Goal: Task Accomplishment & Management: Use online tool/utility

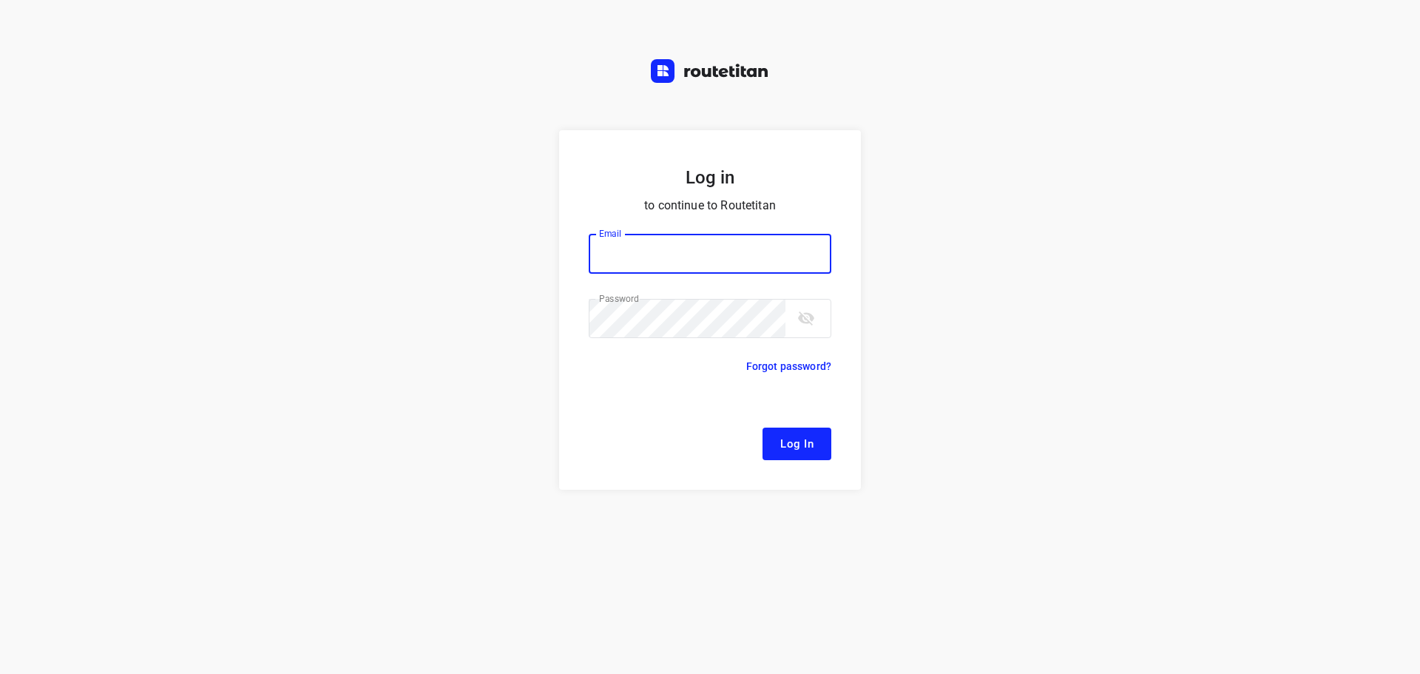
type input "remco@fruitopjewerk.nl"
click at [805, 443] on span "Log In" at bounding box center [796, 443] width 33 height 19
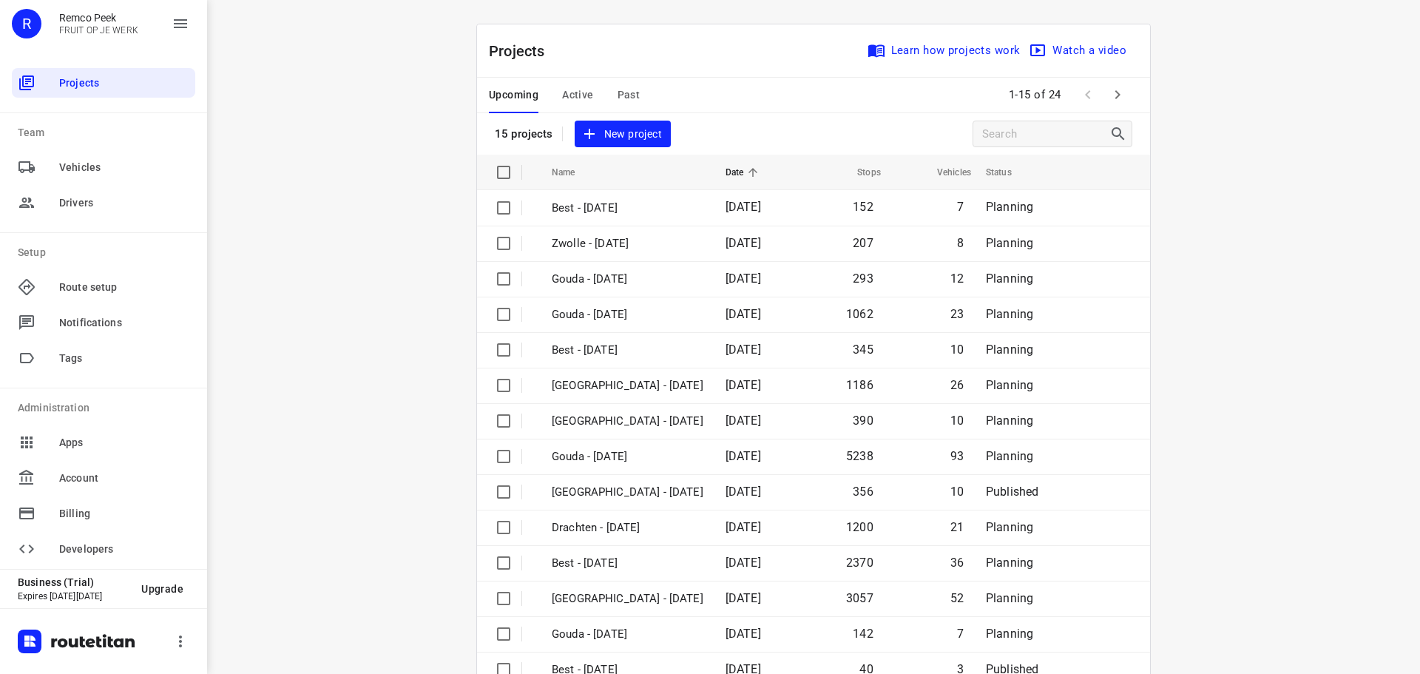
click at [575, 91] on span "Active" at bounding box center [577, 95] width 31 height 18
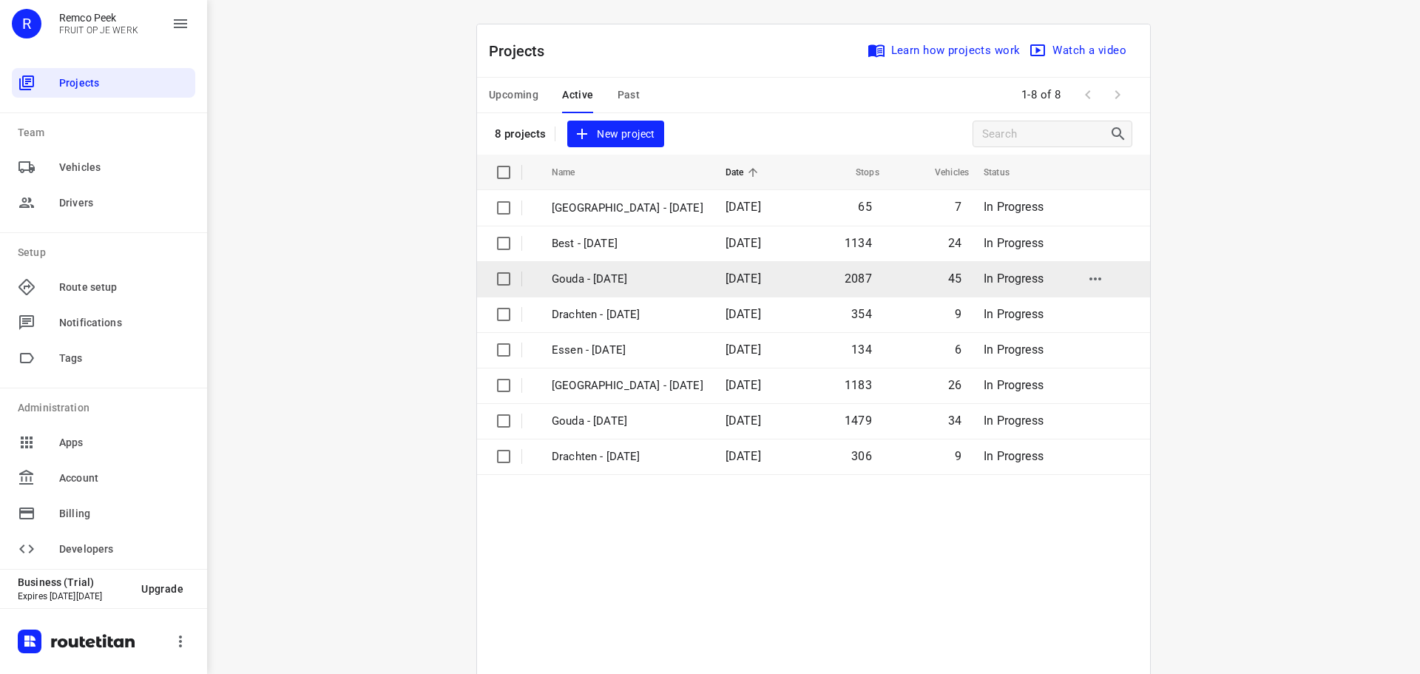
click at [604, 277] on p "Gouda - [DATE]" at bounding box center [628, 279] width 152 height 17
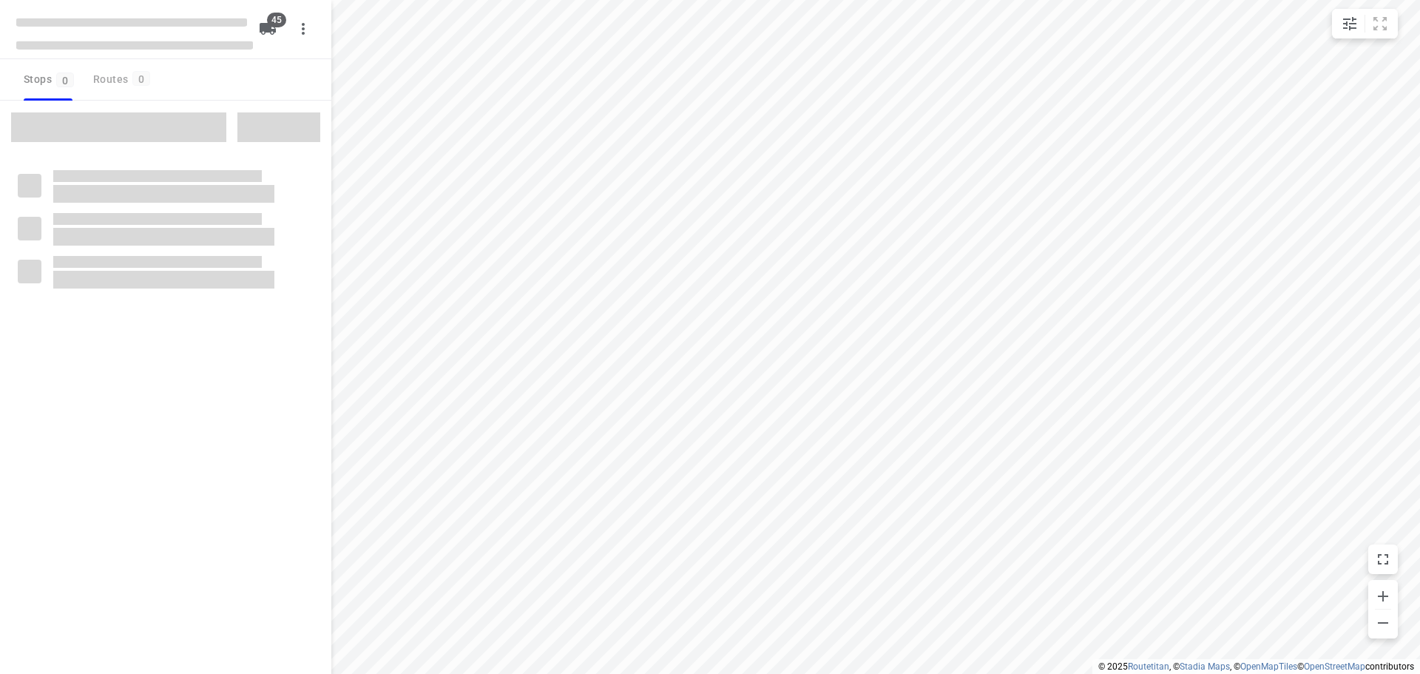
checkbox input "true"
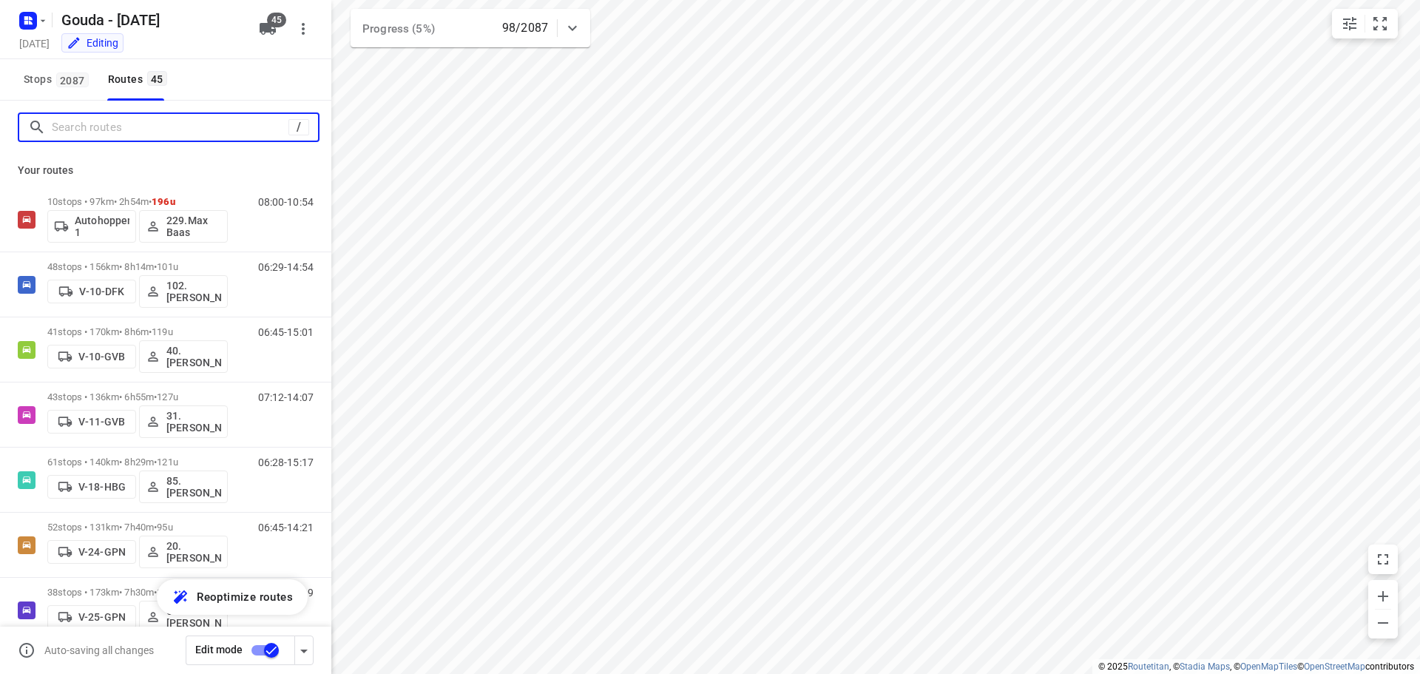
click at [200, 130] on input "Search routes" at bounding box center [170, 127] width 237 height 23
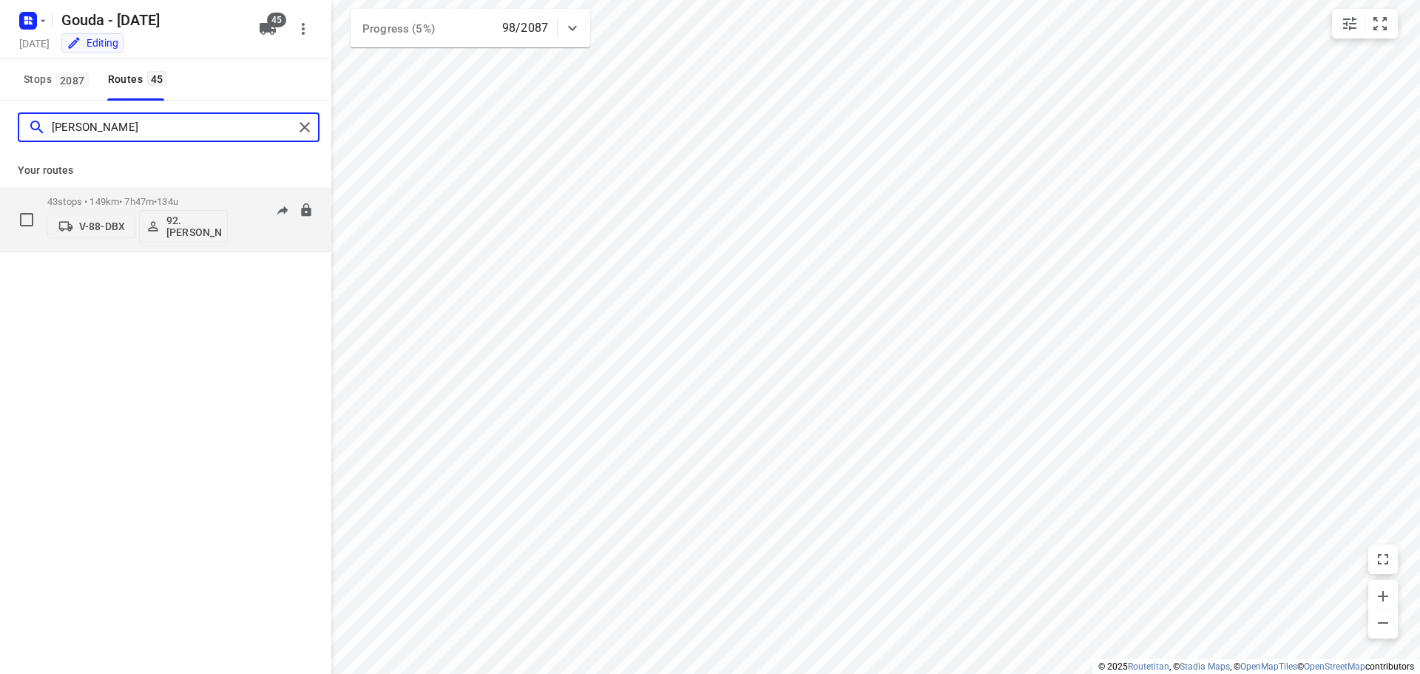
type input "lars"
click at [178, 197] on span "134u" at bounding box center [167, 201] width 21 height 11
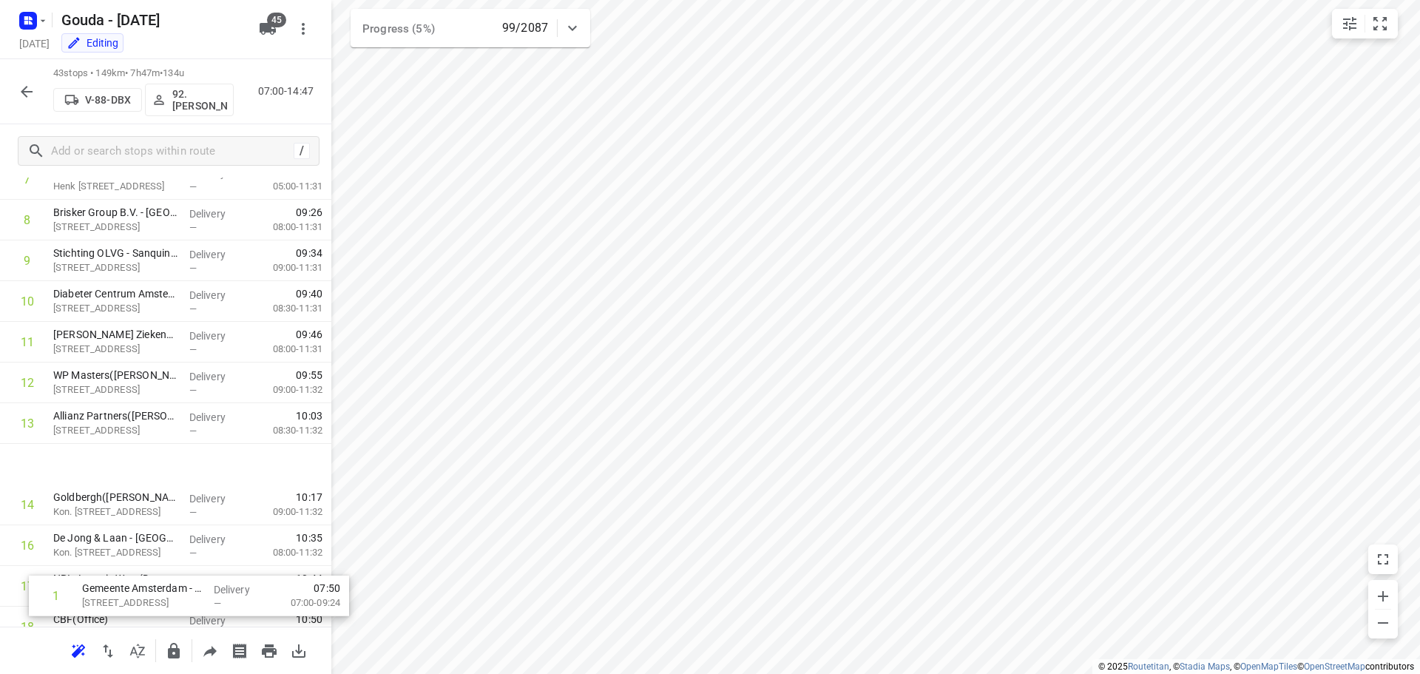
scroll to position [317, 0]
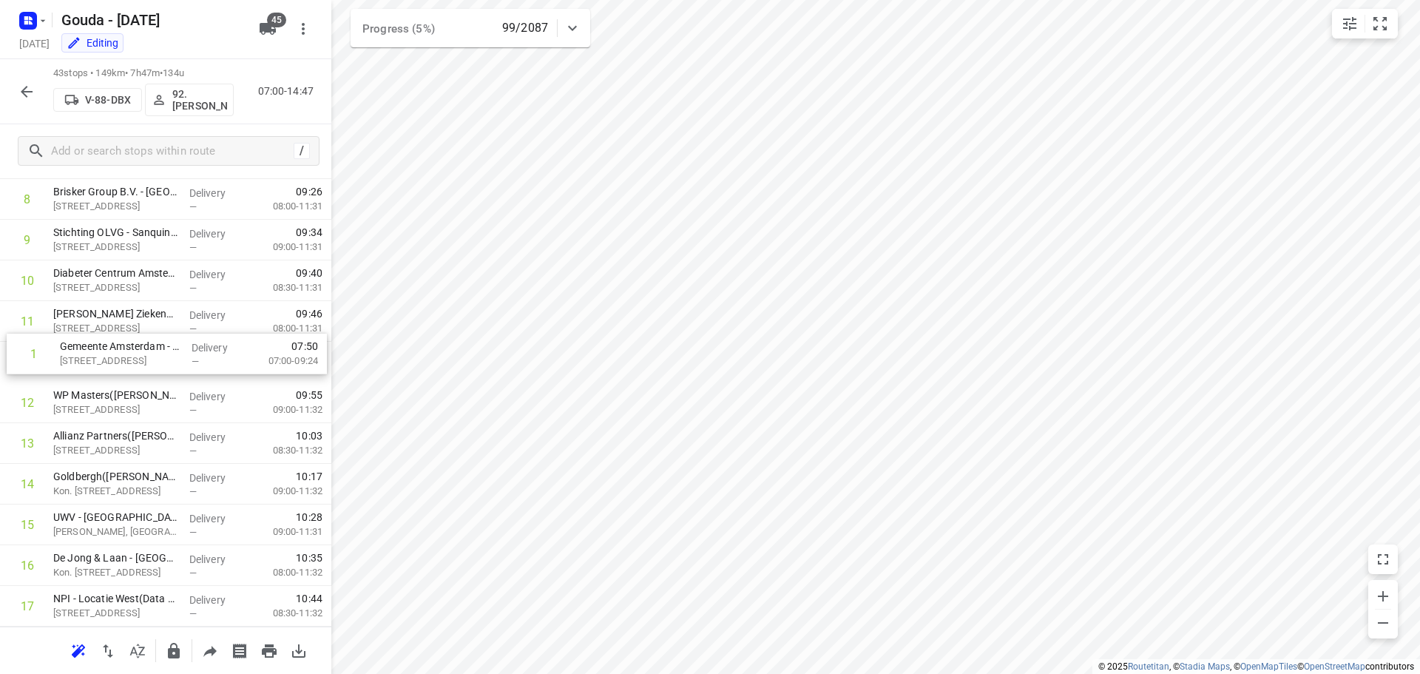
drag, startPoint x: 101, startPoint y: 272, endPoint x: 112, endPoint y: 355, distance: 83.7
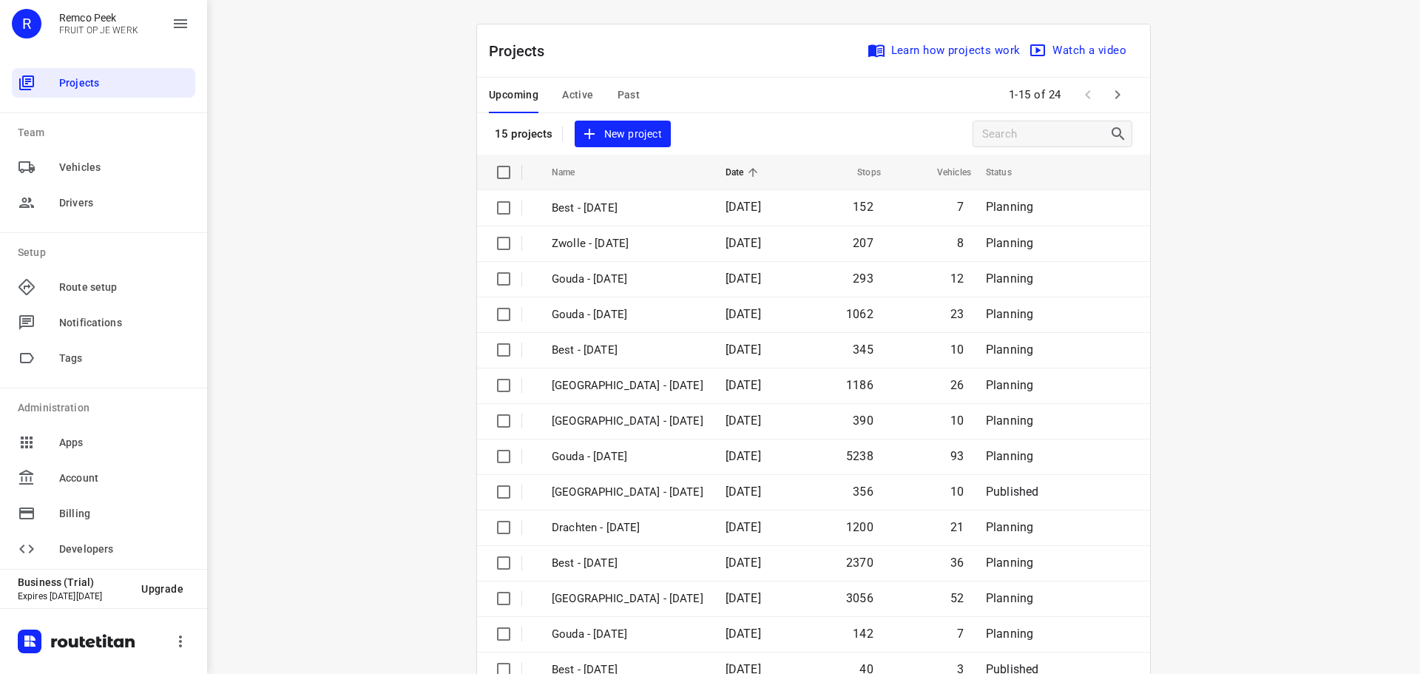
click at [587, 99] on span "Active" at bounding box center [577, 95] width 31 height 18
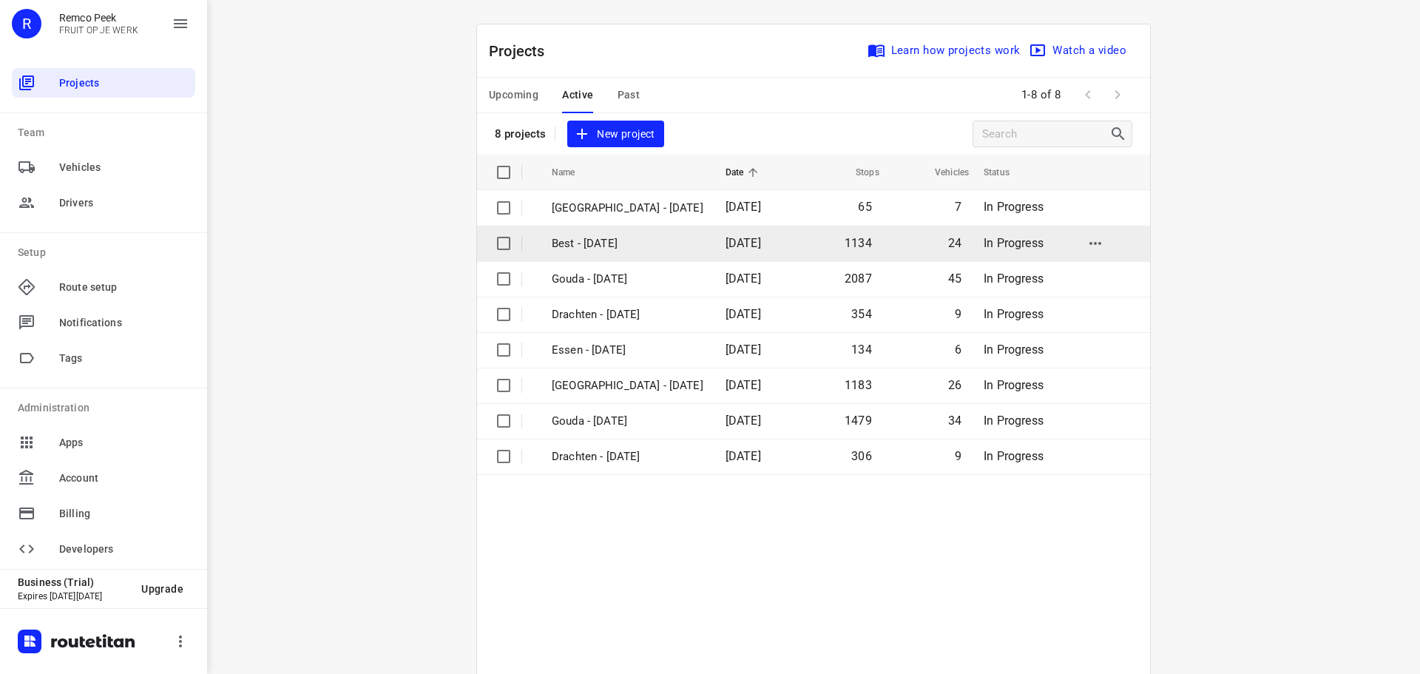
click at [559, 247] on p "Best - [DATE]" at bounding box center [628, 243] width 152 height 17
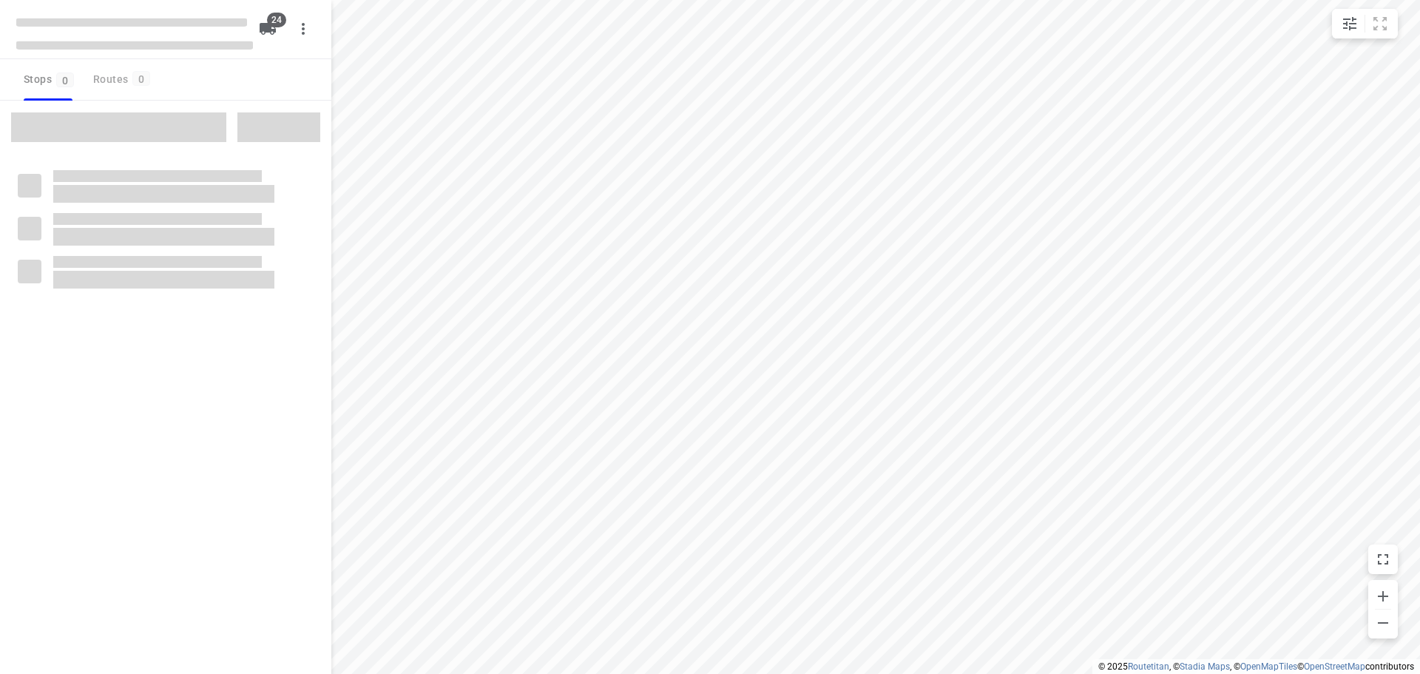
checkbox input "true"
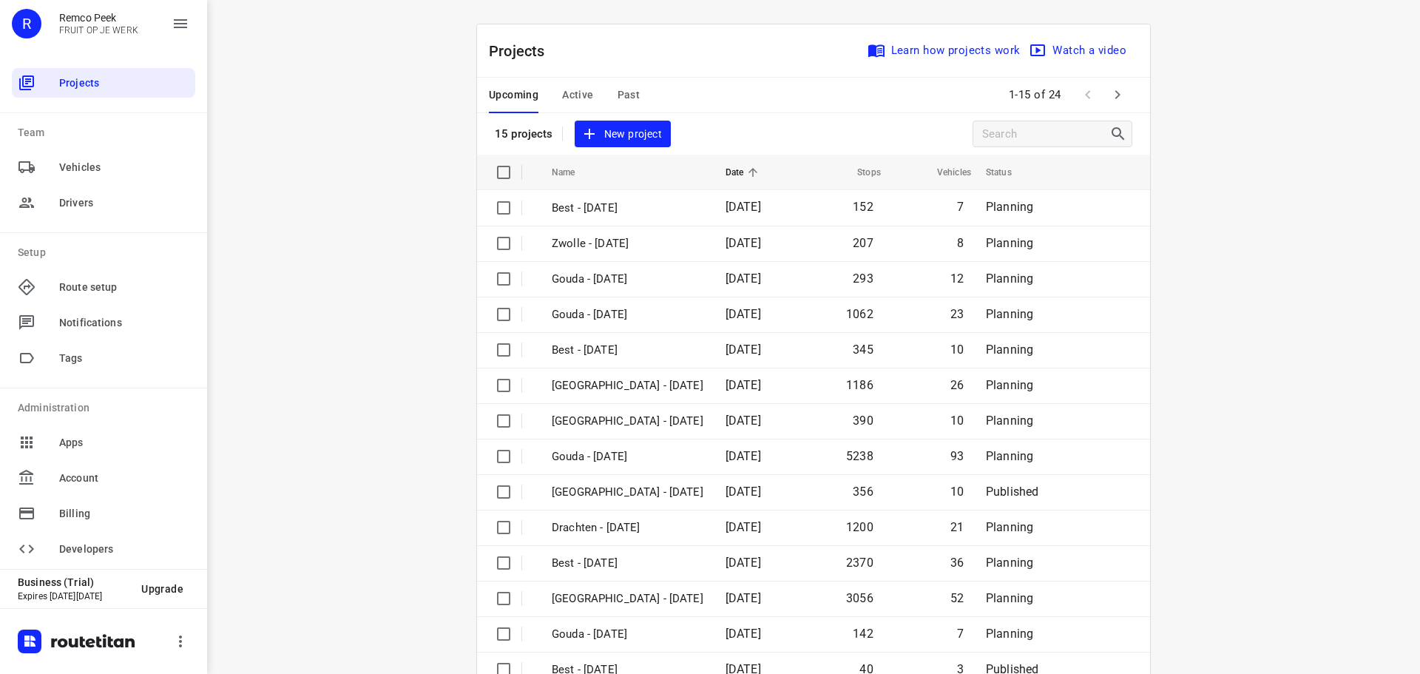
click at [584, 97] on span "Active" at bounding box center [577, 95] width 31 height 18
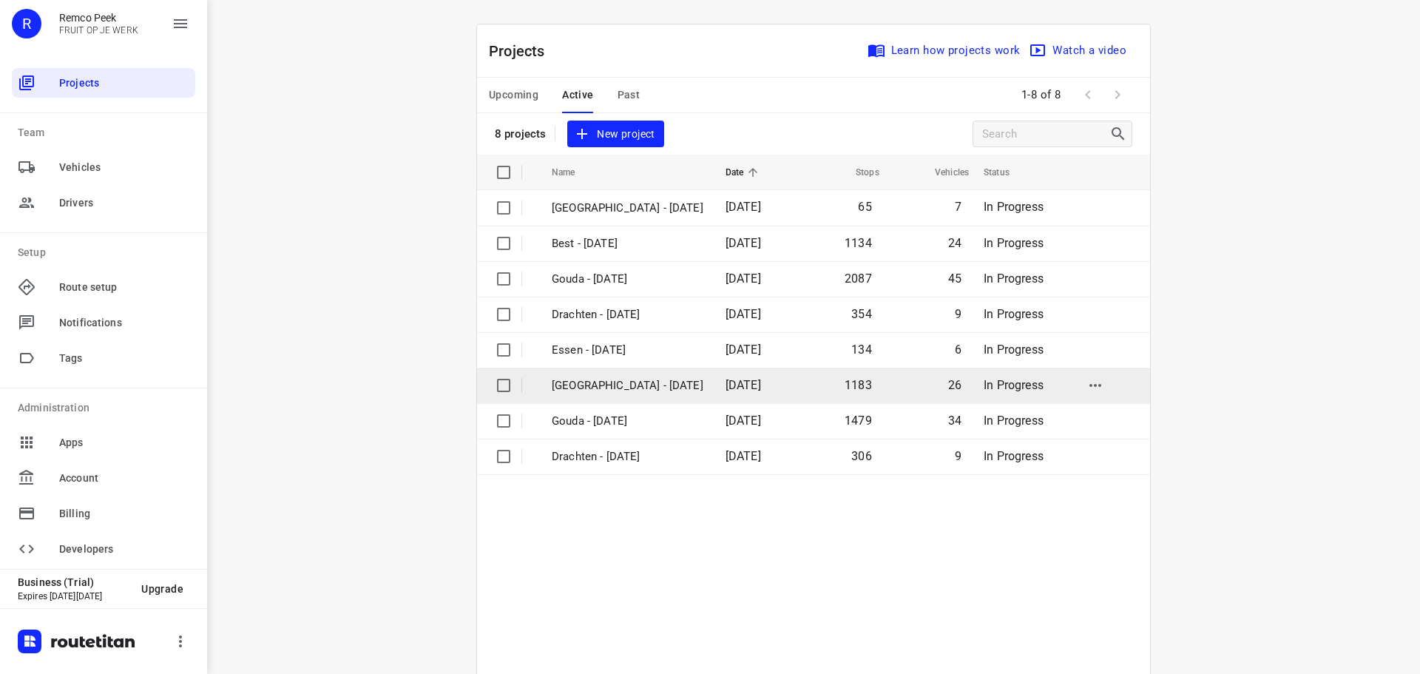
click at [607, 382] on p "[GEOGRAPHIC_DATA] - [DATE]" at bounding box center [628, 385] width 152 height 17
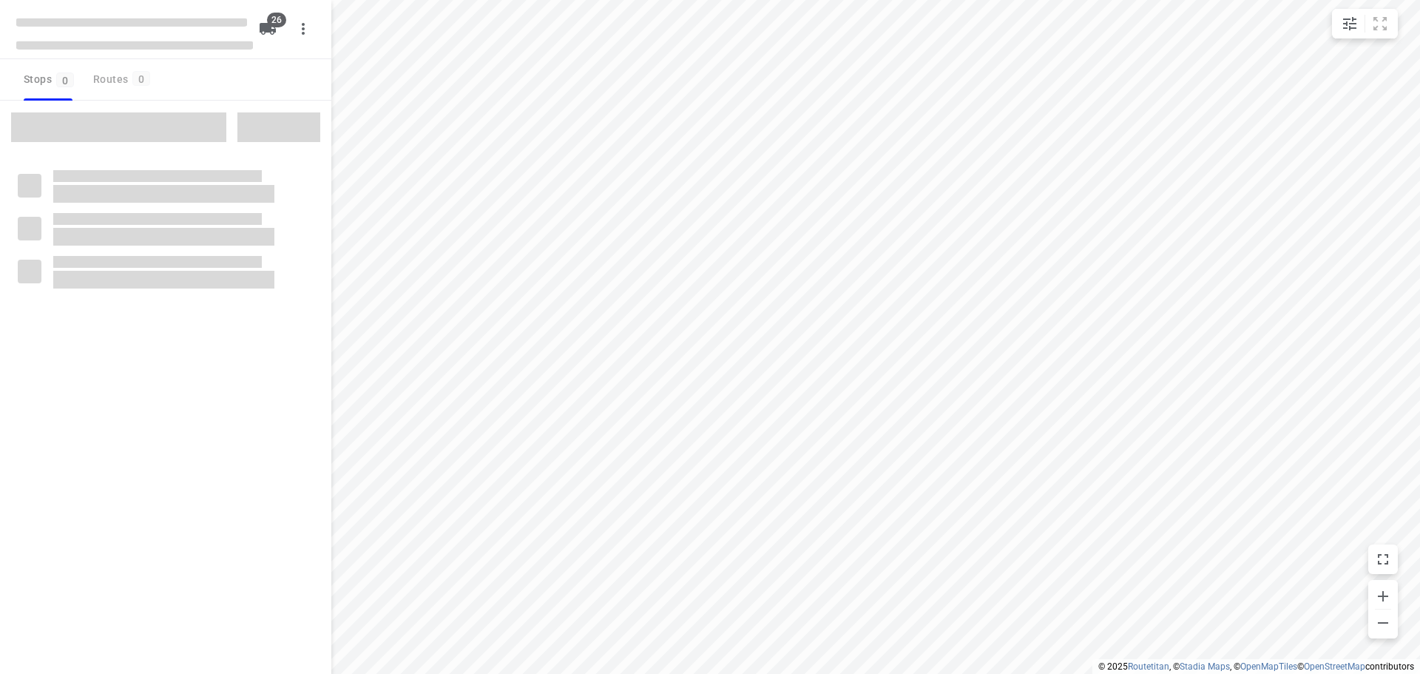
checkbox input "true"
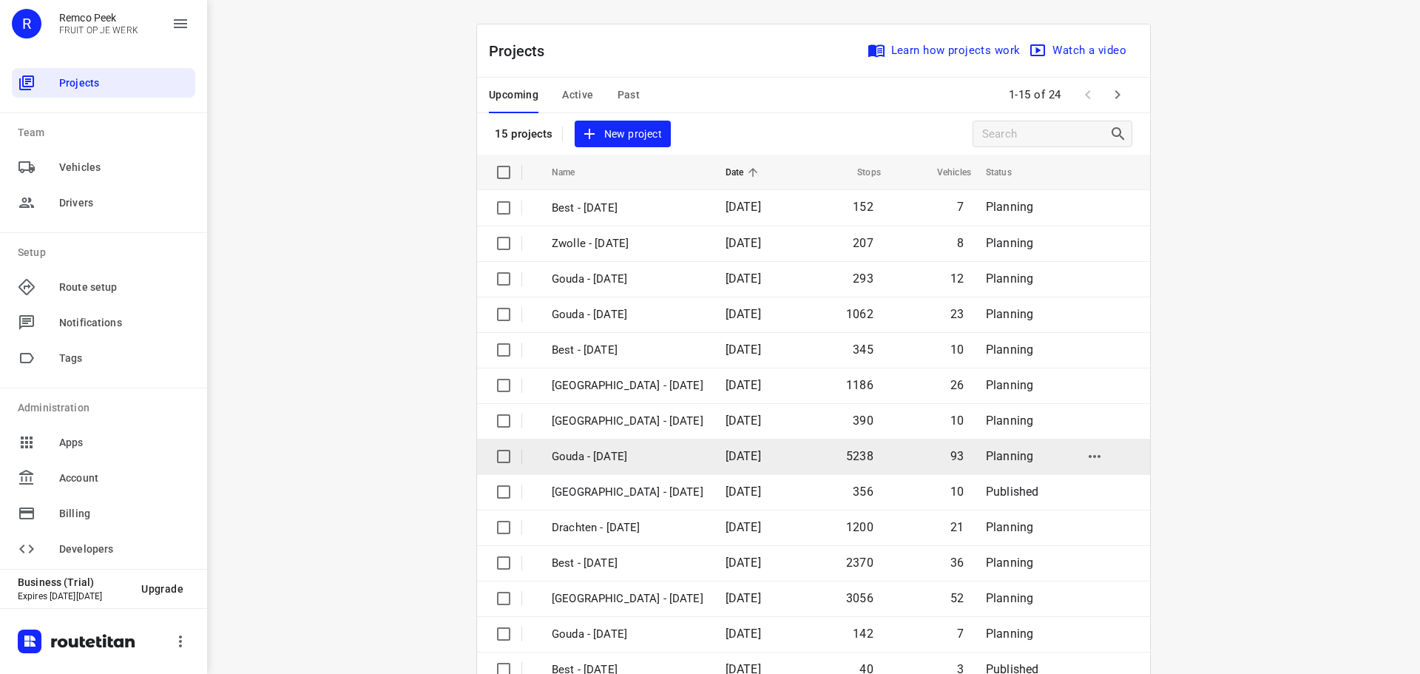
click at [618, 454] on p "Gouda - [DATE]" at bounding box center [628, 456] width 152 height 17
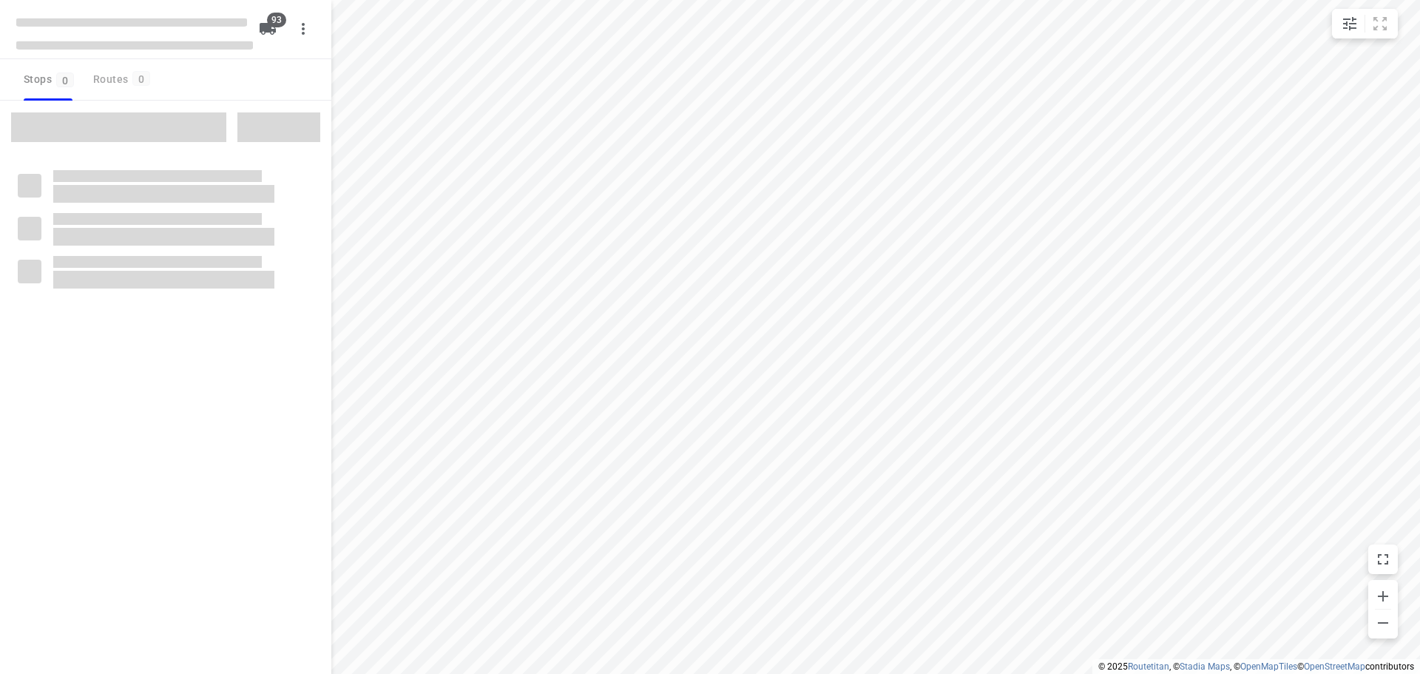
checkbox input "true"
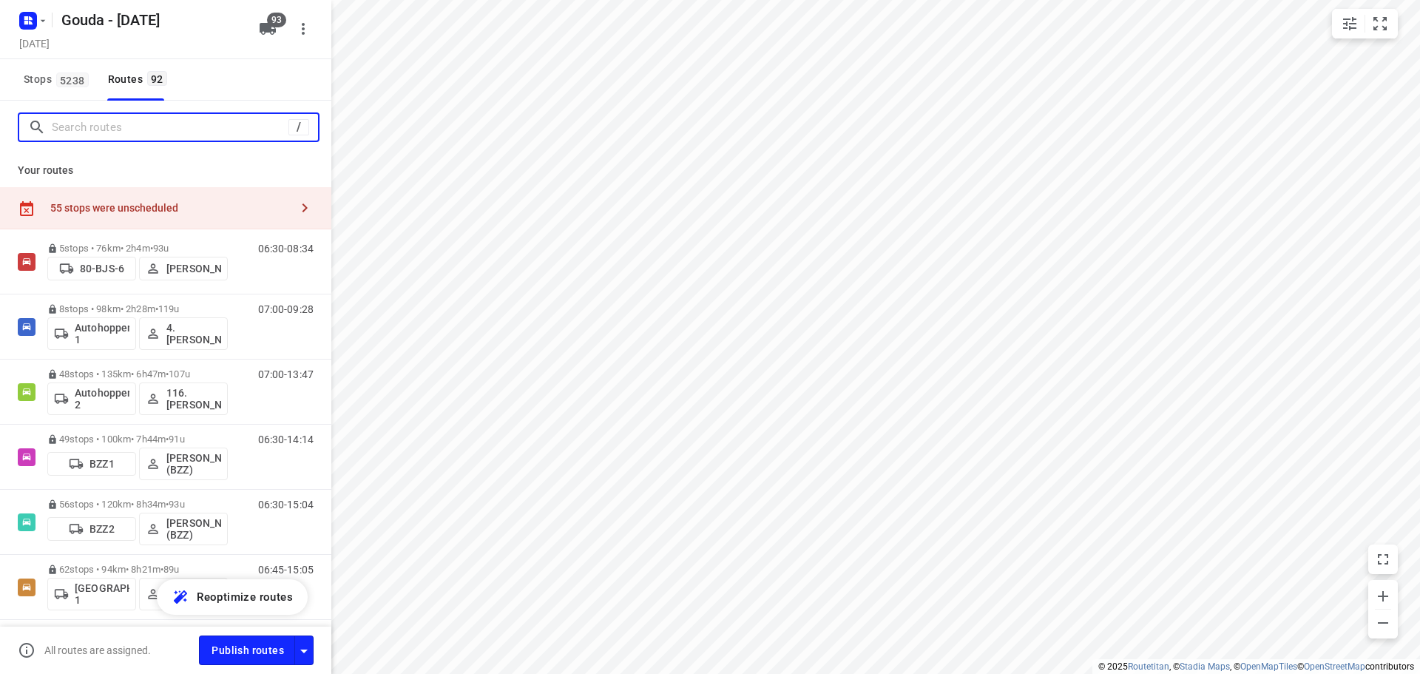
click at [132, 124] on input "Search routes" at bounding box center [170, 127] width 237 height 23
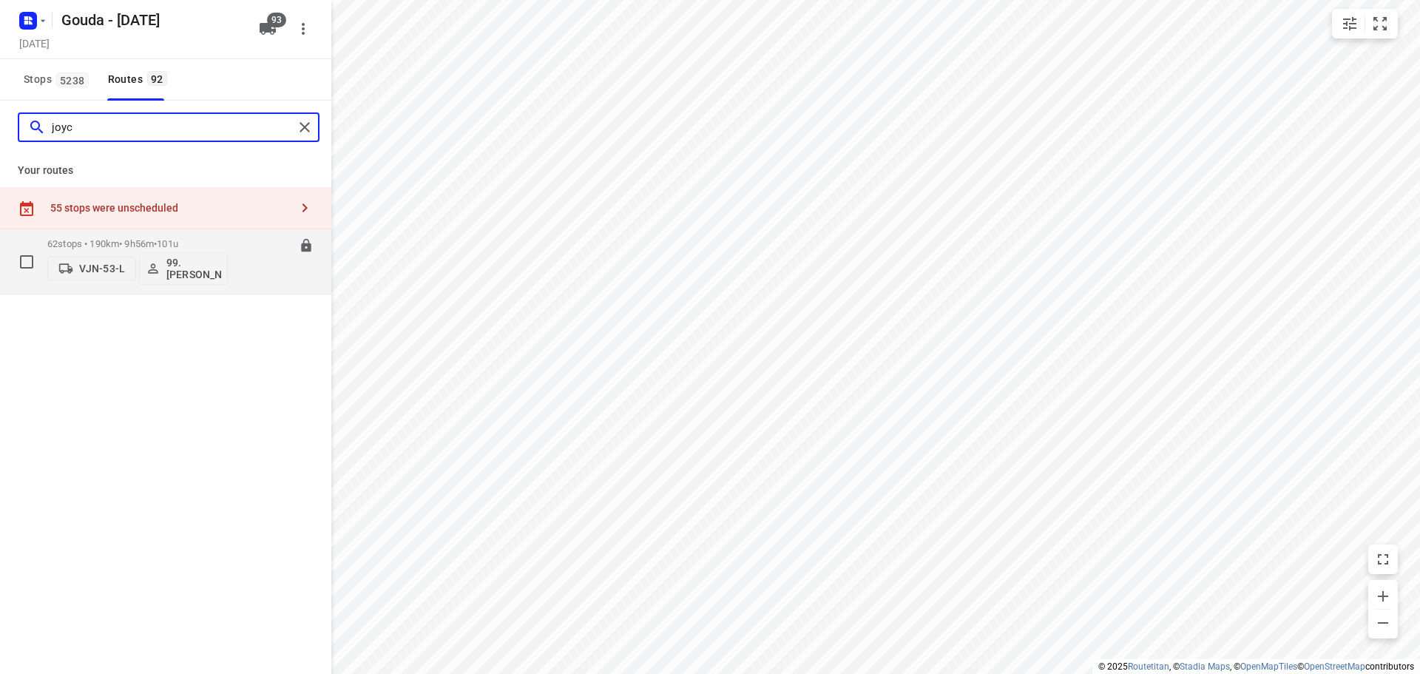
type input "joyc"
click at [52, 28] on div "Gouda - [DATE]" at bounding box center [131, 18] width 237 height 27
click at [42, 24] on icon "button" at bounding box center [43, 21] width 12 height 12
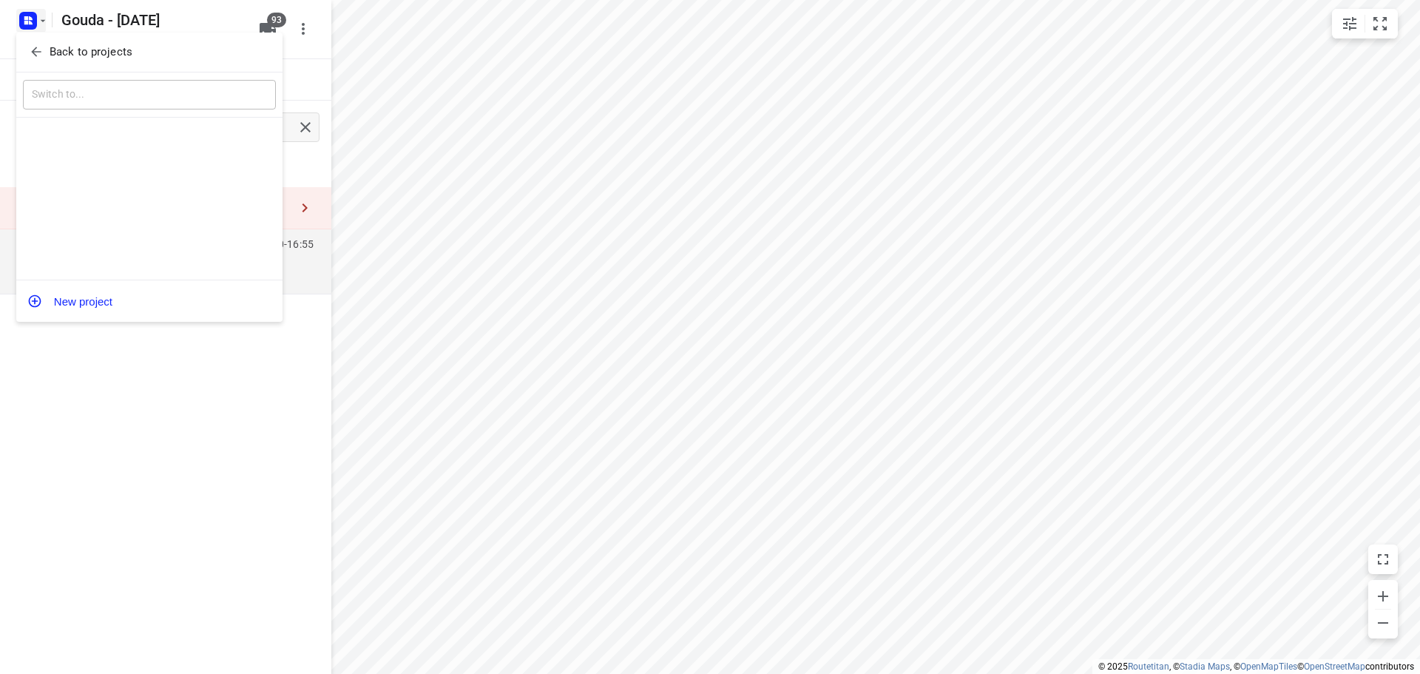
click at [39, 51] on icon "button" at bounding box center [36, 51] width 15 height 15
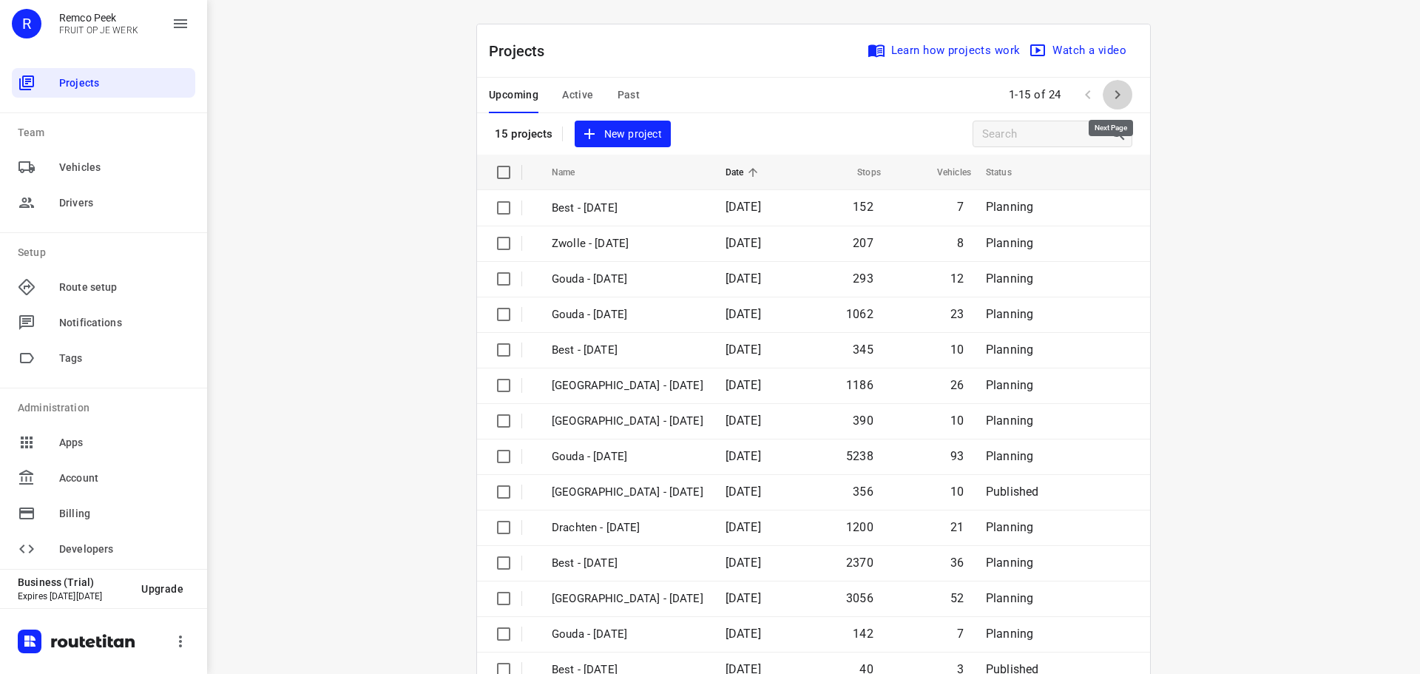
click at [1112, 91] on icon "button" at bounding box center [1118, 95] width 18 height 18
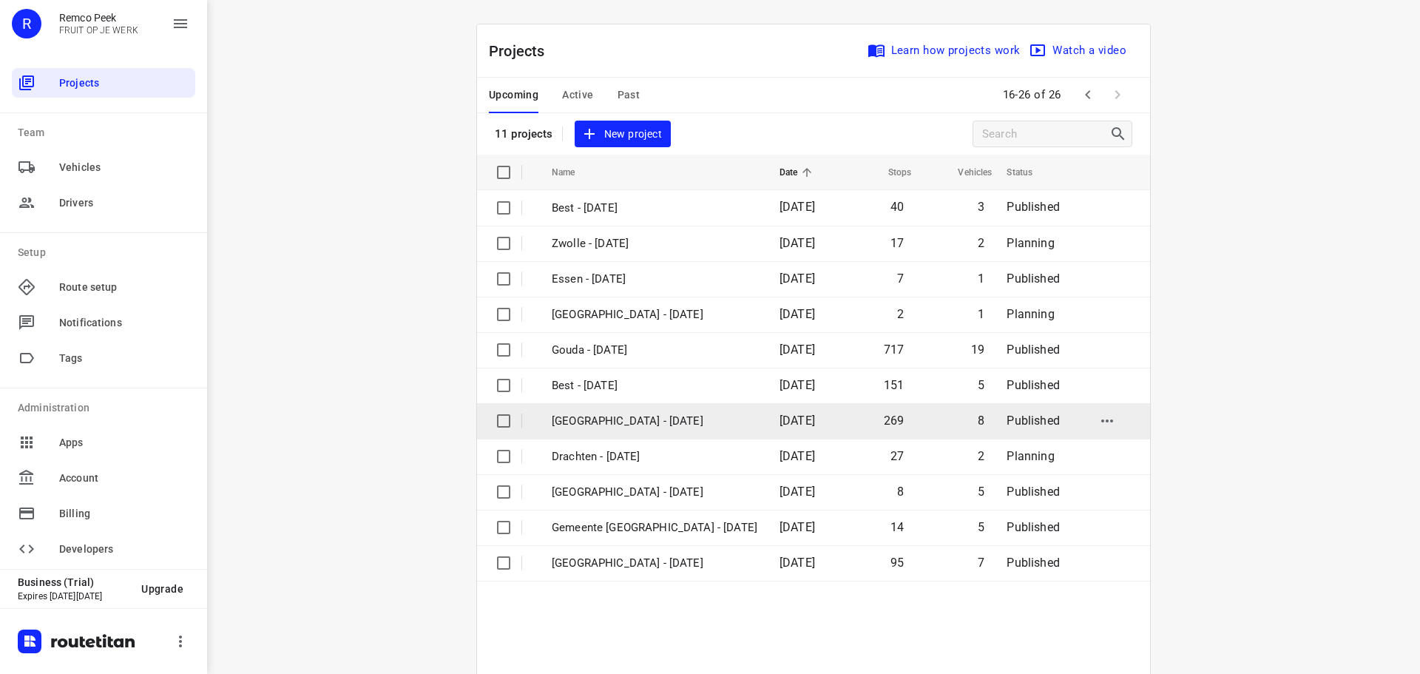
click at [604, 415] on p "[GEOGRAPHIC_DATA] - [DATE]" at bounding box center [655, 421] width 206 height 17
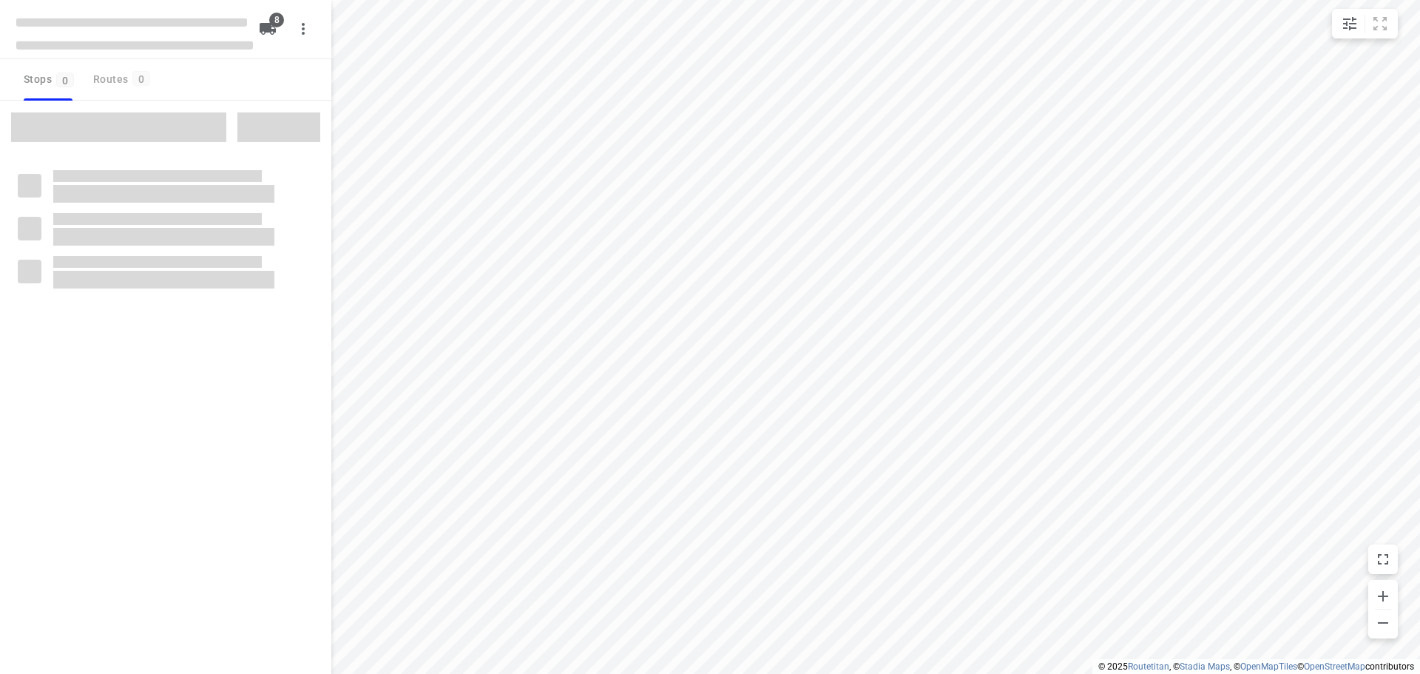
checkbox input "true"
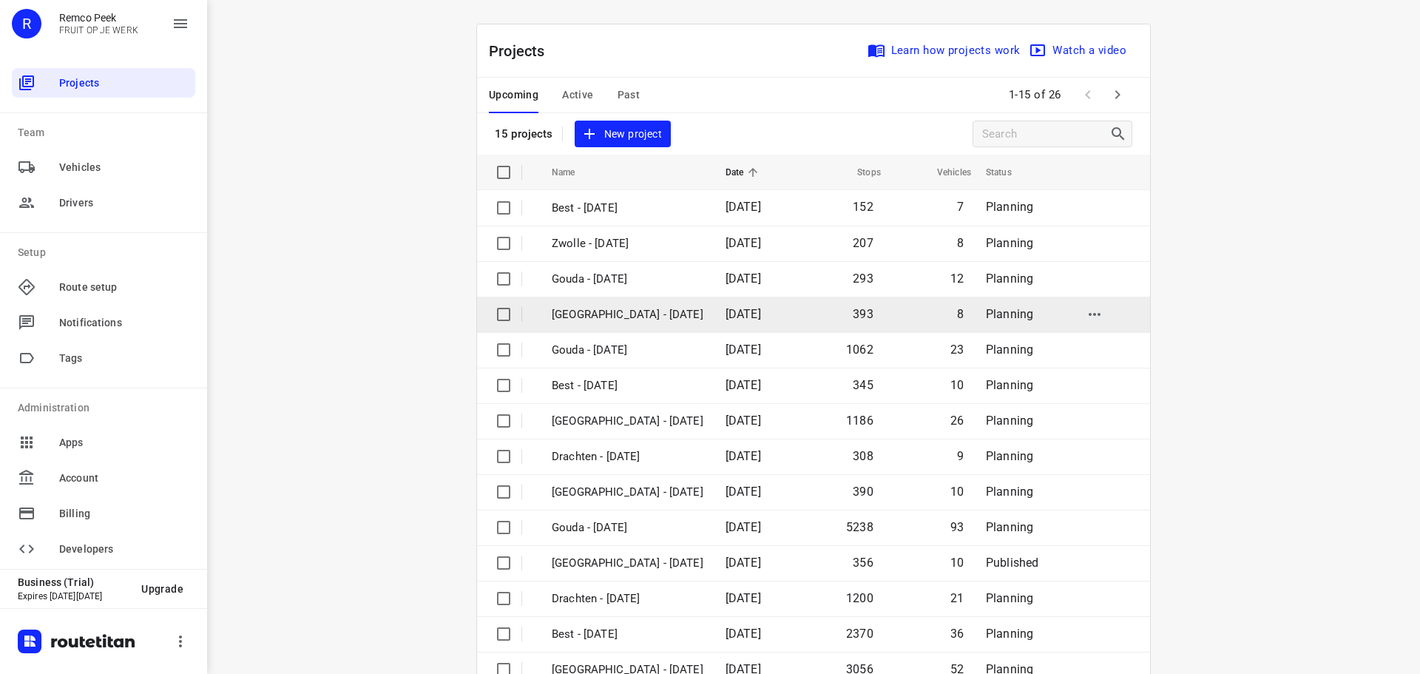
click at [613, 312] on p "[GEOGRAPHIC_DATA] - [DATE]" at bounding box center [628, 314] width 152 height 17
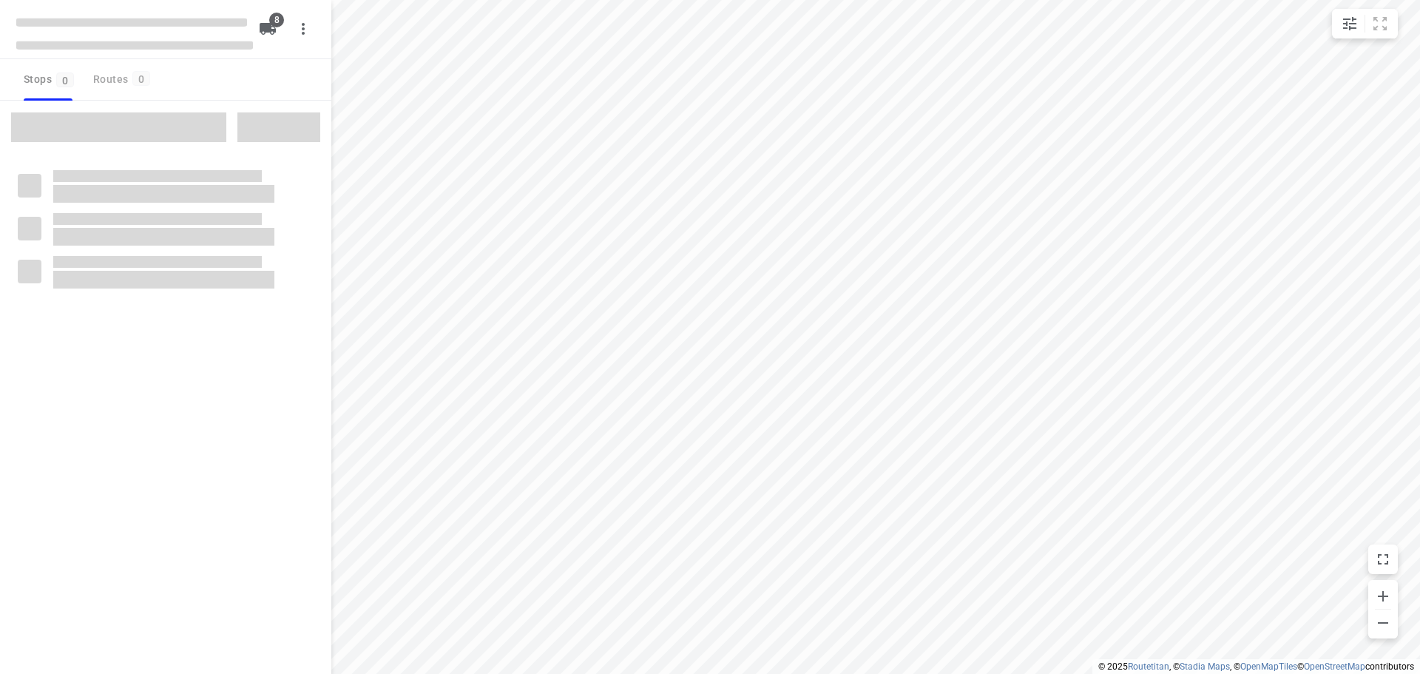
checkbox input "true"
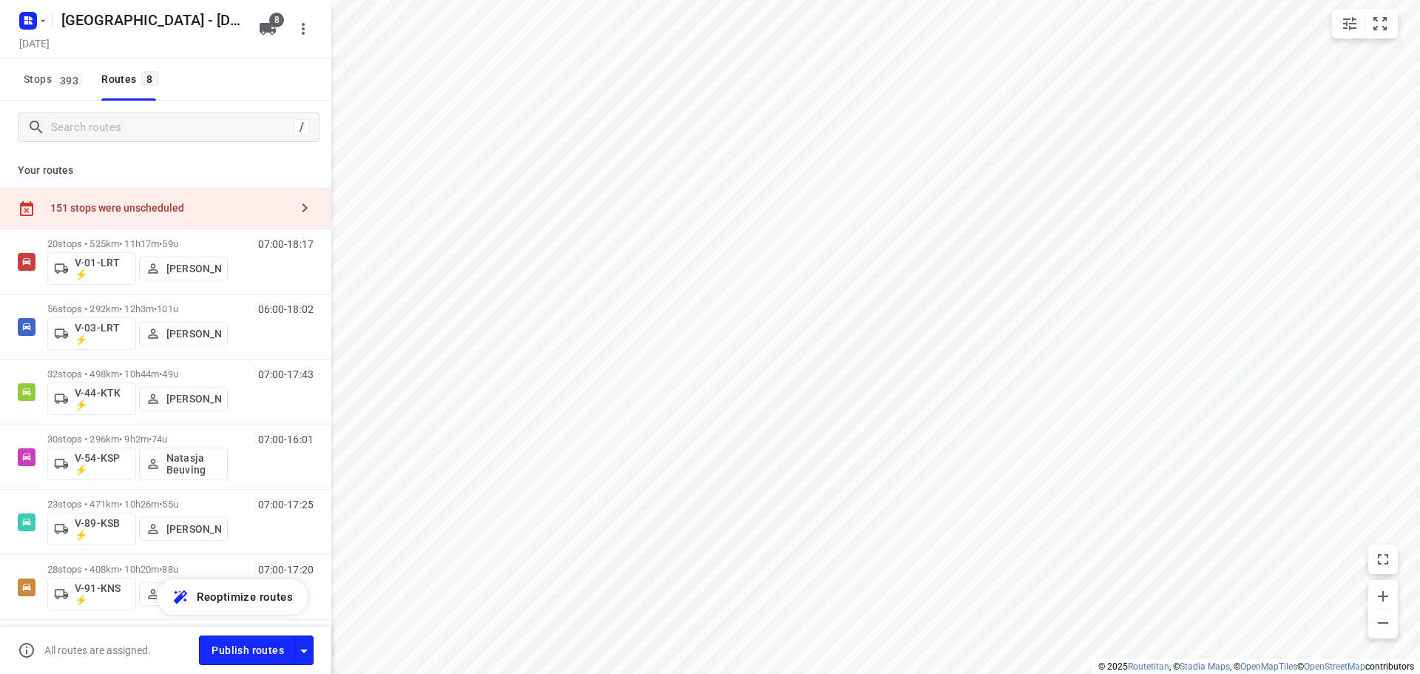
click at [290, 200] on button "button" at bounding box center [305, 208] width 30 height 30
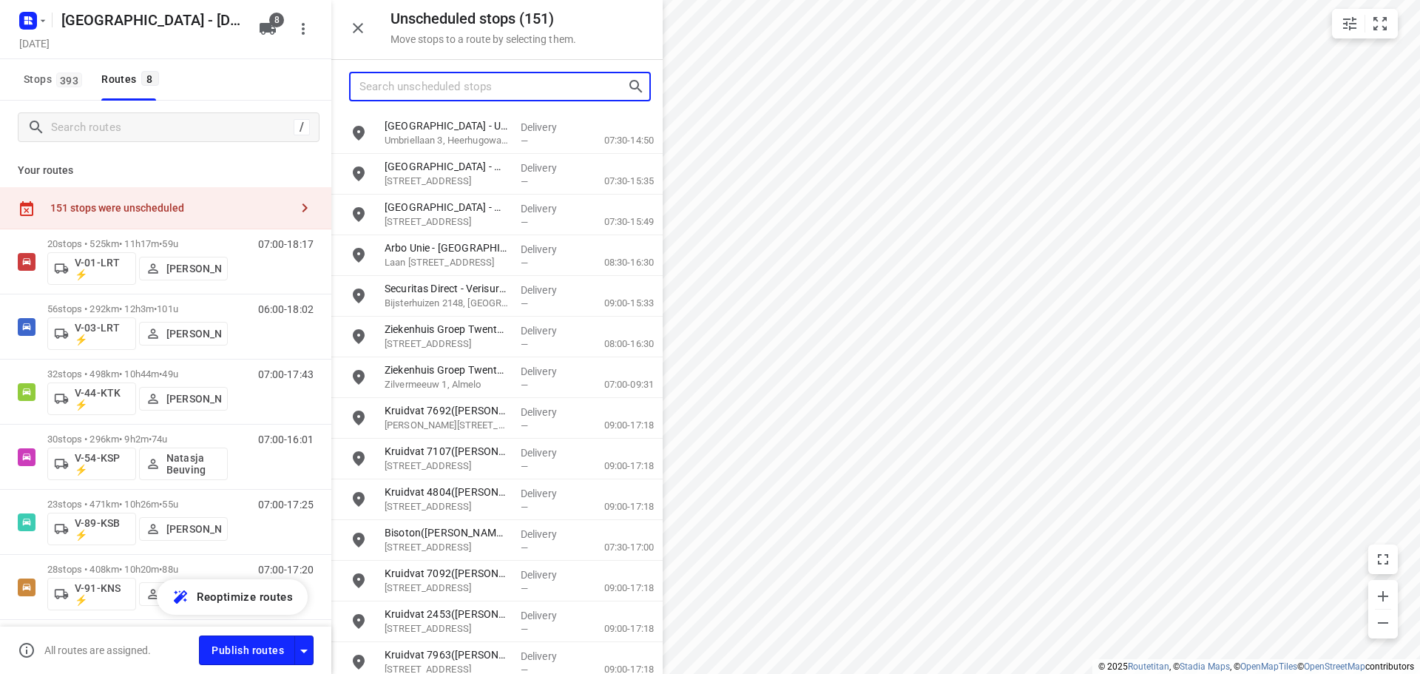
click at [499, 87] on input "Search unscheduled stops" at bounding box center [494, 86] width 268 height 23
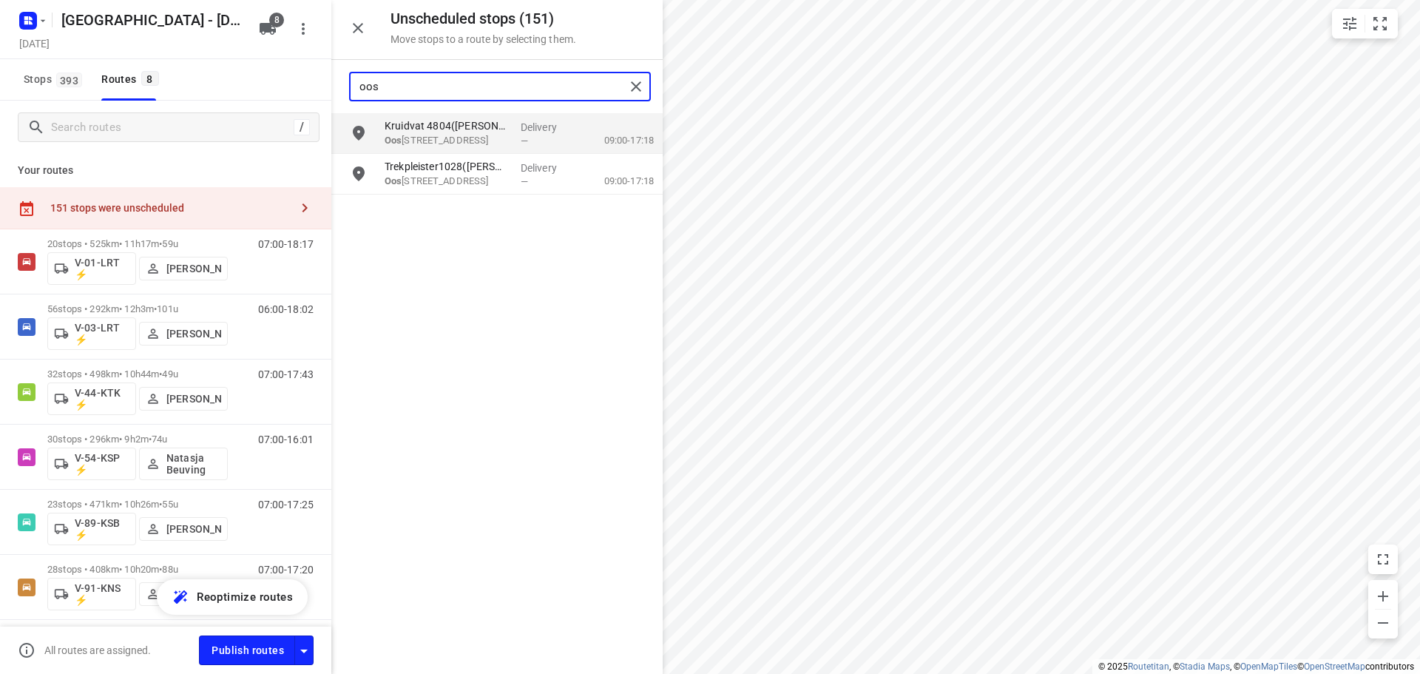
type input "oos"
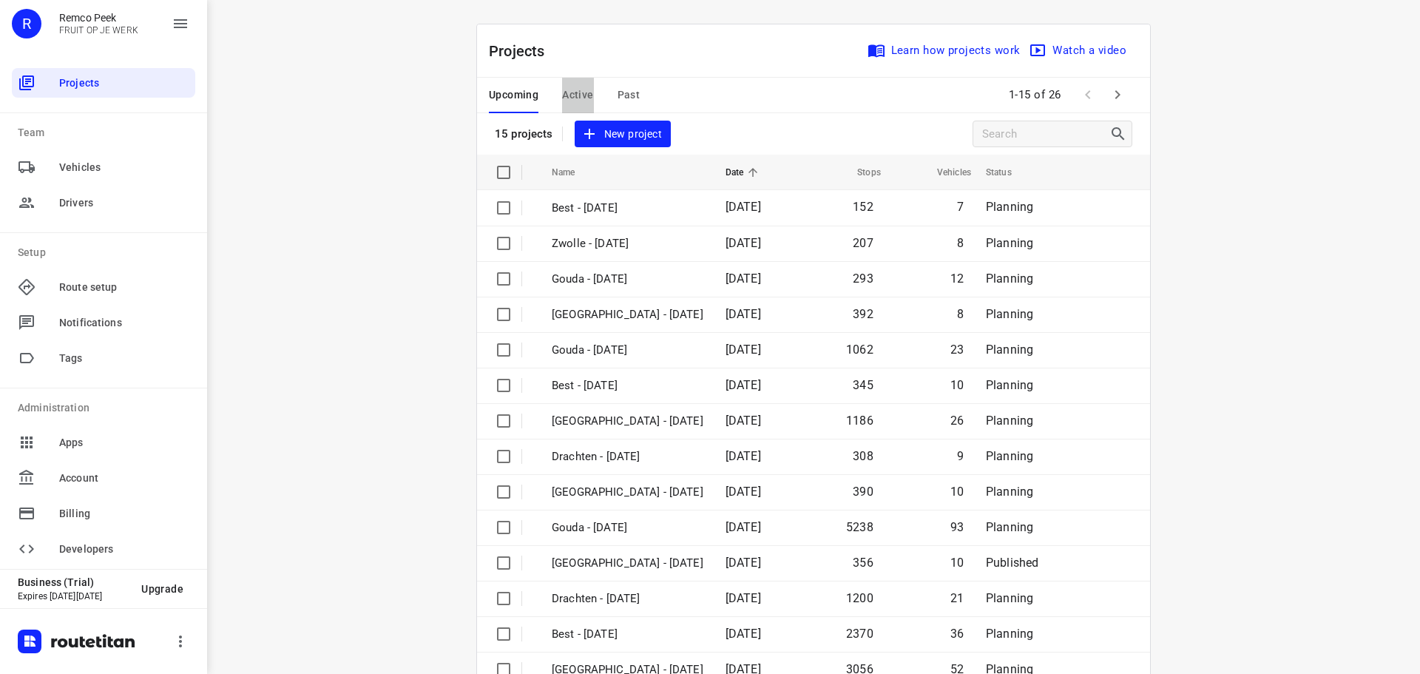
click at [579, 92] on span "Active" at bounding box center [577, 95] width 31 height 18
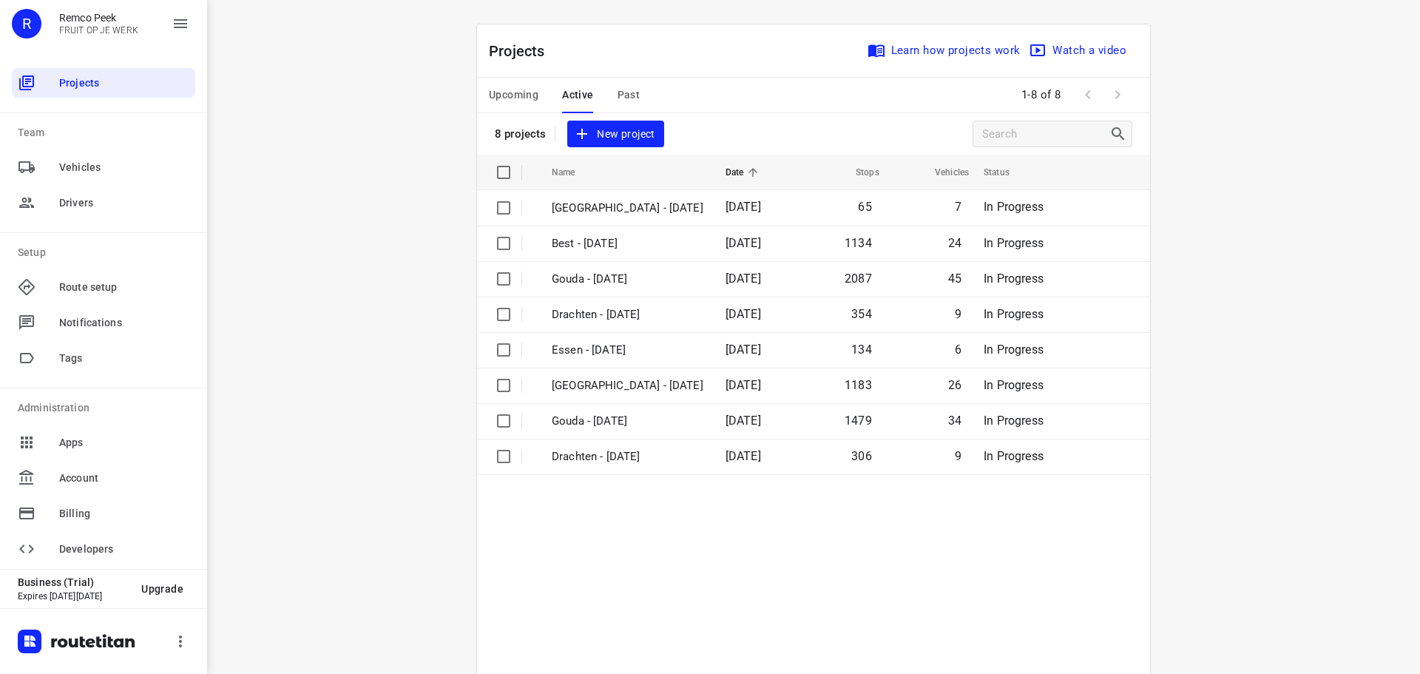
click at [630, 92] on span "Past" at bounding box center [629, 95] width 23 height 18
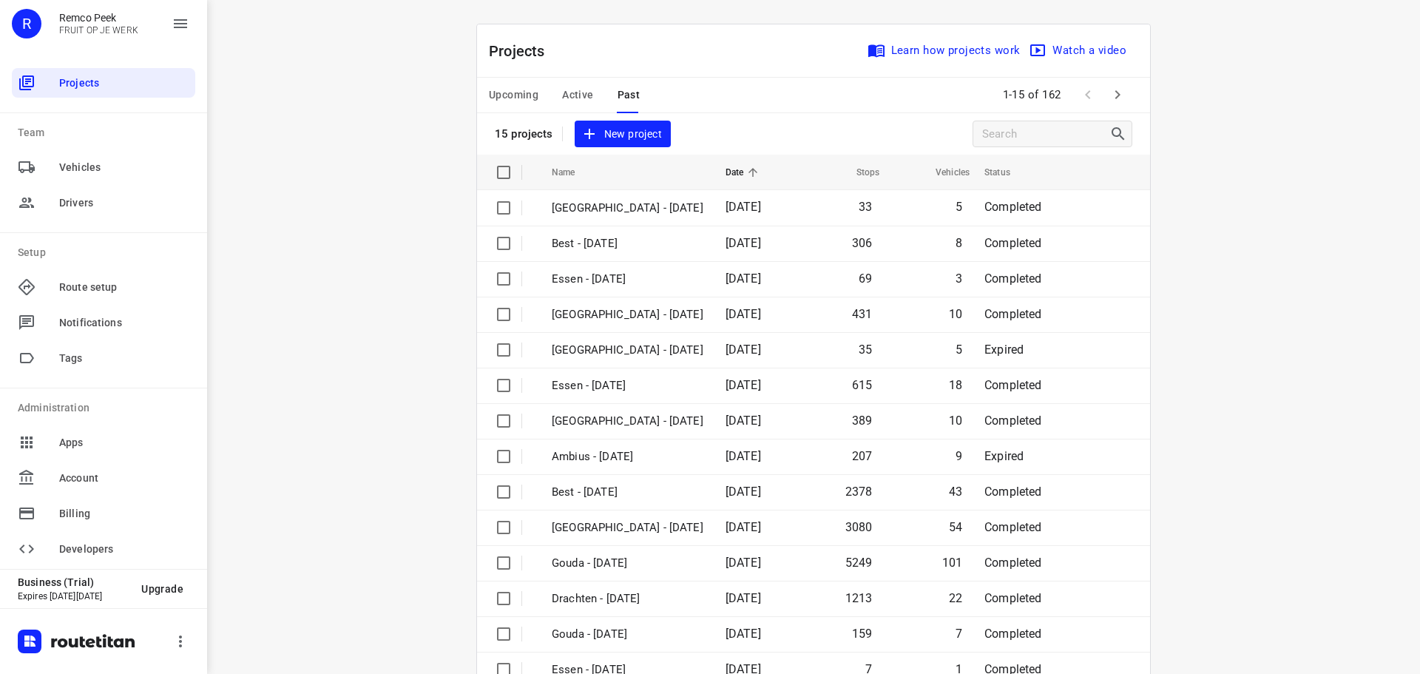
click at [507, 98] on span "Upcoming" at bounding box center [514, 95] width 50 height 18
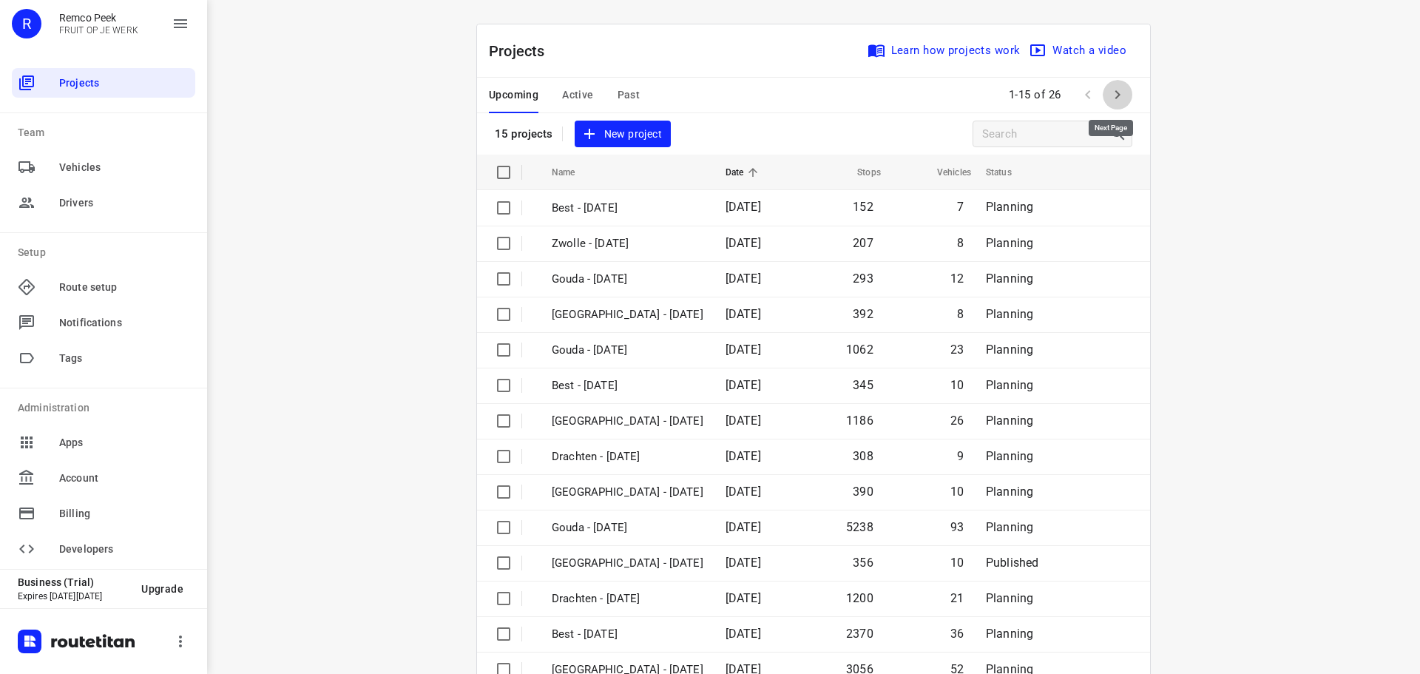
click at [1113, 97] on icon "button" at bounding box center [1118, 95] width 18 height 18
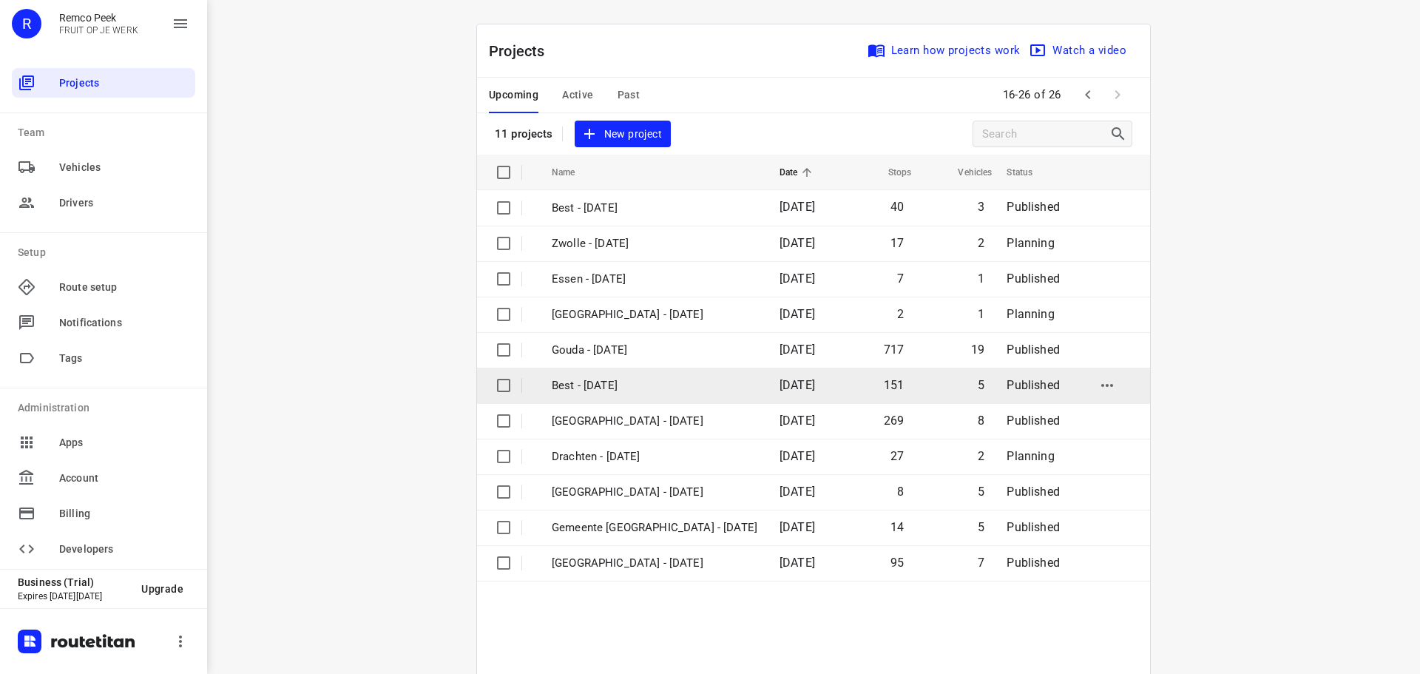
click at [626, 382] on p "Best - Thursday" at bounding box center [655, 385] width 206 height 17
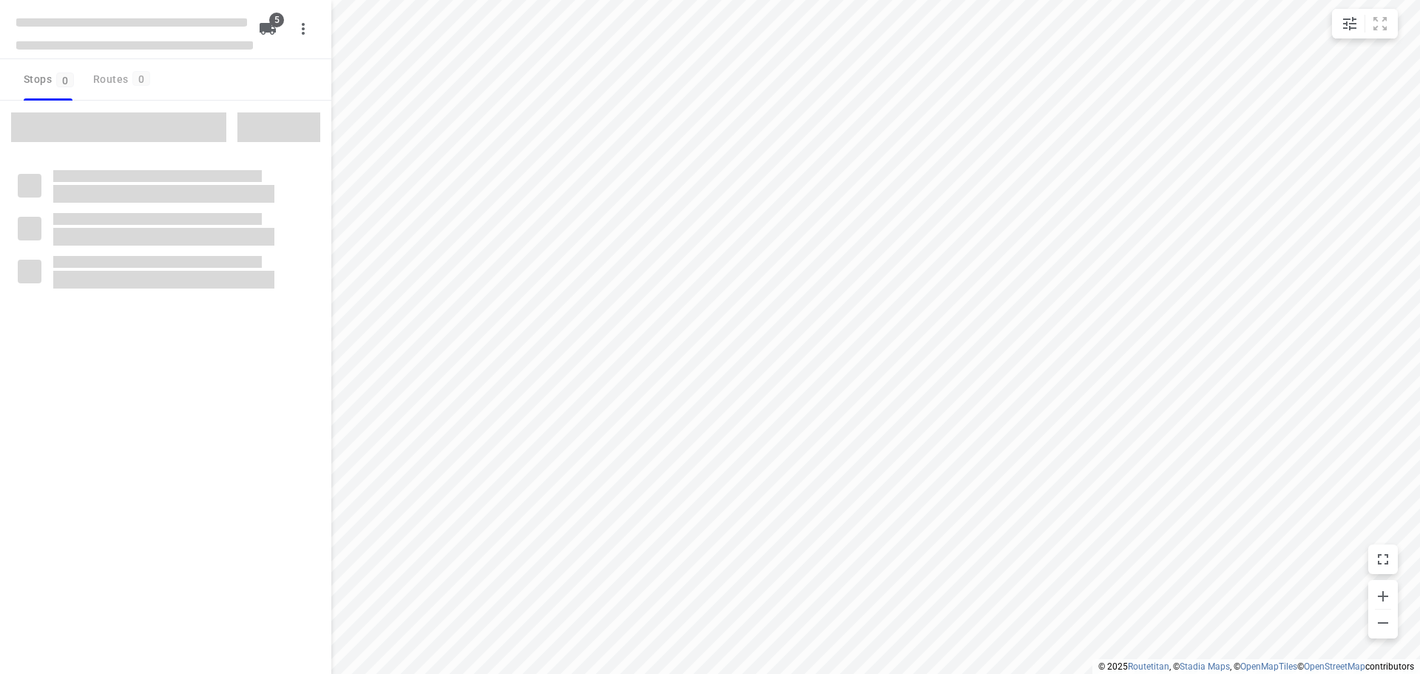
checkbox input "true"
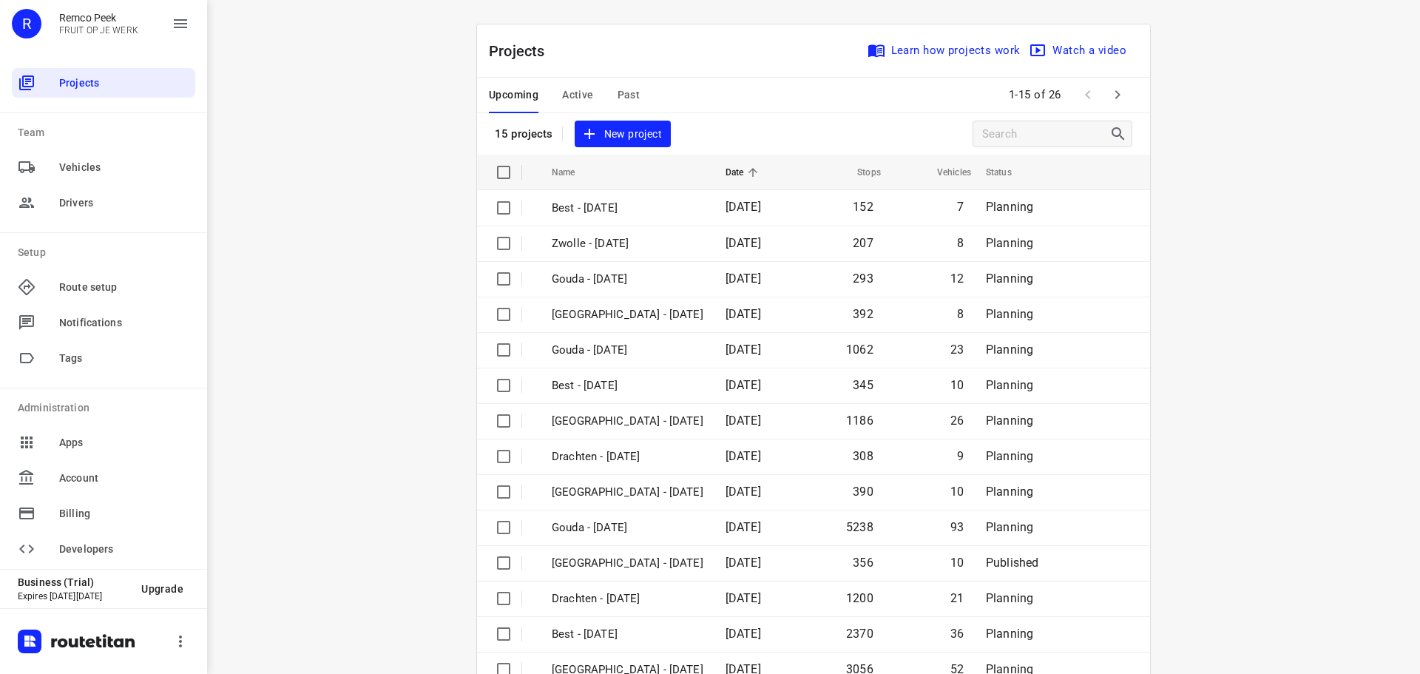
click at [1113, 92] on icon "button" at bounding box center [1118, 95] width 18 height 18
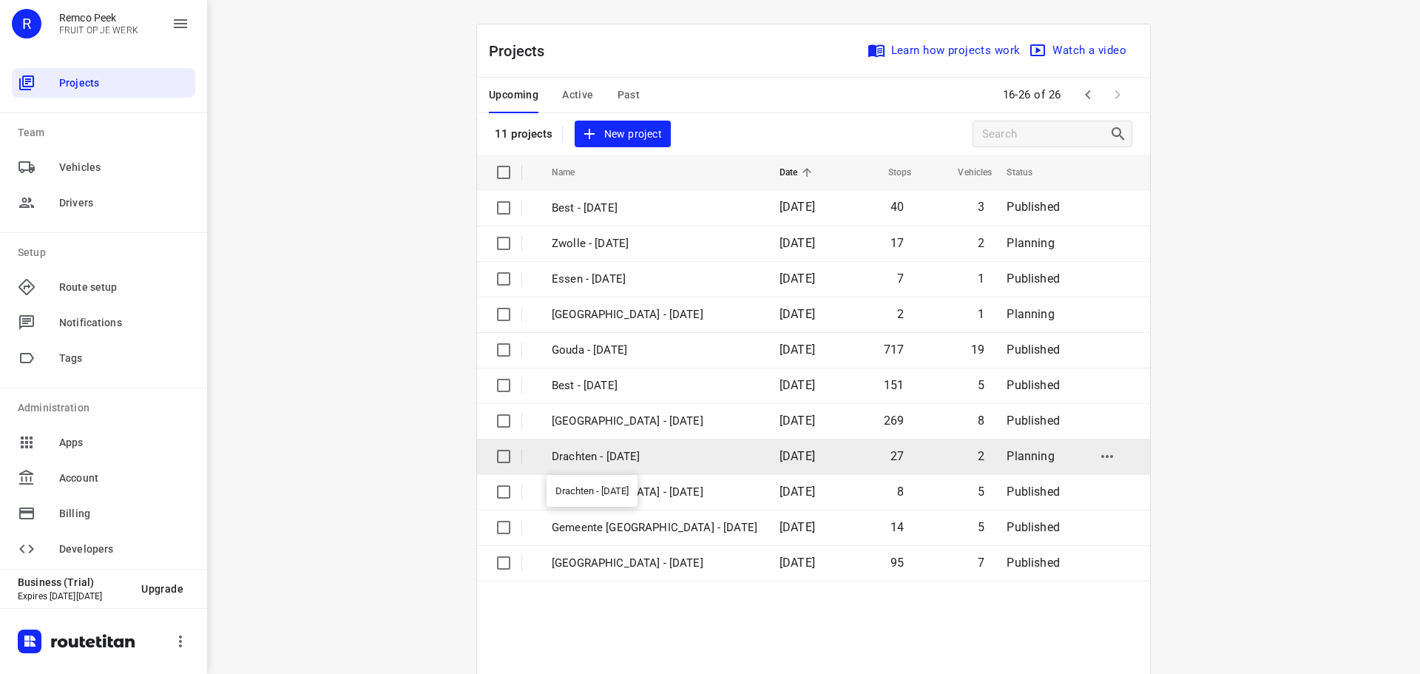
click at [601, 457] on p "Drachten - Thursday" at bounding box center [655, 456] width 206 height 17
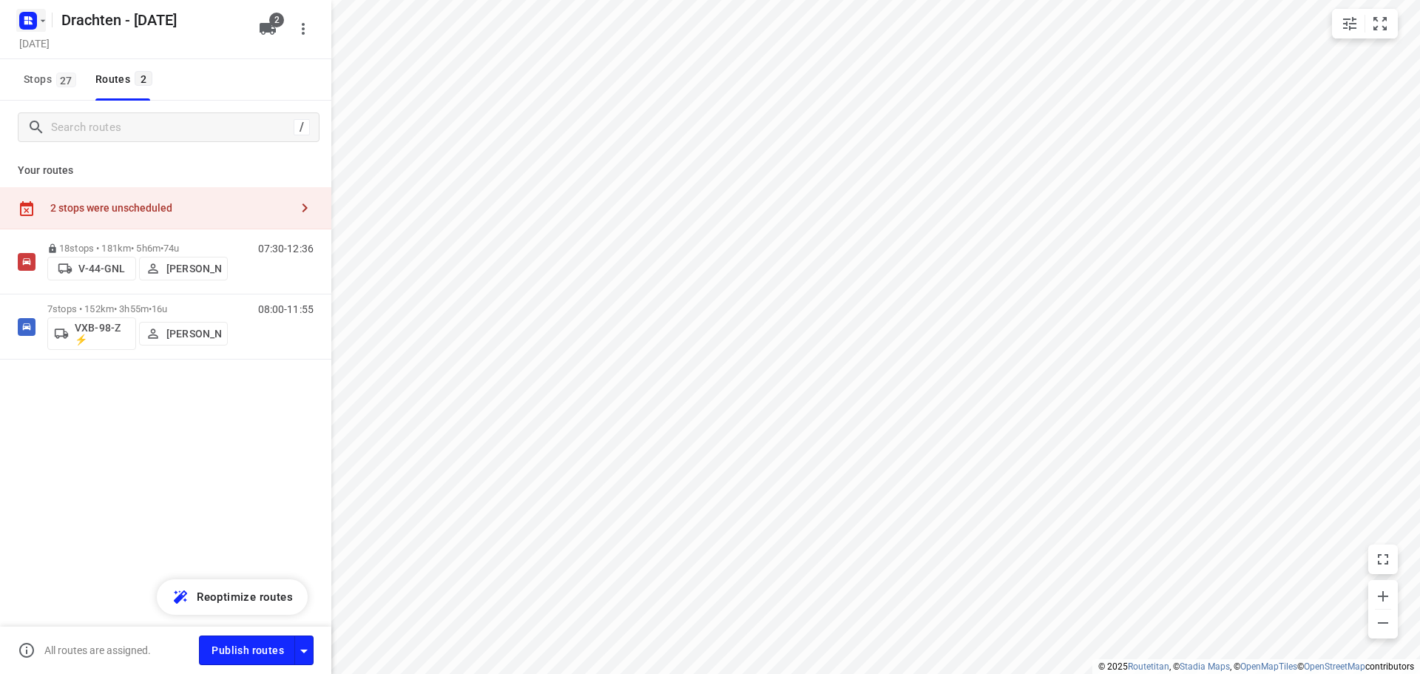
click at [36, 25] on rect "button" at bounding box center [28, 21] width 18 height 18
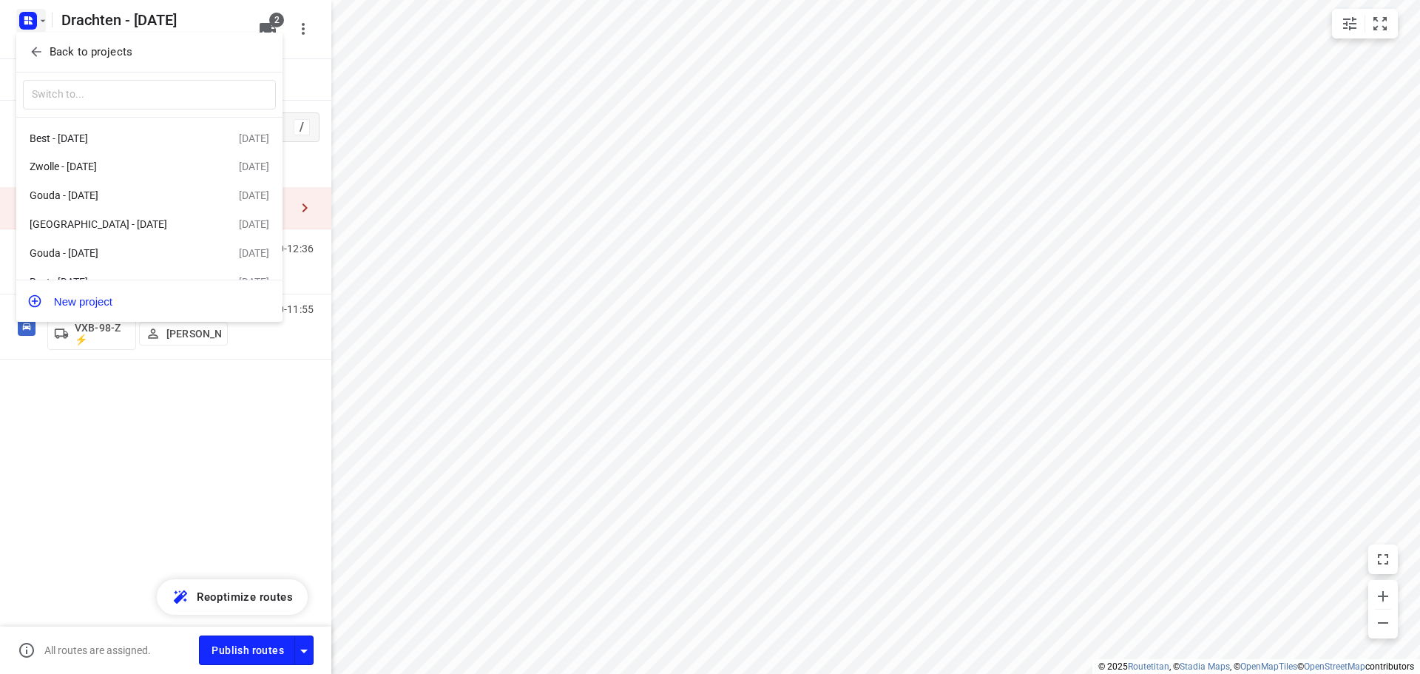
click at [81, 167] on div "Zwolle - Friday" at bounding box center [115, 167] width 170 height 12
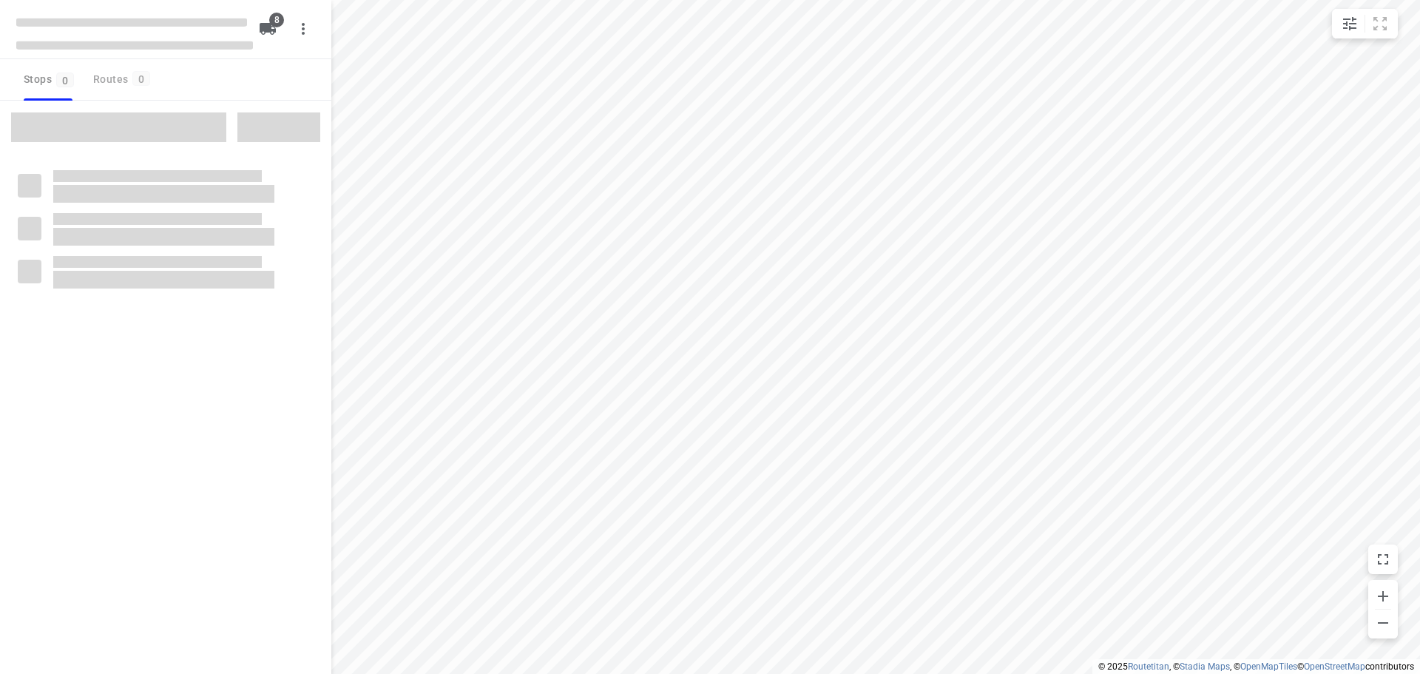
checkbox input "true"
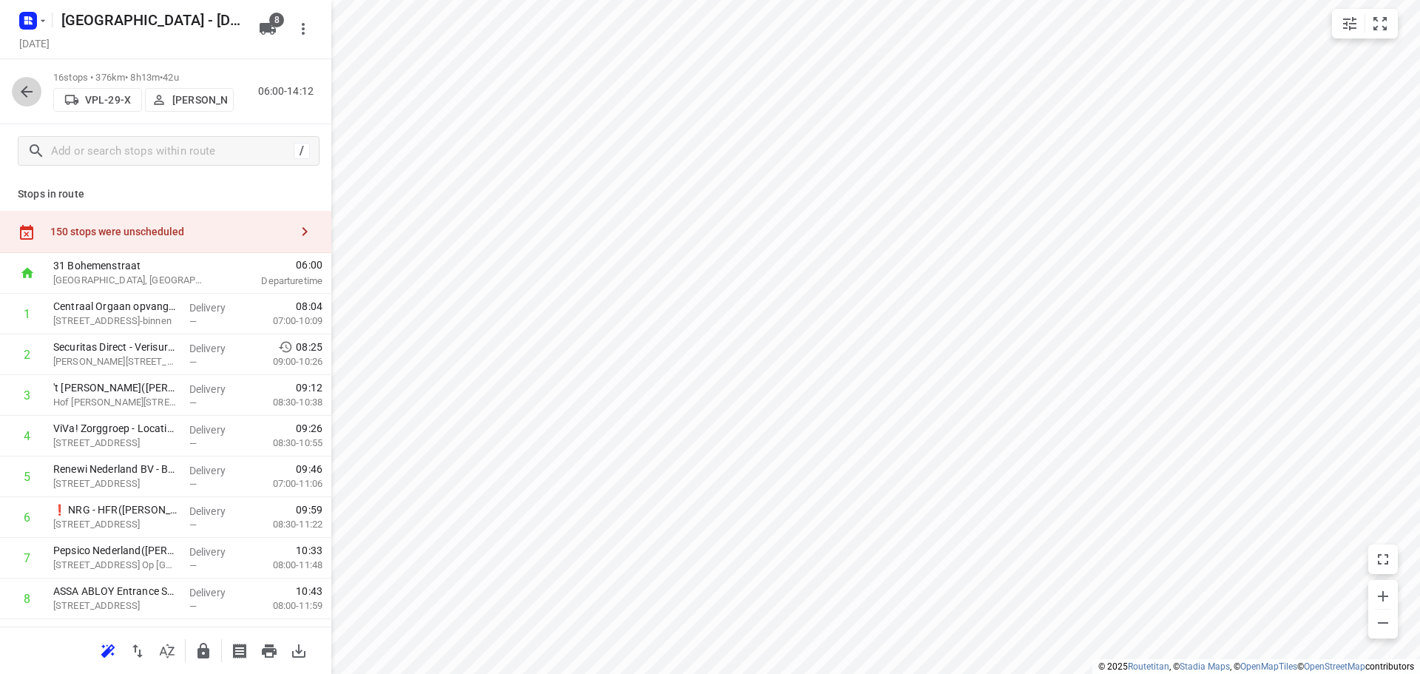
click at [29, 91] on icon "button" at bounding box center [27, 92] width 12 height 12
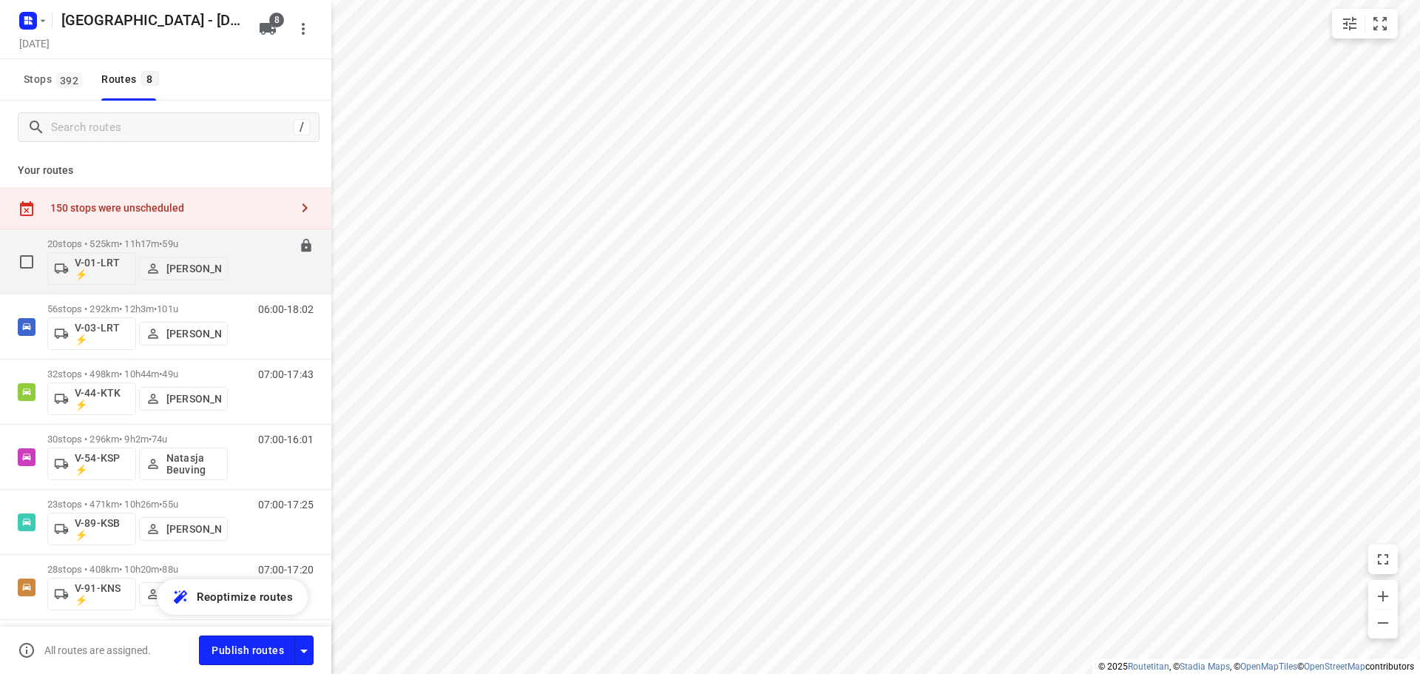
click at [162, 240] on p "20 stops • 525km • 11h17m • 59u" at bounding box center [137, 243] width 181 height 11
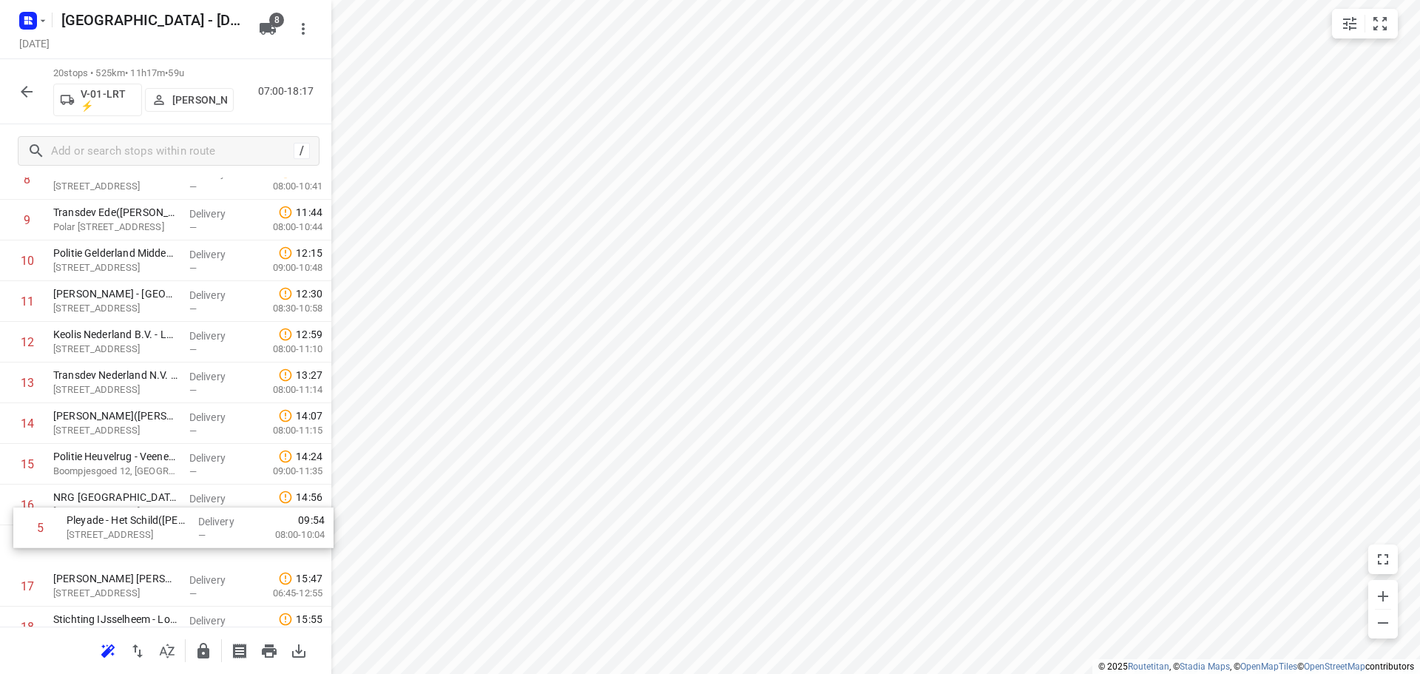
scroll to position [388, 0]
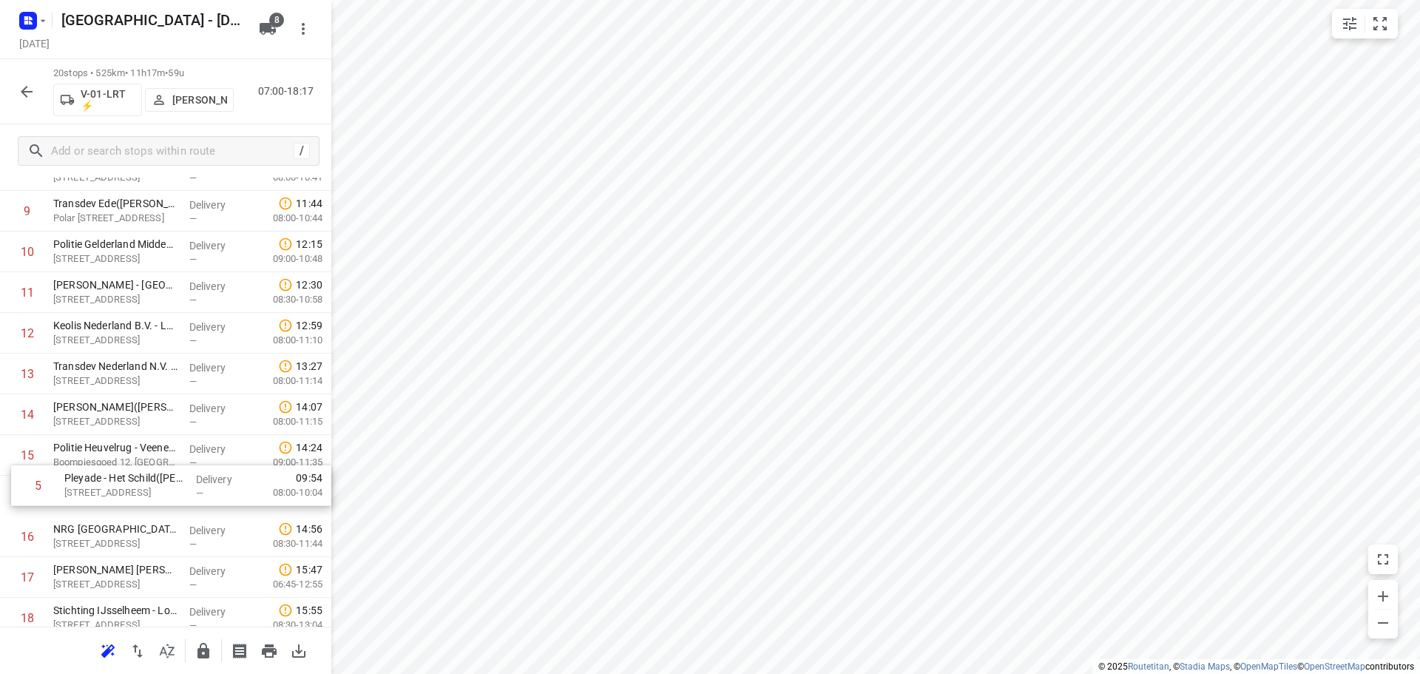
drag, startPoint x: 132, startPoint y: 467, endPoint x: 150, endPoint y: 486, distance: 26.2
click at [150, 486] on div "1 ❗👷🏻⭐ Smurfit Kappa Parenco(Mario Verbeek of Eddy Janssen) Veerweg 1, Renkum D…" at bounding box center [165, 313] width 331 height 814
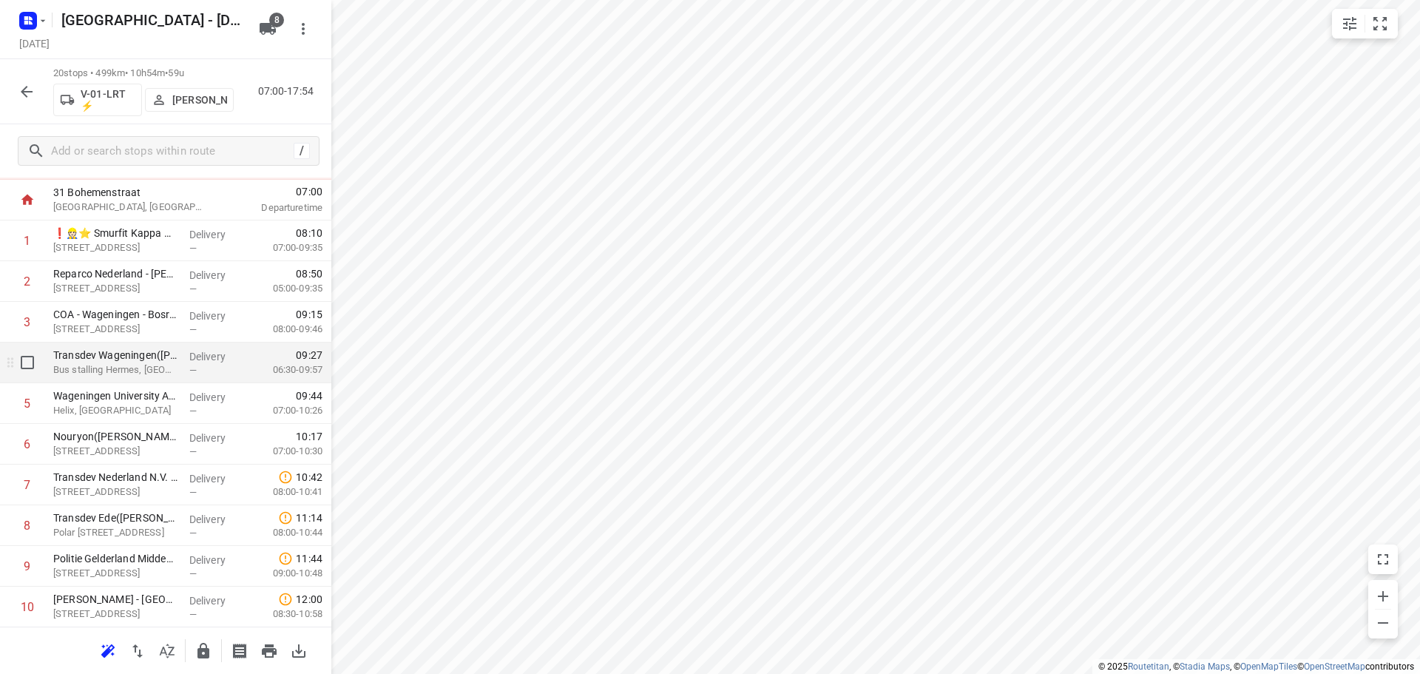
scroll to position [0, 0]
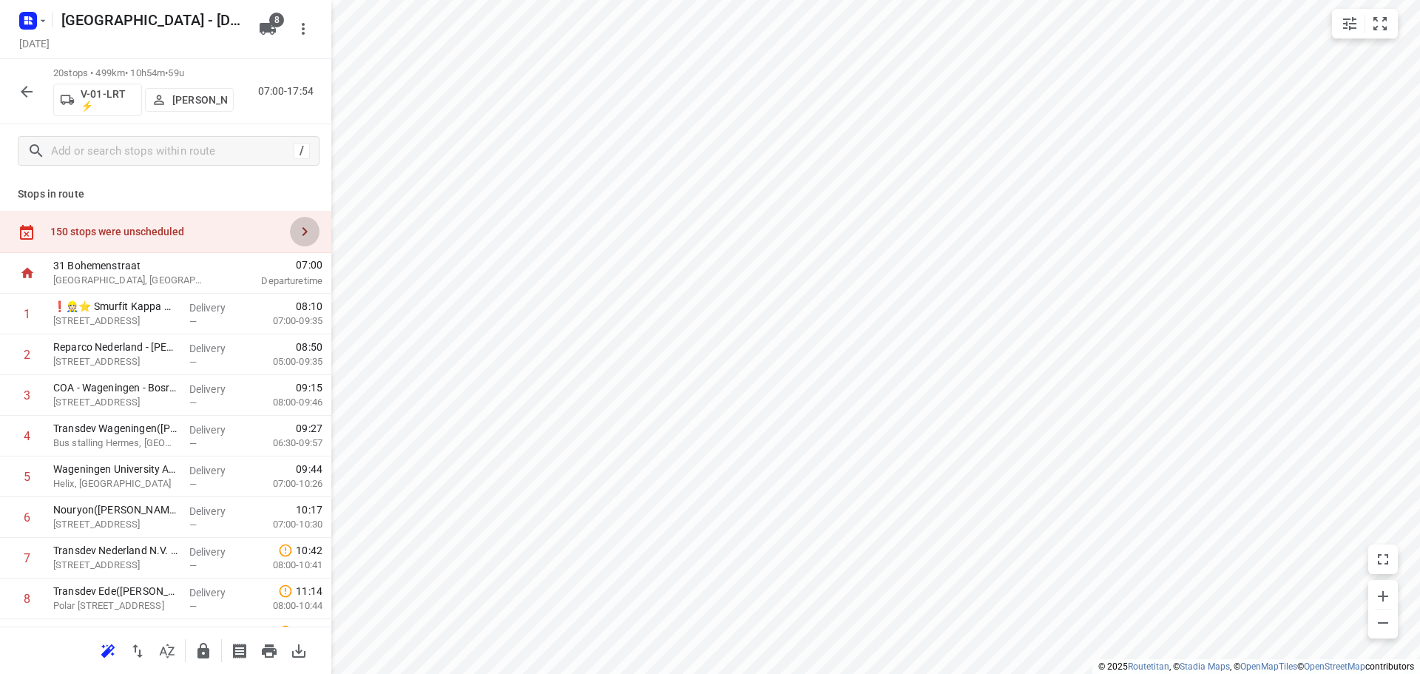
click at [296, 233] on icon "button" at bounding box center [305, 232] width 18 height 18
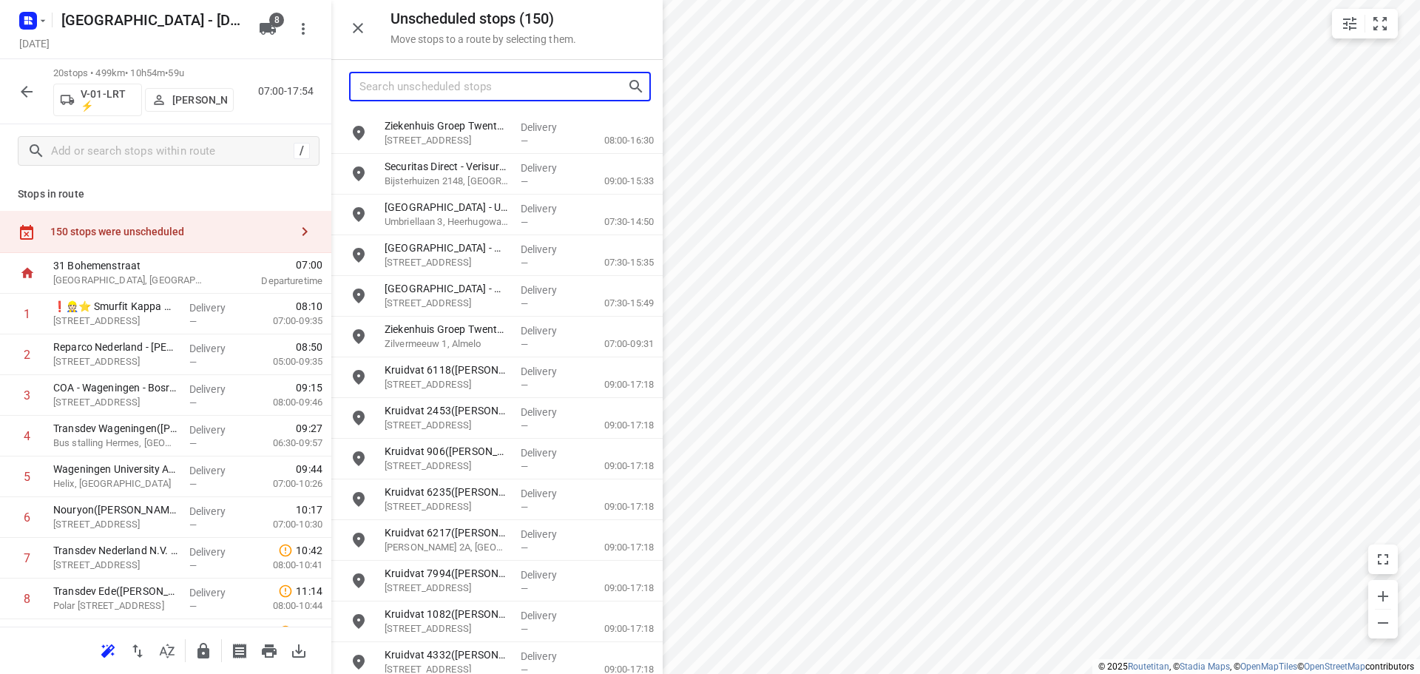
click at [450, 90] on input "Search unscheduled stops" at bounding box center [494, 86] width 268 height 23
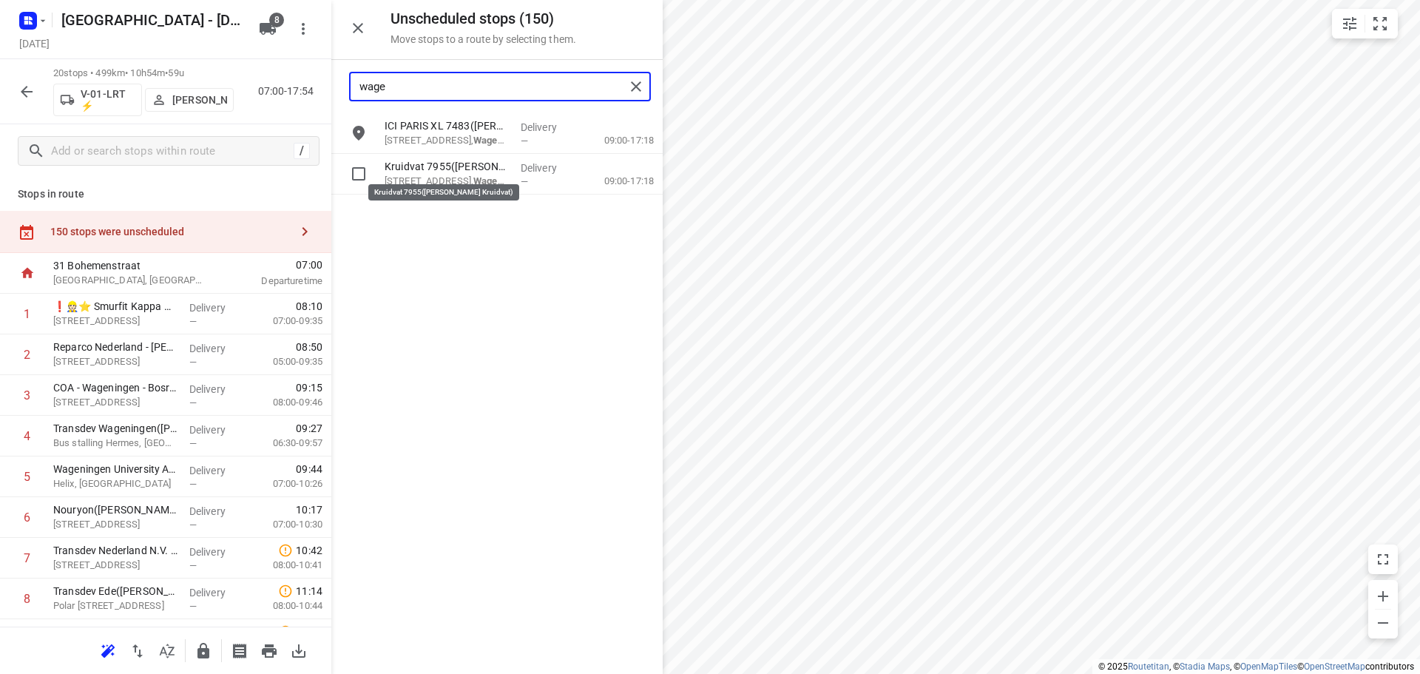
type input "wage"
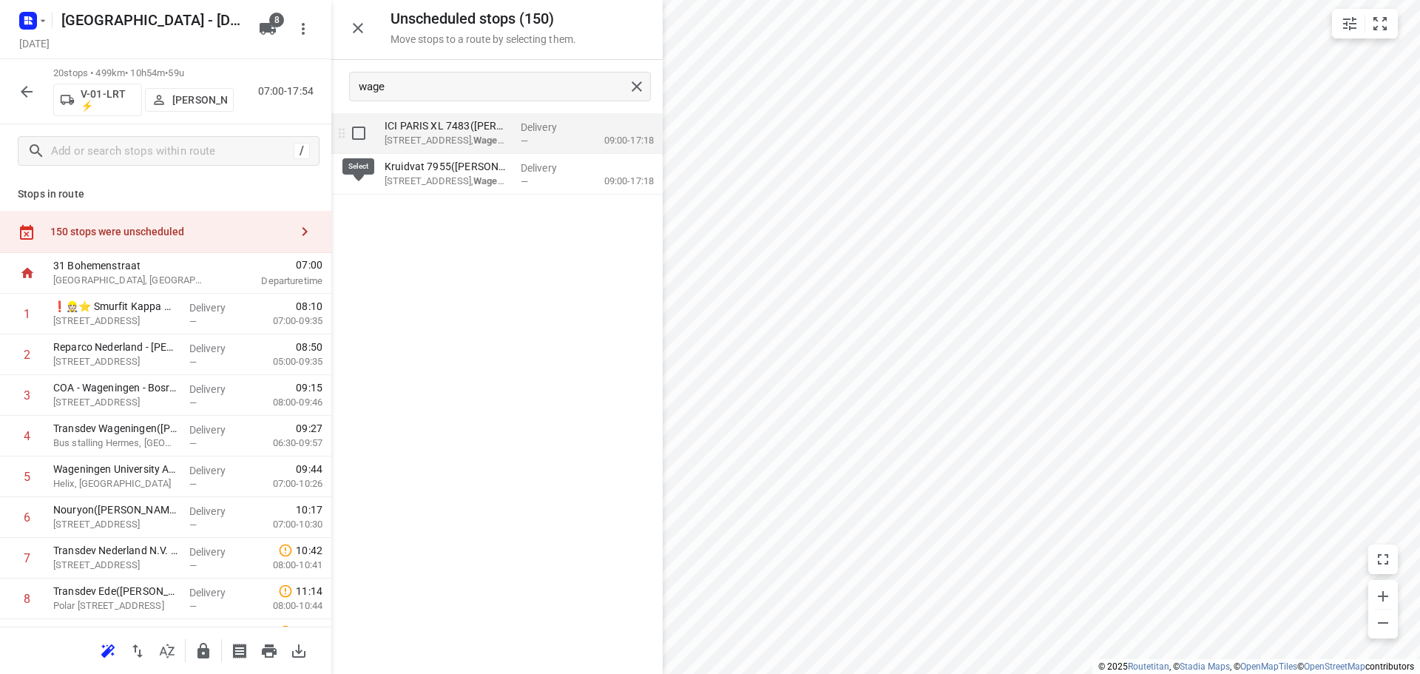
click at [355, 136] on input "grid" at bounding box center [359, 133] width 30 height 30
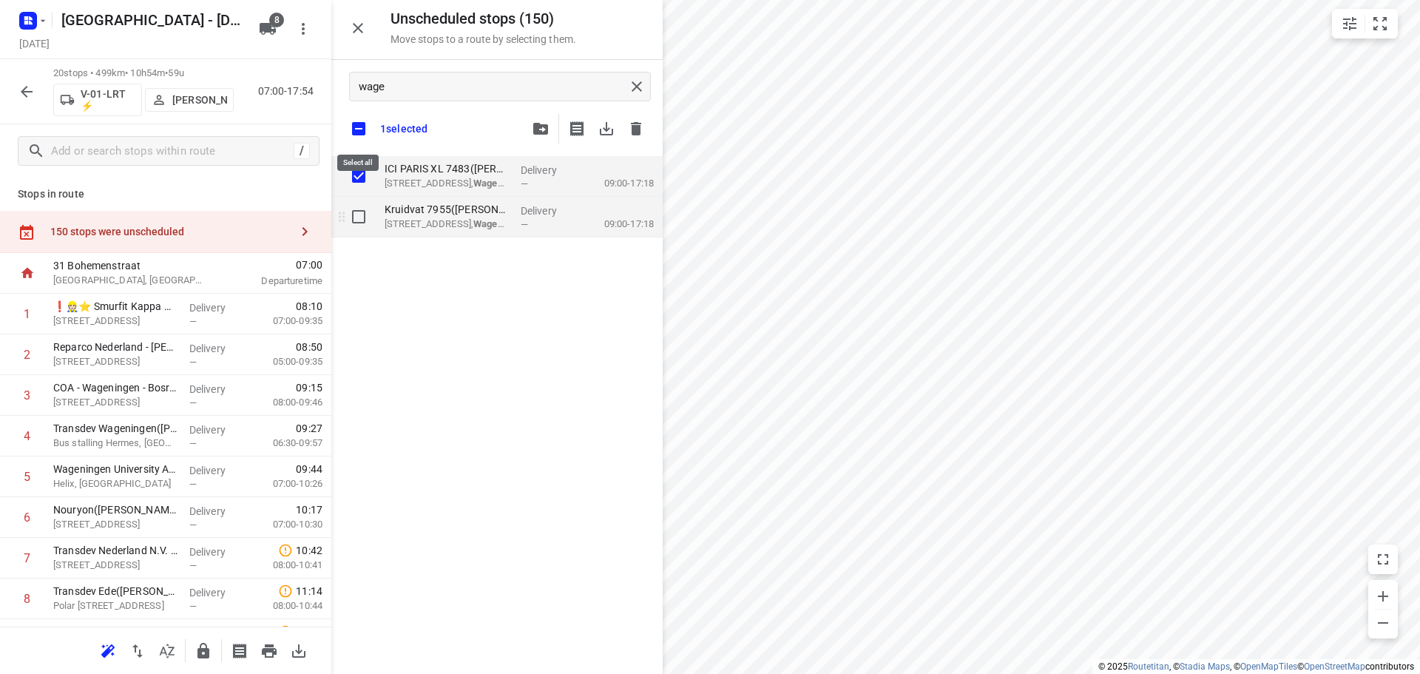
checkbox input "true"
click at [362, 216] on input "grid" at bounding box center [359, 217] width 30 height 30
checkbox input "true"
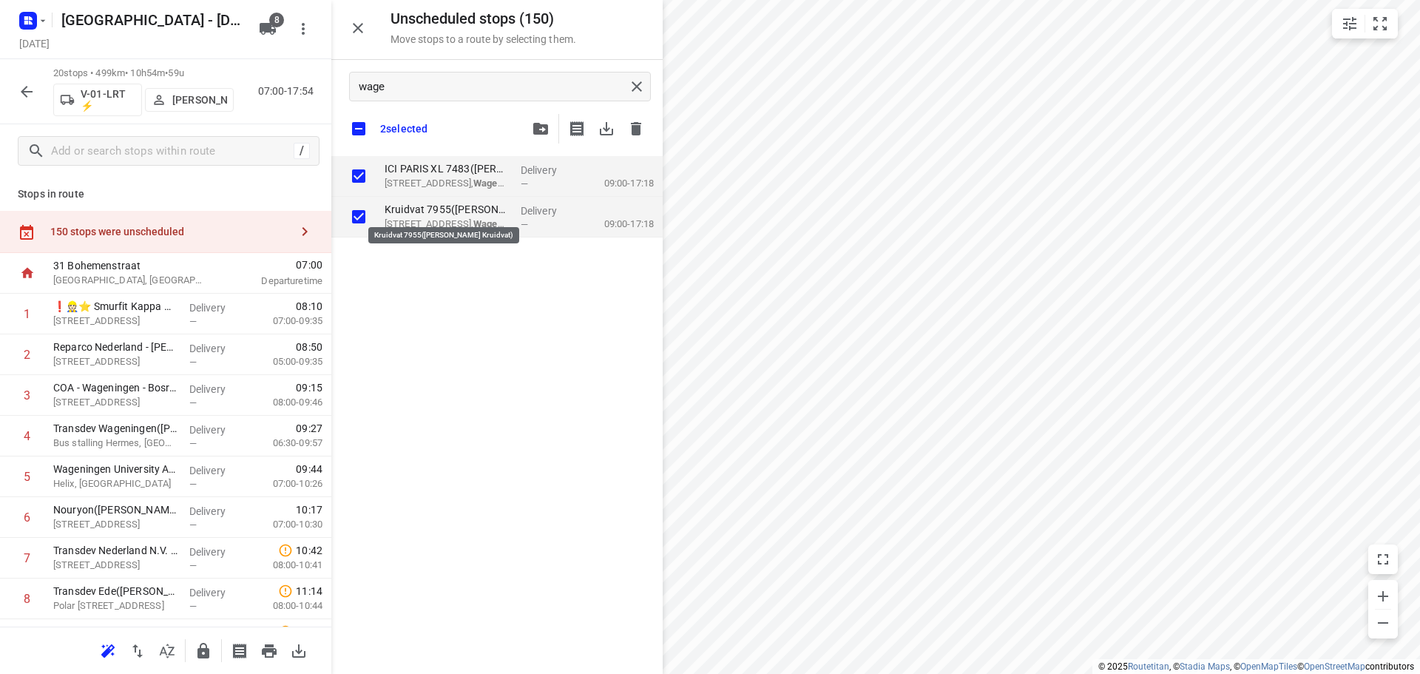
checkbox input "true"
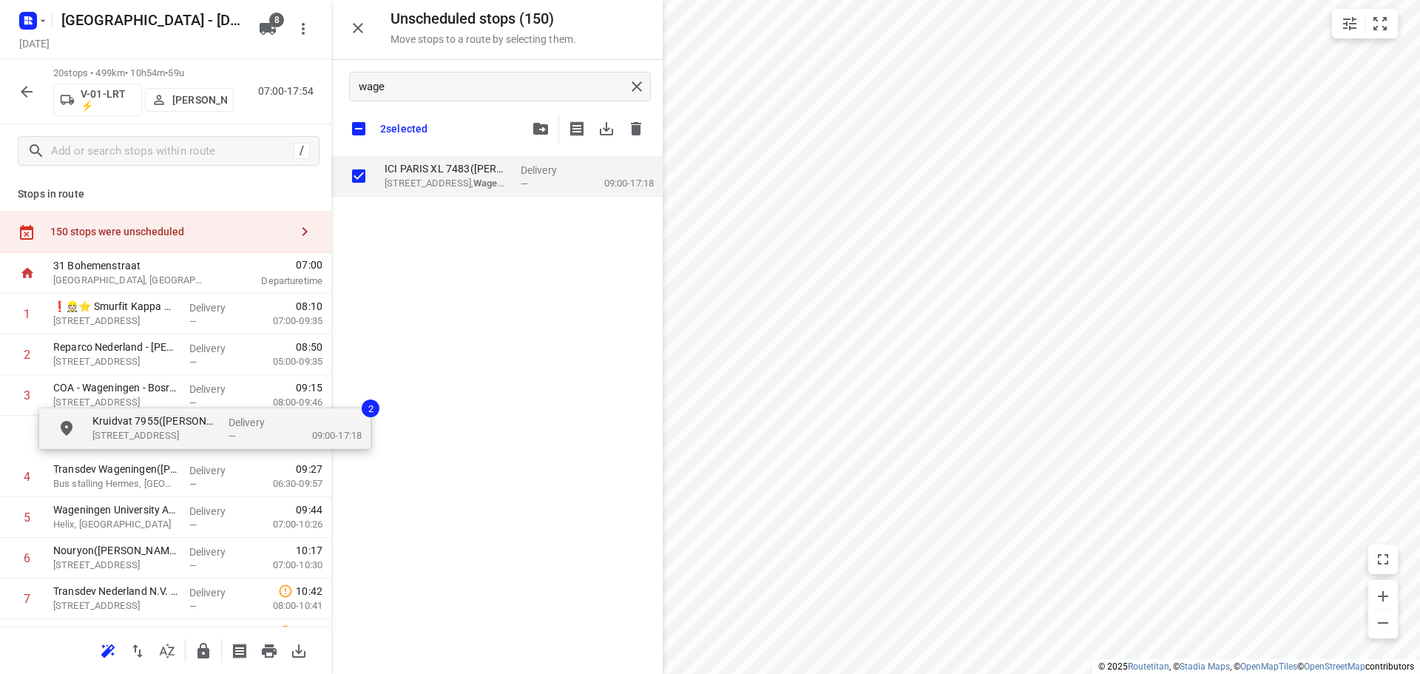
drag, startPoint x: 454, startPoint y: 208, endPoint x: 158, endPoint y: 428, distance: 368.6
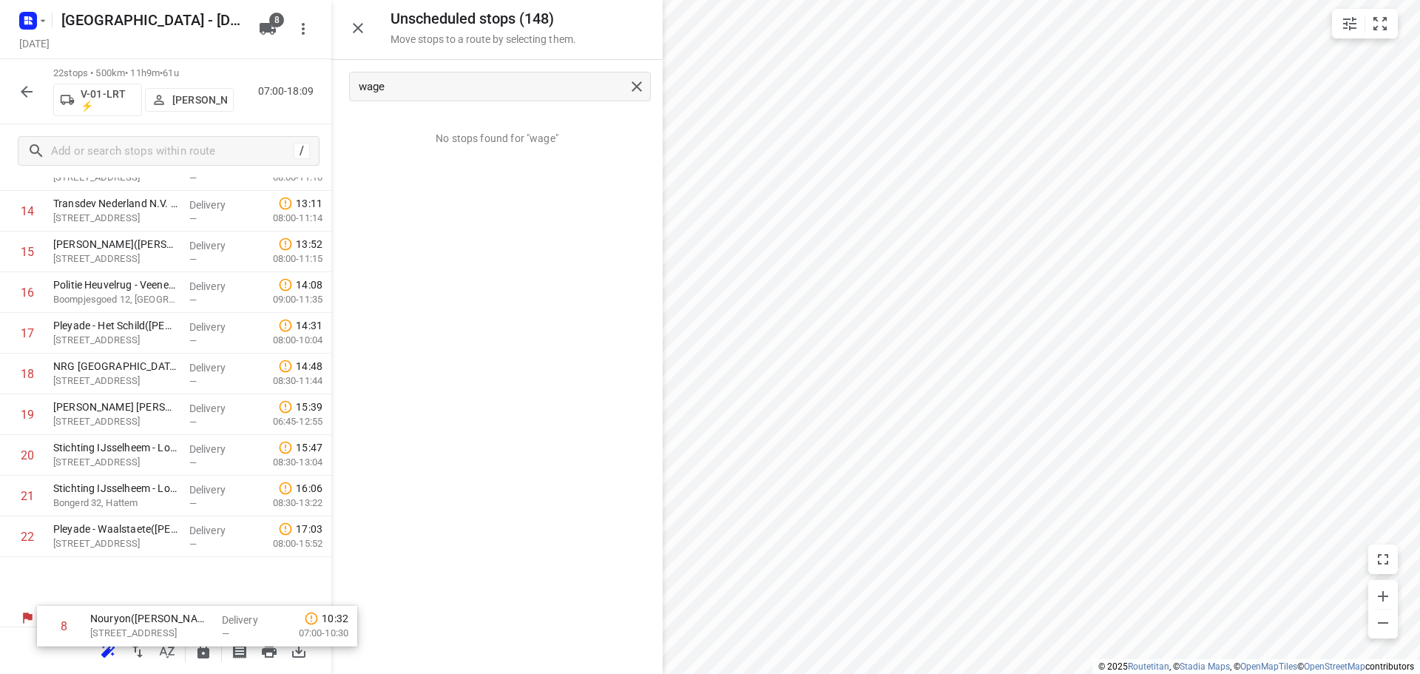
scroll to position [603, 0]
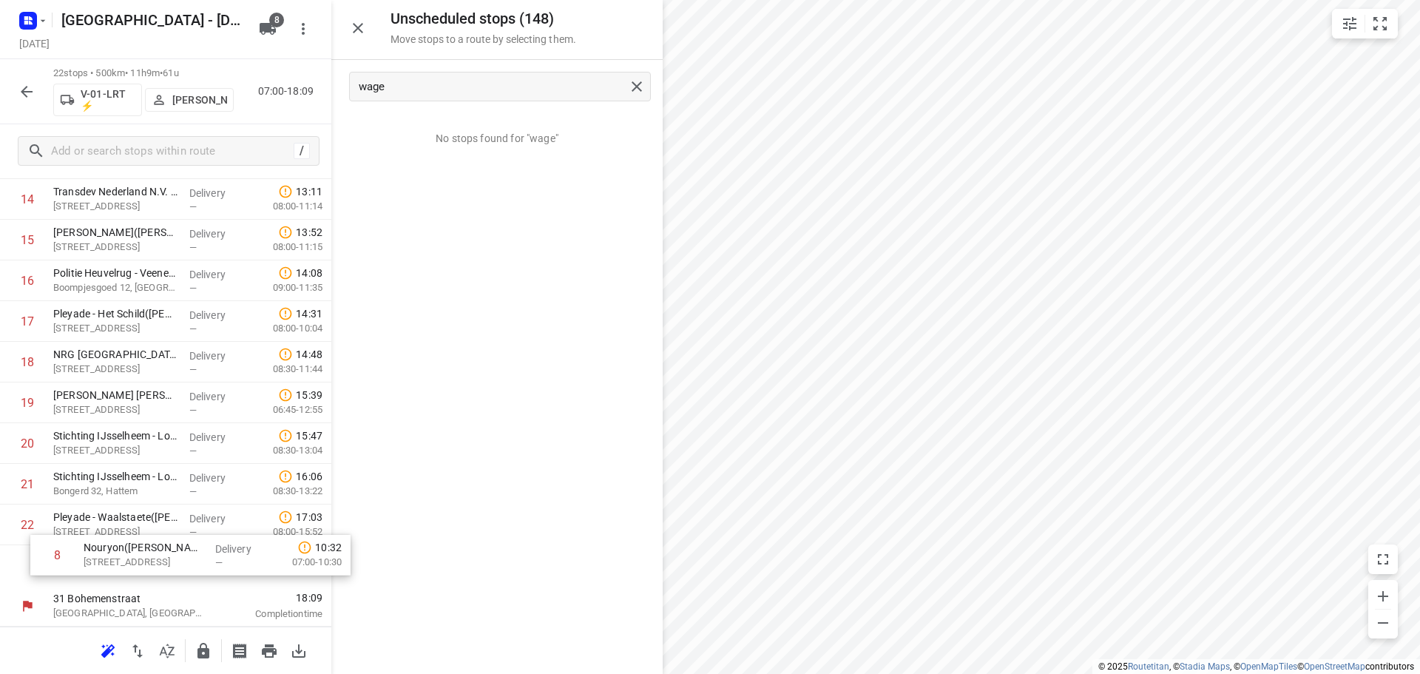
drag, startPoint x: 134, startPoint y: 587, endPoint x: 172, endPoint y: 548, distance: 53.9
click at [172, 548] on div "1 ❗👷🏻⭐ Smurfit Kappa Parenco(Mario Verbeek of Eddy Janssen) Veerweg 1, Renkum D…" at bounding box center [165, 138] width 331 height 895
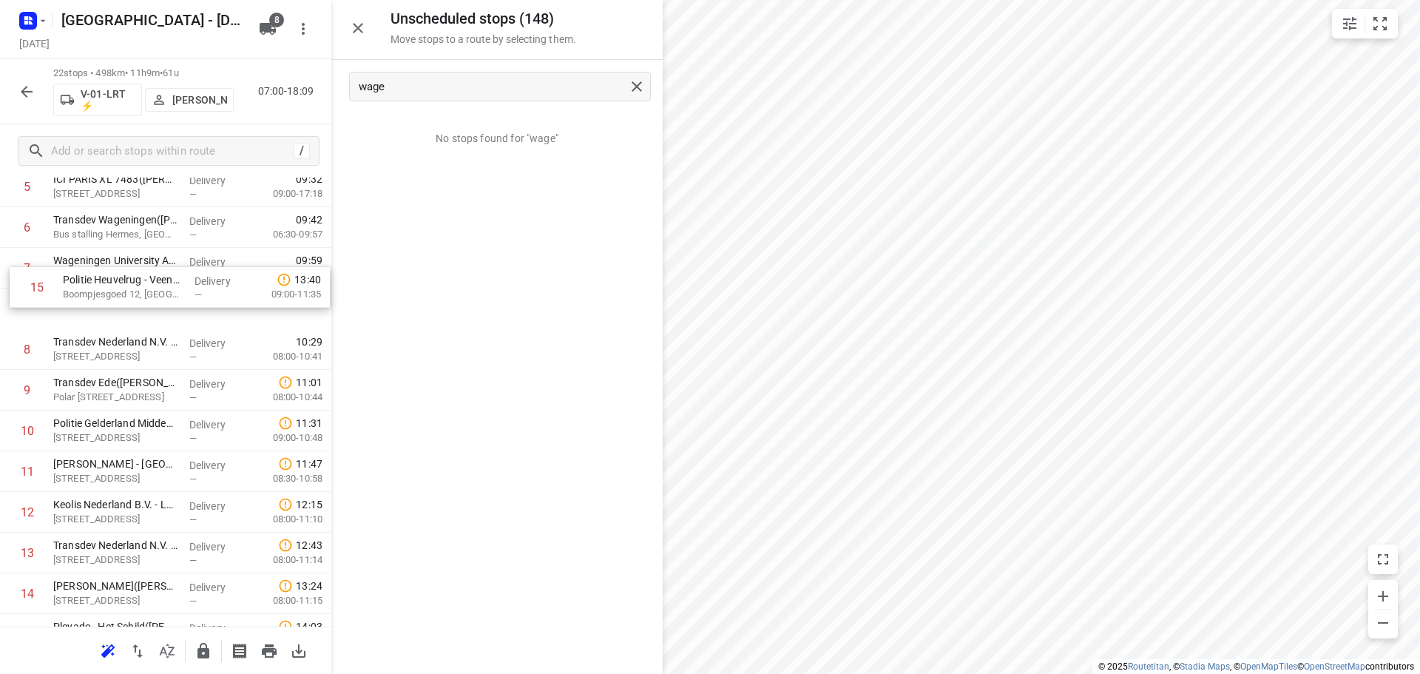
scroll to position [289, 0]
drag, startPoint x: 98, startPoint y: 276, endPoint x: 107, endPoint y: 305, distance: 30.2
click at [107, 305] on div "1 ❗👷🏻⭐ Smurfit Kappa Parenco(Mario Verbeek of Eddy Janssen) Veerweg 1, Renkum D…" at bounding box center [165, 451] width 331 height 895
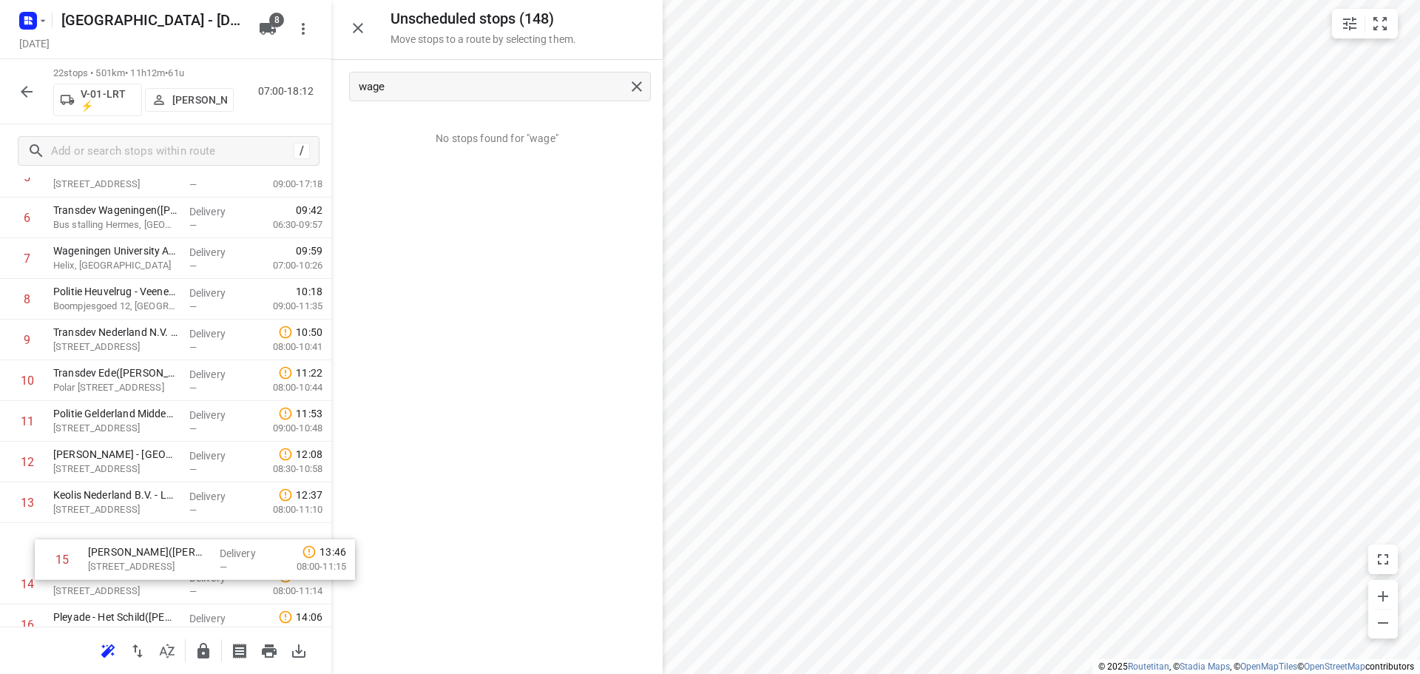
scroll to position [300, 0]
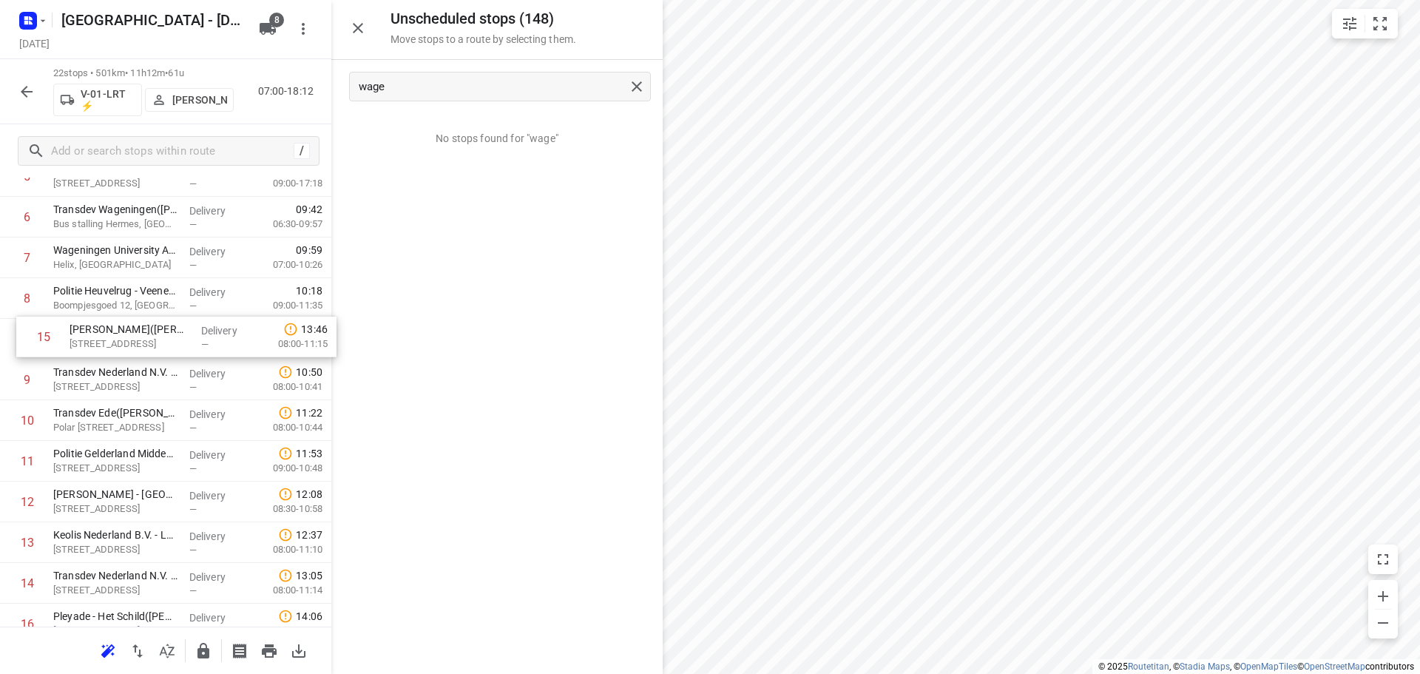
drag, startPoint x: 109, startPoint y: 587, endPoint x: 132, endPoint y: 328, distance: 259.9
click at [132, 328] on div "1 ❗👷🏻⭐ Smurfit Kappa Parenco(Mario Verbeek of Eddy Janssen) Veerweg 1, Renkum D…" at bounding box center [165, 440] width 331 height 895
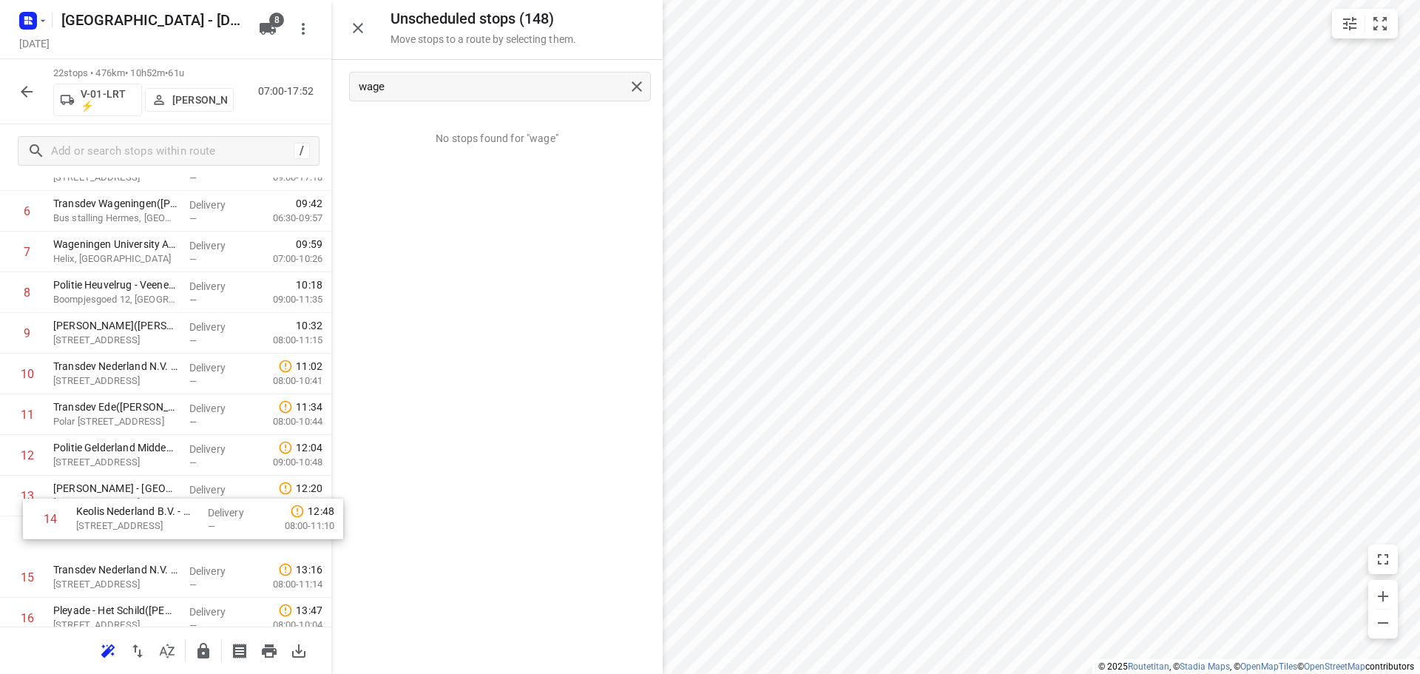
scroll to position [311, 0]
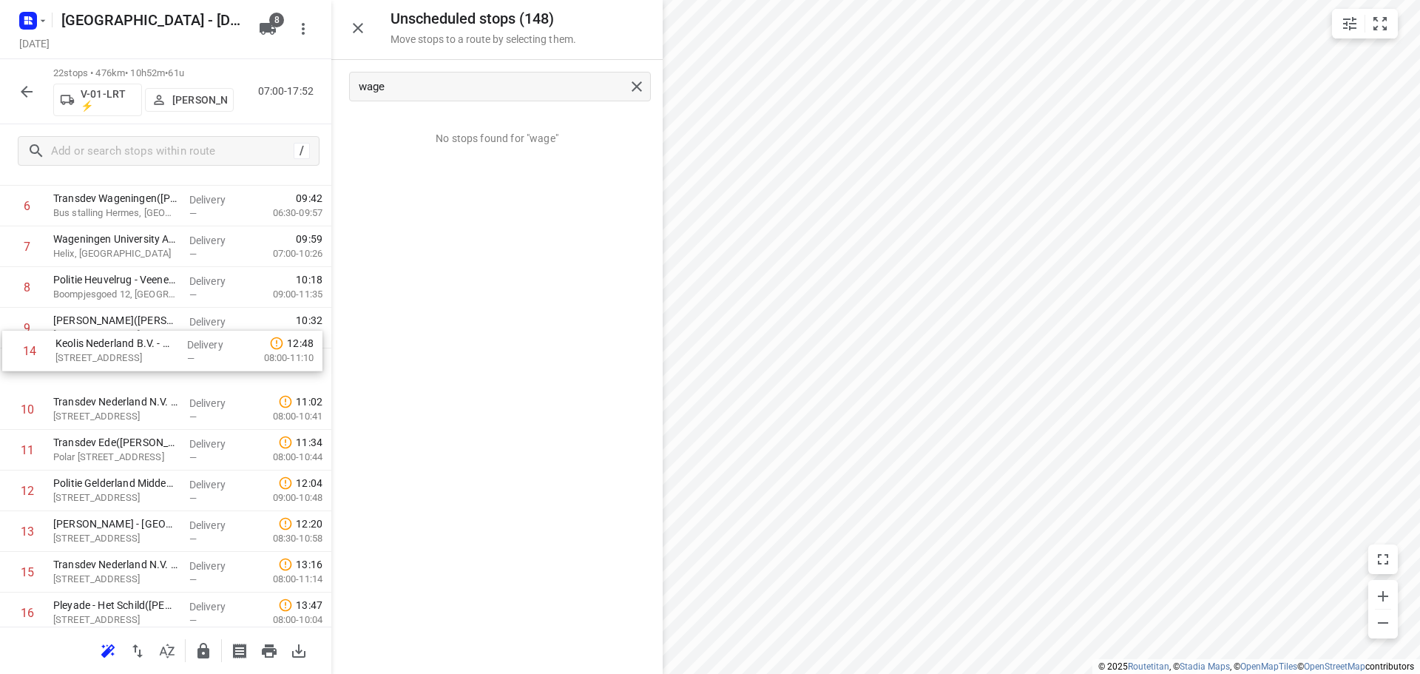
drag, startPoint x: 137, startPoint y: 547, endPoint x: 147, endPoint y: 360, distance: 187.5
click at [147, 360] on div "1 ❗👷🏻⭐ Smurfit Kappa Parenco(Mario Verbeek of Eddy Janssen) Veerweg 1, Renkum D…" at bounding box center [165, 429] width 331 height 895
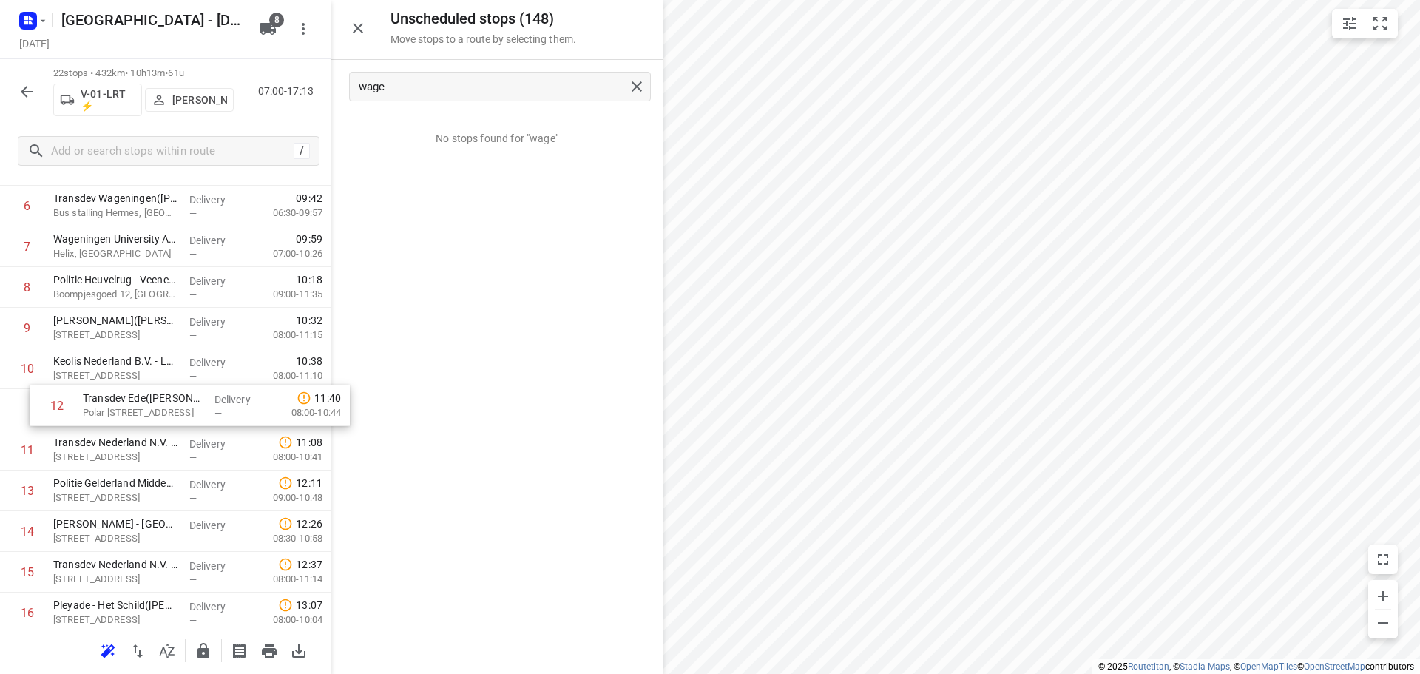
drag, startPoint x: 87, startPoint y: 450, endPoint x: 123, endPoint y: 405, distance: 56.8
click at [123, 405] on div "1 ❗👷🏻⭐ Smurfit Kappa Parenco(Mario Verbeek of Eddy Janssen) Veerweg 1, Renkum D…" at bounding box center [165, 429] width 331 height 895
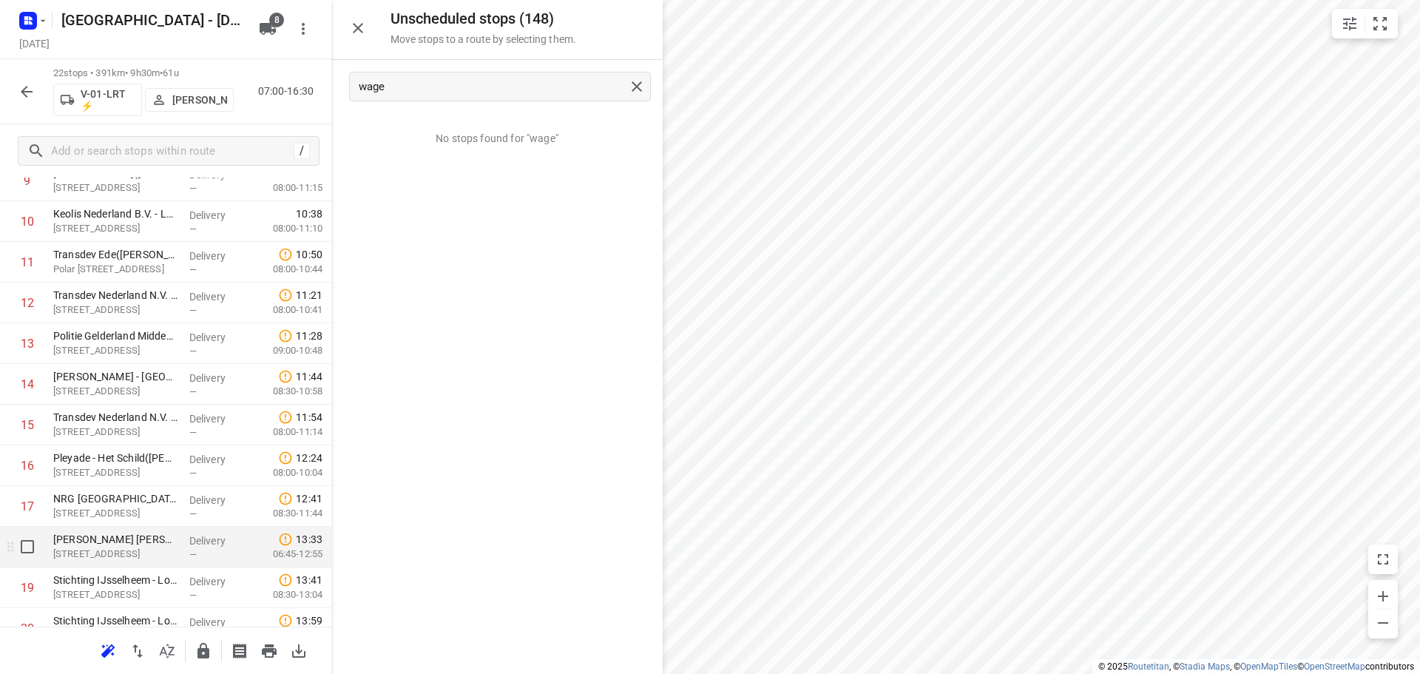
scroll to position [459, 0]
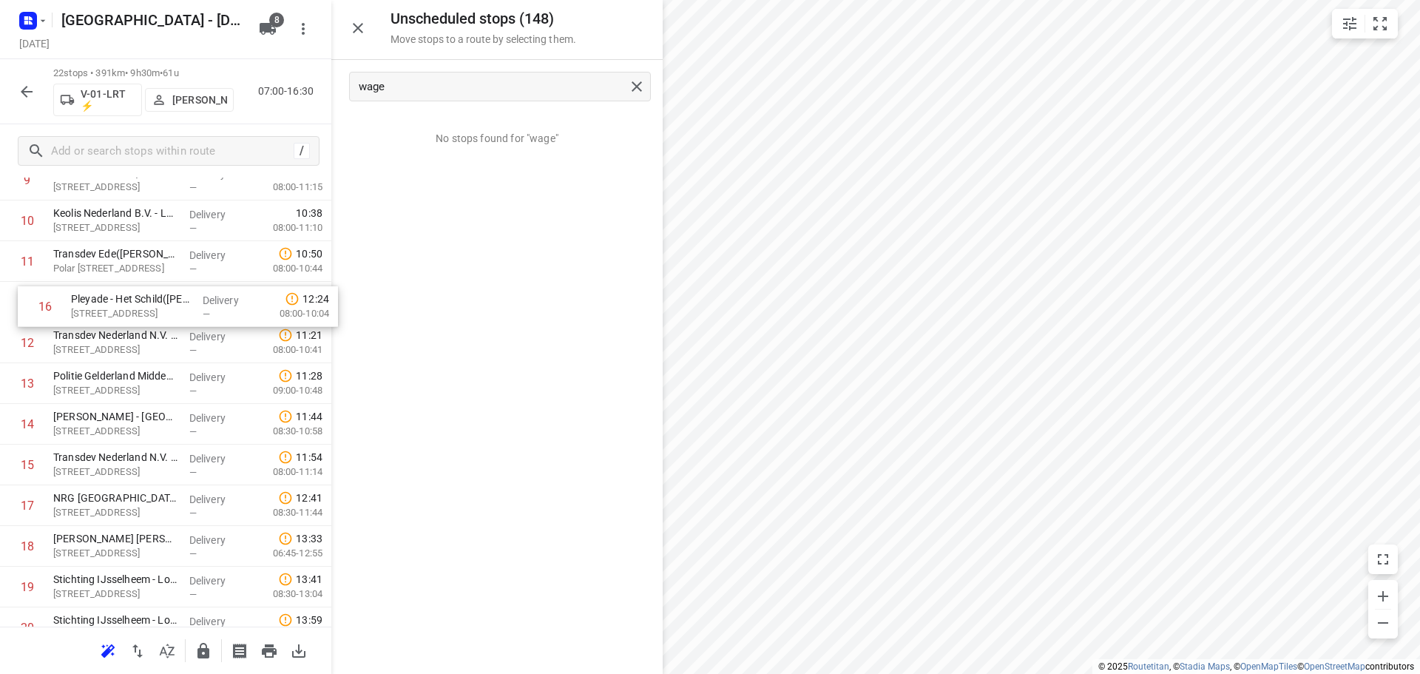
drag, startPoint x: 86, startPoint y: 476, endPoint x: 115, endPoint y: 315, distance: 163.1
click at [115, 315] on div "1 ❗👷🏻⭐ Smurfit Kappa Parenco(Mario Verbeek of Eddy Janssen) Veerweg 1, Renkum D…" at bounding box center [165, 281] width 331 height 895
drag, startPoint x: 97, startPoint y: 514, endPoint x: 122, endPoint y: 351, distance: 164.7
click at [122, 351] on div "1 ❗👷🏻⭐ Smurfit Kappa Parenco(Mario Verbeek of Eddy Janssen) Veerweg 1, Renkum D…" at bounding box center [165, 281] width 331 height 895
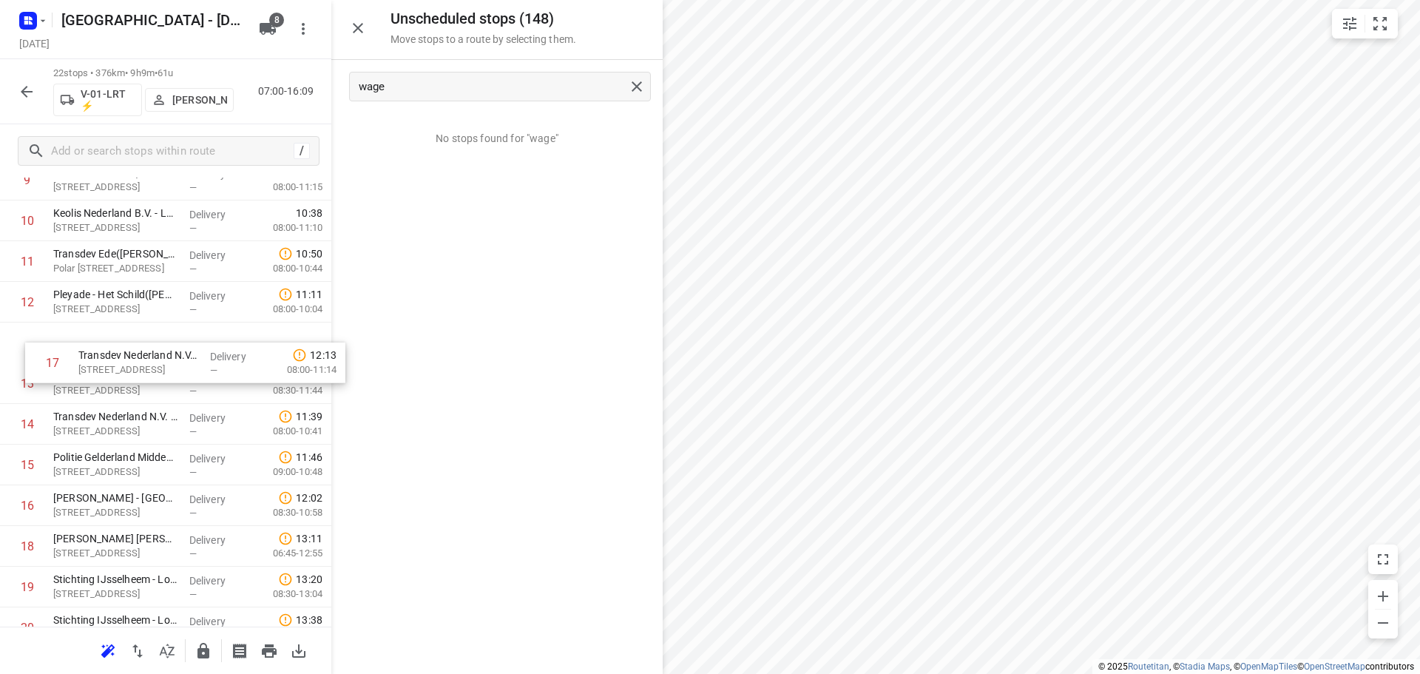
drag, startPoint x: 141, startPoint y: 508, endPoint x: 161, endPoint y: 374, distance: 135.4
click at [161, 374] on div "1 ❗👷🏻⭐ Smurfit Kappa Parenco(Mario Verbeek of Eddy Janssen) Veerweg 1, Renkum D…" at bounding box center [165, 281] width 331 height 895
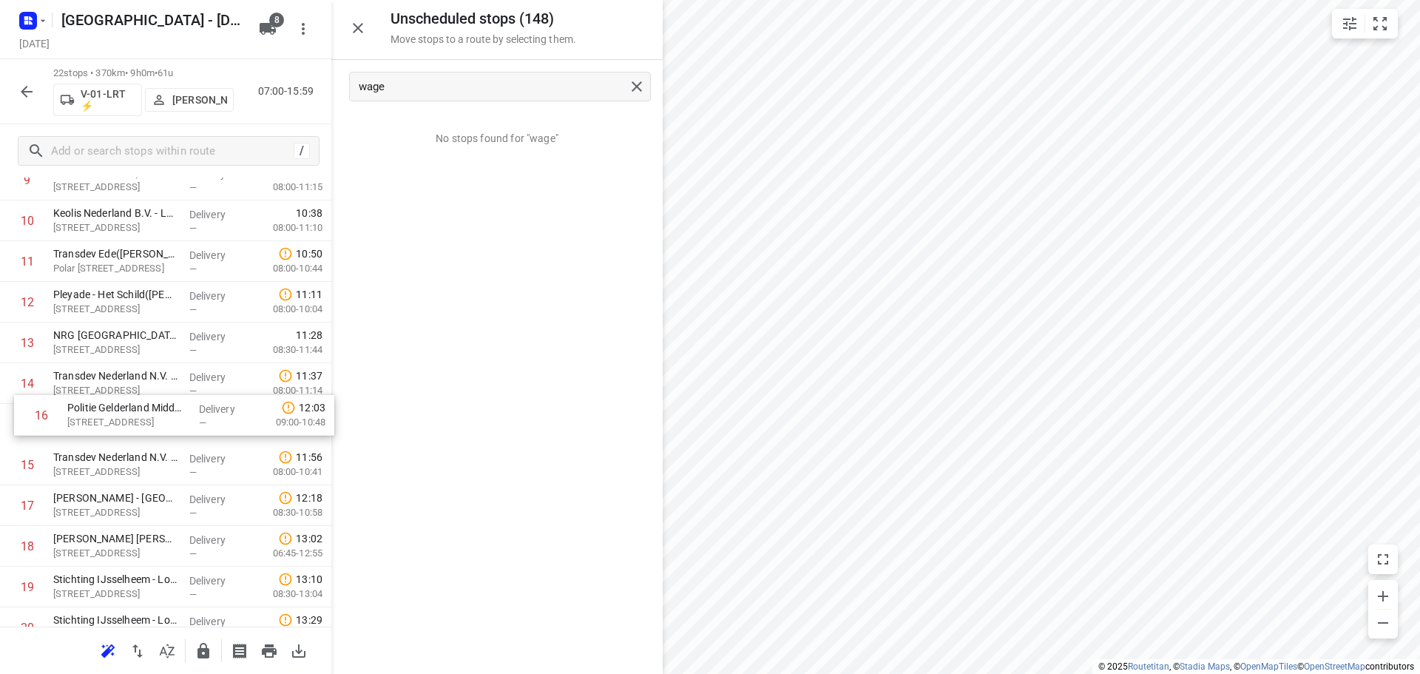
drag, startPoint x: 78, startPoint y: 465, endPoint x: 97, endPoint y: 417, distance: 52.5
click at [97, 417] on div "1 ❗👷🏻⭐ Smurfit Kappa Parenco(Mario Verbeek of Eddy Janssen) Veerweg 1, Renkum D…" at bounding box center [165, 281] width 331 height 895
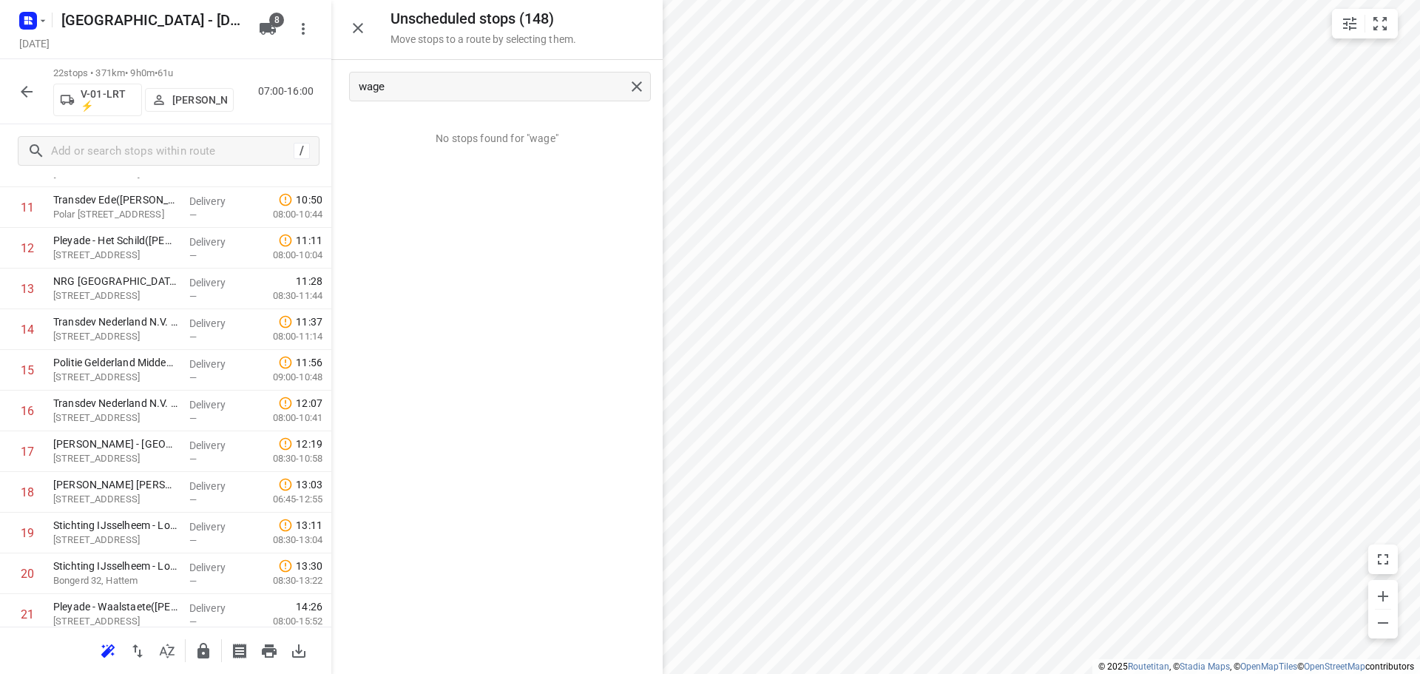
scroll to position [603, 0]
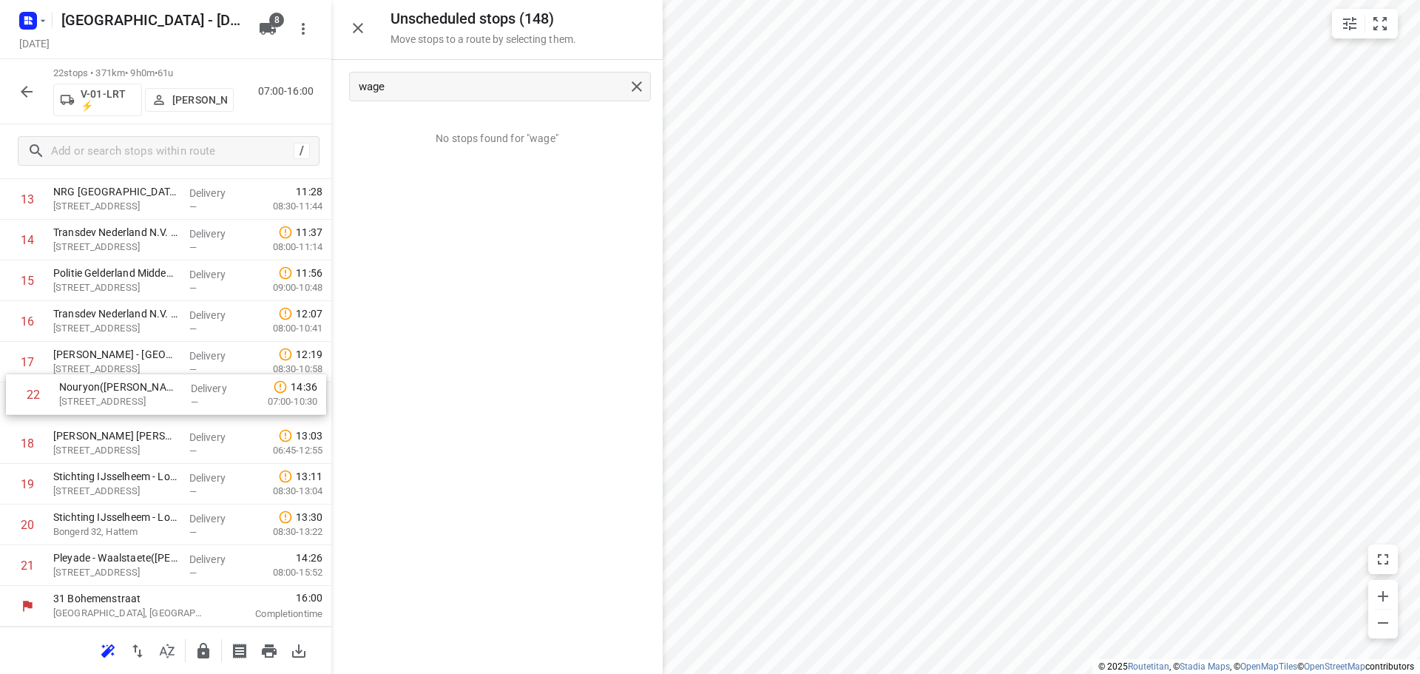
drag, startPoint x: 99, startPoint y: 573, endPoint x: 109, endPoint y: 402, distance: 171.2
click at [109, 402] on div "1 ❗👷🏻⭐ Smurfit Kappa Parenco(Mario Verbeek of Eddy Janssen) Veerweg 1, Renkum D…" at bounding box center [165, 138] width 331 height 895
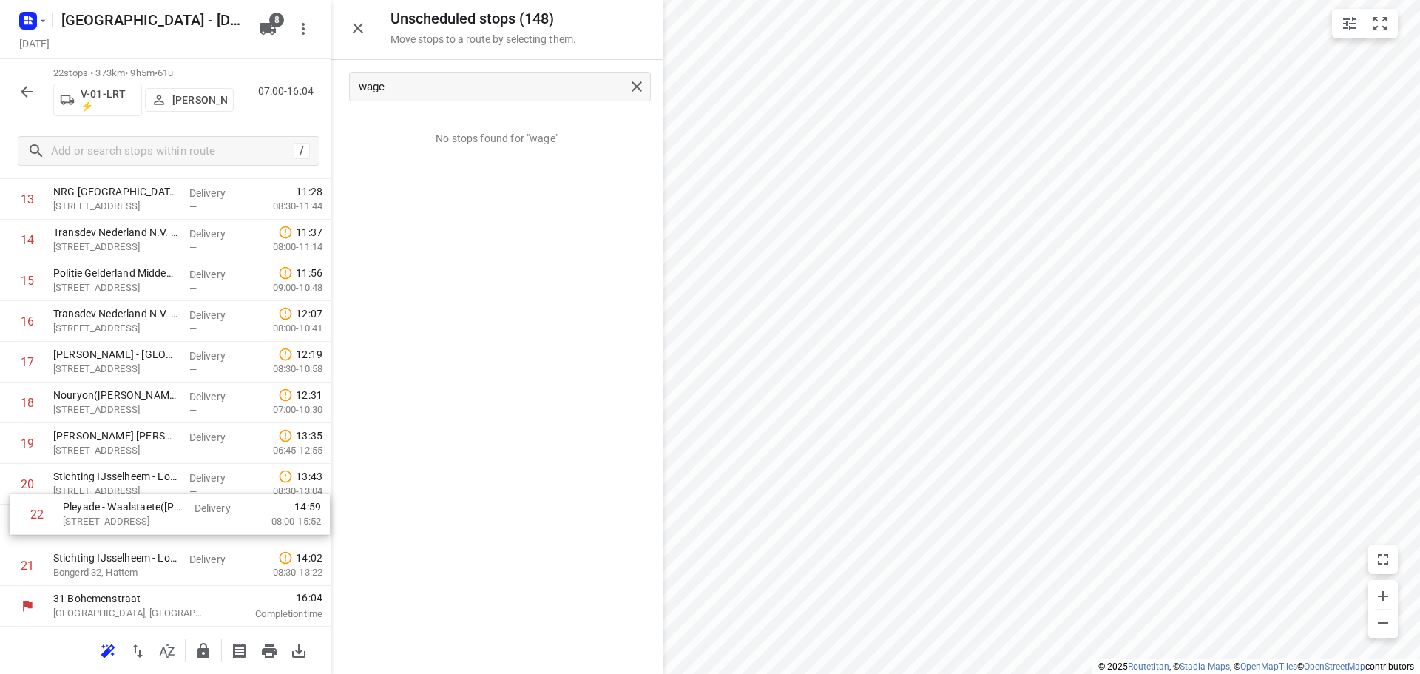
drag, startPoint x: 107, startPoint y: 564, endPoint x: 121, endPoint y: 511, distance: 55.1
click at [121, 511] on div "1 ❗👷🏻⭐ Smurfit Kappa Parenco(Mario Verbeek of Eddy Janssen) Veerweg 1, Renkum D…" at bounding box center [165, 138] width 331 height 895
drag, startPoint x: 98, startPoint y: 525, endPoint x: 116, endPoint y: 397, distance: 130.0
click at [116, 397] on div "1 ❗👷🏻⭐ Smurfit Kappa Parenco(Mario Verbeek of Eddy Janssen) Veerweg 1, Renkum D…" at bounding box center [165, 138] width 331 height 895
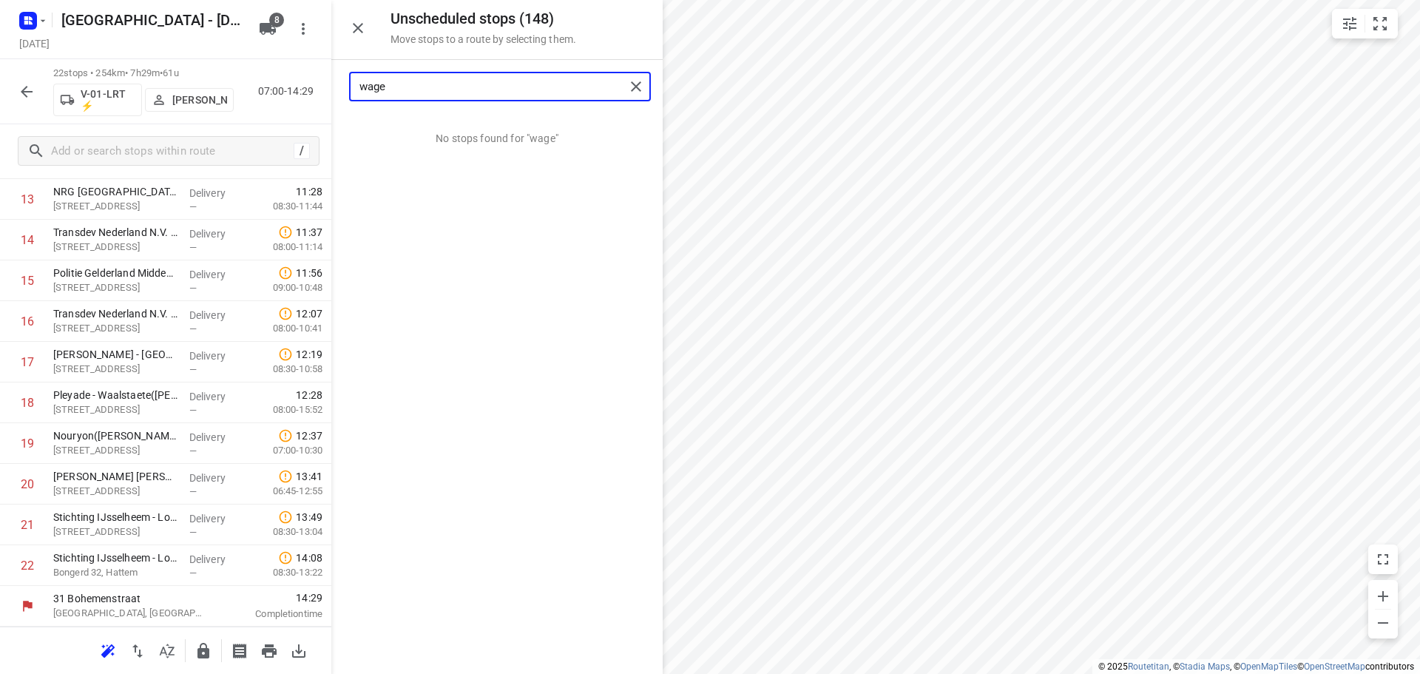
click at [449, 89] on input "wage" at bounding box center [493, 86] width 266 height 23
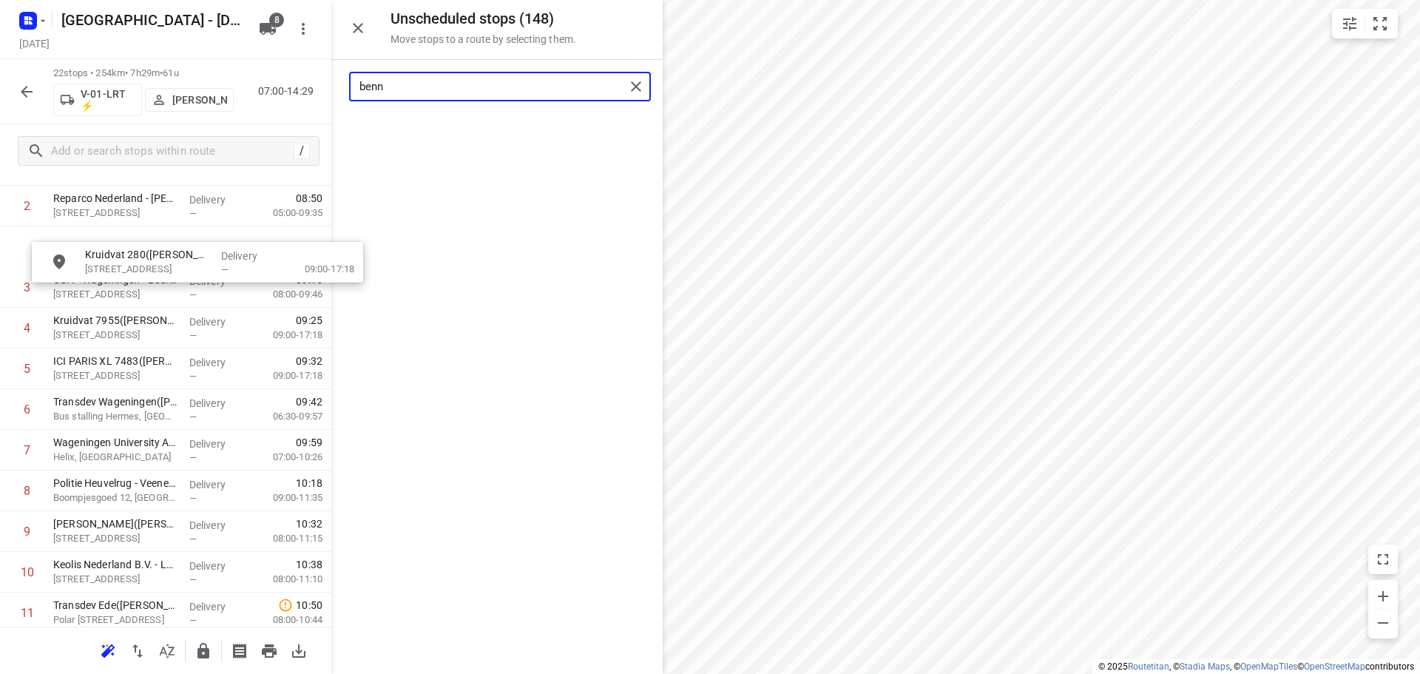
scroll to position [144, 0]
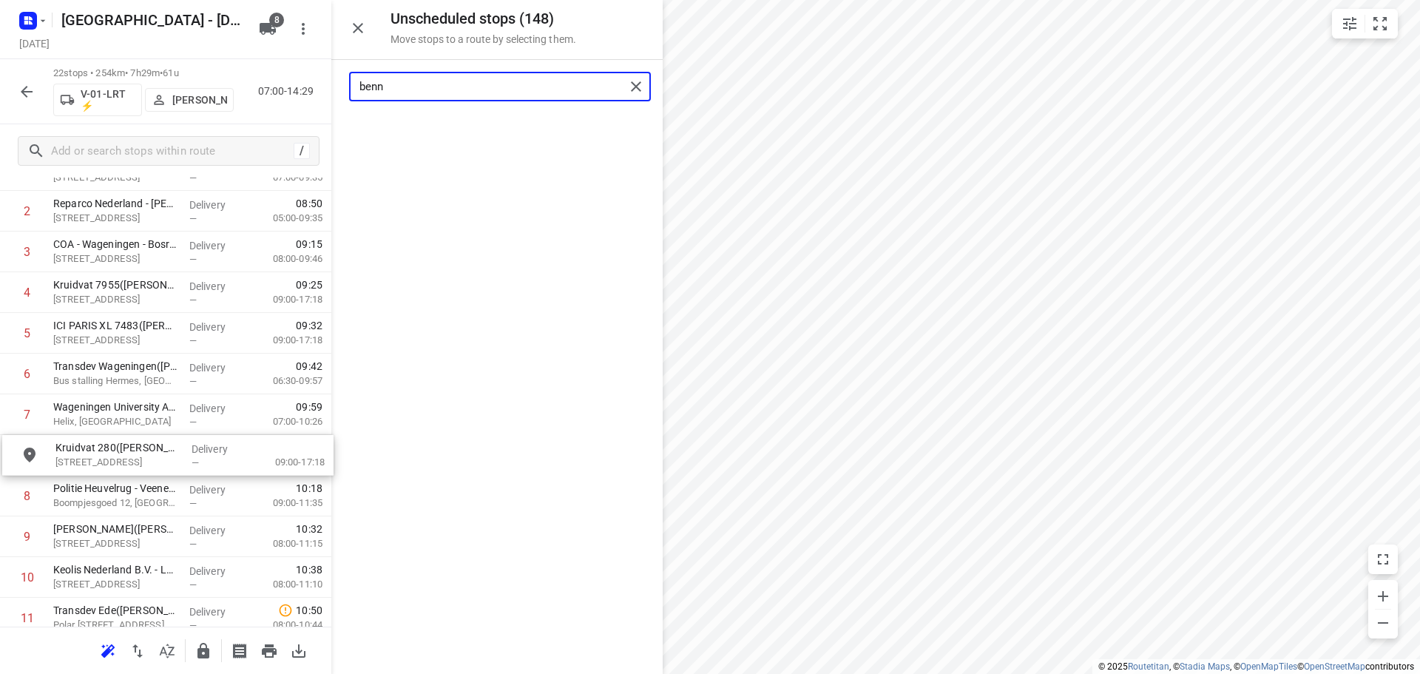
drag, startPoint x: 448, startPoint y: 139, endPoint x: 118, endPoint y: 465, distance: 463.0
click at [405, 84] on input "benn" at bounding box center [493, 86] width 266 height 23
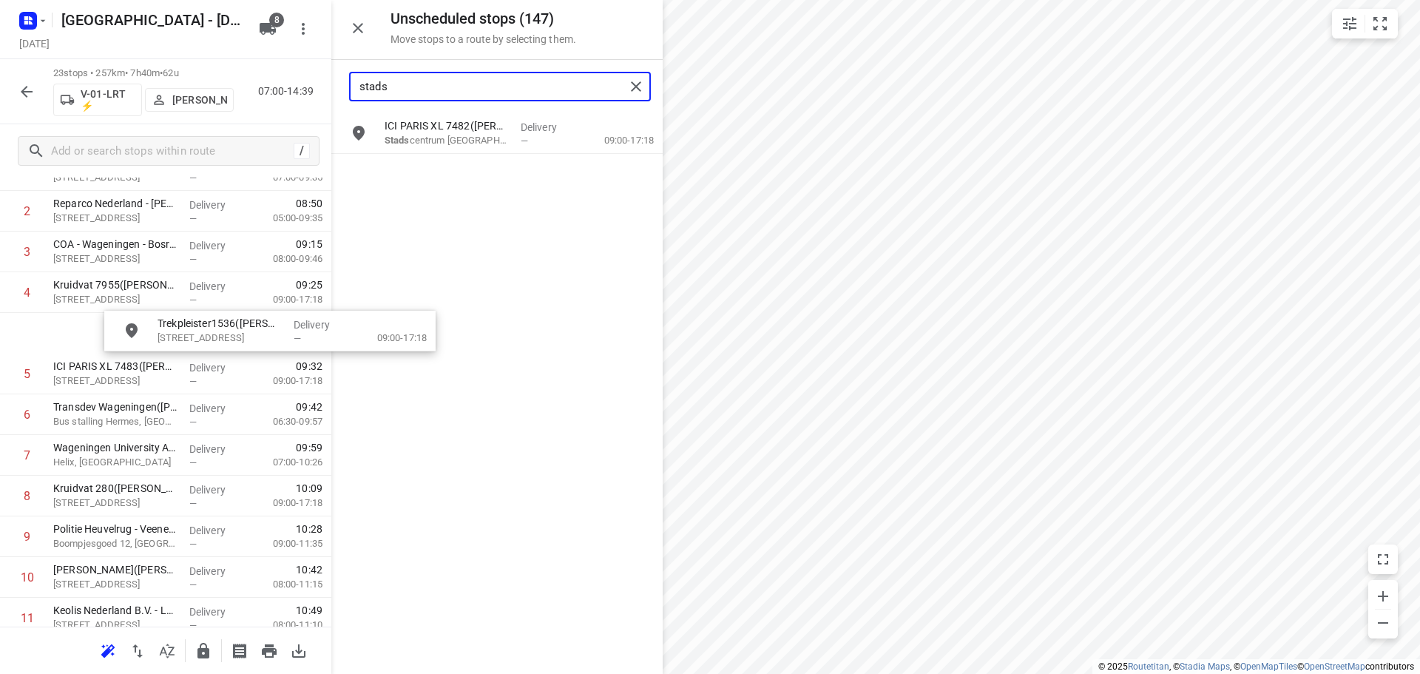
scroll to position [143, 0]
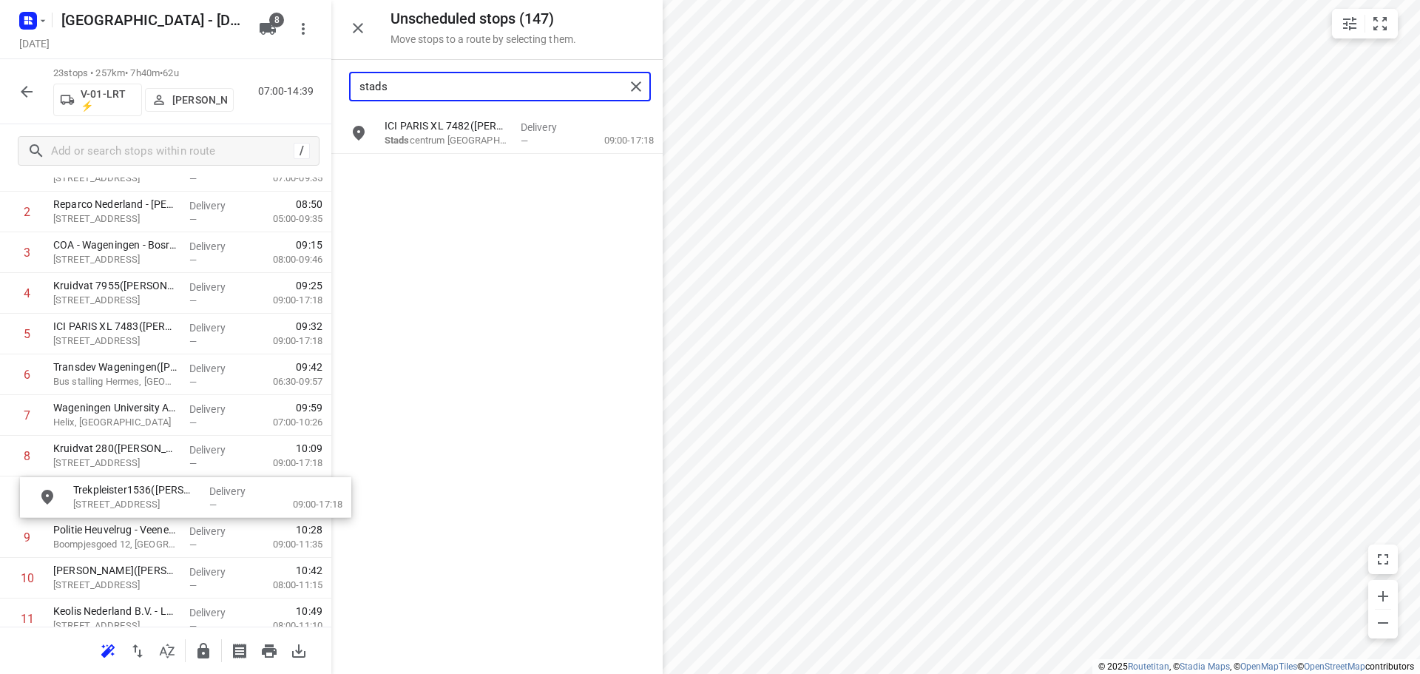
drag, startPoint x: 435, startPoint y: 183, endPoint x: 109, endPoint y: 501, distance: 455.7
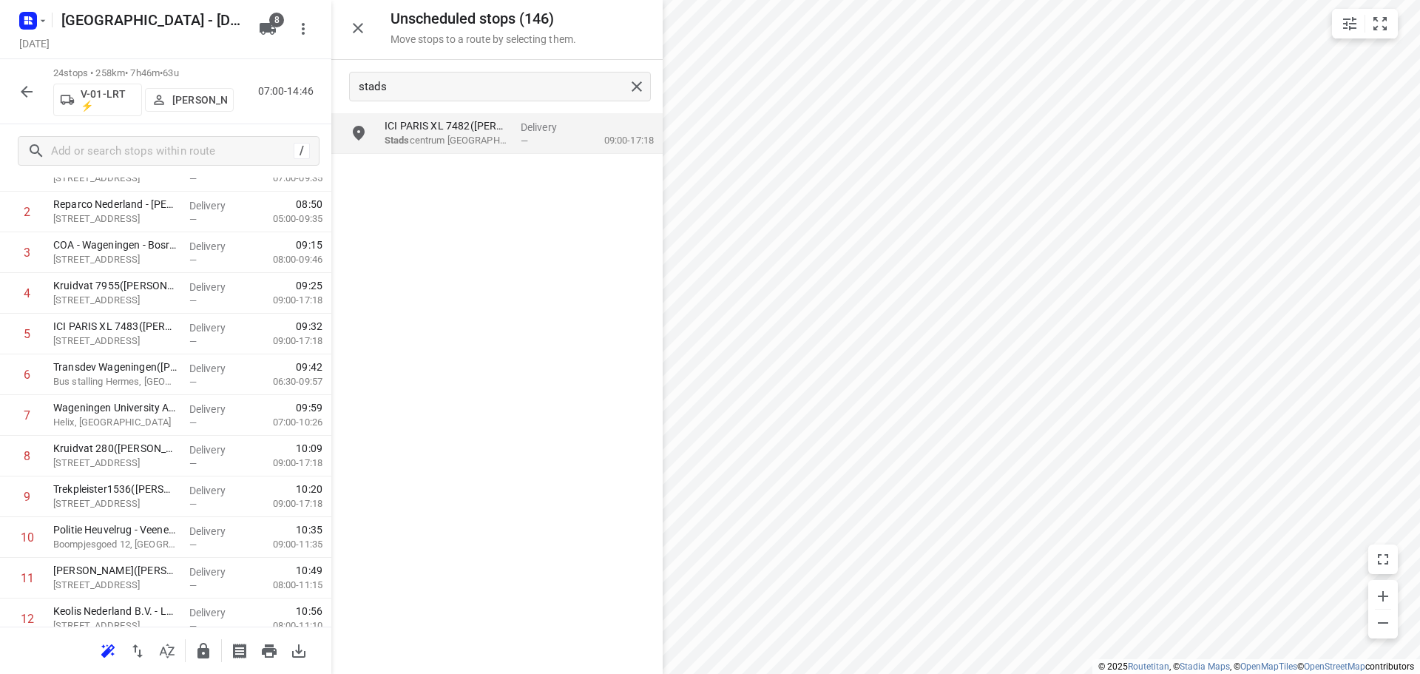
click at [533, 102] on div "stads" at bounding box center [496, 86] width 331 height 53
click at [514, 88] on input "stads" at bounding box center [493, 86] width 266 height 23
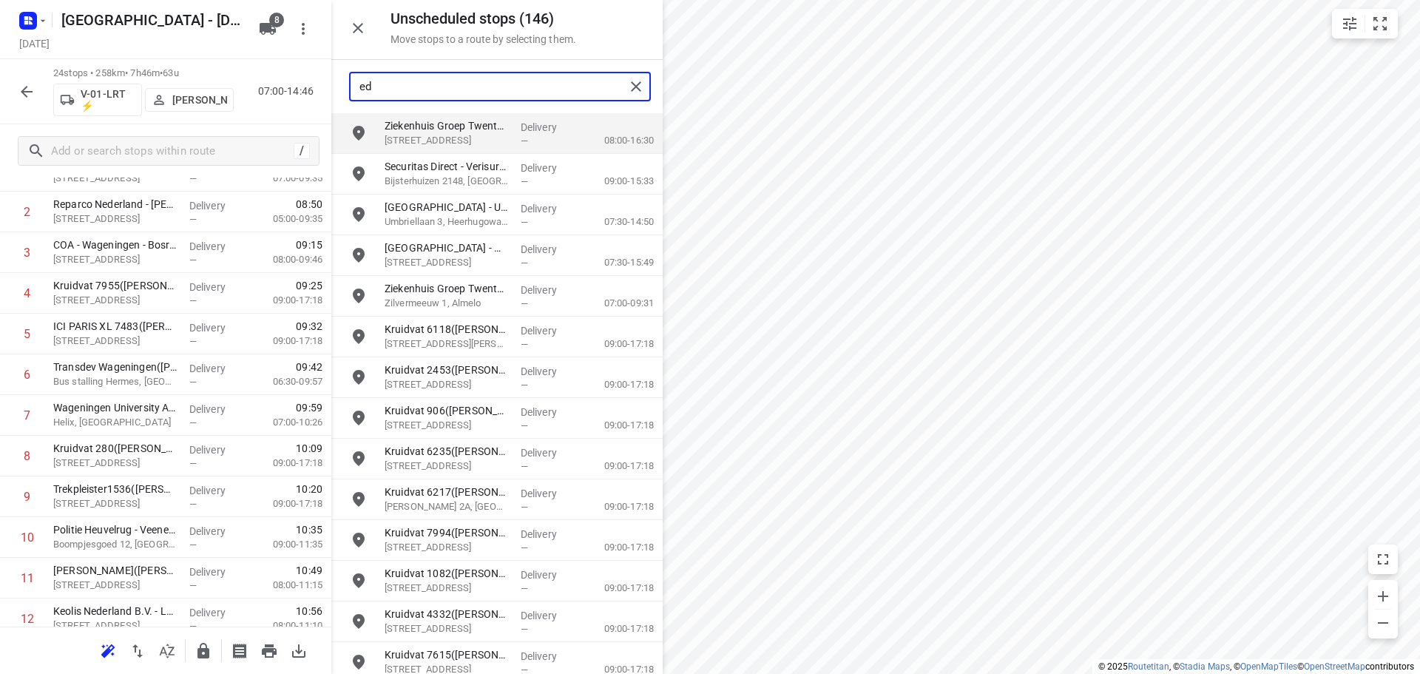
type input "e"
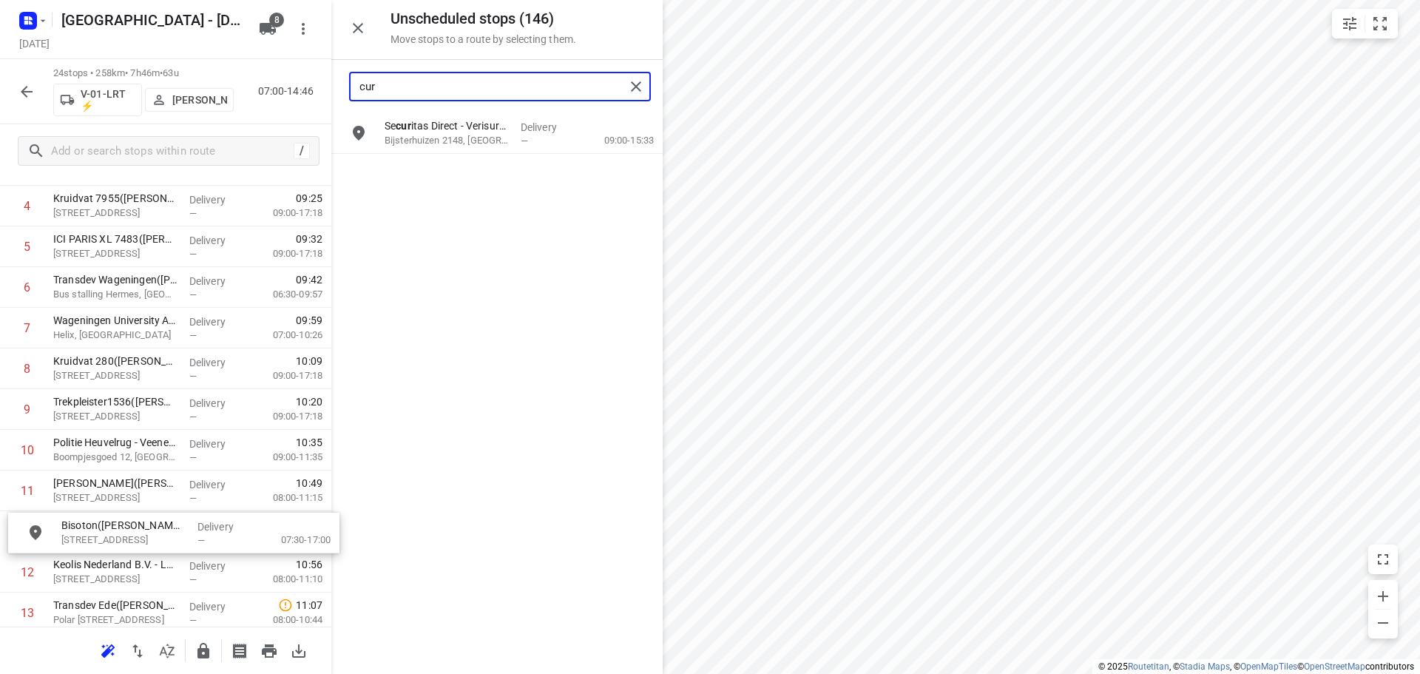
scroll to position [234, 0]
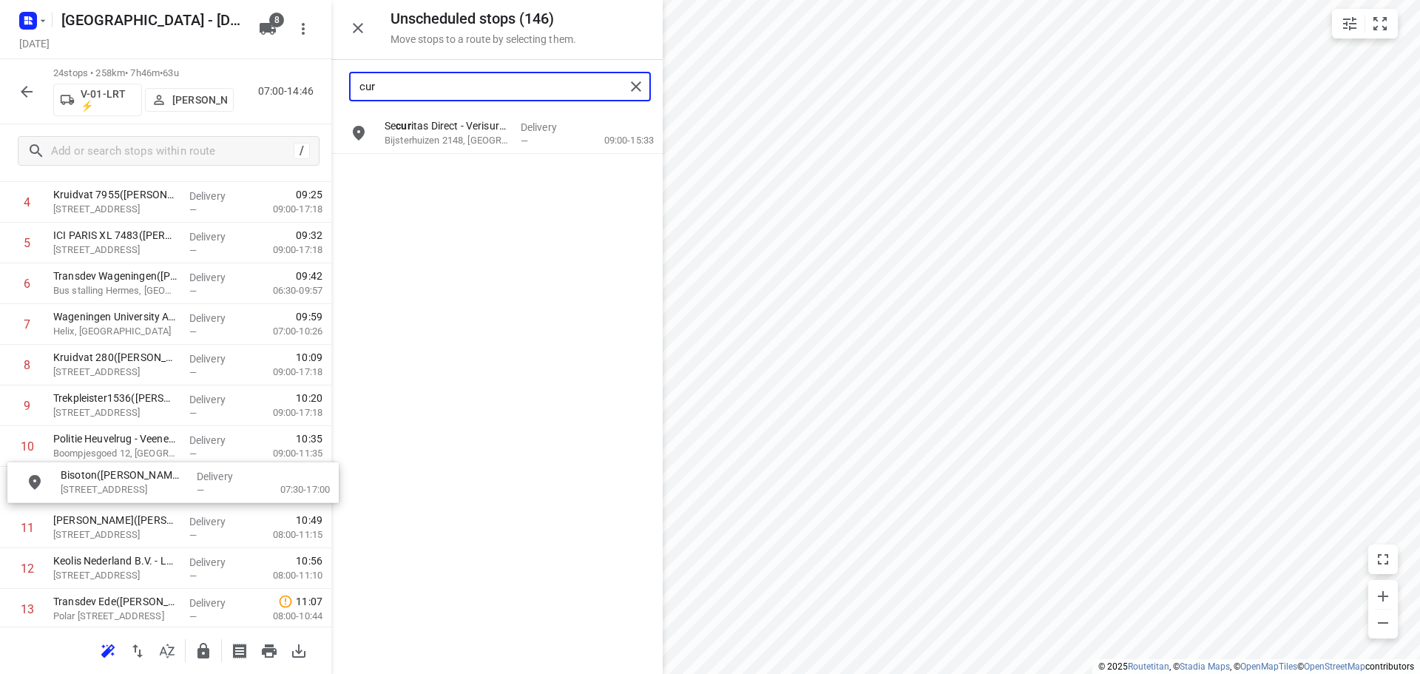
drag, startPoint x: 447, startPoint y: 179, endPoint x: 121, endPoint y: 491, distance: 451.6
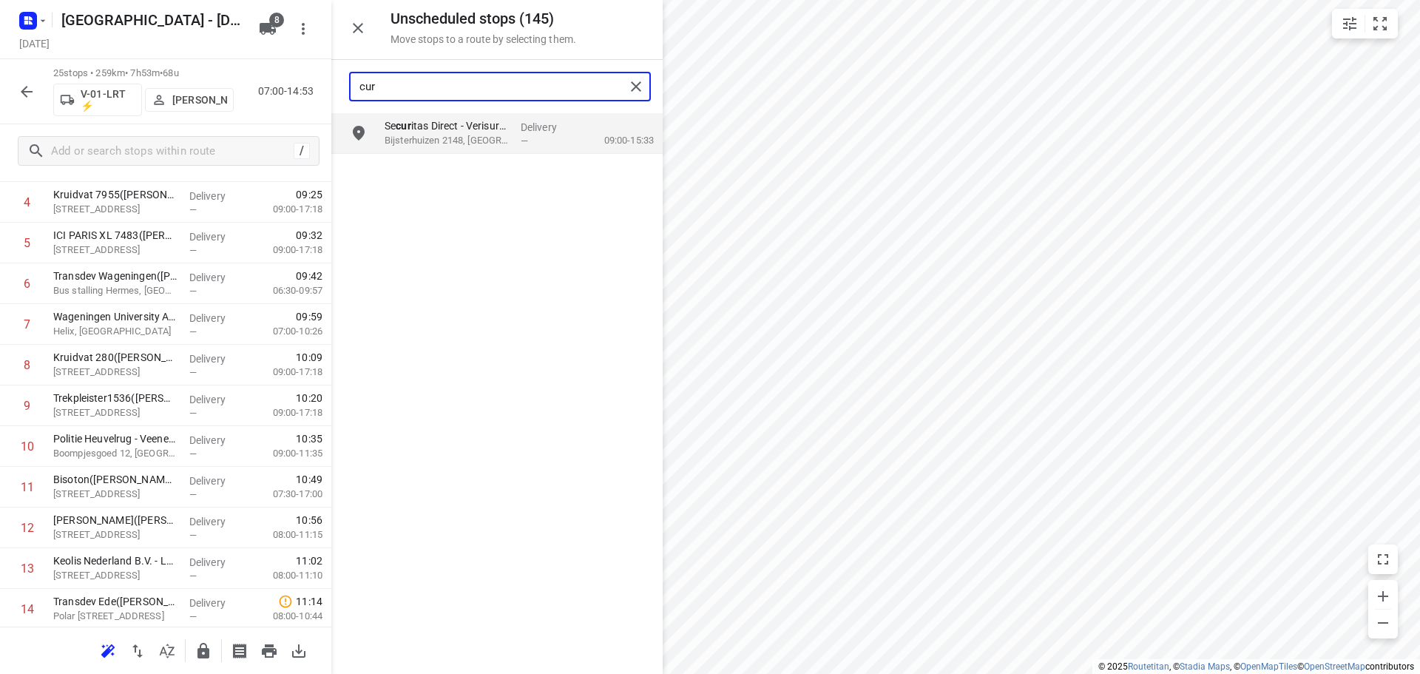
click at [402, 82] on input "cur" at bounding box center [493, 86] width 266 height 23
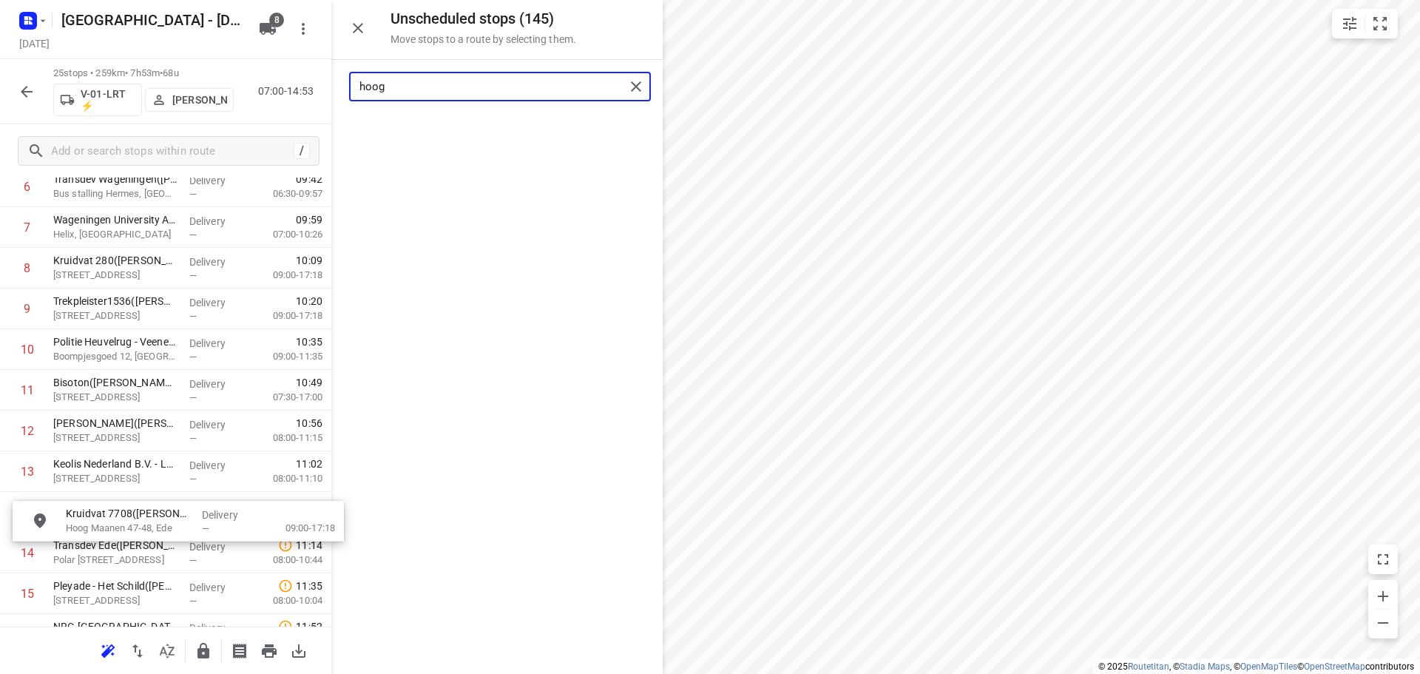
scroll to position [342, 0]
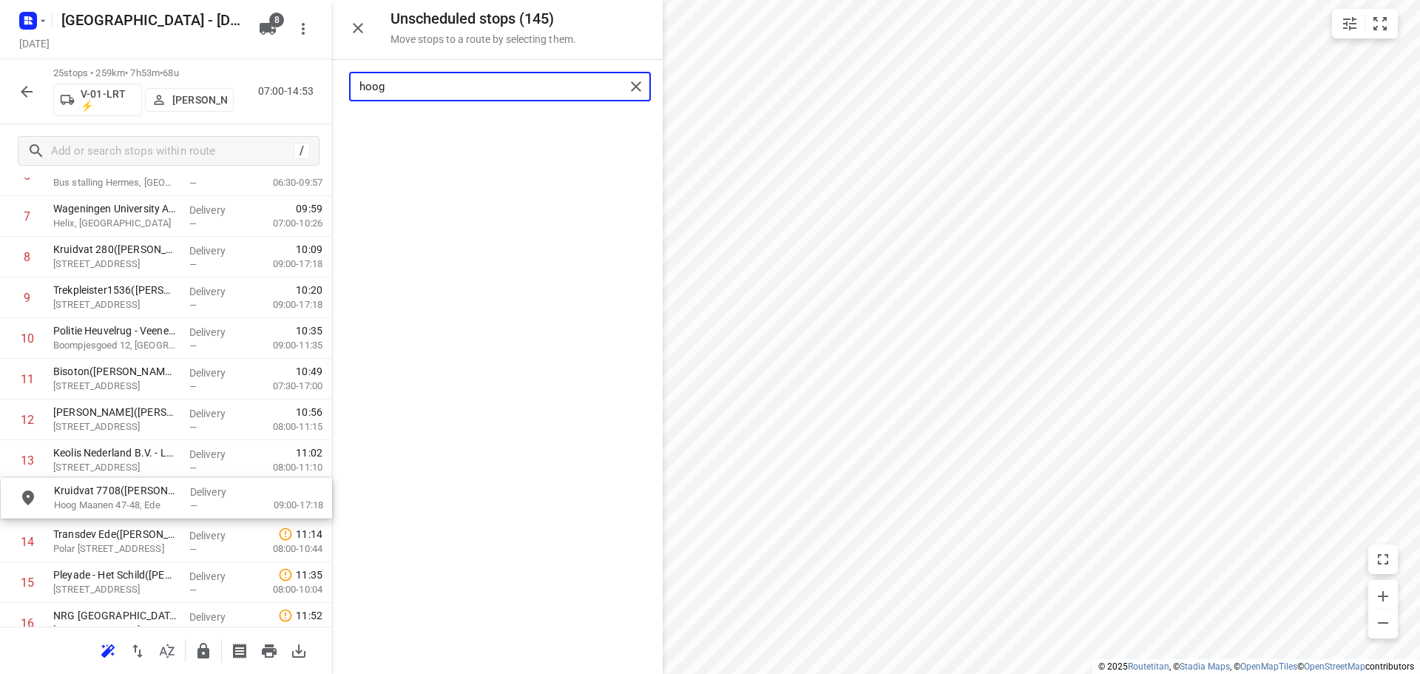
drag, startPoint x: 448, startPoint y: 127, endPoint x: 112, endPoint y: 496, distance: 498.6
click at [577, 93] on input "hoog" at bounding box center [493, 86] width 266 height 23
drag, startPoint x: 425, startPoint y: 117, endPoint x: 112, endPoint y: 482, distance: 480.6
click at [492, 90] on input "parkw" at bounding box center [493, 86] width 266 height 23
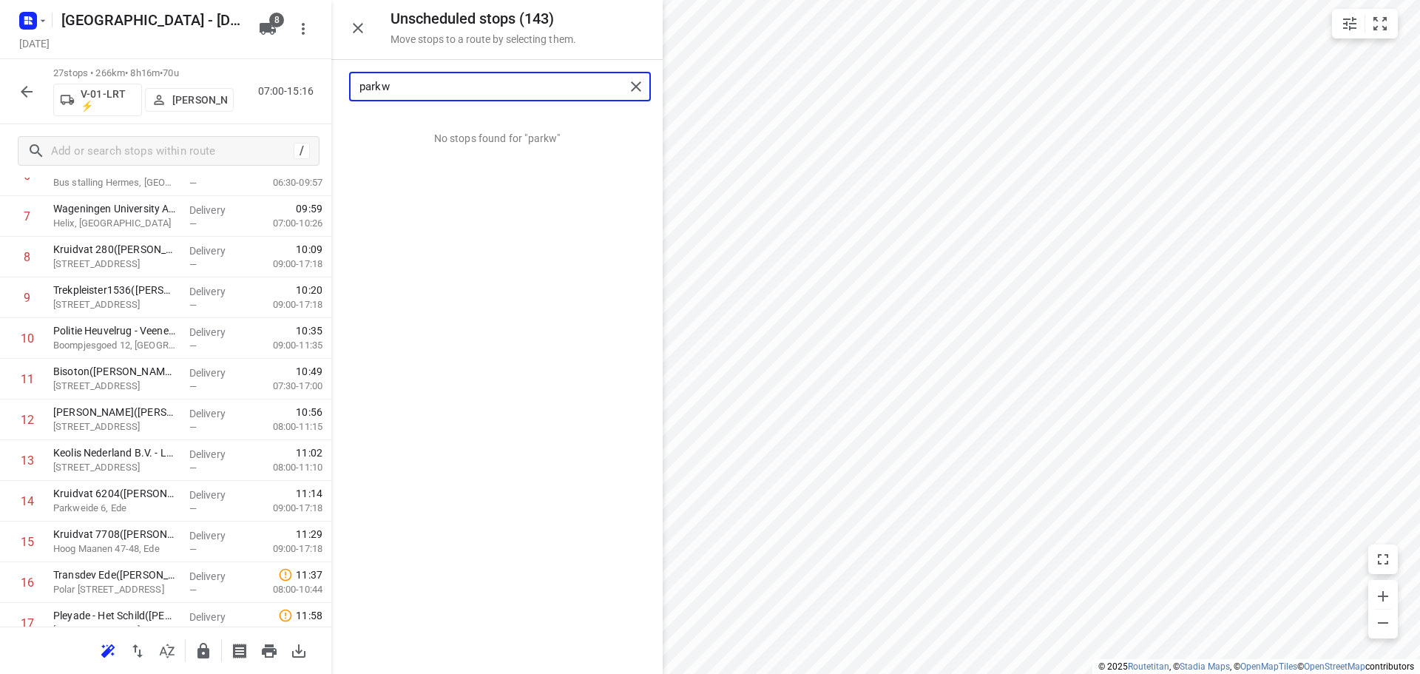
click at [492, 90] on input "parkw" at bounding box center [493, 86] width 266 height 23
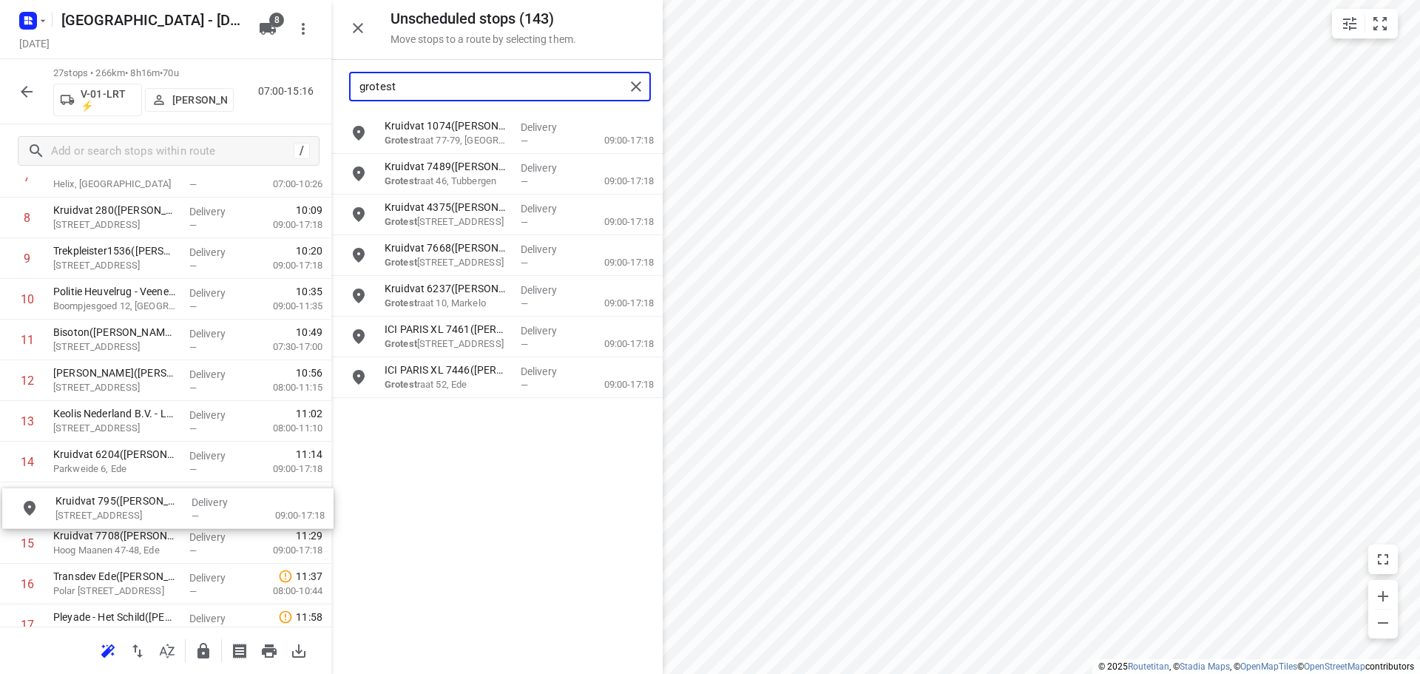
scroll to position [383, 0]
drag, startPoint x: 471, startPoint y: 343, endPoint x: 132, endPoint y: 508, distance: 377.2
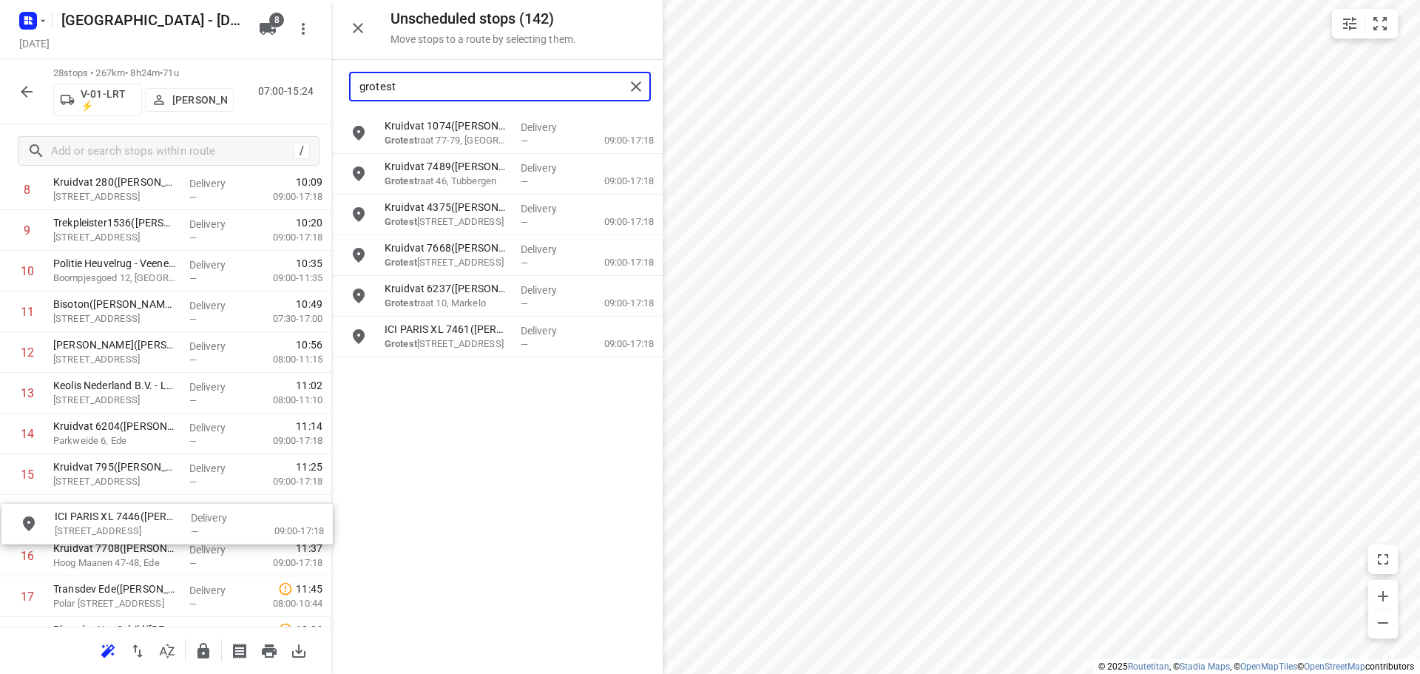
scroll to position [419, 0]
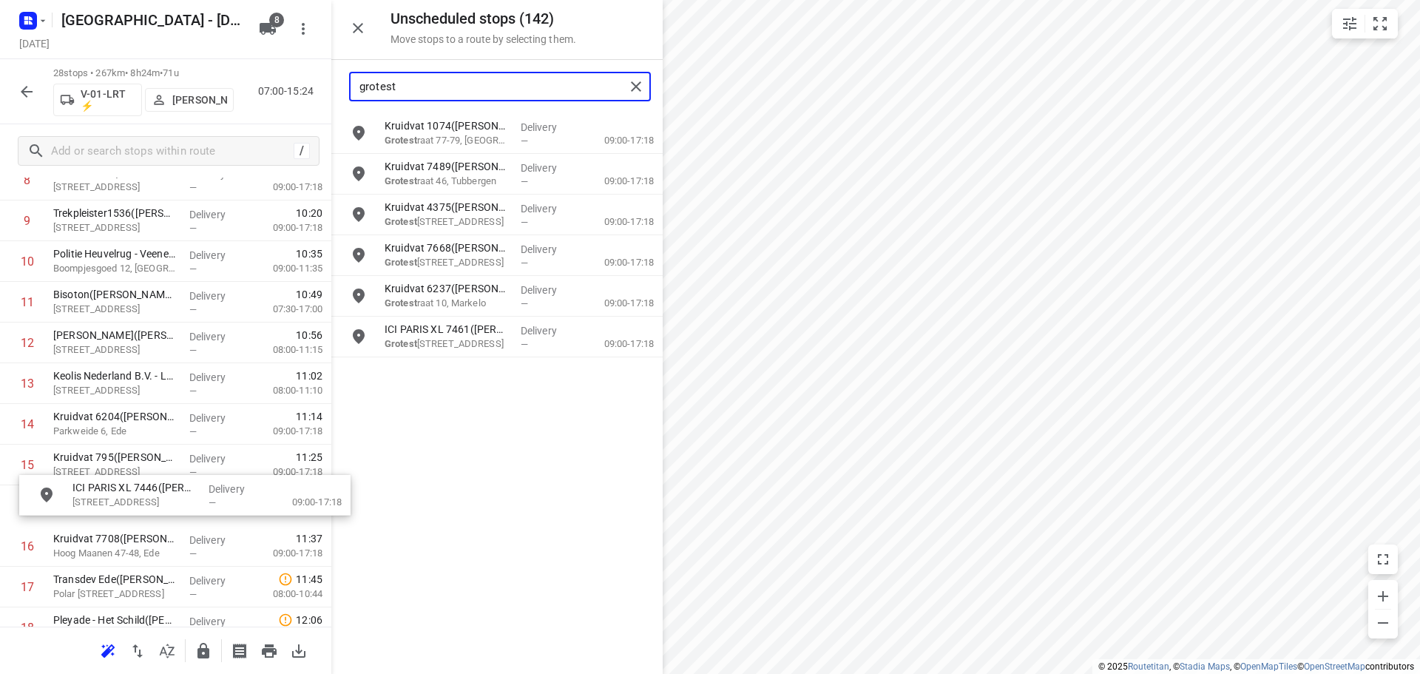
drag, startPoint x: 435, startPoint y: 384, endPoint x: 104, endPoint y: 502, distance: 351.7
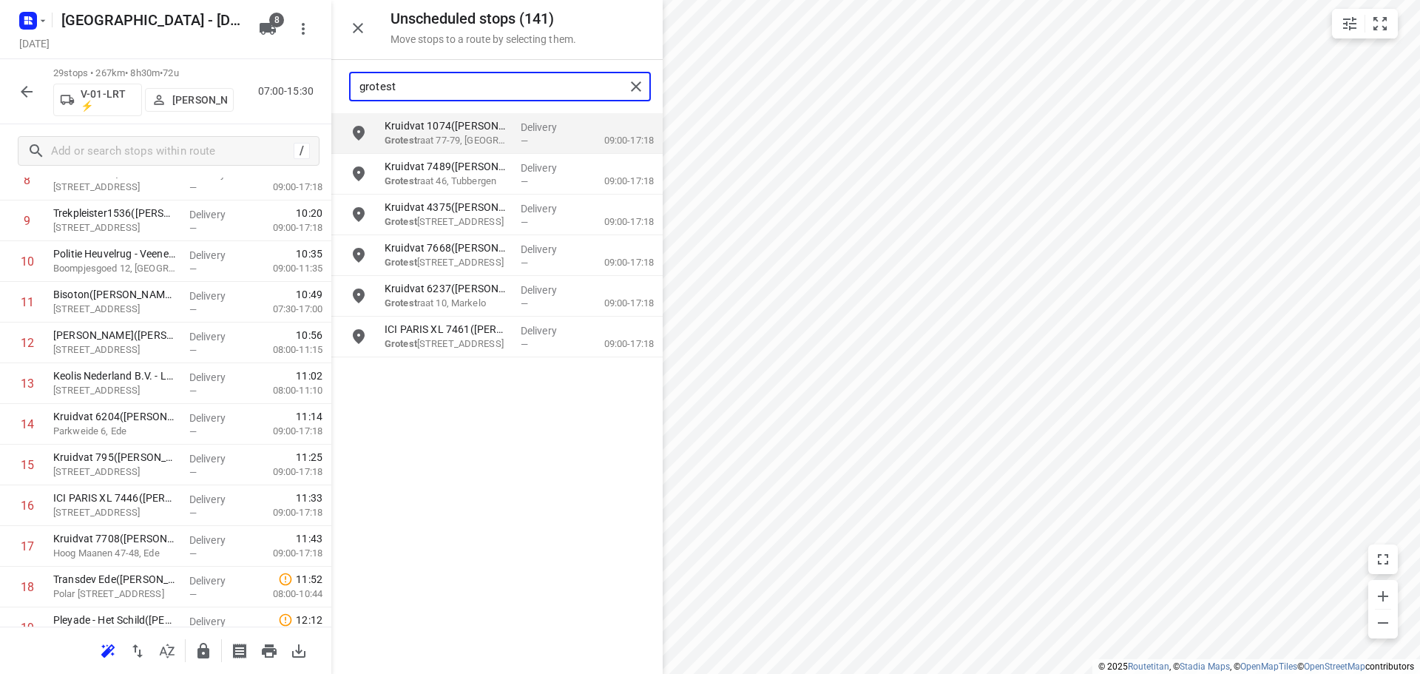
click at [421, 93] on input "grotest" at bounding box center [493, 86] width 266 height 23
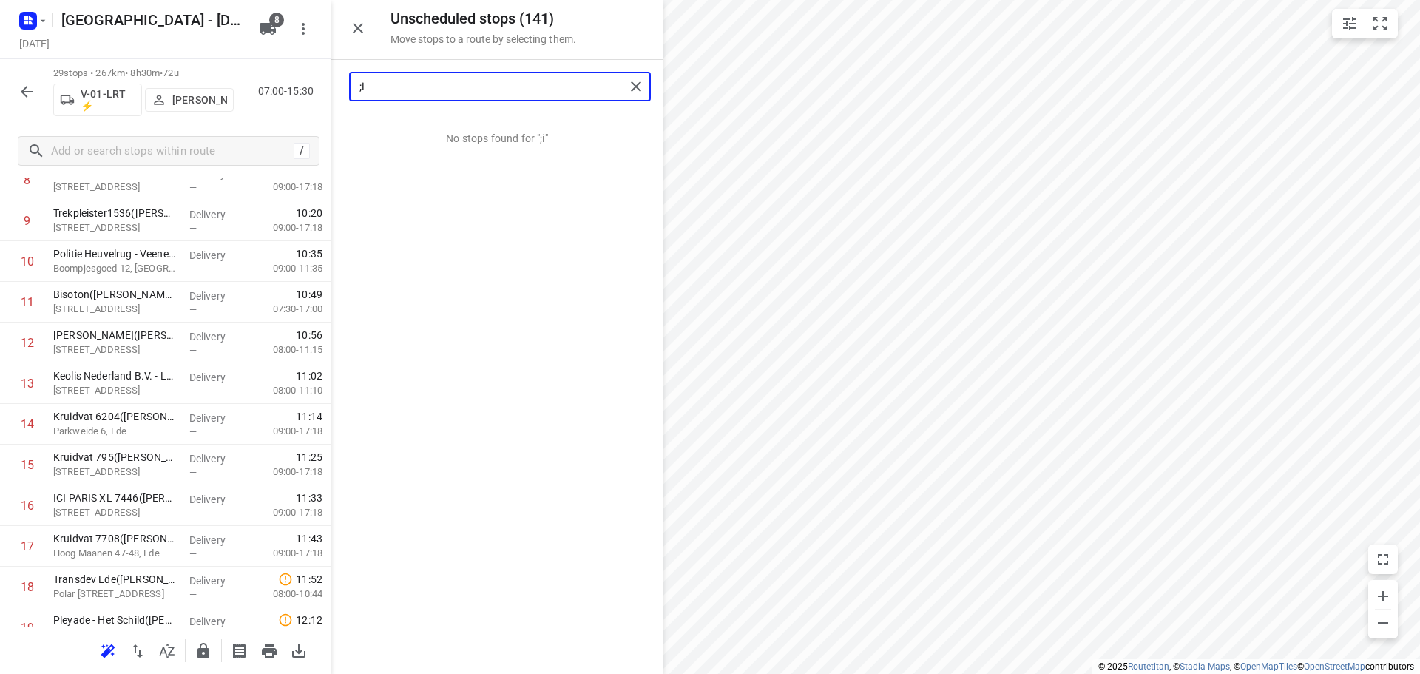
type input ";"
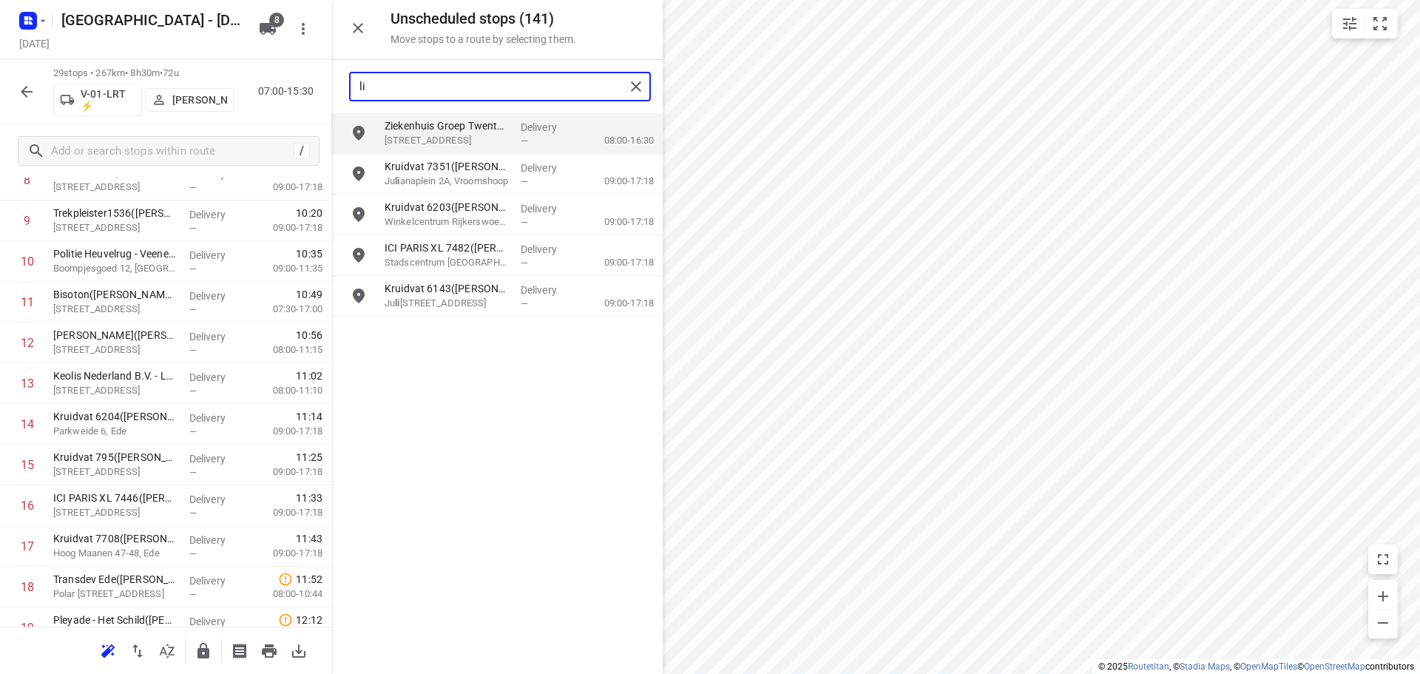
type input "l"
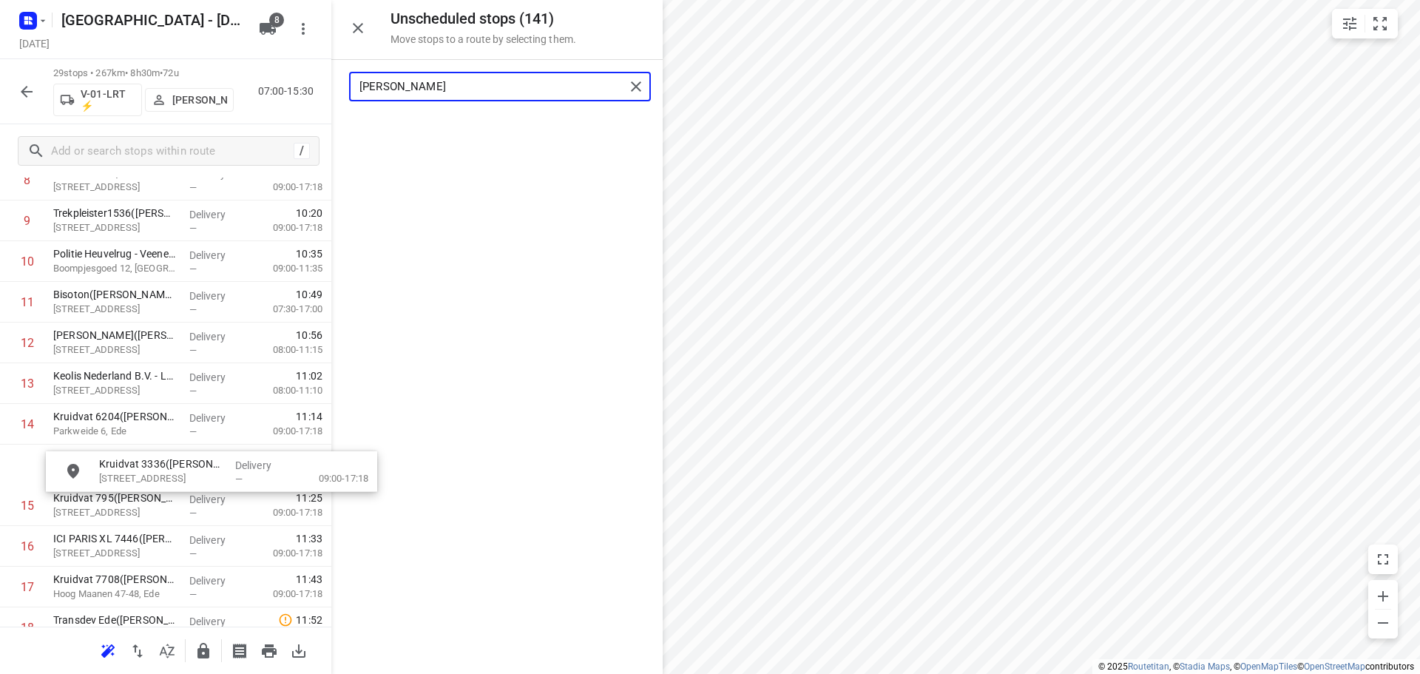
drag, startPoint x: 419, startPoint y: 130, endPoint x: 109, endPoint y: 462, distance: 454.3
click at [451, 79] on input "lunt" at bounding box center [493, 86] width 266 height 23
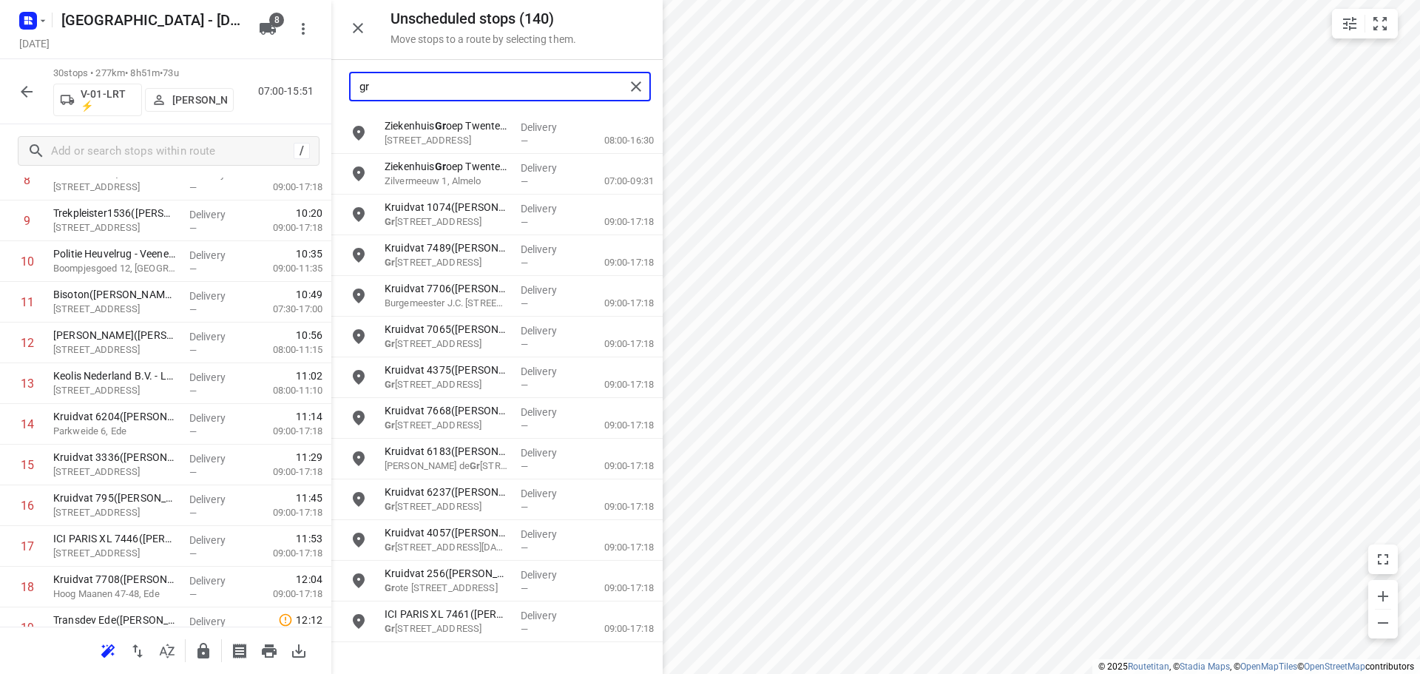
type input "g"
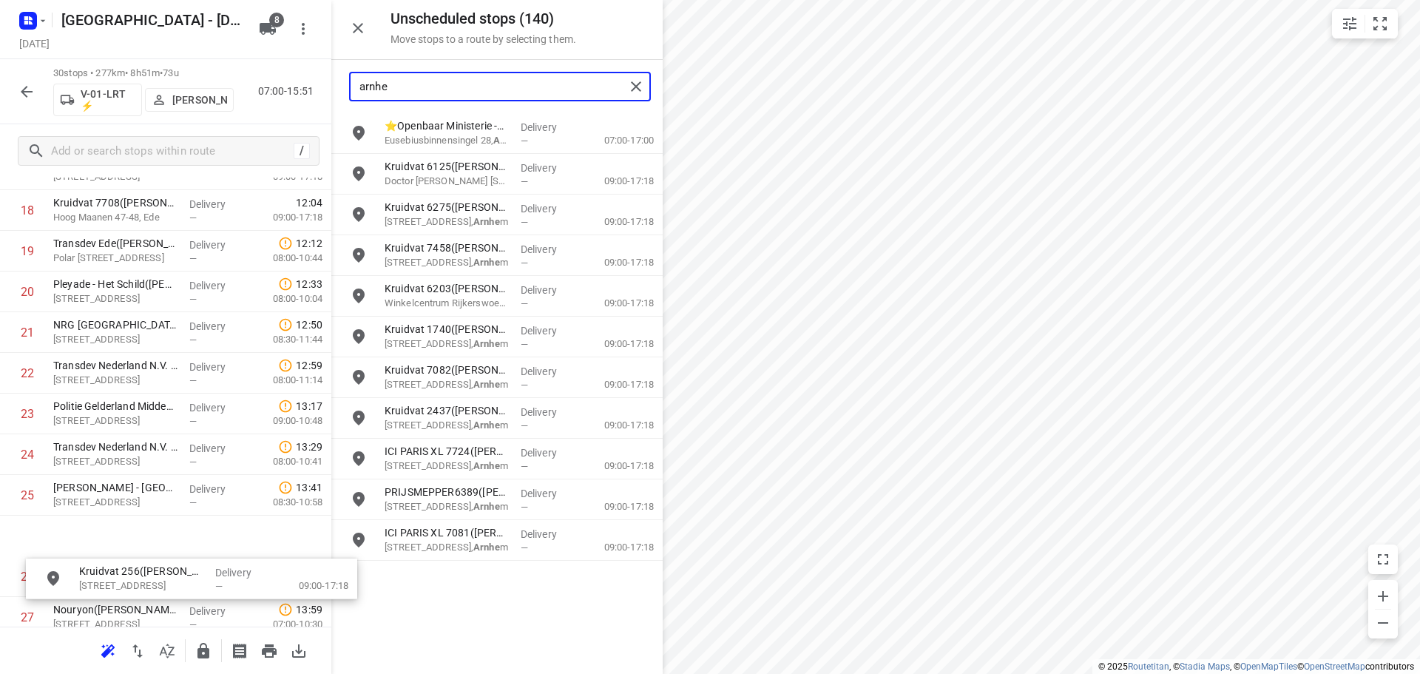
scroll to position [823, 11]
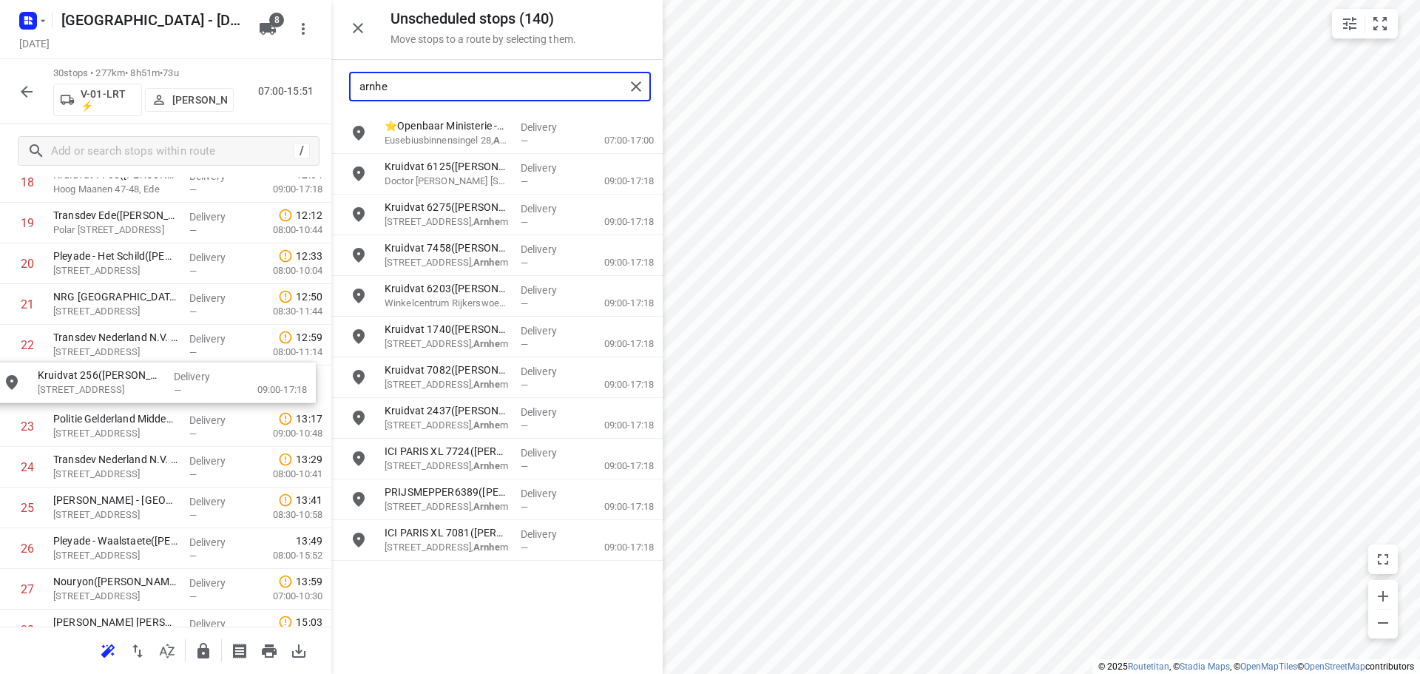
drag, startPoint x: 488, startPoint y: 336, endPoint x: 136, endPoint y: 383, distance: 354.6
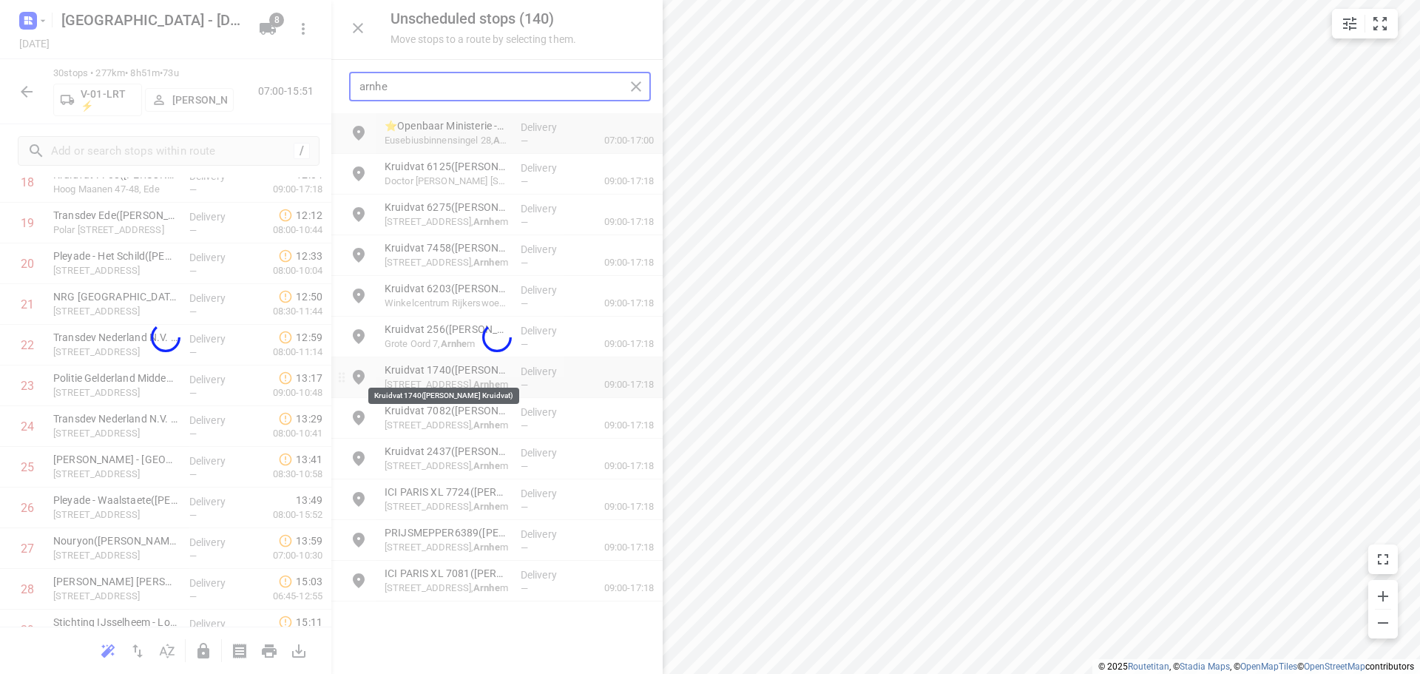
scroll to position [823, 0]
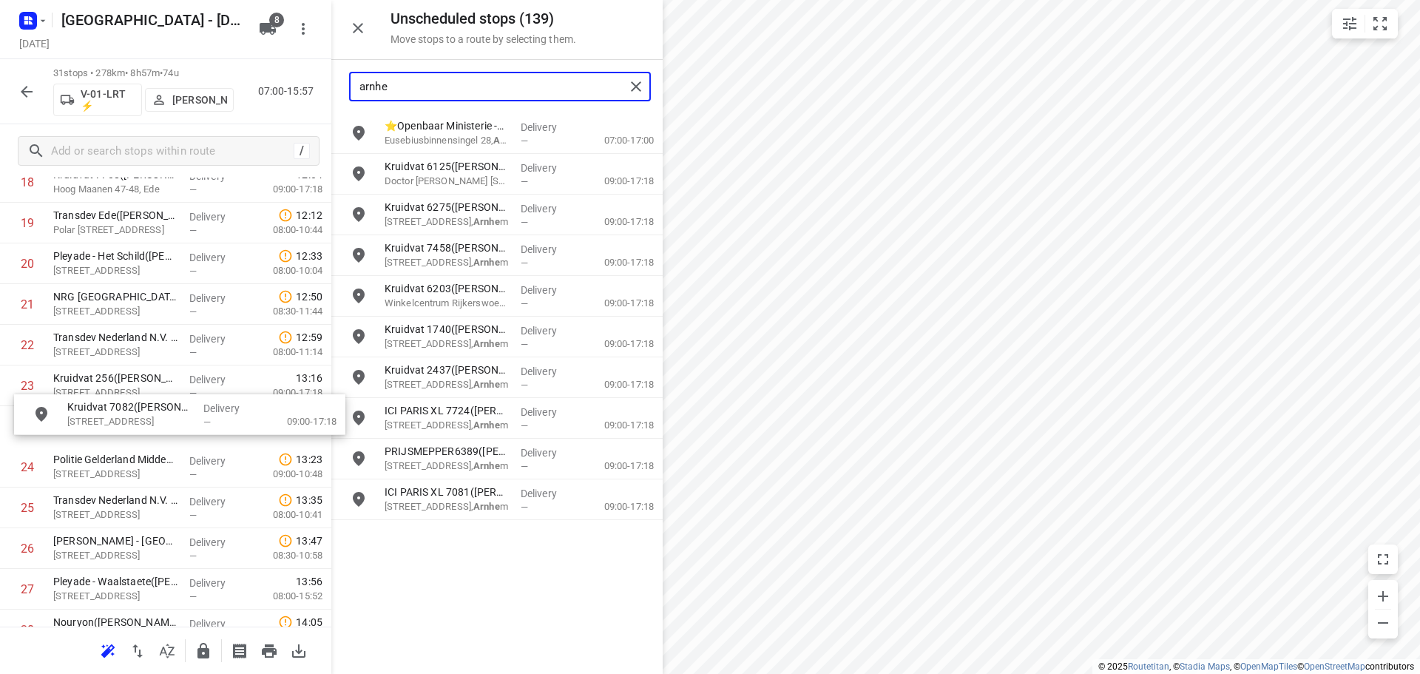
drag, startPoint x: 442, startPoint y: 383, endPoint x: 120, endPoint y: 420, distance: 323.9
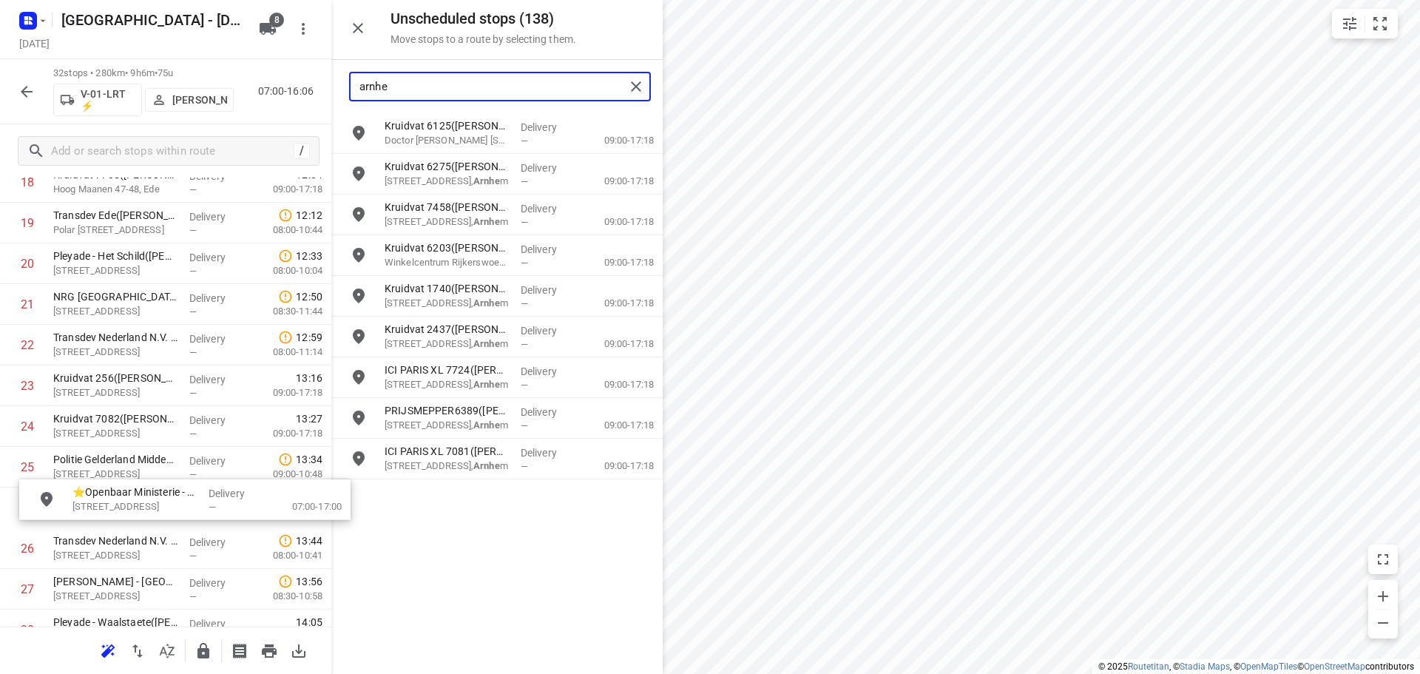
drag, startPoint x: 420, startPoint y: 145, endPoint x: 112, endPoint y: 510, distance: 477.7
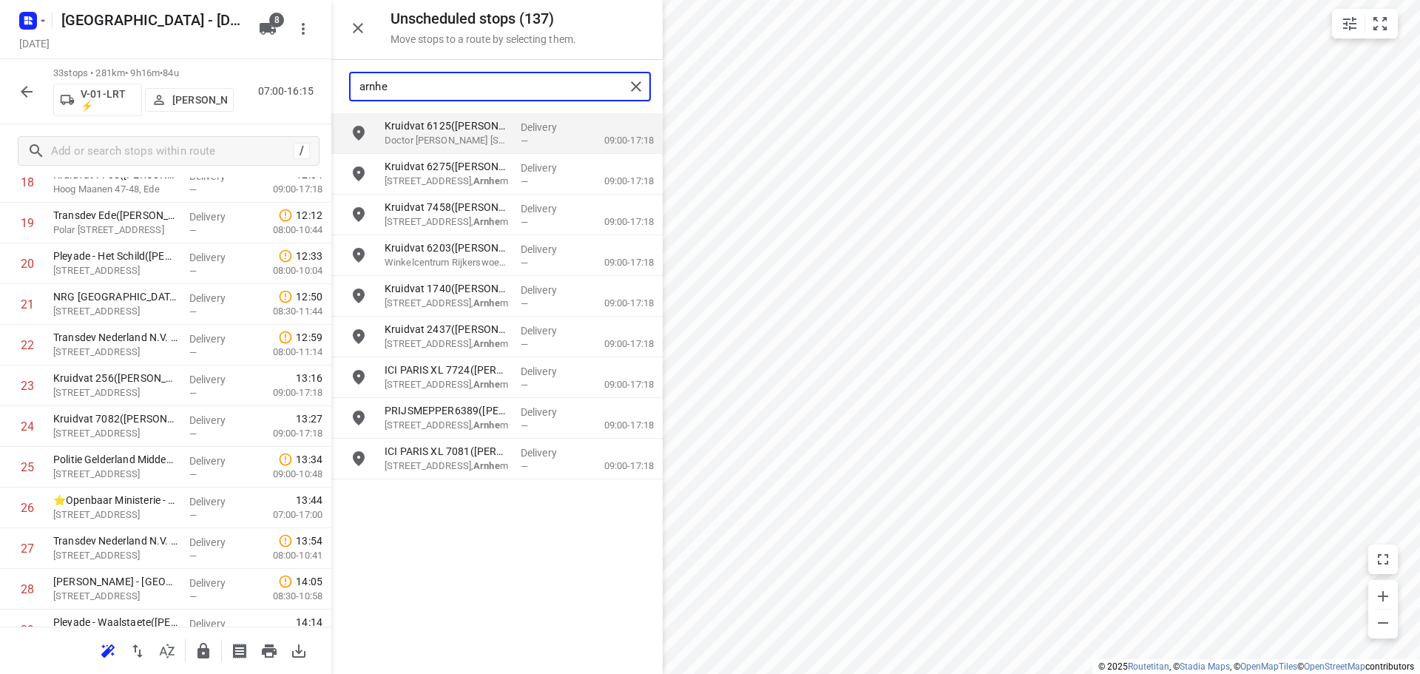
click at [444, 90] on input "arnhe" at bounding box center [493, 86] width 266 height 23
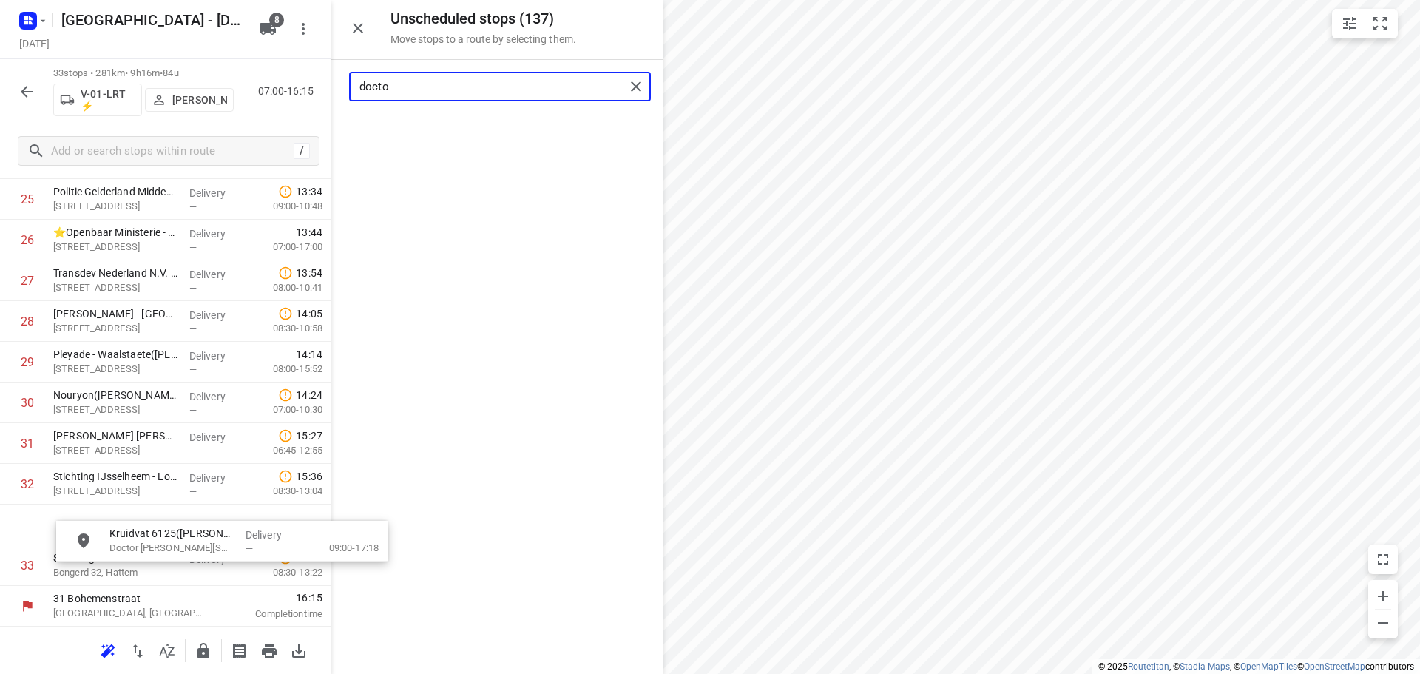
scroll to position [1093, 0]
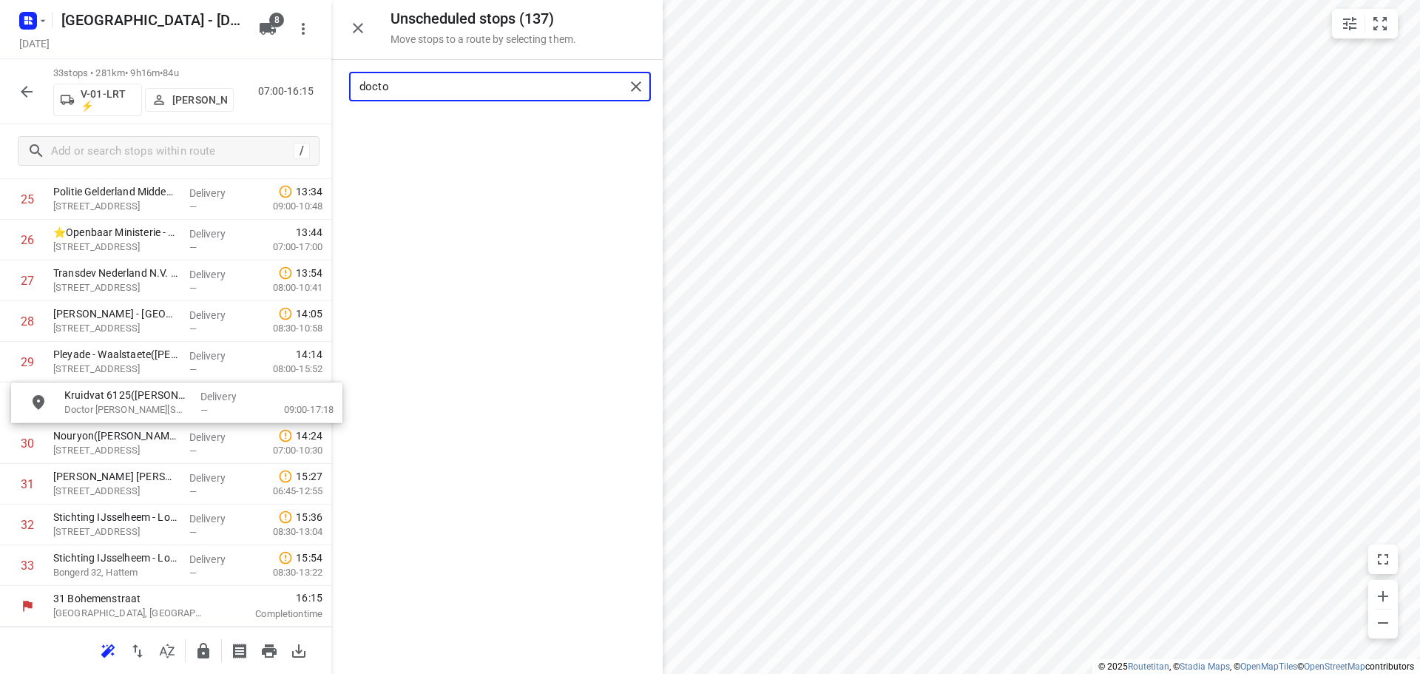
drag, startPoint x: 451, startPoint y: 132, endPoint x: 128, endPoint y: 411, distance: 425.9
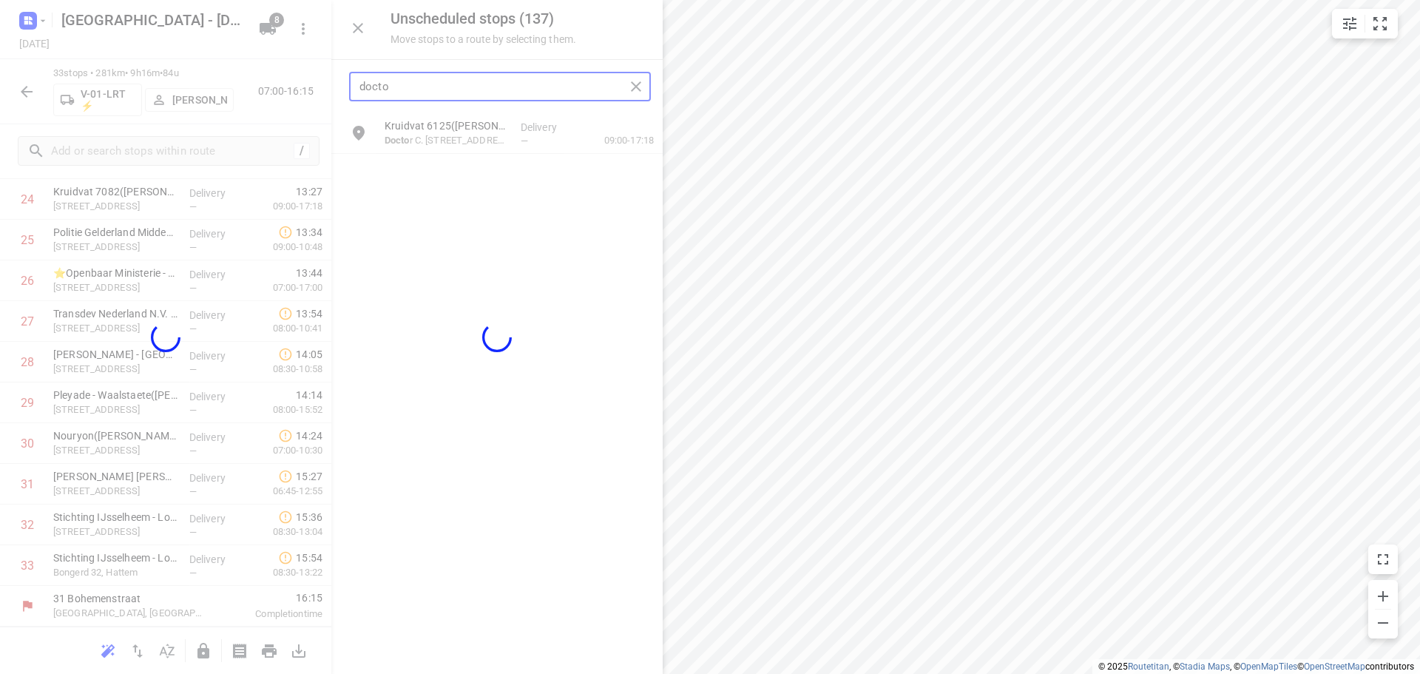
scroll to position [1051, 0]
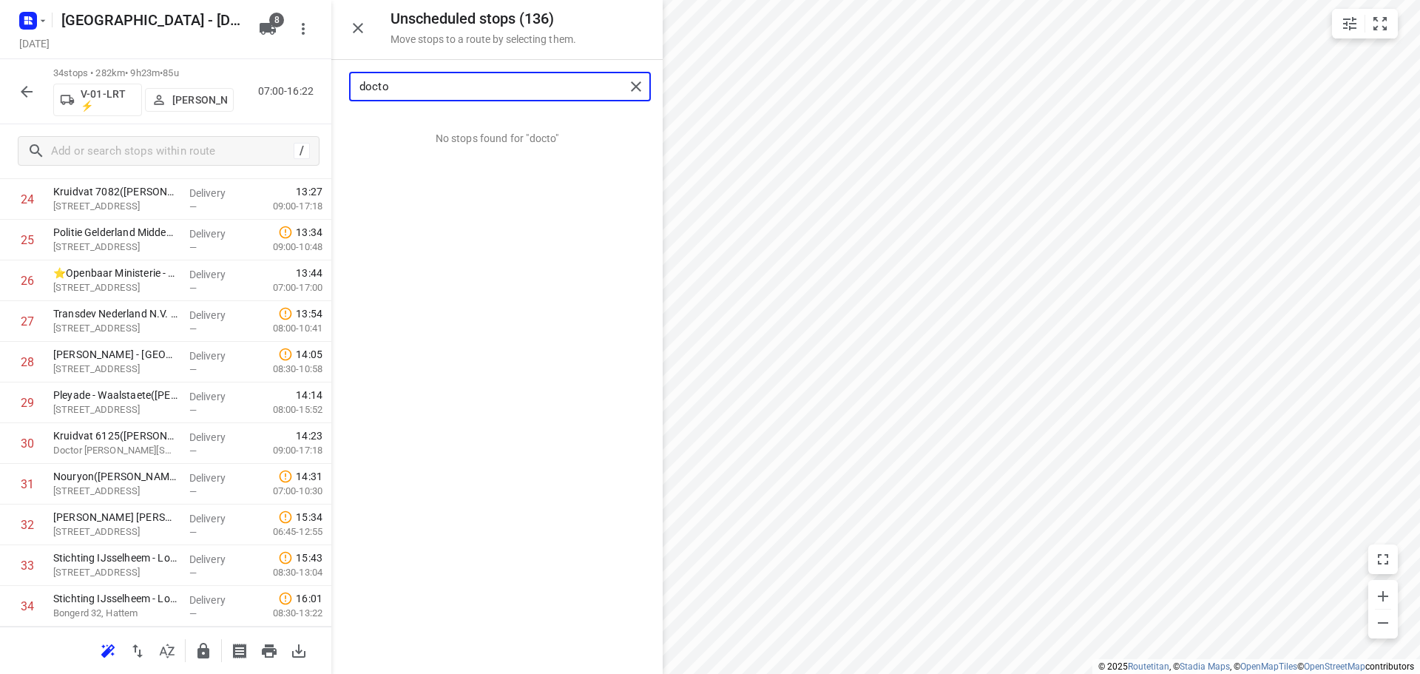
click at [572, 89] on input "docto" at bounding box center [493, 86] width 266 height 23
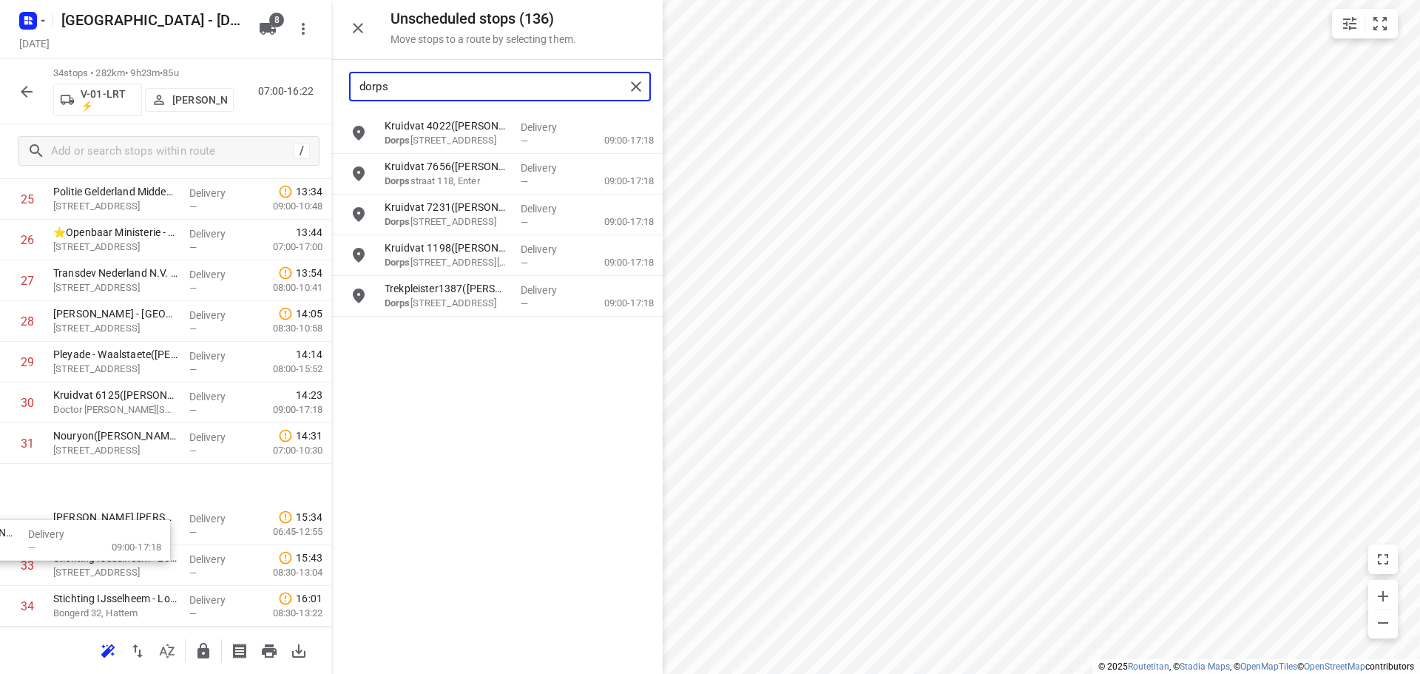
scroll to position [1143, 0]
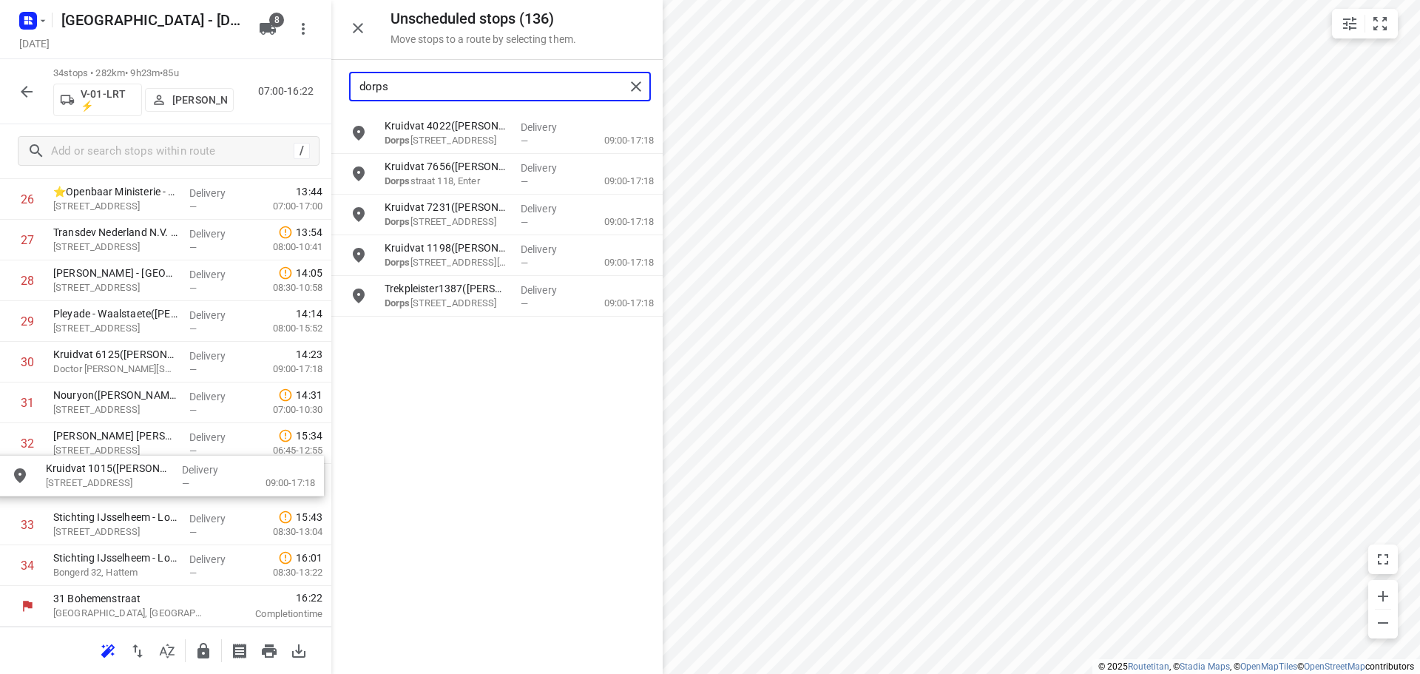
drag, startPoint x: 477, startPoint y: 169, endPoint x: 124, endPoint y: 473, distance: 465.8
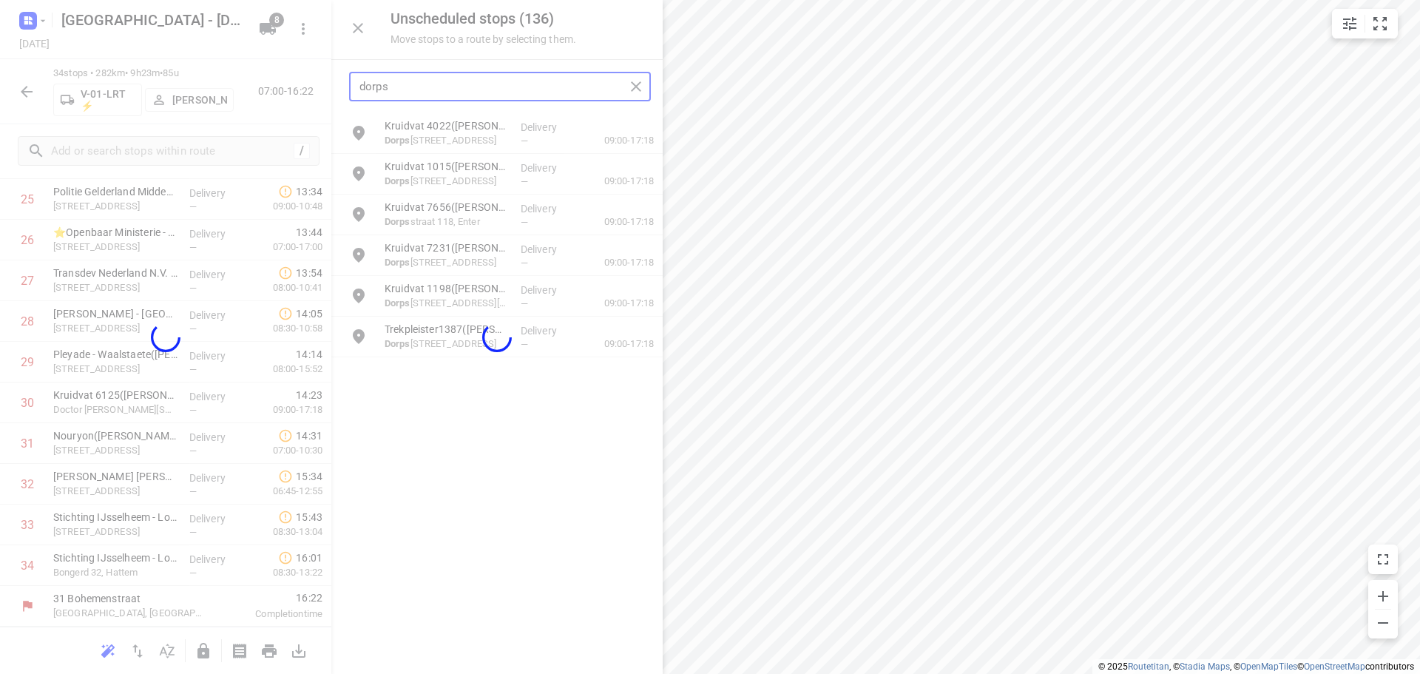
scroll to position [1091, 0]
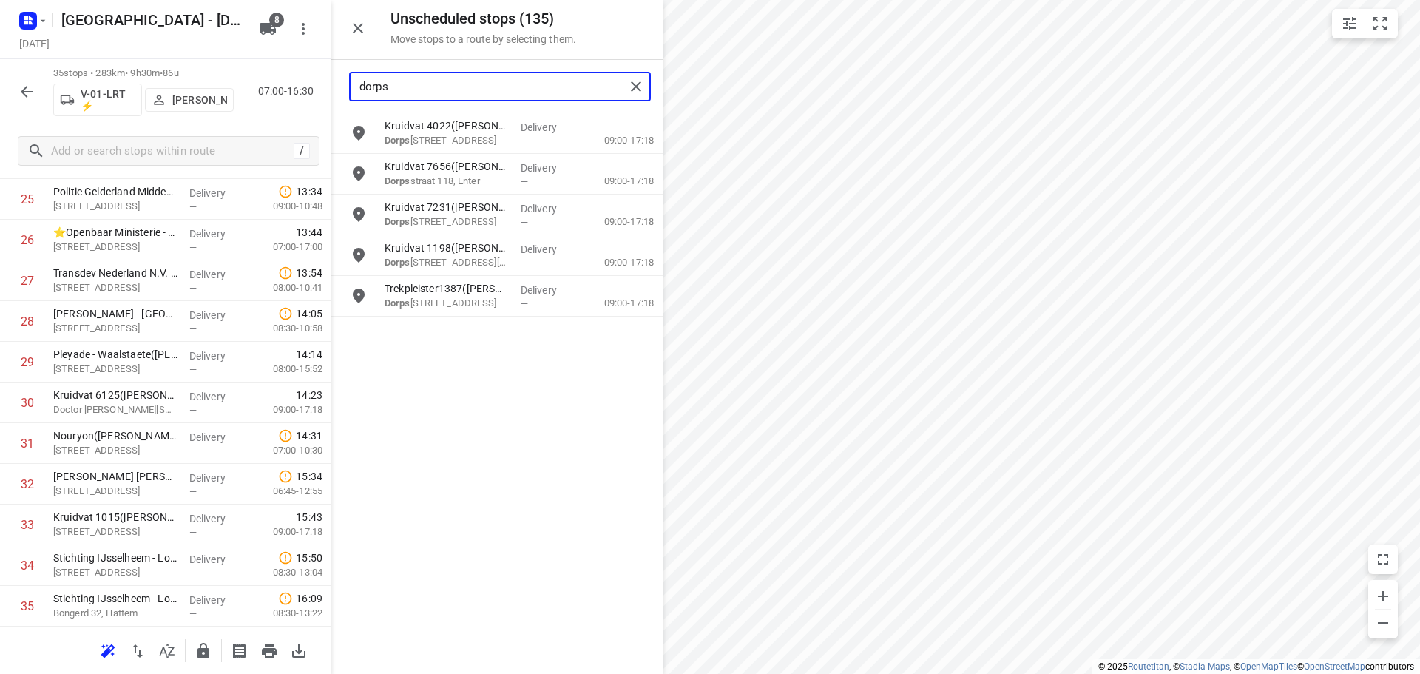
type input "dorps"
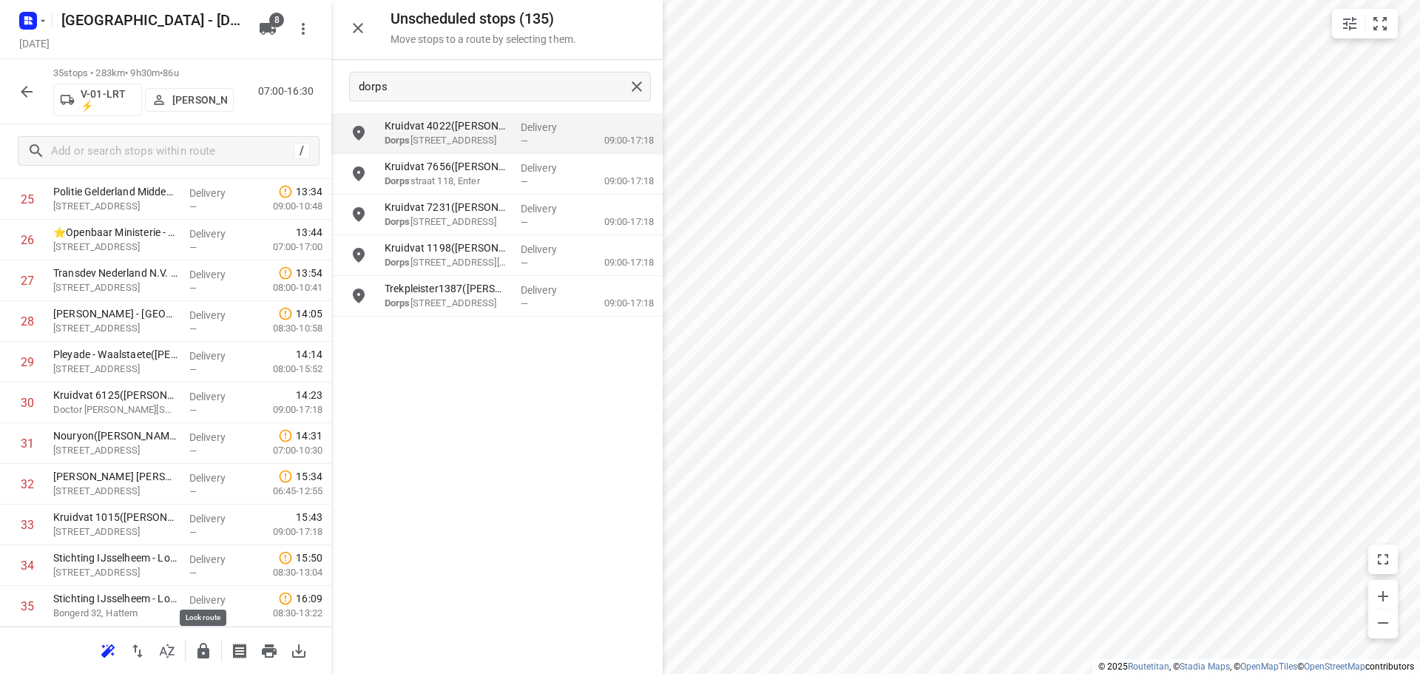
click at [209, 646] on icon "button" at bounding box center [204, 651] width 18 height 18
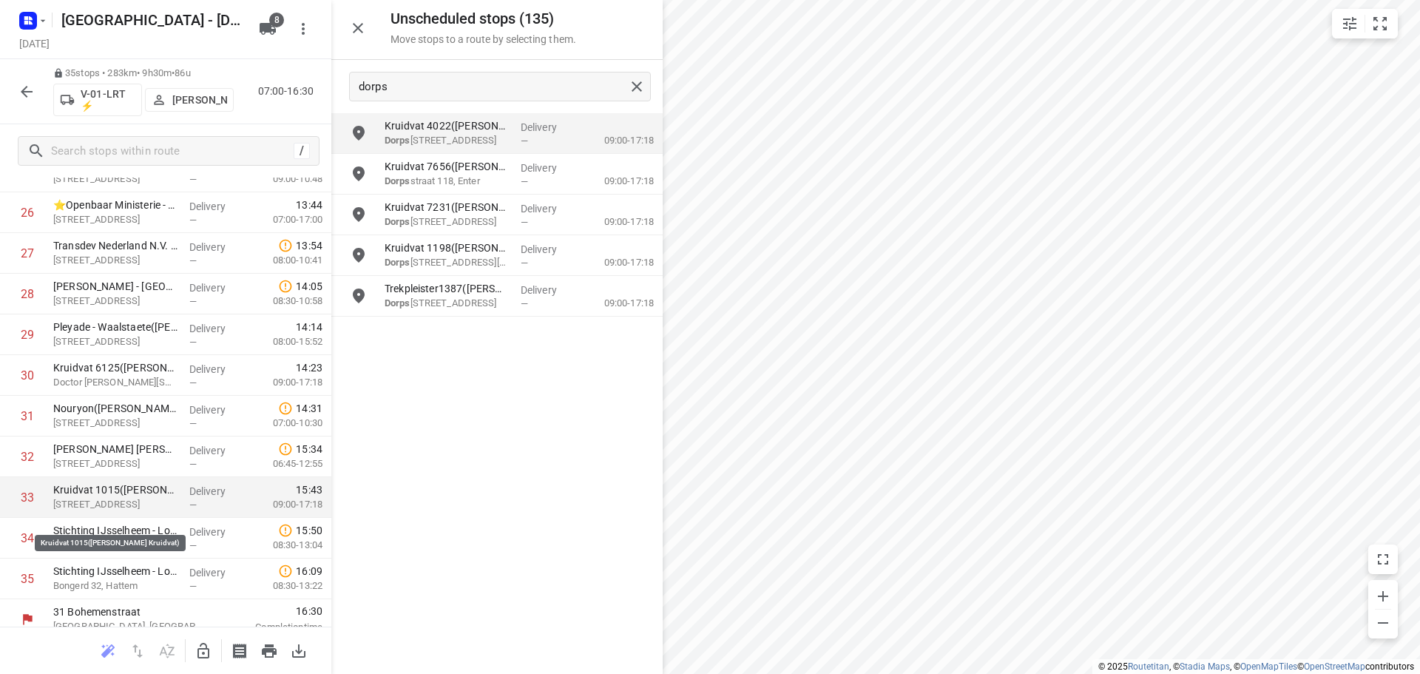
scroll to position [1132, 0]
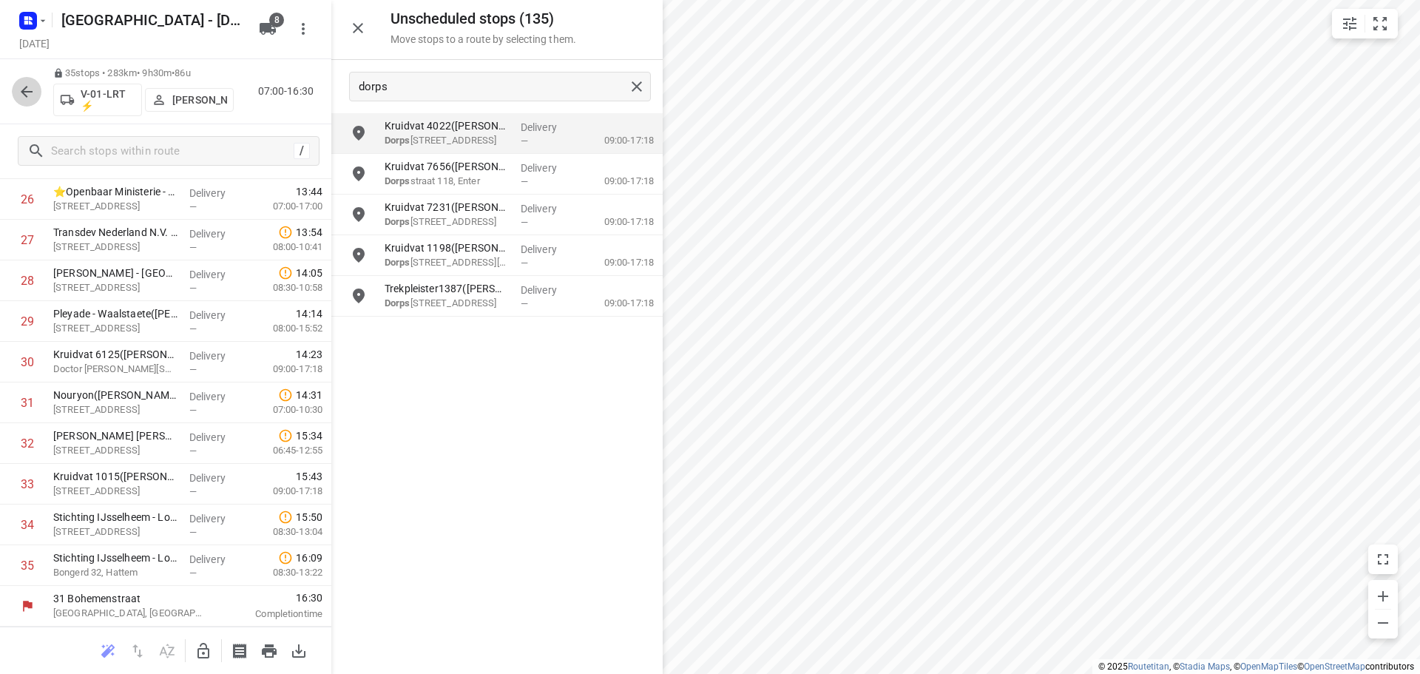
click at [35, 89] on icon "button" at bounding box center [27, 92] width 18 height 18
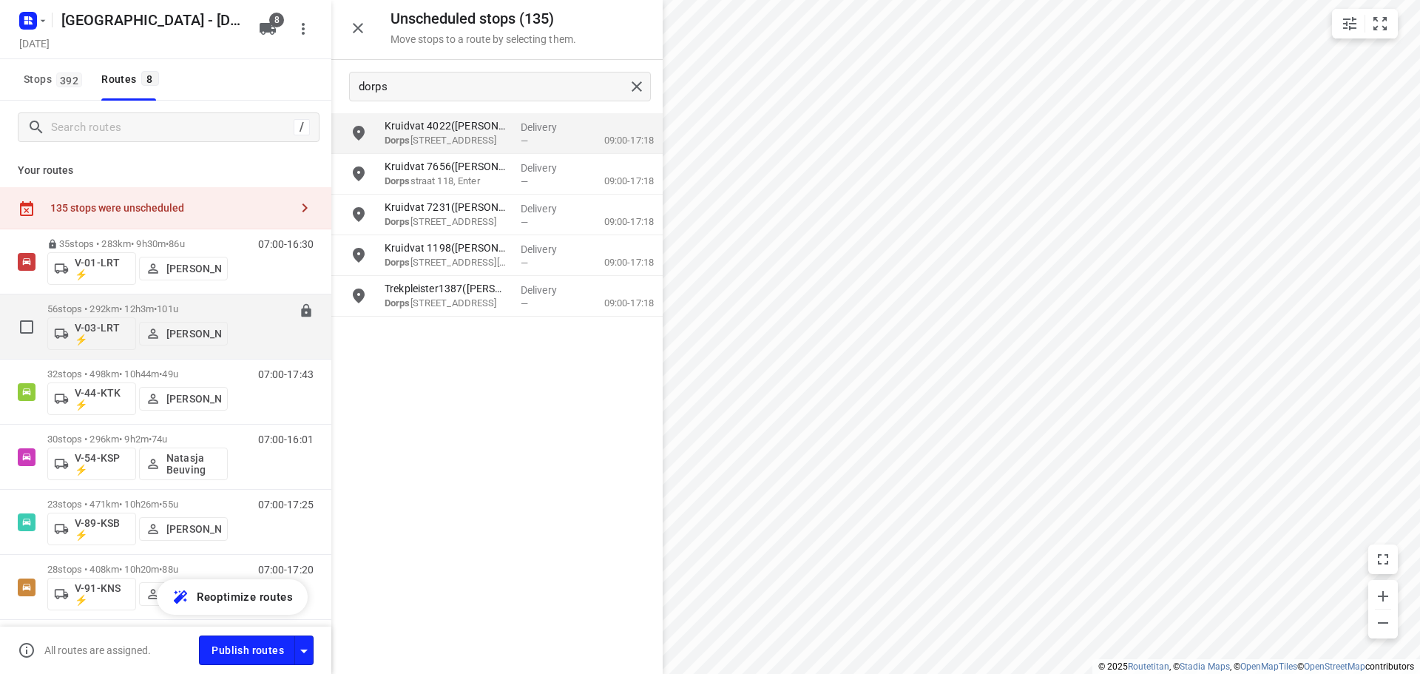
click at [139, 305] on p "56 stops • 292km • 12h3m • 101u" at bounding box center [137, 308] width 181 height 11
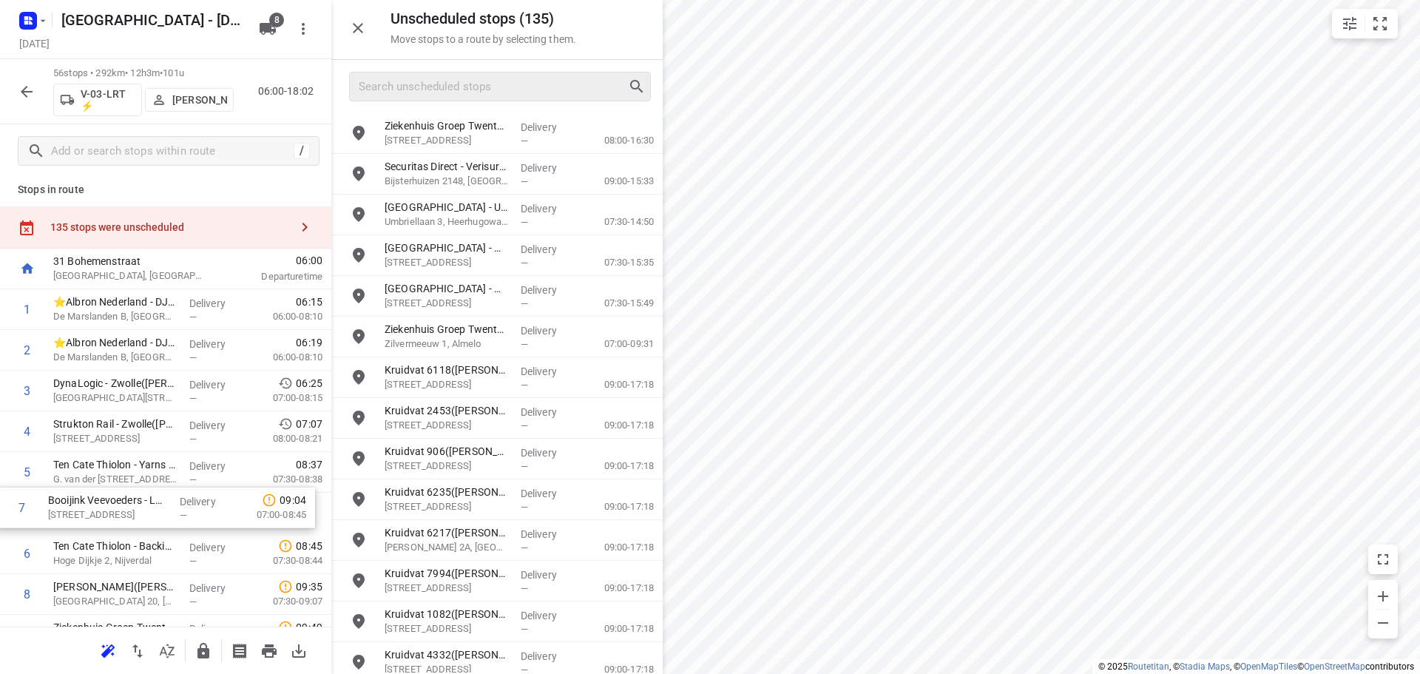
scroll to position [8, 0]
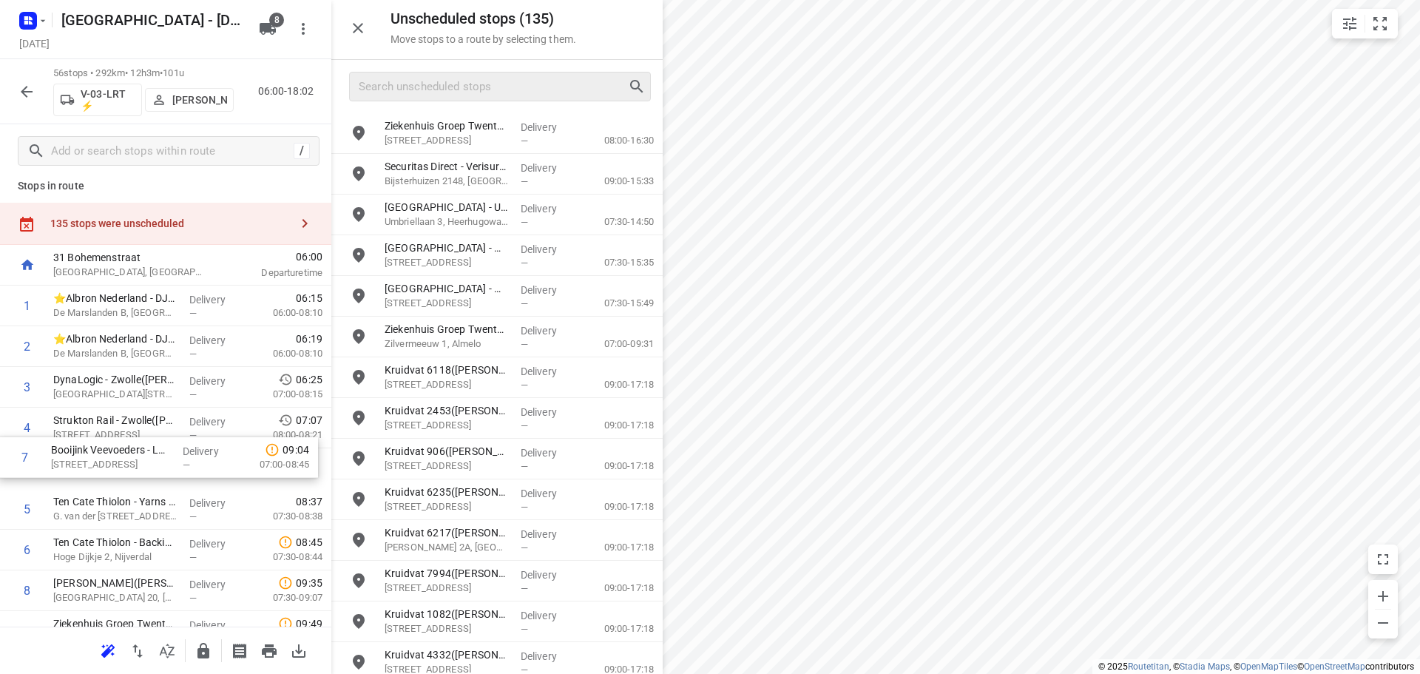
drag, startPoint x: 142, startPoint y: 560, endPoint x: 136, endPoint y: 456, distance: 103.7
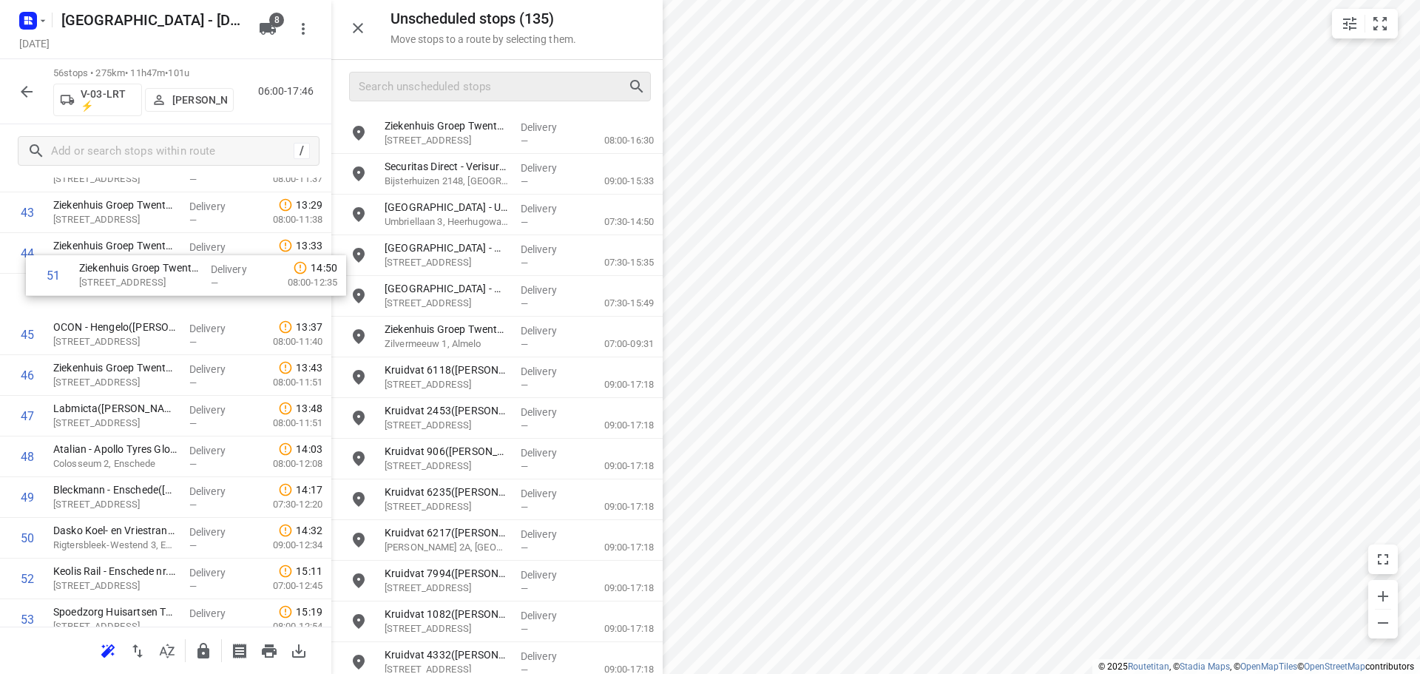
scroll to position [1806, 0]
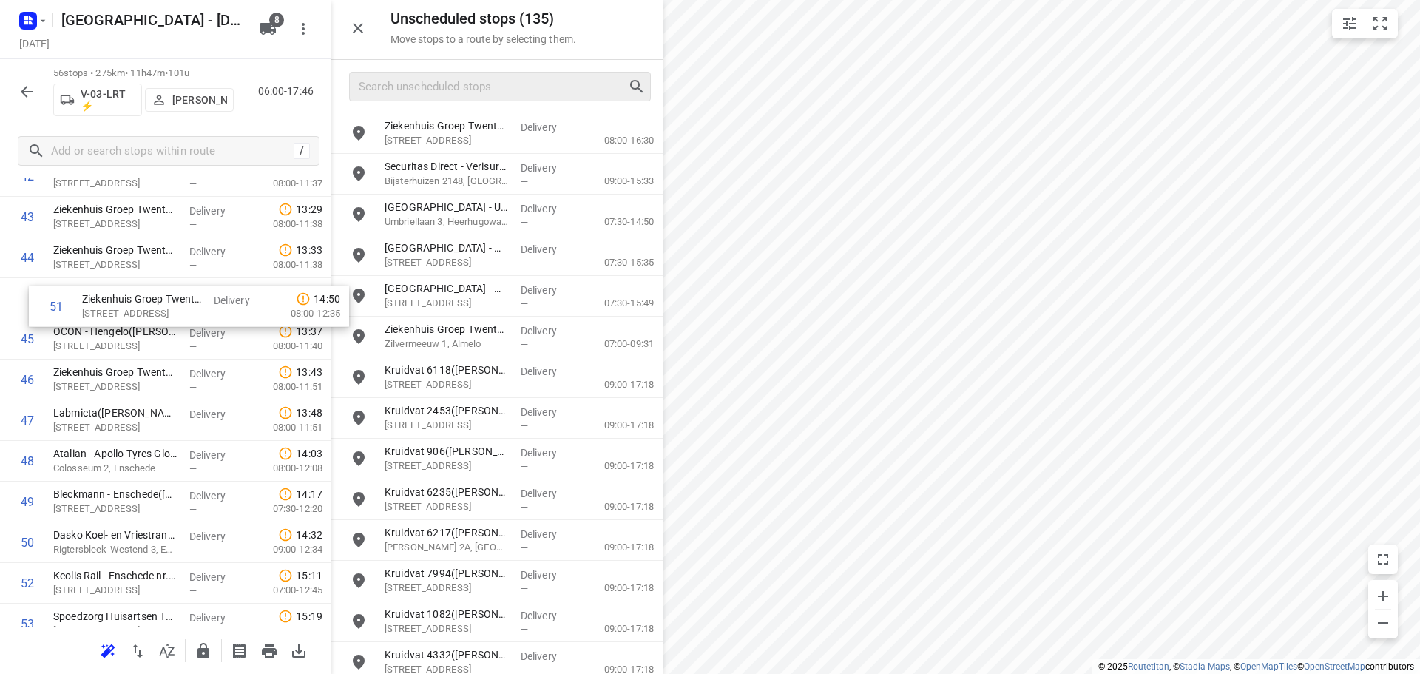
drag, startPoint x: 113, startPoint y: 422, endPoint x: 147, endPoint y: 311, distance: 115.4
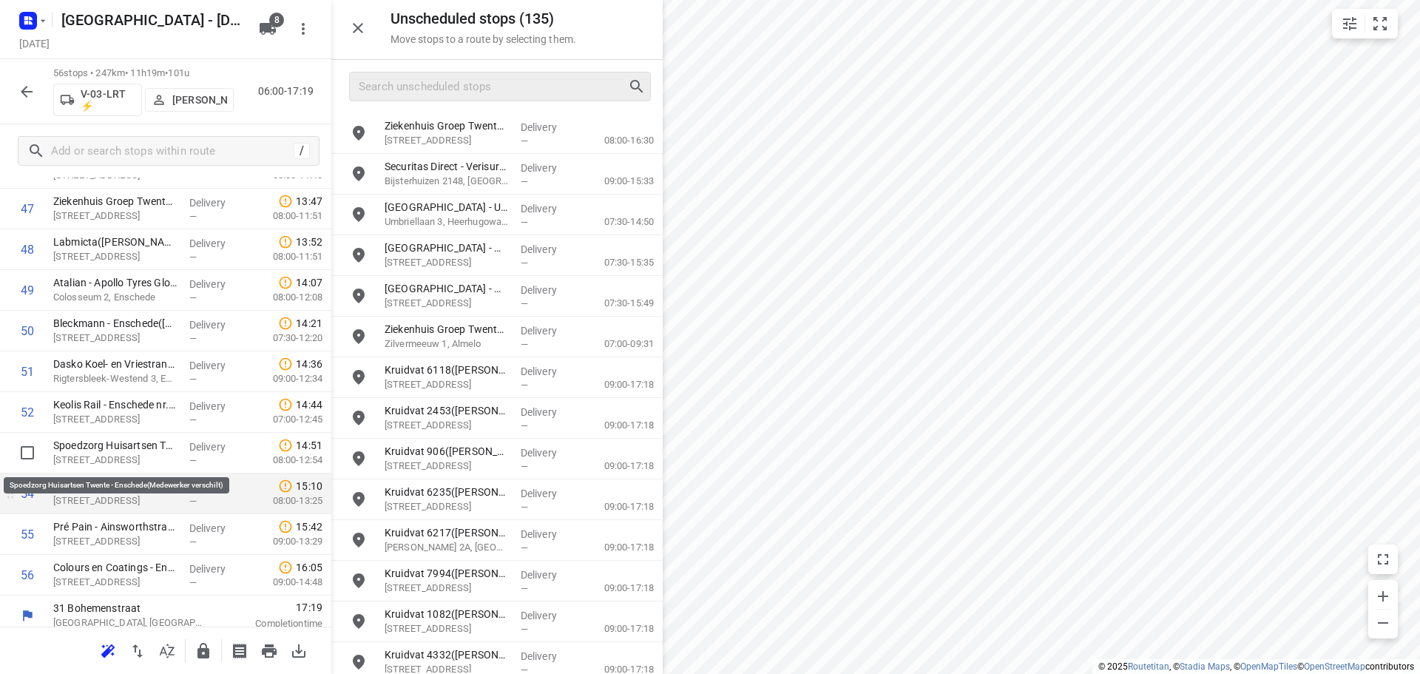
scroll to position [1986, 0]
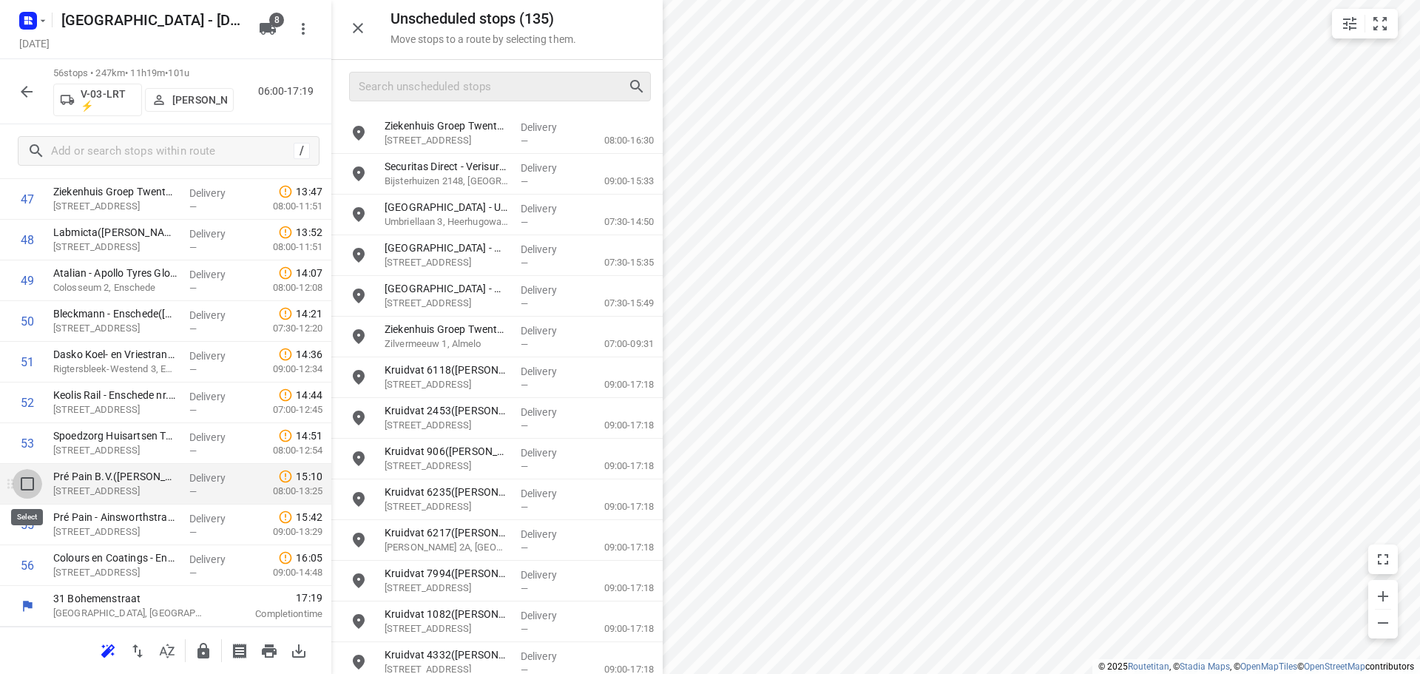
click at [20, 483] on input "checkbox" at bounding box center [28, 484] width 30 height 30
checkbox input "true"
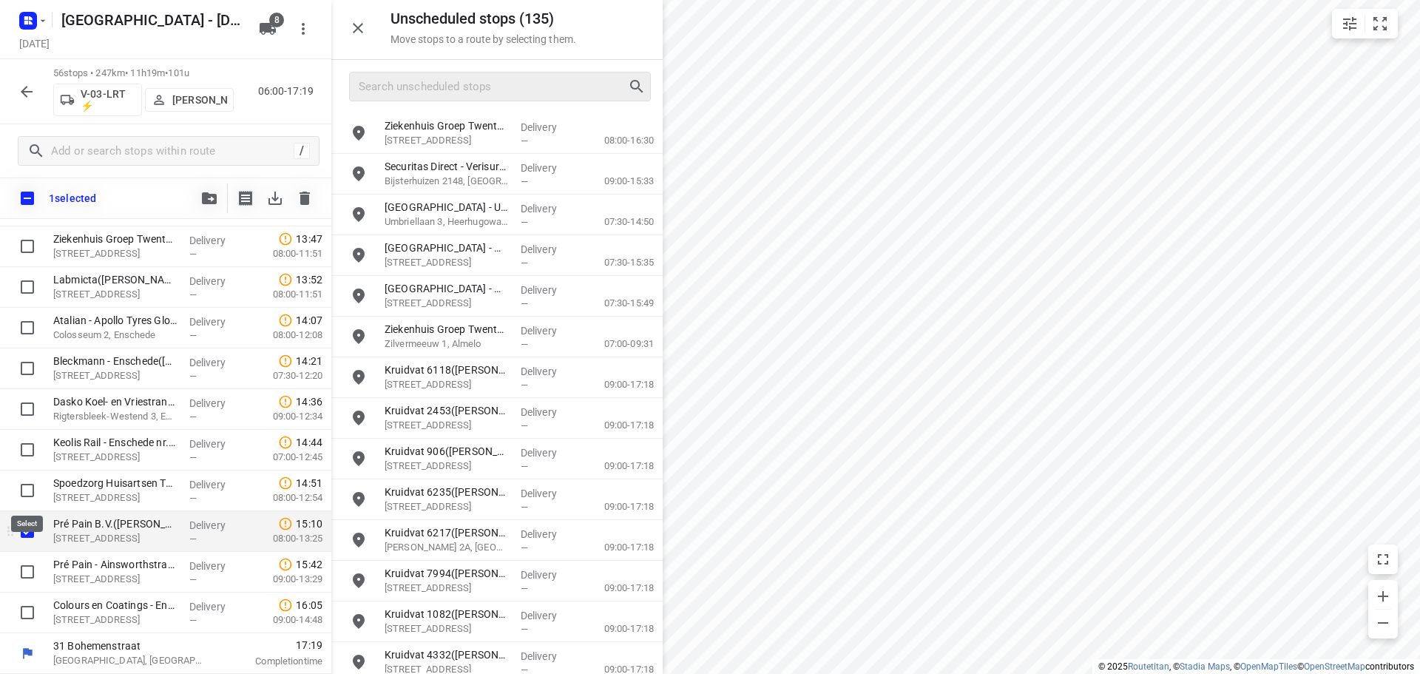
scroll to position [1980, 0]
click at [23, 564] on input "checkbox" at bounding box center [28, 572] width 30 height 30
checkbox input "true"
click at [202, 197] on icon "button" at bounding box center [209, 198] width 15 height 12
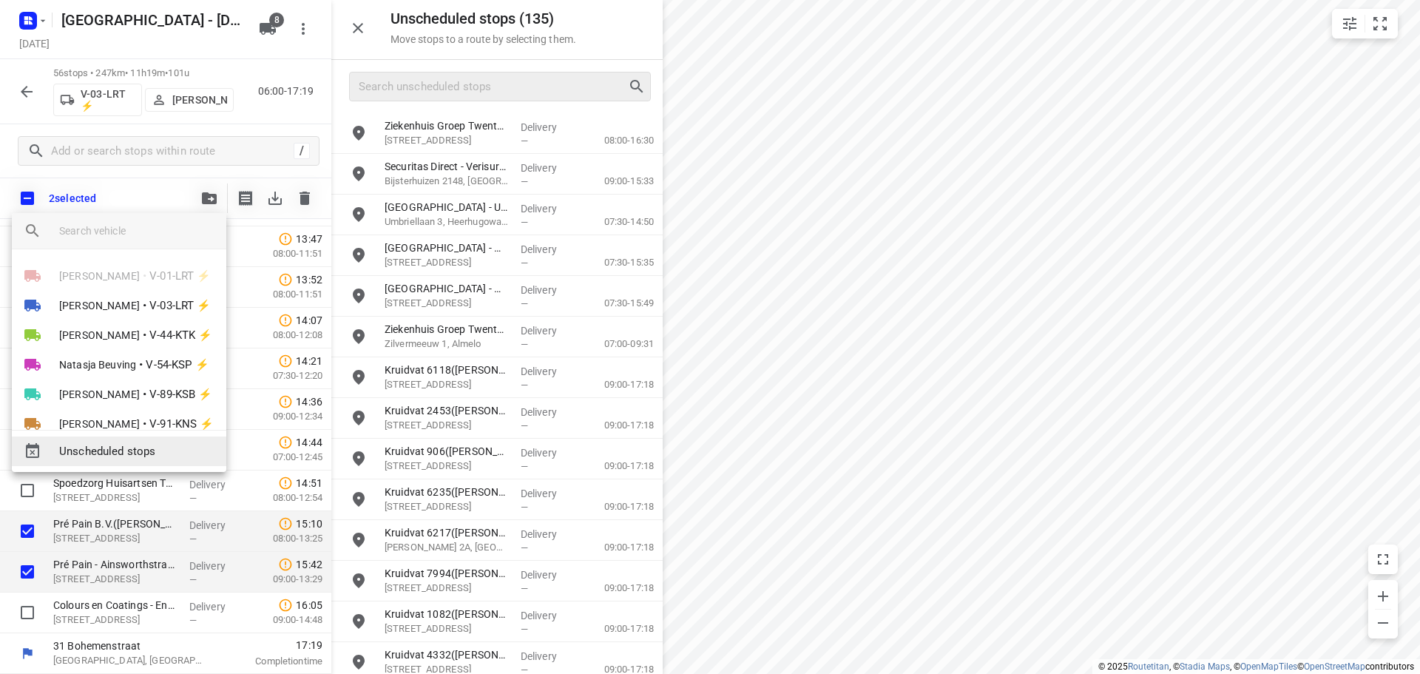
click at [101, 448] on span "Unscheduled stops" at bounding box center [136, 451] width 155 height 17
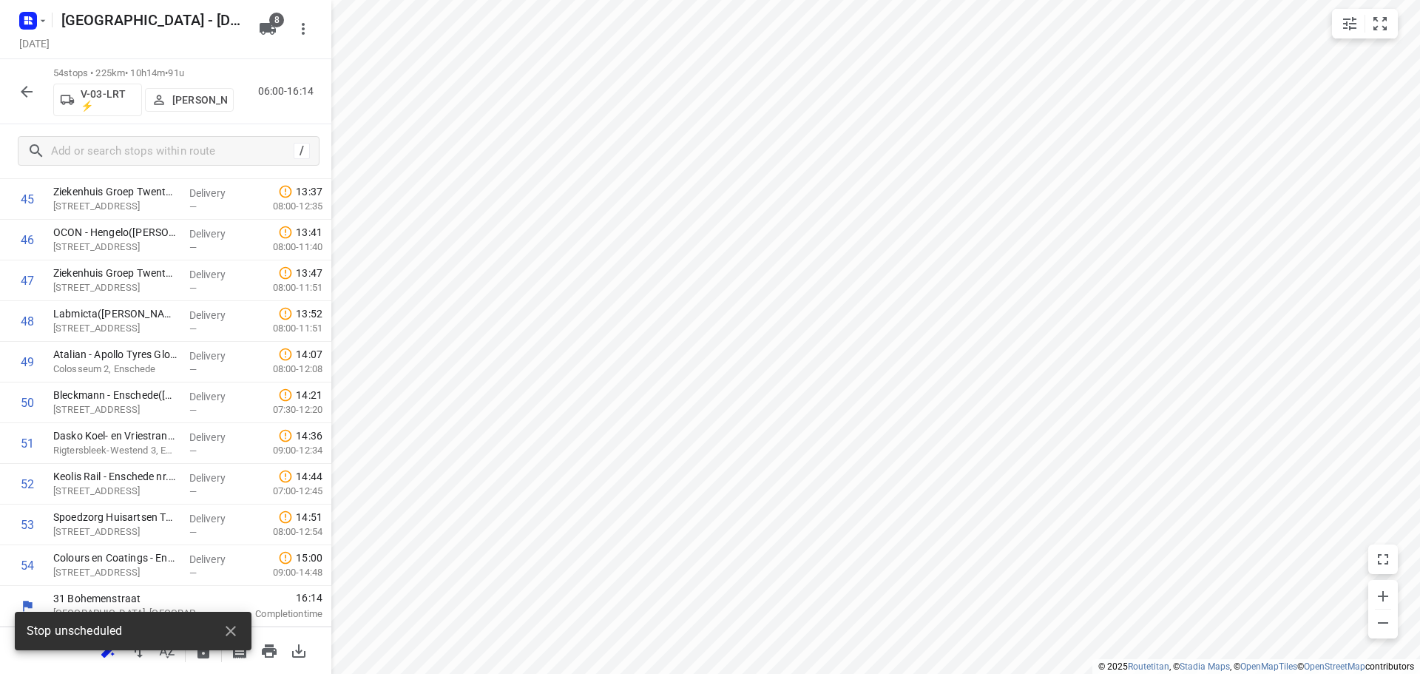
scroll to position [1905, 0]
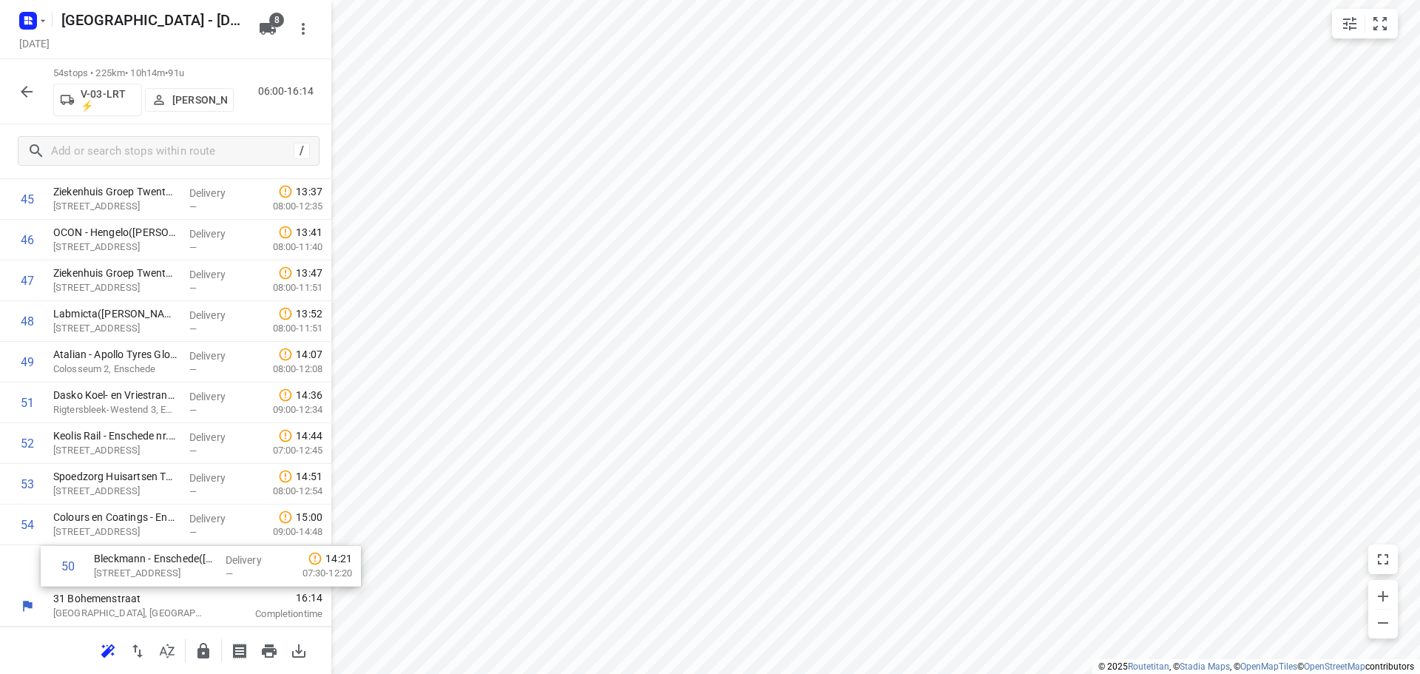
drag, startPoint x: 115, startPoint y: 425, endPoint x: 123, endPoint y: 573, distance: 148.1
click at [197, 646] on icon "button" at bounding box center [204, 651] width 18 height 18
click at [30, 93] on icon "button" at bounding box center [27, 92] width 18 height 18
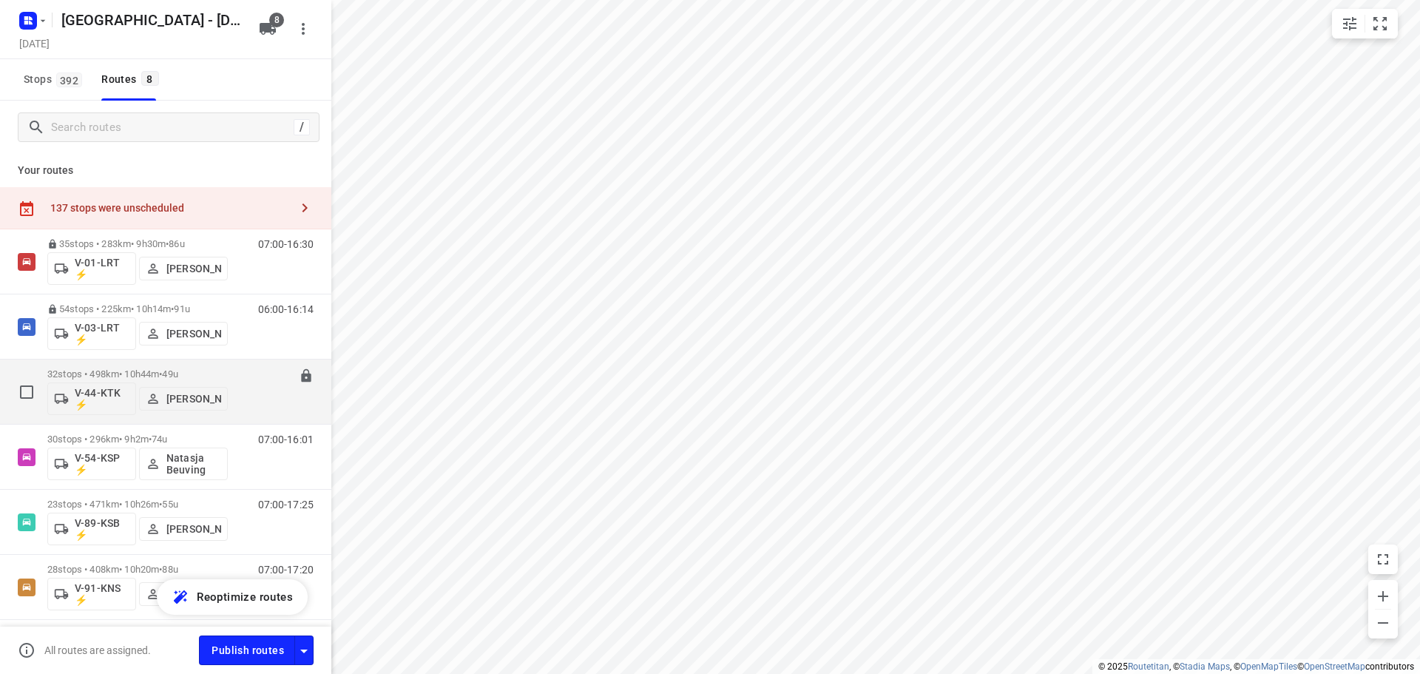
click at [118, 374] on p "32 stops • 498km • 10h44m • 49u" at bounding box center [137, 373] width 181 height 11
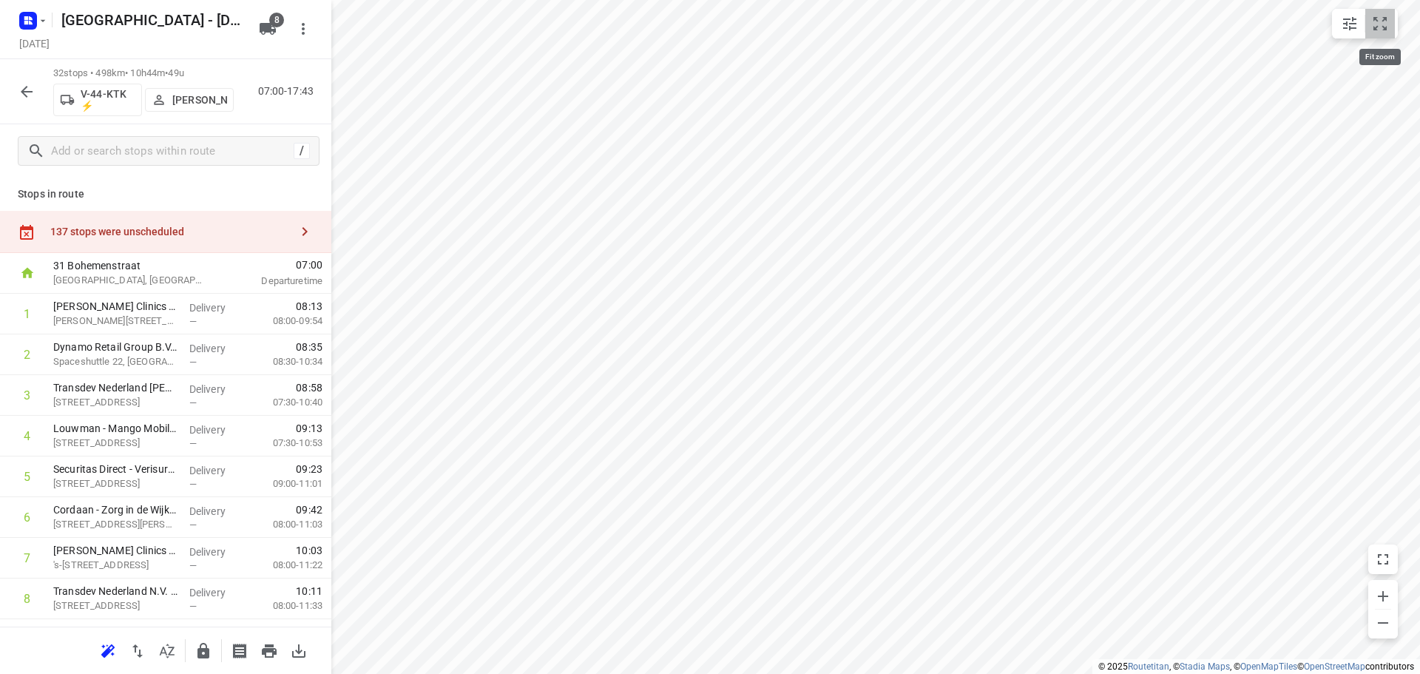
click at [1372, 18] on icon "small contained button group" at bounding box center [1381, 24] width 18 height 18
drag, startPoint x: 99, startPoint y: 399, endPoint x: 97, endPoint y: 304, distance: 94.7
drag, startPoint x: 104, startPoint y: 522, endPoint x: 130, endPoint y: 352, distance: 171.5
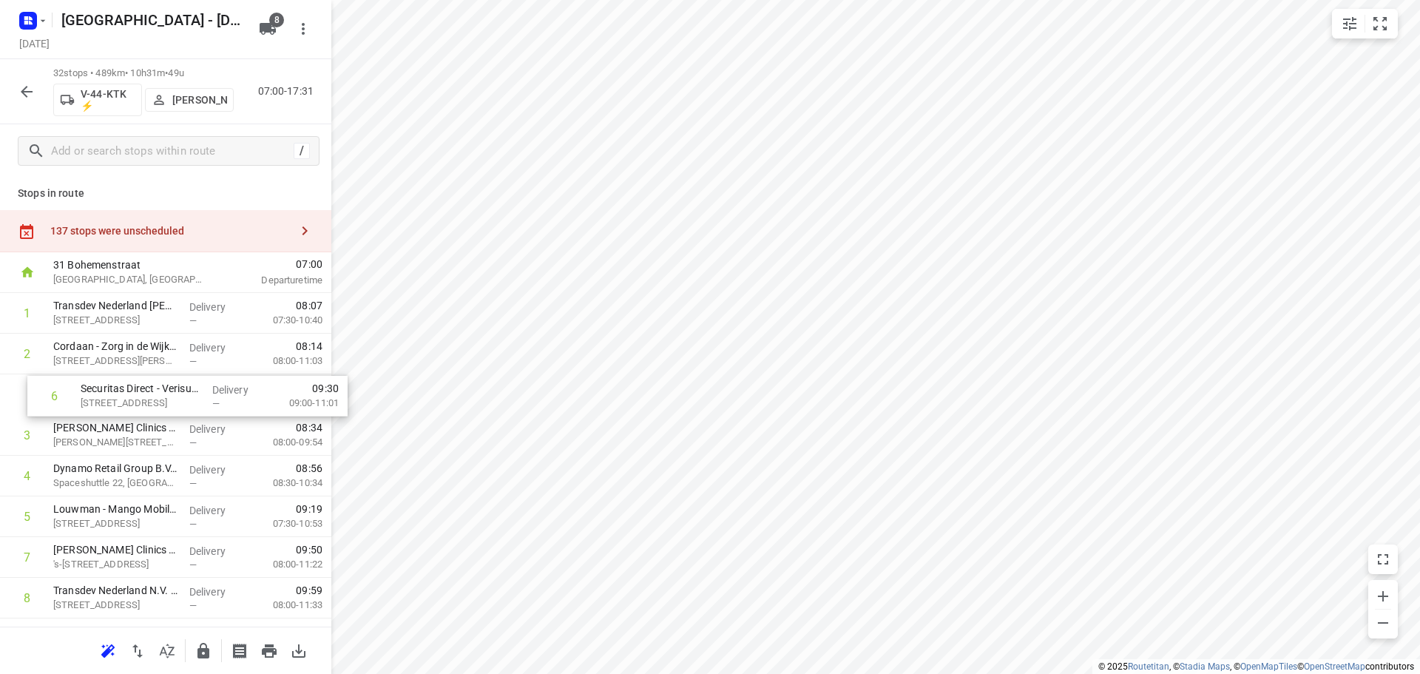
drag, startPoint x: 84, startPoint y: 516, endPoint x: 117, endPoint y: 389, distance: 131.5
drag, startPoint x: 109, startPoint y: 510, endPoint x: 122, endPoint y: 425, distance: 85.4
click at [296, 229] on icon "button" at bounding box center [305, 231] width 18 height 18
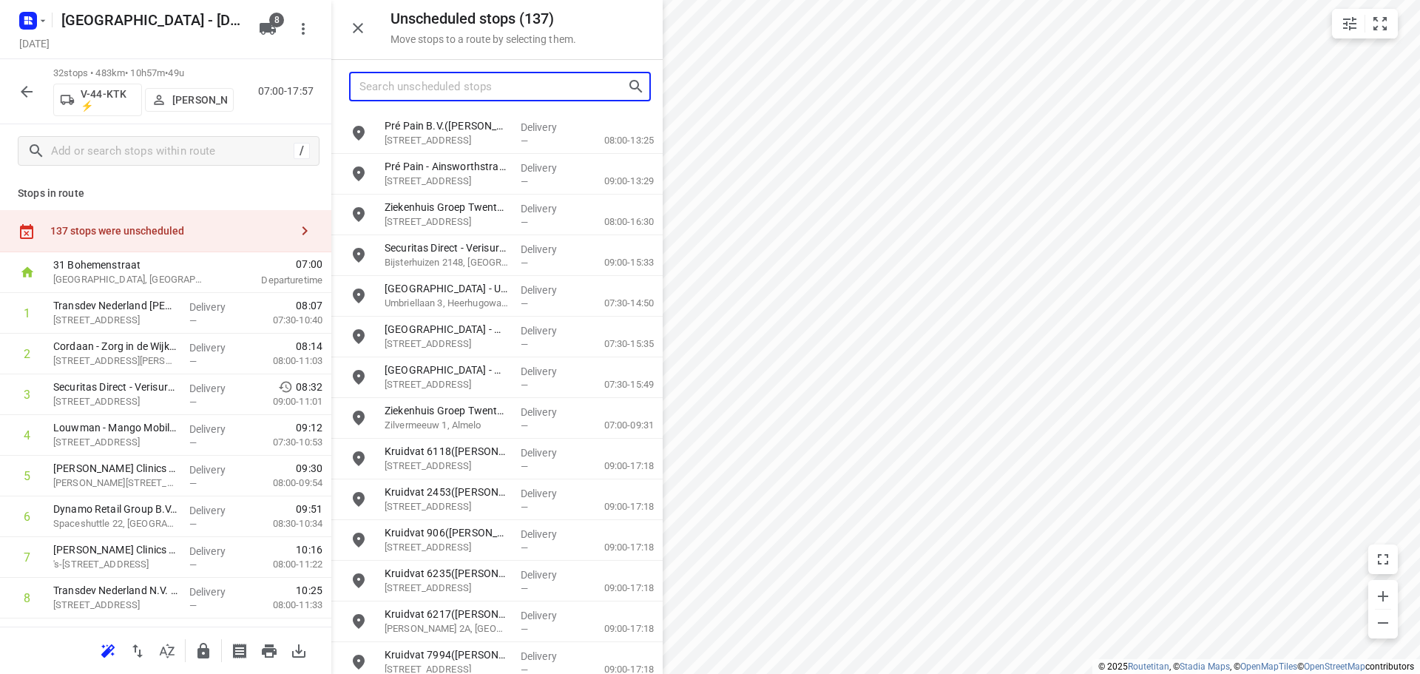
click at [461, 97] on input "Search unscheduled stops" at bounding box center [494, 86] width 268 height 23
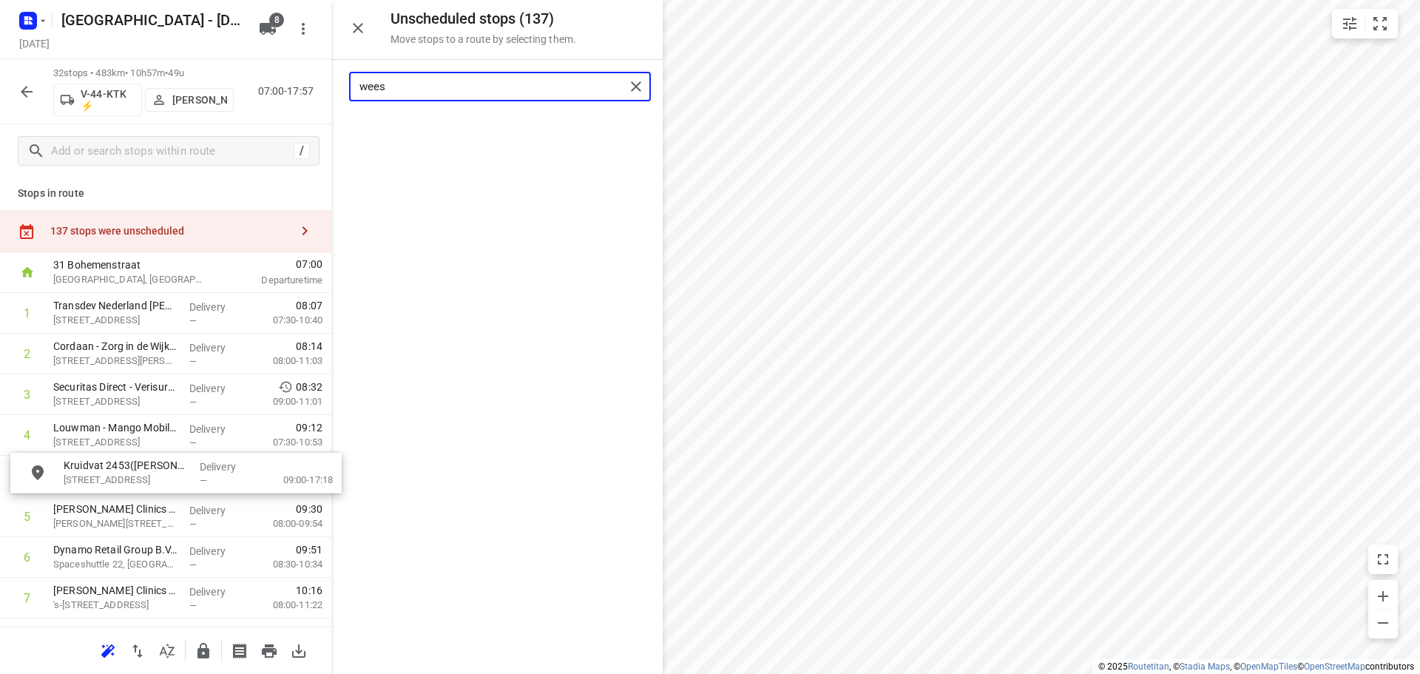
drag, startPoint x: 459, startPoint y: 138, endPoint x: 138, endPoint y: 469, distance: 460.9
drag, startPoint x: 107, startPoint y: 402, endPoint x: 113, endPoint y: 451, distance: 49.3
click at [489, 84] on input "wees" at bounding box center [493, 86] width 266 height 23
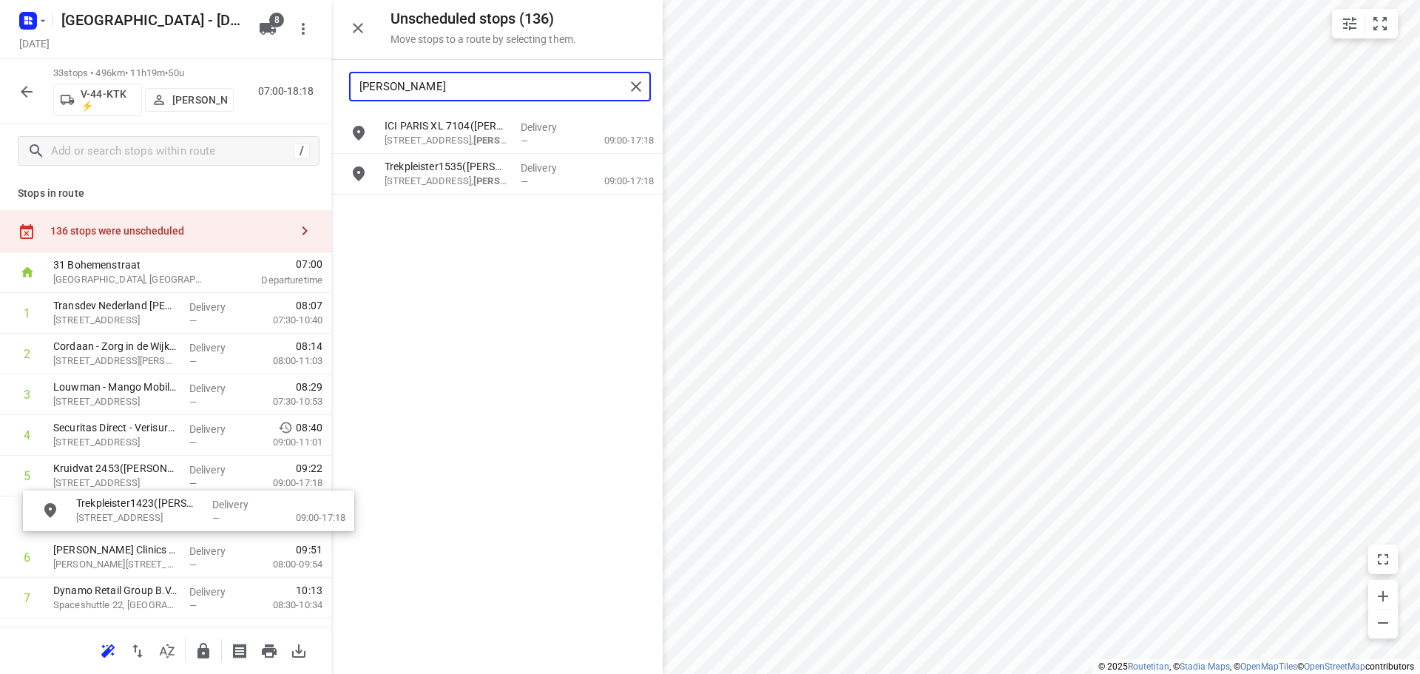
drag, startPoint x: 446, startPoint y: 212, endPoint x: 132, endPoint y: 516, distance: 436.9
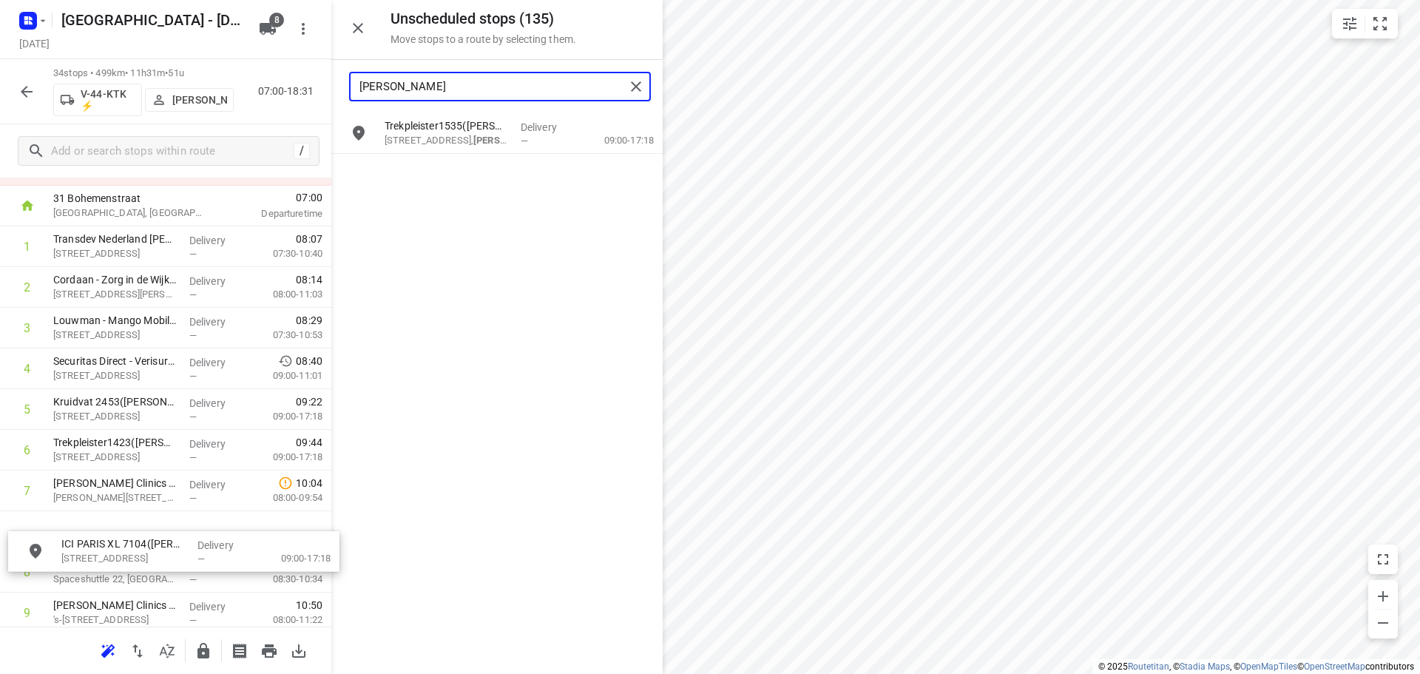
scroll to position [77, 0]
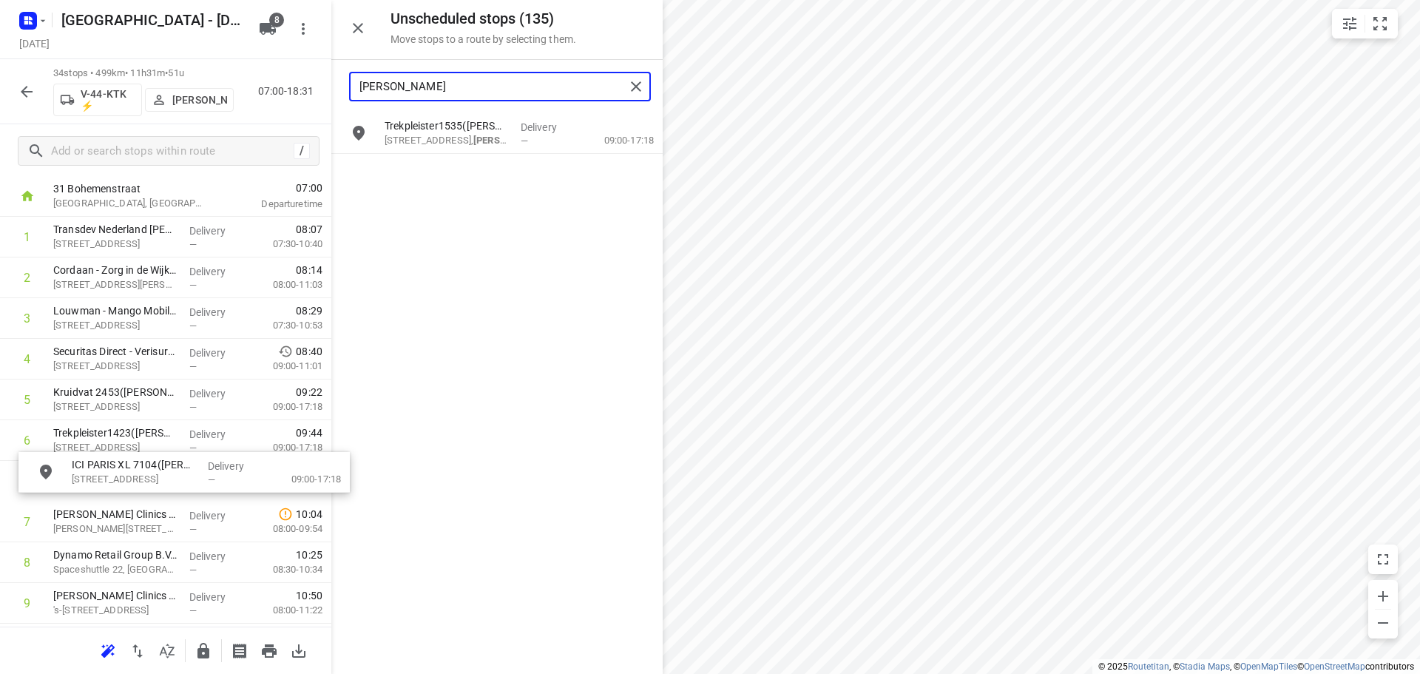
drag, startPoint x: 419, startPoint y: 186, endPoint x: 124, endPoint y: 493, distance: 425.9
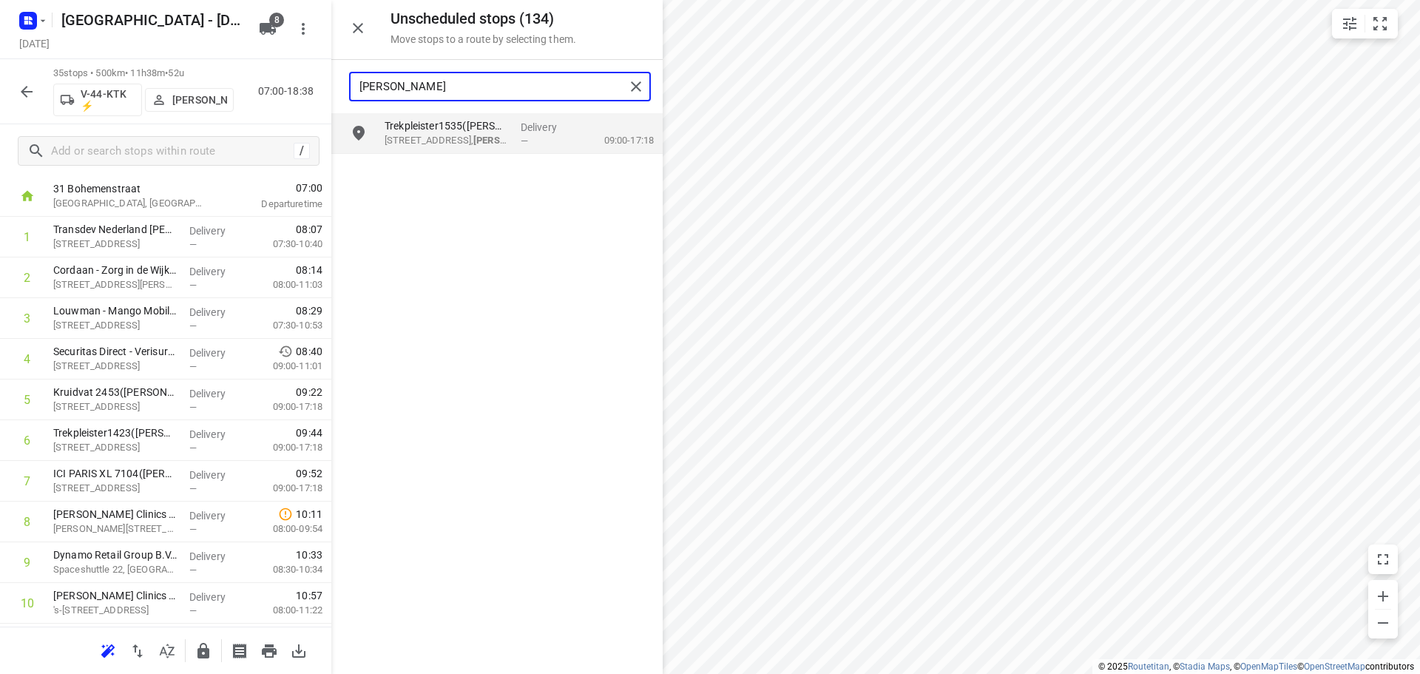
click at [440, 77] on input "buss" at bounding box center [493, 86] width 266 height 23
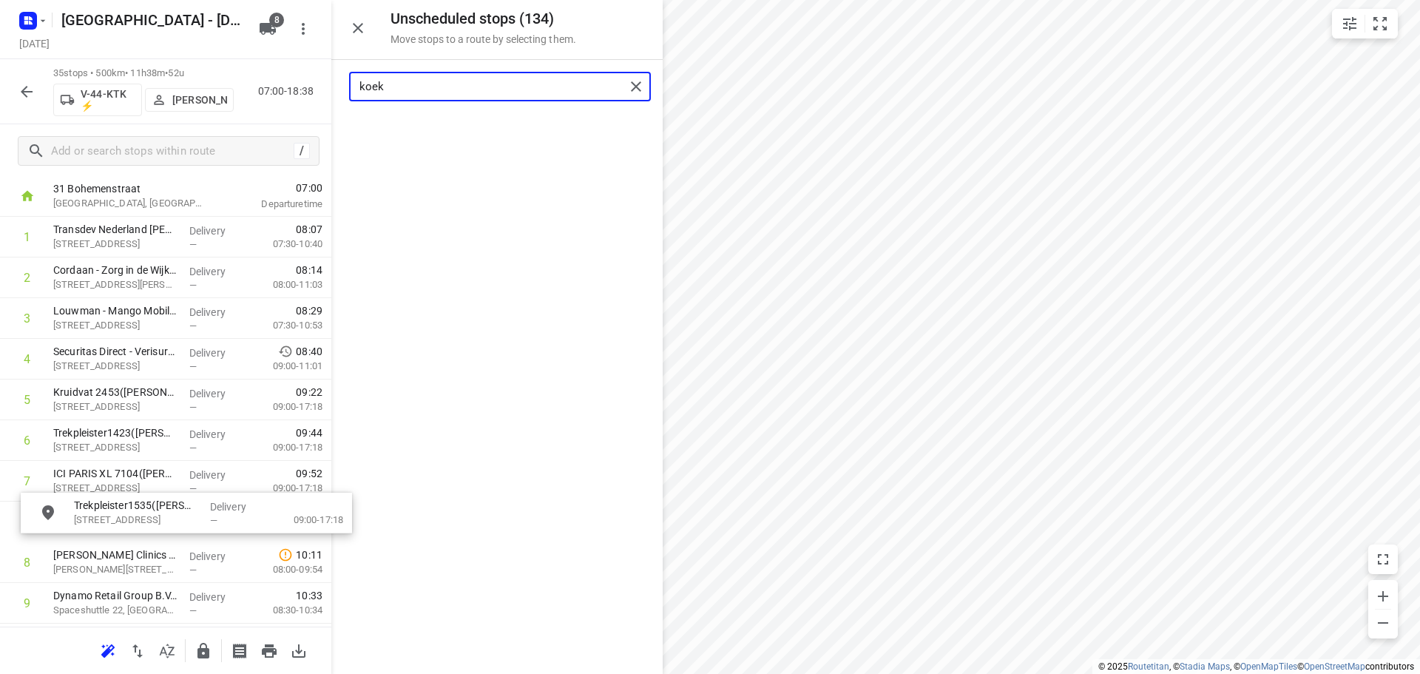
drag, startPoint x: 444, startPoint y: 133, endPoint x: 132, endPoint y: 517, distance: 494.4
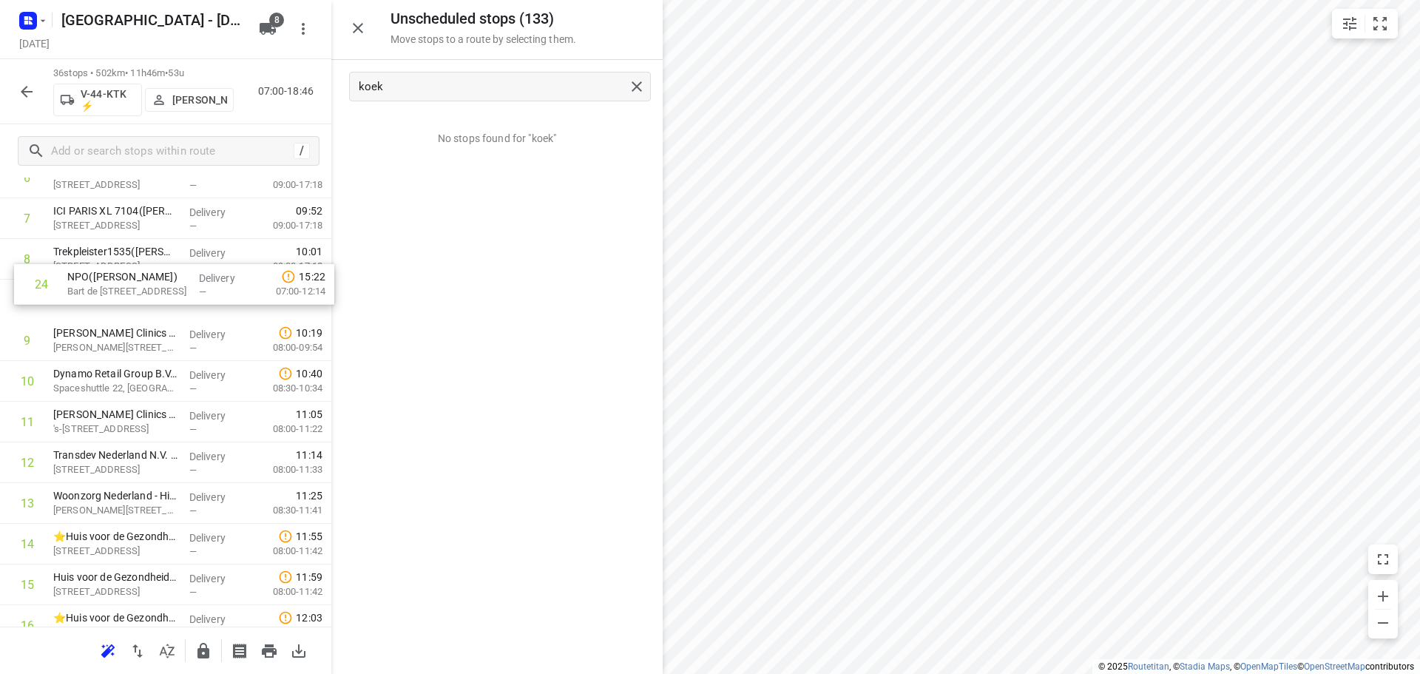
scroll to position [337, 0]
drag, startPoint x: 75, startPoint y: 581, endPoint x: 92, endPoint y: 297, distance: 284.6
drag, startPoint x: 113, startPoint y: 433, endPoint x: 136, endPoint y: 342, distance: 93.8
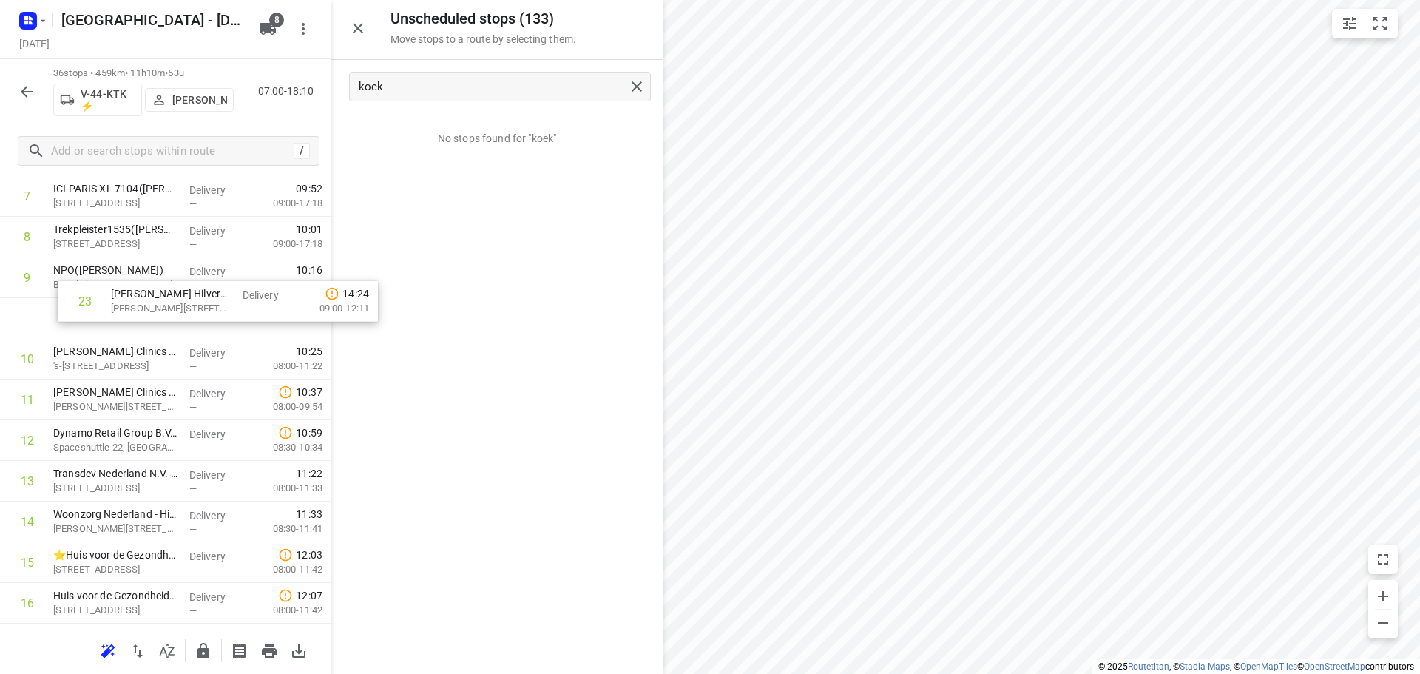
scroll to position [360, 0]
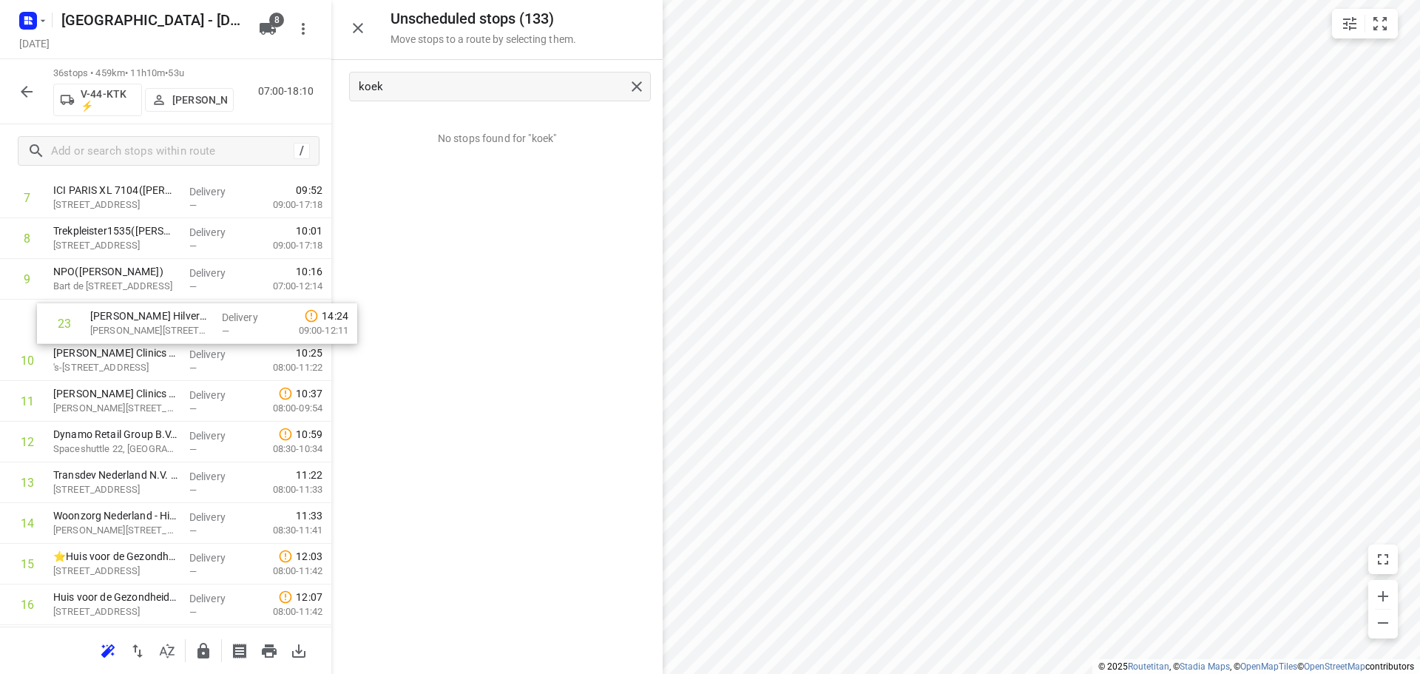
drag, startPoint x: 101, startPoint y: 438, endPoint x: 139, endPoint y: 328, distance: 116.7
click at [139, 328] on div "1 Transdev Nederland N.V. - Huizen(Niki van den Hoek) Randweg 2, Huizen Deliver…" at bounding box center [165, 665] width 331 height 1465
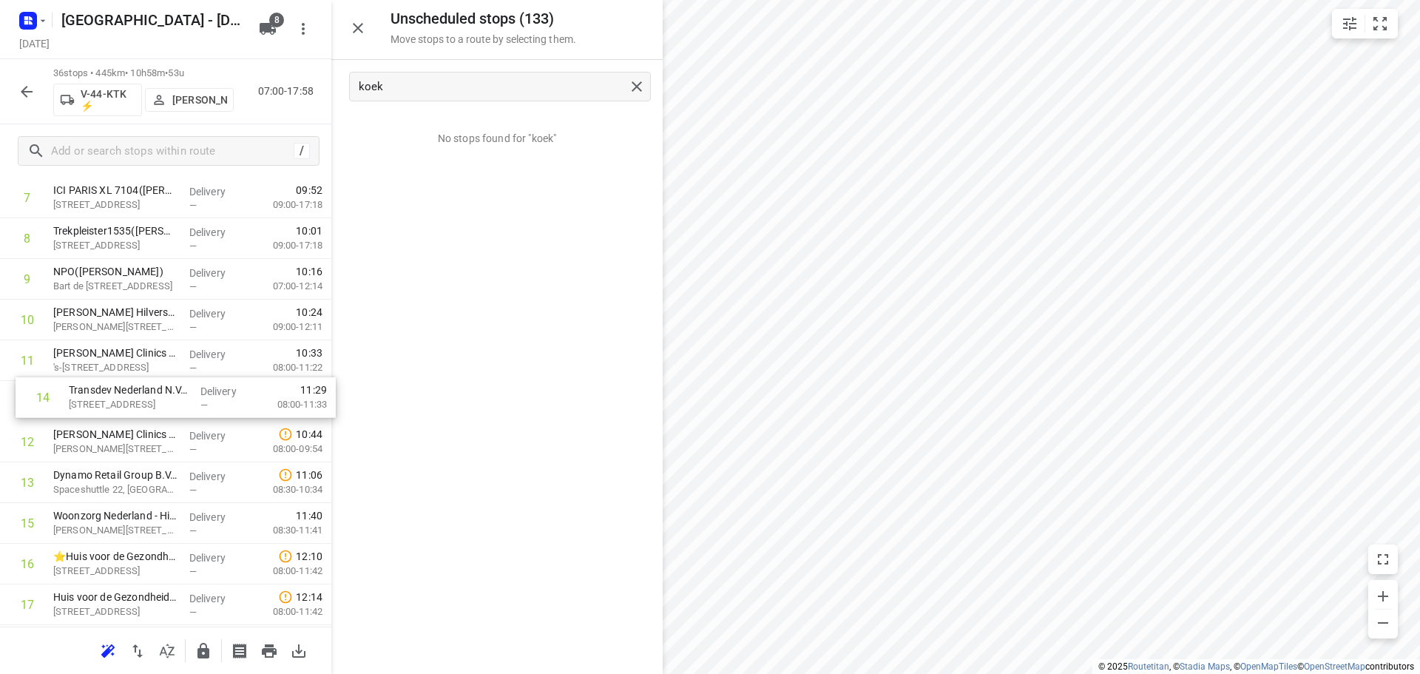
drag, startPoint x: 98, startPoint y: 493, endPoint x: 118, endPoint y: 406, distance: 89.0
click at [118, 406] on div "1 Transdev Nederland N.V. - Huizen(Niki van den Hoek) Randweg 2, Huizen Deliver…" at bounding box center [165, 665] width 331 height 1465
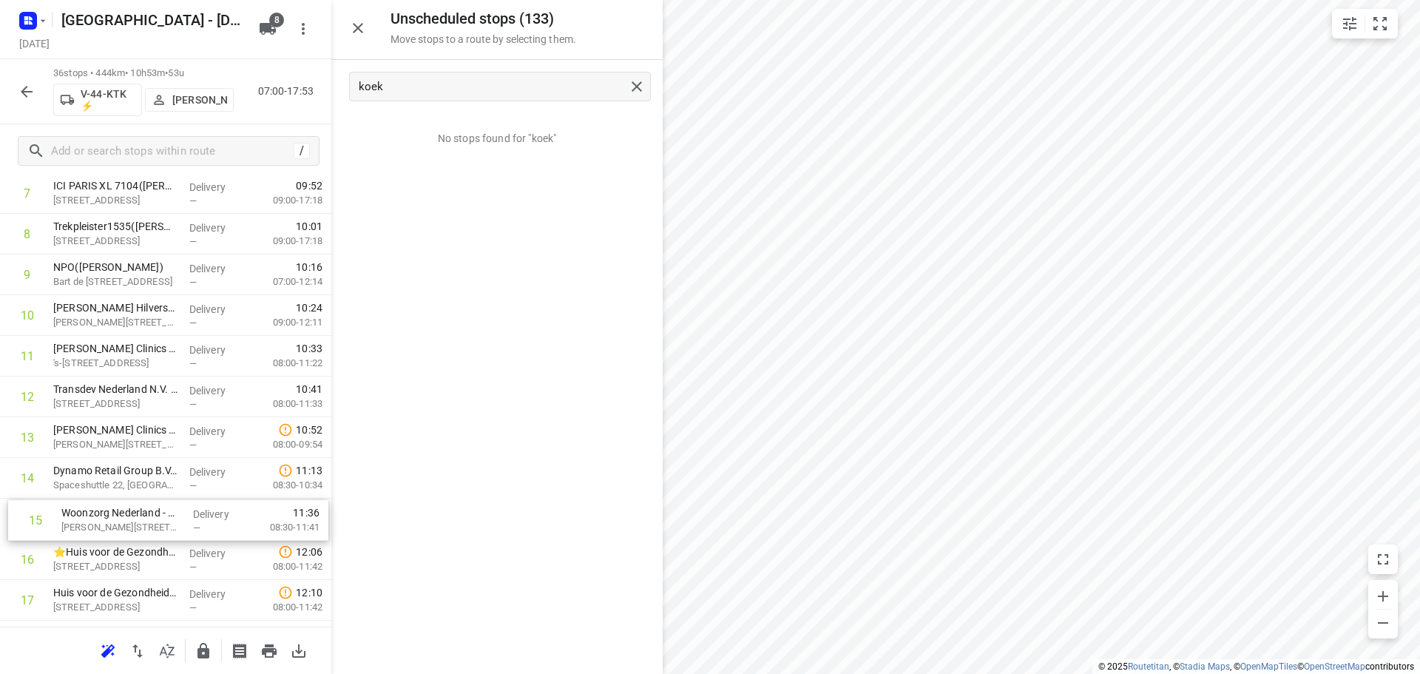
scroll to position [367, 0]
drag, startPoint x: 115, startPoint y: 530, endPoint x: 132, endPoint y: 473, distance: 60.0
click at [132, 473] on div "1 Transdev Nederland N.V. - Huizen(Niki van den Hoek) Randweg 2, Huizen Deliver…" at bounding box center [165, 659] width 331 height 1465
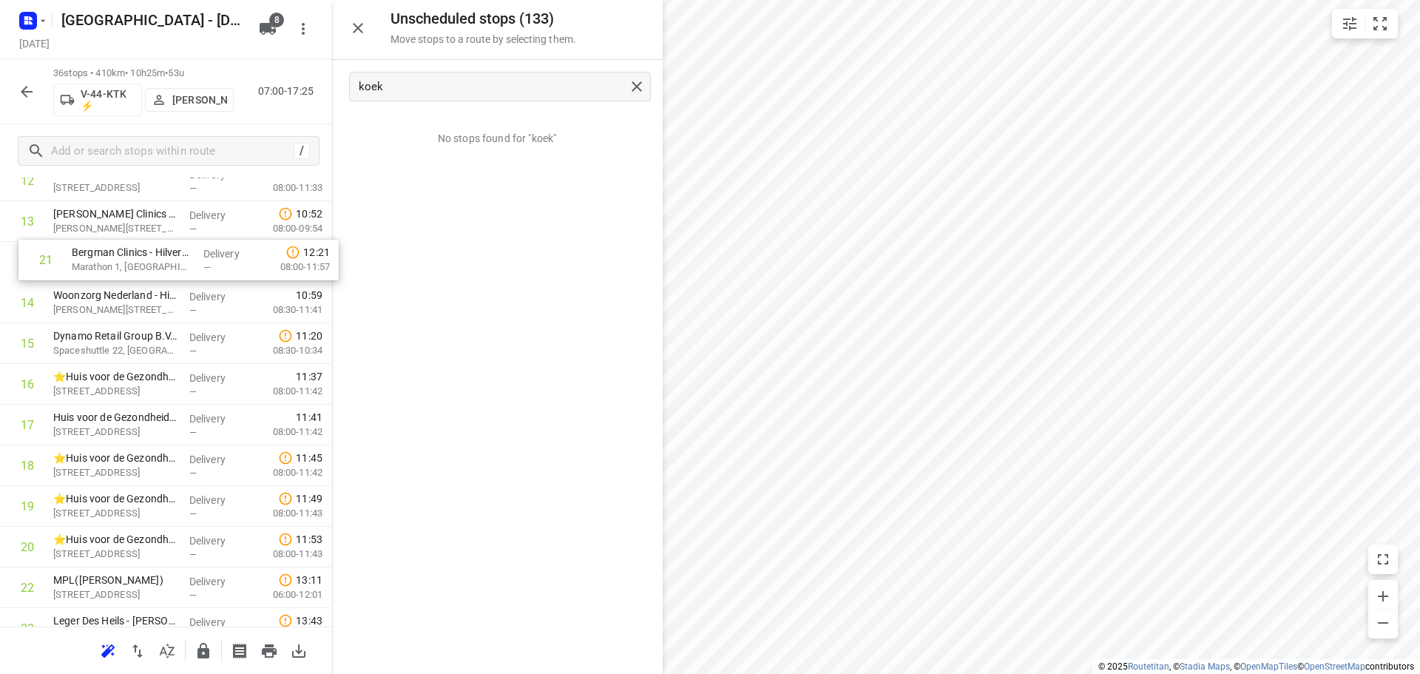
scroll to position [577, 0]
drag, startPoint x: 112, startPoint y: 403, endPoint x: 134, endPoint y: 315, distance: 90.6
click at [134, 315] on div "1 Transdev Nederland N.V. - Huizen(Niki van den Hoek) Randweg 2, Huizen Deliver…" at bounding box center [165, 449] width 331 height 1465
drag, startPoint x: 85, startPoint y: 489, endPoint x: 107, endPoint y: 306, distance: 184.8
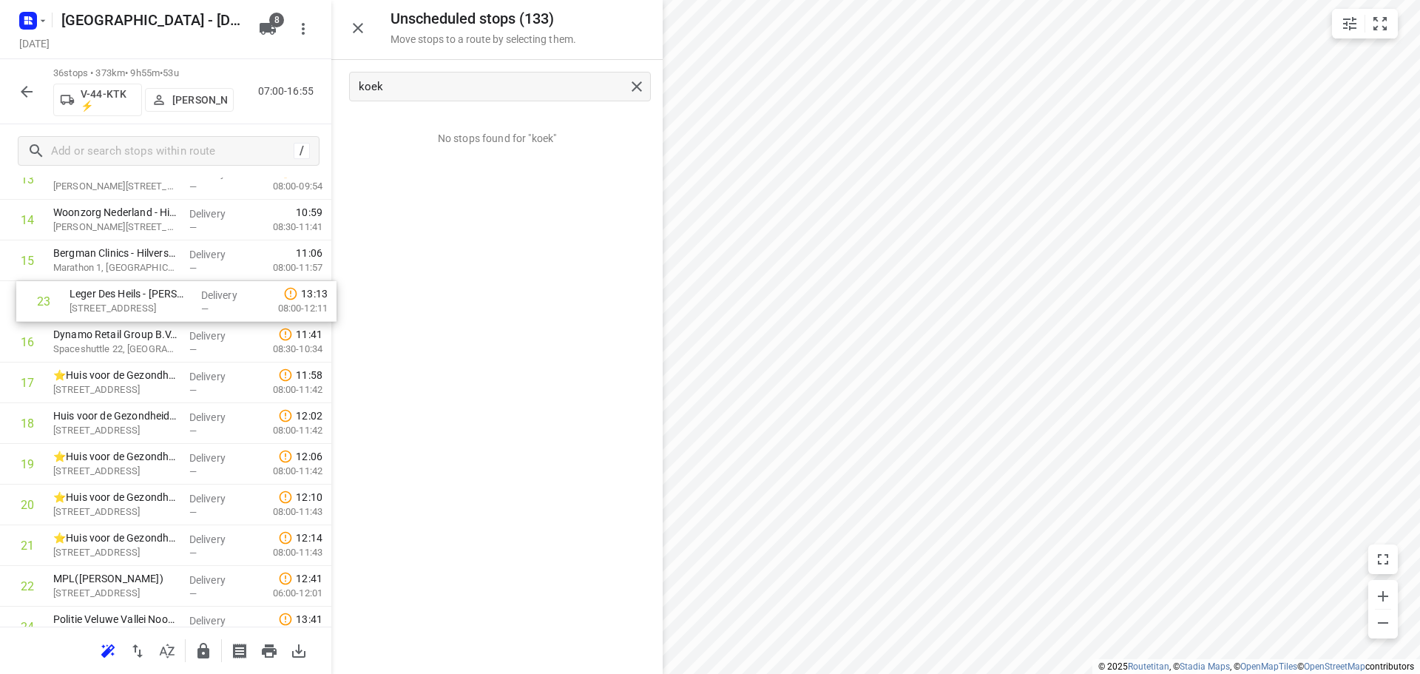
click at [107, 306] on div "1 Transdev Nederland N.V. - Huizen(Niki van den Hoek) Randweg 2, Huizen Deliver…" at bounding box center [165, 403] width 331 height 1465
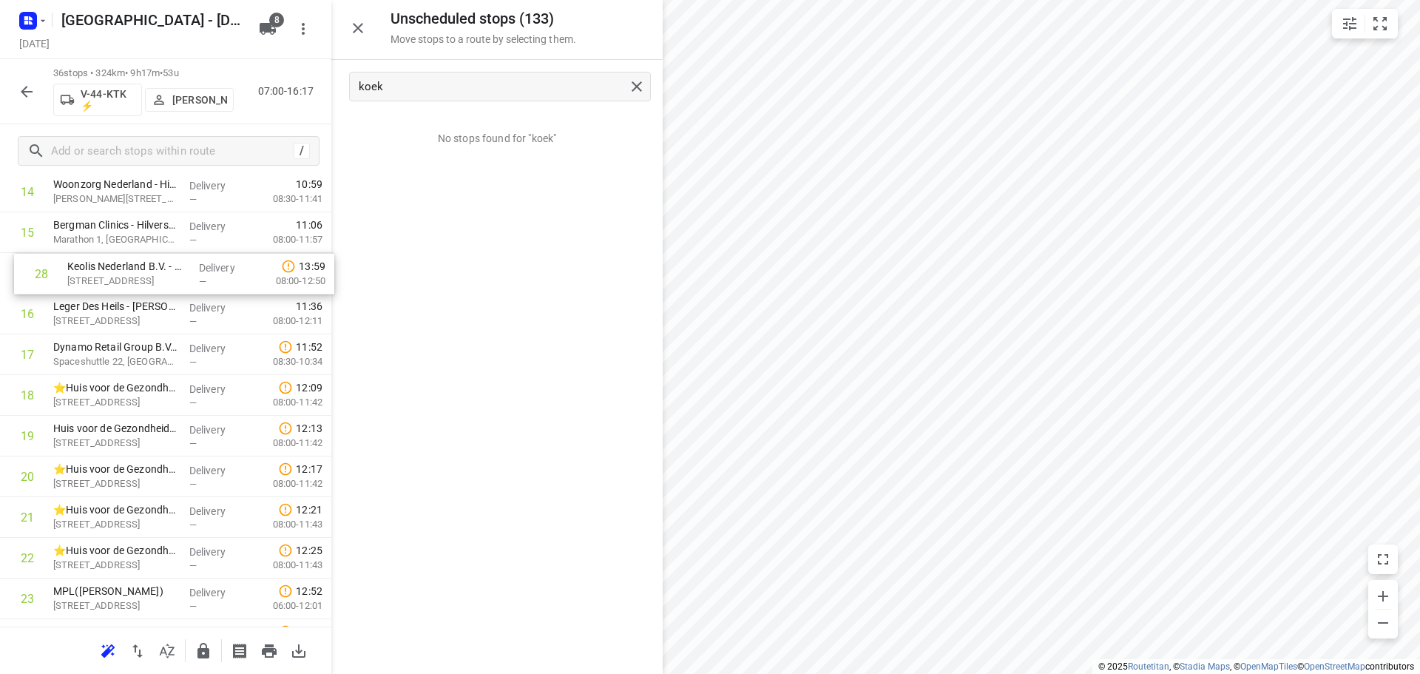
scroll to position [651, 0]
drag, startPoint x: 84, startPoint y: 430, endPoint x: 101, endPoint y: 324, distance: 107.2
click at [101, 324] on div "1 Transdev Nederland N.V. - Huizen(Niki van den Hoek) Randweg 2, Huizen Deliver…" at bounding box center [165, 375] width 331 height 1465
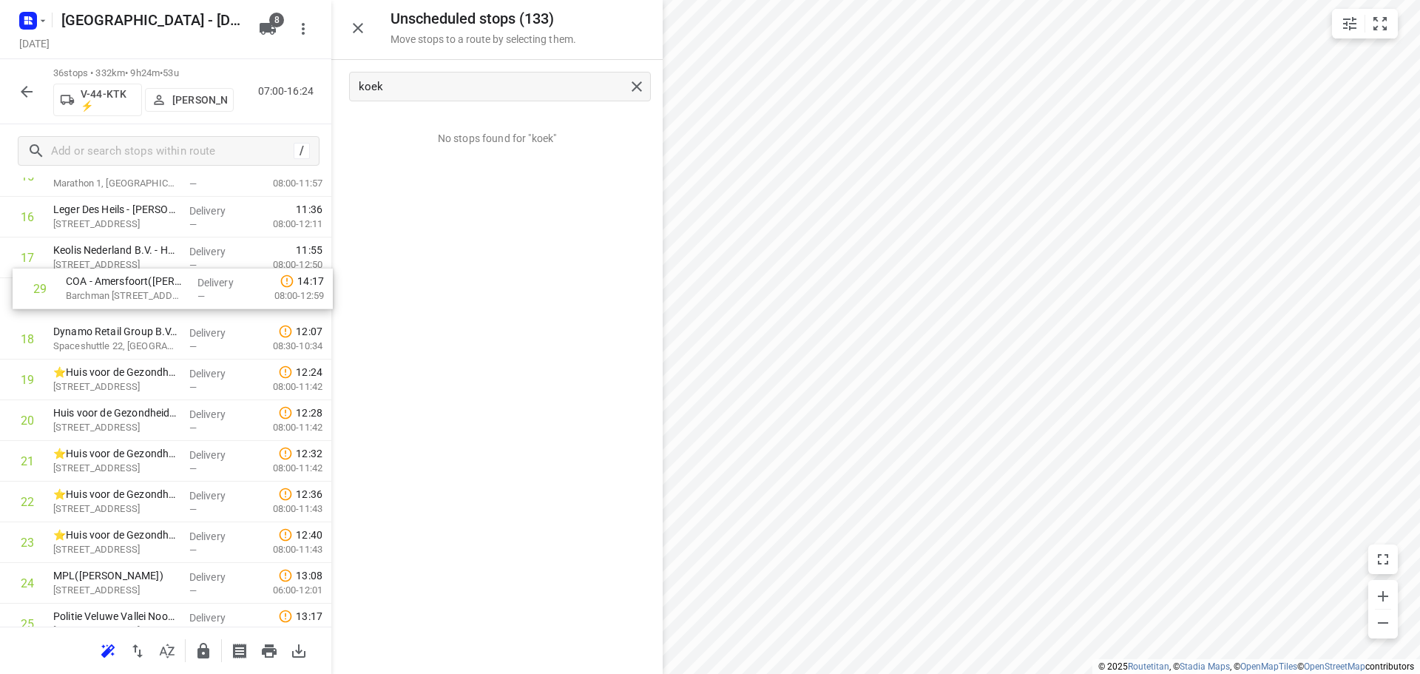
scroll to position [701, 0]
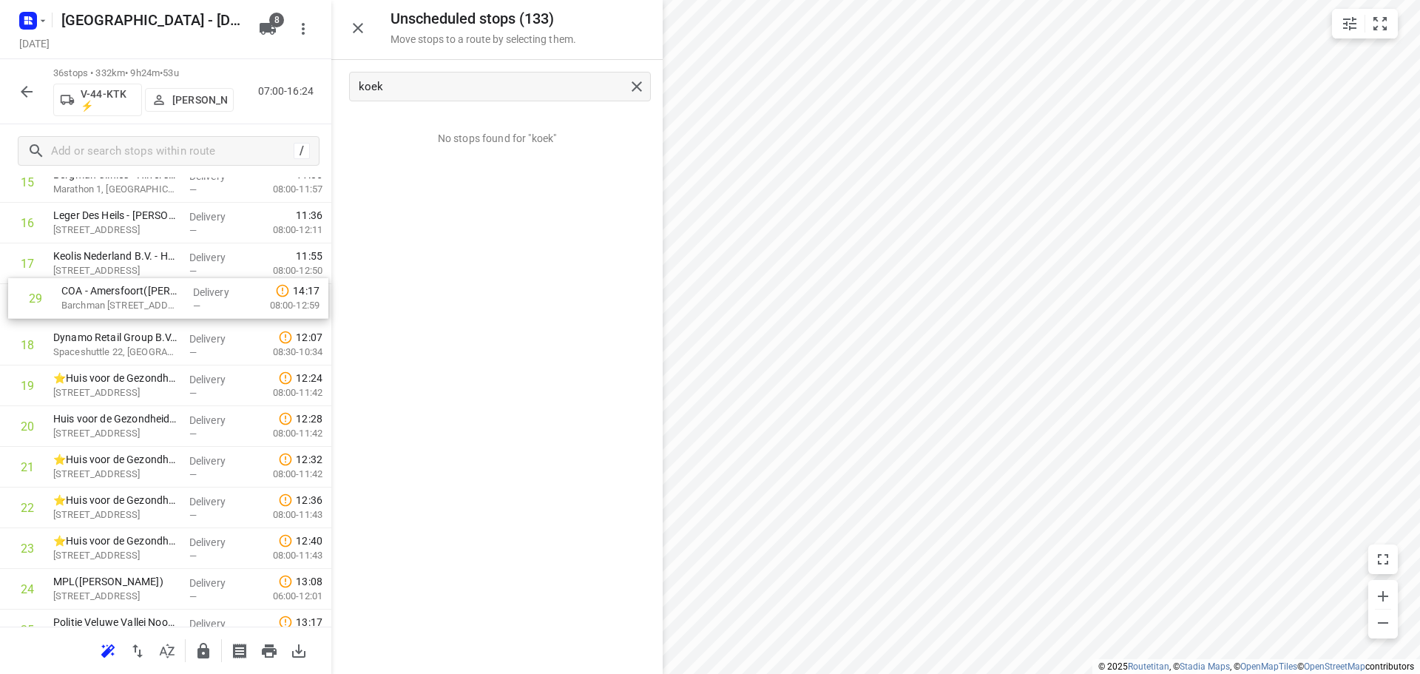
drag, startPoint x: 93, startPoint y: 588, endPoint x: 105, endPoint y: 306, distance: 282.1
click at [105, 306] on div "1 Transdev Nederland N.V. - Huizen(Niki van den Hoek) Randweg 2, Huizen Deliver…" at bounding box center [165, 324] width 331 height 1465
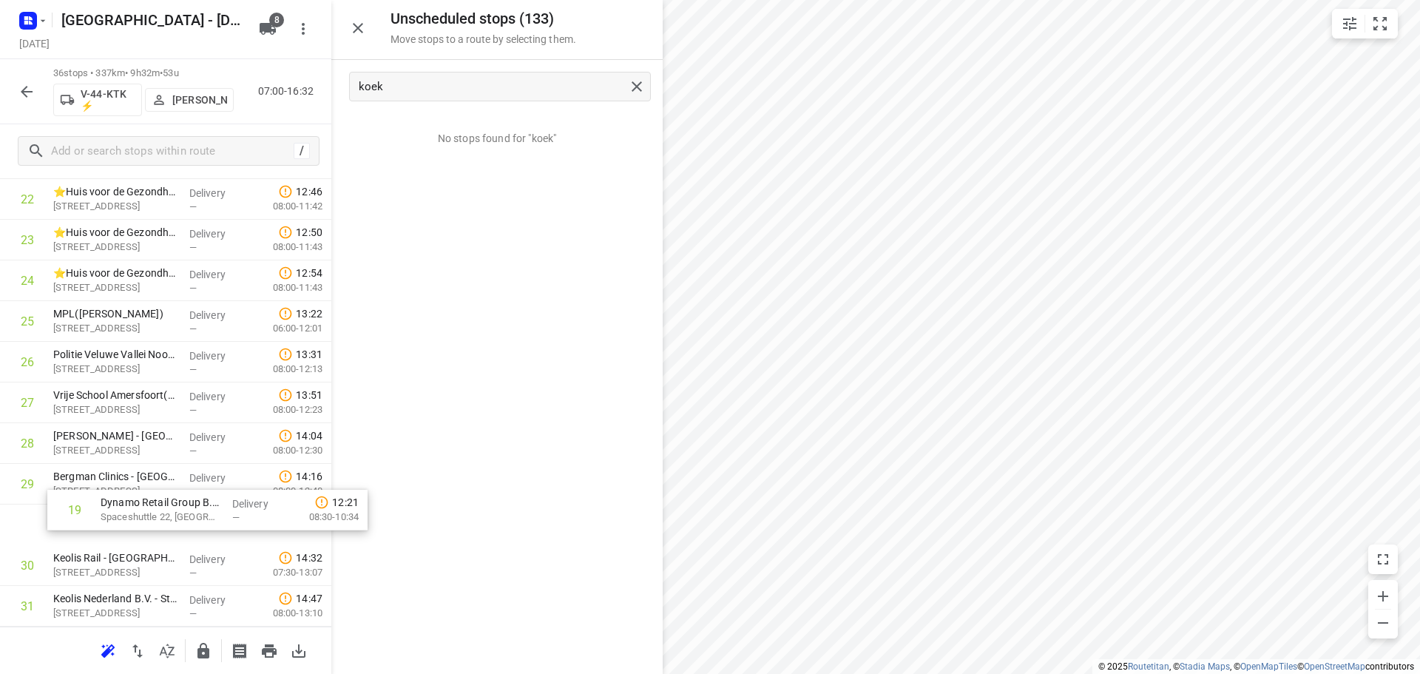
scroll to position [931, 0]
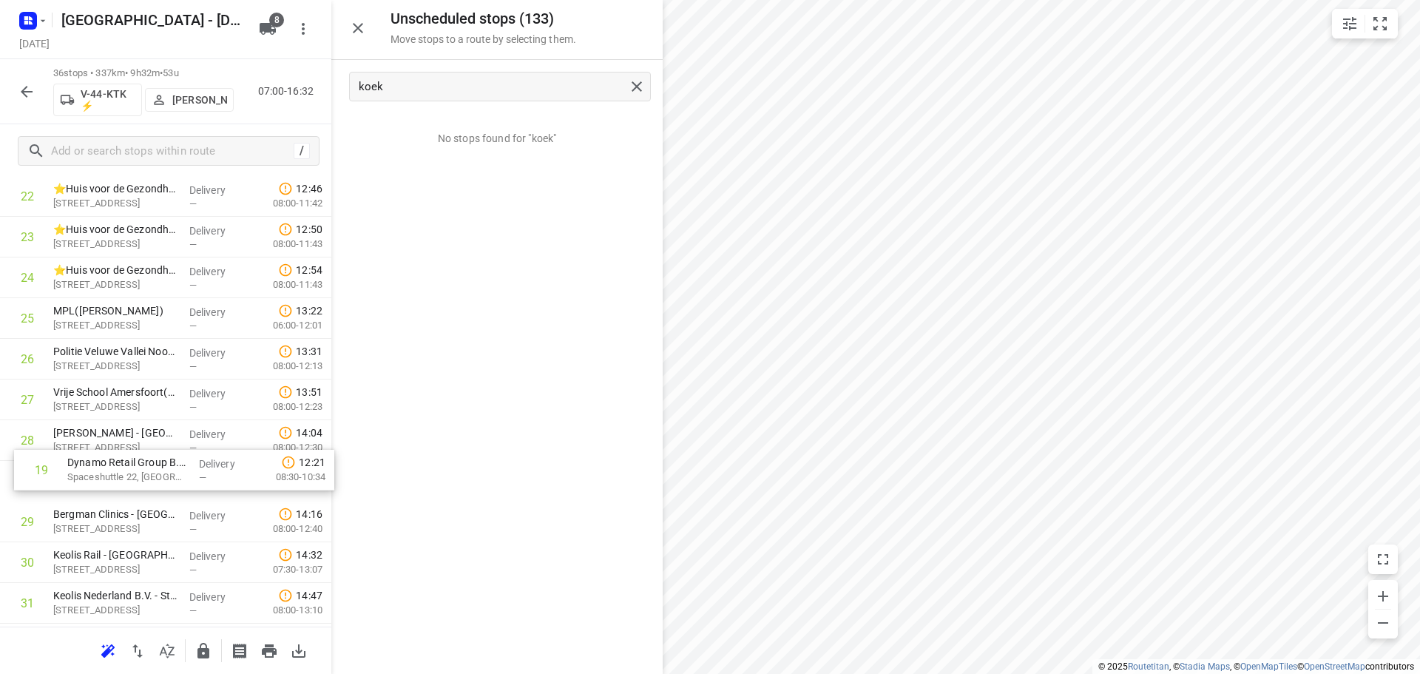
drag, startPoint x: 109, startPoint y: 364, endPoint x: 127, endPoint y: 487, distance: 124.1
click at [127, 487] on div "1 Transdev Nederland N.V. - Huizen(Niki van den Hoek) Randweg 2, Huizen Deliver…" at bounding box center [165, 94] width 331 height 1465
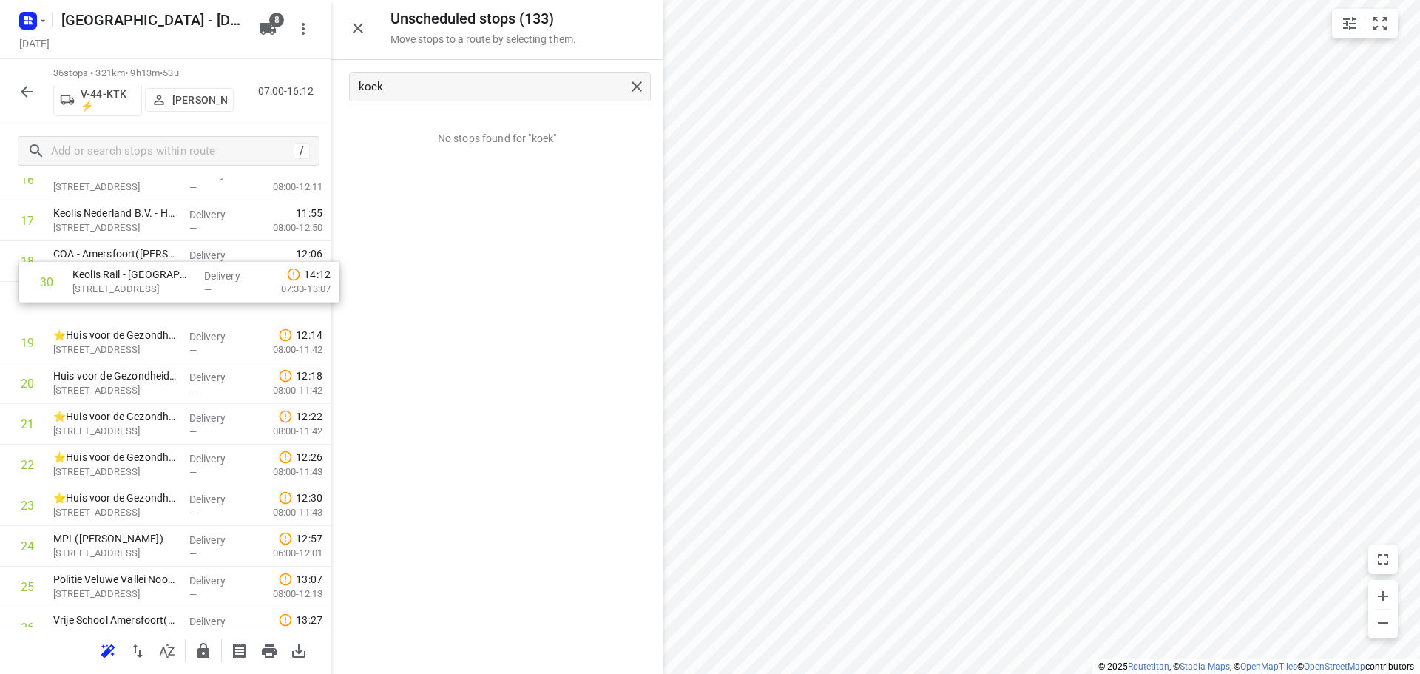
scroll to position [742, 0]
drag, startPoint x: 102, startPoint y: 348, endPoint x: 125, endPoint y: 308, distance: 45.4
click at [125, 308] on div "1 Transdev Nederland N.V. - Huizen(Niki van den Hoek) Randweg 2, Huizen Deliver…" at bounding box center [165, 284] width 331 height 1465
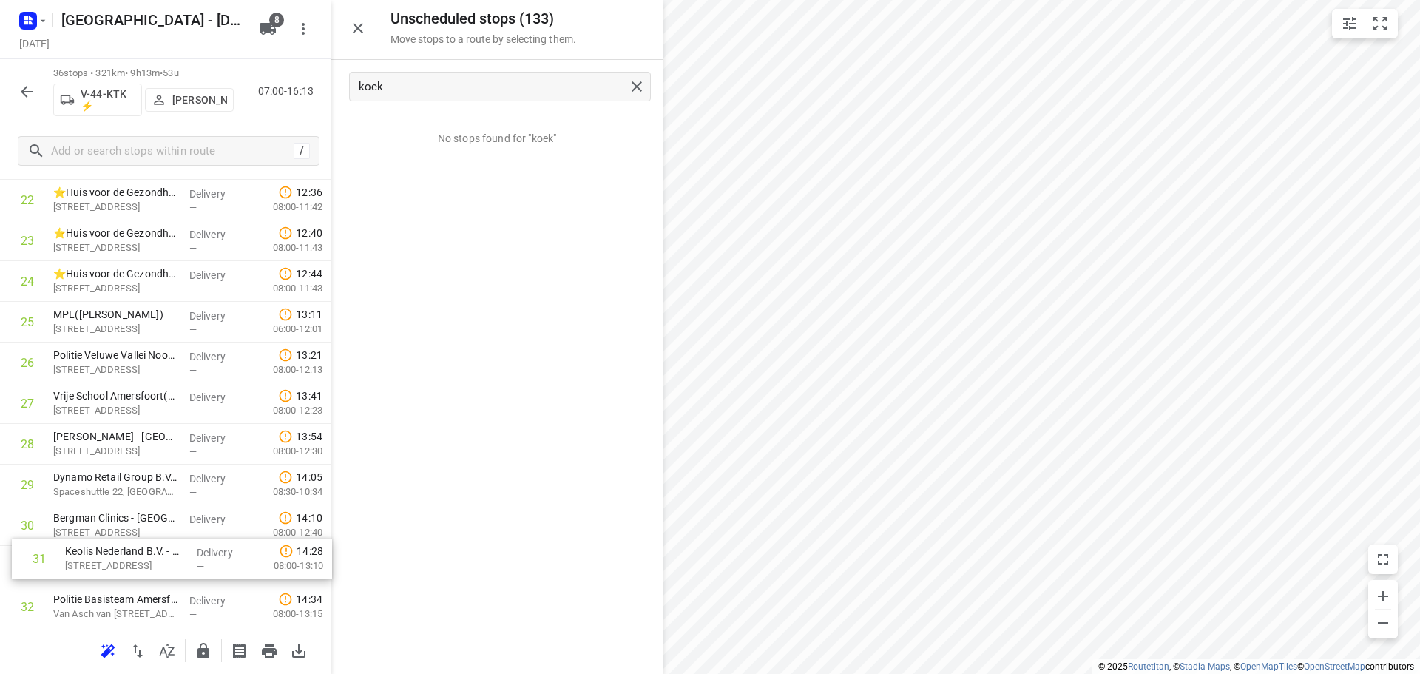
scroll to position [972, 0]
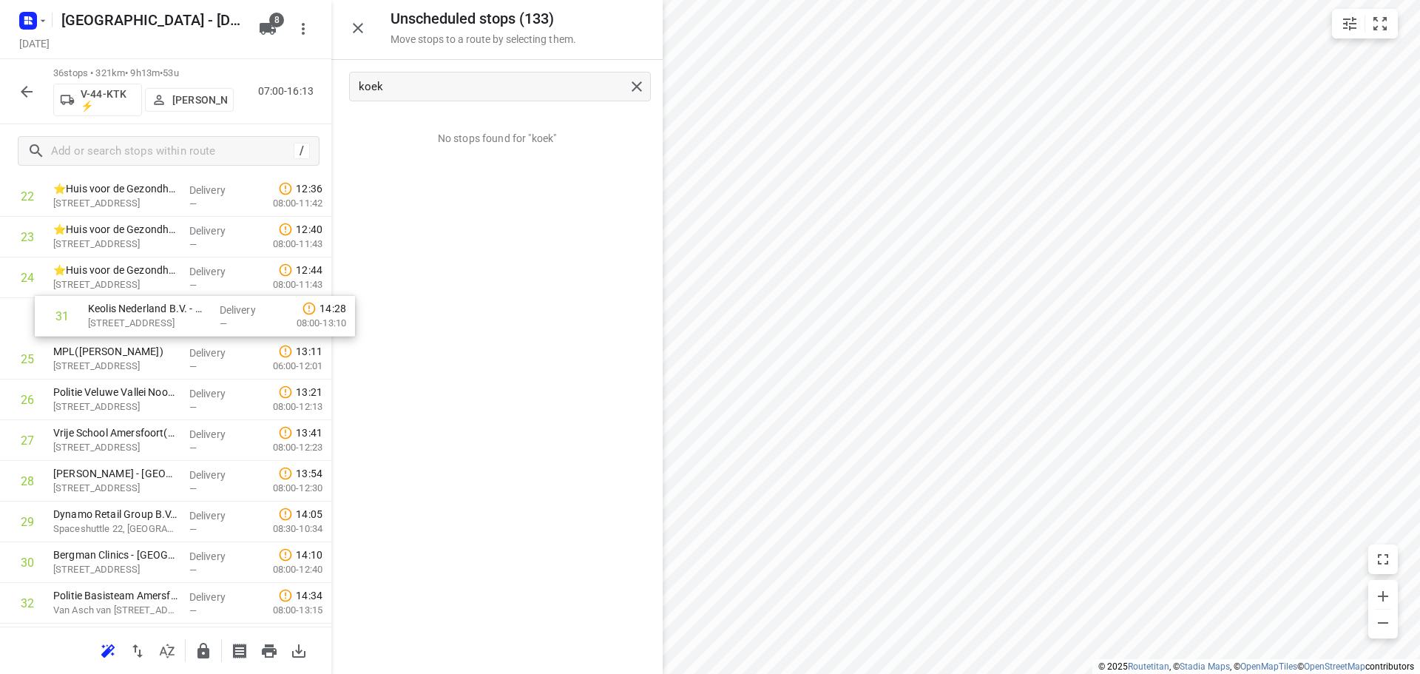
drag, startPoint x: 101, startPoint y: 573, endPoint x: 146, endPoint y: 313, distance: 263.7
click at [146, 313] on div "1 Transdev Nederland N.V. - Huizen(Niki van den Hoek) Randweg 2, Huizen Deliver…" at bounding box center [165, 54] width 331 height 1465
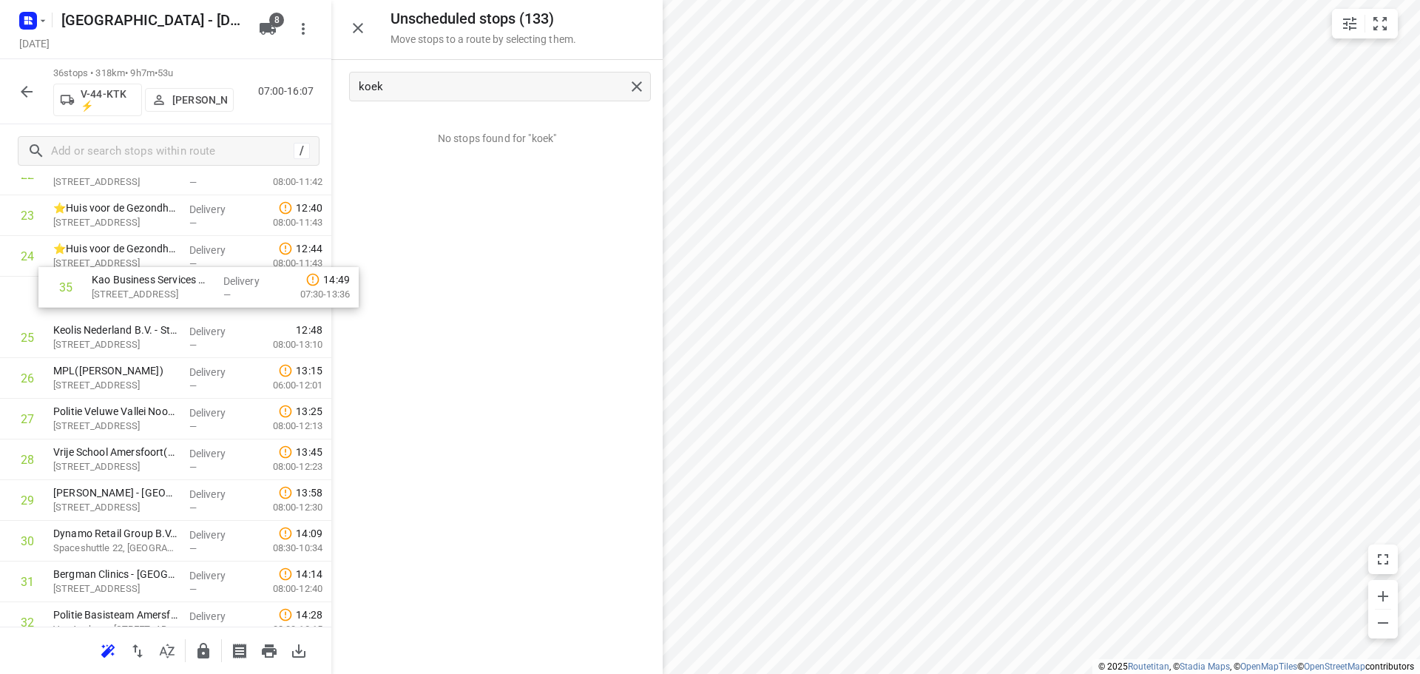
scroll to position [993, 0]
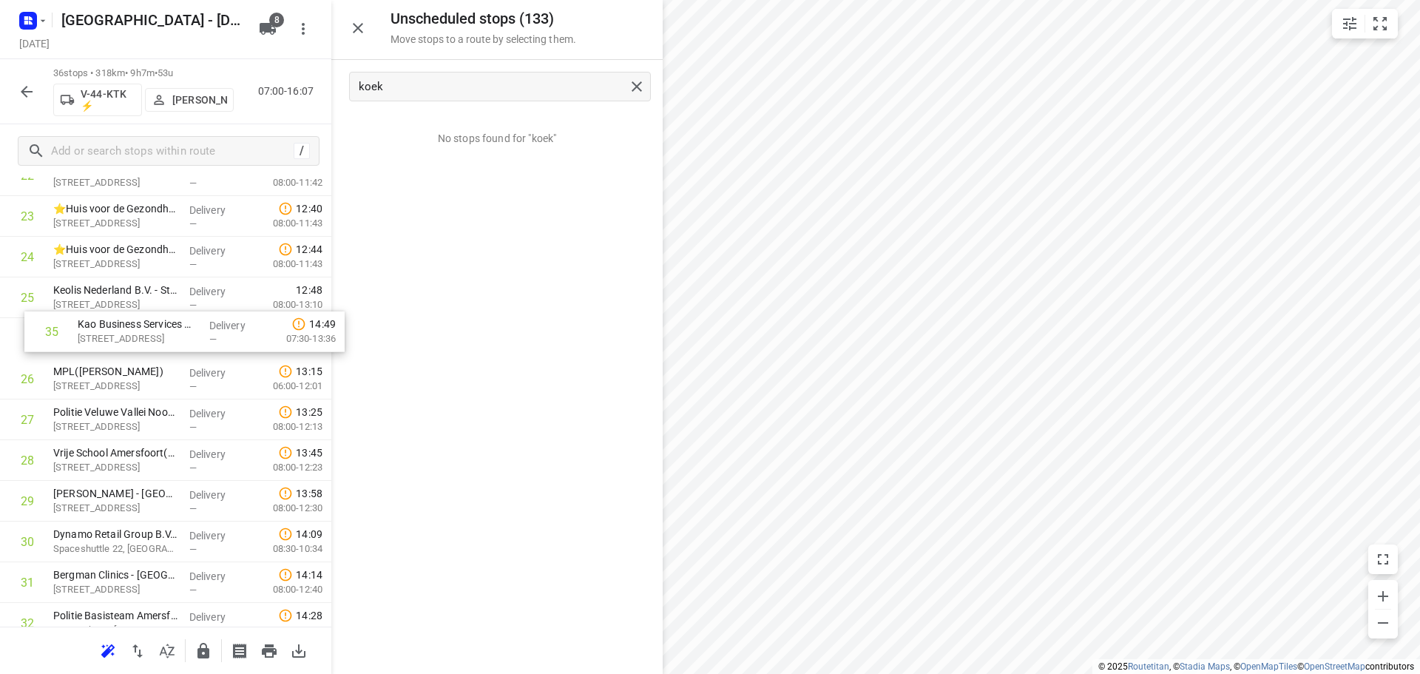
drag, startPoint x: 73, startPoint y: 532, endPoint x: 100, endPoint y: 343, distance: 191.4
click at [100, 343] on div "1 Transdev Nederland N.V. - Huizen(Niki van den Hoek) Randweg 2, Huizen Deliver…" at bounding box center [165, 33] width 331 height 1465
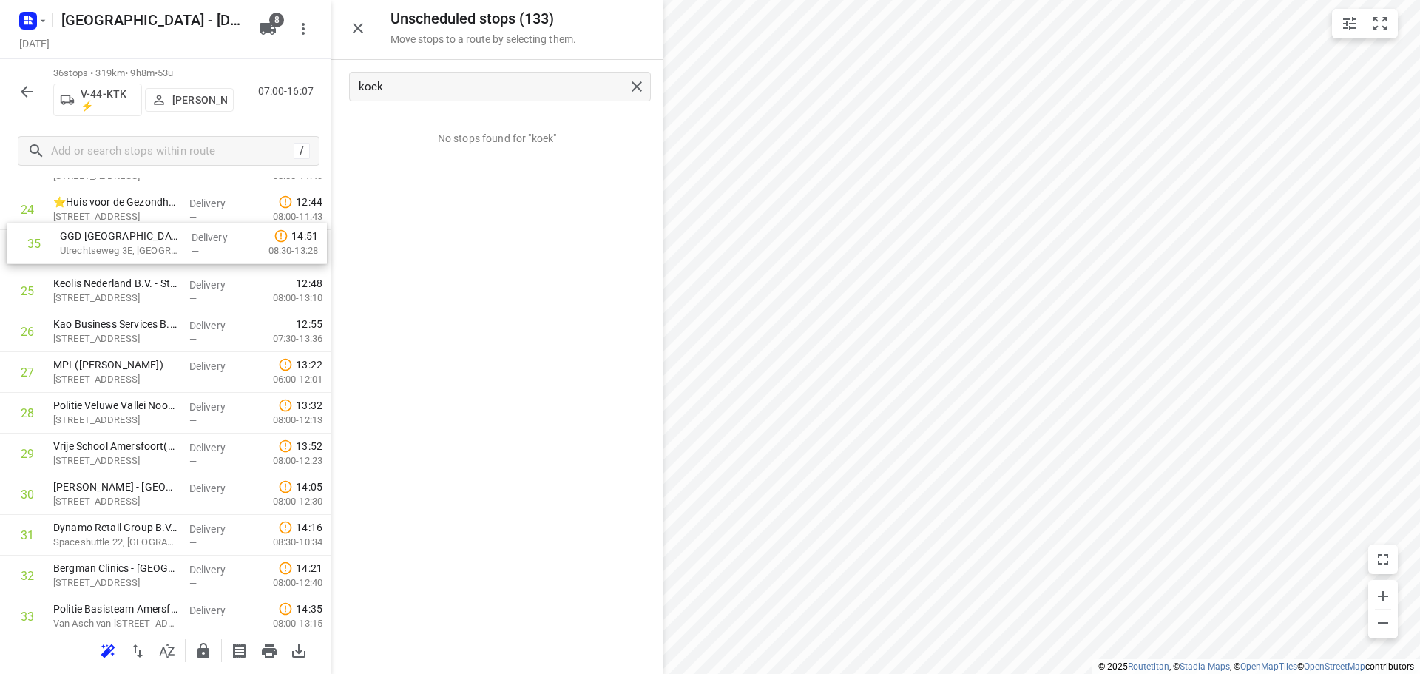
scroll to position [1032, 0]
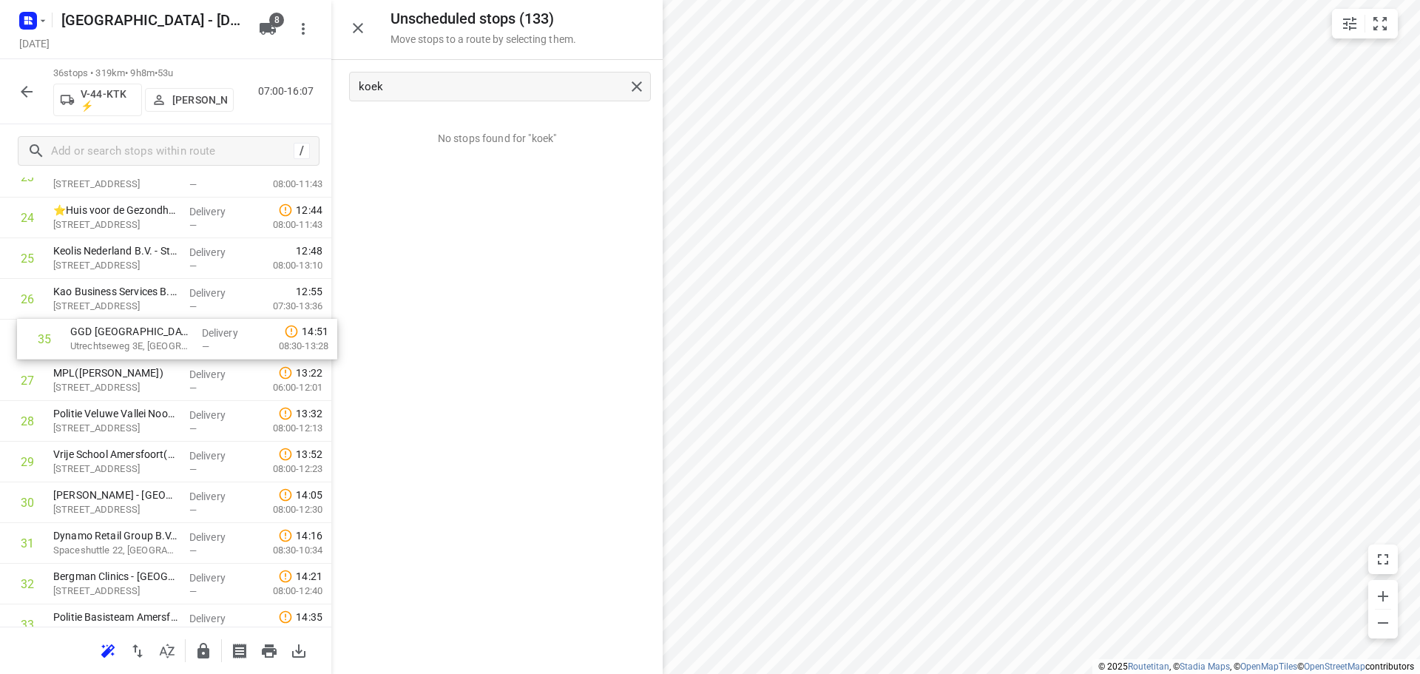
drag, startPoint x: 106, startPoint y: 555, endPoint x: 130, endPoint y: 337, distance: 218.9
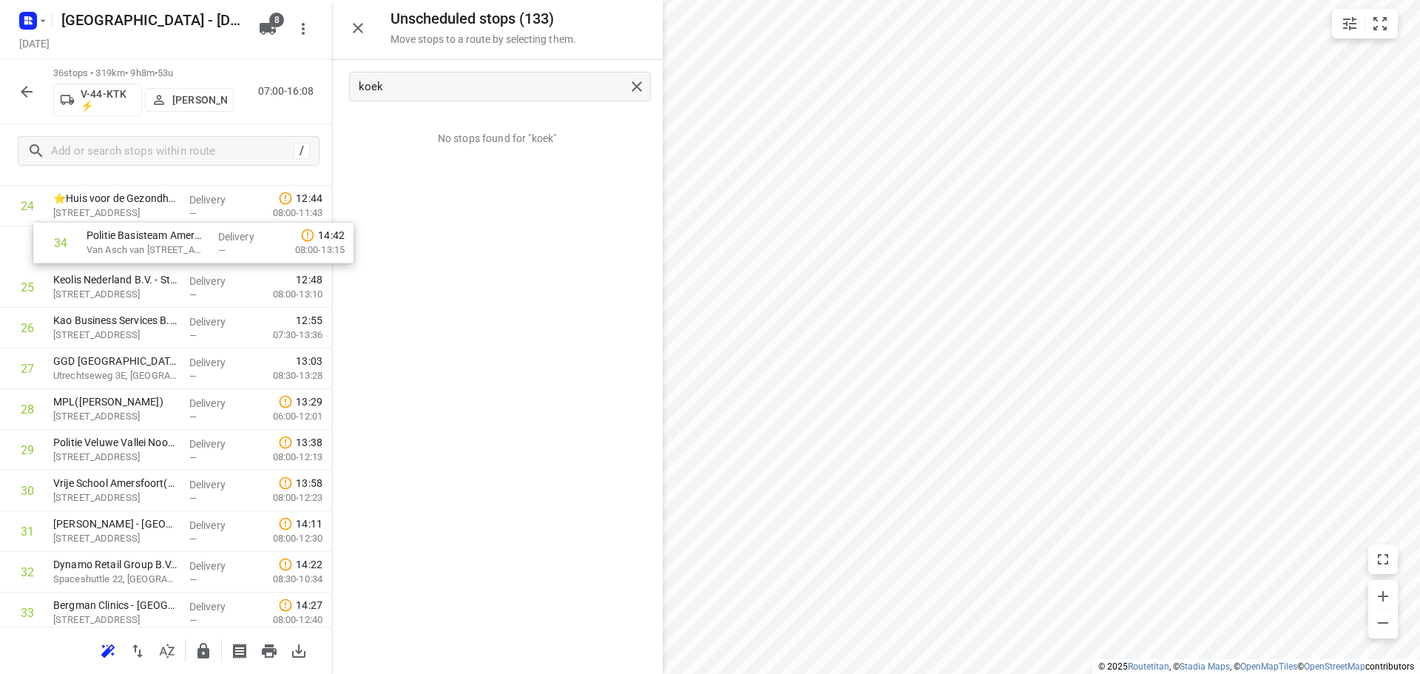
scroll to position [1043, 0]
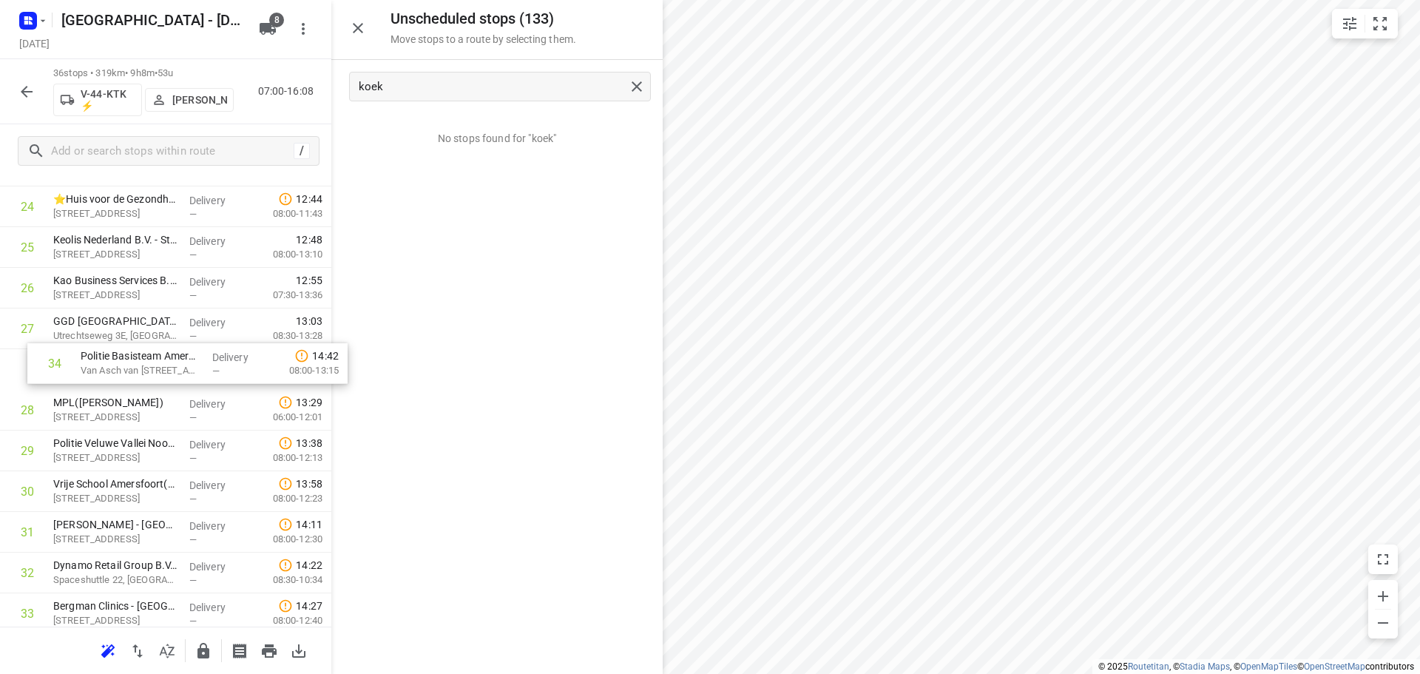
drag, startPoint x: 86, startPoint y: 489, endPoint x: 118, endPoint y: 368, distance: 125.6
drag, startPoint x: 78, startPoint y: 494, endPoint x: 95, endPoint y: 413, distance: 83.1
drag, startPoint x: 82, startPoint y: 336, endPoint x: 81, endPoint y: 372, distance: 36.3
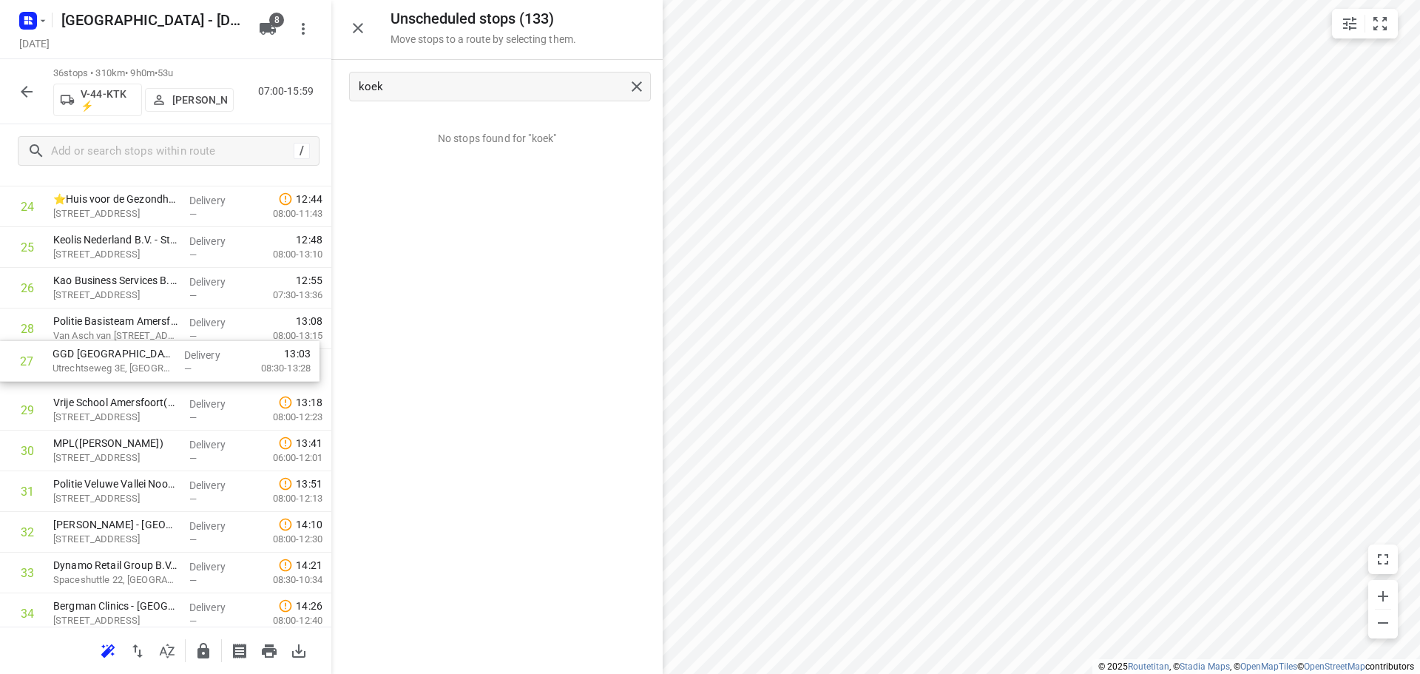
drag, startPoint x: 88, startPoint y: 338, endPoint x: 102, endPoint y: 377, distance: 41.7
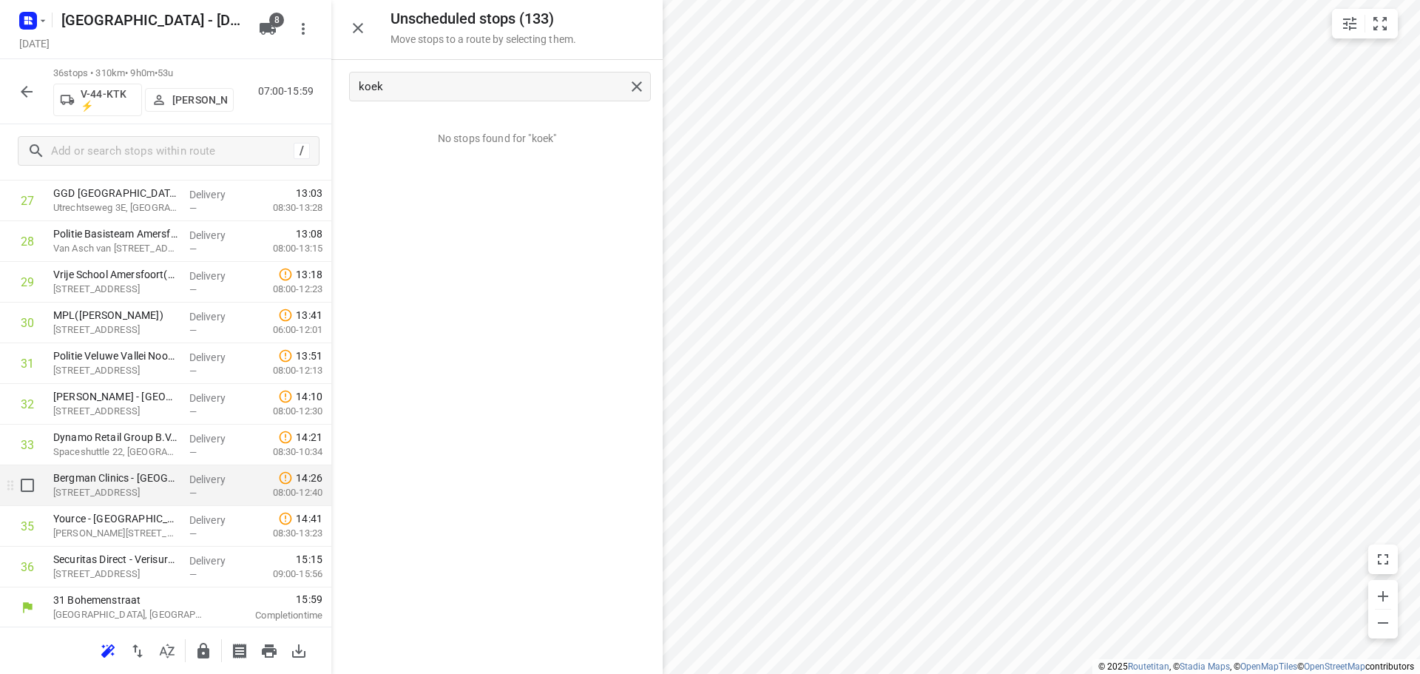
scroll to position [1173, 0]
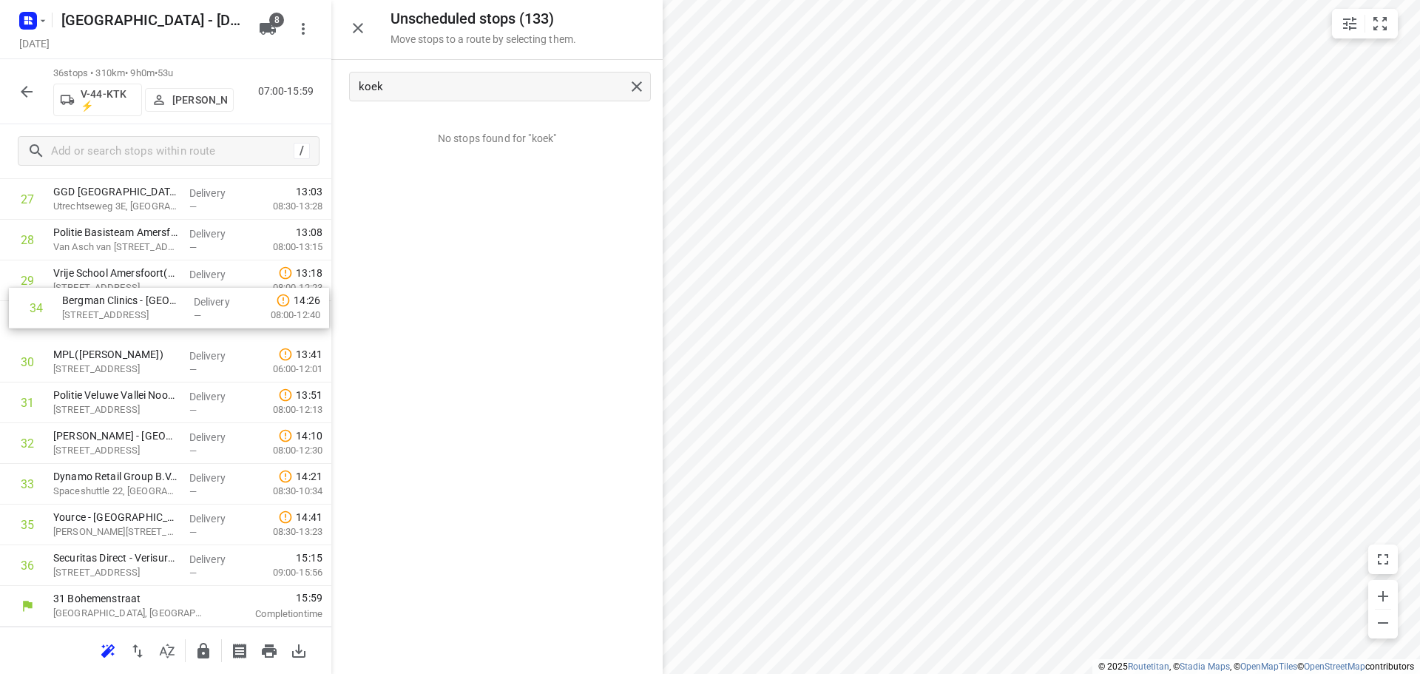
drag, startPoint x: 122, startPoint y: 488, endPoint x: 132, endPoint y: 316, distance: 172.7
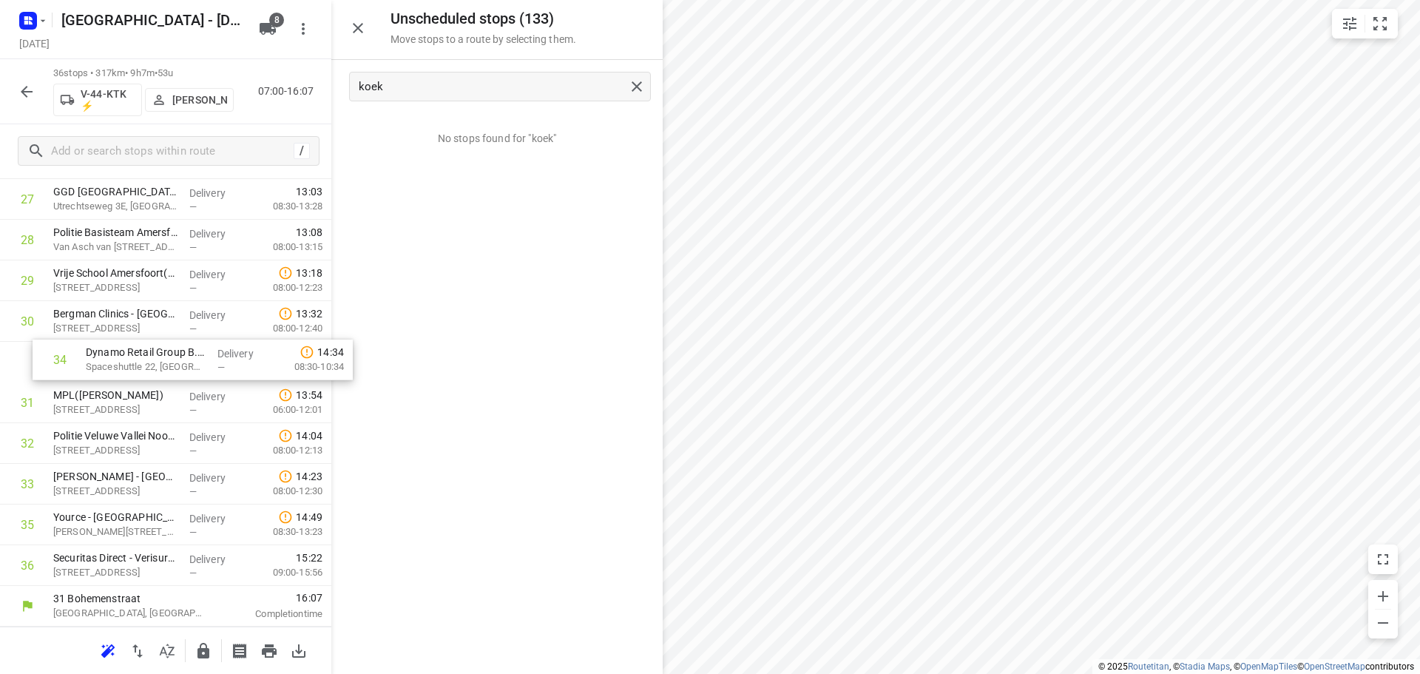
drag, startPoint x: 122, startPoint y: 479, endPoint x: 157, endPoint y: 354, distance: 130.5
drag, startPoint x: 112, startPoint y: 490, endPoint x: 128, endPoint y: 405, distance: 87.3
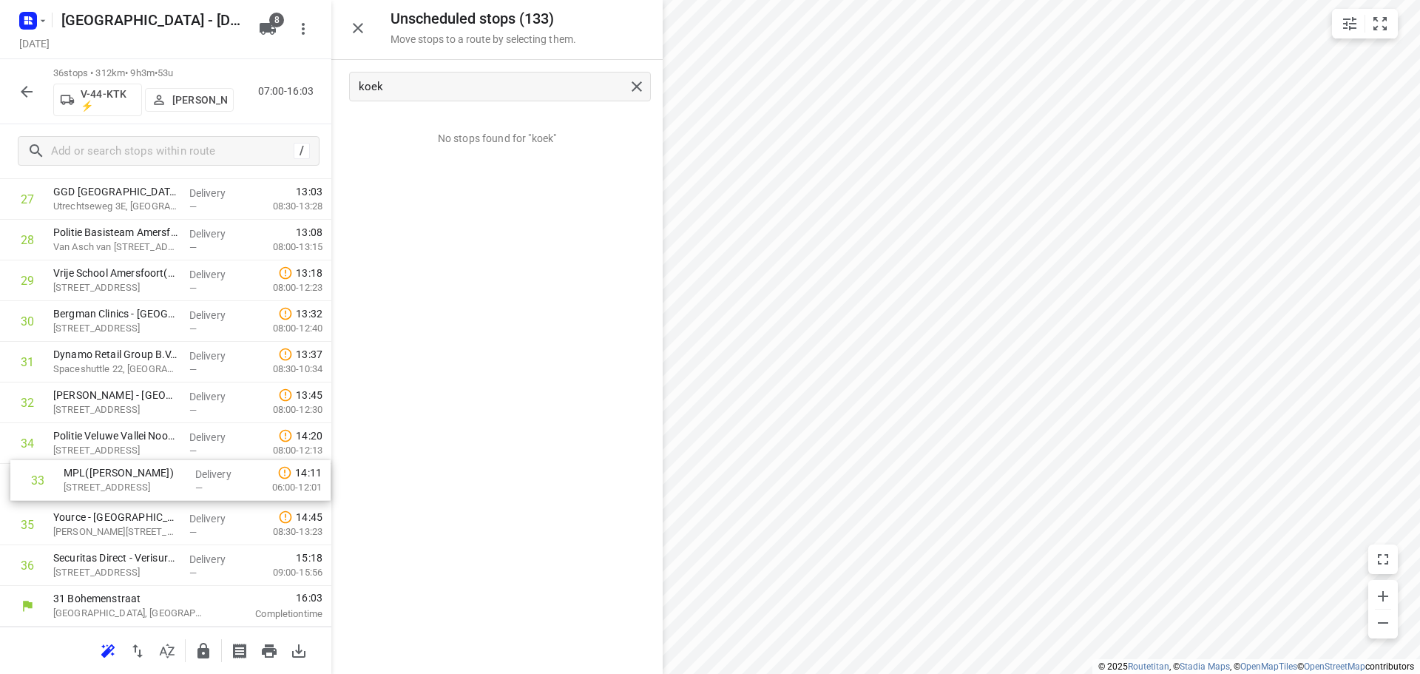
drag, startPoint x: 91, startPoint y: 453, endPoint x: 109, endPoint y: 493, distance: 43.7
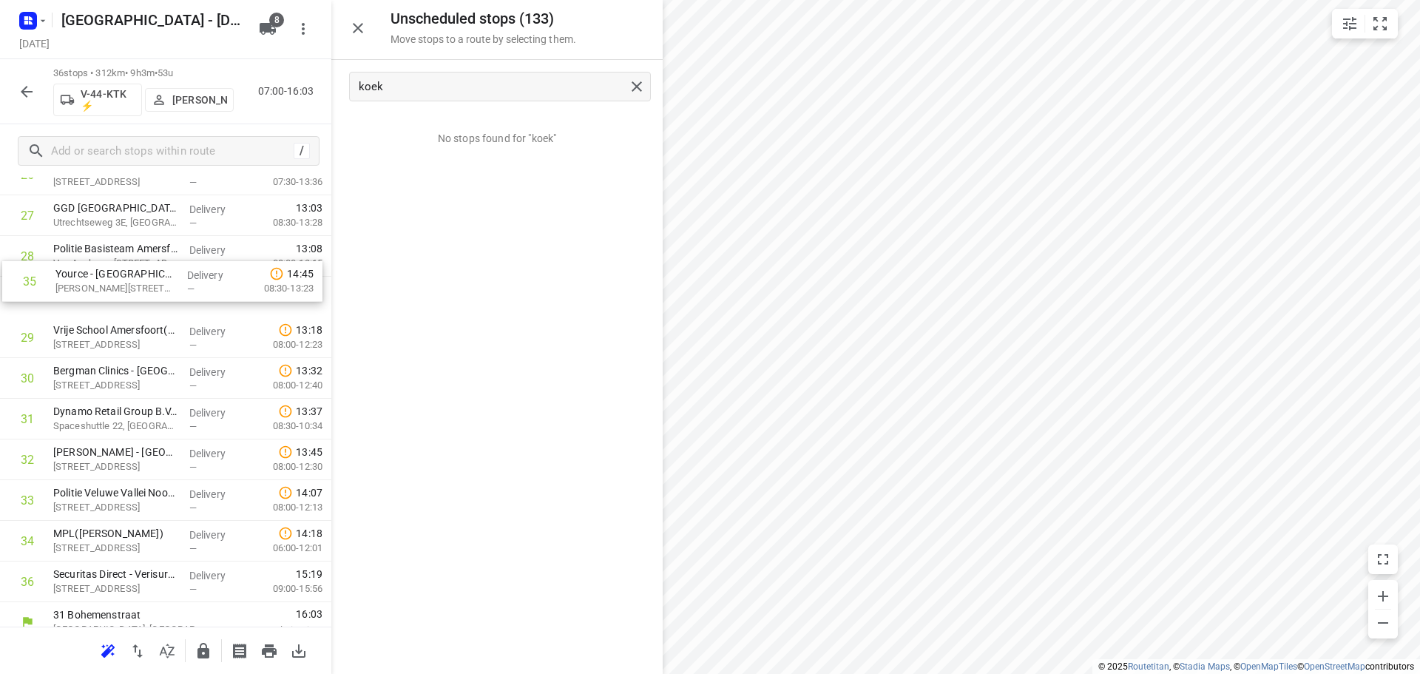
scroll to position [1156, 0]
drag, startPoint x: 117, startPoint y: 529, endPoint x: 124, endPoint y: 296, distance: 233.1
click at [493, 87] on input "koek" at bounding box center [493, 86] width 266 height 23
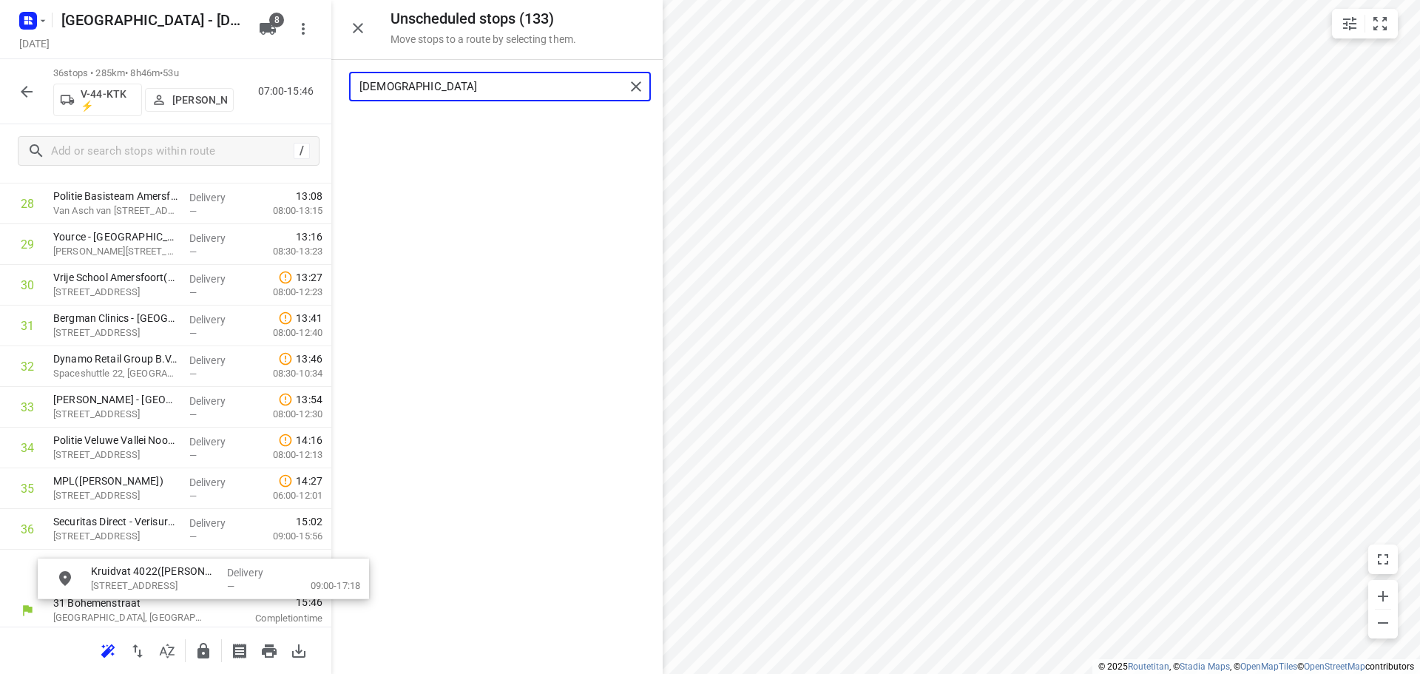
scroll to position [1224, 0]
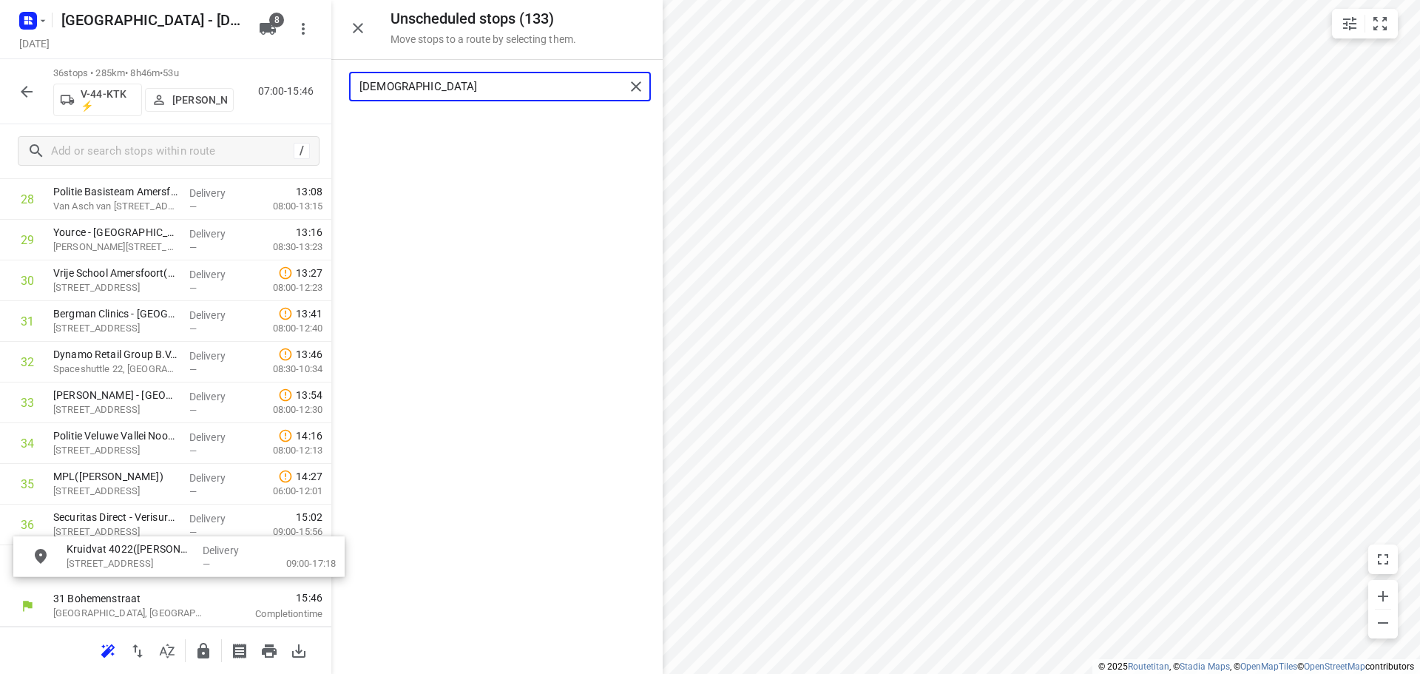
drag, startPoint x: 478, startPoint y: 124, endPoint x: 157, endPoint y: 551, distance: 534.1
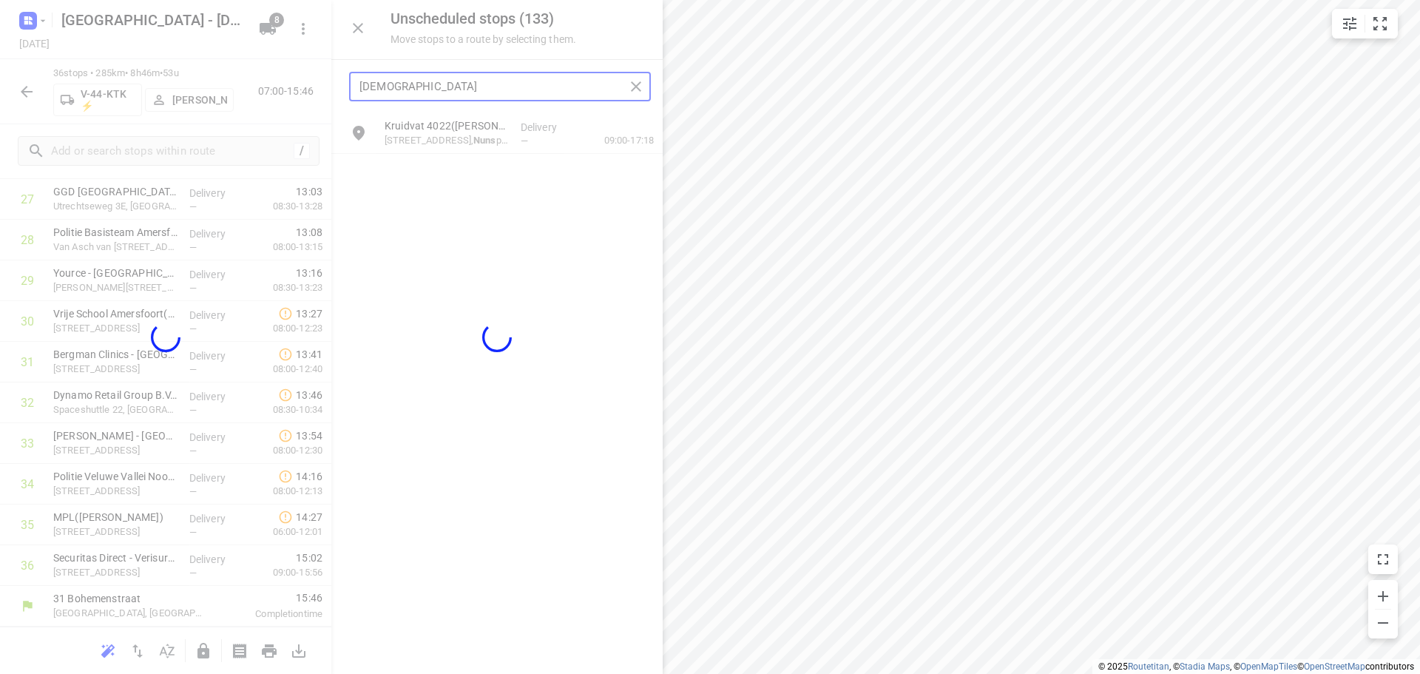
scroll to position [1173, 0]
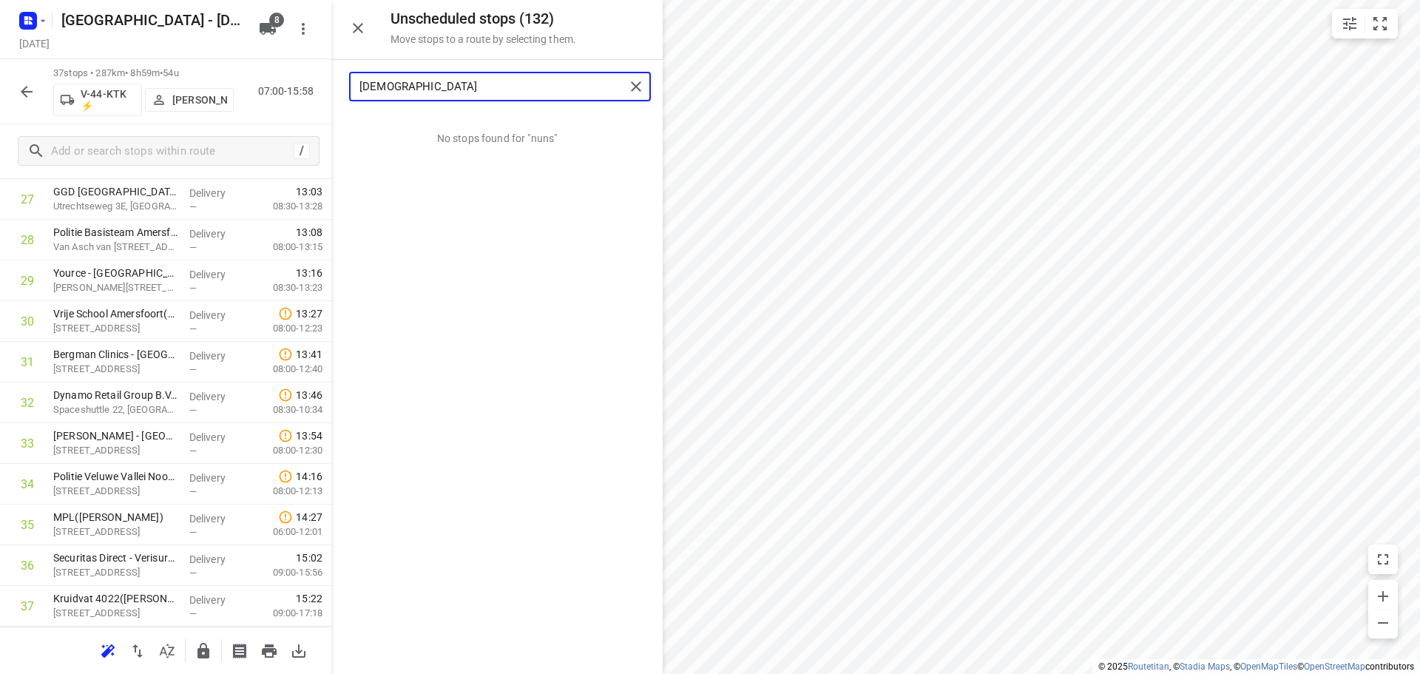
click at [397, 79] on input "nuns" at bounding box center [493, 86] width 266 height 23
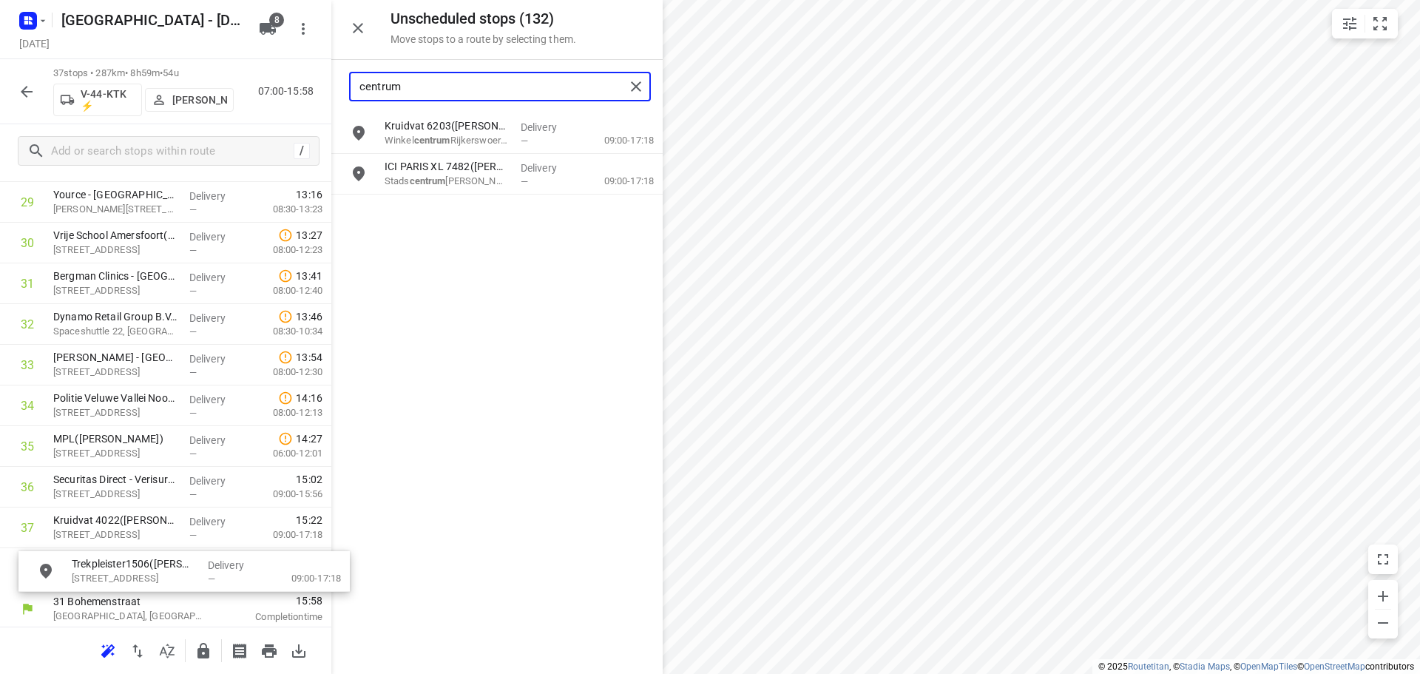
scroll to position [1265, 0]
drag, startPoint x: 434, startPoint y: 223, endPoint x: 113, endPoint y: 556, distance: 462.5
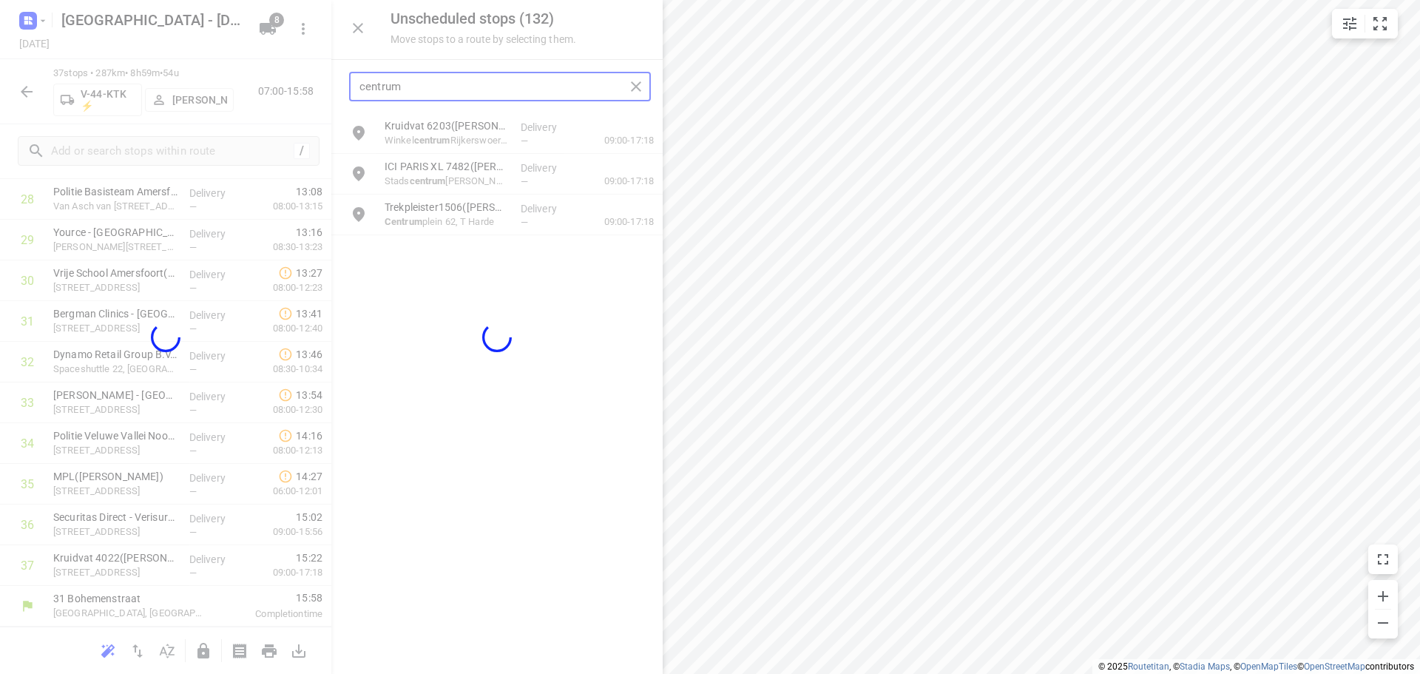
scroll to position [1213, 0]
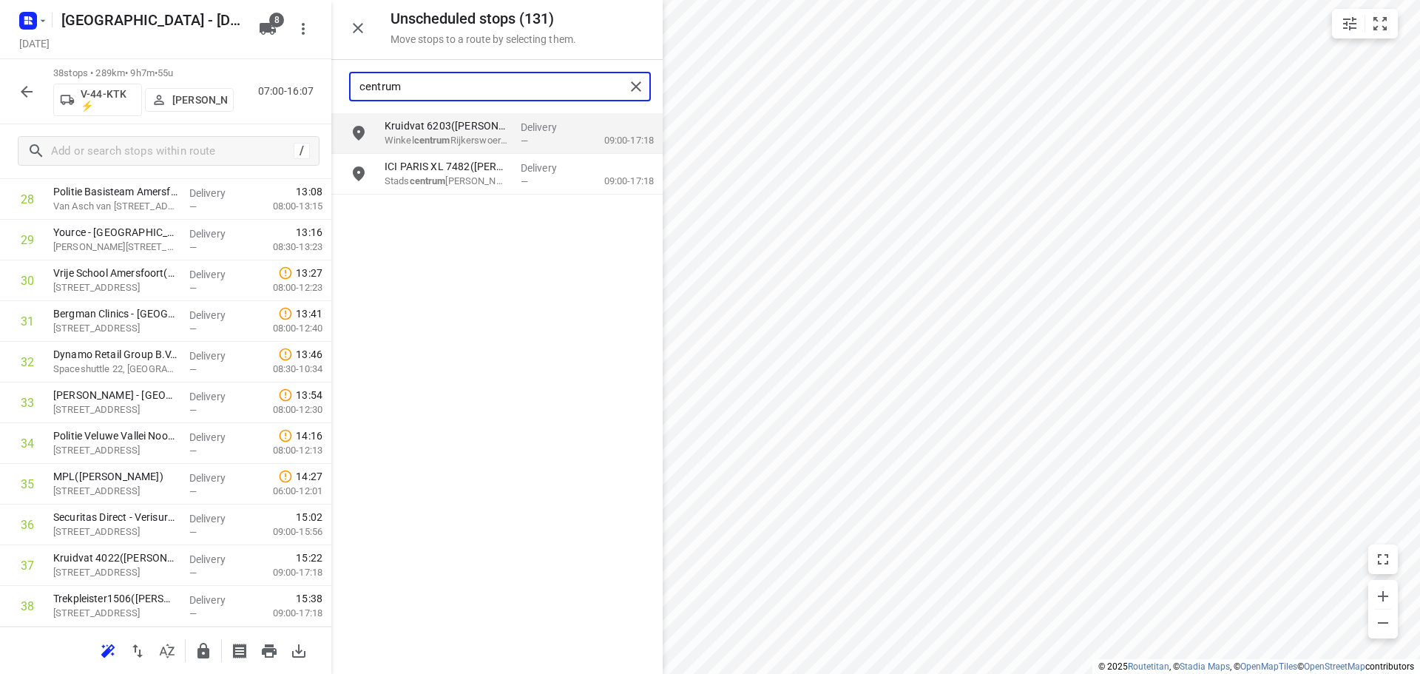
click at [443, 82] on input "centrum" at bounding box center [493, 86] width 266 height 23
type input "meid"
click at [358, 137] on input "grid" at bounding box center [359, 133] width 30 height 30
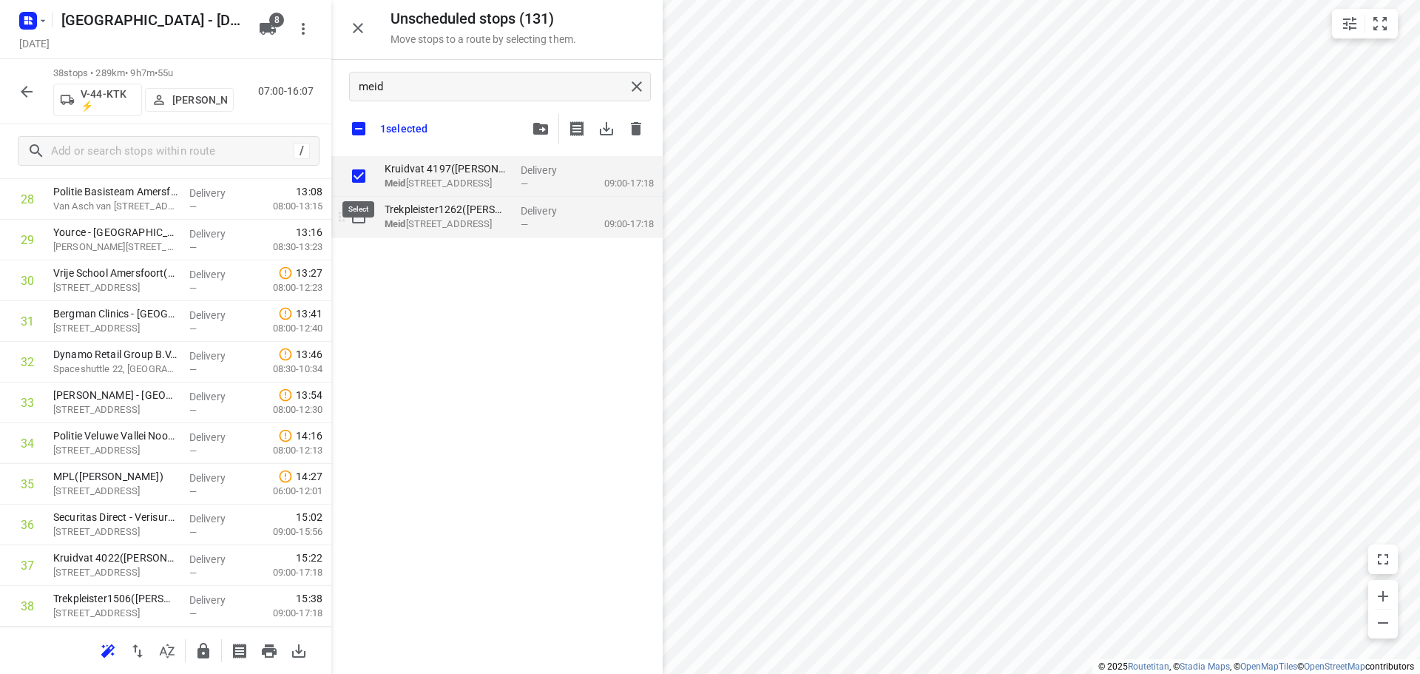
checkbox input "true"
click at [368, 223] on input "grid" at bounding box center [359, 217] width 30 height 30
checkbox input "true"
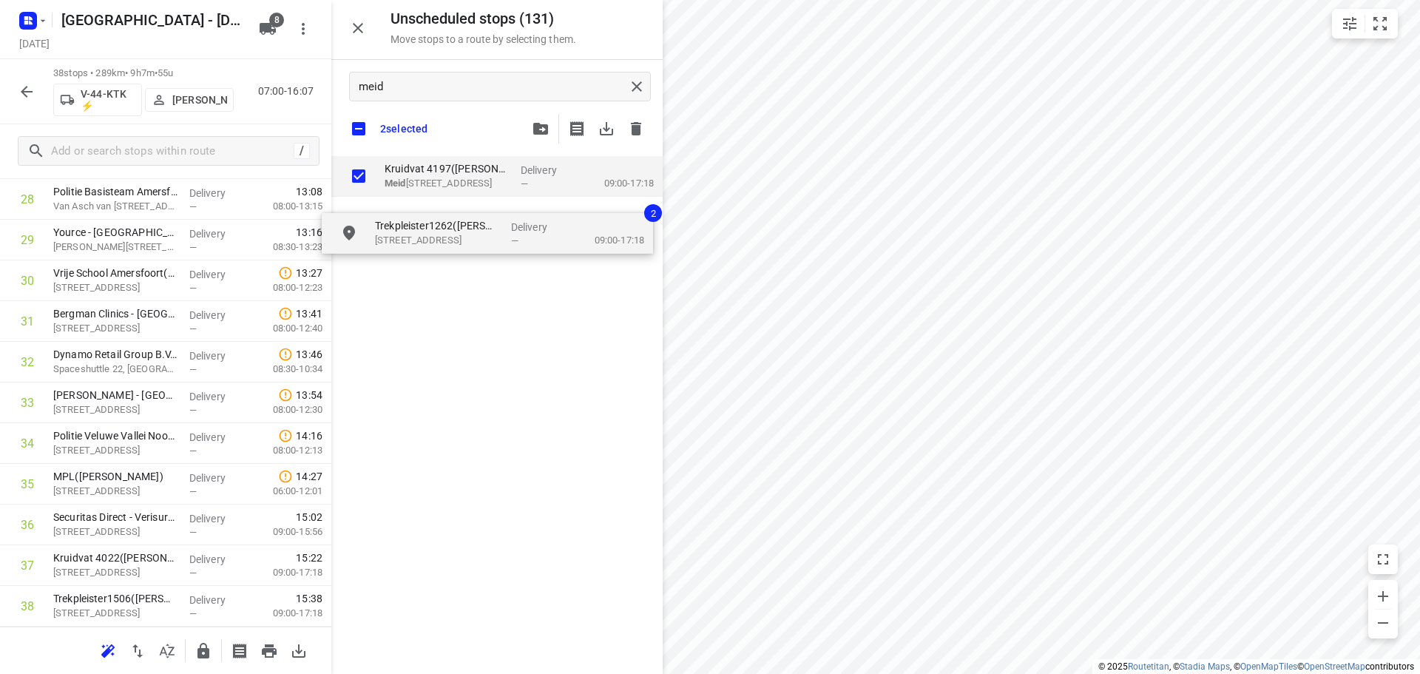
checkbox input "true"
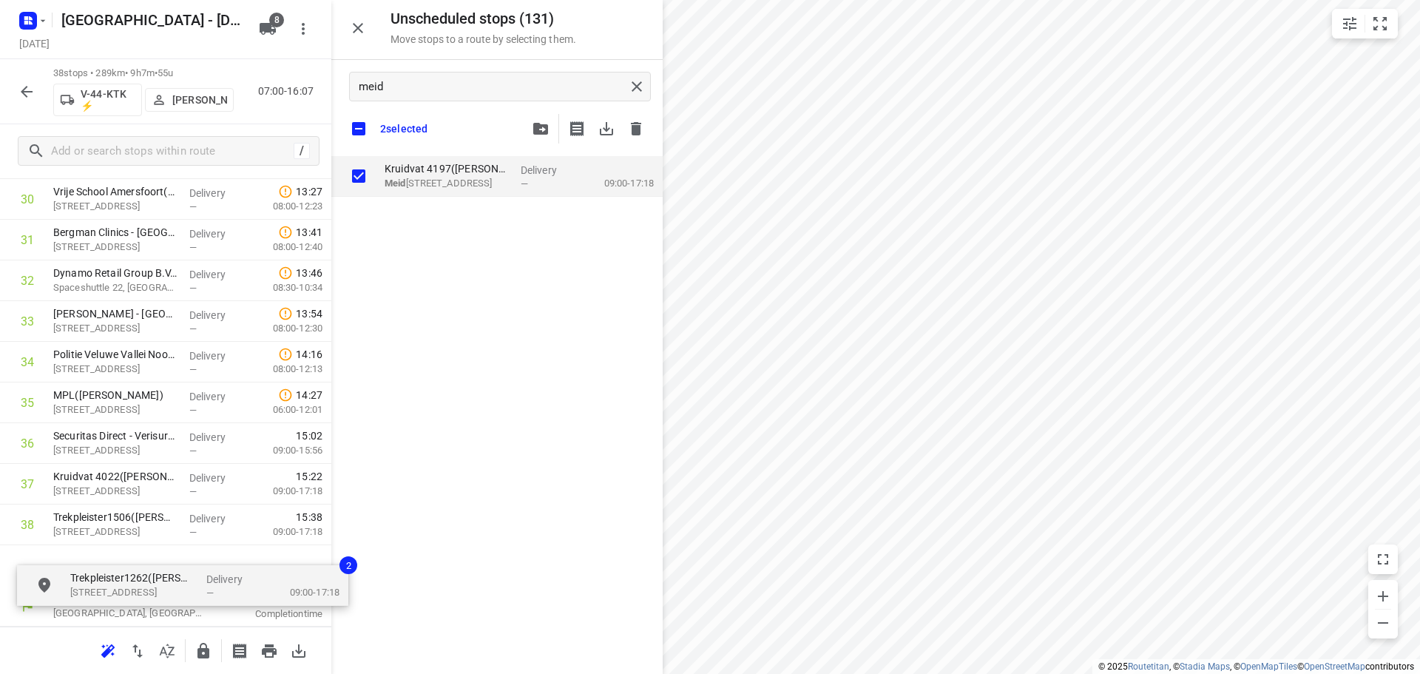
scroll to position [1305, 0]
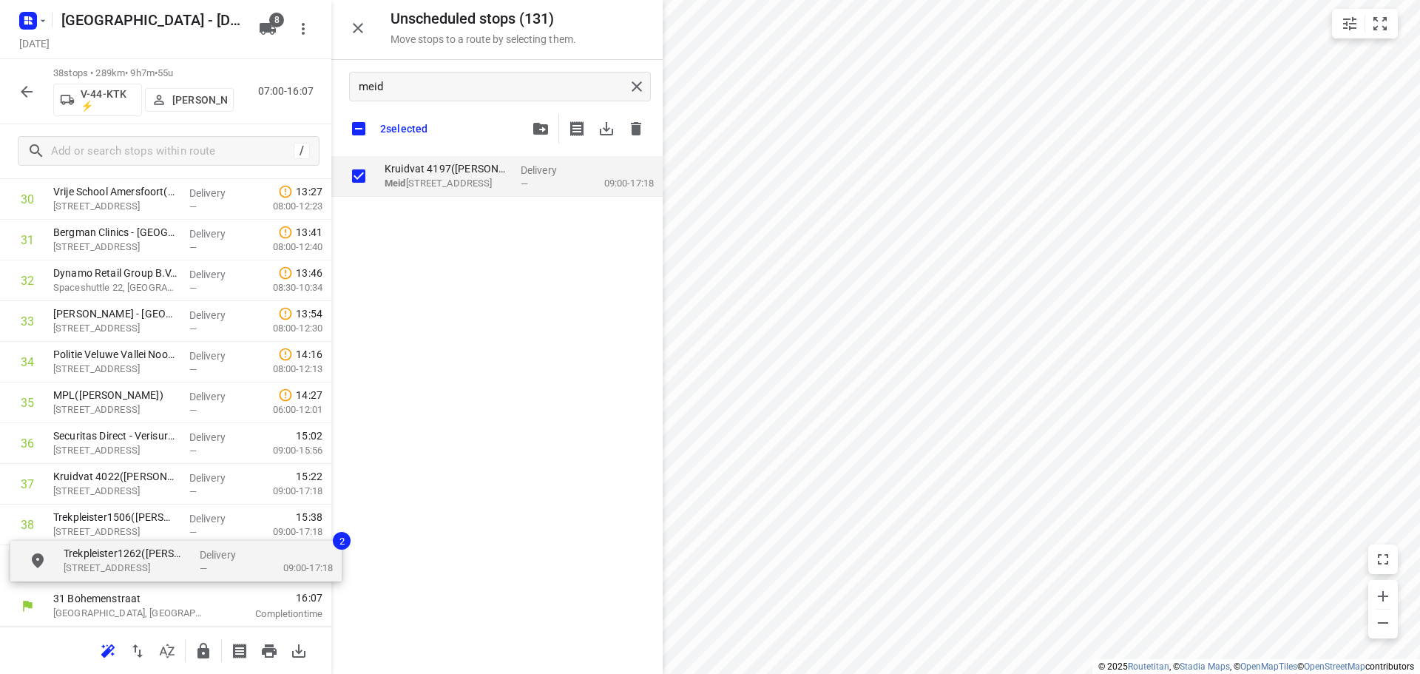
drag, startPoint x: 417, startPoint y: 240, endPoint x: 105, endPoint y: 567, distance: 451.6
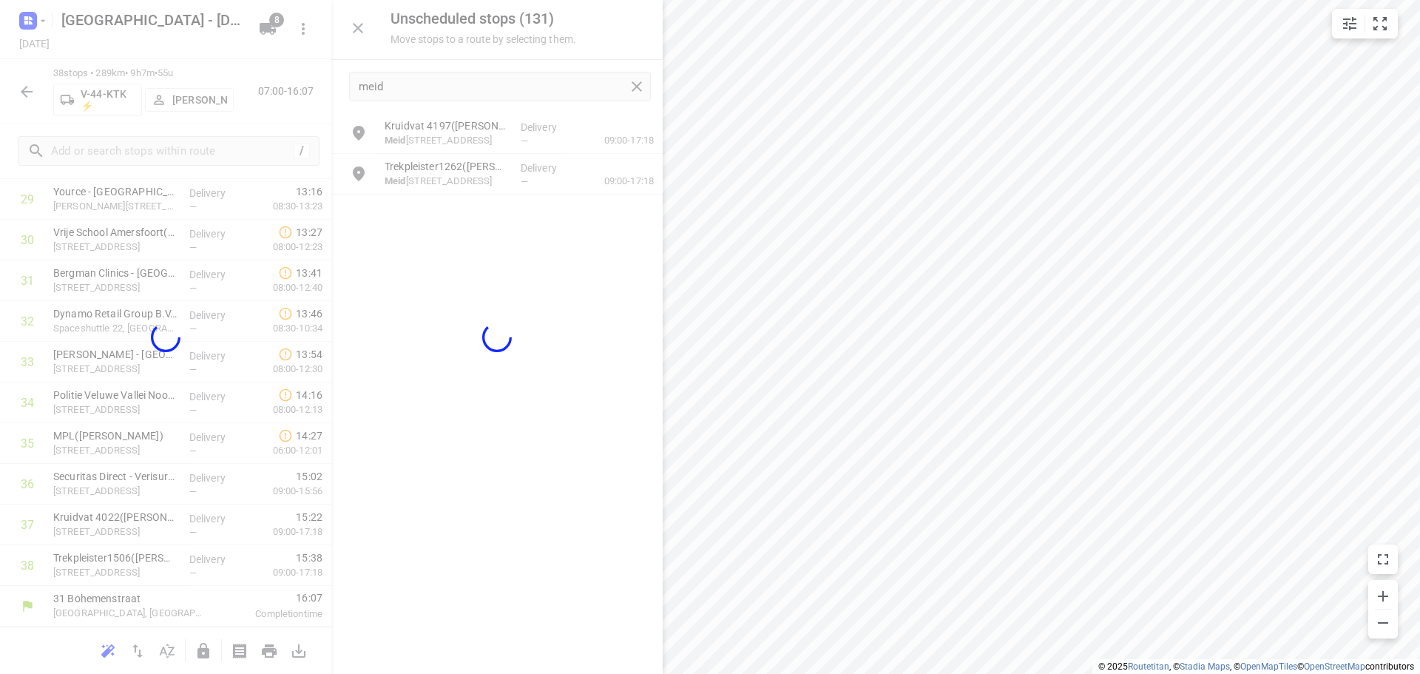
scroll to position [1254, 0]
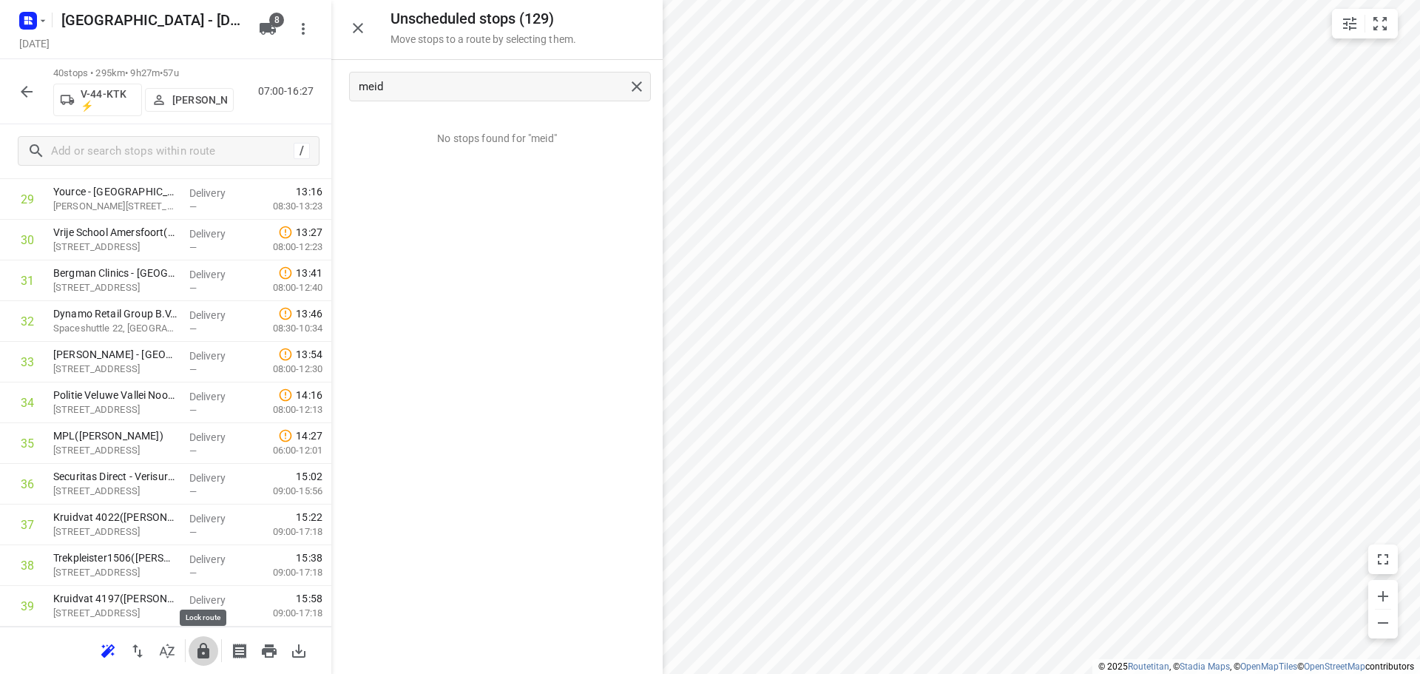
click at [192, 653] on button "button" at bounding box center [204, 651] width 30 height 30
click at [25, 93] on icon "button" at bounding box center [27, 92] width 18 height 18
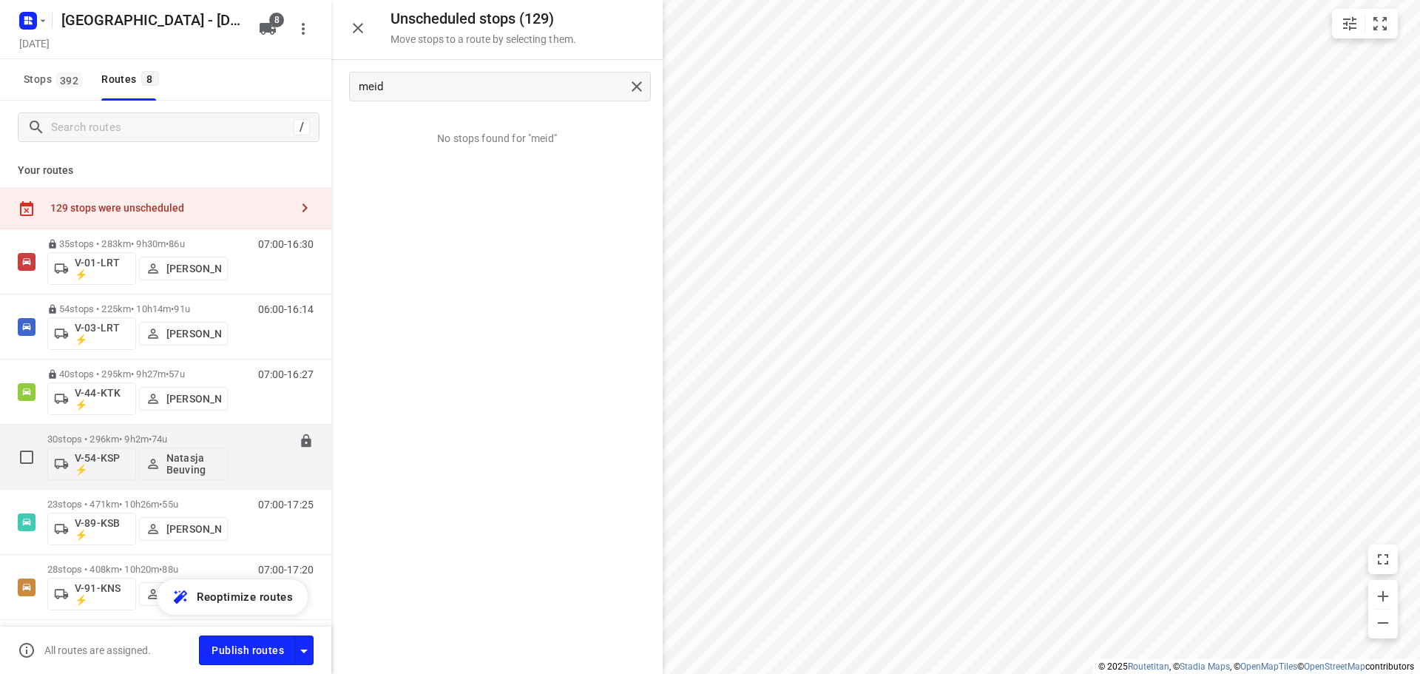
click at [149, 439] on p "30 stops • 296km • 9h2m • 74u" at bounding box center [137, 439] width 181 height 11
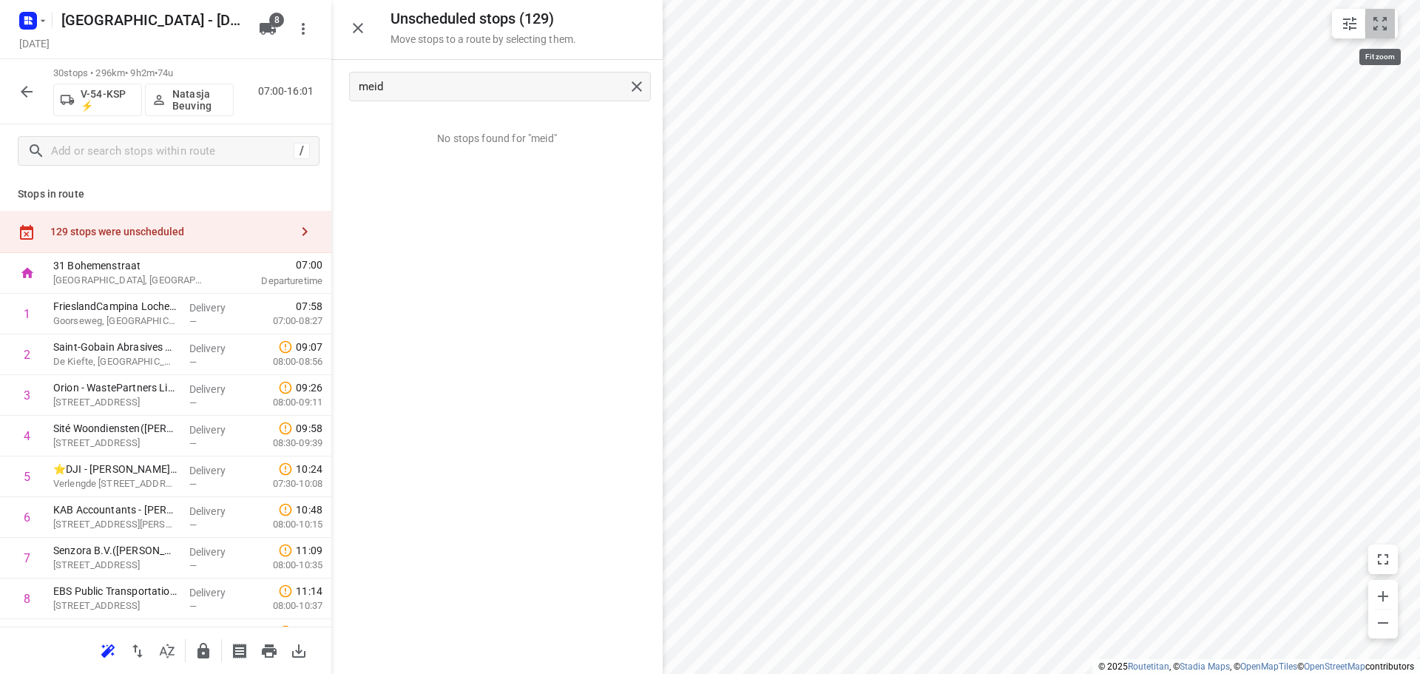
click at [1384, 25] on icon "small contained button group" at bounding box center [1381, 24] width 18 height 18
click at [533, 89] on input "meid" at bounding box center [493, 86] width 266 height 23
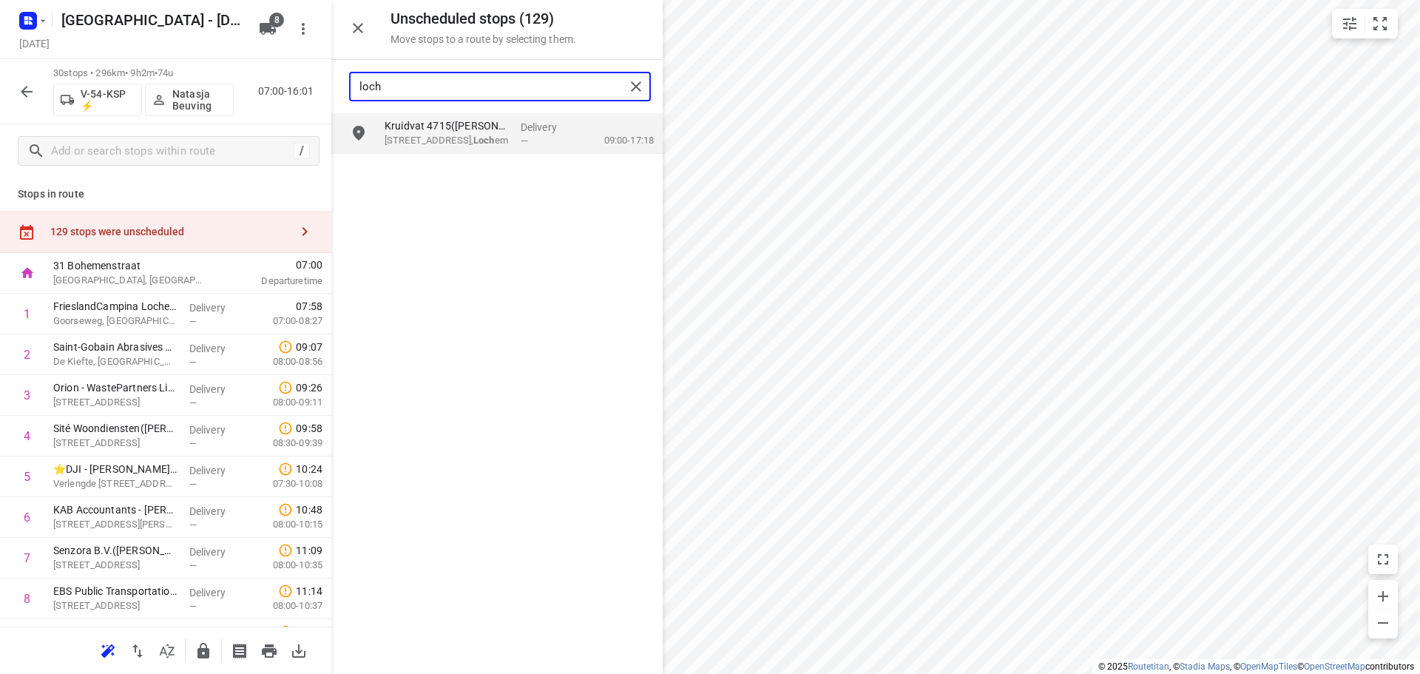
type input "loch"
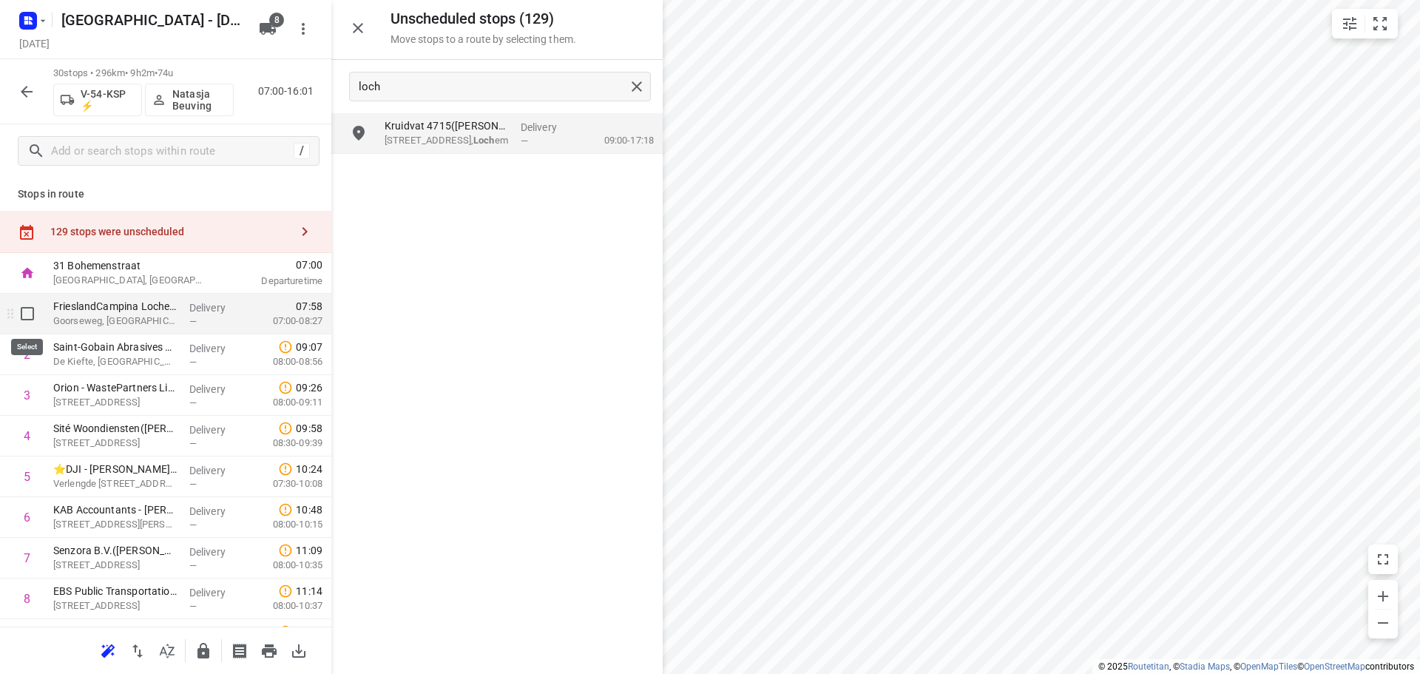
click at [24, 312] on input "checkbox" at bounding box center [28, 314] width 30 height 30
checkbox input "true"
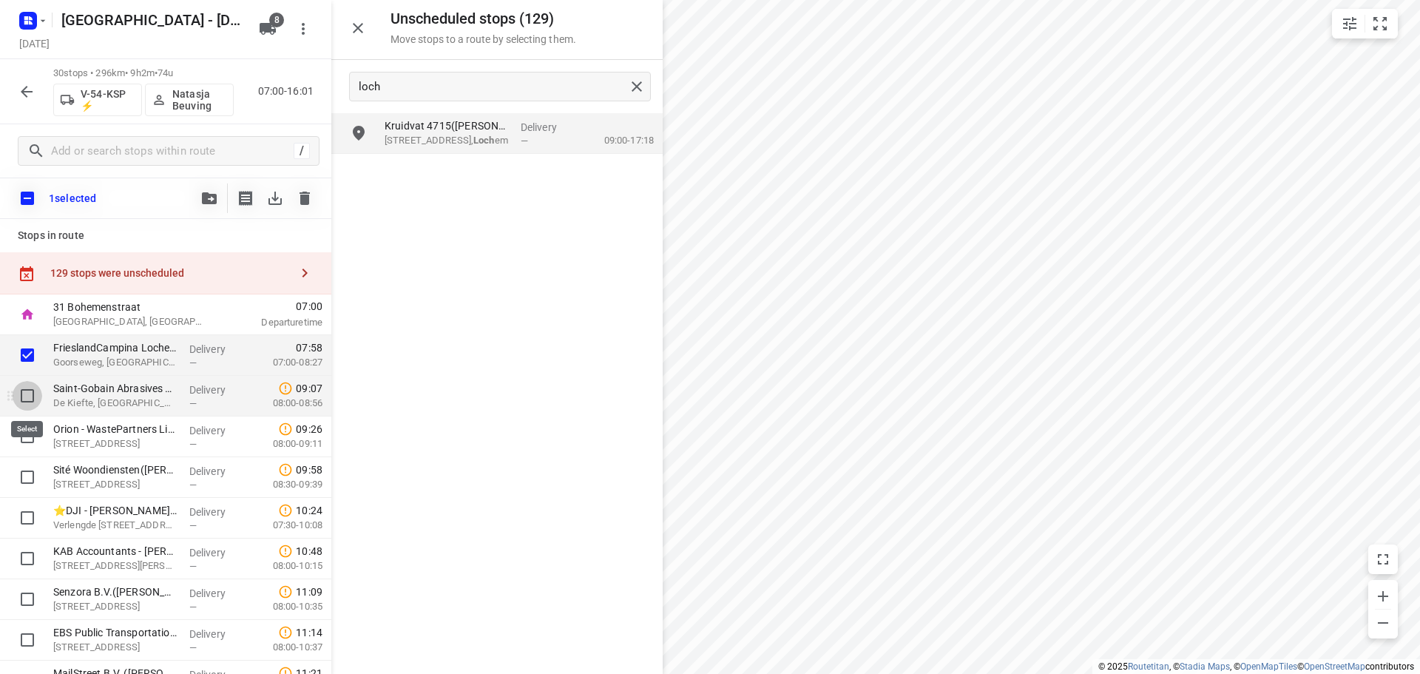
click at [33, 393] on input "checkbox" at bounding box center [28, 396] width 30 height 30
checkbox input "true"
click at [28, 442] on input "checkbox" at bounding box center [28, 437] width 30 height 30
checkbox input "true"
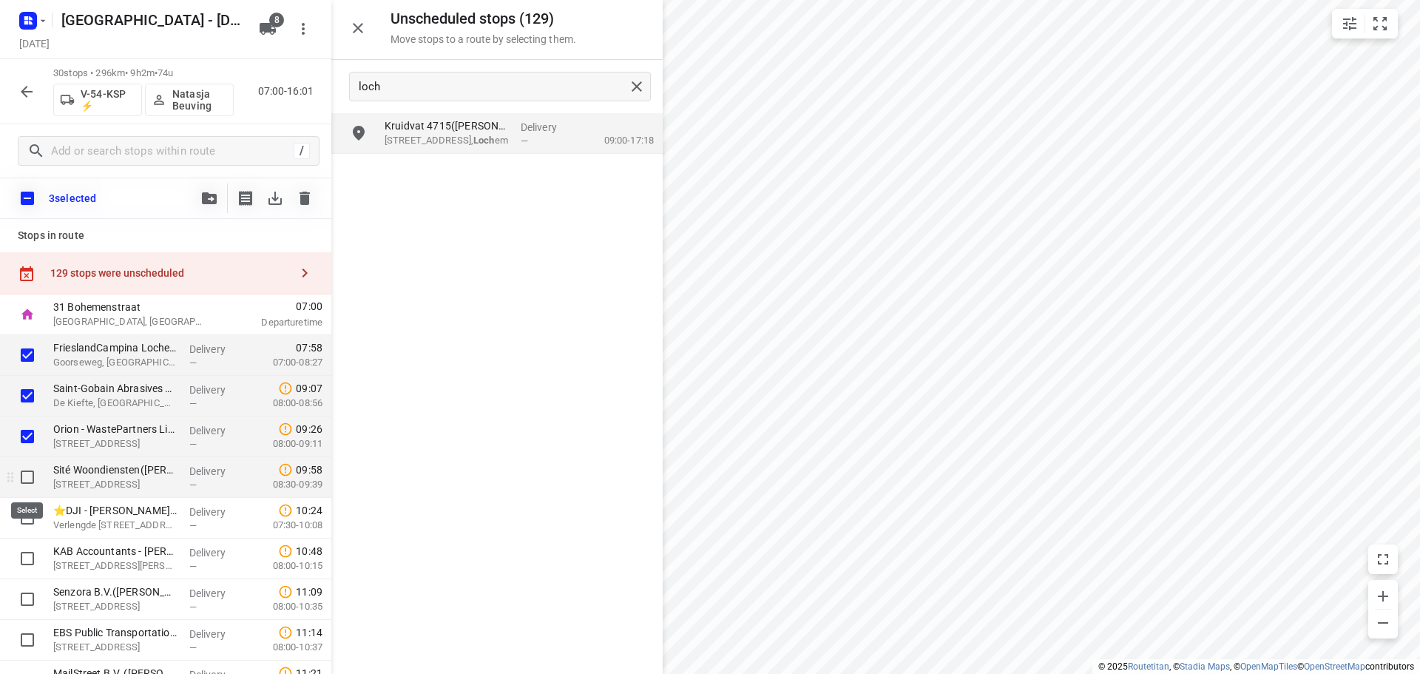
click at [26, 476] on input "checkbox" at bounding box center [28, 477] width 30 height 30
checkbox input "true"
click at [209, 200] on icon "button" at bounding box center [209, 198] width 15 height 12
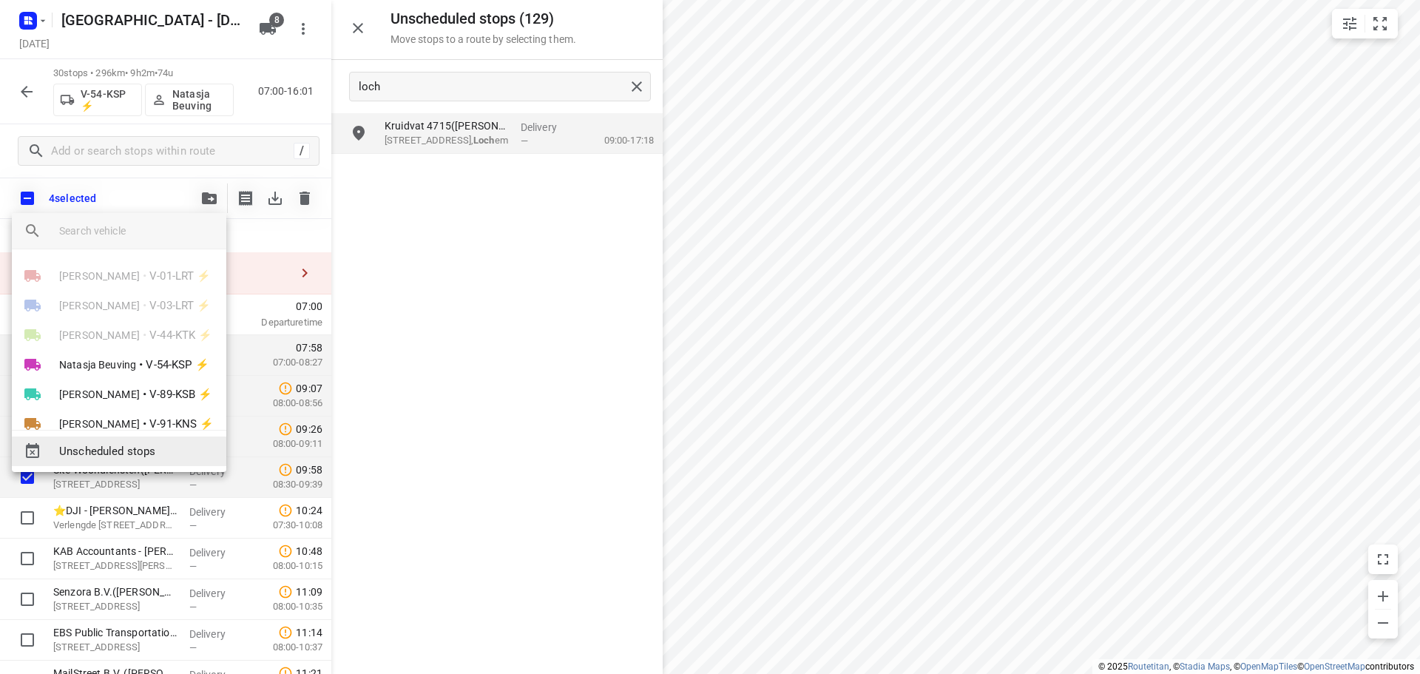
click at [140, 456] on span "Unscheduled stops" at bounding box center [136, 451] width 155 height 17
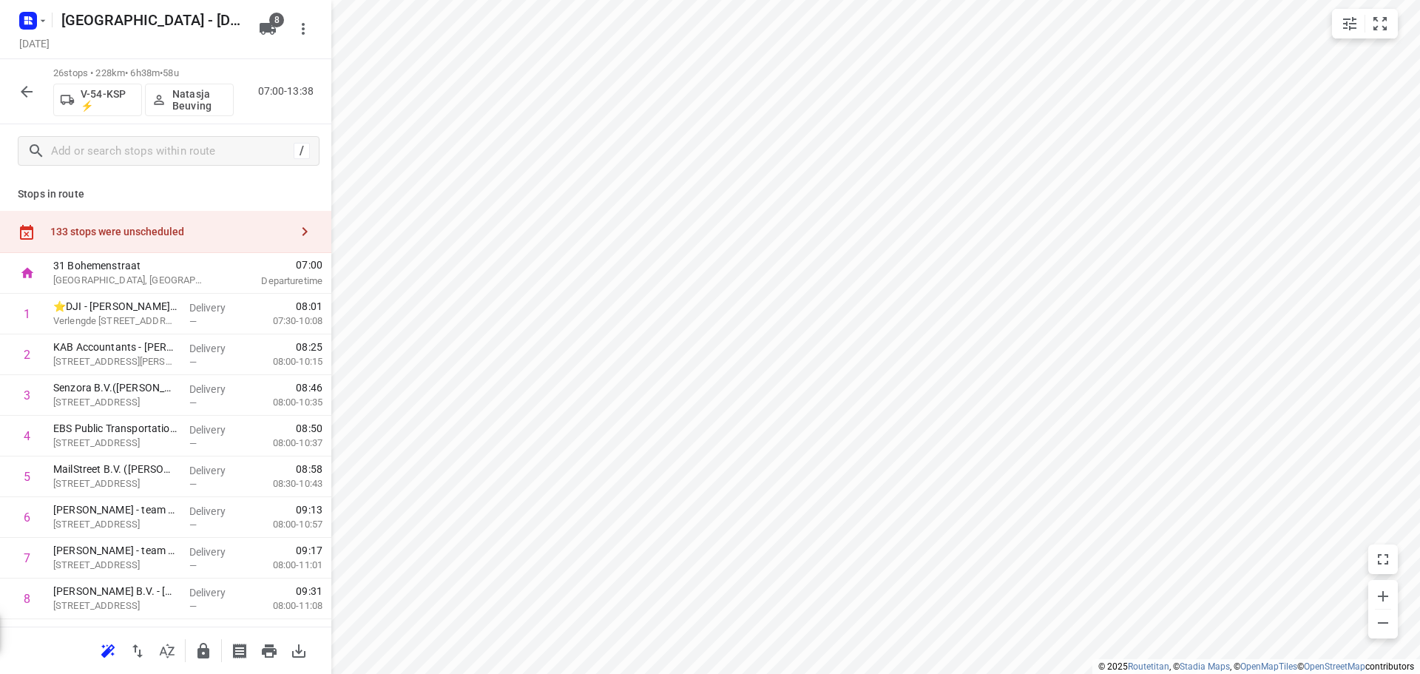
click at [296, 226] on icon "button" at bounding box center [305, 232] width 18 height 18
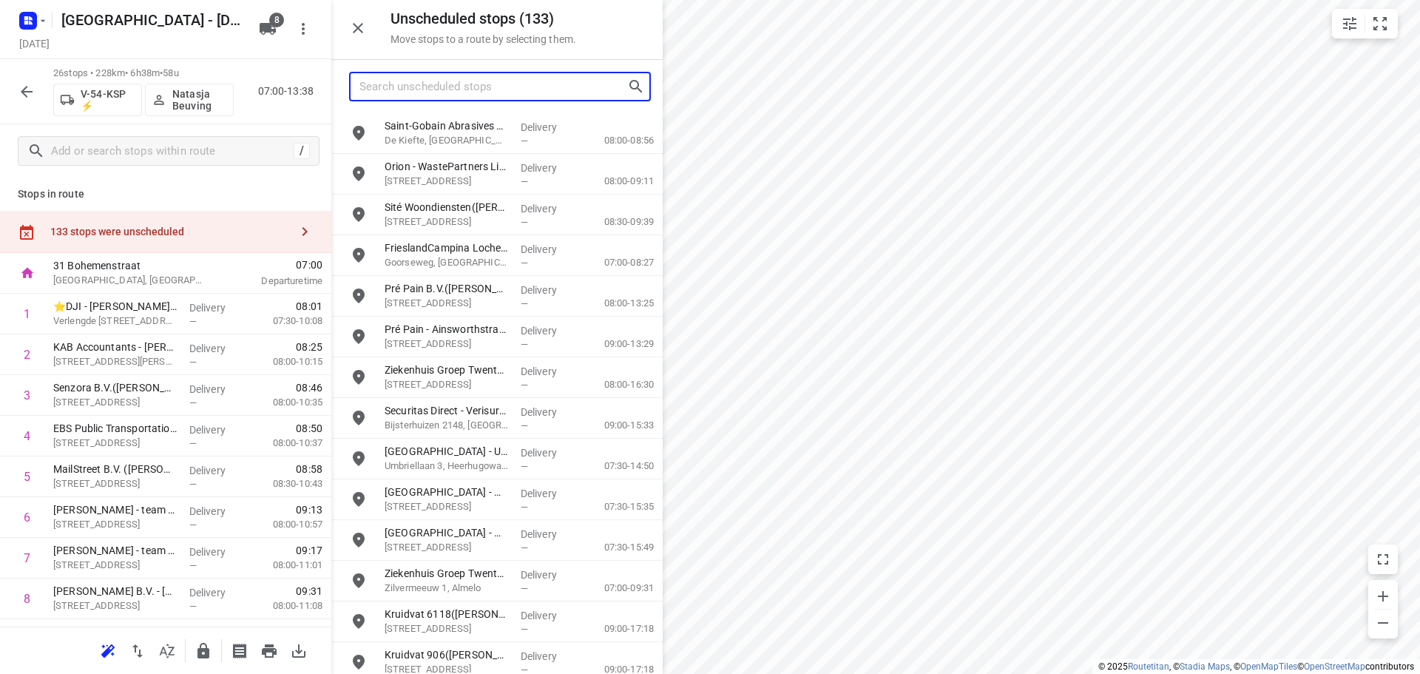
click at [454, 92] on input "Search unscheduled stops" at bounding box center [494, 86] width 268 height 23
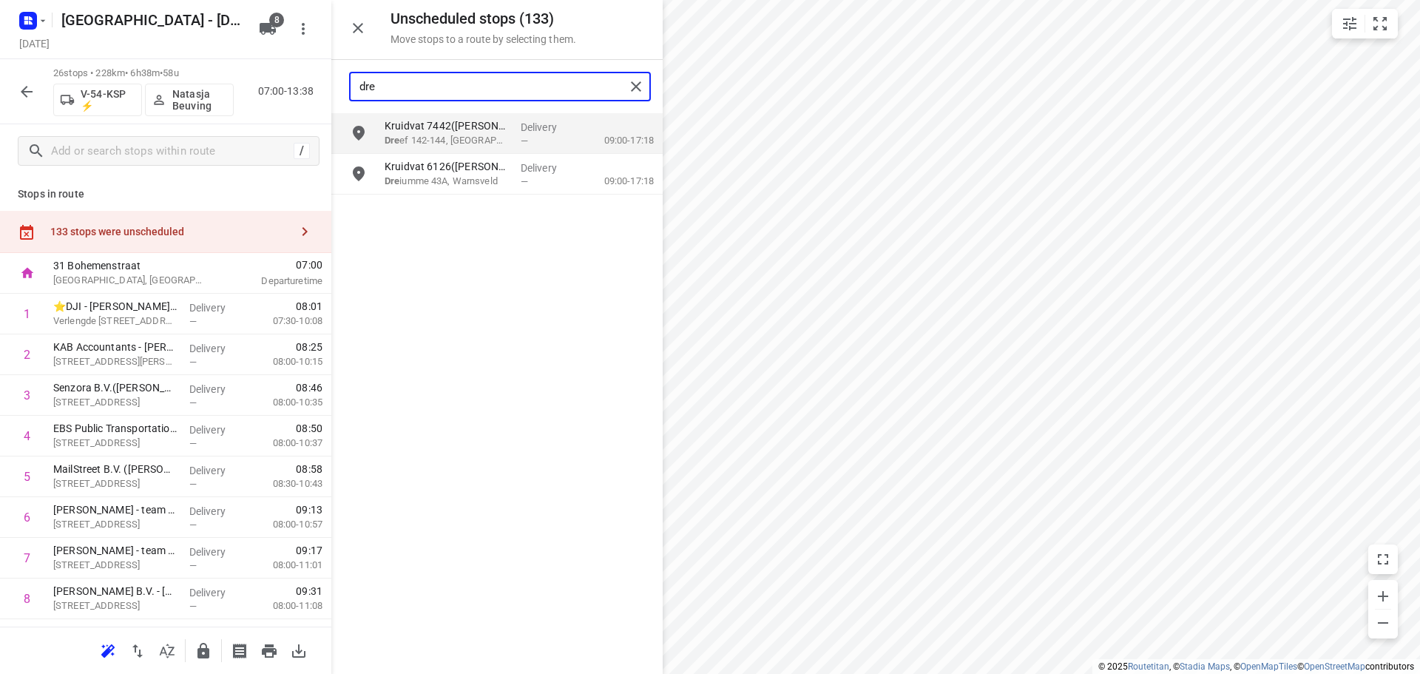
type input "dre"
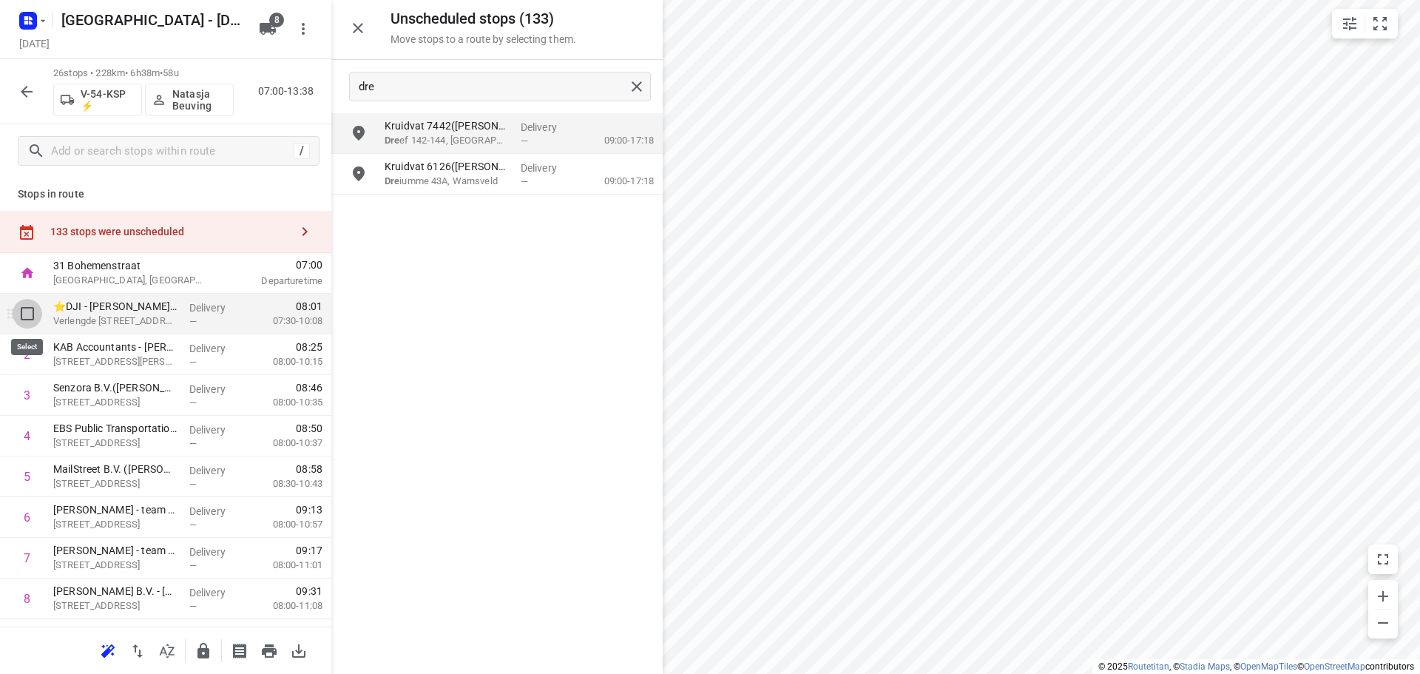
click at [33, 309] on input "checkbox" at bounding box center [28, 314] width 30 height 30
checkbox input "true"
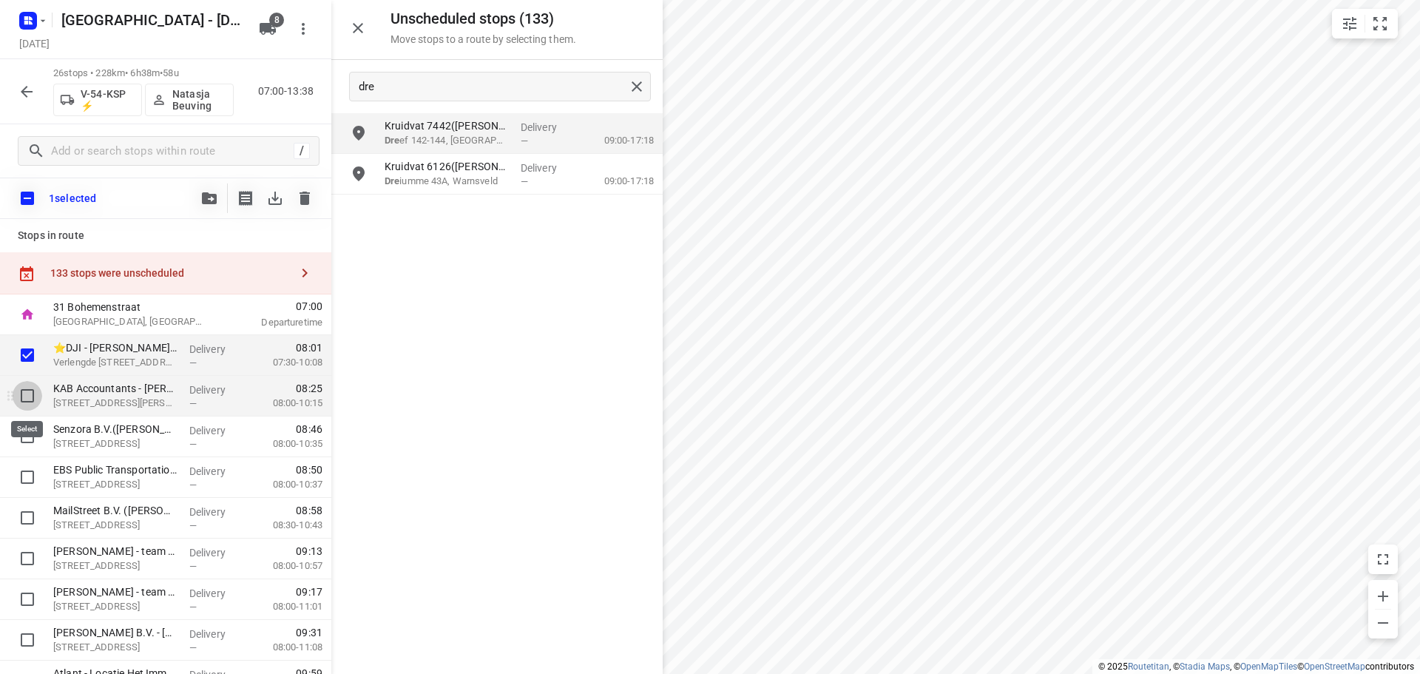
click at [28, 393] on input "checkbox" at bounding box center [28, 396] width 30 height 30
checkbox input "true"
click at [206, 194] on icon "button" at bounding box center [209, 198] width 15 height 12
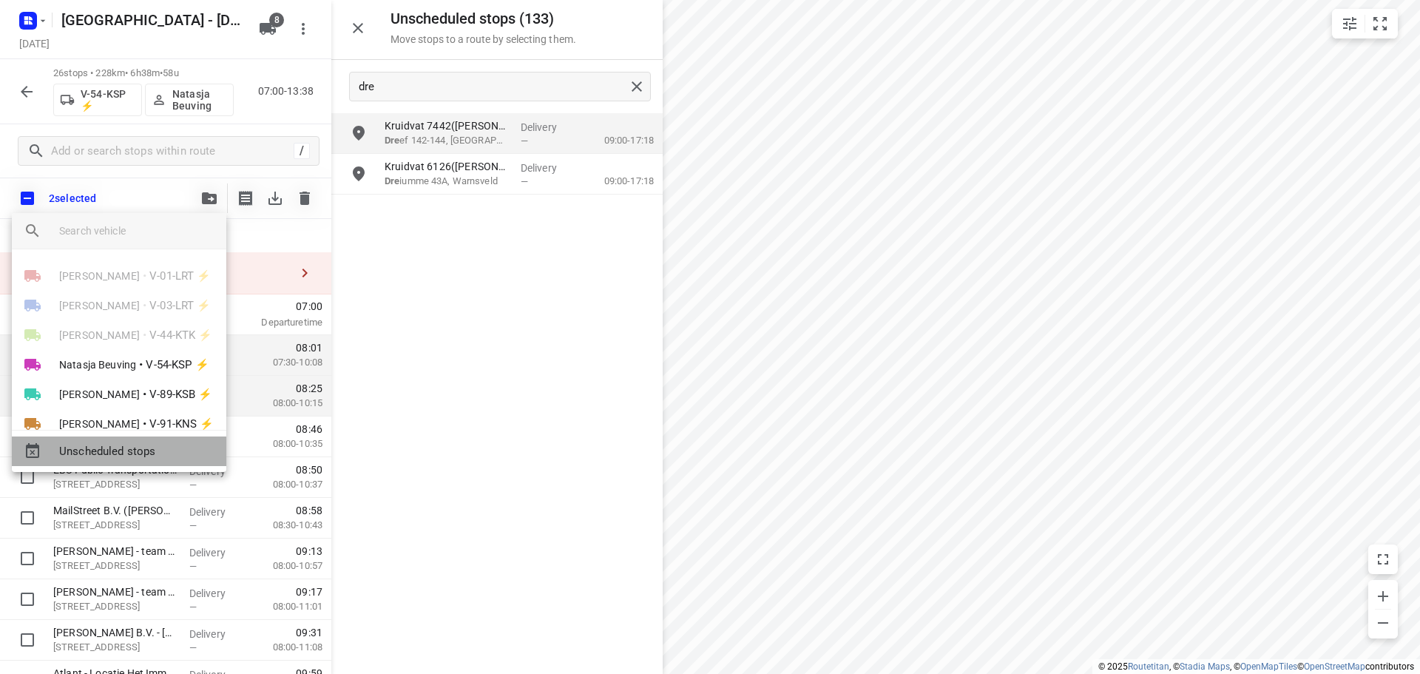
click at [132, 447] on span "Unscheduled stops" at bounding box center [136, 451] width 155 height 17
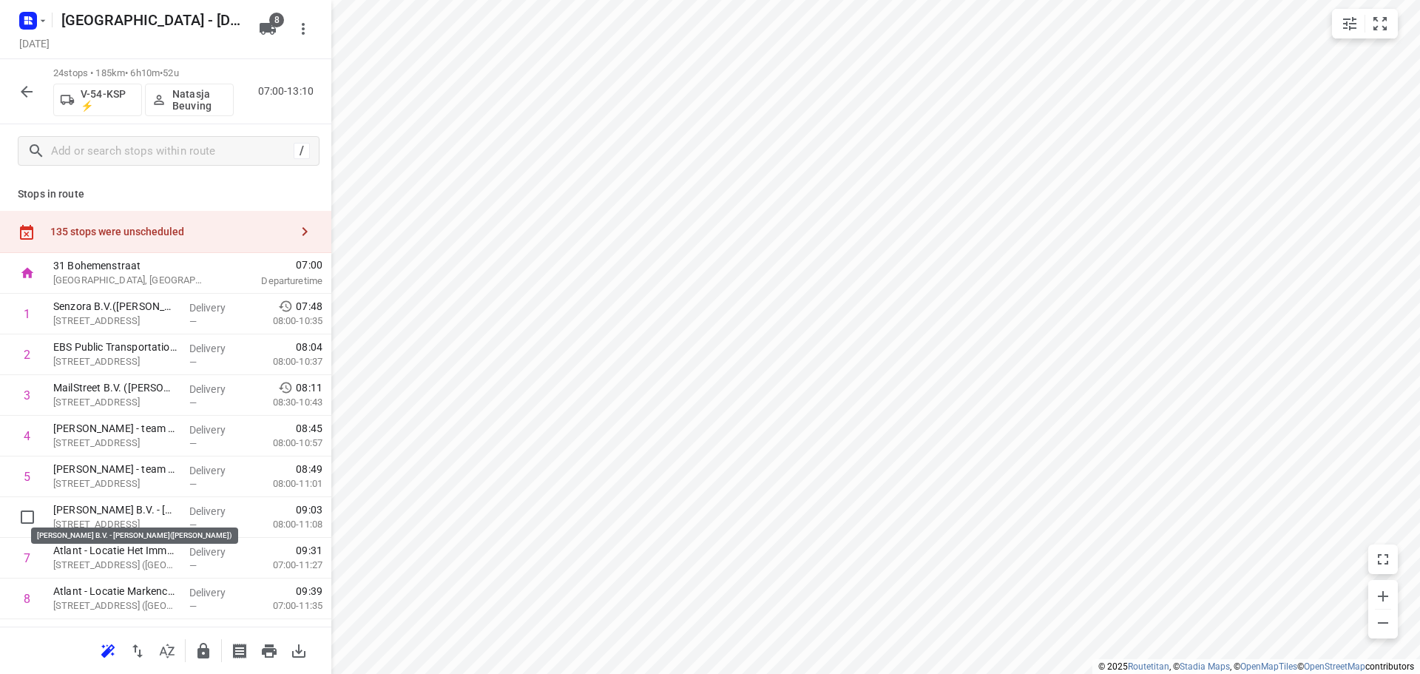
scroll to position [1, 0]
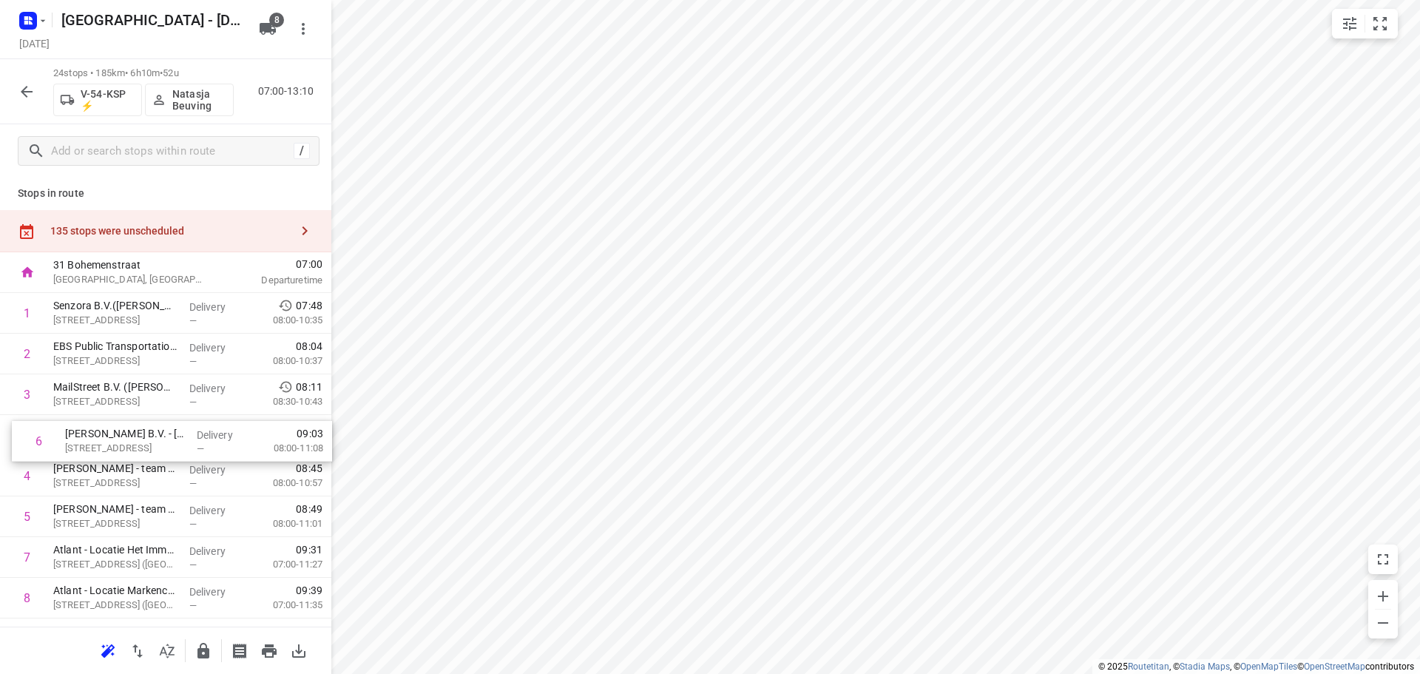
drag, startPoint x: 165, startPoint y: 514, endPoint x: 173, endPoint y: 432, distance: 82.5
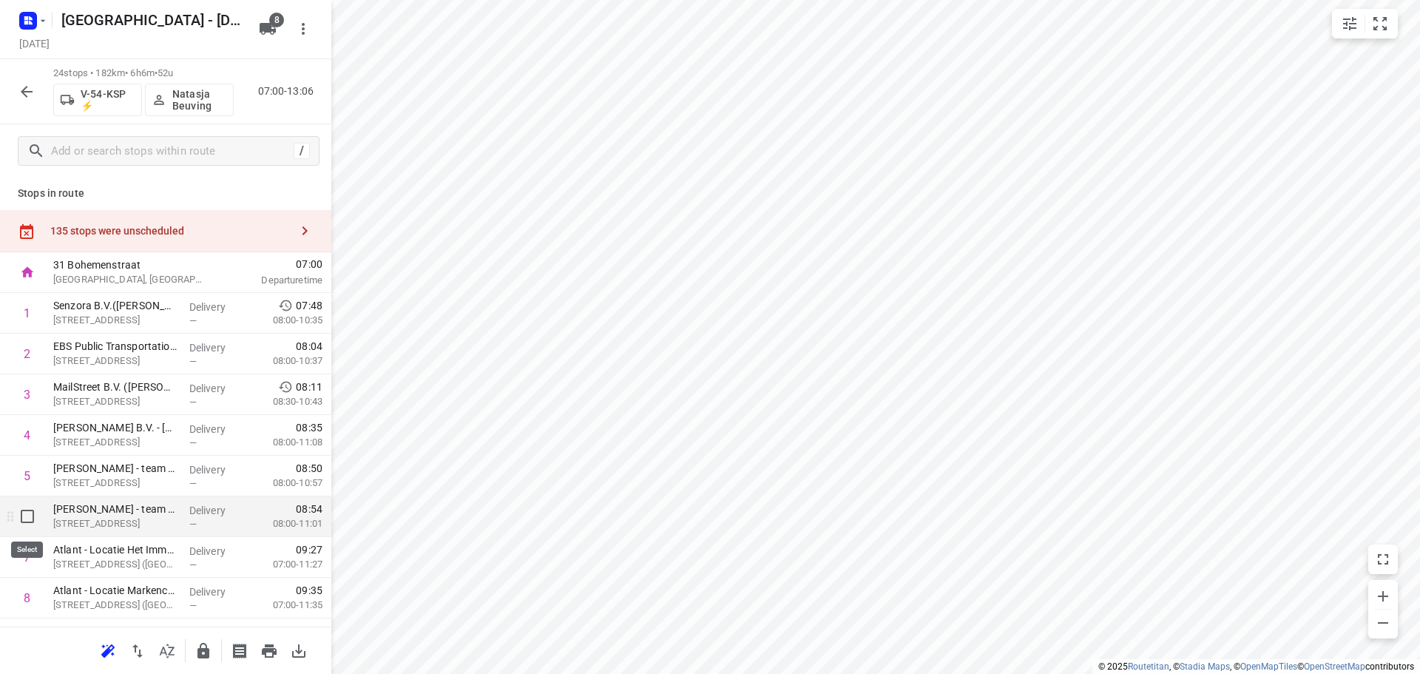
click at [24, 514] on input "checkbox" at bounding box center [28, 517] width 30 height 30
checkbox input "true"
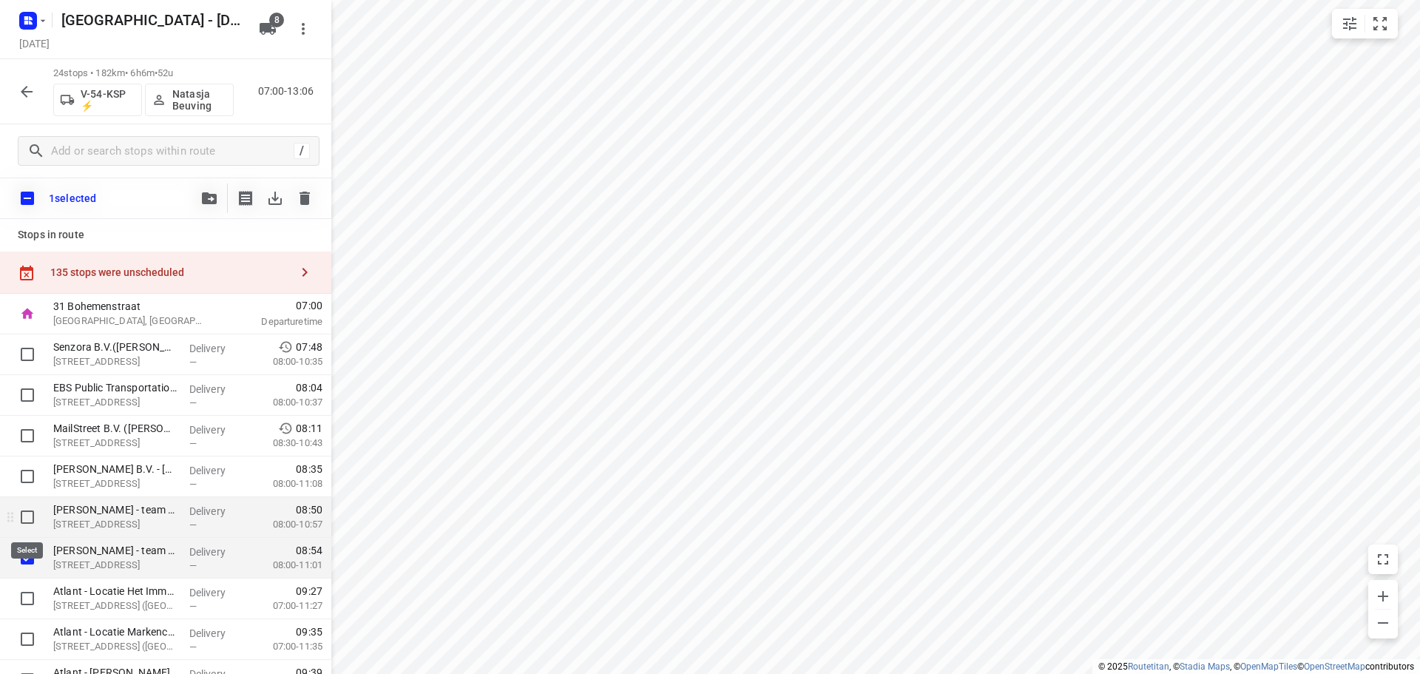
click at [26, 513] on input "checkbox" at bounding box center [28, 517] width 30 height 30
checkbox input "true"
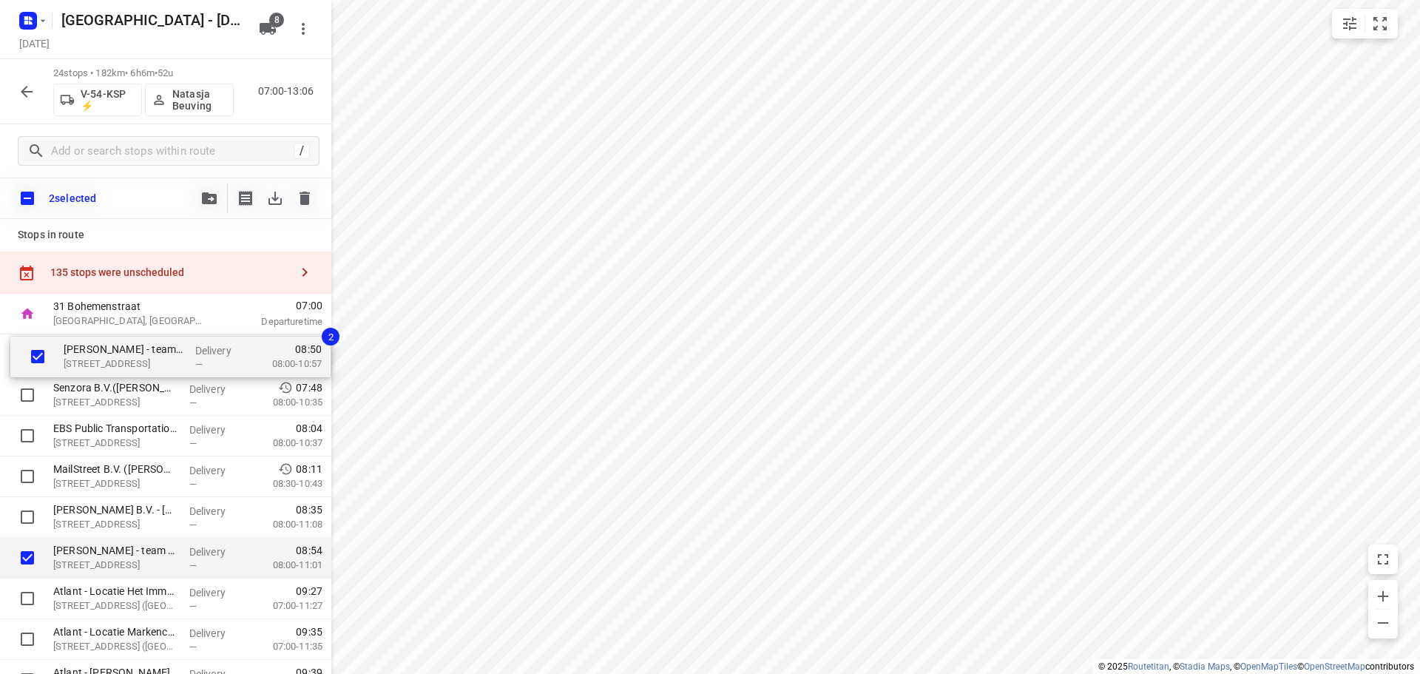
drag, startPoint x: 93, startPoint y: 519, endPoint x: 104, endPoint y: 354, distance: 164.6
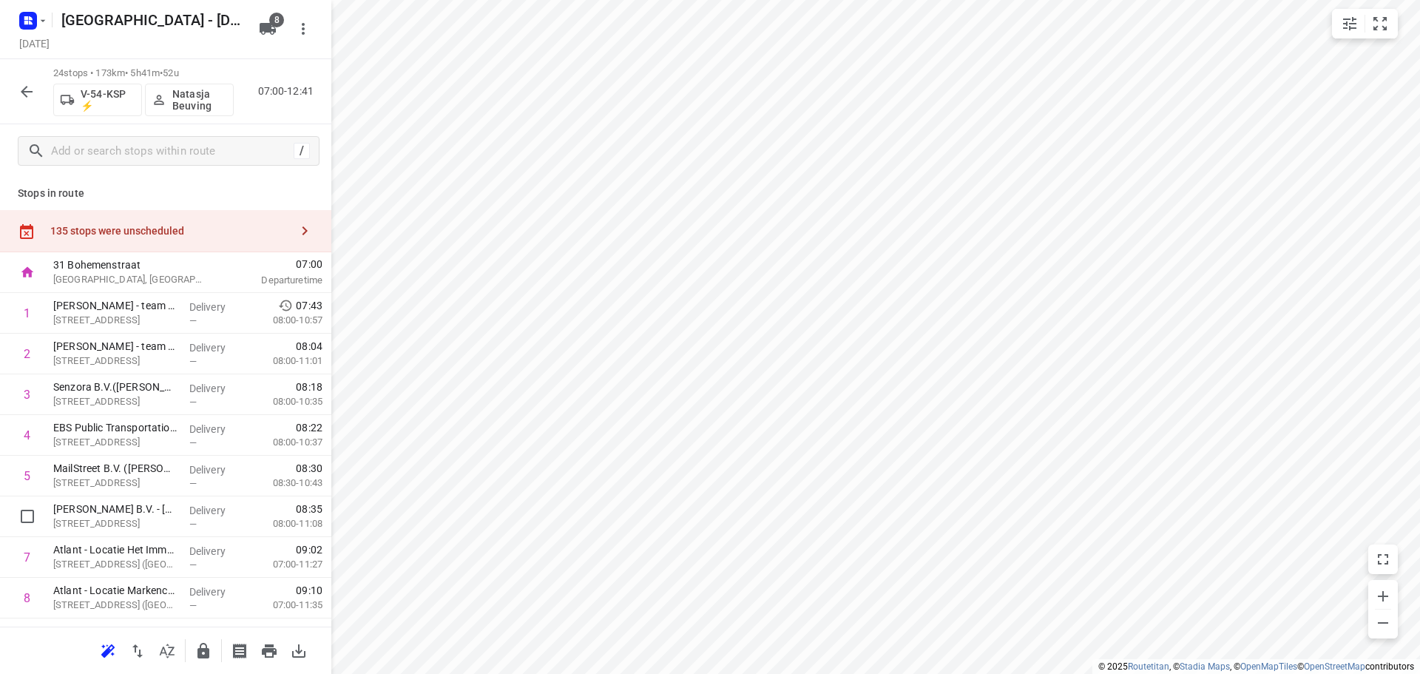
scroll to position [1, 0]
drag, startPoint x: 135, startPoint y: 521, endPoint x: 158, endPoint y: 466, distance: 59.4
click at [296, 229] on icon "button" at bounding box center [305, 230] width 18 height 18
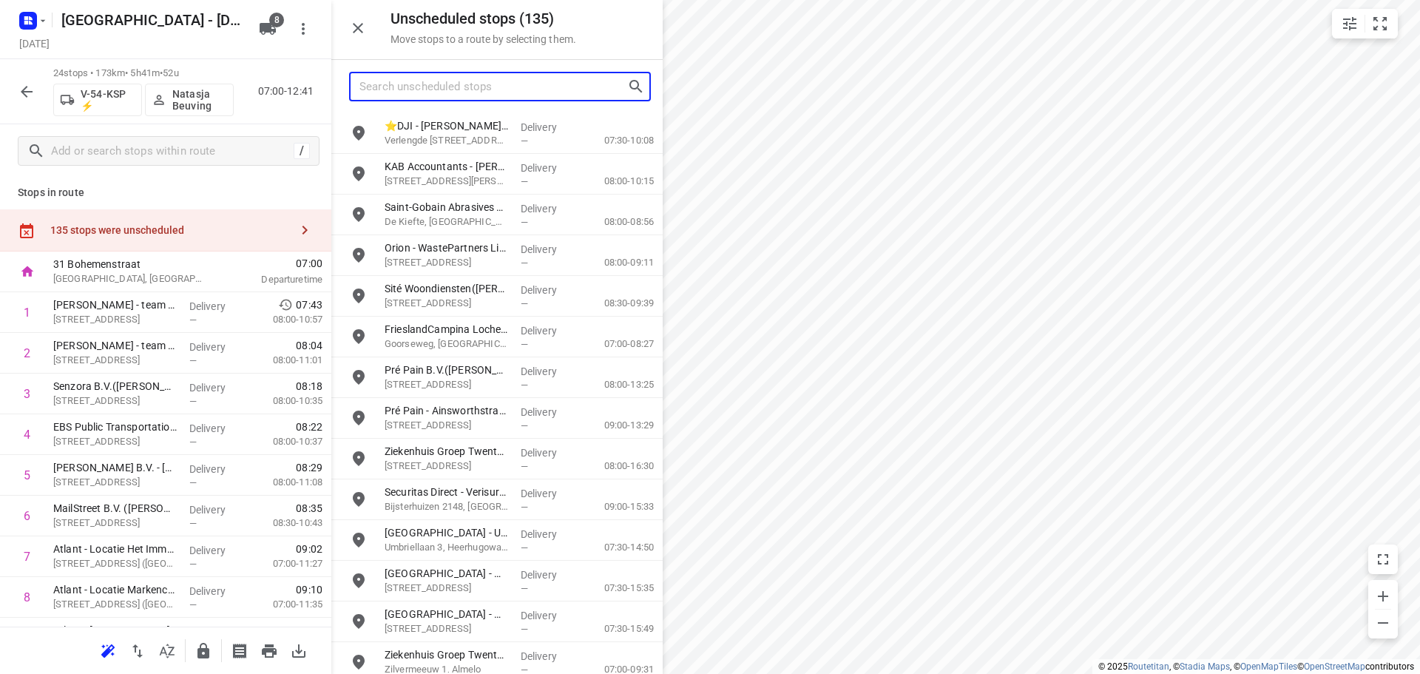
click at [440, 87] on input "Search unscheduled stops" at bounding box center [494, 86] width 268 height 23
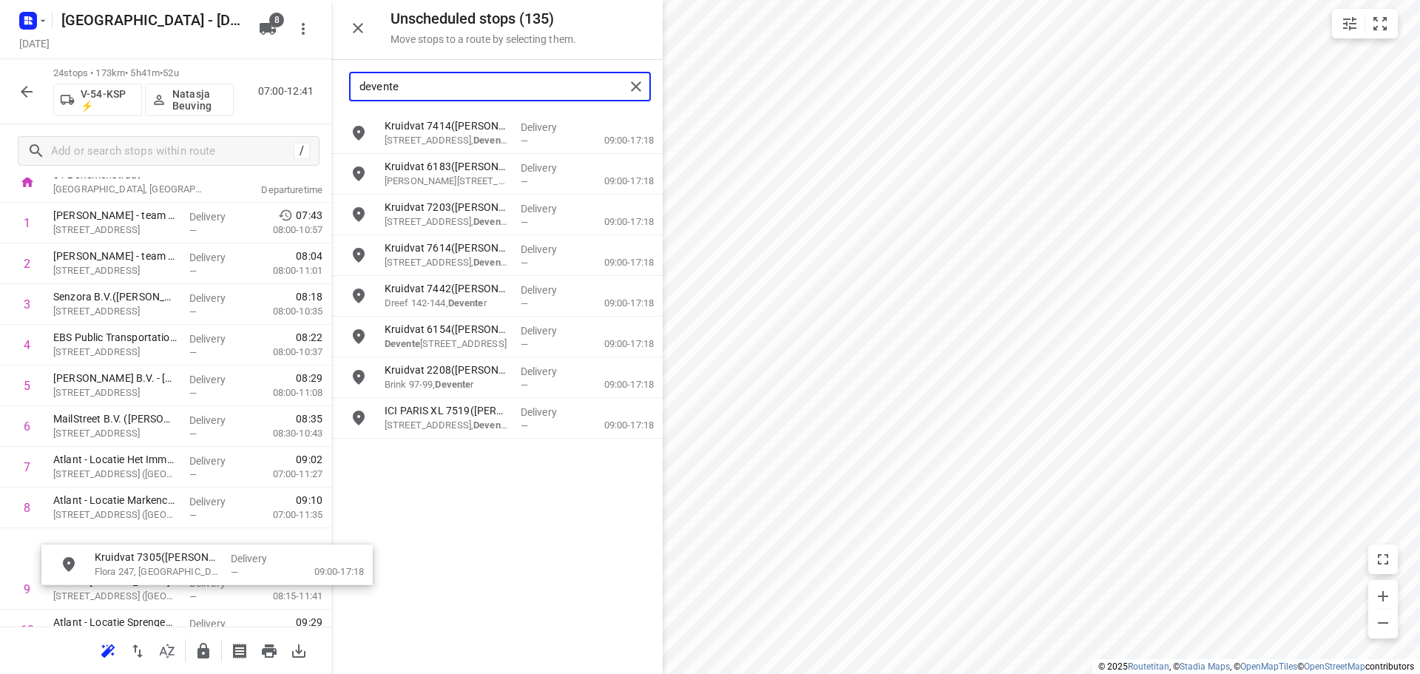
scroll to position [91, 0]
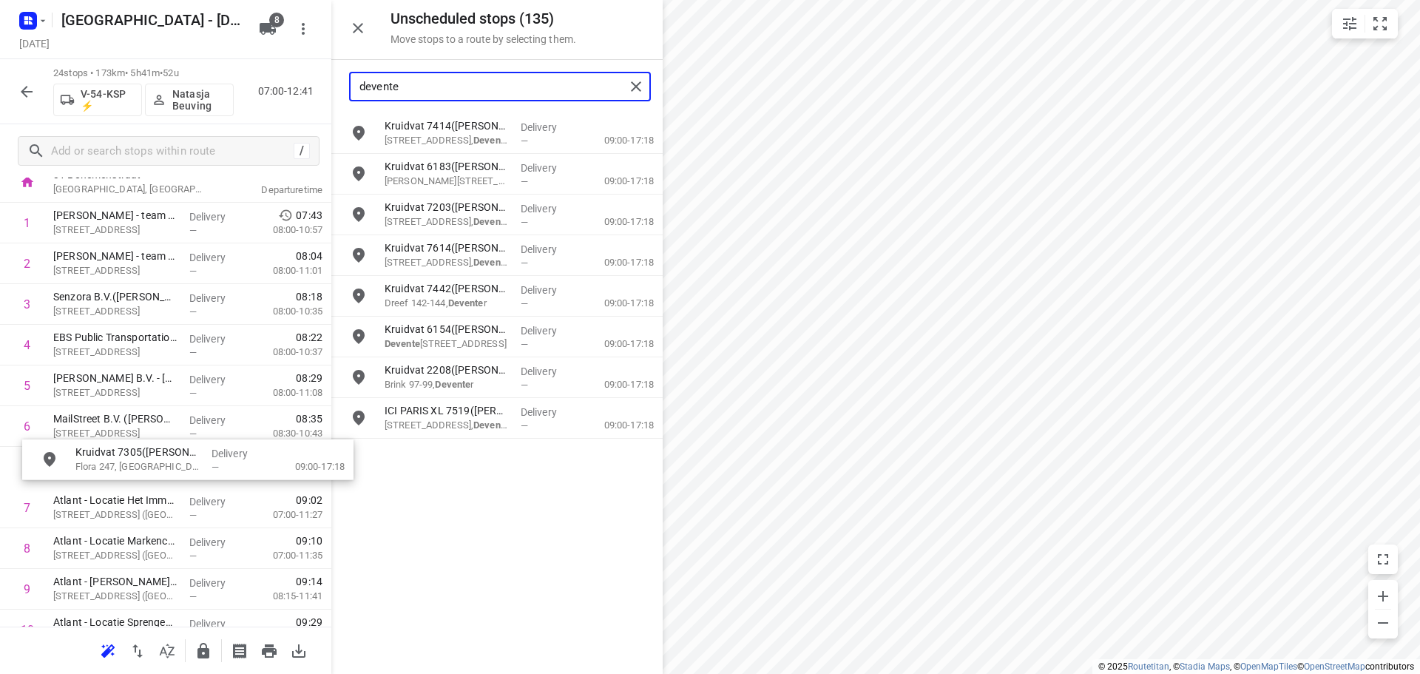
drag, startPoint x: 423, startPoint y: 299, endPoint x: 98, endPoint y: 457, distance: 362.0
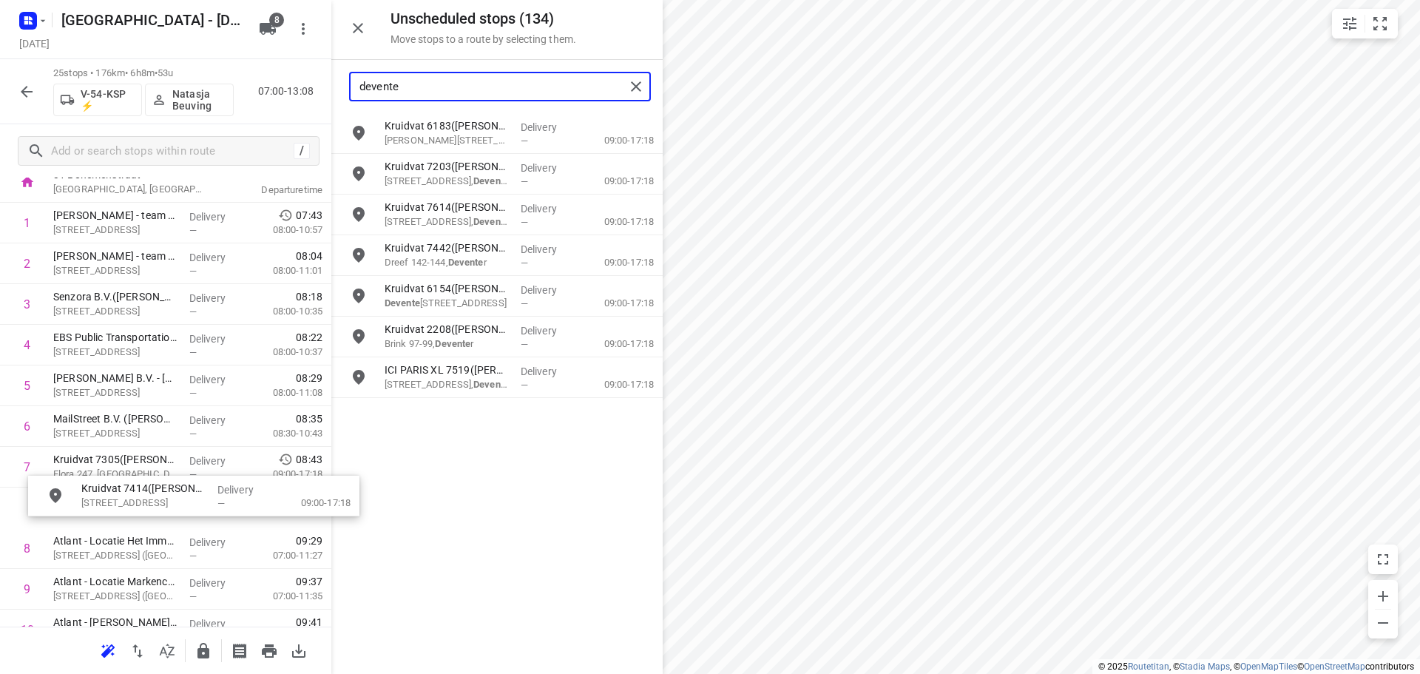
drag, startPoint x: 466, startPoint y: 140, endPoint x: 149, endPoint y: 512, distance: 488.6
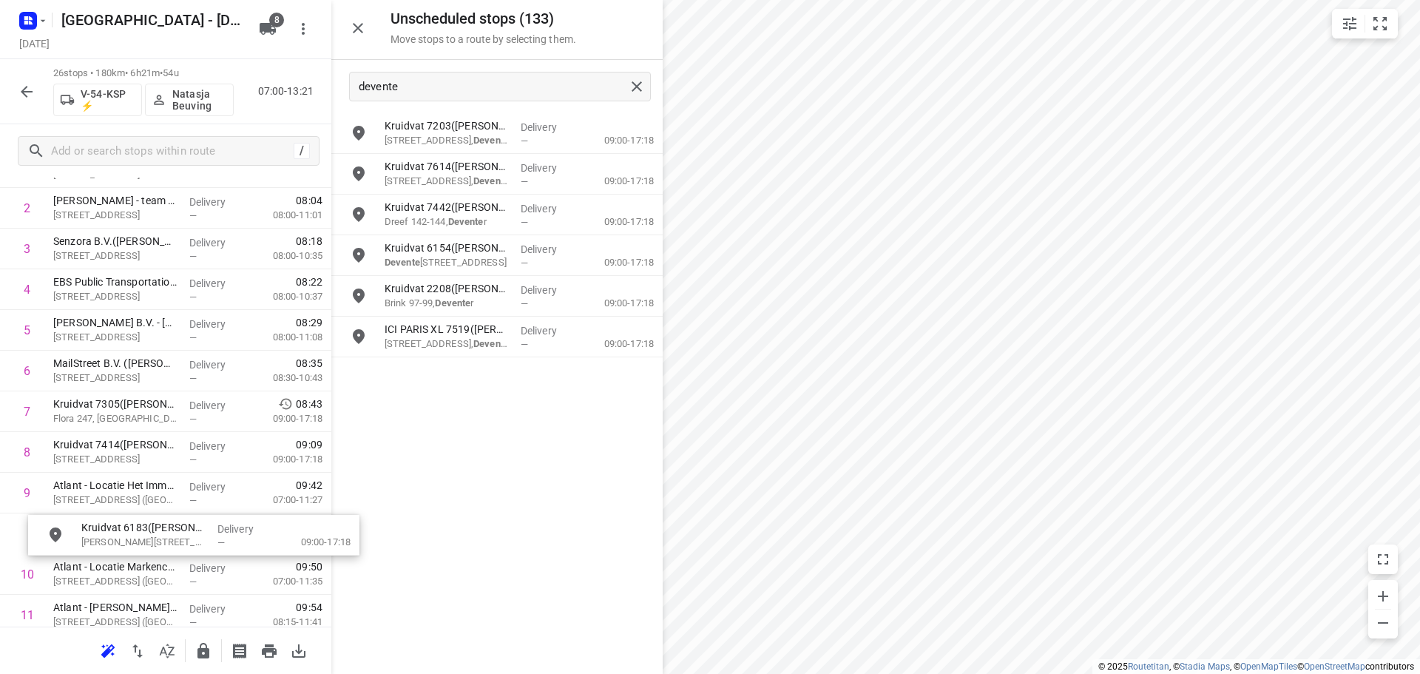
scroll to position [163, 4]
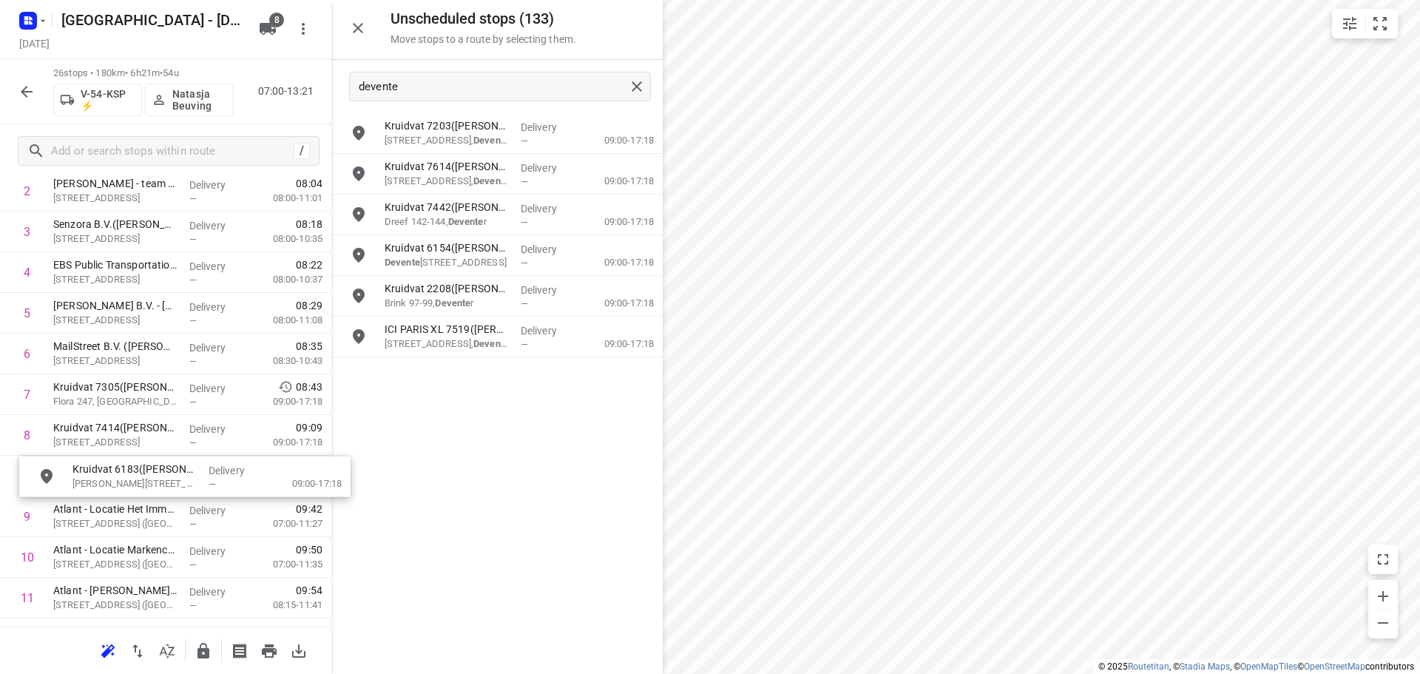
drag, startPoint x: 449, startPoint y: 143, endPoint x: 131, endPoint y: 482, distance: 464.8
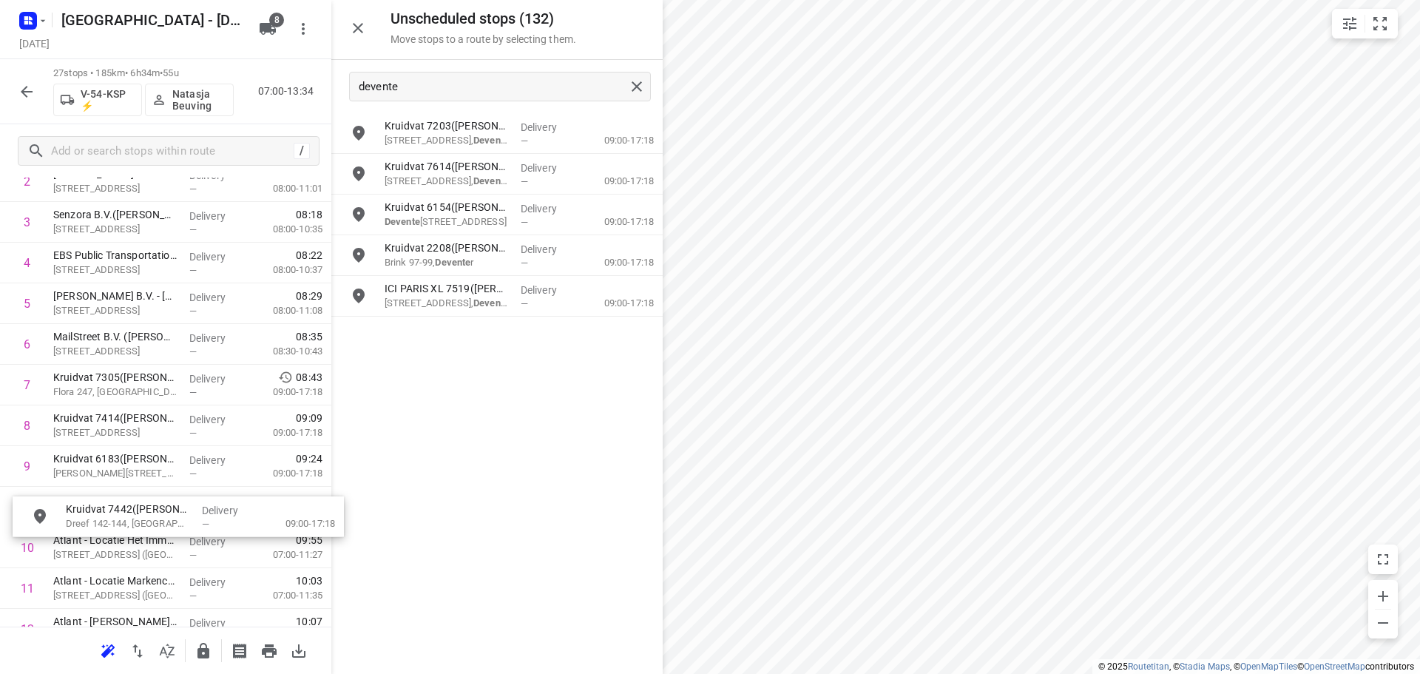
scroll to position [176, 0]
drag, startPoint x: 436, startPoint y: 223, endPoint x: 110, endPoint y: 508, distance: 432.5
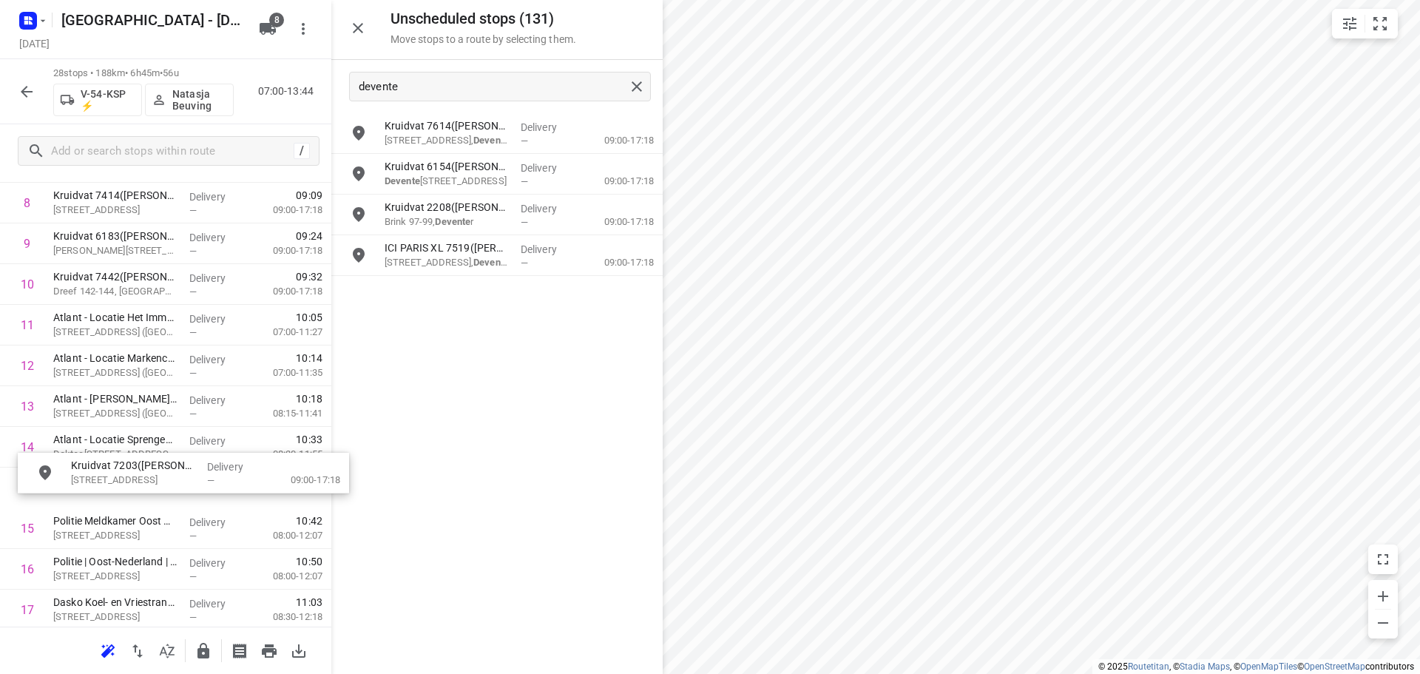
scroll to position [399, 0]
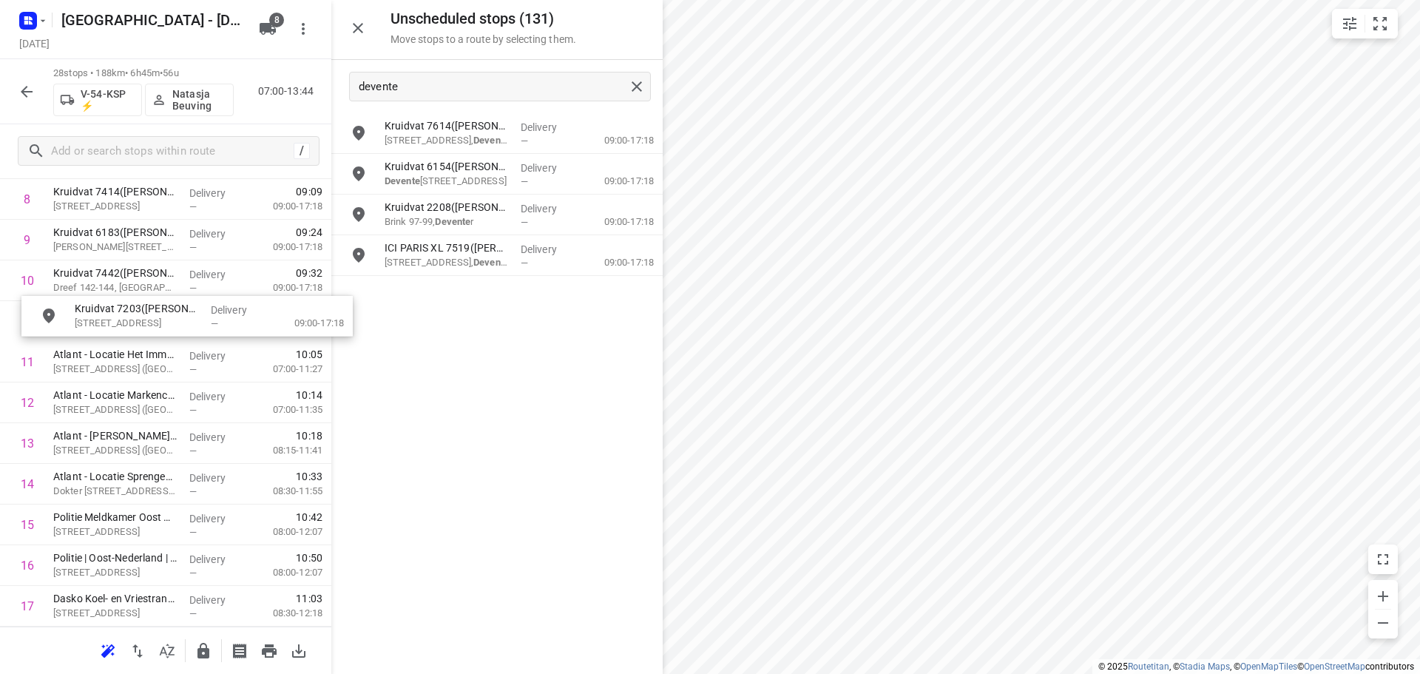
drag, startPoint x: 432, startPoint y: 144, endPoint x: 113, endPoint y: 331, distance: 369.7
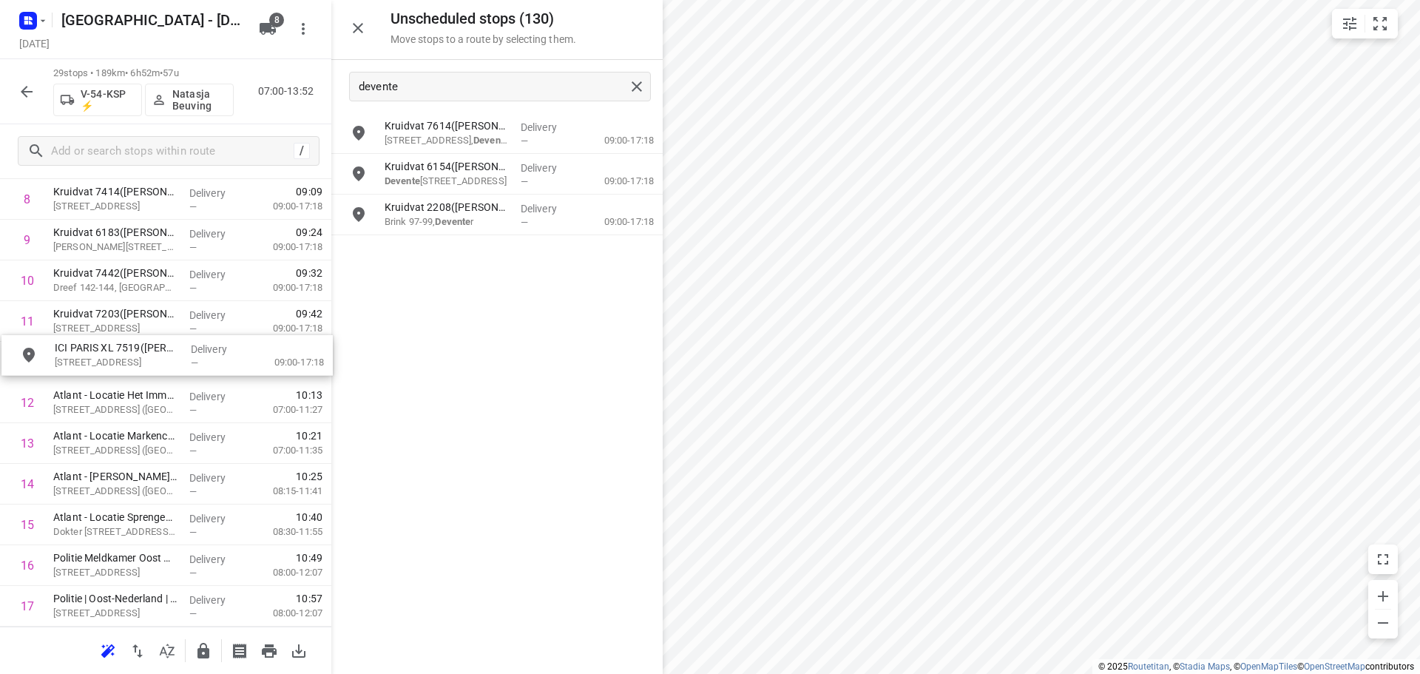
drag, startPoint x: 451, startPoint y: 263, endPoint x: 95, endPoint y: 375, distance: 373.2
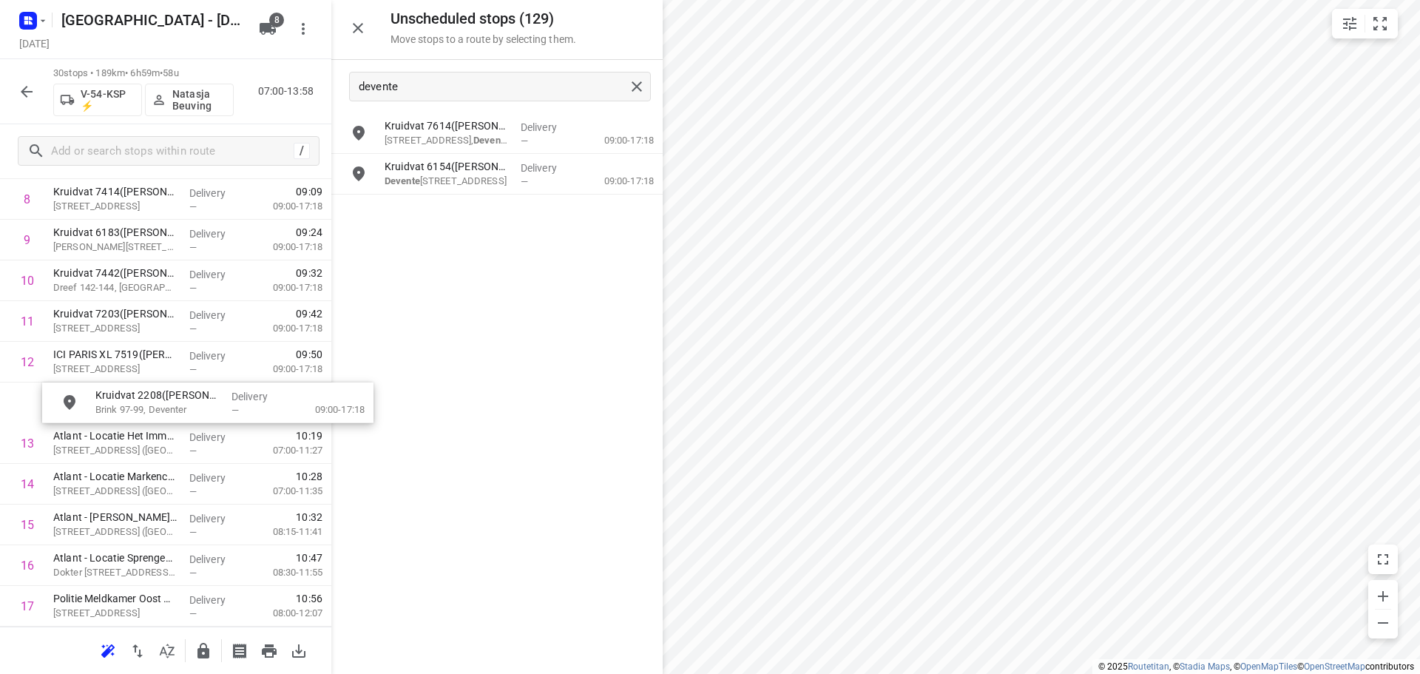
drag, startPoint x: 448, startPoint y: 209, endPoint x: 152, endPoint y: 402, distance: 353.3
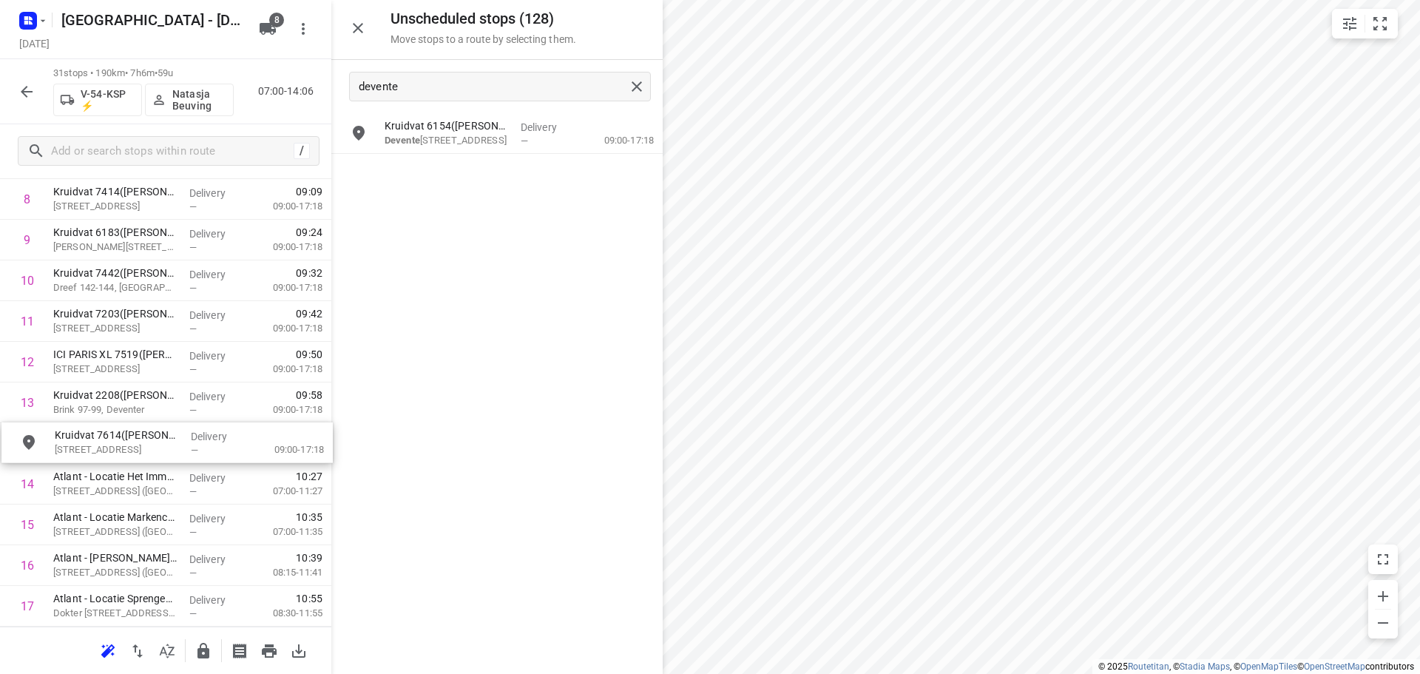
drag, startPoint x: 441, startPoint y: 144, endPoint x: 124, endPoint y: 454, distance: 443.1
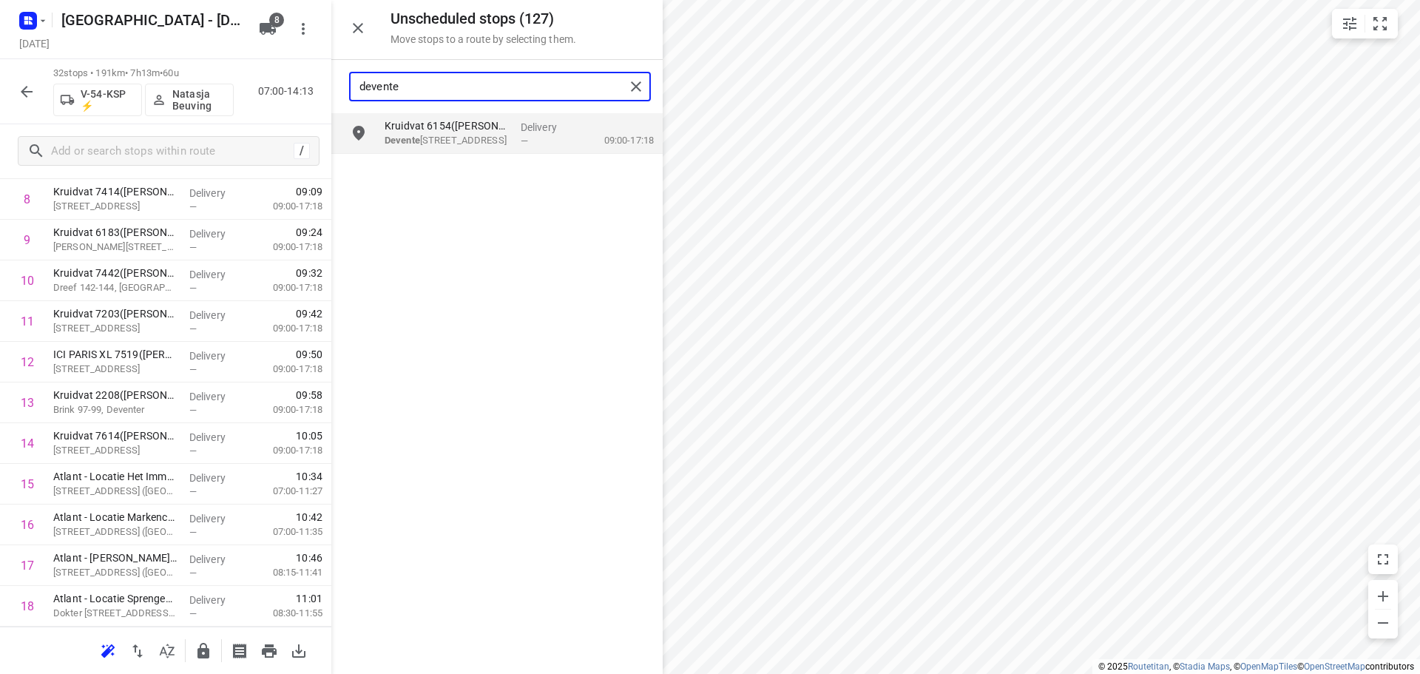
click at [445, 92] on input "devente" at bounding box center [493, 86] width 266 height 23
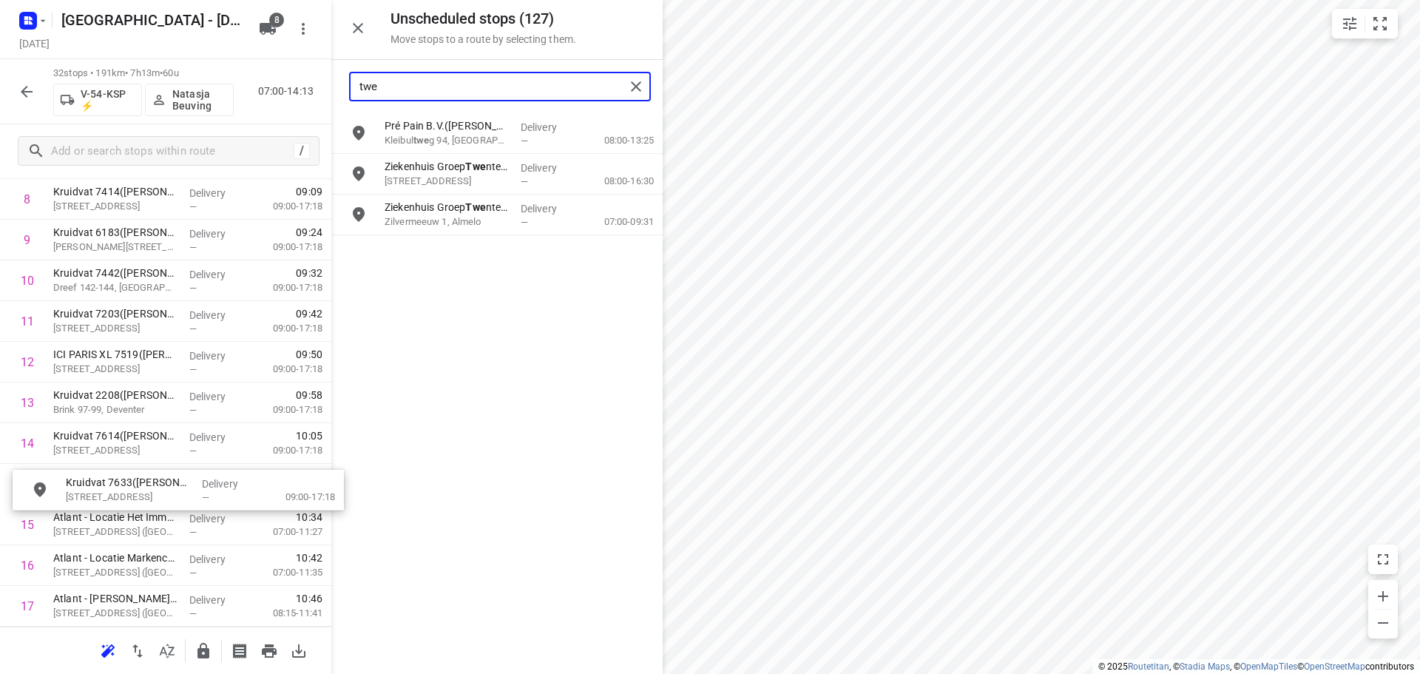
drag, startPoint x: 463, startPoint y: 260, endPoint x: 133, endPoint y: 499, distance: 407.4
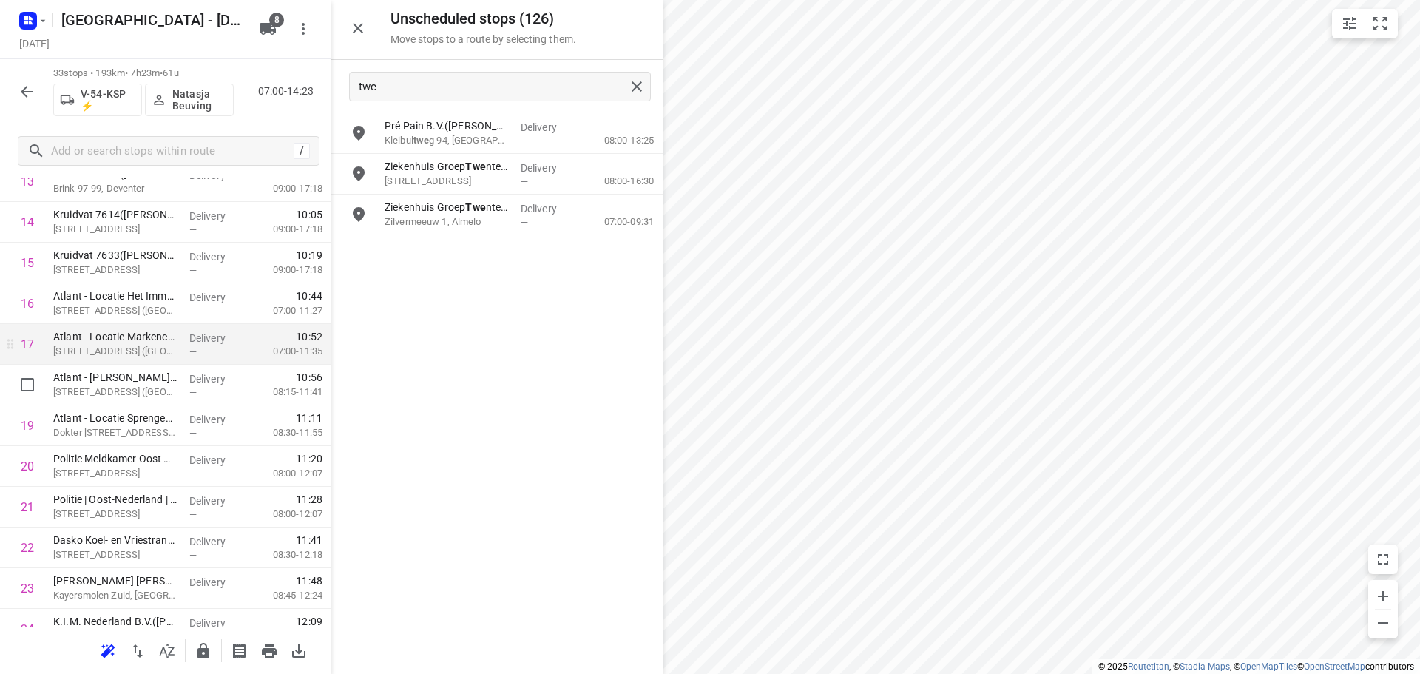
scroll to position [621, 0]
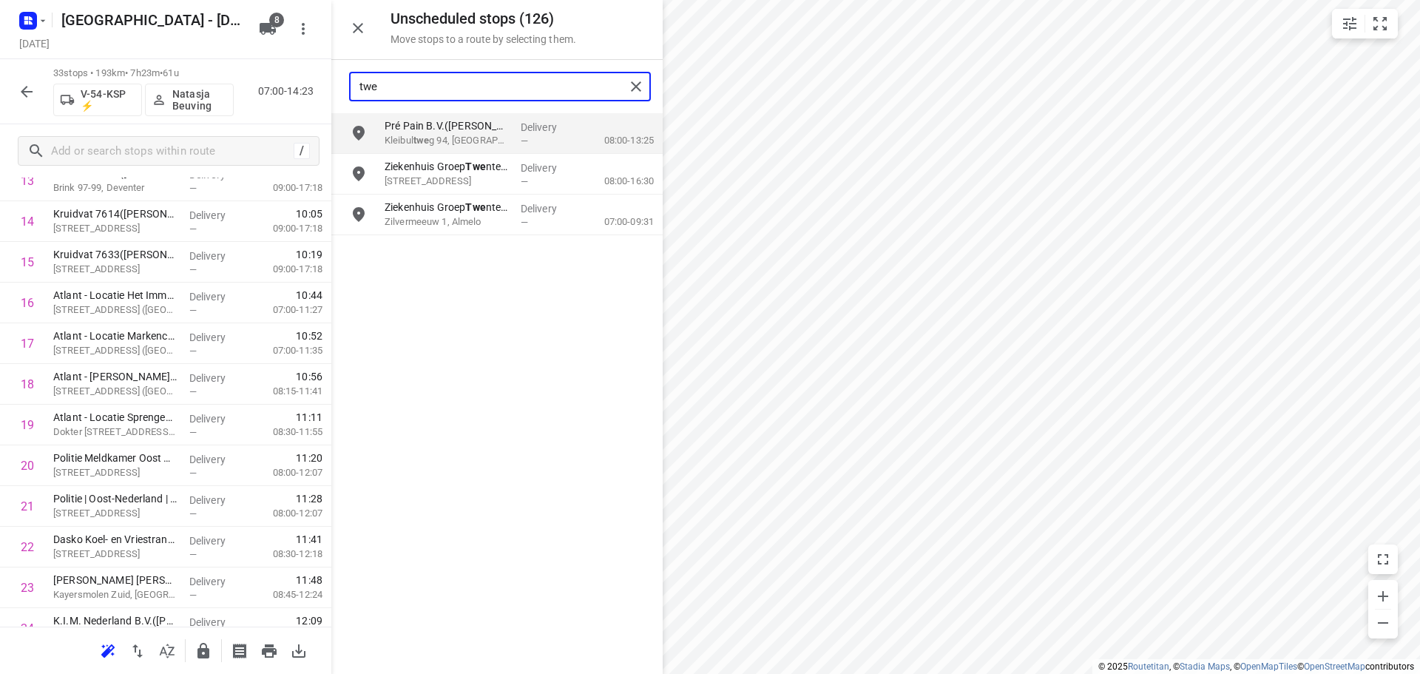
click at [442, 88] on input "twe" at bounding box center [493, 86] width 266 height 23
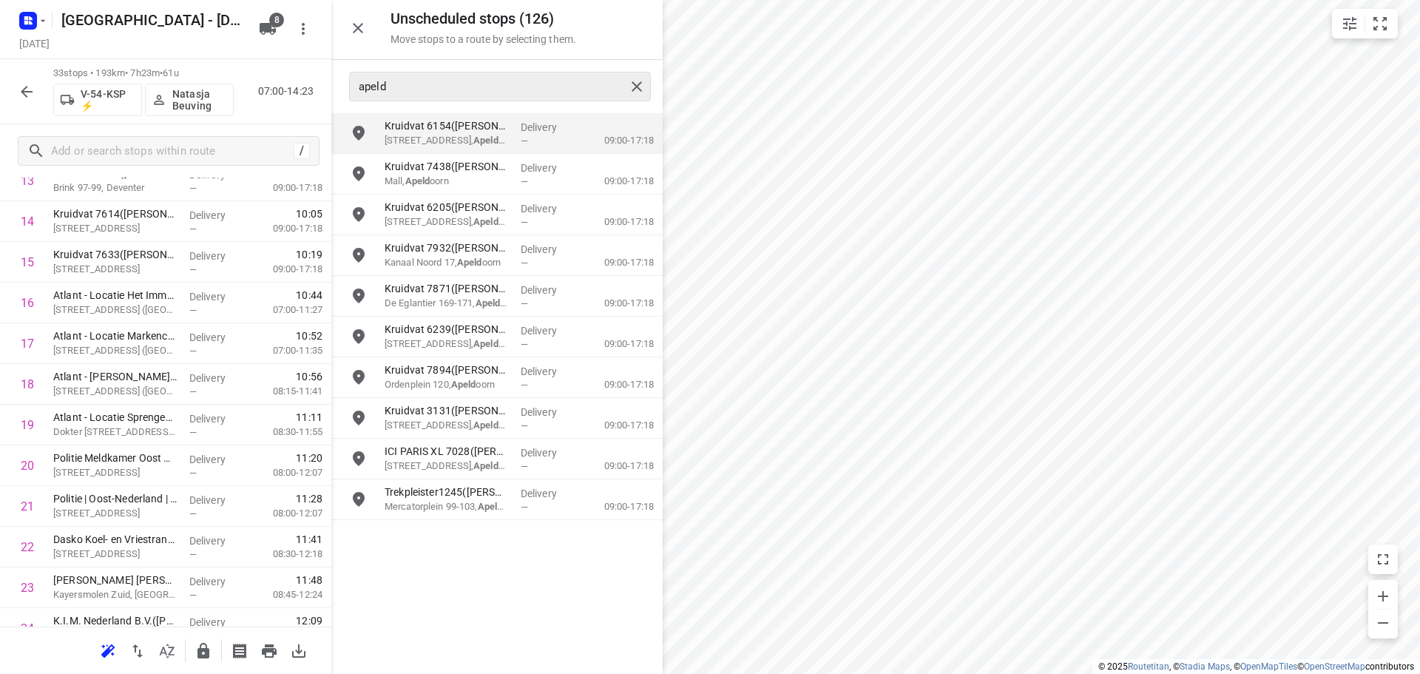
click at [398, 99] on div "apeld" at bounding box center [500, 87] width 302 height 30
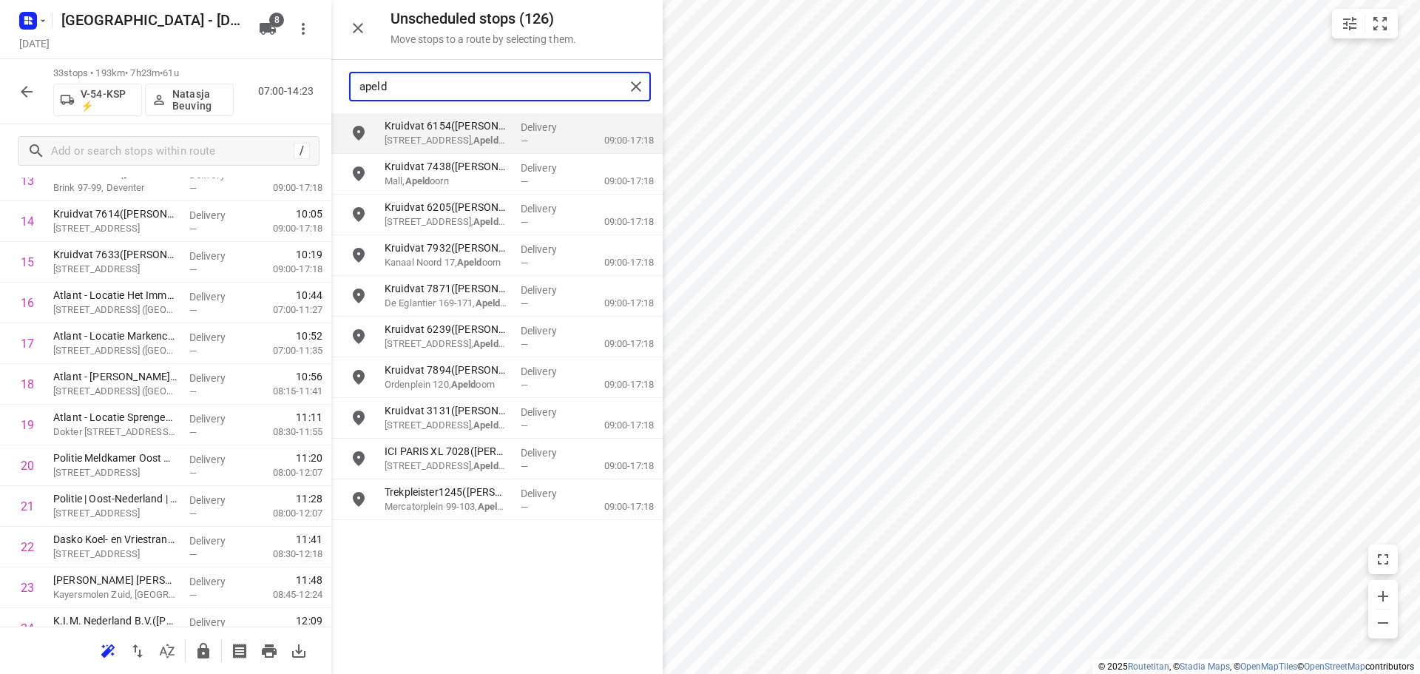
click at [455, 96] on input "apeld" at bounding box center [493, 86] width 266 height 23
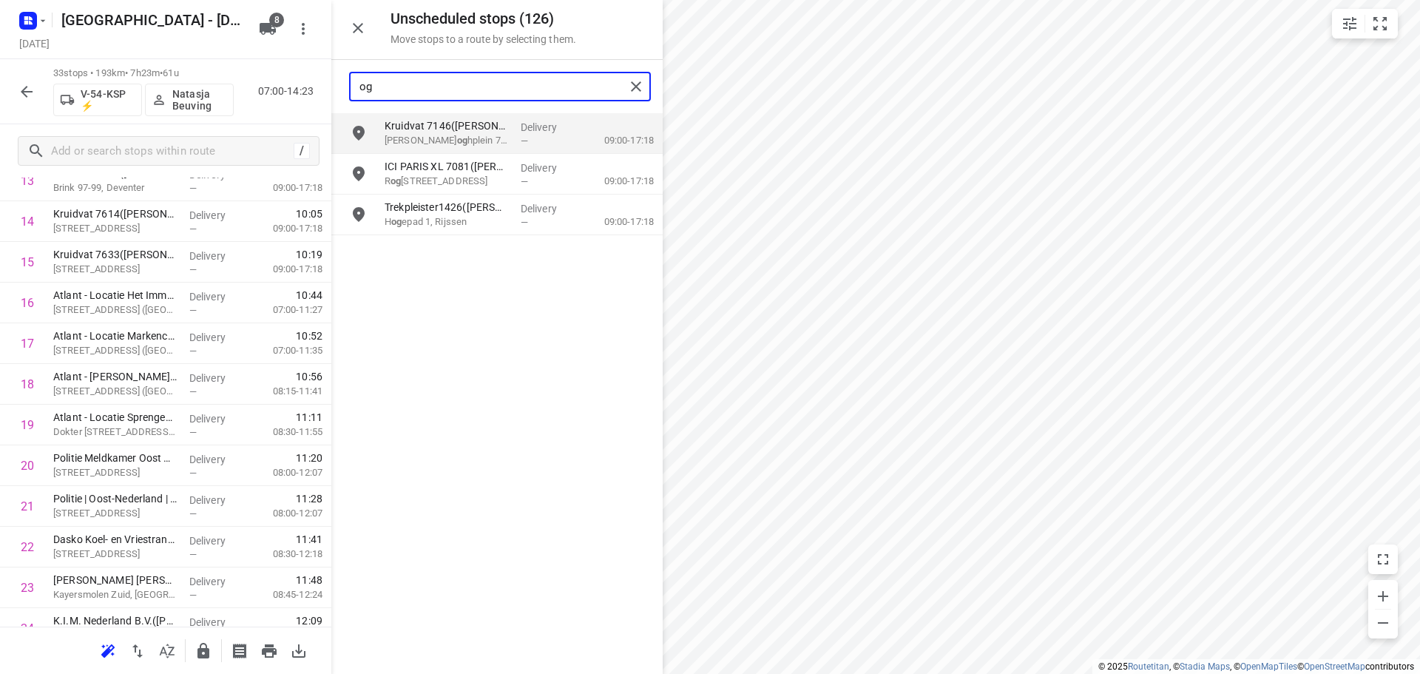
type input "o"
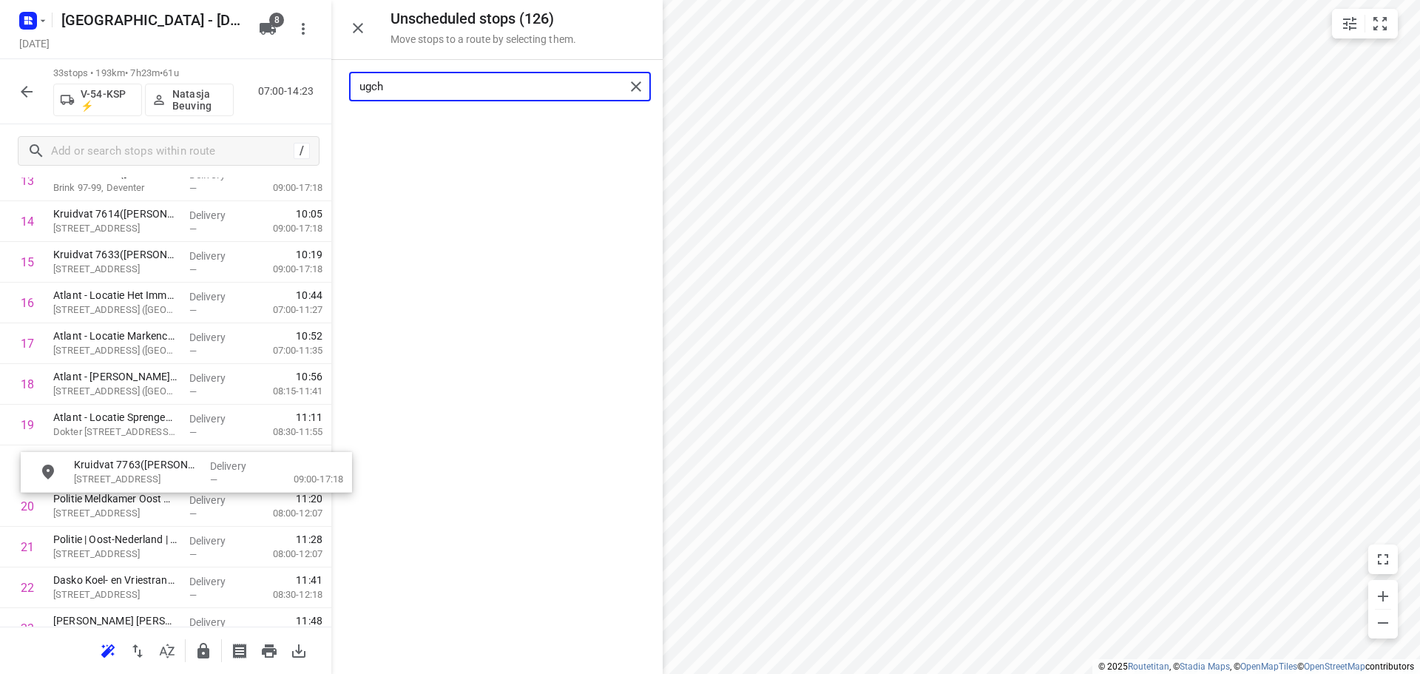
drag, startPoint x: 445, startPoint y: 135, endPoint x: 129, endPoint y: 482, distance: 469.3
click at [409, 91] on input "ugch" at bounding box center [493, 86] width 266 height 23
drag, startPoint x: 409, startPoint y: 91, endPoint x: 428, endPoint y: 67, distance: 30.5
click at [411, 89] on input "ugch" at bounding box center [493, 86] width 266 height 23
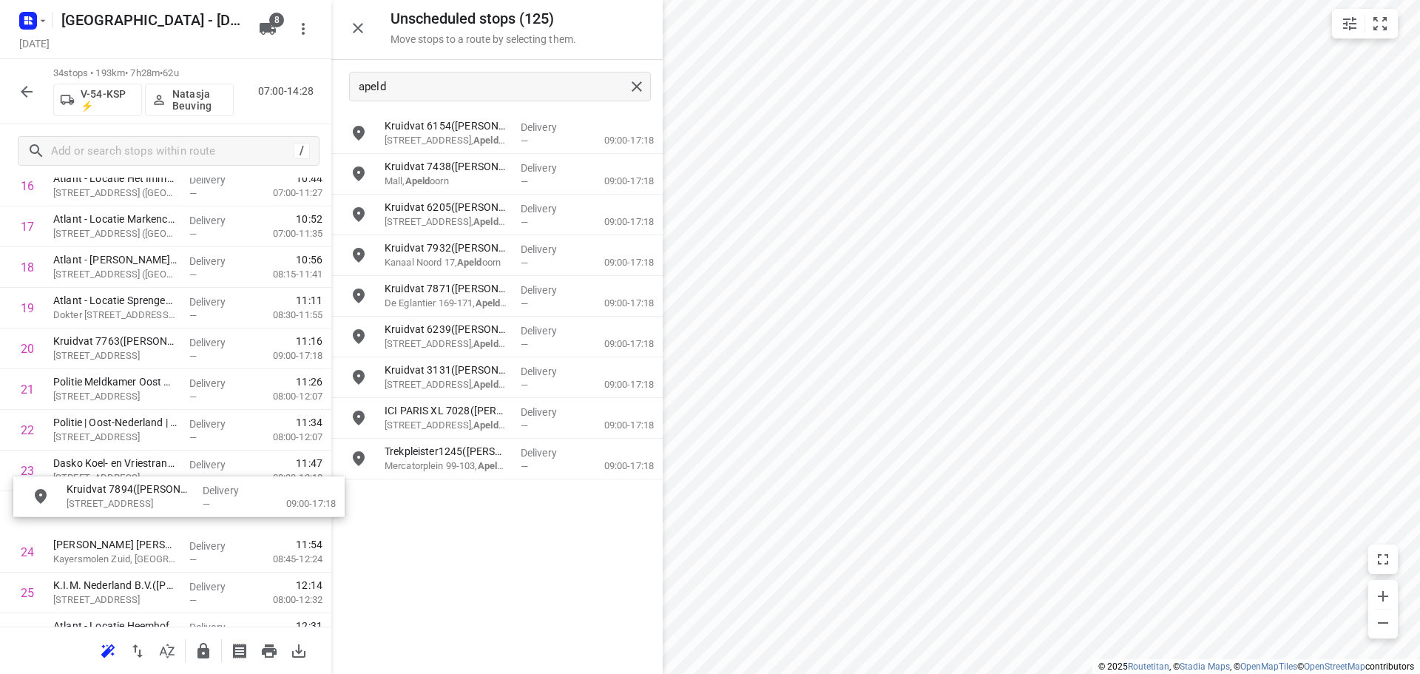
scroll to position [740, 0]
drag, startPoint x: 476, startPoint y: 371, endPoint x: 153, endPoint y: 468, distance: 337.5
drag, startPoint x: 453, startPoint y: 370, endPoint x: 129, endPoint y: 471, distance: 338.6
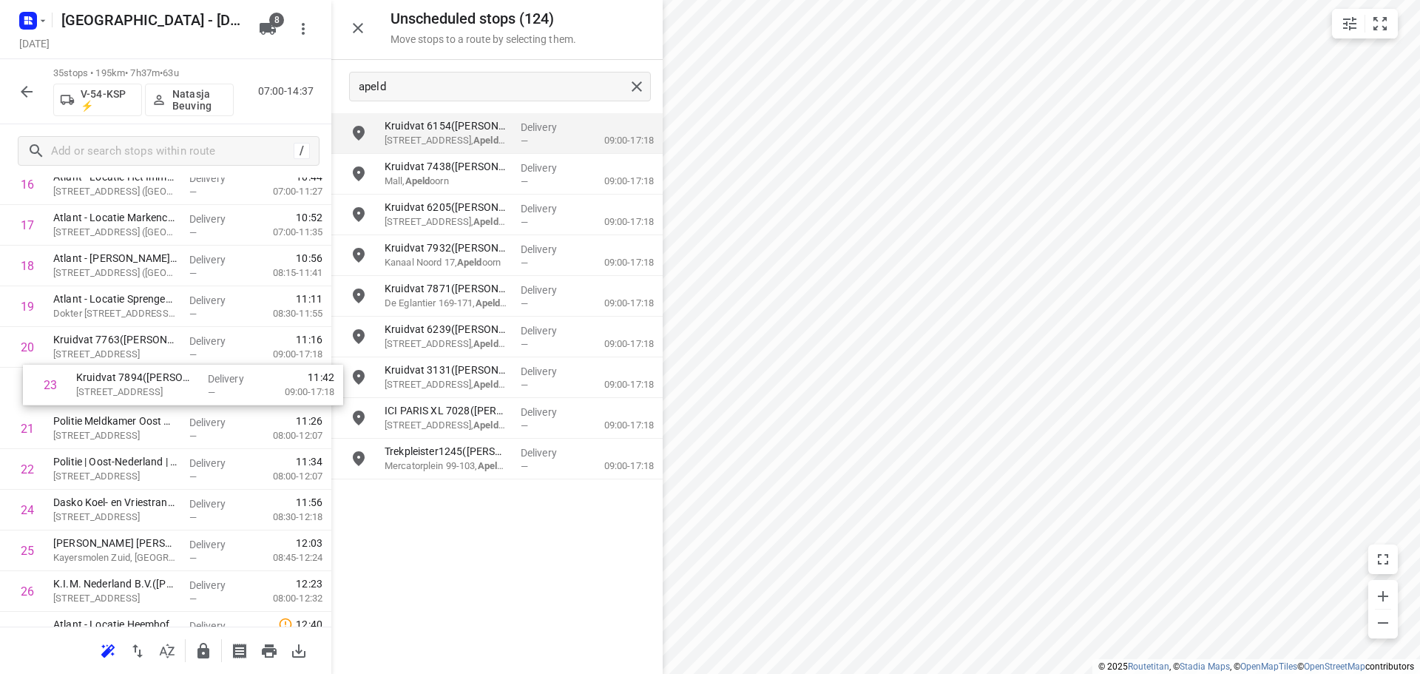
drag, startPoint x: 106, startPoint y: 479, endPoint x: 129, endPoint y: 387, distance: 95.5
click at [129, 388] on div "1 Azc Schalkhaar - team IBO(Emmanuelle Sleurink-Marbach) Frieswijkerweg 2, Scha…" at bounding box center [165, 266] width 331 height 1424
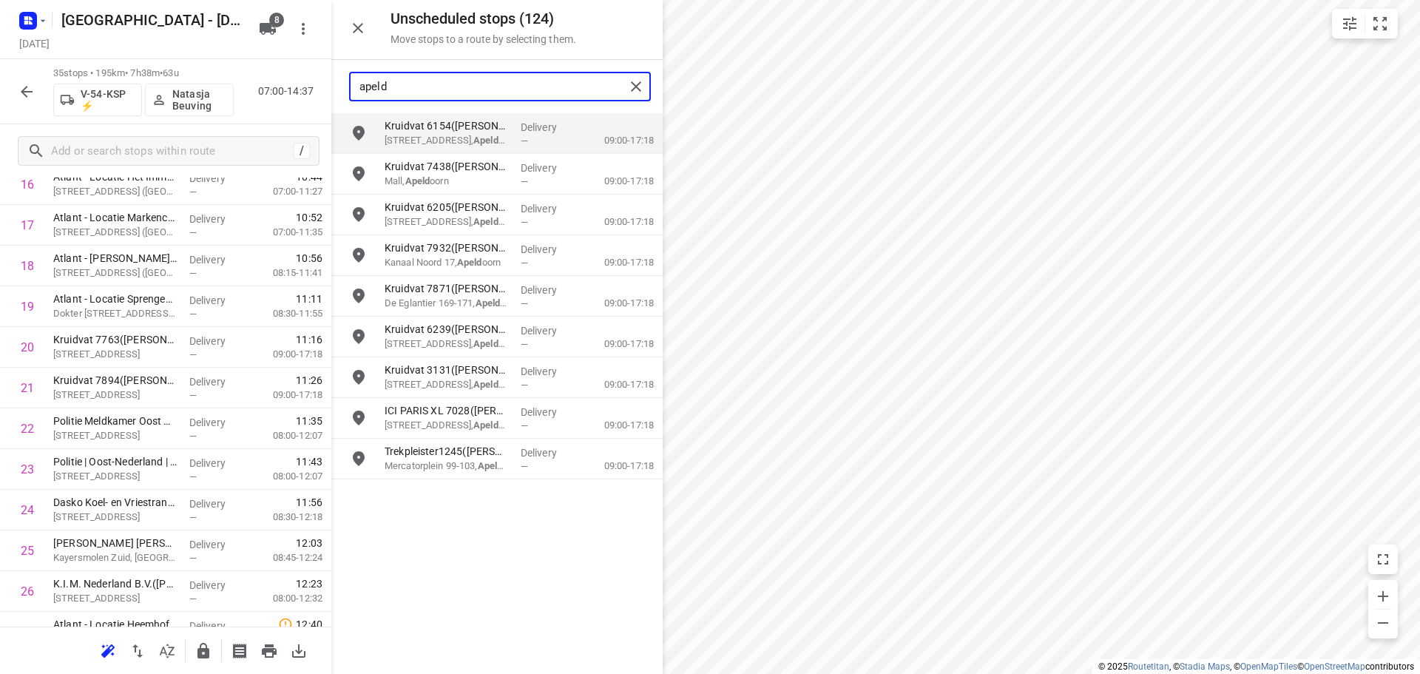
click at [439, 84] on input "apeld" at bounding box center [493, 86] width 266 height 23
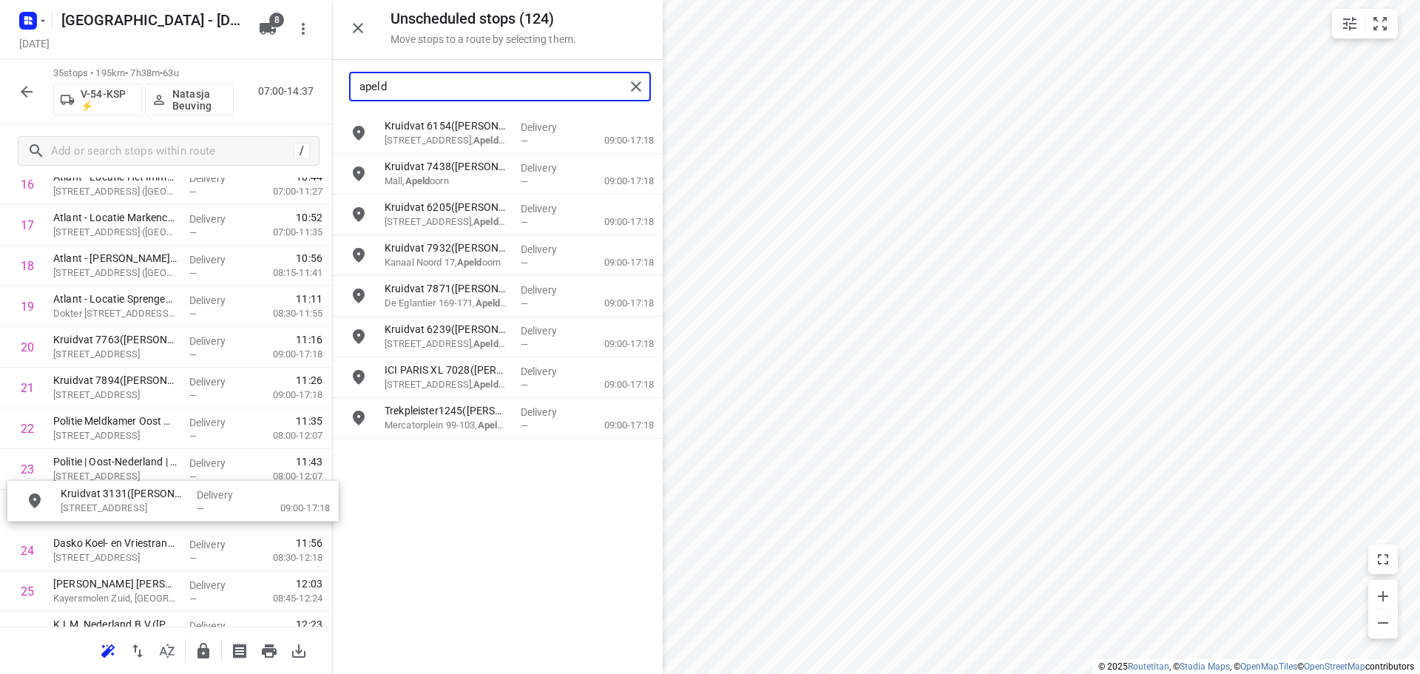
drag, startPoint x: 439, startPoint y: 377, endPoint x: 111, endPoint y: 502, distance: 350.8
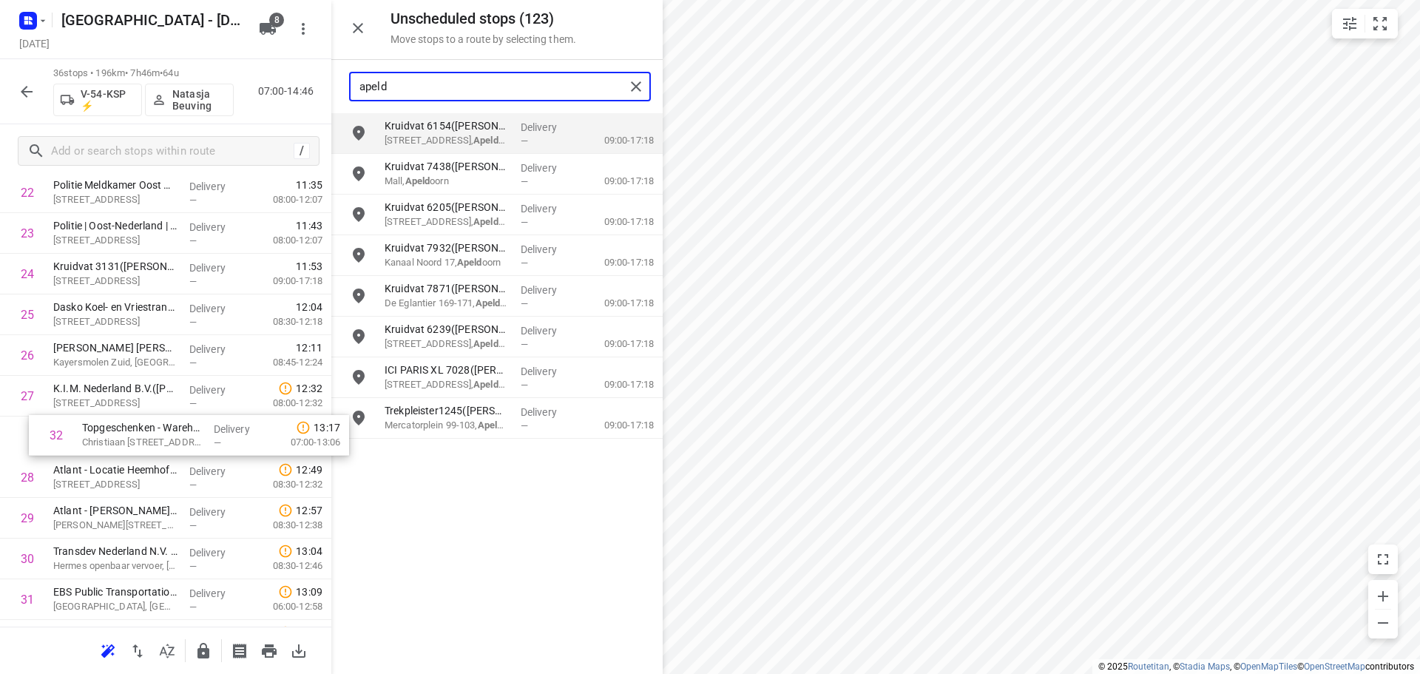
scroll to position [976, 0]
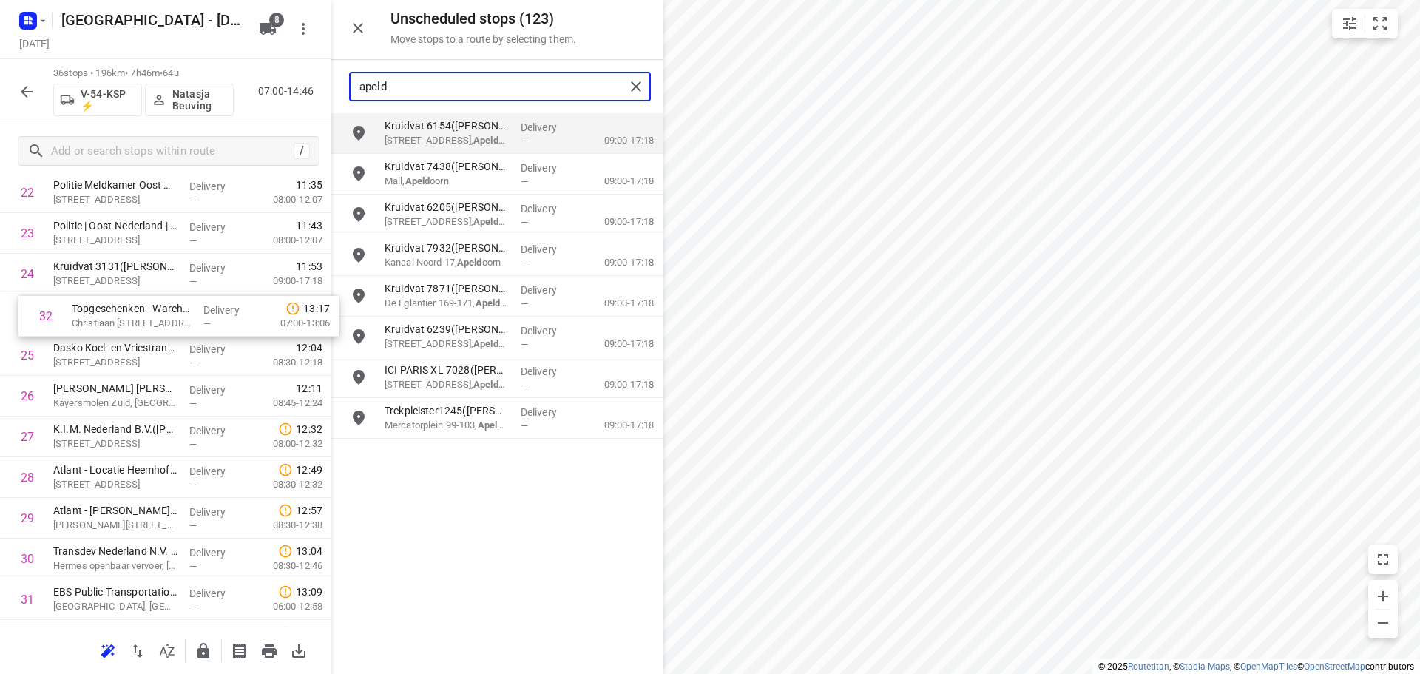
drag, startPoint x: 89, startPoint y: 618, endPoint x: 112, endPoint y: 319, distance: 299.8
click at [112, 319] on div "1 Azc Schalkhaar - team IBO(Emmanuelle Sleurink-Marbach) Frieswijkerweg 2, Scha…" at bounding box center [165, 50] width 331 height 1465
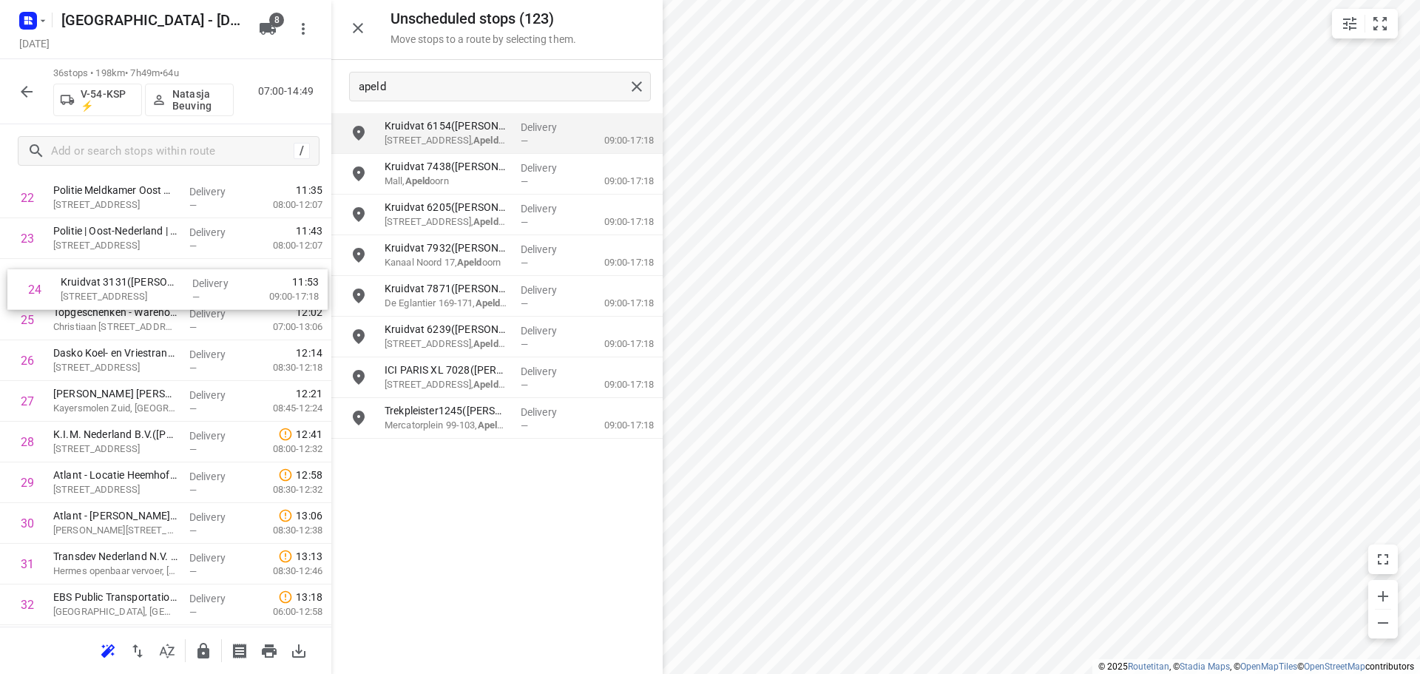
scroll to position [968, 0]
drag, startPoint x: 82, startPoint y: 281, endPoint x: 88, endPoint y: 336, distance: 55.1
click at [88, 336] on div "1 Azc Schalkhaar - team IBO(Emmanuelle Sleurink-Marbach) Frieswijkerweg 2, Scha…" at bounding box center [165, 58] width 331 height 1465
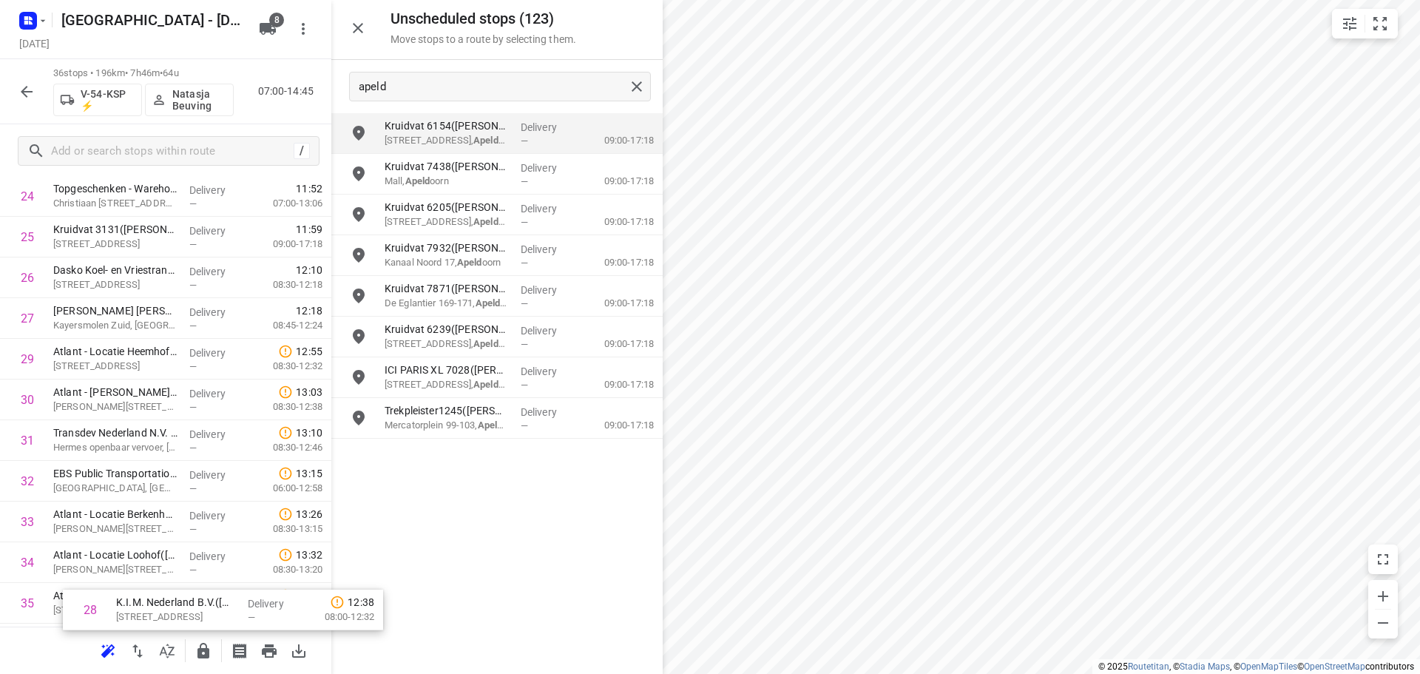
scroll to position [1173, 0]
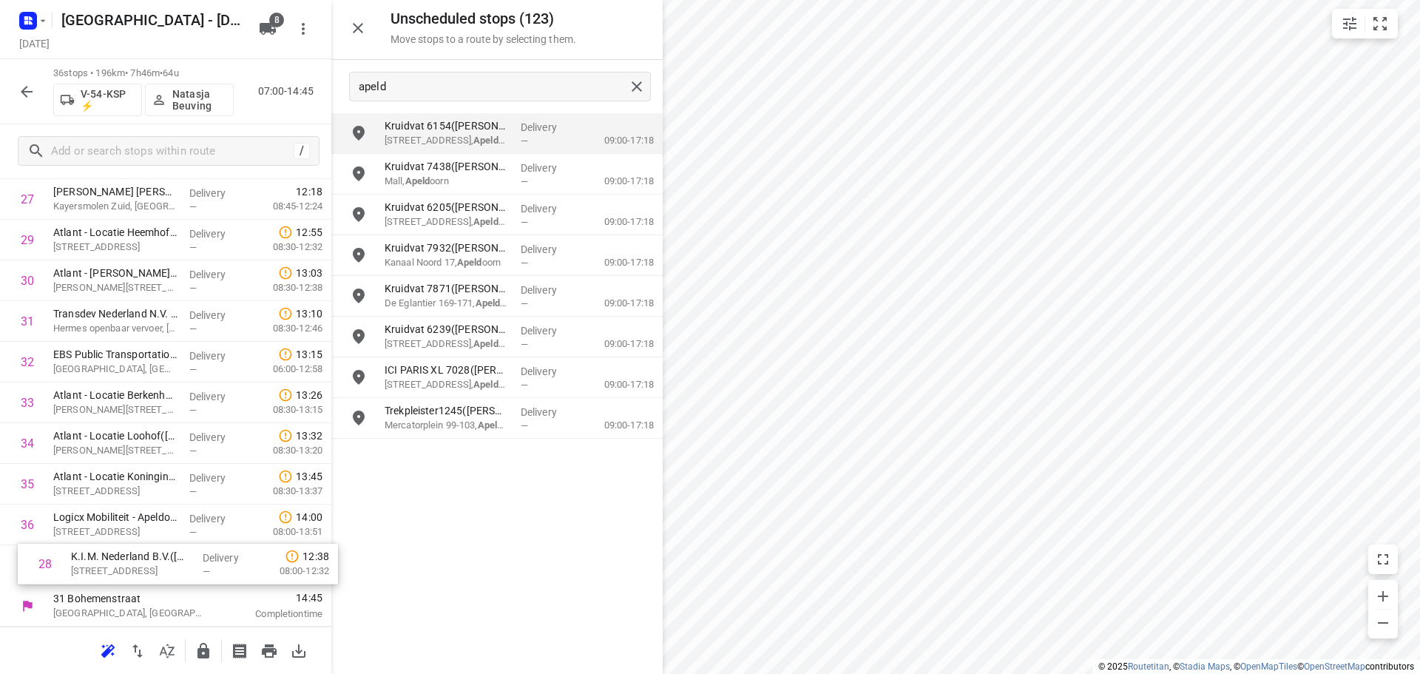
drag, startPoint x: 98, startPoint y: 452, endPoint x: 122, endPoint y: 568, distance: 118.5
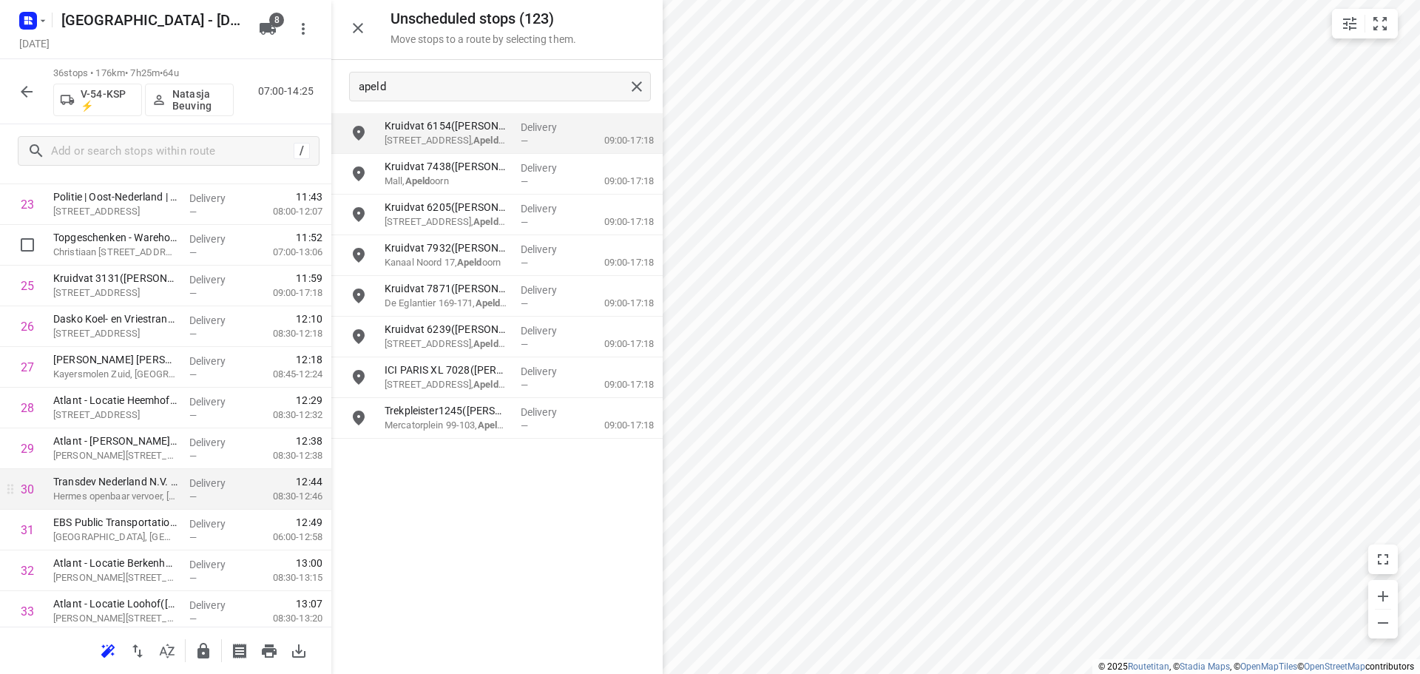
scroll to position [951, 0]
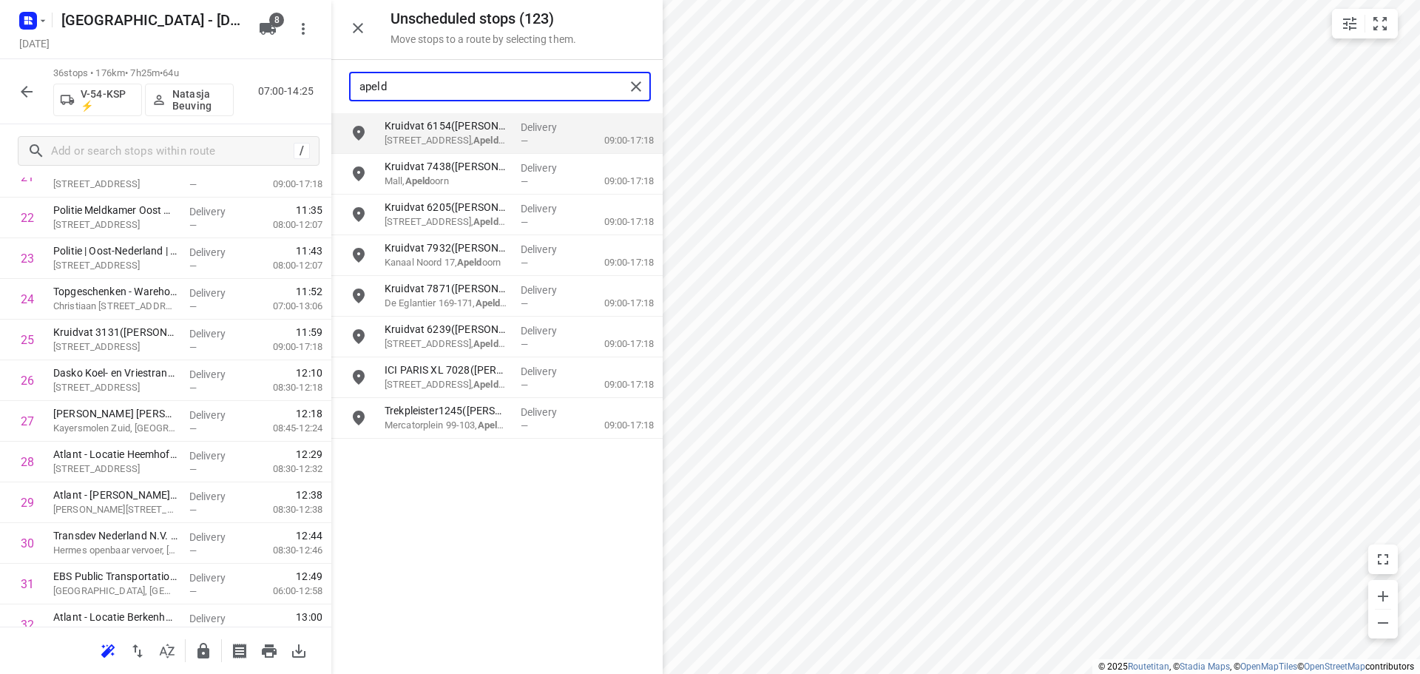
click at [466, 87] on input "apeld" at bounding box center [493, 86] width 266 height 23
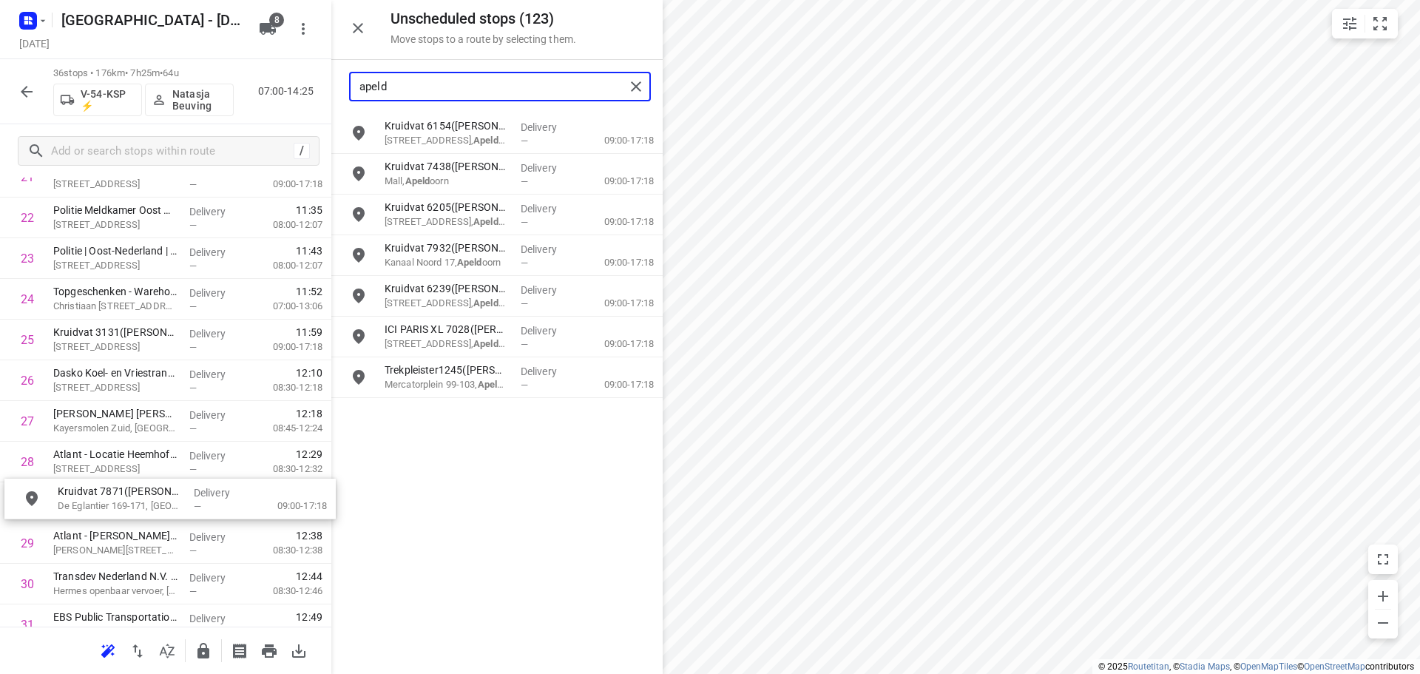
drag, startPoint x: 451, startPoint y: 302, endPoint x: 111, endPoint y: 513, distance: 400.3
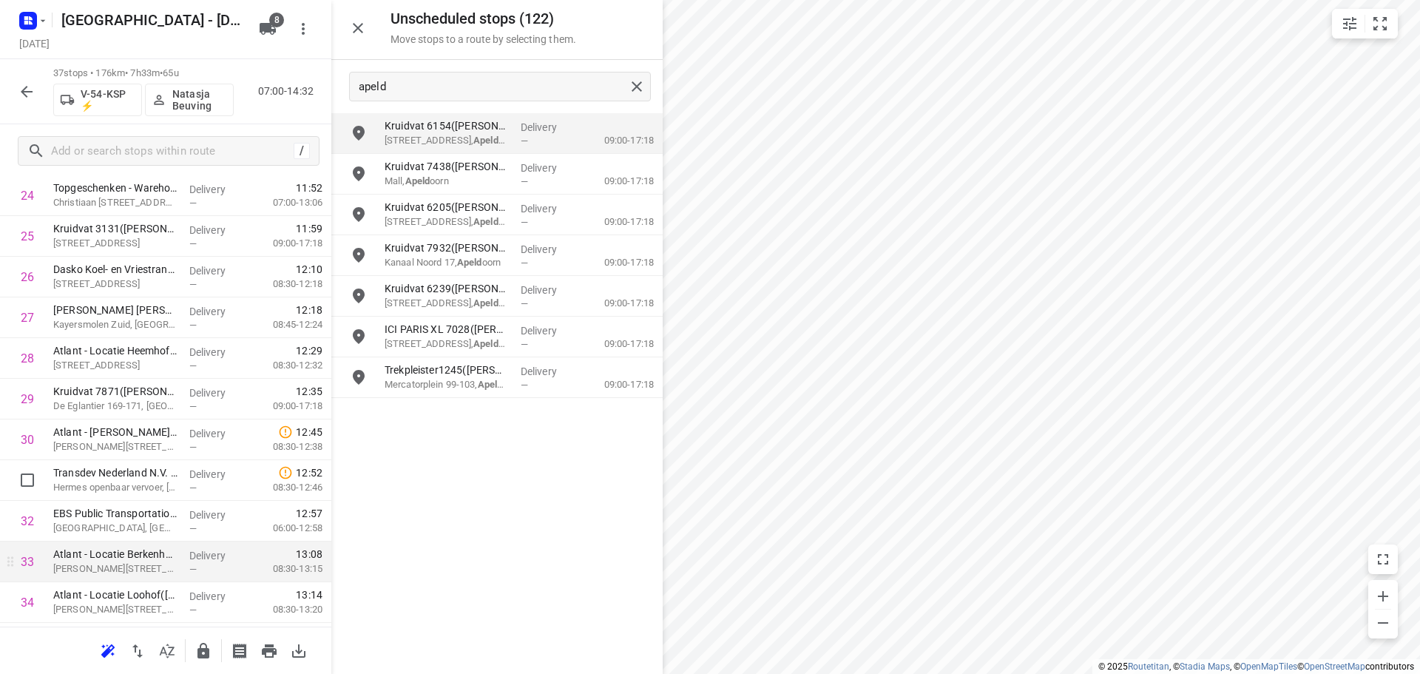
scroll to position [1099, 0]
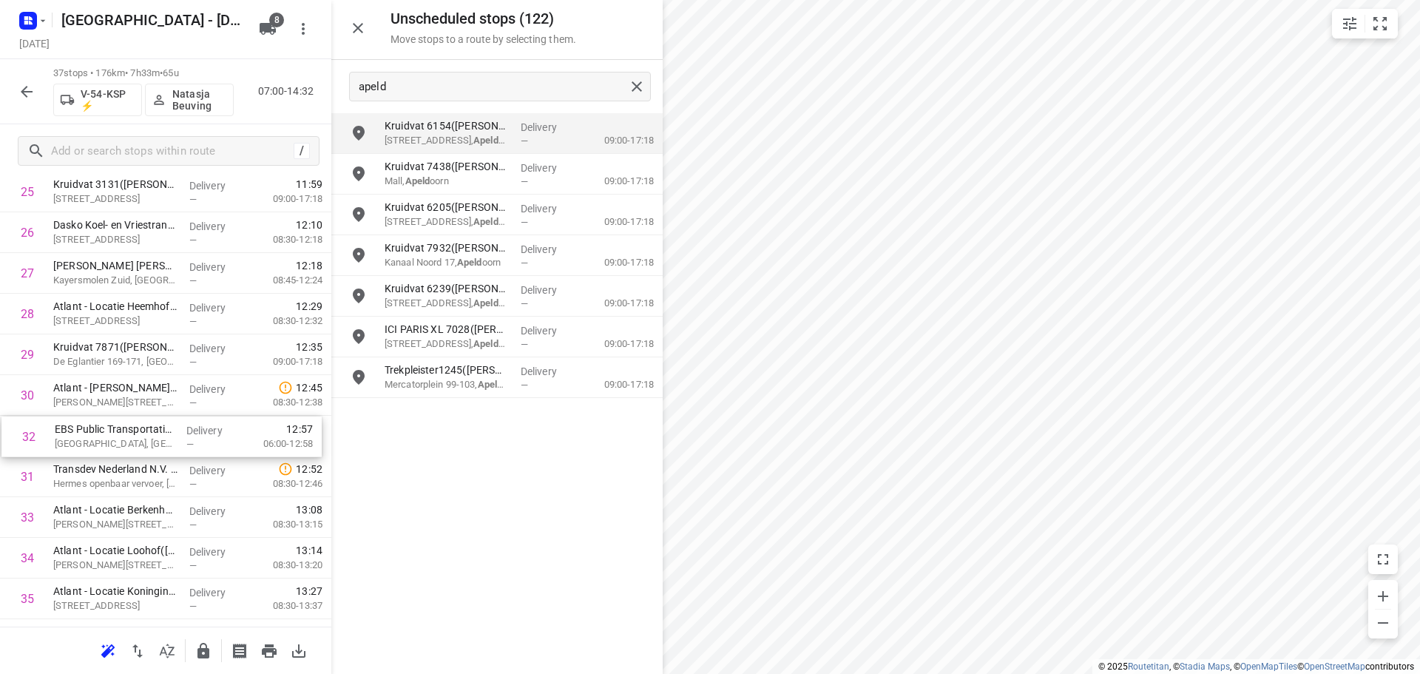
drag, startPoint x: 120, startPoint y: 482, endPoint x: 121, endPoint y: 437, distance: 45.2
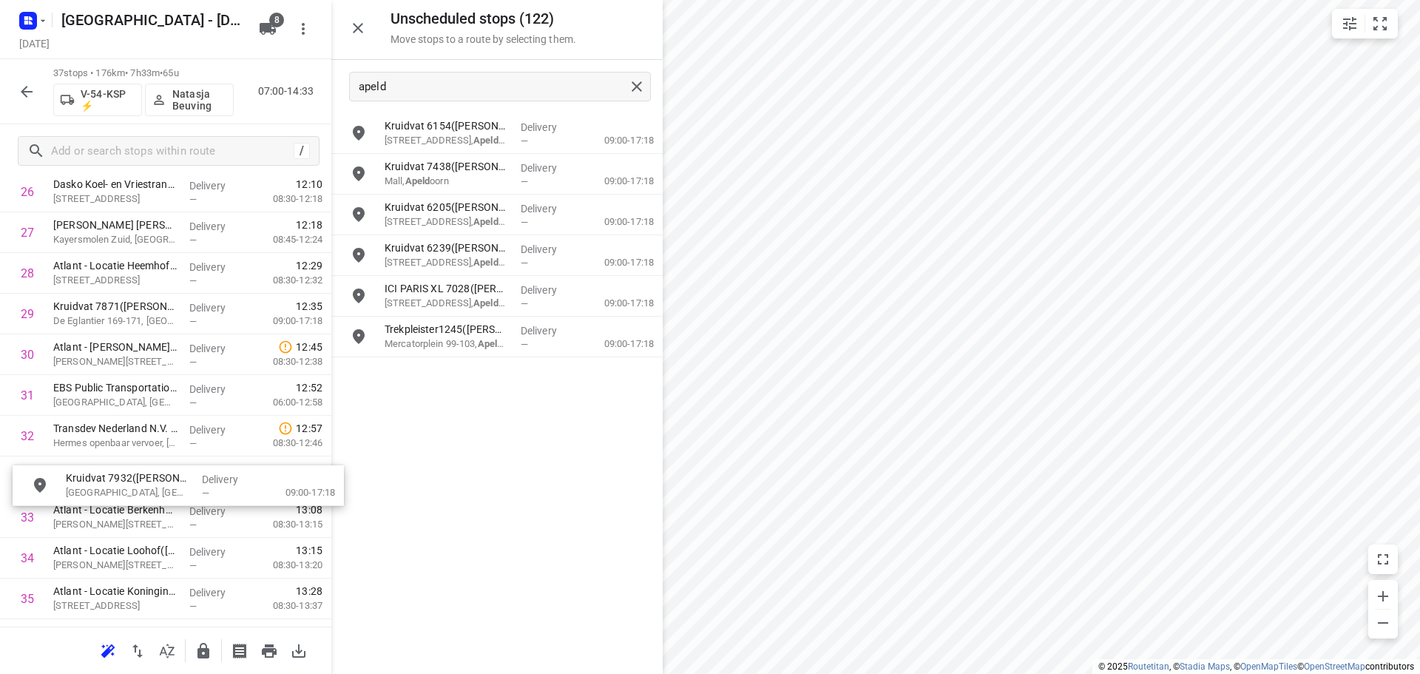
scroll to position [1141, 0]
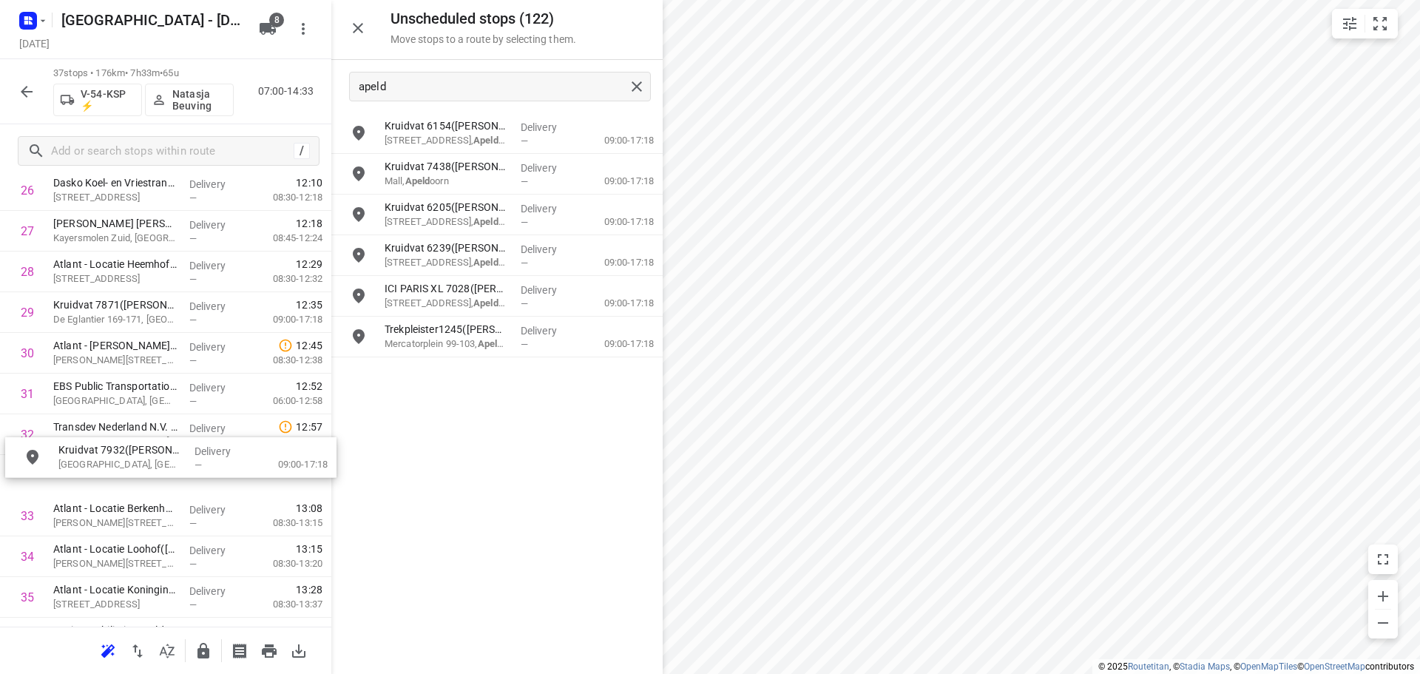
drag, startPoint x: 436, startPoint y: 266, endPoint x: 102, endPoint y: 485, distance: 399.5
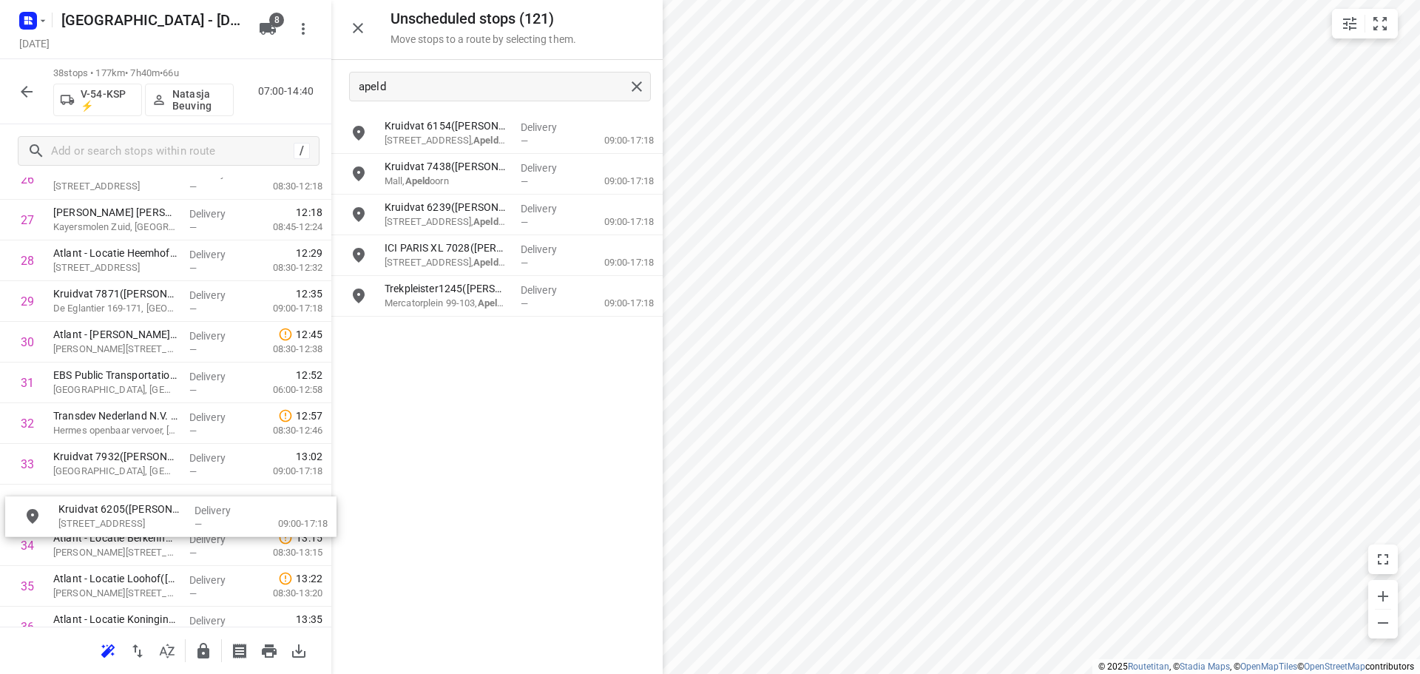
drag, startPoint x: 448, startPoint y: 221, endPoint x: 109, endPoint y: 530, distance: 458.7
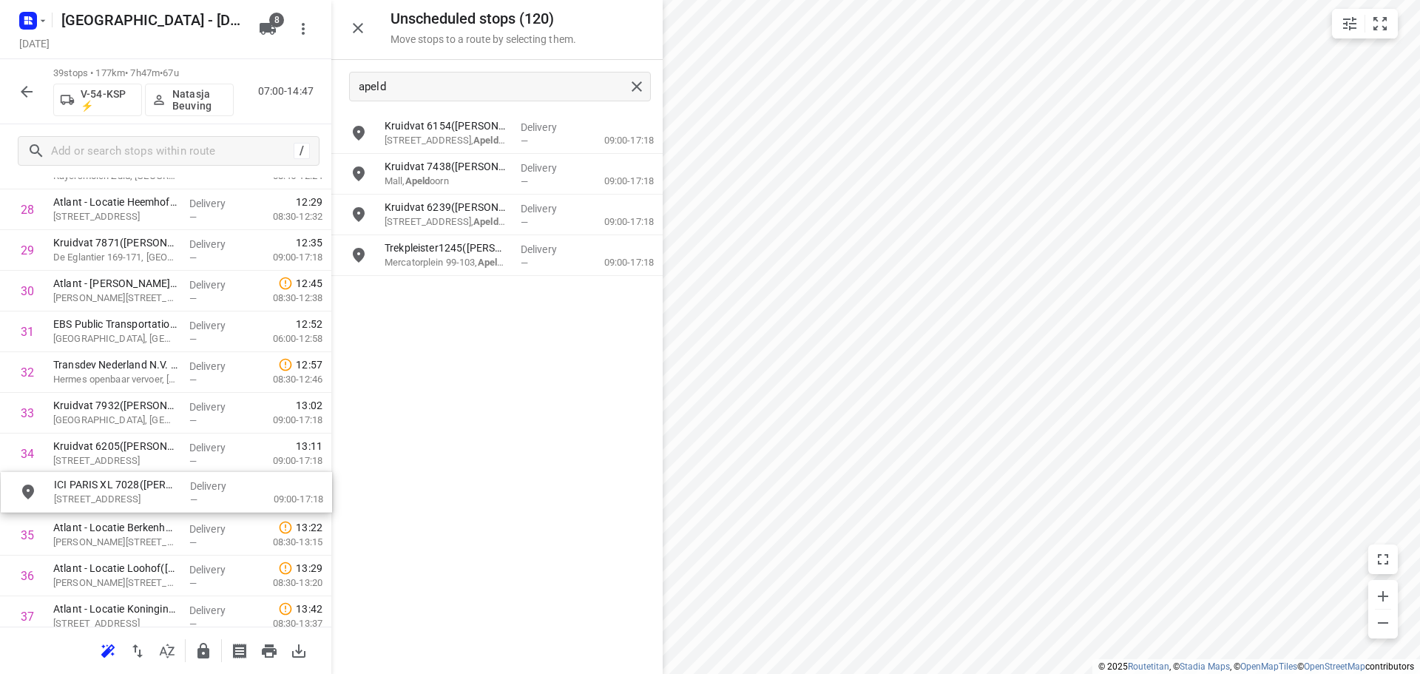
scroll to position [1204, 0]
drag, startPoint x: 445, startPoint y: 254, endPoint x: 107, endPoint y: 496, distance: 415.7
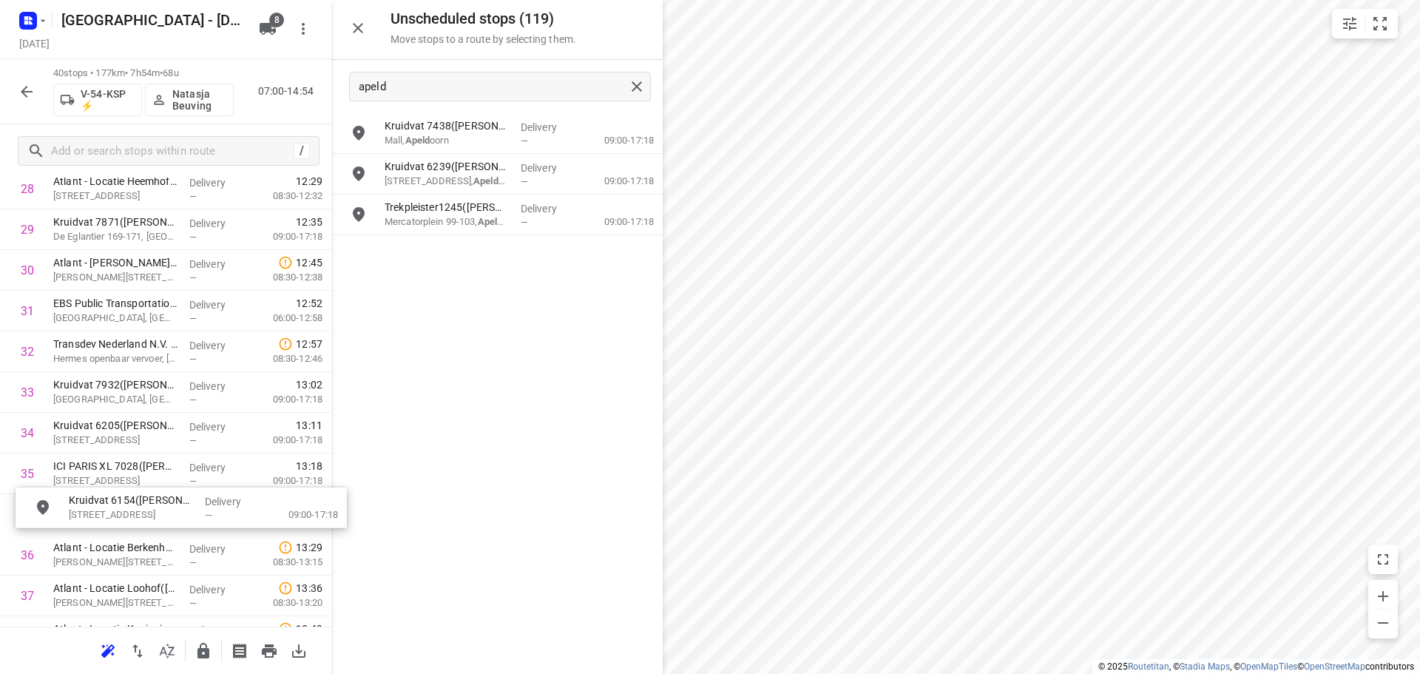
scroll to position [1227, 0]
drag, startPoint x: 444, startPoint y: 146, endPoint x: 124, endPoint y: 528, distance: 498.9
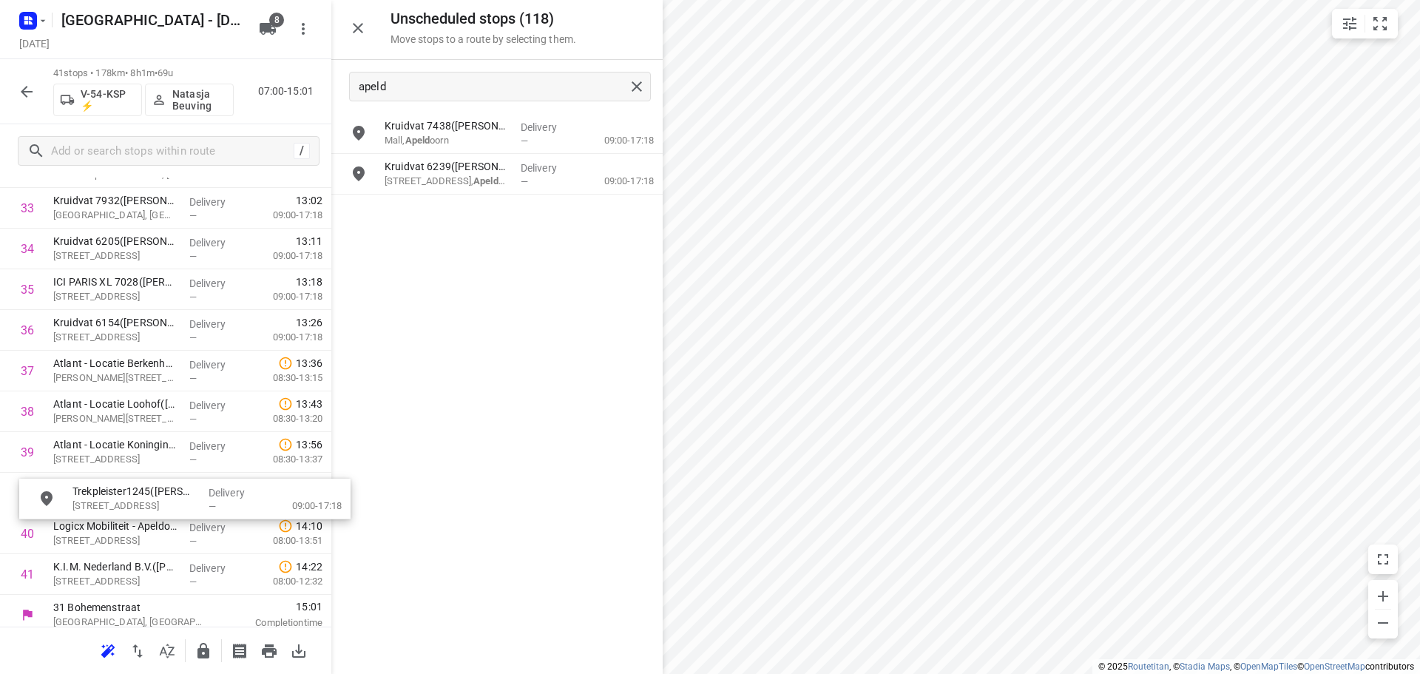
scroll to position [1409, 0]
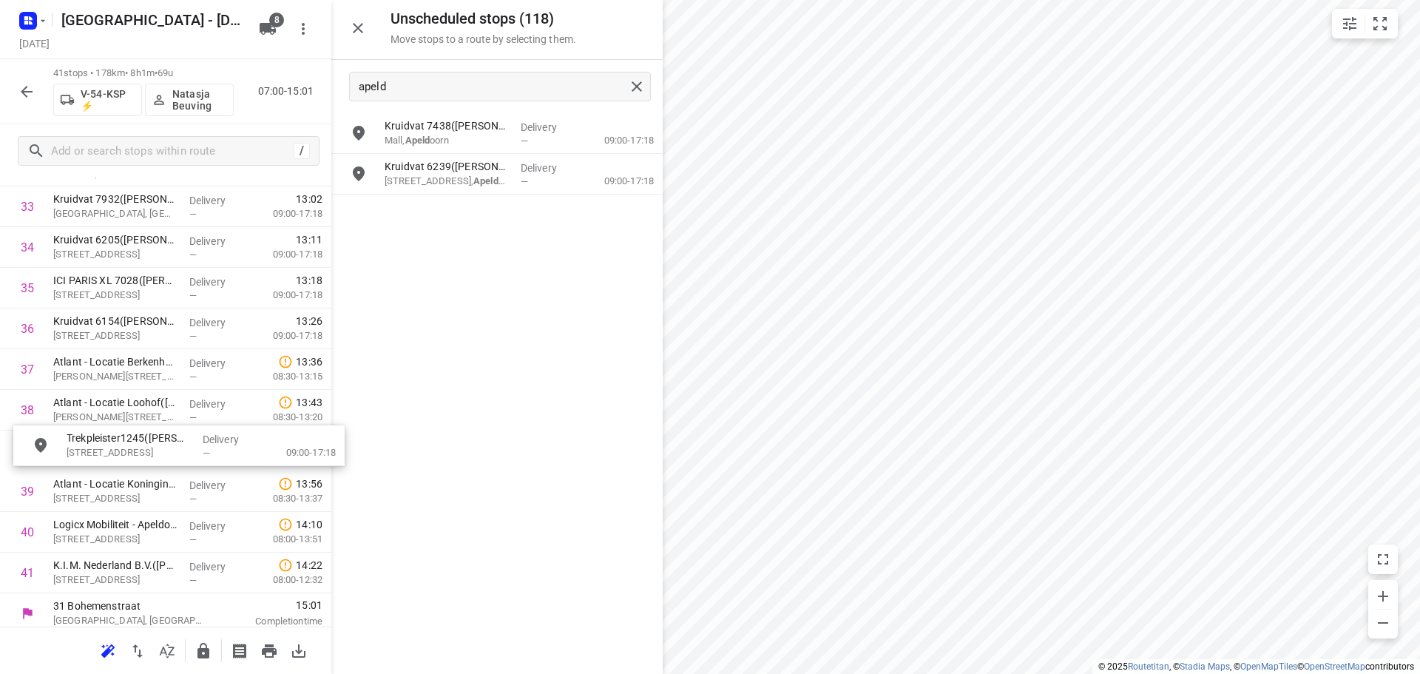
drag, startPoint x: 447, startPoint y: 220, endPoint x: 127, endPoint y: 455, distance: 396.4
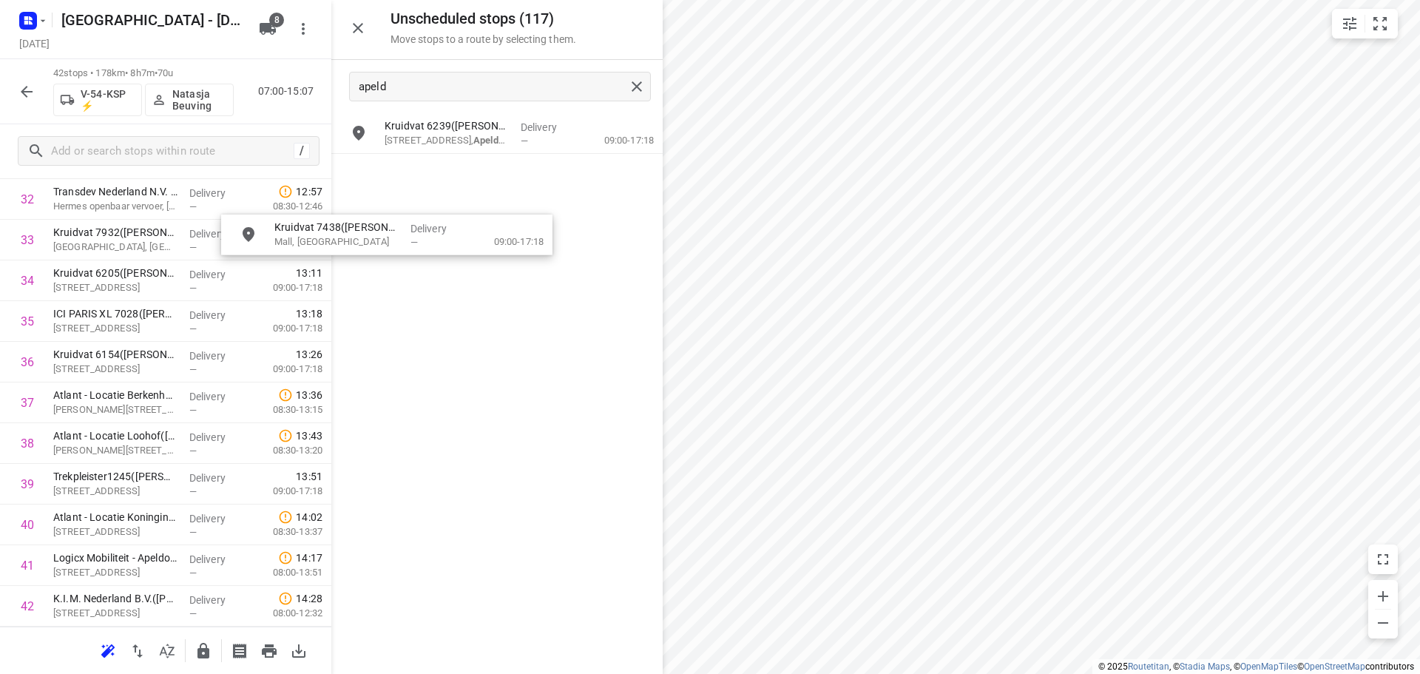
scroll to position [1375, 0]
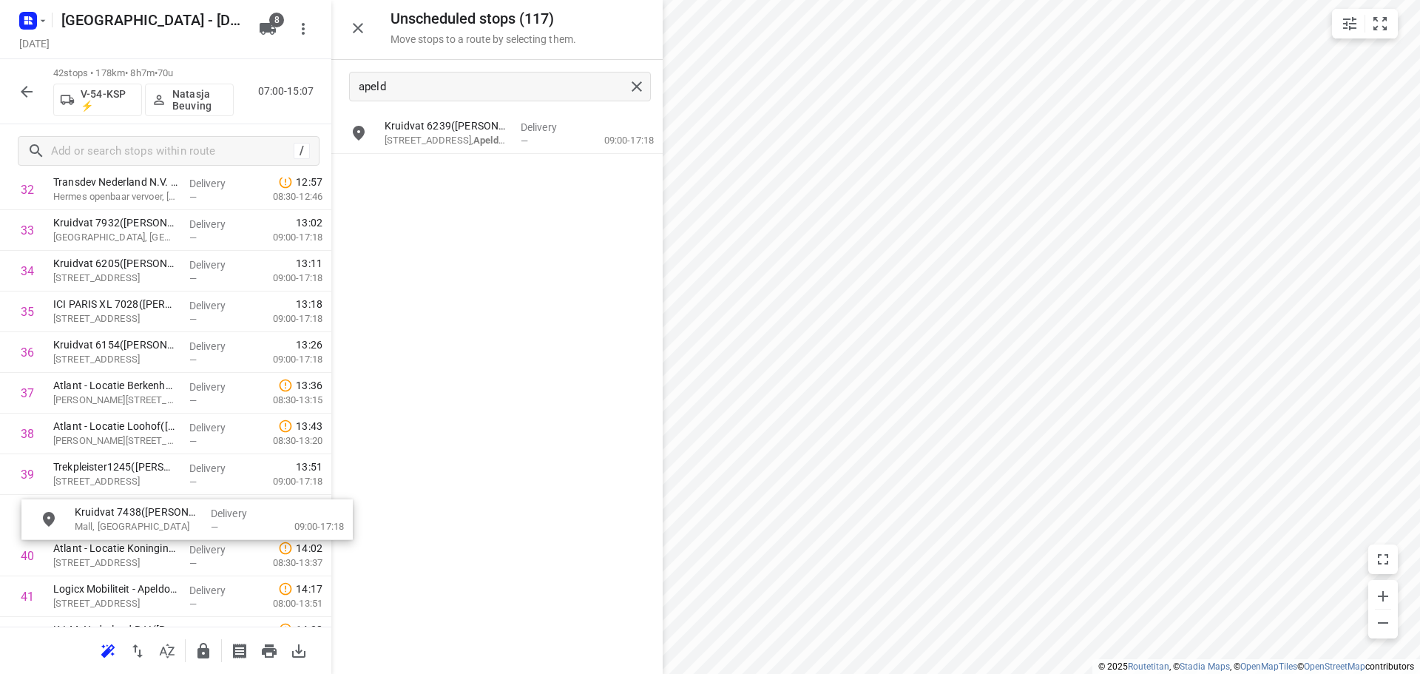
drag, startPoint x: 422, startPoint y: 138, endPoint x: 111, endPoint y: 530, distance: 500.7
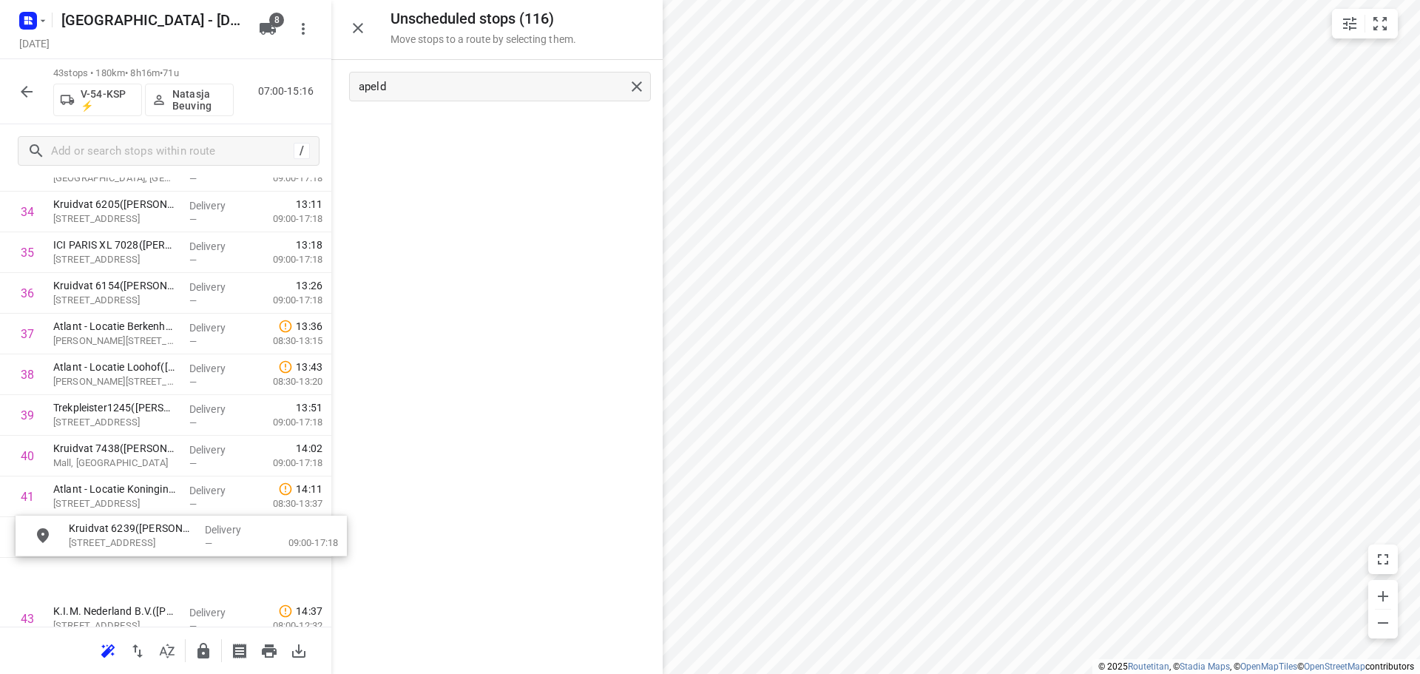
scroll to position [1480, 7]
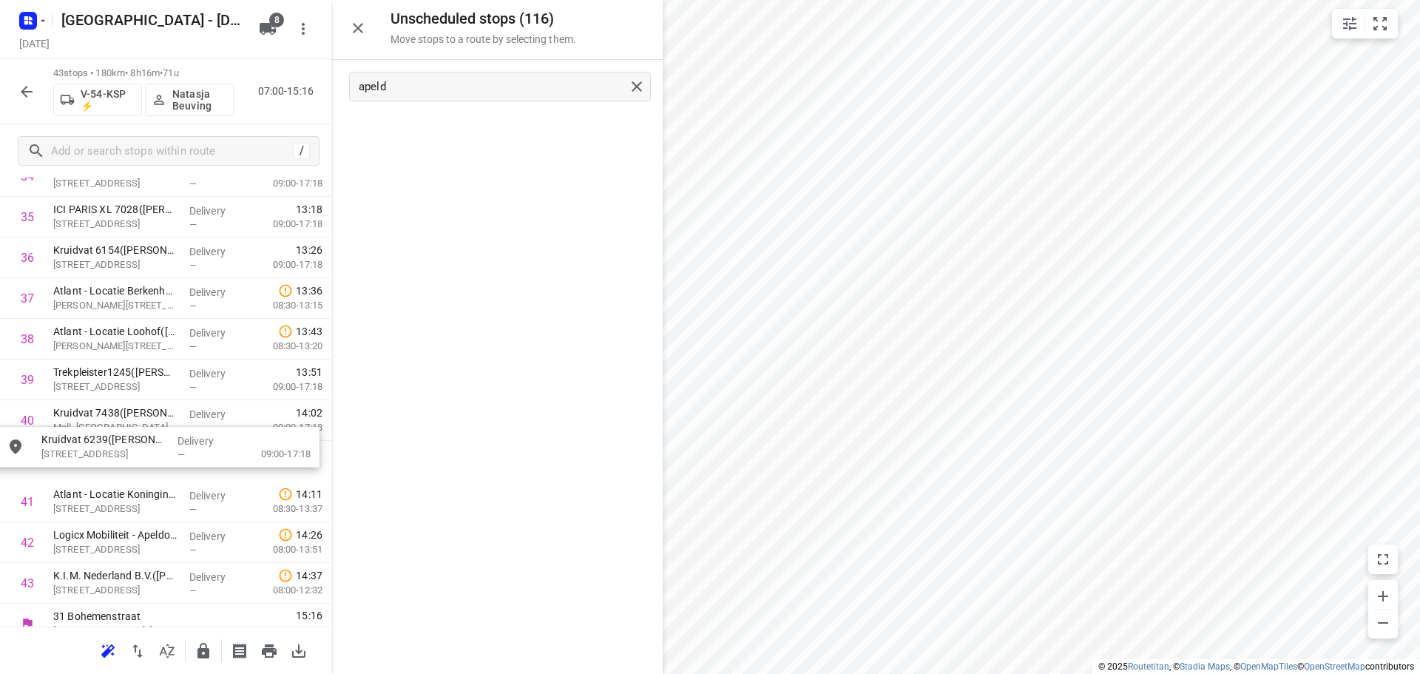
drag, startPoint x: 465, startPoint y: 127, endPoint x: 121, endPoint y: 441, distance: 465.5
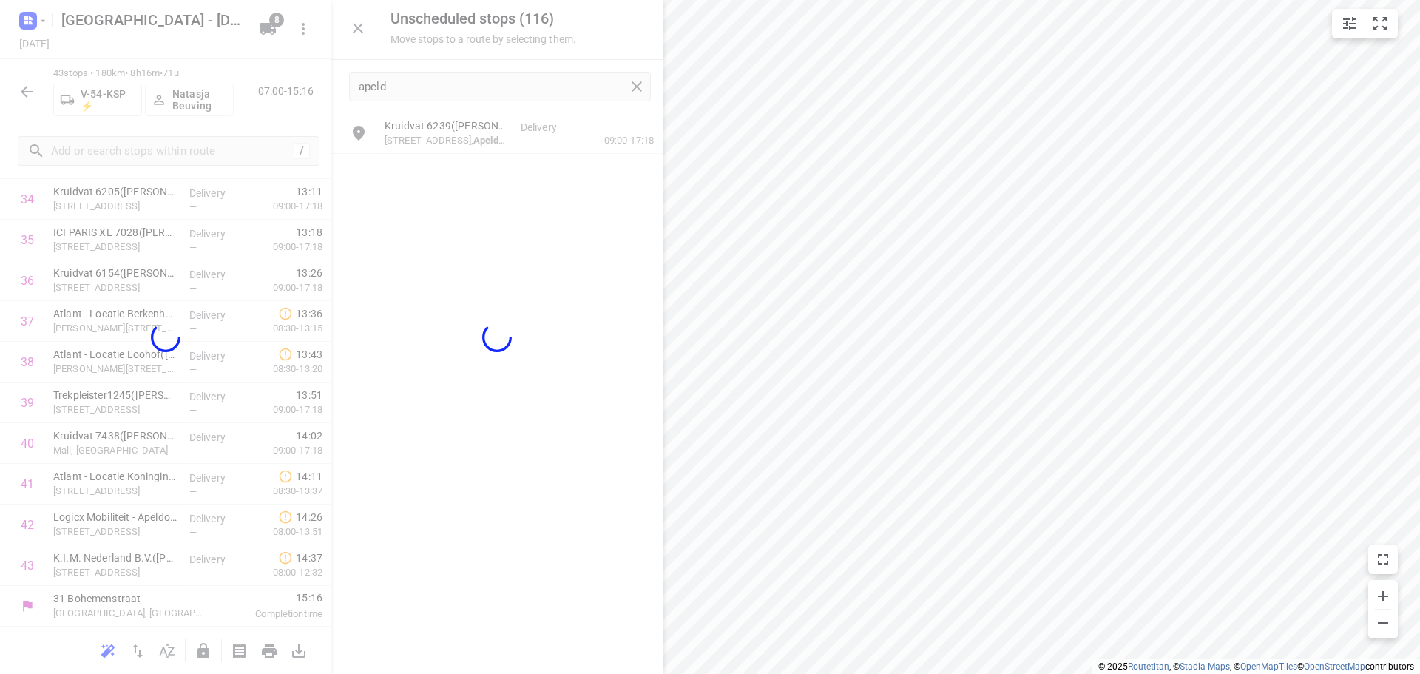
scroll to position [1457, 0]
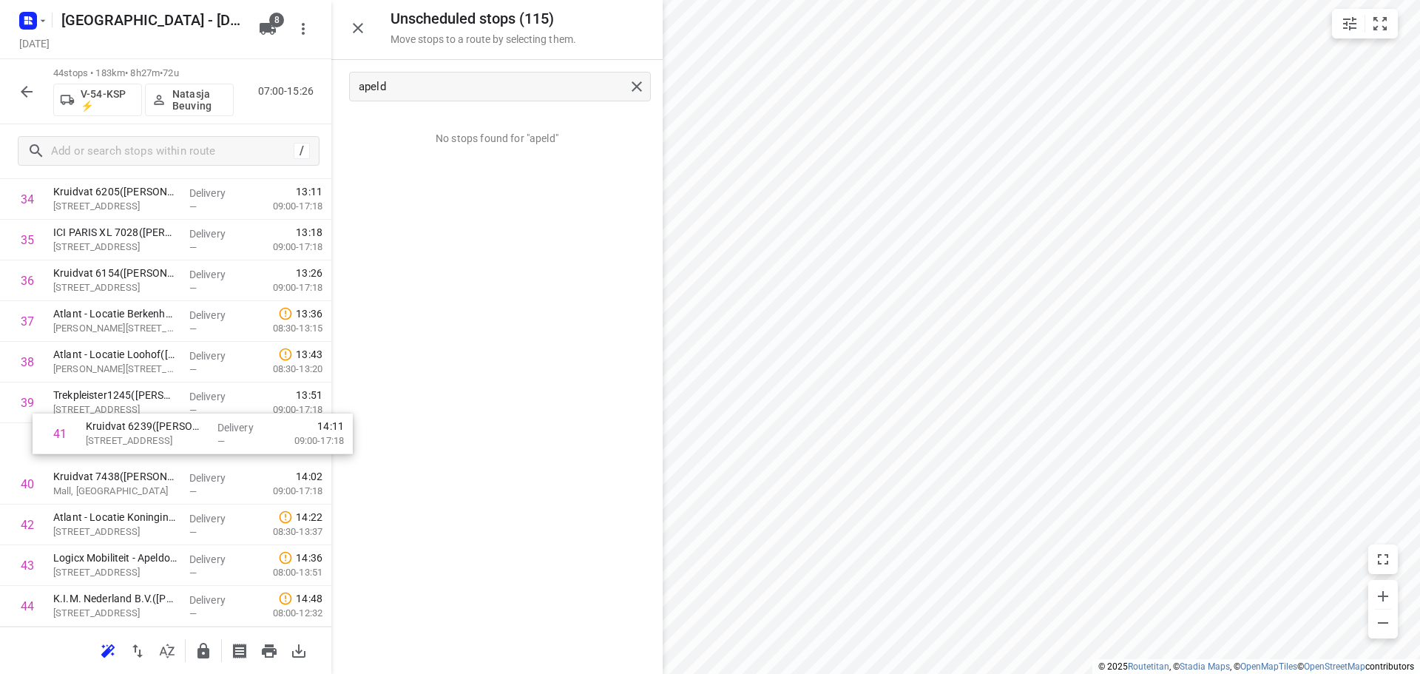
drag, startPoint x: 71, startPoint y: 485, endPoint x: 109, endPoint y: 434, distance: 62.9
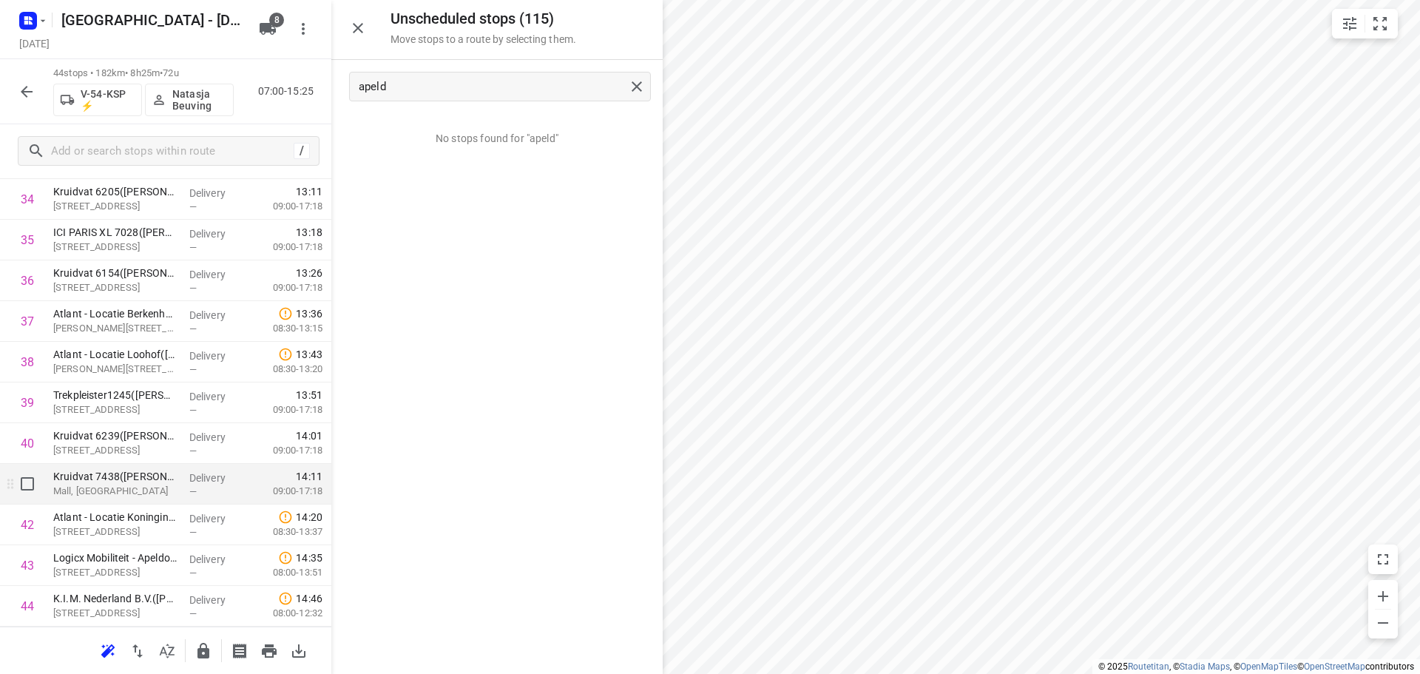
scroll to position [1498, 0]
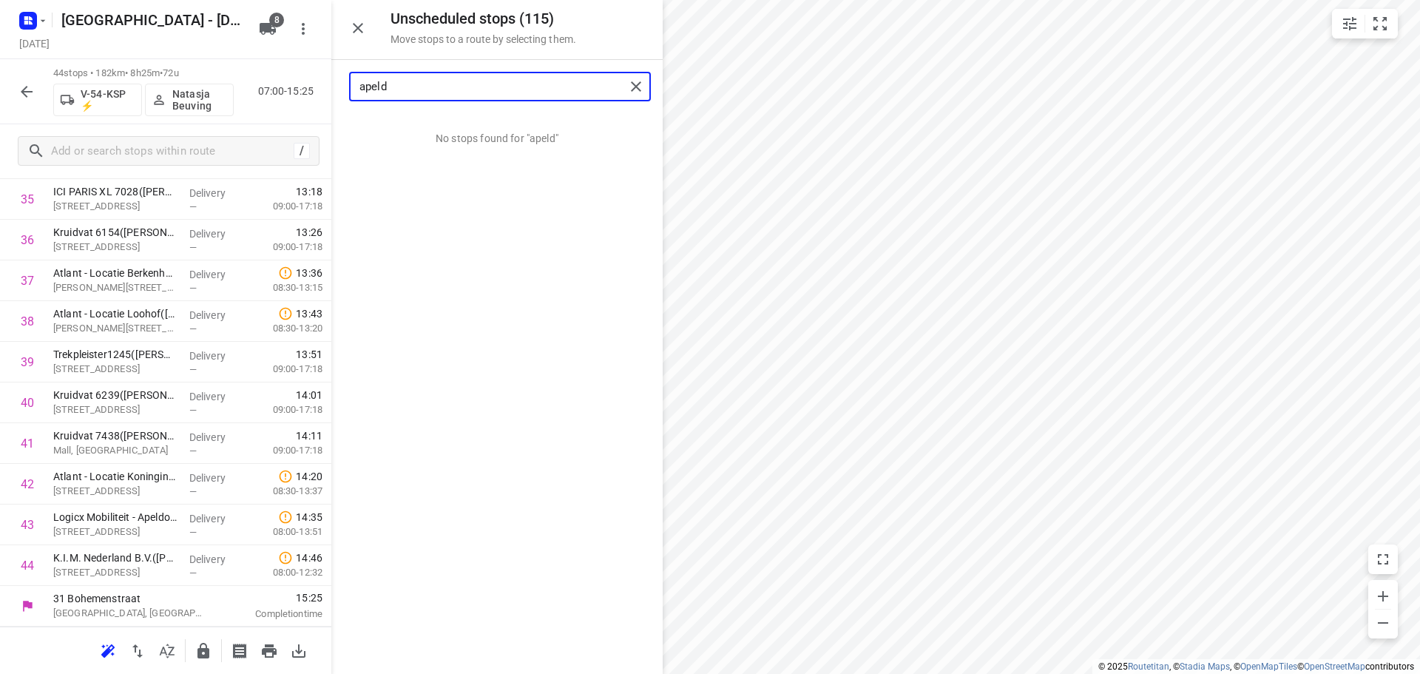
click at [445, 87] on input "apeld" at bounding box center [493, 86] width 266 height 23
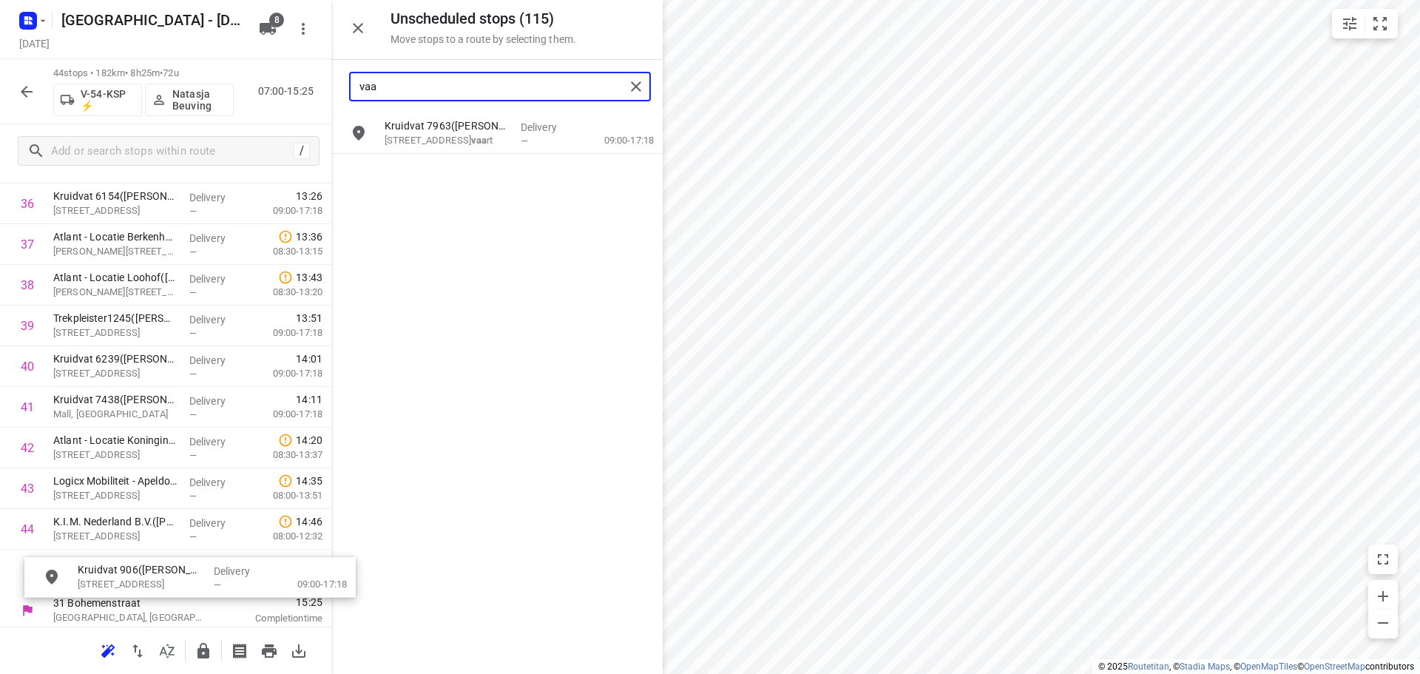
scroll to position [1550, 0]
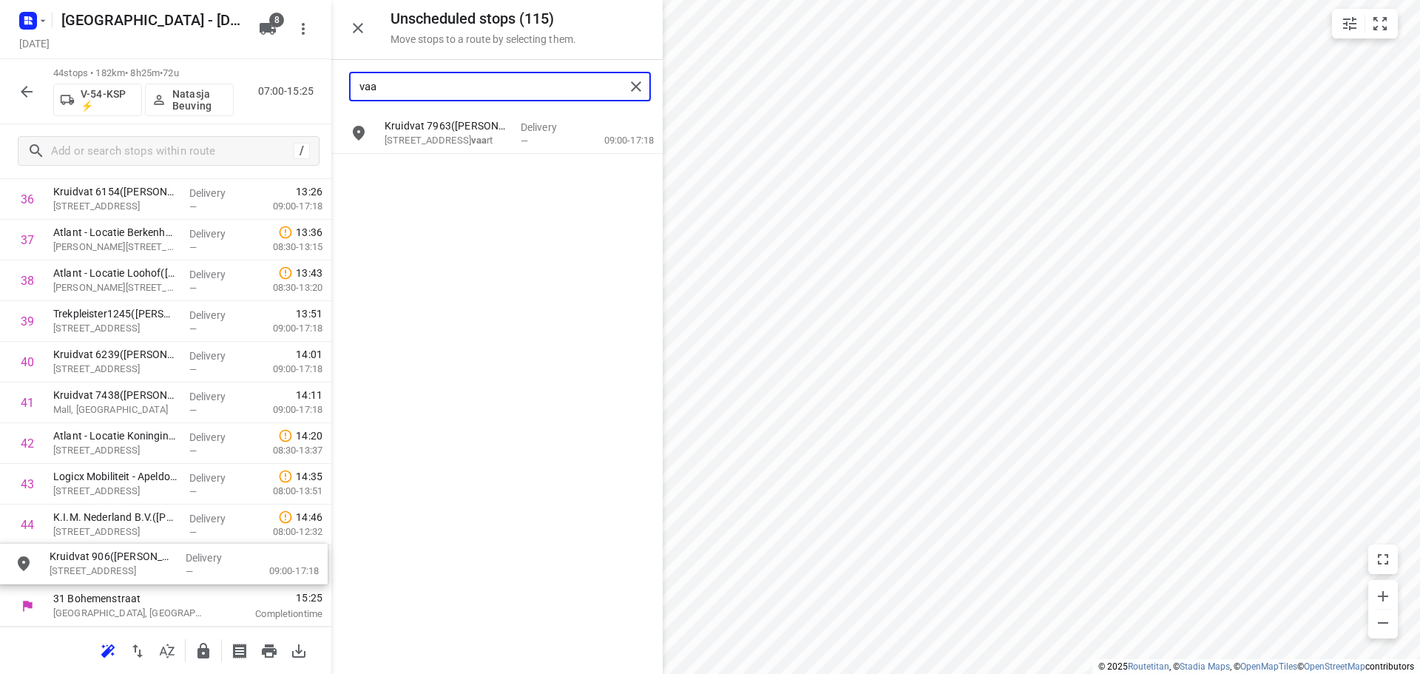
drag, startPoint x: 453, startPoint y: 133, endPoint x: 114, endPoint y: 569, distance: 552.0
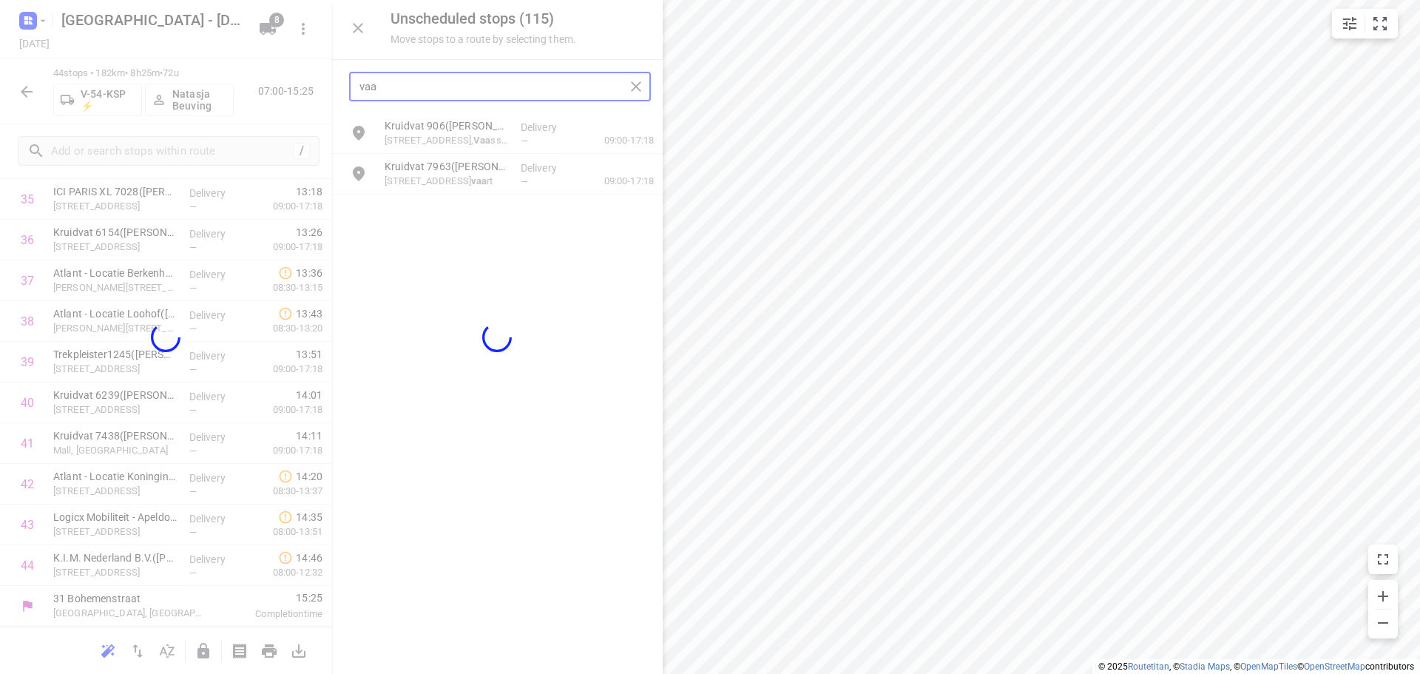
scroll to position [1498, 0]
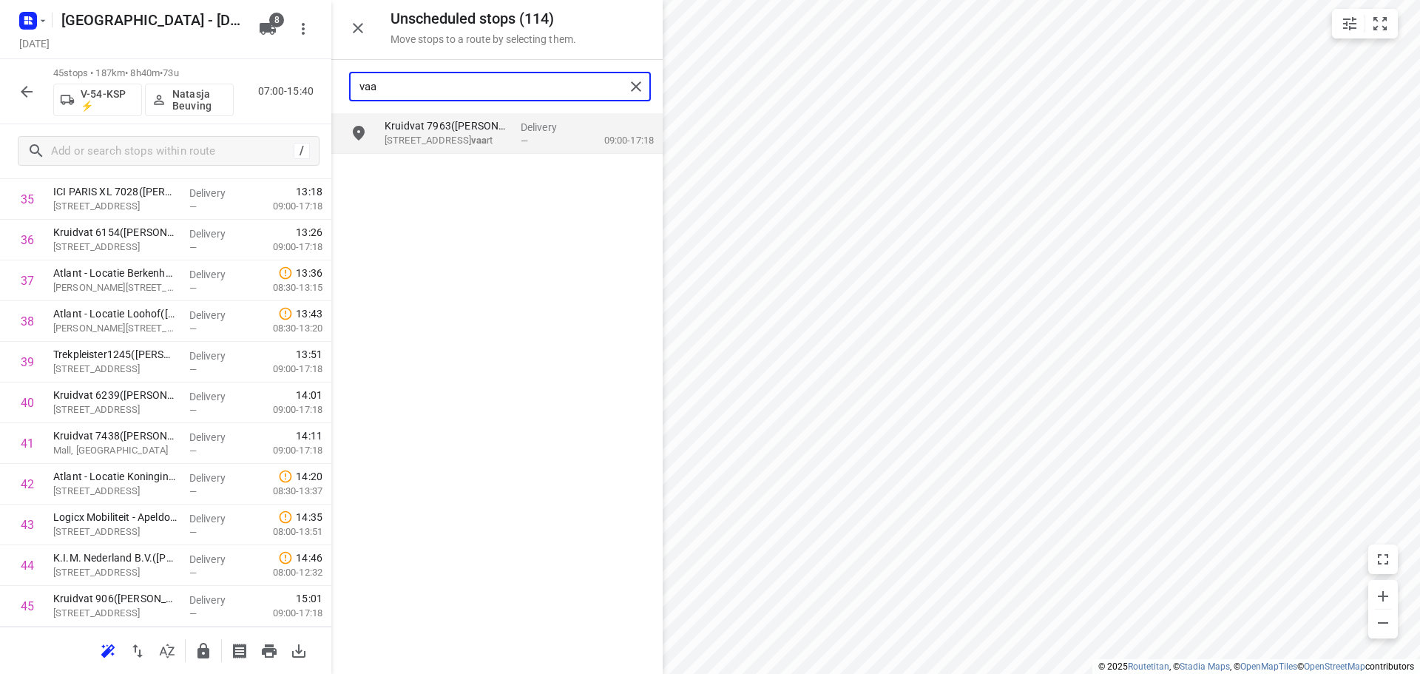
click at [465, 94] on input "vaa" at bounding box center [493, 86] width 266 height 23
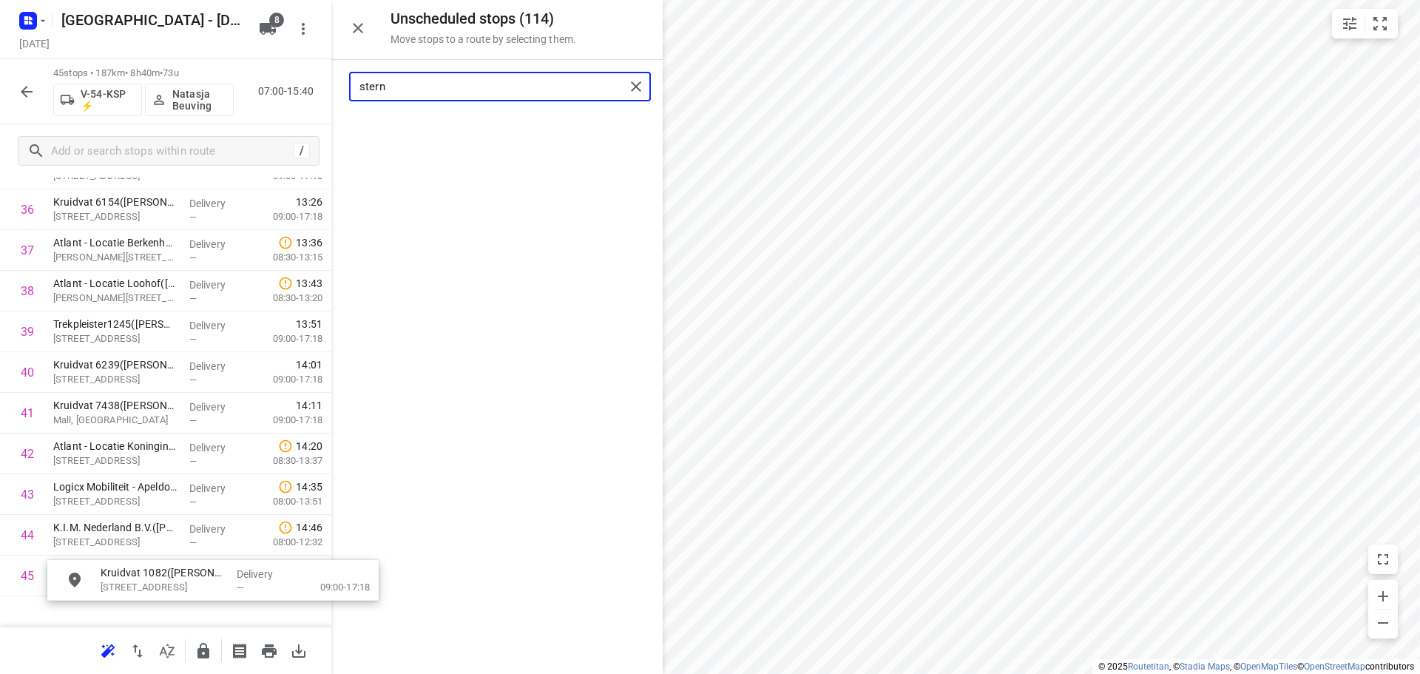
scroll to position [1591, 0]
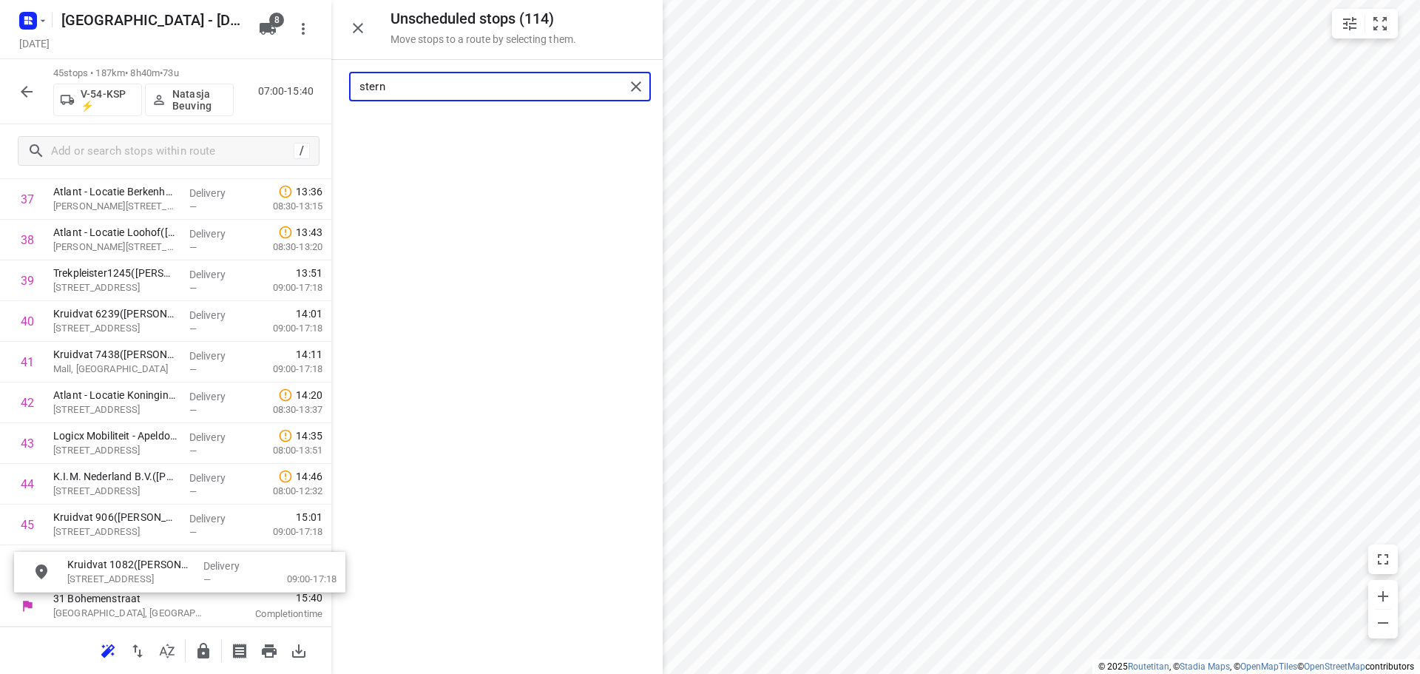
drag, startPoint x: 454, startPoint y: 137, endPoint x: 134, endPoint y: 564, distance: 533.7
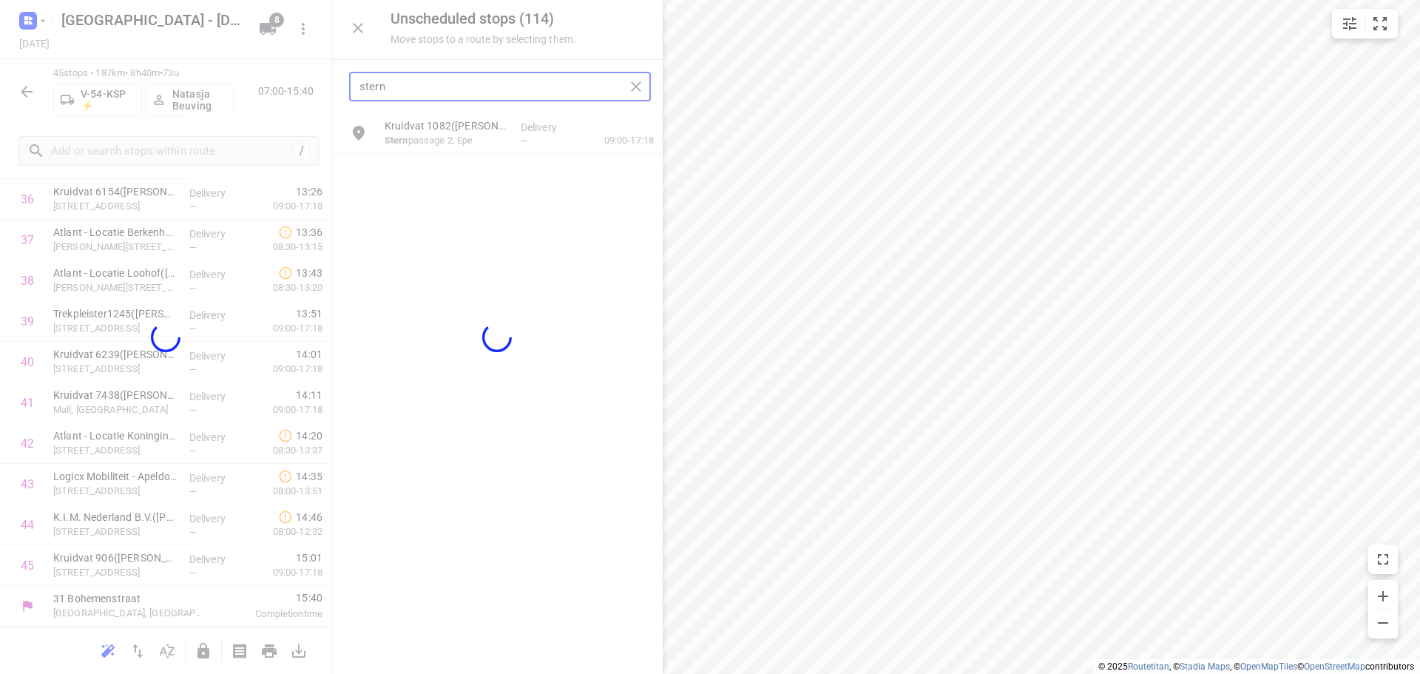
scroll to position [1539, 0]
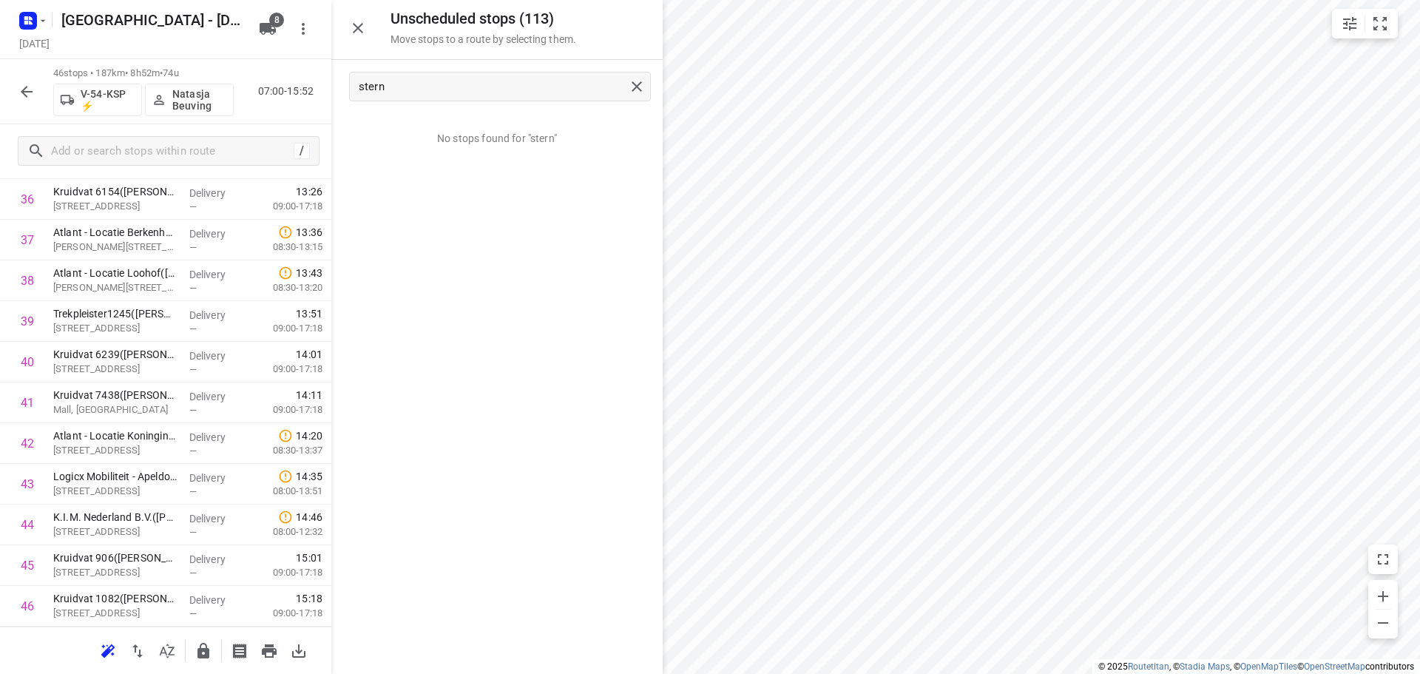
click at [200, 646] on icon "button" at bounding box center [204, 651] width 18 height 18
click at [33, 92] on icon "button" at bounding box center [27, 92] width 12 height 12
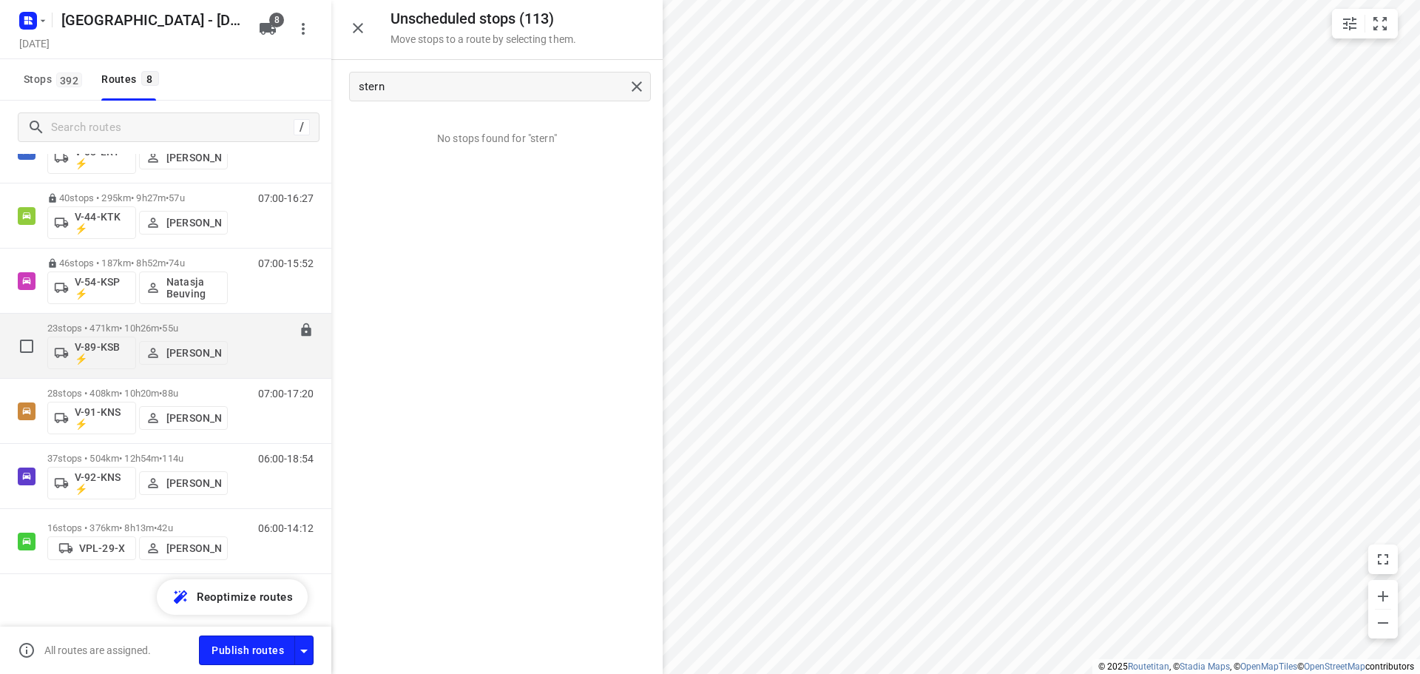
scroll to position [183, 0]
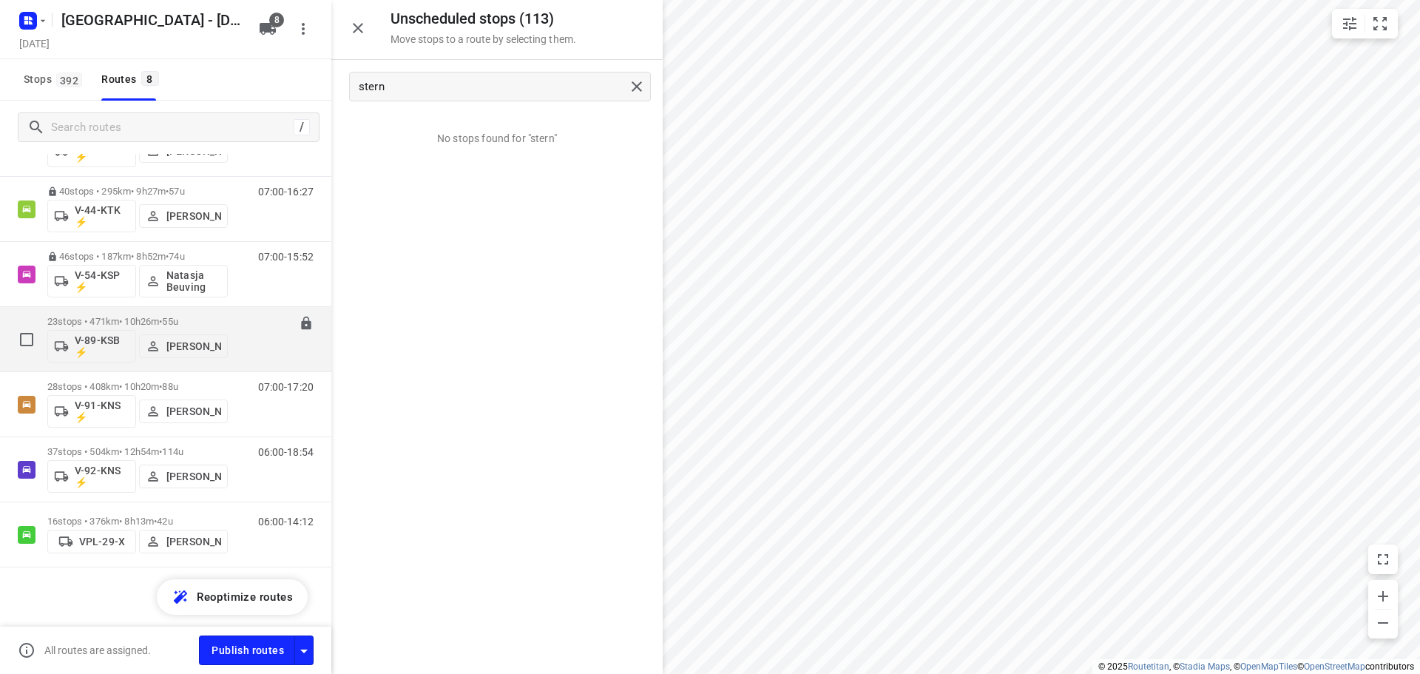
click at [145, 314] on div "23 stops • 471km • 10h26m • 55u V-89-KSB ⚡ Harco Wattimena" at bounding box center [137, 338] width 181 height 61
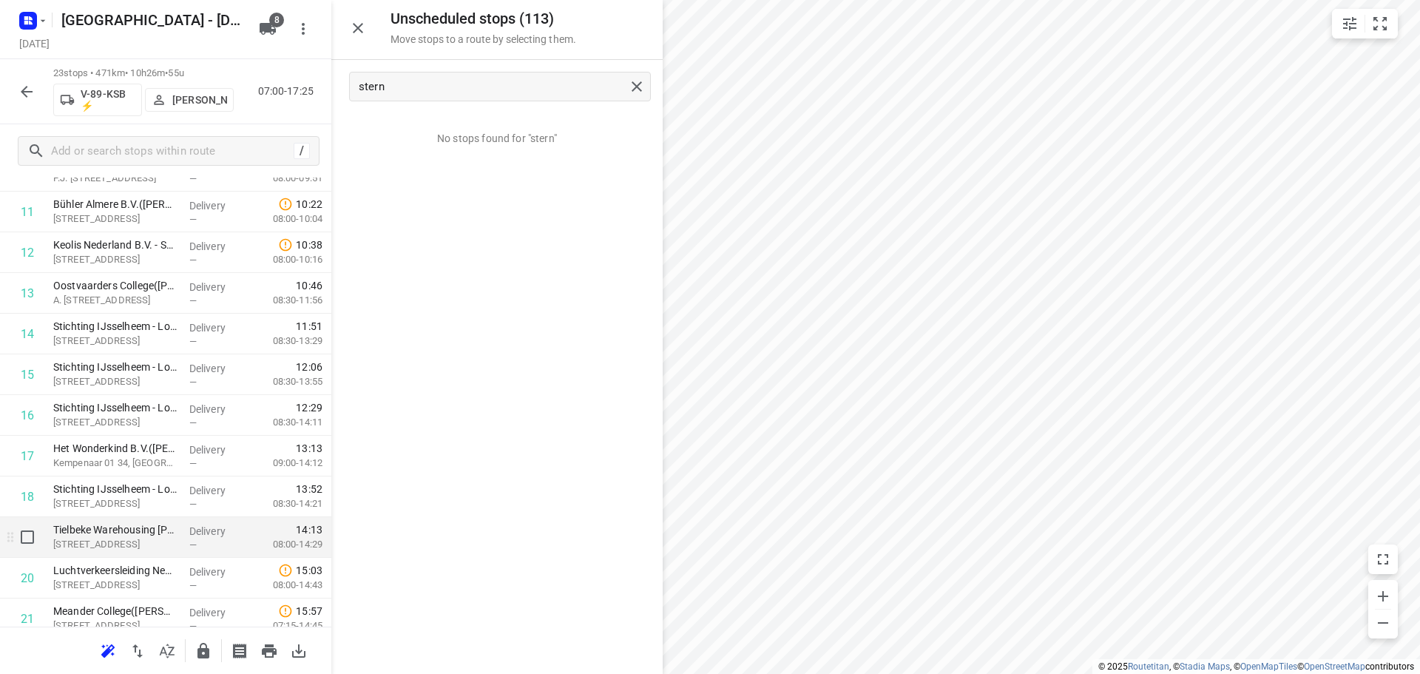
scroll to position [518, 0]
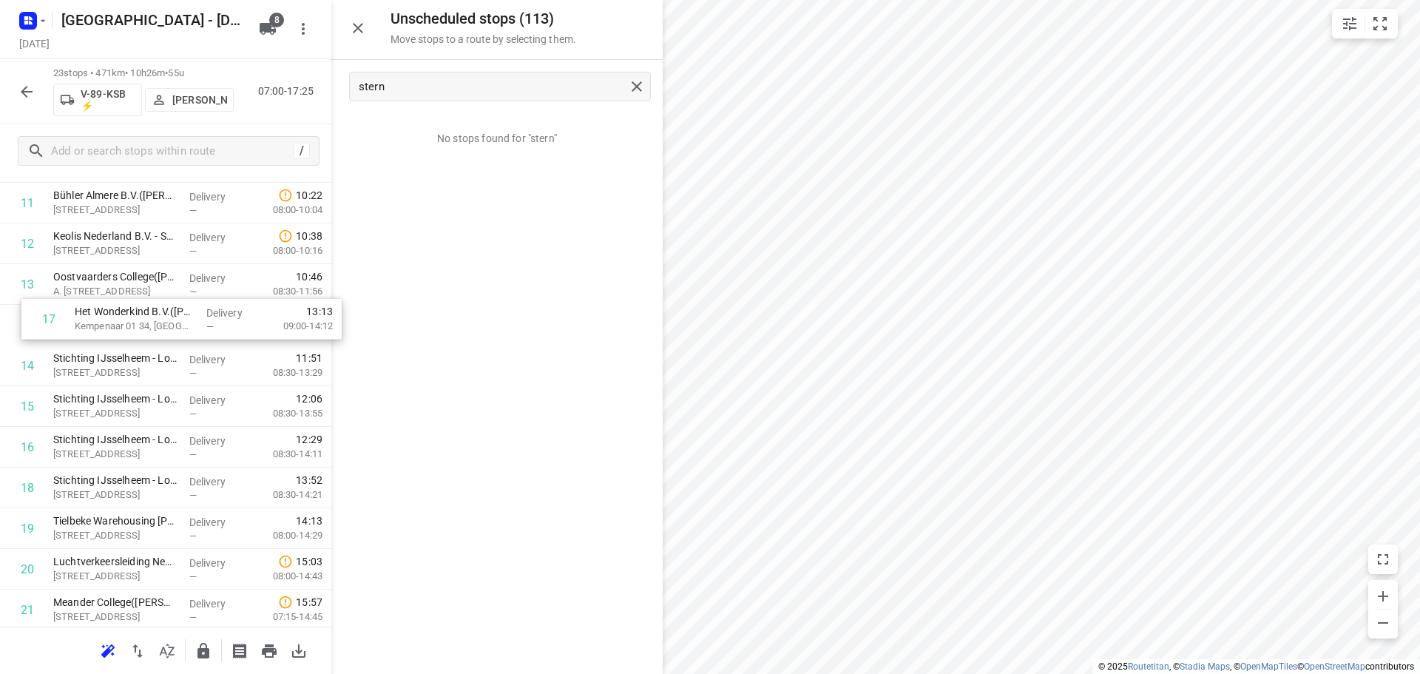
drag, startPoint x: 98, startPoint y: 454, endPoint x: 122, endPoint y: 321, distance: 135.3
click at [122, 321] on div "1 ⭐EMM International(Mariska Helmich / Bianca Sterken) Bohemenstraat 19, Zwolle…" at bounding box center [165, 244] width 331 height 936
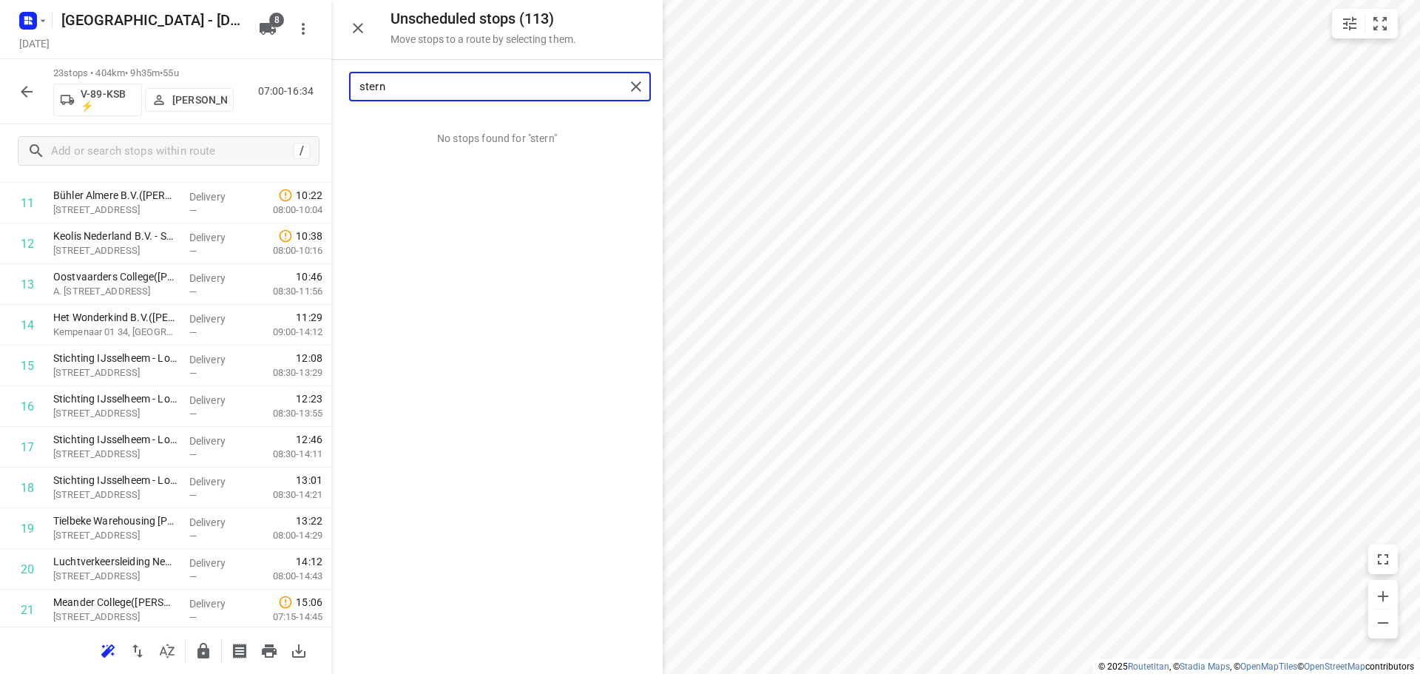
click at [428, 84] on input "stern" at bounding box center [493, 86] width 266 height 23
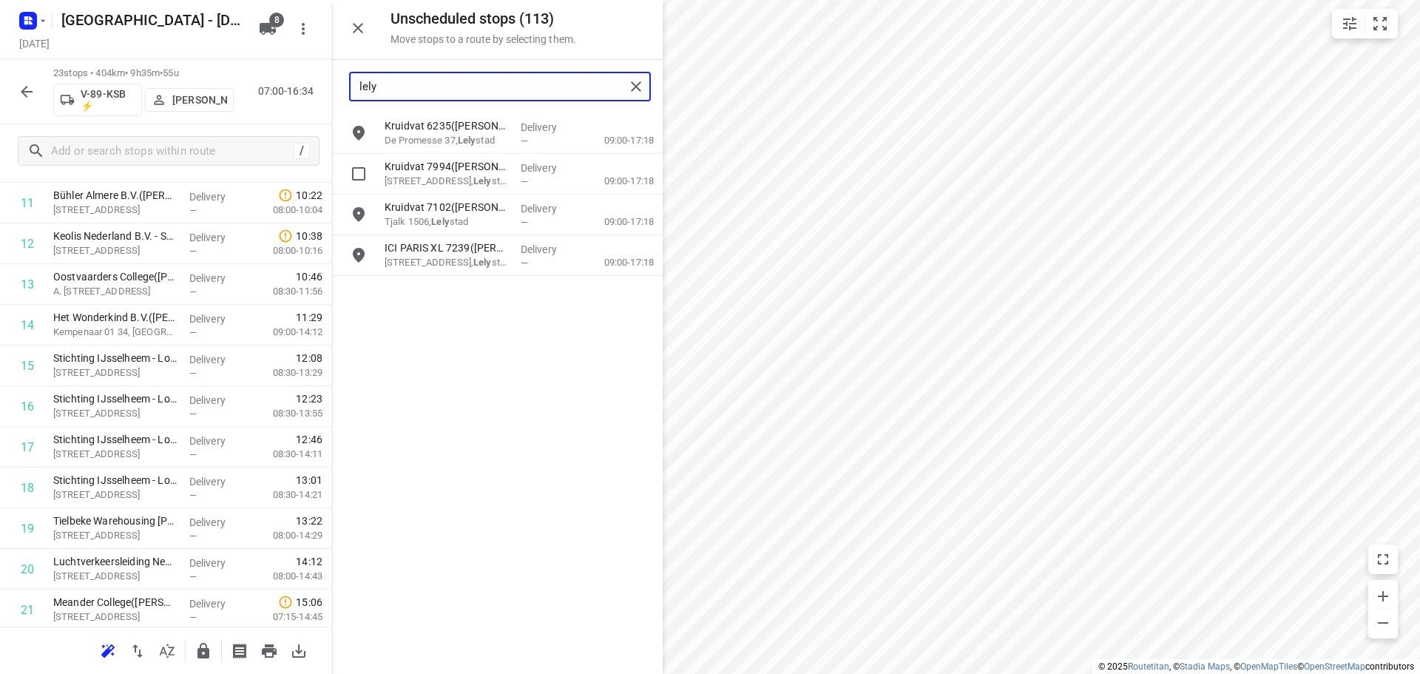
scroll to position [487, 0]
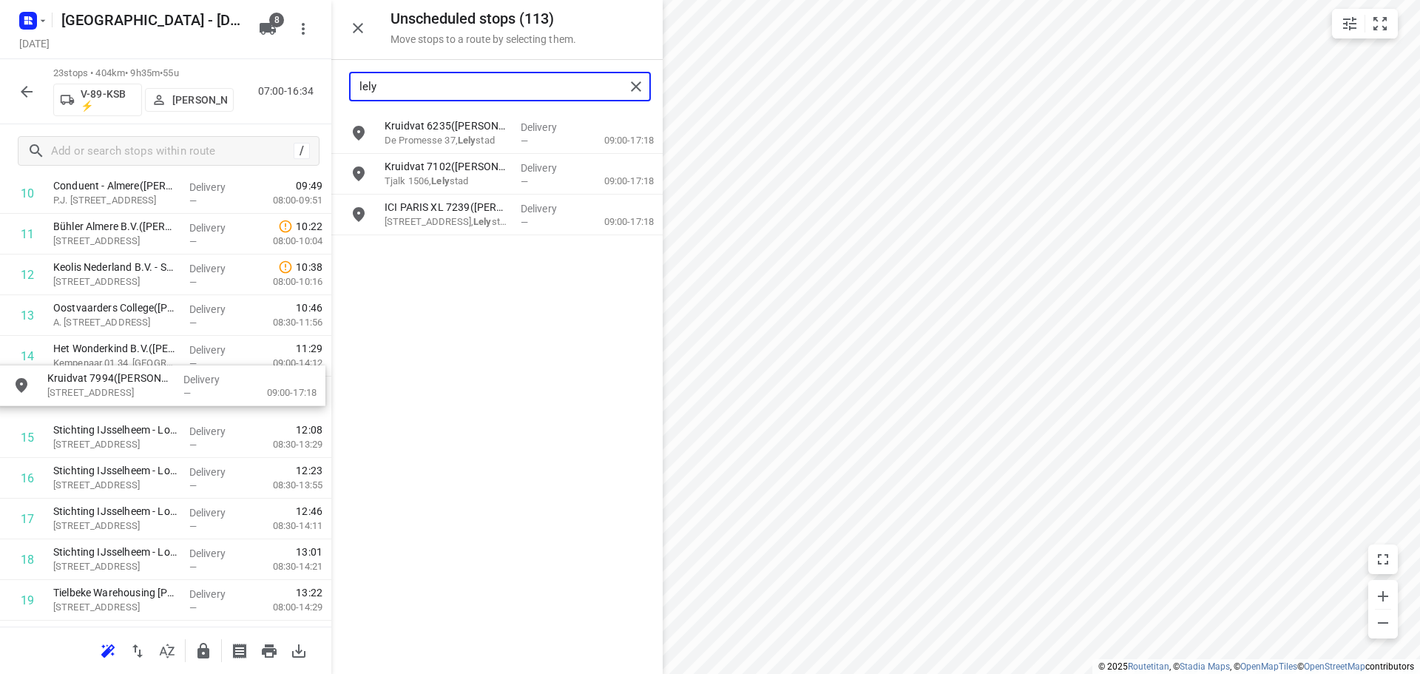
drag, startPoint x: 502, startPoint y: 191, endPoint x: 159, endPoint y: 402, distance: 403.2
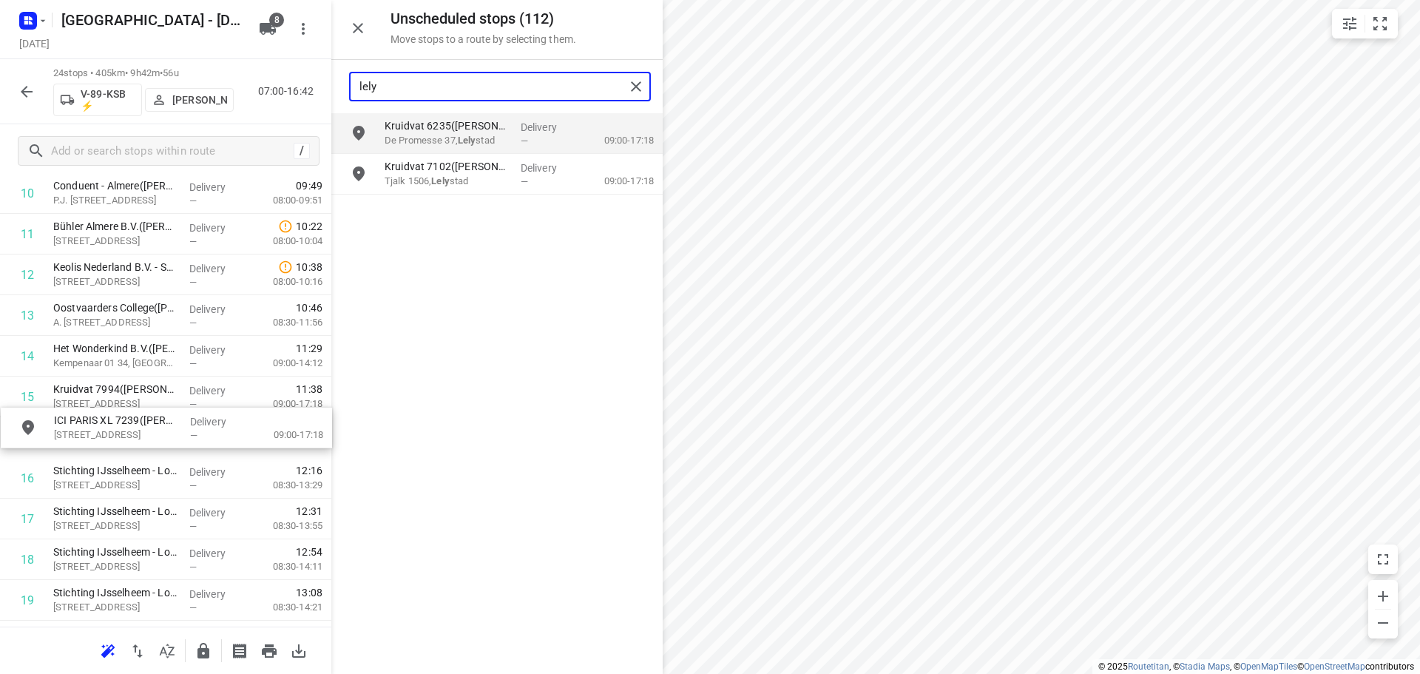
drag, startPoint x: 446, startPoint y: 231, endPoint x: 112, endPoint y: 441, distance: 394.9
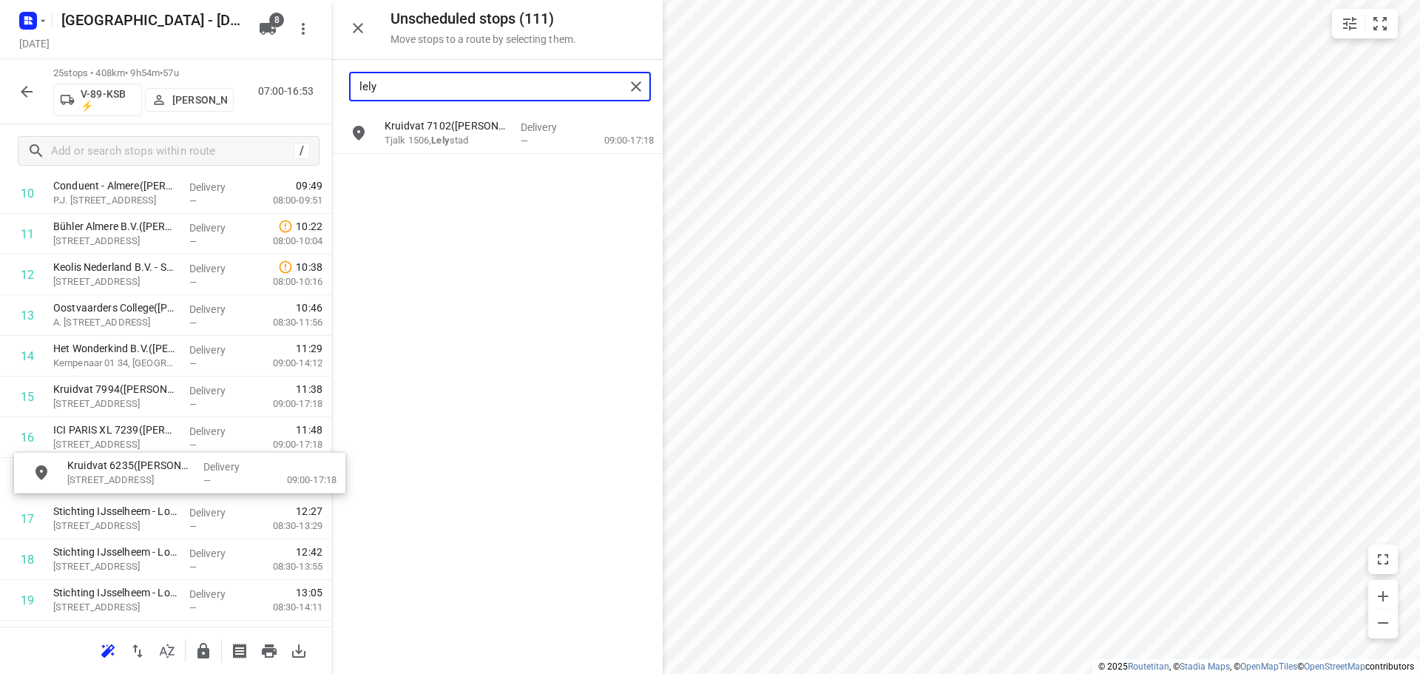
drag, startPoint x: 438, startPoint y: 144, endPoint x: 111, endPoint y: 497, distance: 481.1
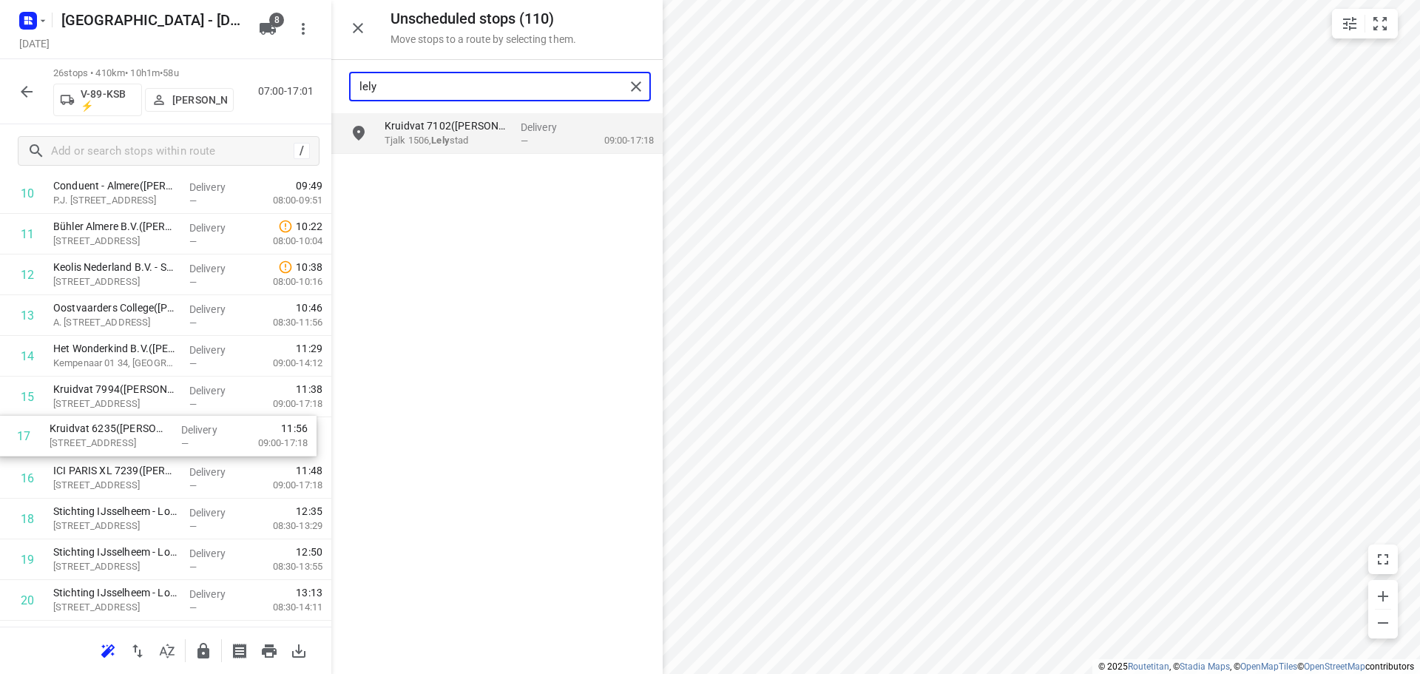
drag, startPoint x: 100, startPoint y: 486, endPoint x: 95, endPoint y: 439, distance: 46.8
click at [95, 439] on div "1 ⭐EMM International(Mariska Helmich / Bianca Sterken) Bohemenstraat 19, Zwolle…" at bounding box center [165, 336] width 331 height 1058
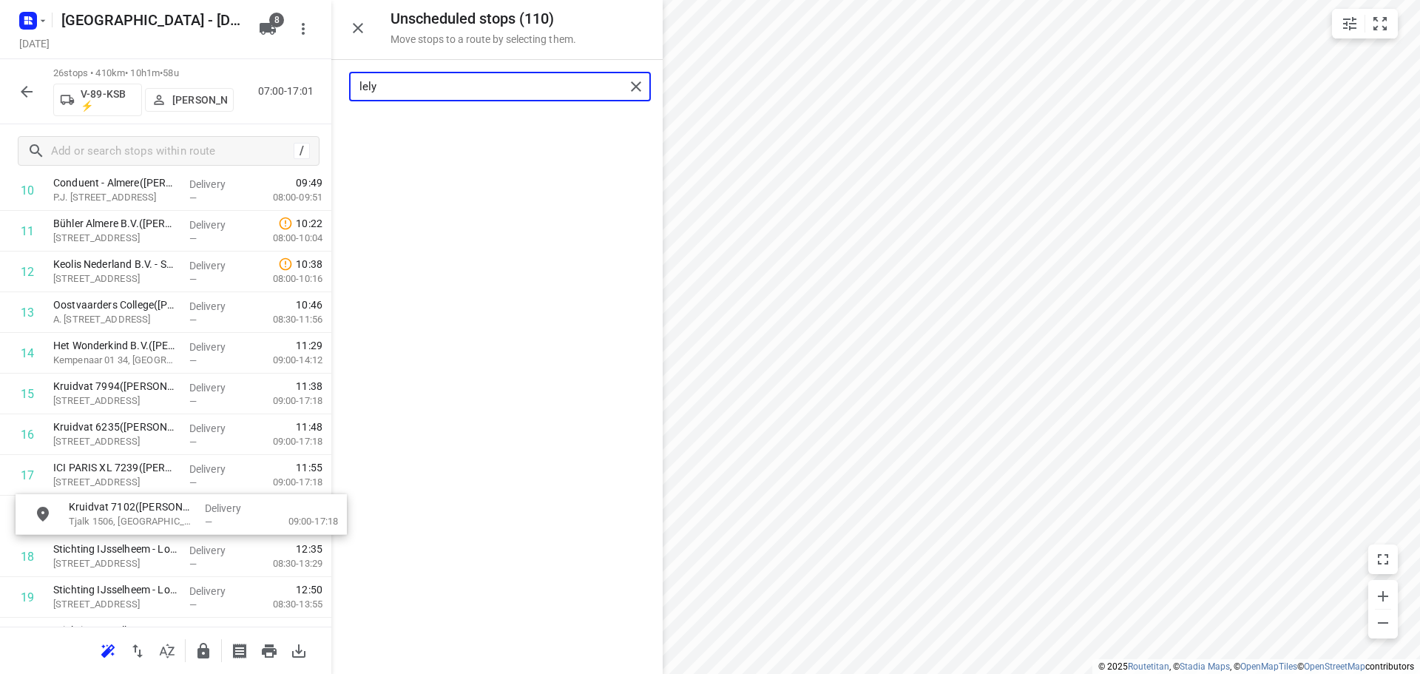
drag, startPoint x: 426, startPoint y: 142, endPoint x: 111, endPoint y: 530, distance: 499.6
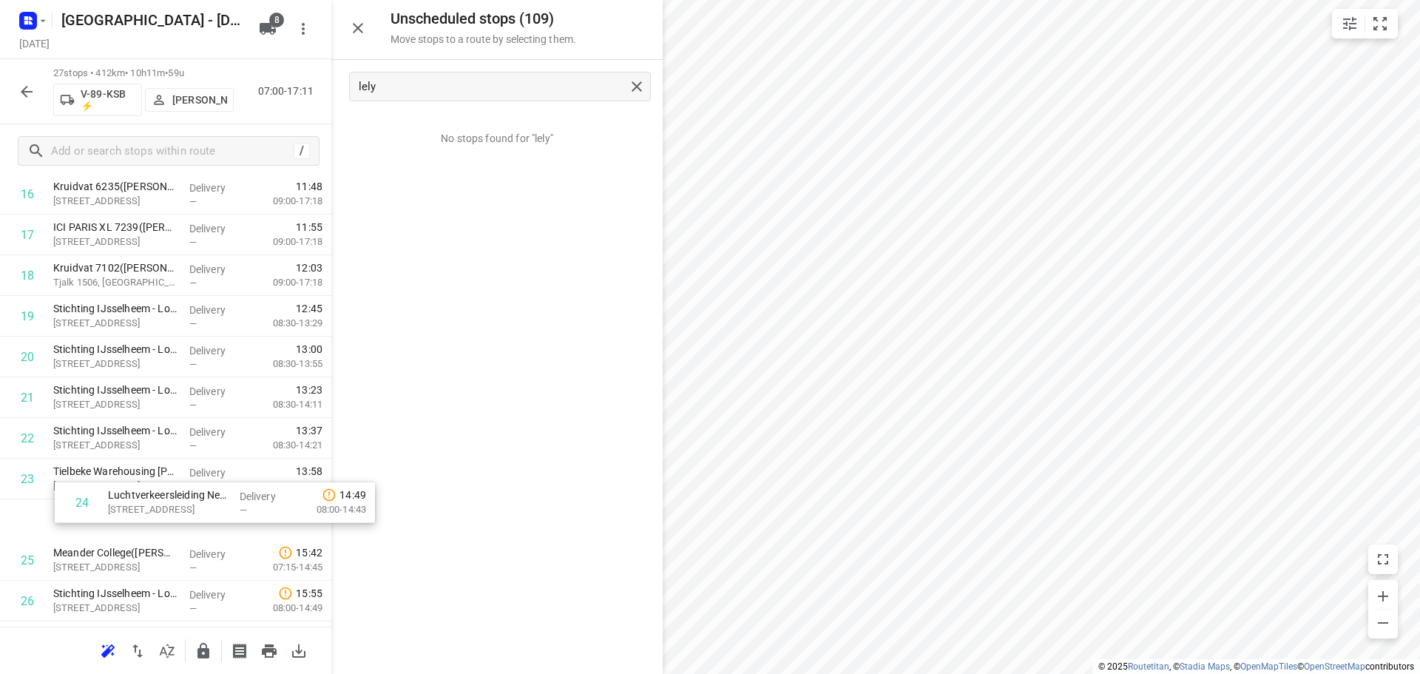
scroll to position [732, 0]
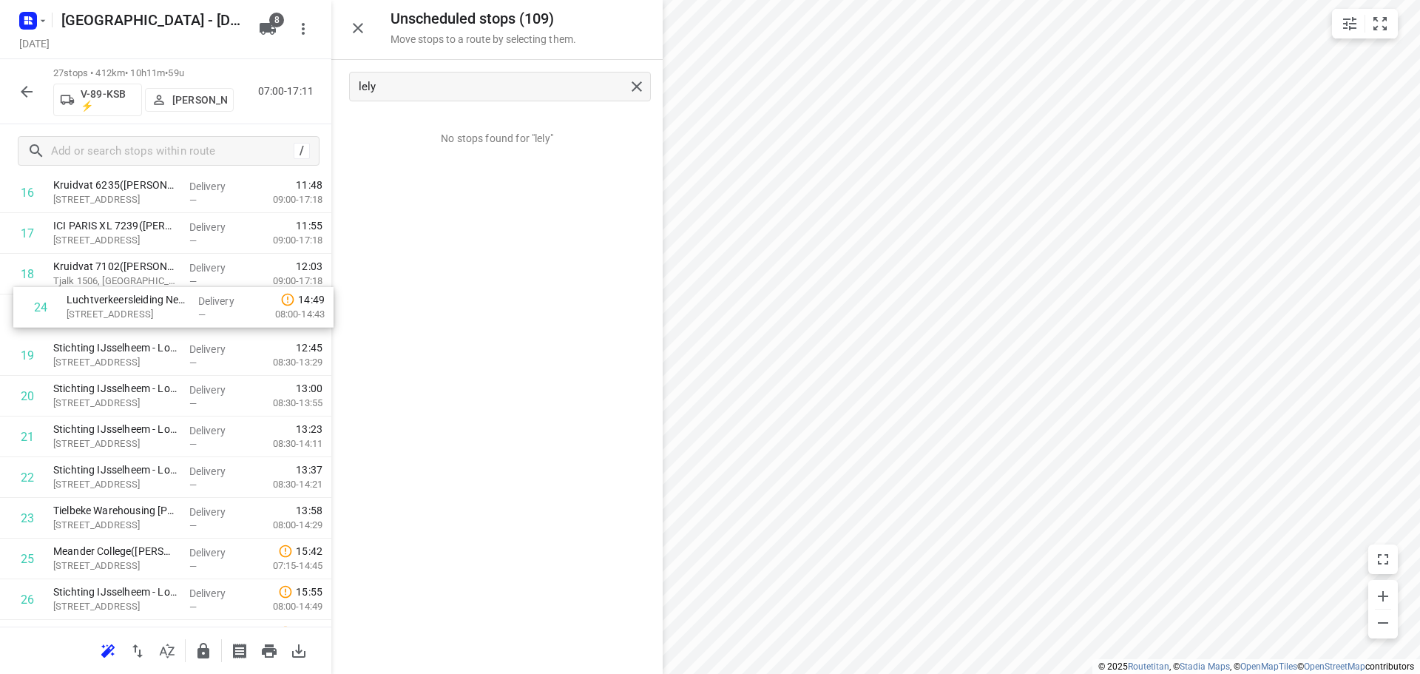
drag, startPoint x: 84, startPoint y: 544, endPoint x: 107, endPoint y: 316, distance: 229.8
click at [107, 316] on div "1 ⭐EMM International(Mariska Helmich / Bianca Sterken) Bohemenstraat 19, Zwolle…" at bounding box center [165, 111] width 331 height 1099
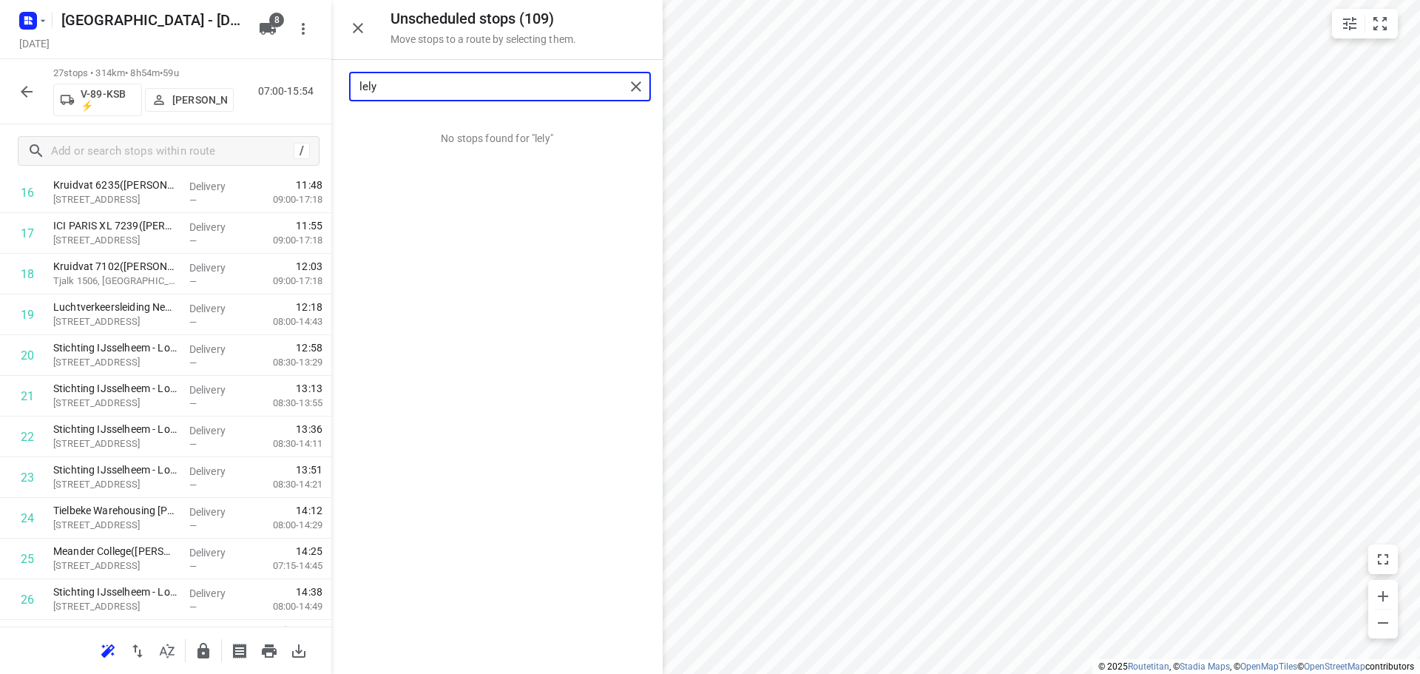
click at [431, 89] on input "lely" at bounding box center [493, 86] width 266 height 23
drag, startPoint x: 446, startPoint y: 132, endPoint x: 121, endPoint y: 358, distance: 396.5
click at [474, 83] on input "bidd" at bounding box center [493, 86] width 266 height 23
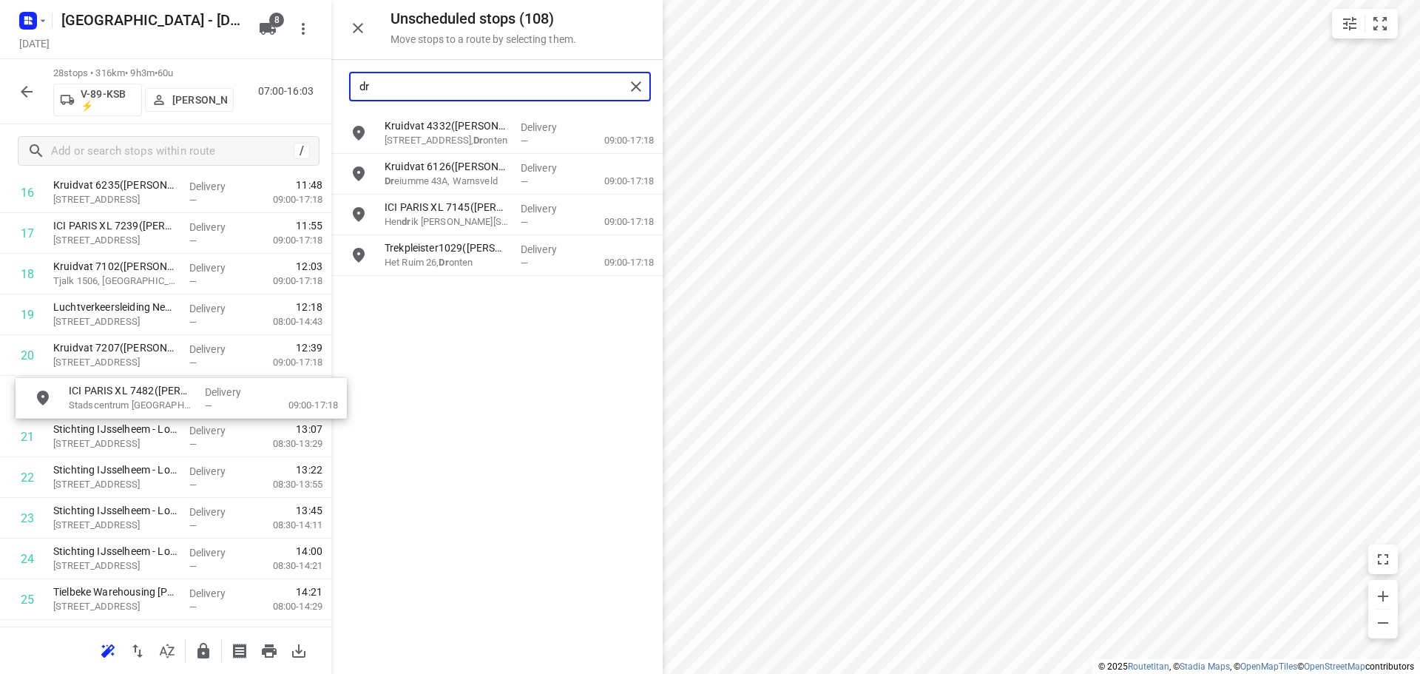
drag, startPoint x: 411, startPoint y: 263, endPoint x: 88, endPoint y: 411, distance: 355.5
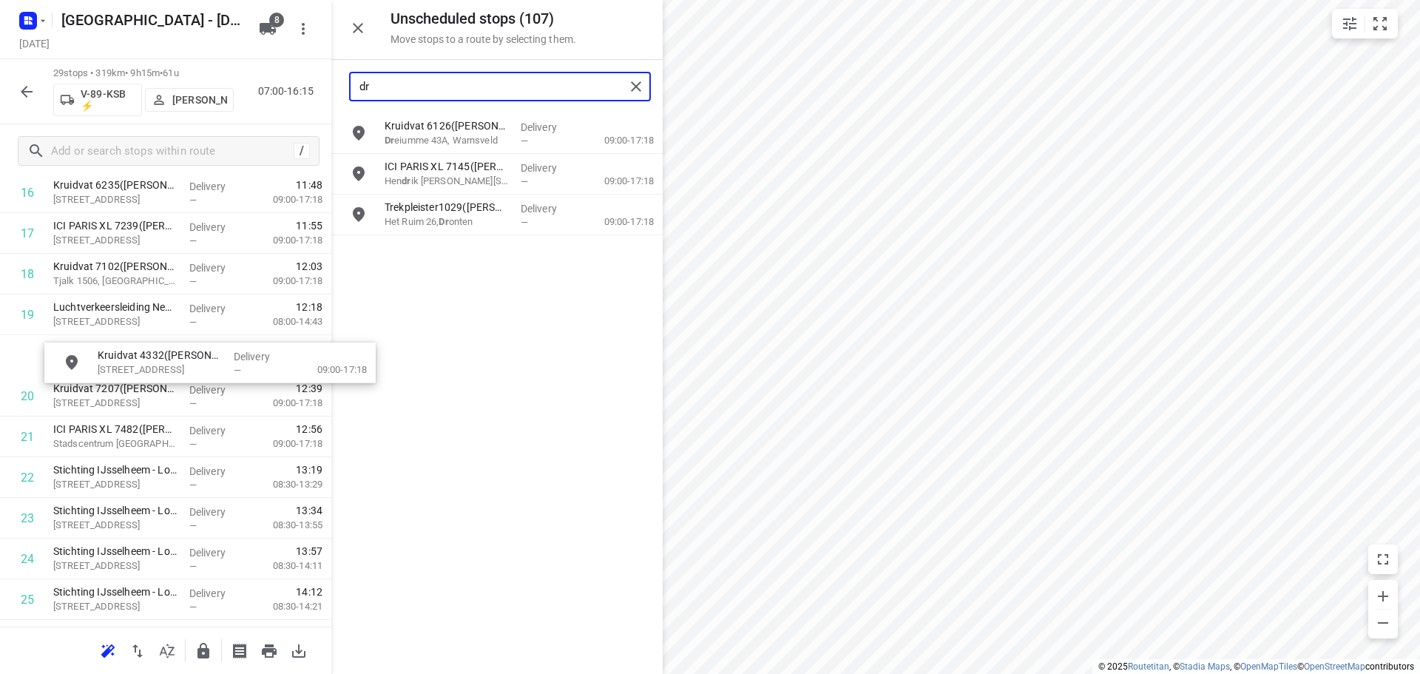
drag, startPoint x: 429, startPoint y: 136, endPoint x: 142, endPoint y: 374, distance: 372.5
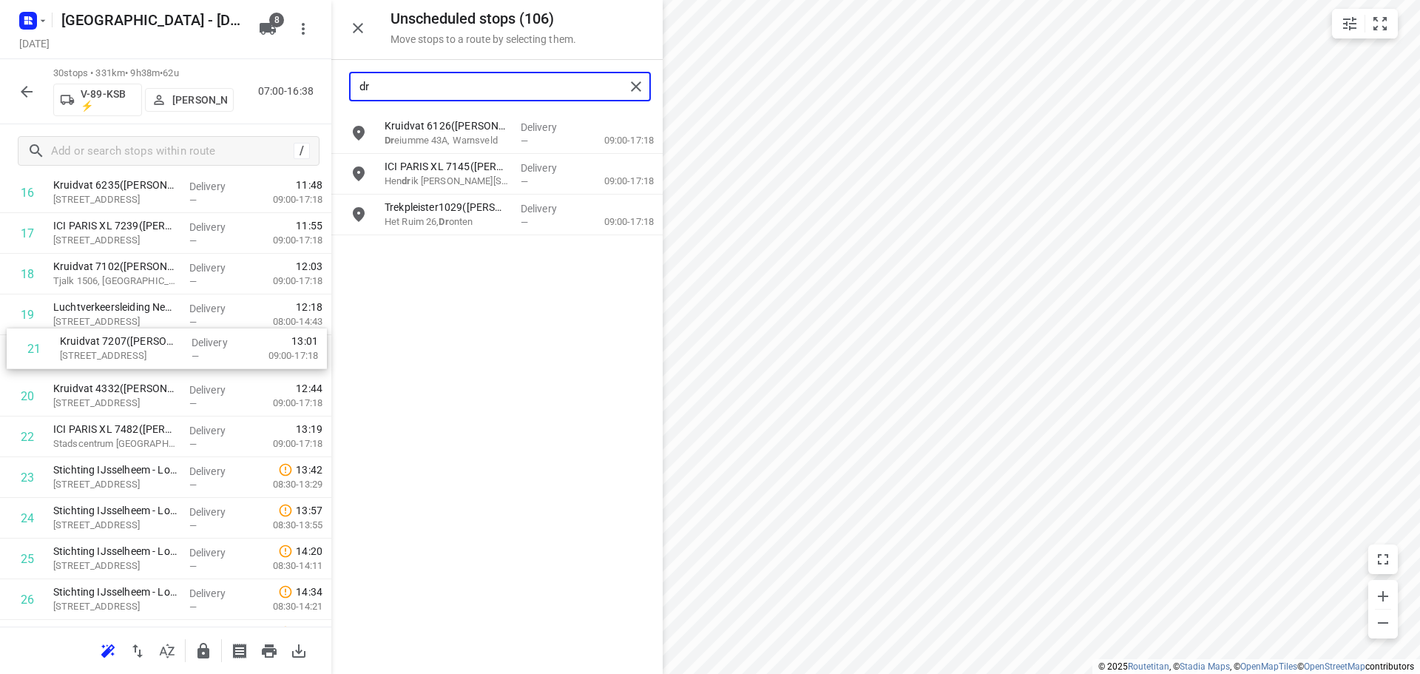
drag, startPoint x: 113, startPoint y: 408, endPoint x: 117, endPoint y: 355, distance: 52.7
click at [117, 355] on div "1 ⭐EMM International(Mariska Helmich / Bianca Sterken) Bohemenstraat 19, Zwolle…" at bounding box center [165, 172] width 331 height 1221
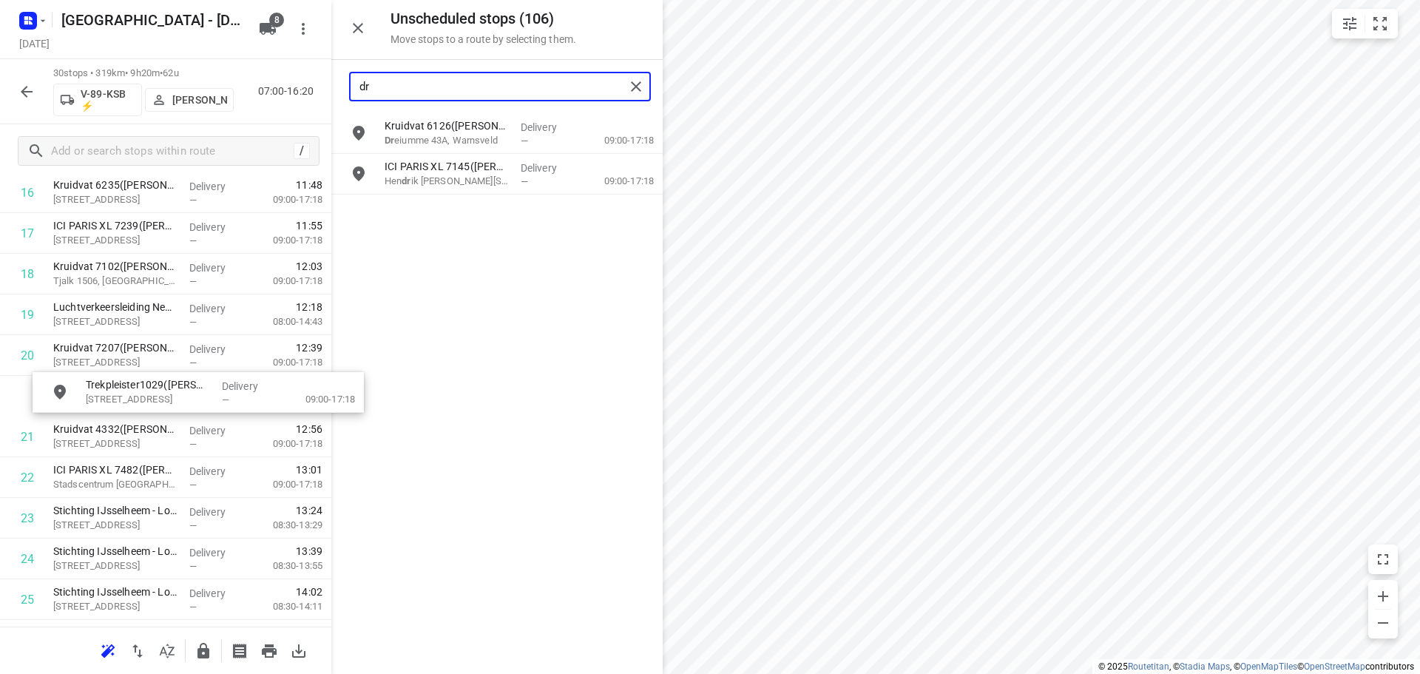
drag, startPoint x: 429, startPoint y: 226, endPoint x: 127, endPoint y: 403, distance: 350.2
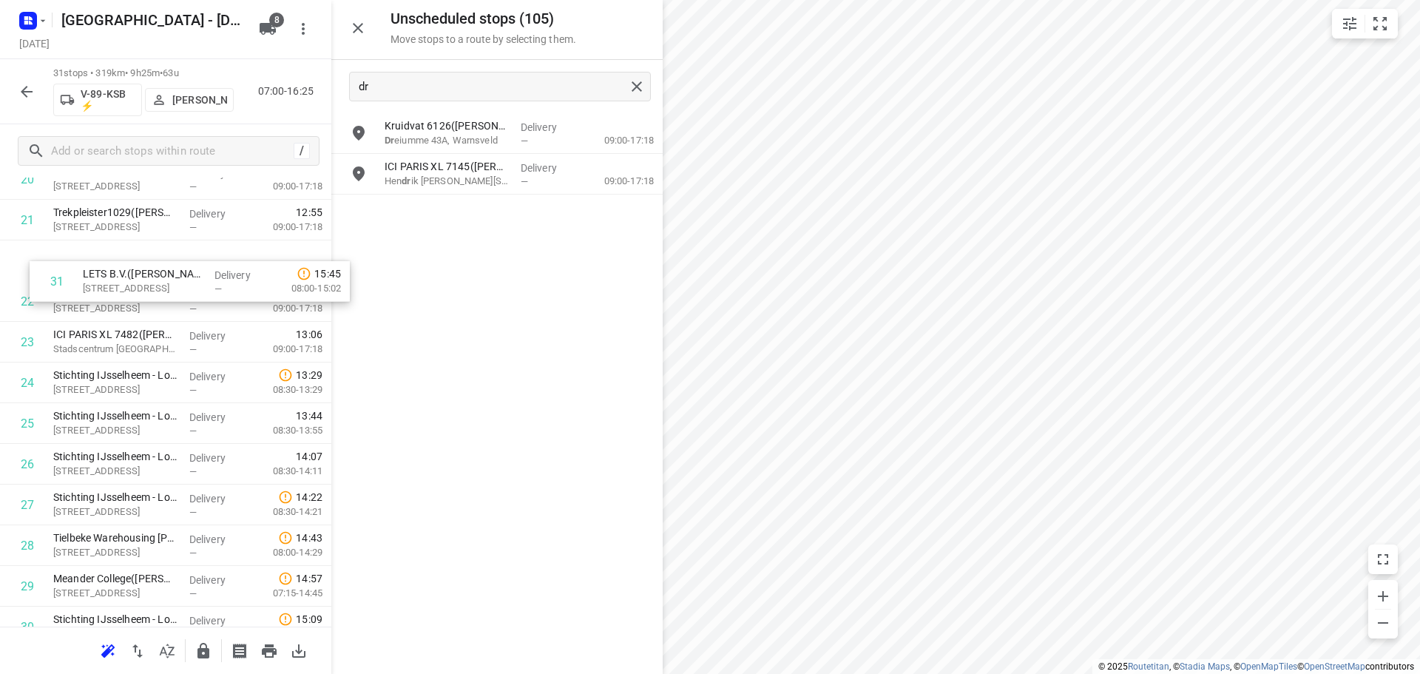
scroll to position [898, 0]
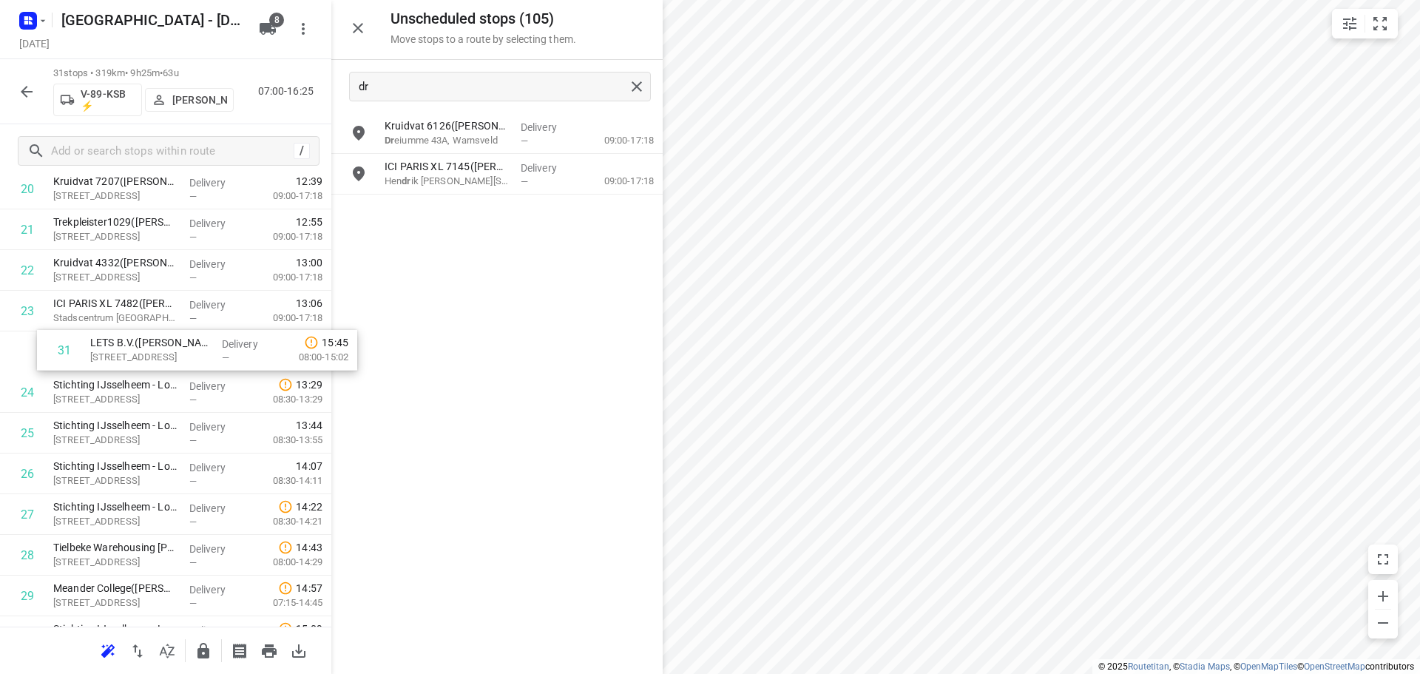
drag, startPoint x: 104, startPoint y: 566, endPoint x: 146, endPoint y: 350, distance: 220.1
click at [146, 350] on div "1 ⭐EMM International(Mariska Helmich / Bianca Sterken) Bohemenstraat 19, Zwolle…" at bounding box center [165, 26] width 331 height 1261
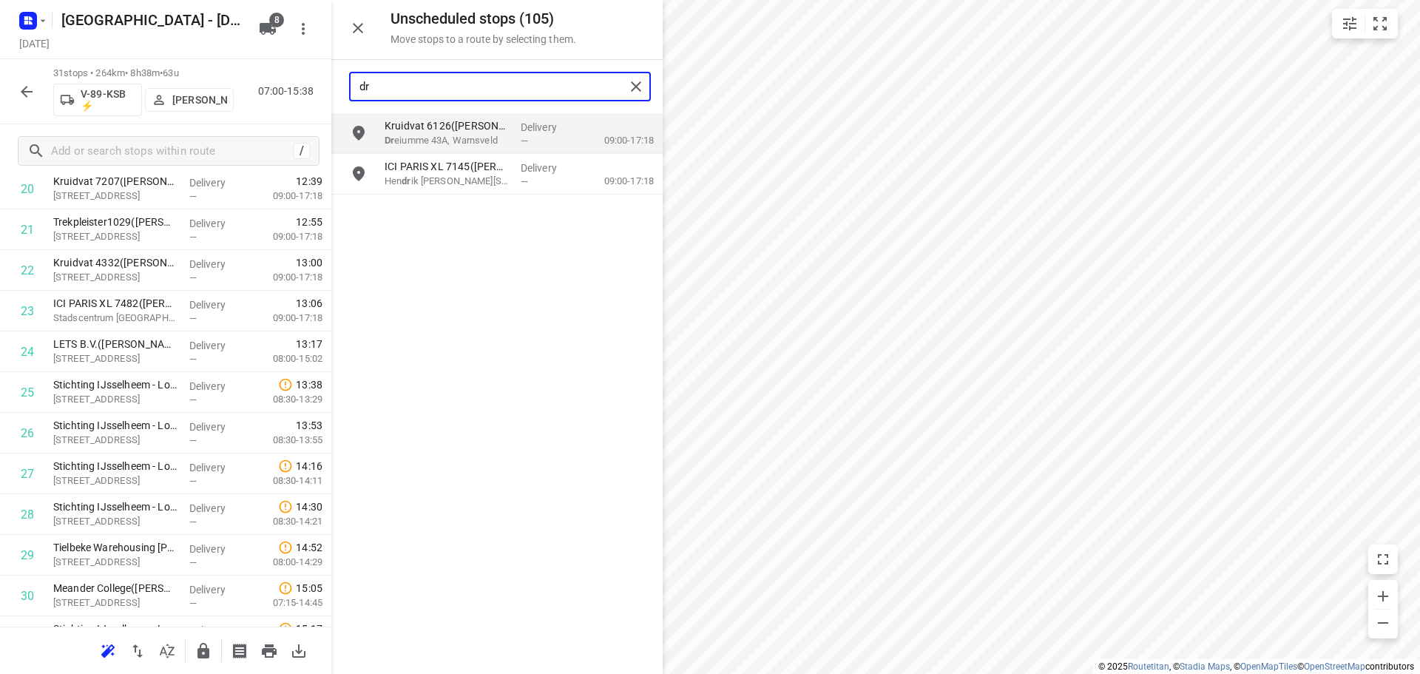
click at [463, 92] on input "dr" at bounding box center [493, 86] width 266 height 23
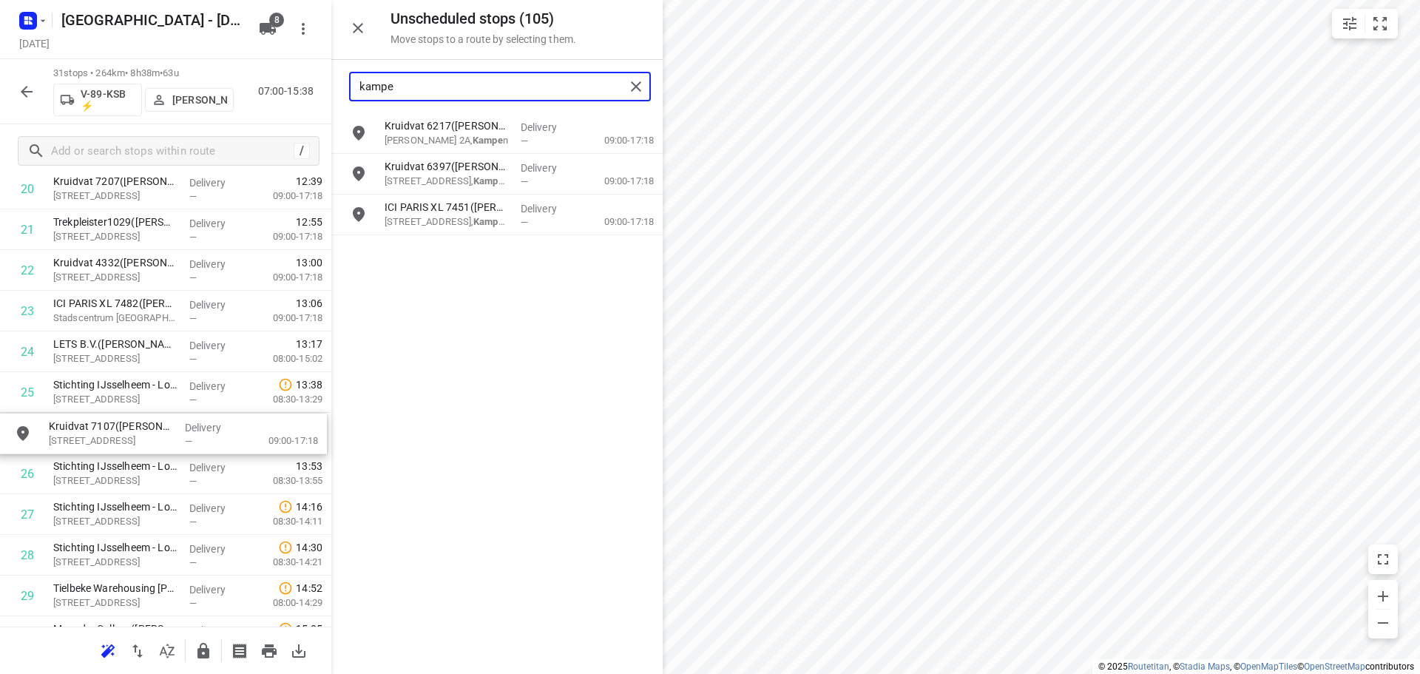
drag, startPoint x: 463, startPoint y: 174, endPoint x: 122, endPoint y: 435, distance: 429.5
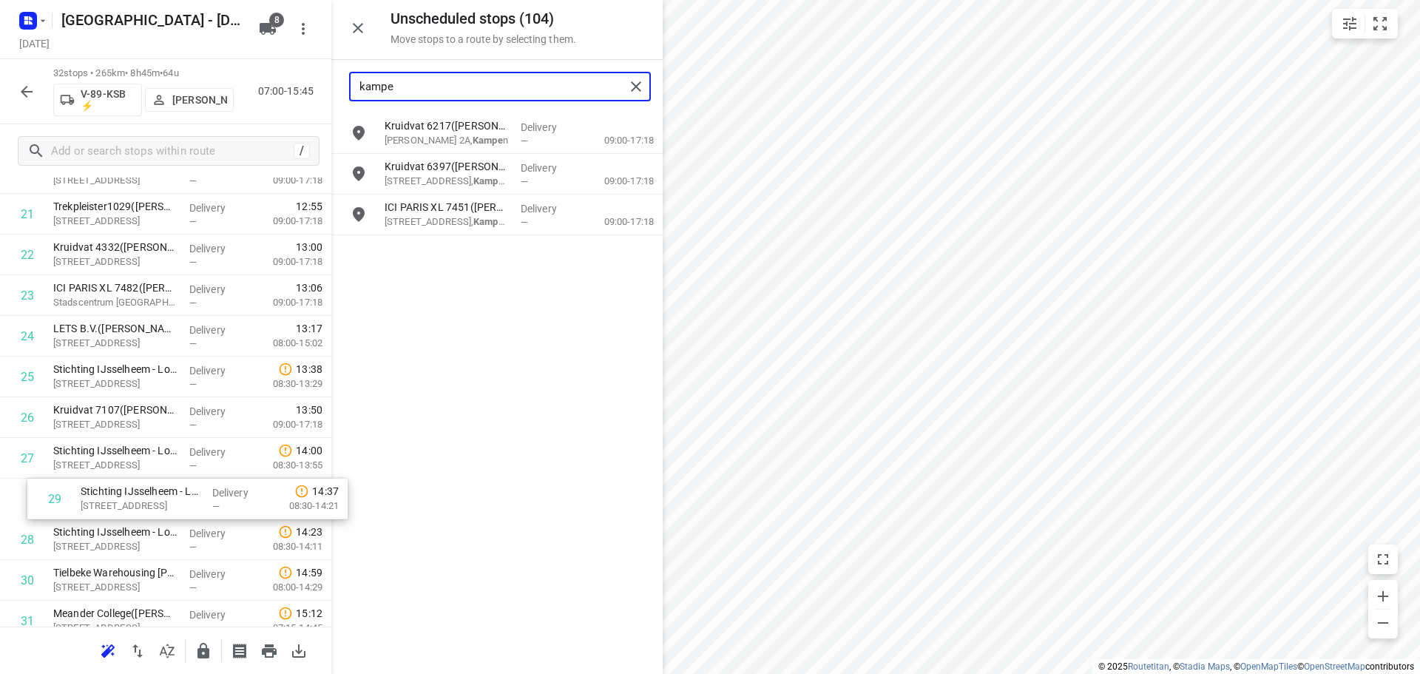
scroll to position [914, 0]
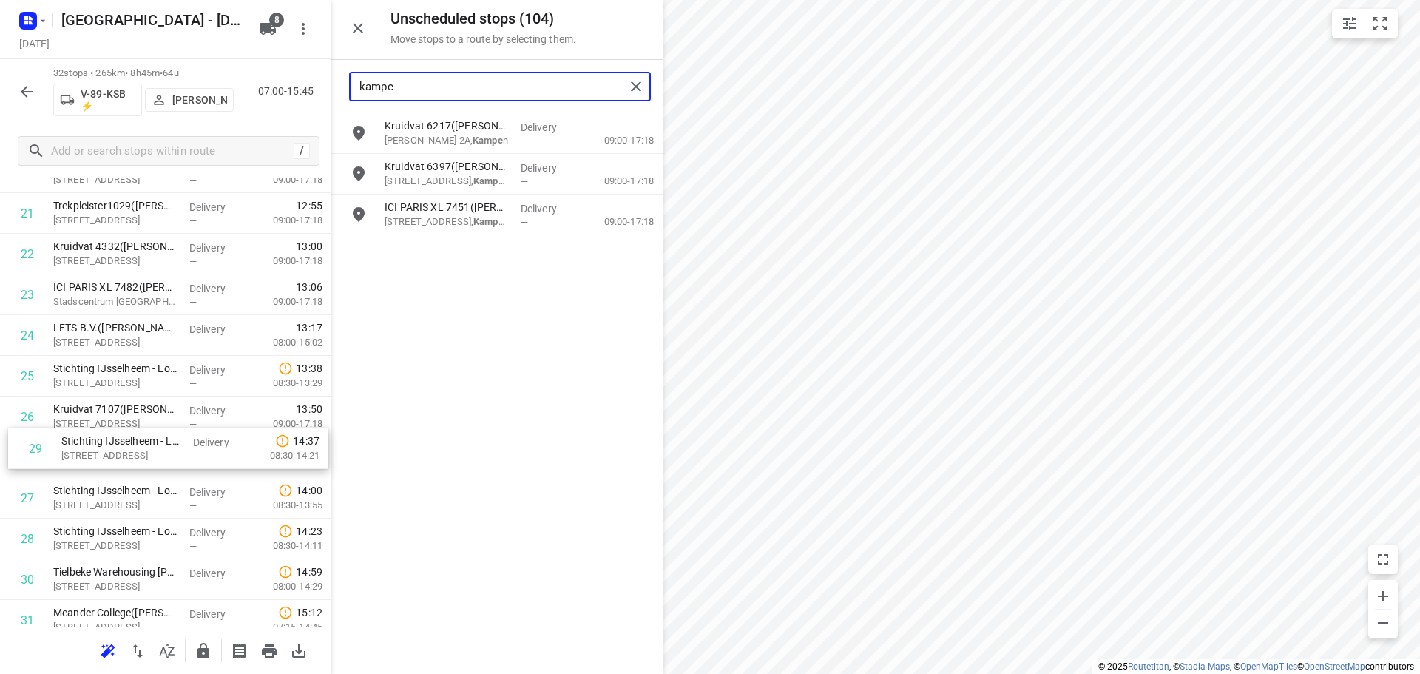
drag, startPoint x: 107, startPoint y: 555, endPoint x: 121, endPoint y: 448, distance: 107.4
click at [121, 448] on div "1 ⭐EMM International(Mariska Helmich / Bianca Sterken) Bohemenstraat 19, Zwolle…" at bounding box center [165, 30] width 331 height 1302
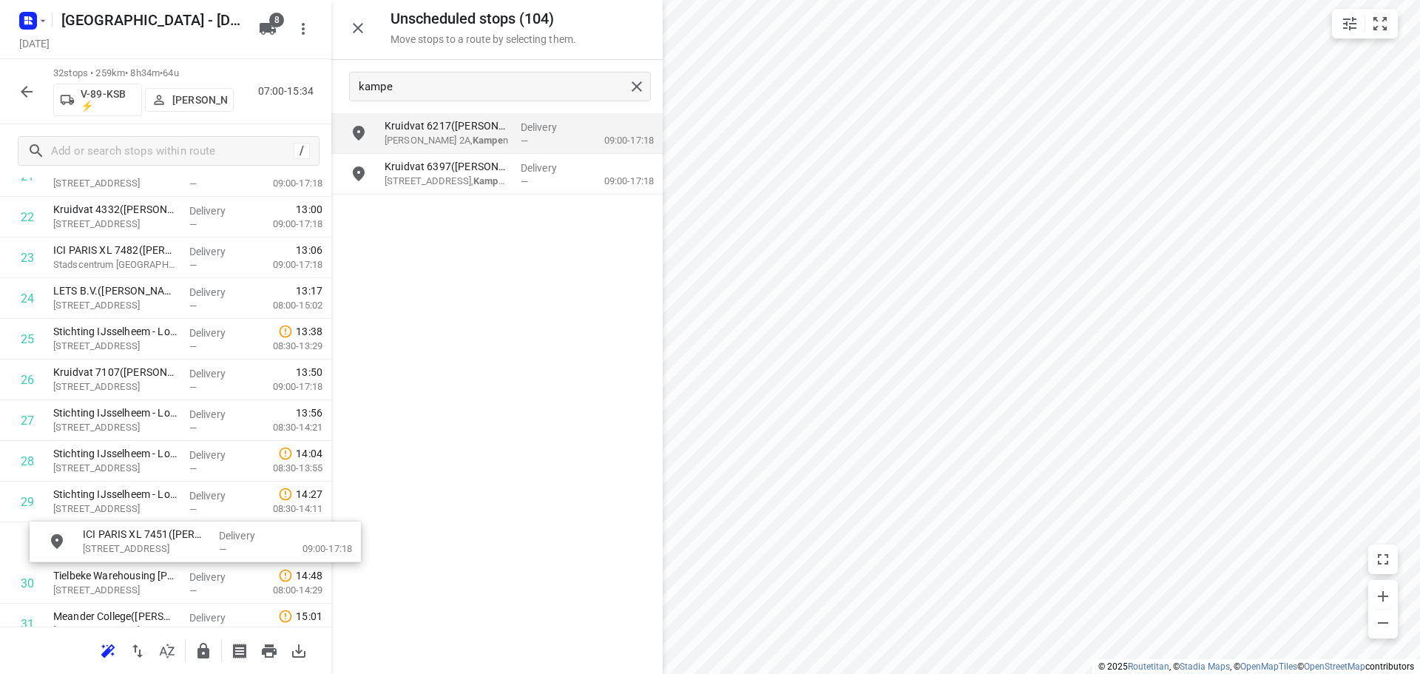
scroll to position [954, 0]
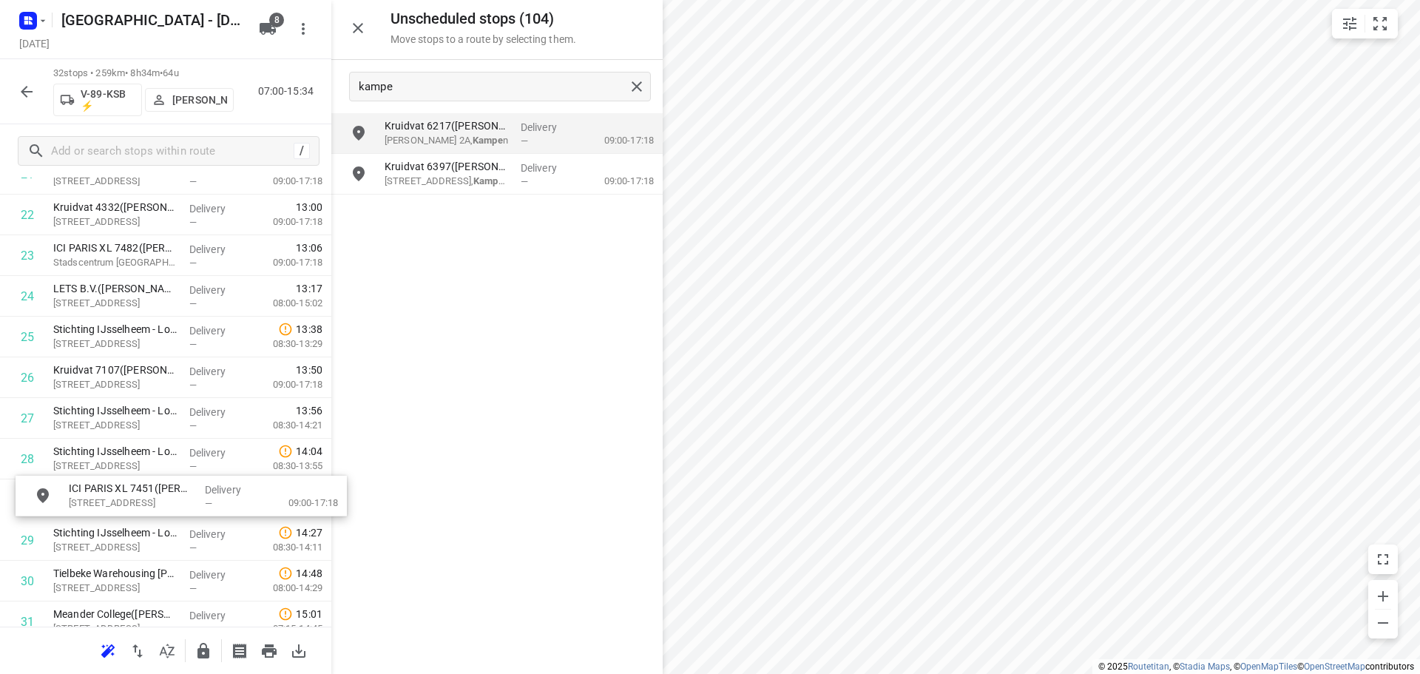
drag, startPoint x: 445, startPoint y: 229, endPoint x: 117, endPoint y: 519, distance: 438.7
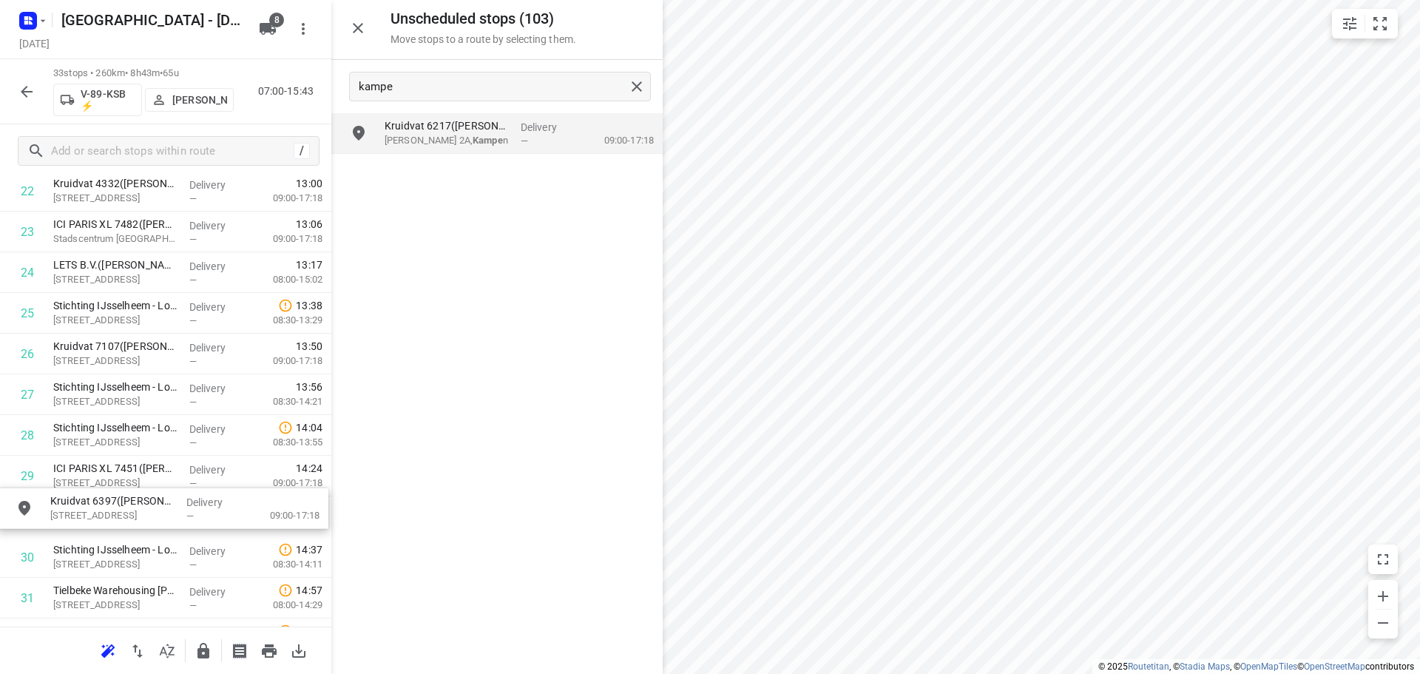
scroll to position [979, 0]
drag, startPoint x: 442, startPoint y: 184, endPoint x: 100, endPoint y: 529, distance: 486.0
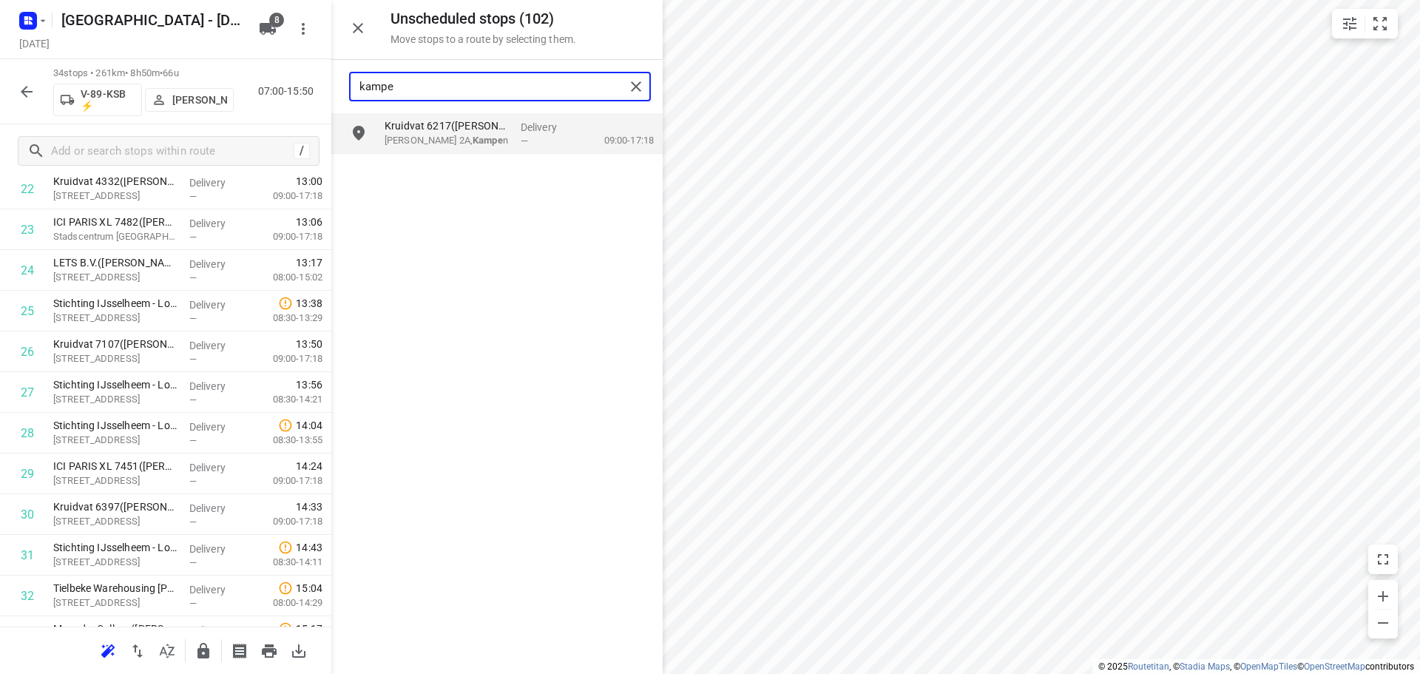
click at [436, 91] on input "kampe" at bounding box center [493, 86] width 266 height 23
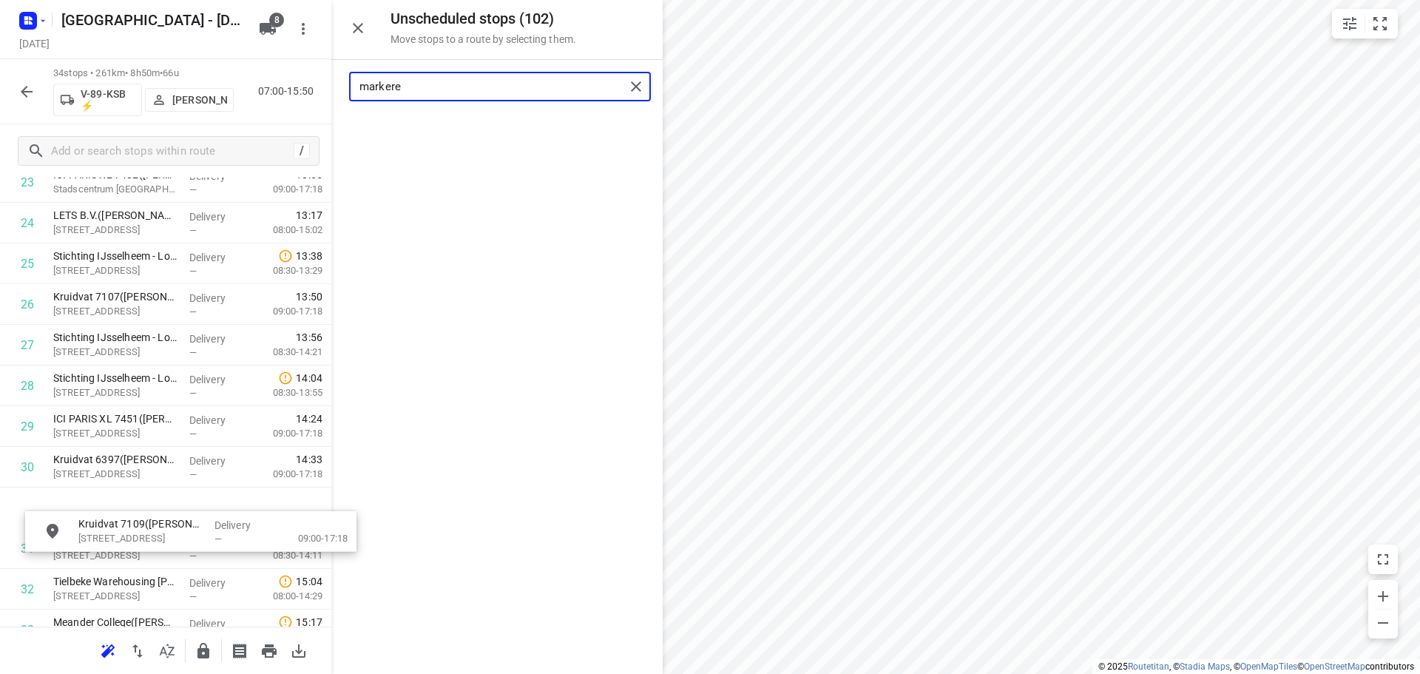
scroll to position [1030, 0]
drag, startPoint x: 444, startPoint y: 126, endPoint x: 110, endPoint y: 500, distance: 501.4
click at [516, 91] on input "markere" at bounding box center [493, 86] width 266 height 23
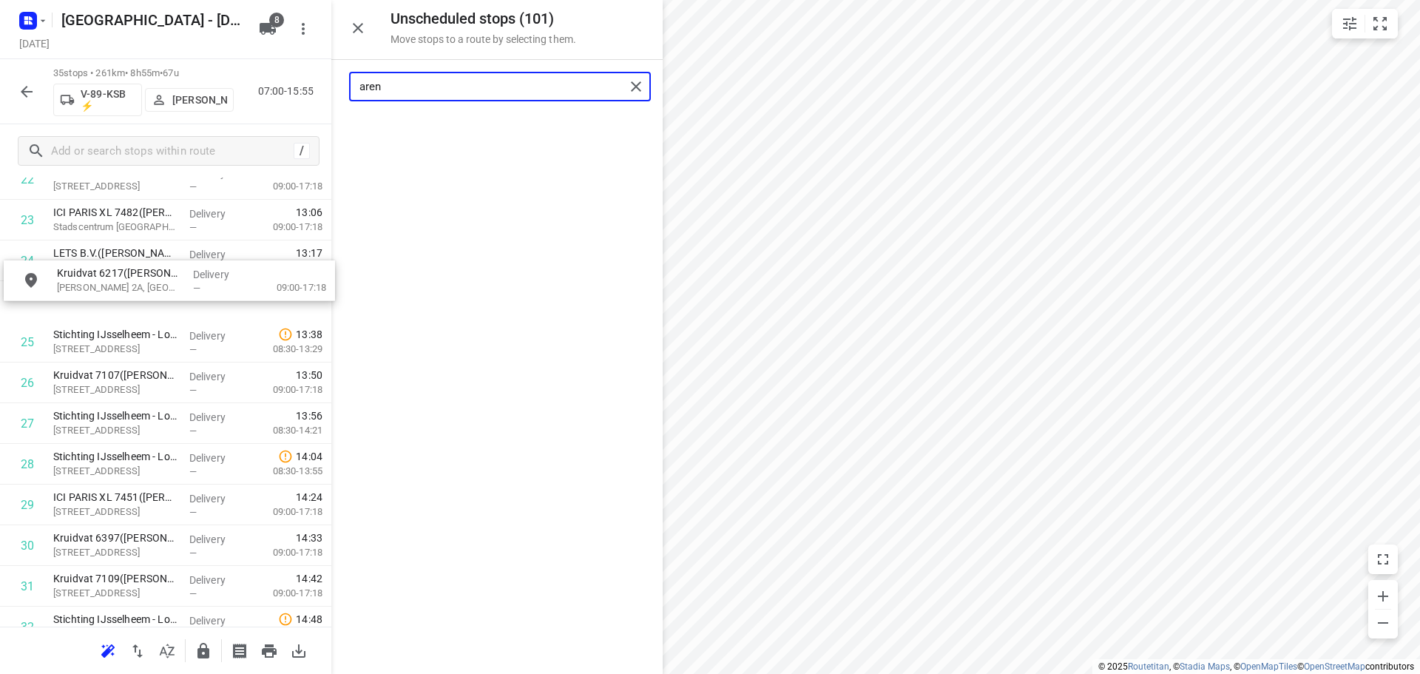
scroll to position [989, 0]
drag, startPoint x: 434, startPoint y: 139, endPoint x: 109, endPoint y: 318, distance: 370.8
type input "aren"
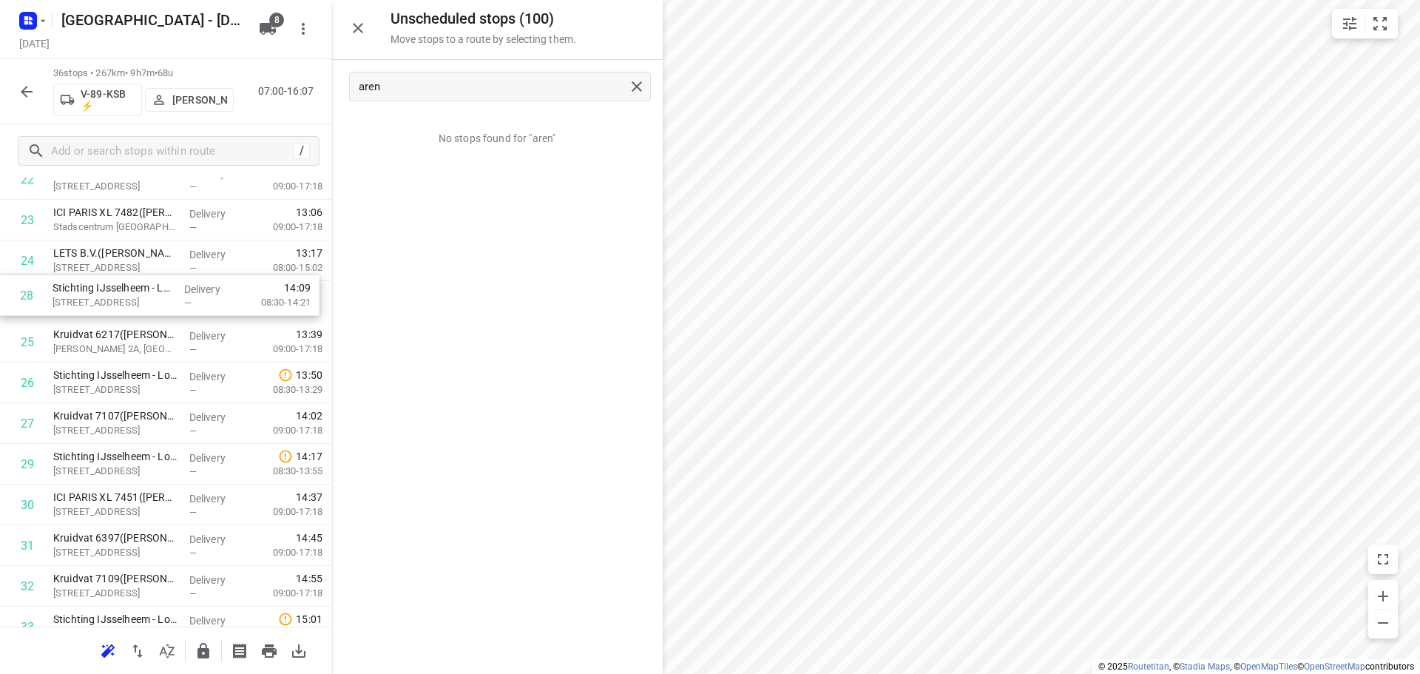
drag, startPoint x: 81, startPoint y: 425, endPoint x: 98, endPoint y: 302, distance: 124.1
click at [98, 302] on div "1 ⭐EMM International(Mariska Helmich / Bianca Sterken) Bohemenstraat 19, Zwolle…" at bounding box center [165, 37] width 331 height 1465
drag, startPoint x: 87, startPoint y: 432, endPoint x: 113, endPoint y: 343, distance: 93.4
click at [113, 343] on div "1 ⭐EMM International(Mariska Helmich / Bianca Sterken) Bohemenstraat 19, Zwolle…" at bounding box center [165, 37] width 331 height 1465
drag, startPoint x: 84, startPoint y: 429, endPoint x: 89, endPoint y: 388, distance: 41.7
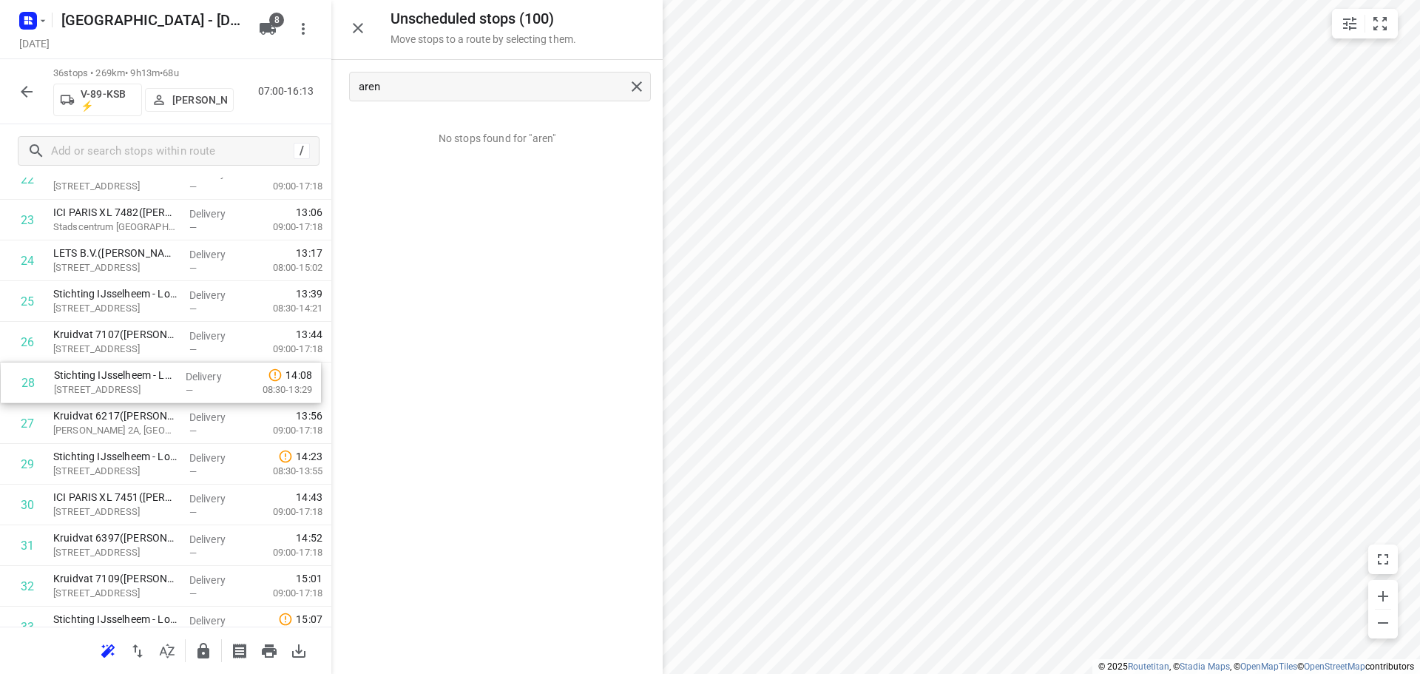
click at [89, 388] on div "1 ⭐EMM International(Mariska Helmich / Bianca Sterken) Bohemenstraat 19, Zwolle…" at bounding box center [165, 37] width 331 height 1465
drag, startPoint x: 97, startPoint y: 434, endPoint x: 109, endPoint y: 301, distance: 133.7
click at [109, 301] on div "1 ⭐EMM International(Mariska Helmich / Bianca Sterken) Bohemenstraat 19, Zwolle…" at bounding box center [165, 37] width 331 height 1465
click at [203, 652] on icon "button" at bounding box center [204, 651] width 18 height 18
click at [22, 90] on icon "button" at bounding box center [27, 92] width 12 height 12
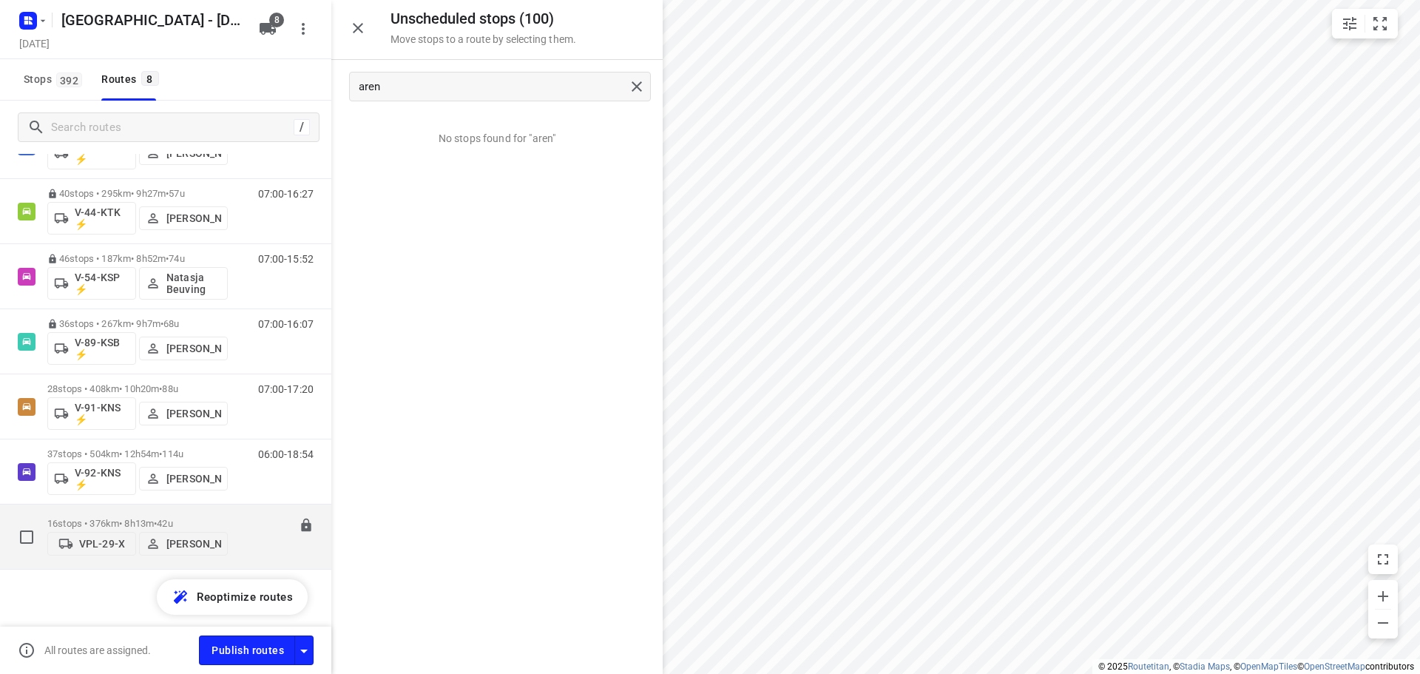
scroll to position [183, 0]
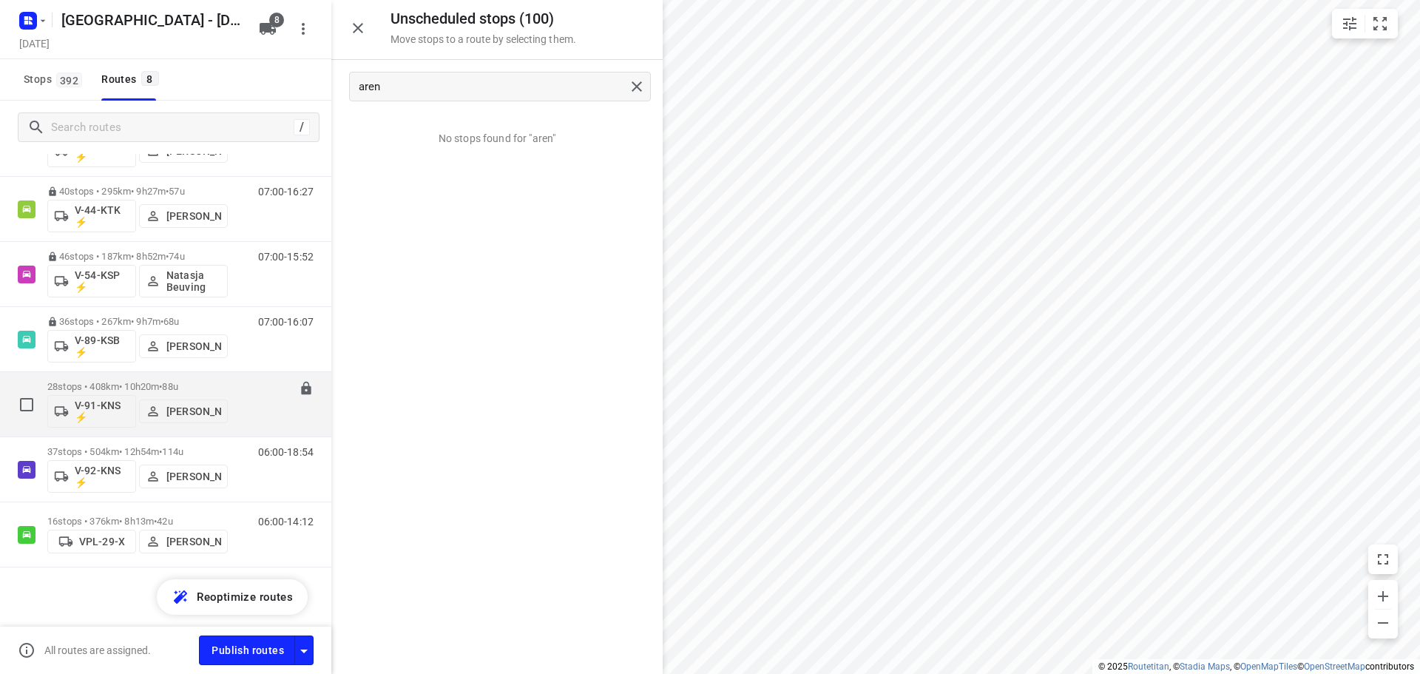
click at [134, 379] on div "28 stops • 408km • 10h20m • 88u V-91-KNS ⚡ Milan Rave" at bounding box center [137, 404] width 181 height 61
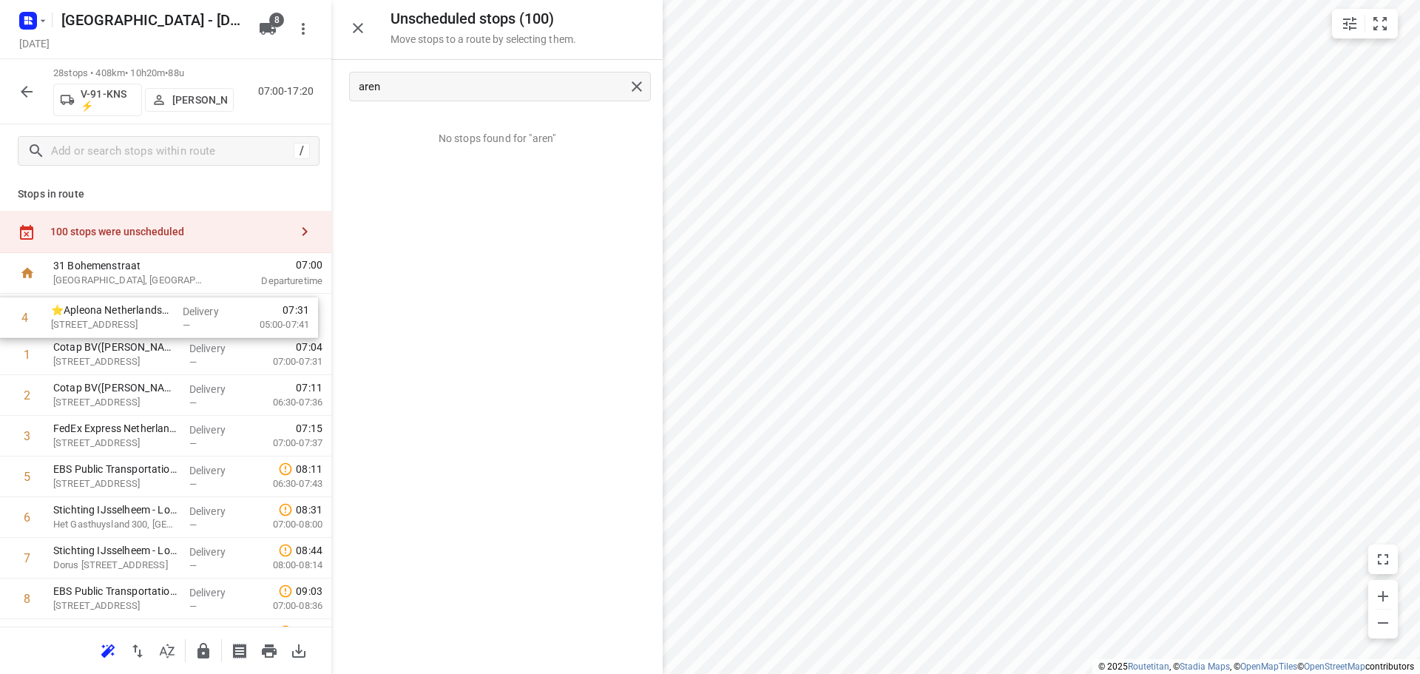
drag, startPoint x: 127, startPoint y: 441, endPoint x: 124, endPoint y: 309, distance: 131.7
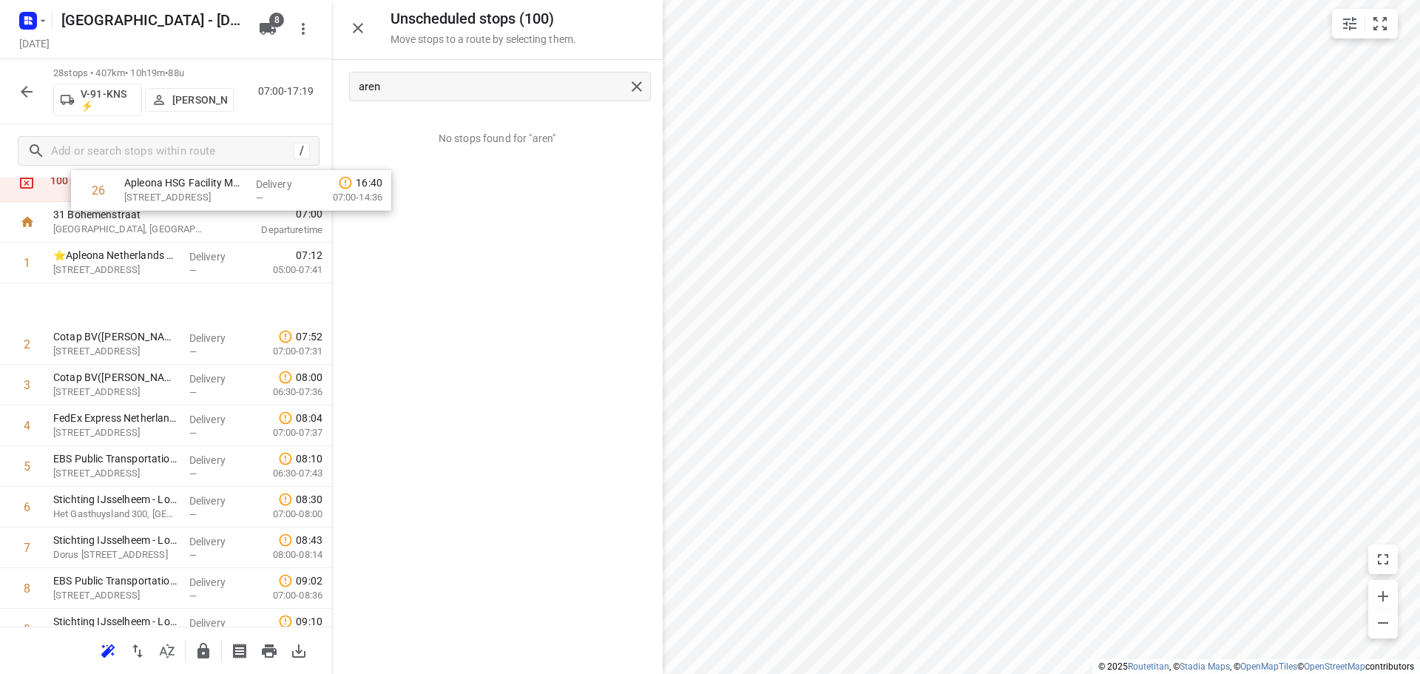
scroll to position [0, 0]
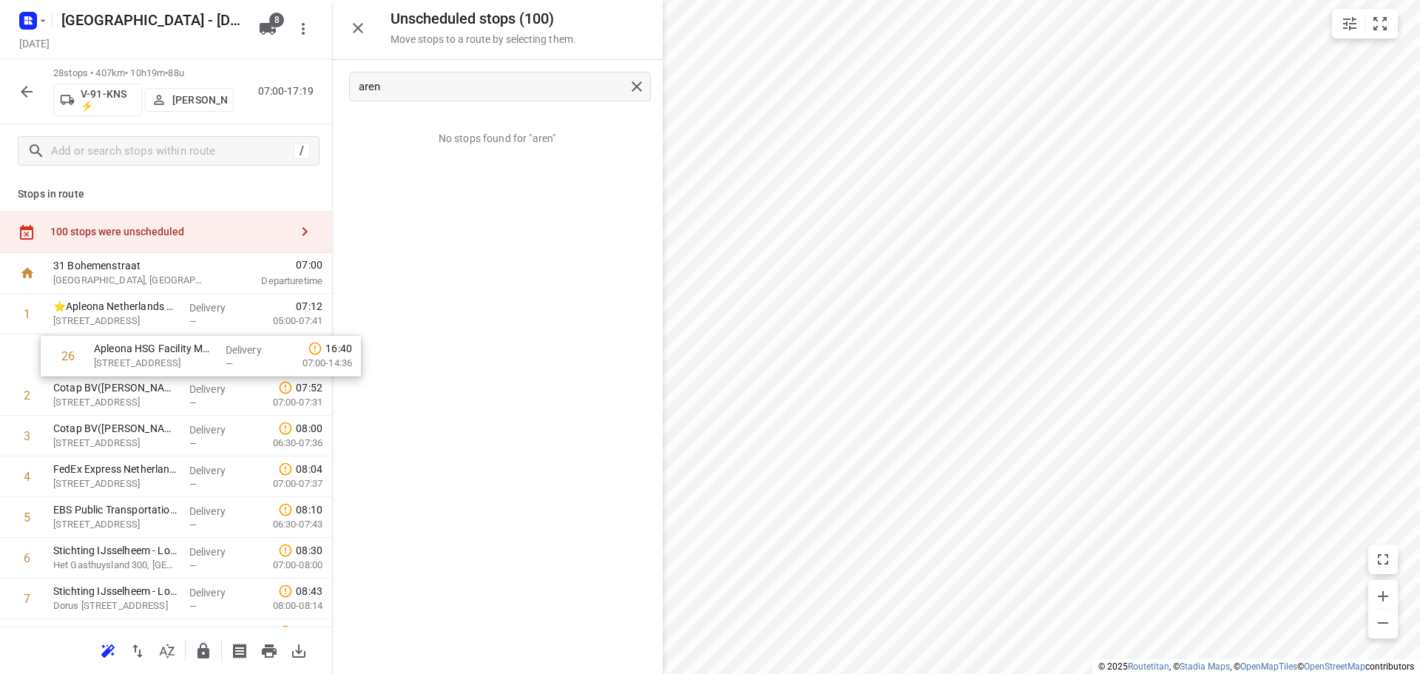
drag, startPoint x: 96, startPoint y: 490, endPoint x: 141, endPoint y: 360, distance: 137.6
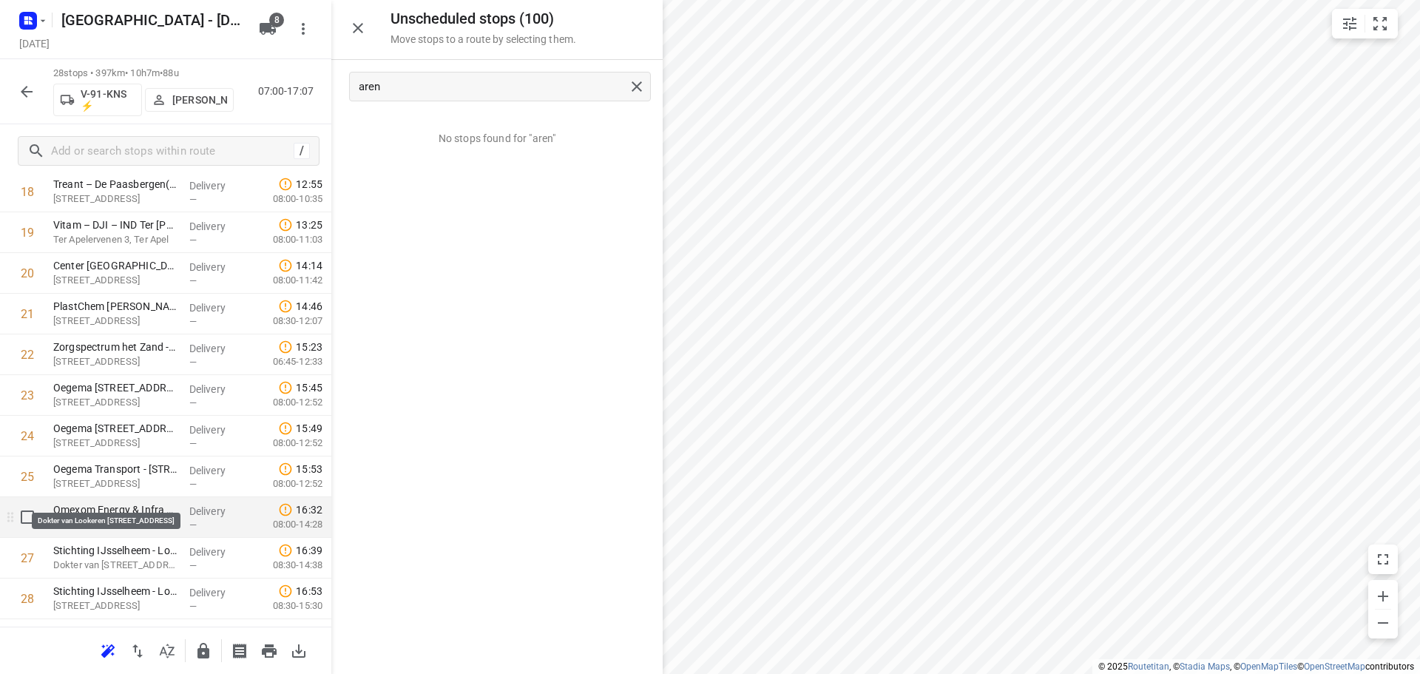
scroll to position [847, 0]
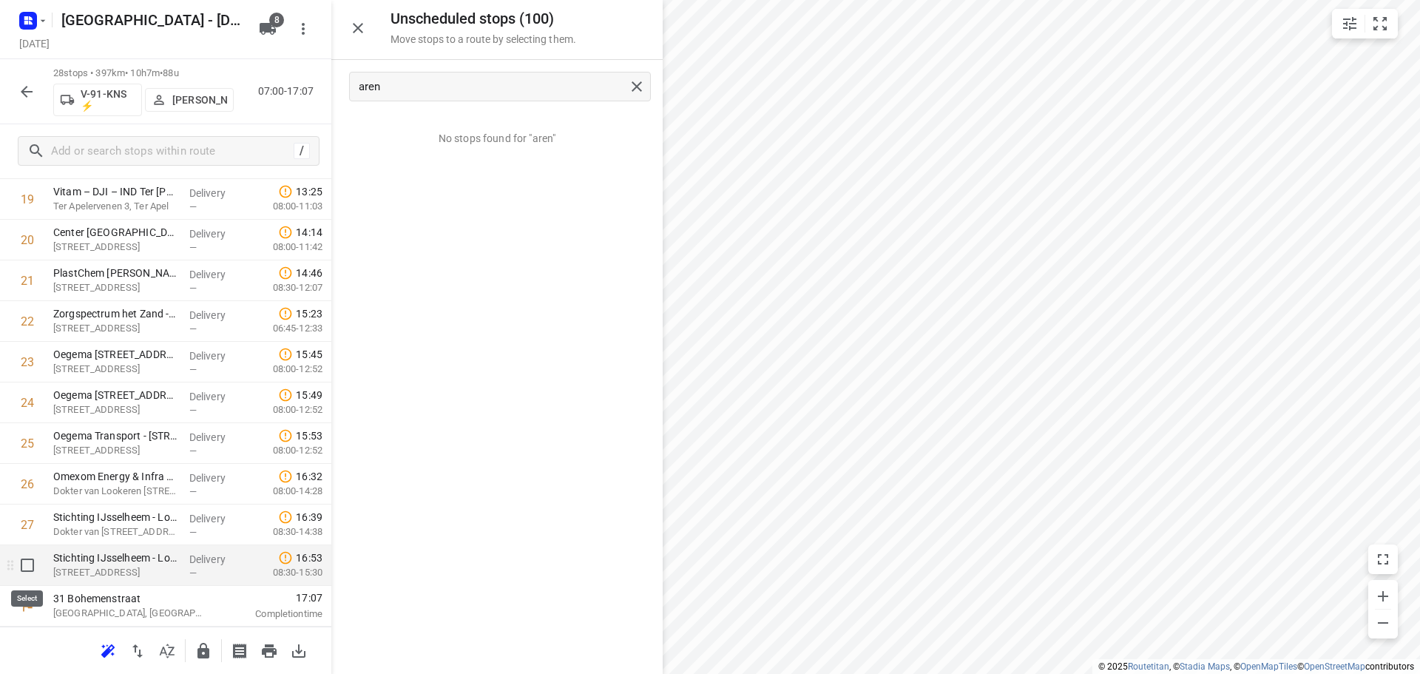
click at [26, 566] on input "checkbox" at bounding box center [28, 565] width 30 height 30
checkbox input "true"
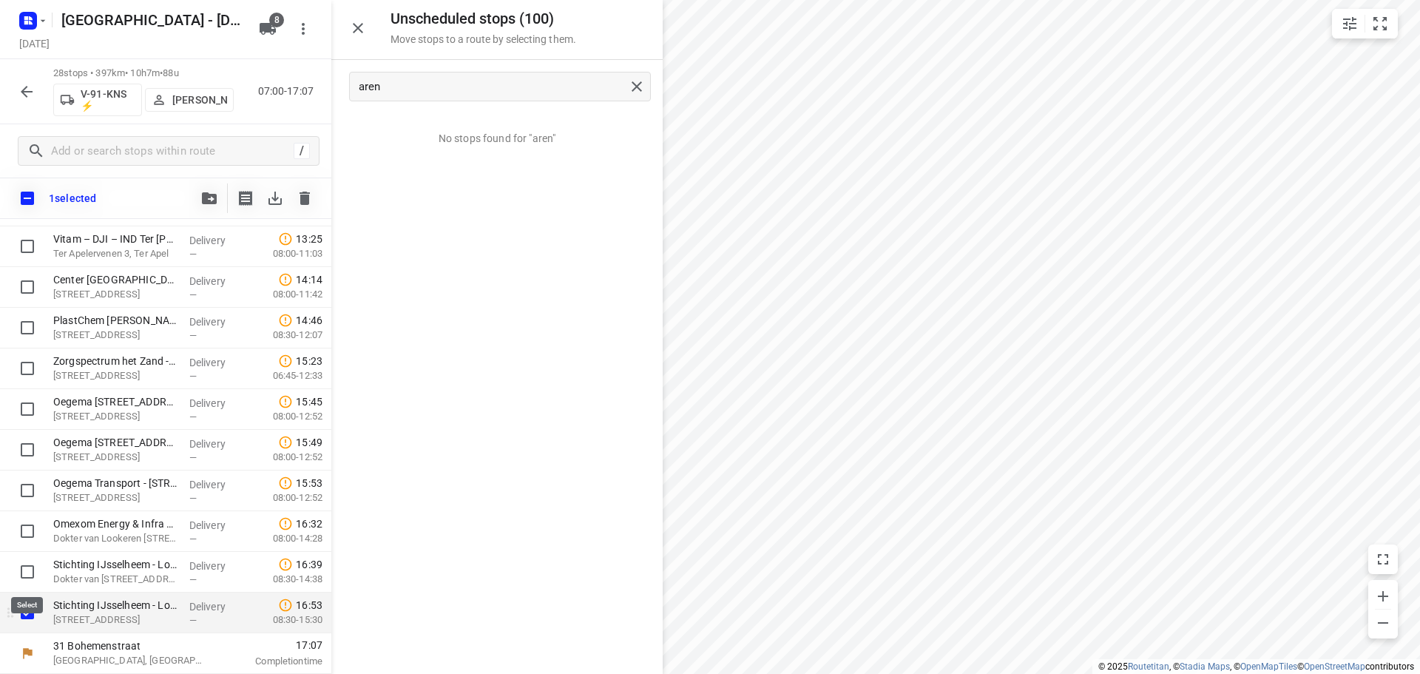
click at [24, 564] on input "checkbox" at bounding box center [28, 572] width 30 height 30
checkbox input "true"
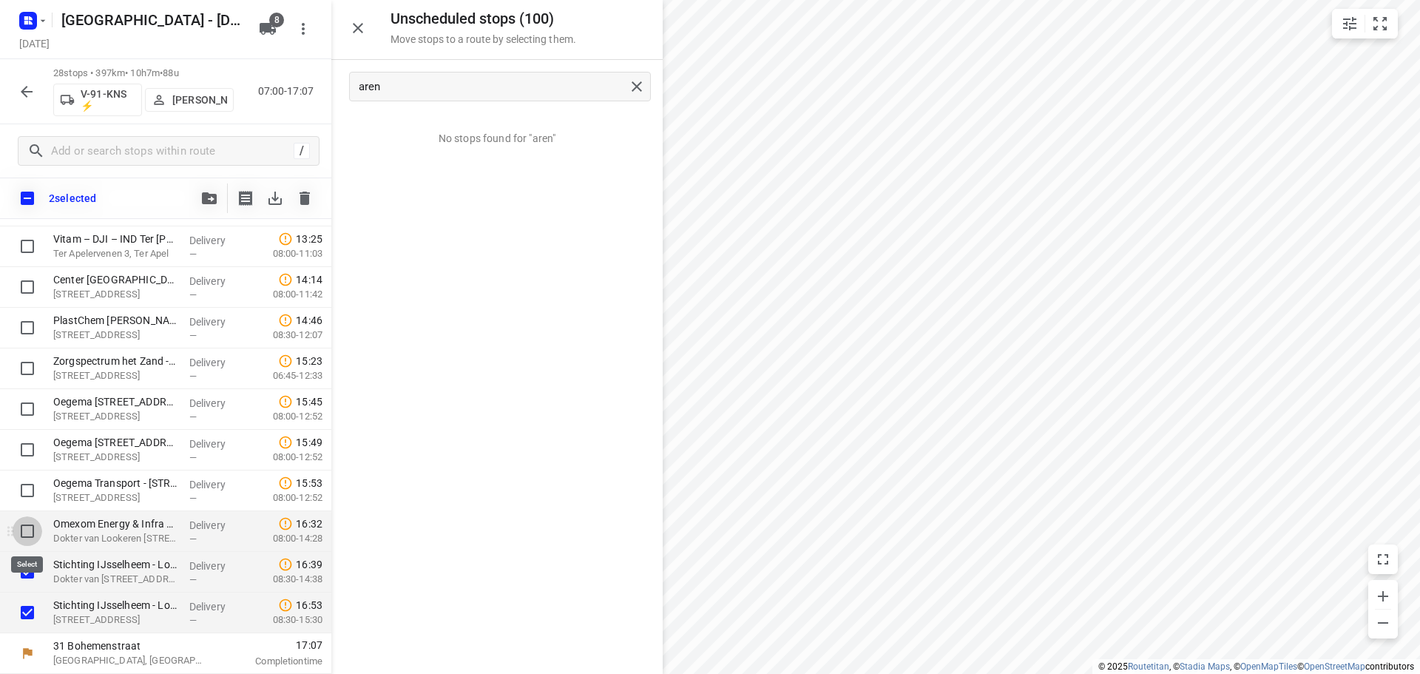
click at [29, 529] on input "checkbox" at bounding box center [28, 531] width 30 height 30
checkbox input "true"
click at [220, 194] on button "button" at bounding box center [210, 198] width 30 height 30
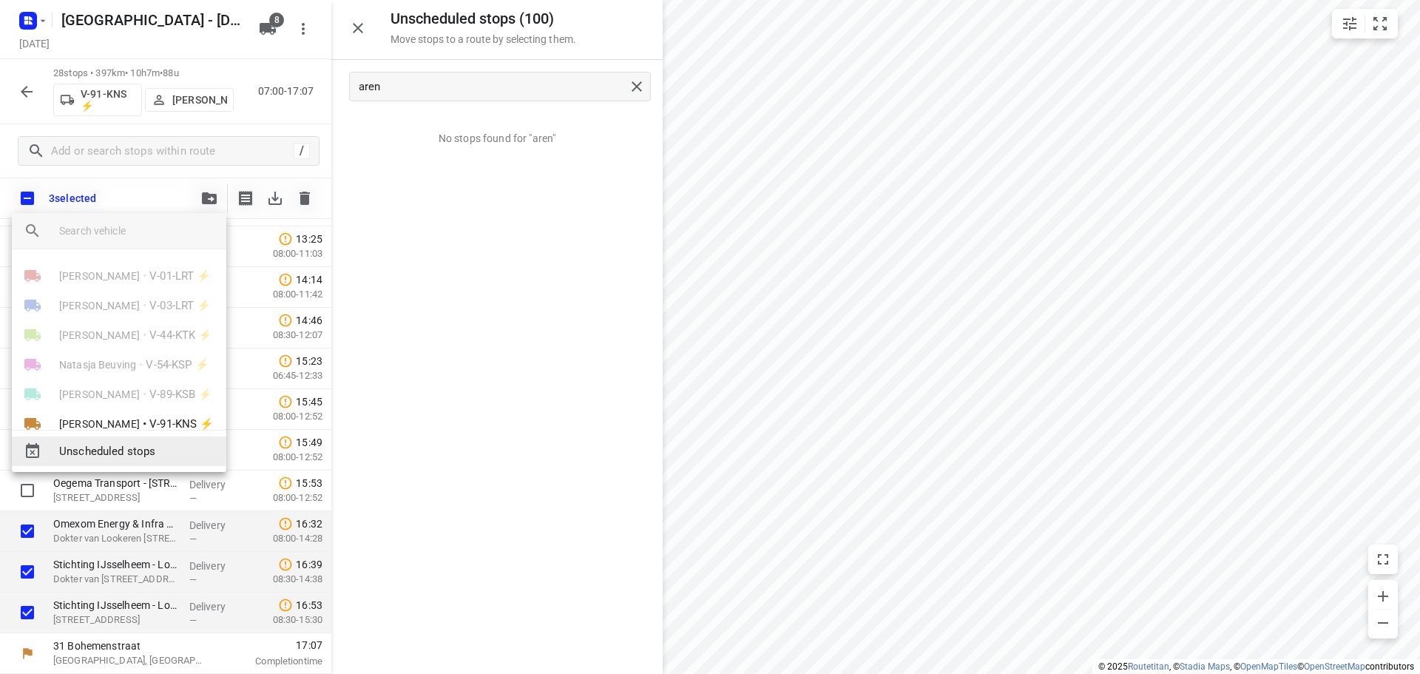
click at [123, 449] on span "Unscheduled stops" at bounding box center [136, 451] width 155 height 17
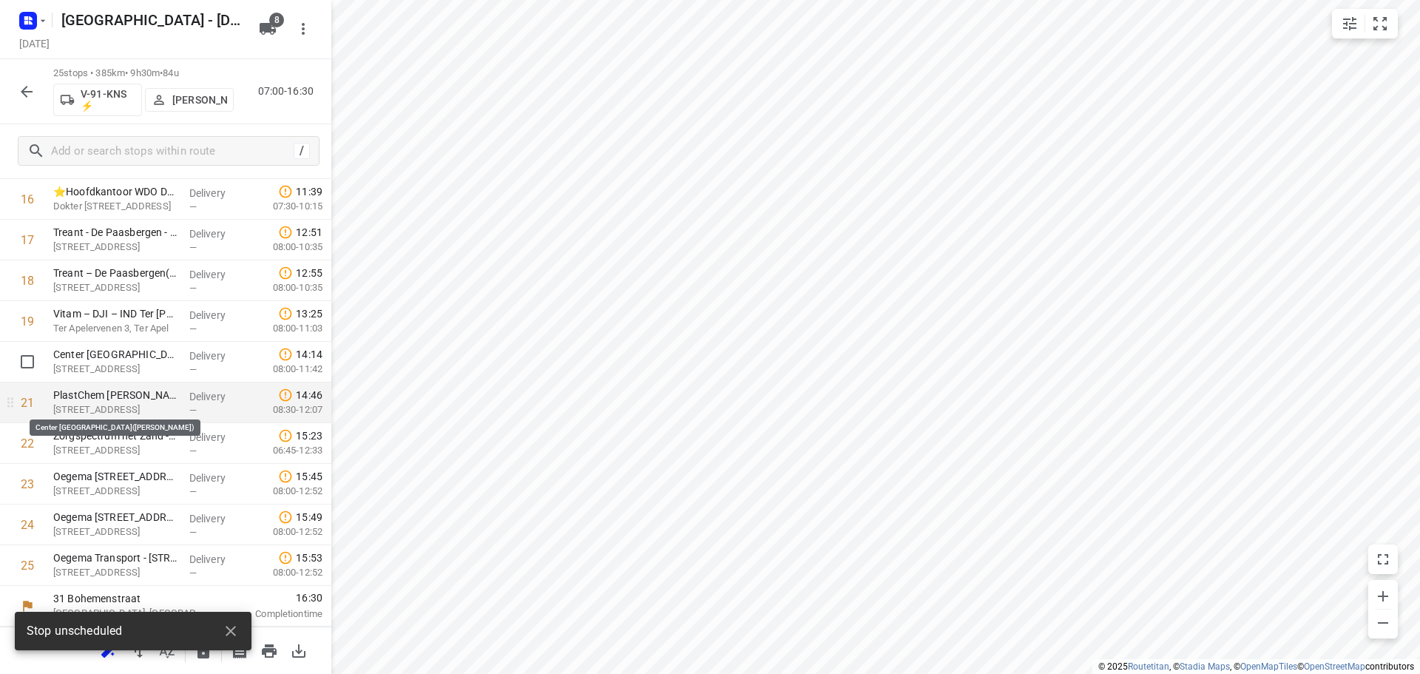
scroll to position [503, 0]
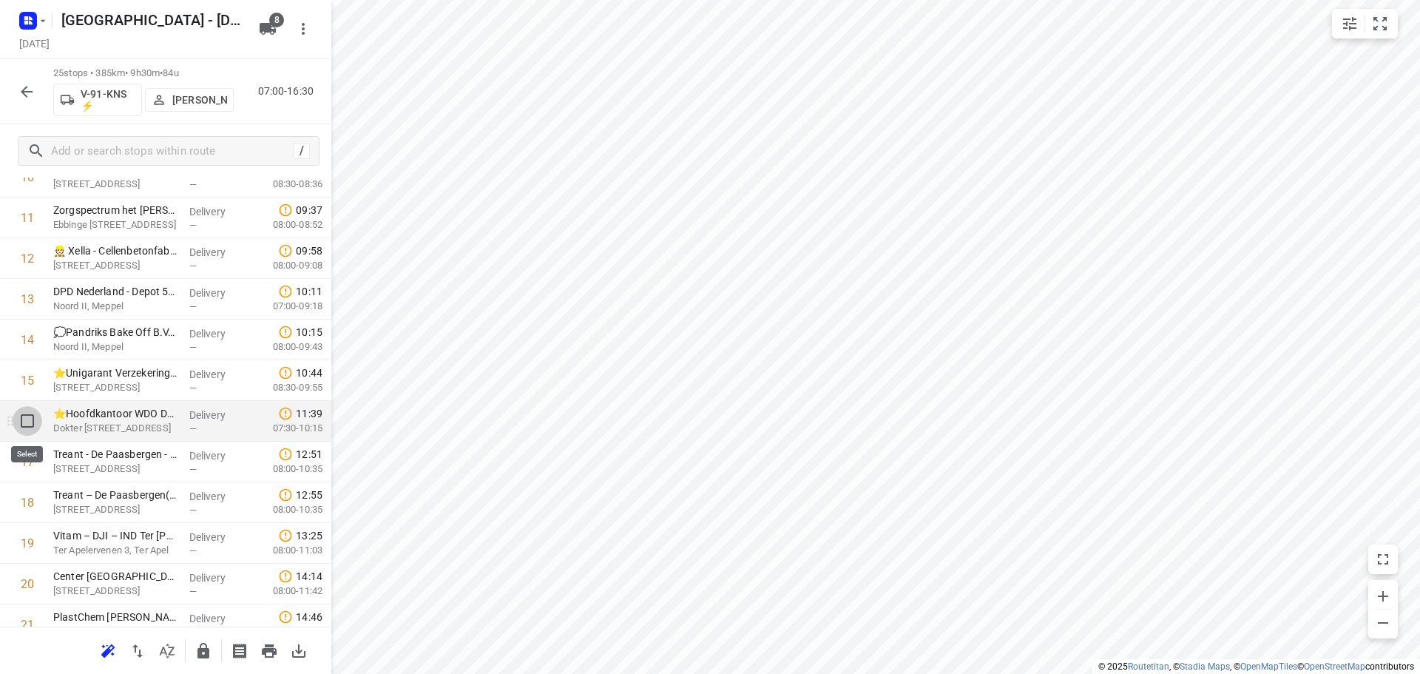
click at [26, 421] on input "checkbox" at bounding box center [28, 421] width 30 height 30
checkbox input "true"
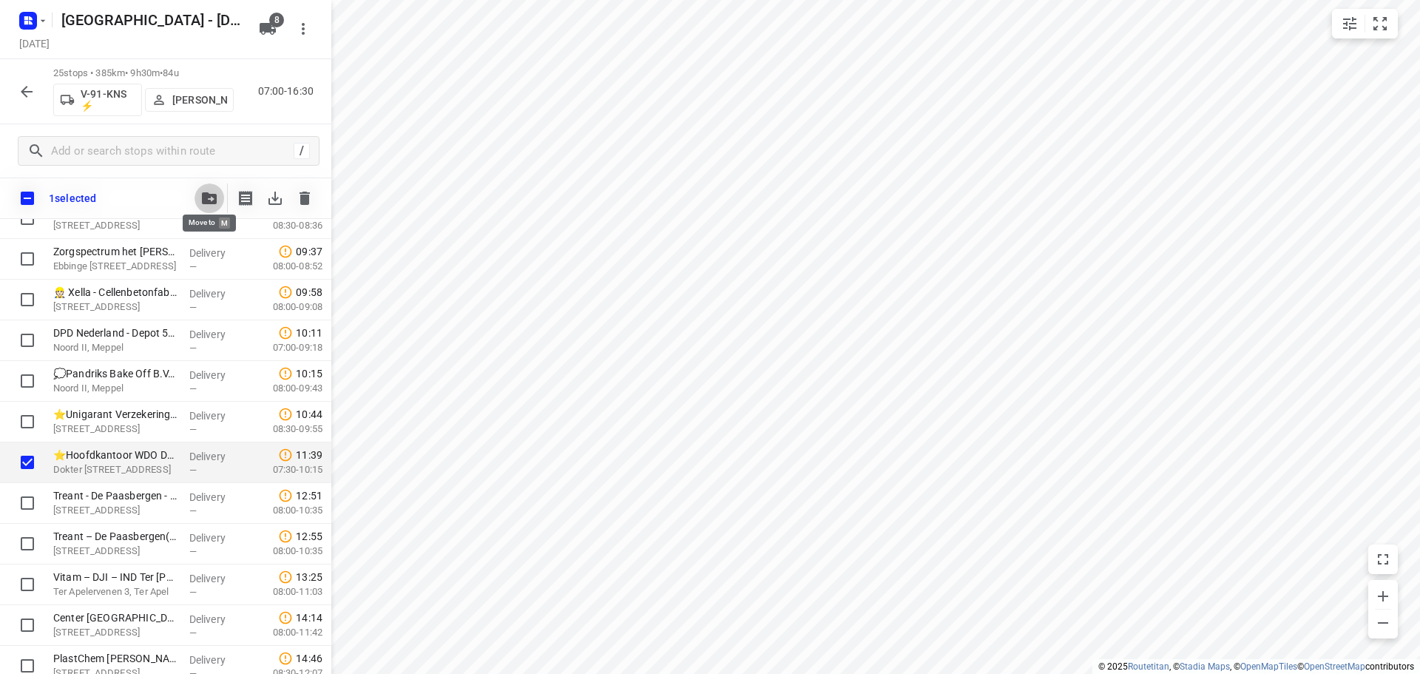
click at [214, 197] on icon "button" at bounding box center [209, 198] width 15 height 12
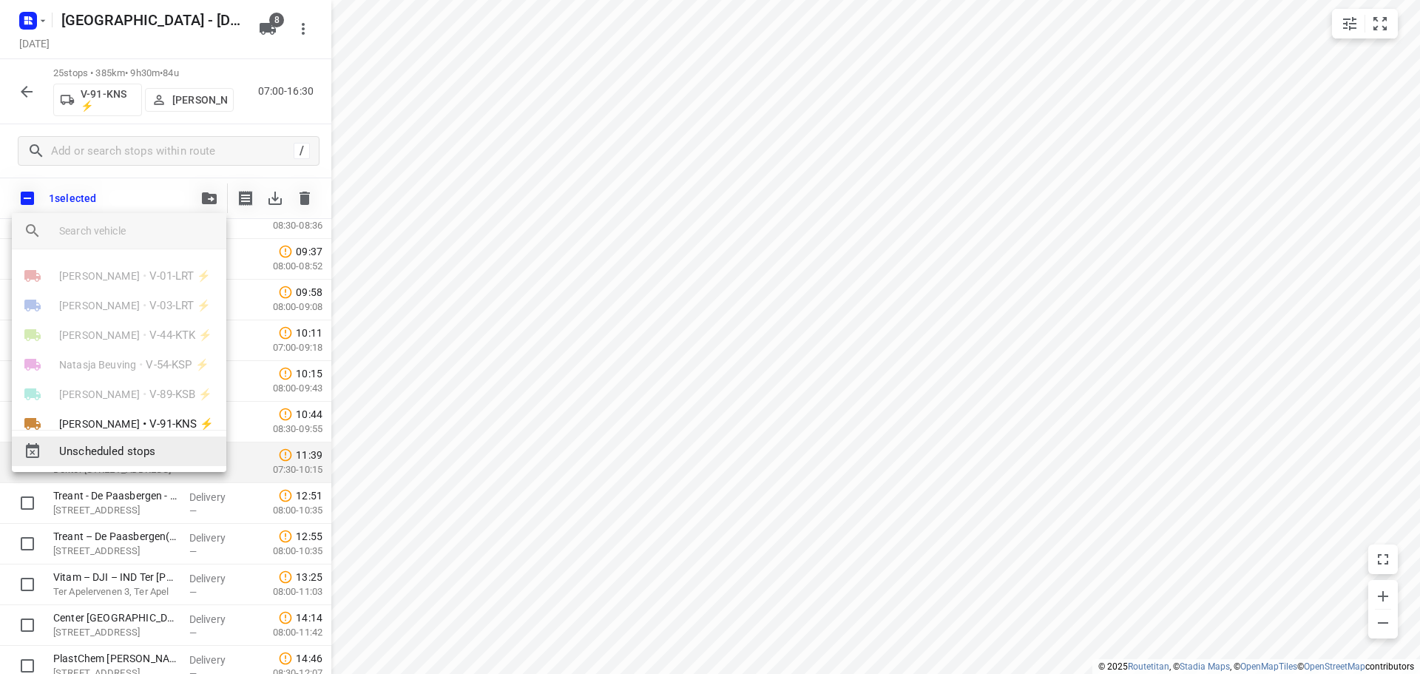
click at [163, 452] on span "Unscheduled stops" at bounding box center [136, 451] width 155 height 17
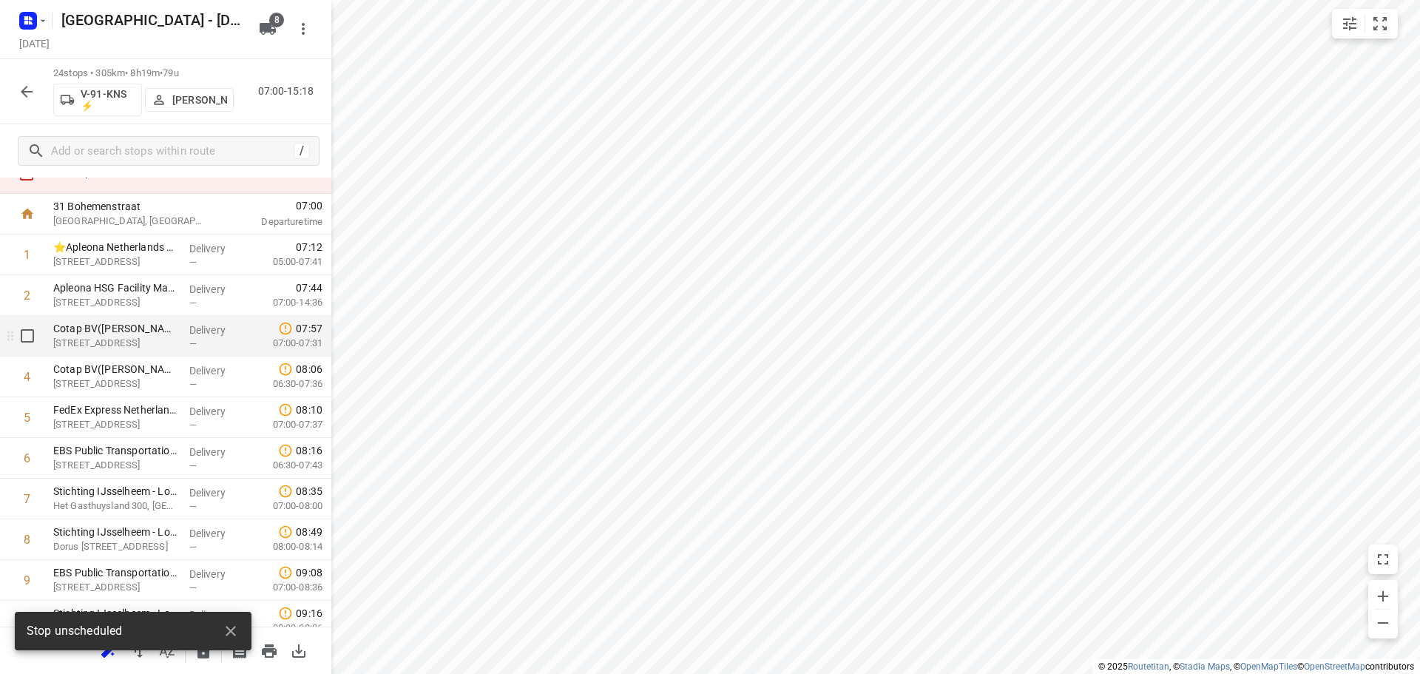
scroll to position [0, 0]
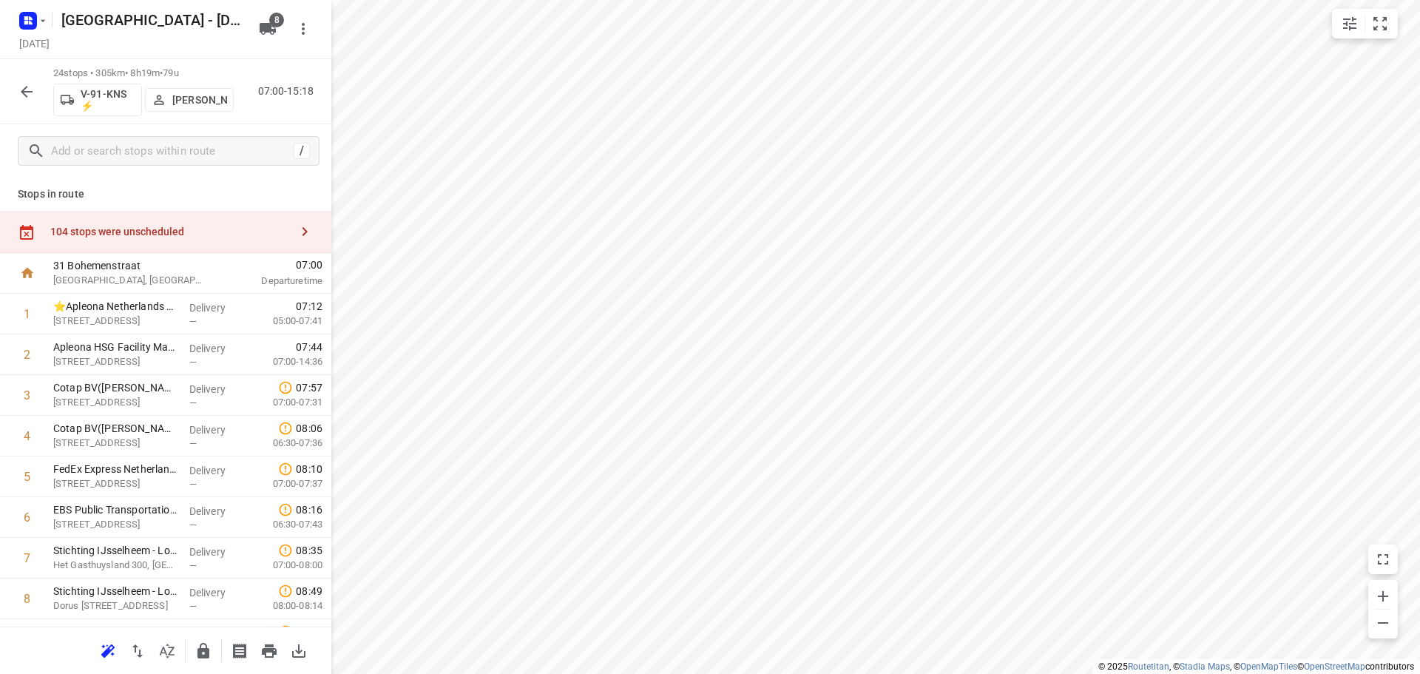
click at [296, 235] on icon "button" at bounding box center [305, 232] width 18 height 18
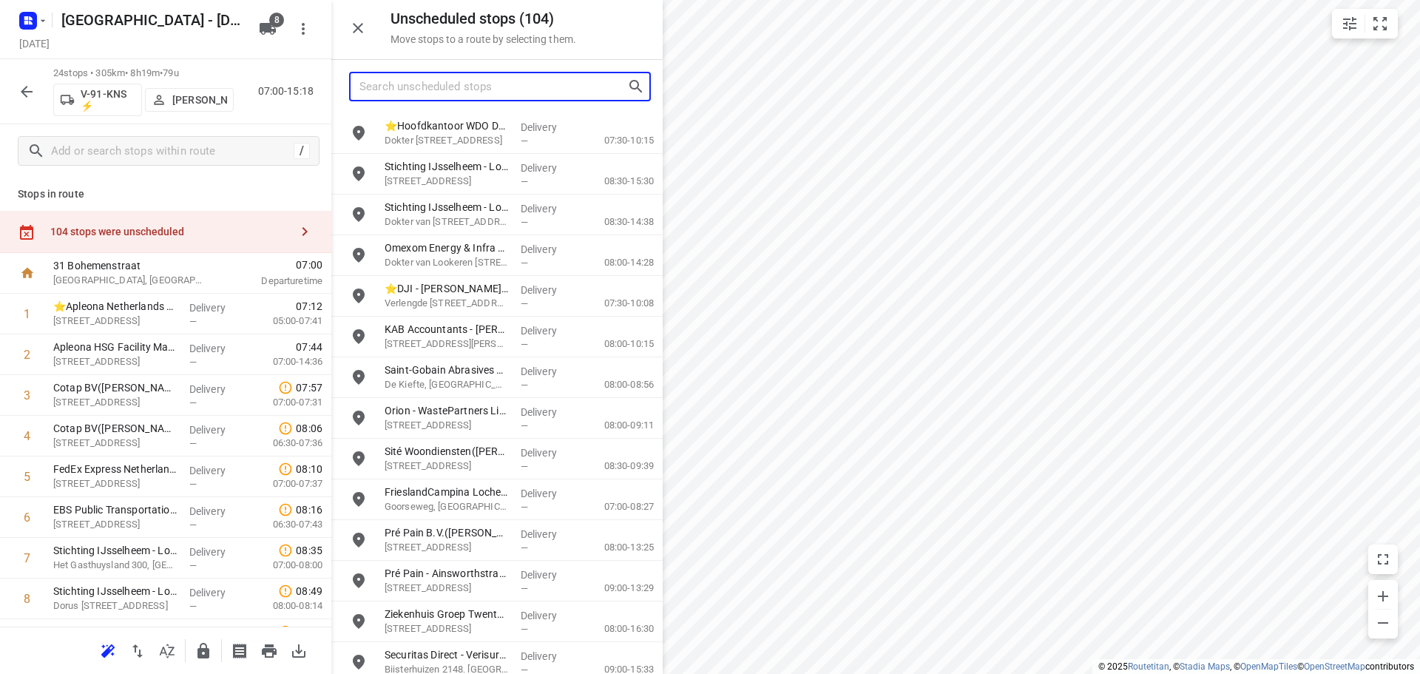
click at [488, 85] on input "Search unscheduled stops" at bounding box center [494, 86] width 268 height 23
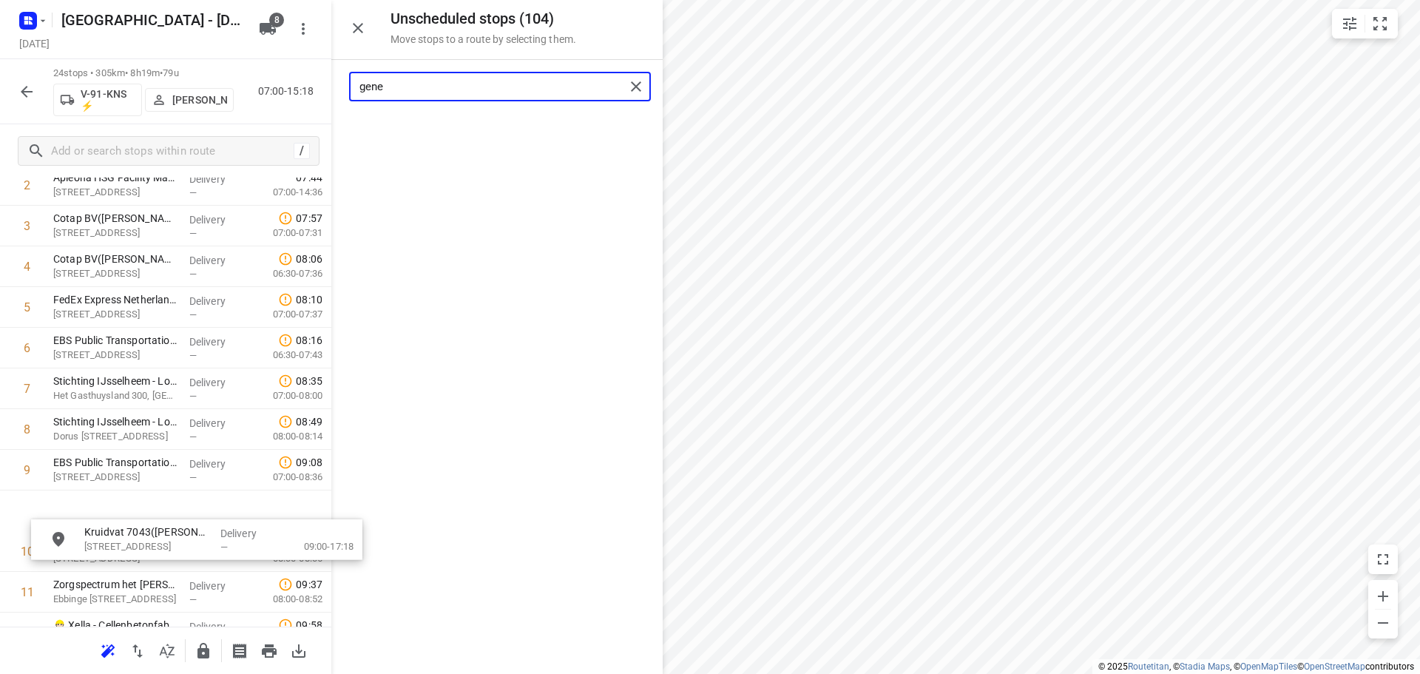
scroll to position [174, 0]
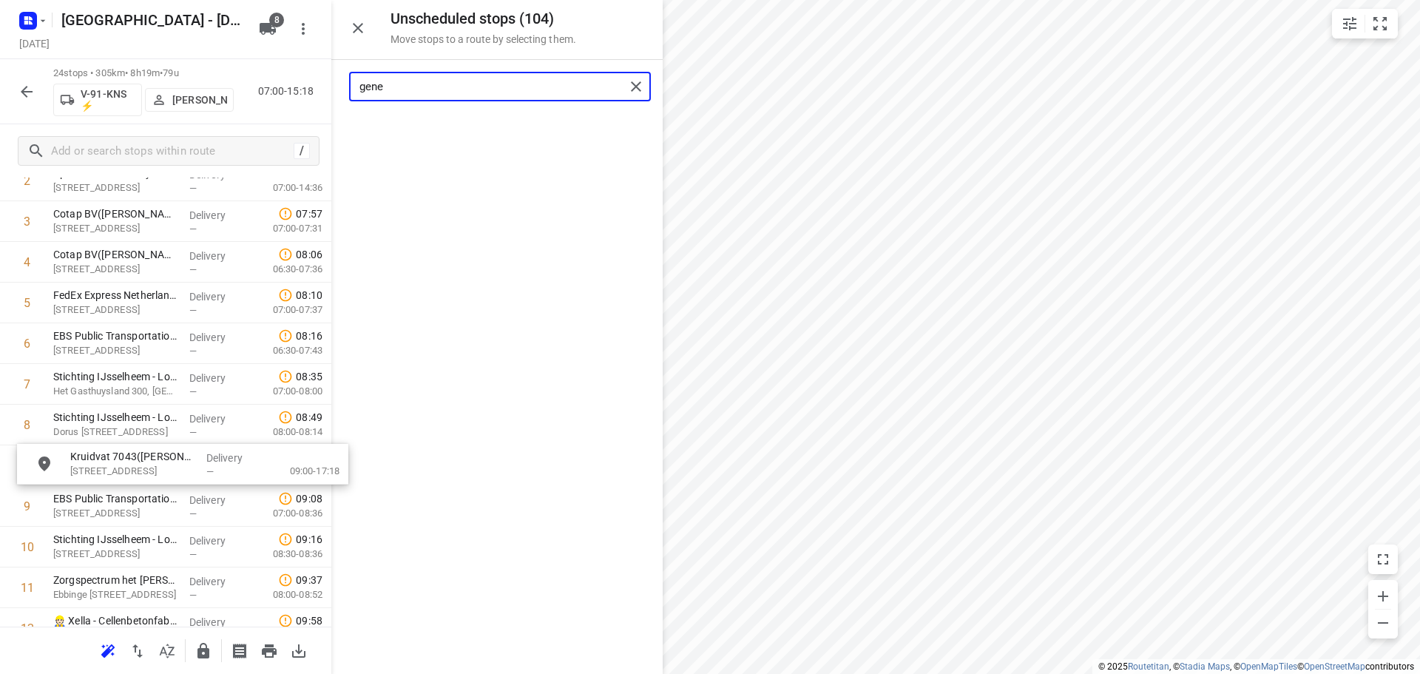
drag, startPoint x: 482, startPoint y: 133, endPoint x: 168, endPoint y: 469, distance: 460.1
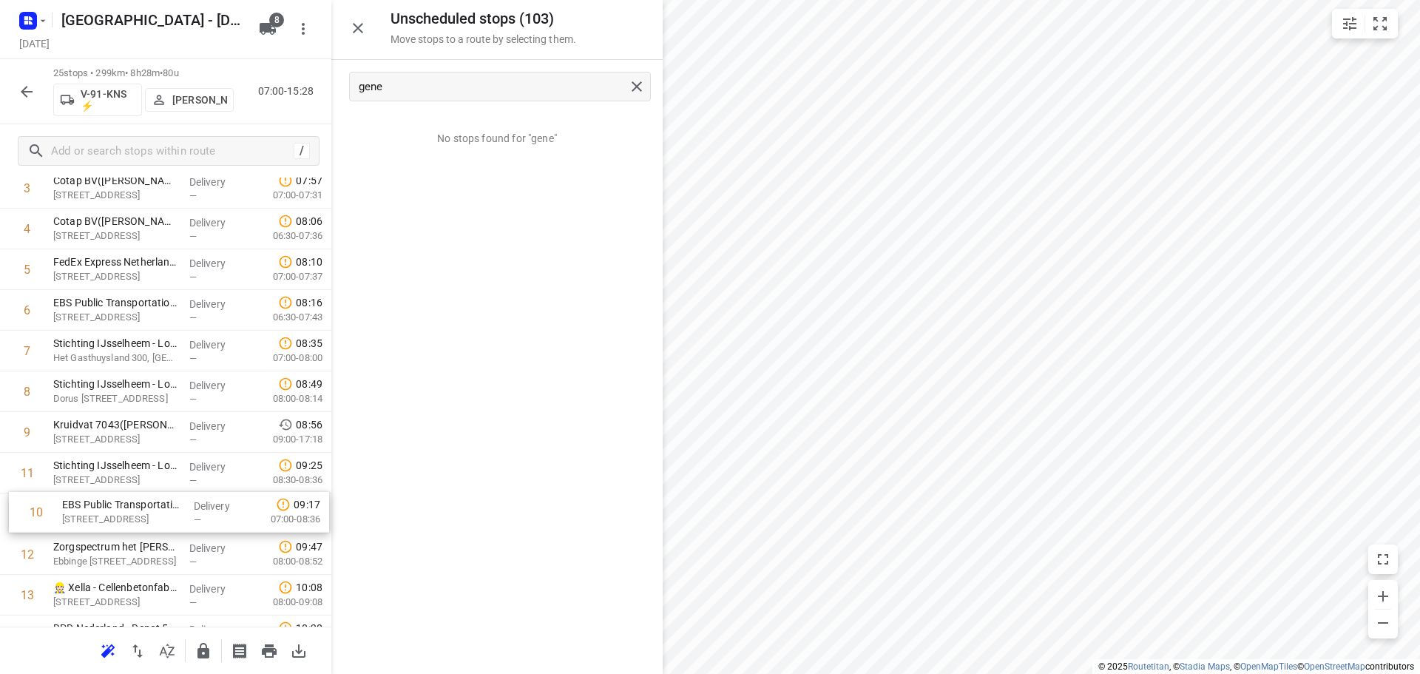
scroll to position [207, 0]
drag, startPoint x: 109, startPoint y: 509, endPoint x: 122, endPoint y: 513, distance: 13.3
click at [122, 513] on div "1 ⭐Apleona Netherlands B.V. - Facility Management - Rieteweg 21(Sabina van den …" at bounding box center [165, 595] width 331 height 1017
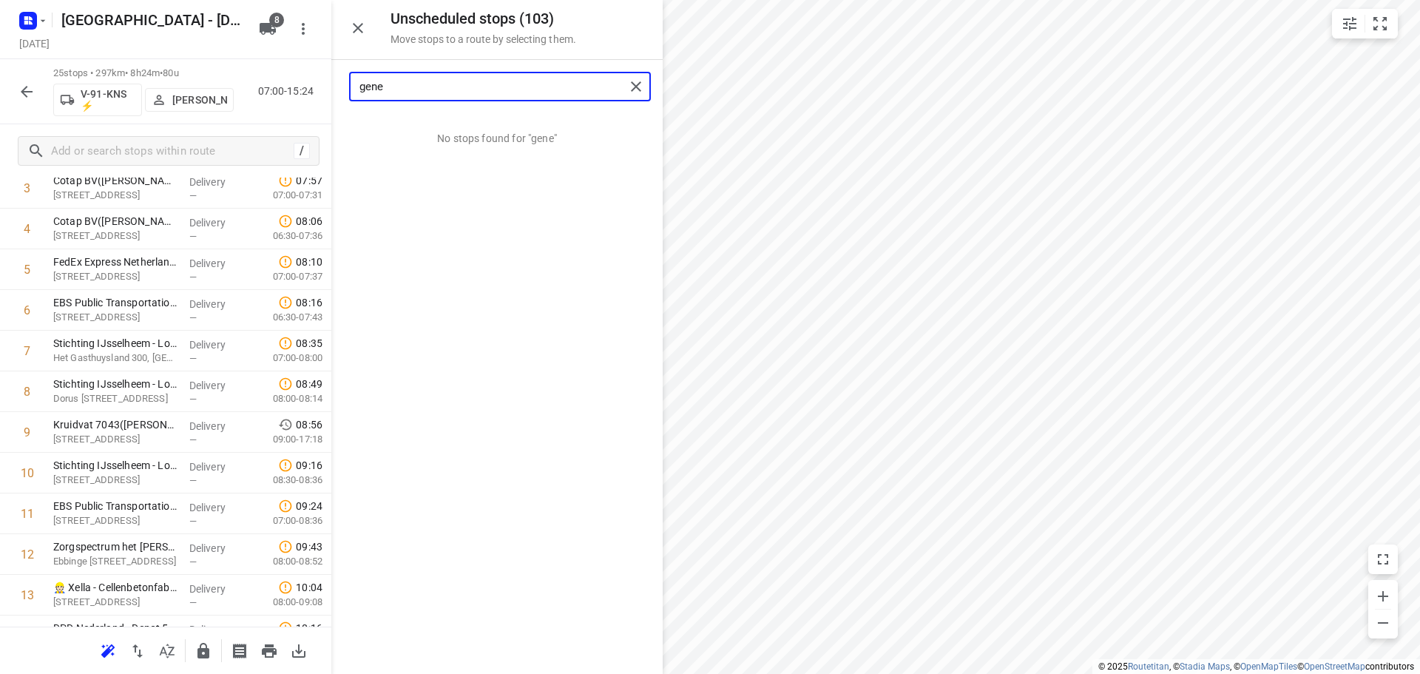
click at [536, 87] on input "gene" at bounding box center [493, 86] width 266 height 23
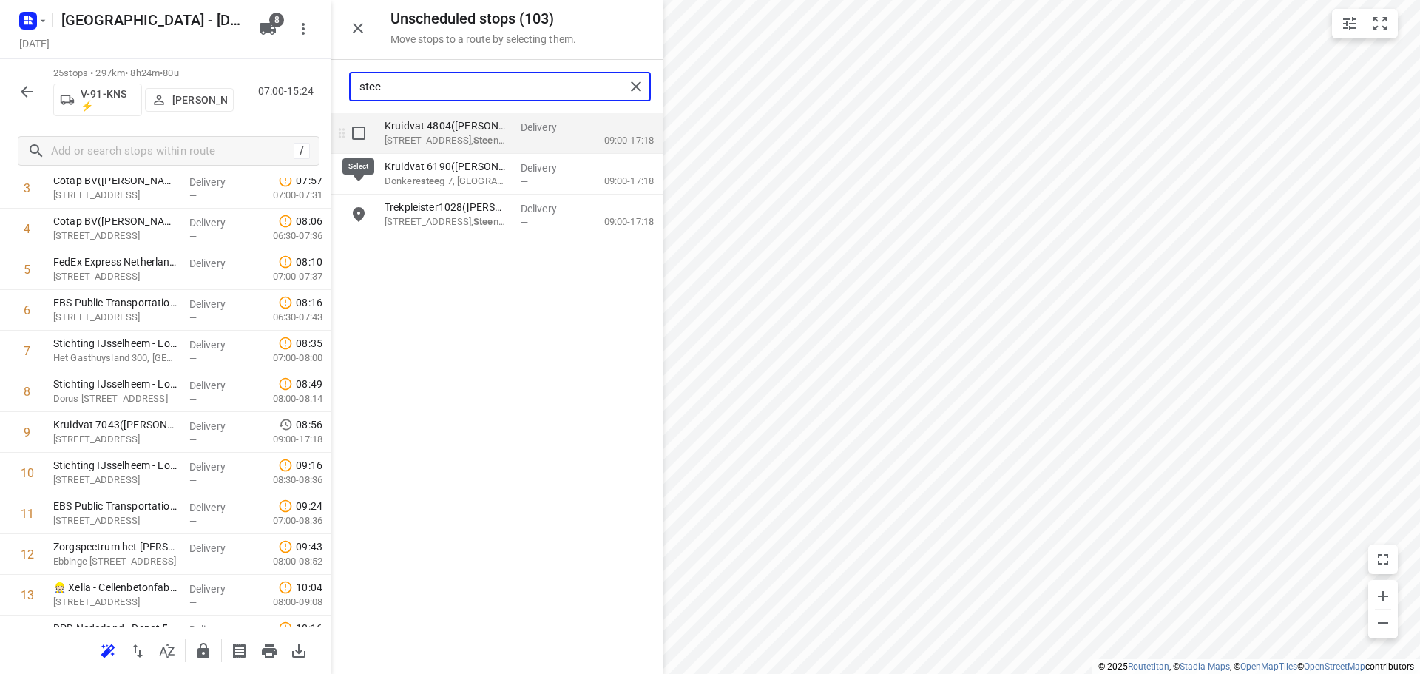
type input "stee"
click at [355, 133] on input "grid" at bounding box center [359, 133] width 30 height 30
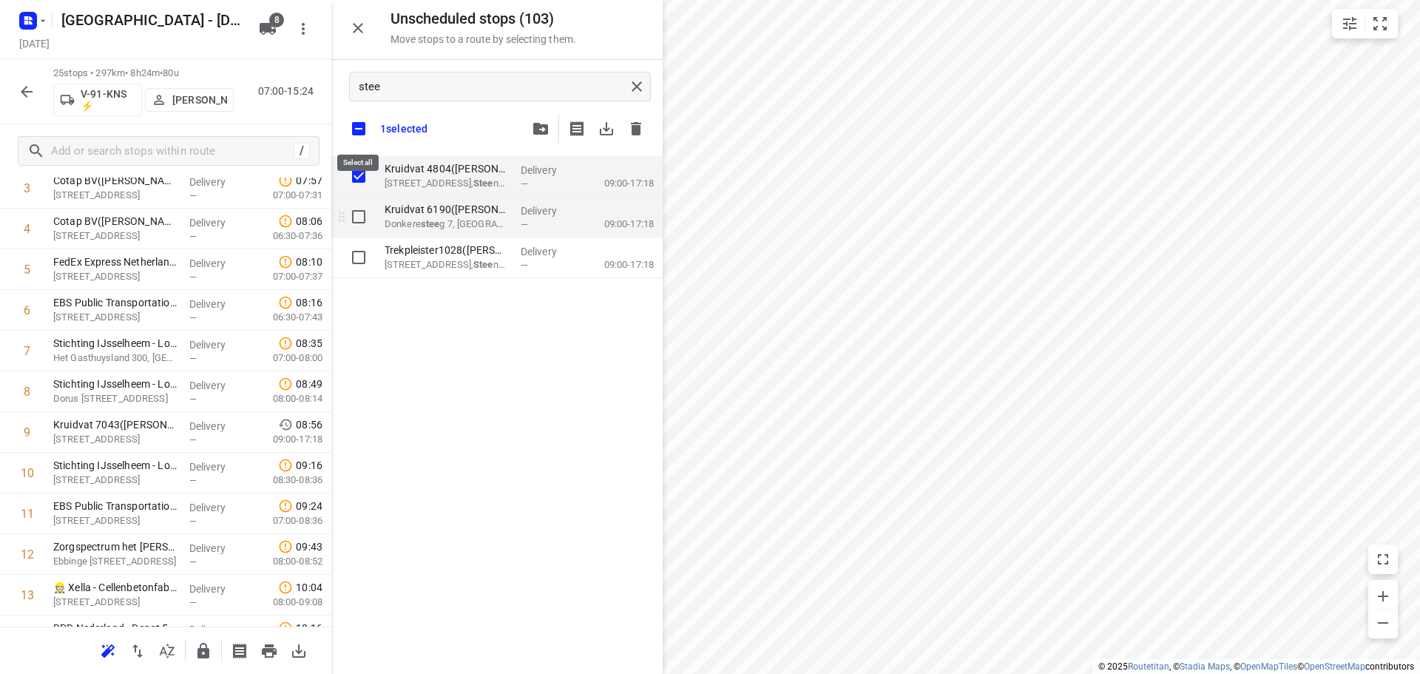
checkbox input "true"
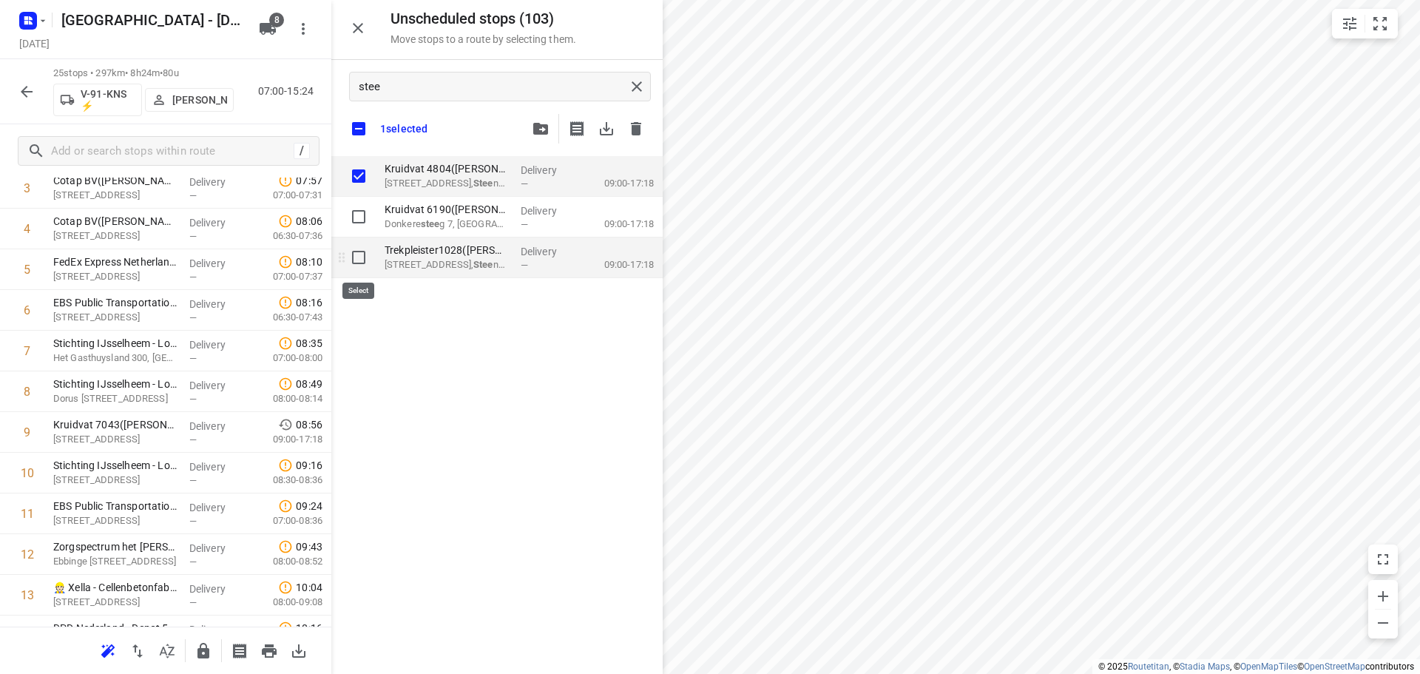
click at [362, 257] on input "grid" at bounding box center [359, 258] width 30 height 30
checkbox input "true"
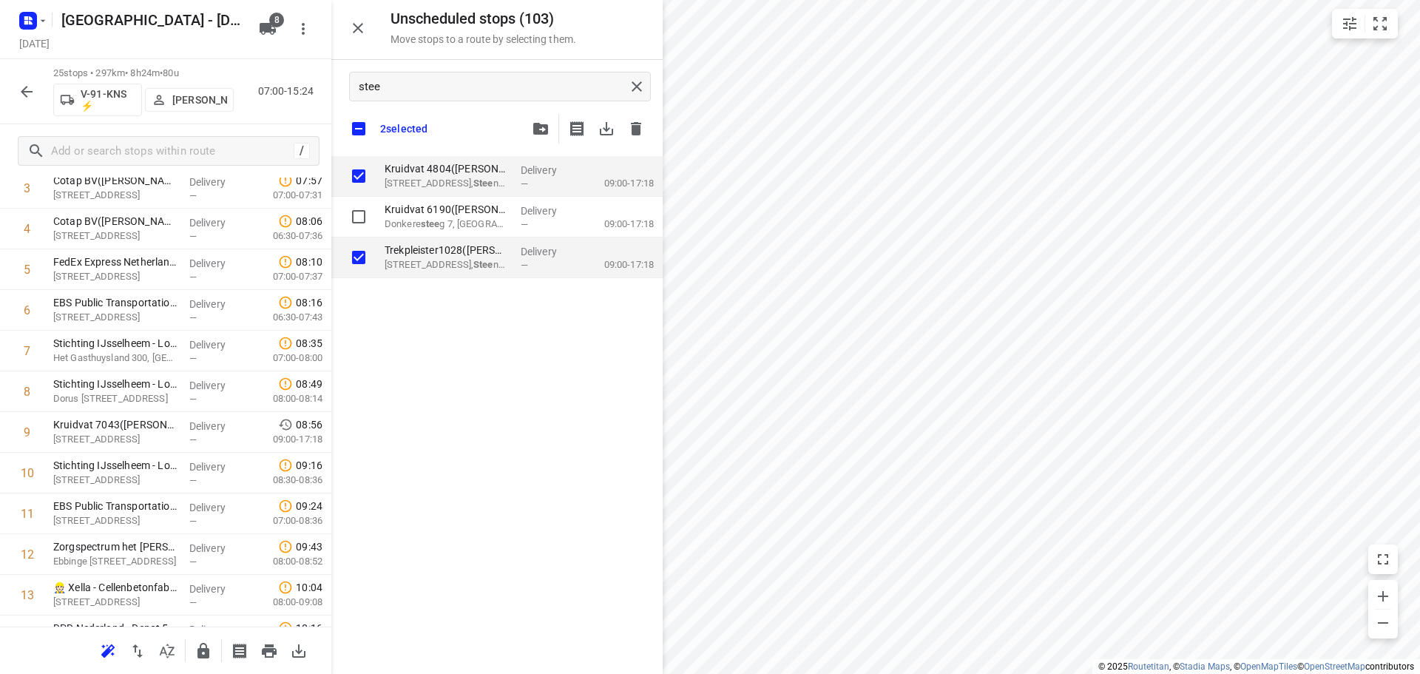
checkbox input "true"
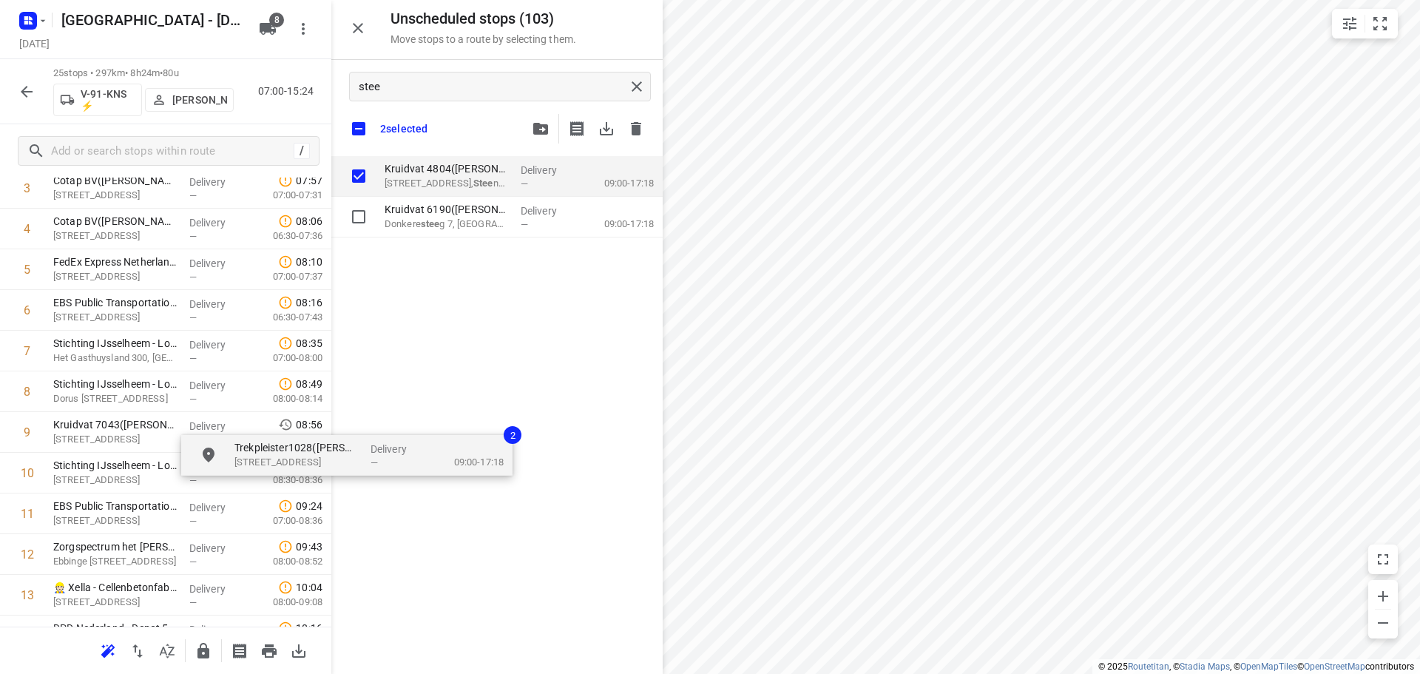
checkbox input "true"
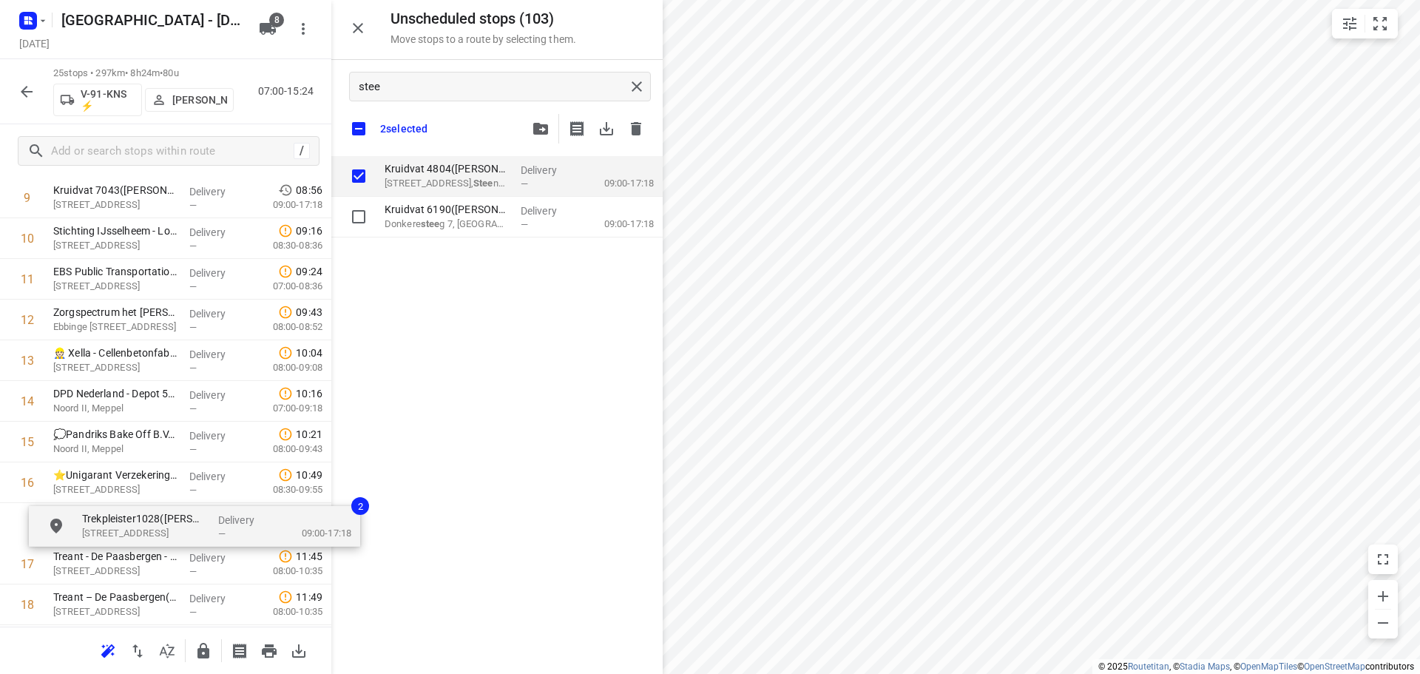
scroll to position [442, 0]
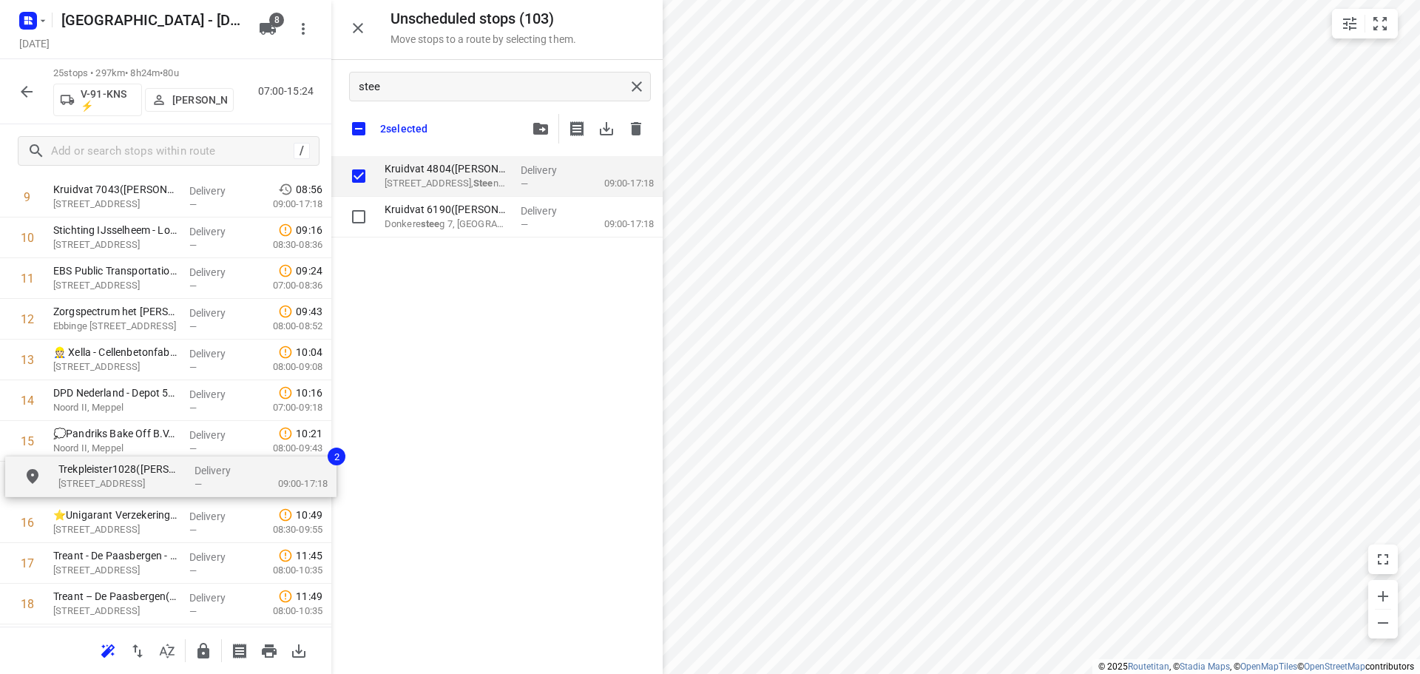
drag, startPoint x: 431, startPoint y: 280, endPoint x: 107, endPoint y: 496, distance: 388.8
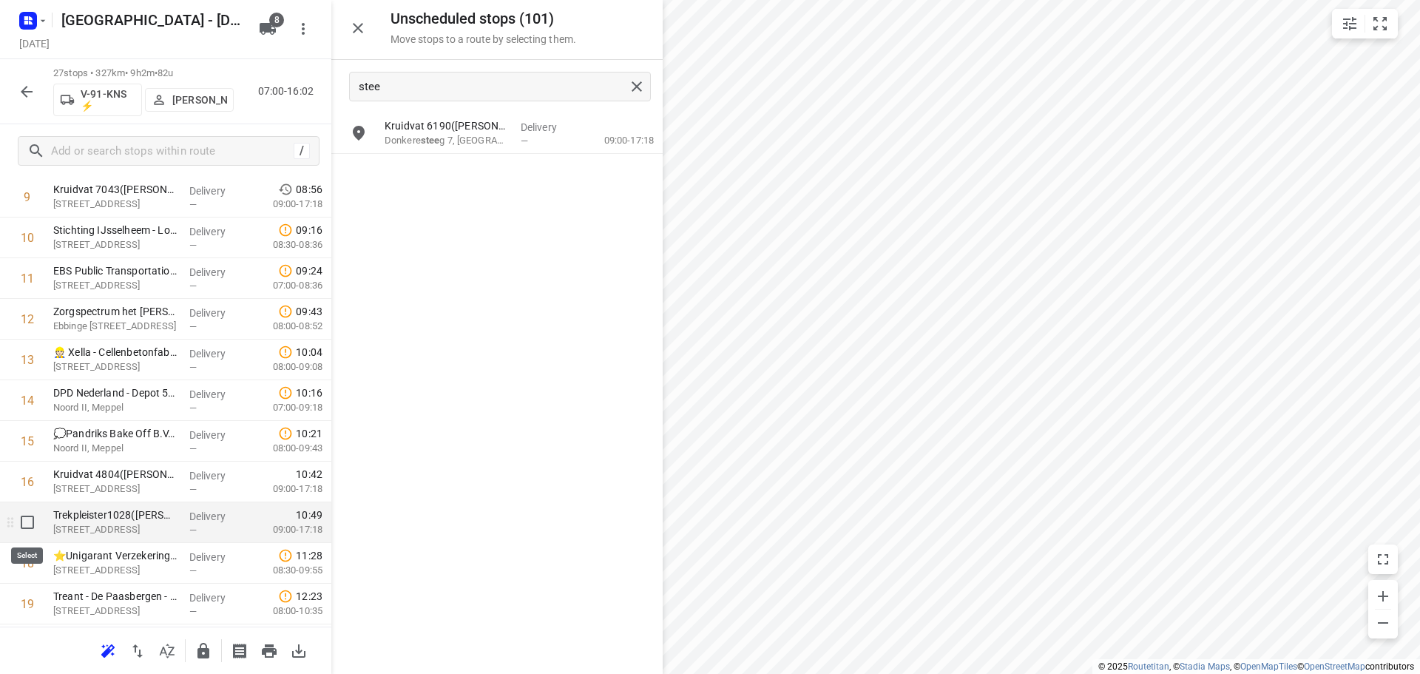
click at [24, 521] on input "checkbox" at bounding box center [28, 523] width 30 height 30
checkbox input "true"
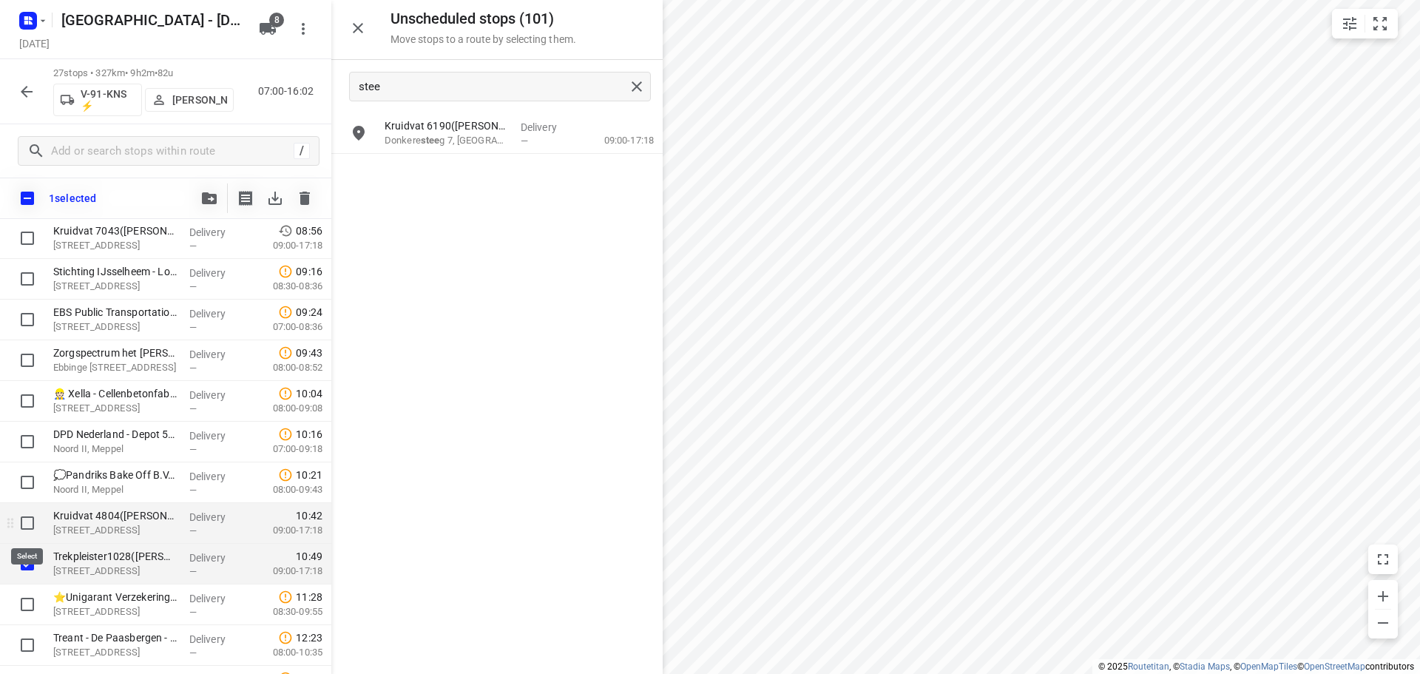
click at [27, 521] on input "checkbox" at bounding box center [28, 523] width 30 height 30
checkbox input "true"
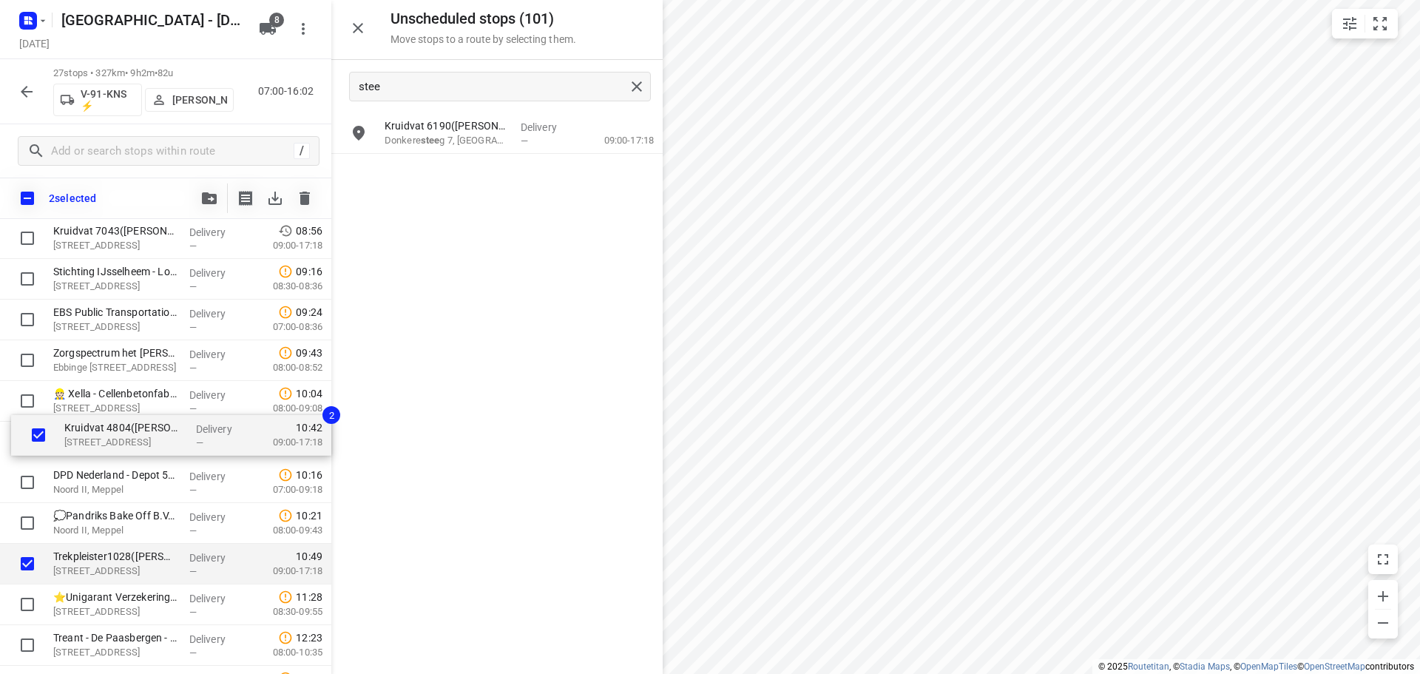
drag, startPoint x: 81, startPoint y: 530, endPoint x: 94, endPoint y: 439, distance: 92.6
click at [94, 439] on div "⭐Apleona Netherlands B.V. - Facility Management - Rieteweg 21(Sabina van den be…" at bounding box center [165, 442] width 331 height 1099
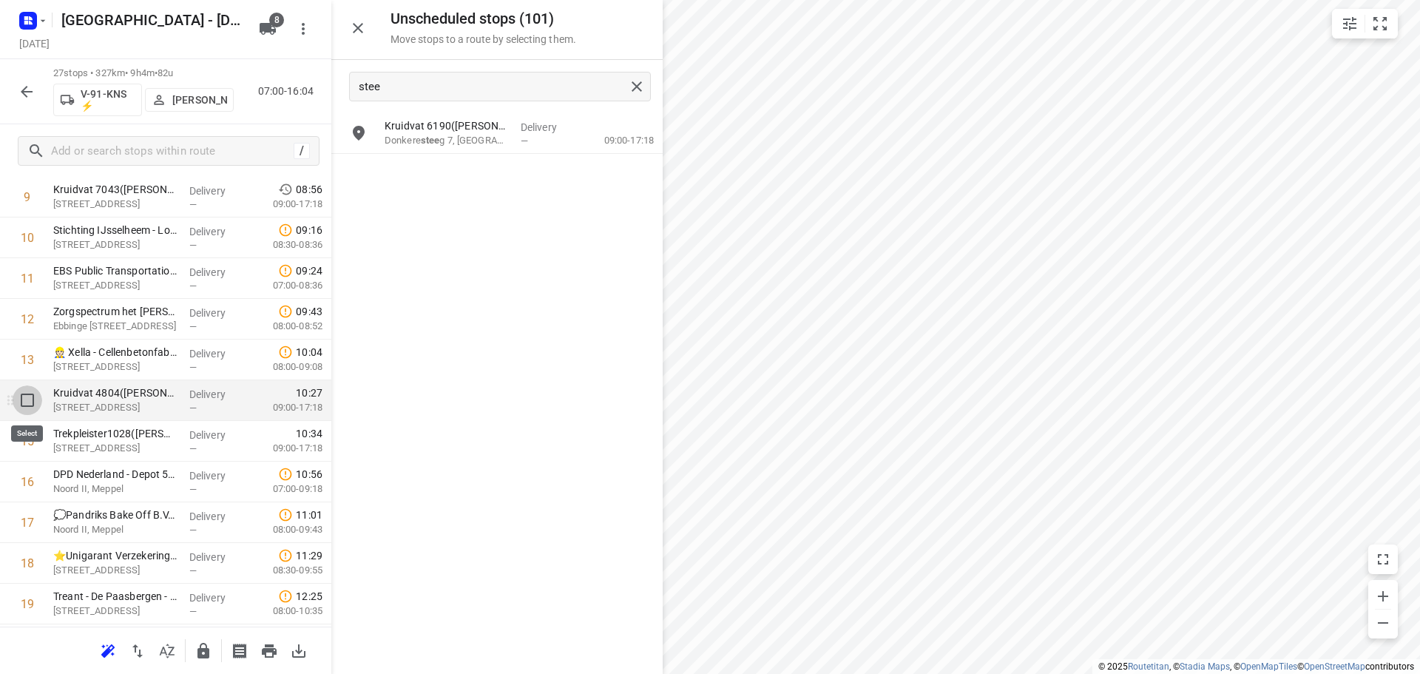
click at [34, 403] on input "checkbox" at bounding box center [28, 400] width 30 height 30
checkbox input "true"
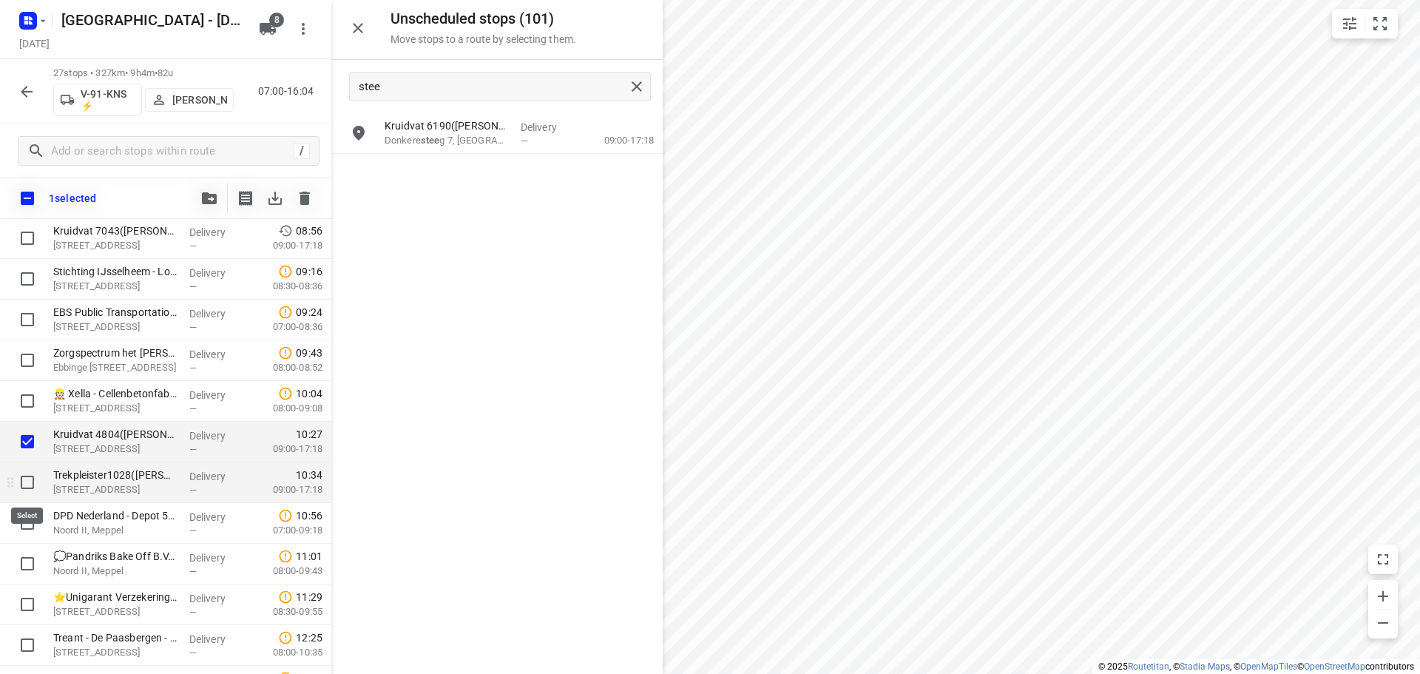
click at [26, 478] on input "checkbox" at bounding box center [28, 483] width 30 height 30
checkbox input "true"
drag, startPoint x: 93, startPoint y: 445, endPoint x: 104, endPoint y: 440, distance: 12.0
click at [104, 440] on div "⭐Apleona Netherlands B.V. - Facility Management - Rieteweg 21(Sabina van den be…" at bounding box center [165, 442] width 331 height 1099
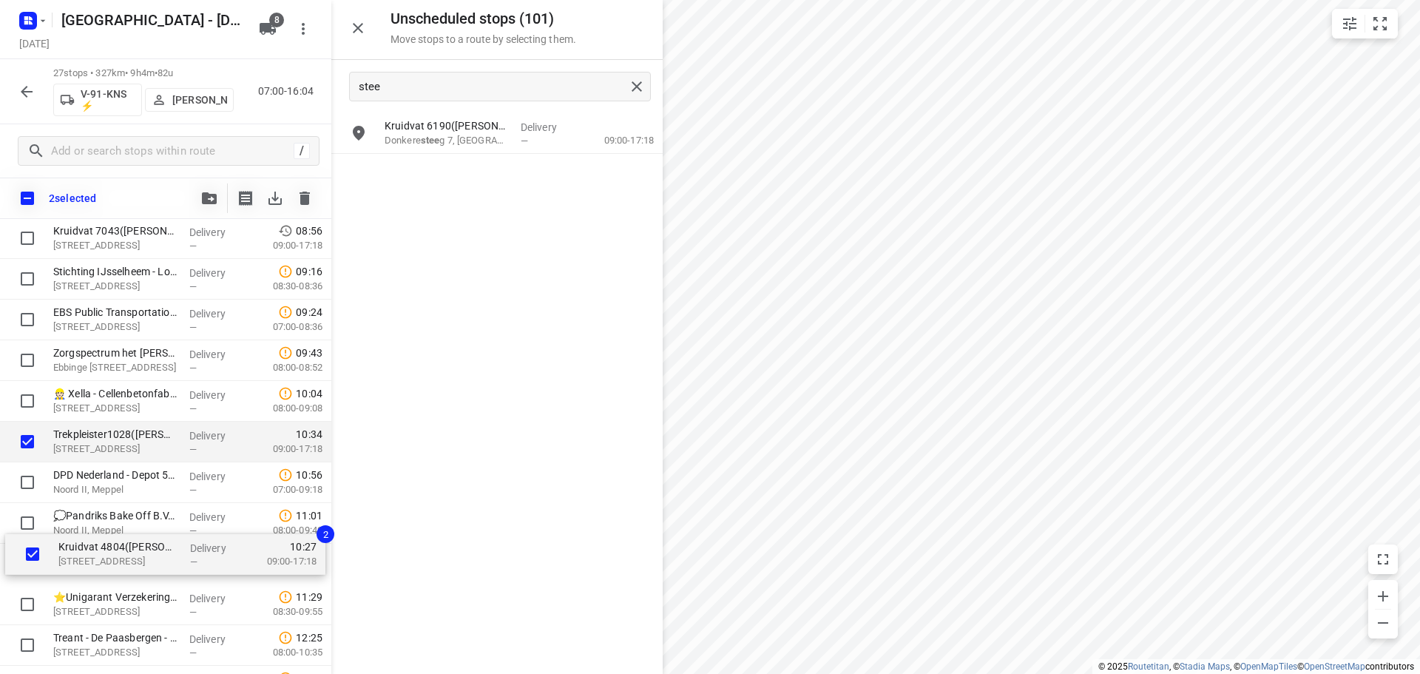
drag, startPoint x: 105, startPoint y: 444, endPoint x: 110, endPoint y: 560, distance: 116.3
click at [110, 560] on div "⭐Apleona Netherlands B.V. - Facility Management - Rieteweg 21(Sabina van den be…" at bounding box center [165, 442] width 331 height 1099
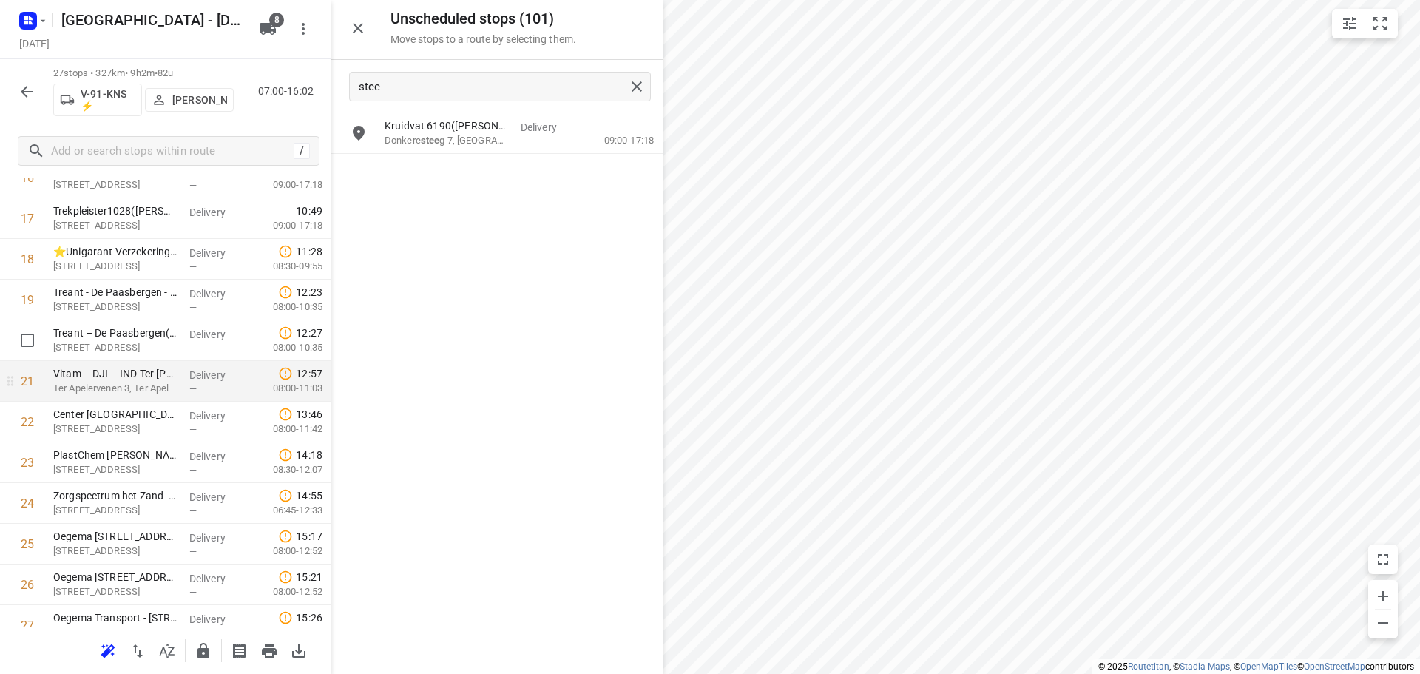
scroll to position [806, 0]
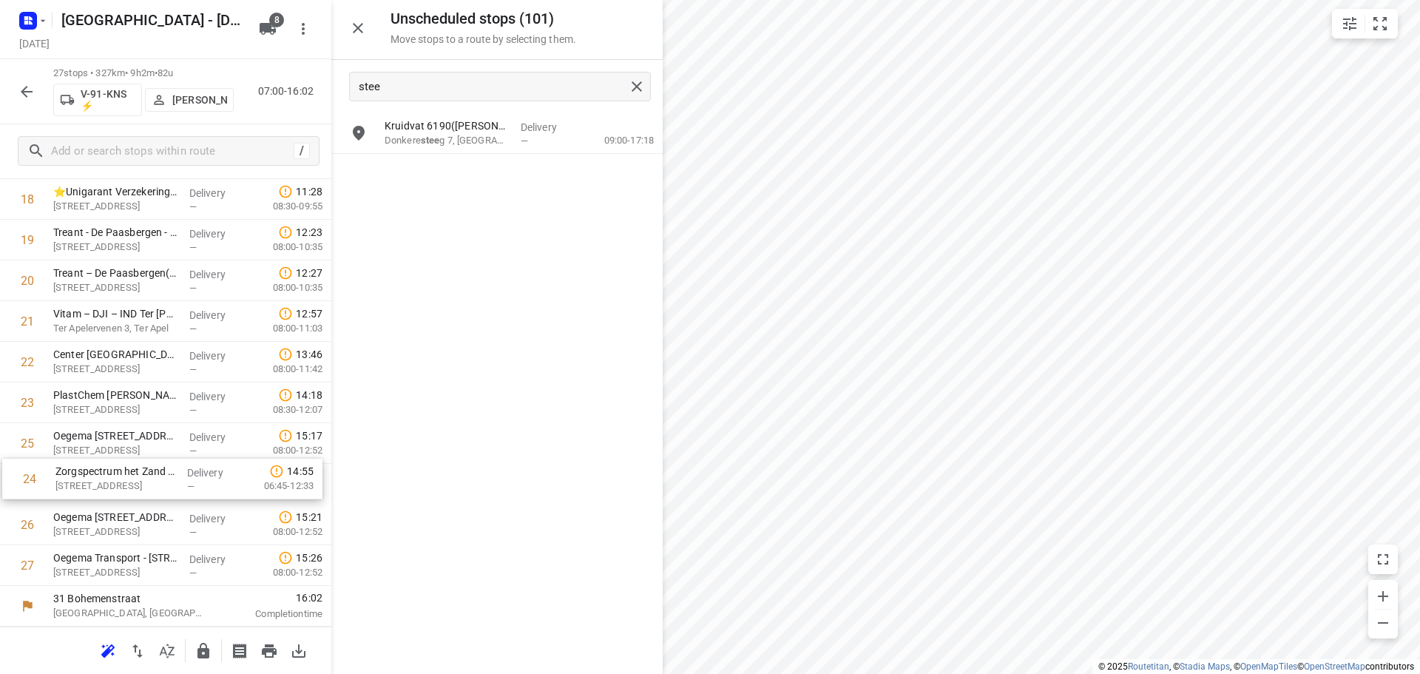
drag, startPoint x: 121, startPoint y: 447, endPoint x: 123, endPoint y: 486, distance: 39.2
click at [123, 486] on div "1 ⭐Apleona Netherlands B.V. - Facility Management - Rieteweg 21(Sabina van den …" at bounding box center [165, 36] width 331 height 1099
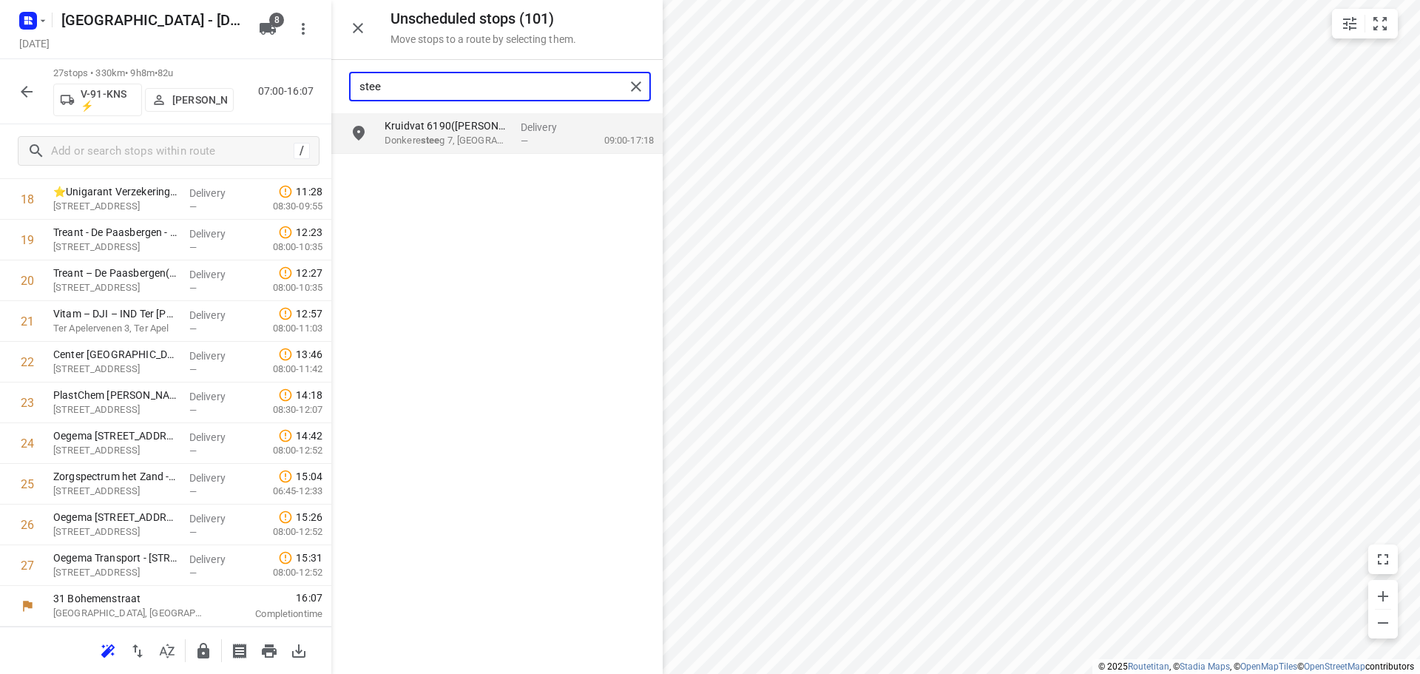
click at [435, 80] on input "stee" at bounding box center [493, 86] width 266 height 23
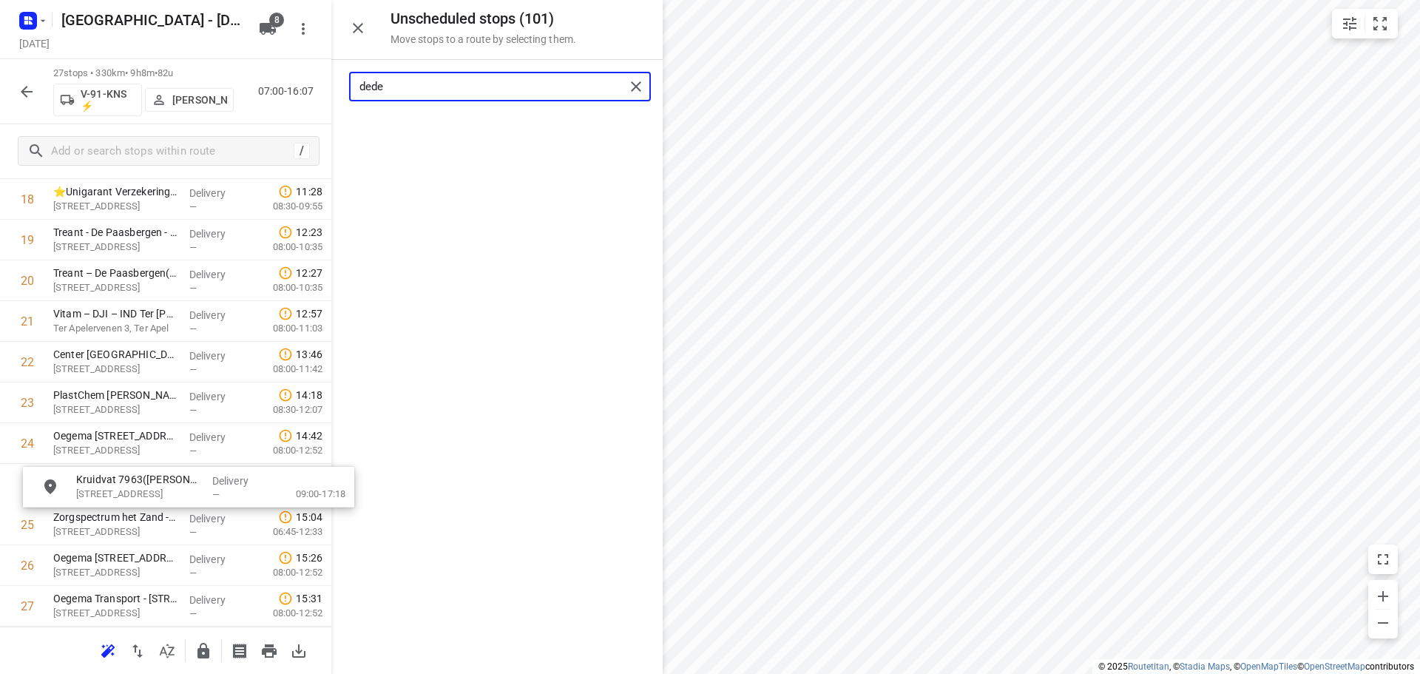
drag, startPoint x: 445, startPoint y: 138, endPoint x: 137, endPoint y: 498, distance: 474.3
click at [452, 82] on input "dede" at bounding box center [493, 86] width 266 height 23
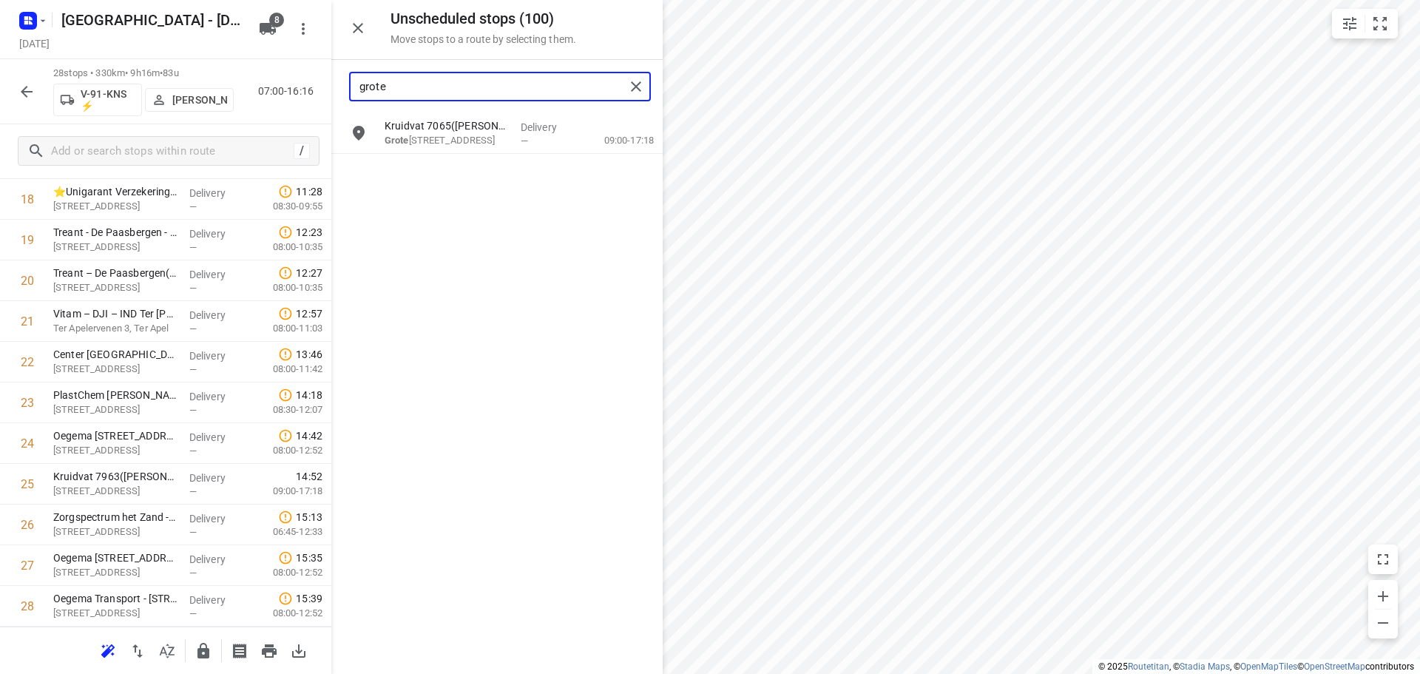
type input "grote m"
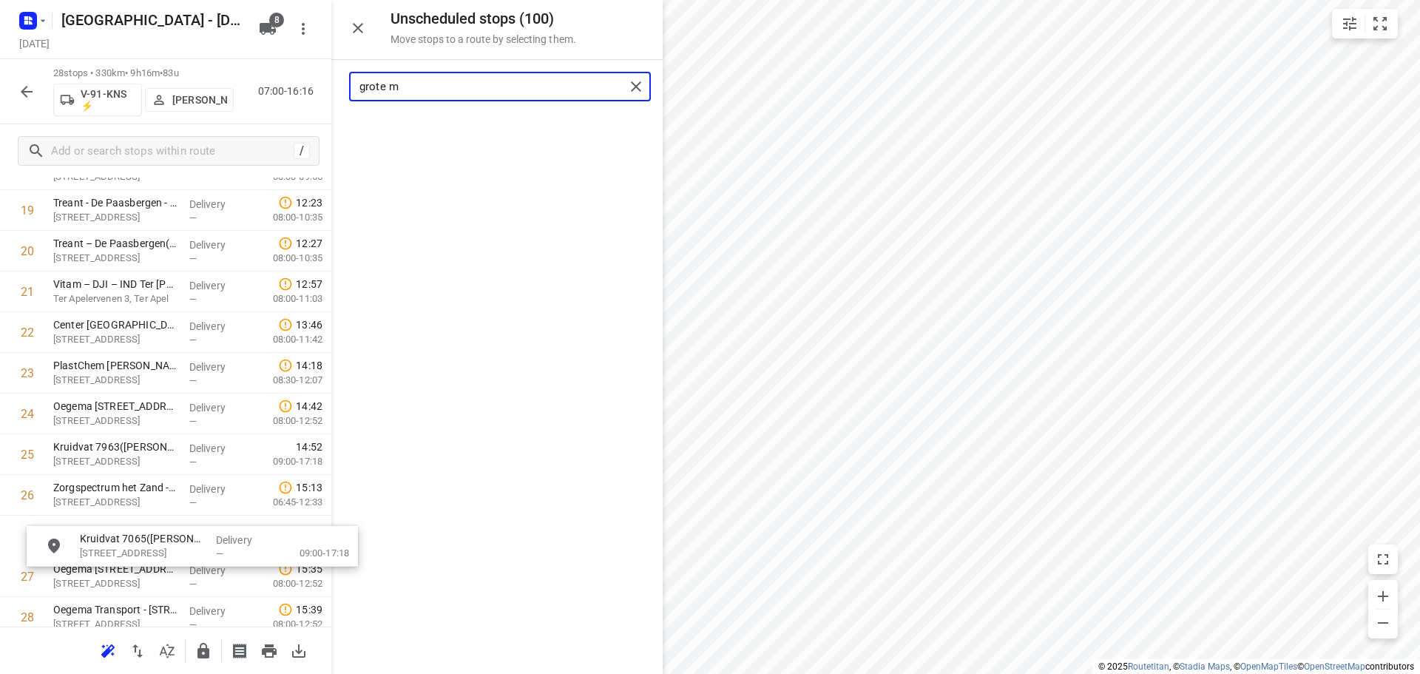
scroll to position [857, 0]
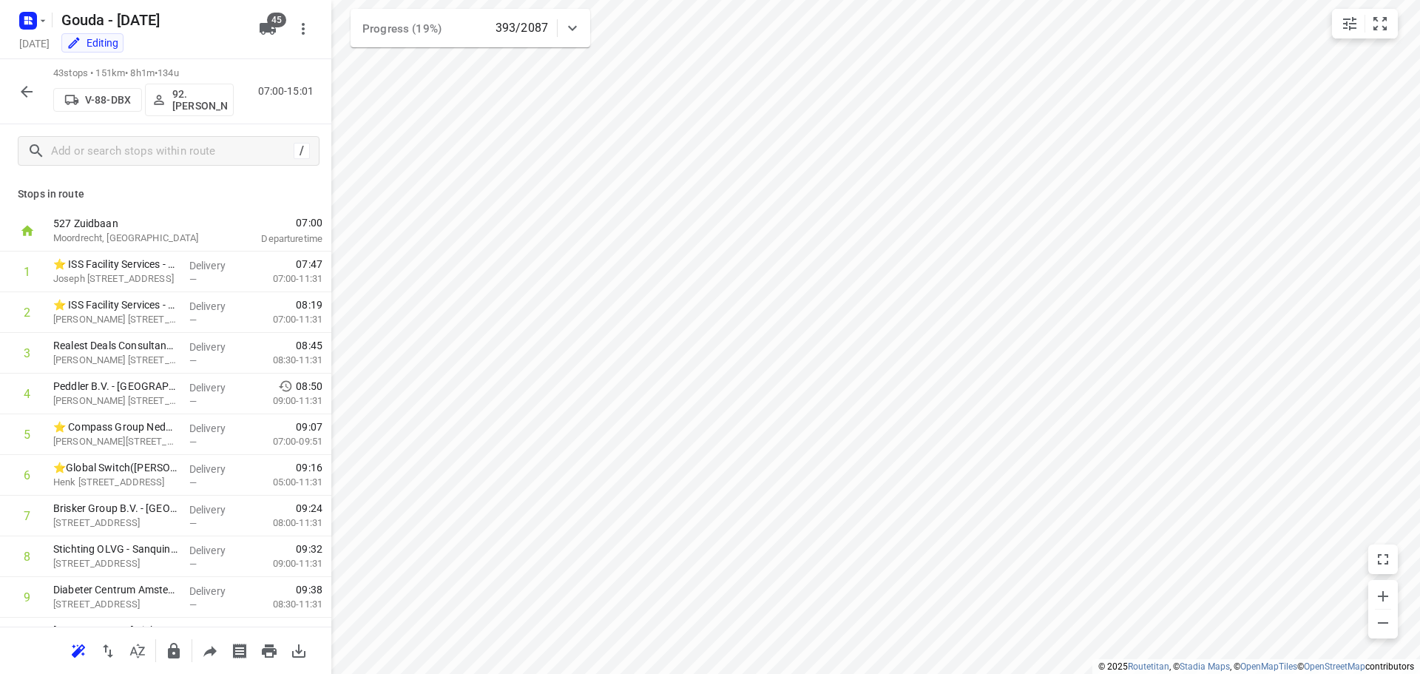
click at [17, 99] on button "button" at bounding box center [27, 92] width 30 height 30
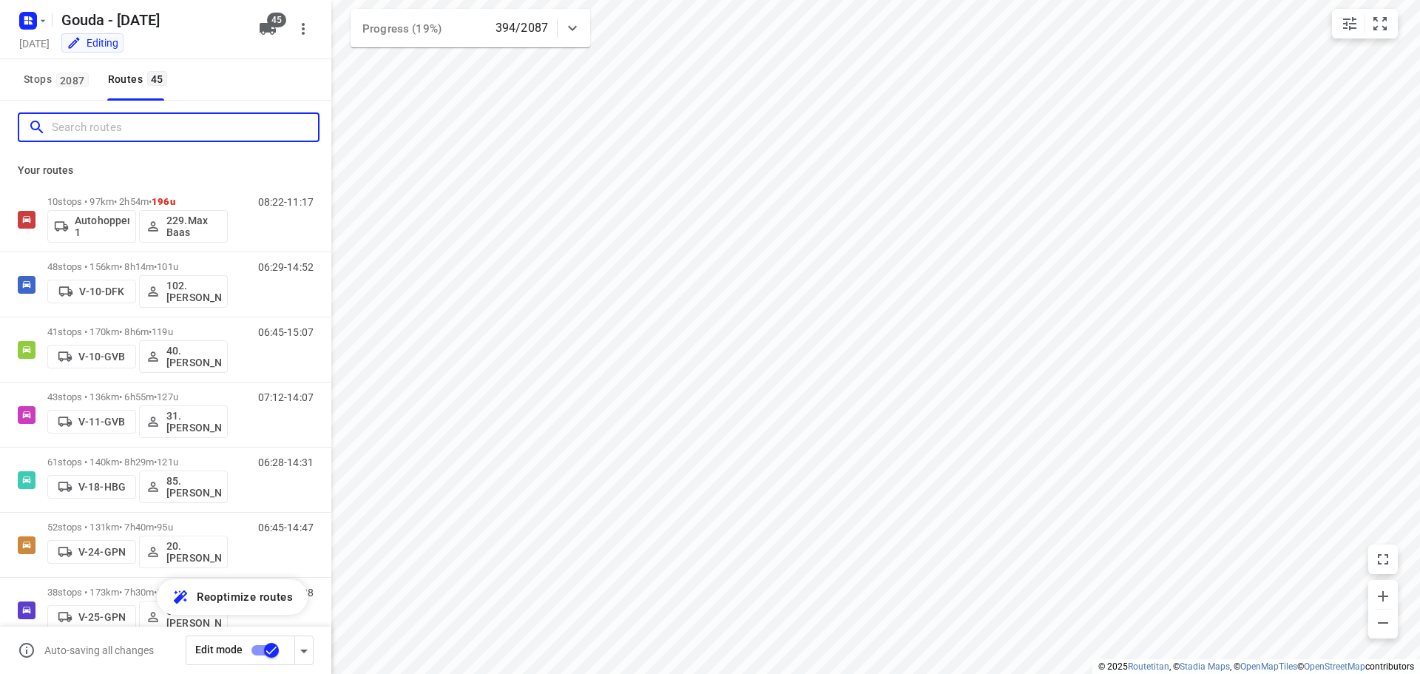
click at [90, 128] on input "Search routes" at bounding box center [185, 127] width 266 height 23
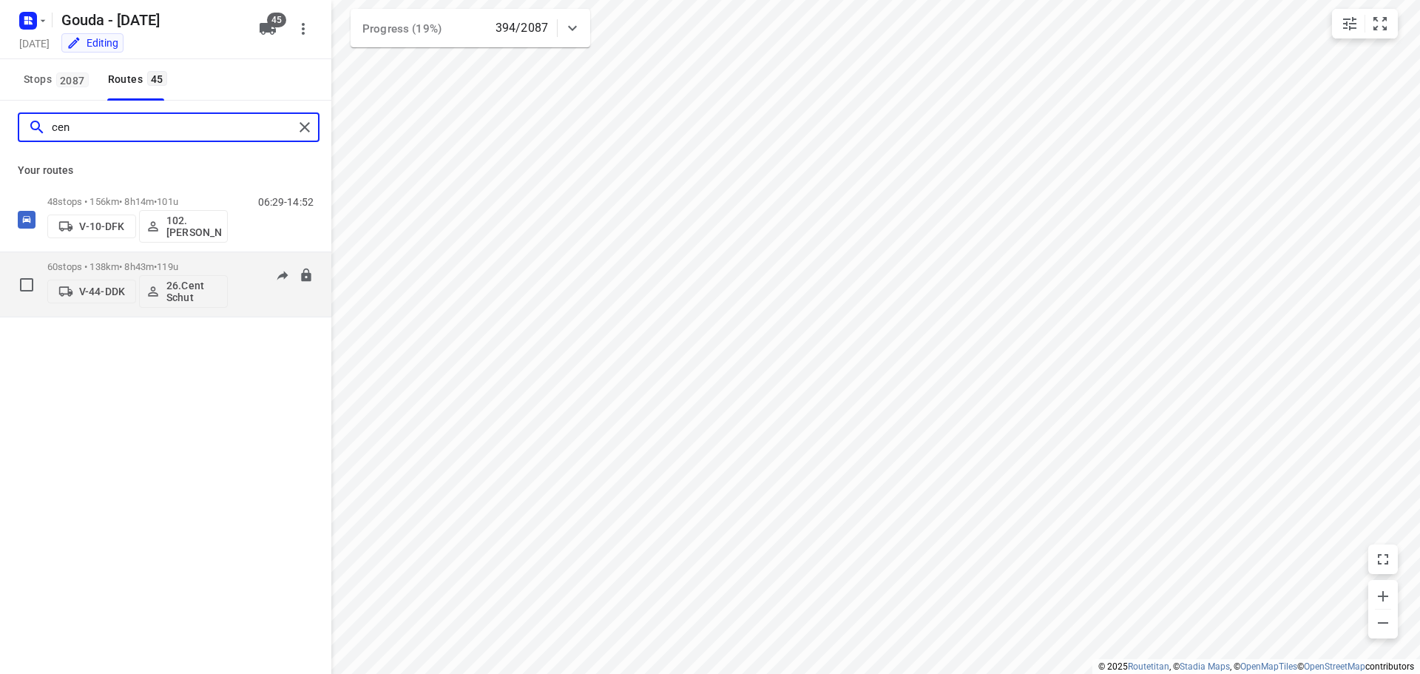
type input "cen"
click at [115, 263] on p "60 stops • 138km • 8h43m • 119u" at bounding box center [137, 266] width 181 height 11
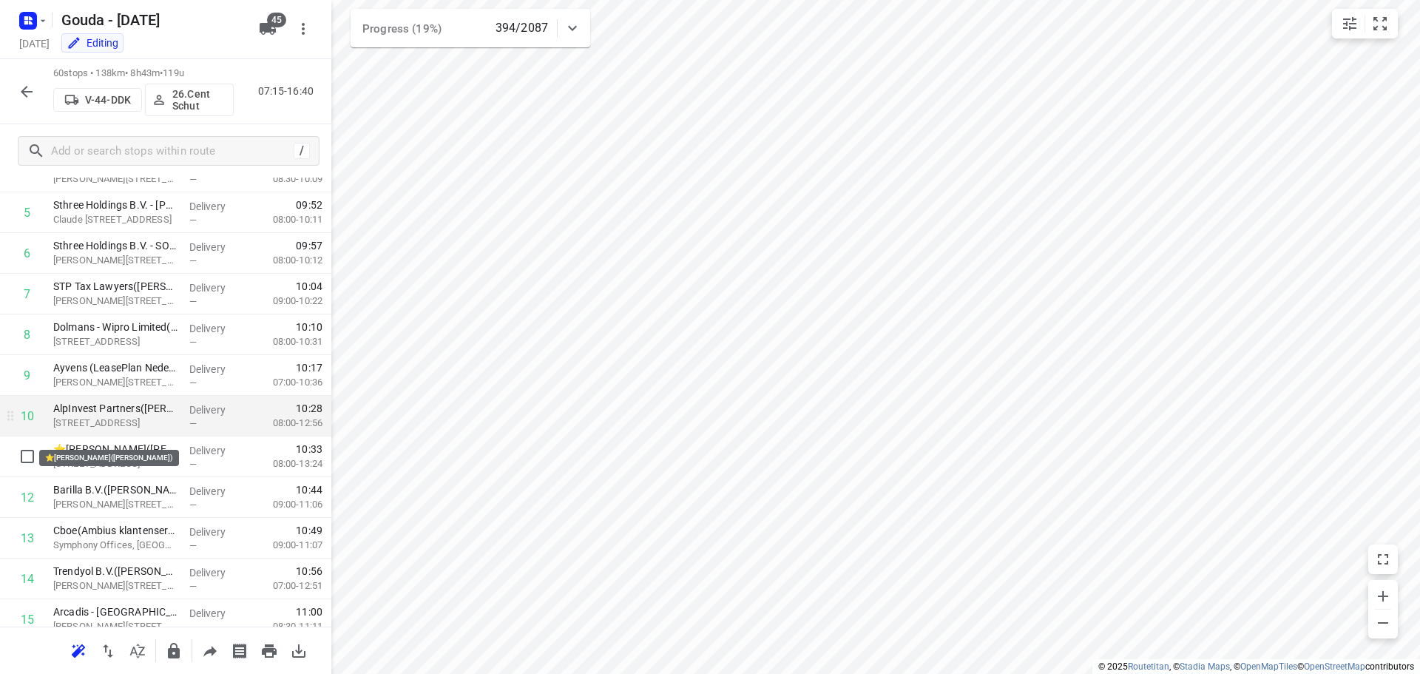
scroll to position [296, 0]
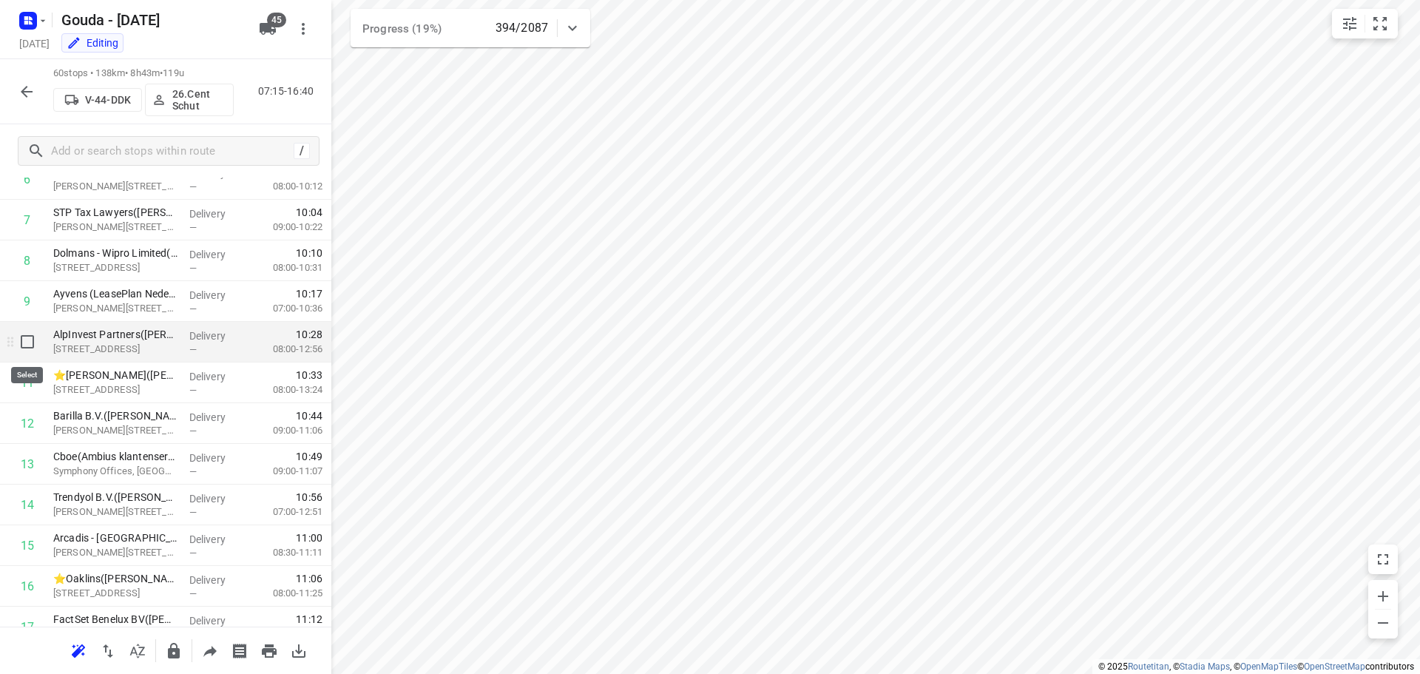
click at [27, 343] on input "checkbox" at bounding box center [28, 342] width 30 height 30
checkbox input "true"
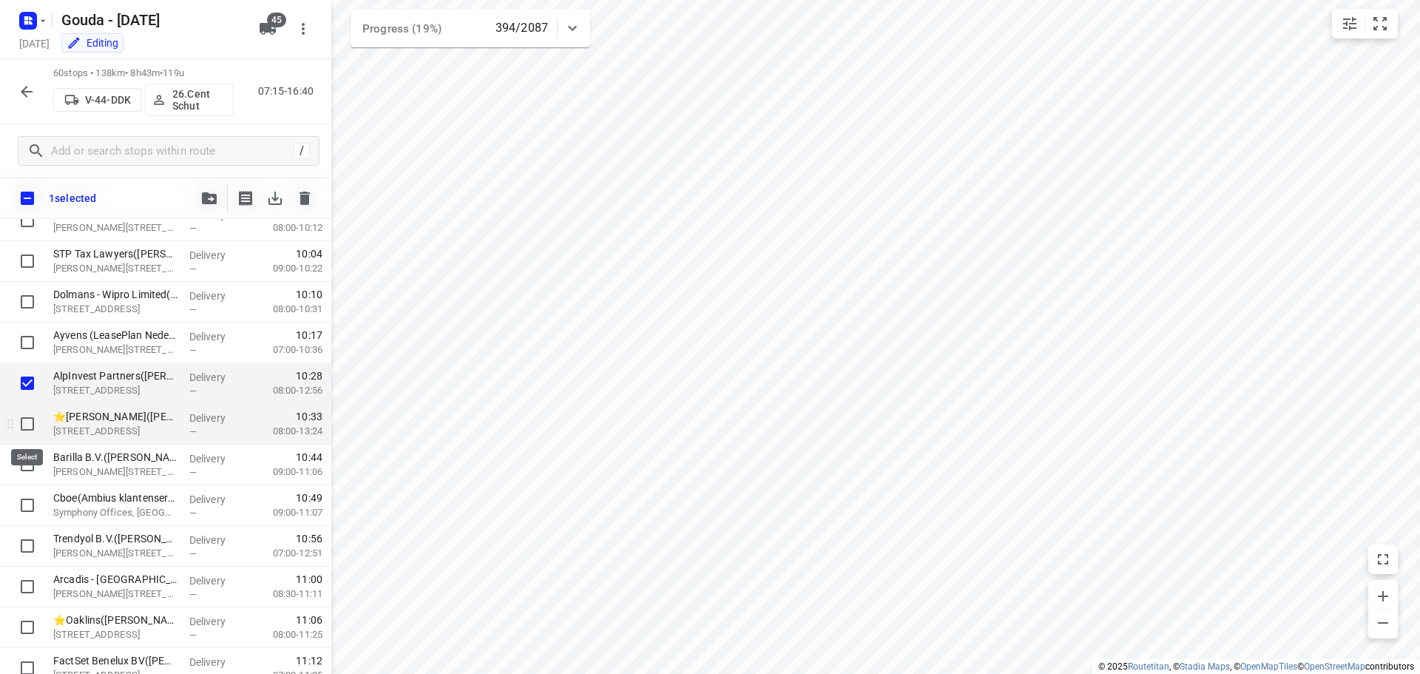
click at [30, 419] on input "checkbox" at bounding box center [28, 424] width 30 height 30
checkbox input "true"
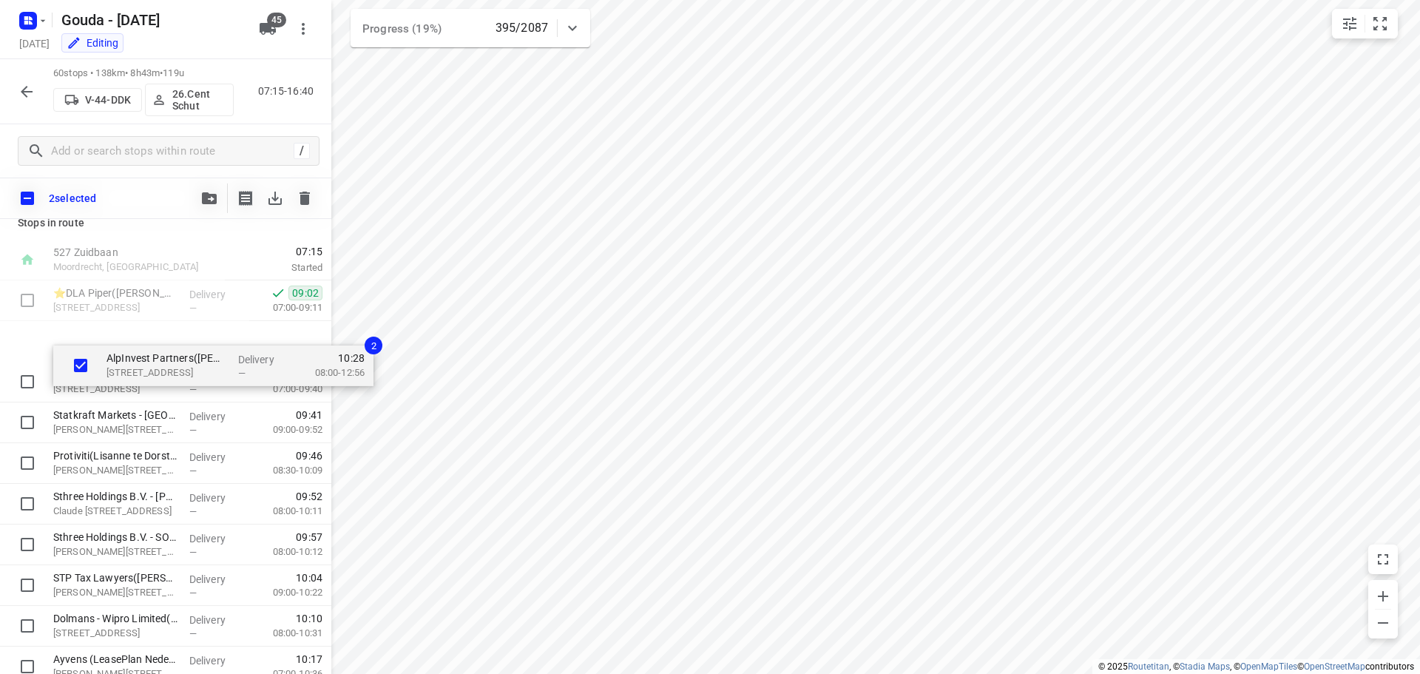
scroll to position [0, 0]
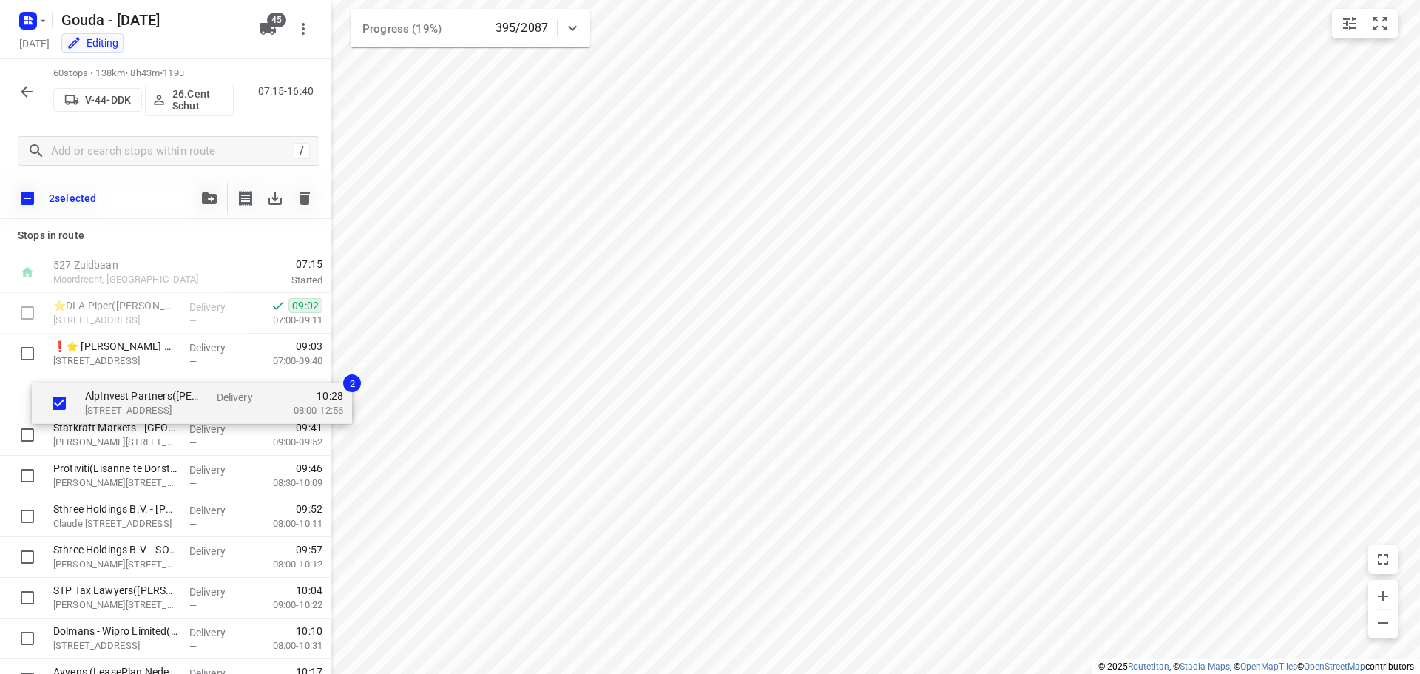
drag, startPoint x: 93, startPoint y: 398, endPoint x: 136, endPoint y: 414, distance: 45.9
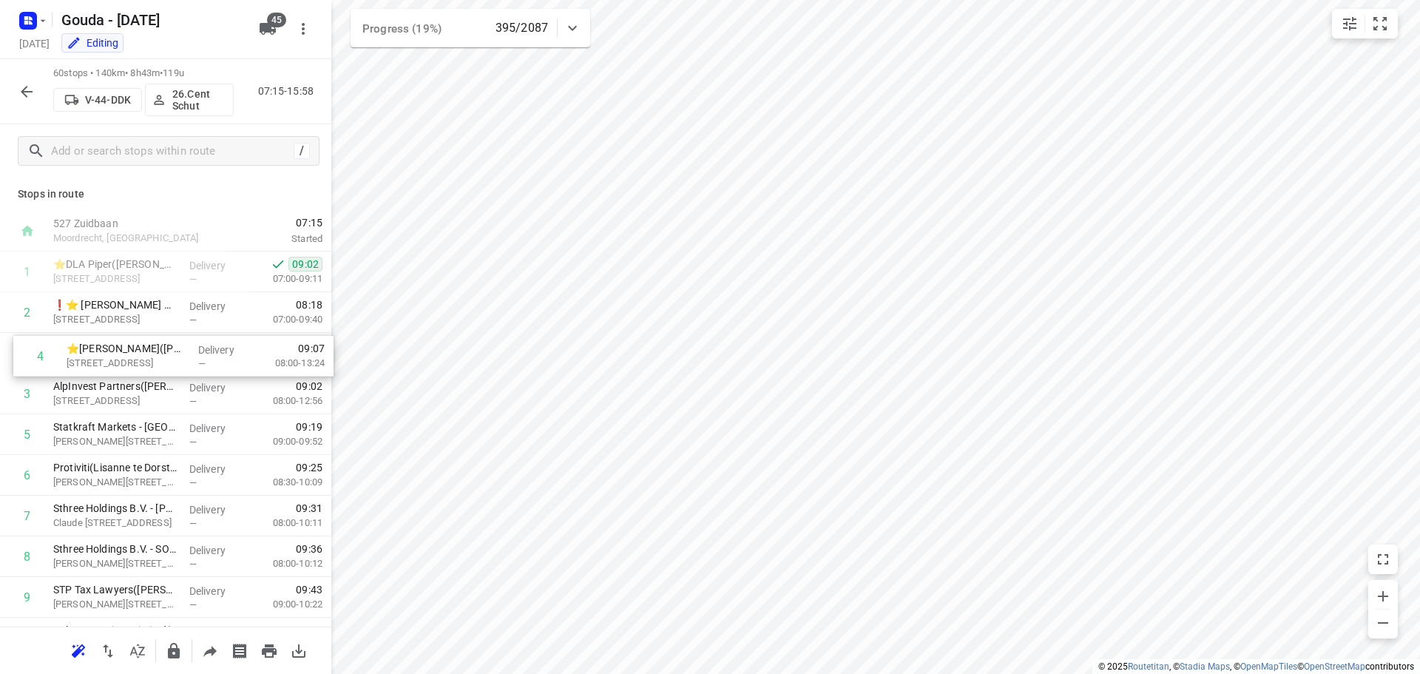
drag, startPoint x: 95, startPoint y: 395, endPoint x: 114, endPoint y: 351, distance: 47.7
click at [31, 89] on icon "button" at bounding box center [27, 92] width 18 height 18
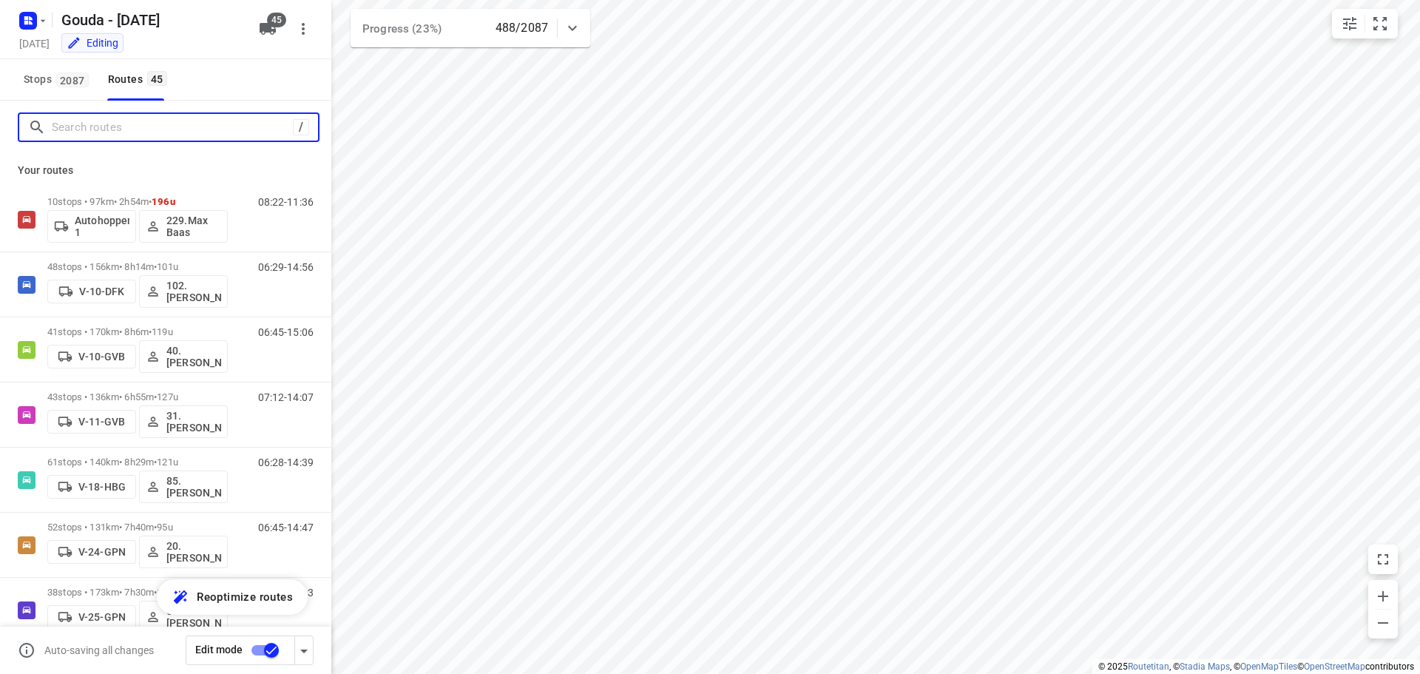
click at [107, 121] on input "Search routes" at bounding box center [172, 127] width 241 height 23
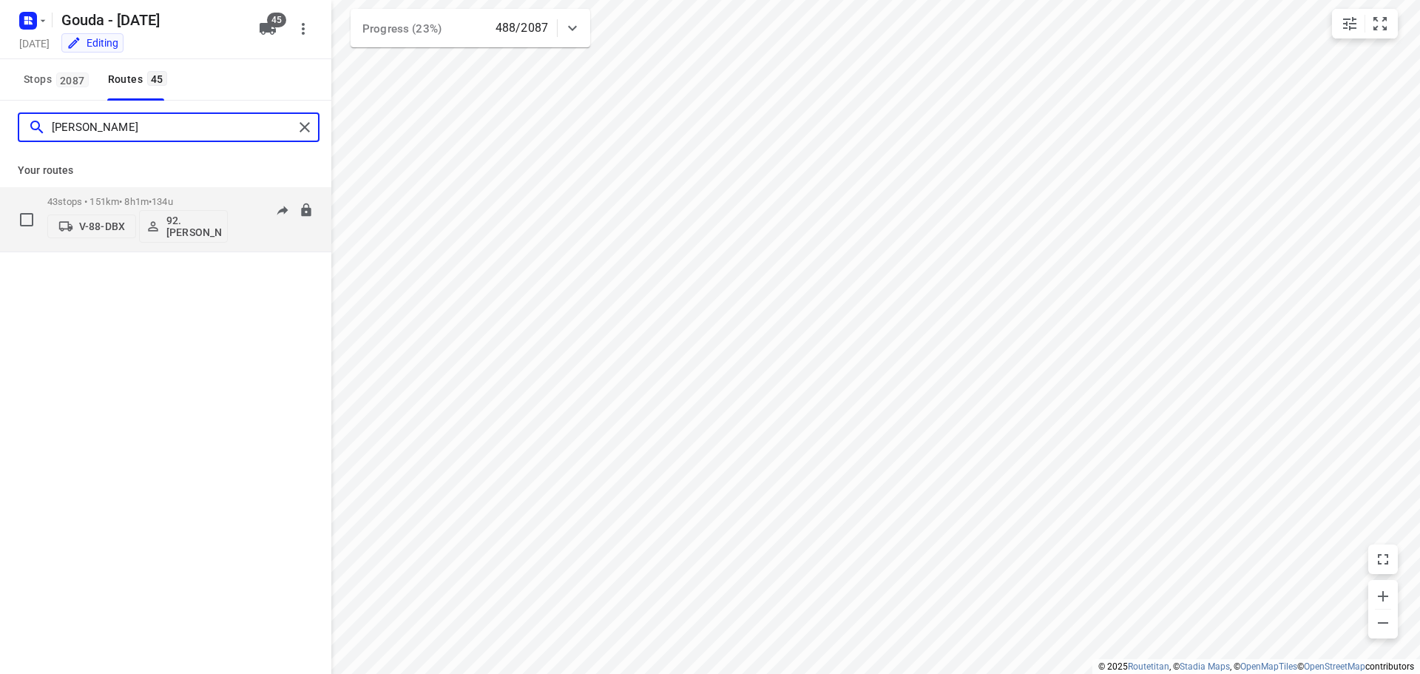
type input "lars"
click at [152, 203] on span "•" at bounding box center [150, 201] width 3 height 11
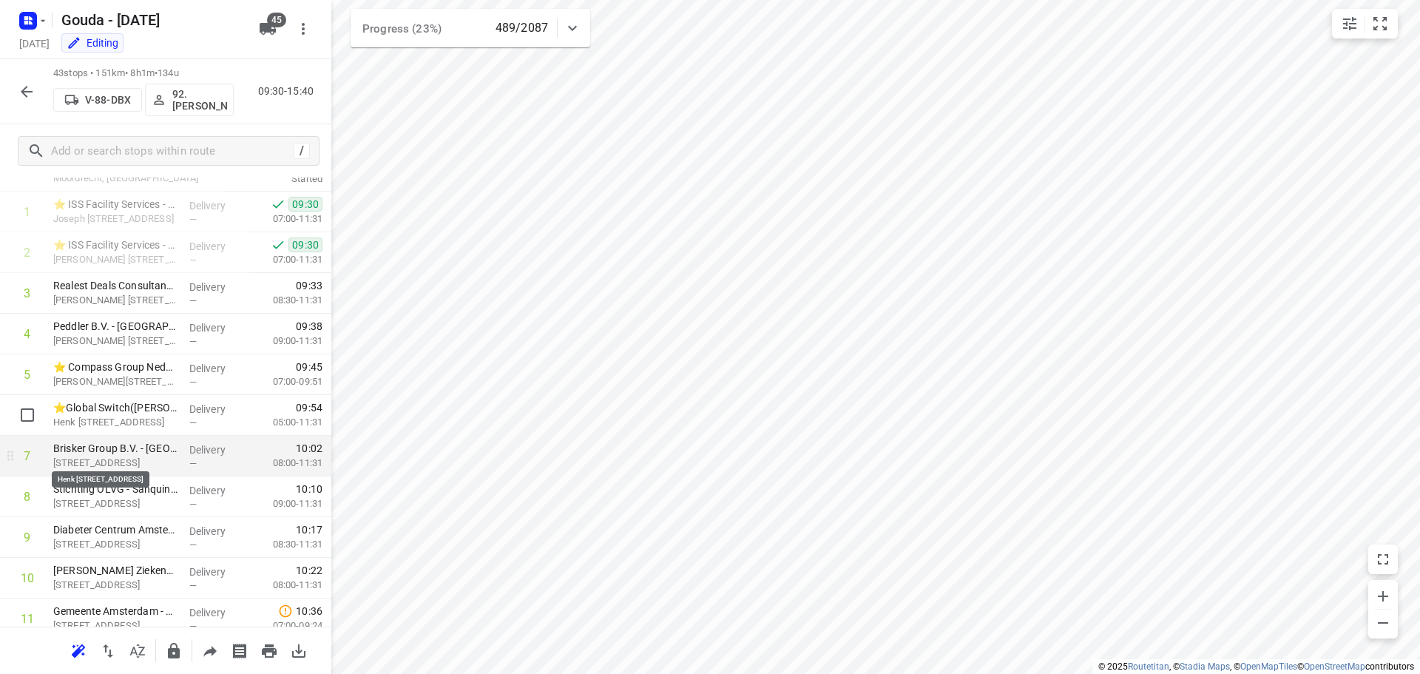
scroll to position [74, 0]
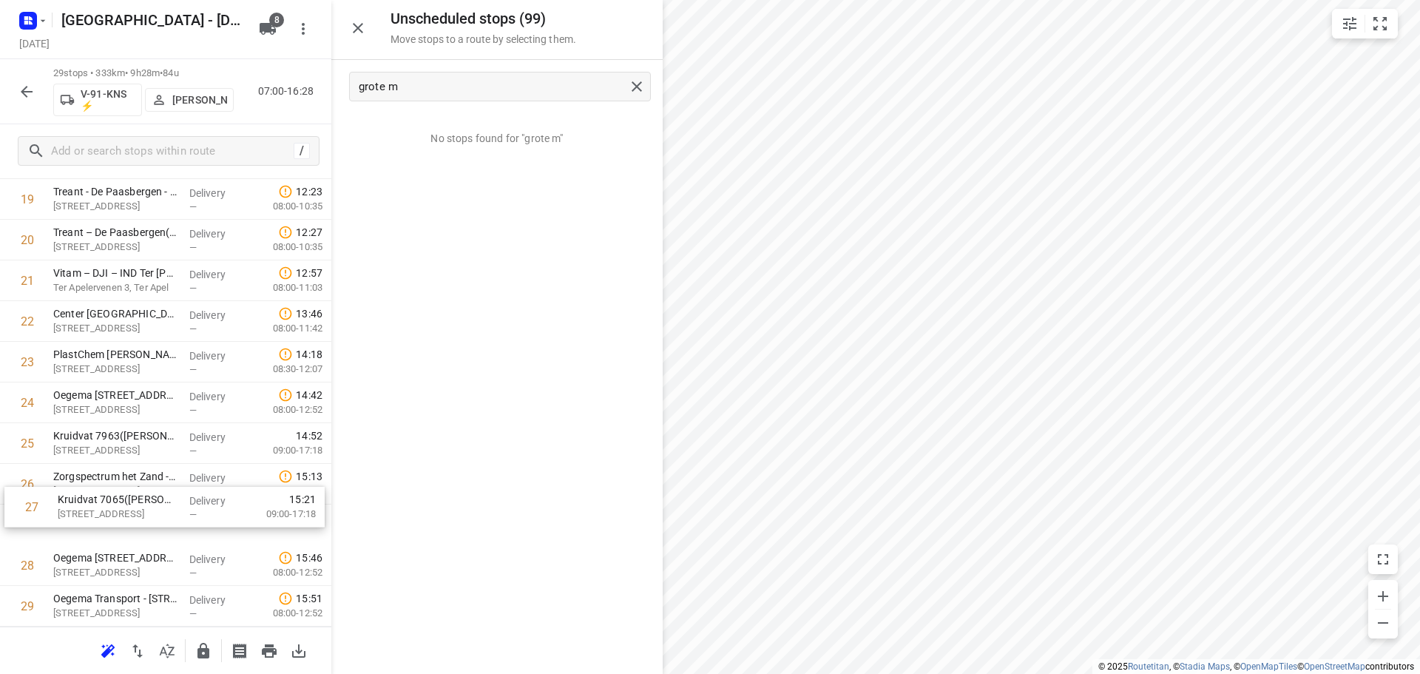
scroll to position [849, 0]
drag, startPoint x: 74, startPoint y: 521, endPoint x: 81, endPoint y: 470, distance: 51.5
click at [81, 470] on div "1 ⭐Apleona Netherlands B.V. - Facility Management - Rieteweg 21([PERSON_NAME][G…" at bounding box center [165, 35] width 331 height 1180
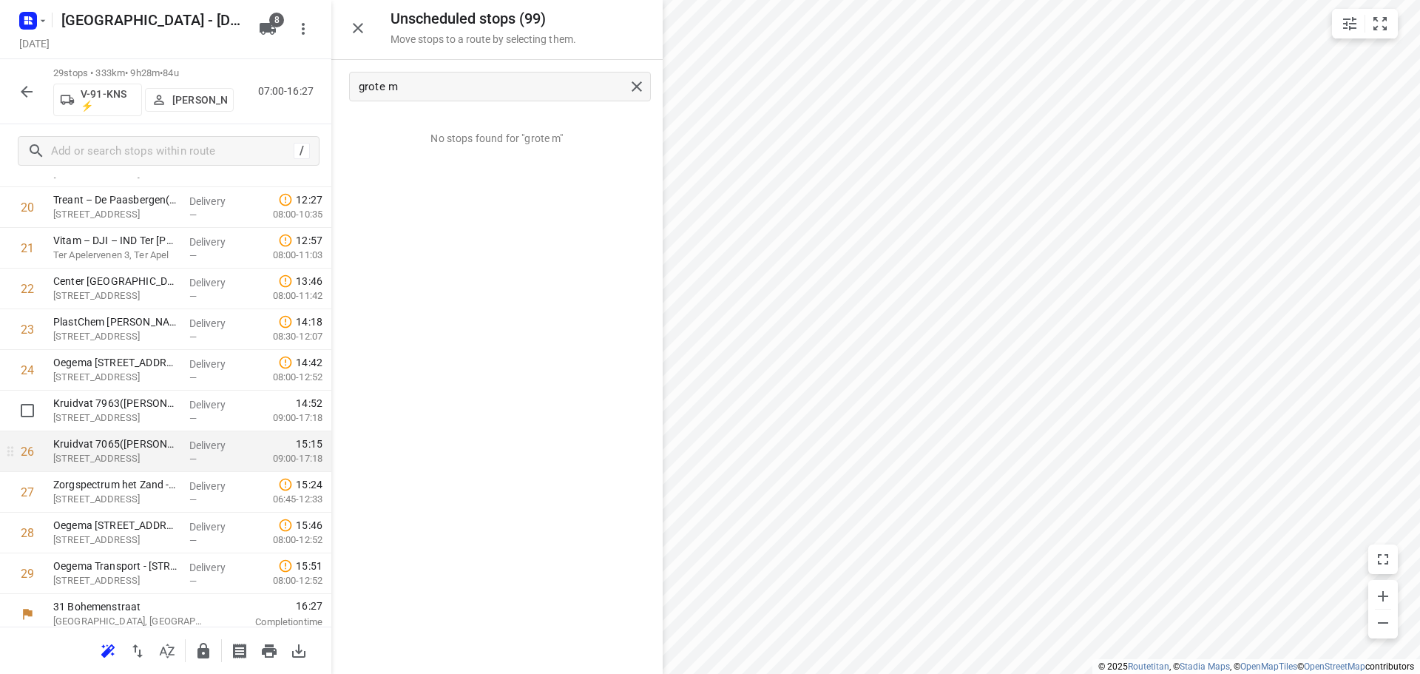
scroll to position [888, 0]
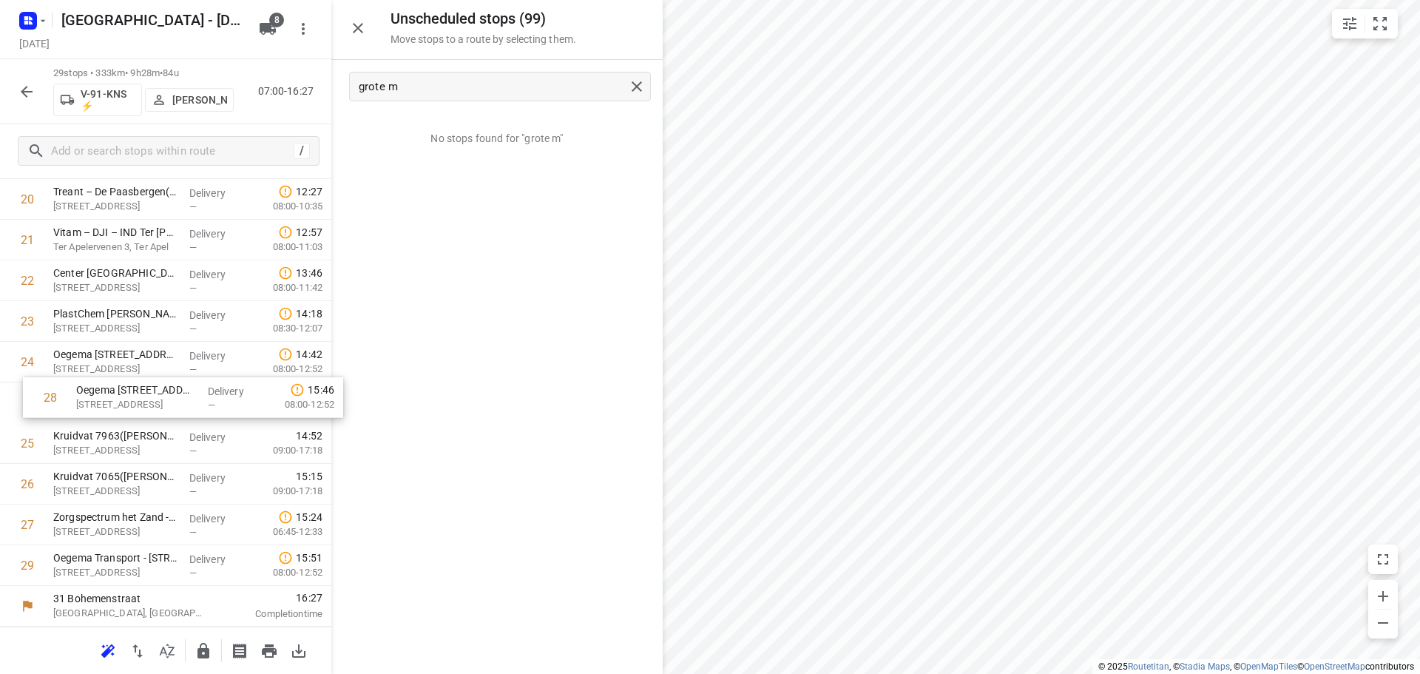
drag, startPoint x: 79, startPoint y: 530, endPoint x: 110, endPoint y: 402, distance: 131.7
drag, startPoint x: 98, startPoint y: 573, endPoint x: 111, endPoint y: 393, distance: 180.9
drag, startPoint x: 102, startPoint y: 449, endPoint x: 111, endPoint y: 391, distance: 58.4
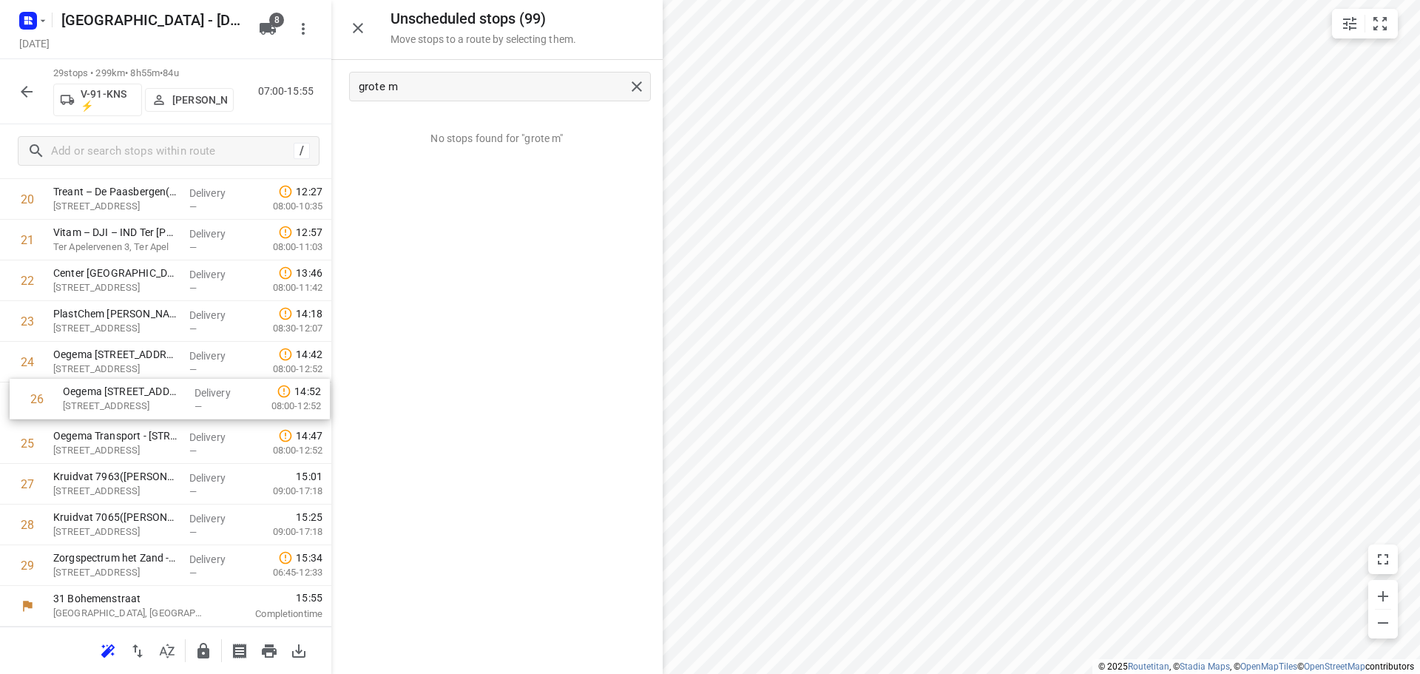
click at [453, 90] on input "grote m" at bounding box center [493, 86] width 266 height 23
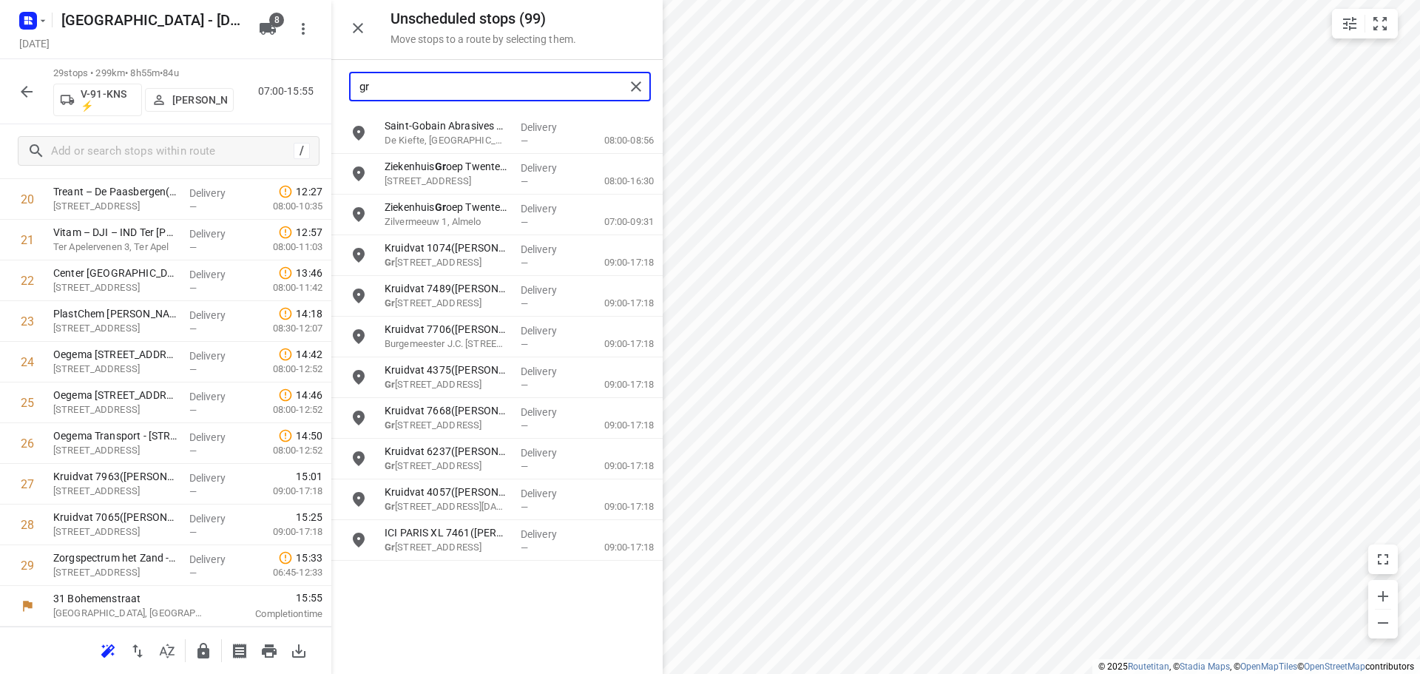
type input "g"
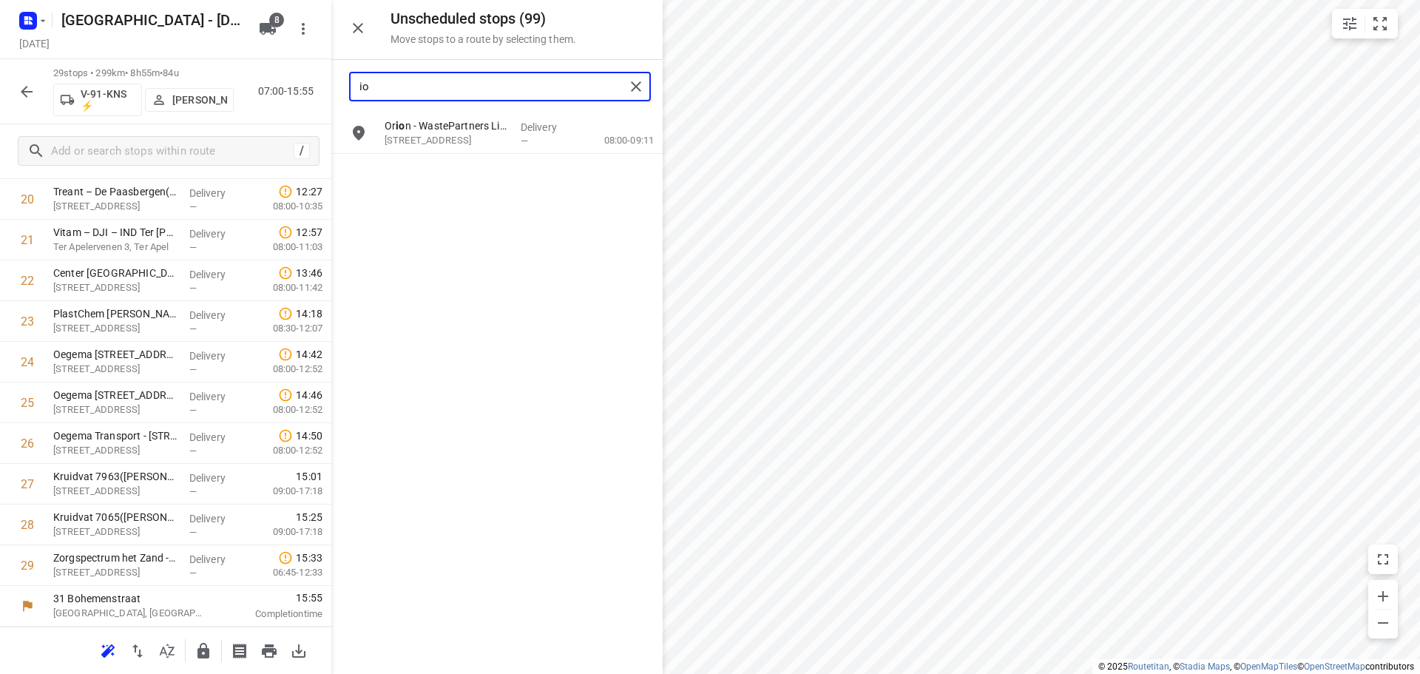
type input "i"
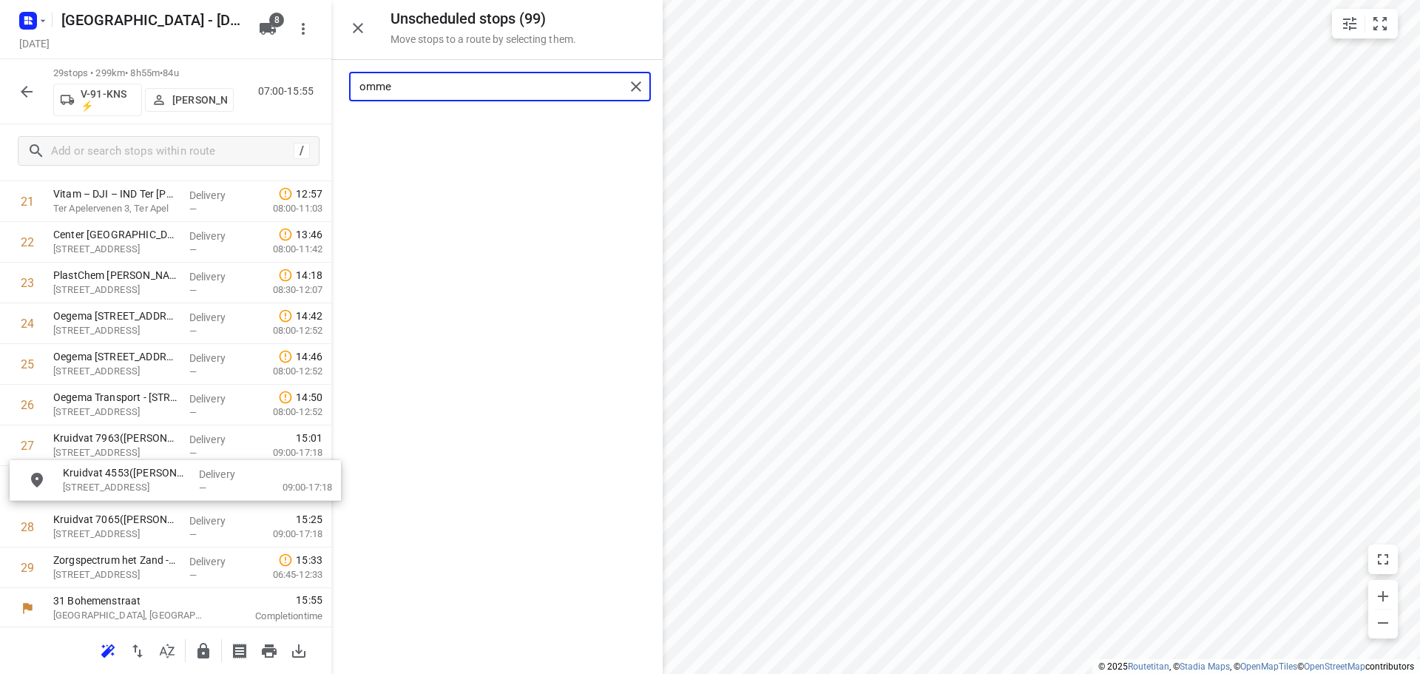
drag, startPoint x: 444, startPoint y: 146, endPoint x: 121, endPoint y: 497, distance: 476.5
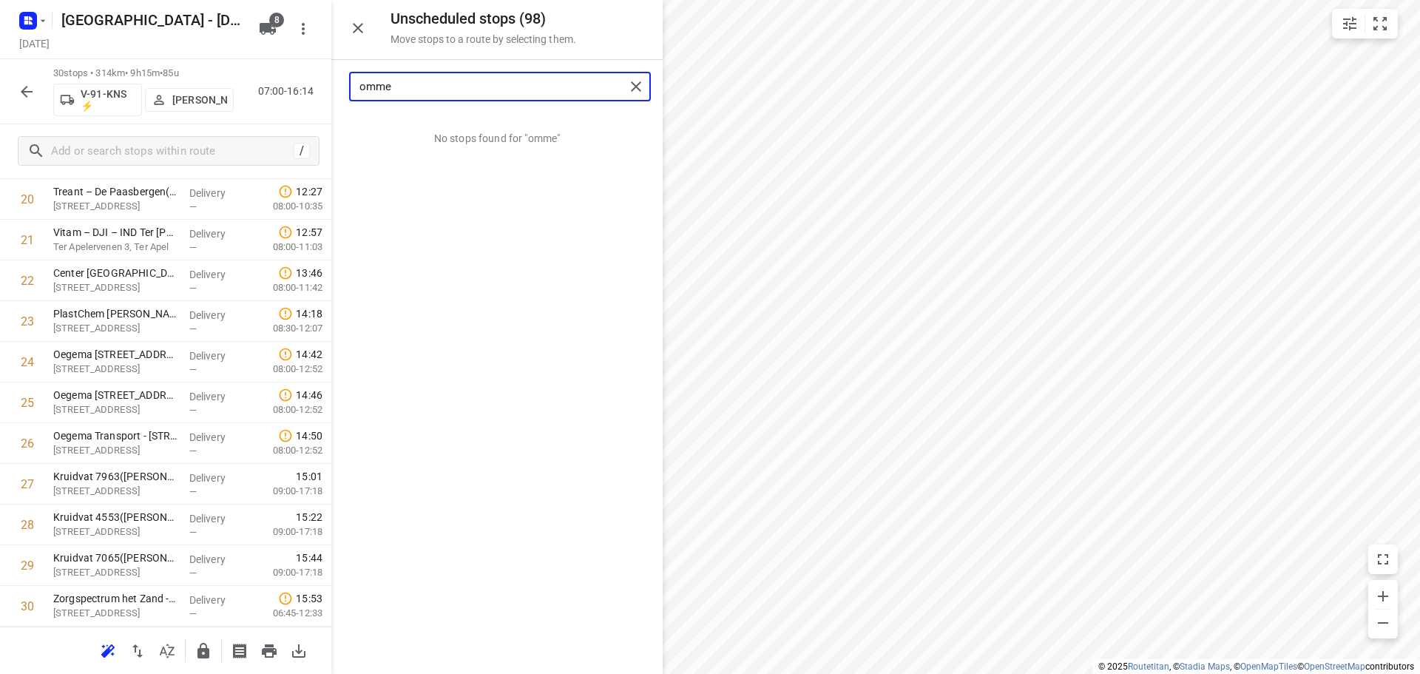
click at [439, 82] on input "omme" at bounding box center [493, 86] width 266 height 23
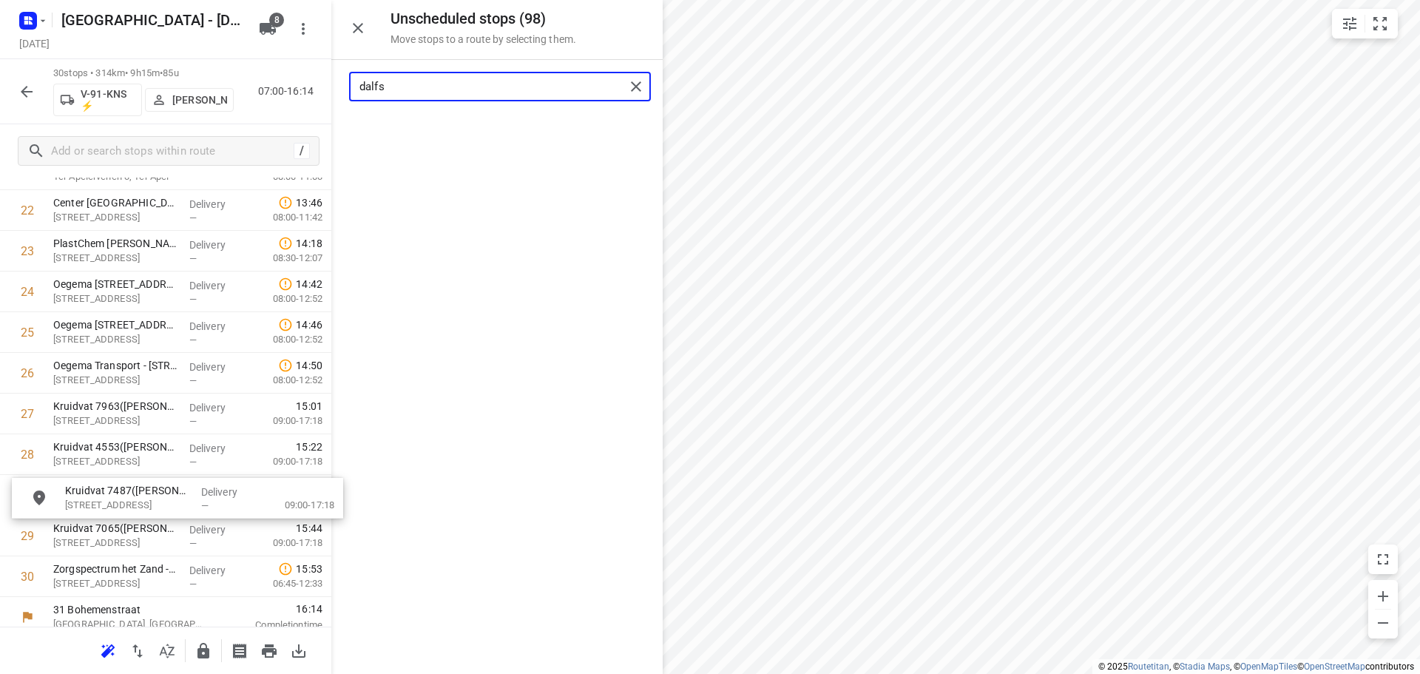
drag, startPoint x: 447, startPoint y: 130, endPoint x: 127, endPoint y: 494, distance: 484.4
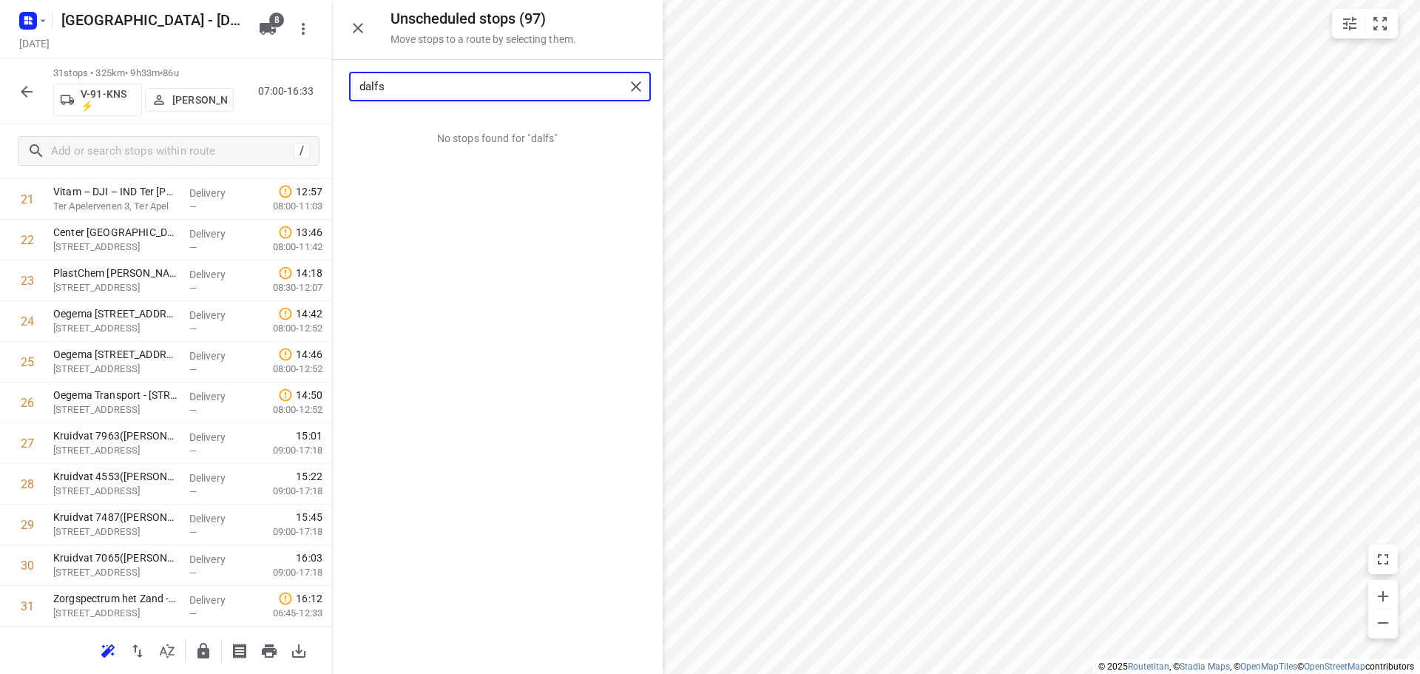
type input "dalfs"
click at [204, 649] on icon "button" at bounding box center [204, 651] width 12 height 16
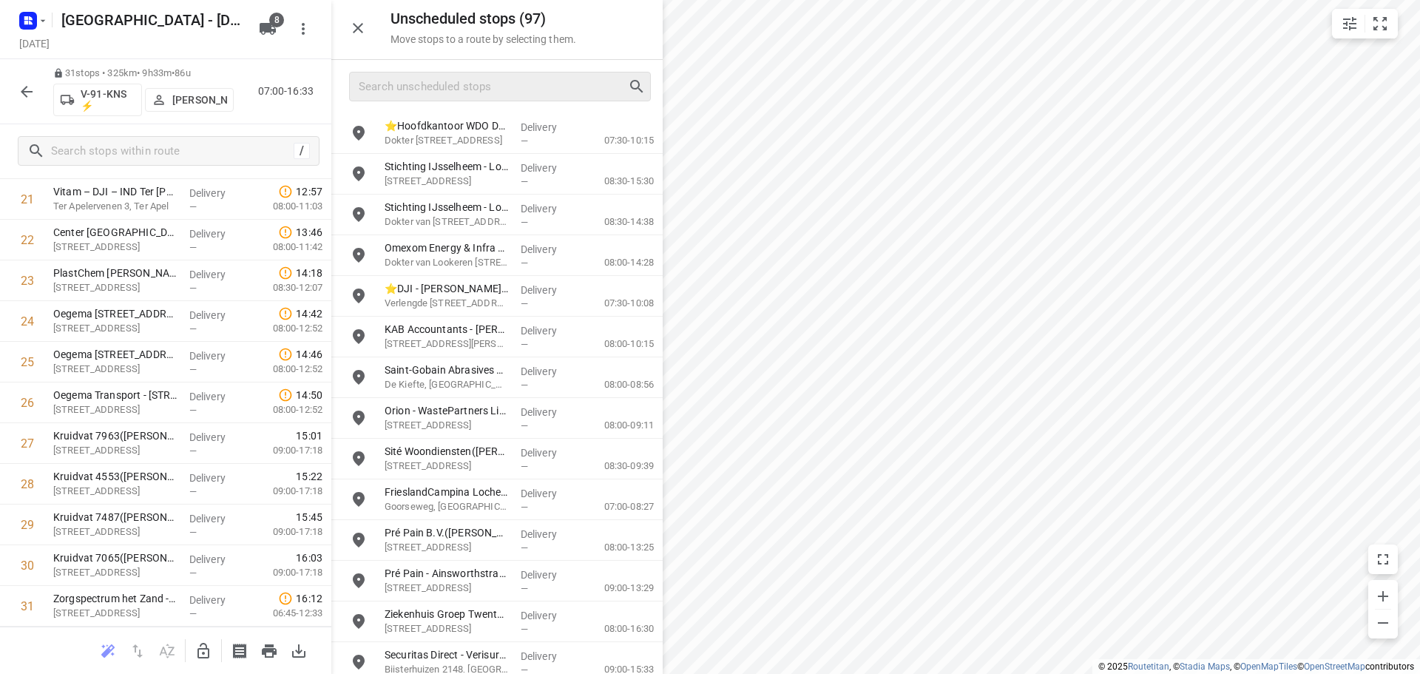
click at [17, 94] on button "button" at bounding box center [27, 92] width 30 height 30
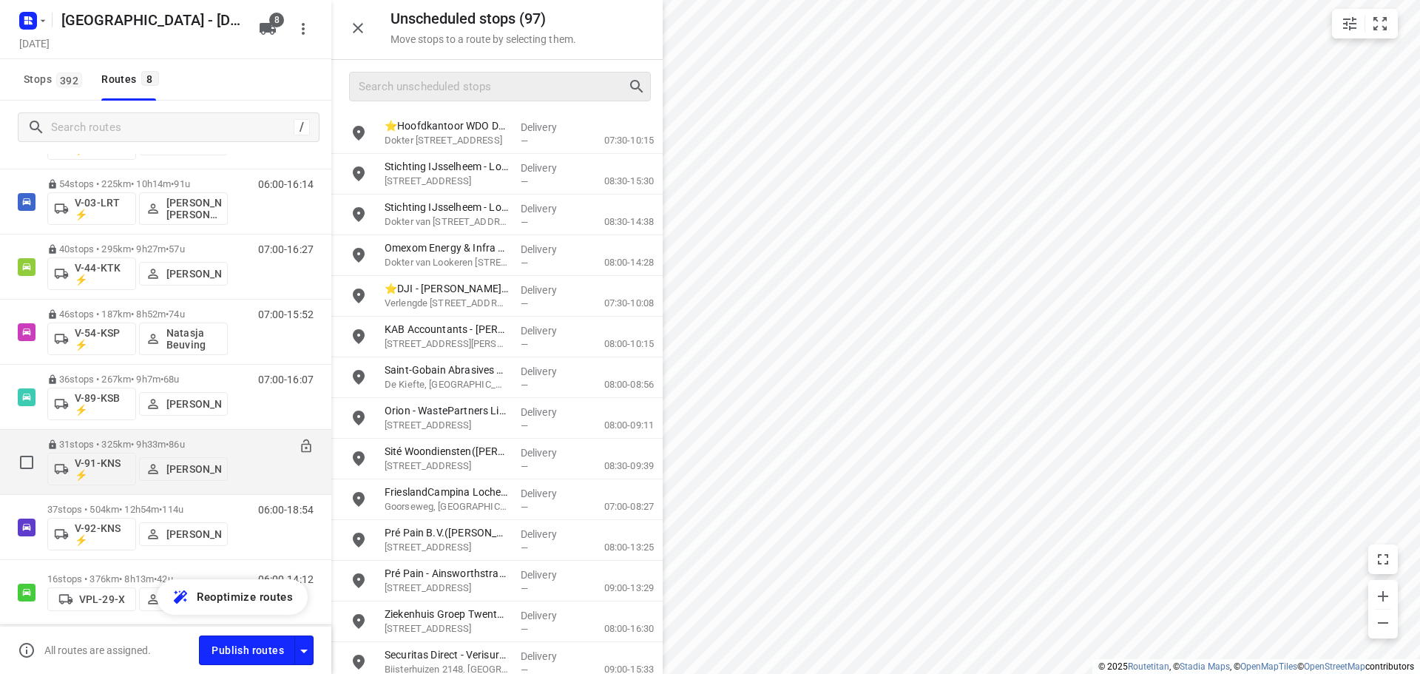
scroll to position [183, 0]
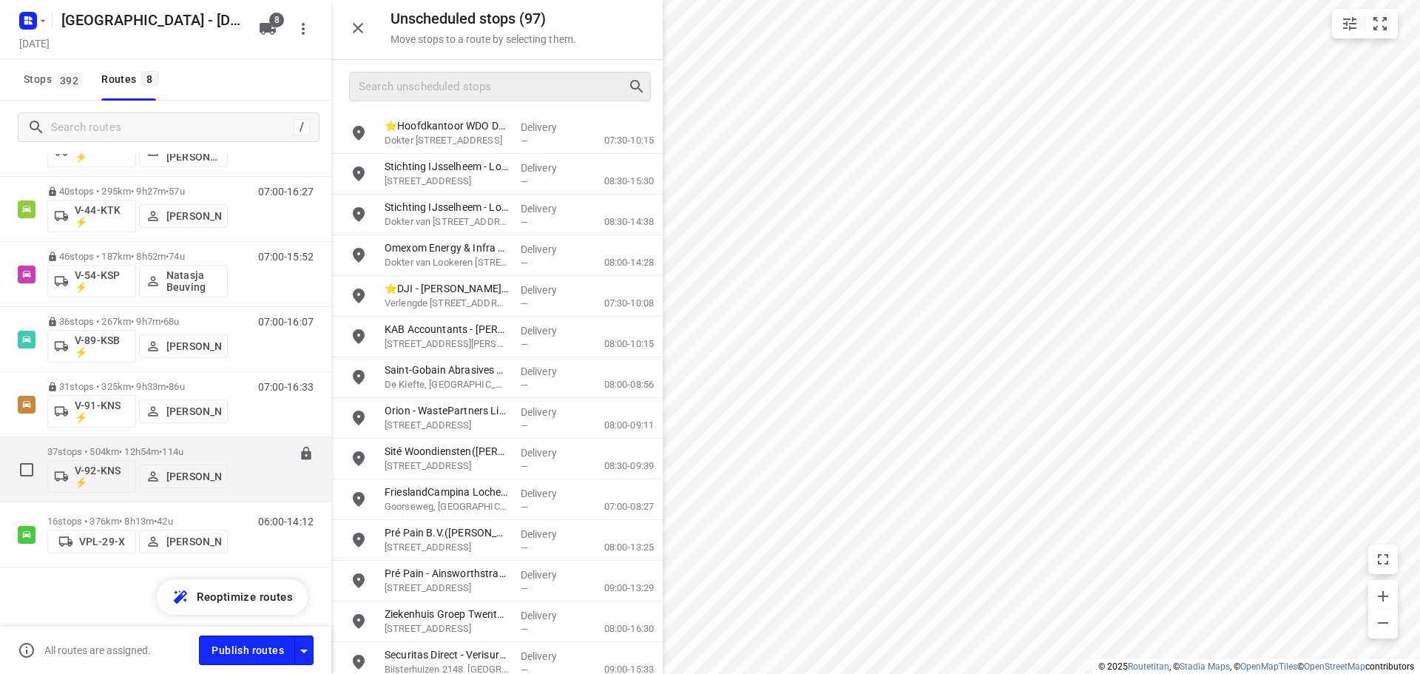
click at [132, 447] on p "37 stops • 504km • 12h54m • 114u" at bounding box center [137, 451] width 181 height 11
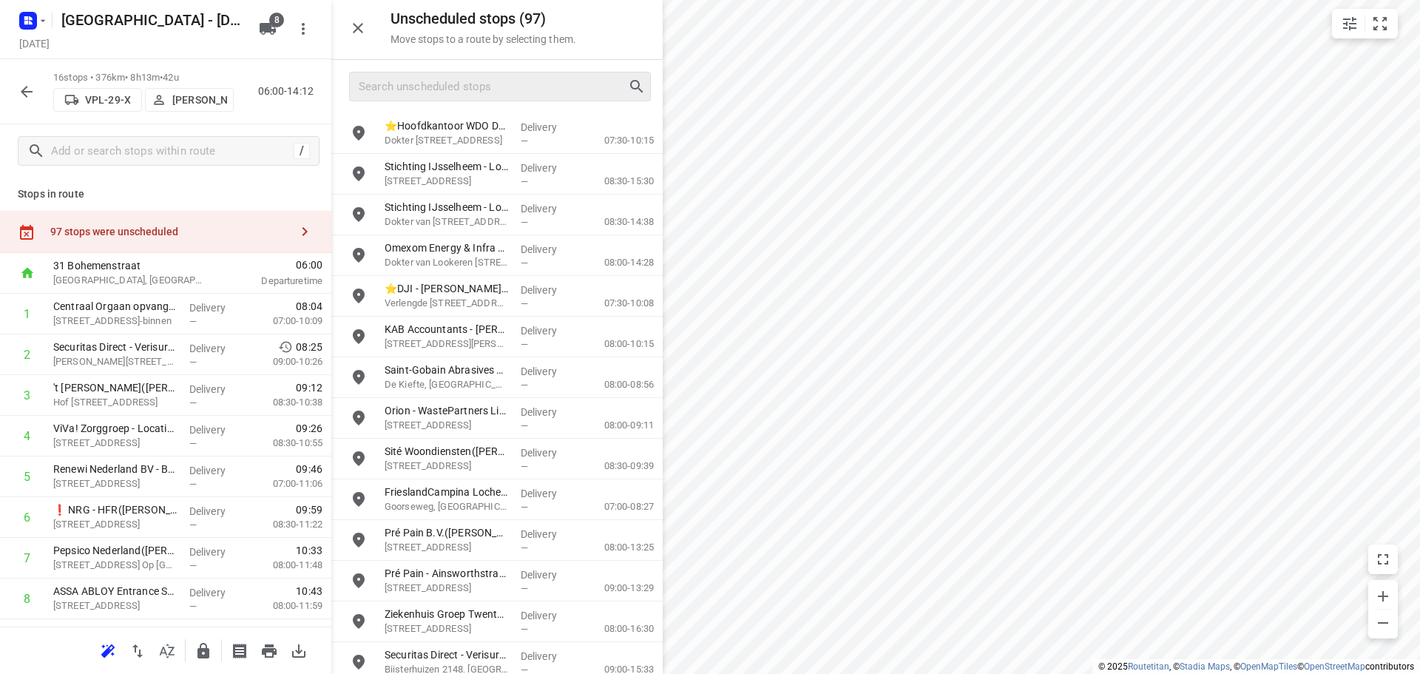
click at [28, 93] on icon "button" at bounding box center [27, 92] width 18 height 18
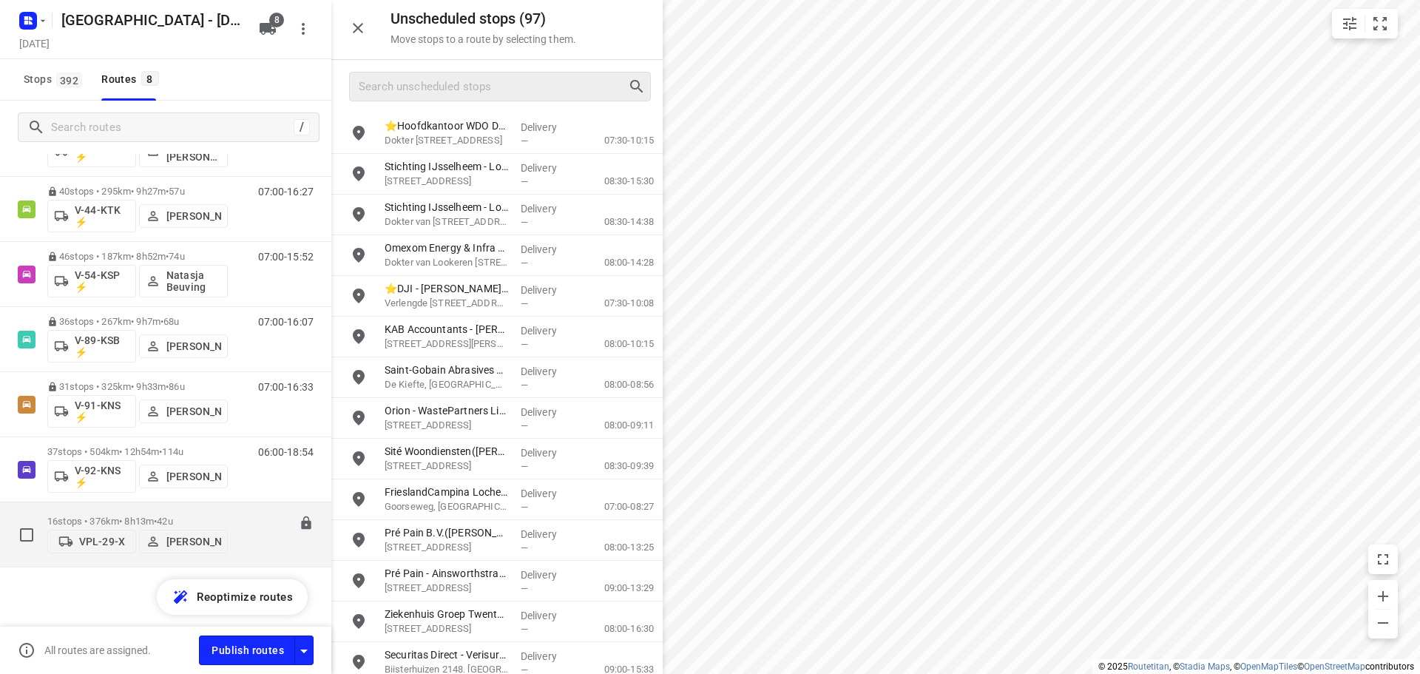
click at [149, 516] on p "16 stops • 376km • 8h13m • 42u" at bounding box center [137, 521] width 181 height 11
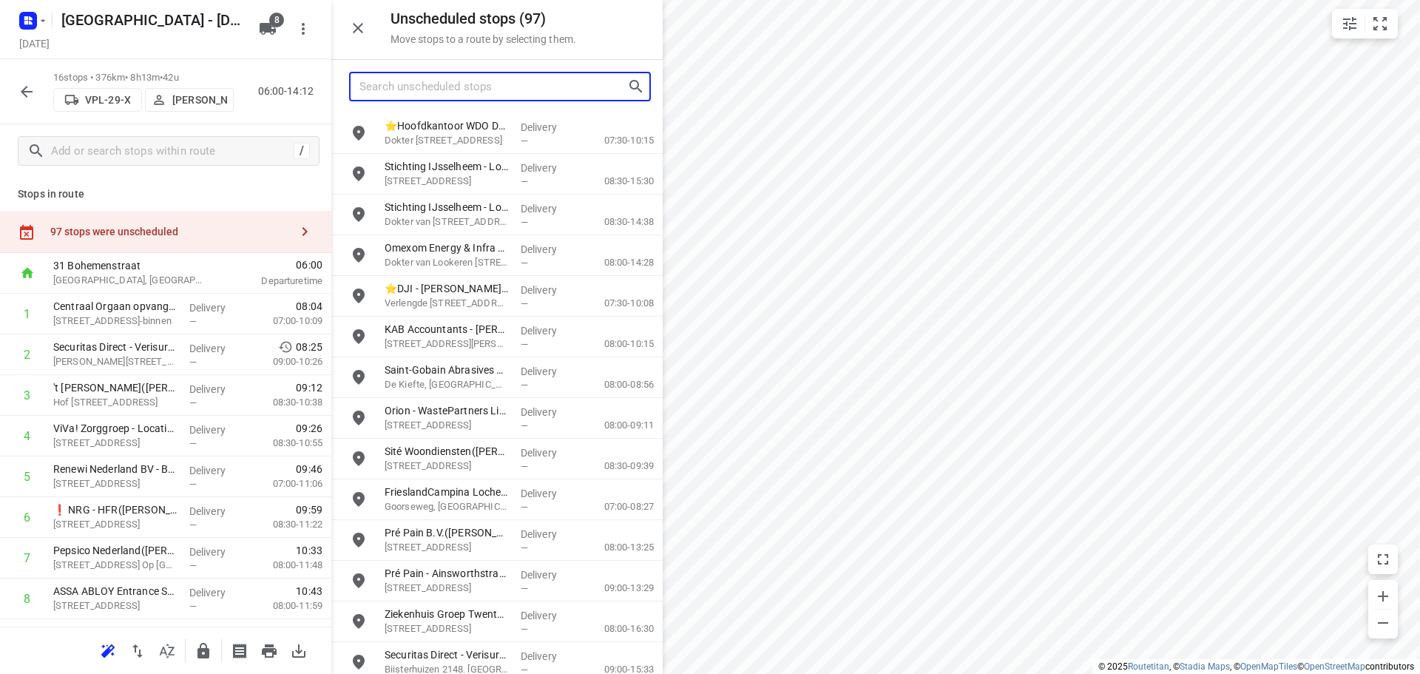
click at [448, 87] on input "Search unscheduled stops" at bounding box center [494, 86] width 268 height 23
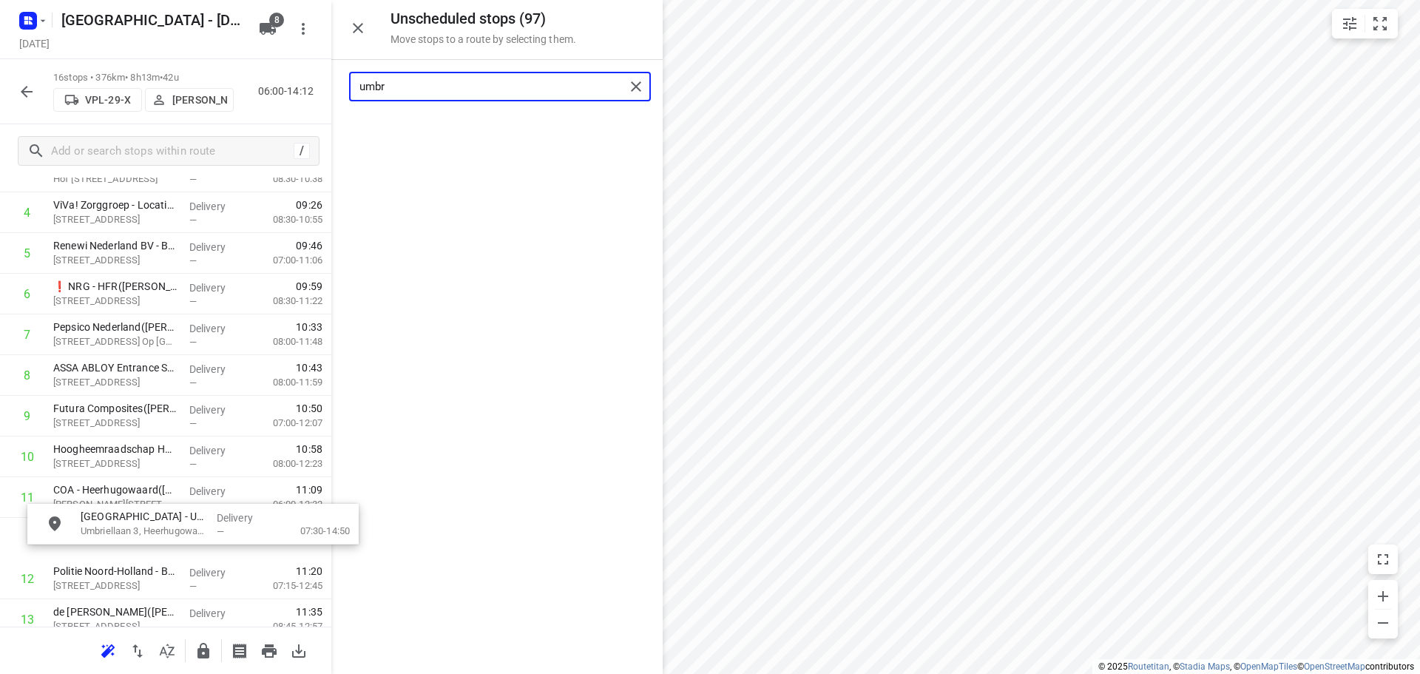
scroll to position [225, 0]
drag, startPoint x: 446, startPoint y: 138, endPoint x: 112, endPoint y: 492, distance: 487.2
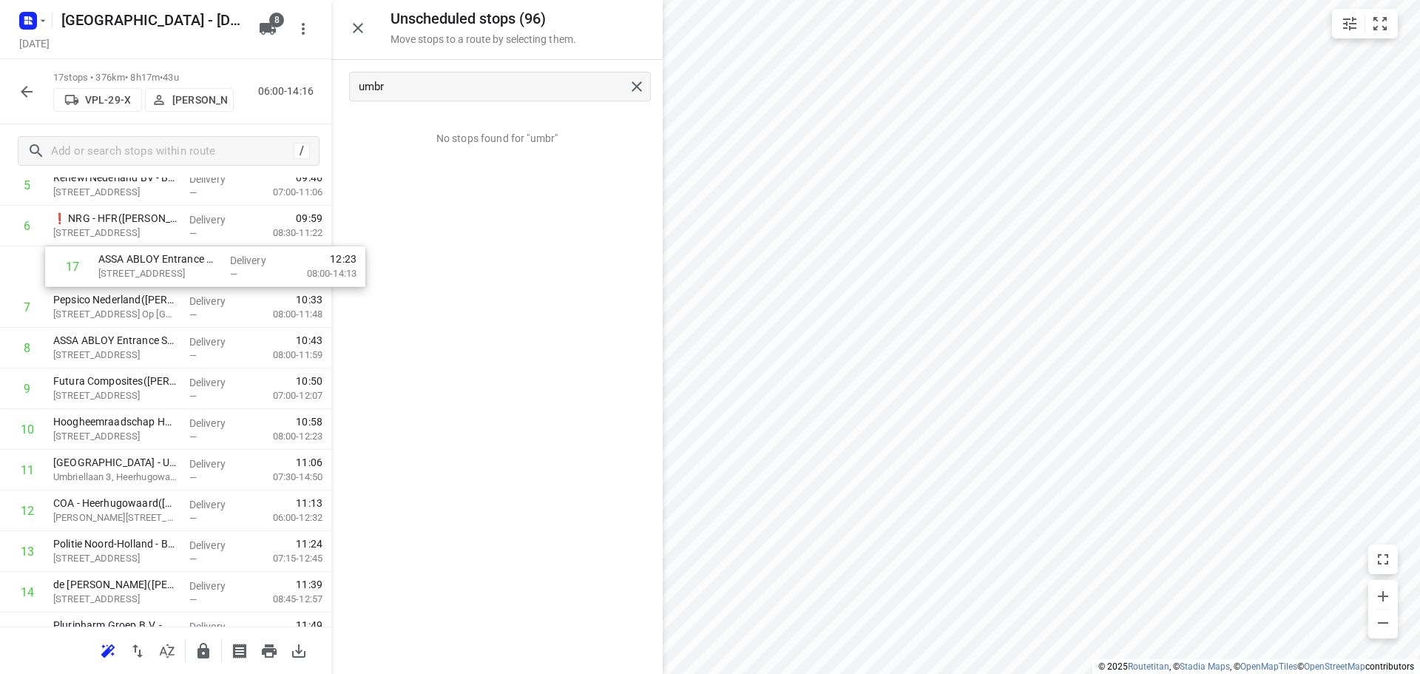
scroll to position [288, 0]
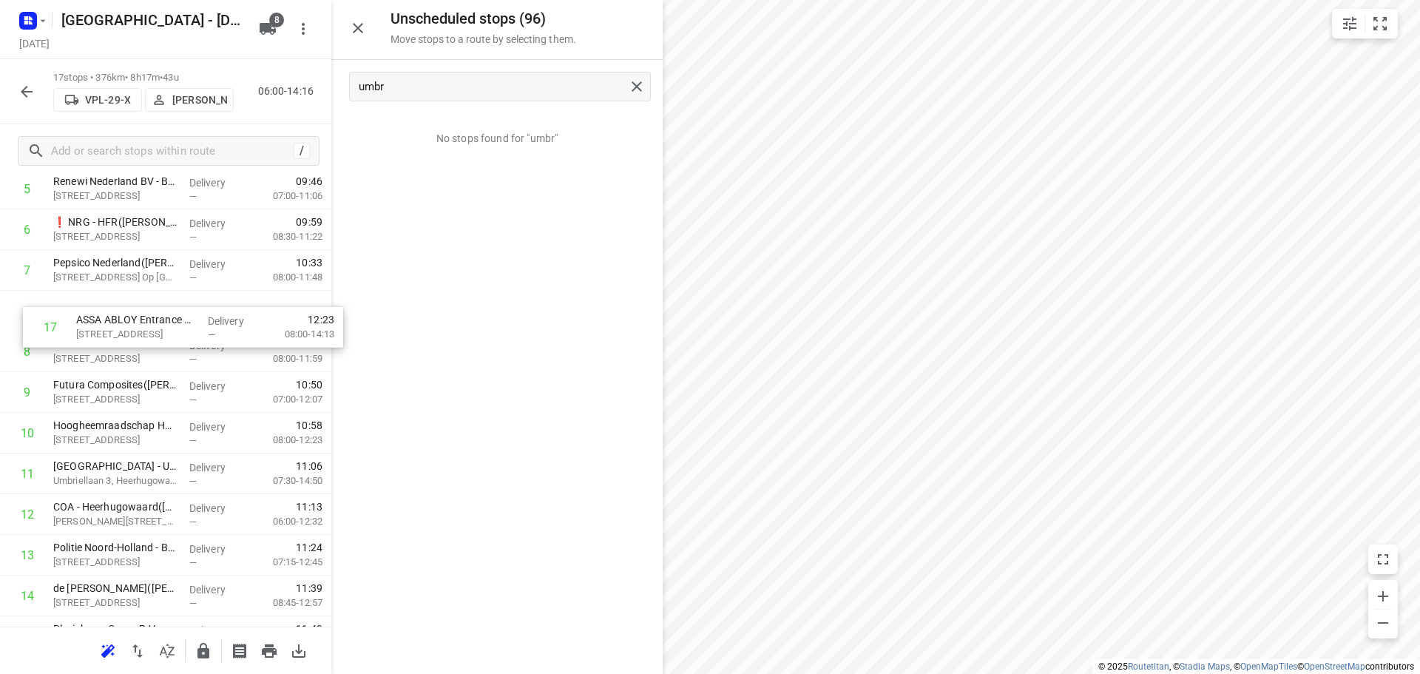
drag, startPoint x: 91, startPoint y: 575, endPoint x: 118, endPoint y: 337, distance: 239.7
click at [118, 337] on div "1 Centraal Orgaan opvang Asielzoekers (COA) - Egmond-Binnen(Dorian Reijers) Noo…" at bounding box center [165, 352] width 331 height 692
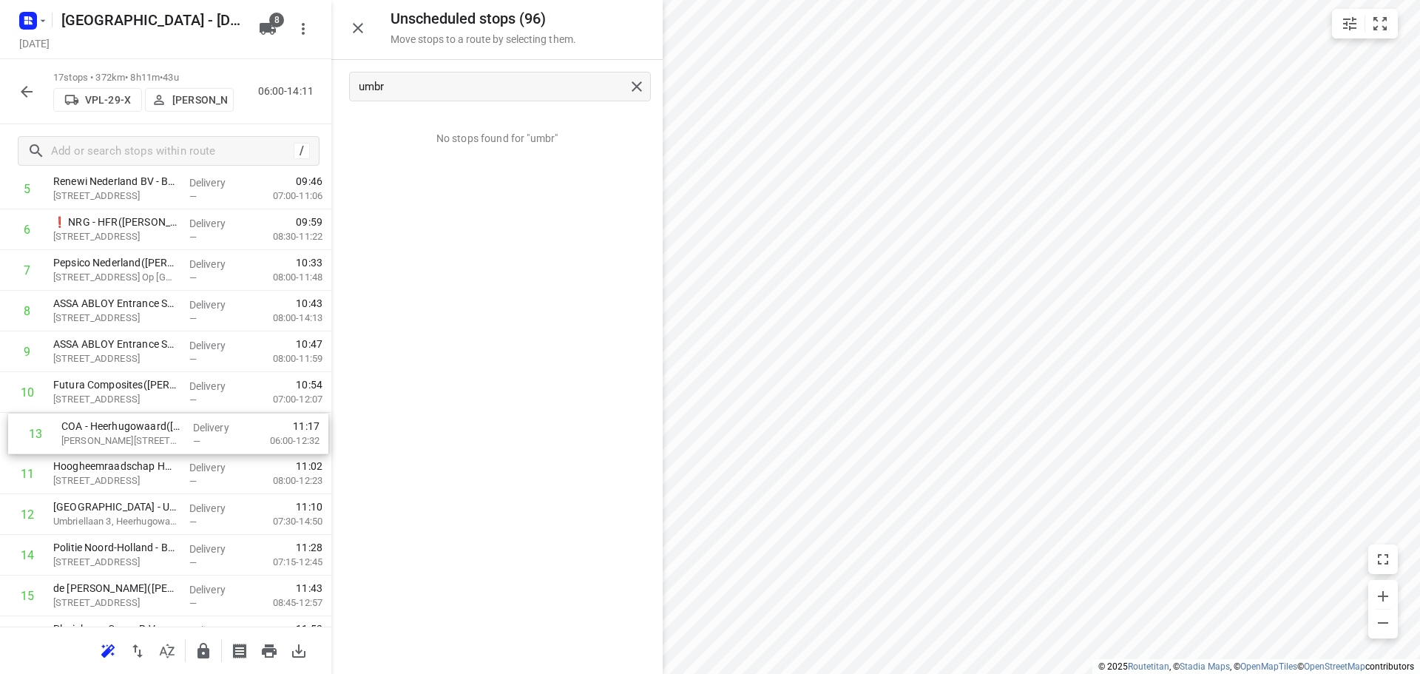
drag, startPoint x: 90, startPoint y: 517, endPoint x: 107, endPoint y: 434, distance: 85.2
click at [107, 434] on div "1 Centraal Orgaan opvang Asielzoekers (COA) - Egmond-Binnen(Dorian Reijers) Noo…" at bounding box center [165, 352] width 331 height 692
drag, startPoint x: 104, startPoint y: 448, endPoint x: 138, endPoint y: 522, distance: 81.1
click at [138, 522] on div "1 Centraal Orgaan opvang Asielzoekers (COA) - Egmond-Binnen(Dorian Reijers) Noo…" at bounding box center [165, 352] width 331 height 692
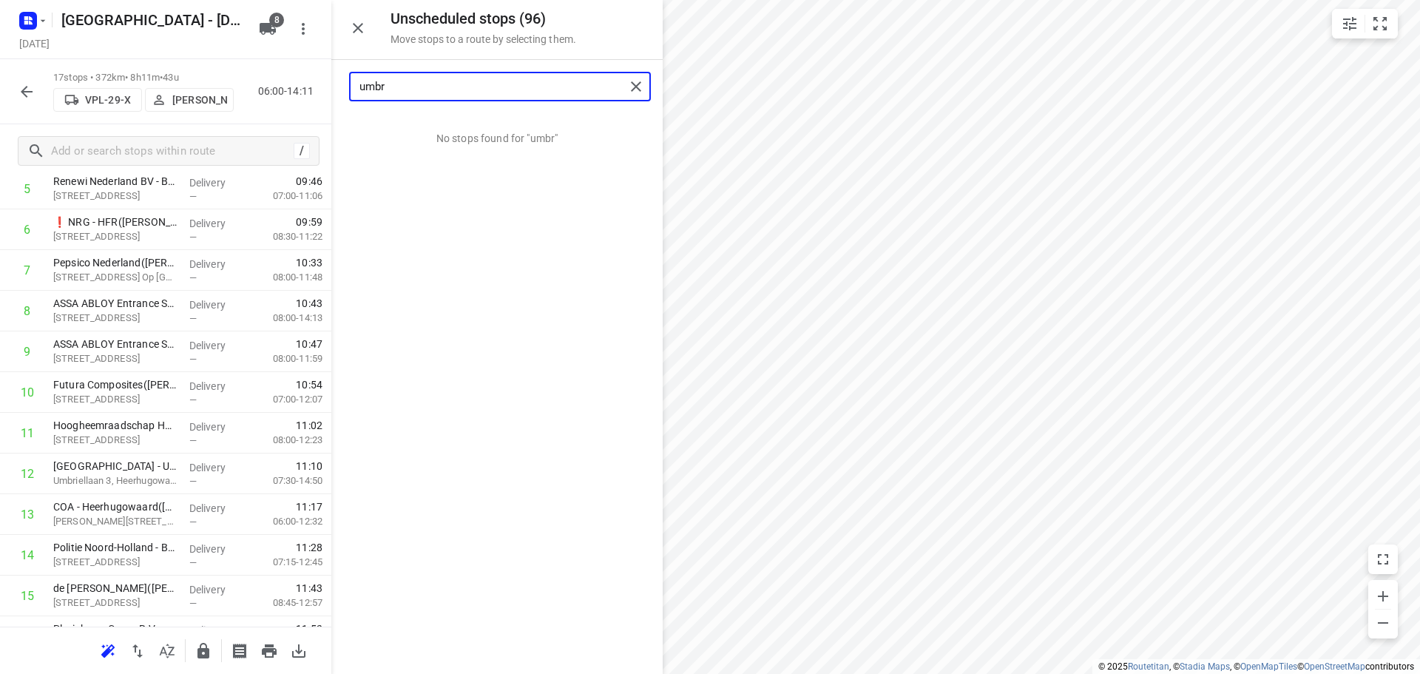
click at [420, 80] on input "umbr" at bounding box center [493, 86] width 266 height 23
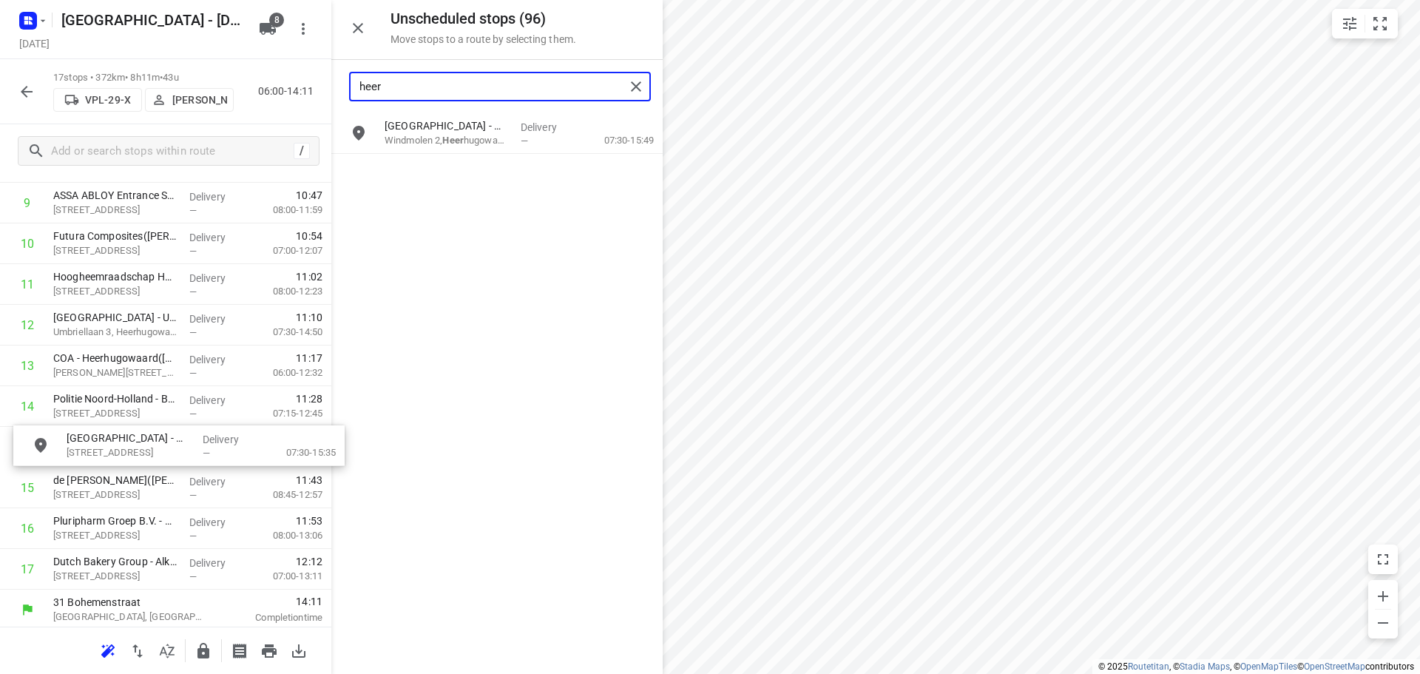
drag, startPoint x: 429, startPoint y: 132, endPoint x: 108, endPoint y: 453, distance: 454.1
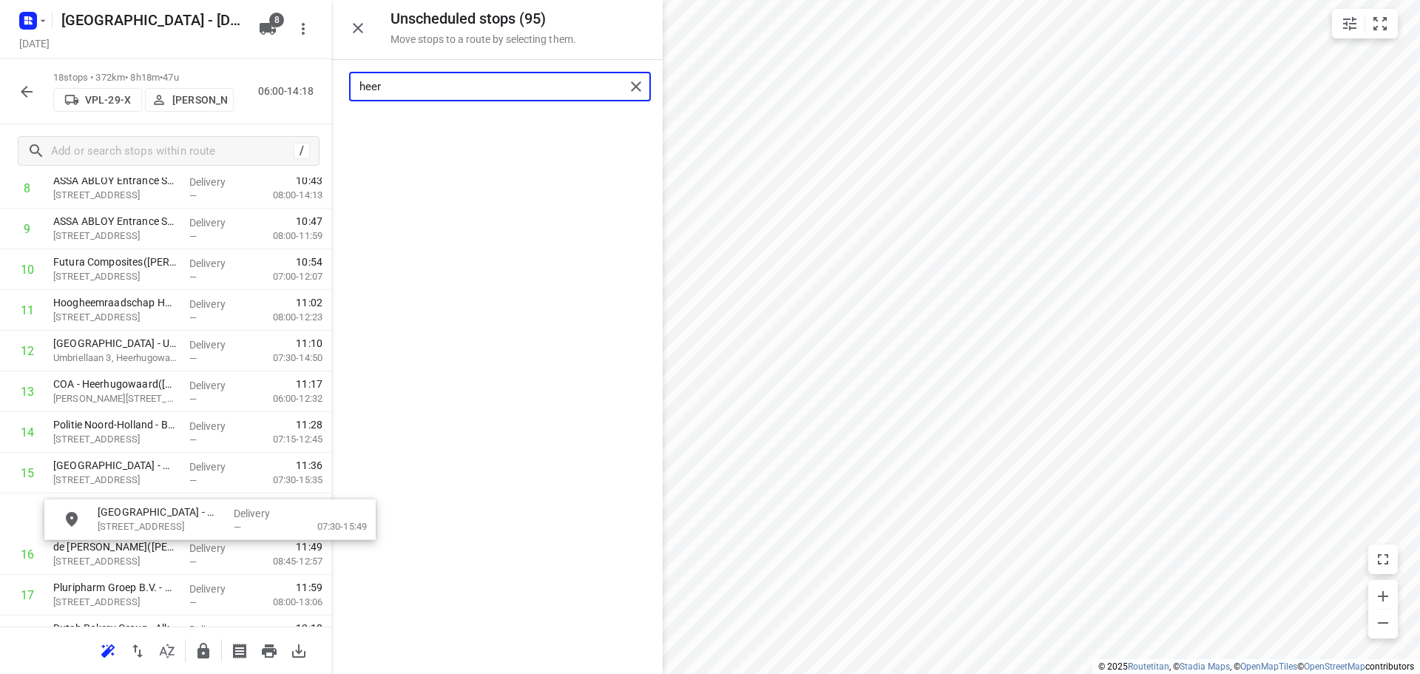
scroll to position [411, 0]
drag, startPoint x: 438, startPoint y: 137, endPoint x: 122, endPoint y: 516, distance: 493.8
click at [448, 88] on input "heer" at bounding box center [493, 86] width 266 height 23
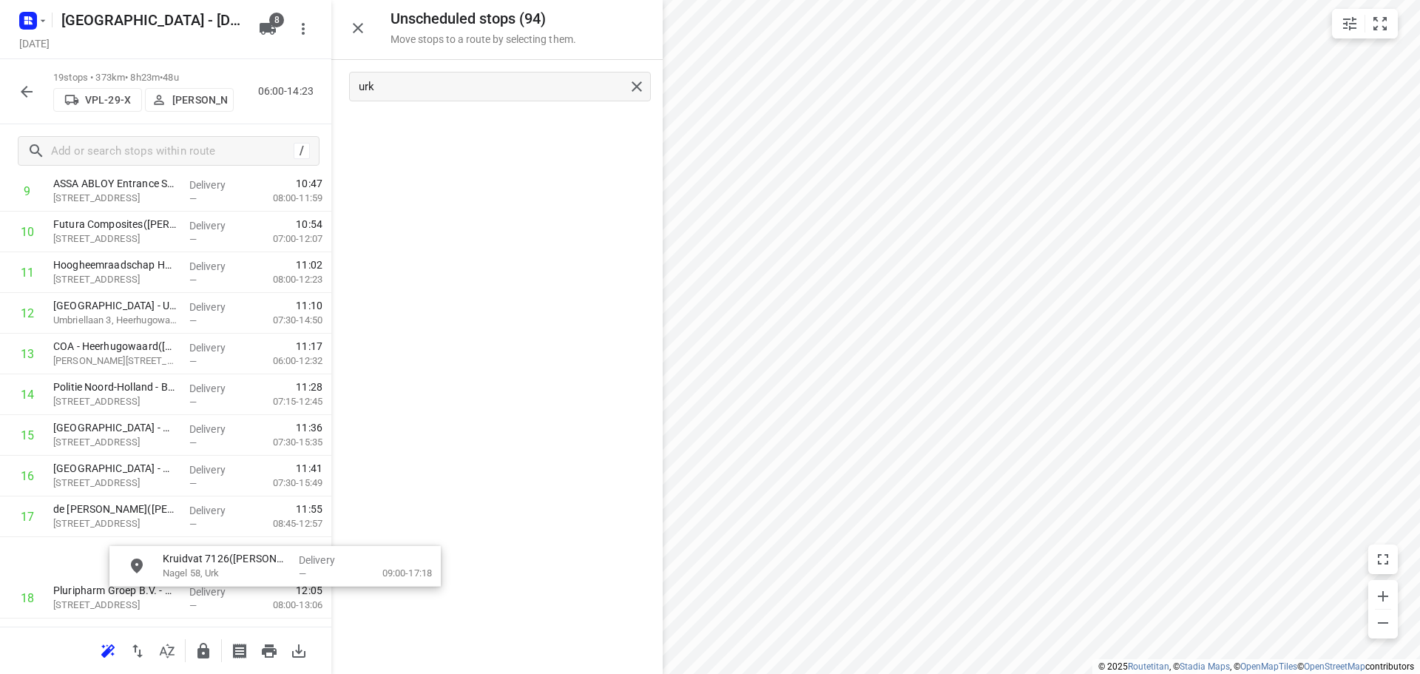
scroll to position [527, 11]
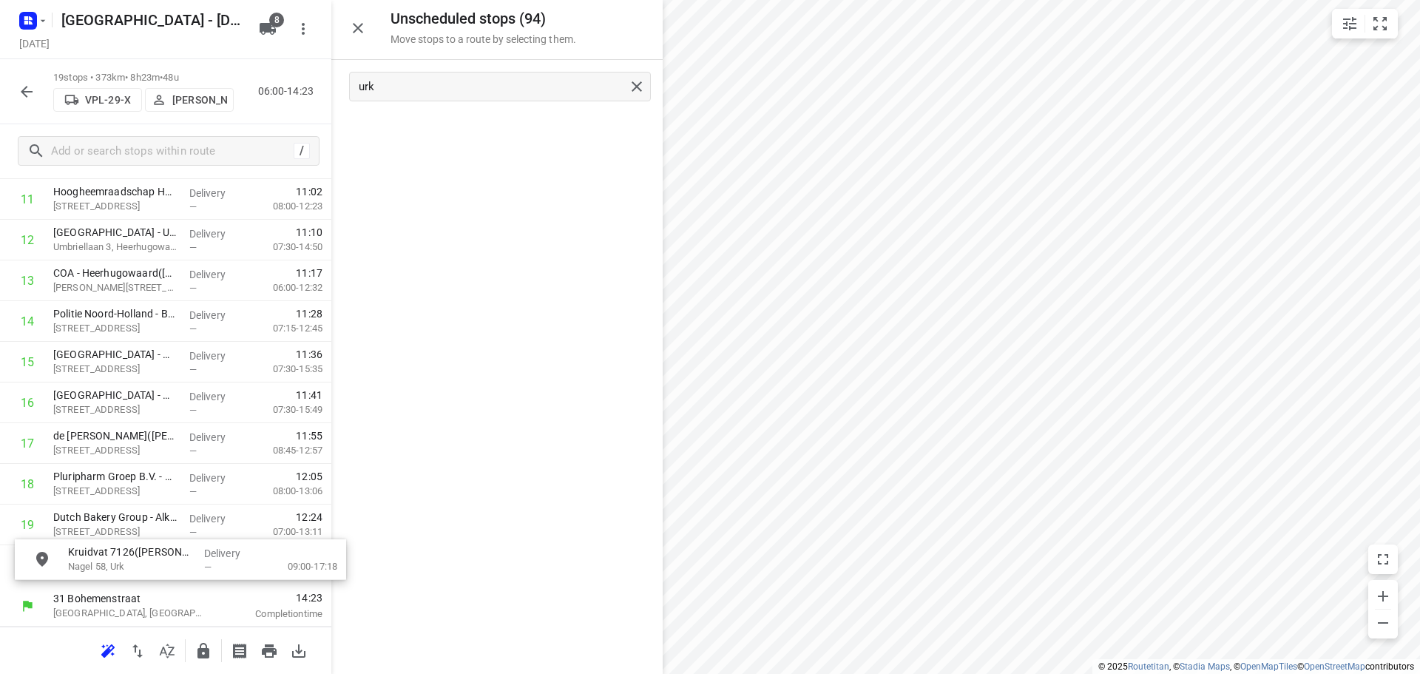
drag, startPoint x: 444, startPoint y: 143, endPoint x: 124, endPoint y: 563, distance: 527.9
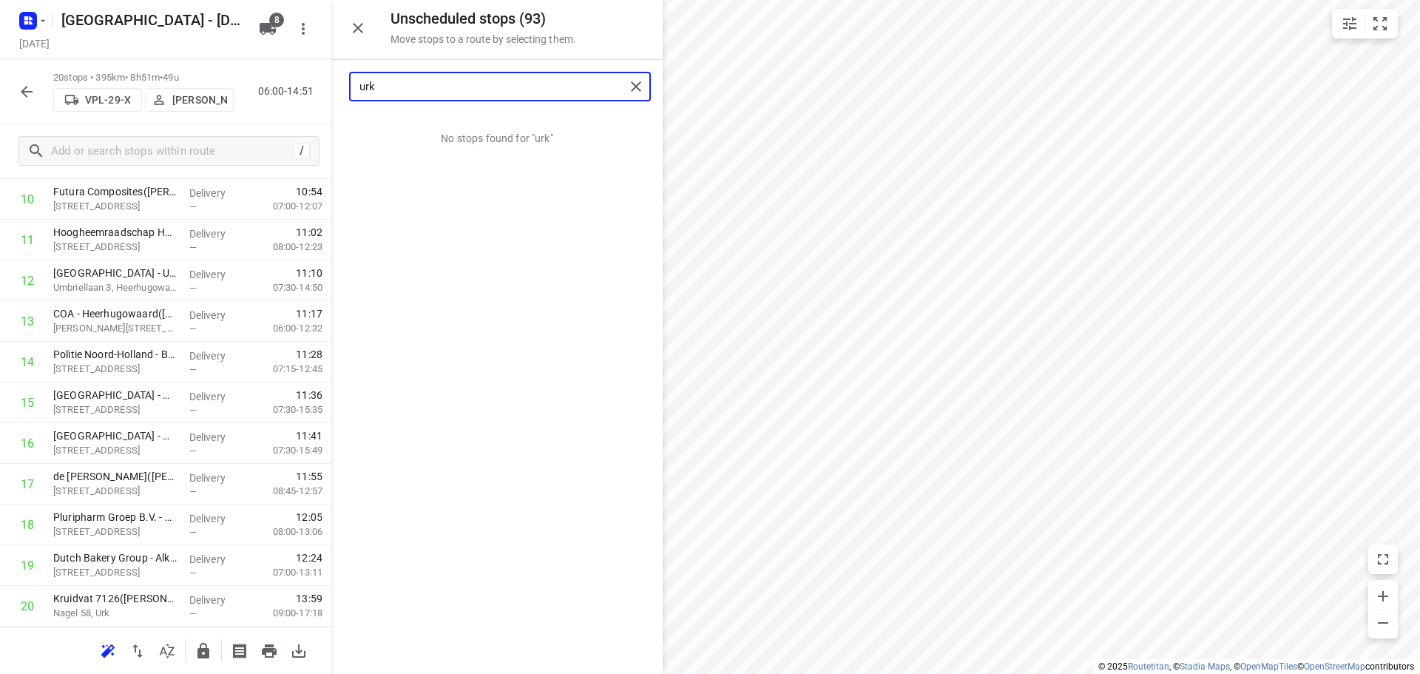
click at [475, 82] on input "urk" at bounding box center [493, 86] width 266 height 23
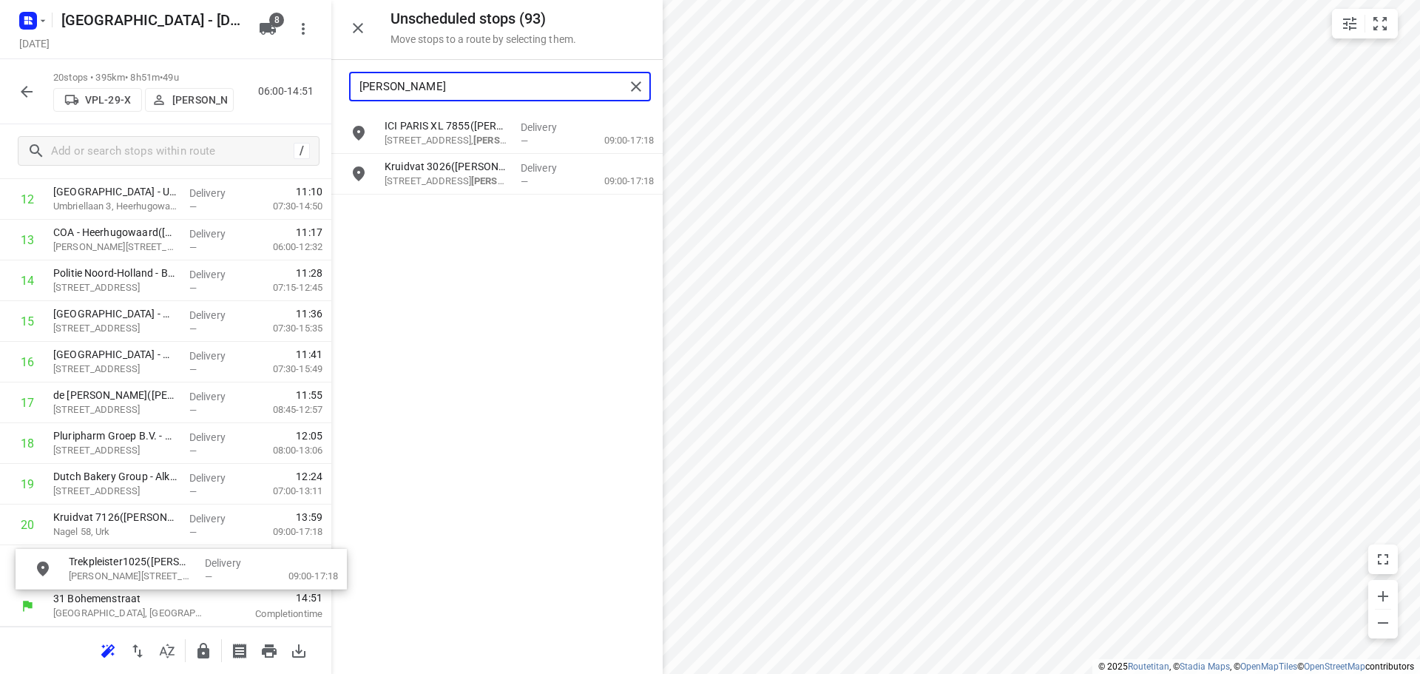
drag, startPoint x: 467, startPoint y: 134, endPoint x: 150, endPoint y: 564, distance: 534.5
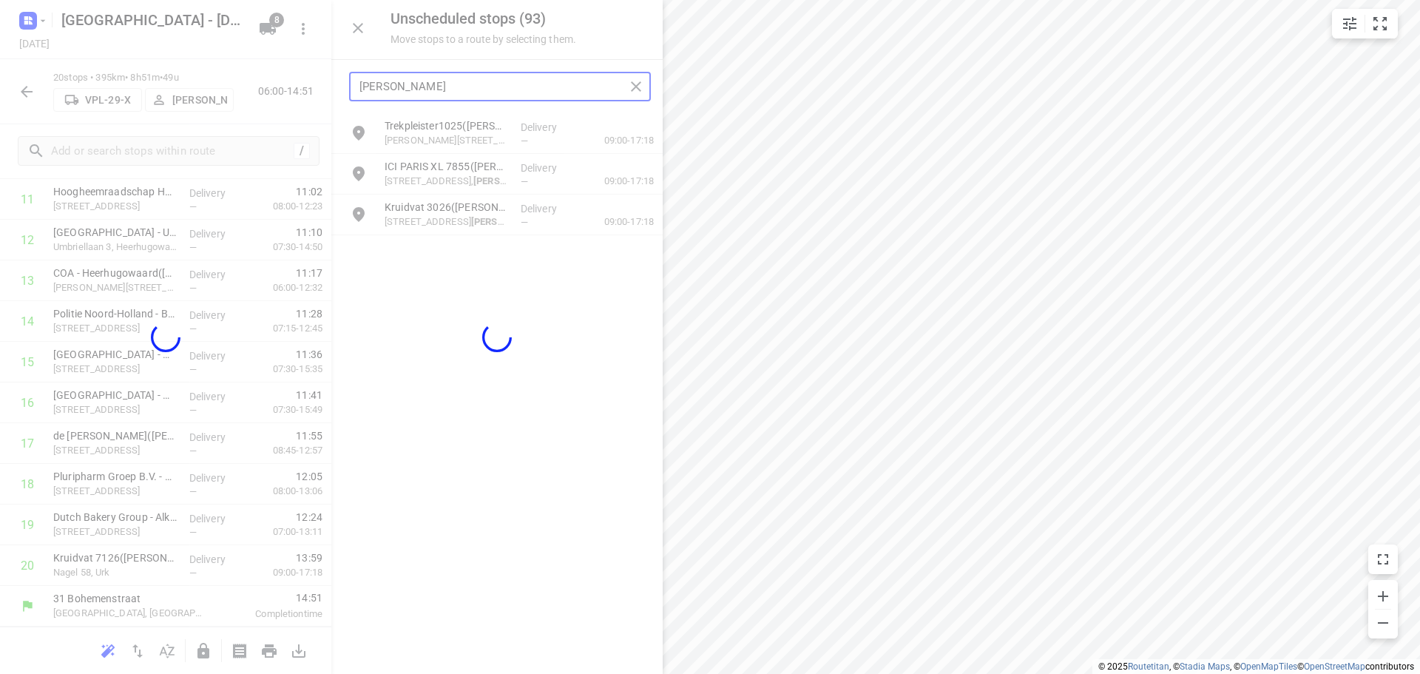
scroll to position [522, 0]
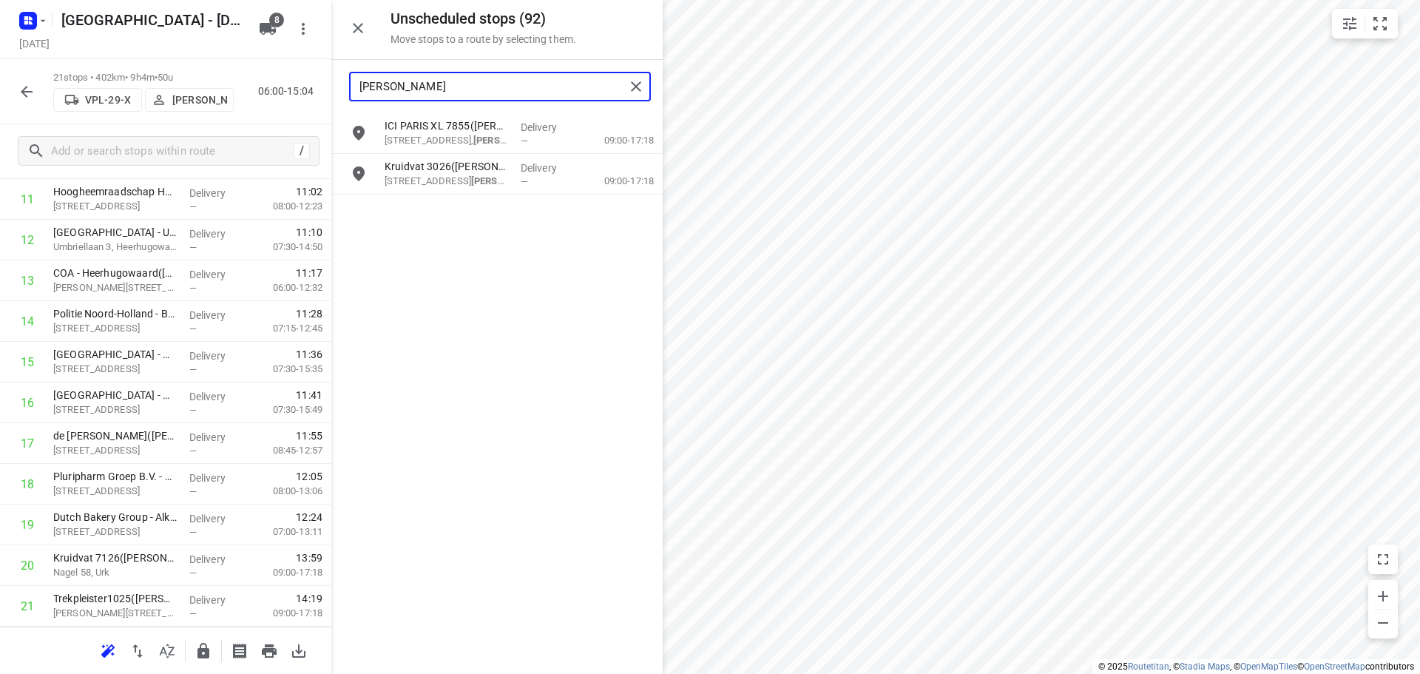
type input "emmel"
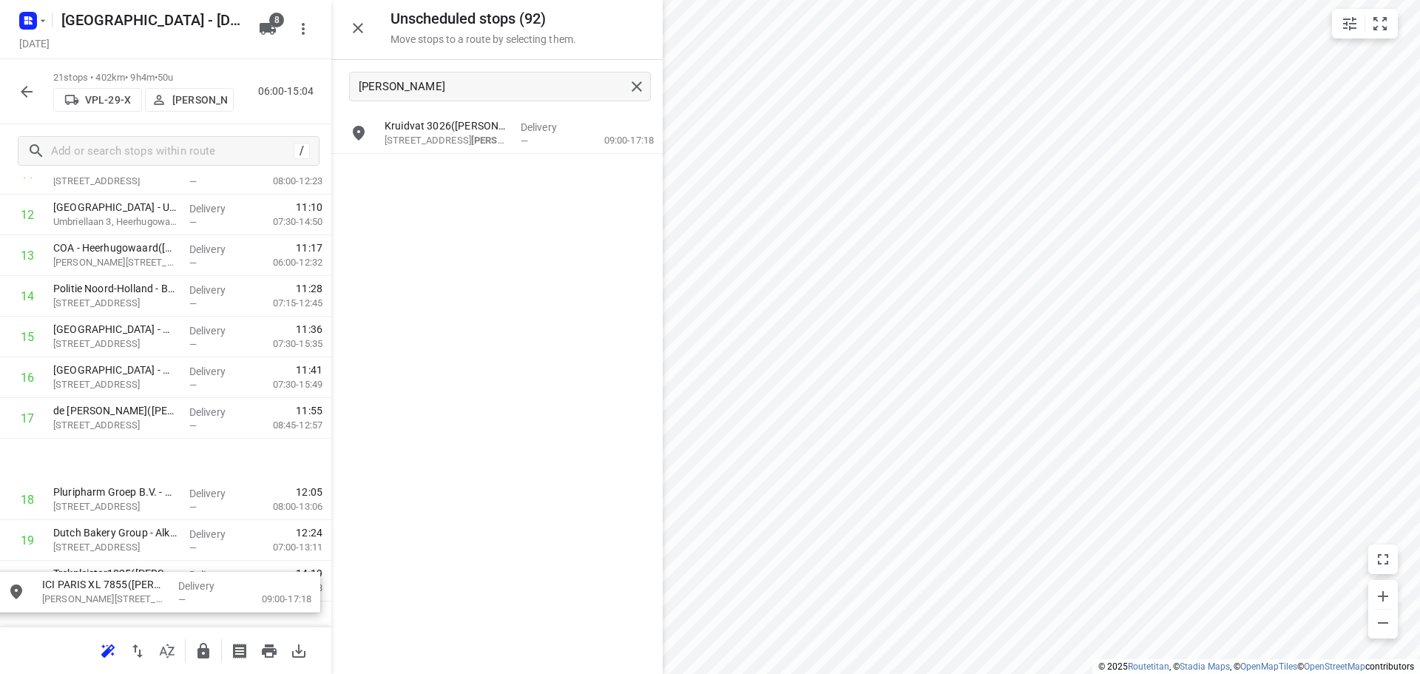
scroll to position [612, 0]
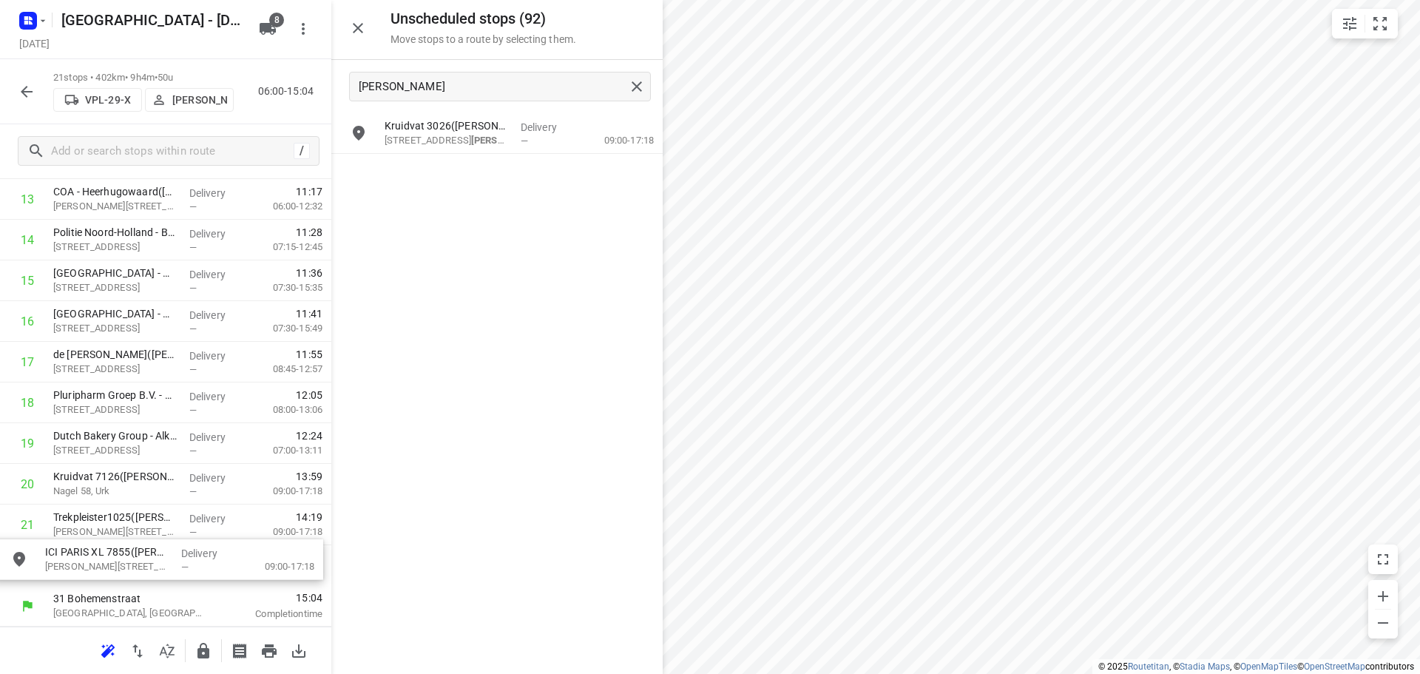
drag, startPoint x: 453, startPoint y: 141, endPoint x: 108, endPoint y: 570, distance: 551.5
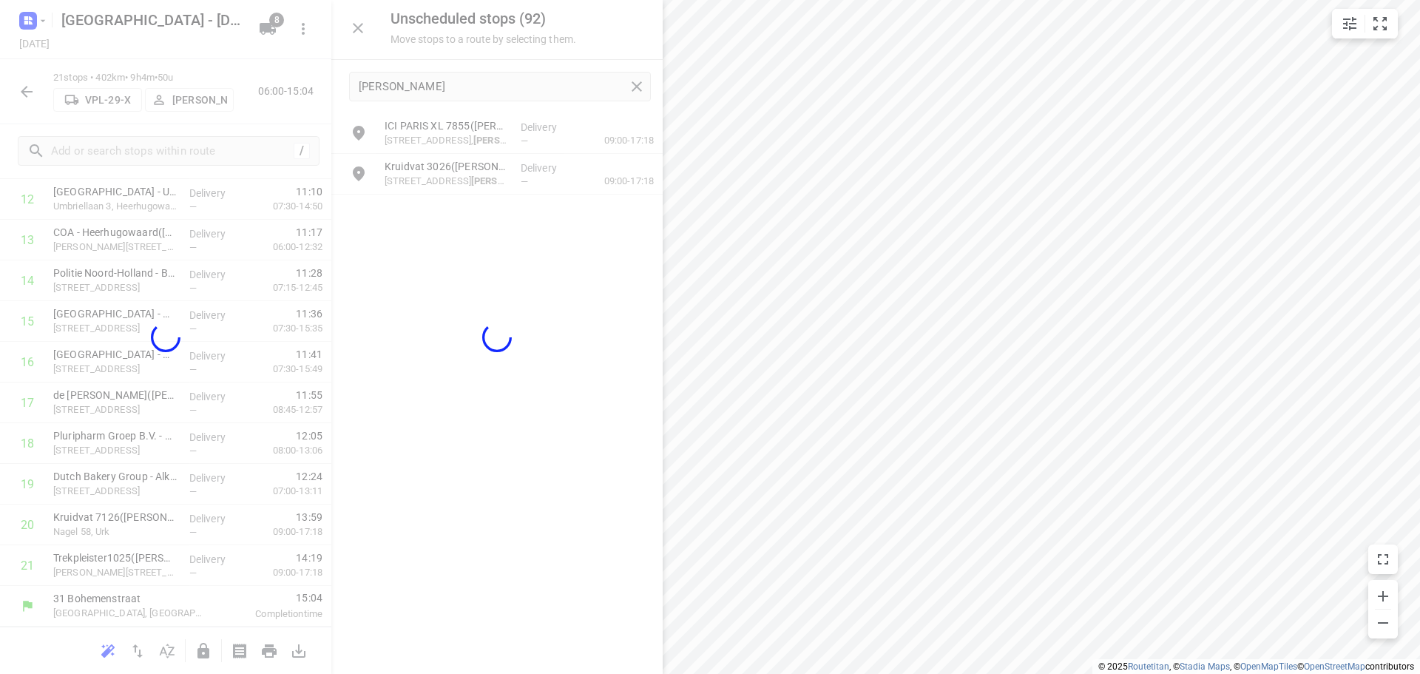
scroll to position [562, 0]
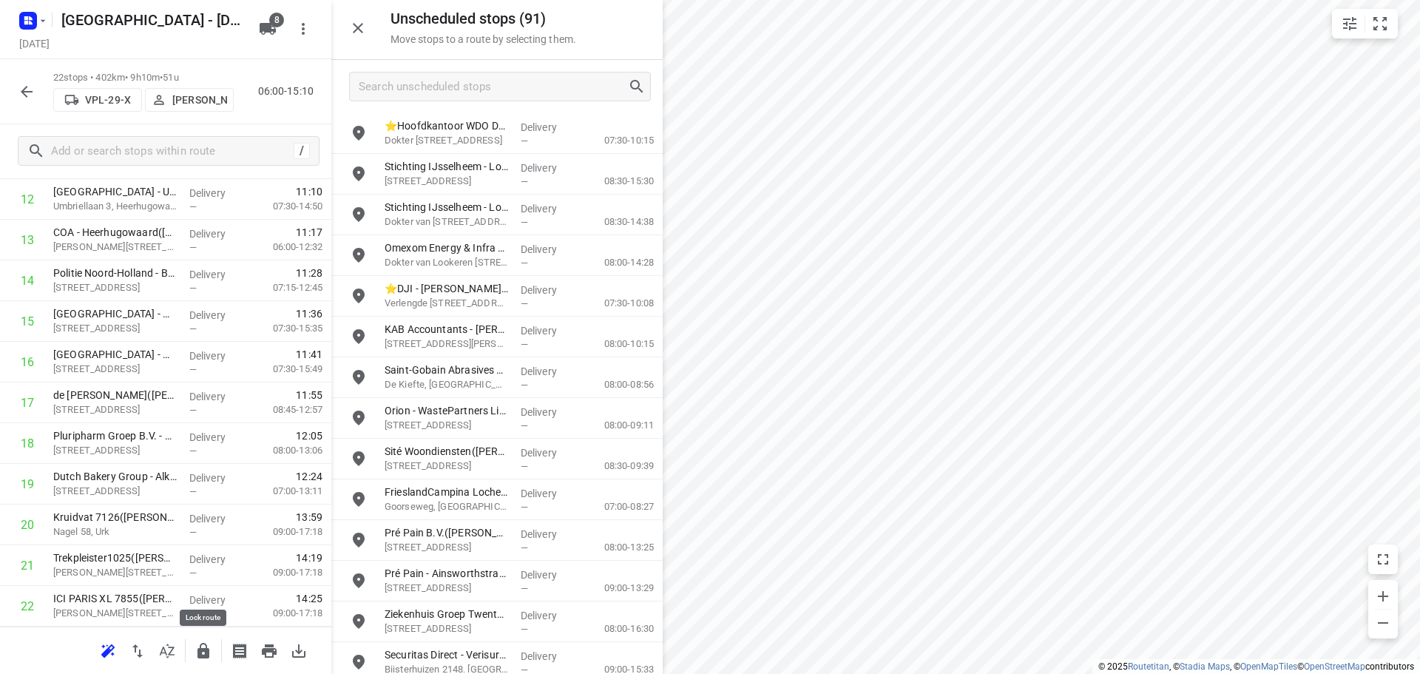
click at [208, 650] on icon "button" at bounding box center [204, 651] width 12 height 16
click at [30, 97] on icon "button" at bounding box center [27, 92] width 18 height 18
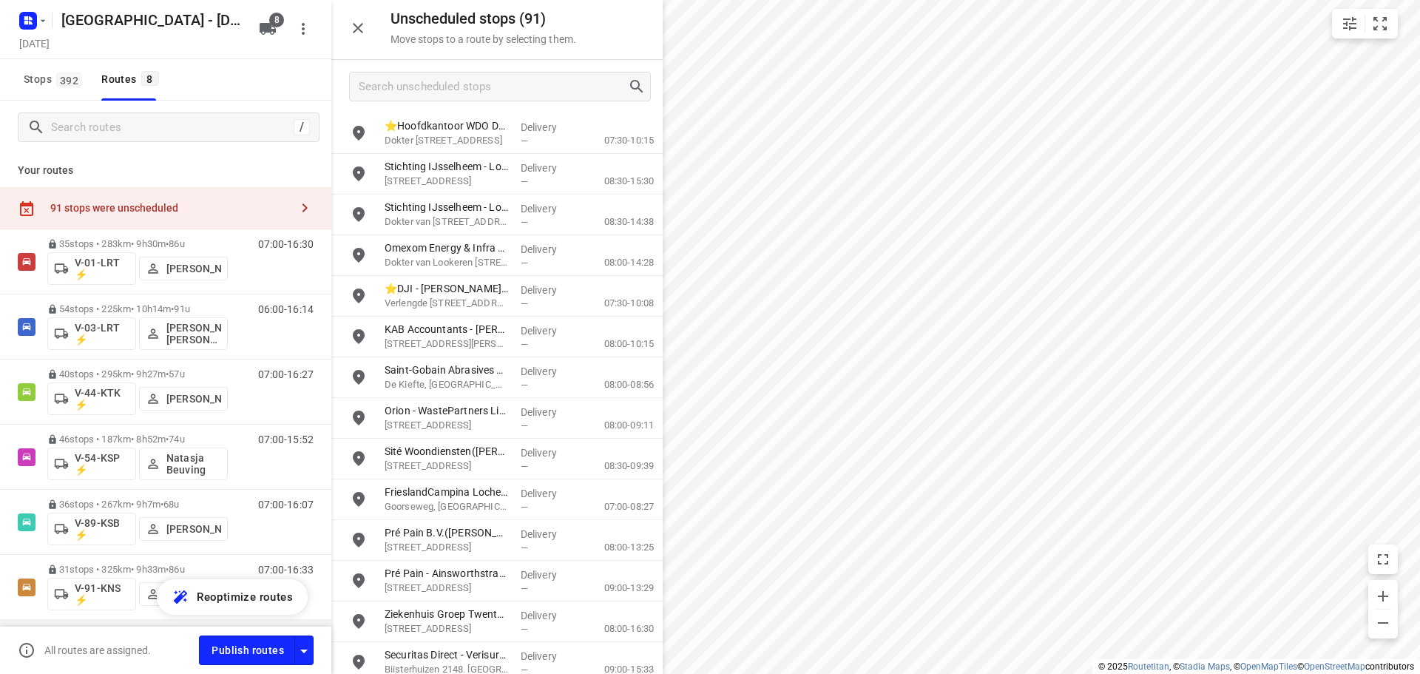
scroll to position [183, 0]
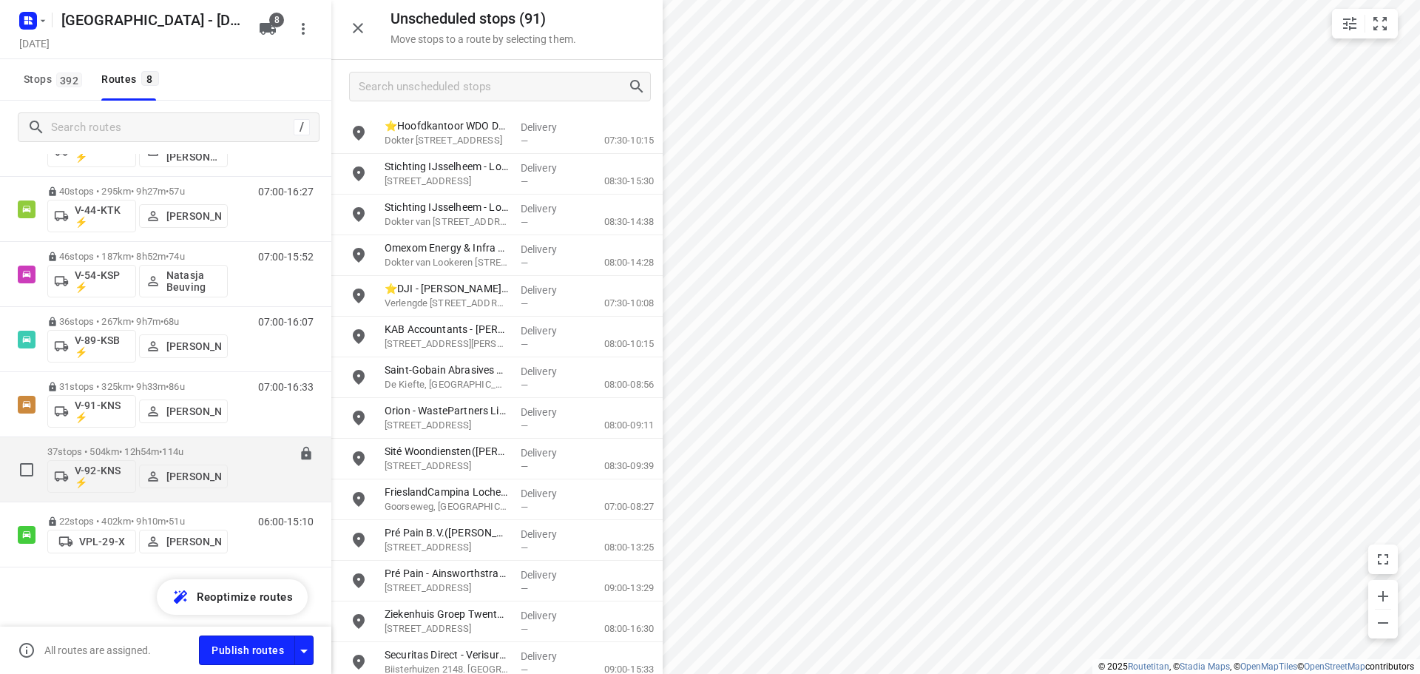
click at [123, 444] on div "37 stops • 504km • 12h54m • 114u V-92-KNS ⚡ Yermo Broekman" at bounding box center [137, 469] width 181 height 61
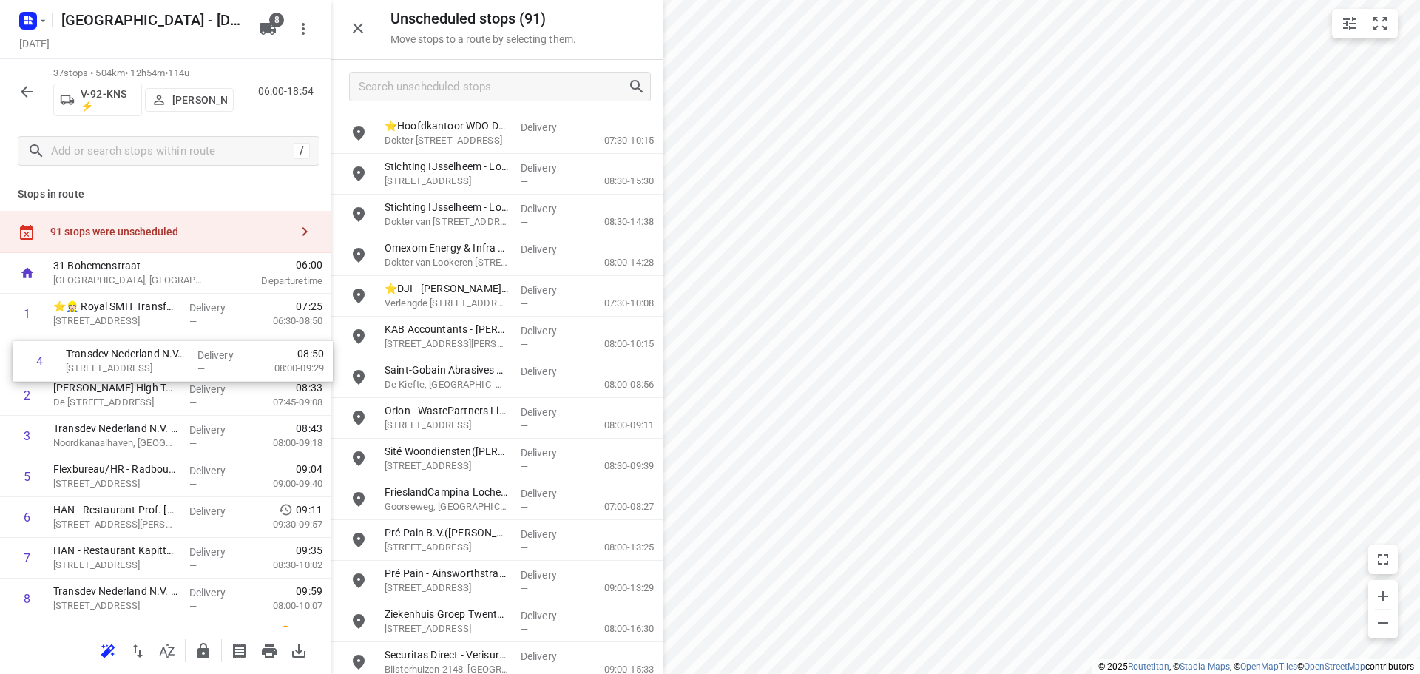
drag, startPoint x: 101, startPoint y: 438, endPoint x: 124, endPoint y: 348, distance: 92.2
drag, startPoint x: 124, startPoint y: 442, endPoint x: 134, endPoint y: 390, distance: 52.7
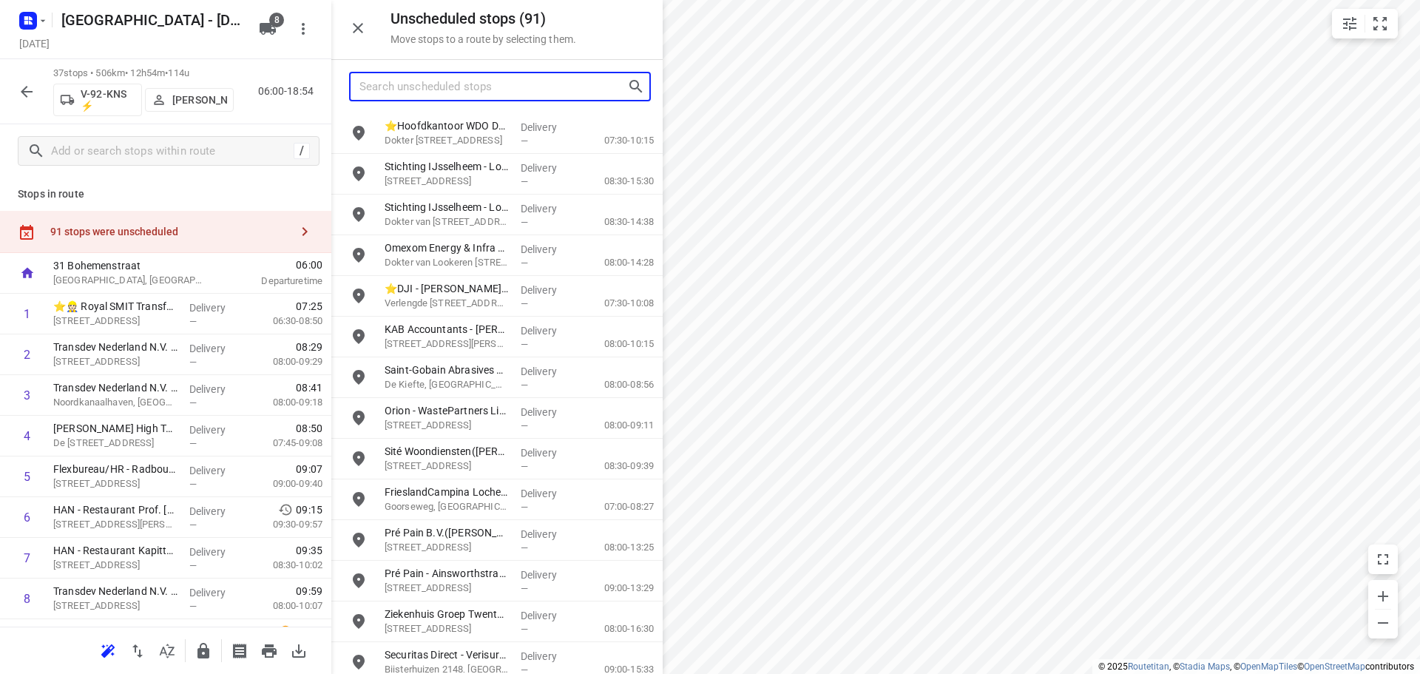
click at [533, 90] on input "Search unscheduled stops" at bounding box center [494, 86] width 268 height 23
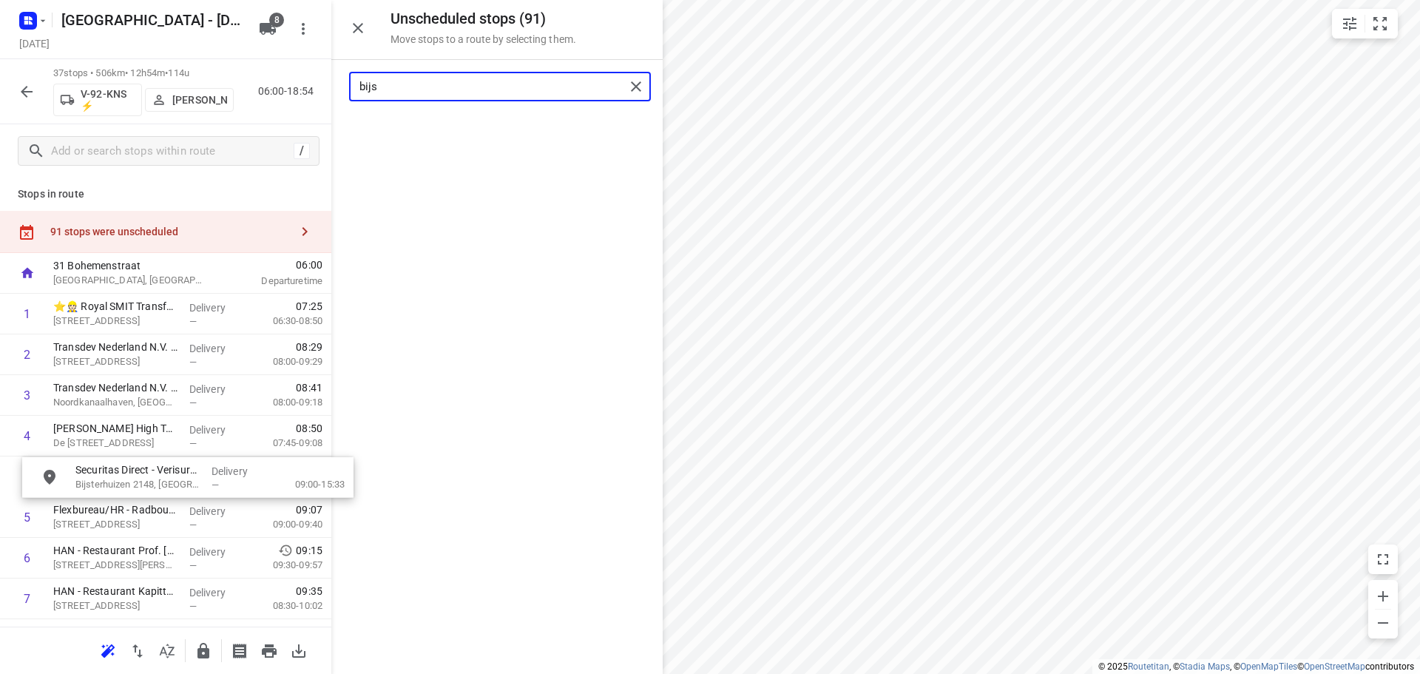
drag, startPoint x: 434, startPoint y: 138, endPoint x: 127, endPoint y: 488, distance: 466.6
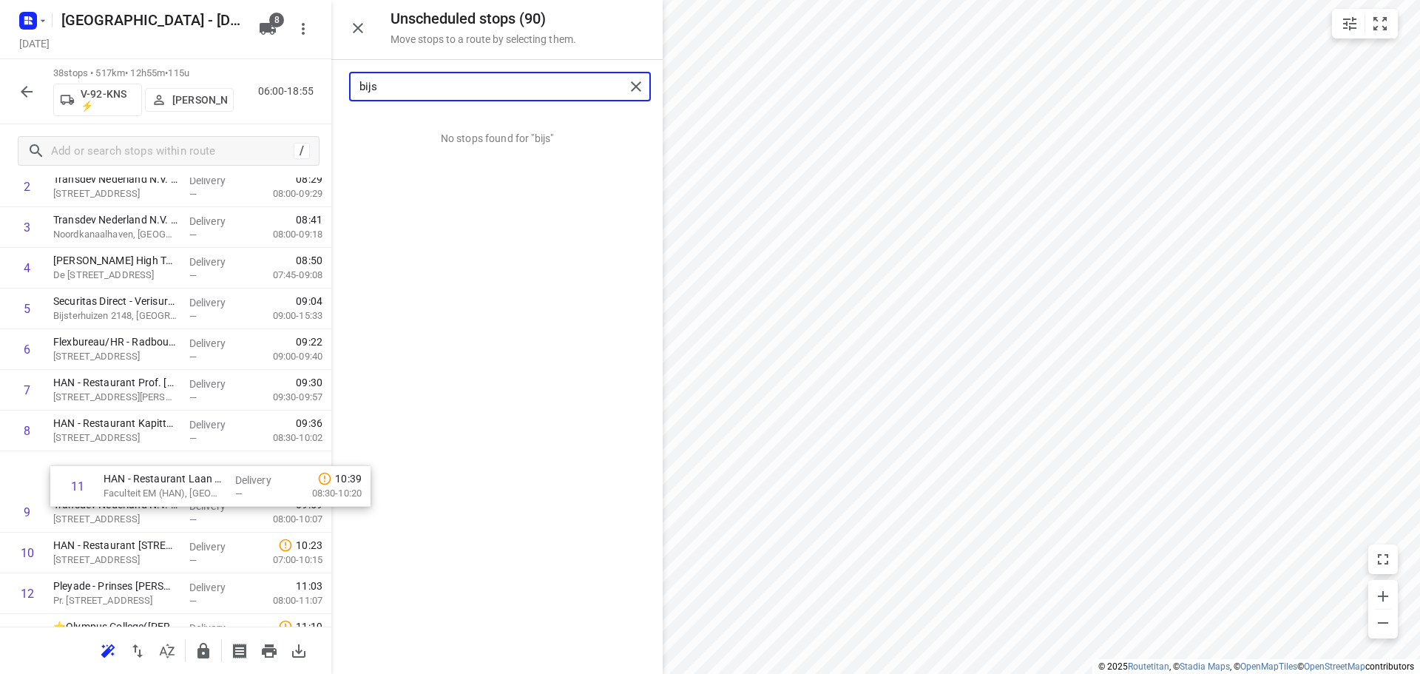
scroll to position [169, 0]
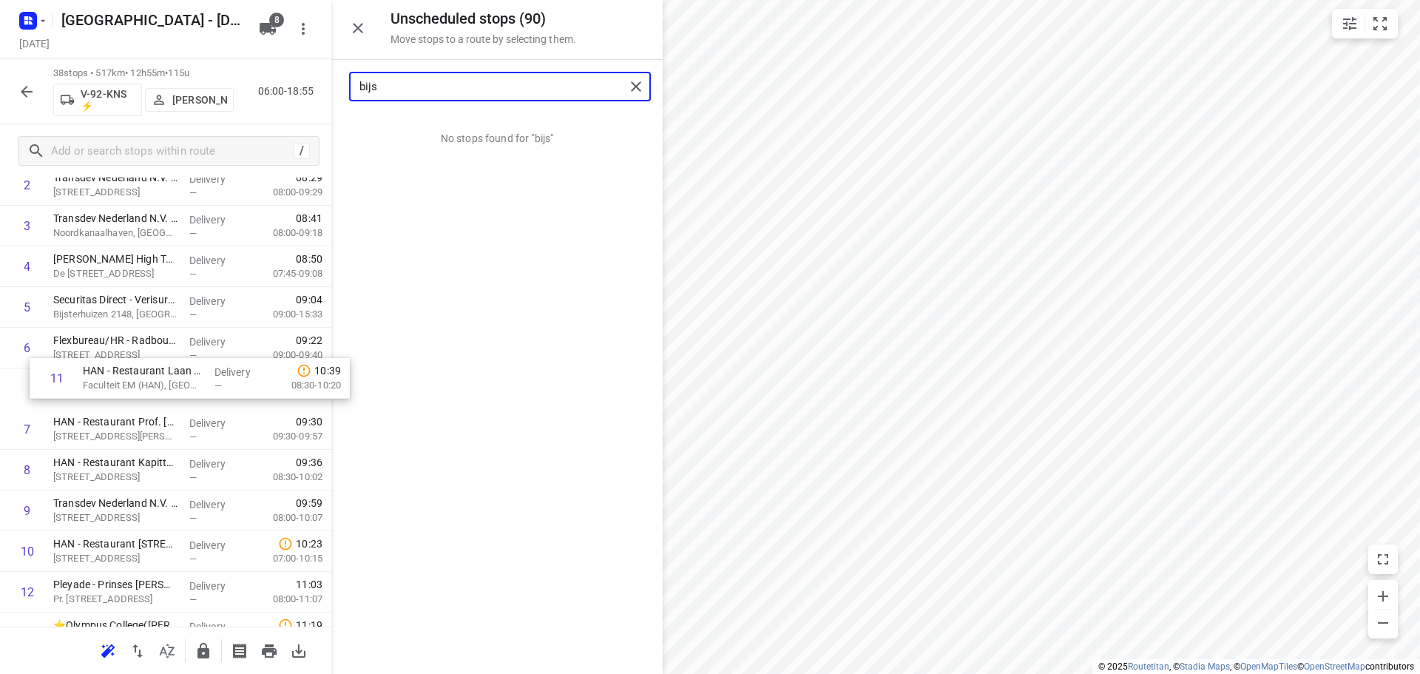
drag, startPoint x: 90, startPoint y: 582, endPoint x: 123, endPoint y: 387, distance: 198.1
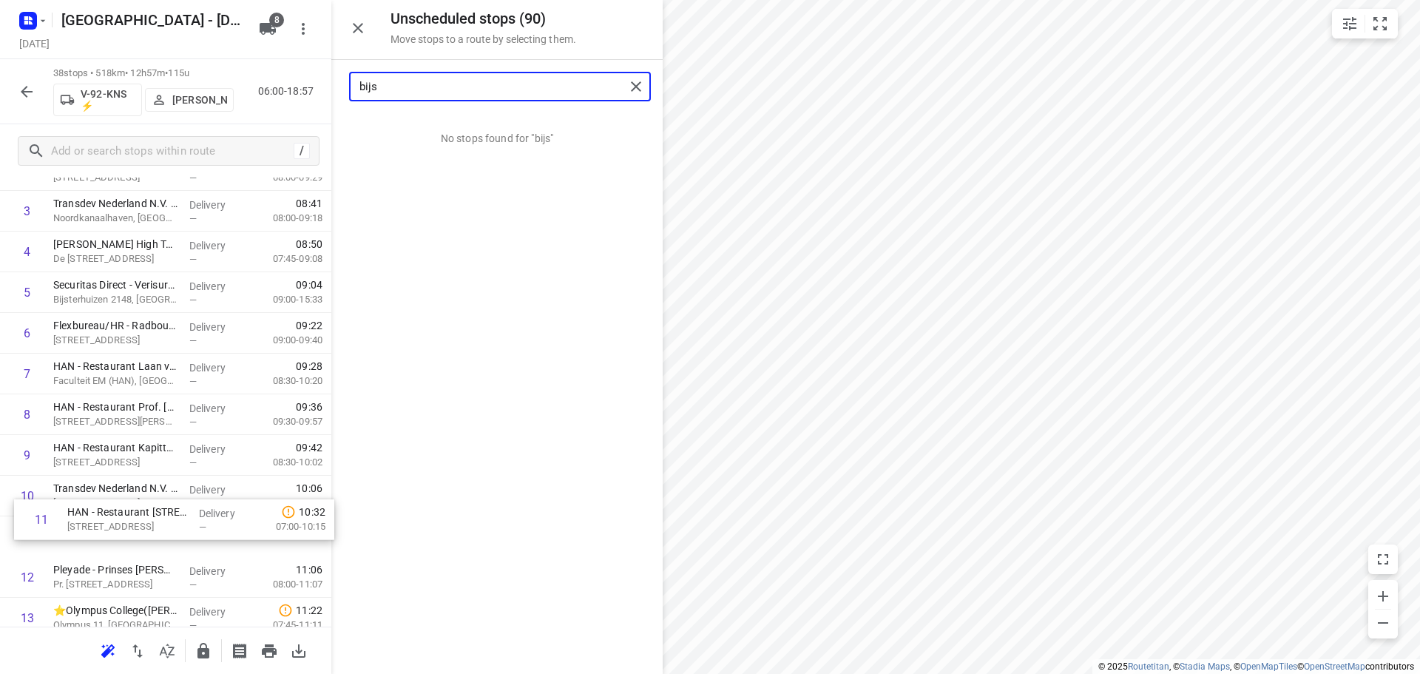
scroll to position [184, 0]
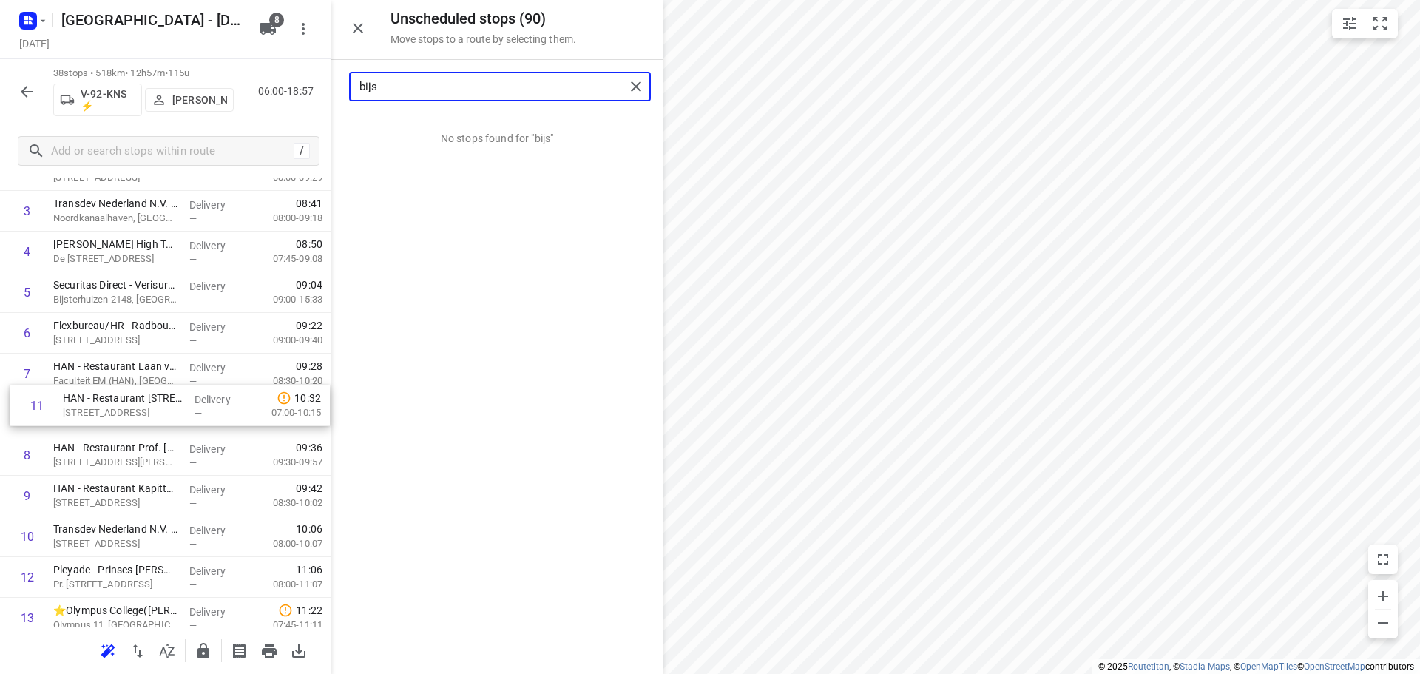
drag, startPoint x: 119, startPoint y: 553, endPoint x: 135, endPoint y: 407, distance: 147.3
drag, startPoint x: 88, startPoint y: 505, endPoint x: 101, endPoint y: 458, distance: 48.3
click at [386, 87] on input "bijs" at bounding box center [493, 86] width 266 height 23
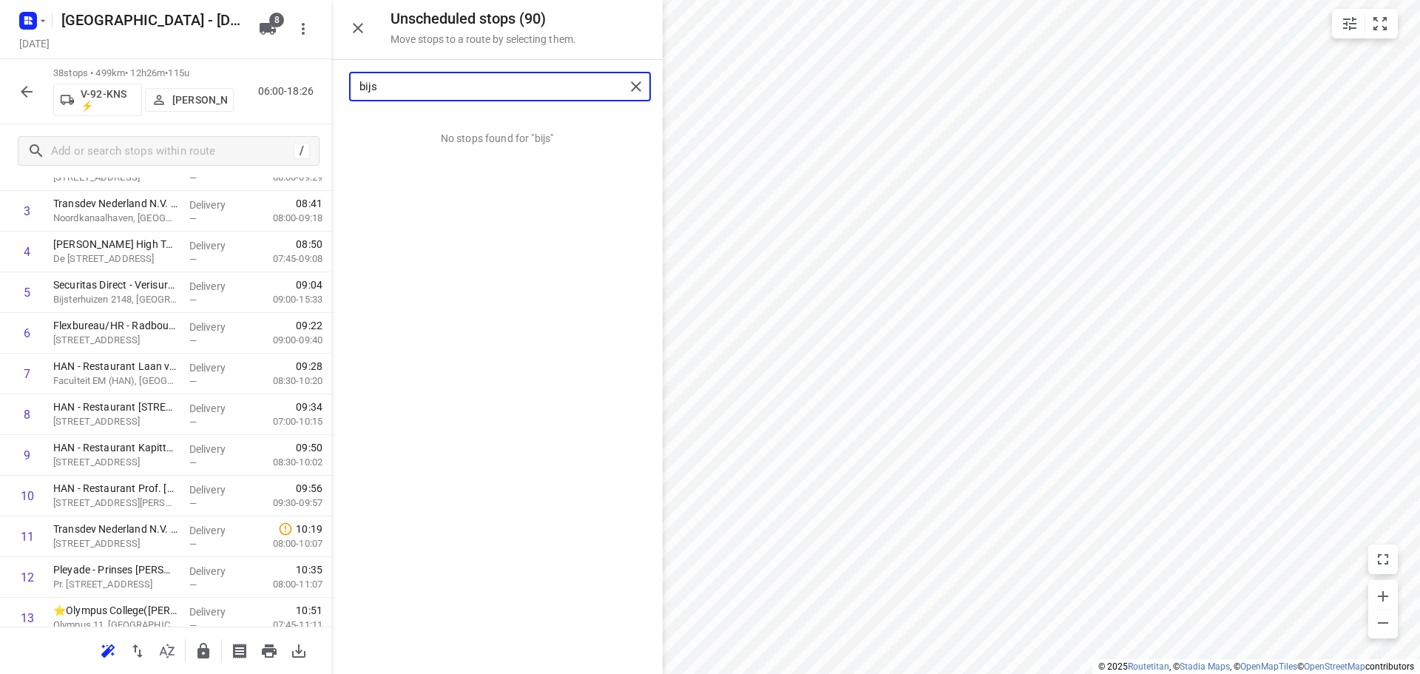
click at [386, 87] on input "bijs" at bounding box center [493, 86] width 266 height 23
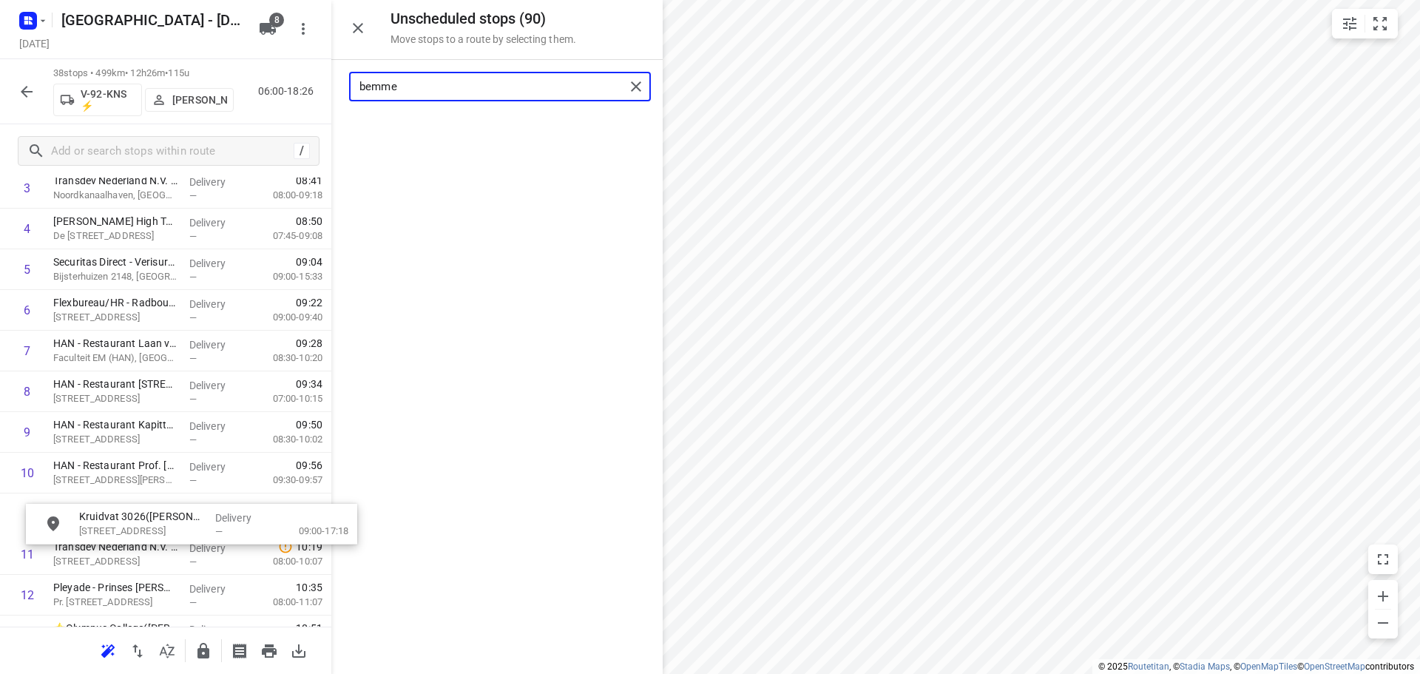
scroll to position [209, 0]
drag, startPoint x: 443, startPoint y: 137, endPoint x: 127, endPoint y: 521, distance: 497.7
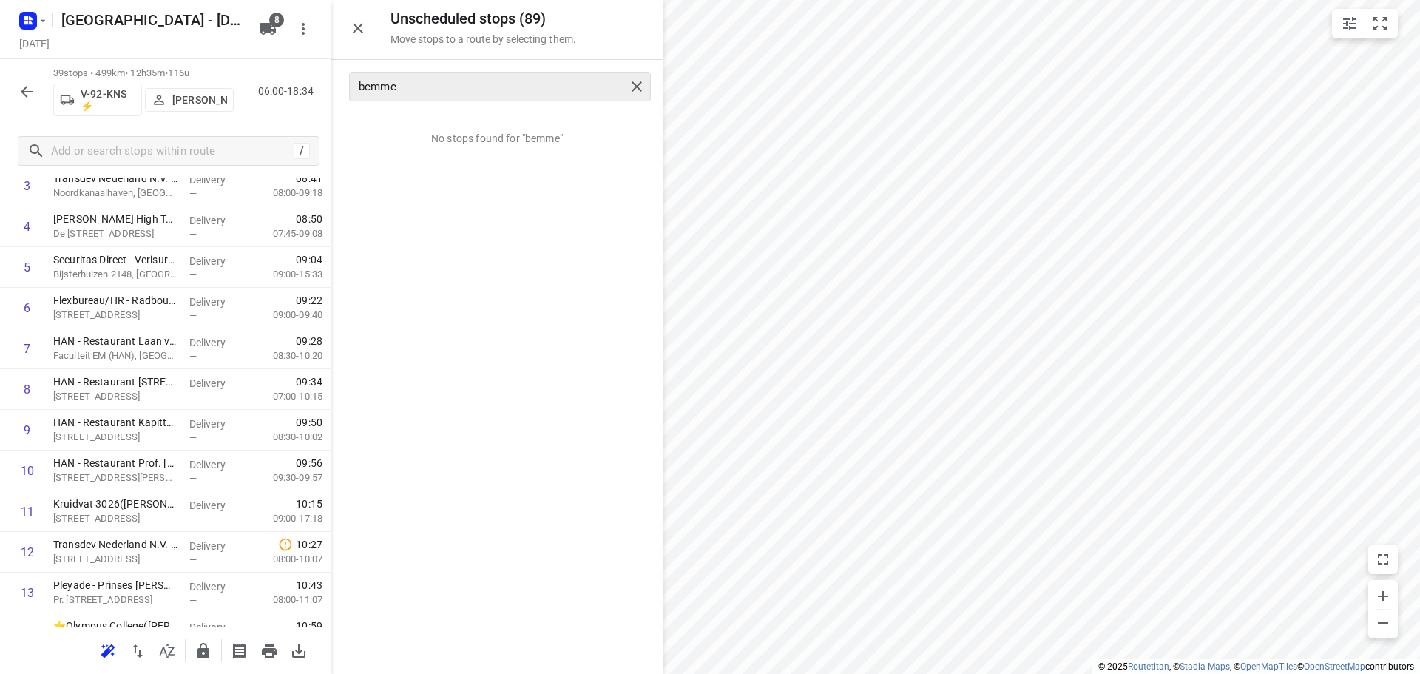
click at [415, 74] on div "bemme" at bounding box center [500, 87] width 302 height 30
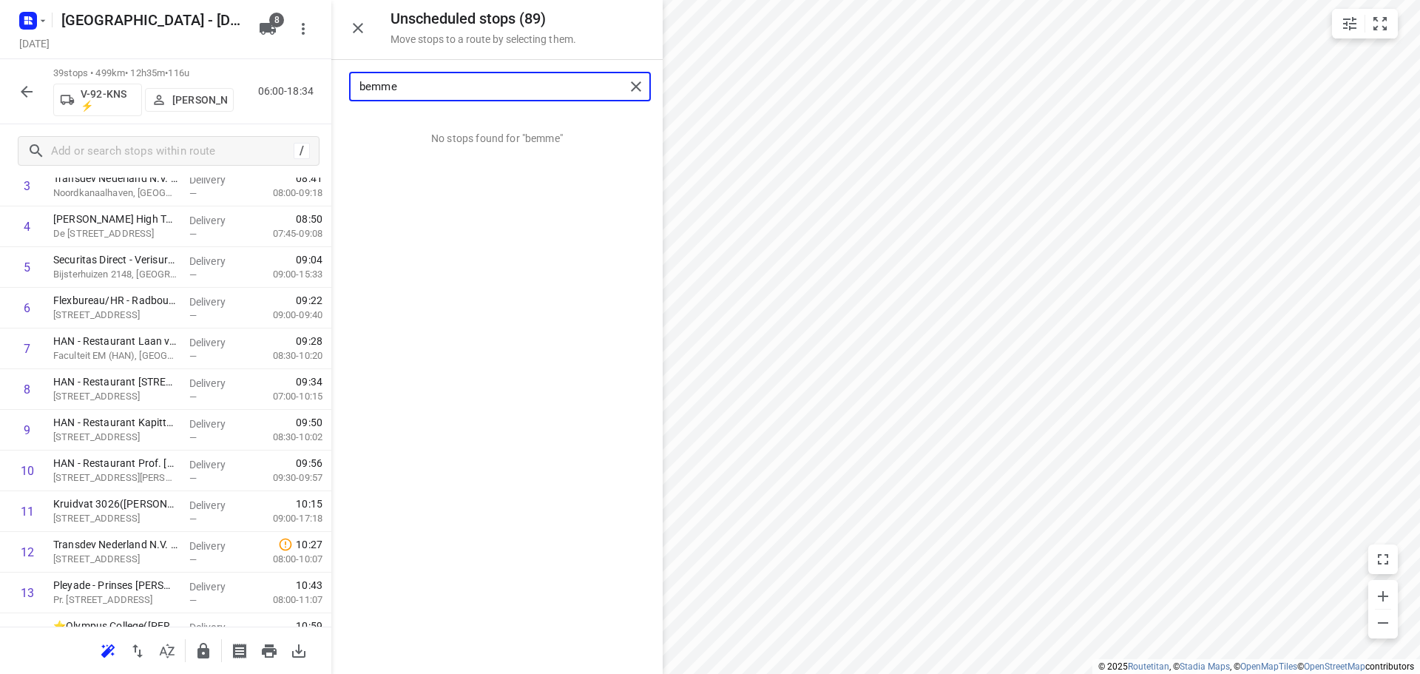
click at [415, 86] on input "bemme" at bounding box center [493, 86] width 266 height 23
click at [415, 87] on input "bemme" at bounding box center [493, 86] width 266 height 23
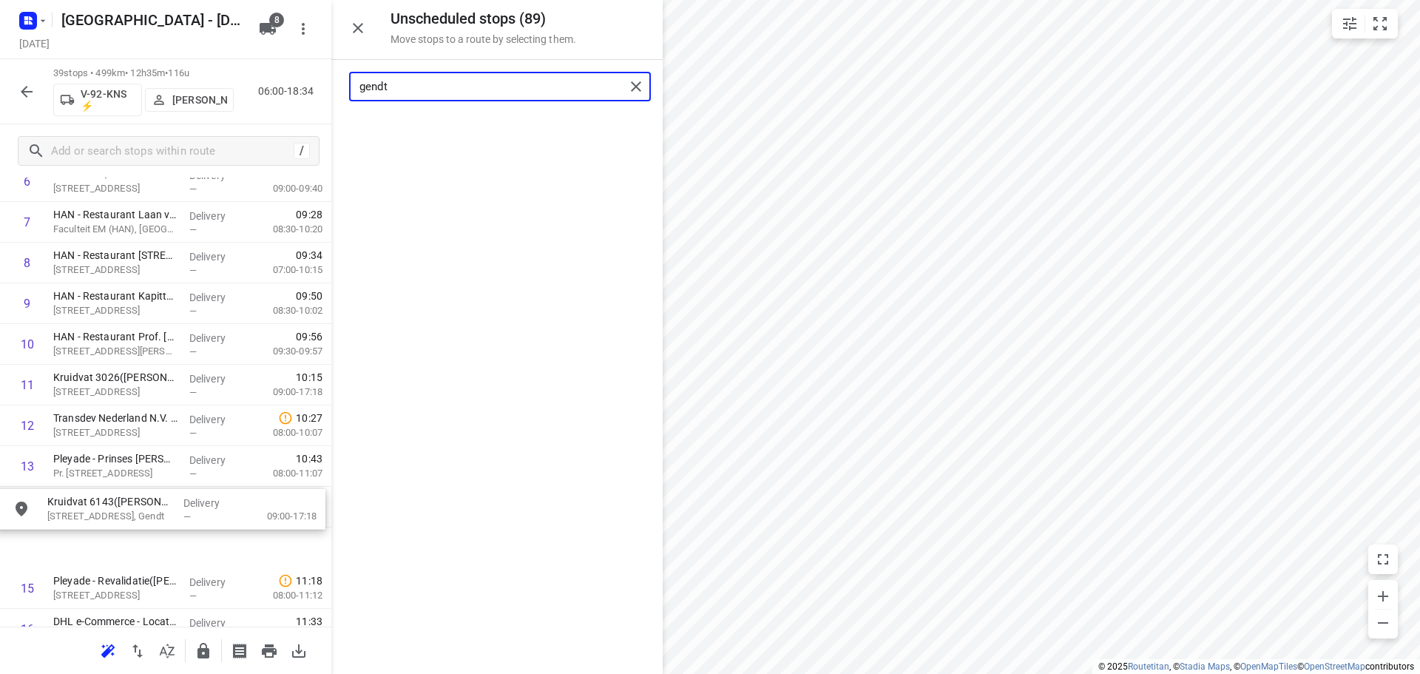
scroll to position [360, 0]
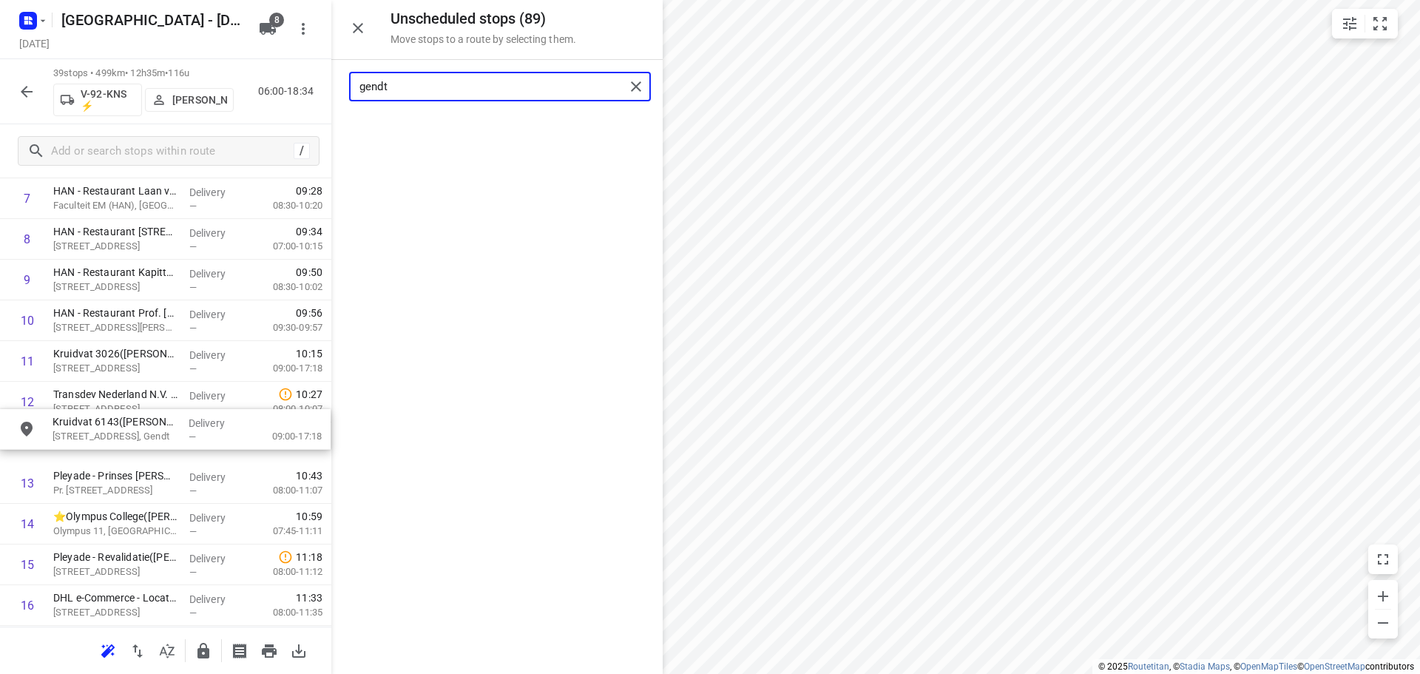
drag, startPoint x: 453, startPoint y: 136, endPoint x: 111, endPoint y: 436, distance: 455.6
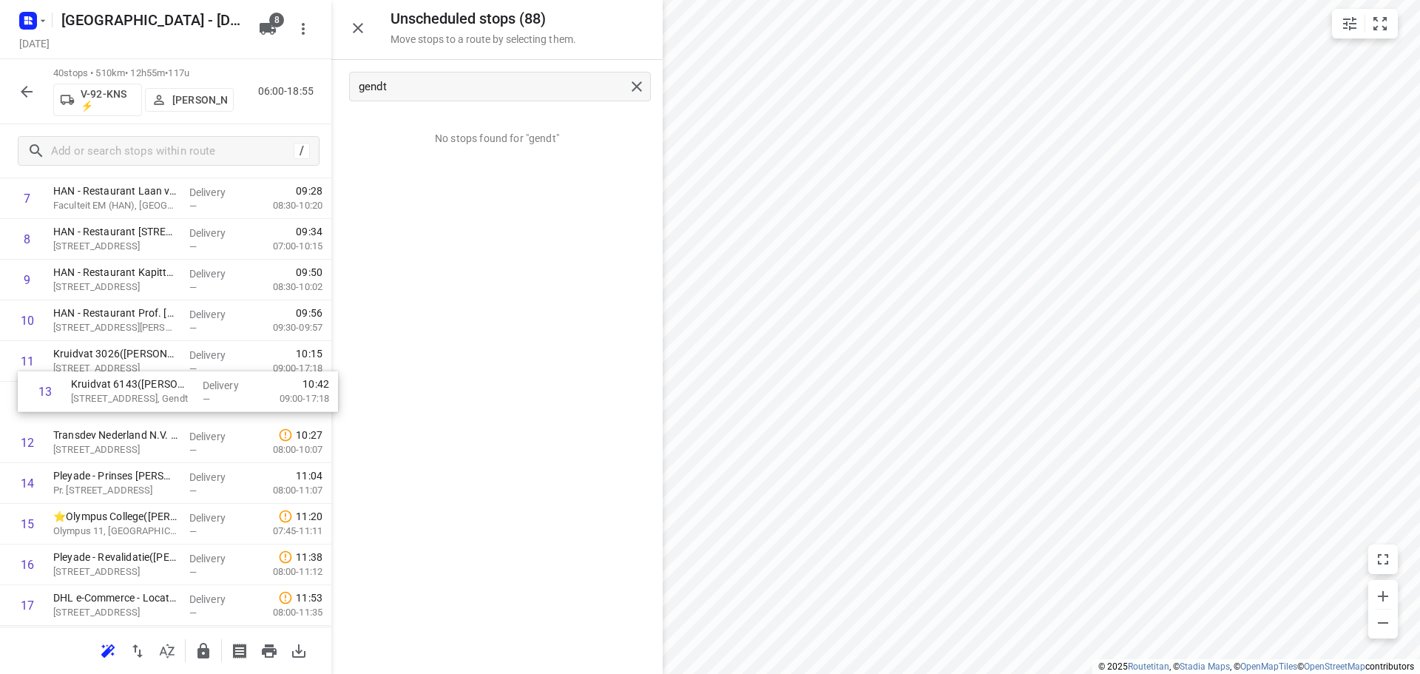
drag, startPoint x: 73, startPoint y: 450, endPoint x: 98, endPoint y: 394, distance: 60.6
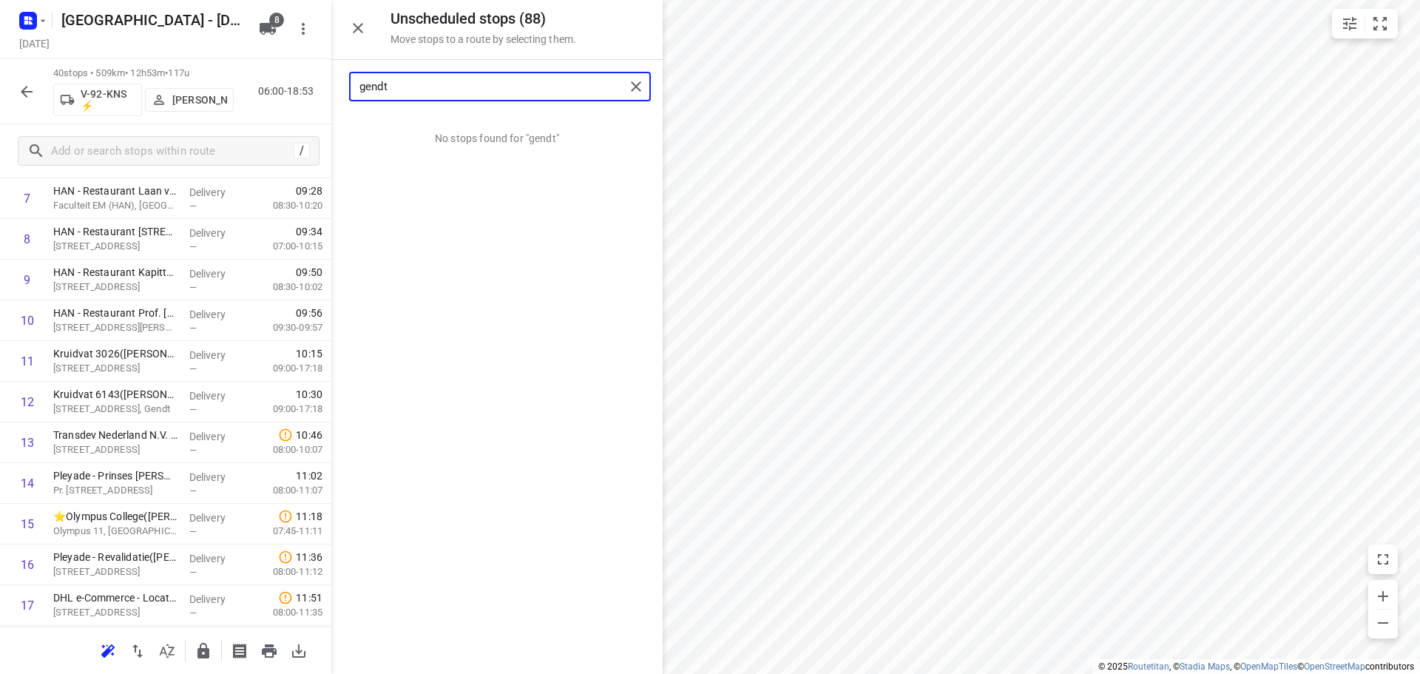
click at [464, 93] on input "gendt" at bounding box center [493, 86] width 266 height 23
click at [407, 95] on input "ech" at bounding box center [493, 86] width 266 height 23
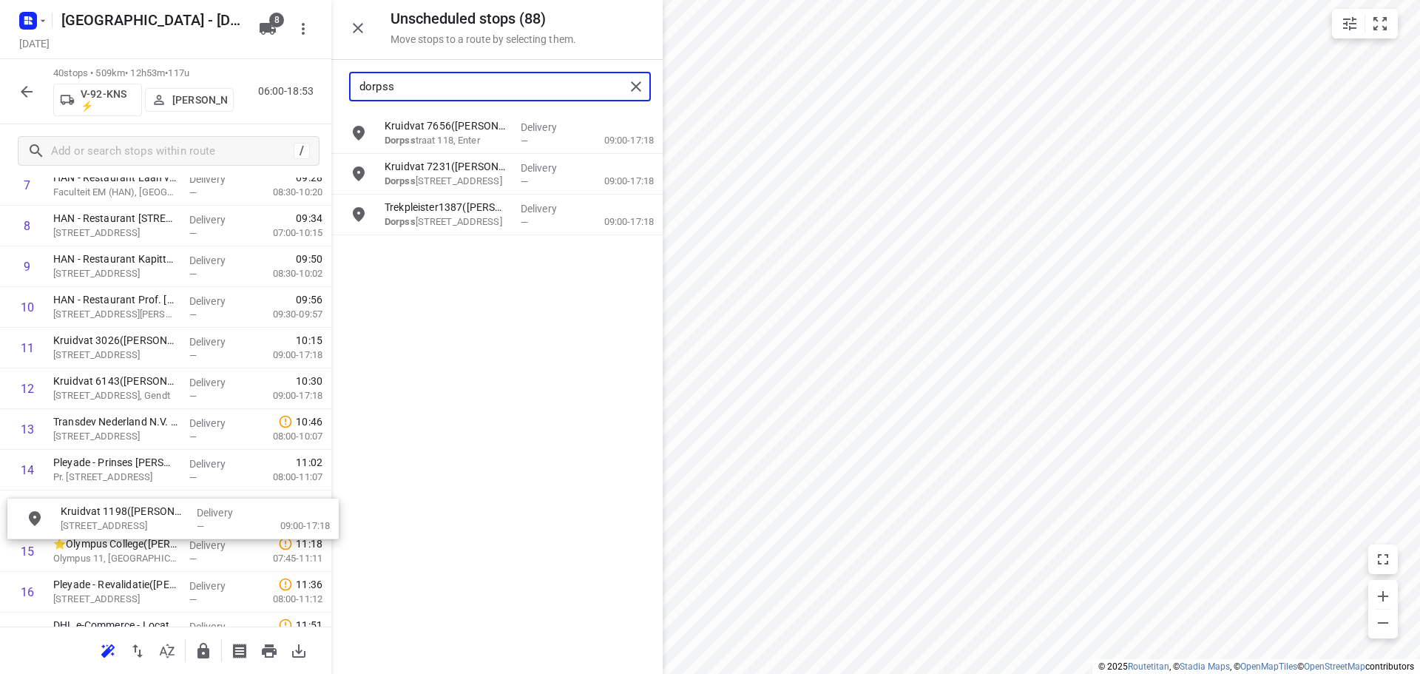
scroll to position [376, 0]
drag, startPoint x: 425, startPoint y: 224, endPoint x: 91, endPoint y: 517, distance: 444.0
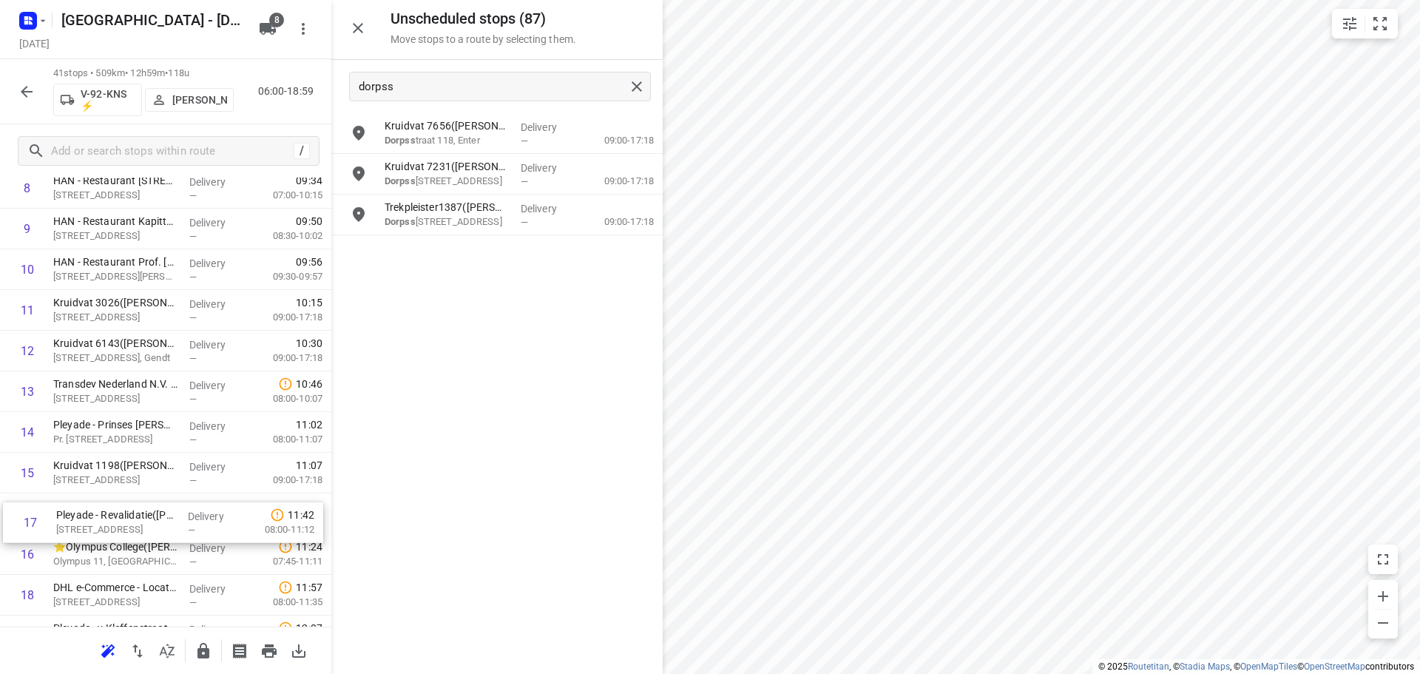
scroll to position [412, 0]
drag, startPoint x: 107, startPoint y: 588, endPoint x: 112, endPoint y: 506, distance: 82.3
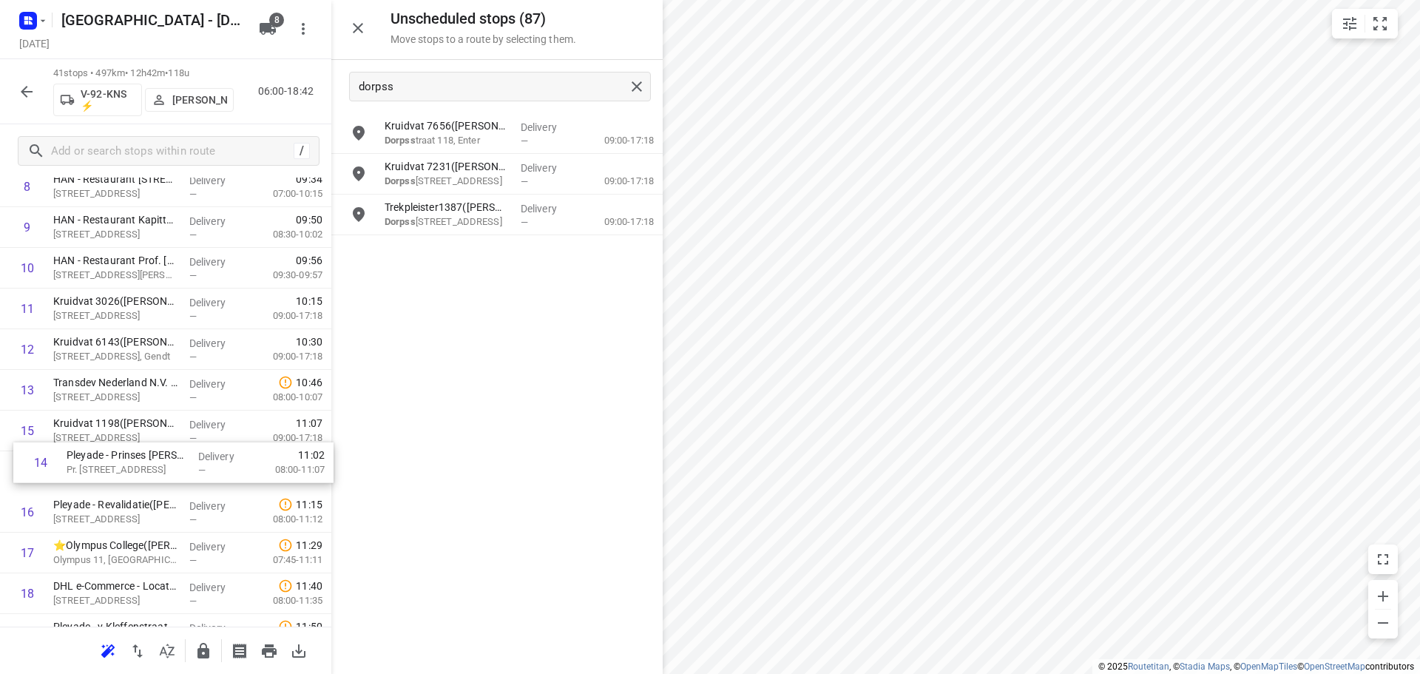
drag, startPoint x: 90, startPoint y: 435, endPoint x: 105, endPoint y: 471, distance: 38.5
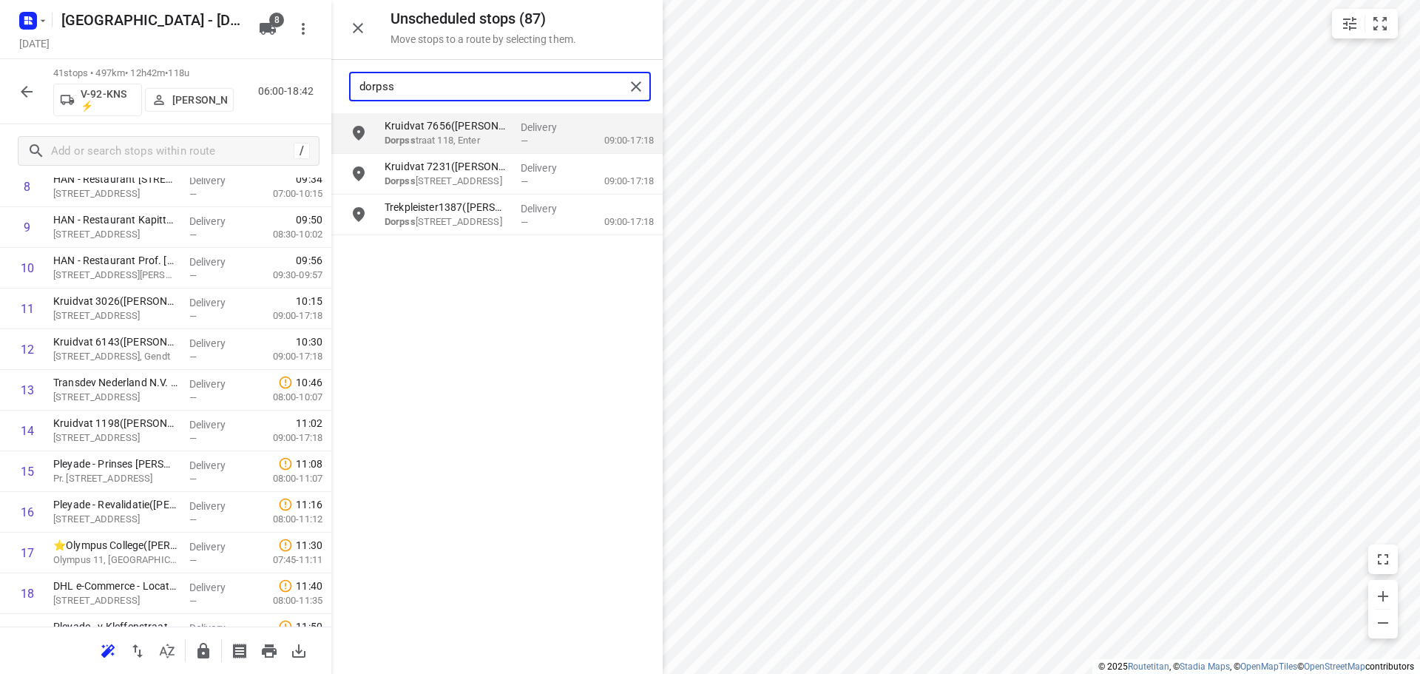
click at [443, 92] on input "dorpss" at bounding box center [493, 86] width 266 height 23
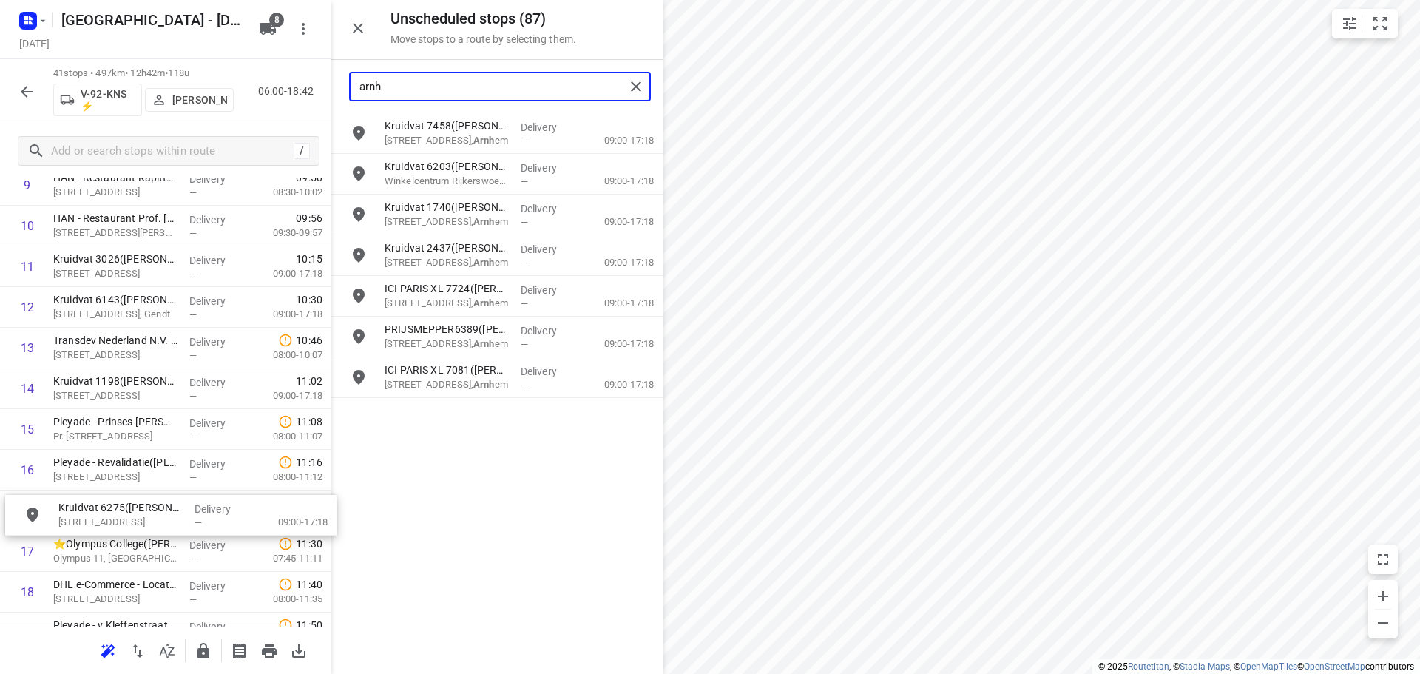
scroll to position [459, 0]
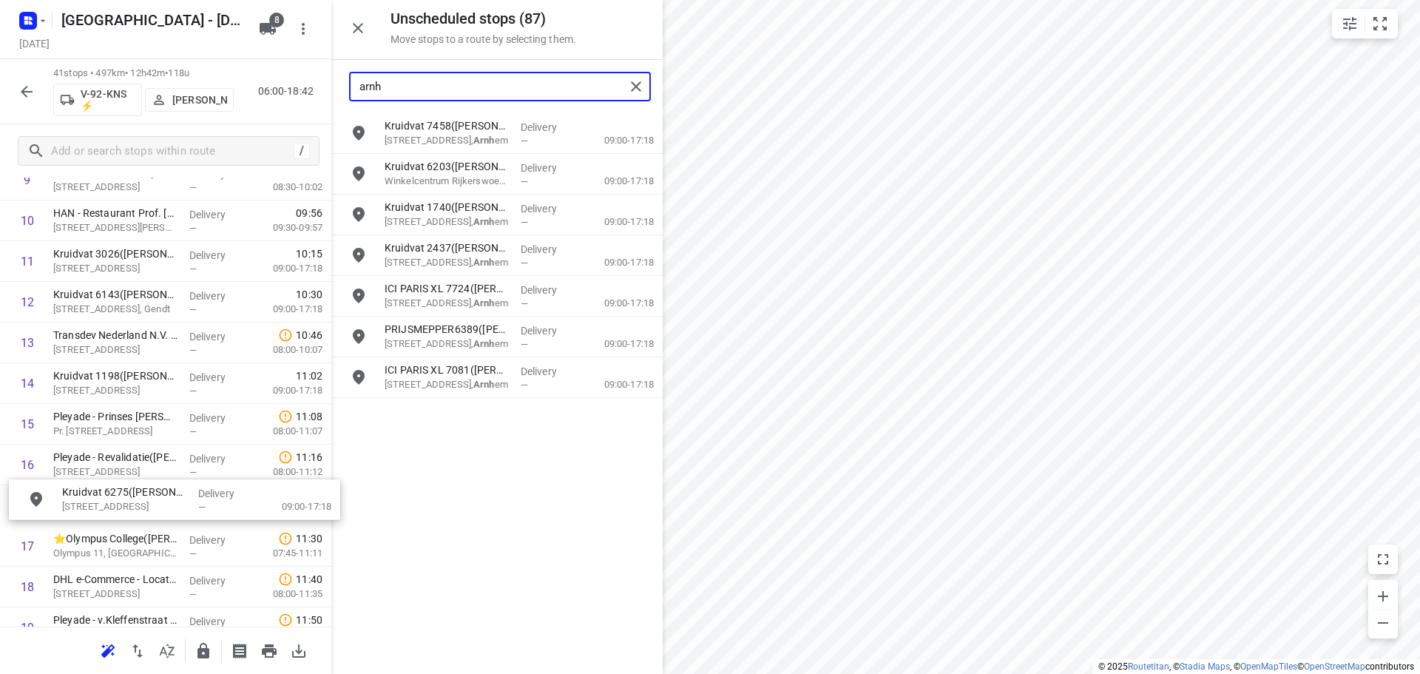
drag, startPoint x: 453, startPoint y: 129, endPoint x: 131, endPoint y: 504, distance: 494.1
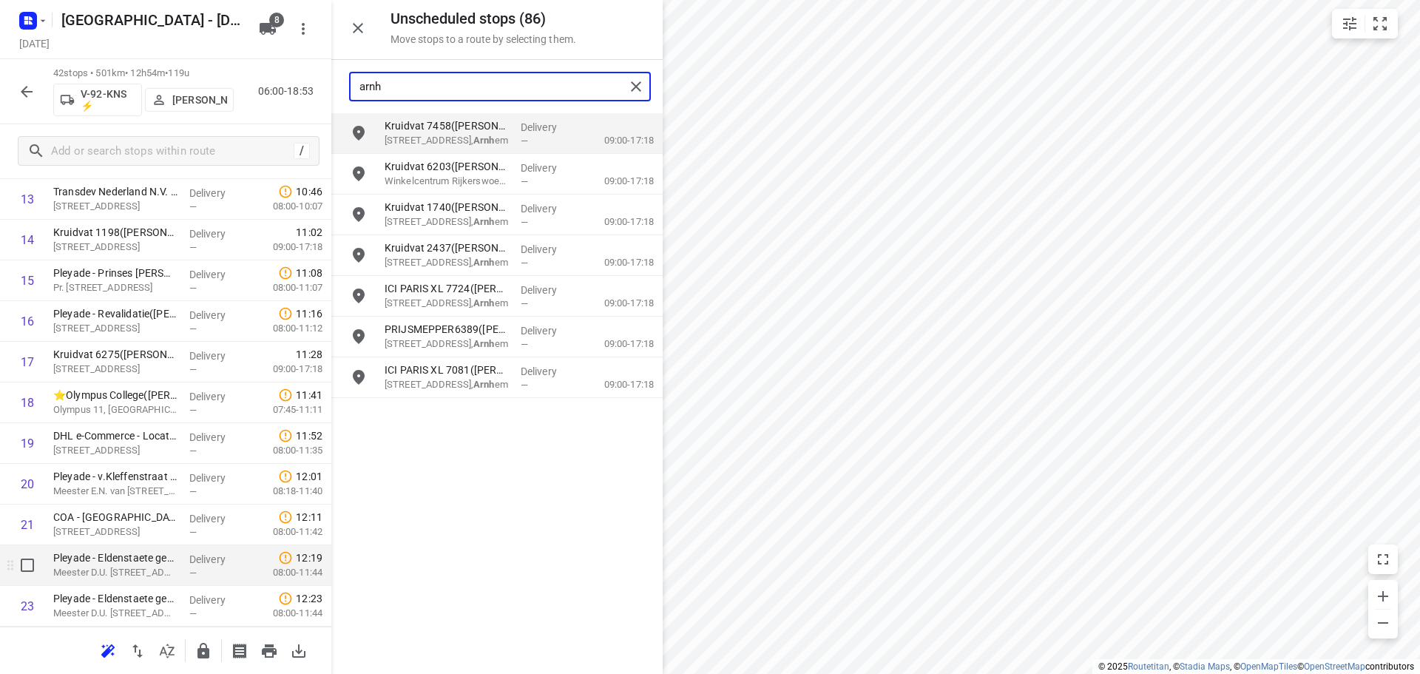
scroll to position [607, 0]
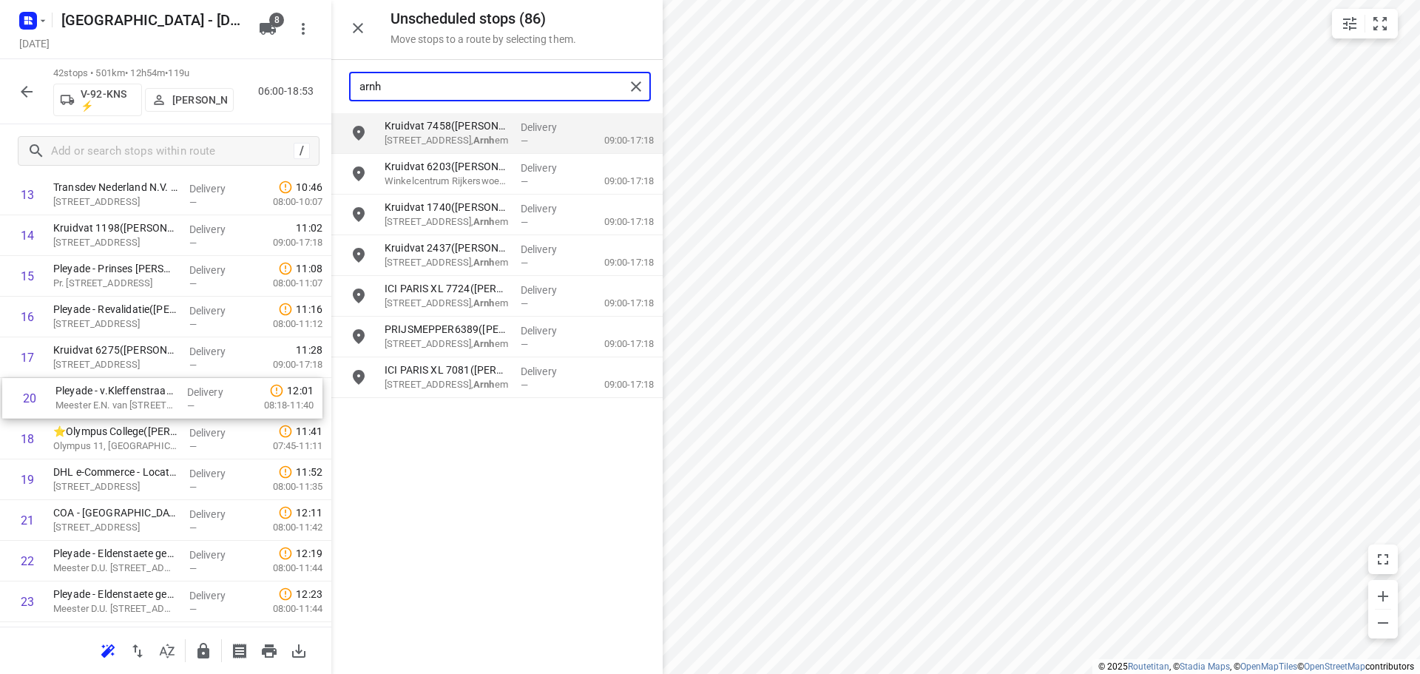
drag, startPoint x: 86, startPoint y: 489, endPoint x: 95, endPoint y: 396, distance: 93.7
click at [95, 396] on div "1 ⭐👷🏻 Royal SMIT Transformers B.V. - Nijmegen(Jorden Verhaaf) Groenestraat 336,…" at bounding box center [165, 540] width 331 height 1709
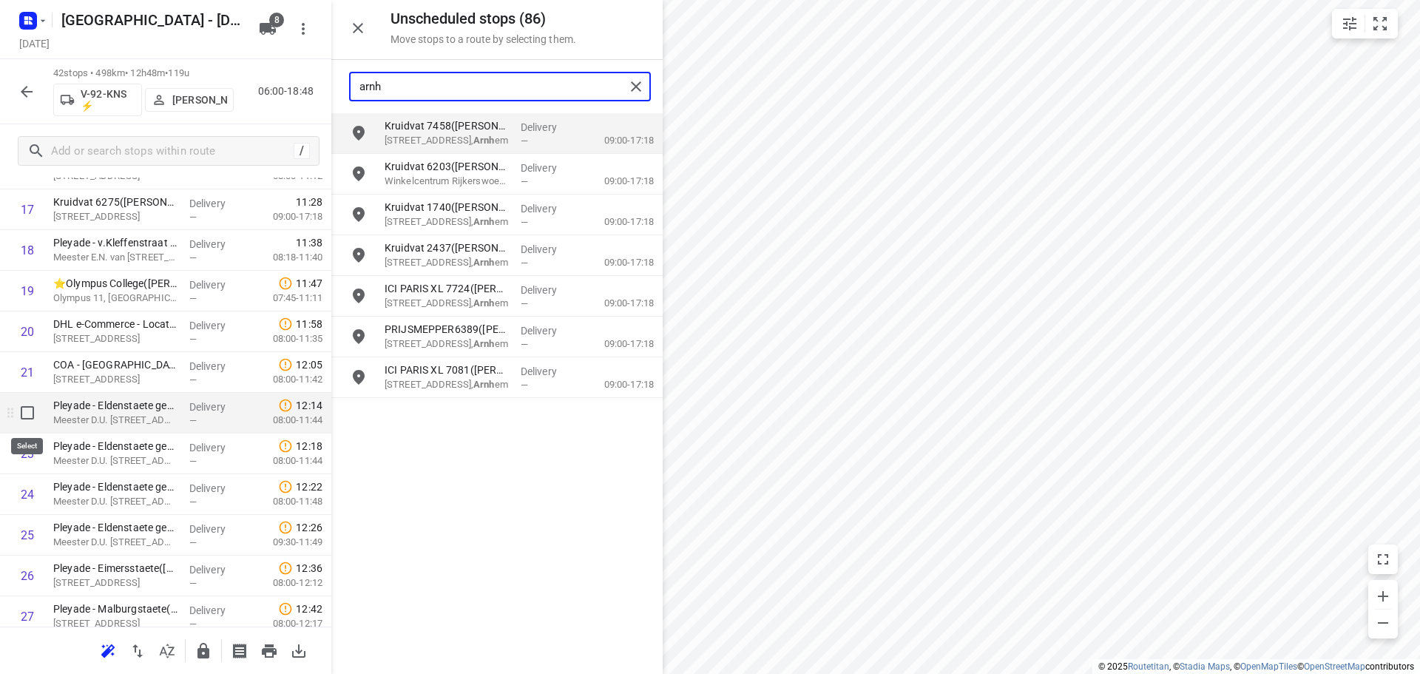
type input "arnh"
click at [24, 409] on input "checkbox" at bounding box center [28, 413] width 30 height 30
checkbox input "true"
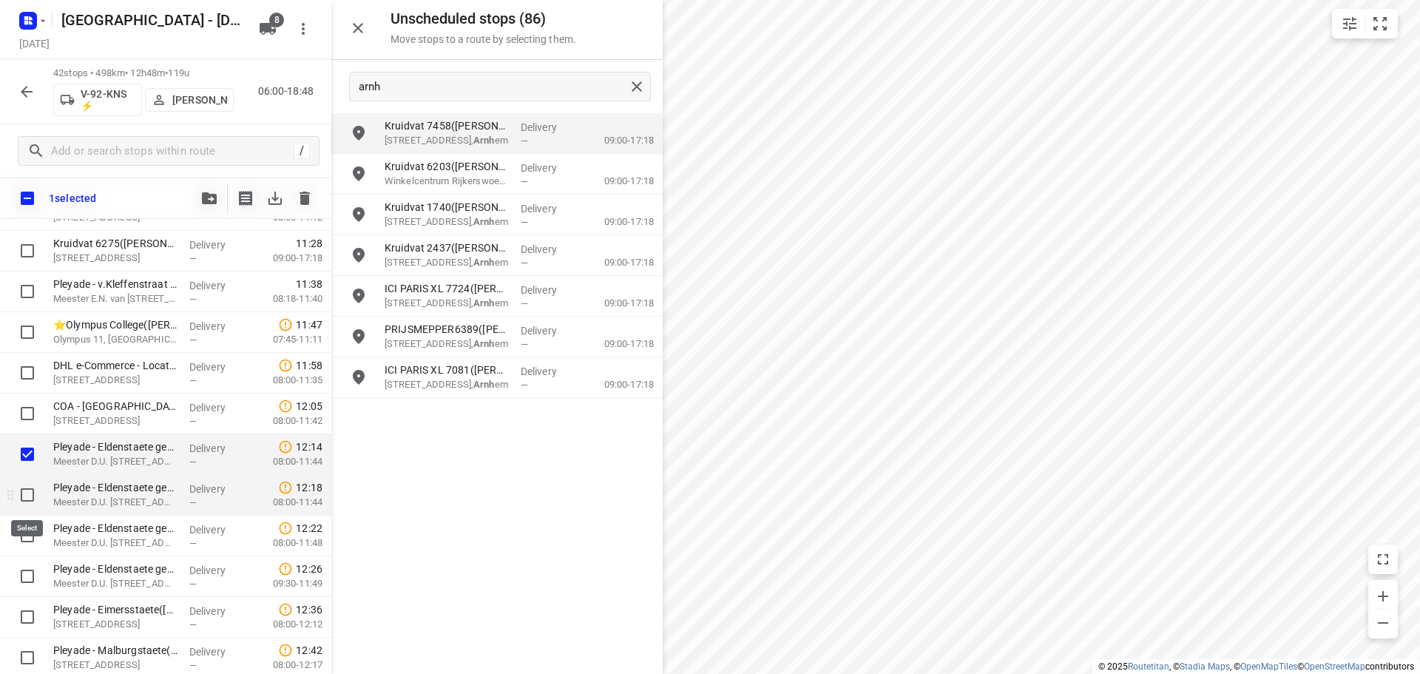
click at [27, 496] on input "checkbox" at bounding box center [28, 495] width 30 height 30
checkbox input "true"
click at [20, 529] on input "checkbox" at bounding box center [28, 536] width 30 height 30
checkbox input "true"
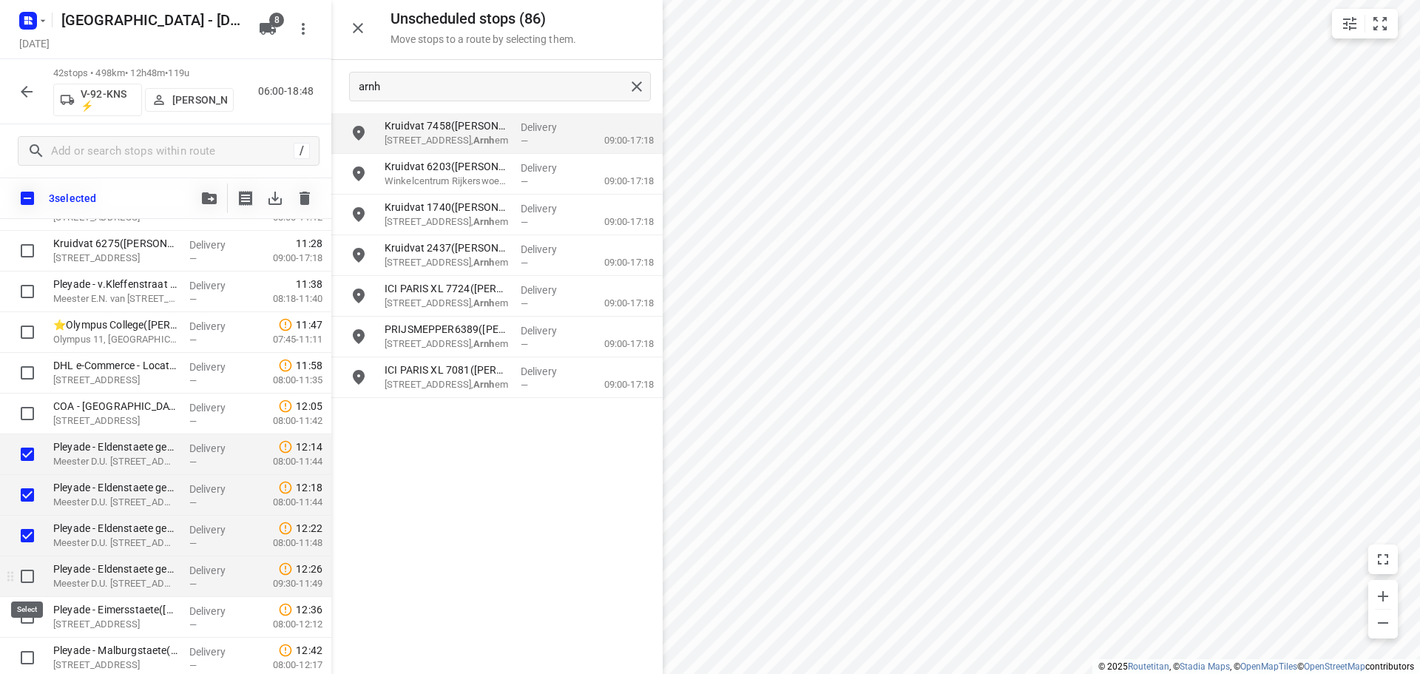
click at [22, 570] on input "checkbox" at bounding box center [28, 577] width 30 height 30
checkbox input "true"
click at [26, 615] on input "checkbox" at bounding box center [28, 617] width 30 height 30
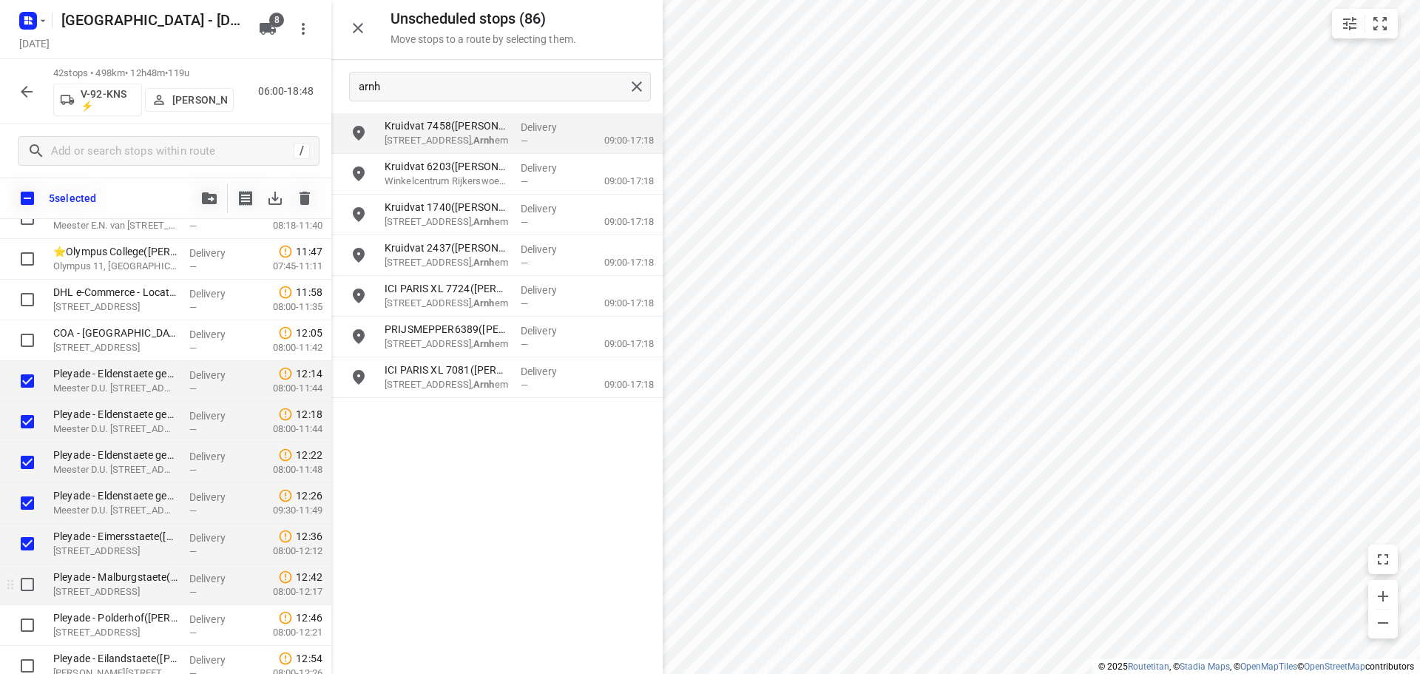
scroll to position [829, 0]
click at [26, 544] on input "checkbox" at bounding box center [28, 543] width 30 height 30
checkbox input "false"
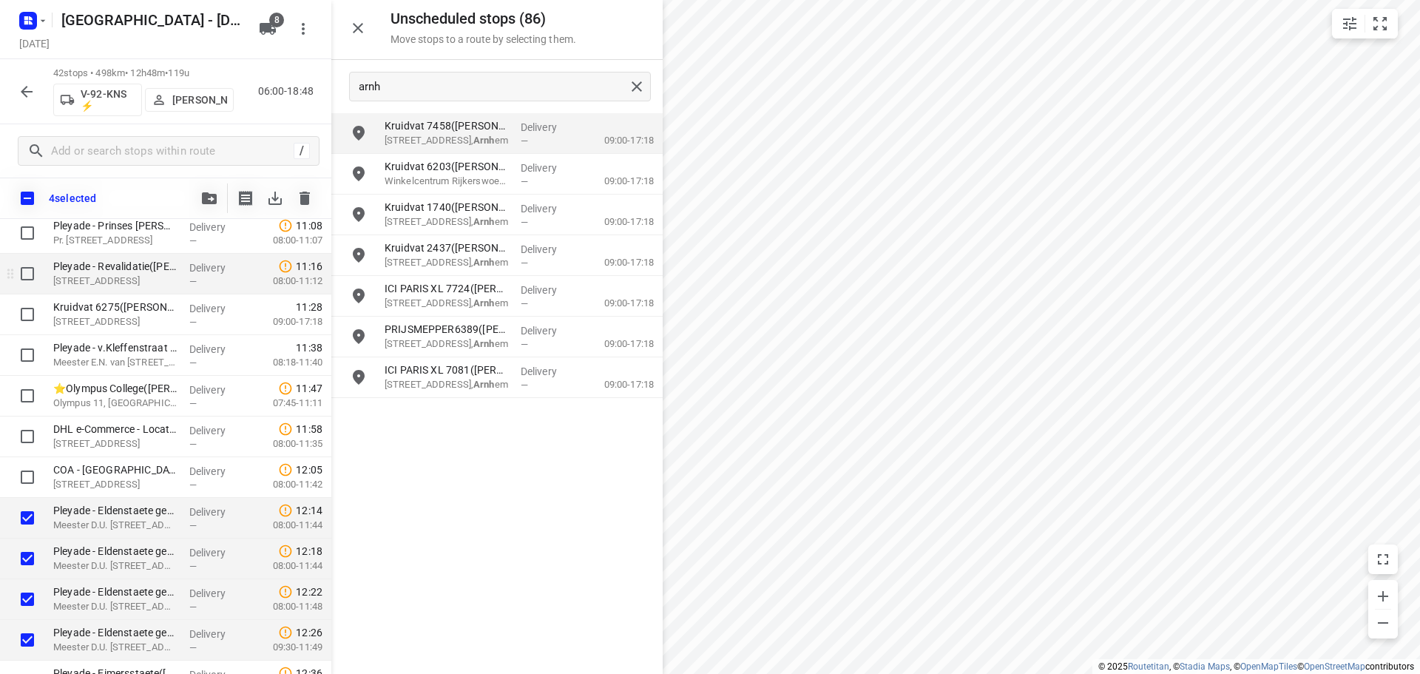
scroll to position [681, 0]
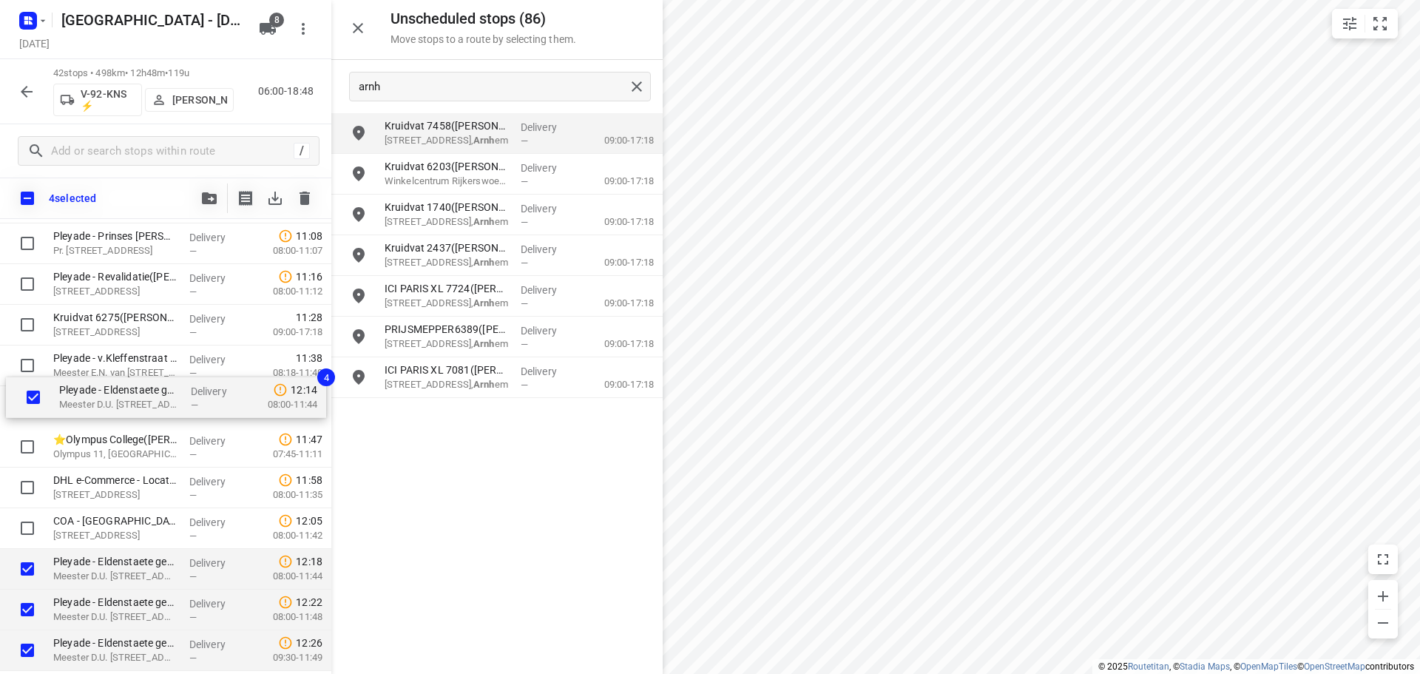
drag, startPoint x: 92, startPoint y: 540, endPoint x: 102, endPoint y: 409, distance: 131.3
click at [102, 409] on div "⭐👷🏻 Royal SMIT Transformers B.V. - Nijmegen(Jorden Verhaaf) Groenestraat 336, N…" at bounding box center [165, 508] width 331 height 1709
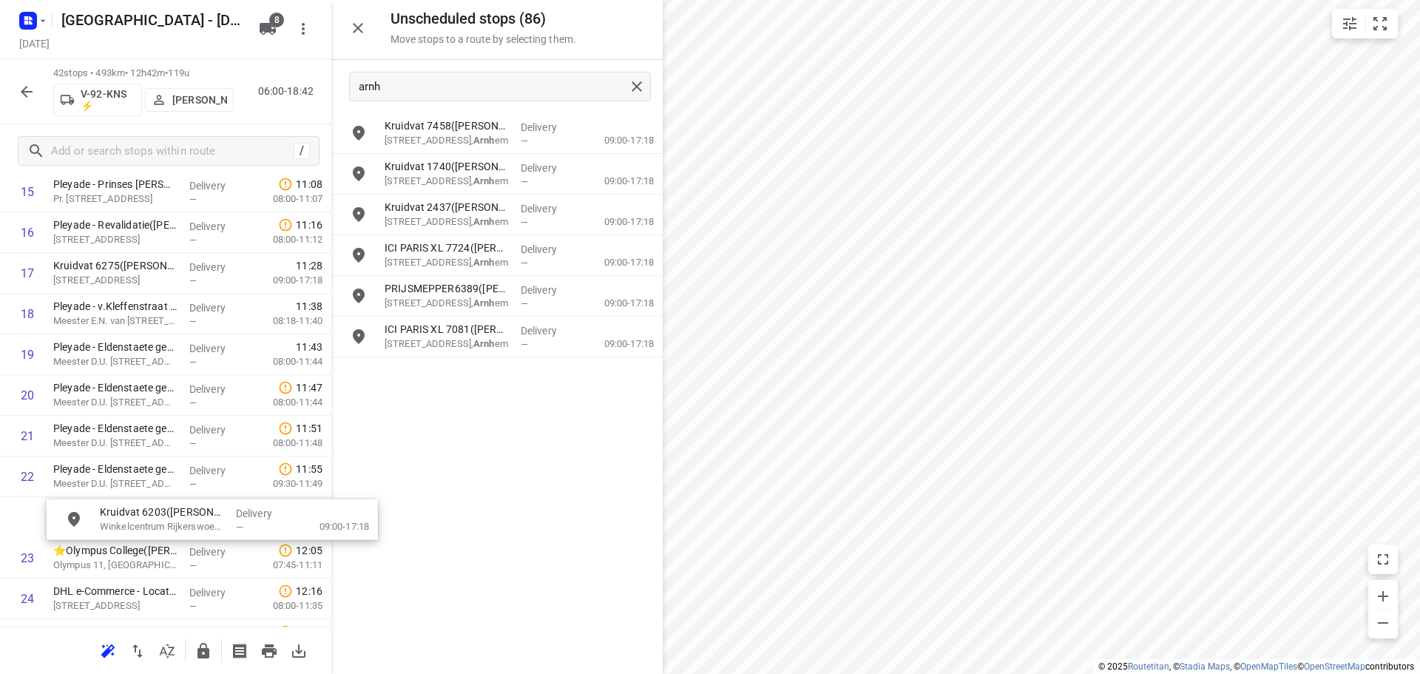
scroll to position [696, 0]
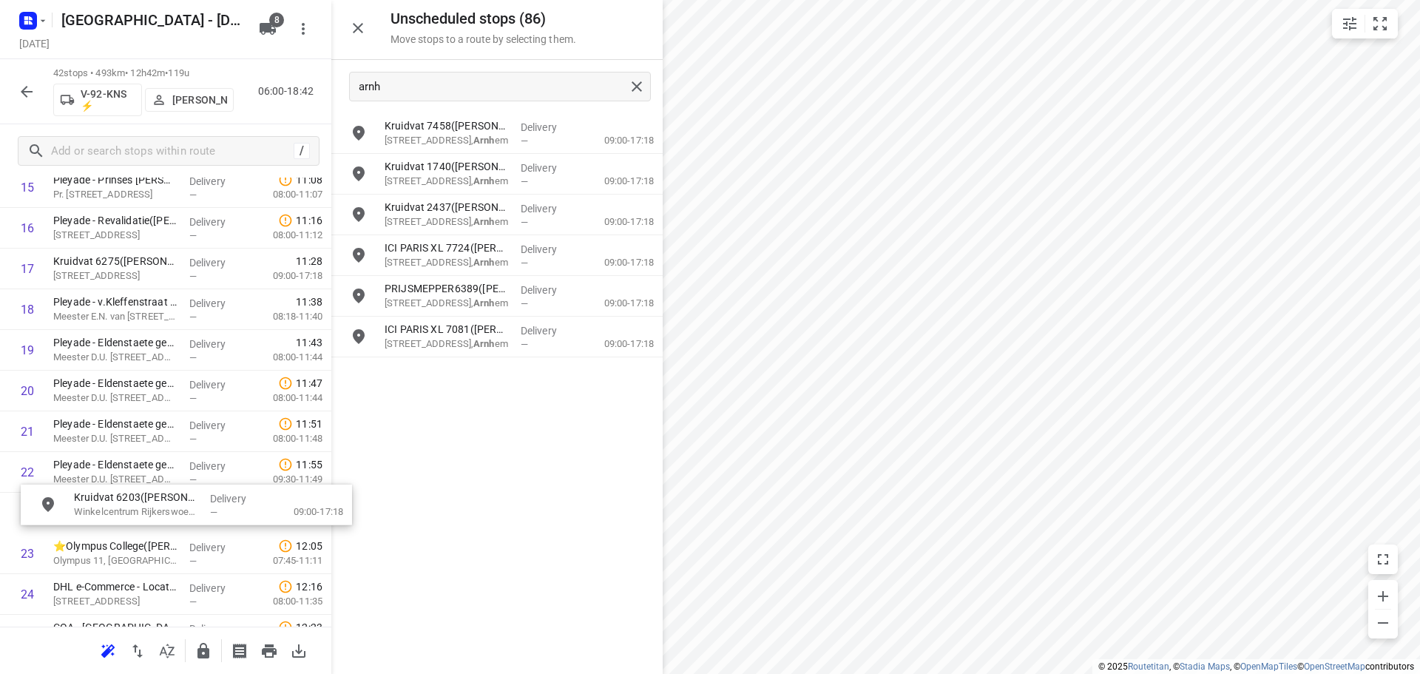
drag, startPoint x: 440, startPoint y: 179, endPoint x: 127, endPoint y: 513, distance: 458.0
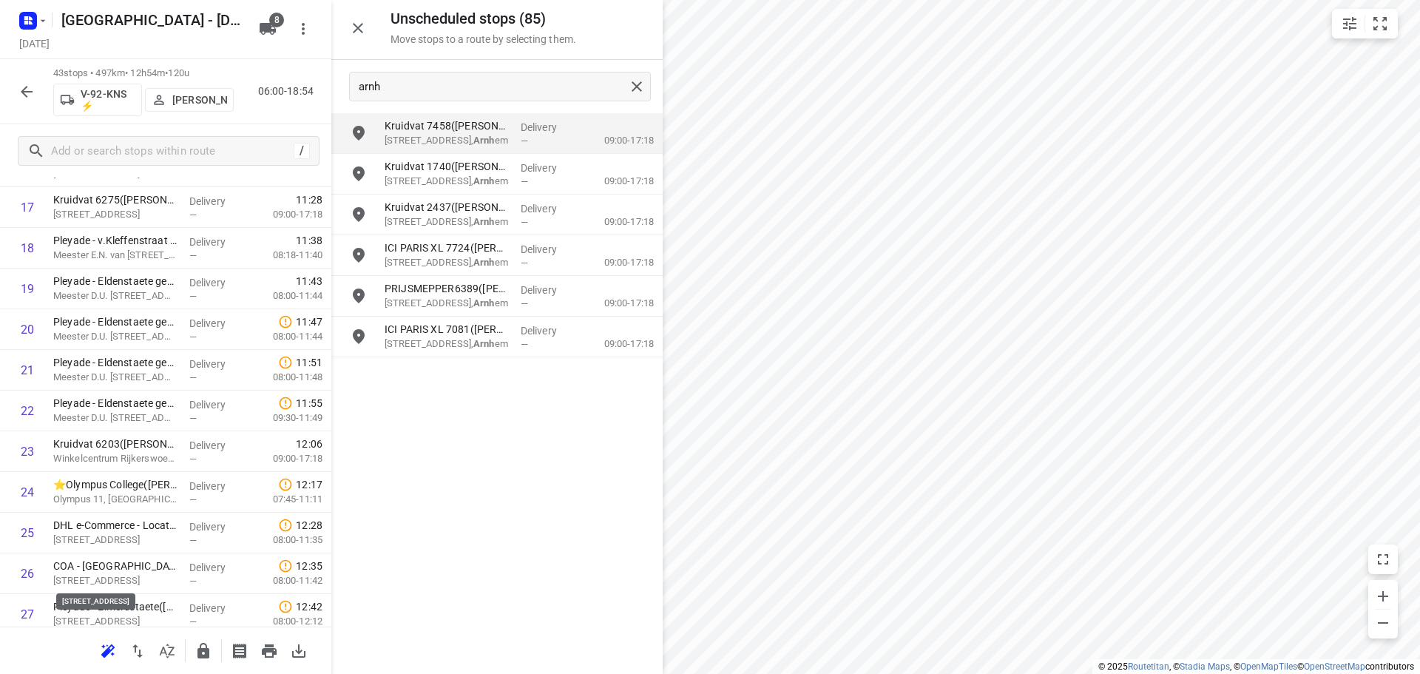
scroll to position [844, 0]
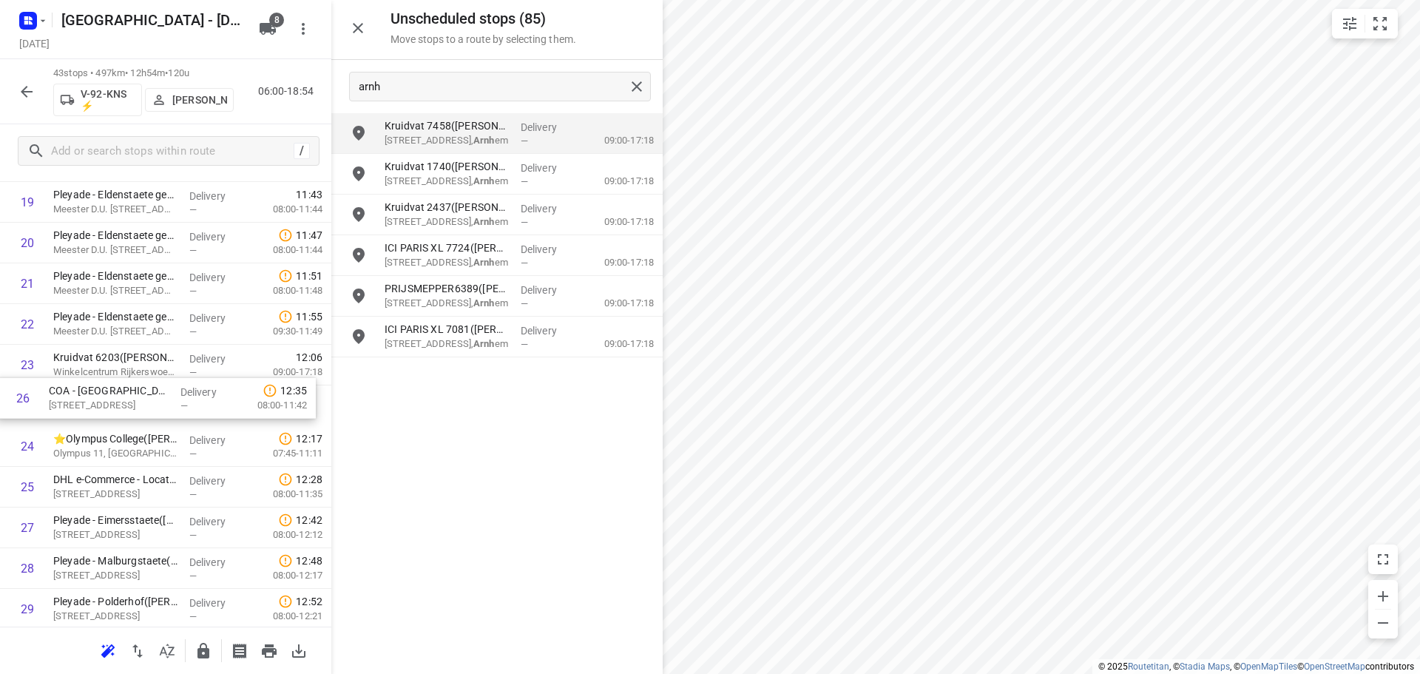
drag, startPoint x: 105, startPoint y: 494, endPoint x: 107, endPoint y: 392, distance: 102.1
click at [107, 392] on div "1 ⭐👷🏻 Royal SMIT Transformers B.V. - Nijmegen(Jorden Verhaaf) Groenestraat 336,…" at bounding box center [165, 325] width 331 height 1750
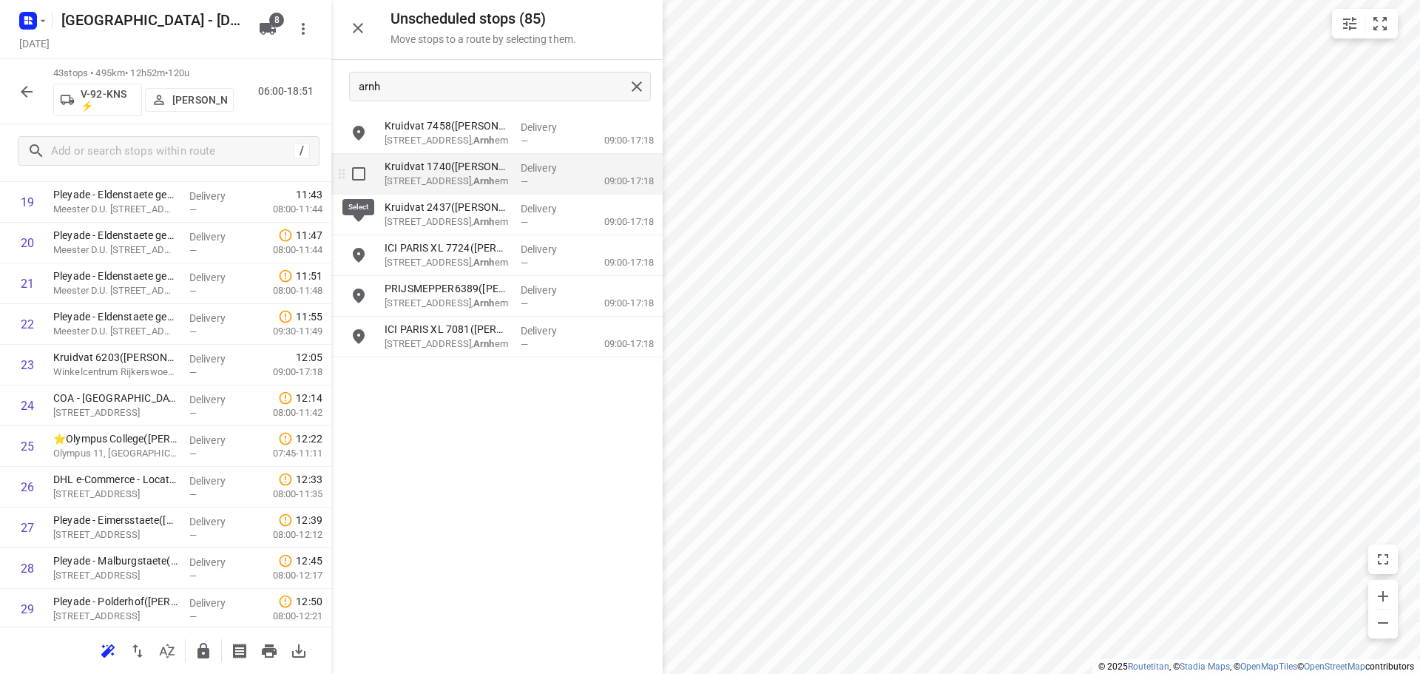
click at [360, 174] on input "grid" at bounding box center [359, 174] width 30 height 30
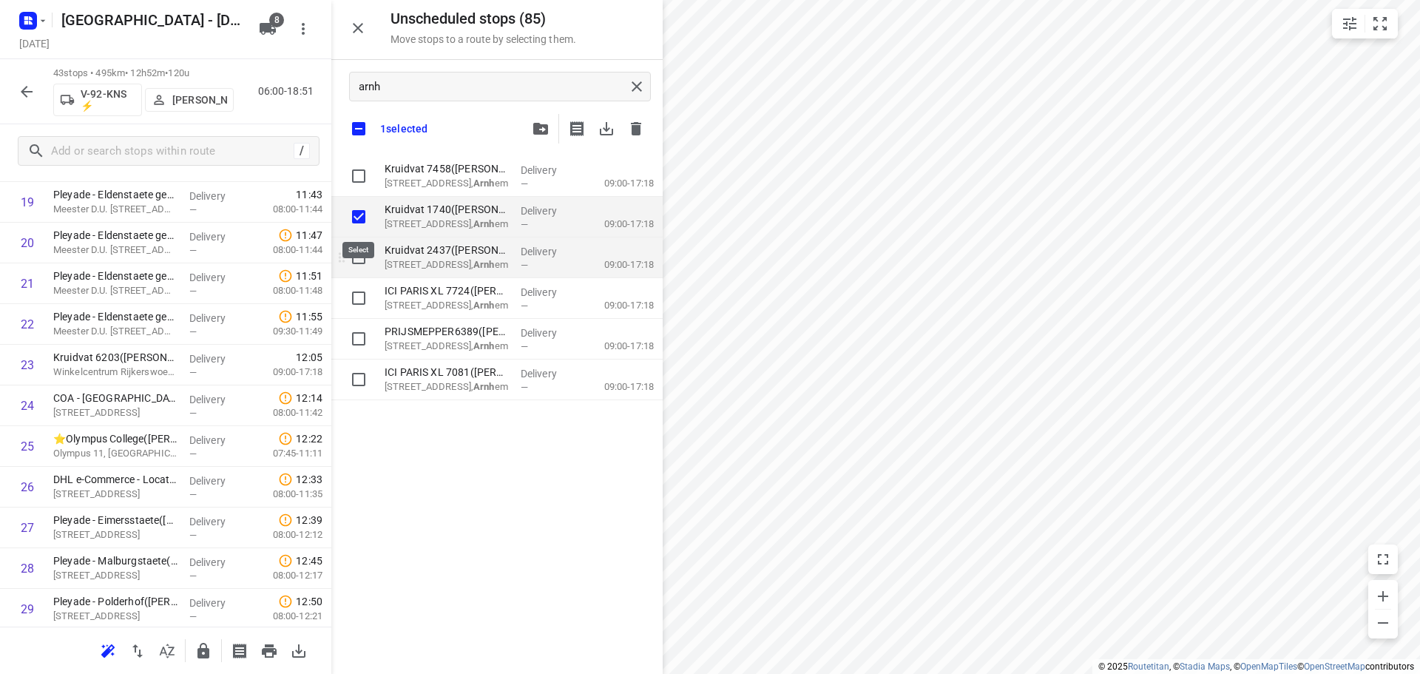
checkbox input "true"
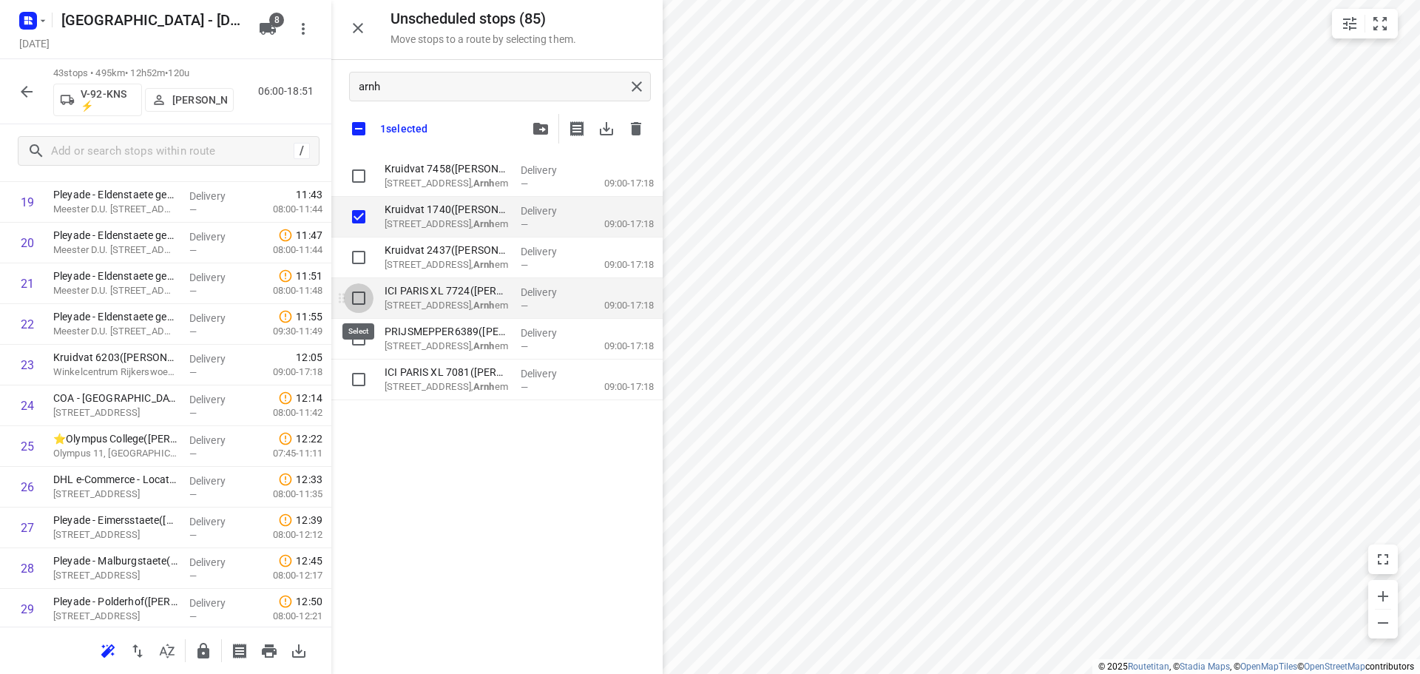
click at [358, 303] on input "grid" at bounding box center [359, 298] width 30 height 30
checkbox input "true"
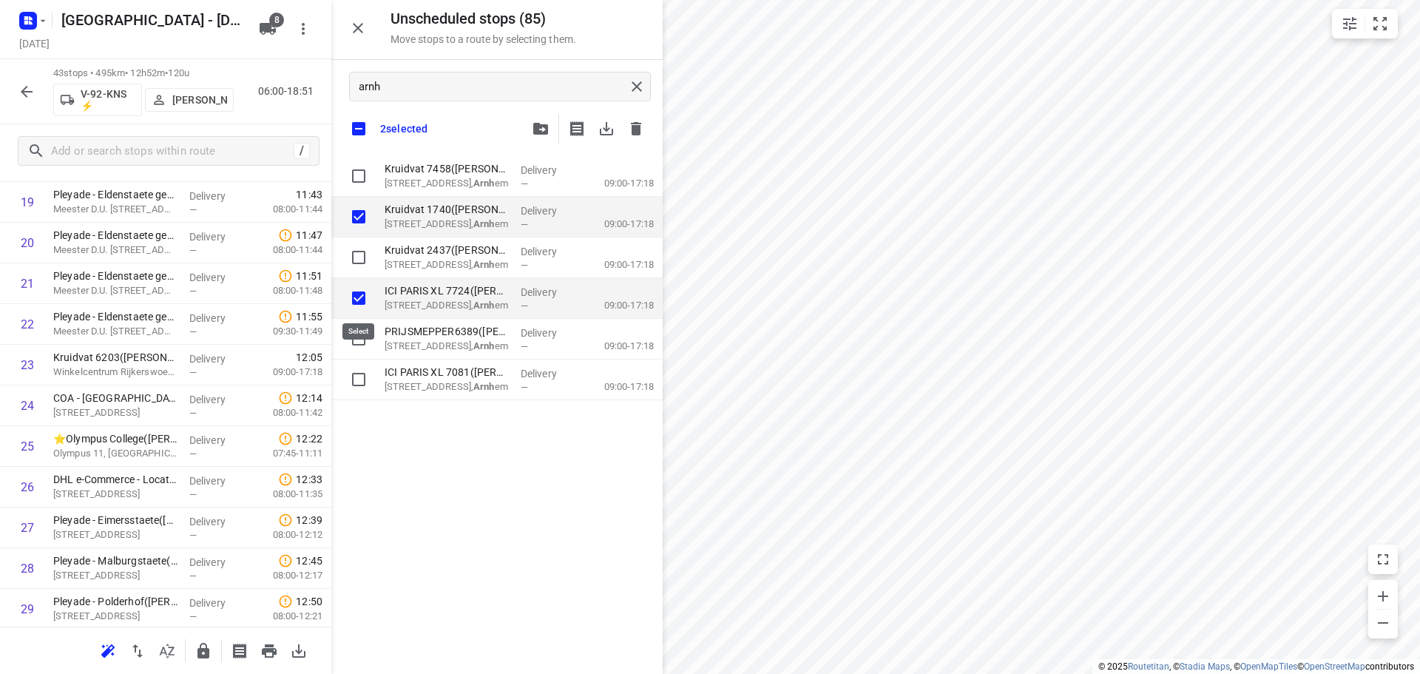
checkbox input "true"
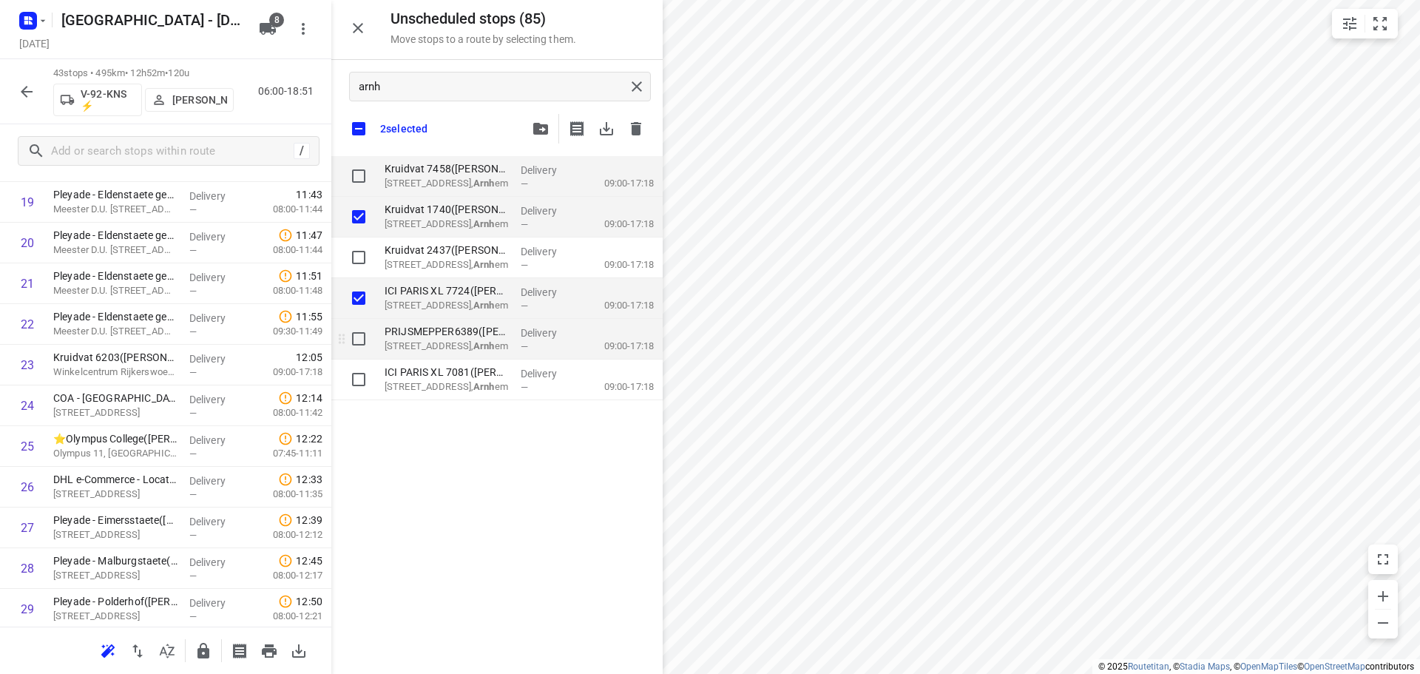
checkbox input "true"
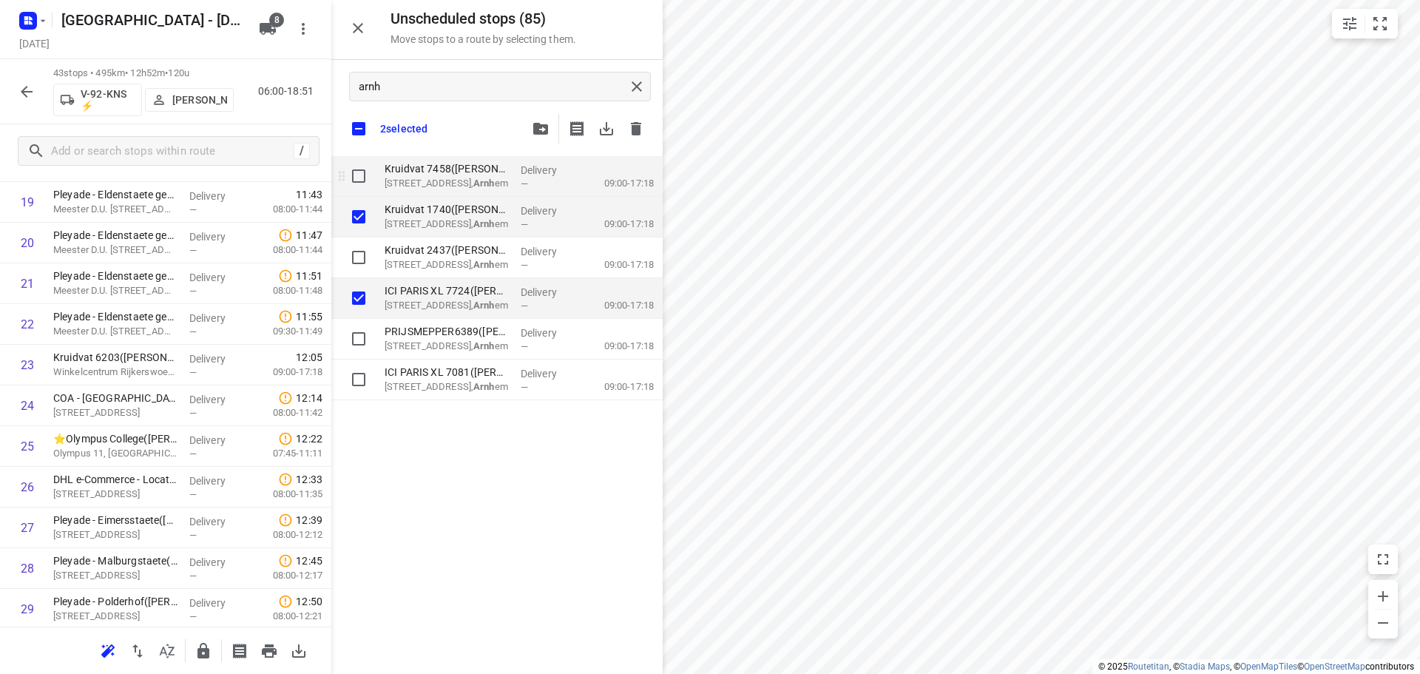
checkbox input "true"
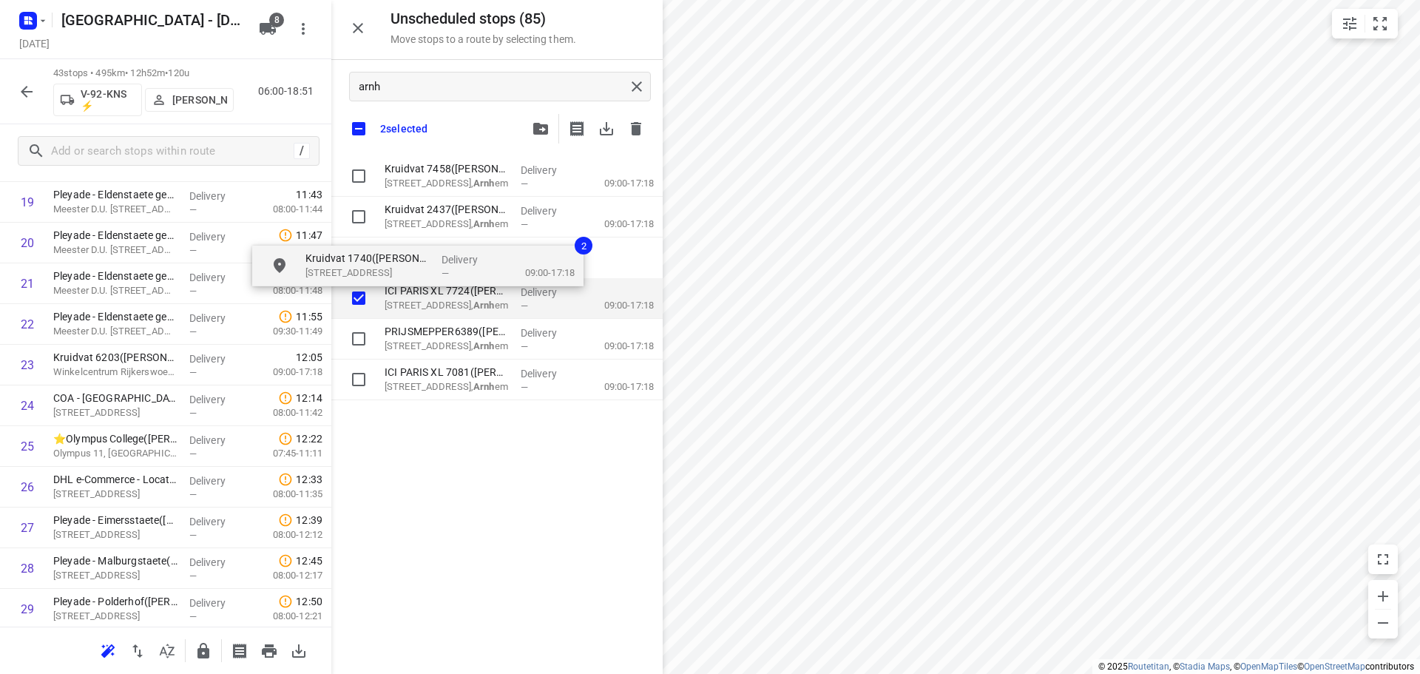
checkbox input "true"
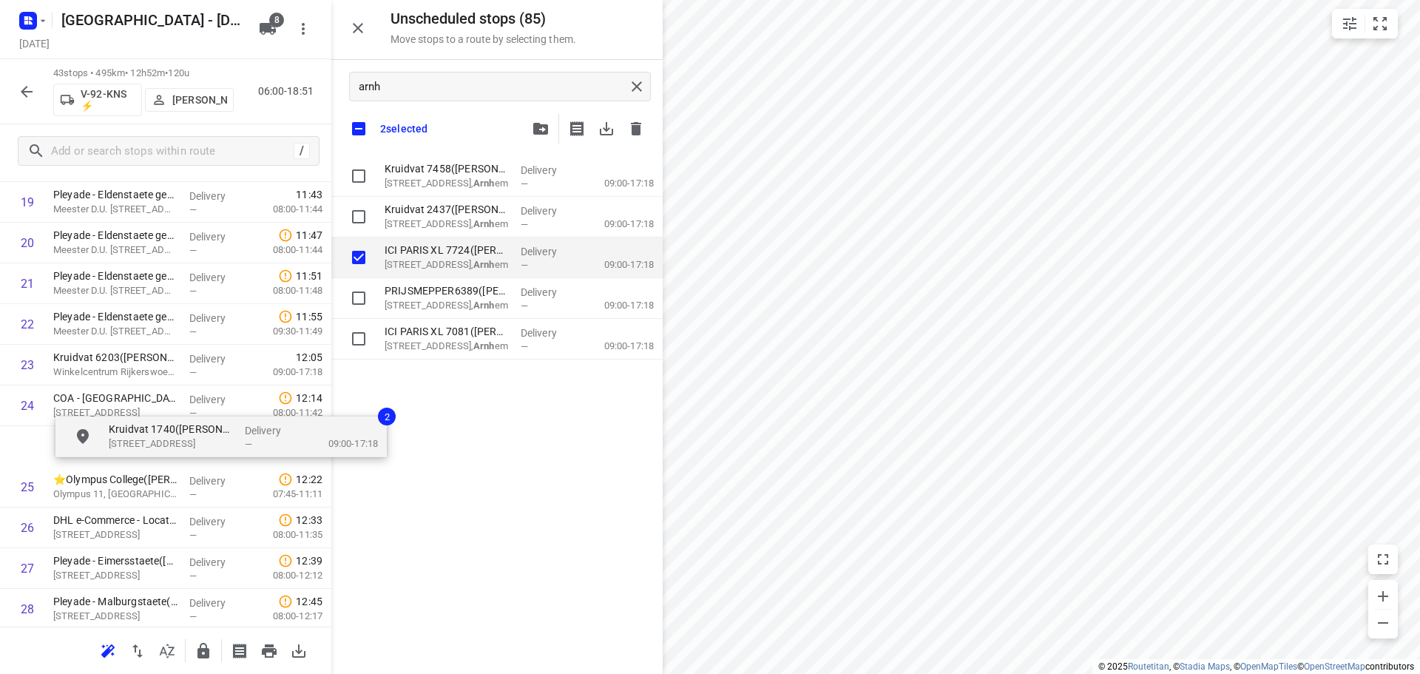
drag, startPoint x: 430, startPoint y: 226, endPoint x: 144, endPoint y: 453, distance: 365.0
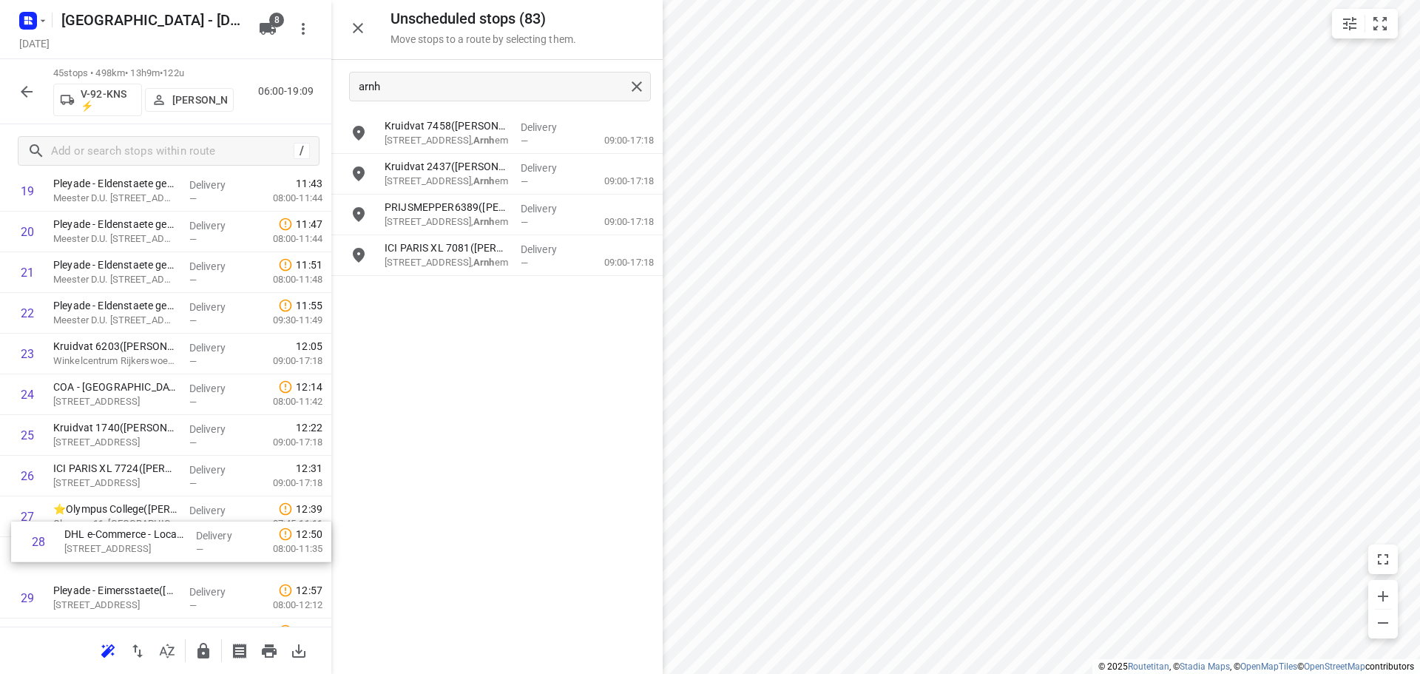
scroll to position [859, 0]
drag, startPoint x: 101, startPoint y: 573, endPoint x: 116, endPoint y: 508, distance: 66.9
click at [116, 508] on div "1 ⭐👷🏻 Royal SMIT Transformers B.V. - Nijmegen(Jorden Verhaaf) Groenestraat 336,…" at bounding box center [165, 350] width 331 height 1831
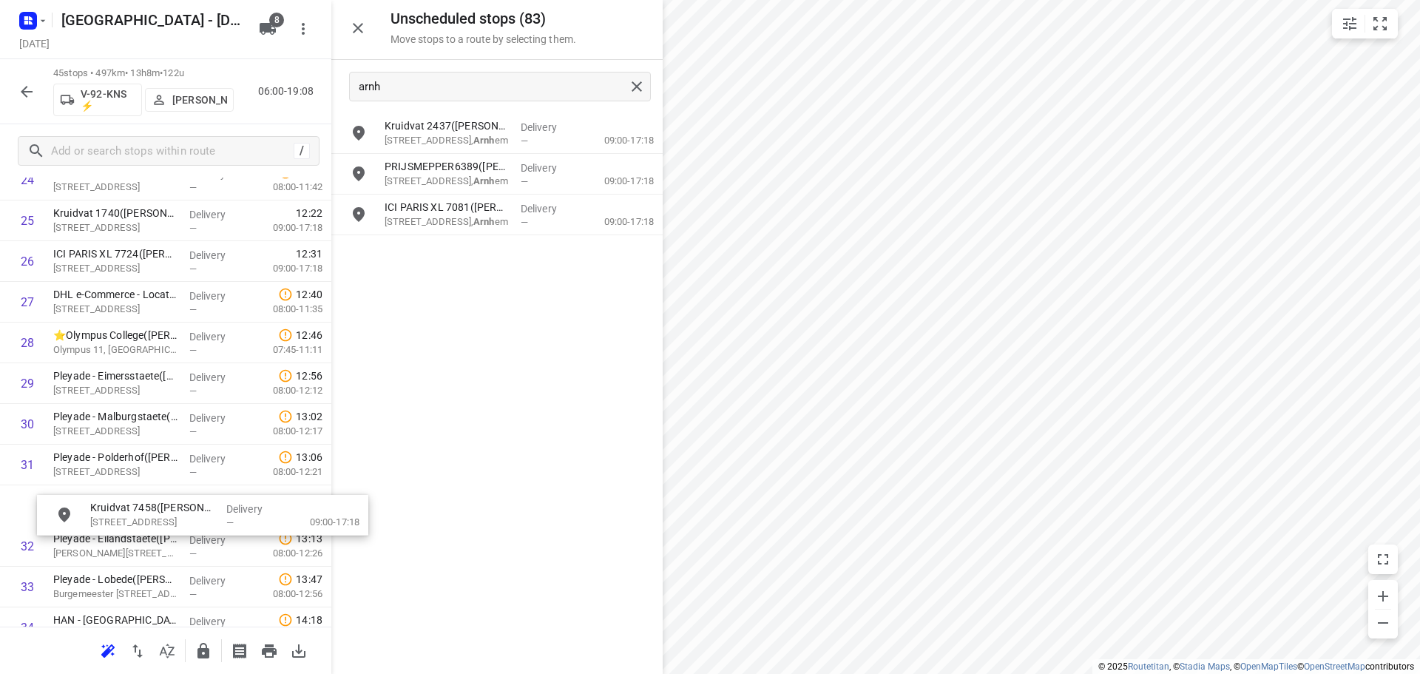
scroll to position [1071, 0]
drag, startPoint x: 426, startPoint y: 143, endPoint x: 114, endPoint y: 515, distance: 485.7
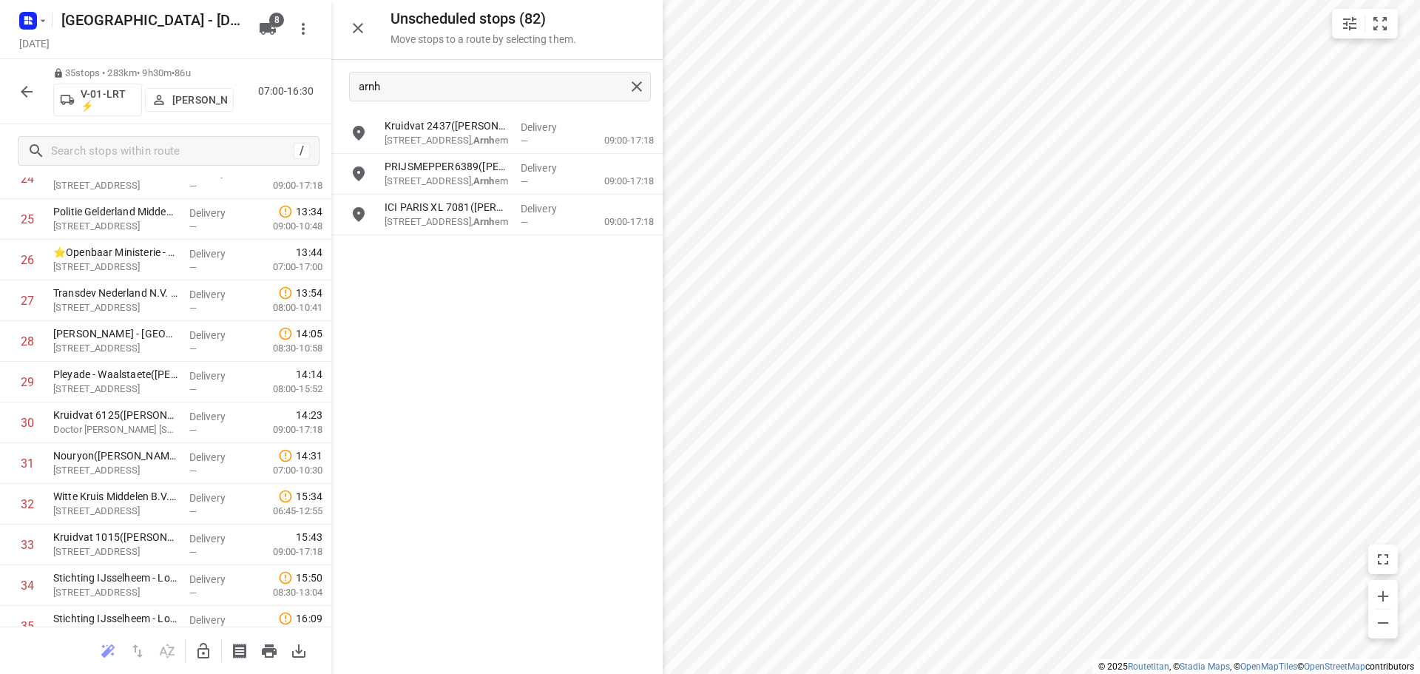
click at [200, 645] on icon "button" at bounding box center [204, 651] width 12 height 16
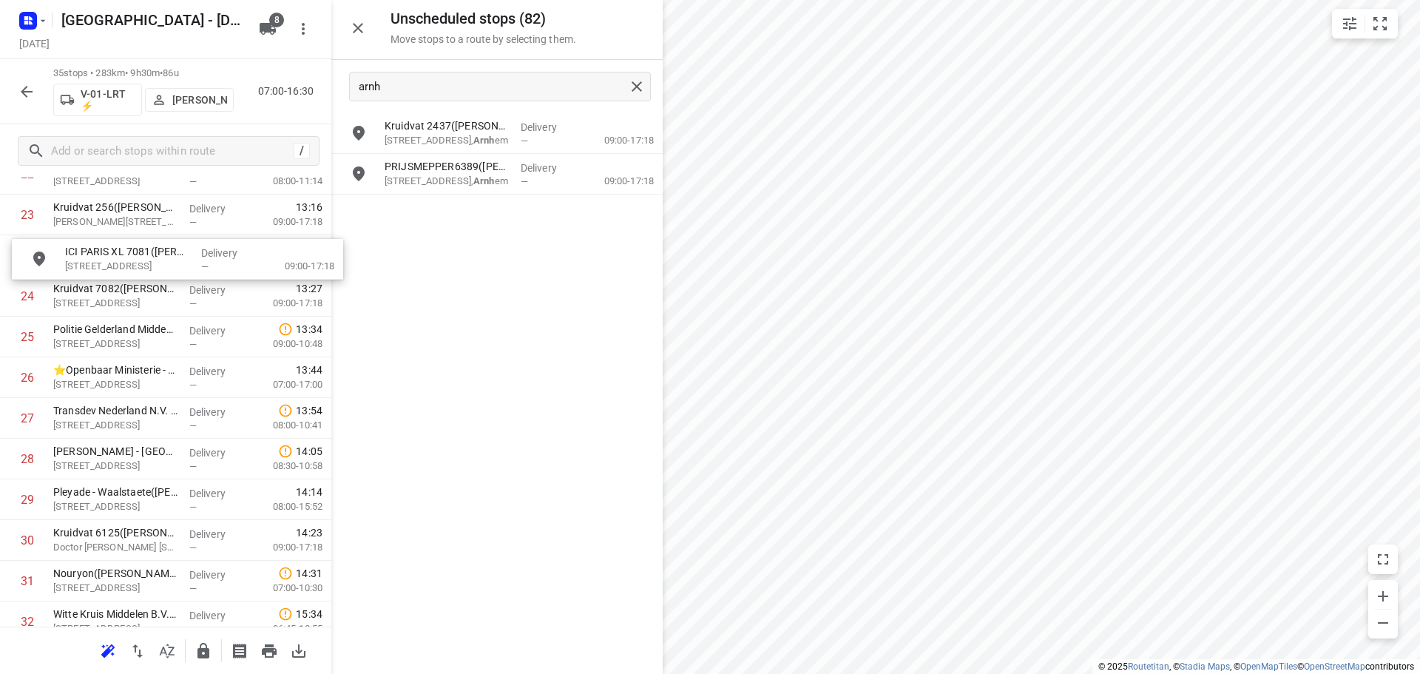
scroll to position [993, 0]
drag, startPoint x: 461, startPoint y: 213, endPoint x: 122, endPoint y: 303, distance: 350.6
click at [198, 649] on icon "button" at bounding box center [204, 651] width 12 height 16
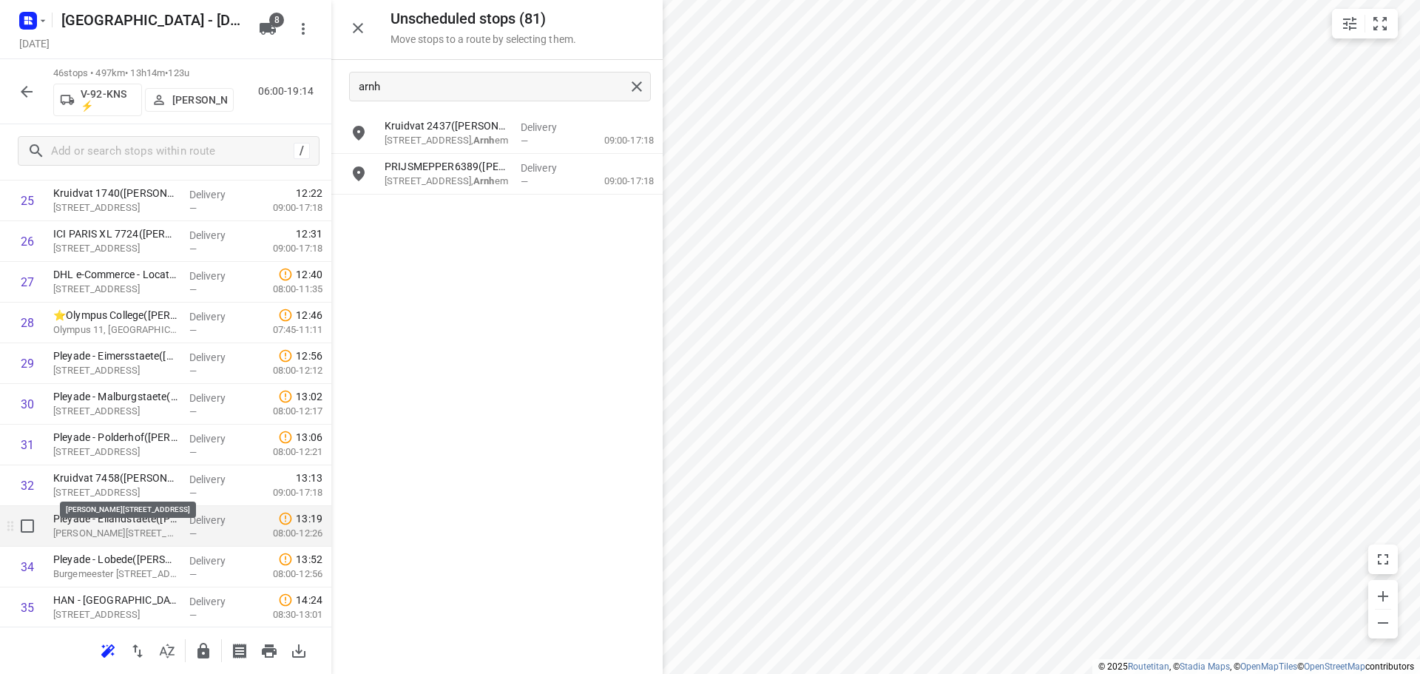
scroll to position [1141, 0]
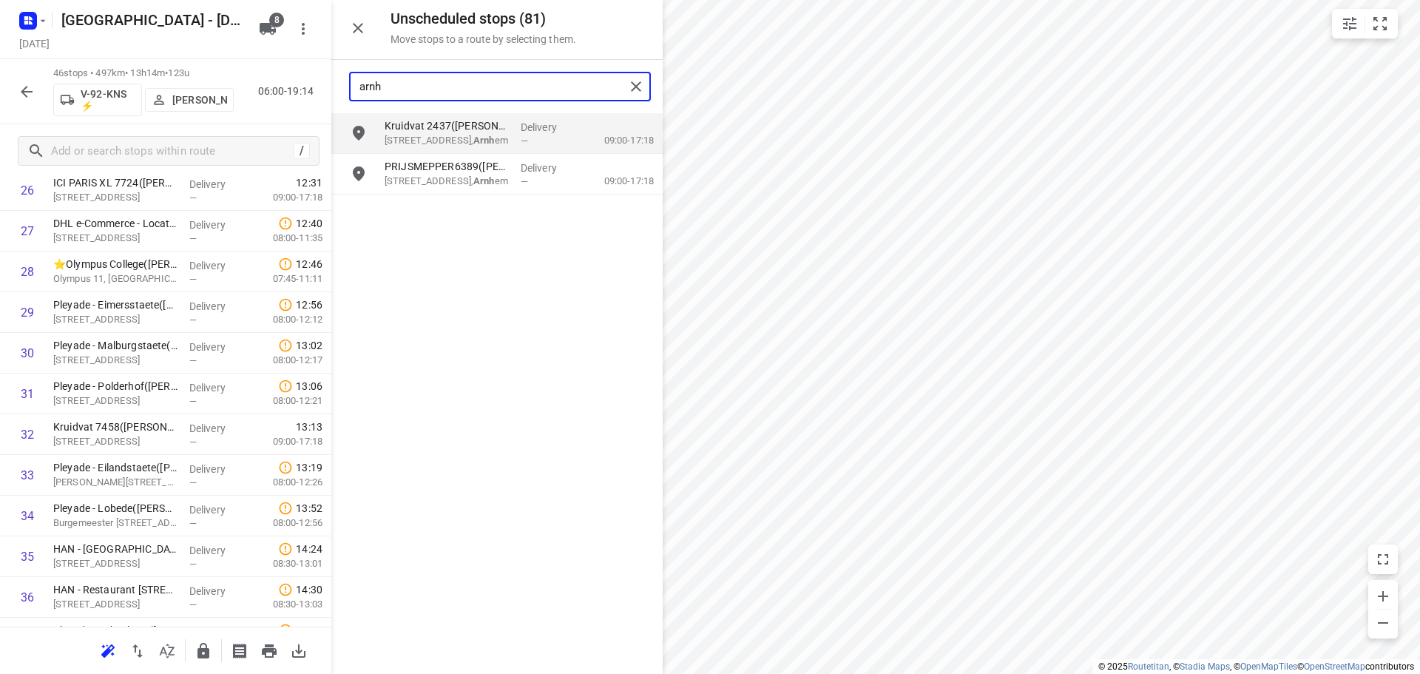
click at [442, 92] on input "arnh" at bounding box center [493, 86] width 266 height 23
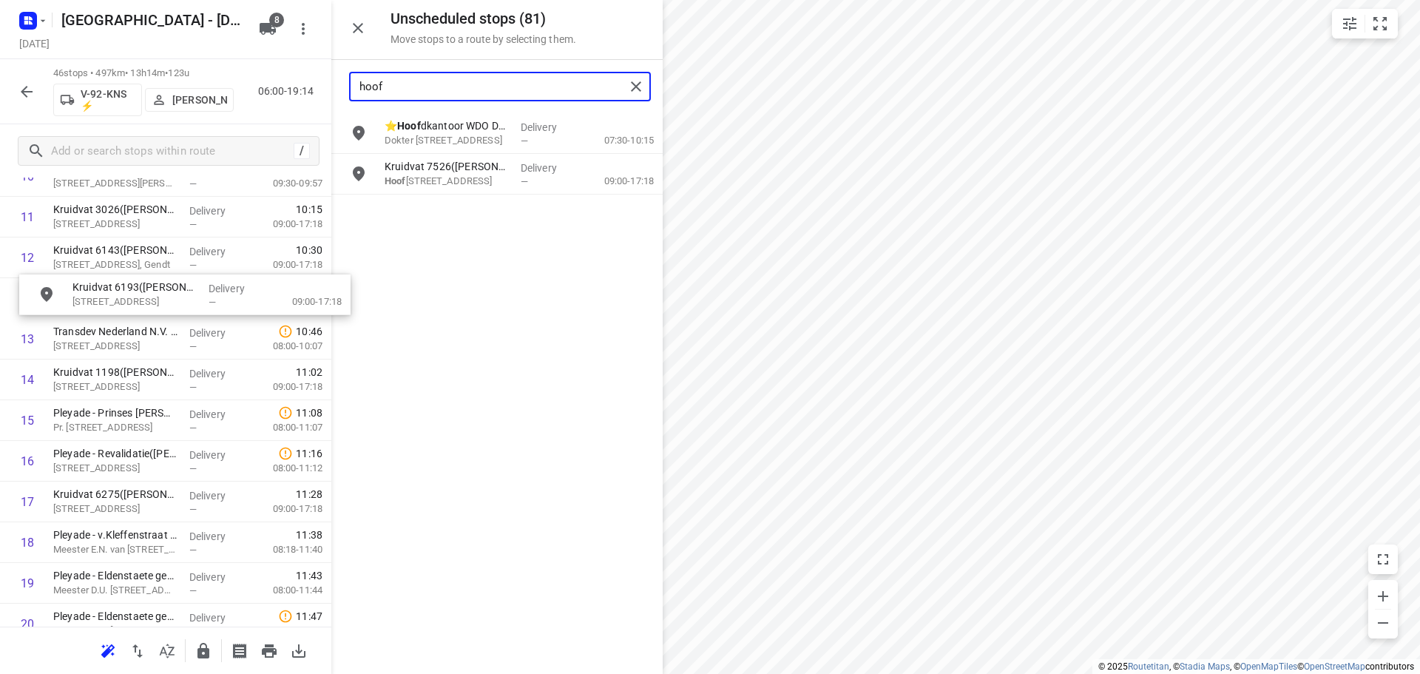
scroll to position [500, 0]
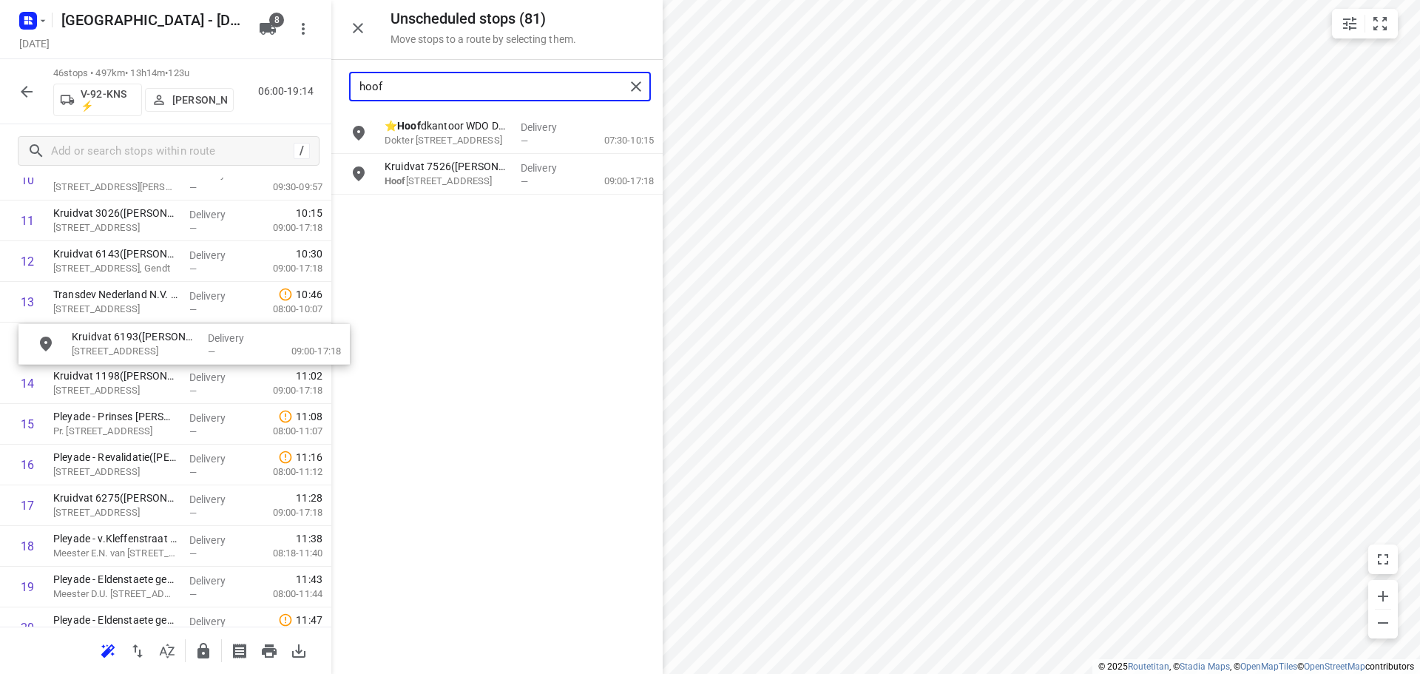
drag, startPoint x: 451, startPoint y: 220, endPoint x: 135, endPoint y: 357, distance: 344.3
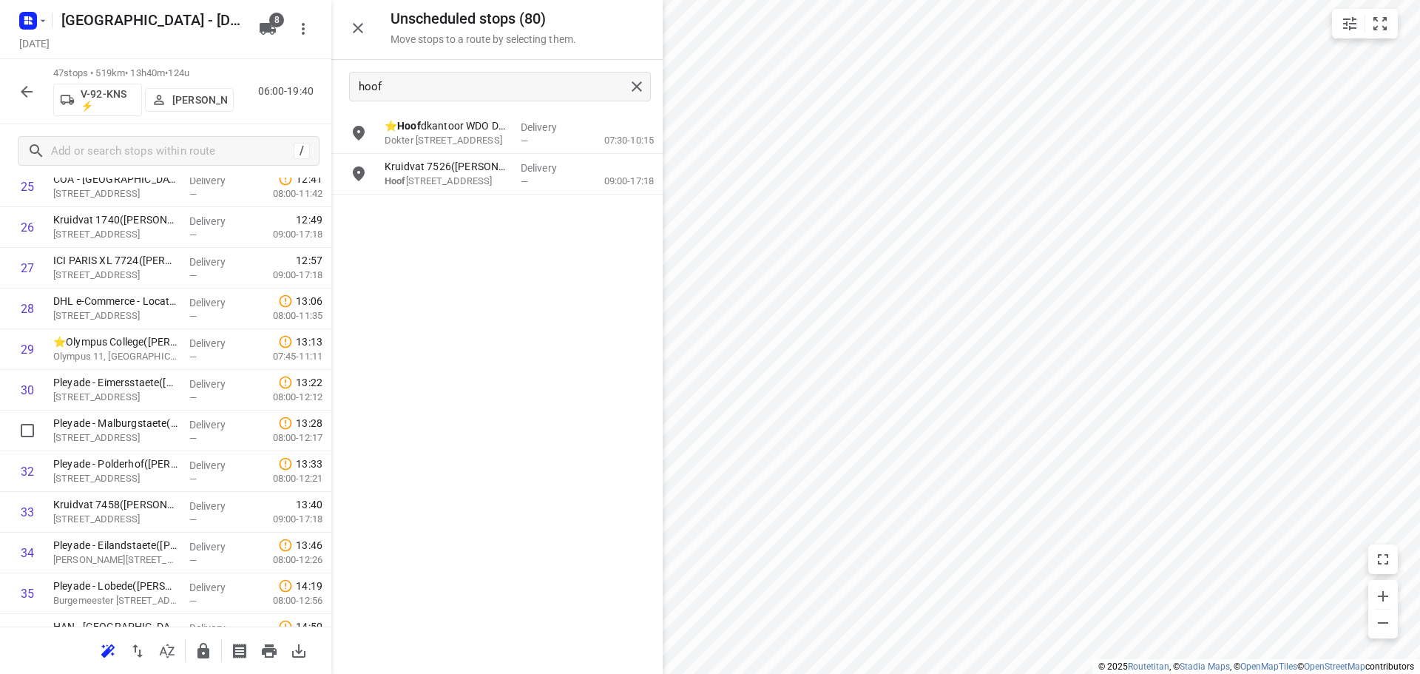
scroll to position [1388, 0]
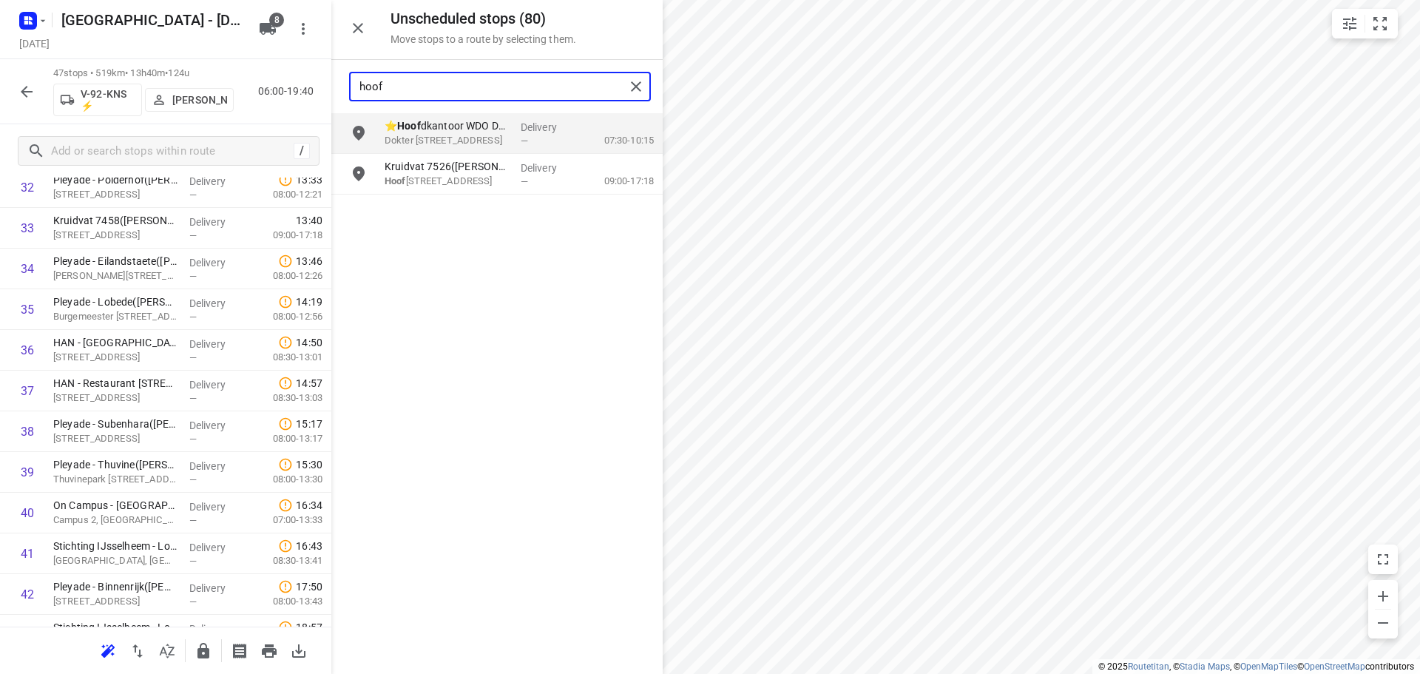
click at [451, 94] on input "hoof" at bounding box center [493, 86] width 266 height 23
type input "arnh"
click at [350, 127] on input "grid" at bounding box center [359, 133] width 30 height 30
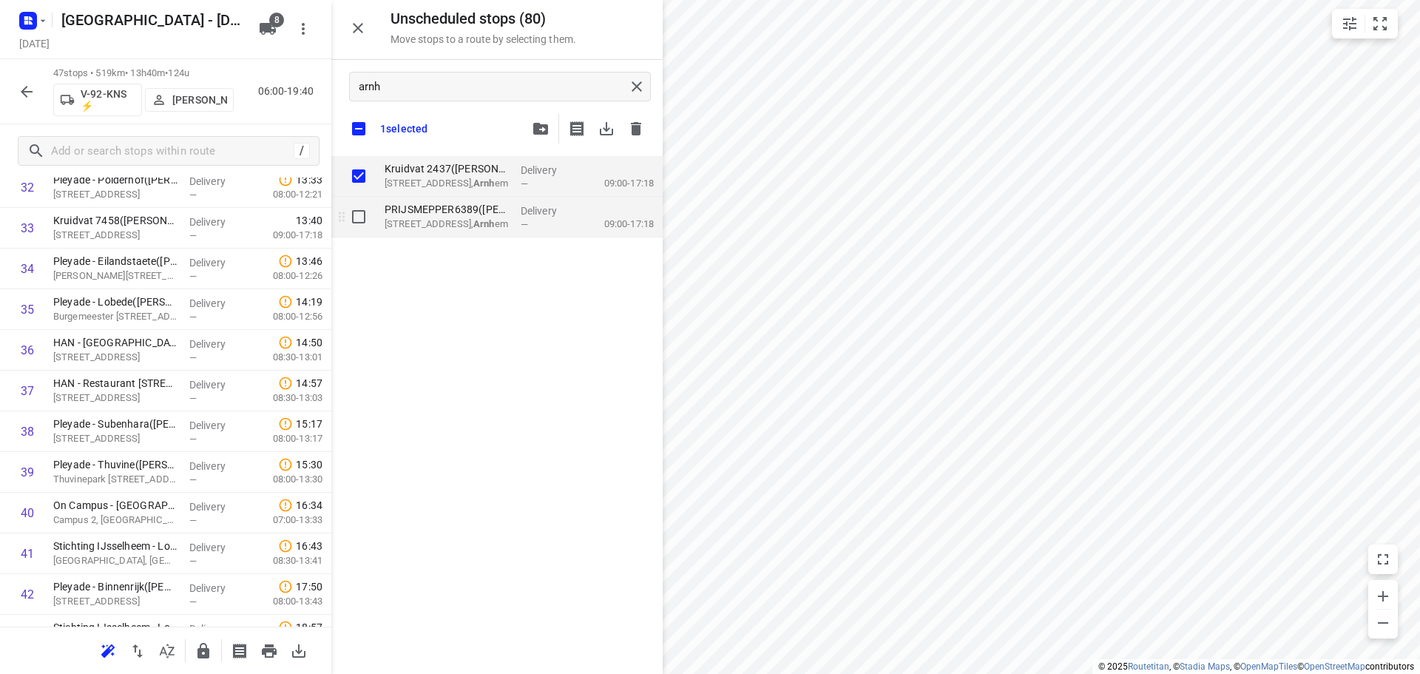
checkbox input "true"
click at [359, 208] on input "grid" at bounding box center [359, 217] width 30 height 30
checkbox input "true"
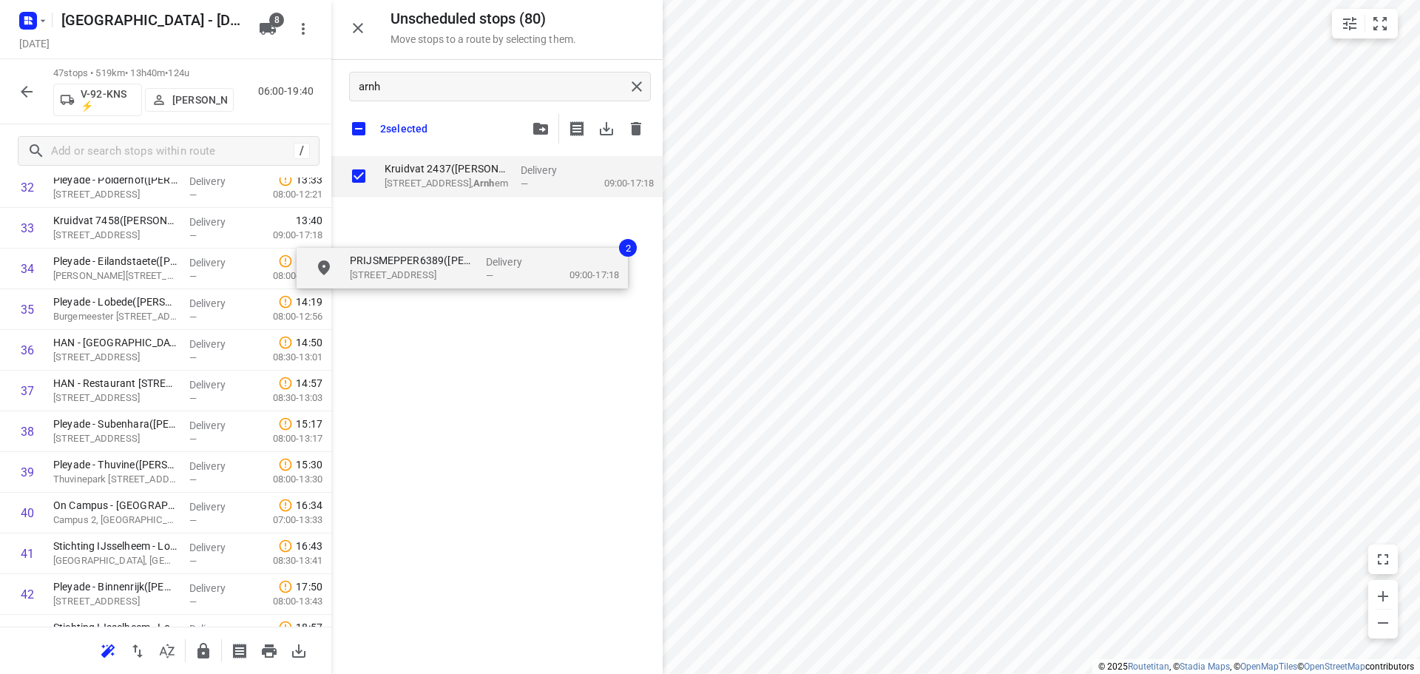
checkbox input "true"
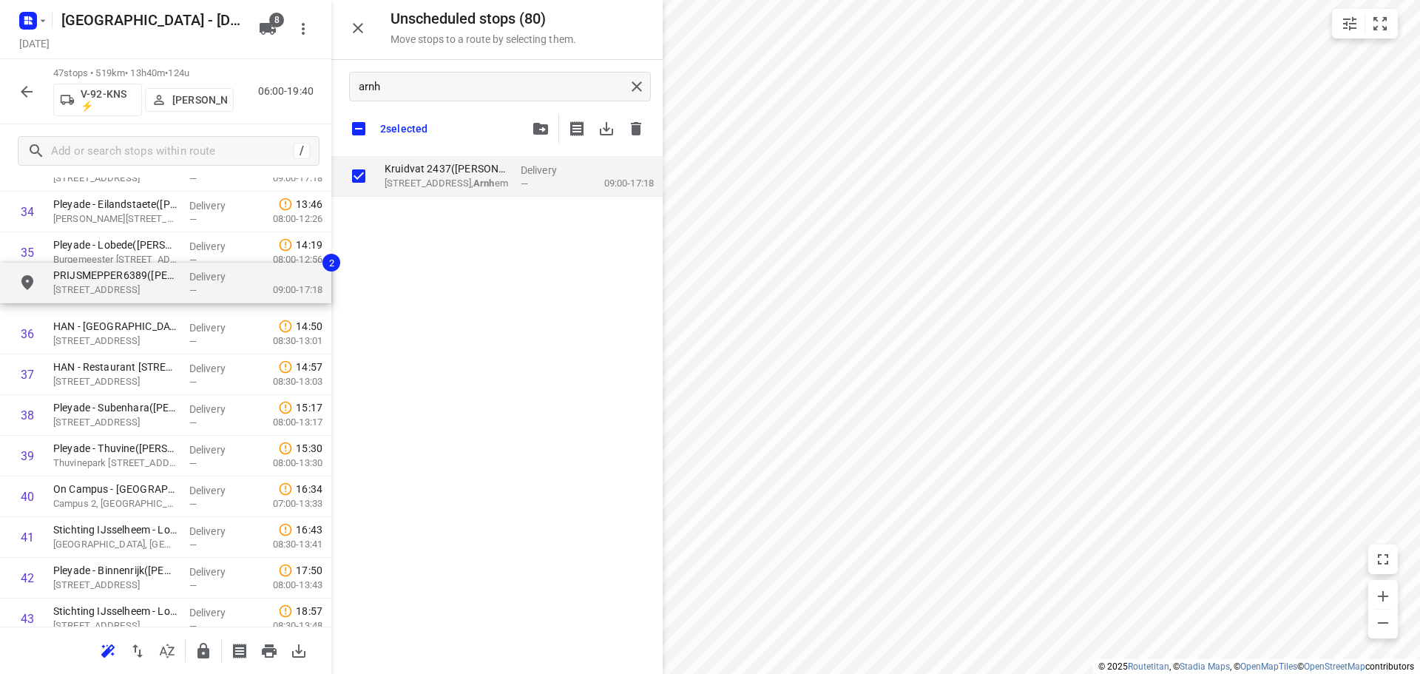
scroll to position [1439, 0]
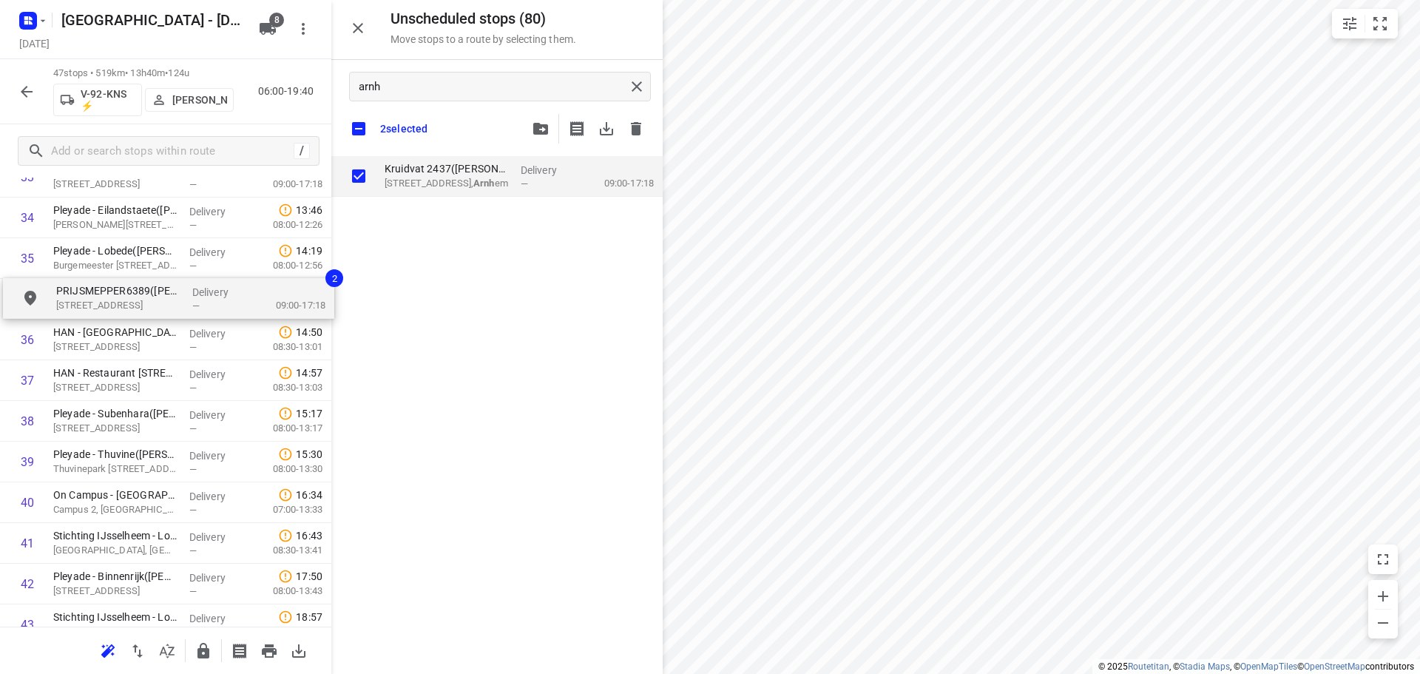
drag, startPoint x: 448, startPoint y: 227, endPoint x: 116, endPoint y: 316, distance: 343.8
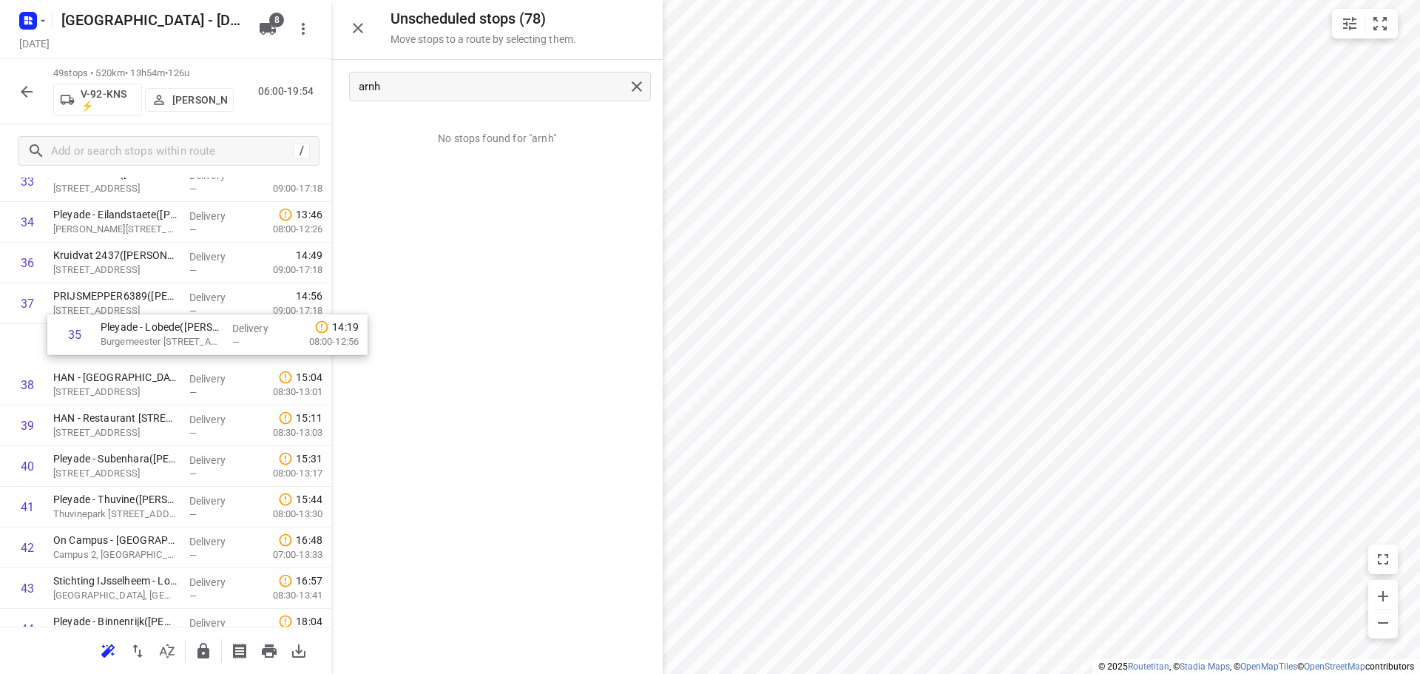
scroll to position [1434, 0]
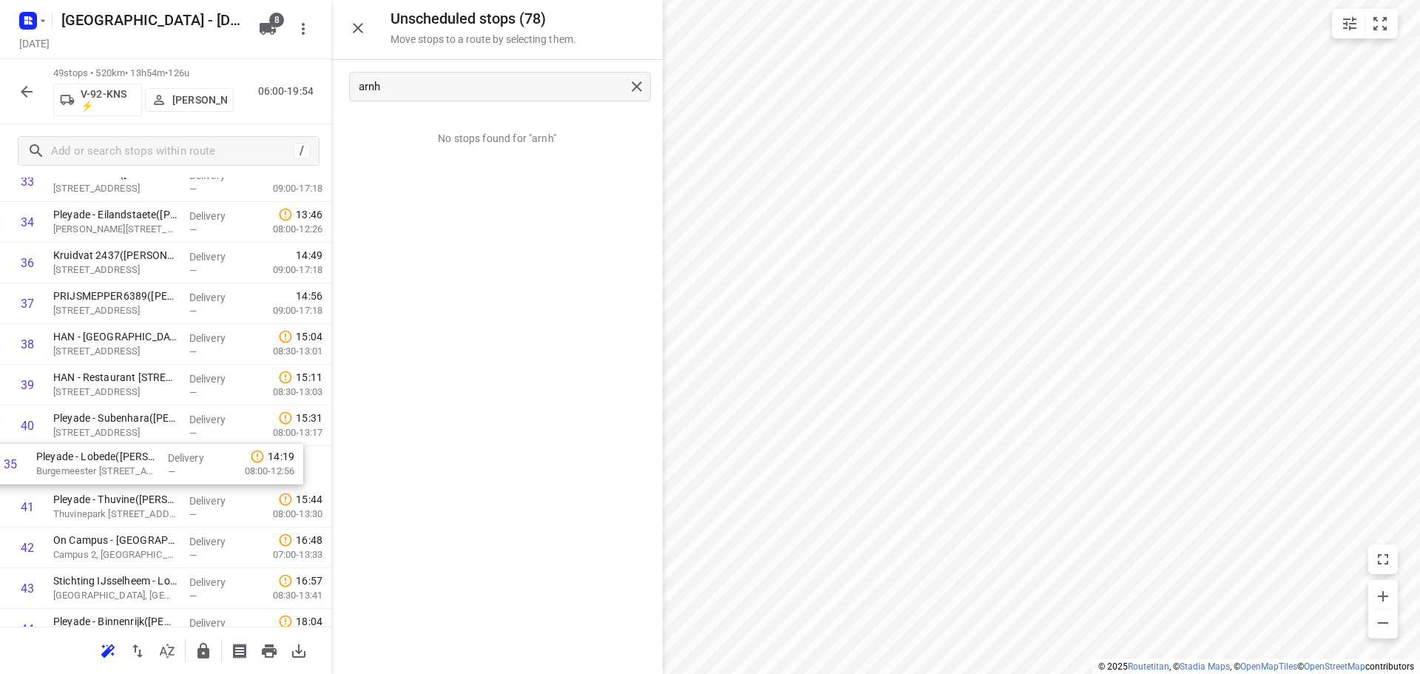
drag, startPoint x: 122, startPoint y: 294, endPoint x: 84, endPoint y: 465, distance: 175.2
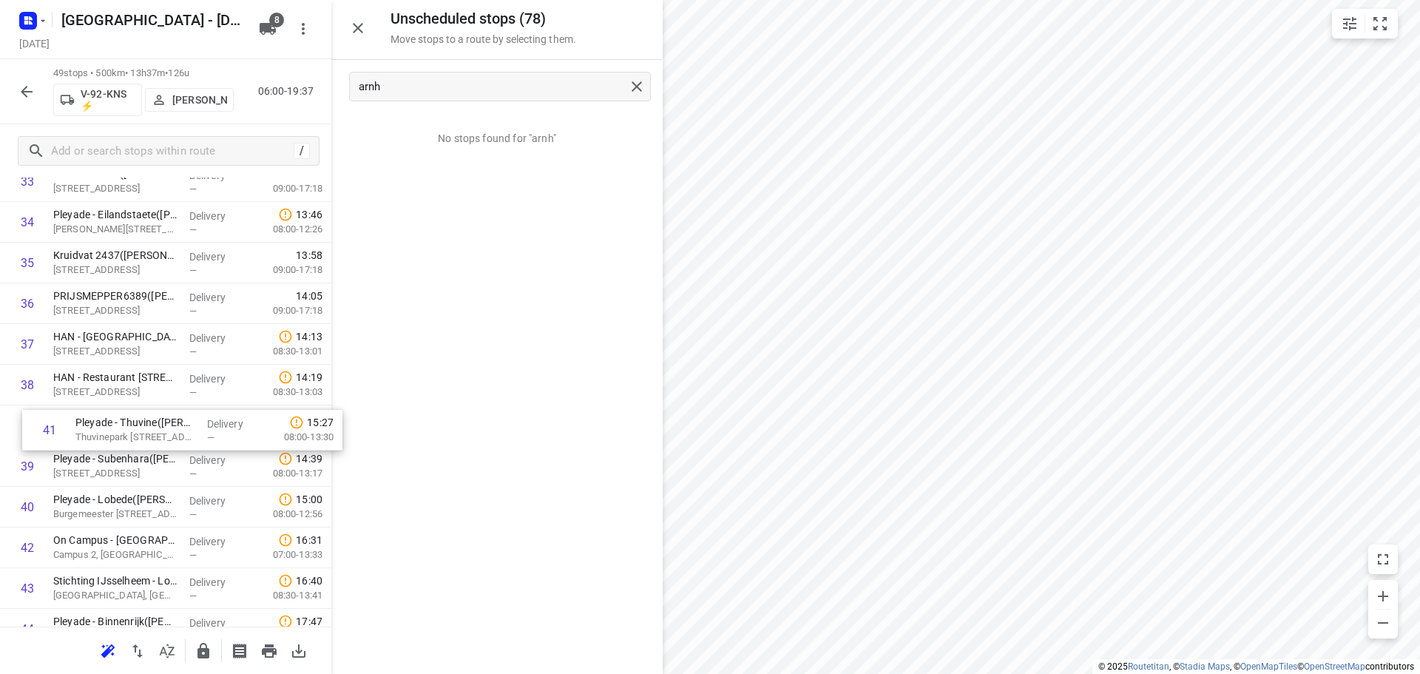
drag, startPoint x: 83, startPoint y: 513, endPoint x: 111, endPoint y: 424, distance: 93.8
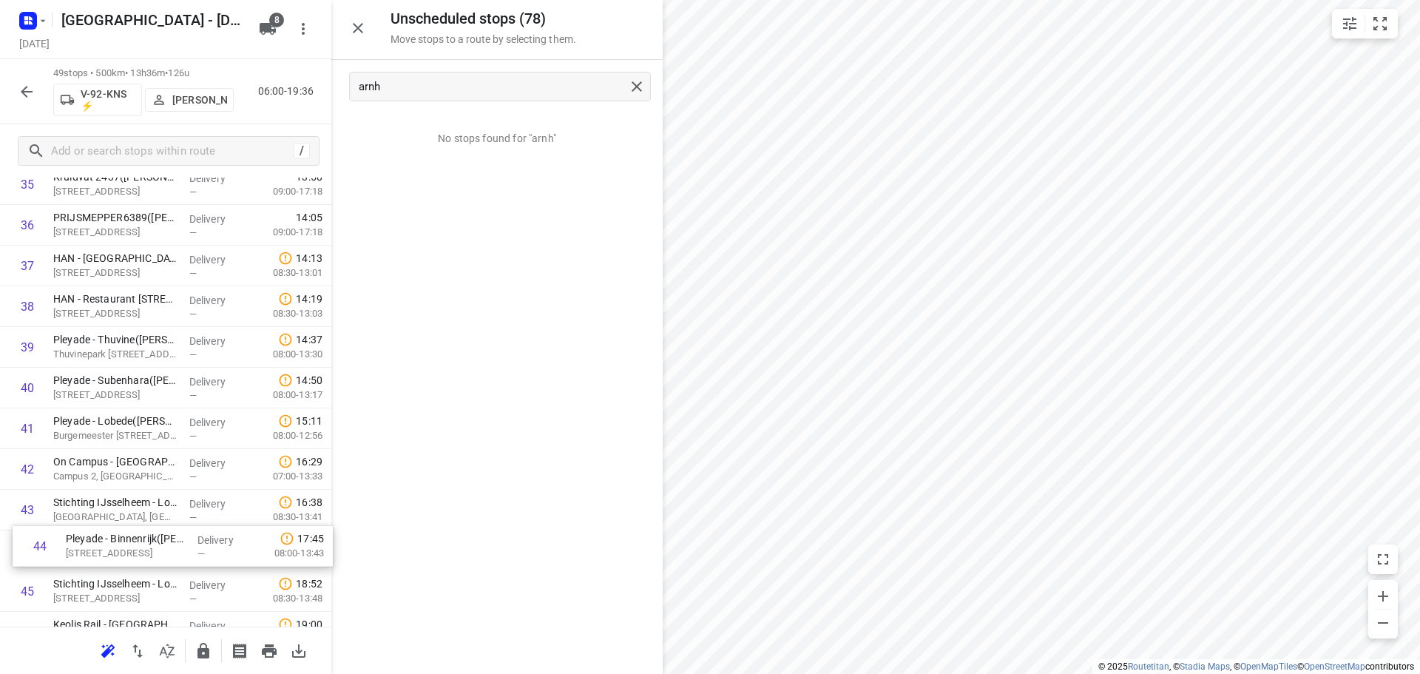
scroll to position [1516, 0]
drag, startPoint x: 105, startPoint y: 564, endPoint x: 116, endPoint y: 468, distance: 97.5
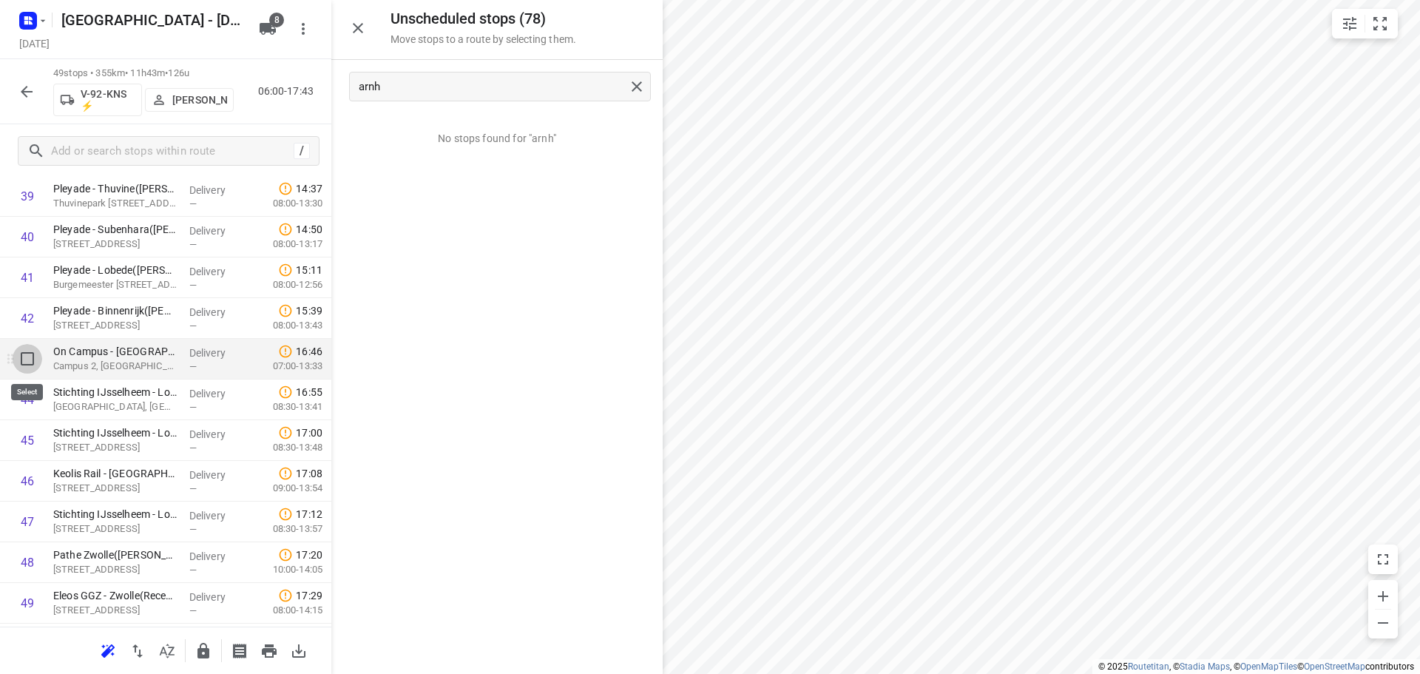
click at [24, 357] on input "checkbox" at bounding box center [28, 359] width 30 height 30
checkbox input "true"
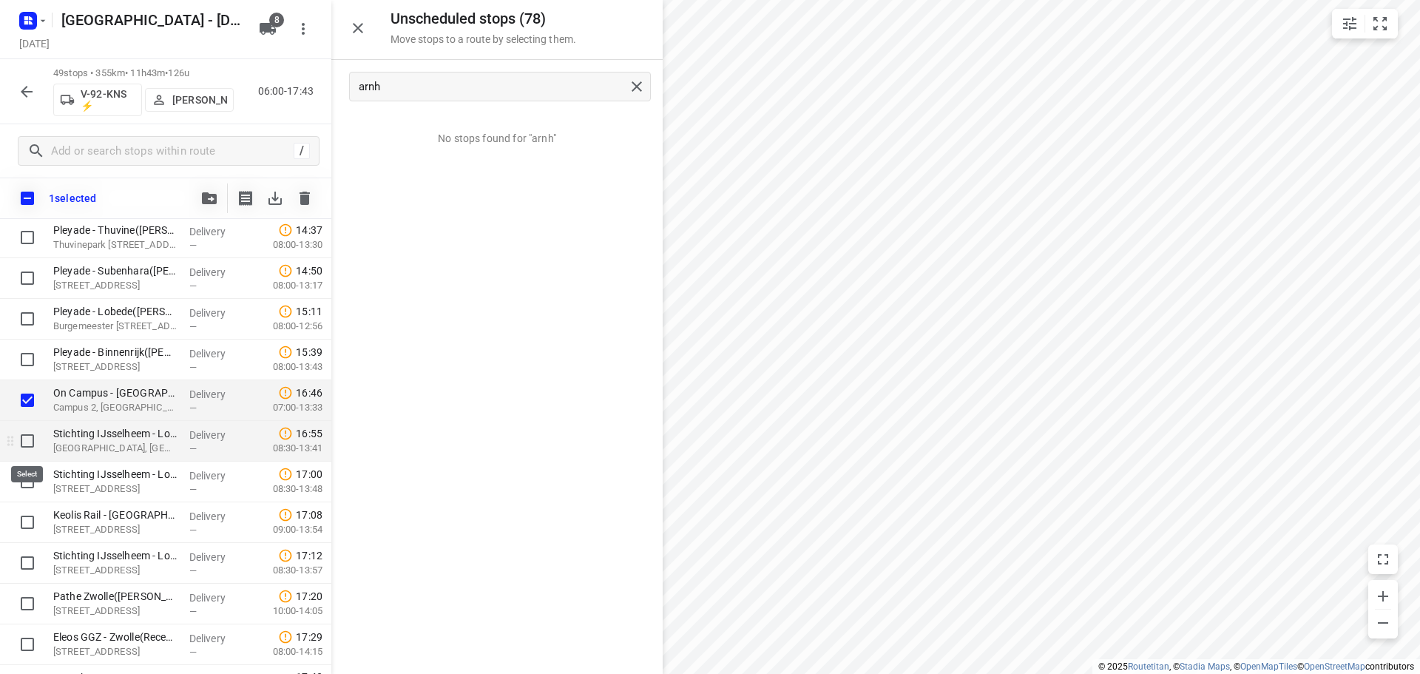
click at [26, 432] on input "checkbox" at bounding box center [28, 441] width 30 height 30
checkbox input "true"
click at [29, 482] on input "checkbox" at bounding box center [28, 482] width 30 height 30
checkbox input "true"
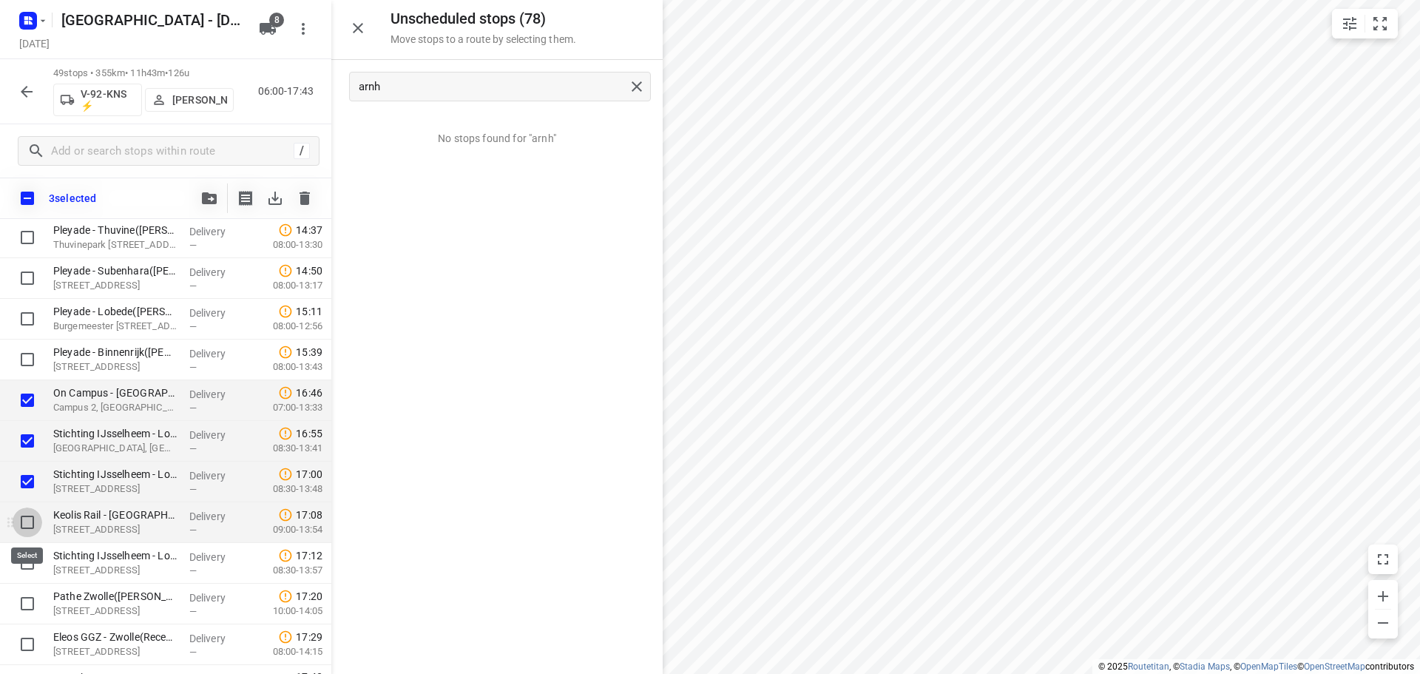
click at [27, 520] on input "checkbox" at bounding box center [28, 523] width 30 height 30
checkbox input "true"
click at [23, 557] on input "checkbox" at bounding box center [28, 563] width 30 height 30
checkbox input "true"
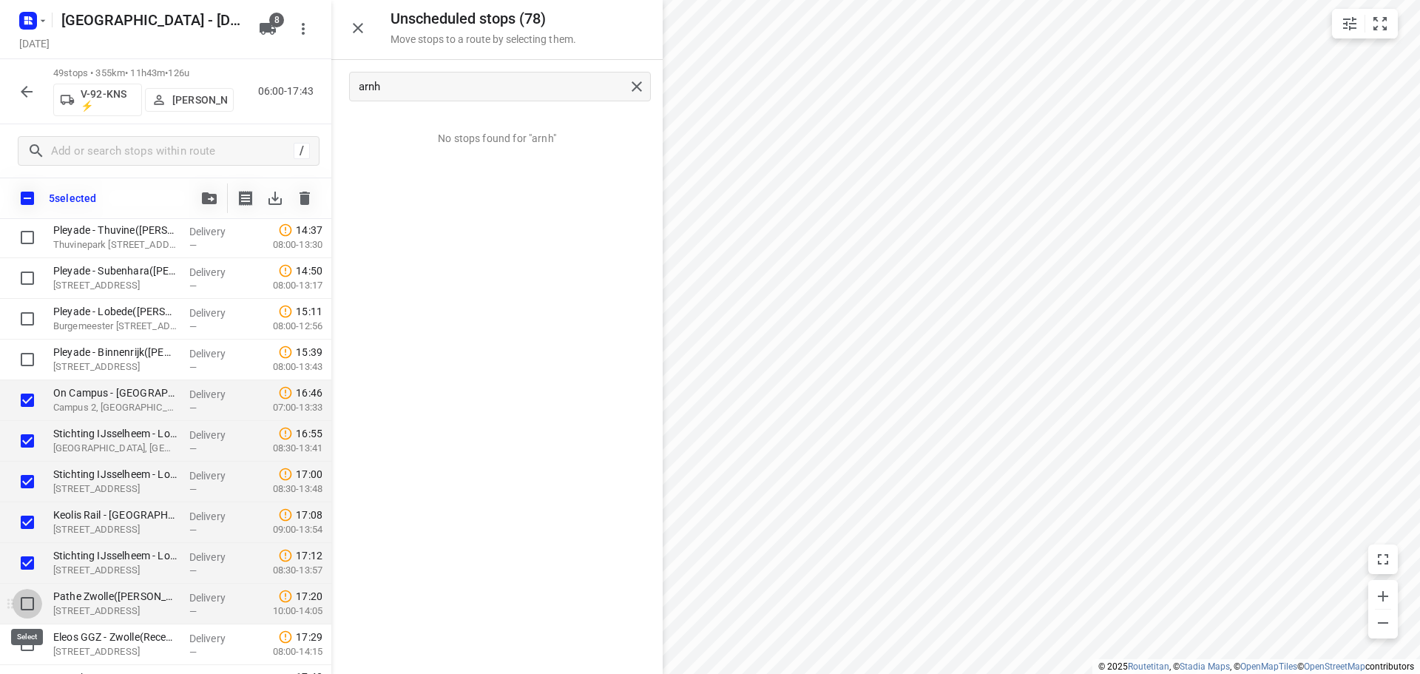
click at [25, 590] on input "checkbox" at bounding box center [28, 604] width 30 height 30
checkbox input "true"
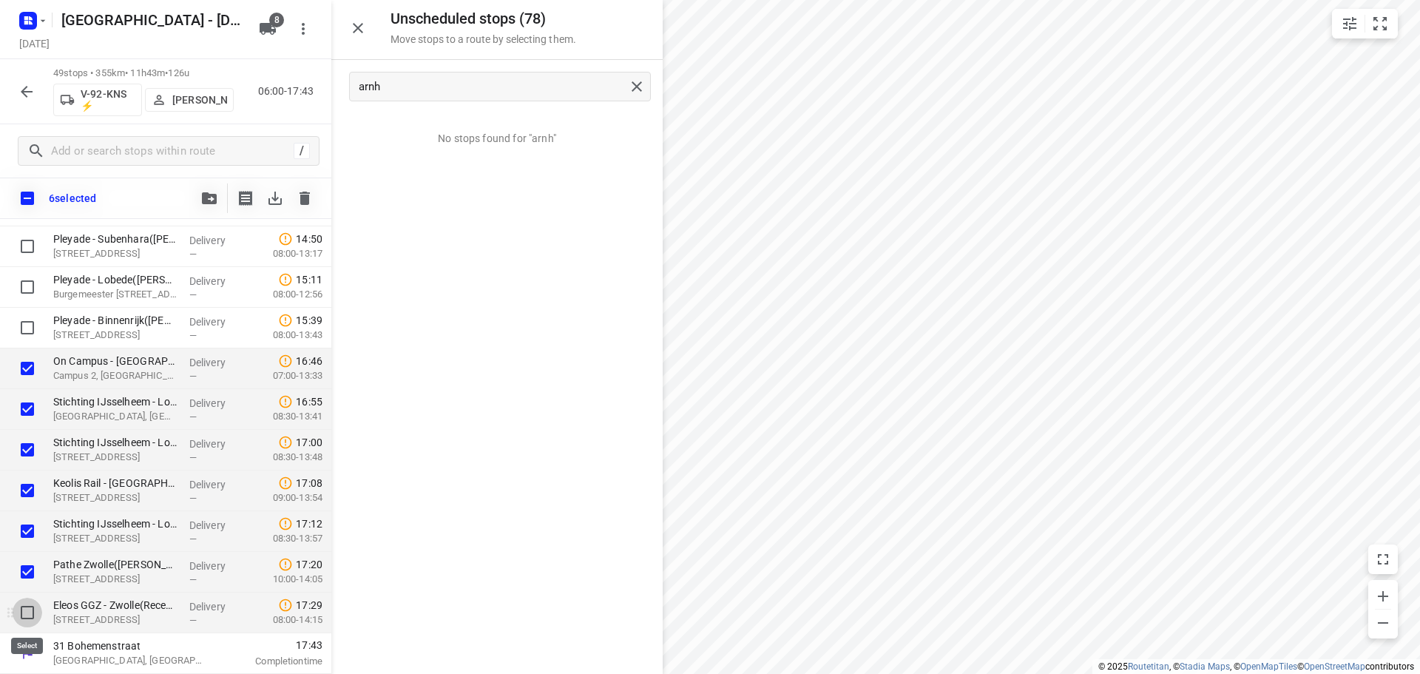
click at [19, 604] on input "checkbox" at bounding box center [28, 613] width 30 height 30
checkbox input "true"
click at [218, 186] on button "button" at bounding box center [210, 198] width 30 height 30
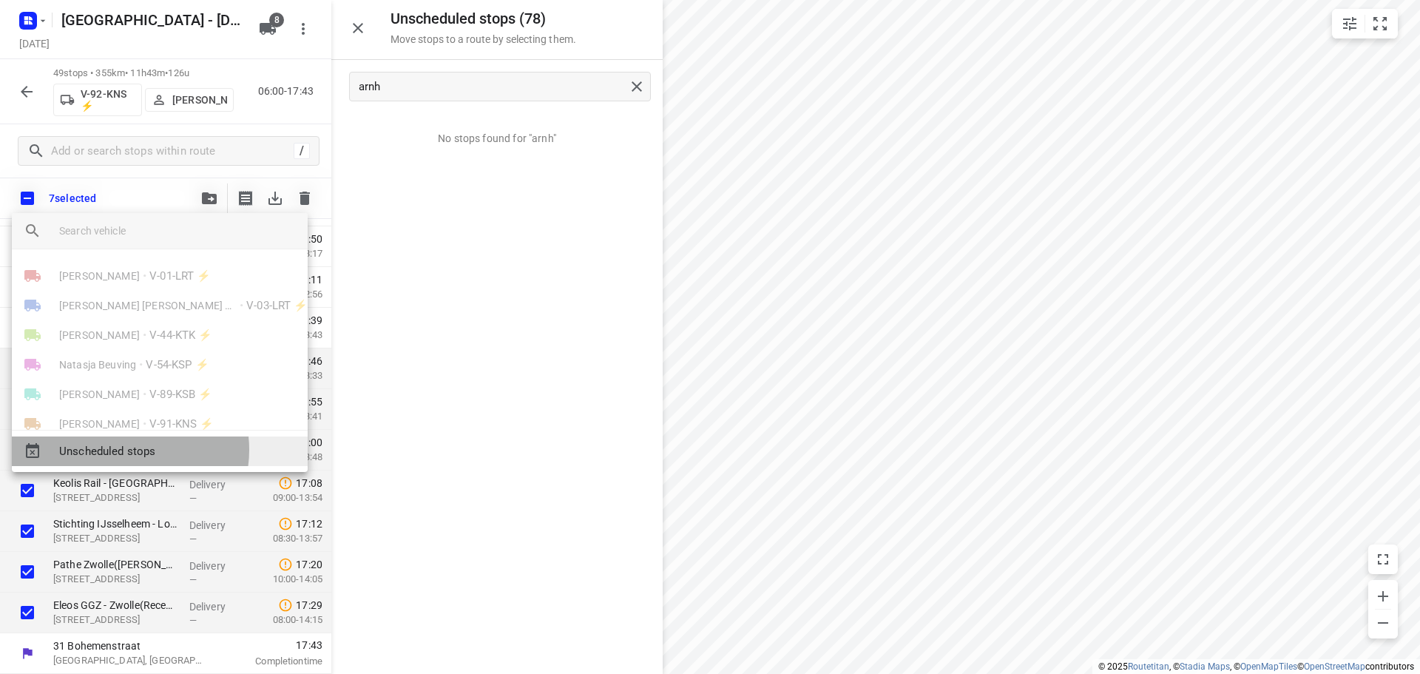
click at [129, 450] on span "Unscheduled stops" at bounding box center [177, 451] width 237 height 17
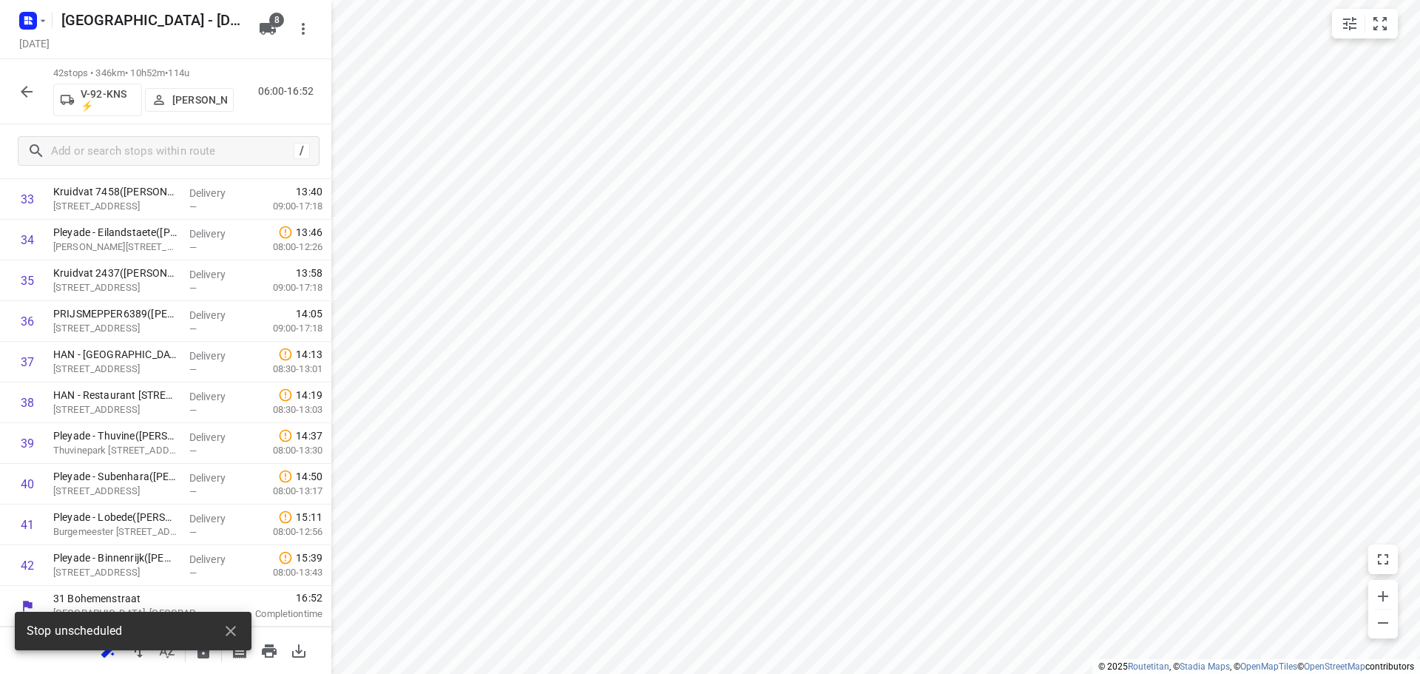
scroll to position [1417, 0]
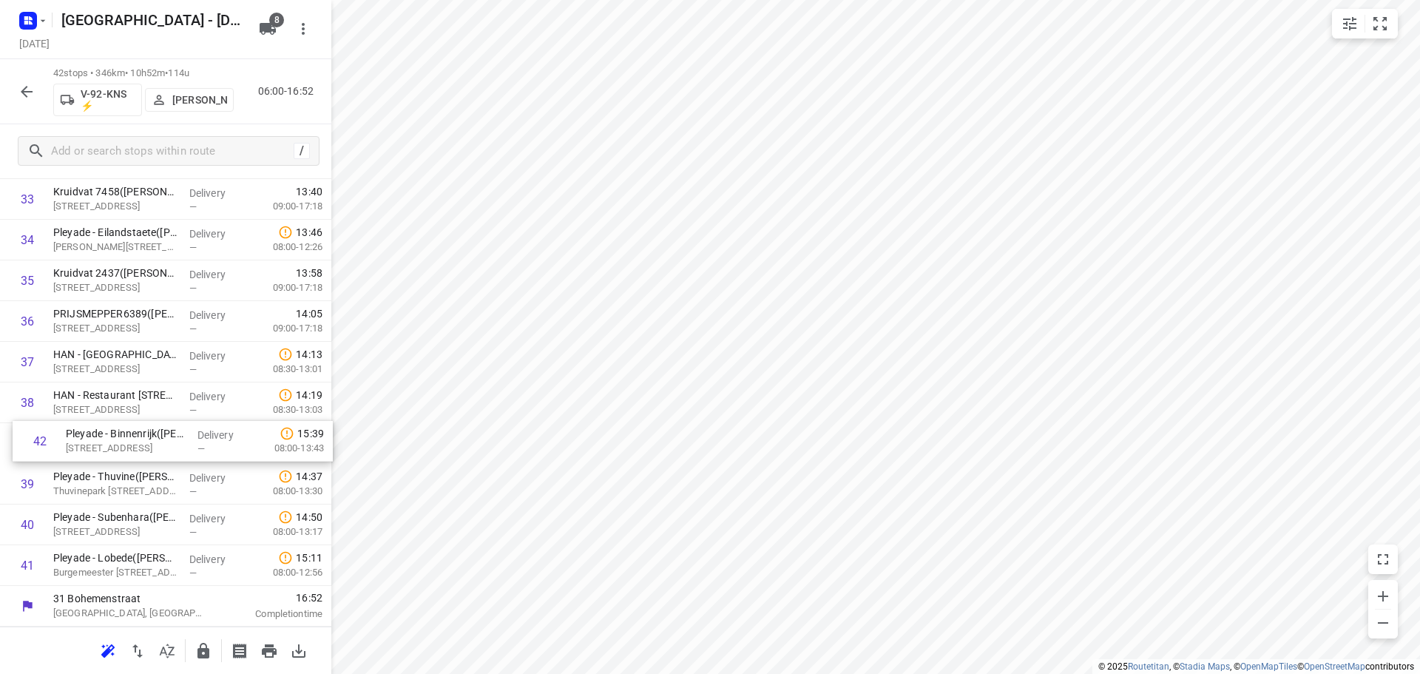
drag, startPoint x: 96, startPoint y: 570, endPoint x: 112, endPoint y: 447, distance: 123.9
drag, startPoint x: 84, startPoint y: 490, endPoint x: 104, endPoint y: 488, distance: 19.4
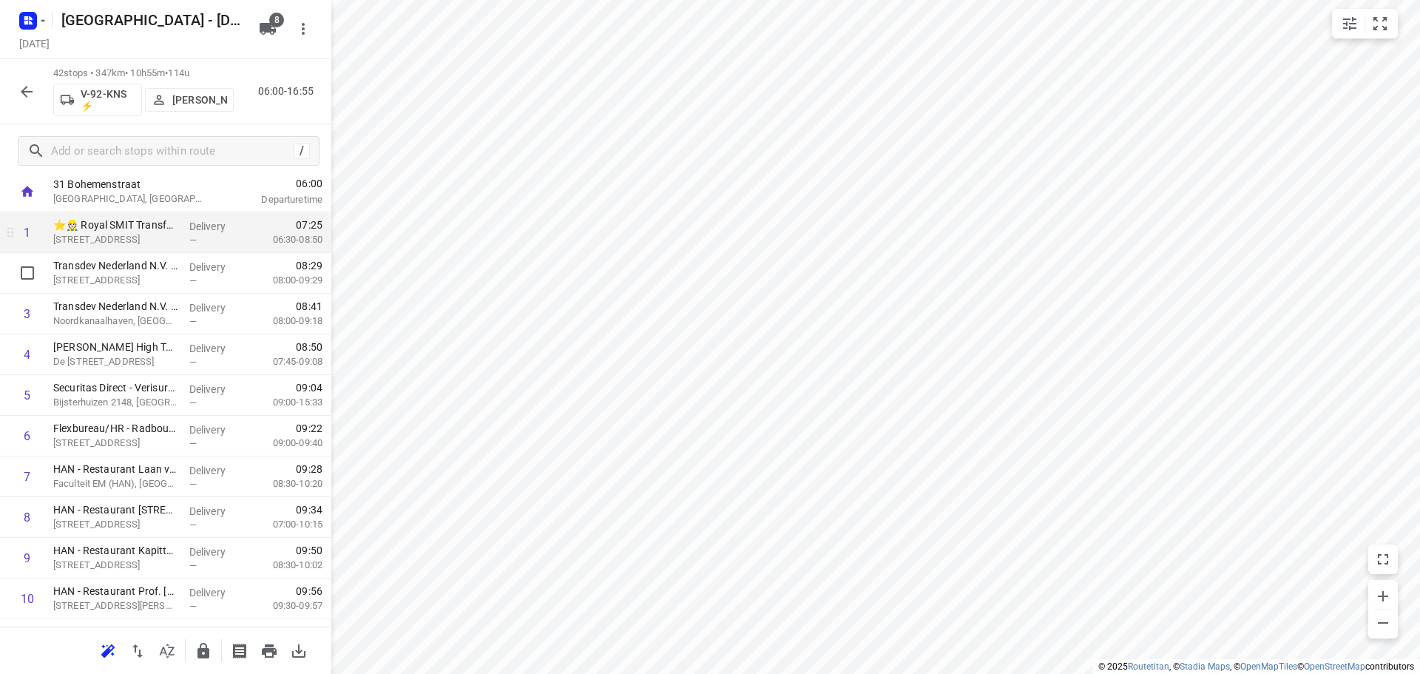
scroll to position [0, 0]
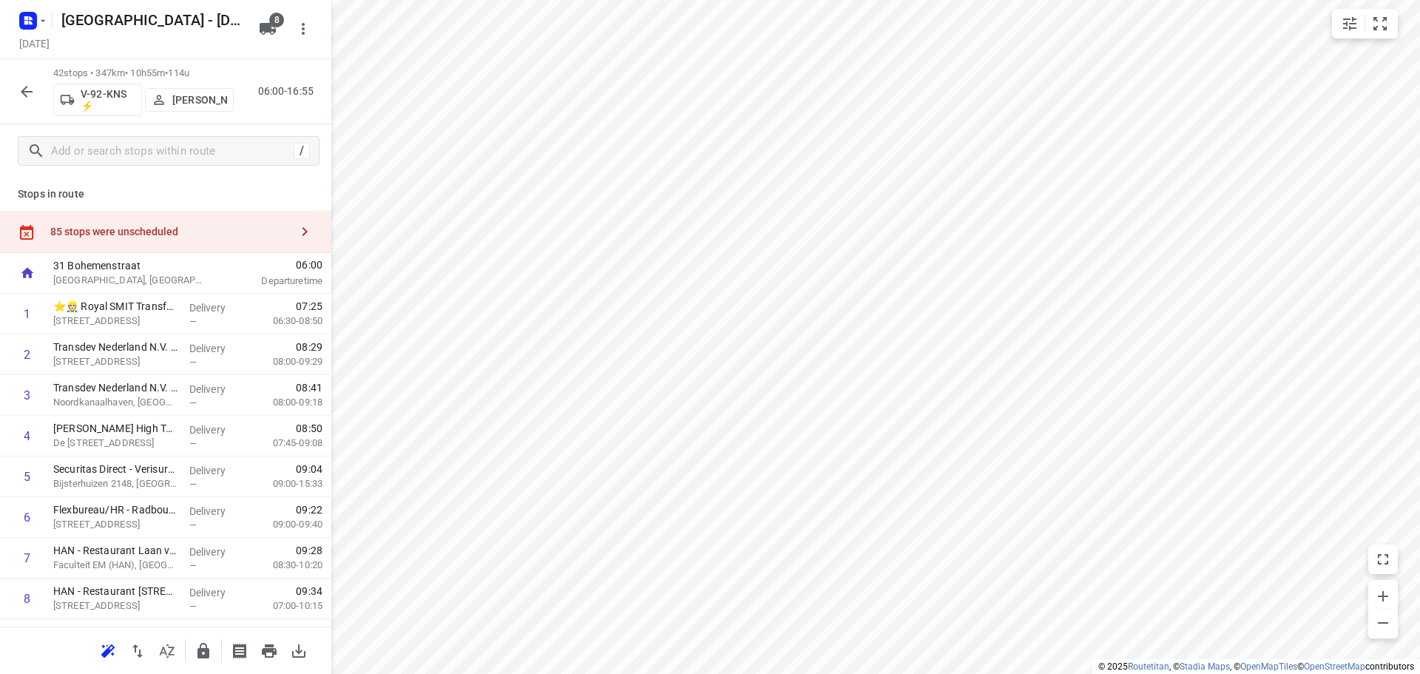
click at [296, 231] on icon "button" at bounding box center [305, 232] width 18 height 18
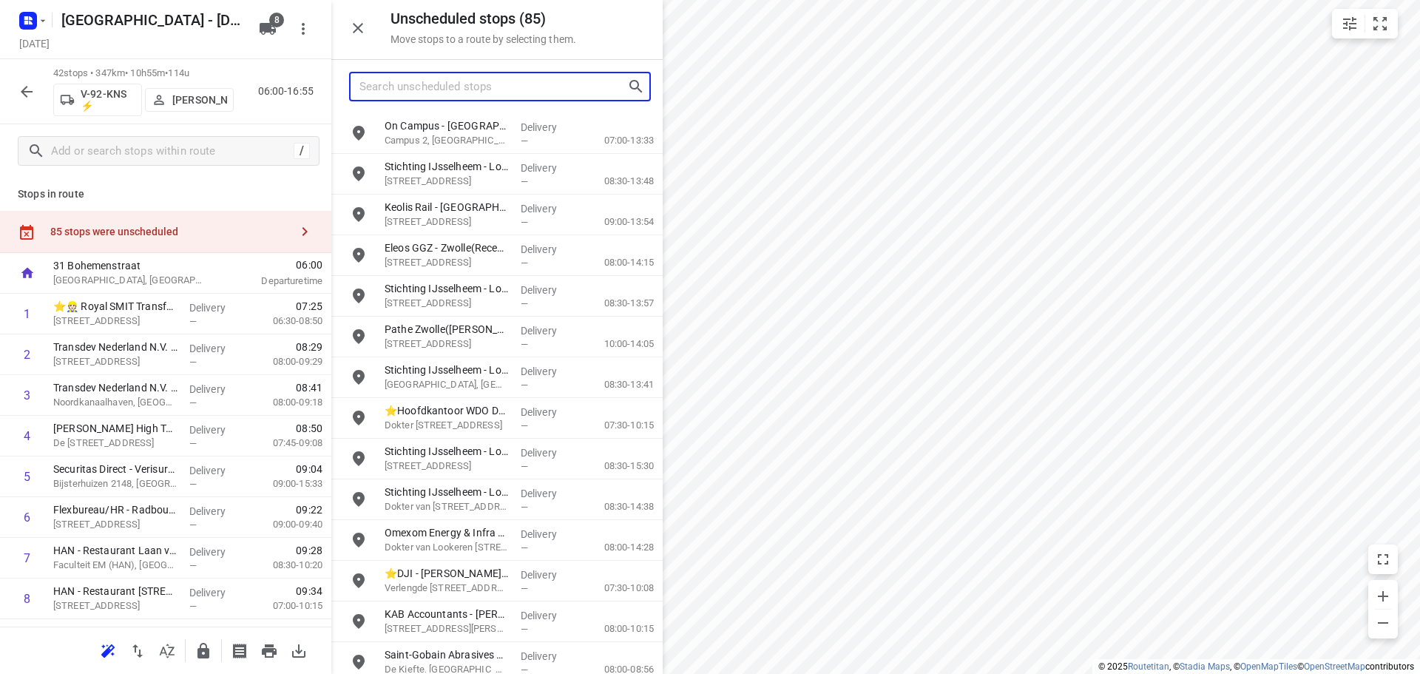
click at [402, 81] on input "Search unscheduled stops" at bounding box center [494, 86] width 268 height 23
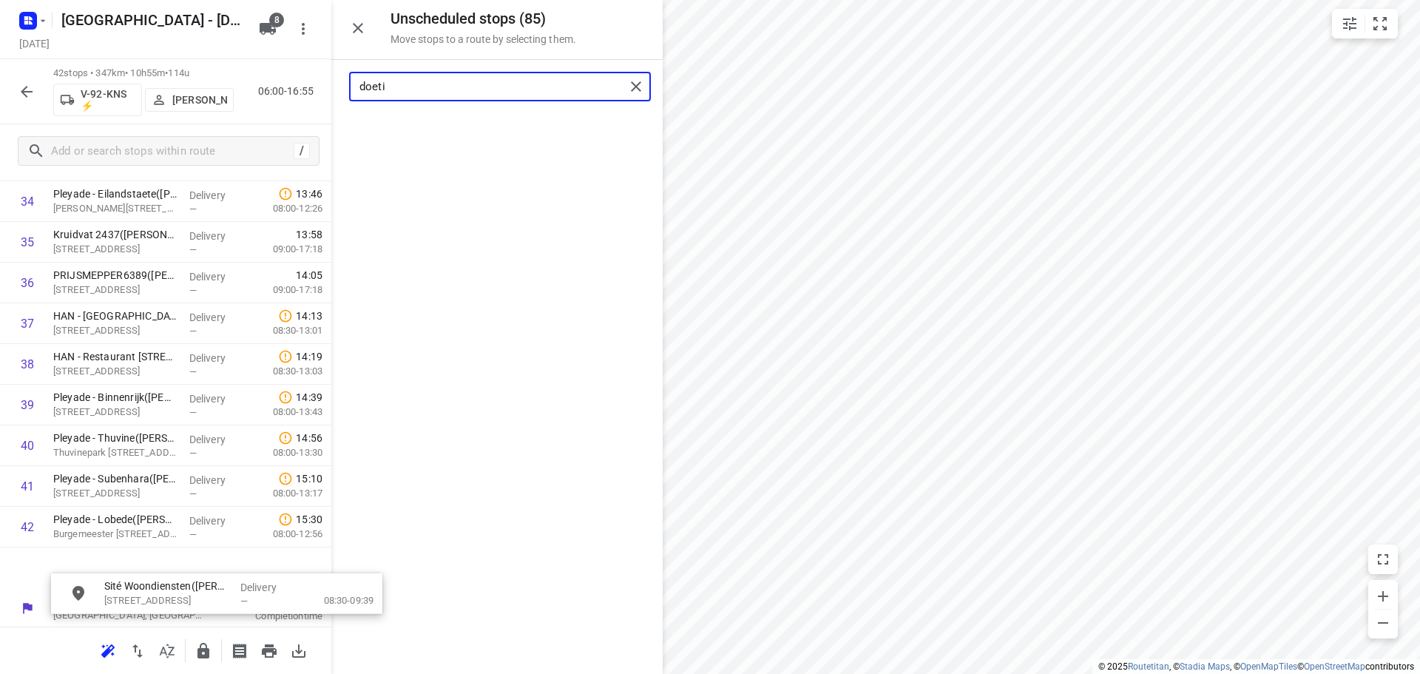
scroll to position [1468, 0]
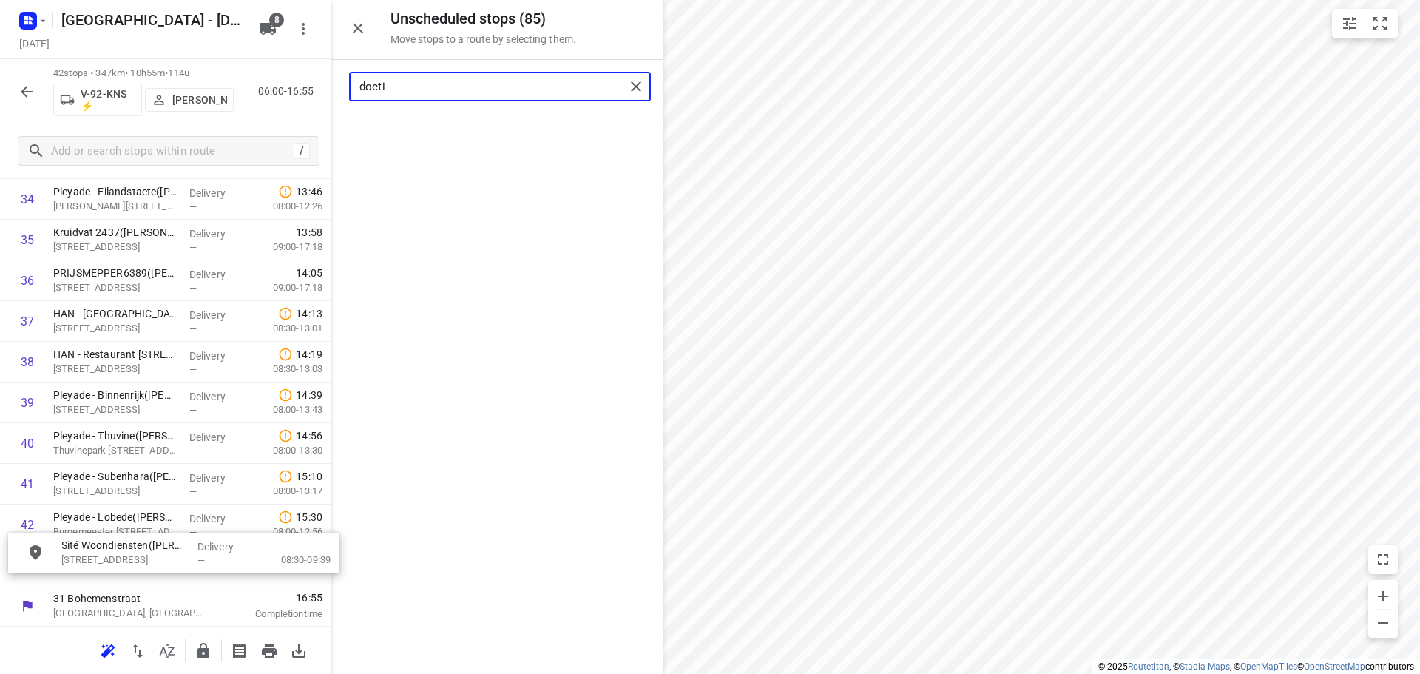
drag, startPoint x: 488, startPoint y: 146, endPoint x: 161, endPoint y: 571, distance: 536.5
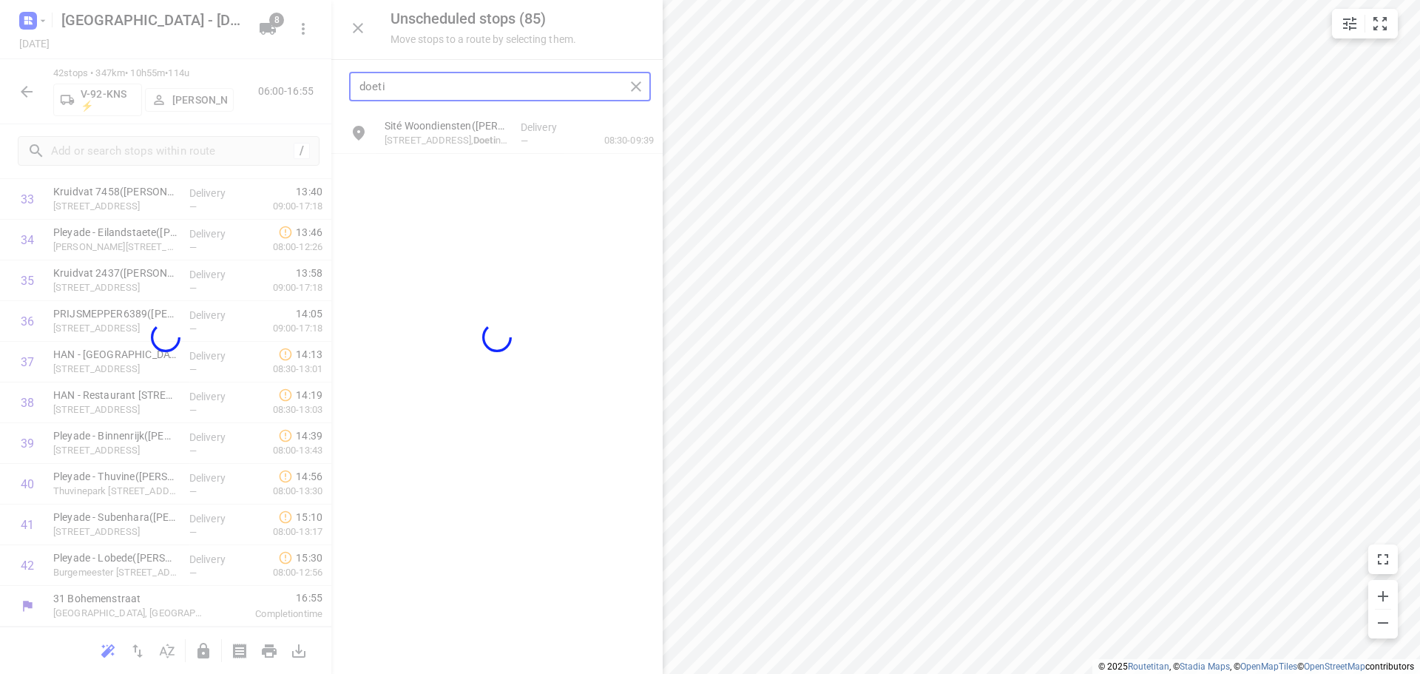
scroll to position [1417, 0]
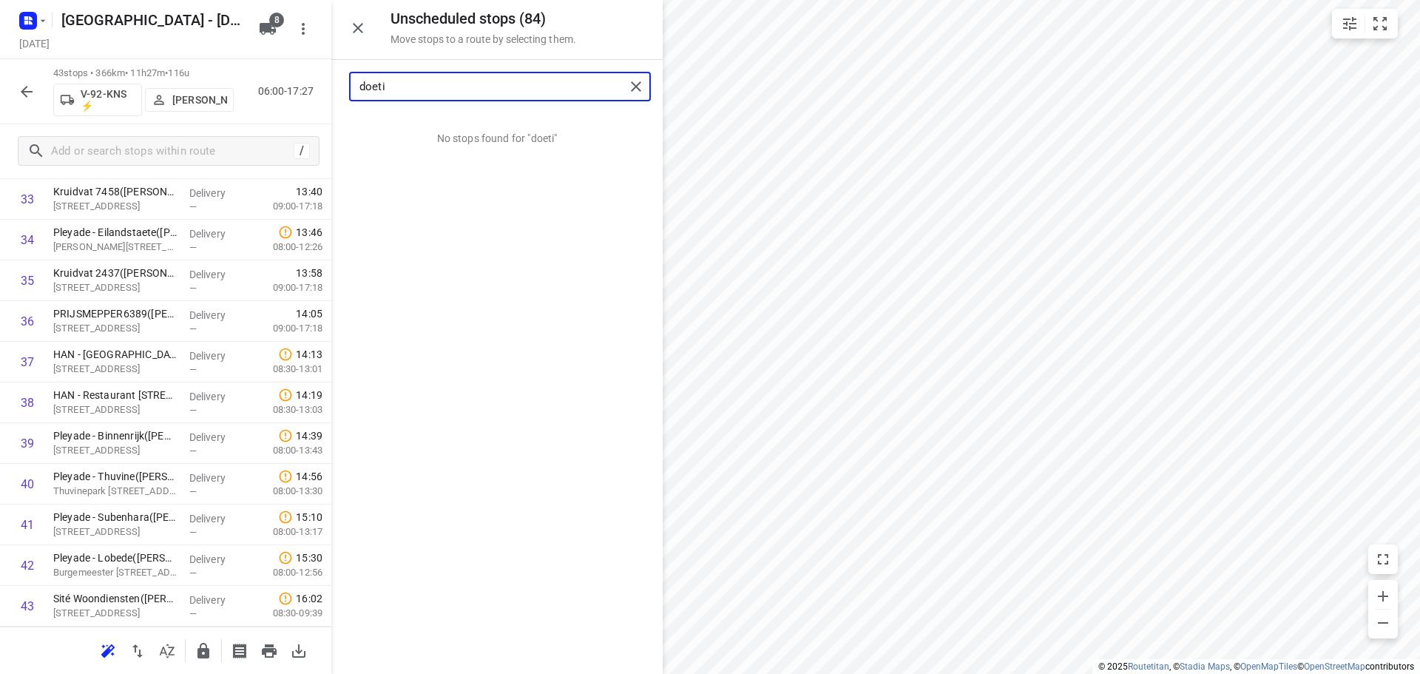
type input "doeti"
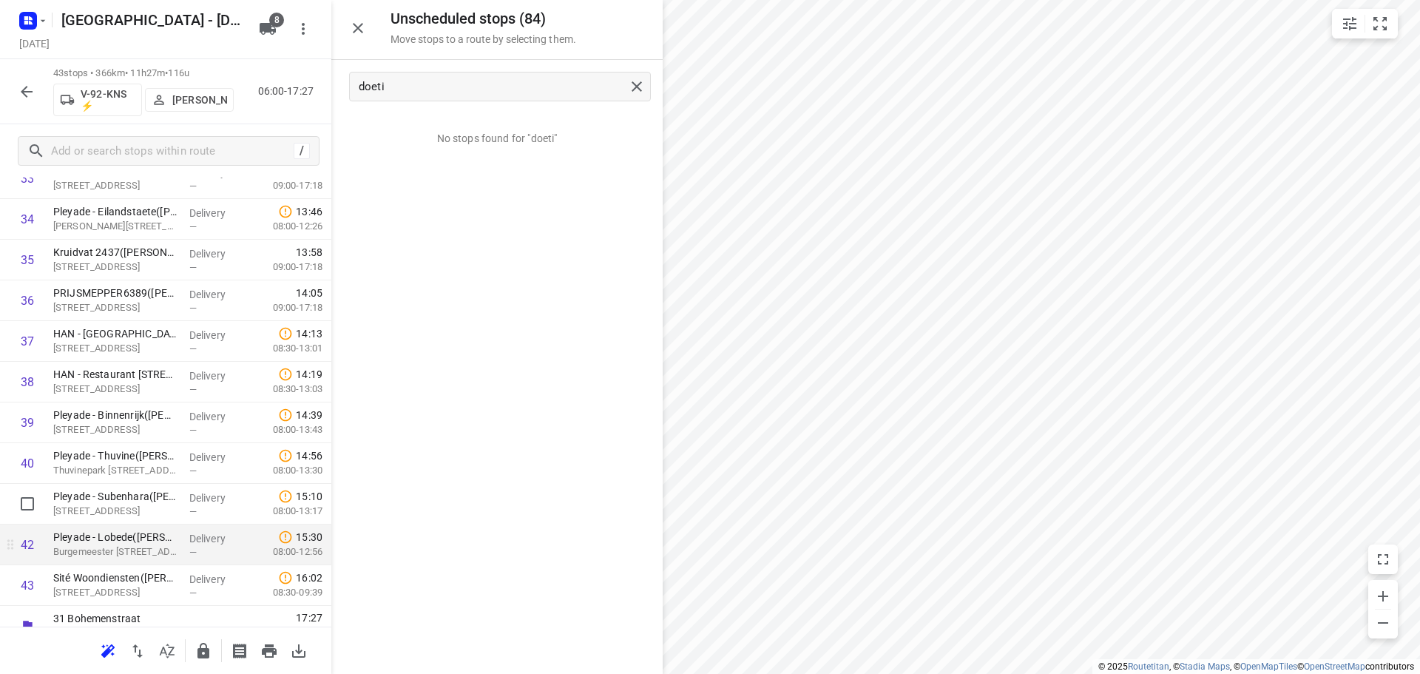
scroll to position [1457, 0]
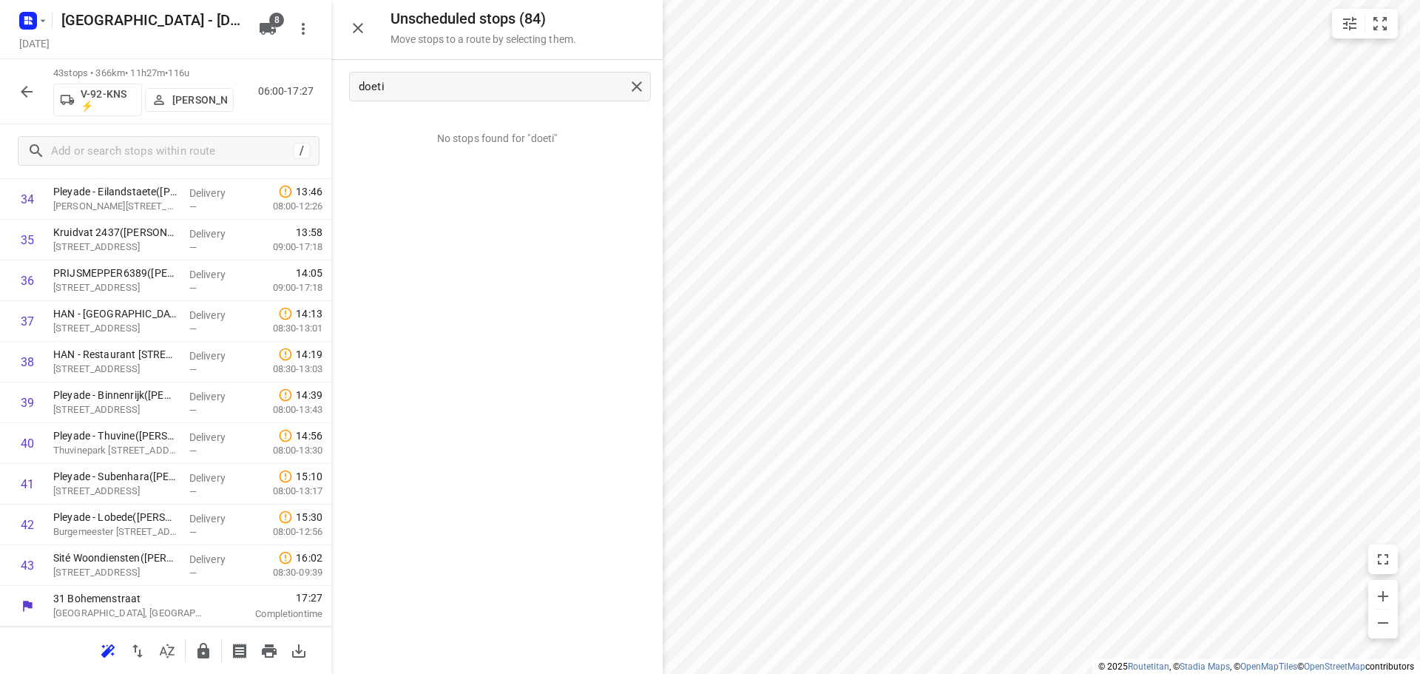
click at [201, 651] on icon "button" at bounding box center [204, 651] width 12 height 16
click at [20, 90] on icon "button" at bounding box center [27, 92] width 18 height 18
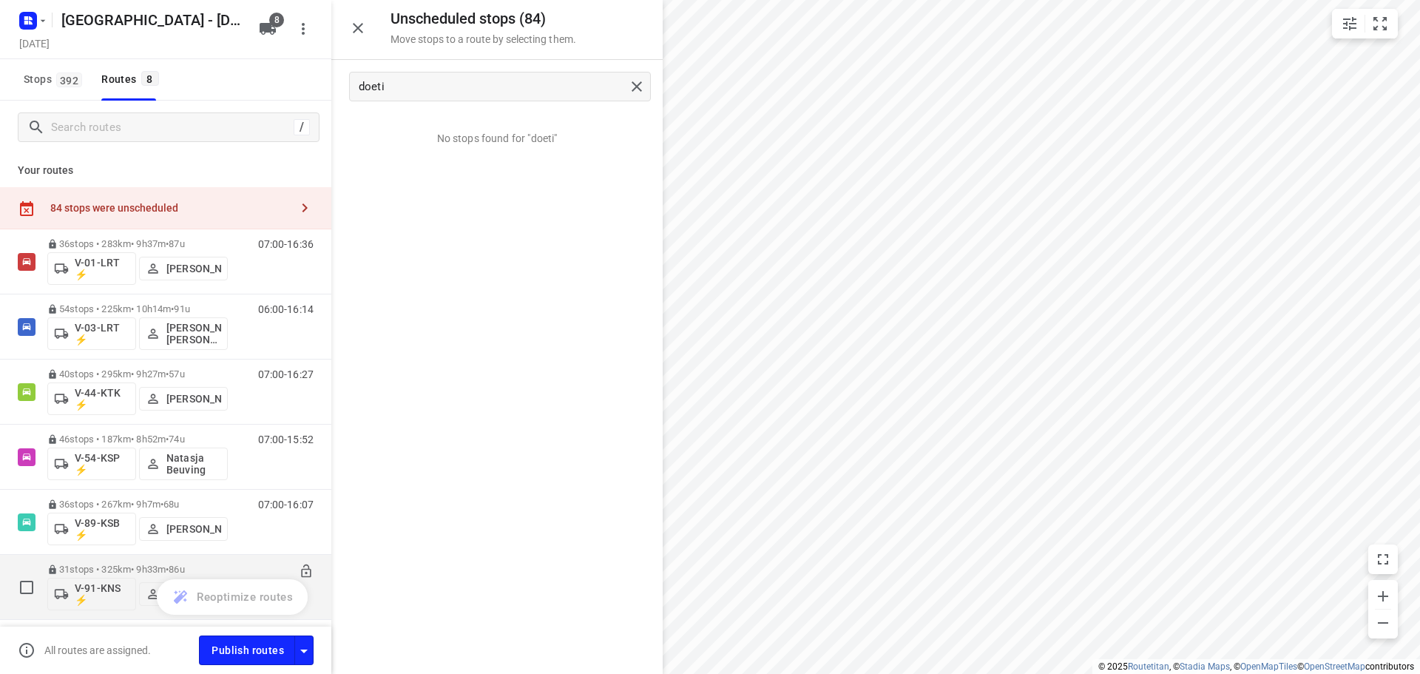
scroll to position [183, 0]
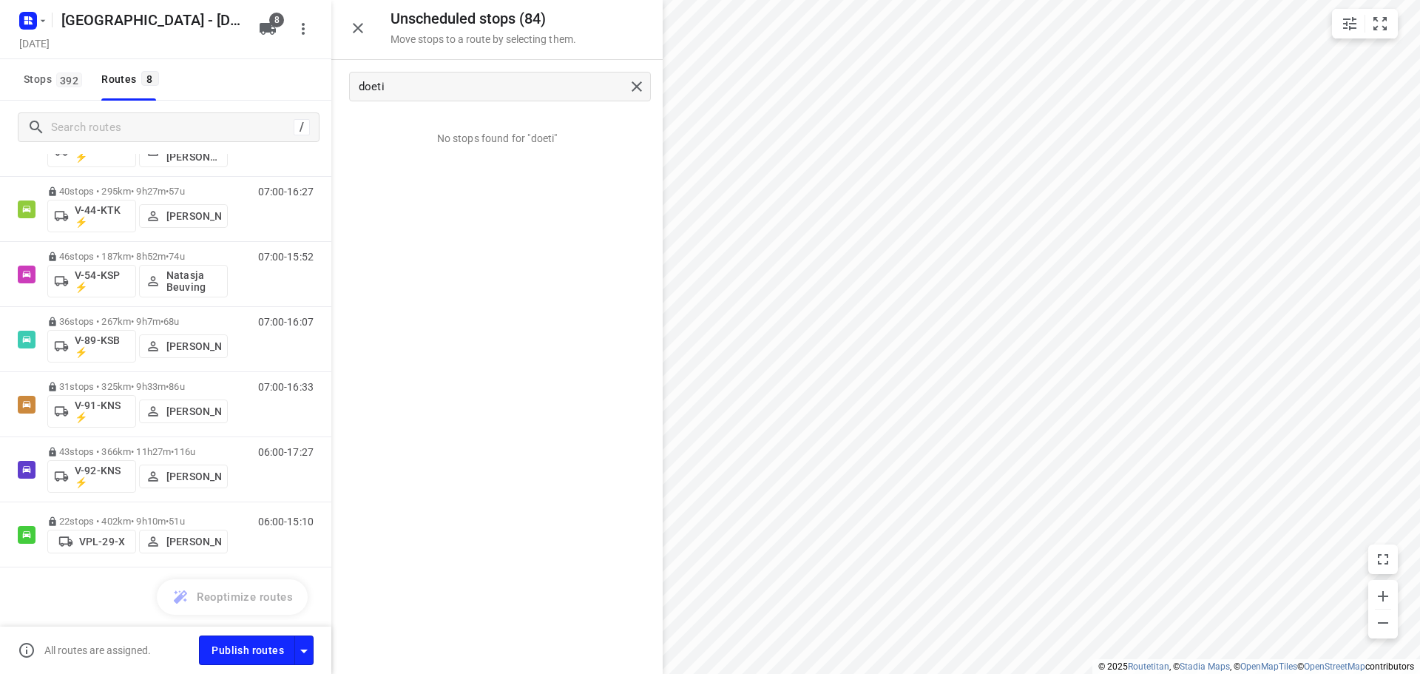
click at [264, 30] on icon "button" at bounding box center [268, 29] width 16 height 12
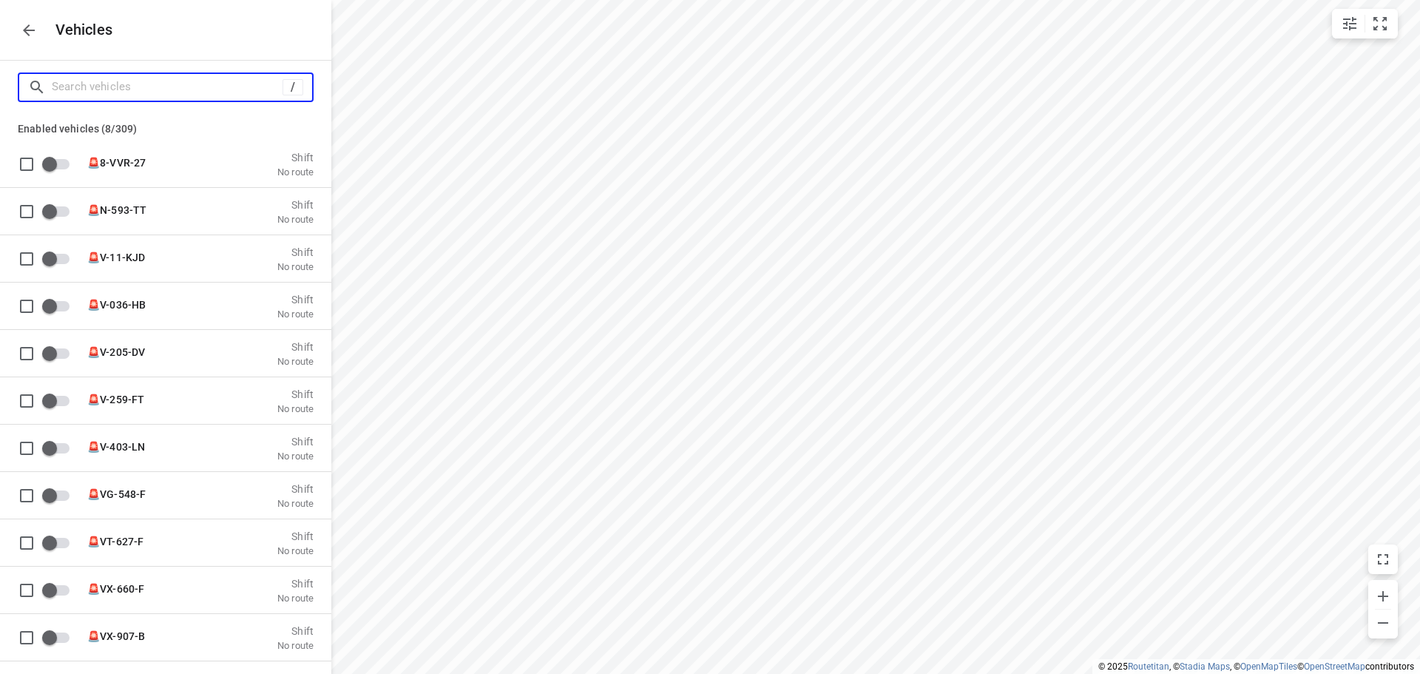
click at [186, 95] on input "Search vehicles" at bounding box center [167, 86] width 231 height 23
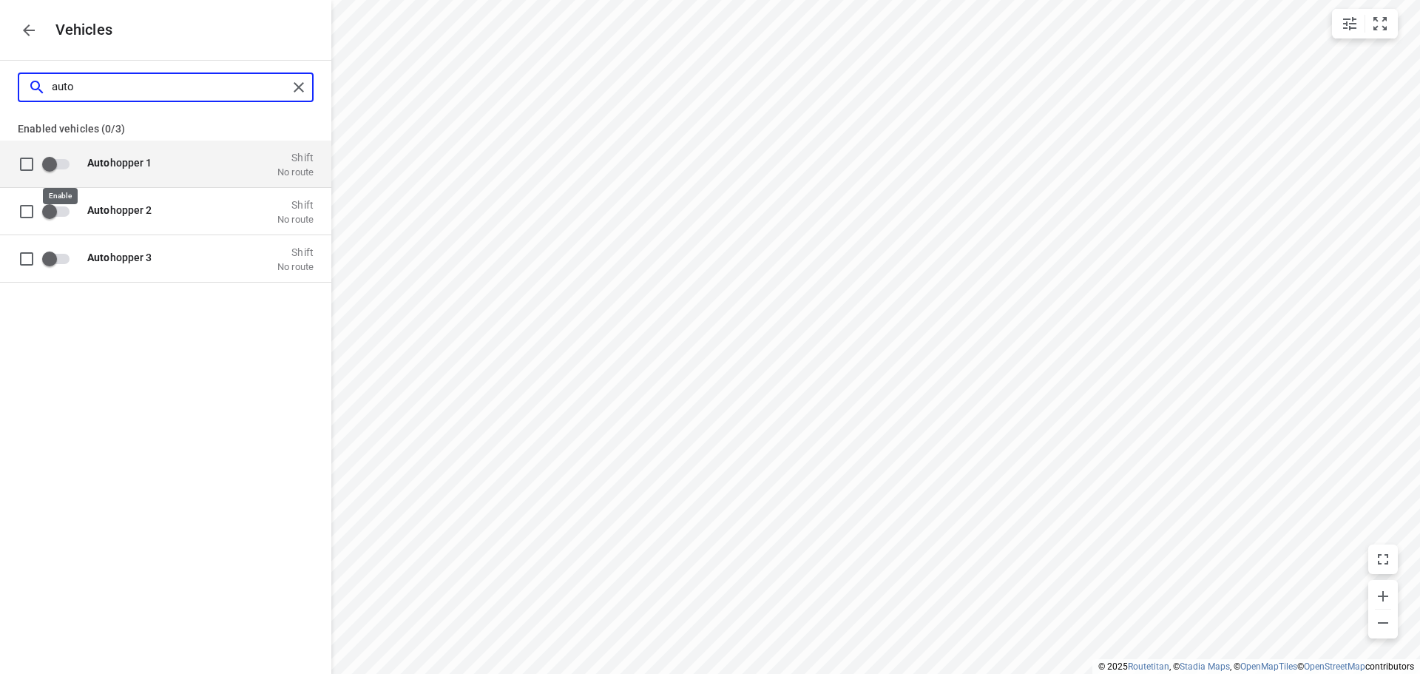
type input "auto"
click at [64, 166] on input "grid" at bounding box center [49, 163] width 84 height 28
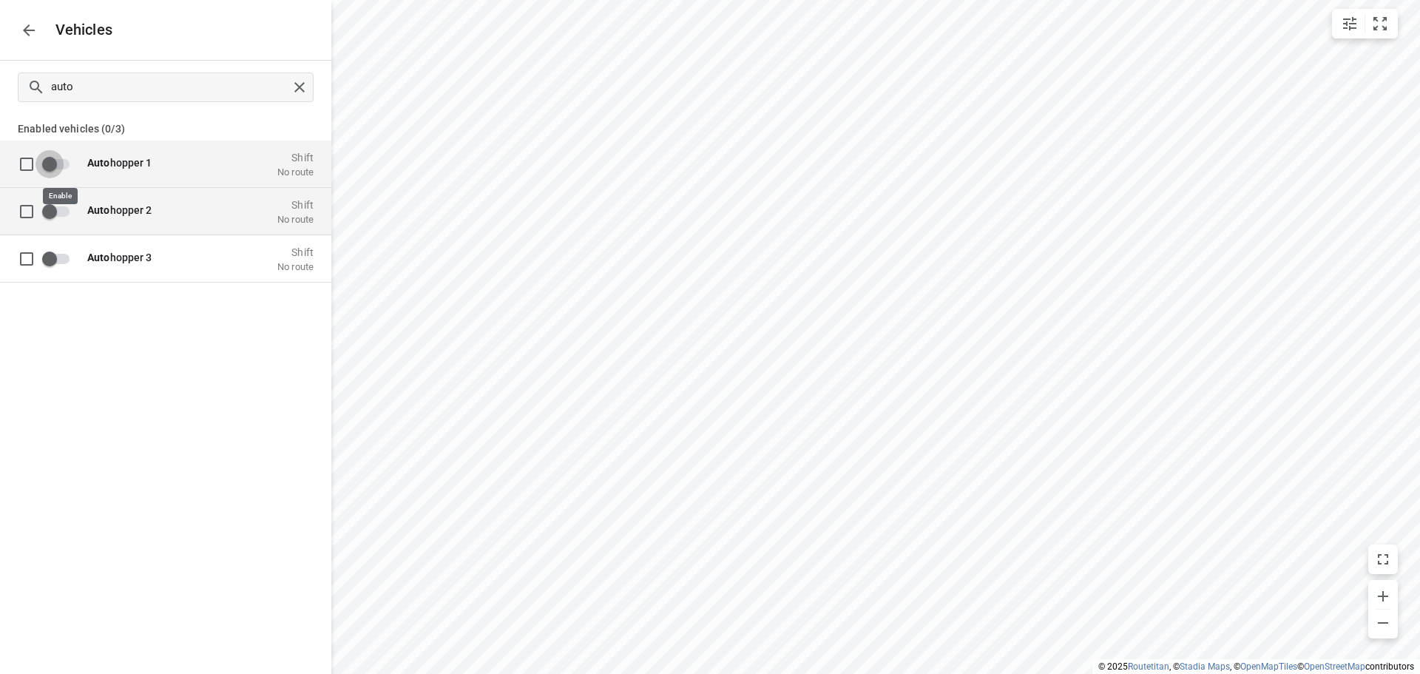
checkbox input "true"
click at [63, 208] on input "grid" at bounding box center [49, 211] width 84 height 28
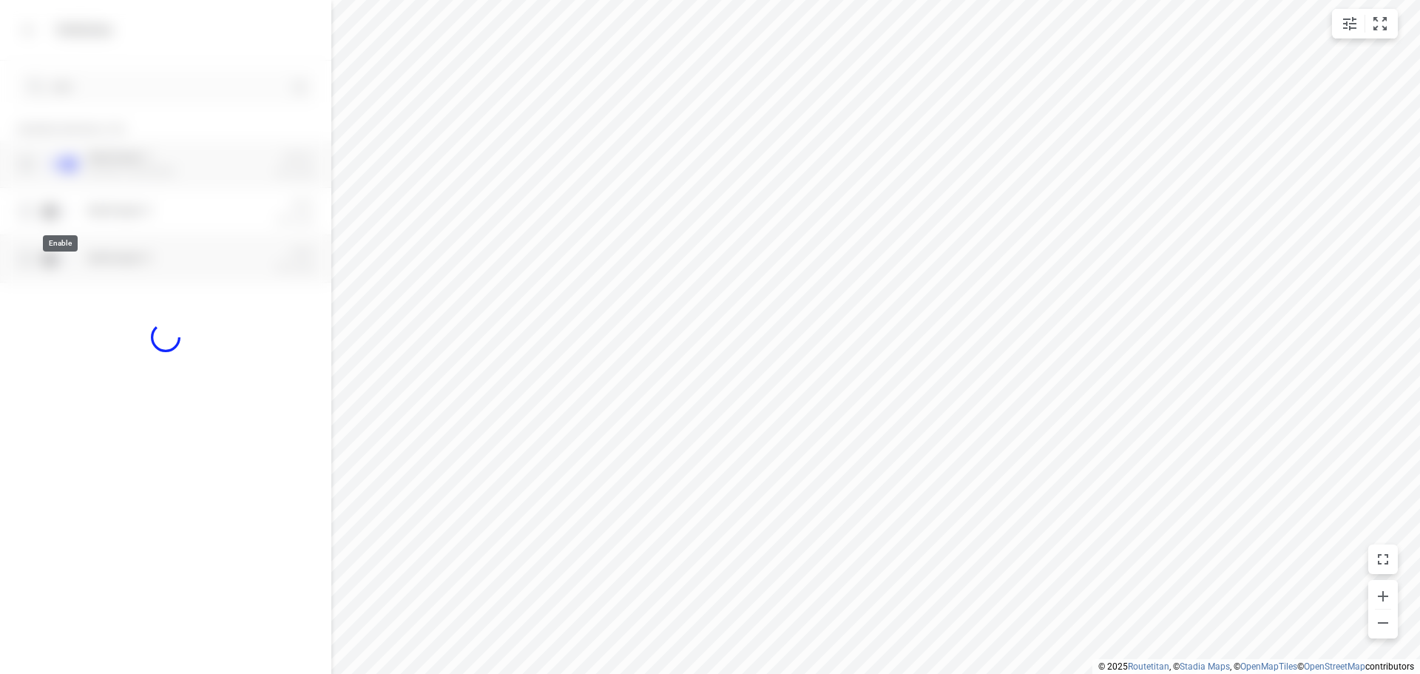
checkbox input "true"
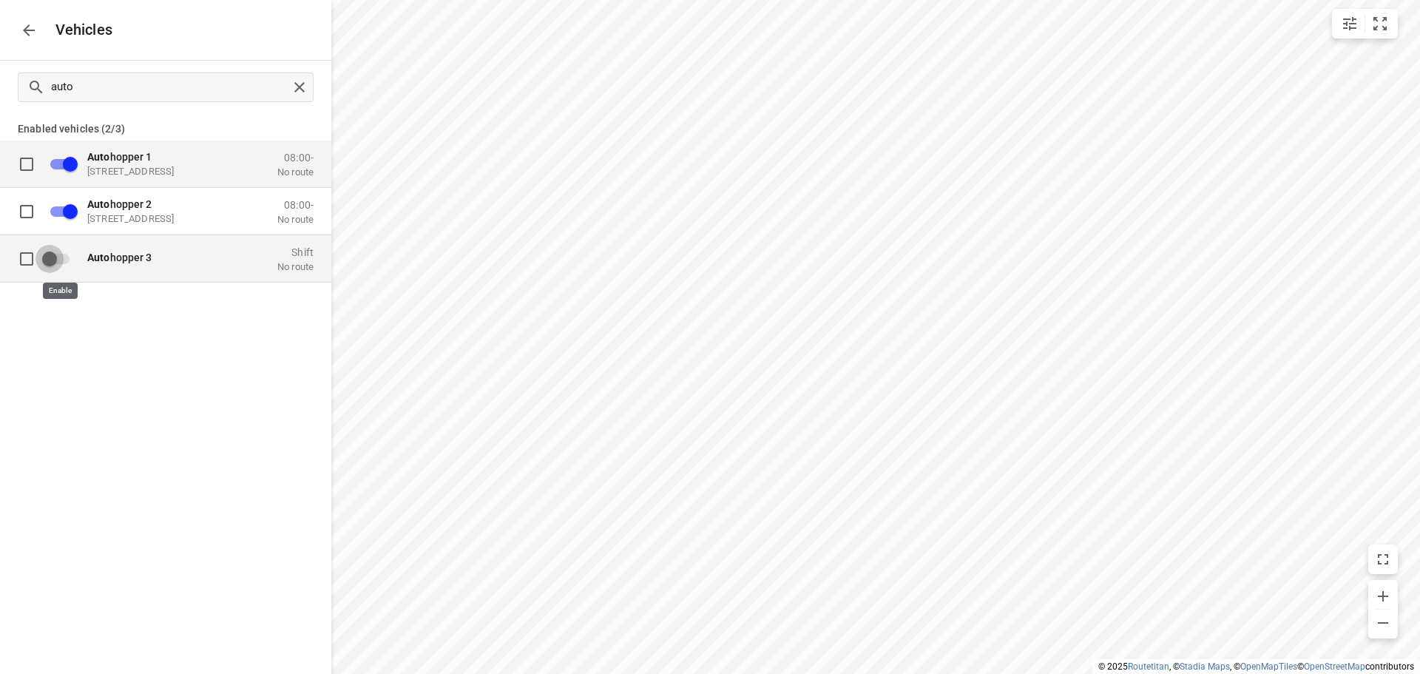
click at [57, 259] on input "grid" at bounding box center [49, 258] width 84 height 28
checkbox input "true"
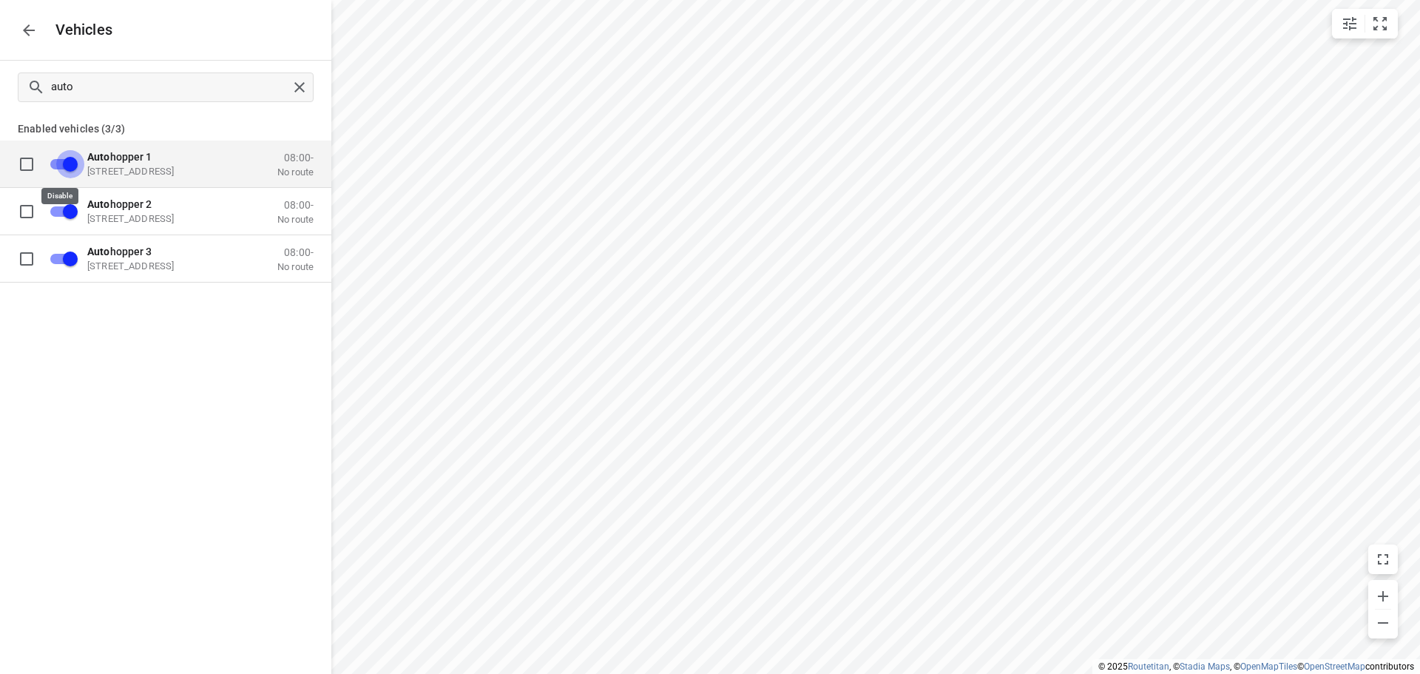
click at [55, 162] on input "grid" at bounding box center [70, 163] width 84 height 28
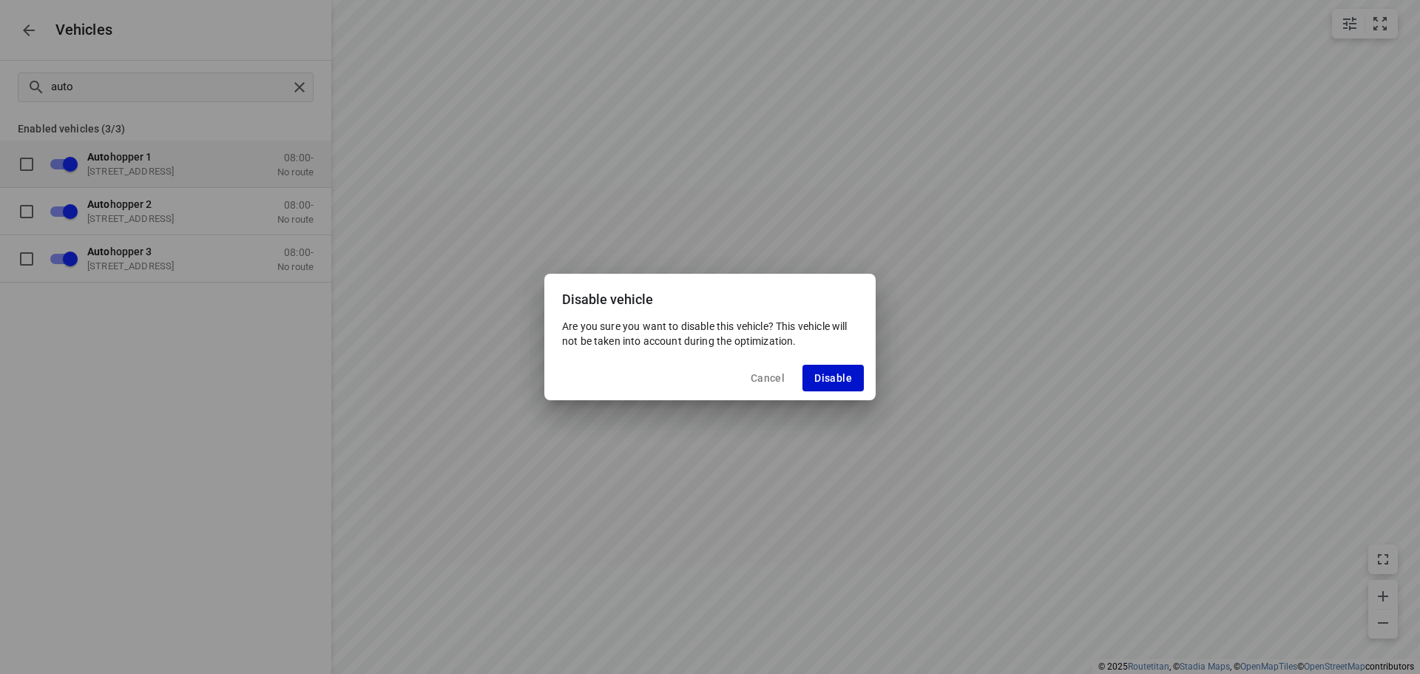
click at [826, 378] on span "Disable" at bounding box center [834, 378] width 38 height 12
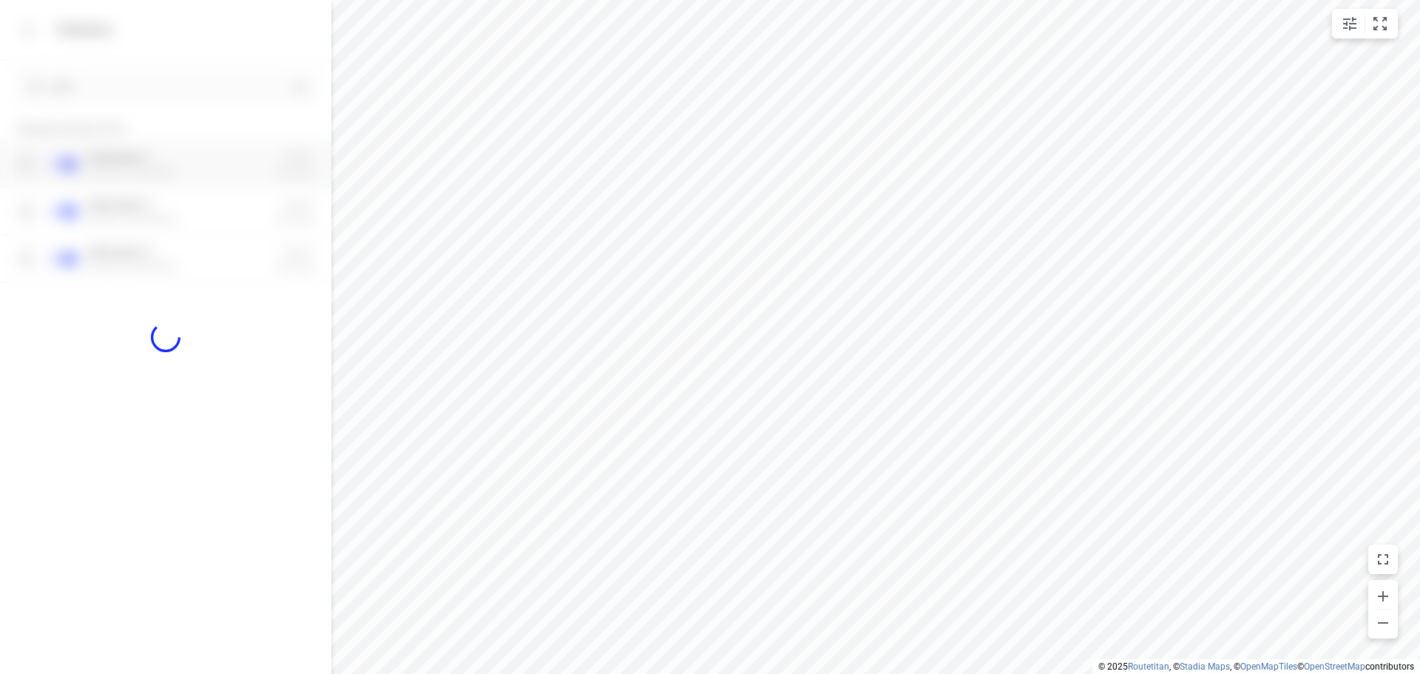
checkbox input "false"
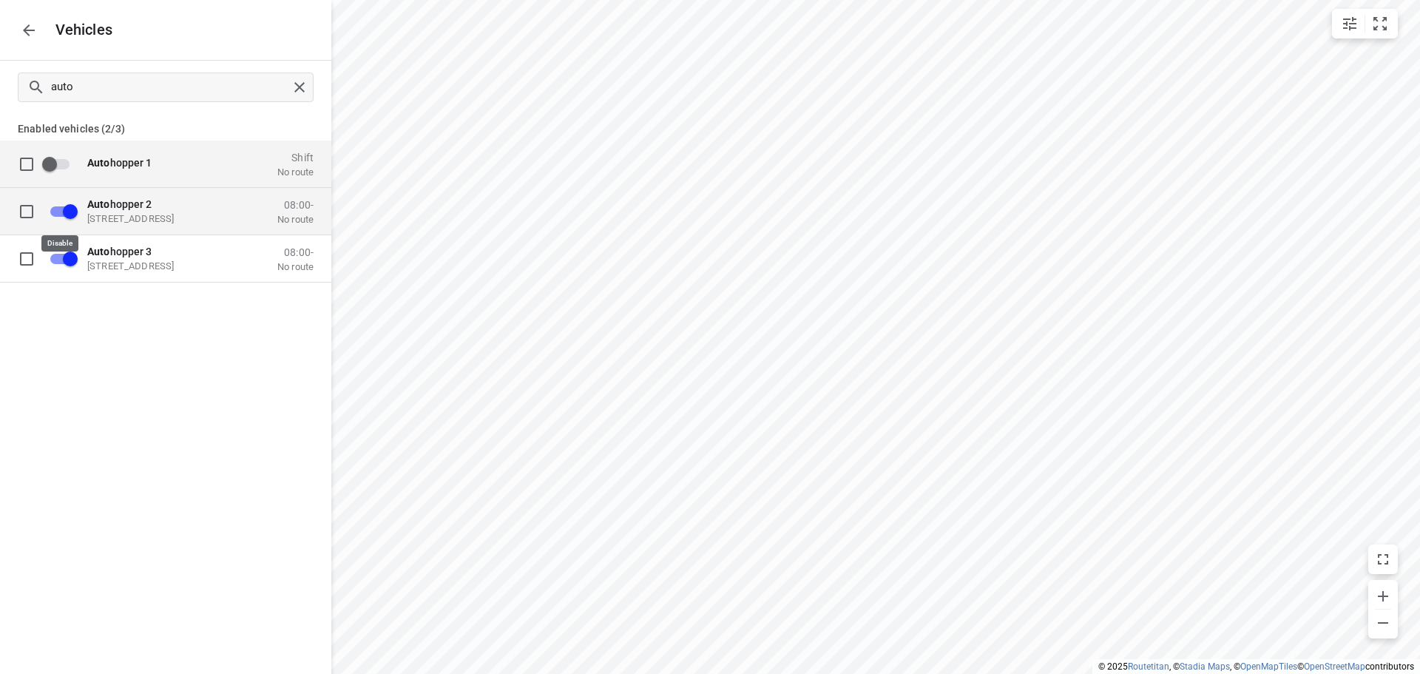
click at [58, 209] on input "grid" at bounding box center [70, 211] width 84 height 28
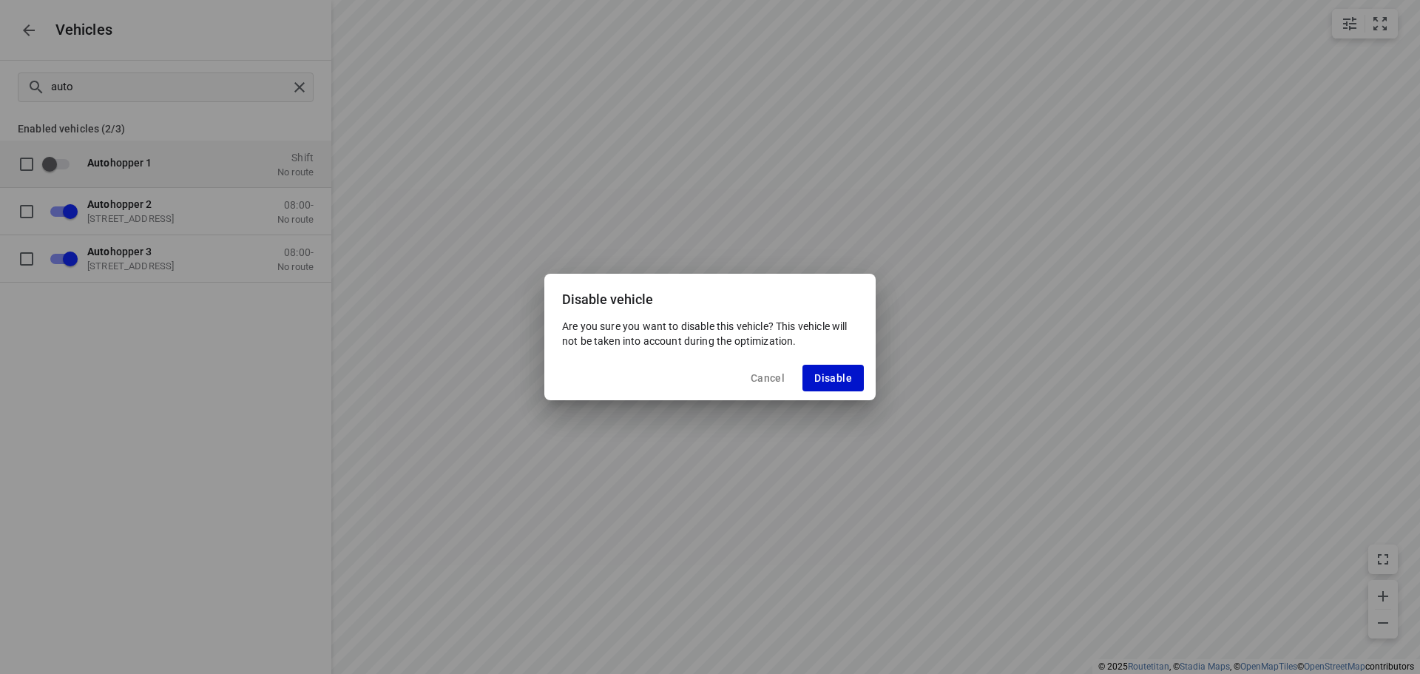
click at [823, 374] on span "Disable" at bounding box center [834, 378] width 38 height 12
checkbox input "false"
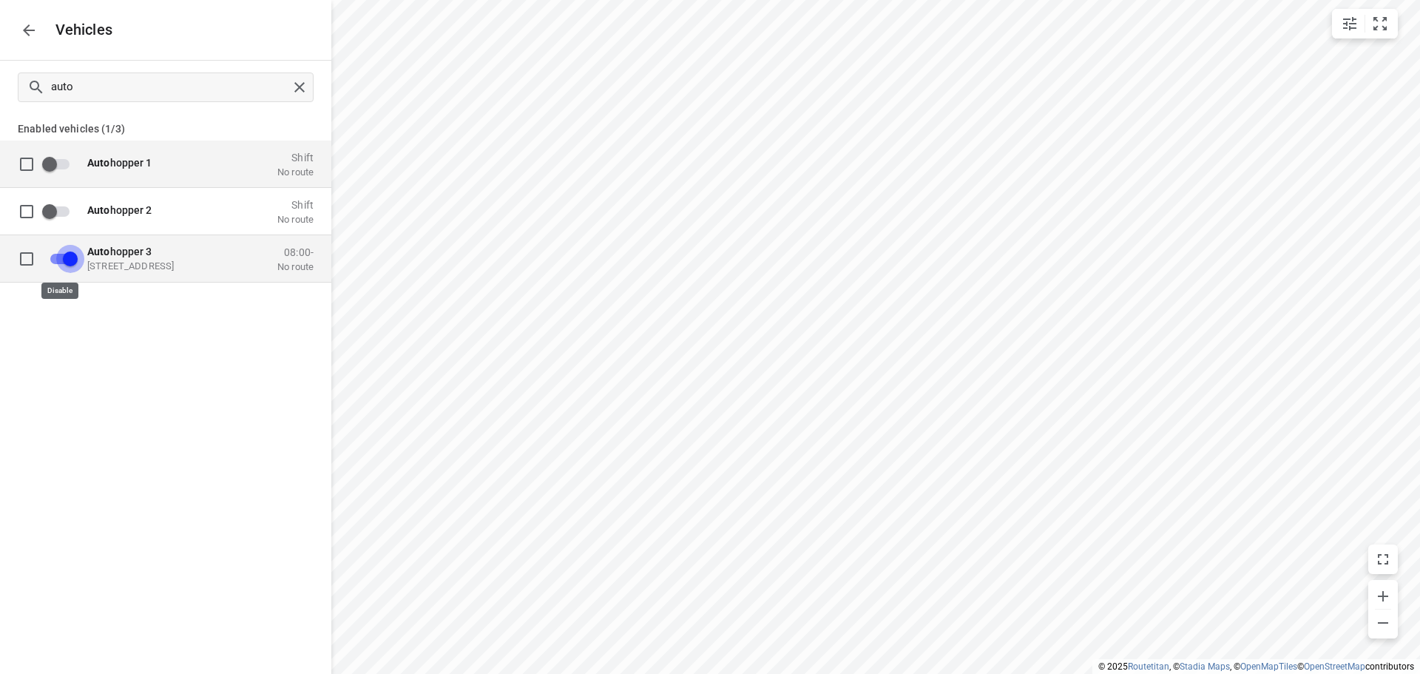
click at [61, 256] on input "grid" at bounding box center [70, 258] width 84 height 28
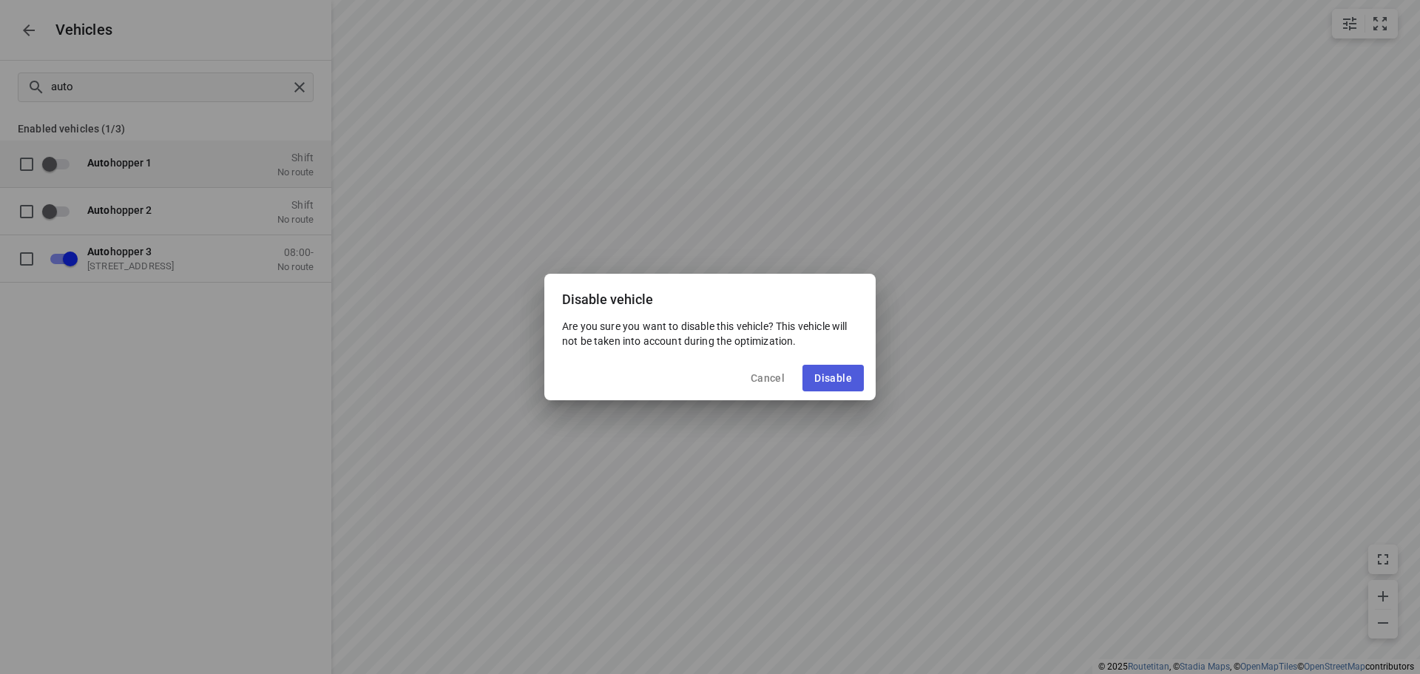
click at [836, 377] on span "Disable" at bounding box center [834, 378] width 38 height 12
checkbox input "false"
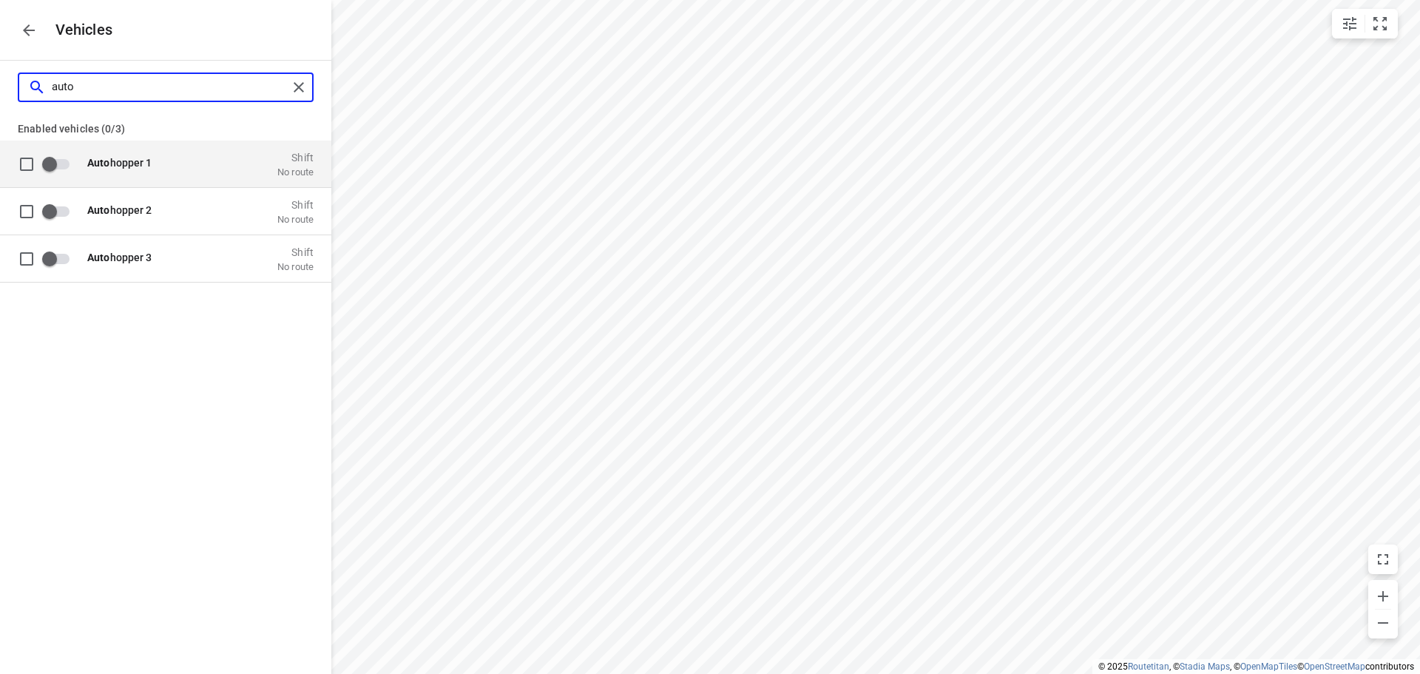
click at [129, 87] on input "auto" at bounding box center [170, 86] width 236 height 23
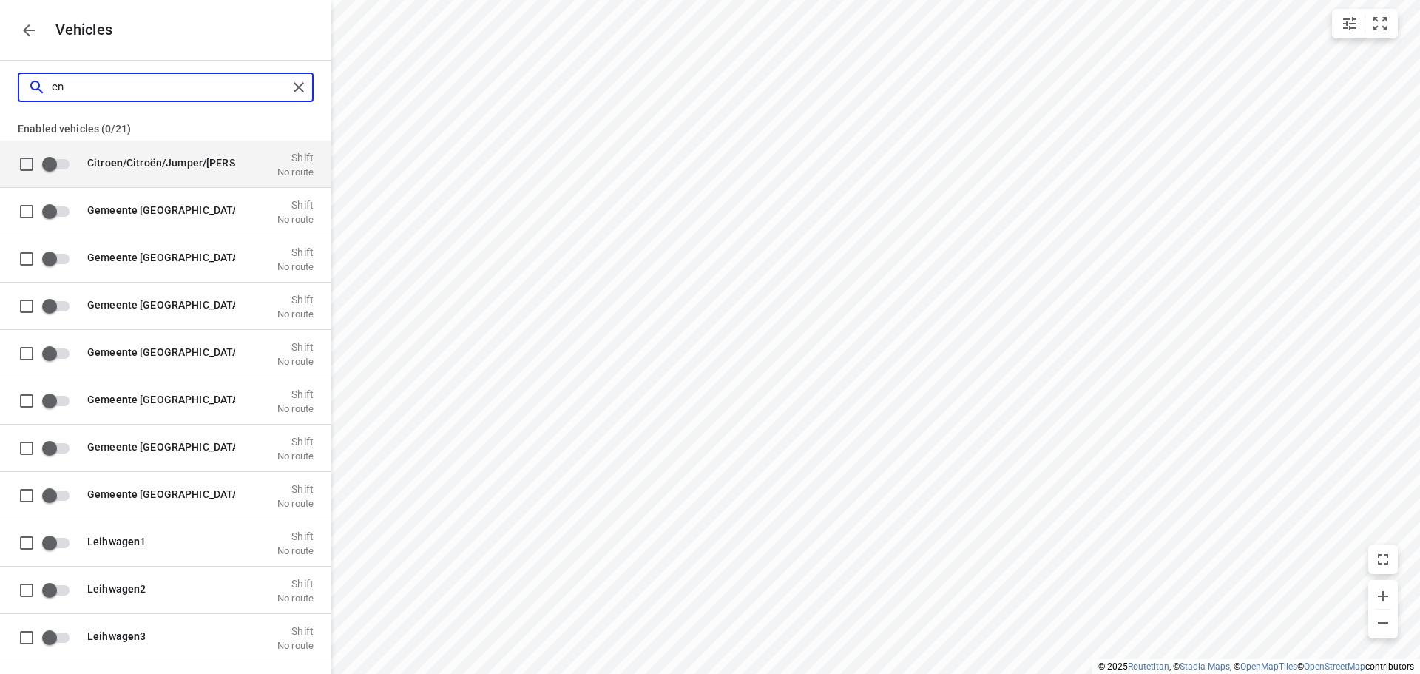
type input "e"
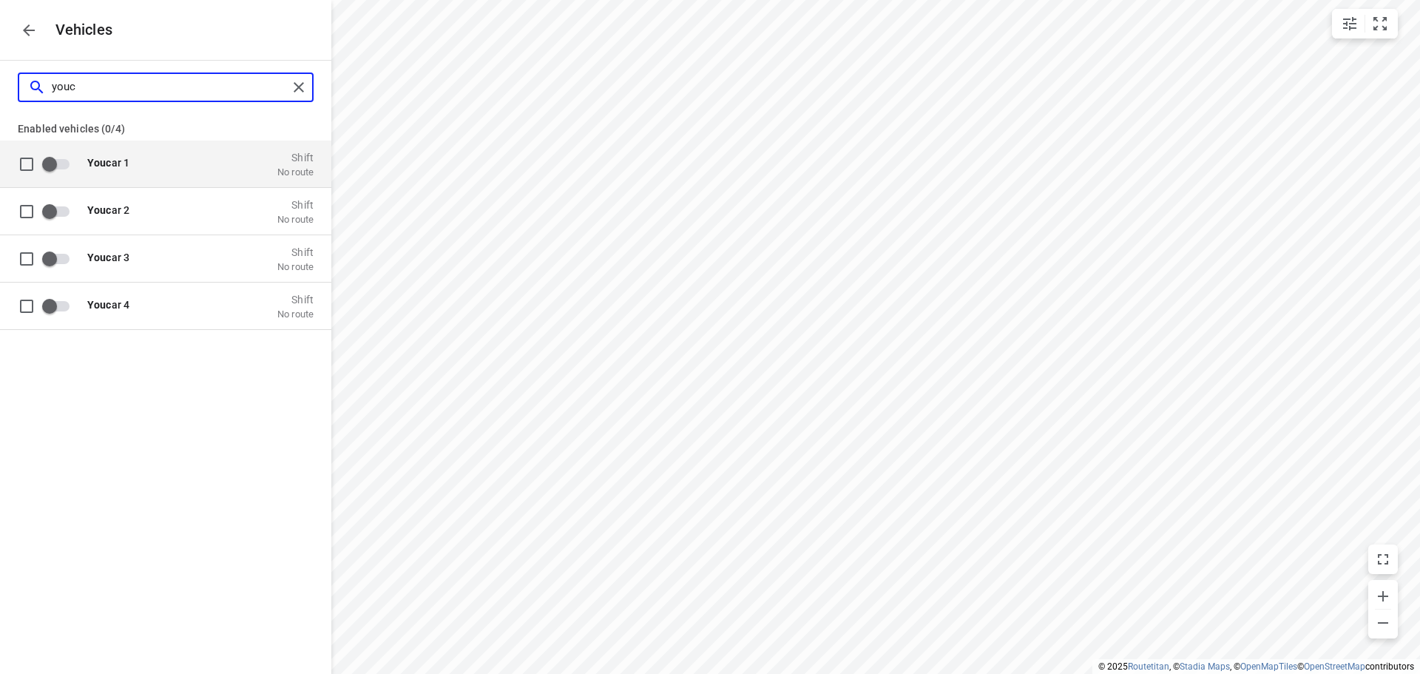
type input "youc"
click at [194, 164] on p "Youc ar 1" at bounding box center [161, 162] width 148 height 12
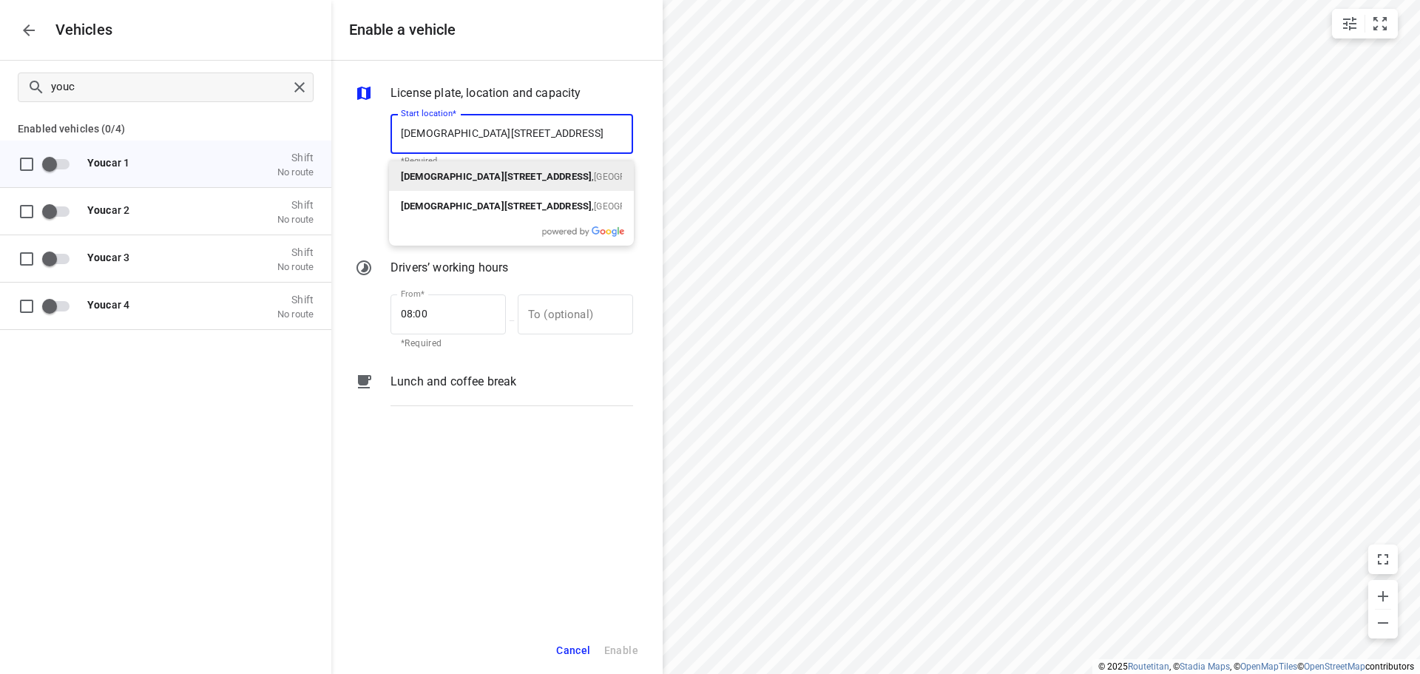
click at [465, 168] on p "Bohemenstraat 33 , Zwolle, Nederland" at bounding box center [511, 176] width 221 height 18
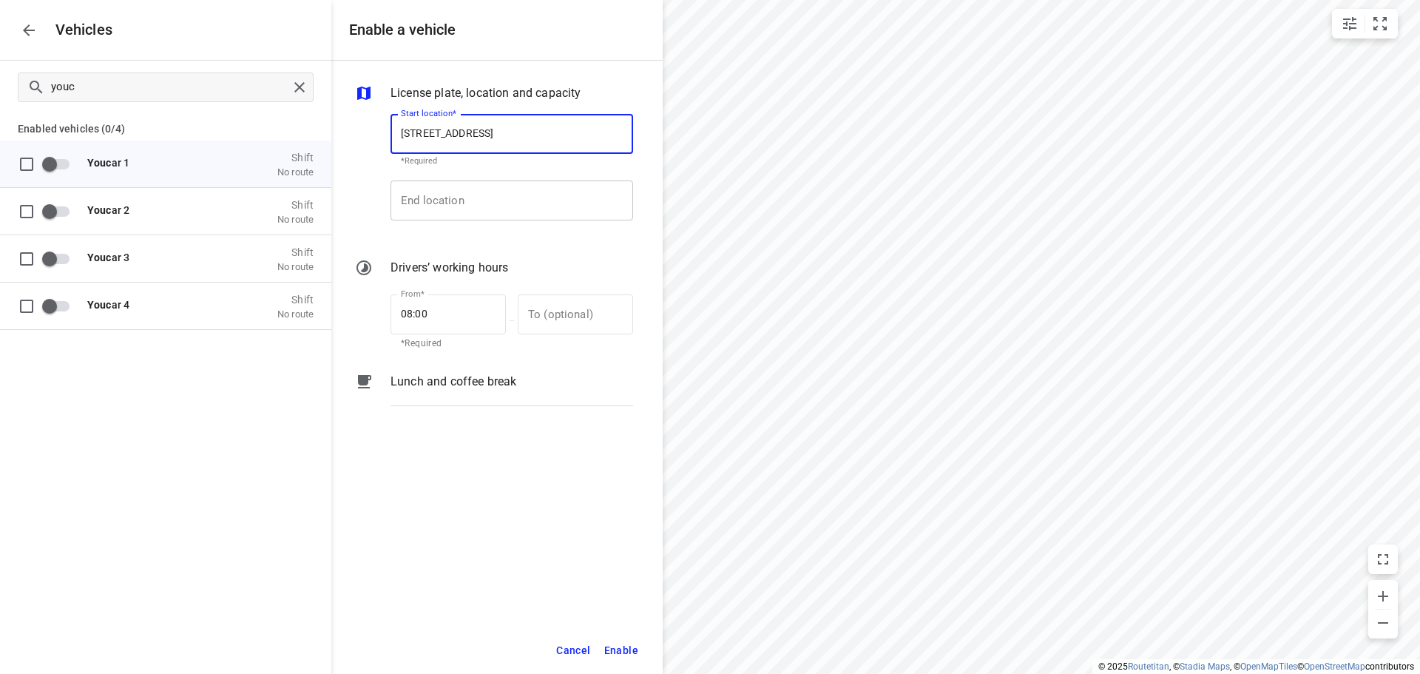
type input "Bohemenstraat 33, 8028 Zwolle, Netherlands"
click at [476, 192] on input "End location" at bounding box center [512, 201] width 243 height 40
paste input "Bohemenstraat 33, 8028 Zwolle, Netherlands"
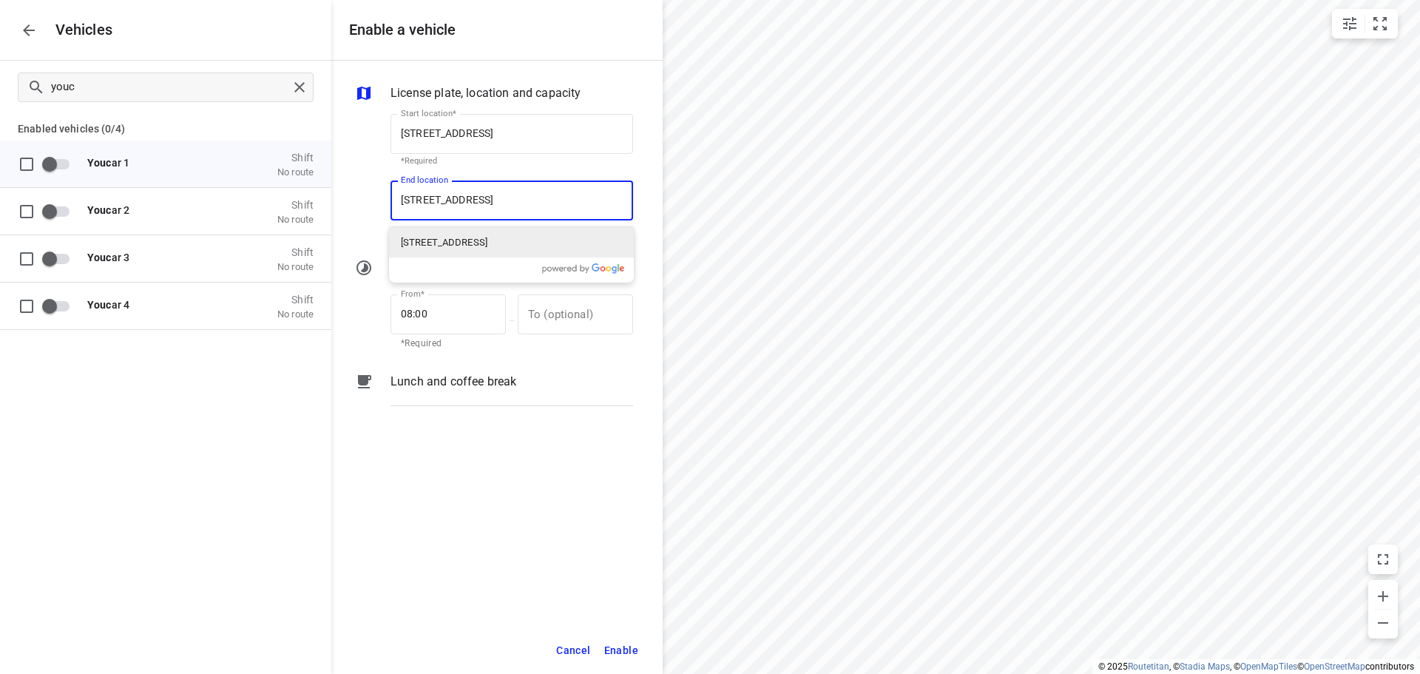
click at [485, 240] on p "Bohemenstraat 33, 8028 RT Zwolle, Netherlands" at bounding box center [444, 242] width 87 height 15
type input "Bohemenstraat 33, 8028 Zwolle, Netherlands"
click at [629, 642] on span "Enable" at bounding box center [621, 650] width 34 height 18
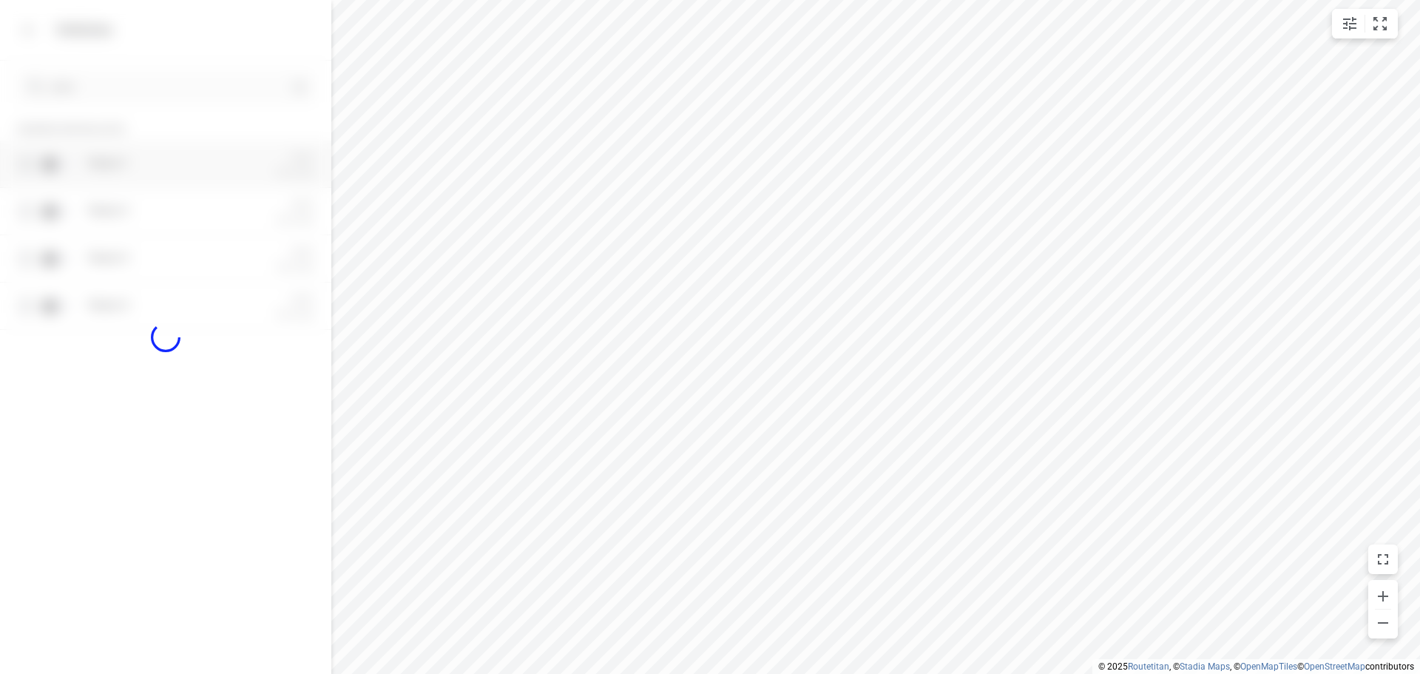
checkbox input "true"
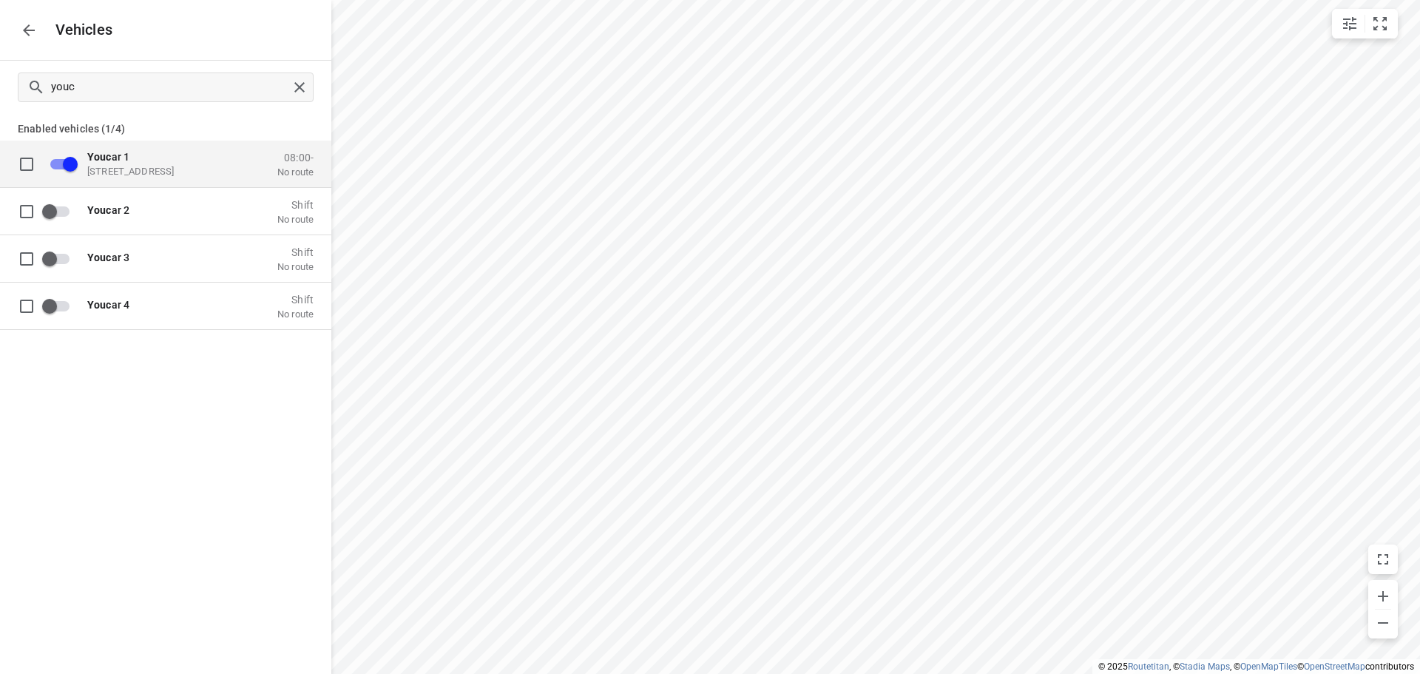
drag, startPoint x: 67, startPoint y: 212, endPoint x: 192, endPoint y: 45, distance: 209.2
click at [192, 45] on div "Vehicles youc Enabled vehicles (1/4) Youc ar 1 Bohemenstraat 33, 8028 Zwolle, N…" at bounding box center [165, 337] width 331 height 674
click at [175, 201] on div "Youc ar 2 Shift No route" at bounding box center [195, 211] width 235 height 28
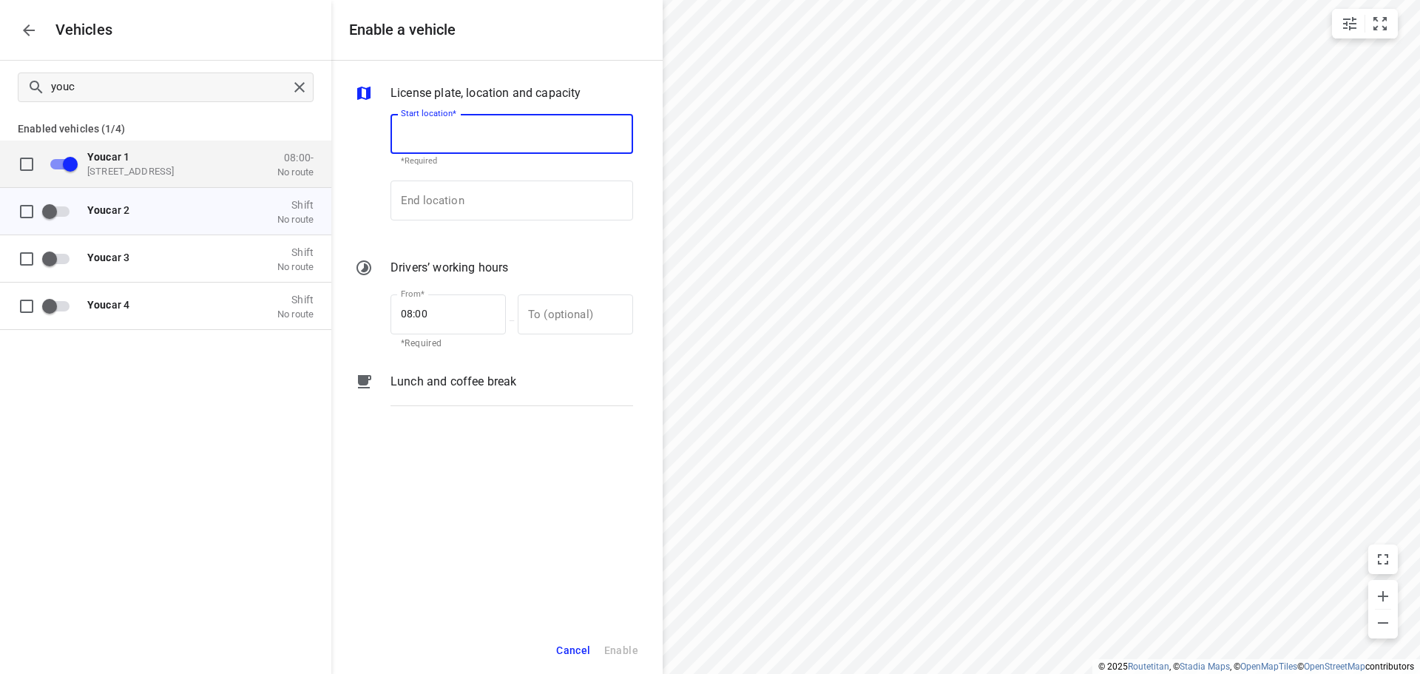
paste input "Bohemenstraat 33, 8028 Zwolle, Netherlands"
click at [463, 167] on div "Bohemenstraat 33, 8028 RT Zwolle, Netherlands" at bounding box center [511, 176] width 245 height 30
type input "Bohemenstraat 33, 8028 Zwolle, Netherlands"
click at [441, 201] on input "End location" at bounding box center [512, 201] width 243 height 40
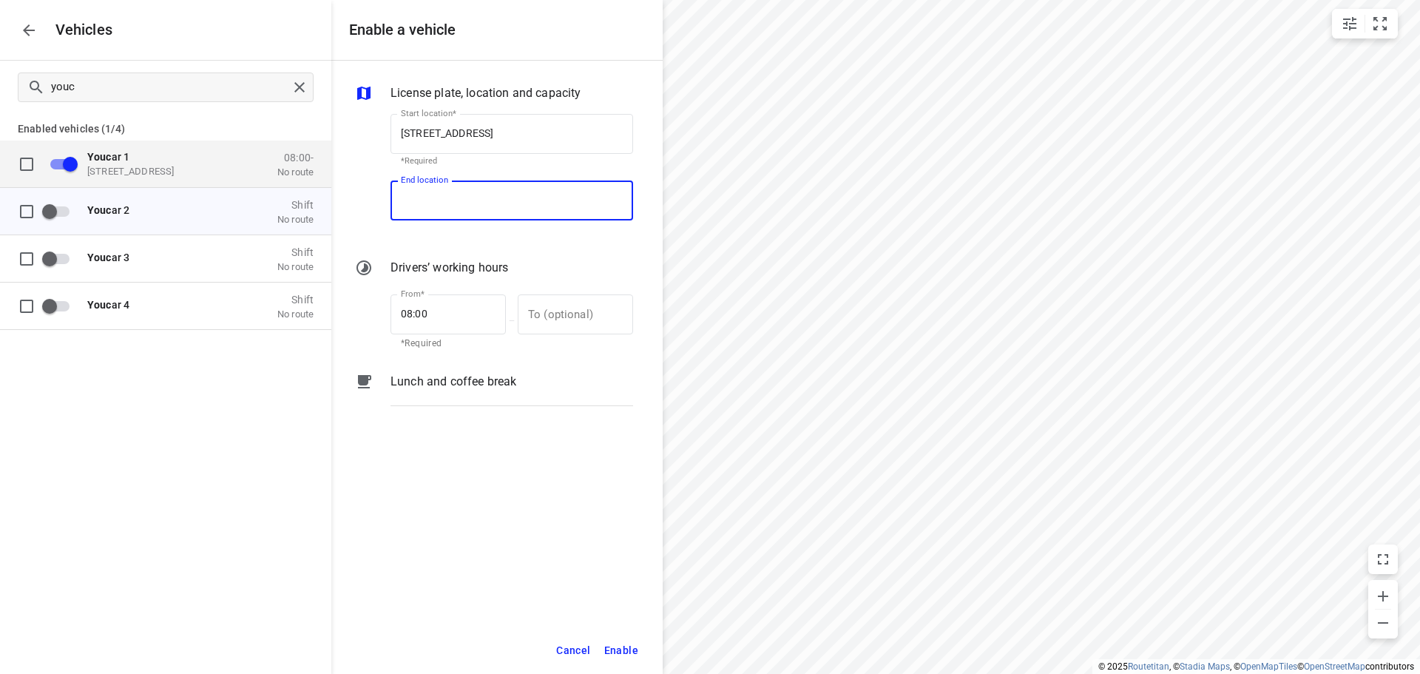
paste input "Bohemenstraat 33, 8028 Zwolle, Netherlands"
click at [450, 240] on p "Bohemenstraat 33, 8028 RT Zwolle, Netherlands" at bounding box center [444, 242] width 87 height 15
type input "Bohemenstraat 33, 8028 Zwolle, Netherlands"
click at [621, 643] on span "Enable" at bounding box center [621, 650] width 34 height 18
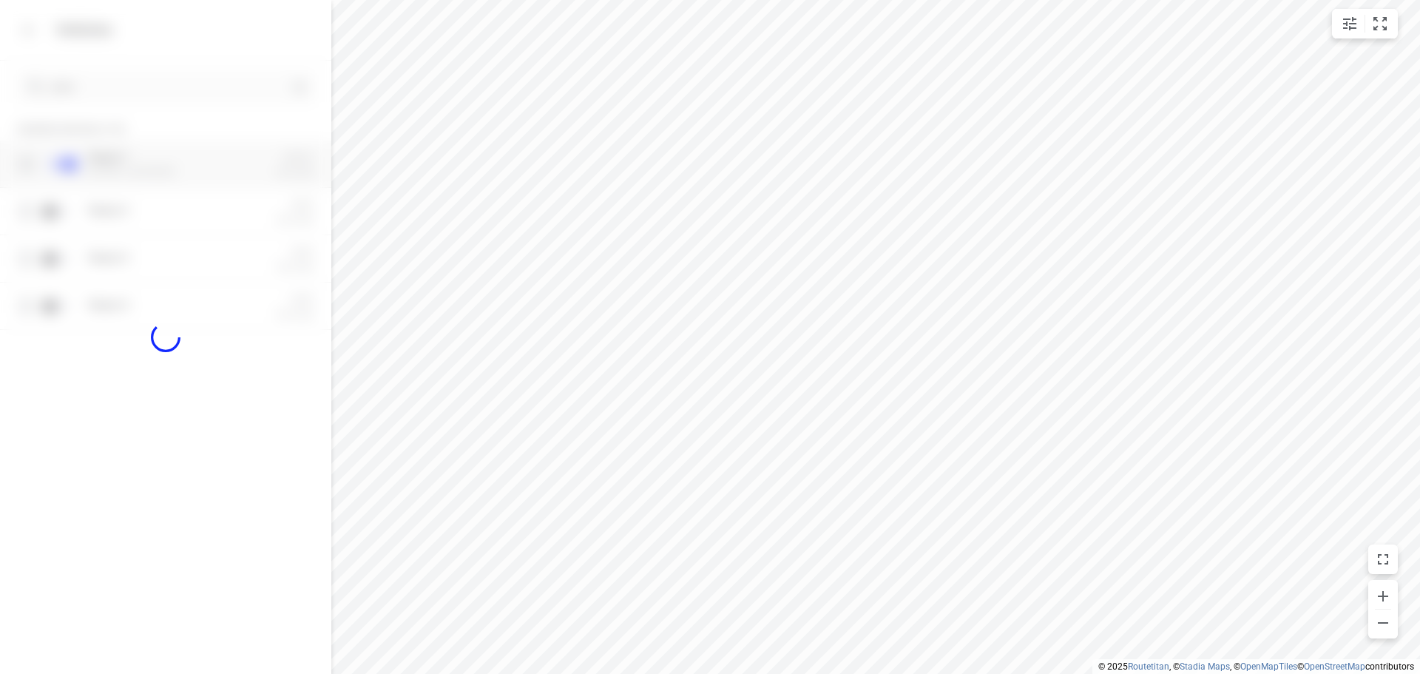
checkbox input "true"
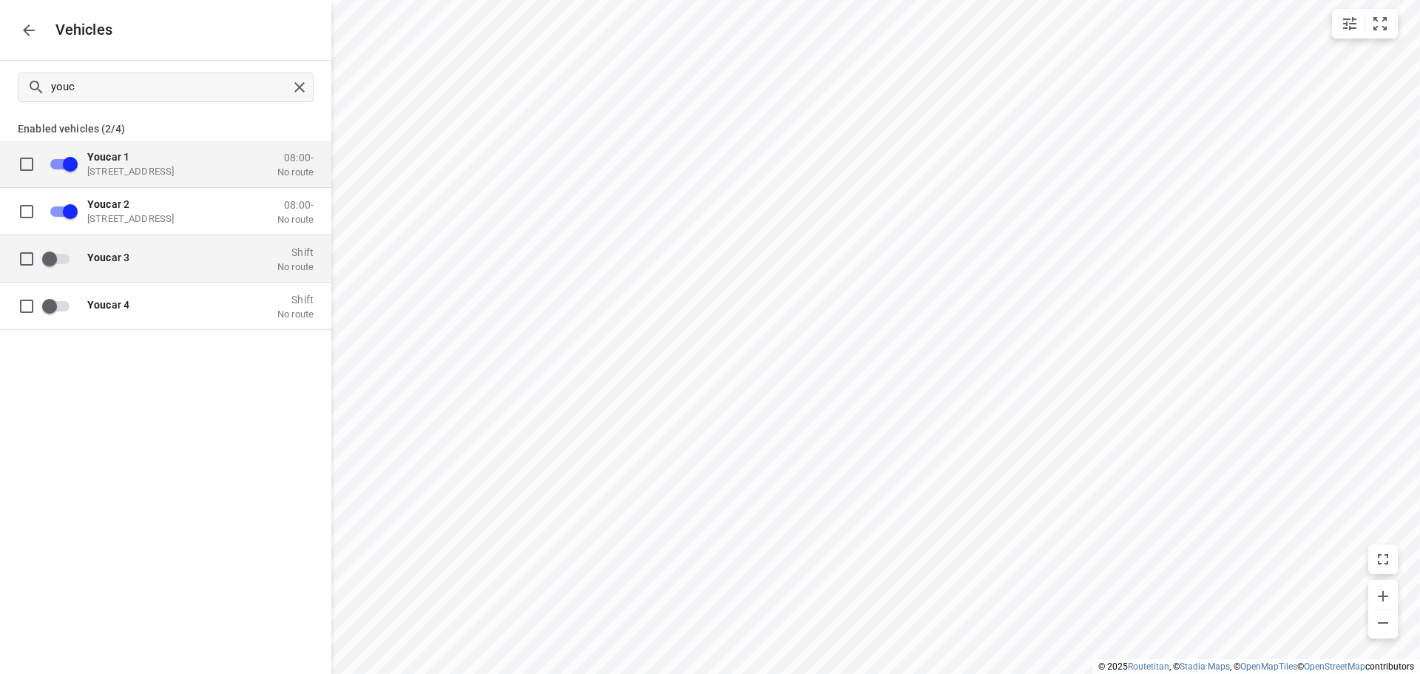
click at [163, 255] on p "Youc ar 3" at bounding box center [161, 257] width 148 height 12
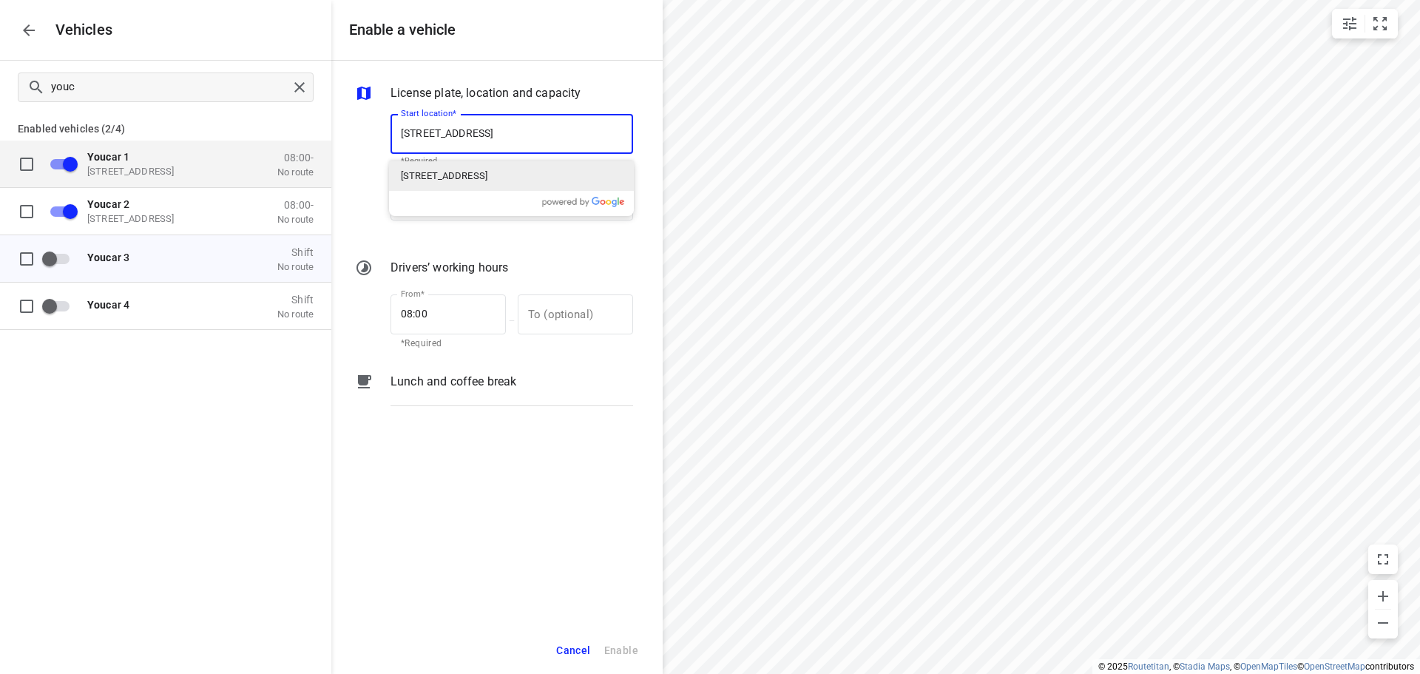
click at [448, 175] on p "Bohemenstraat 33, 8028 RT Zwolle, Netherlands" at bounding box center [444, 176] width 87 height 15
type input "Bohemenstraat 33, 8028 Zwolle, Netherlands"
click at [448, 177] on div "End location End location" at bounding box center [512, 207] width 254 height 70
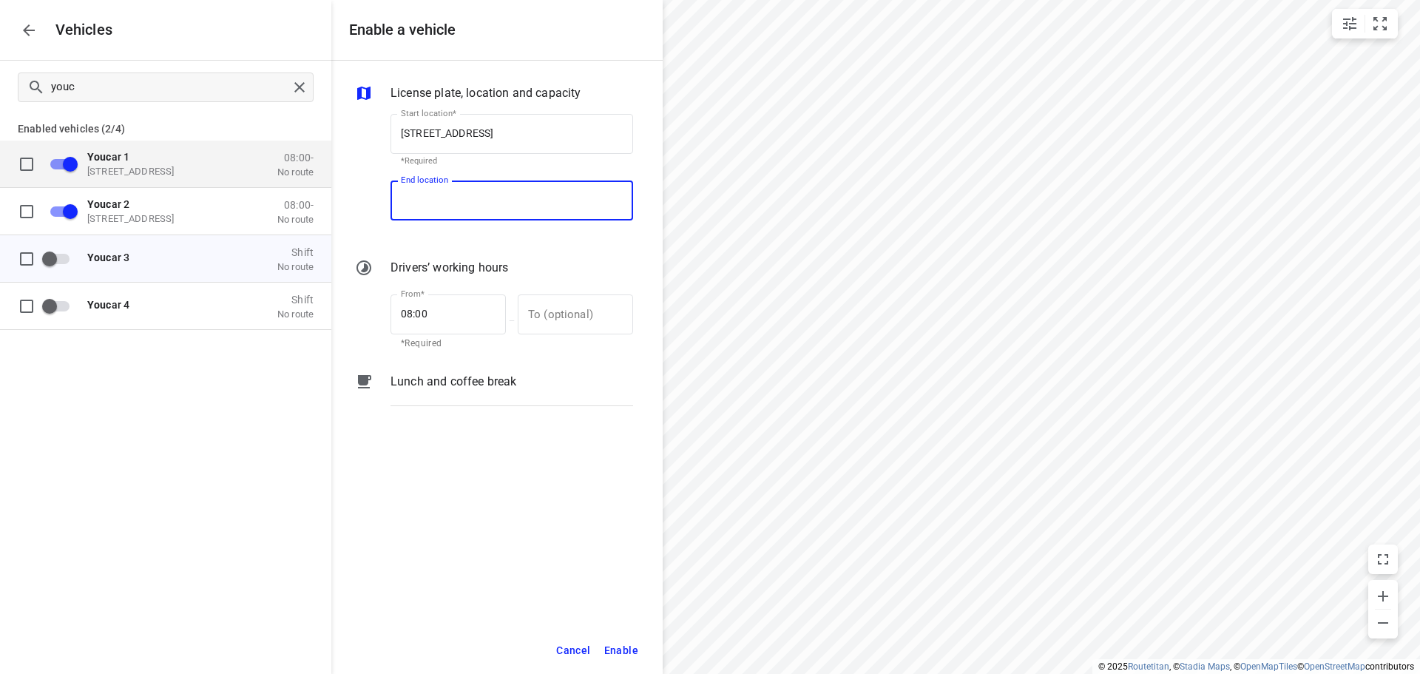
click at [450, 196] on input "End location" at bounding box center [512, 201] width 243 height 40
paste input "Bohemenstraat 33, 8028 Zwolle, Netherlands"
click at [461, 237] on p "Bohemenstraat 33, 8028 RT Zwolle, Netherlands" at bounding box center [444, 242] width 87 height 15
type input "Bohemenstraat 33, 8028 Zwolle, Netherlands"
click at [616, 654] on span "Enable" at bounding box center [621, 650] width 34 height 18
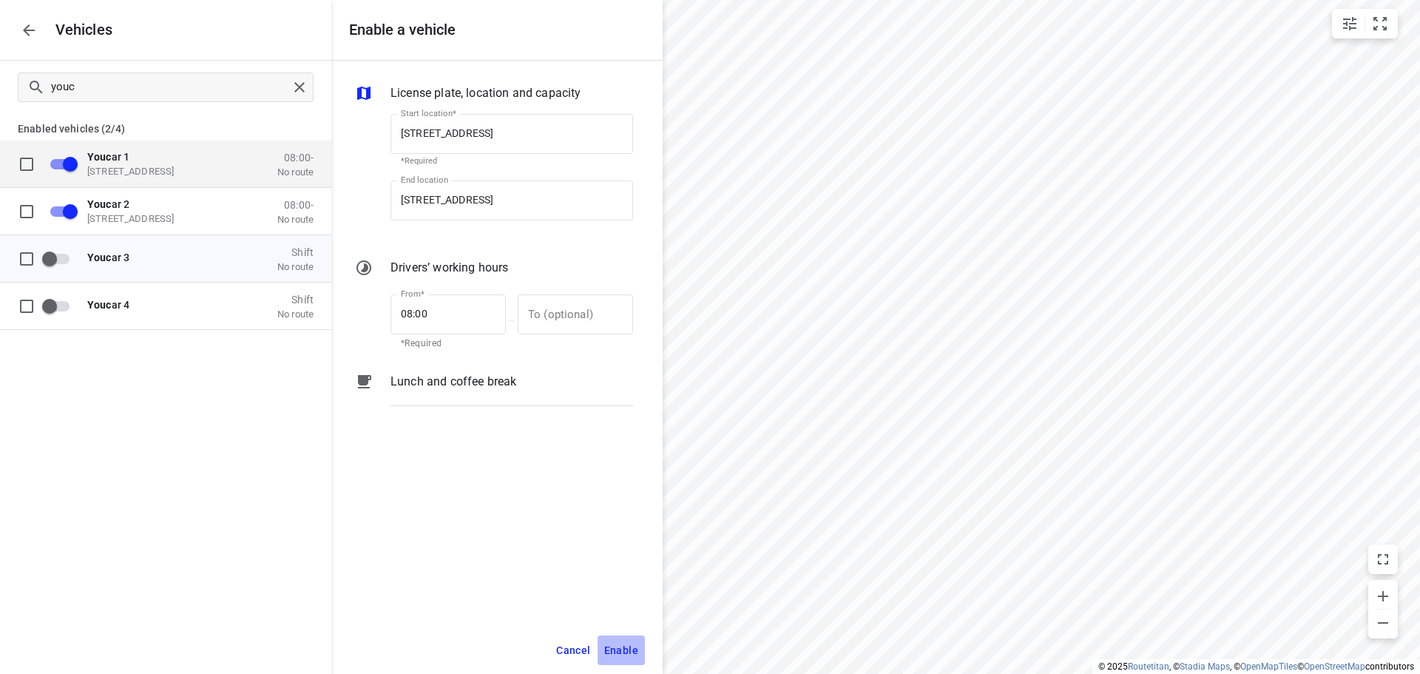
checkbox input "true"
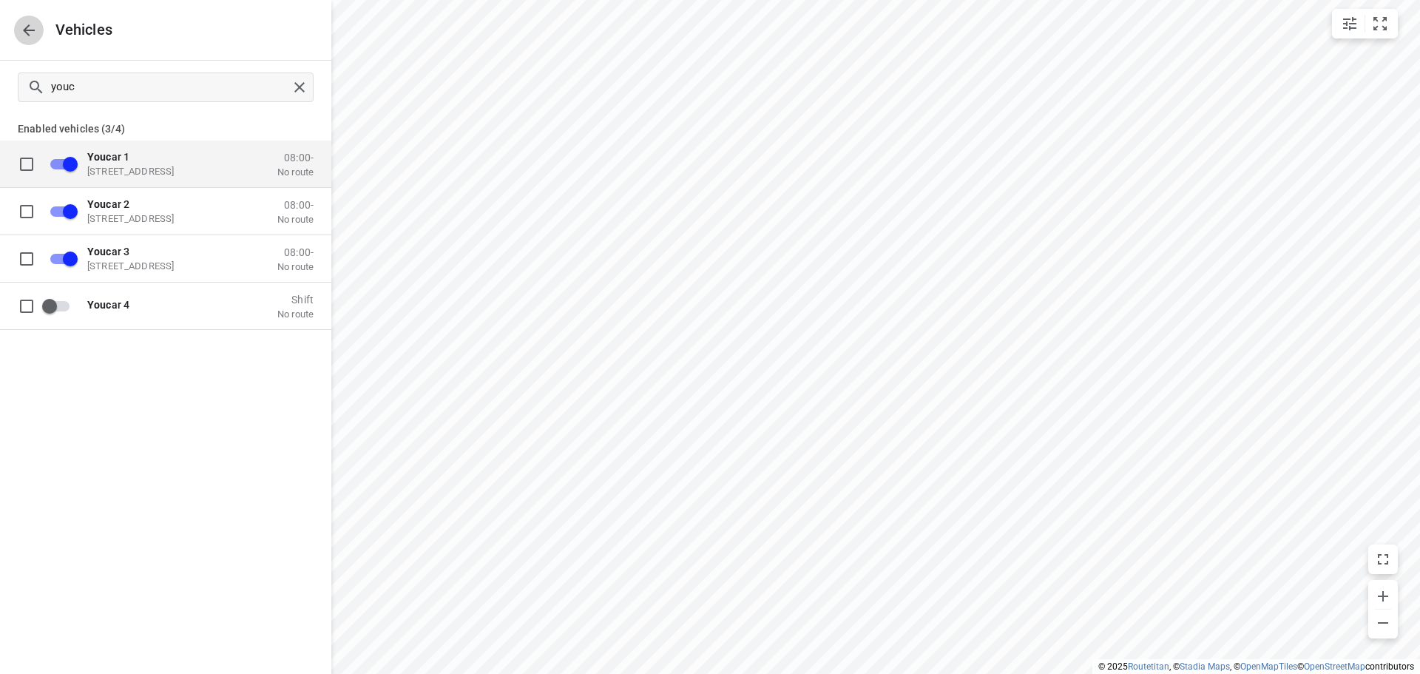
click at [32, 36] on icon "button" at bounding box center [29, 30] width 18 height 18
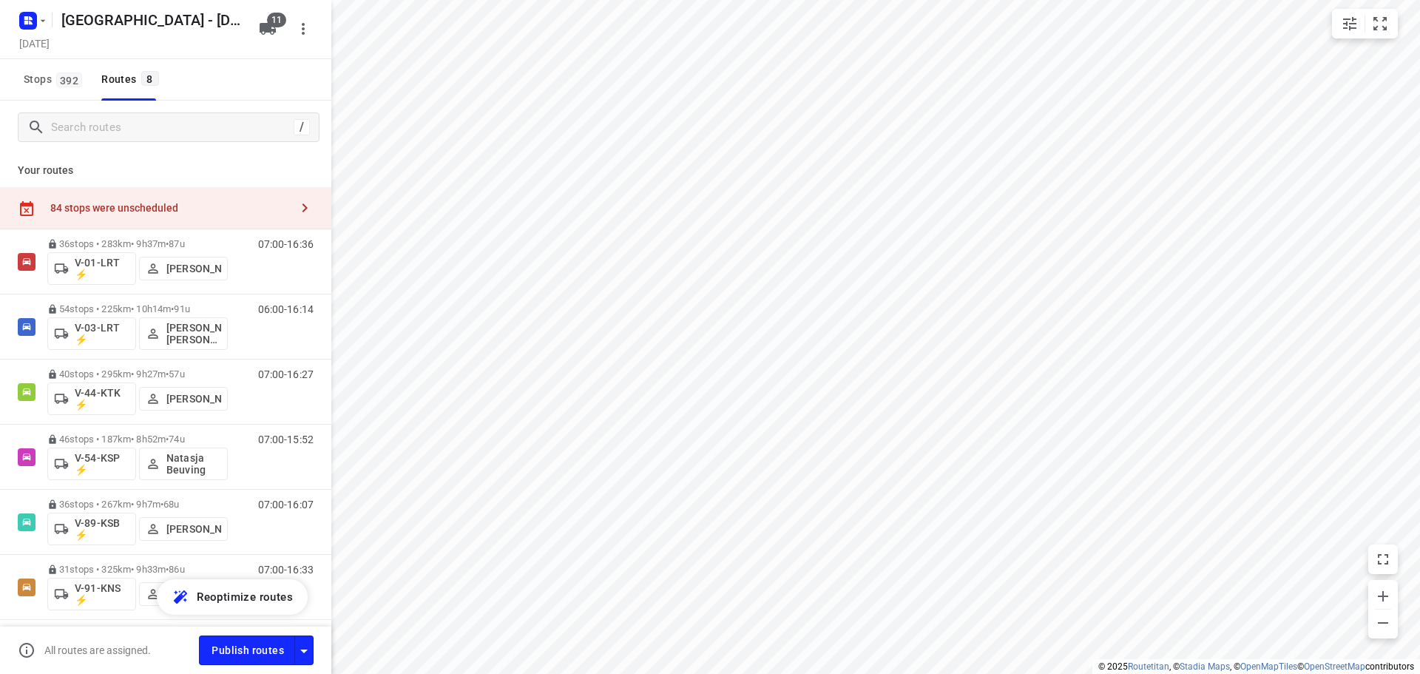
drag, startPoint x: 302, startPoint y: 209, endPoint x: 190, endPoint y: 155, distance: 124.1
click at [190, 155] on div "Your routes 84 stops were unscheduled 36 stops • 283km • 9h37m • 87u V-01-LRT ⚡…" at bounding box center [165, 412] width 331 height 517
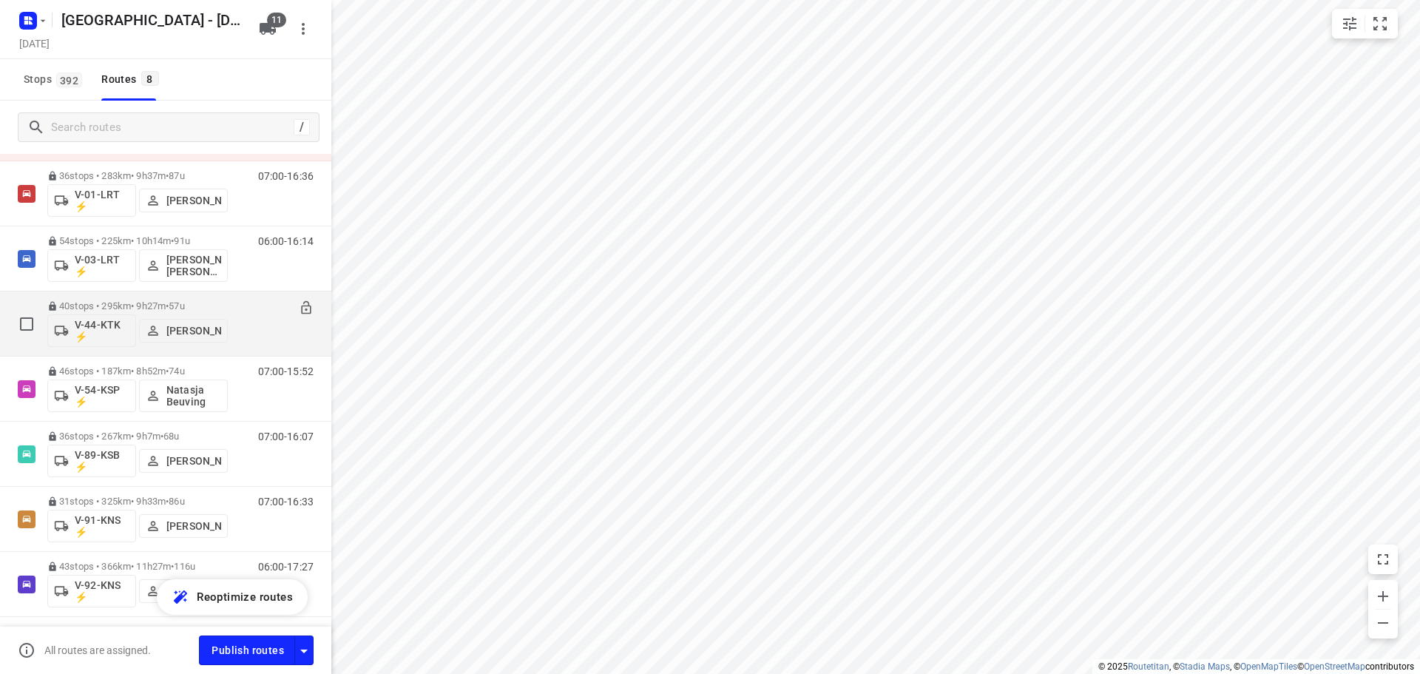
scroll to position [0, 0]
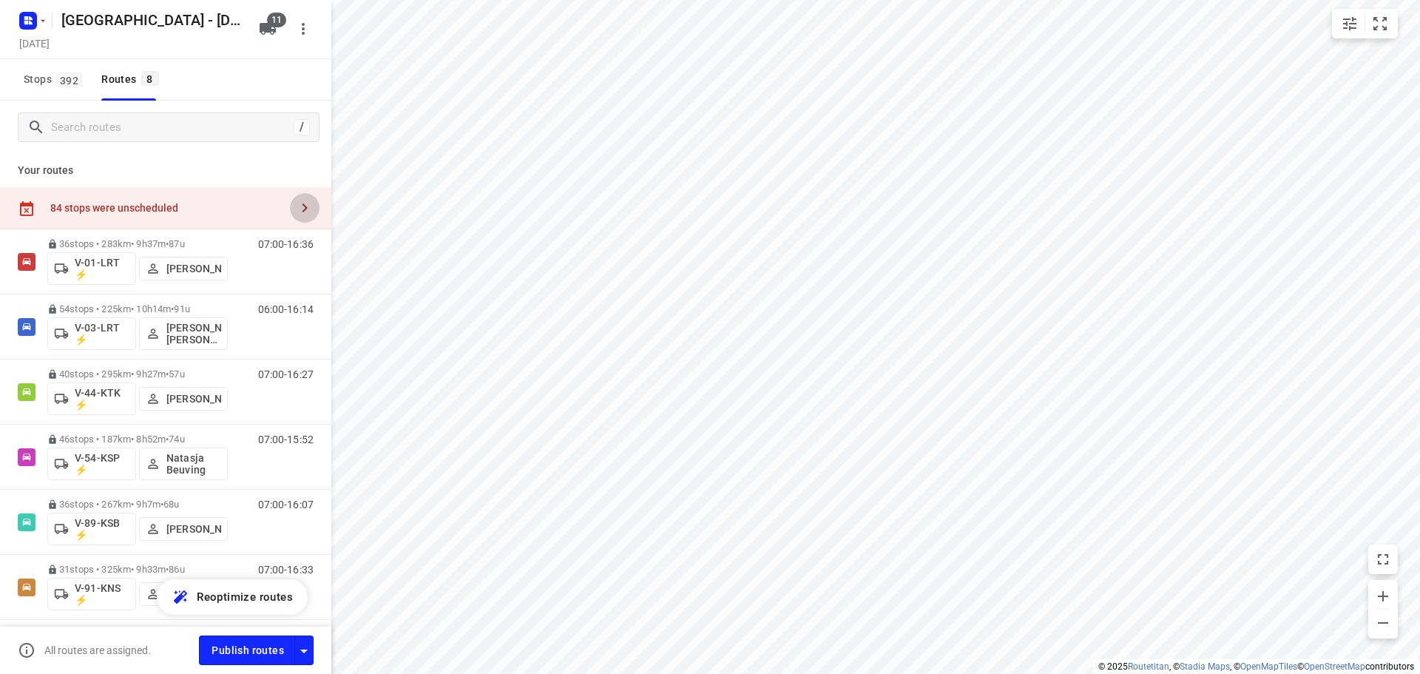
click at [297, 207] on icon "button" at bounding box center [305, 208] width 18 height 18
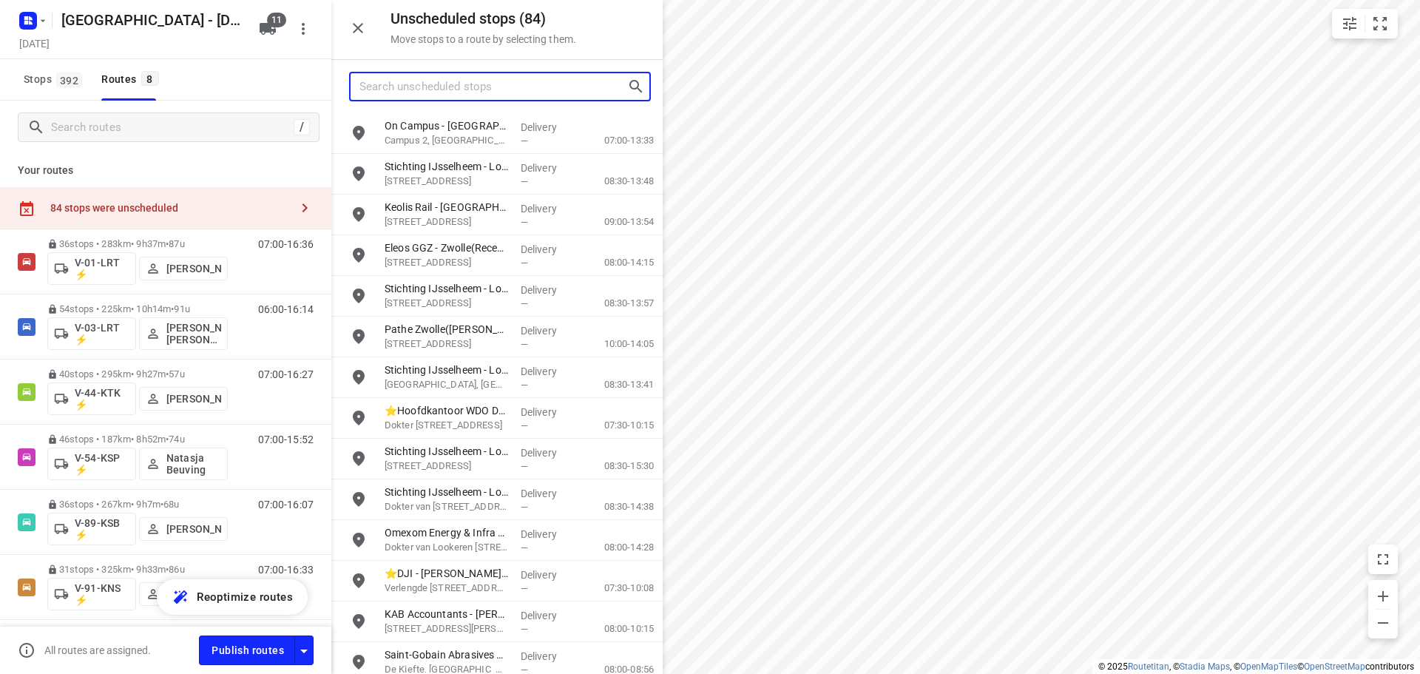
click at [411, 87] on input "Search unscheduled stops" at bounding box center [494, 86] width 268 height 23
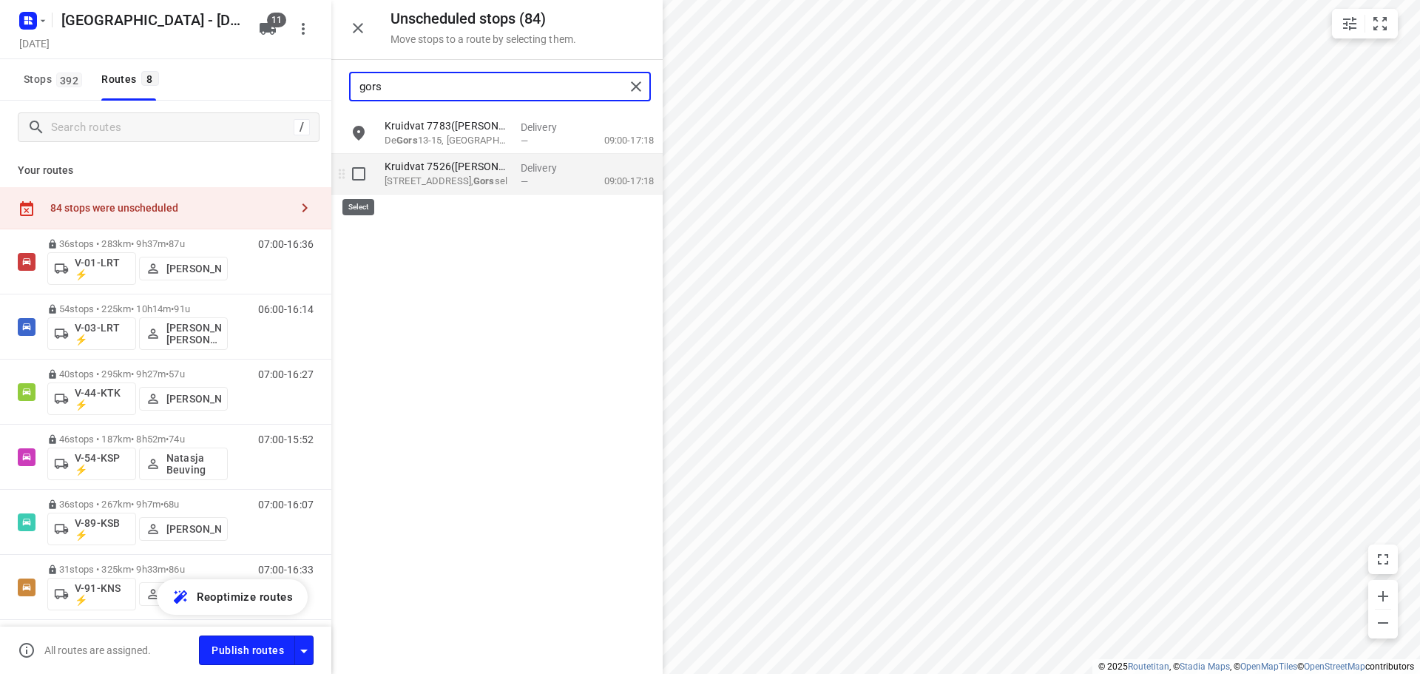
type input "gors"
click at [353, 179] on input "grid" at bounding box center [359, 174] width 30 height 30
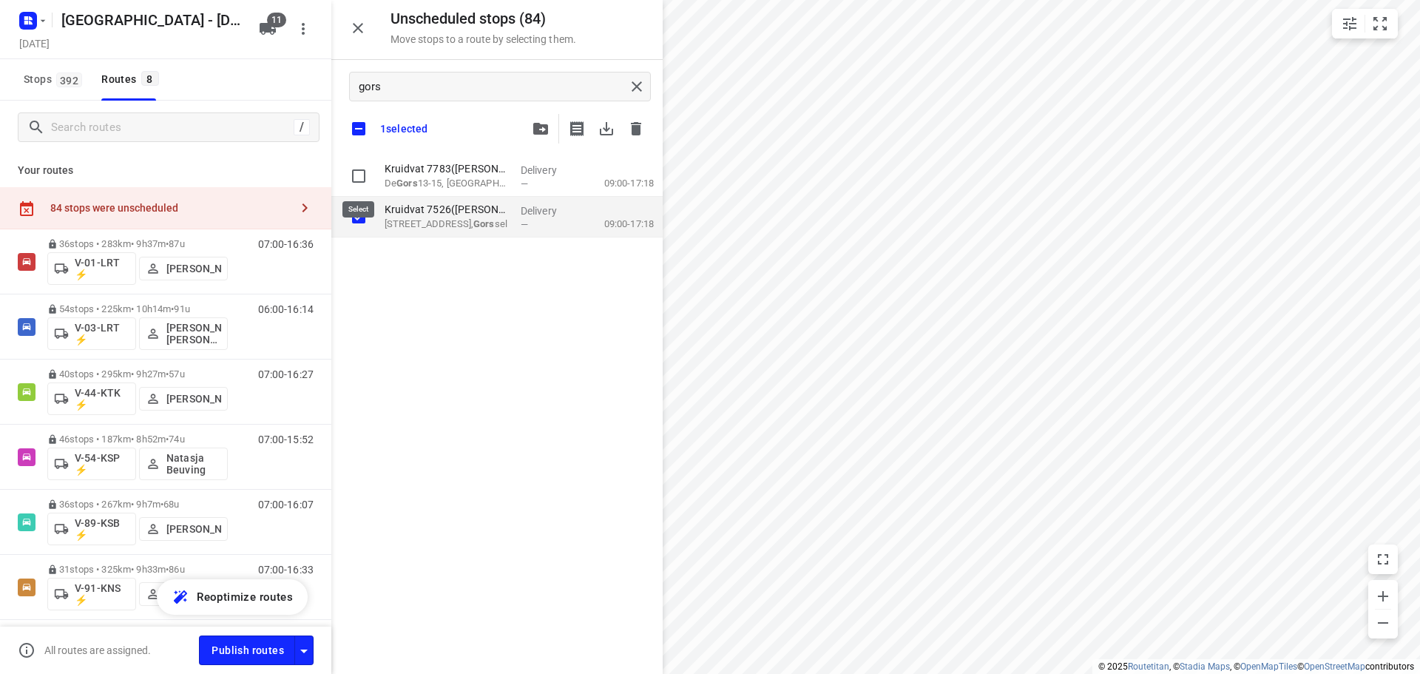
checkbox input "true"
click at [535, 127] on icon "button" at bounding box center [540, 129] width 15 height 12
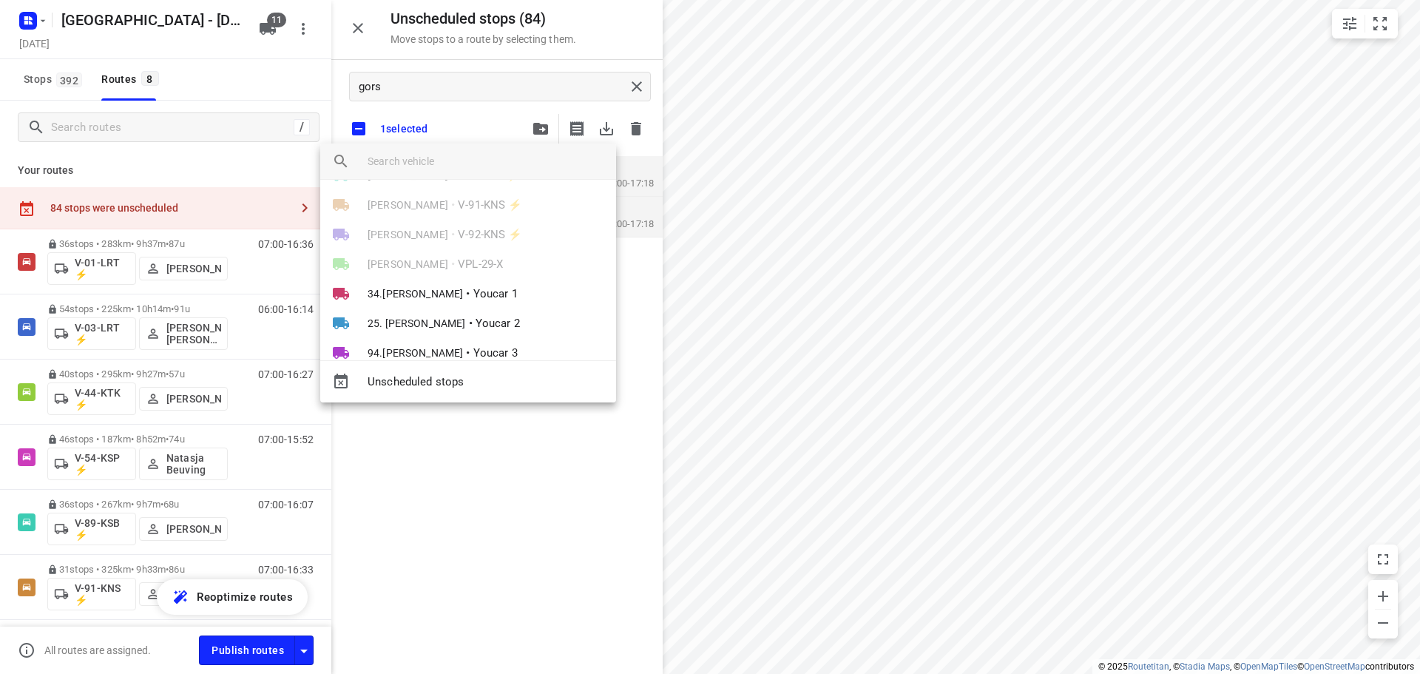
scroll to position [175, 0]
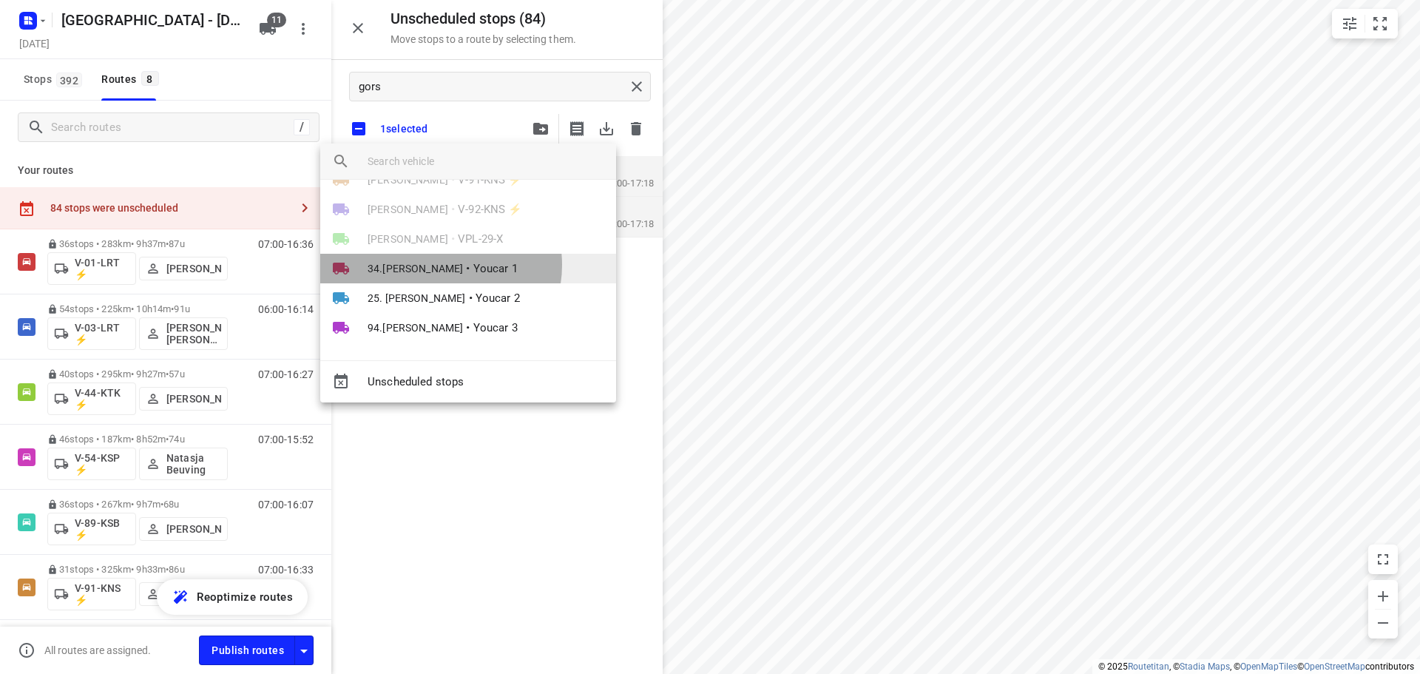
click at [440, 265] on span "34.[PERSON_NAME]" at bounding box center [415, 268] width 95 height 15
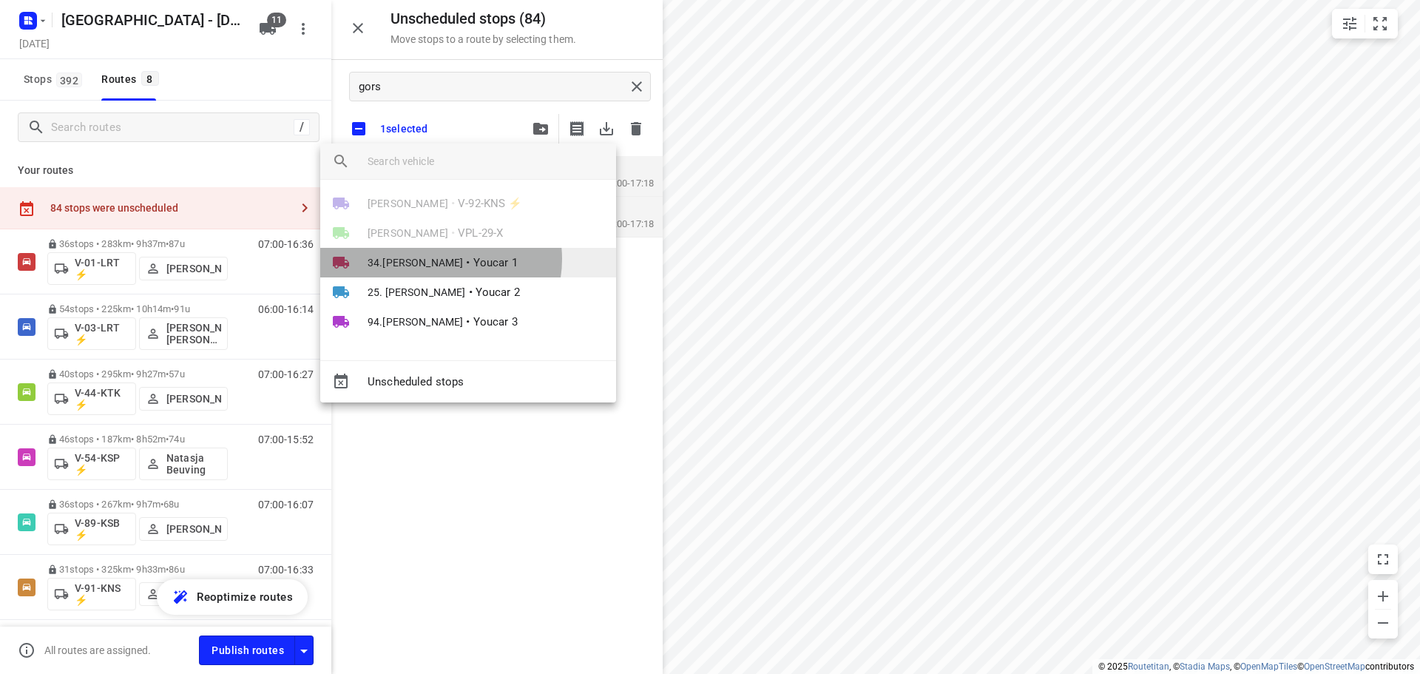
scroll to position [0, 0]
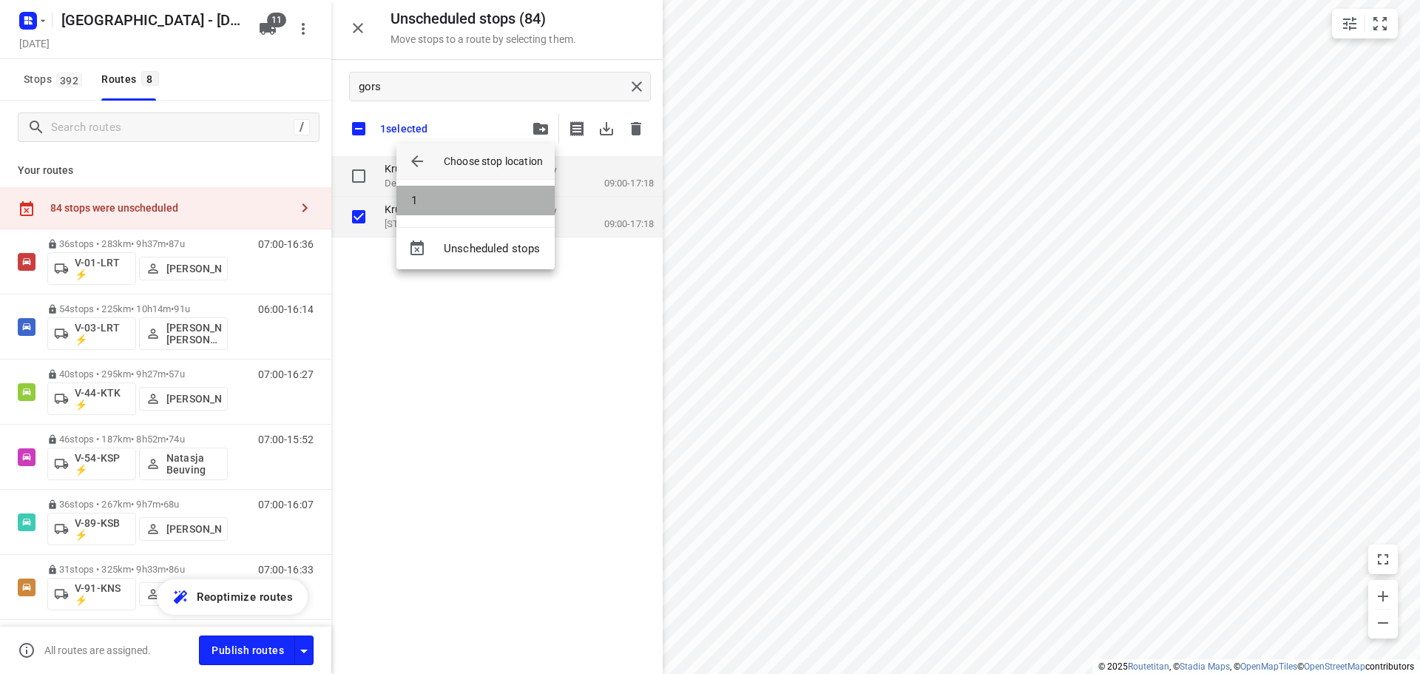
click at [448, 194] on li "1" at bounding box center [476, 201] width 158 height 30
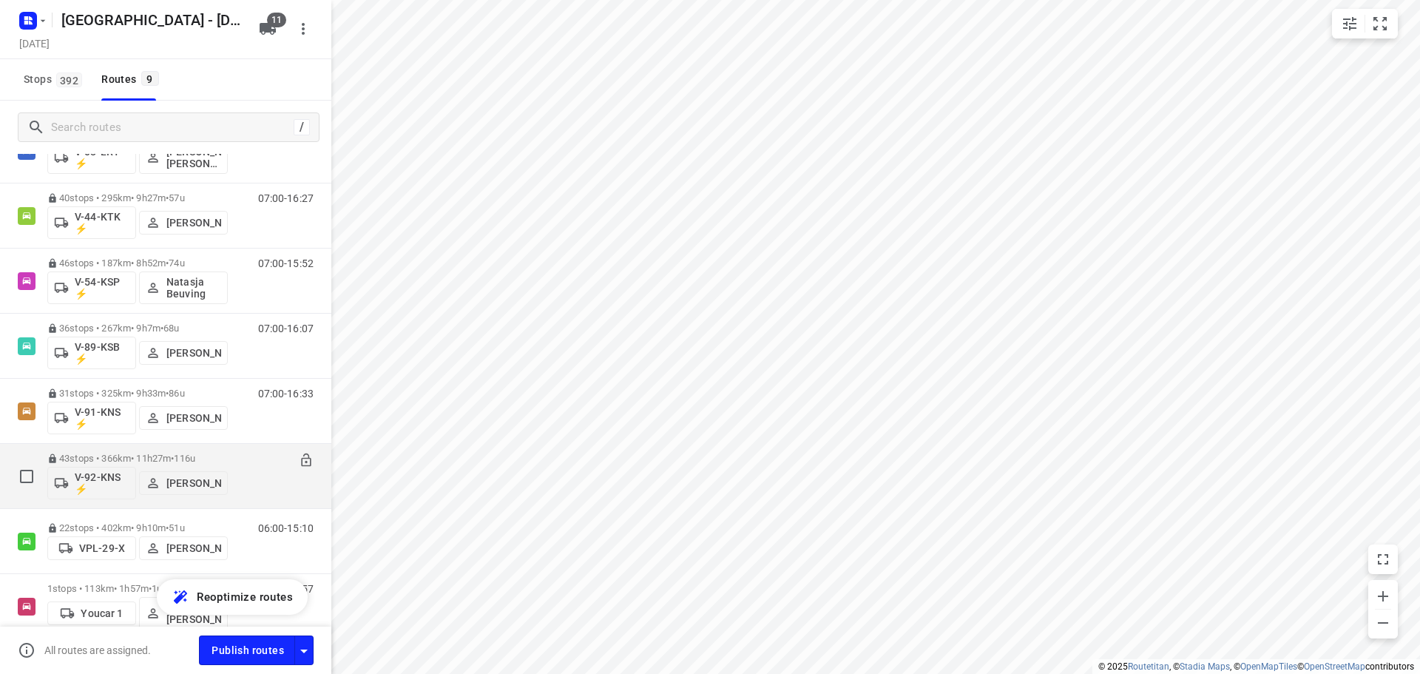
scroll to position [248, 0]
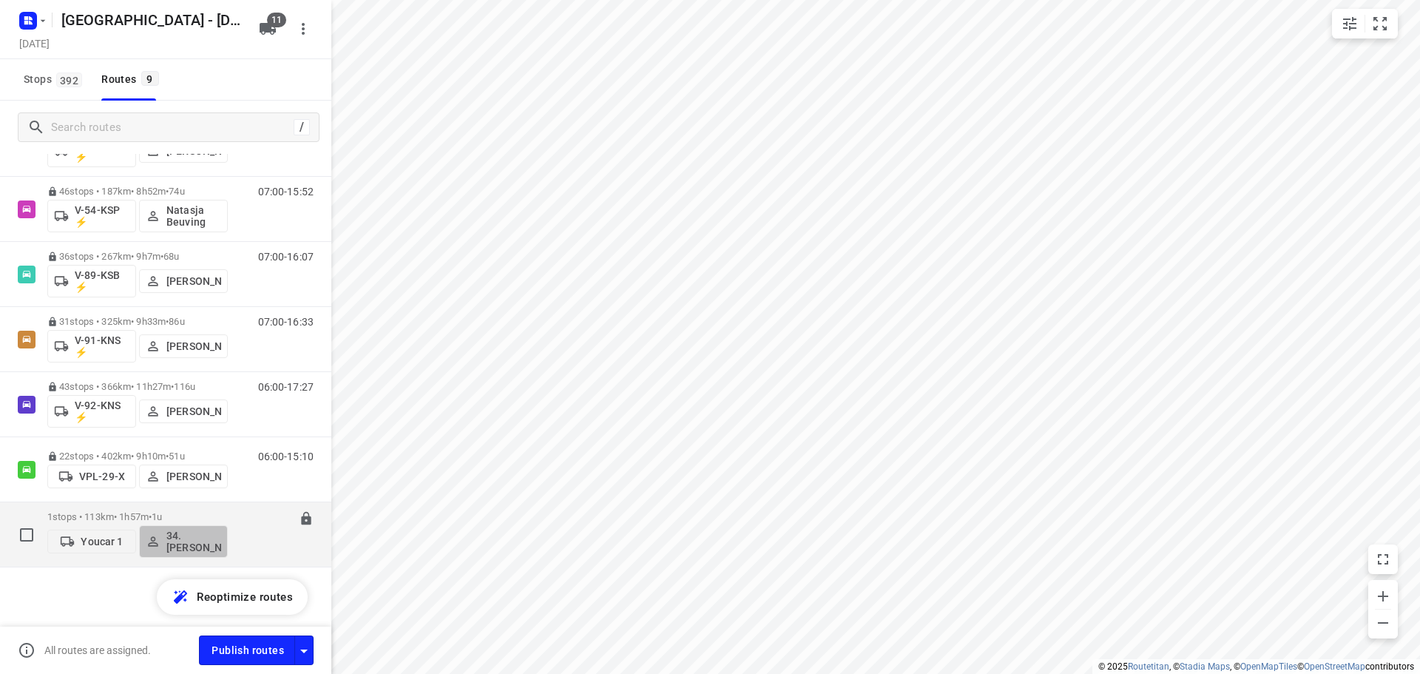
click at [176, 544] on p "34.[PERSON_NAME]" at bounding box center [193, 542] width 55 height 24
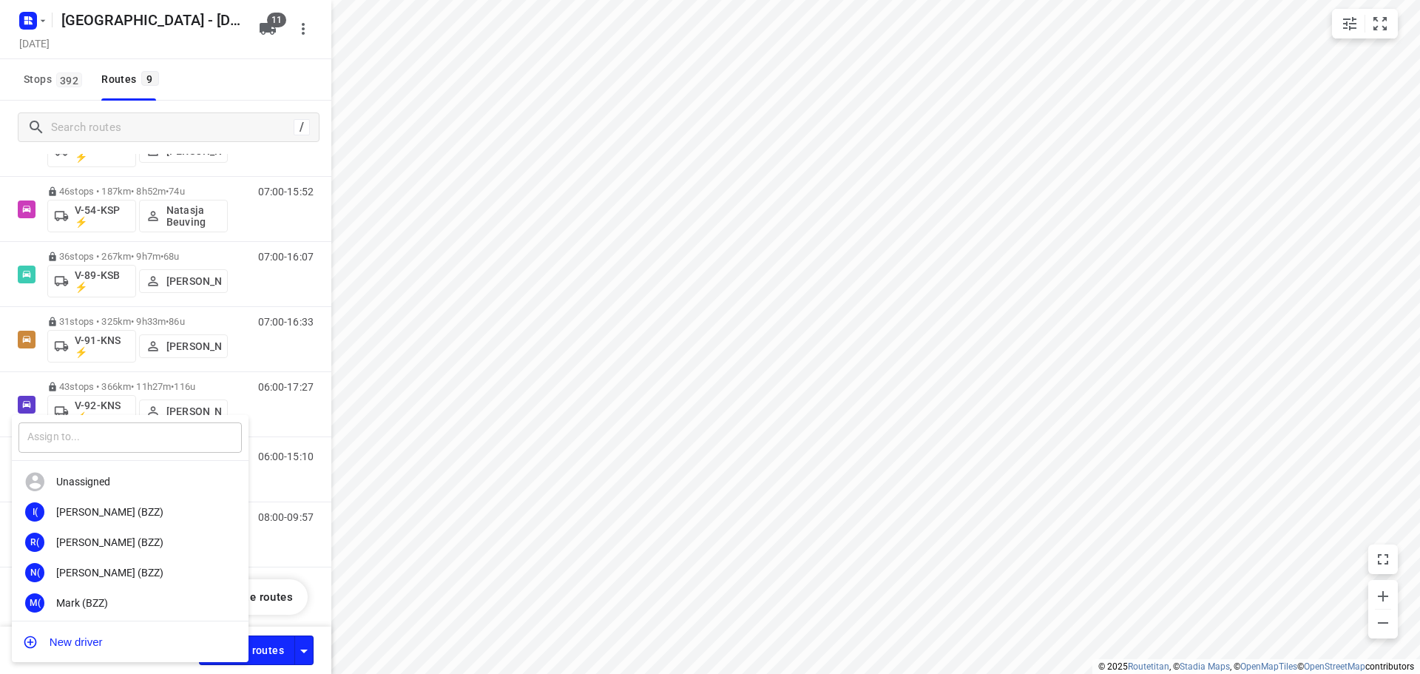
click at [91, 439] on input "text" at bounding box center [129, 437] width 223 height 30
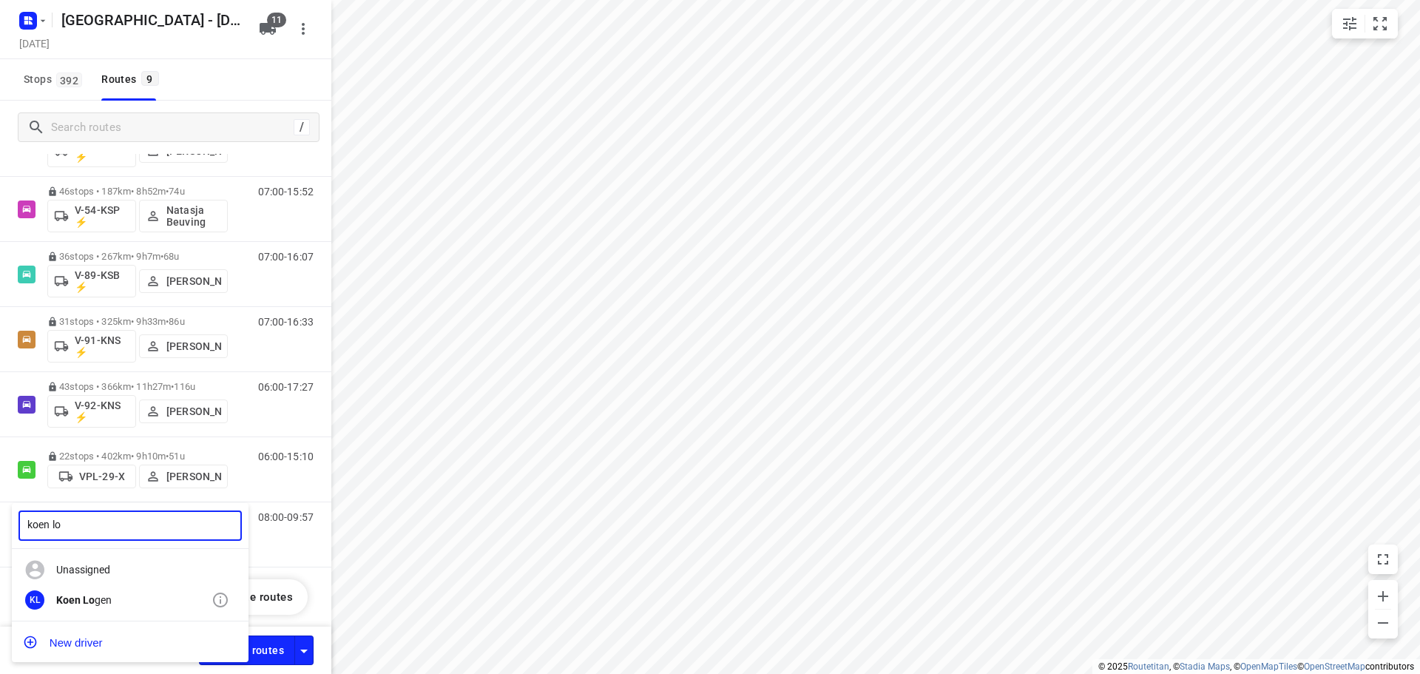
type input "koen lo"
click at [99, 594] on div "Koen Lo gen" at bounding box center [133, 600] width 155 height 12
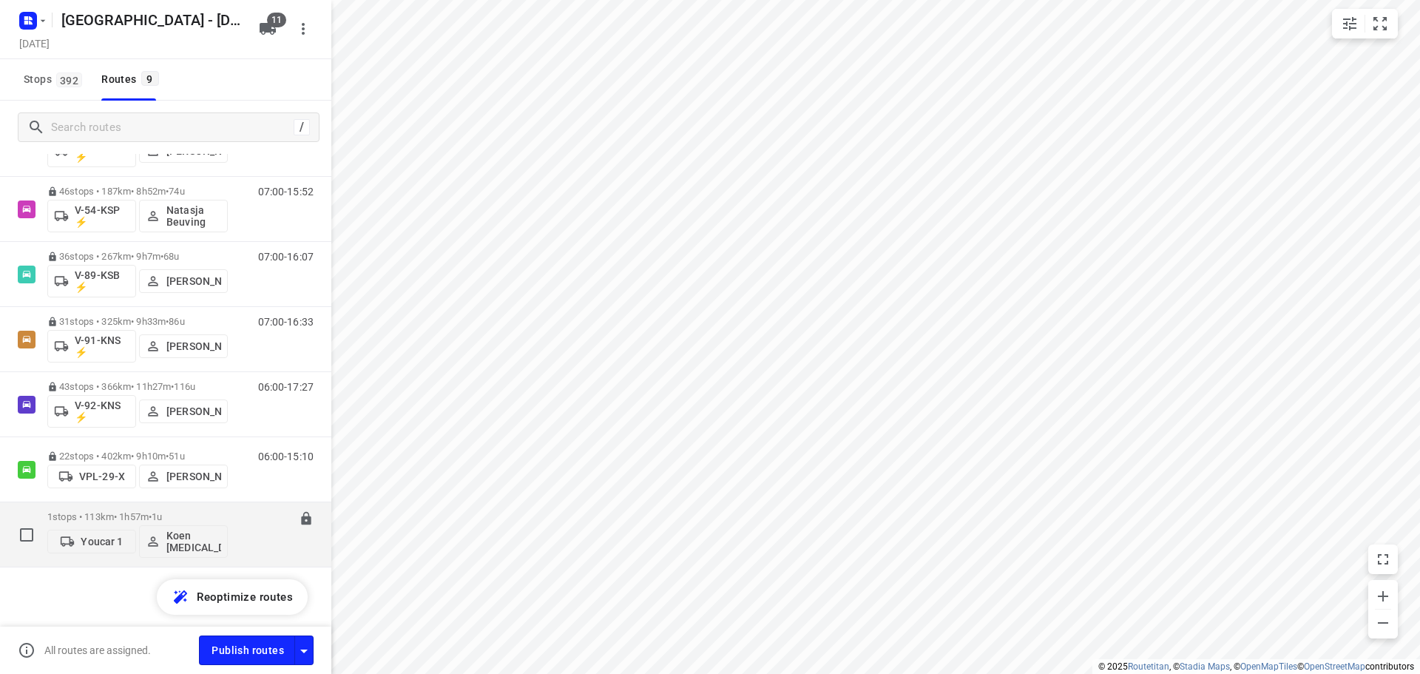
click at [146, 508] on div "1 stops • 113km • 1h57m • 1u Youcar 1 Koen Logen" at bounding box center [137, 534] width 181 height 61
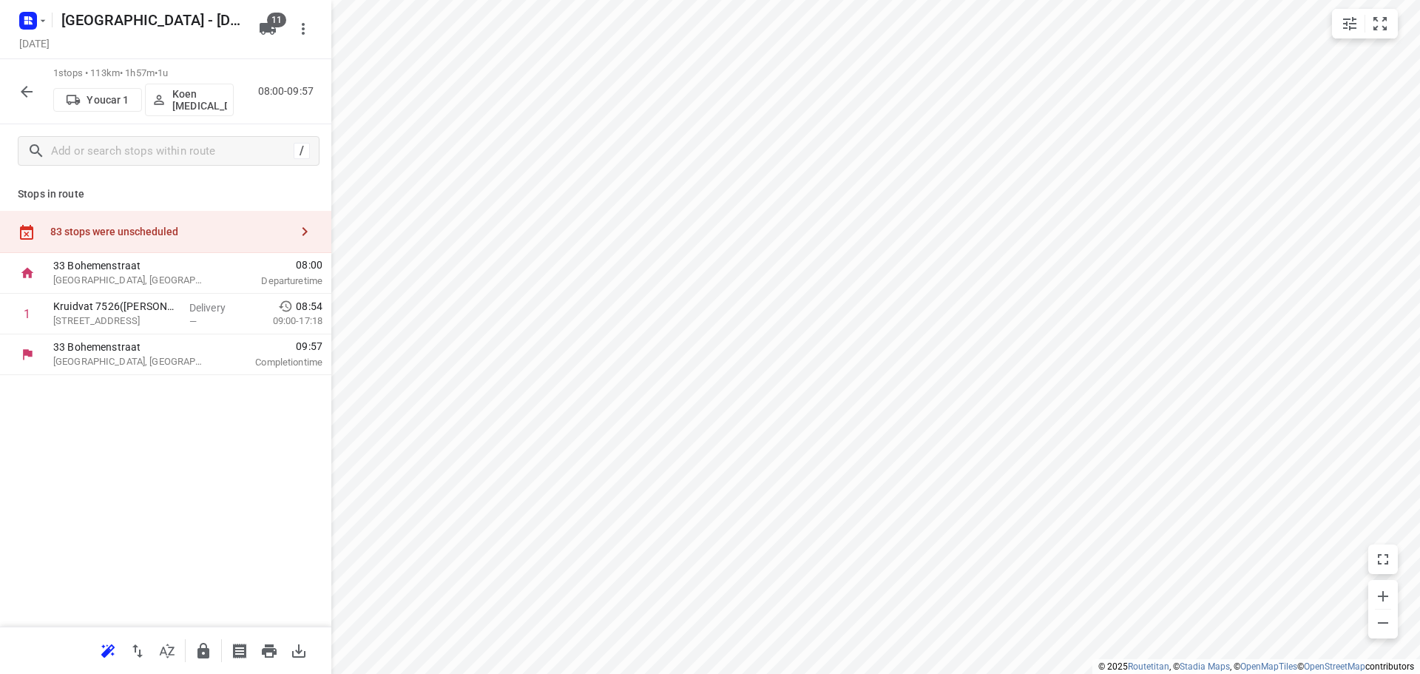
click at [304, 229] on icon "button" at bounding box center [305, 231] width 5 height 9
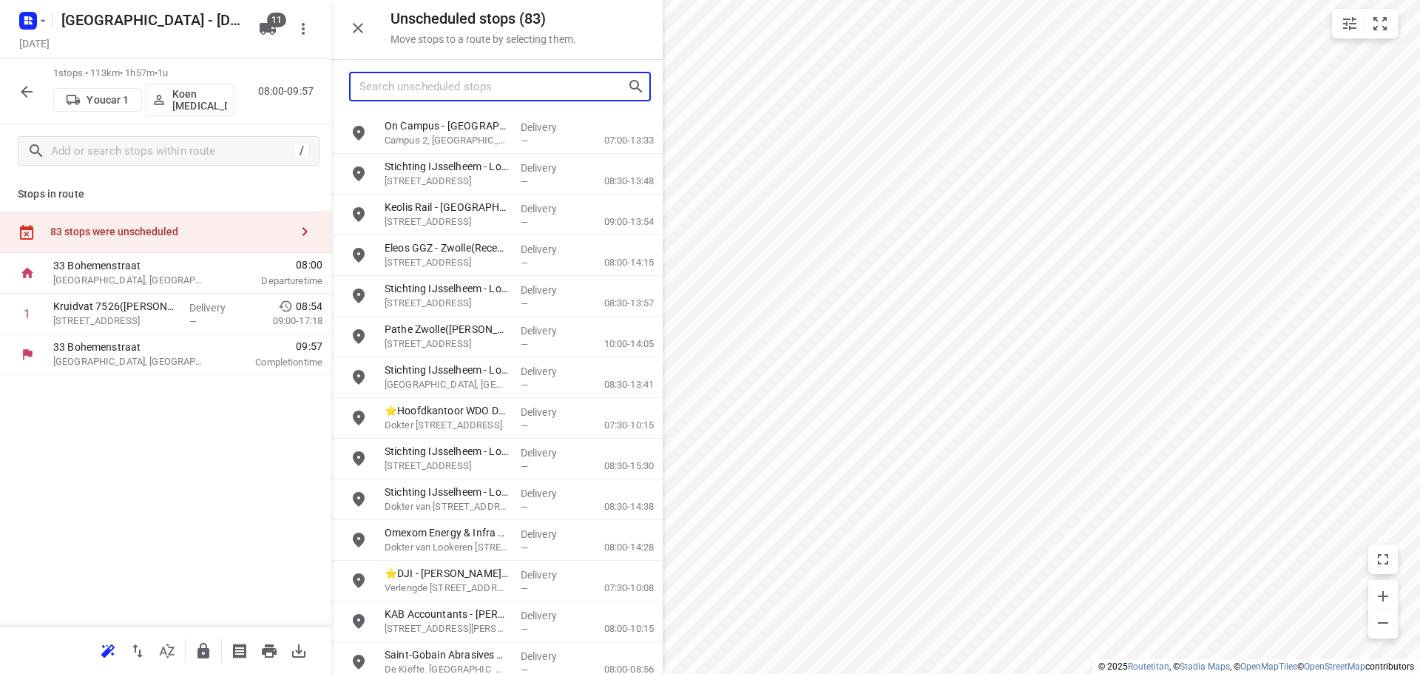
click at [532, 81] on input "Search unscheduled stops" at bounding box center [494, 86] width 268 height 23
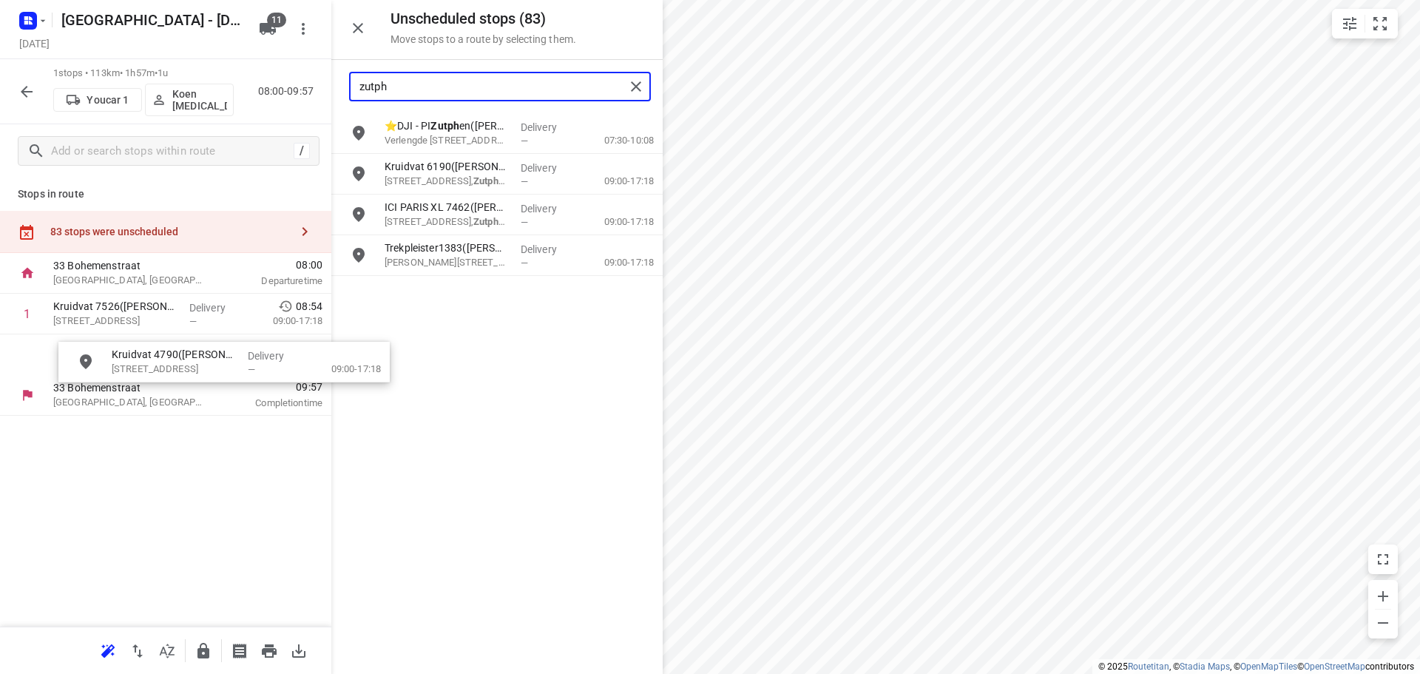
drag, startPoint x: 440, startPoint y: 183, endPoint x: 156, endPoint y: 377, distance: 343.9
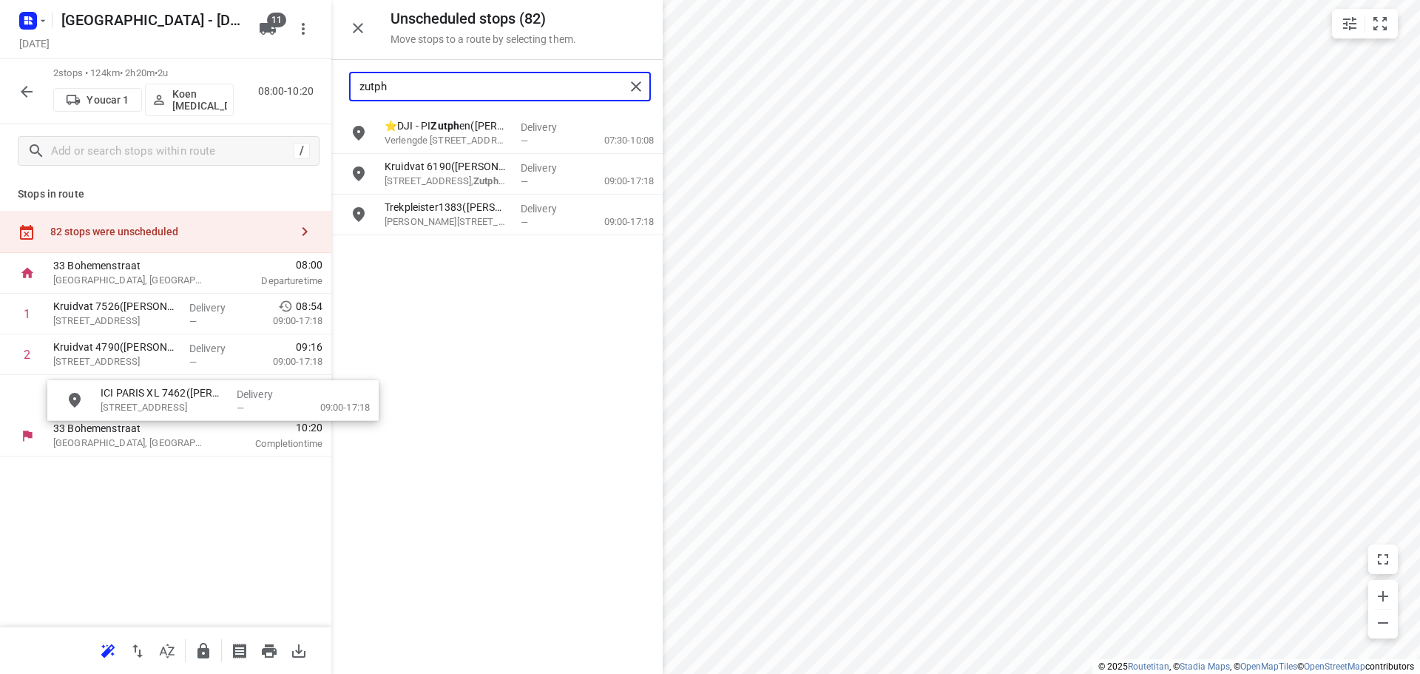
drag, startPoint x: 424, startPoint y: 210, endPoint x: 122, endPoint y: 399, distance: 356.3
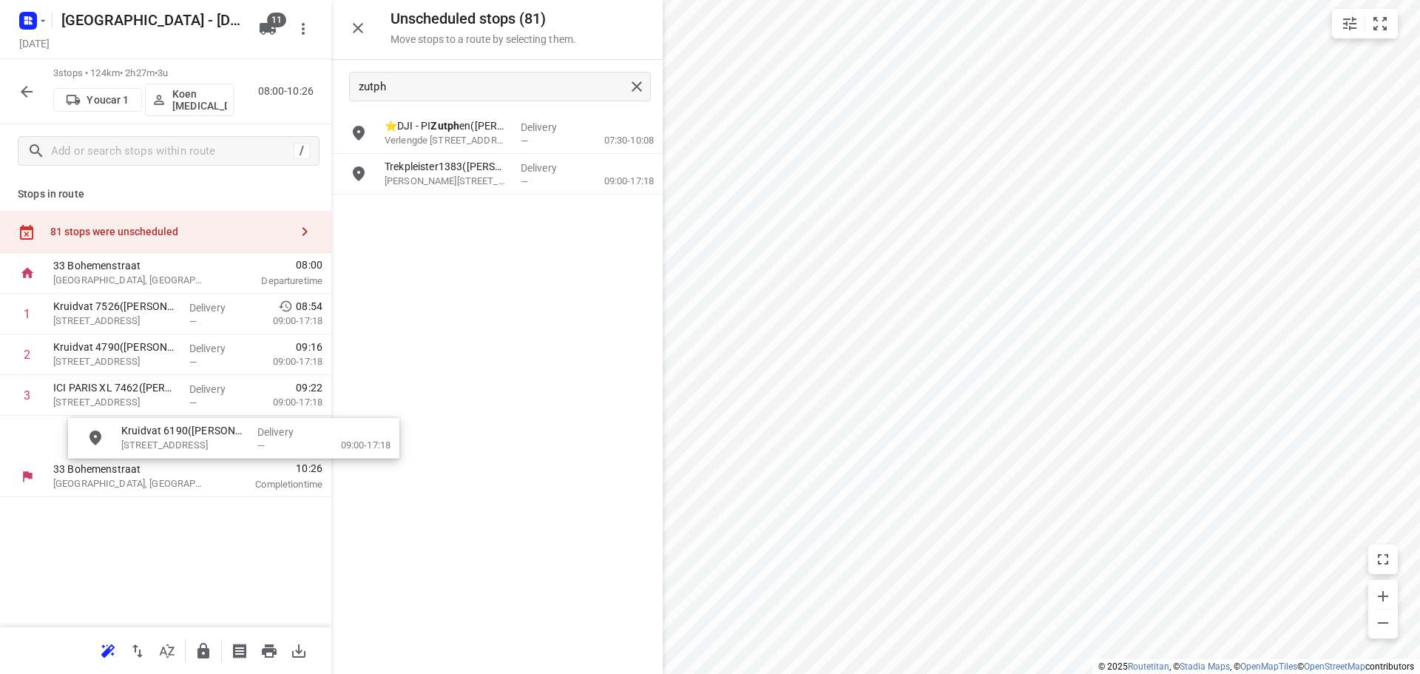
drag, startPoint x: 431, startPoint y: 181, endPoint x: 166, endPoint y: 450, distance: 378.2
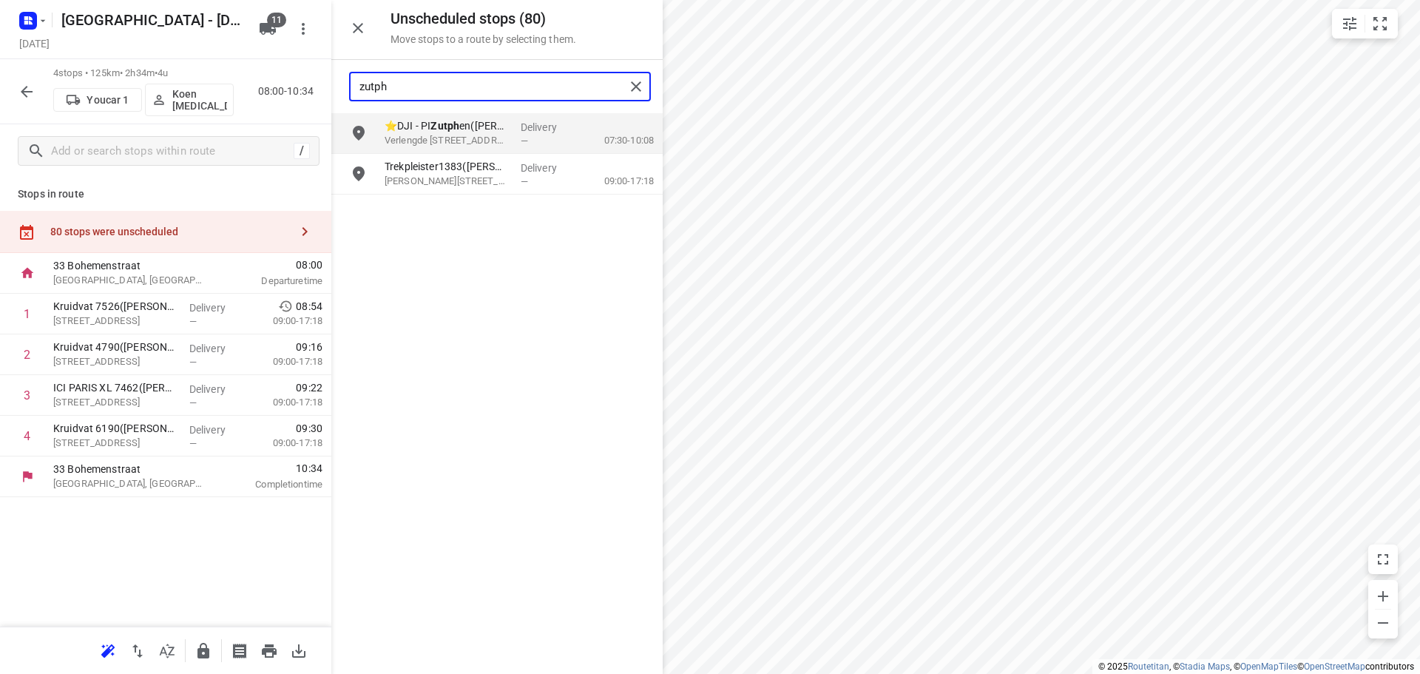
click at [447, 93] on input "zutph" at bounding box center [493, 86] width 266 height 23
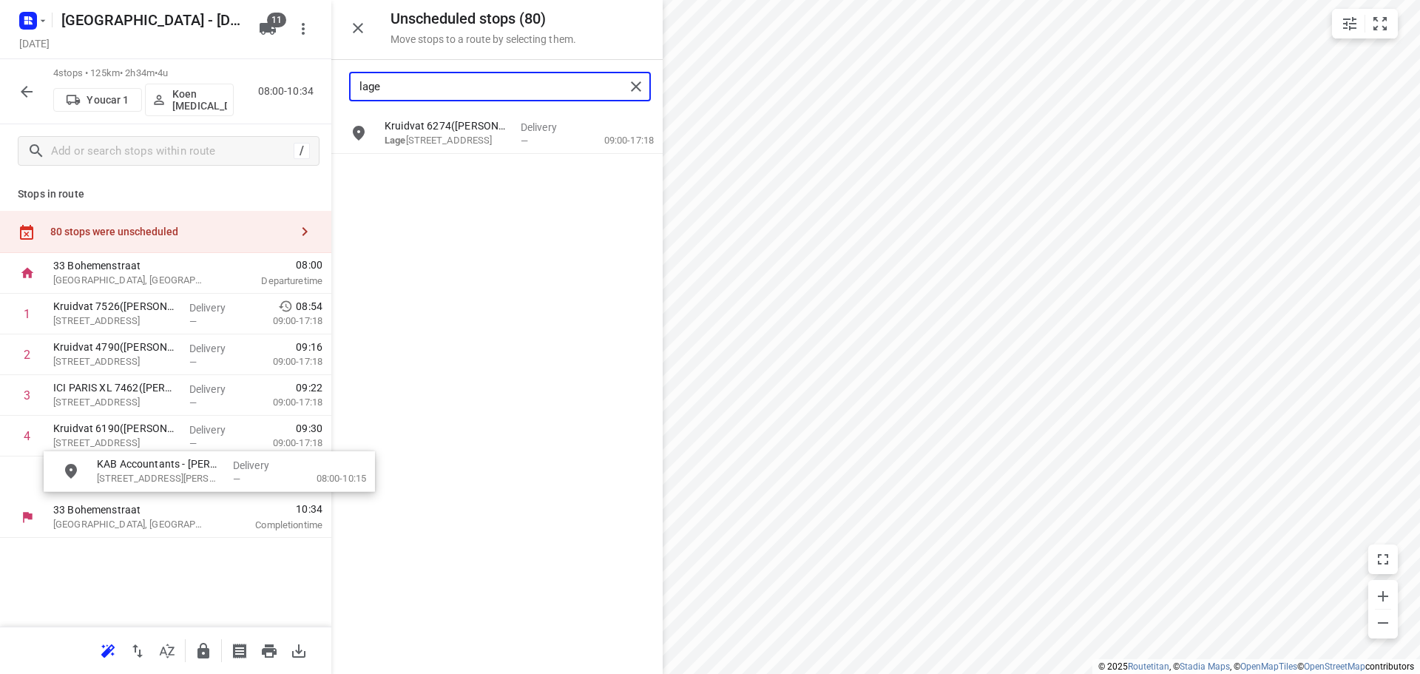
drag, startPoint x: 450, startPoint y: 136, endPoint x: 157, endPoint y: 474, distance: 447.4
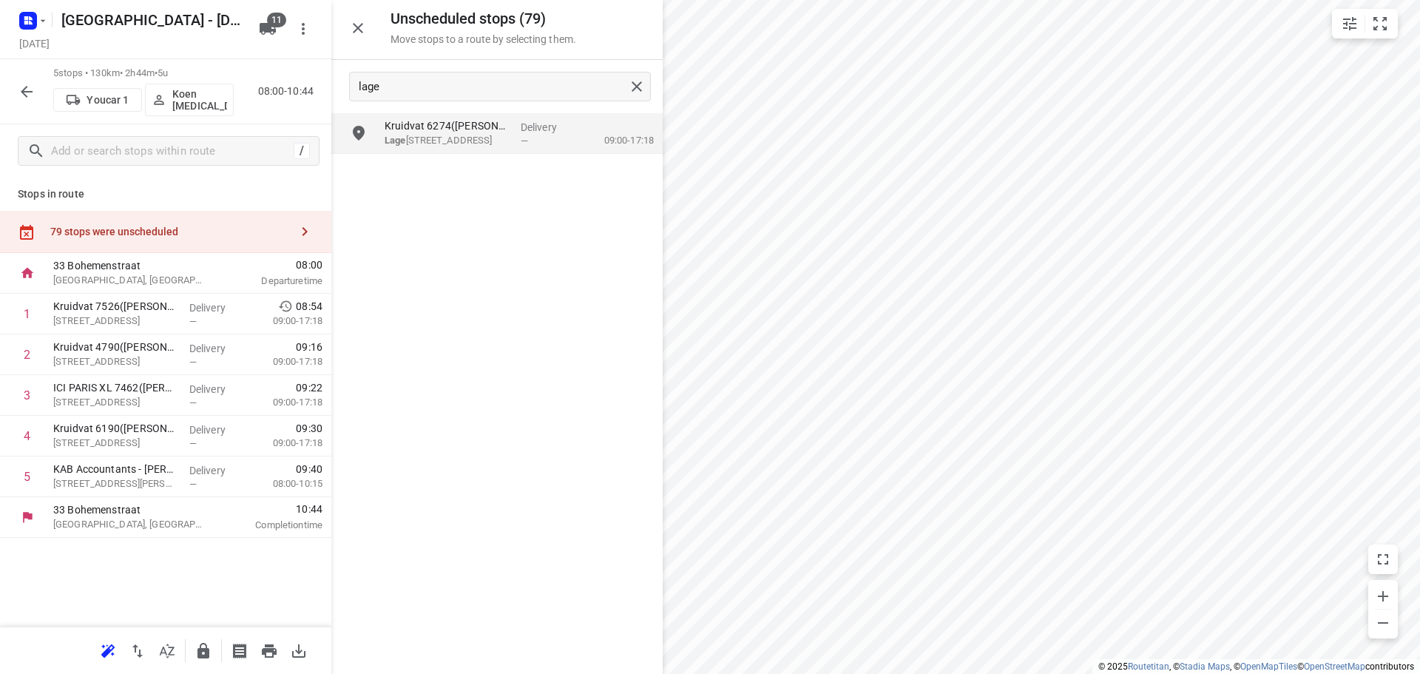
click at [442, 106] on div "lage" at bounding box center [496, 86] width 331 height 53
click at [442, 92] on input "lage" at bounding box center [493, 86] width 266 height 23
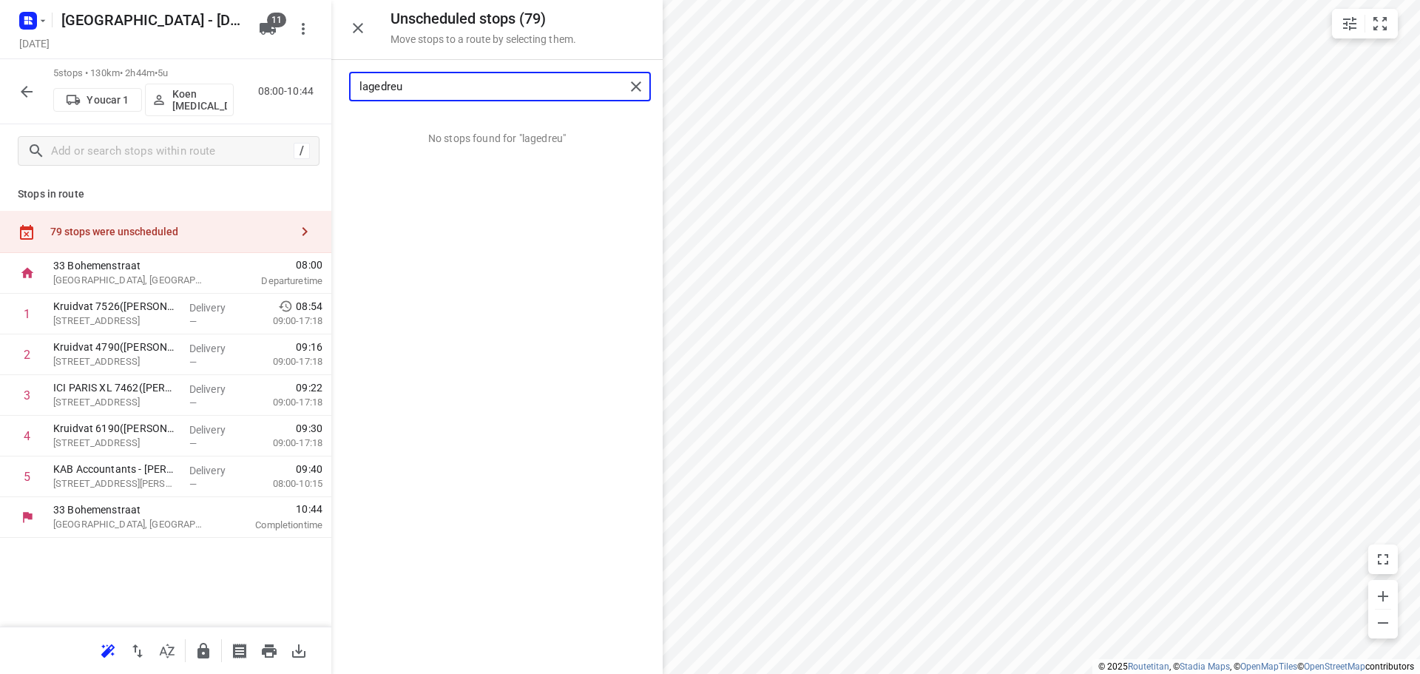
click at [451, 90] on input "lagedreu" at bounding box center [493, 86] width 266 height 23
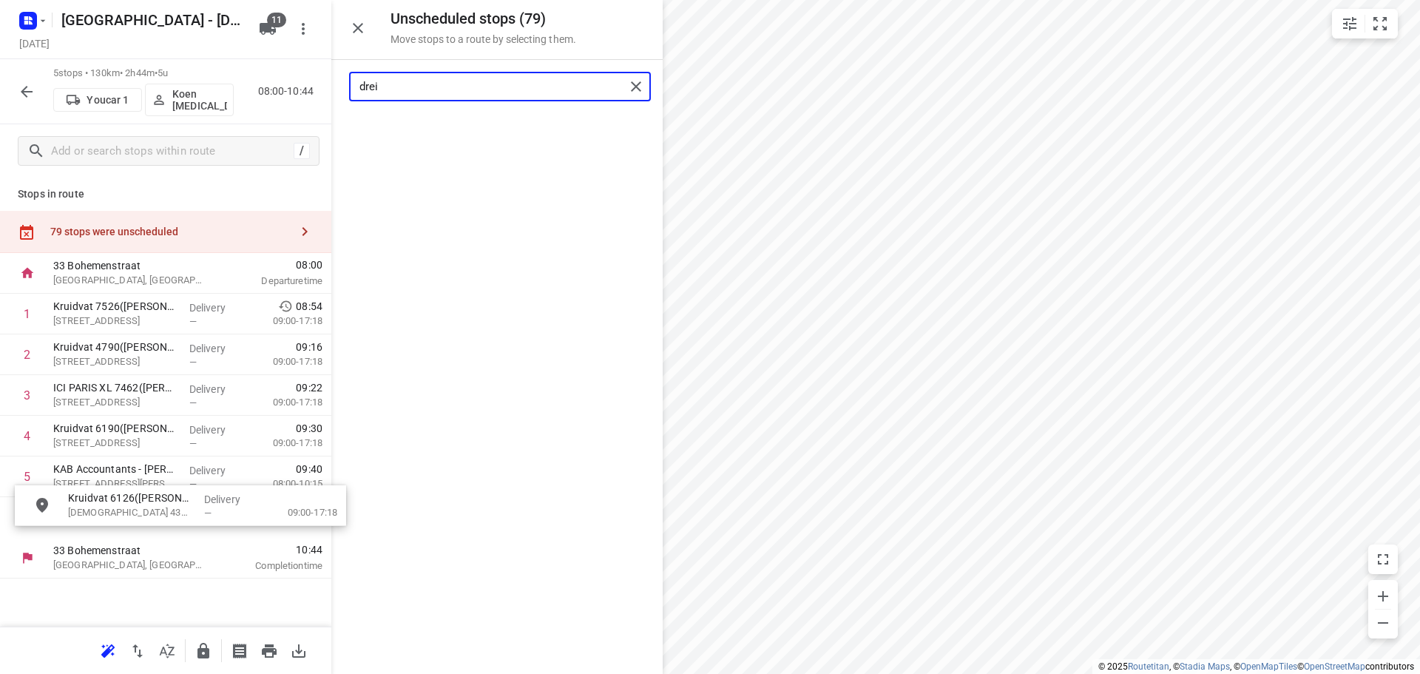
drag, startPoint x: 439, startPoint y: 136, endPoint x: 122, endPoint y: 513, distance: 492.0
click at [470, 87] on input "drei" at bounding box center [493, 86] width 266 height 23
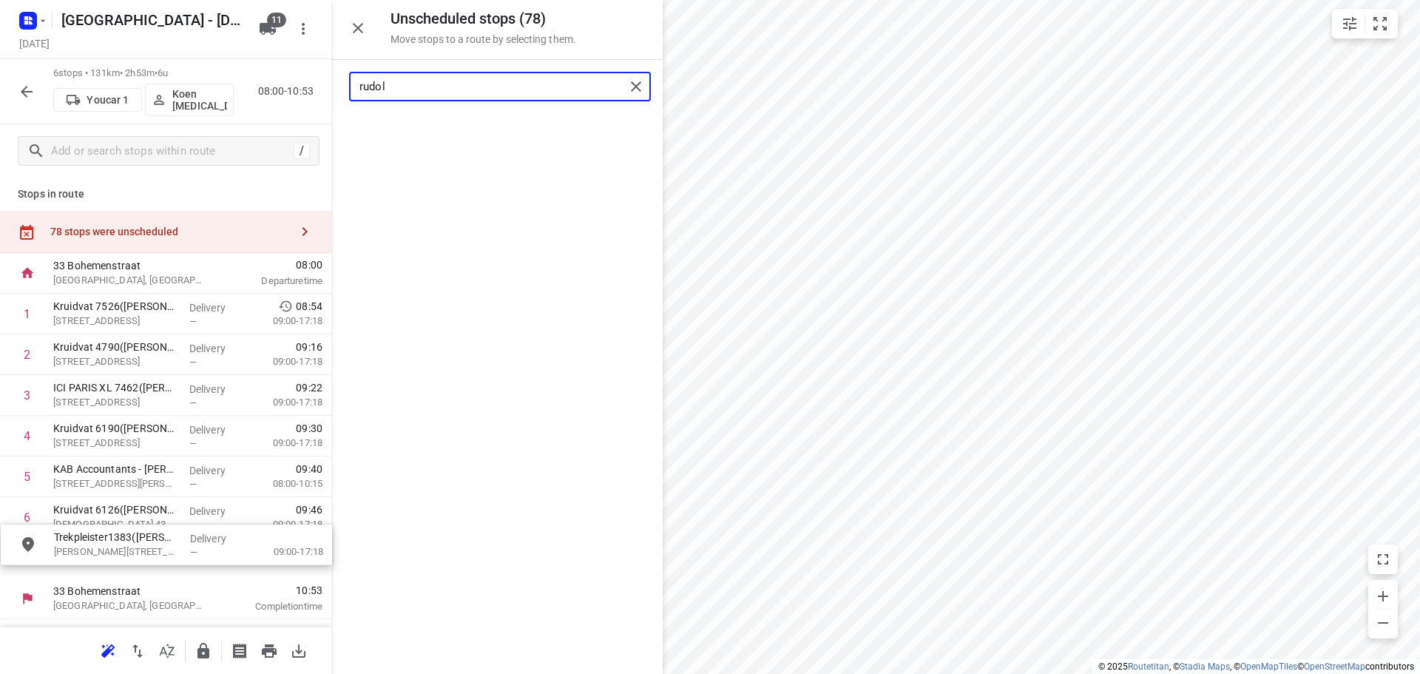
drag, startPoint x: 479, startPoint y: 146, endPoint x: 138, endPoint y: 567, distance: 541.2
click at [395, 87] on input "rudol" at bounding box center [493, 86] width 266 height 23
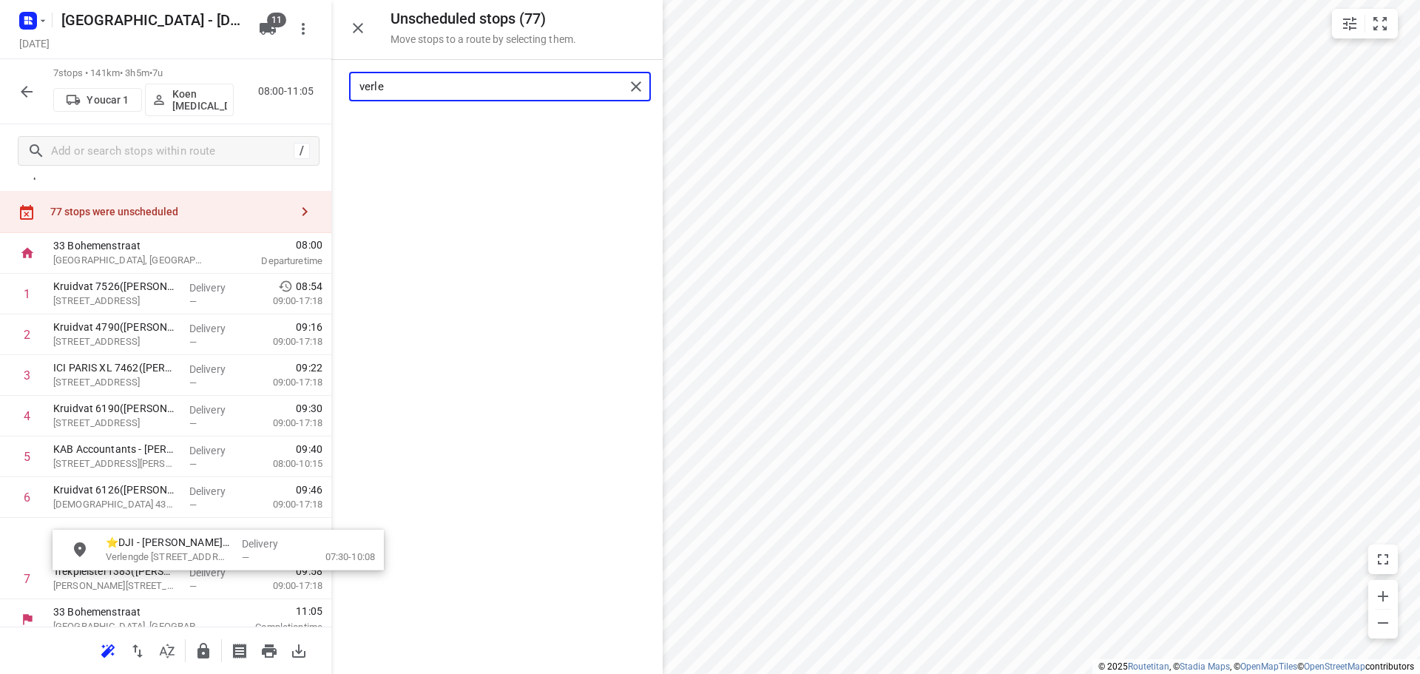
scroll to position [44, 0]
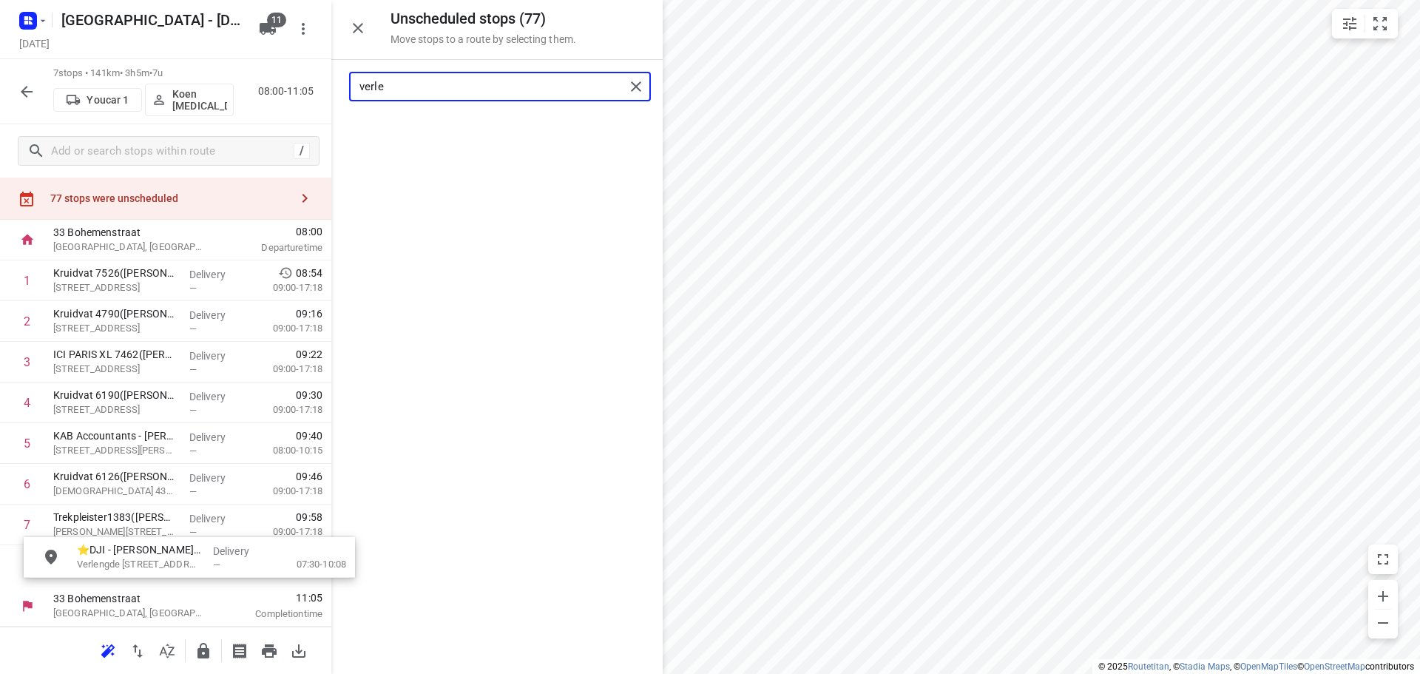
drag, startPoint x: 444, startPoint y: 127, endPoint x: 136, endPoint y: 560, distance: 531.0
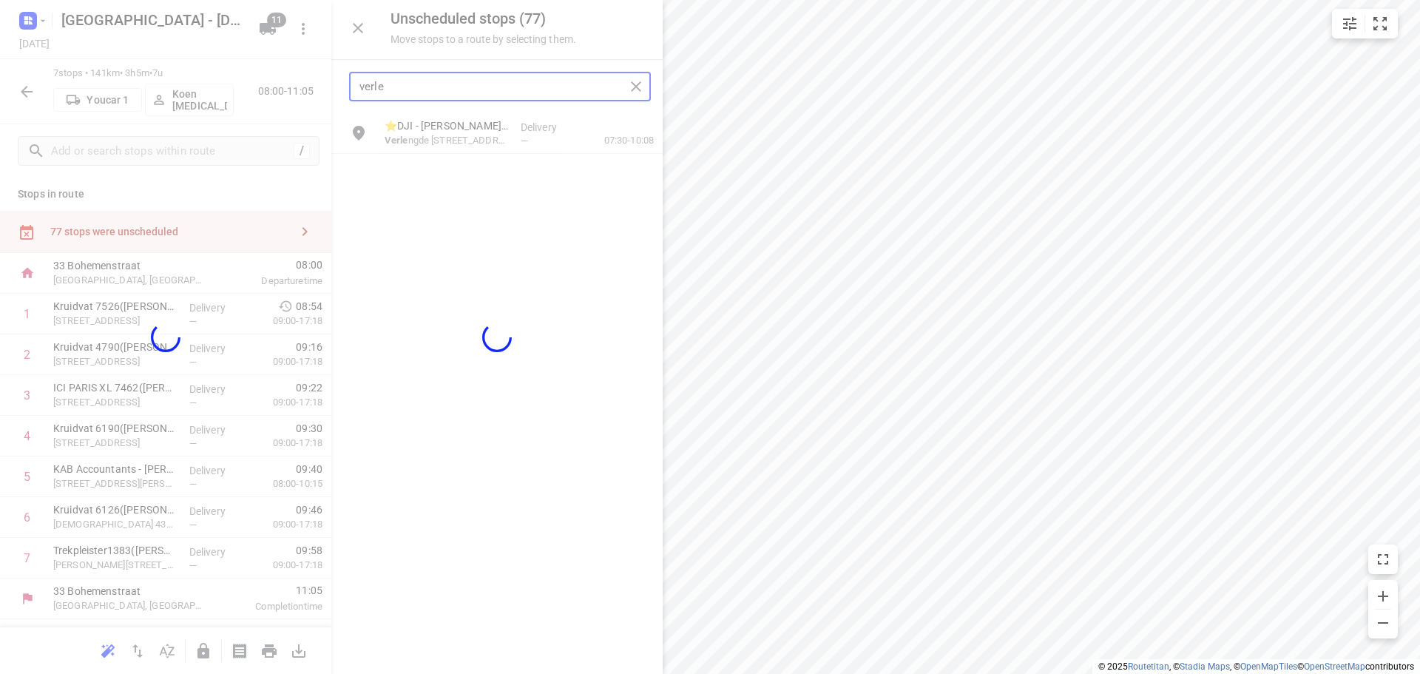
scroll to position [0, 0]
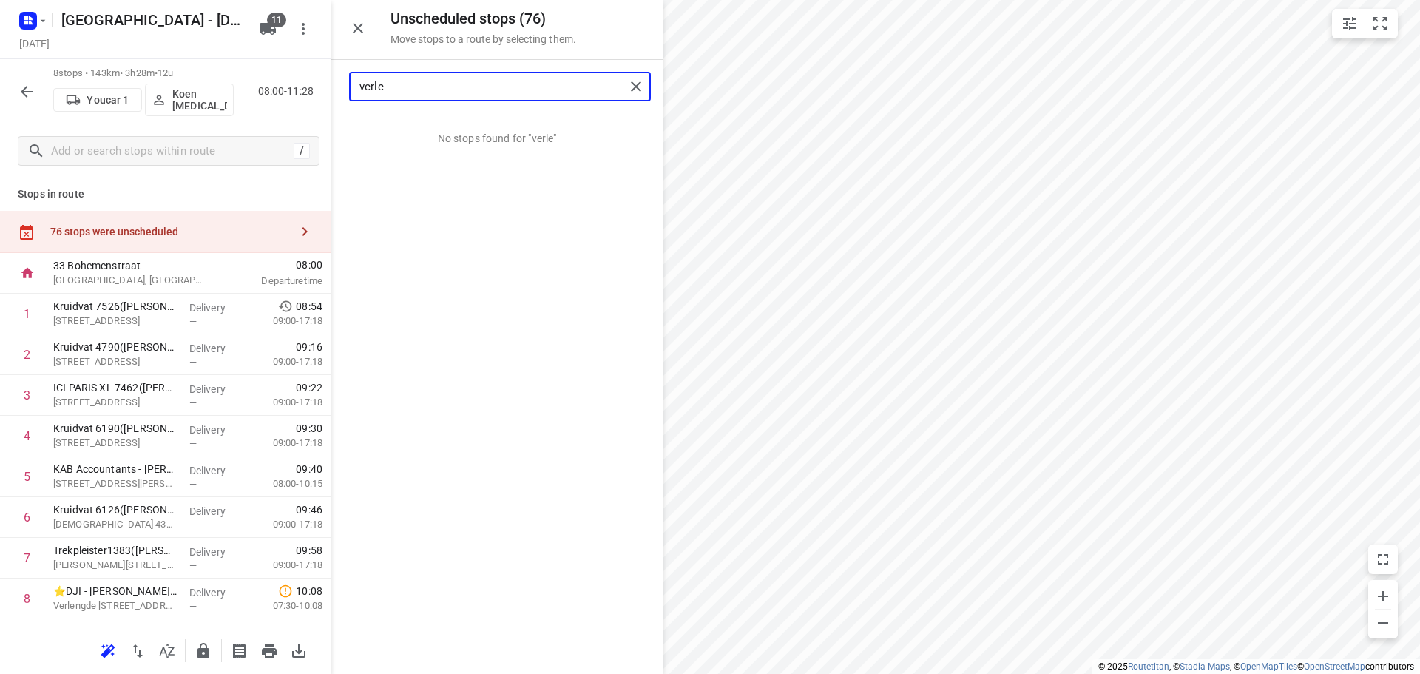
click at [396, 81] on input "verle" at bounding box center [493, 86] width 266 height 23
click at [405, 88] on input "verle" at bounding box center [493, 86] width 266 height 23
type input "o"
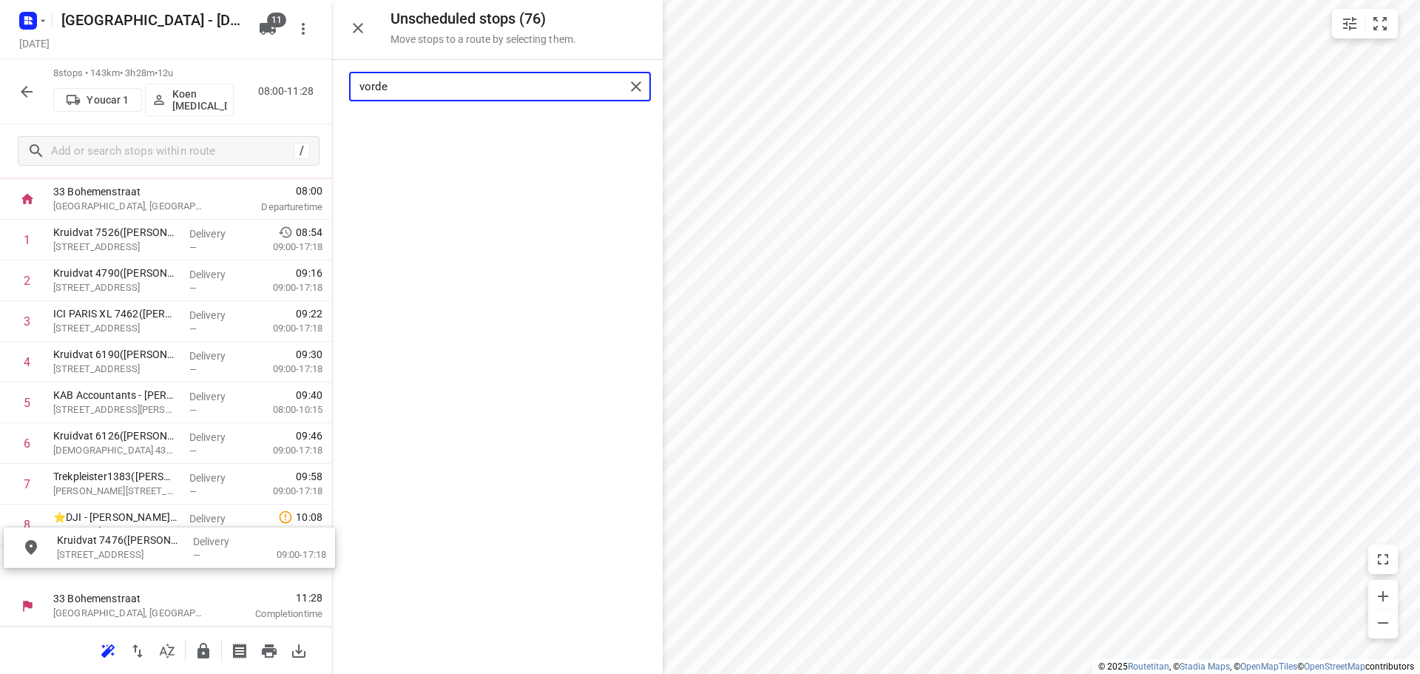
drag, startPoint x: 439, startPoint y: 140, endPoint x: 113, endPoint y: 558, distance: 530.2
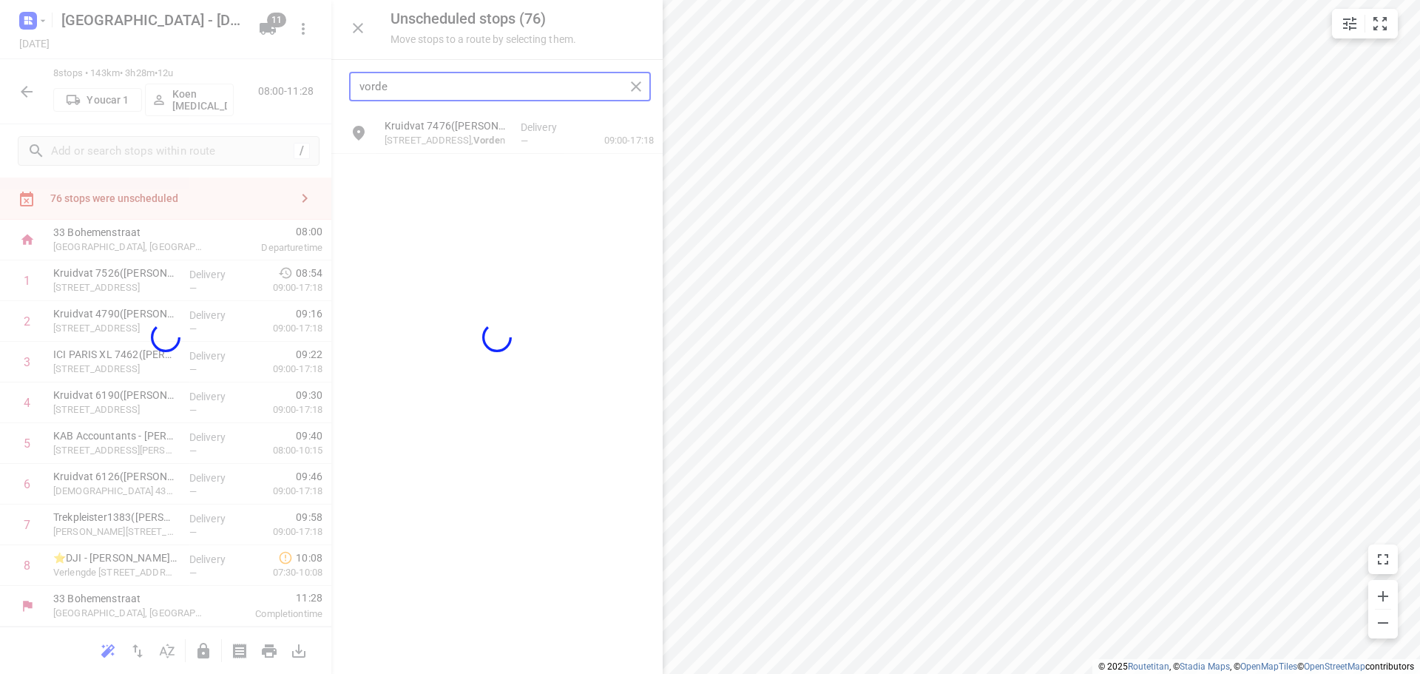
scroll to position [33, 0]
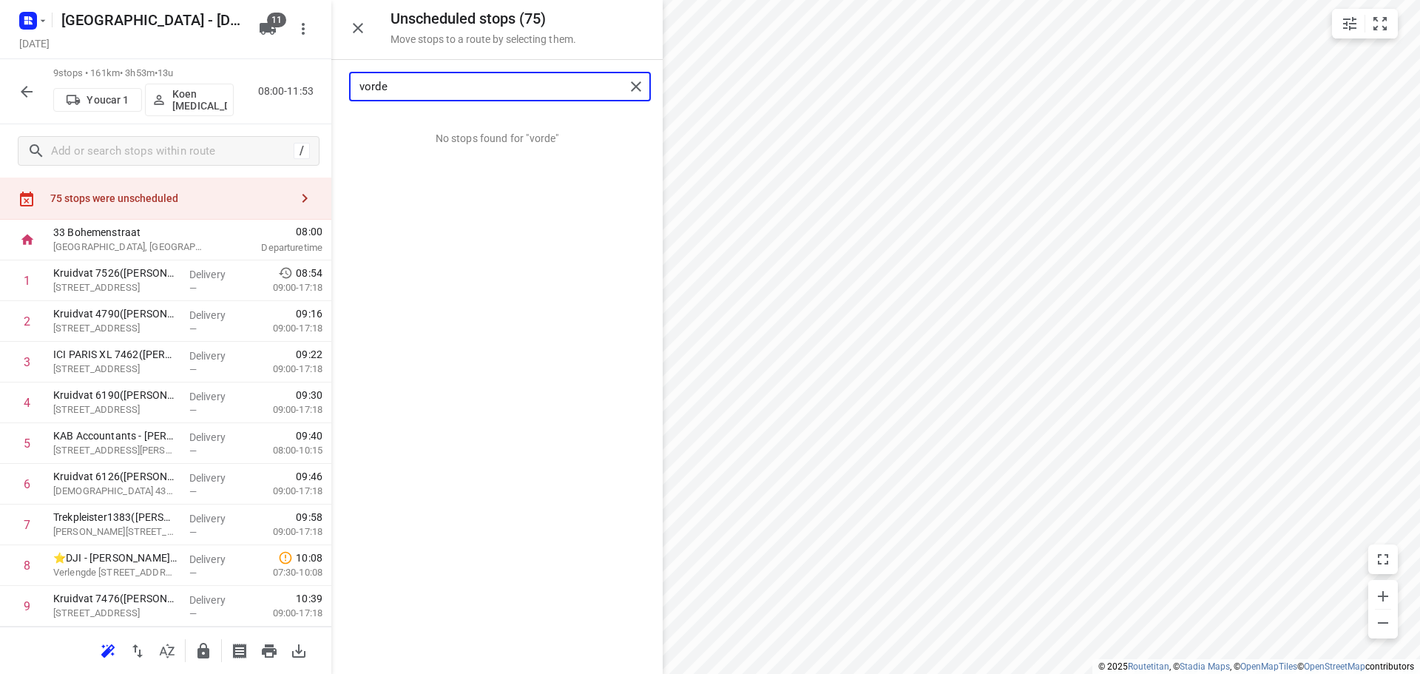
click at [469, 91] on input "vorde" at bounding box center [493, 86] width 266 height 23
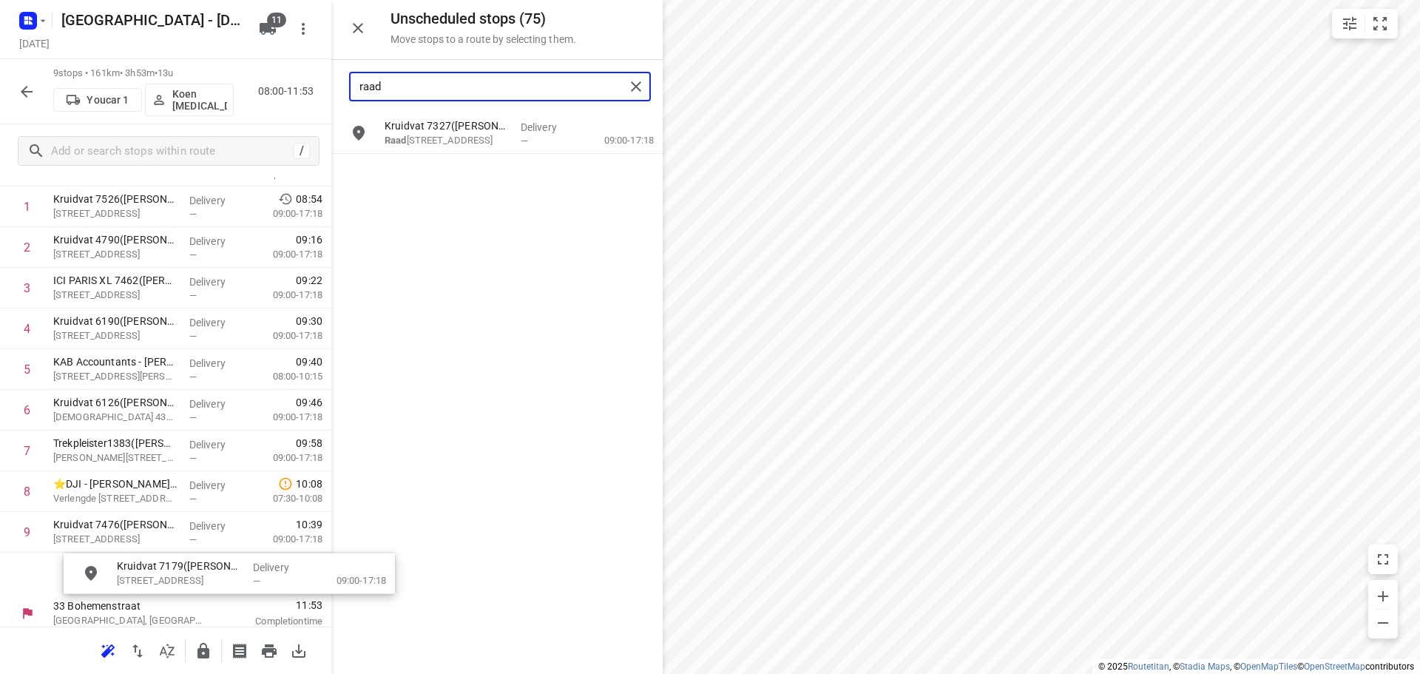
scroll to position [126, 11]
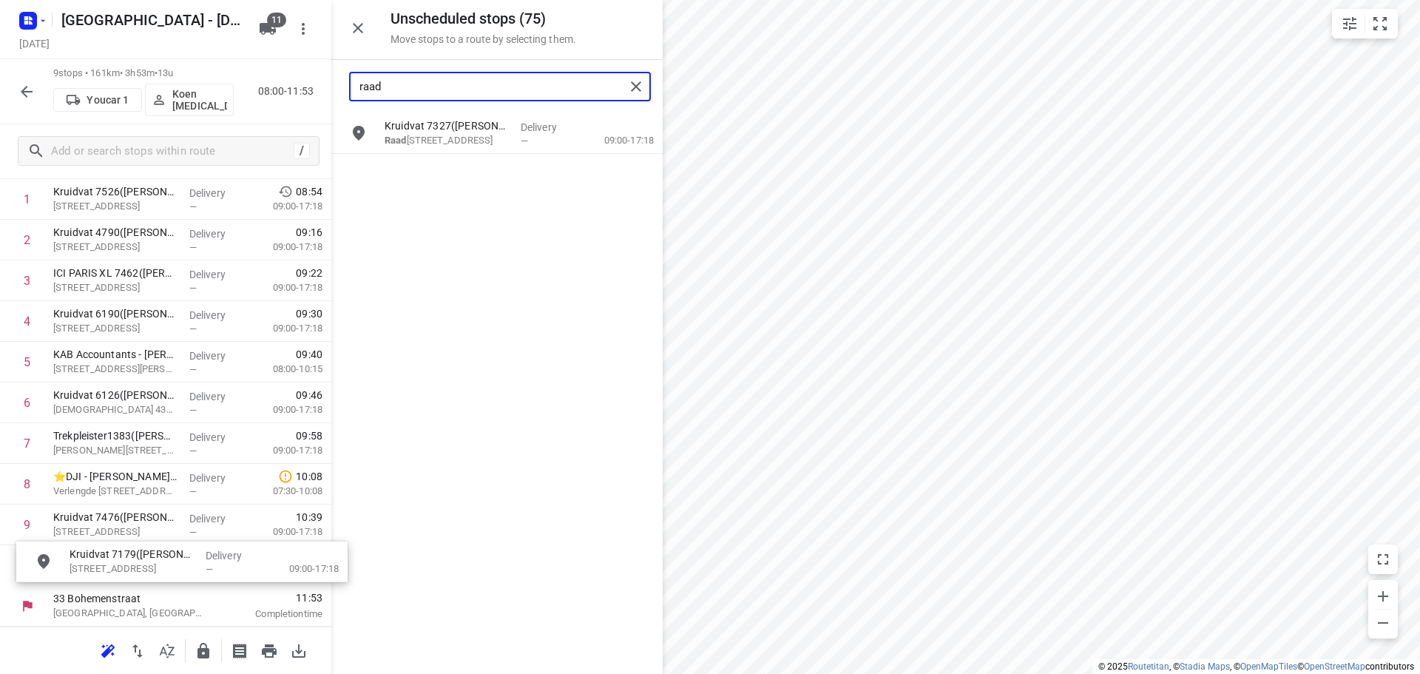
drag, startPoint x: 465, startPoint y: 170, endPoint x: 143, endPoint y: 570, distance: 513.6
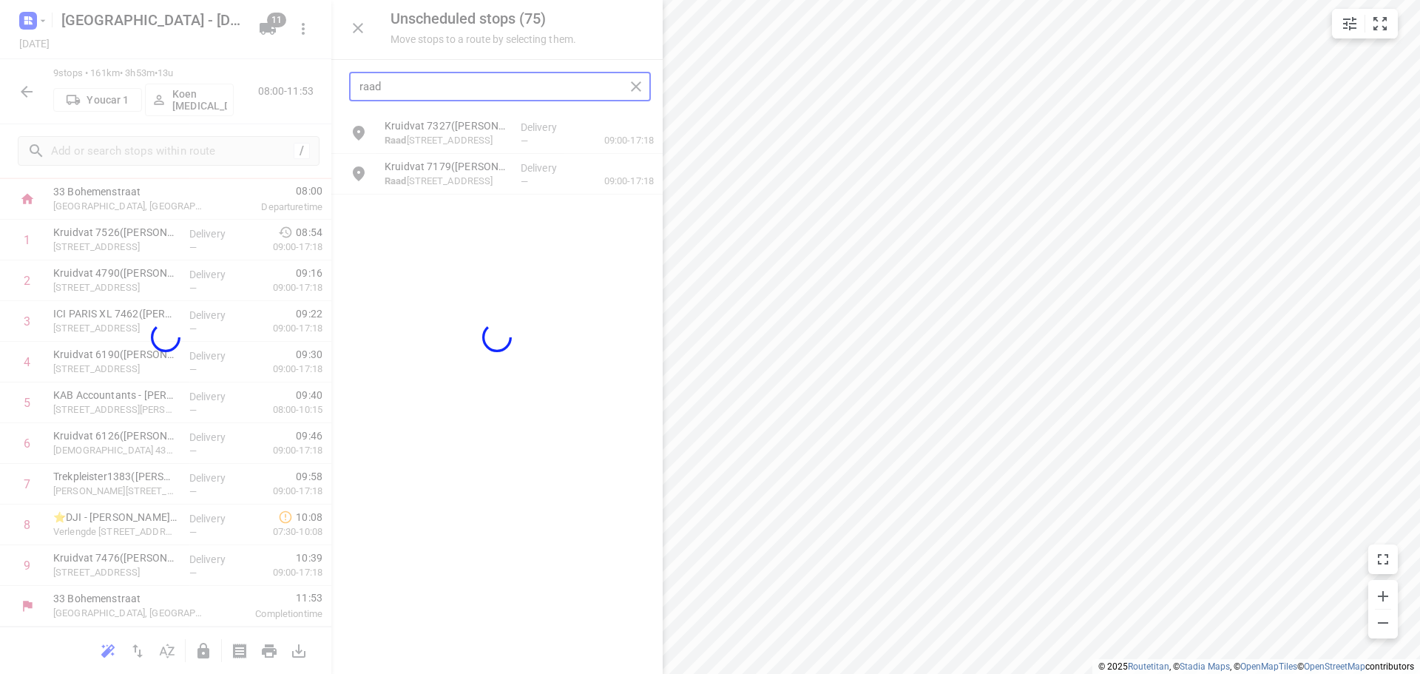
scroll to position [74, 0]
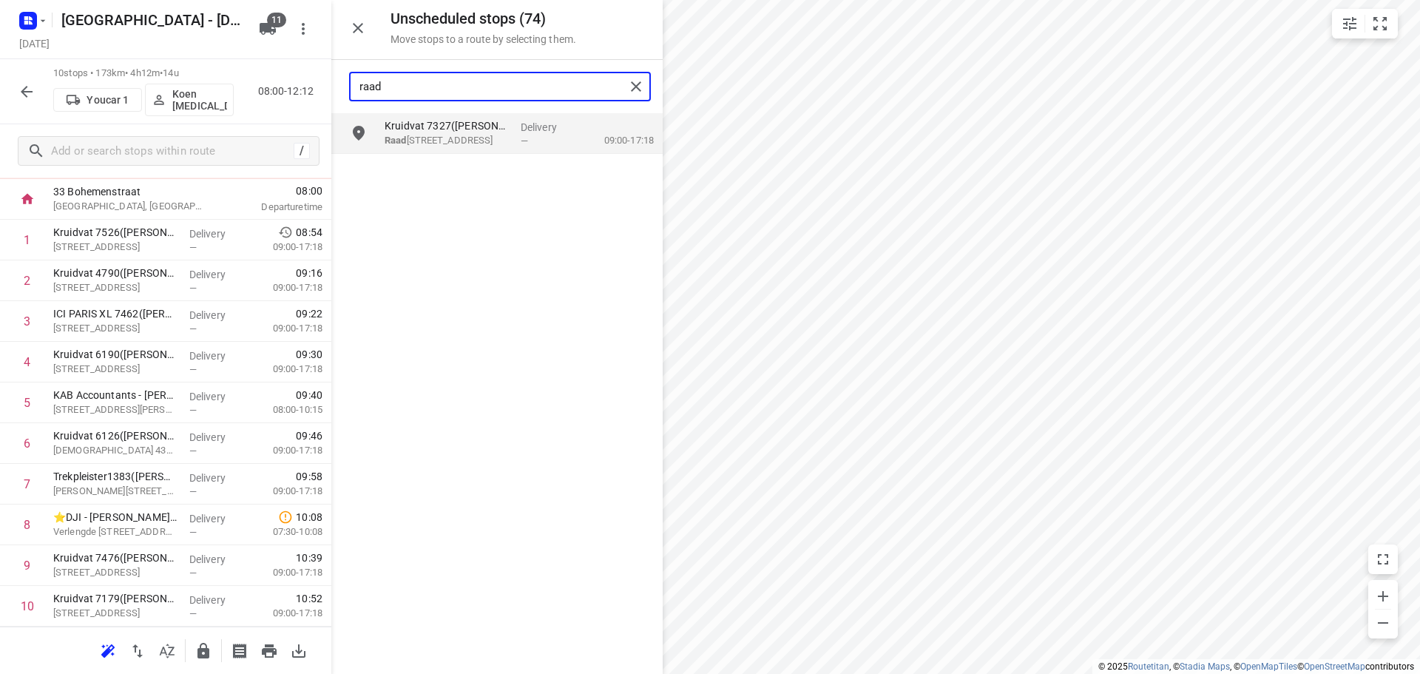
click at [406, 91] on input "raad" at bounding box center [493, 86] width 266 height 23
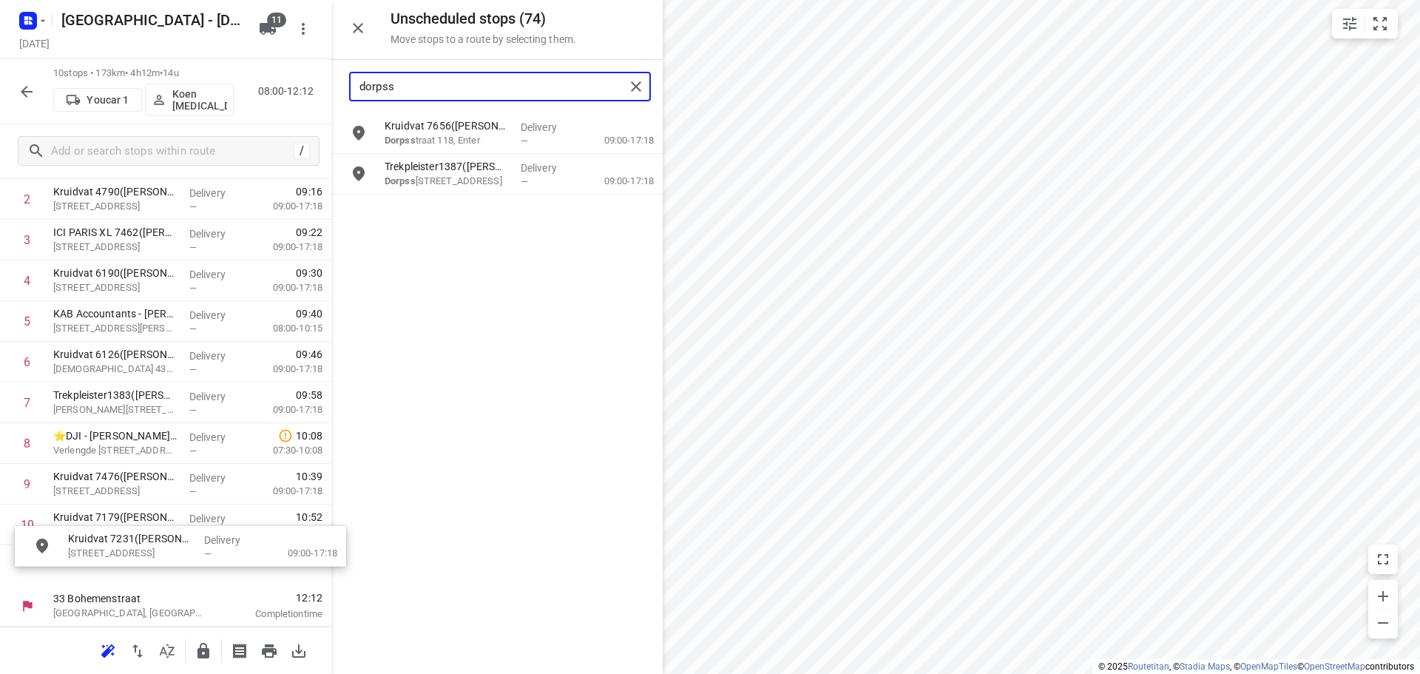
drag, startPoint x: 445, startPoint y: 179, endPoint x: 121, endPoint y: 550, distance: 492.3
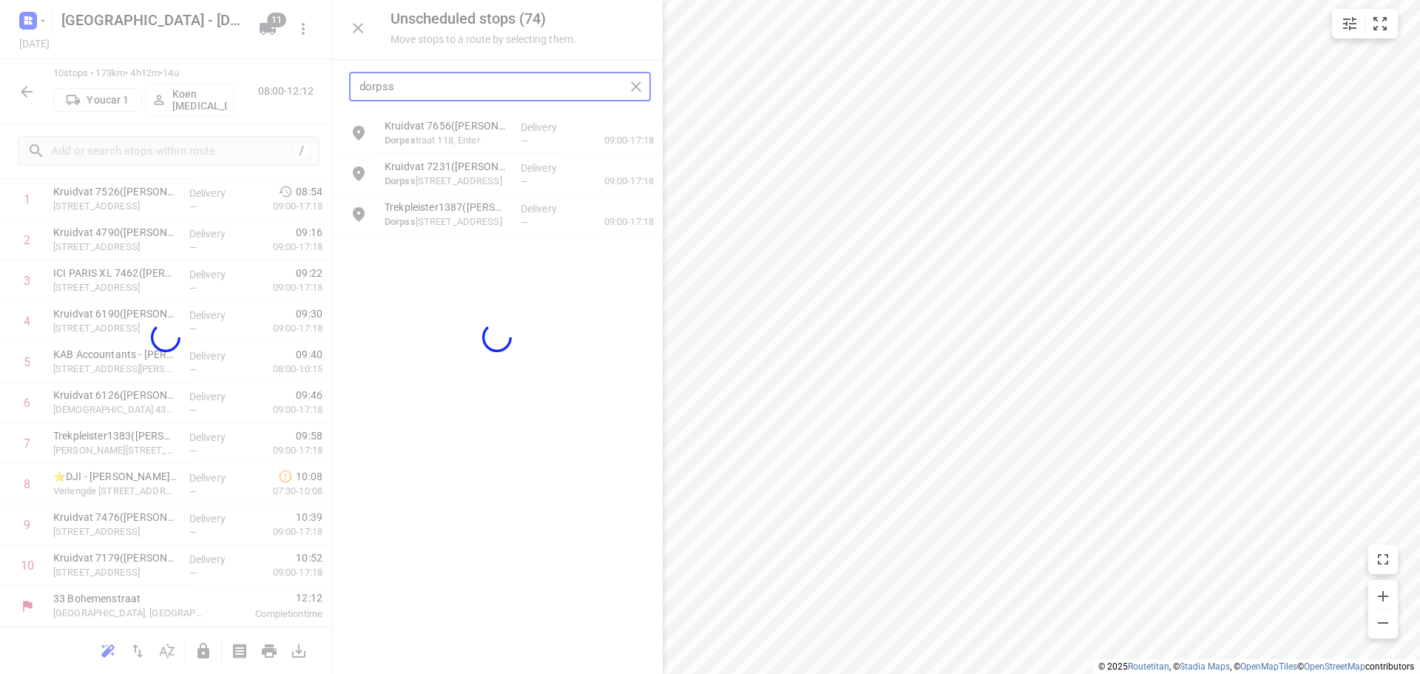
scroll to position [115, 0]
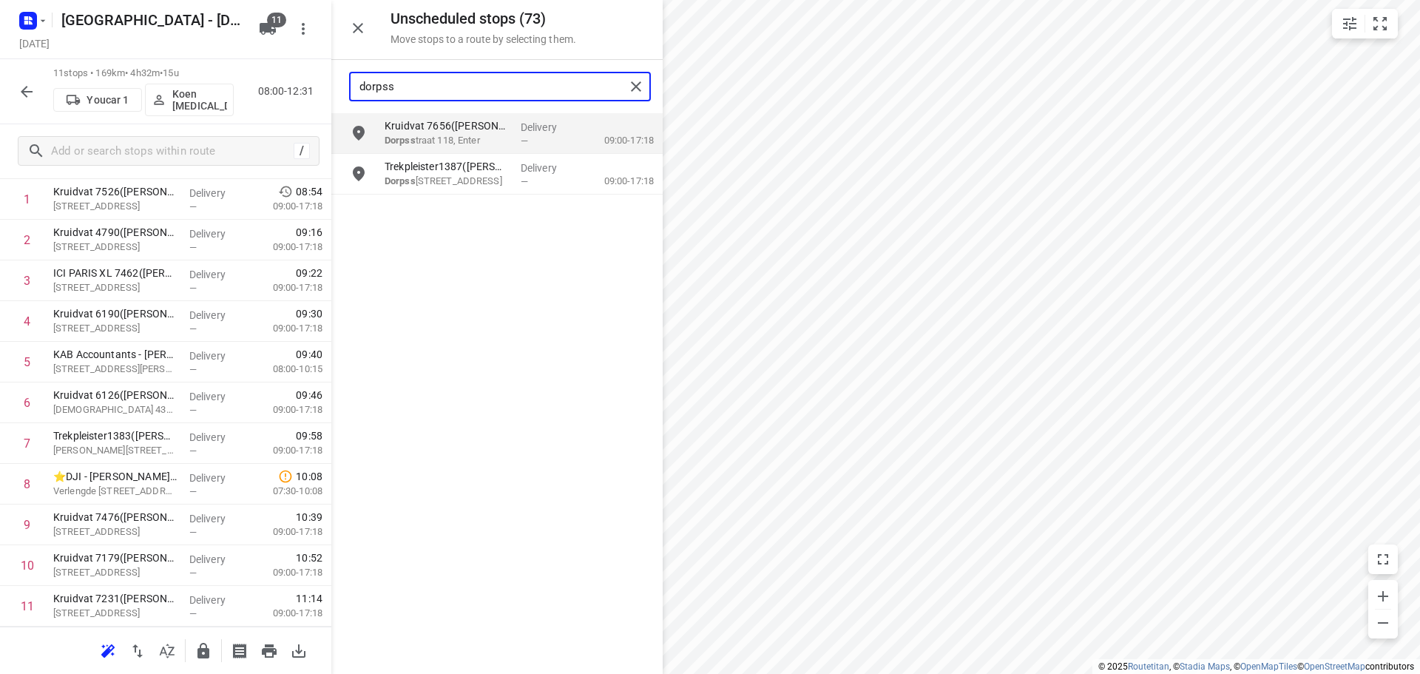
click at [486, 84] on input "dorpss" at bounding box center [493, 86] width 266 height 23
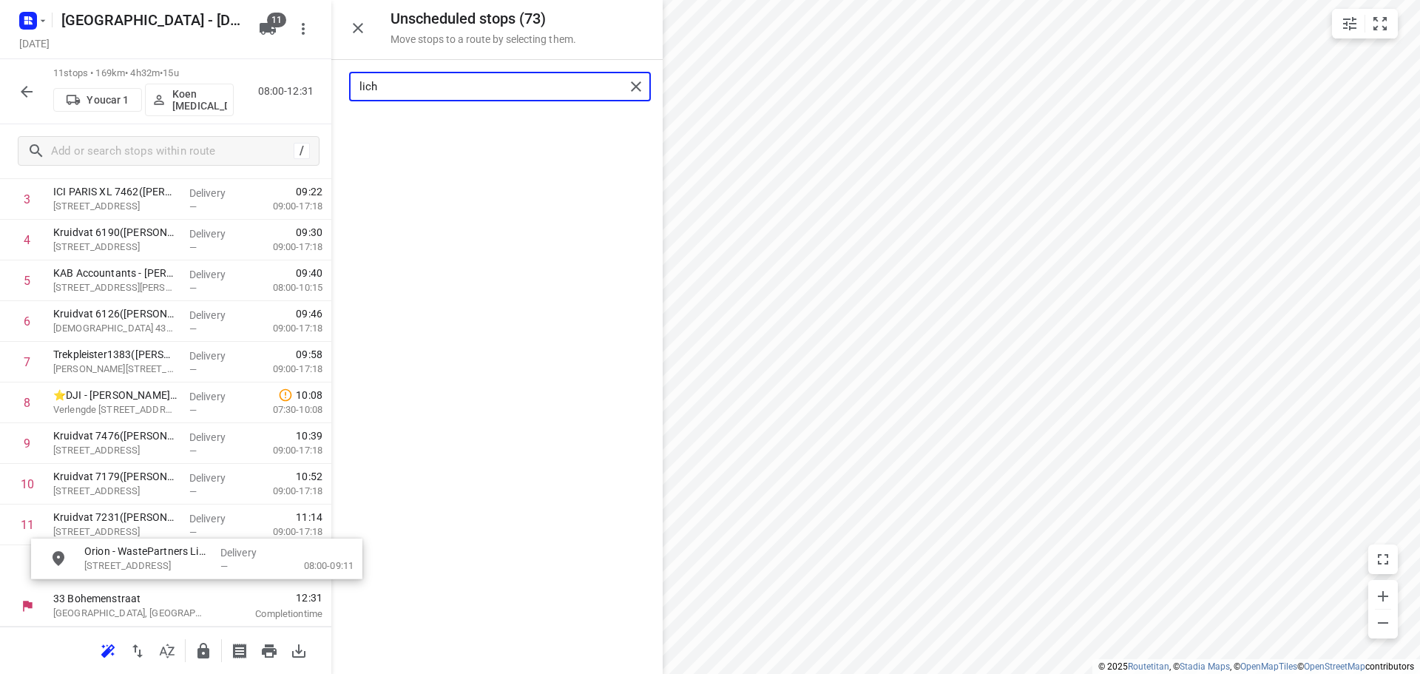
drag, startPoint x: 471, startPoint y: 122, endPoint x: 169, endPoint y: 553, distance: 526.4
click at [437, 92] on input "lich" at bounding box center [493, 86] width 266 height 23
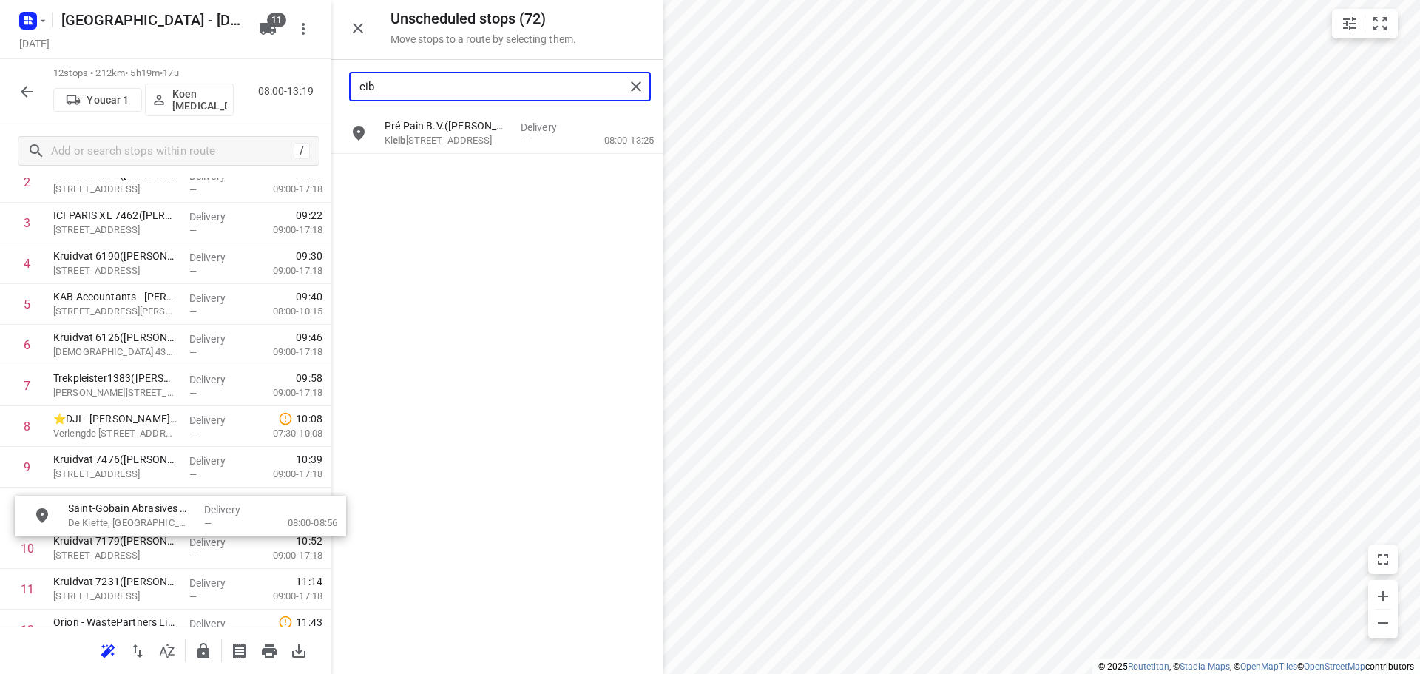
scroll to position [248, 0]
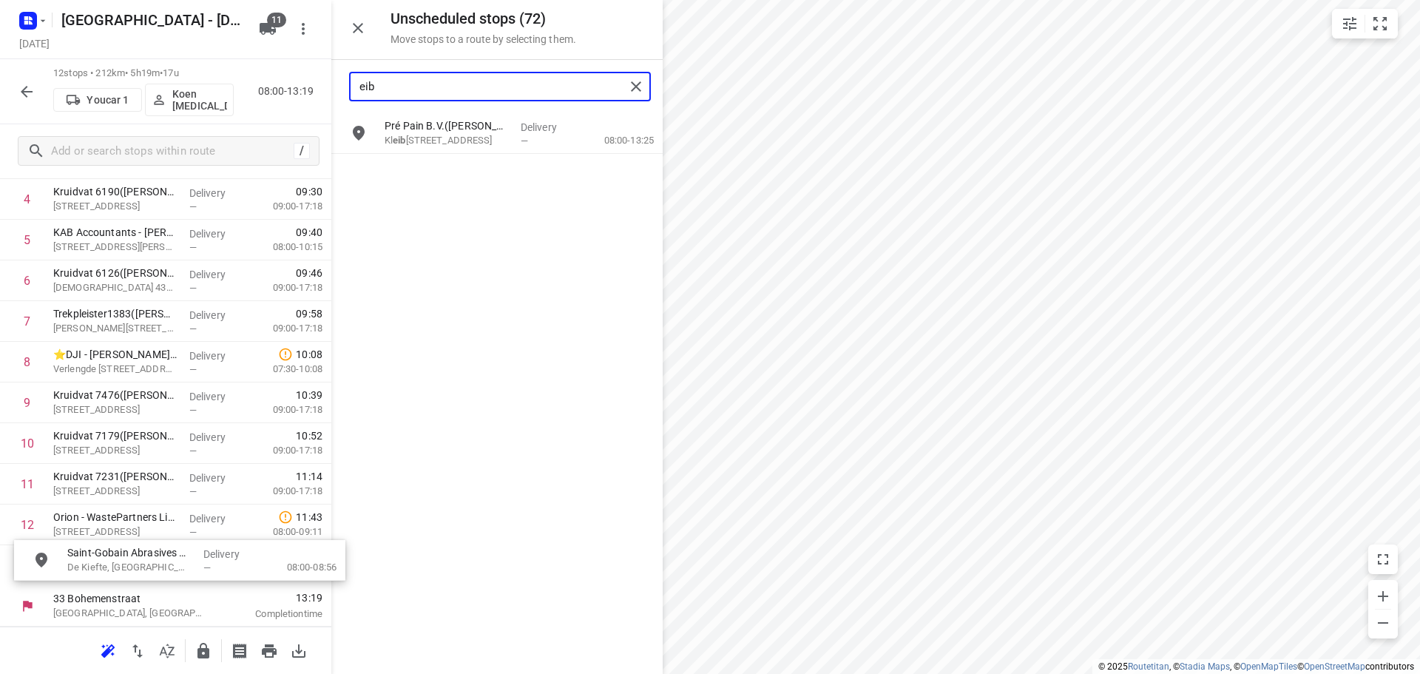
drag, startPoint x: 468, startPoint y: 146, endPoint x: 145, endPoint y: 584, distance: 543.9
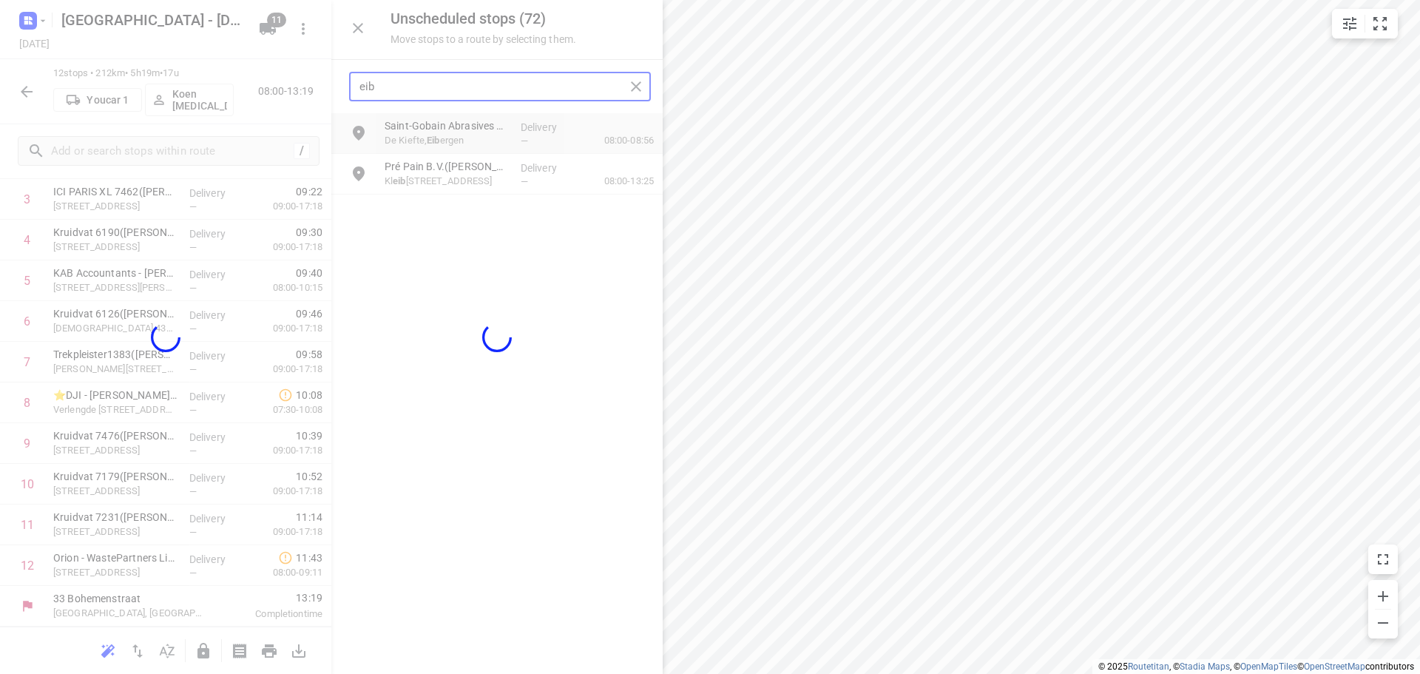
scroll to position [196, 0]
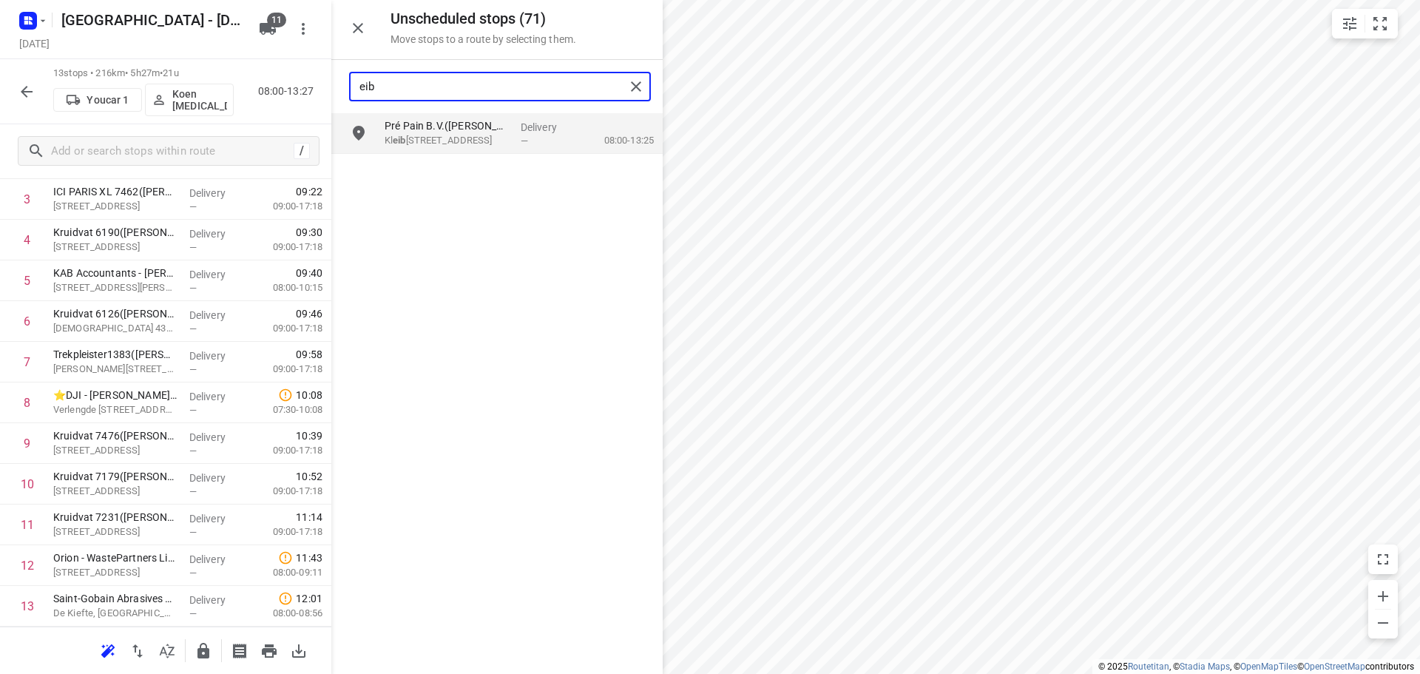
click at [522, 88] on input "eib" at bounding box center [493, 86] width 266 height 23
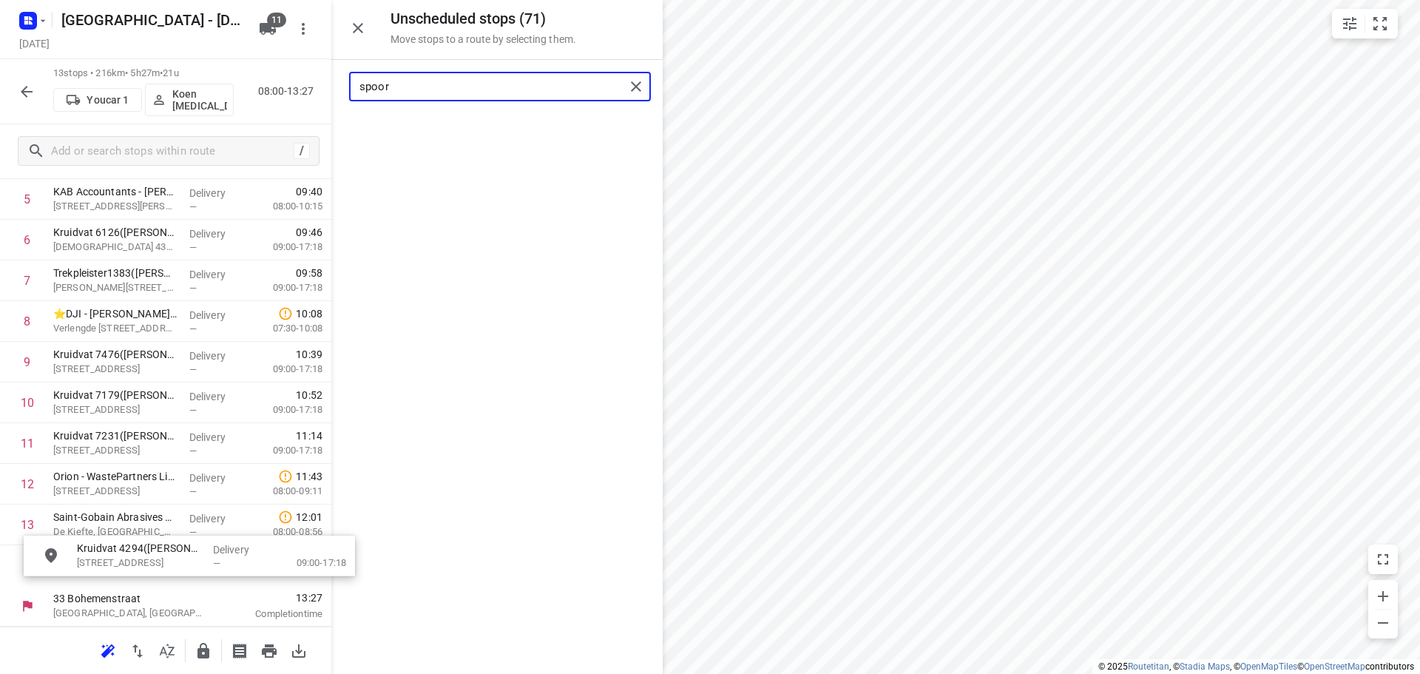
drag, startPoint x: 486, startPoint y: 134, endPoint x: 177, endPoint y: 560, distance: 526.5
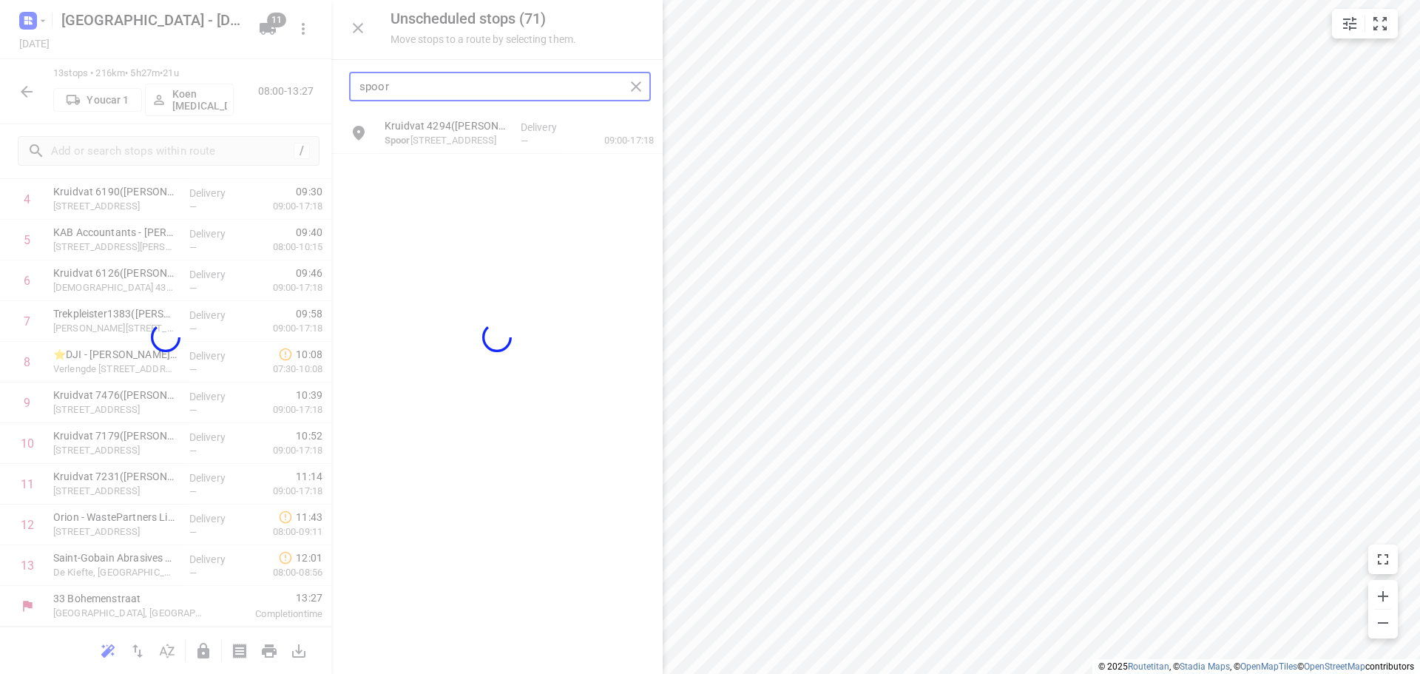
scroll to position [237, 0]
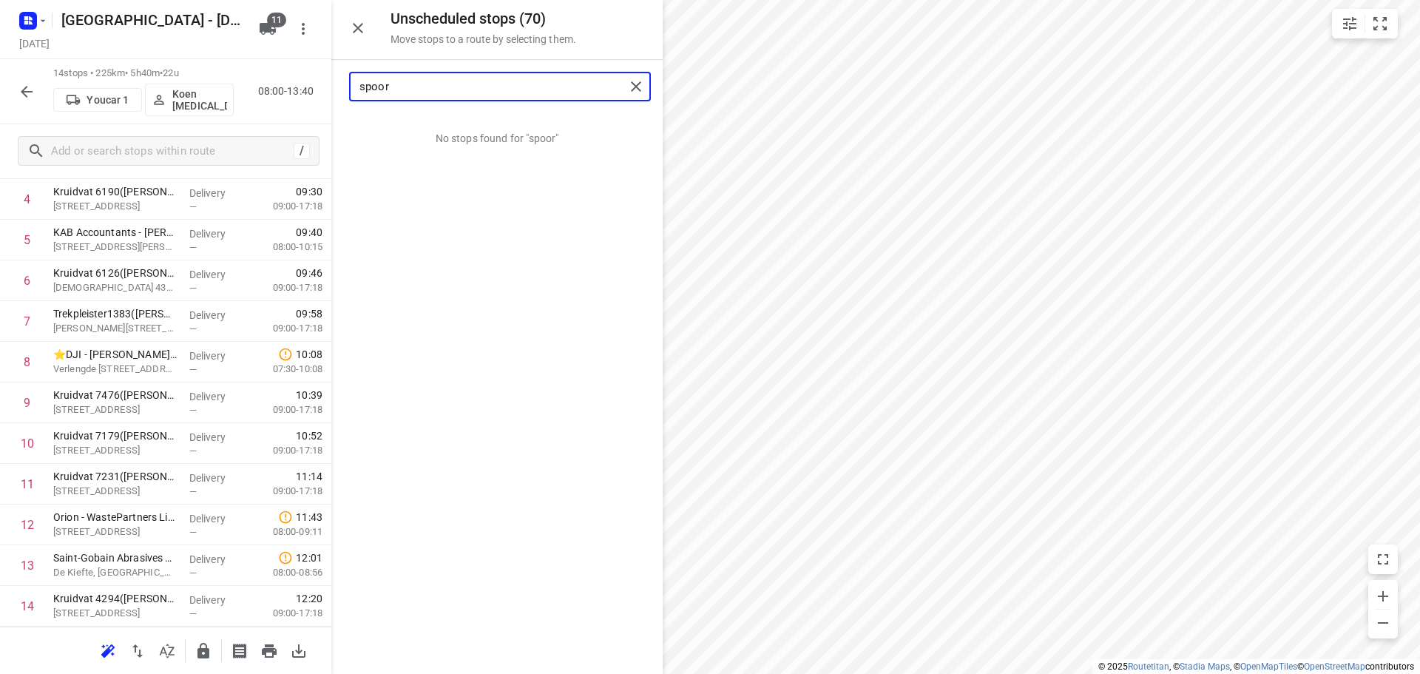
click at [539, 92] on input "spoor" at bounding box center [493, 86] width 266 height 23
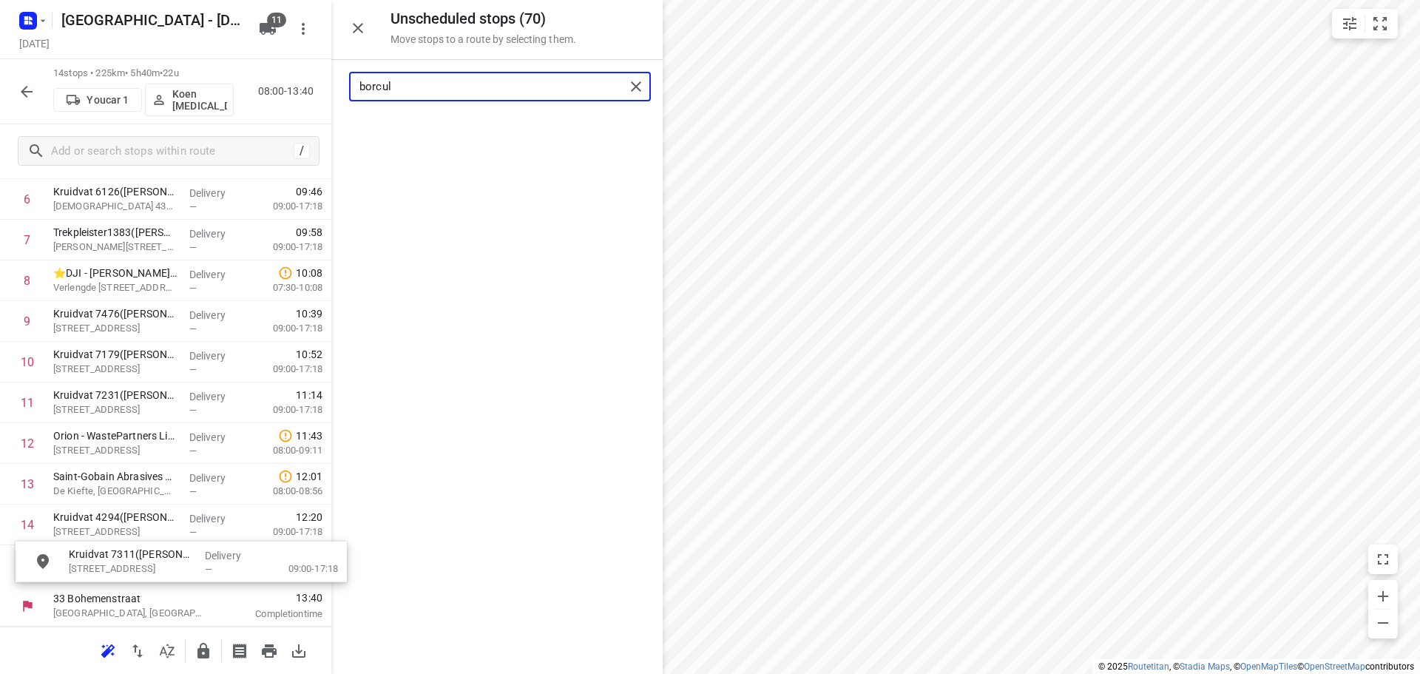
drag, startPoint x: 456, startPoint y: 130, endPoint x: 138, endPoint y: 566, distance: 539.5
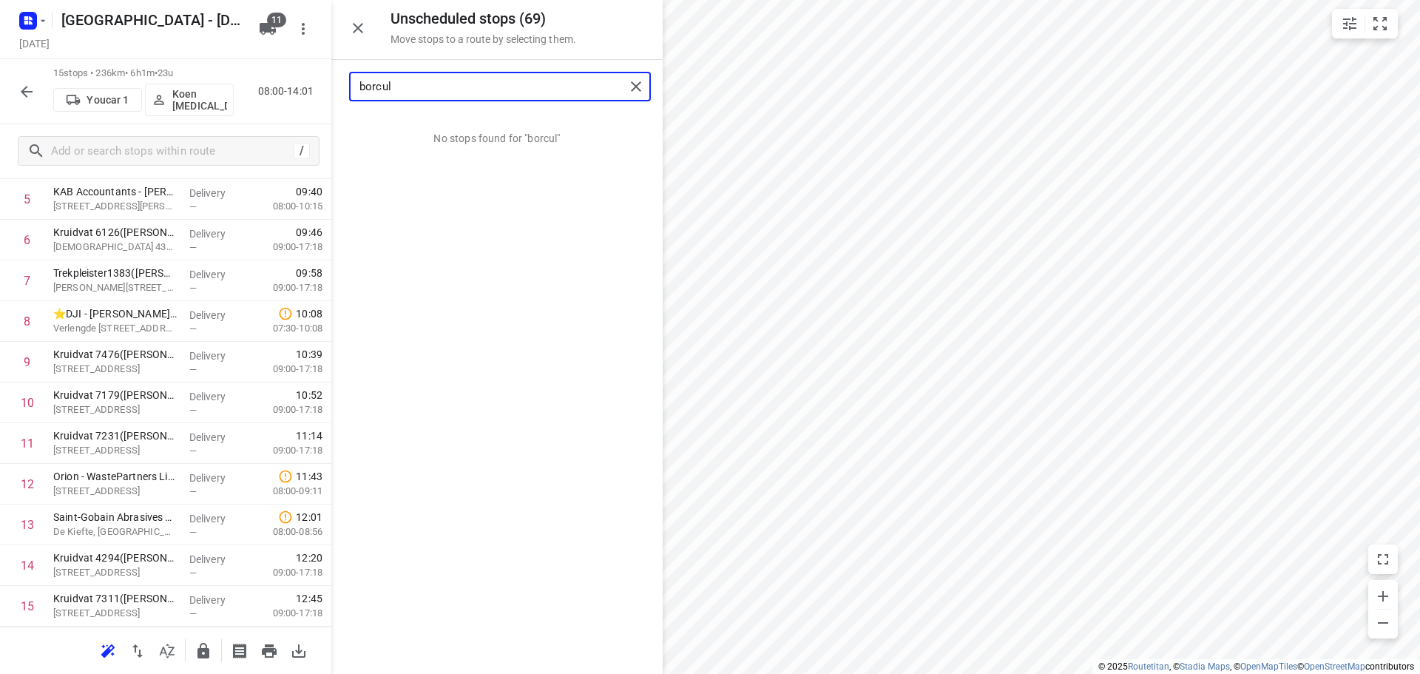
click at [451, 87] on input "borcul" at bounding box center [493, 86] width 266 height 23
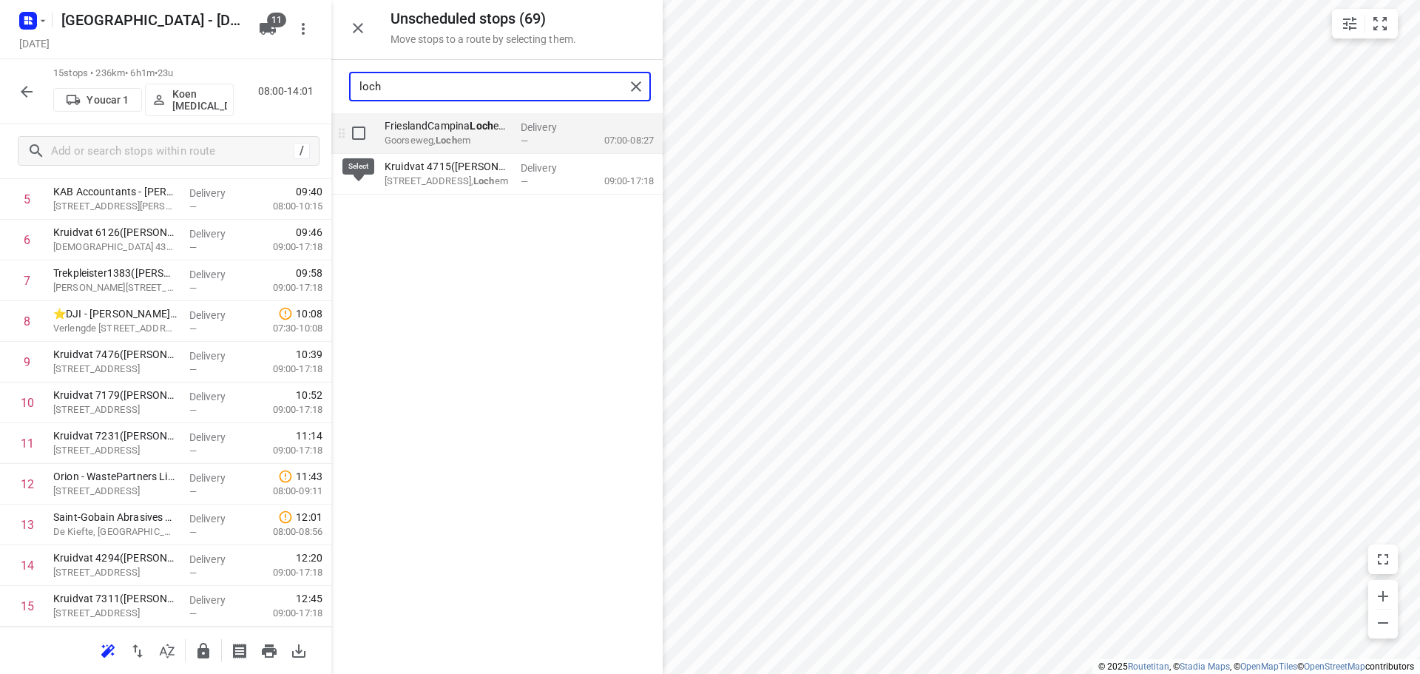
type input "loch"
click at [364, 133] on input "grid" at bounding box center [359, 133] width 30 height 30
checkbox input "true"
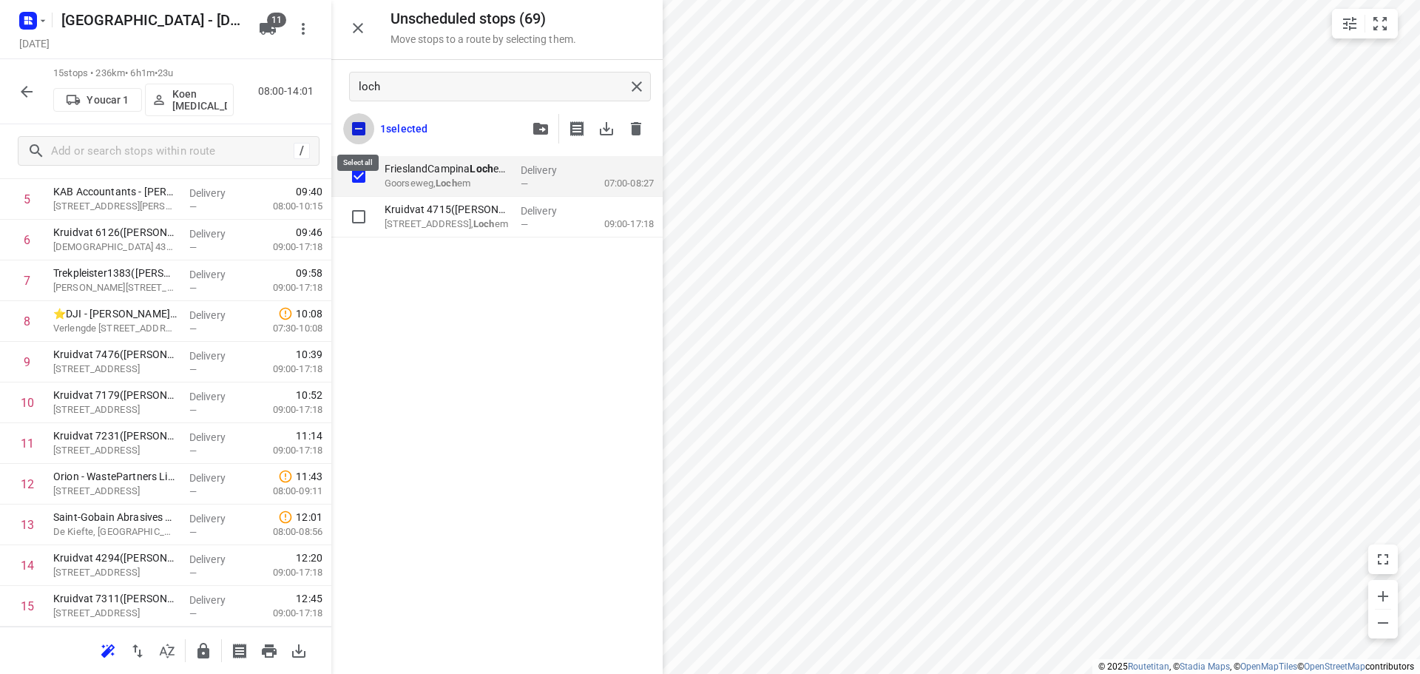
click at [364, 135] on input "checkbox" at bounding box center [358, 128] width 31 height 31
checkbox input "false"
checkbox input "true"
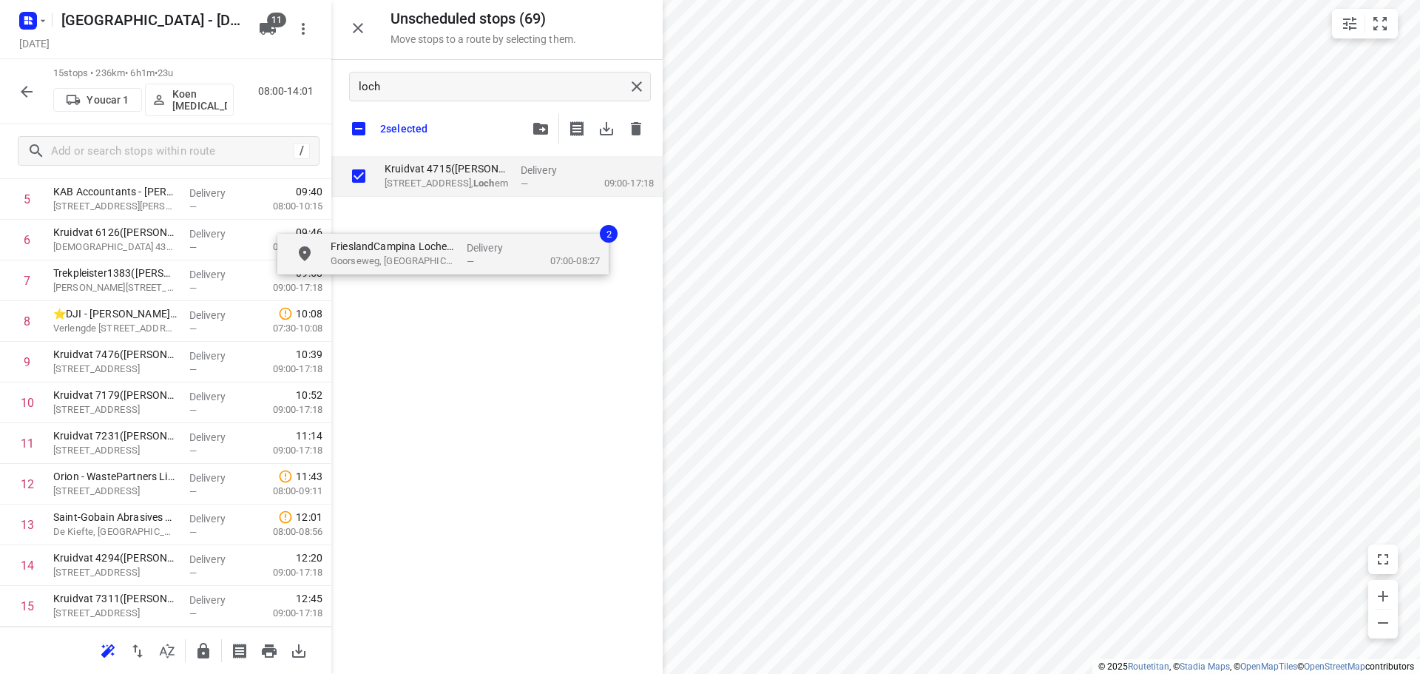
checkbox input "true"
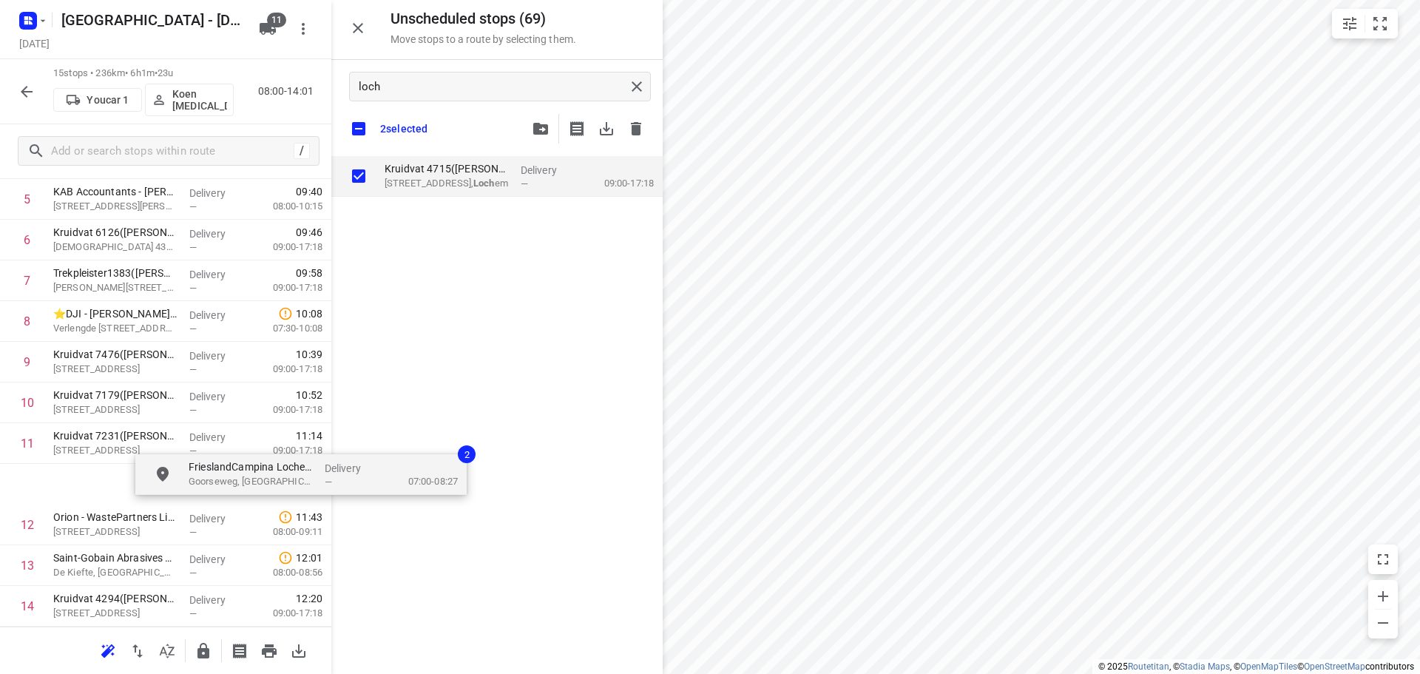
scroll to position [319, 4]
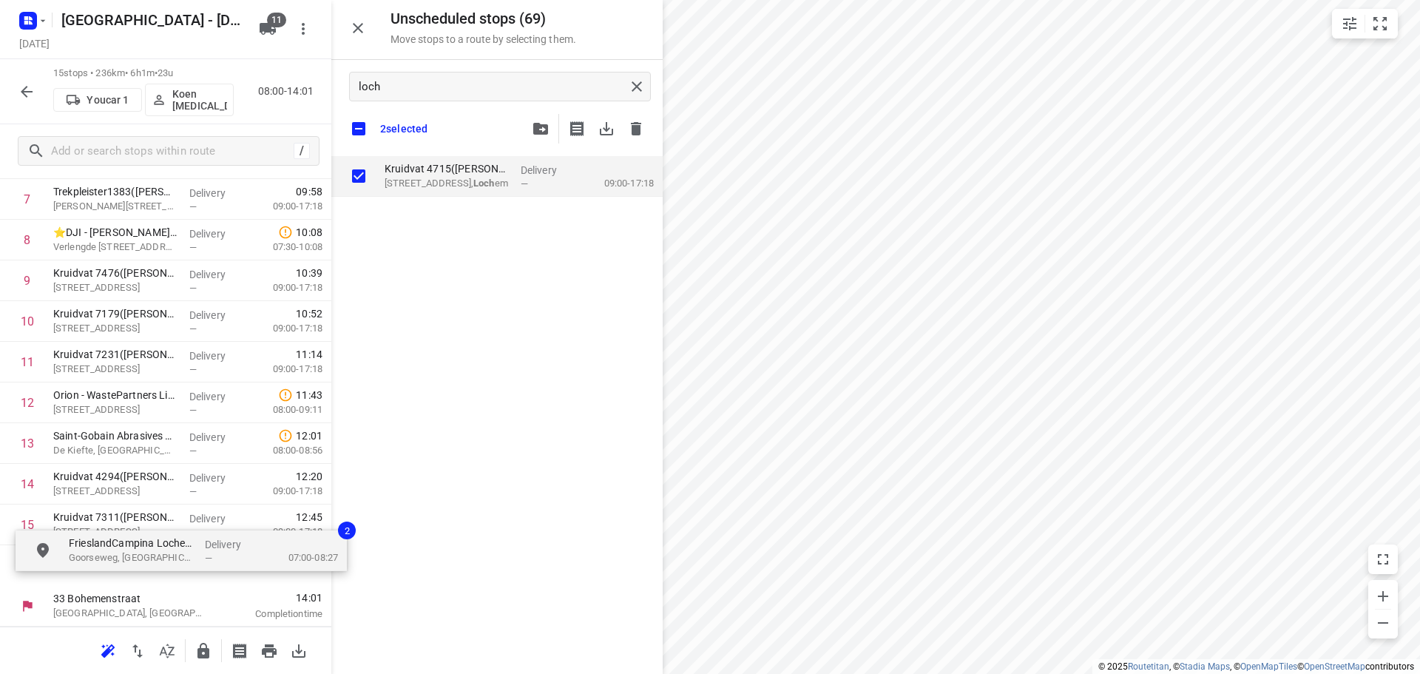
drag, startPoint x: 408, startPoint y: 179, endPoint x: 92, endPoint y: 560, distance: 494.9
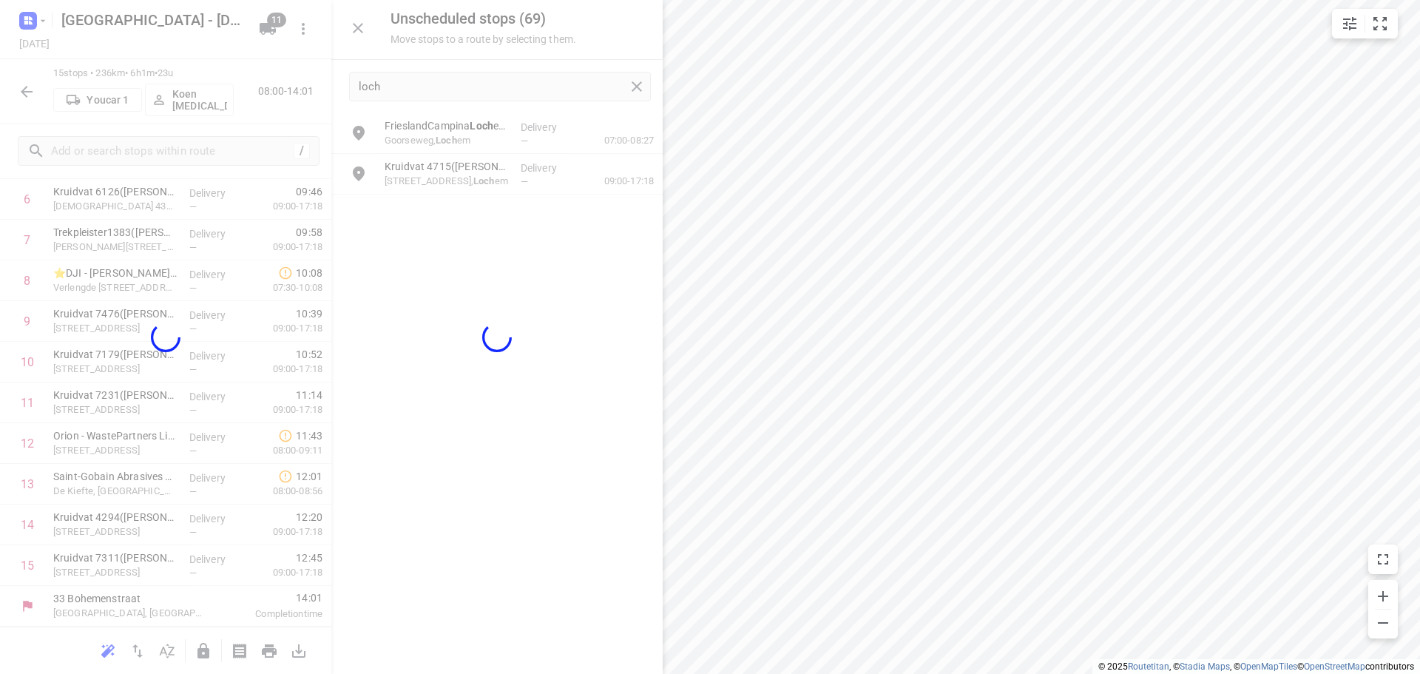
scroll to position [318, 0]
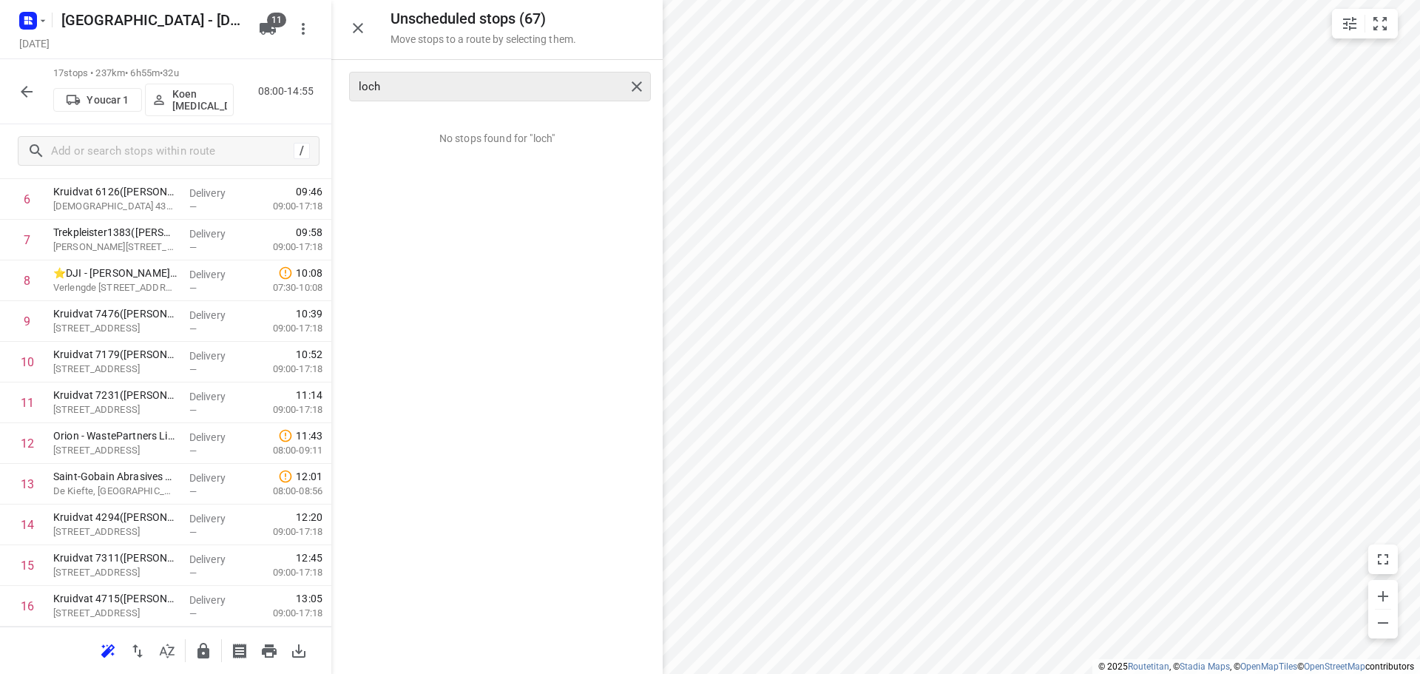
click at [435, 73] on div "loch" at bounding box center [500, 87] width 302 height 30
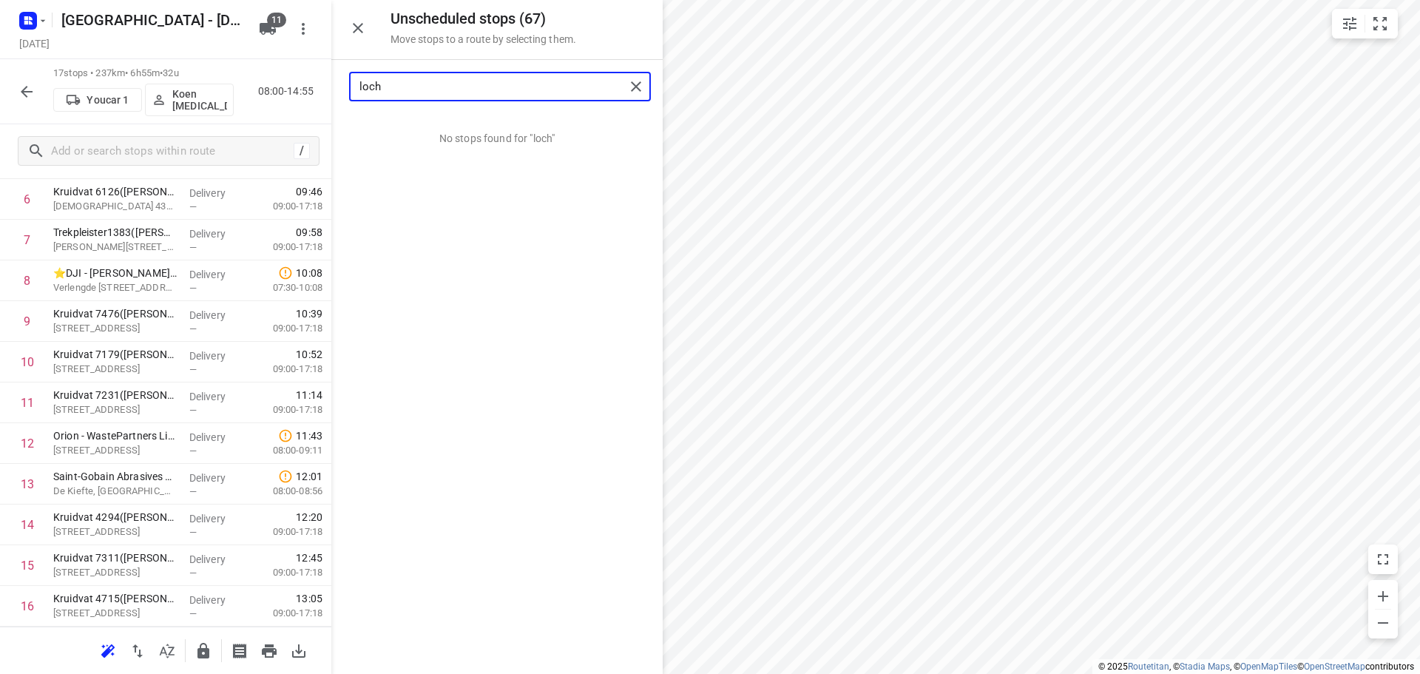
click at [435, 83] on input "loch" at bounding box center [493, 86] width 266 height 23
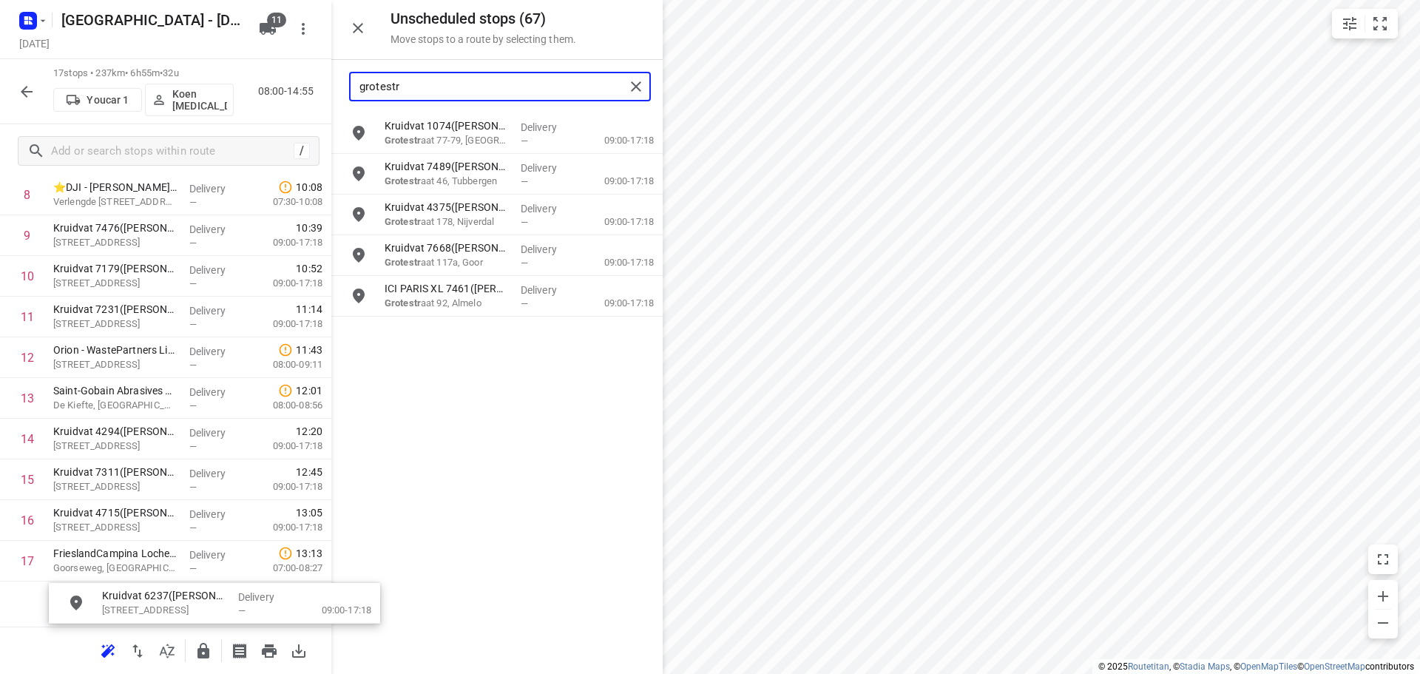
scroll to position [451, 0]
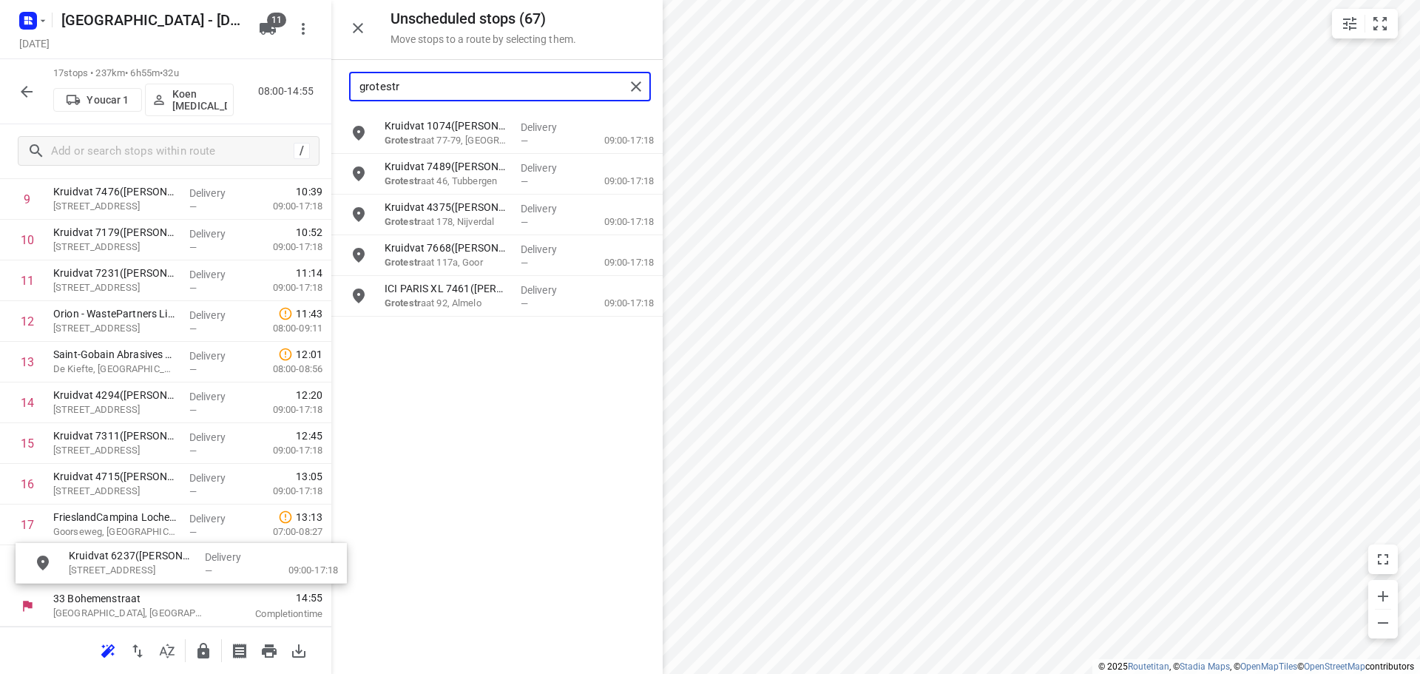
drag, startPoint x: 458, startPoint y: 298, endPoint x: 137, endPoint y: 564, distance: 416.7
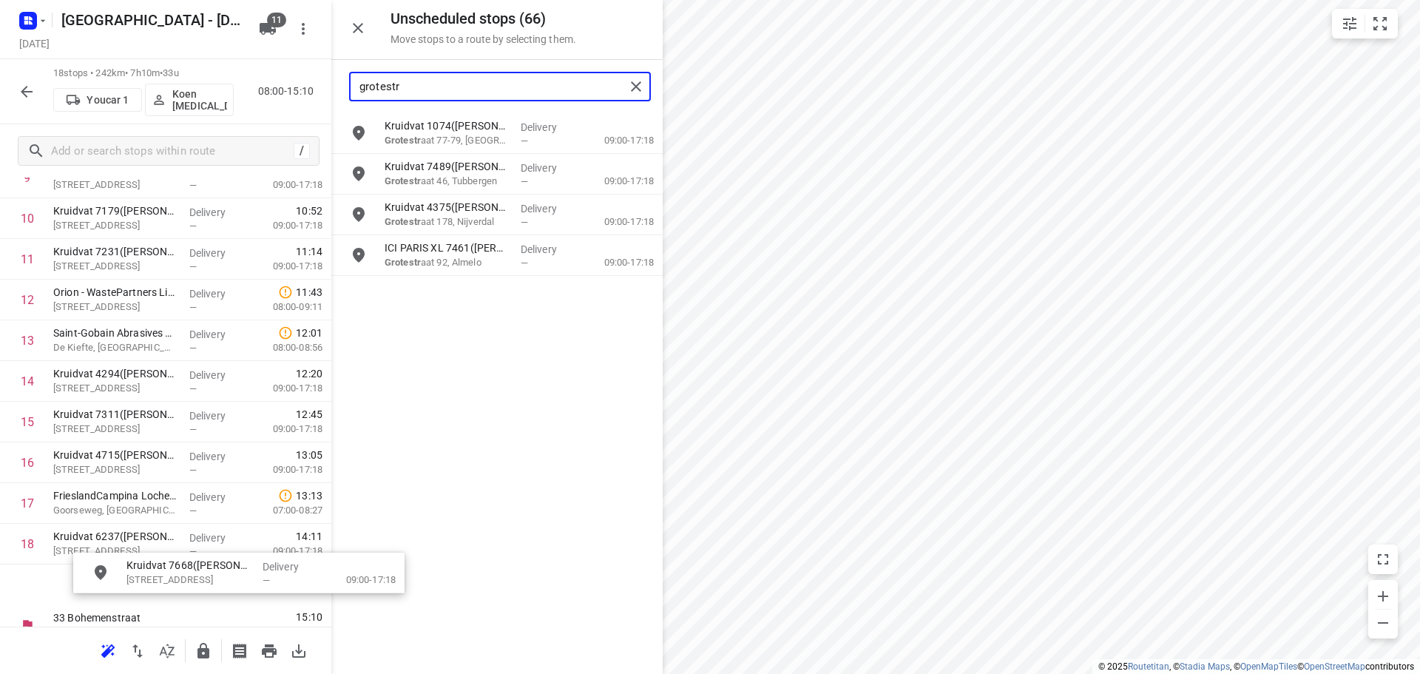
scroll to position [492, 0]
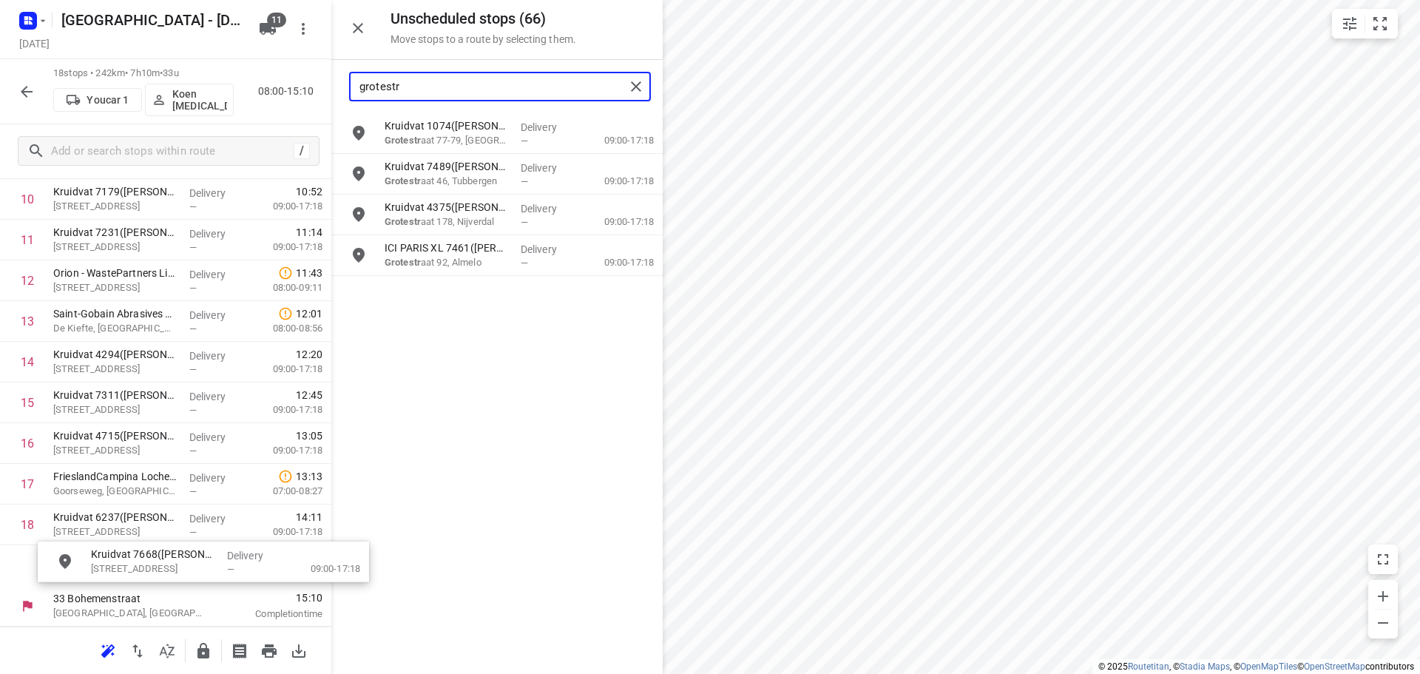
drag, startPoint x: 445, startPoint y: 257, endPoint x: 148, endPoint y: 566, distance: 429.0
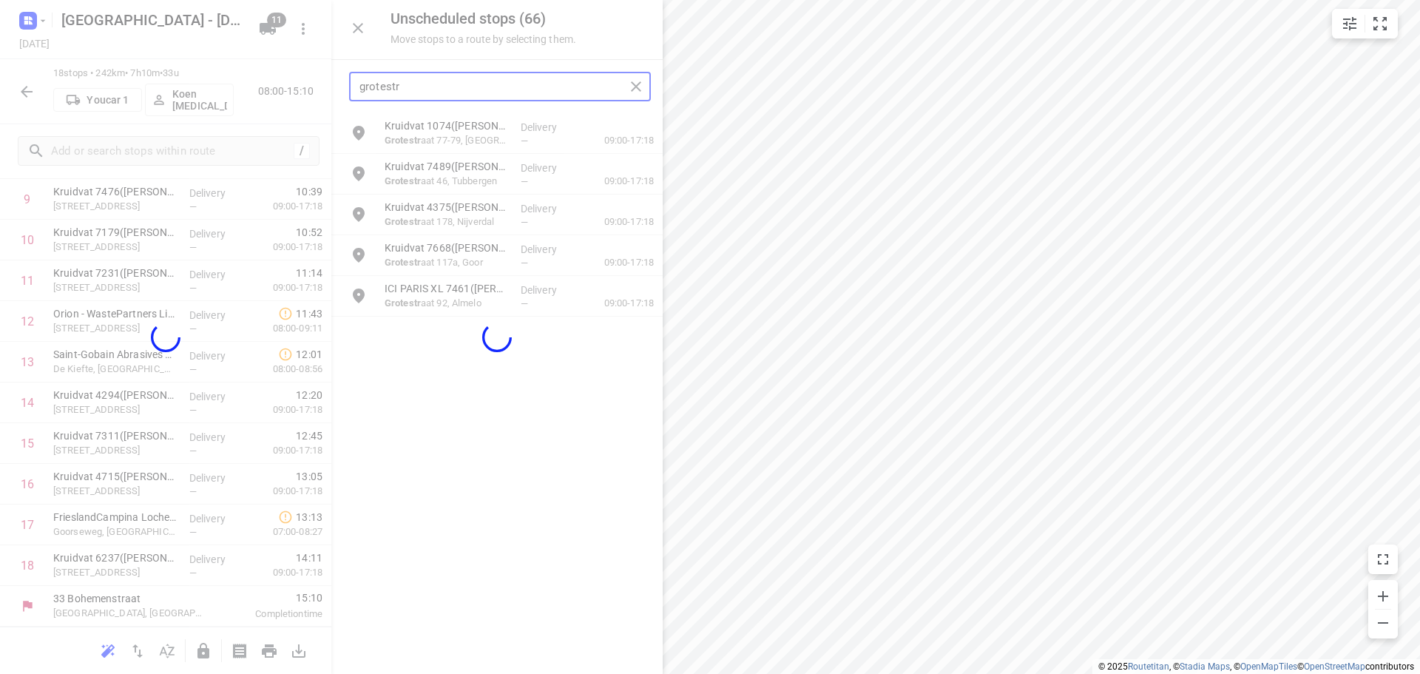
scroll to position [440, 0]
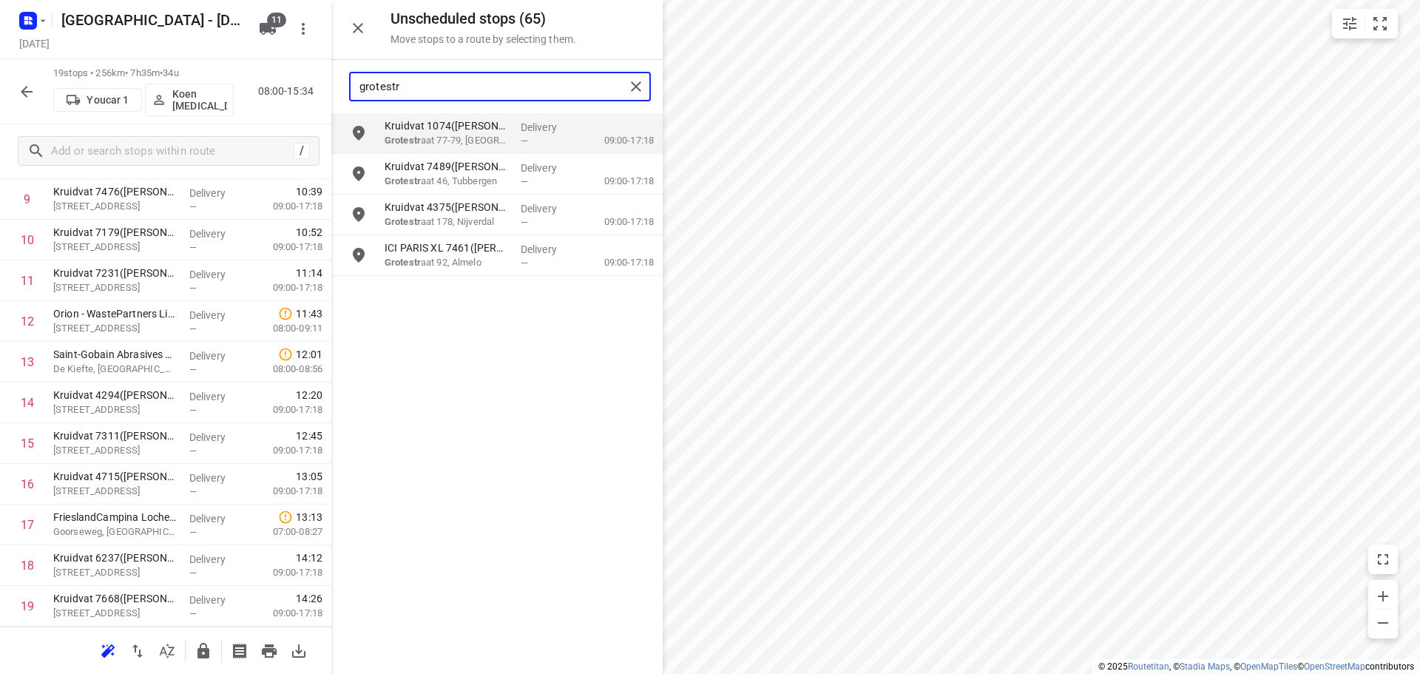
click at [504, 85] on input "grotestr" at bounding box center [493, 86] width 266 height 23
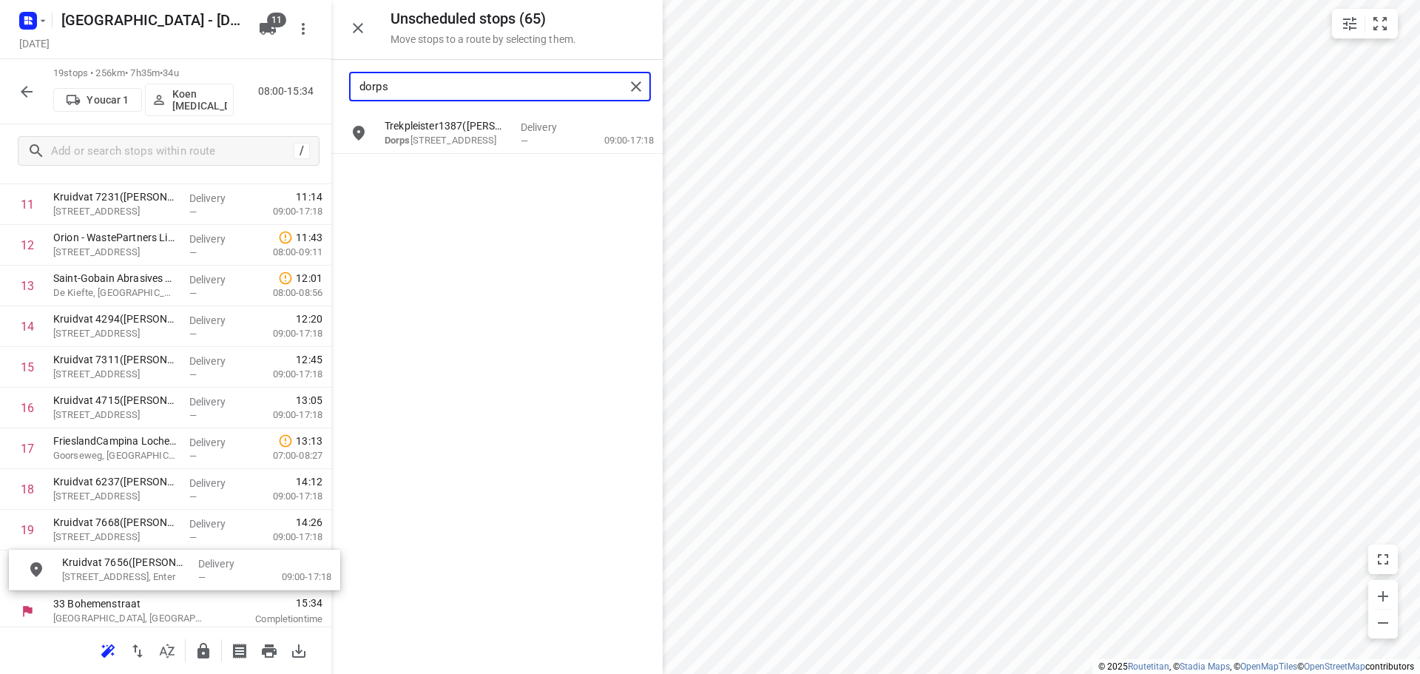
scroll to position [533, 0]
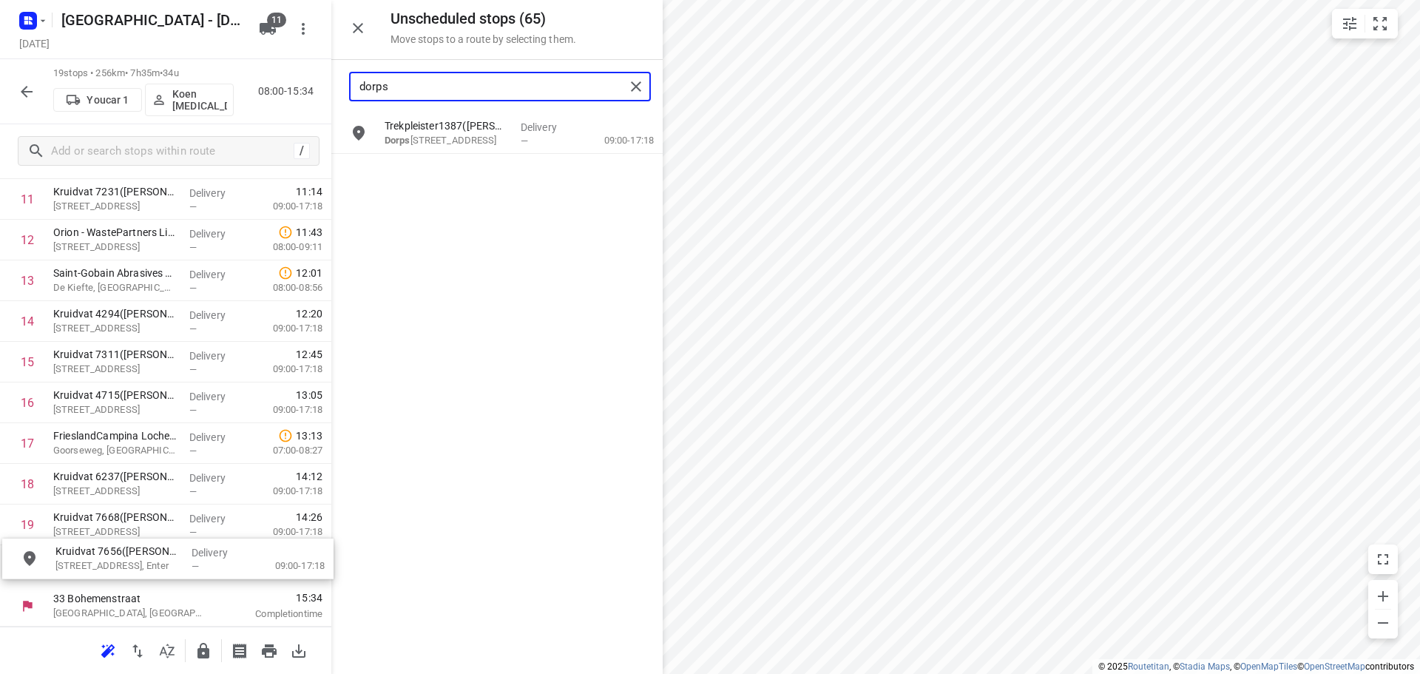
drag, startPoint x: 475, startPoint y: 144, endPoint x: 127, endPoint y: 576, distance: 555.0
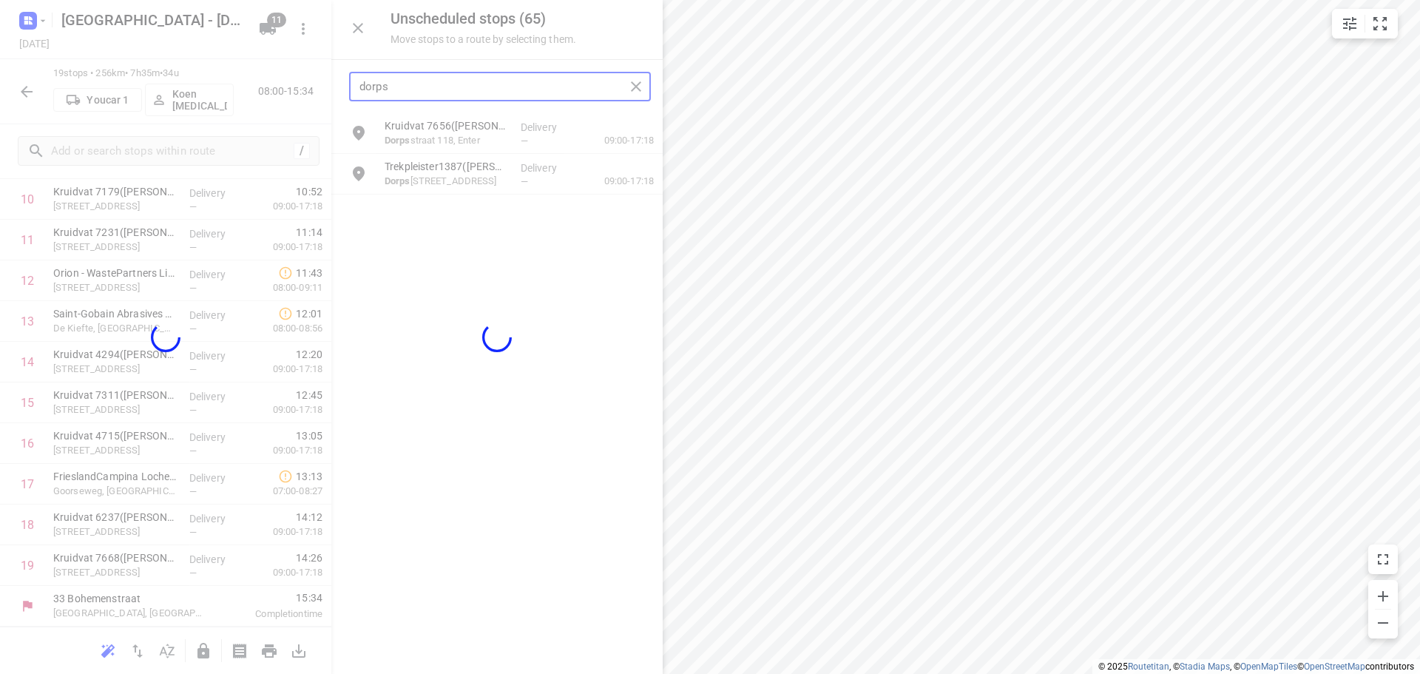
scroll to position [481, 0]
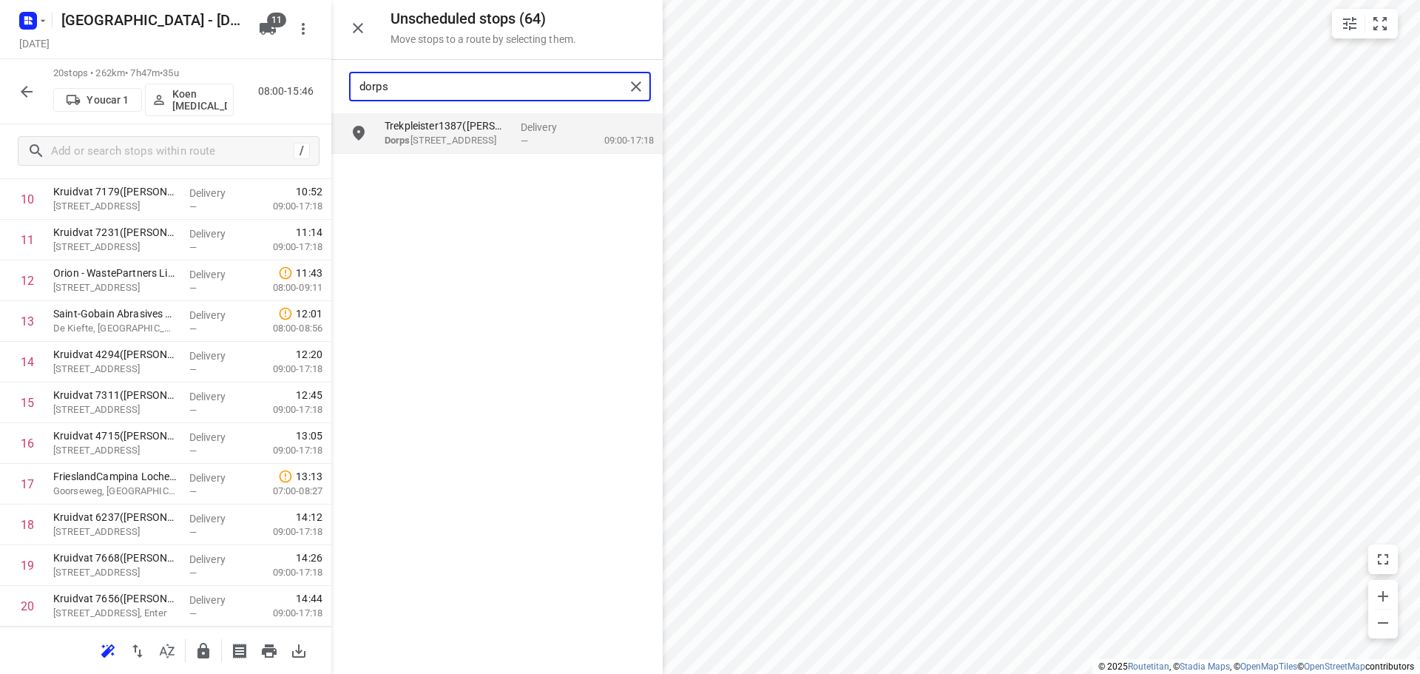
click at [422, 87] on input "dorps" at bounding box center [493, 86] width 266 height 23
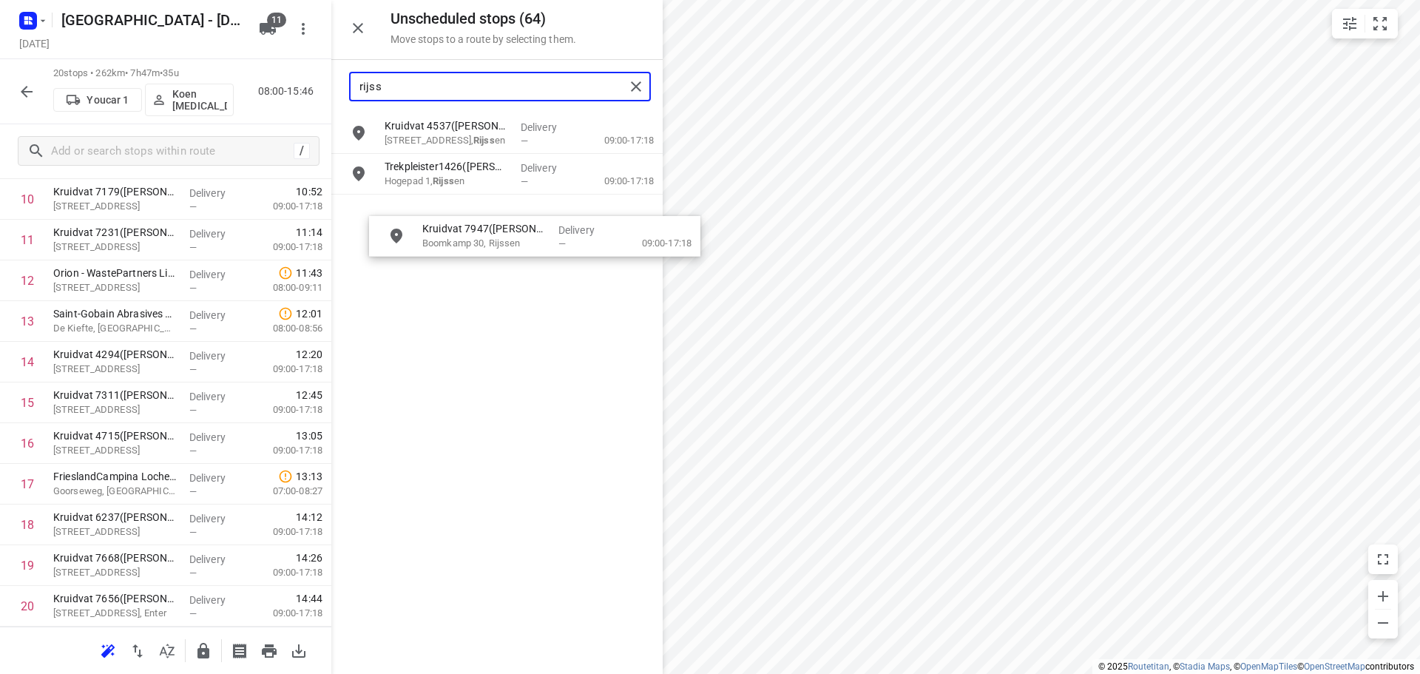
drag, startPoint x: 446, startPoint y: 182, endPoint x: 488, endPoint y: 340, distance: 162.9
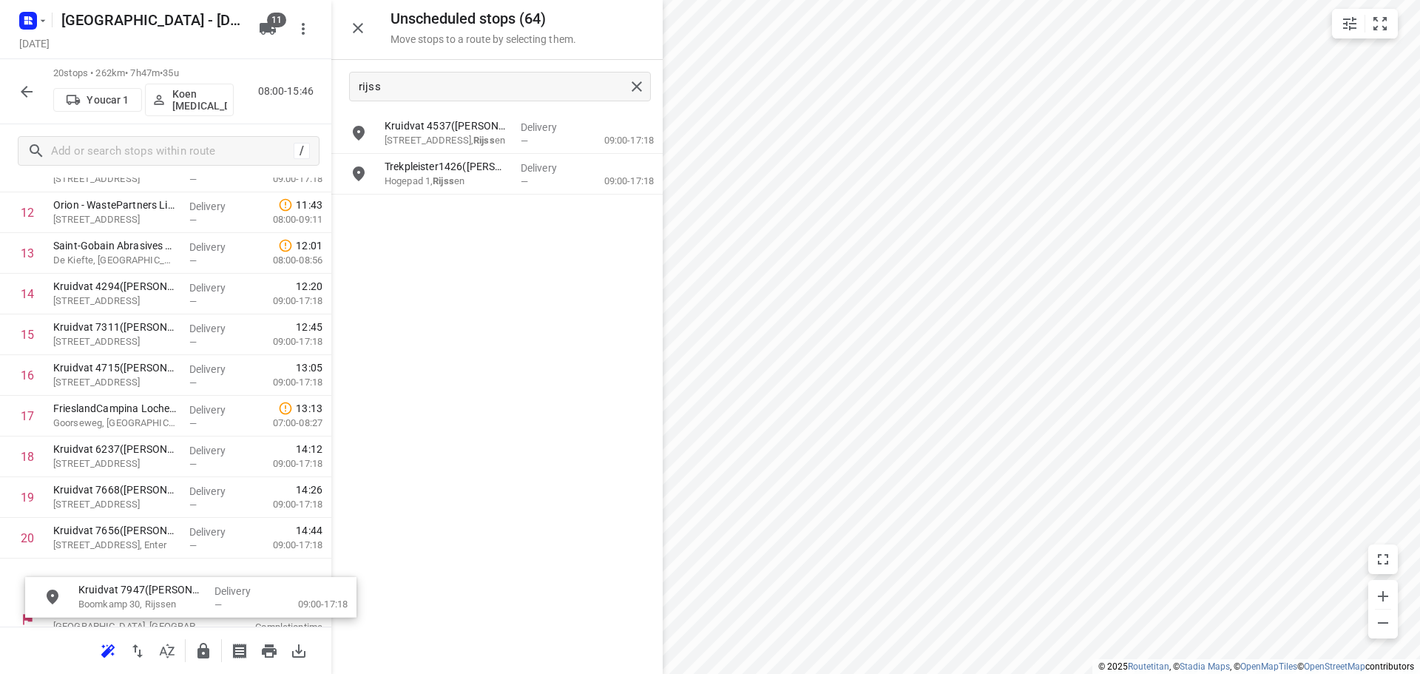
scroll to position [573, 0]
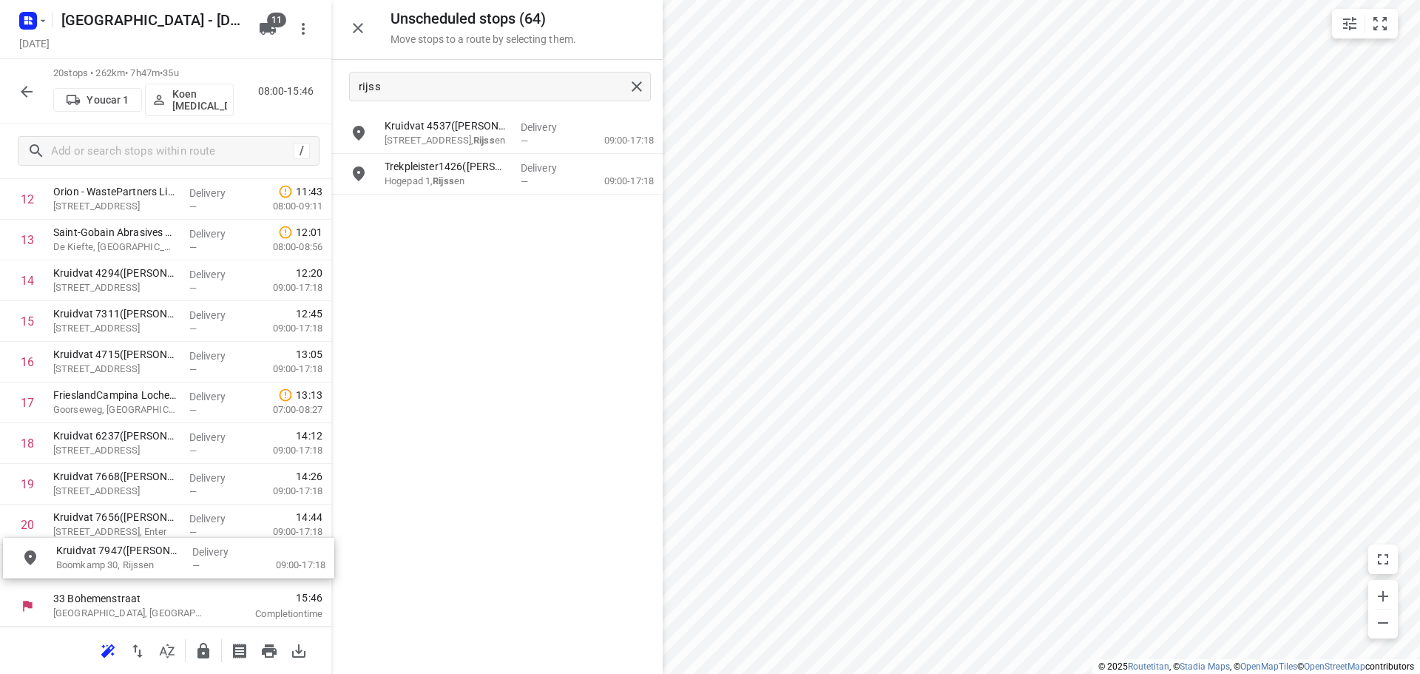
drag, startPoint x: 457, startPoint y: 180, endPoint x: 121, endPoint y: 573, distance: 517.4
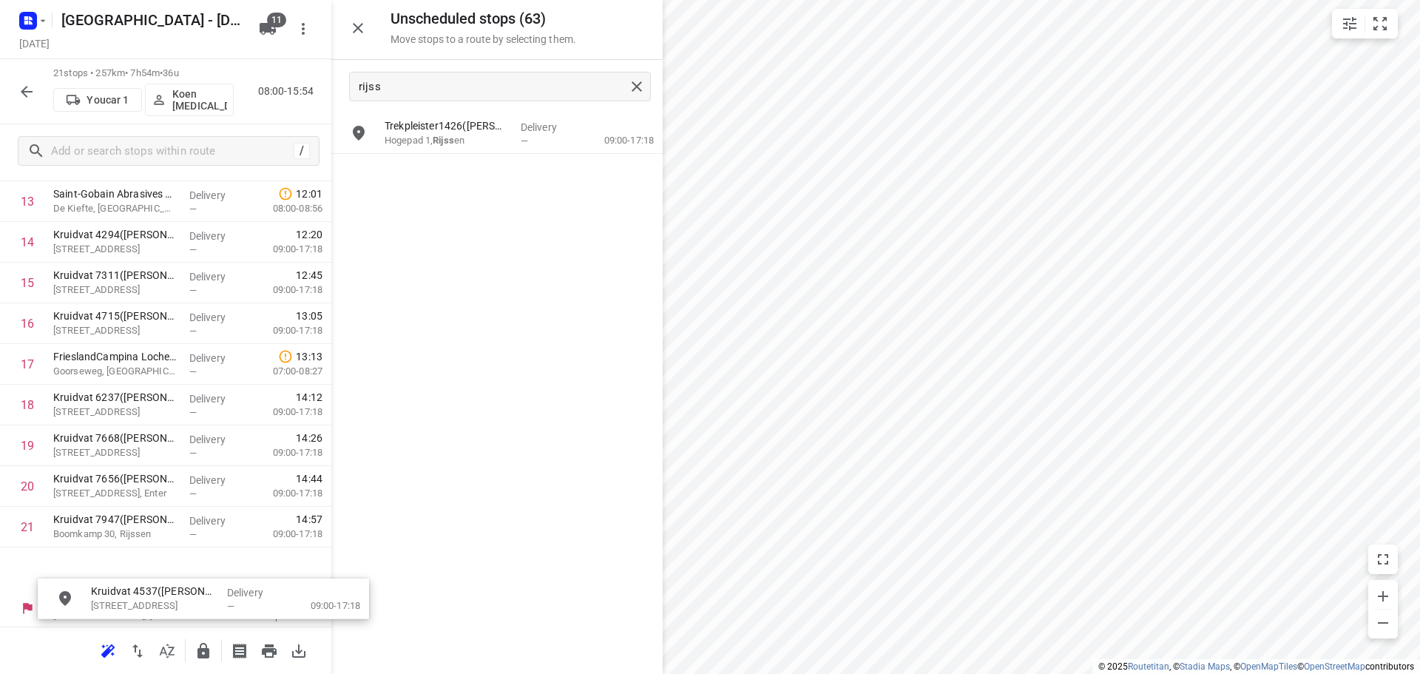
scroll to position [613, 0]
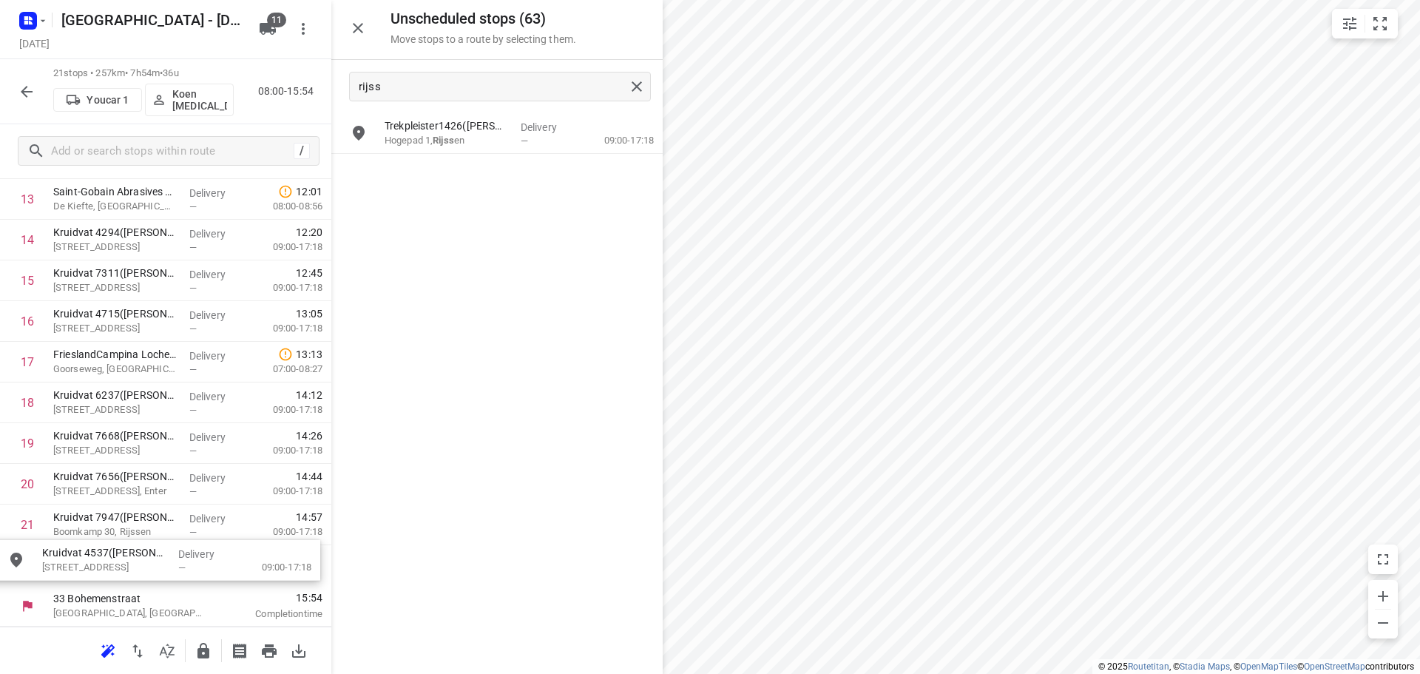
drag, startPoint x: 434, startPoint y: 129, endPoint x: 92, endPoint y: 562, distance: 551.3
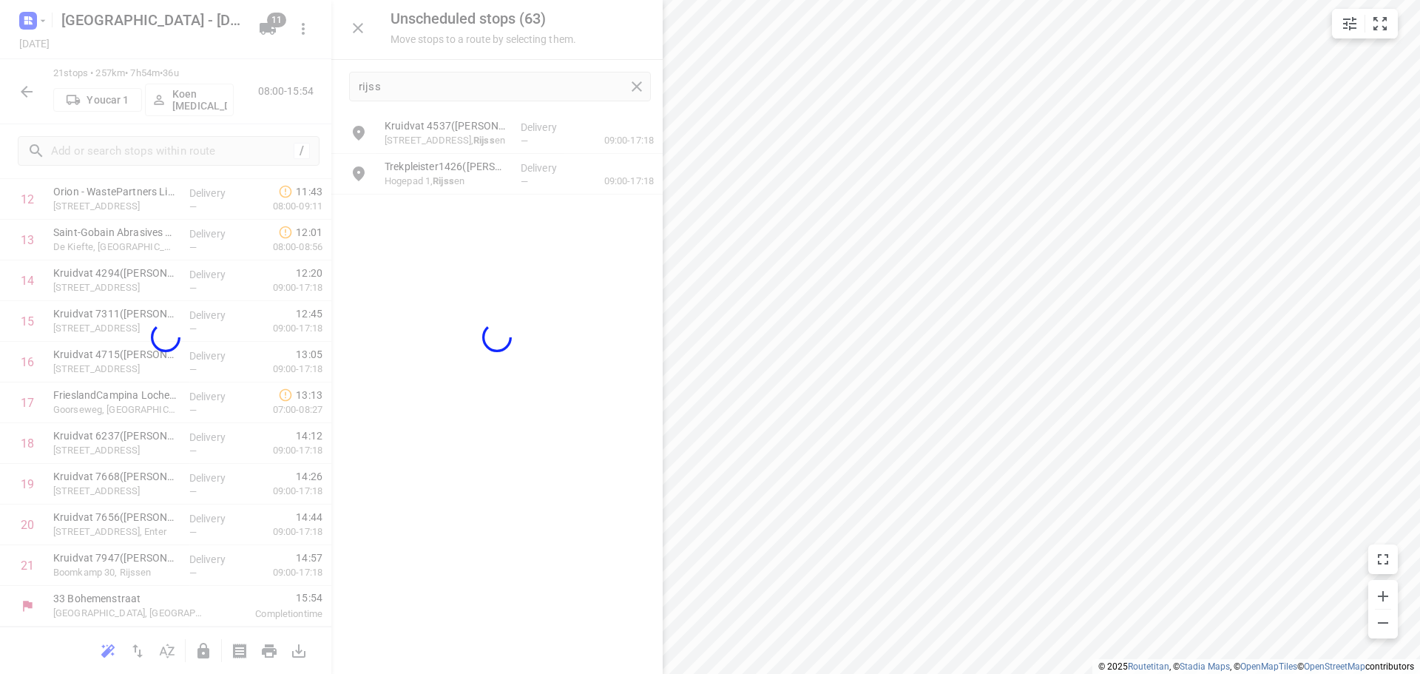
scroll to position [562, 0]
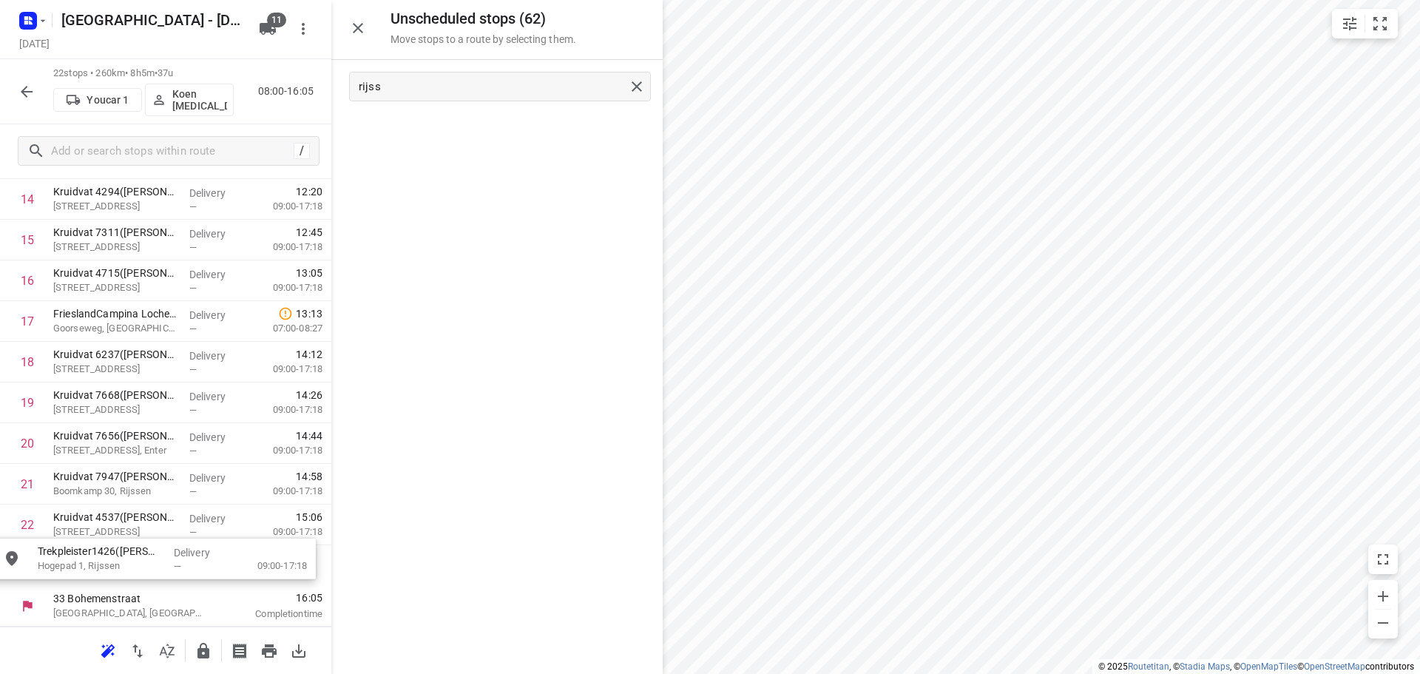
drag, startPoint x: 434, startPoint y: 137, endPoint x: 87, endPoint y: 564, distance: 549.6
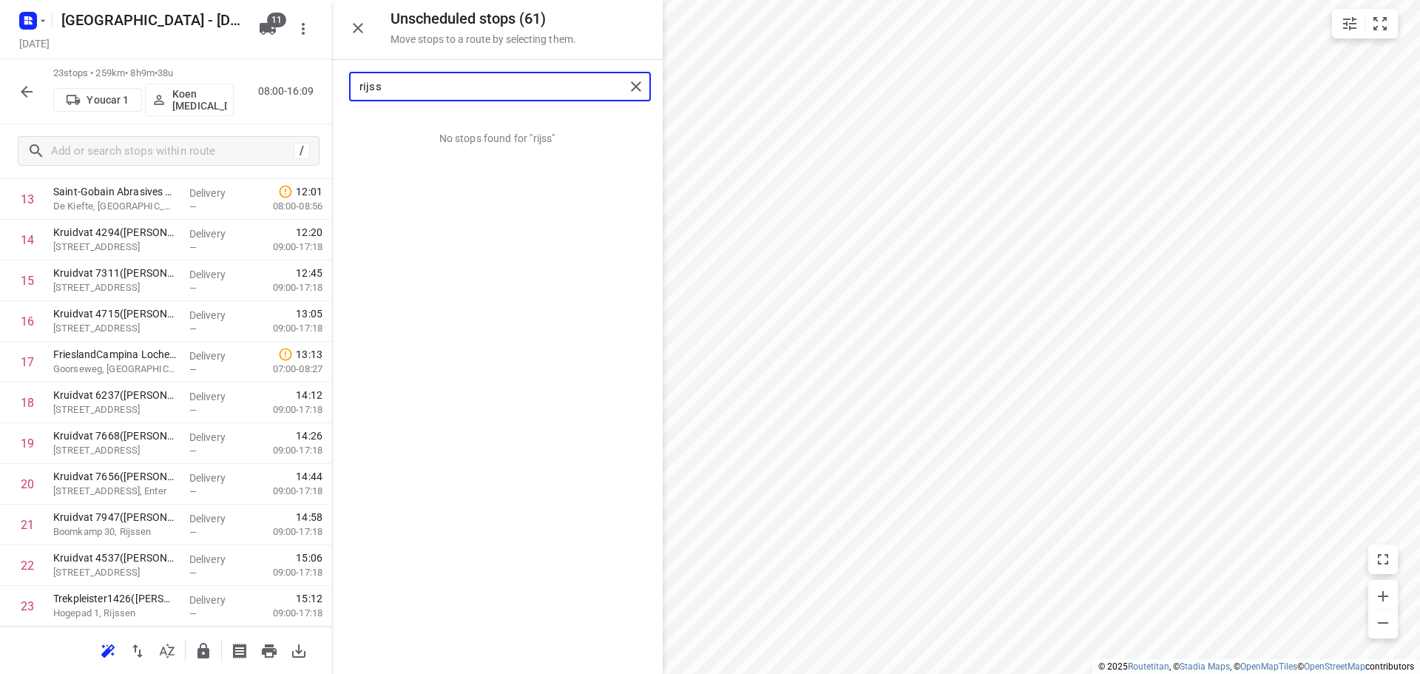
click at [433, 90] on input "rijss" at bounding box center [493, 86] width 266 height 23
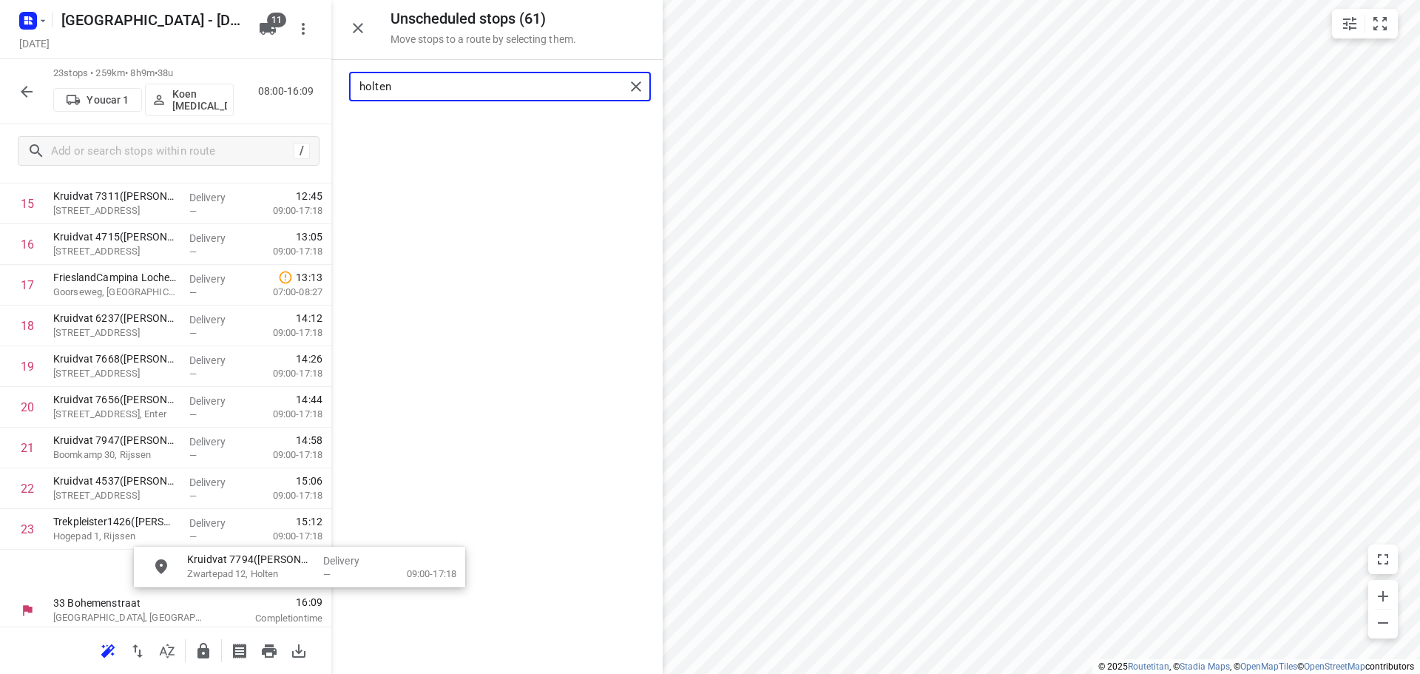
scroll to position [687, 11]
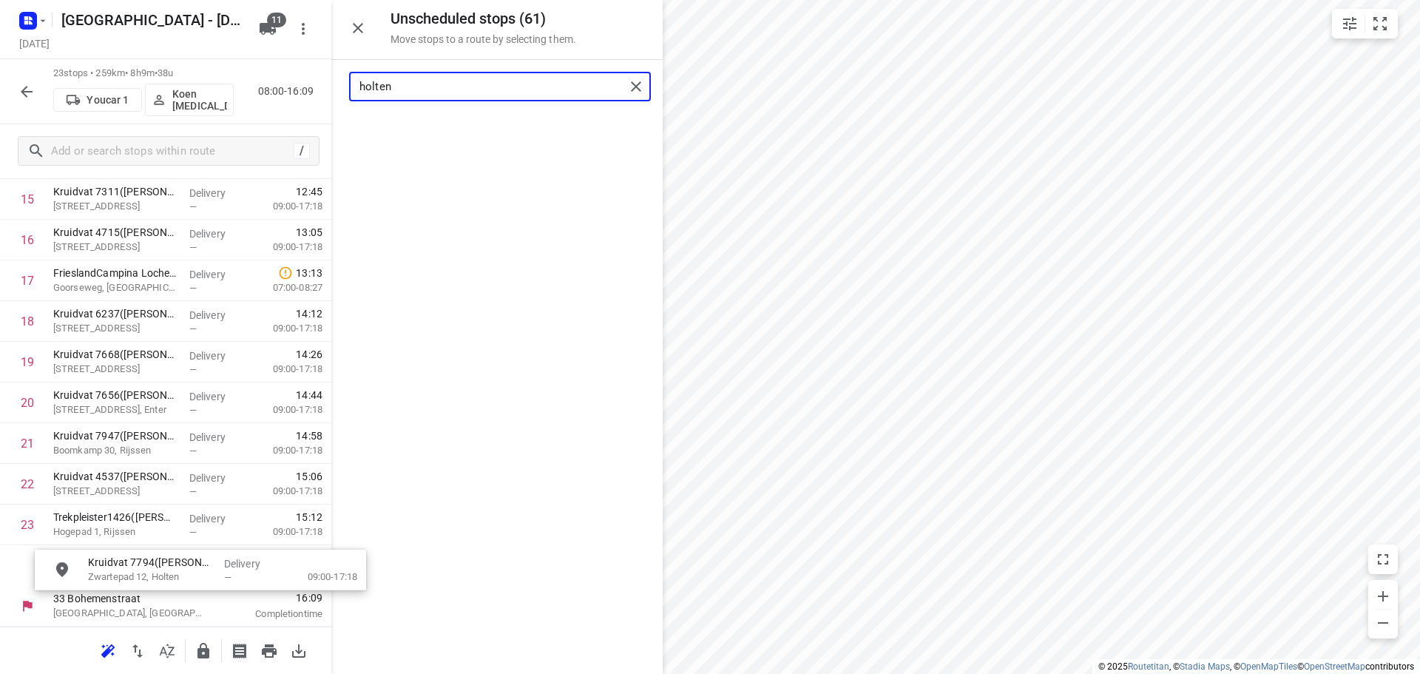
drag, startPoint x: 451, startPoint y: 136, endPoint x: 146, endPoint y: 573, distance: 533.0
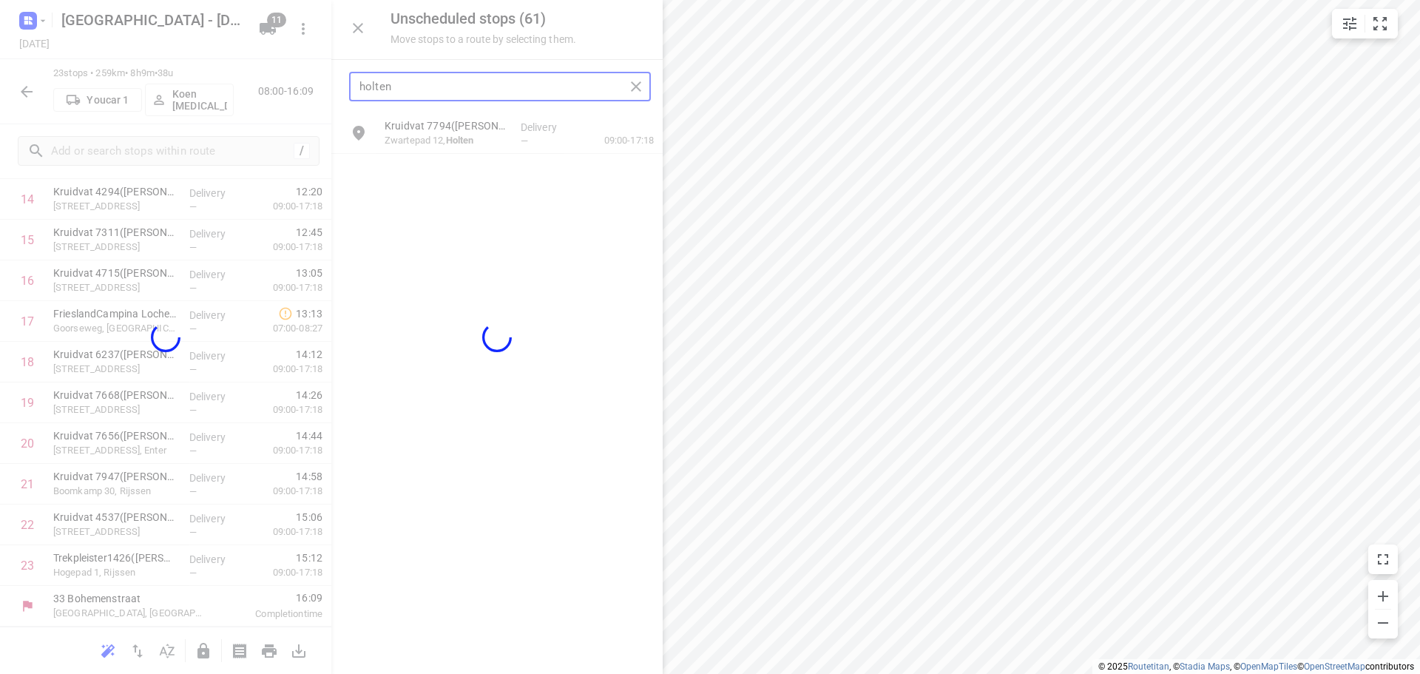
scroll to position [644, 0]
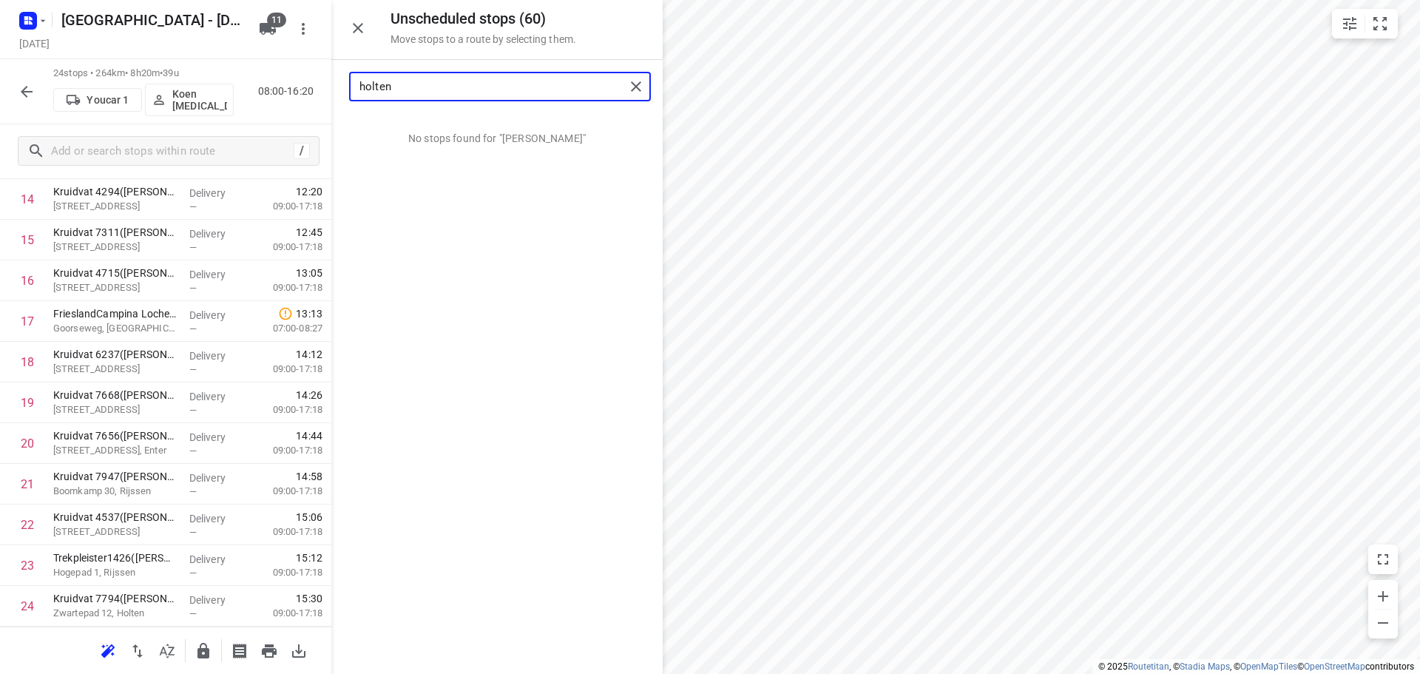
click at [460, 86] on input "holten" at bounding box center [493, 86] width 266 height 23
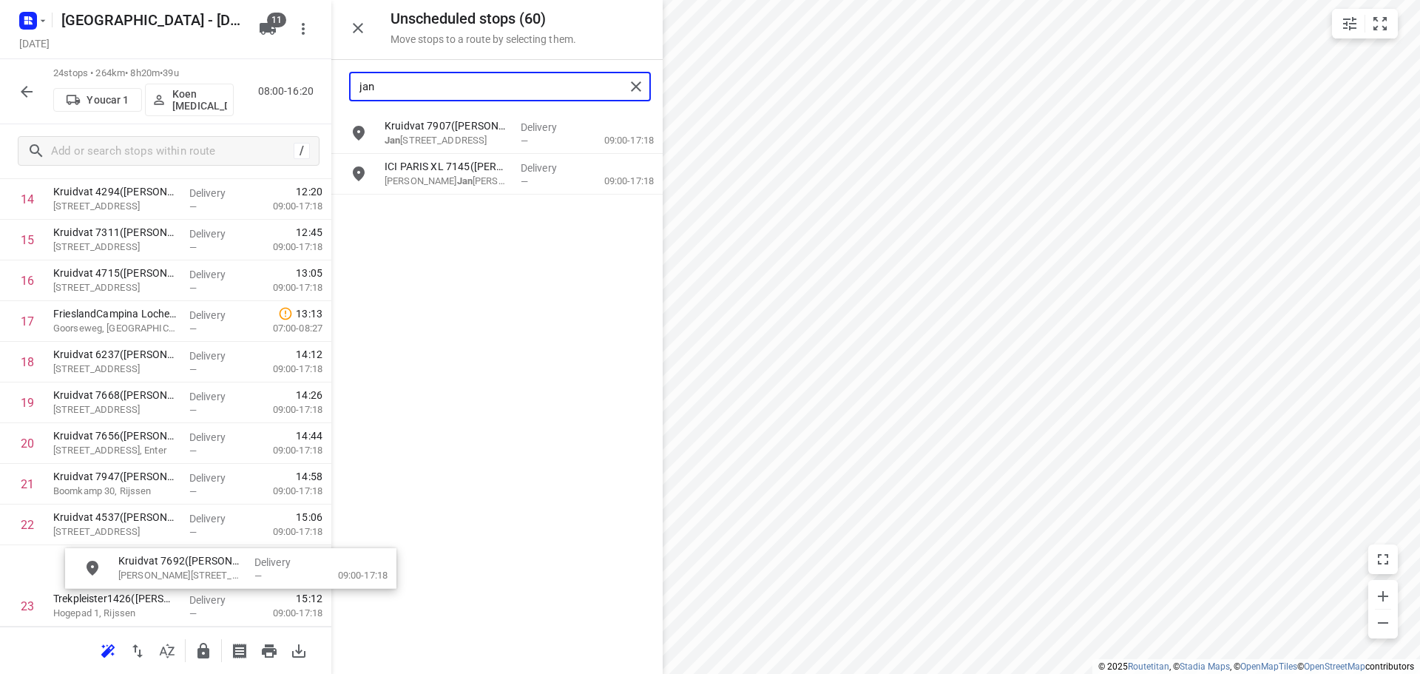
scroll to position [729, 0]
drag, startPoint x: 453, startPoint y: 130, endPoint x: 136, endPoint y: 567, distance: 539.8
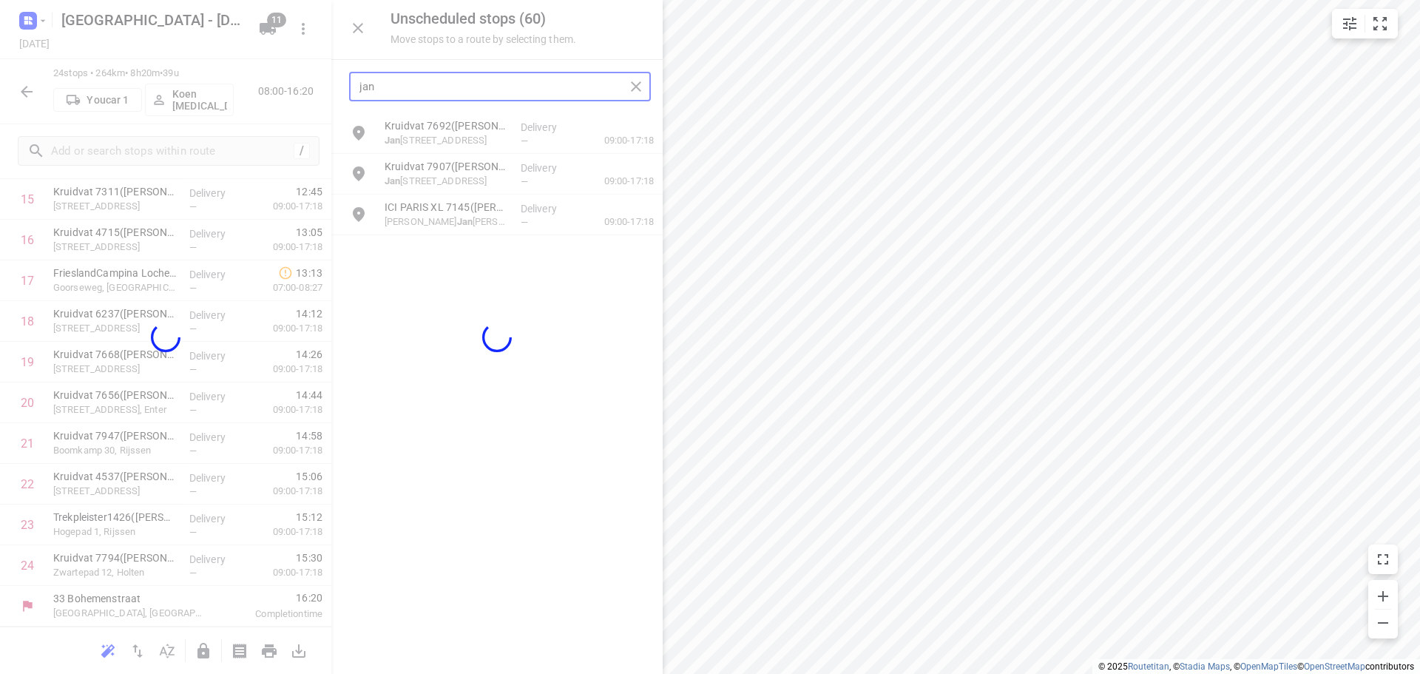
scroll to position [684, 0]
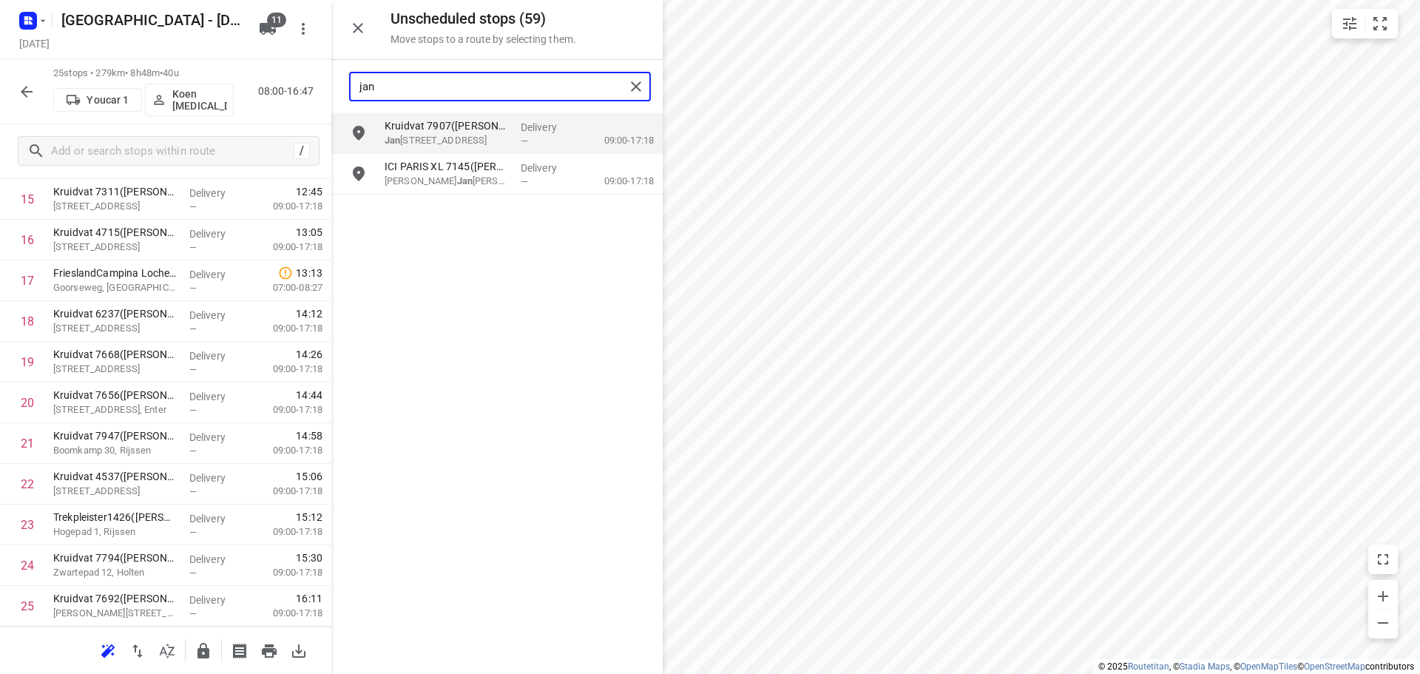
click at [516, 89] on input "jan" at bounding box center [493, 86] width 266 height 23
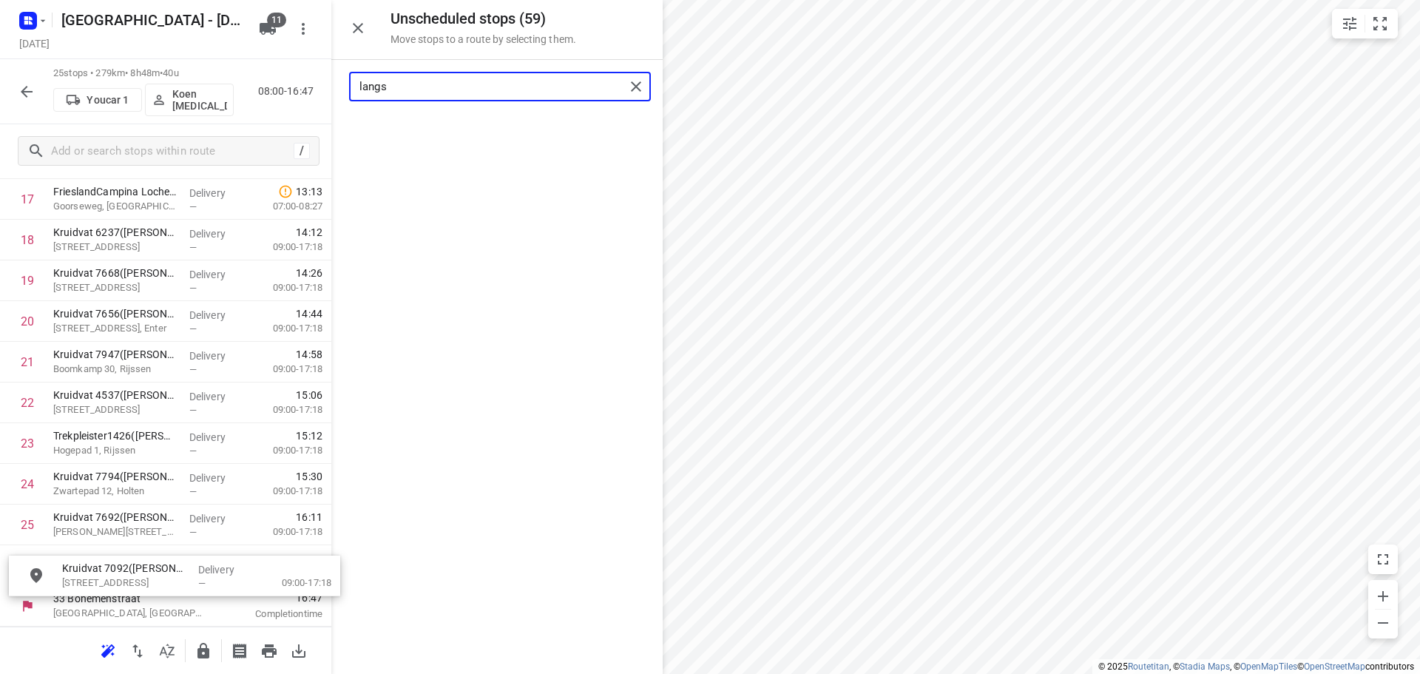
drag, startPoint x: 460, startPoint y: 135, endPoint x: 132, endPoint y: 570, distance: 545.1
type input "langs"
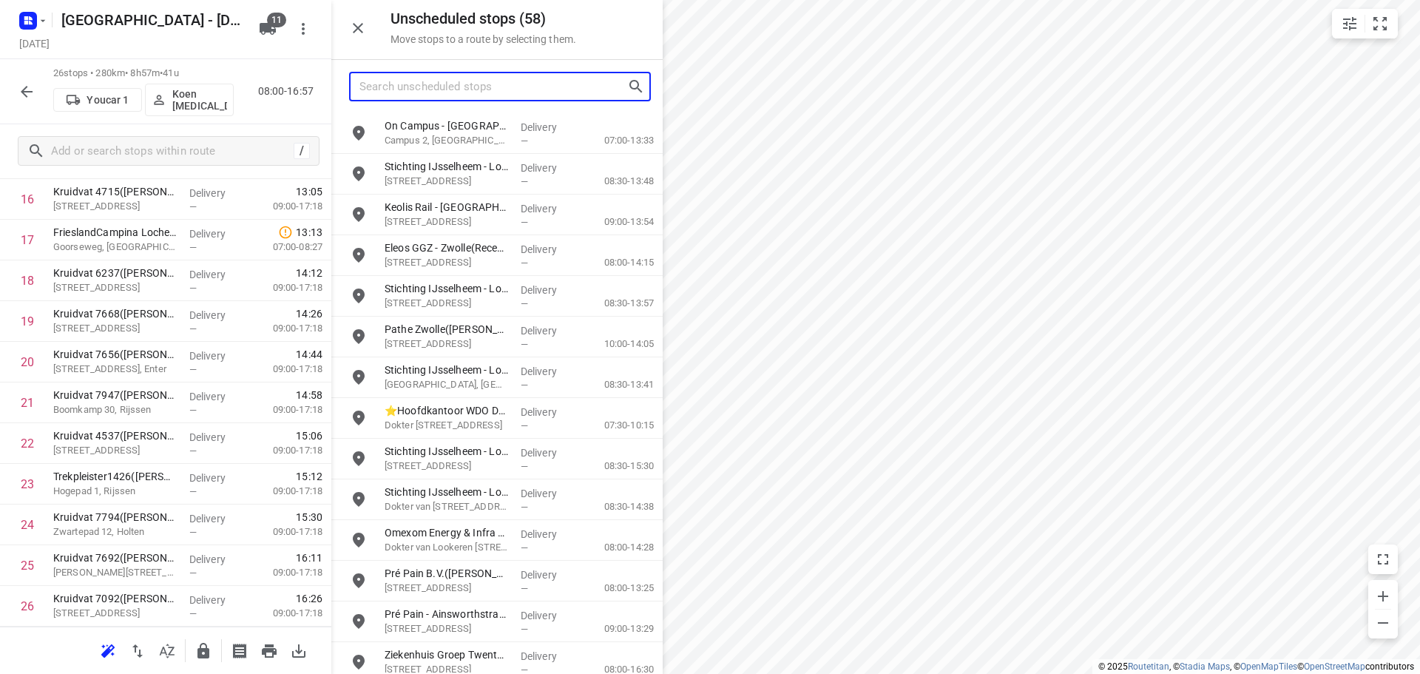
click at [442, 82] on input "Search unscheduled stops" at bounding box center [494, 86] width 268 height 23
click at [405, 84] on input "Search unscheduled stops" at bounding box center [494, 86] width 268 height 23
click at [18, 98] on icon "button" at bounding box center [27, 92] width 18 height 18
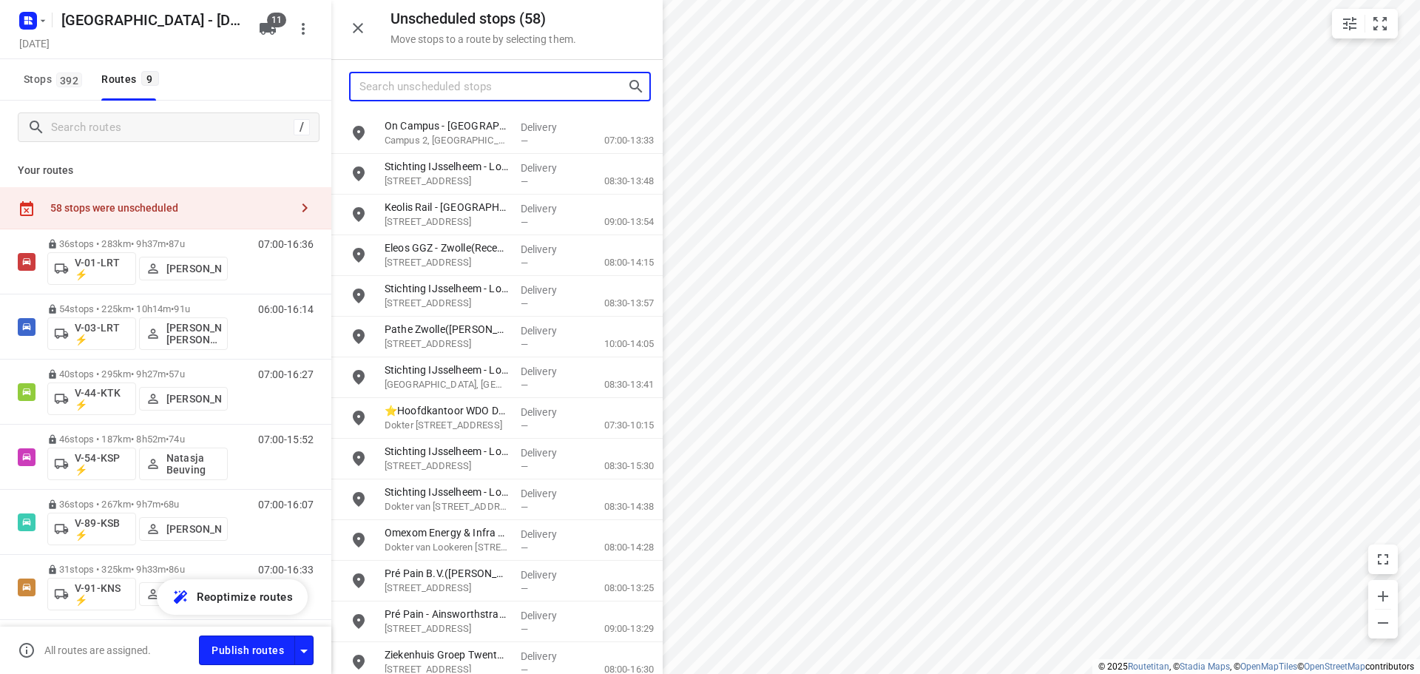
click at [502, 91] on input "Search unscheduled stops" at bounding box center [494, 86] width 268 height 23
click at [465, 90] on input "Search unscheduled stops" at bounding box center [494, 86] width 268 height 23
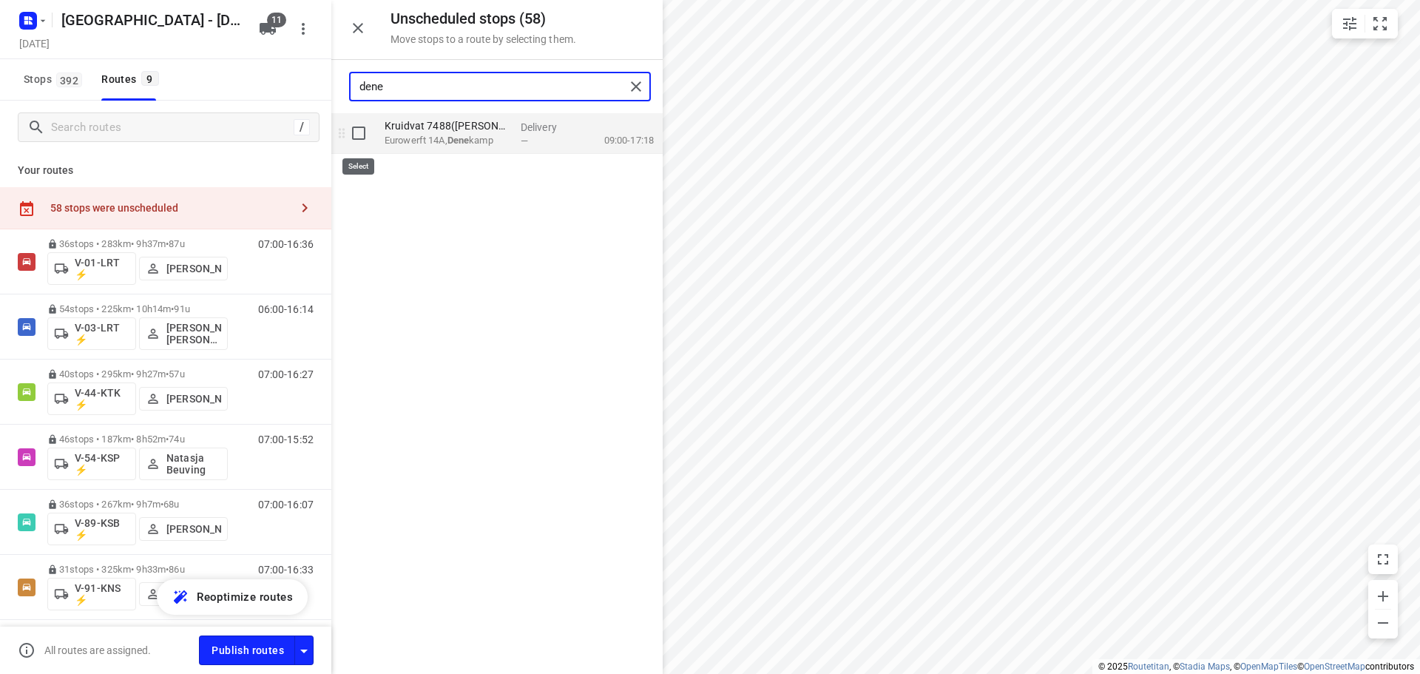
type input "dene"
click at [360, 134] on input "grid" at bounding box center [359, 133] width 30 height 30
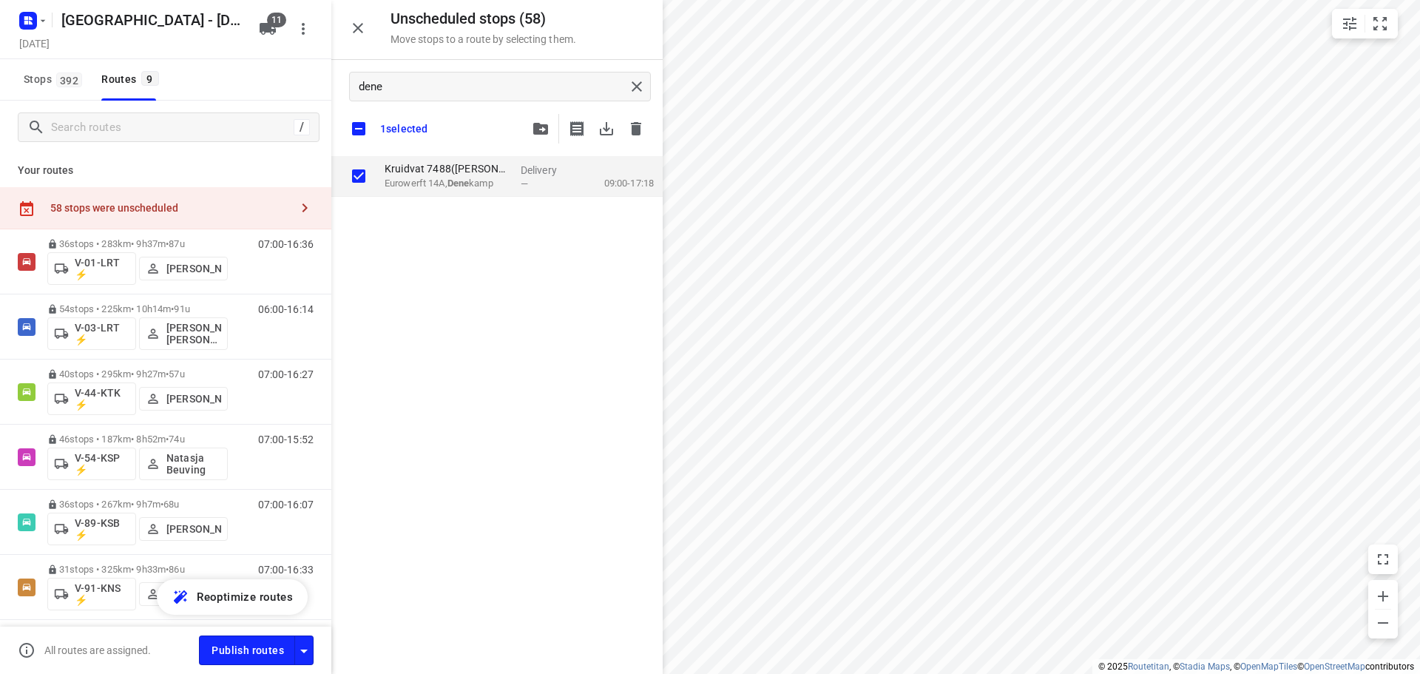
checkbox input "true"
click at [539, 132] on icon "button" at bounding box center [540, 129] width 15 height 12
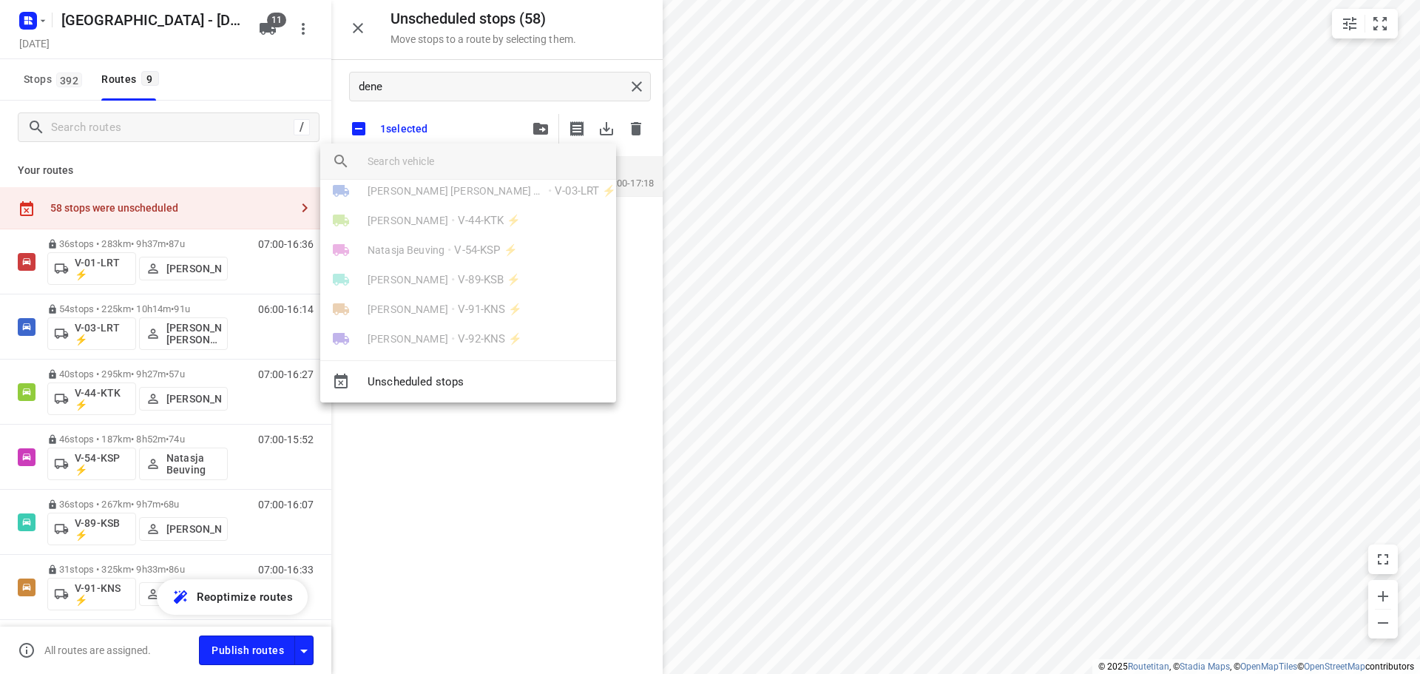
scroll to position [175, 0]
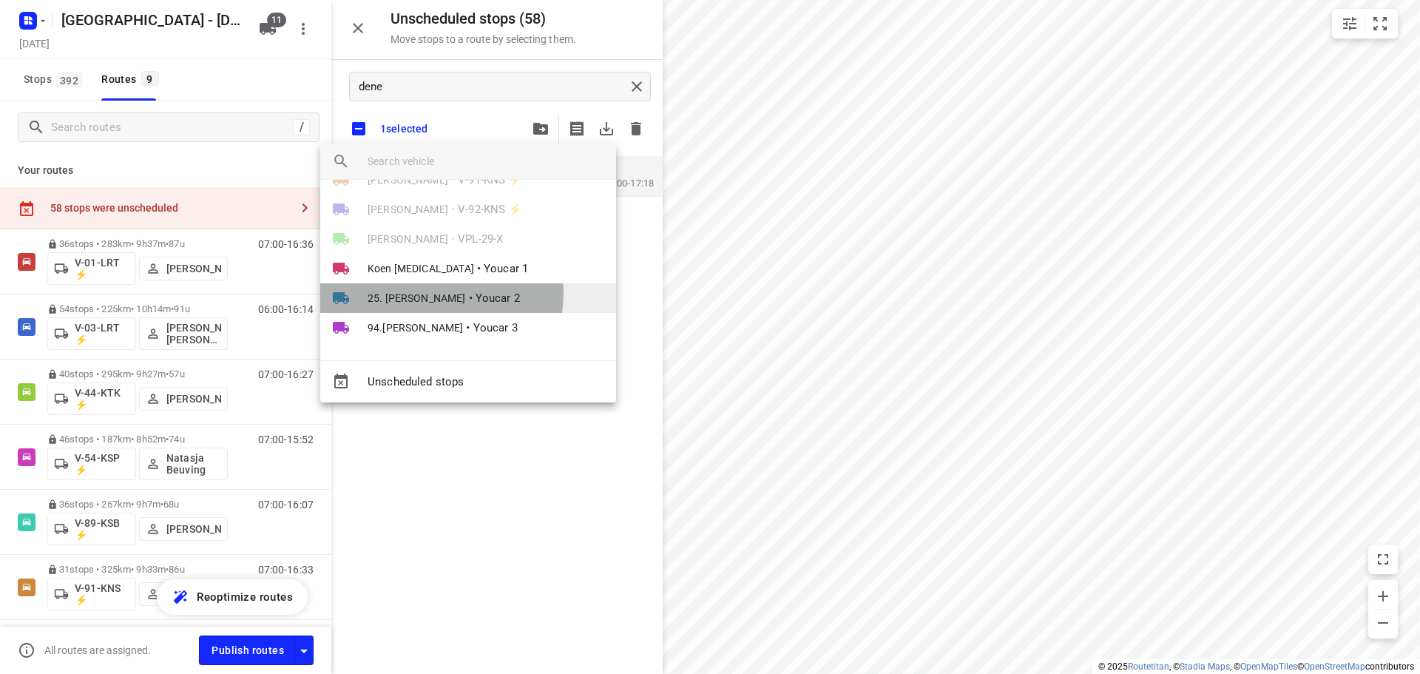
click at [441, 294] on span "25. [PERSON_NAME]" at bounding box center [417, 298] width 98 height 15
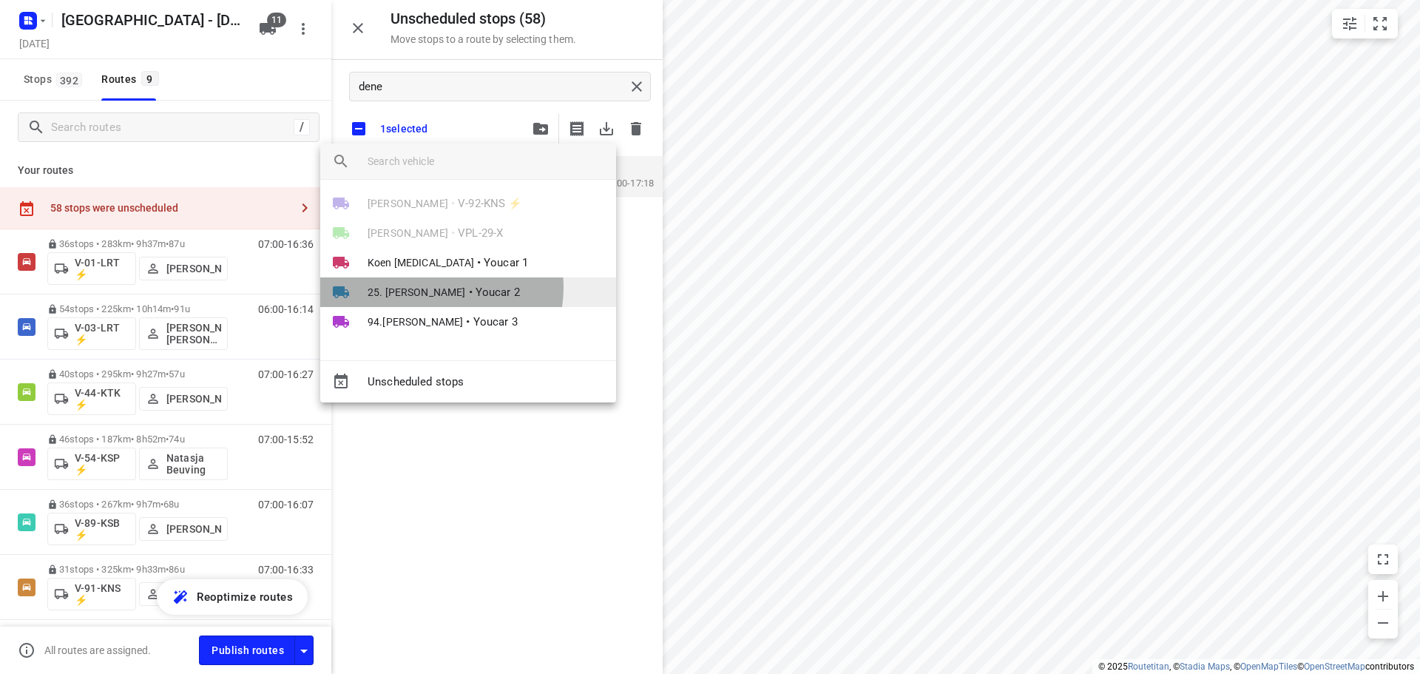
scroll to position [0, 0]
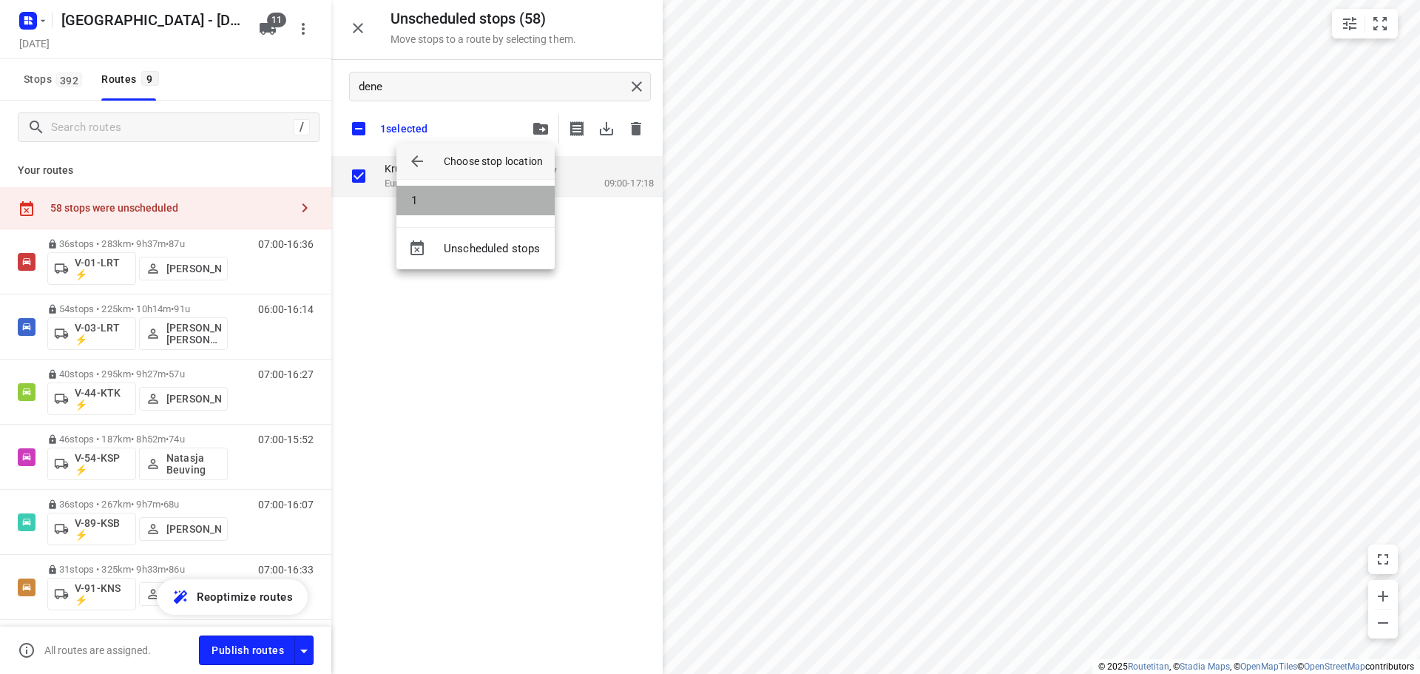
click at [439, 206] on li "1" at bounding box center [476, 201] width 158 height 30
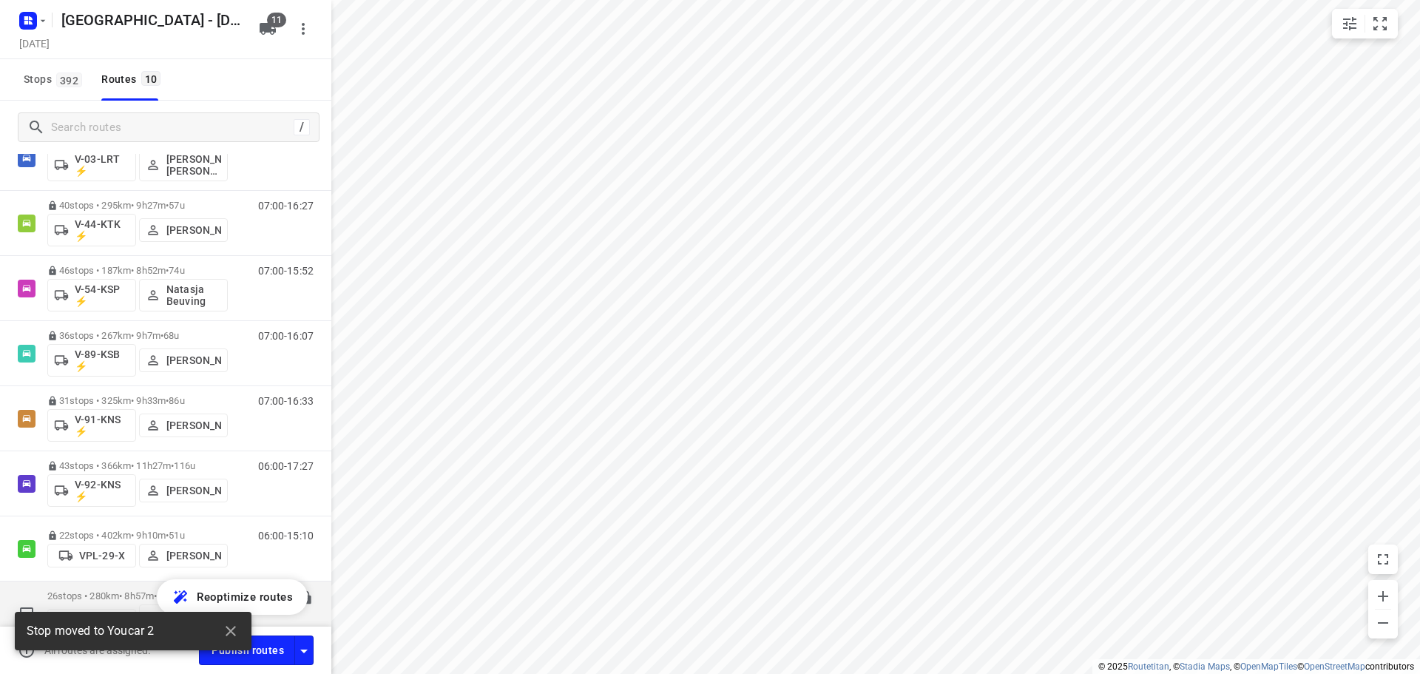
scroll to position [313, 0]
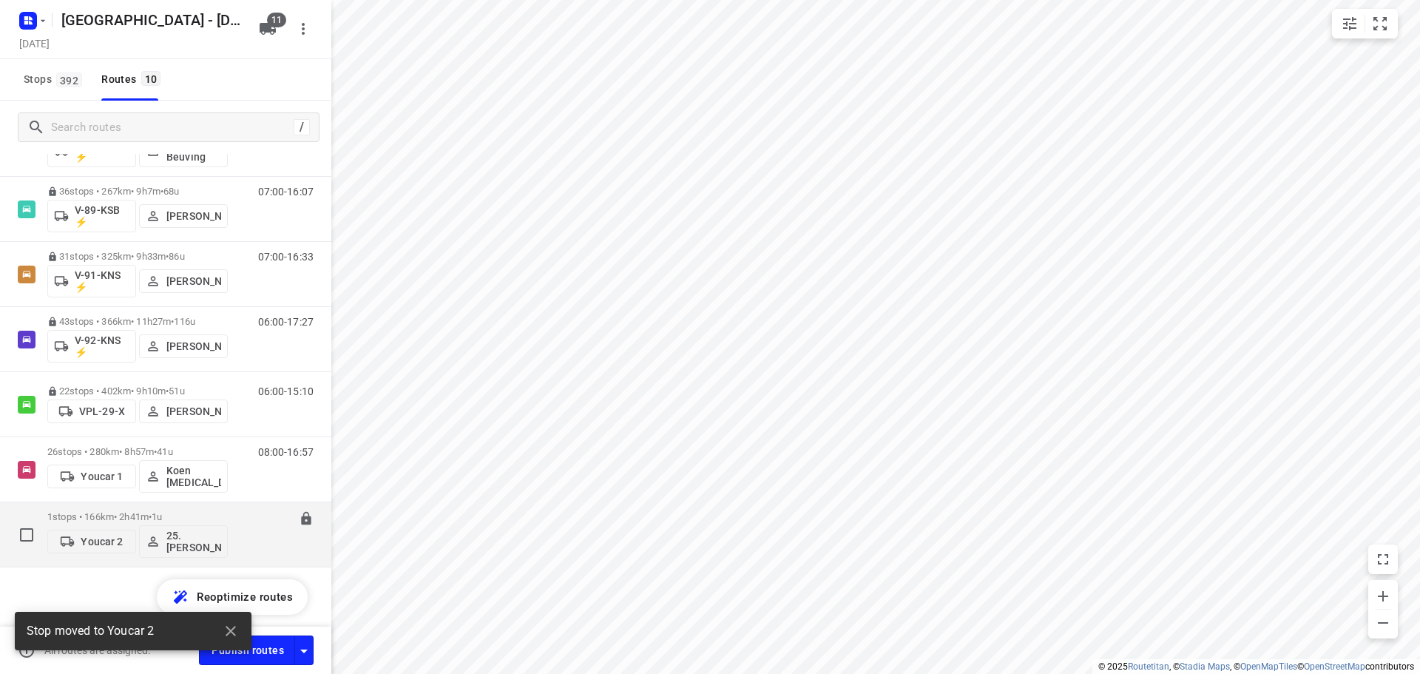
click at [188, 539] on p "25. [PERSON_NAME]" at bounding box center [193, 542] width 55 height 24
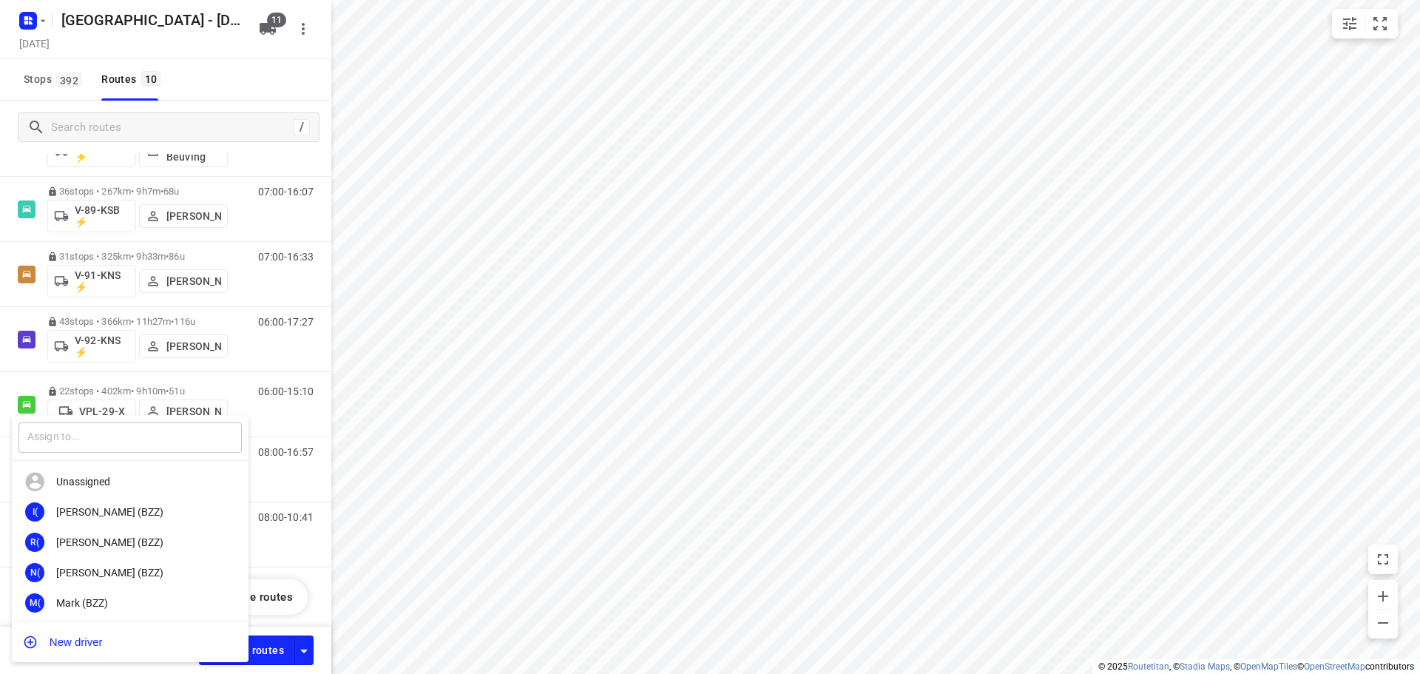
click at [129, 441] on input "text" at bounding box center [129, 437] width 223 height 30
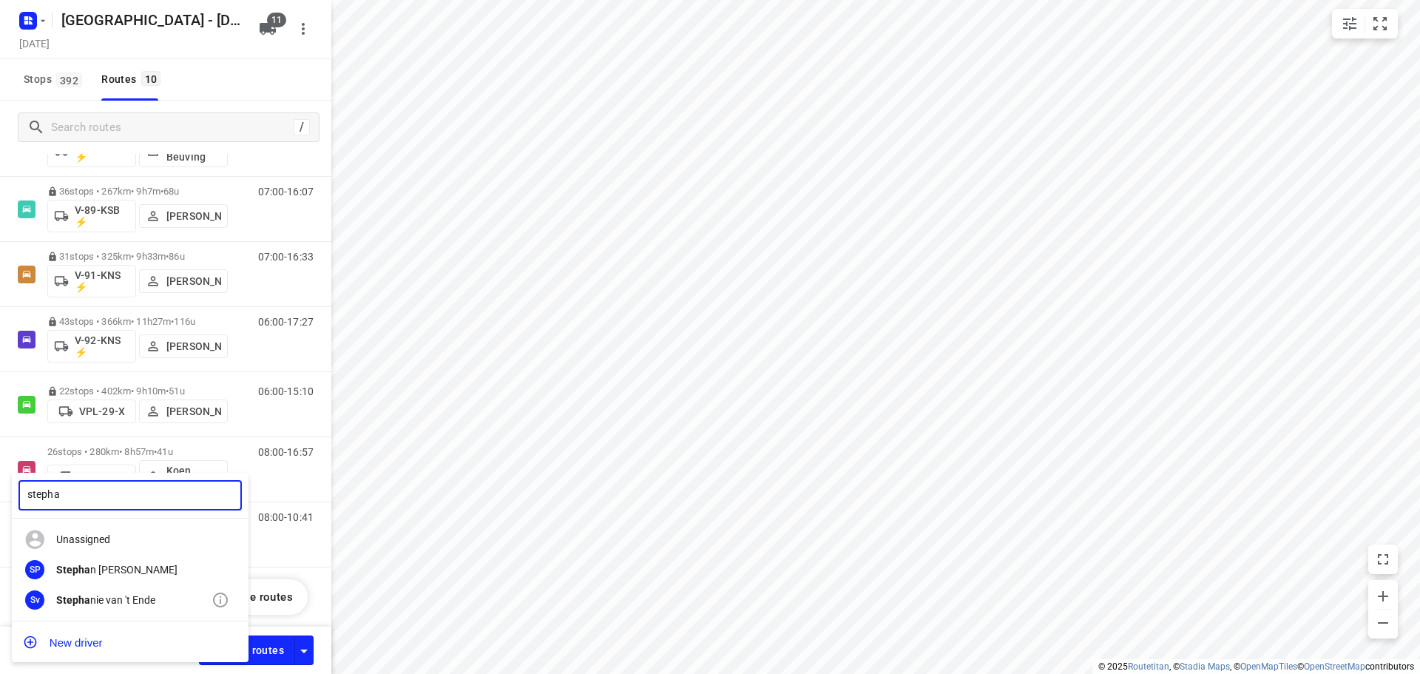
type input "stepha"
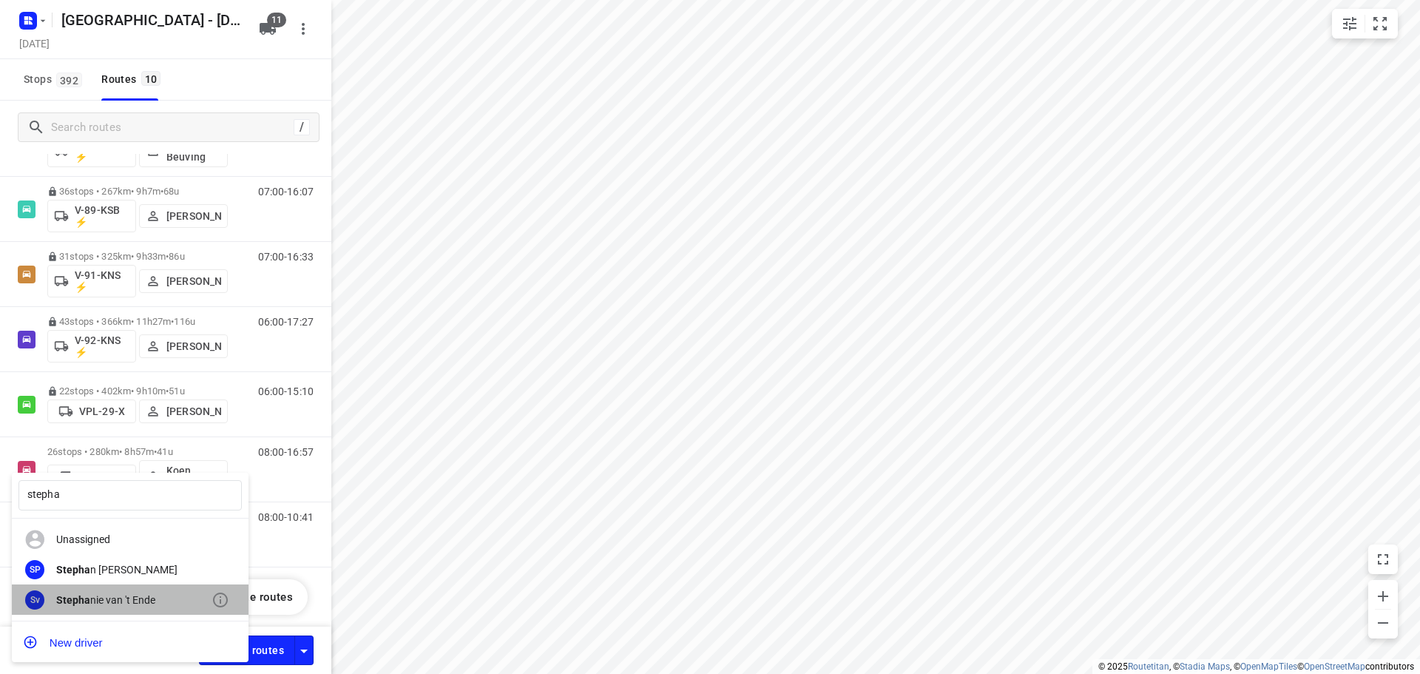
click at [126, 592] on div "Sv Stepha nie van 't Ende" at bounding box center [130, 599] width 237 height 30
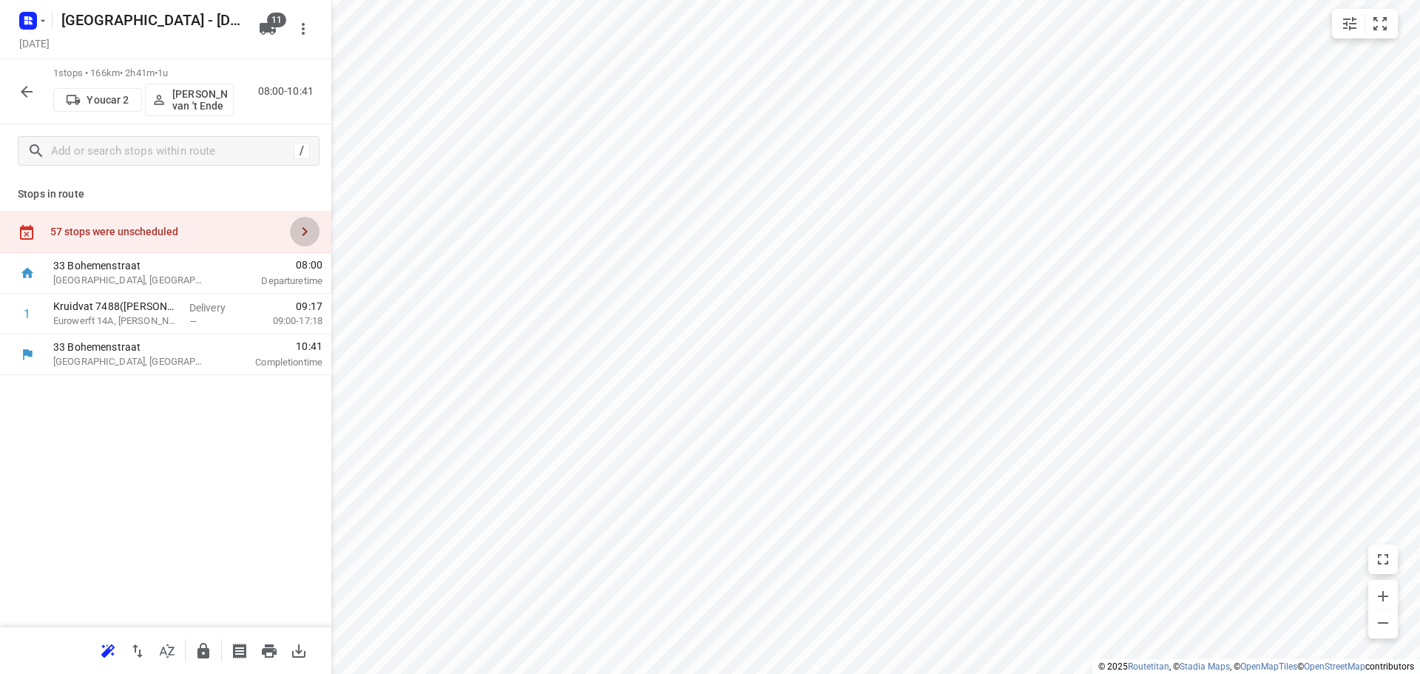
click at [306, 235] on icon "button" at bounding box center [305, 232] width 18 height 18
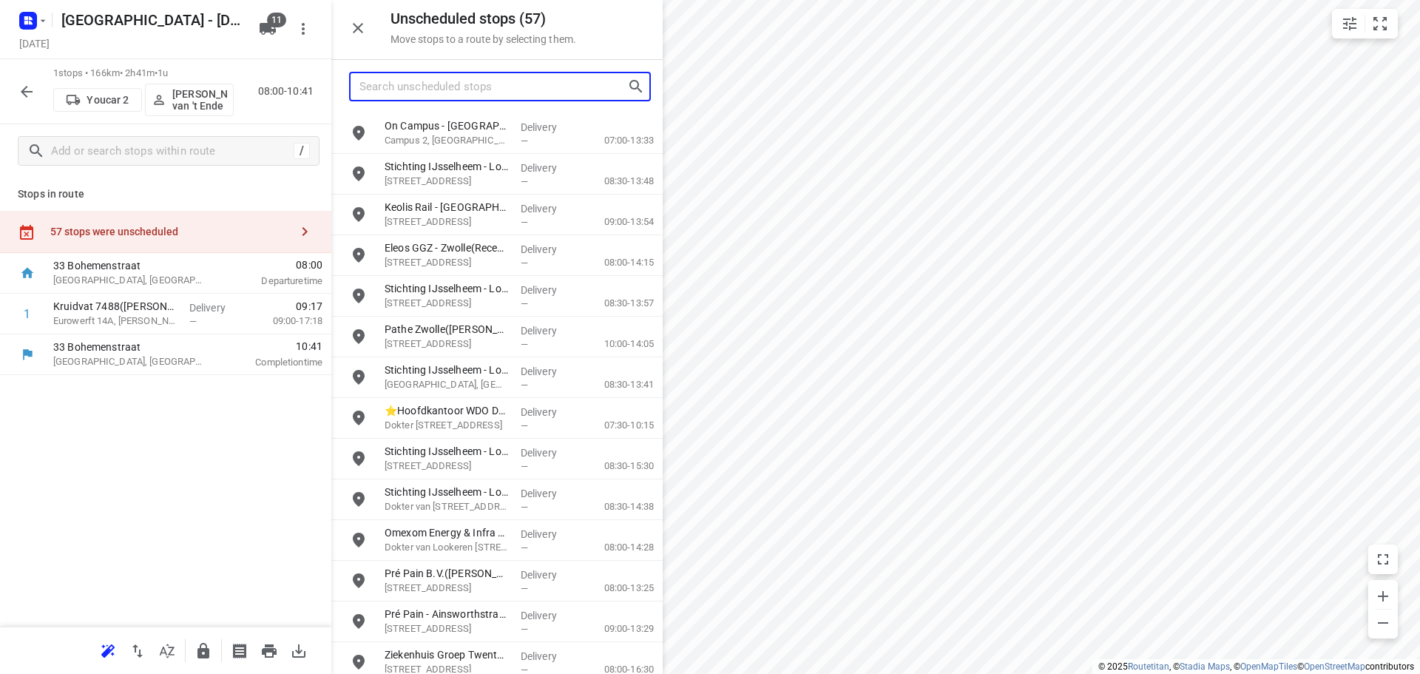
click at [536, 78] on input "Search unscheduled stops" at bounding box center [494, 86] width 268 height 23
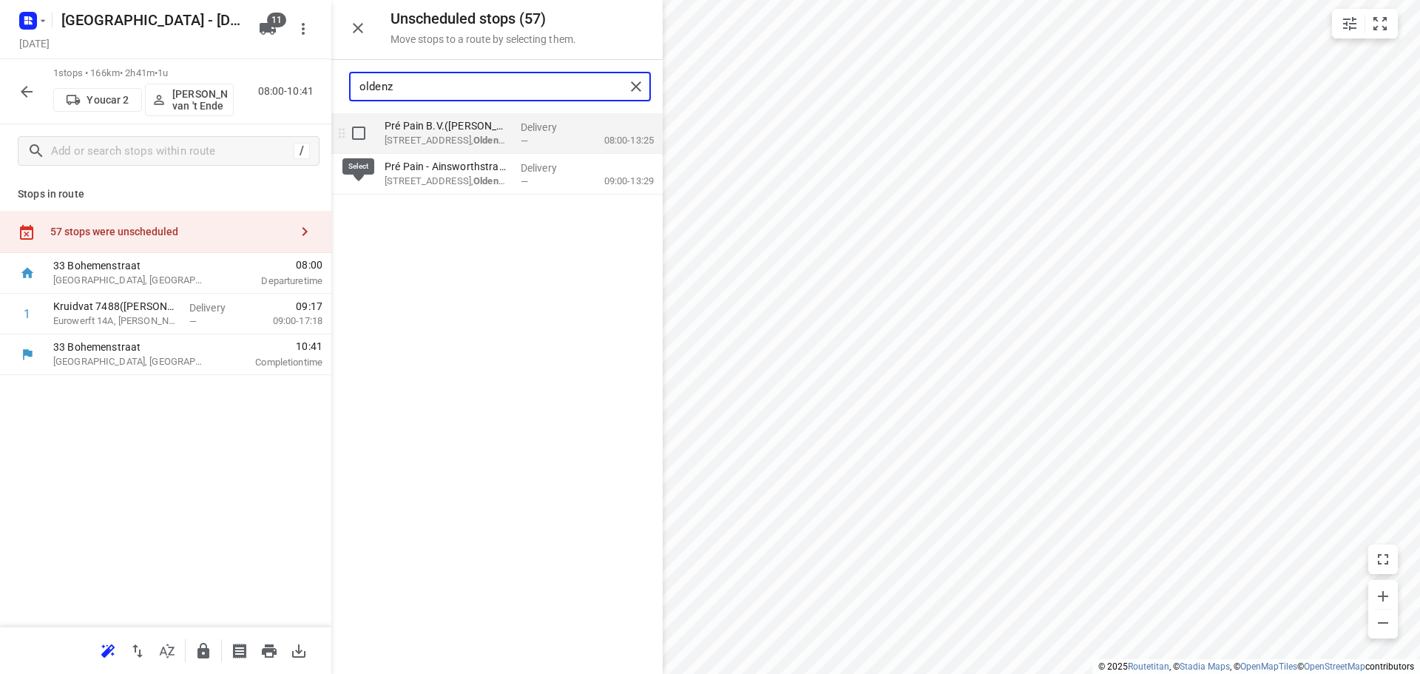
type input "oldenz"
click at [360, 137] on input "grid" at bounding box center [359, 133] width 30 height 30
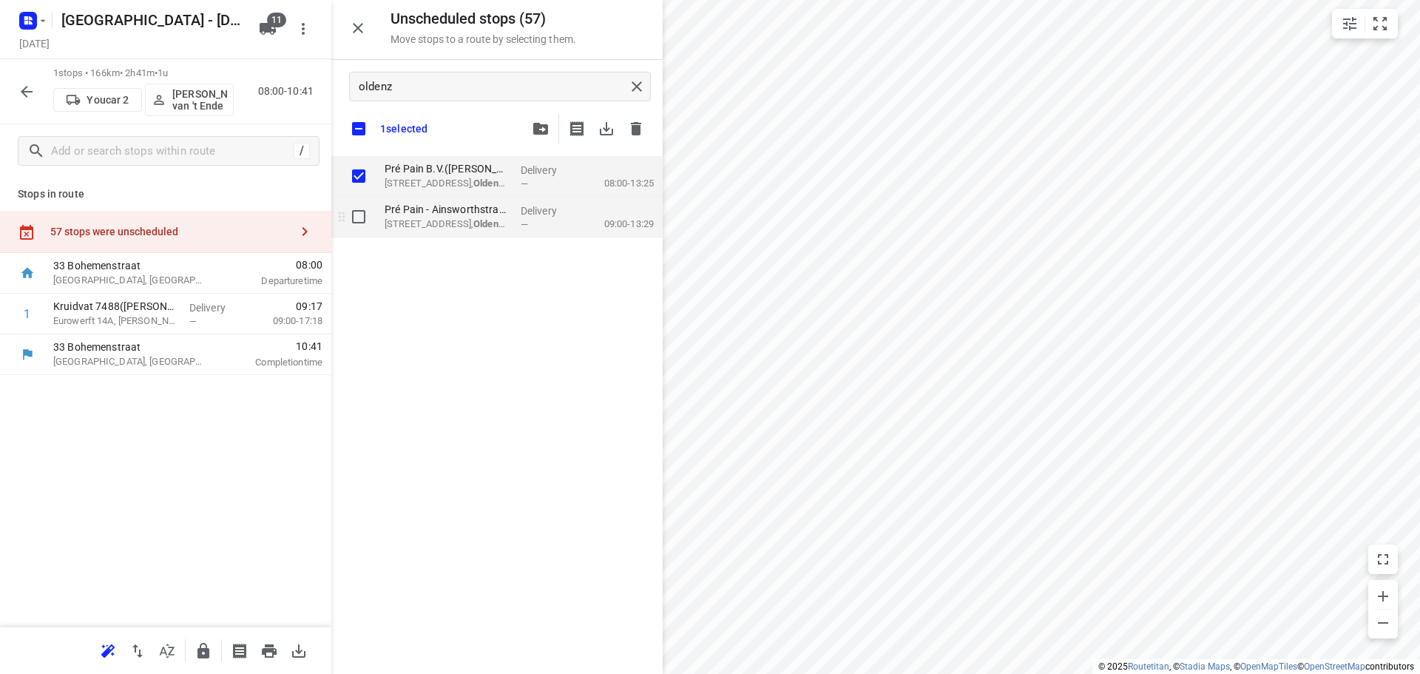
checkbox input "true"
click at [367, 220] on input "grid" at bounding box center [359, 217] width 30 height 30
checkbox input "true"
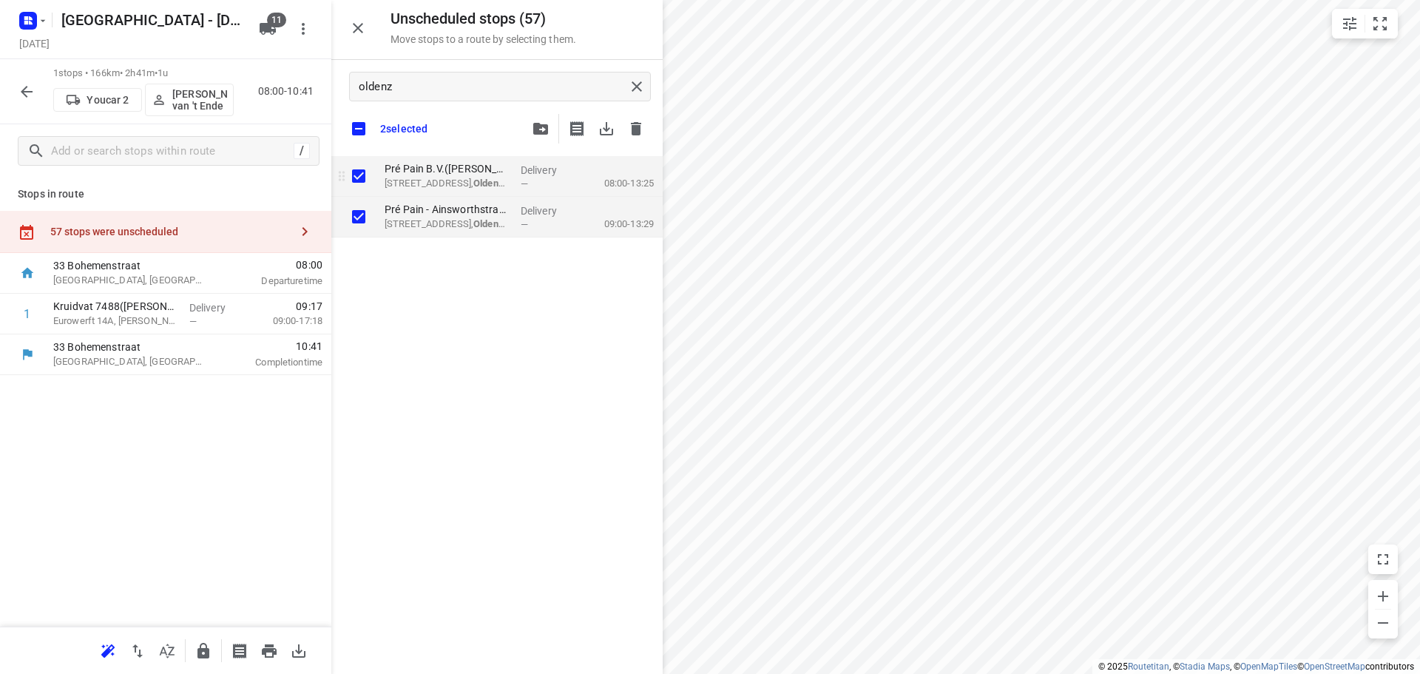
checkbox input "true"
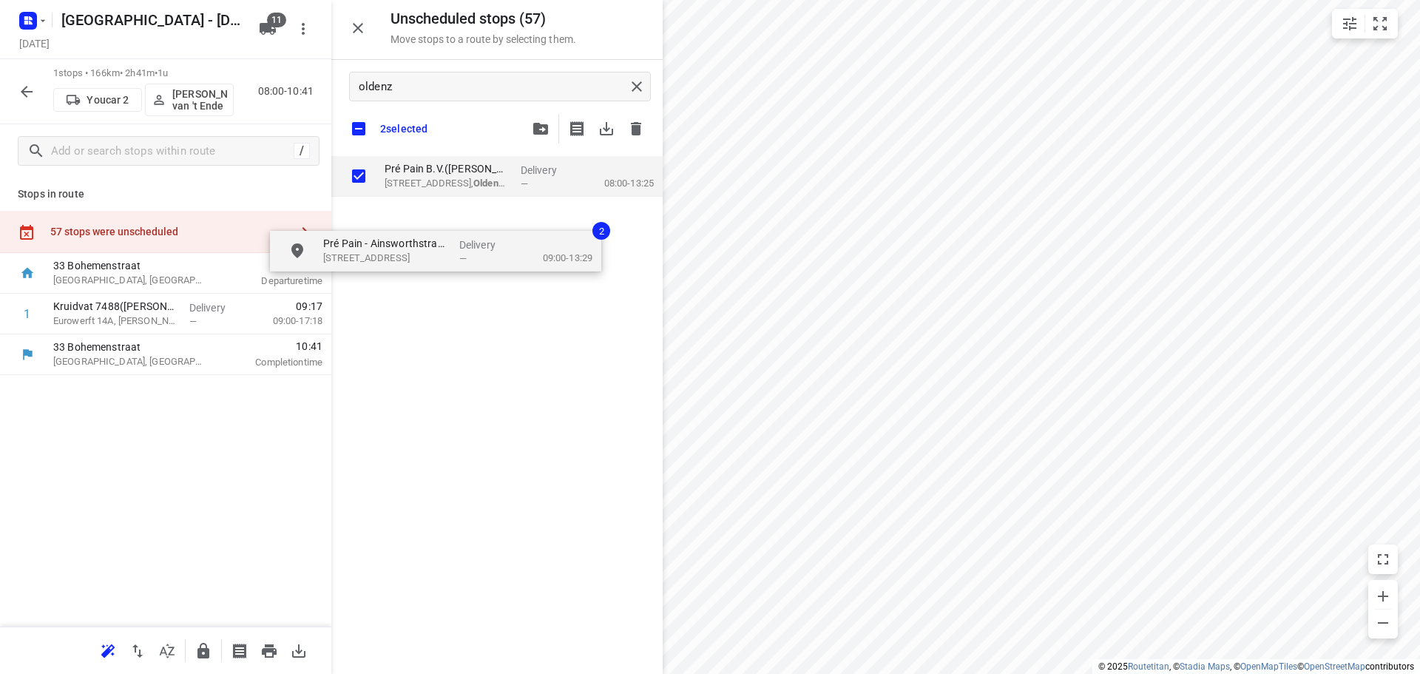
checkbox input "true"
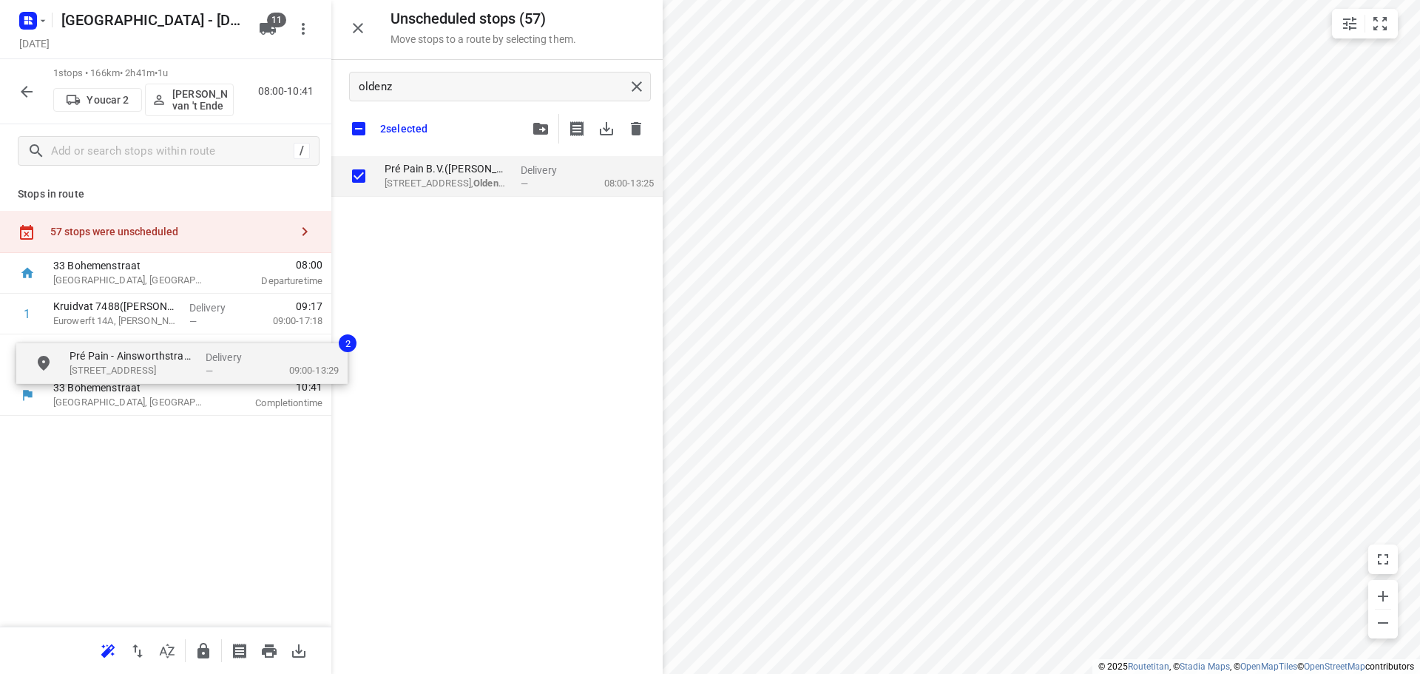
drag, startPoint x: 451, startPoint y: 232, endPoint x: 128, endPoint y: 385, distance: 356.7
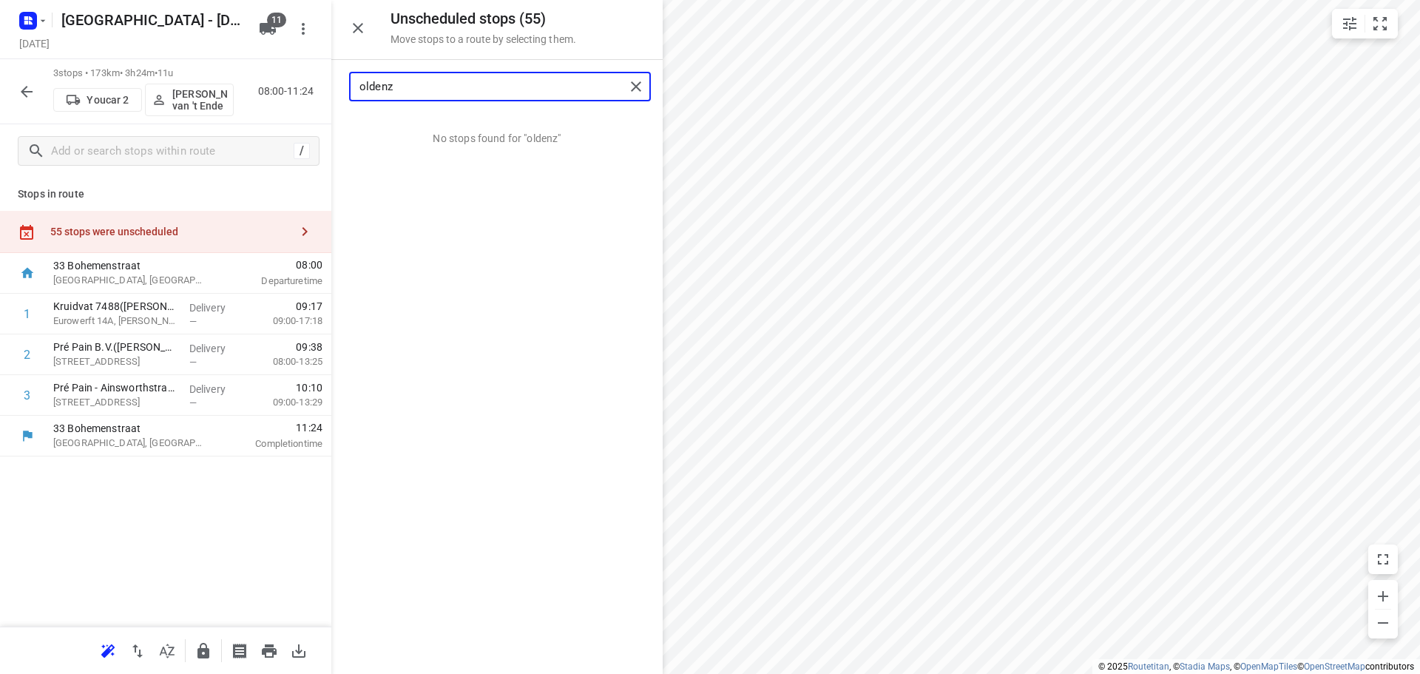
click at [424, 84] on input "oldenz" at bounding box center [493, 86] width 266 height 23
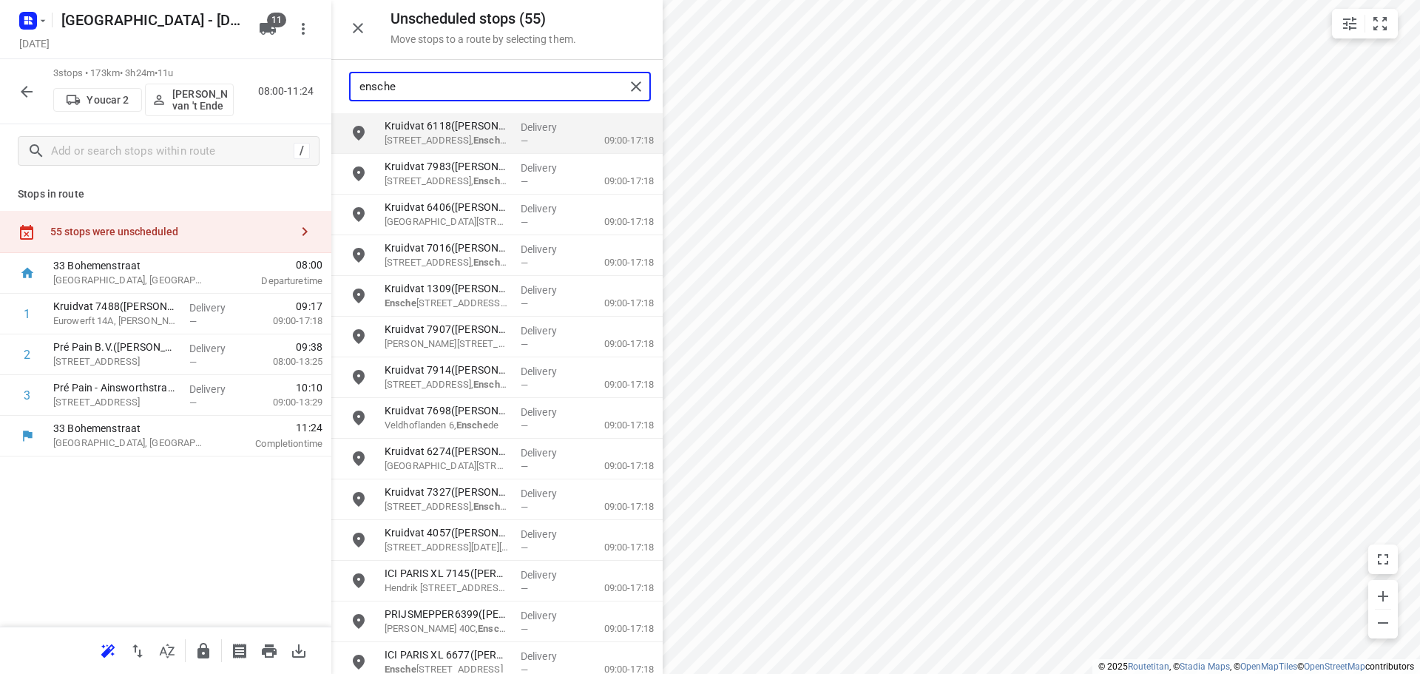
click at [462, 94] on input "ensche" at bounding box center [493, 86] width 266 height 23
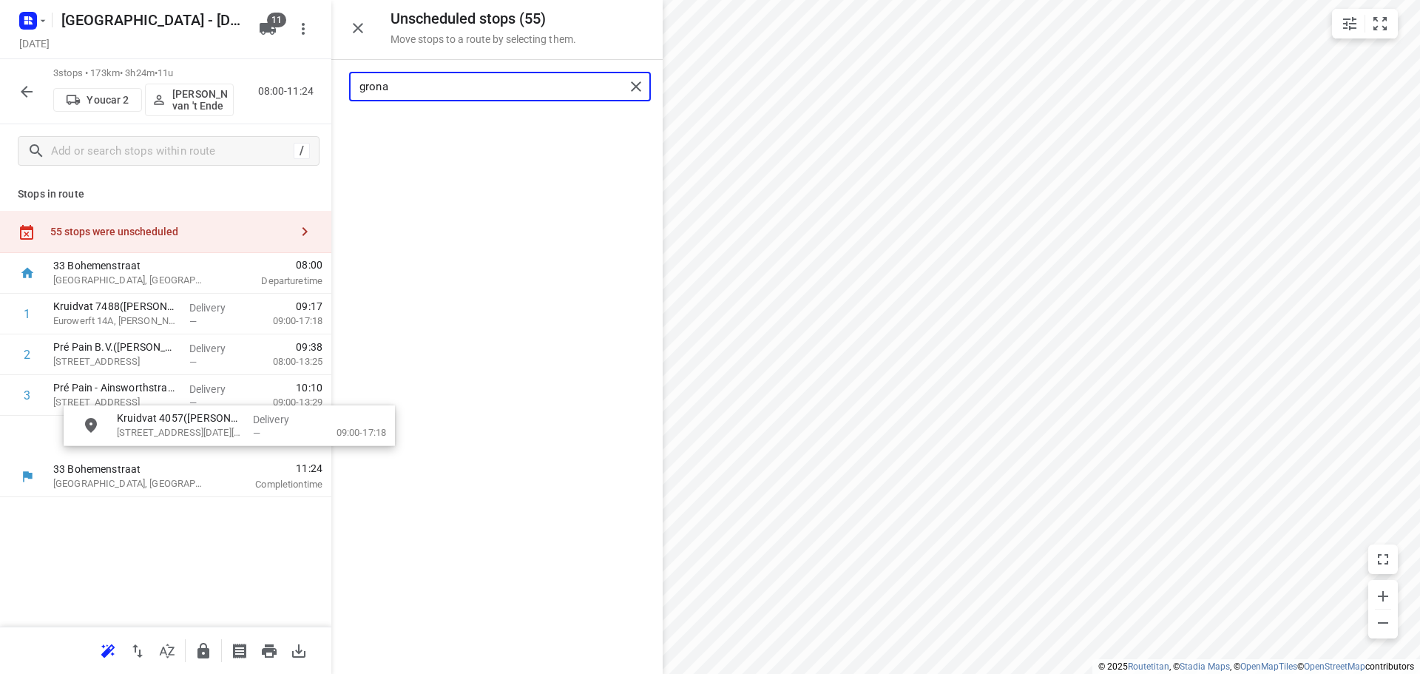
drag, startPoint x: 473, startPoint y: 137, endPoint x: 176, endPoint y: 435, distance: 421.1
click at [459, 88] on input "grona" at bounding box center [493, 86] width 266 height 23
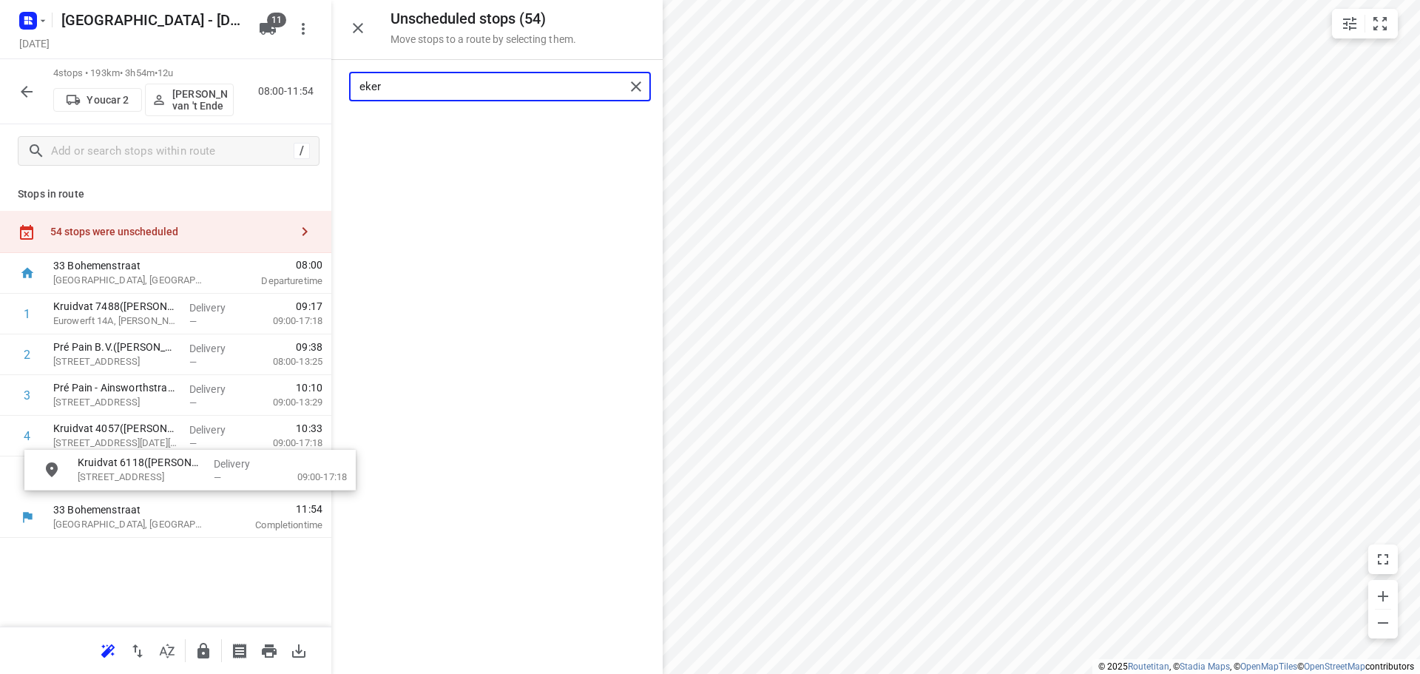
drag, startPoint x: 453, startPoint y: 141, endPoint x: 145, endPoint y: 486, distance: 462.6
click at [413, 88] on input "eker" at bounding box center [493, 86] width 266 height 23
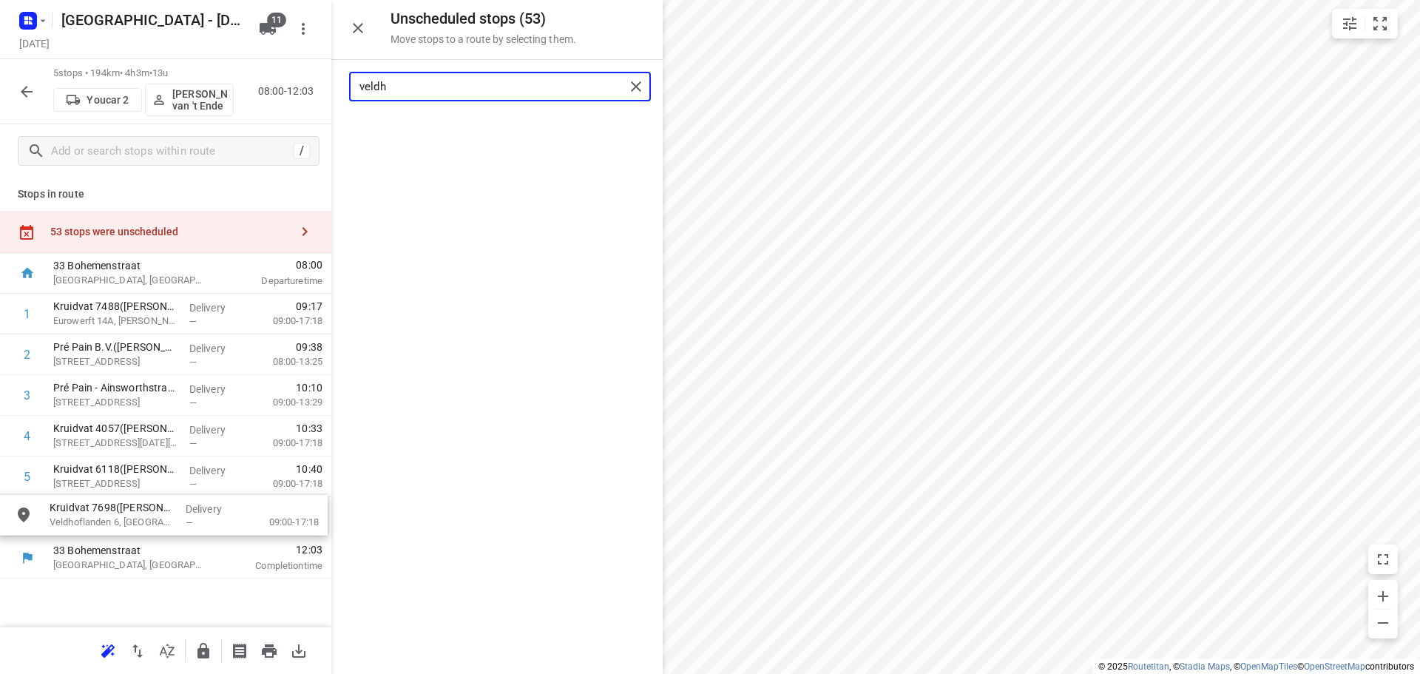
drag, startPoint x: 443, startPoint y: 121, endPoint x: 108, endPoint y: 508, distance: 512.4
click at [392, 80] on input "veldh" at bounding box center [493, 86] width 266 height 23
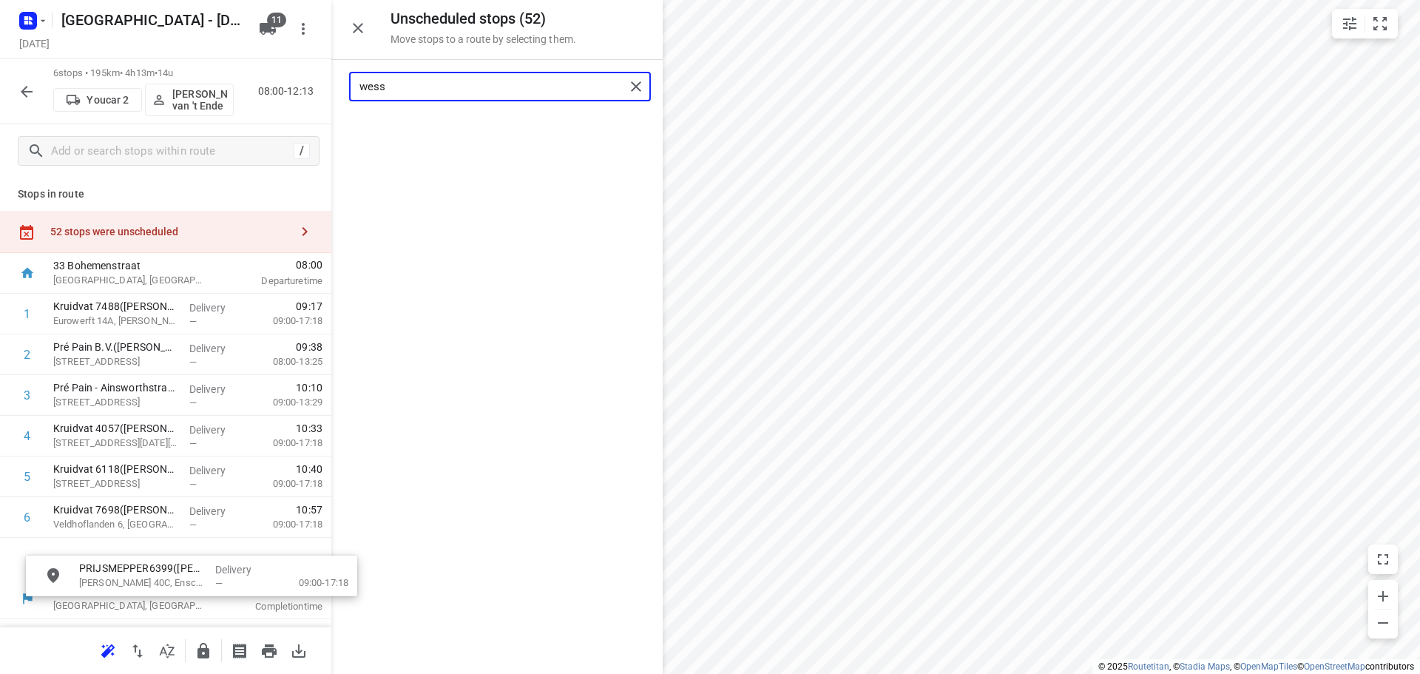
drag, startPoint x: 428, startPoint y: 135, endPoint x: 123, endPoint y: 581, distance: 540.3
click at [394, 92] on input "wess" at bounding box center [493, 86] width 266 height 23
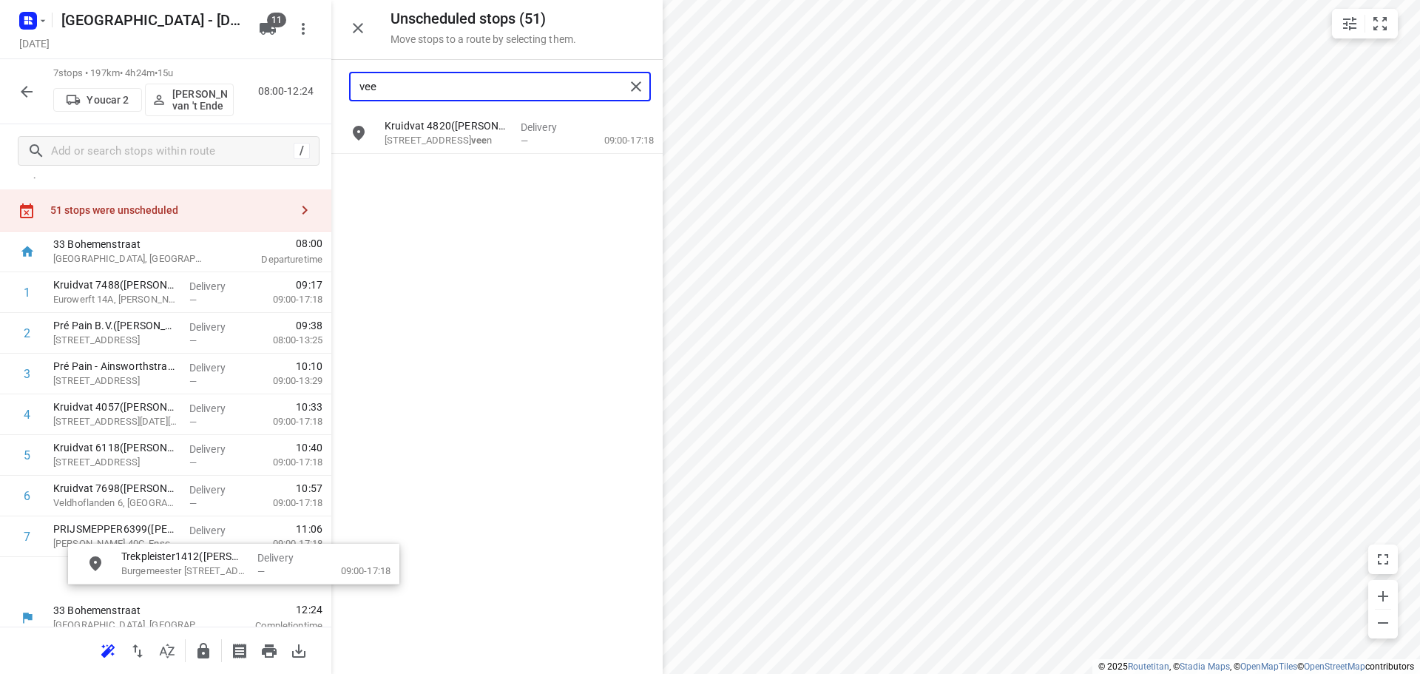
scroll to position [44, 11]
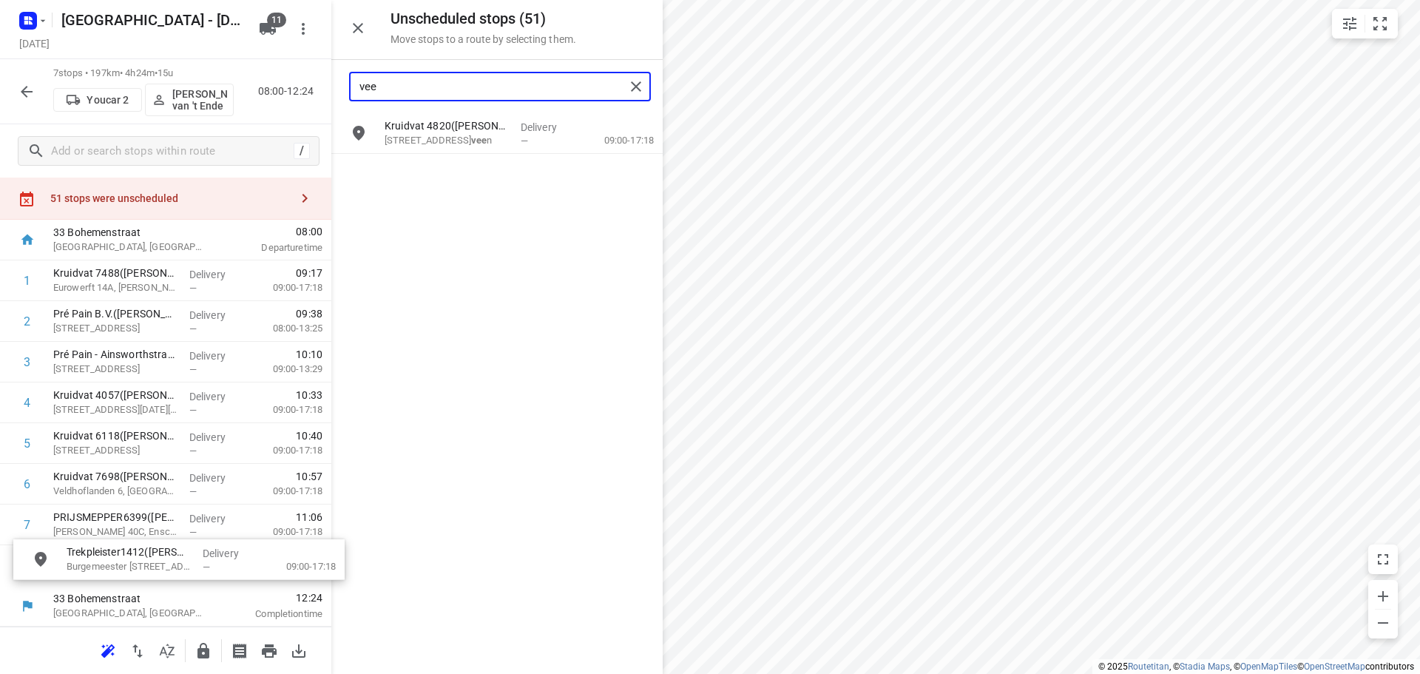
drag, startPoint x: 420, startPoint y: 176, endPoint x: 96, endPoint y: 569, distance: 509.2
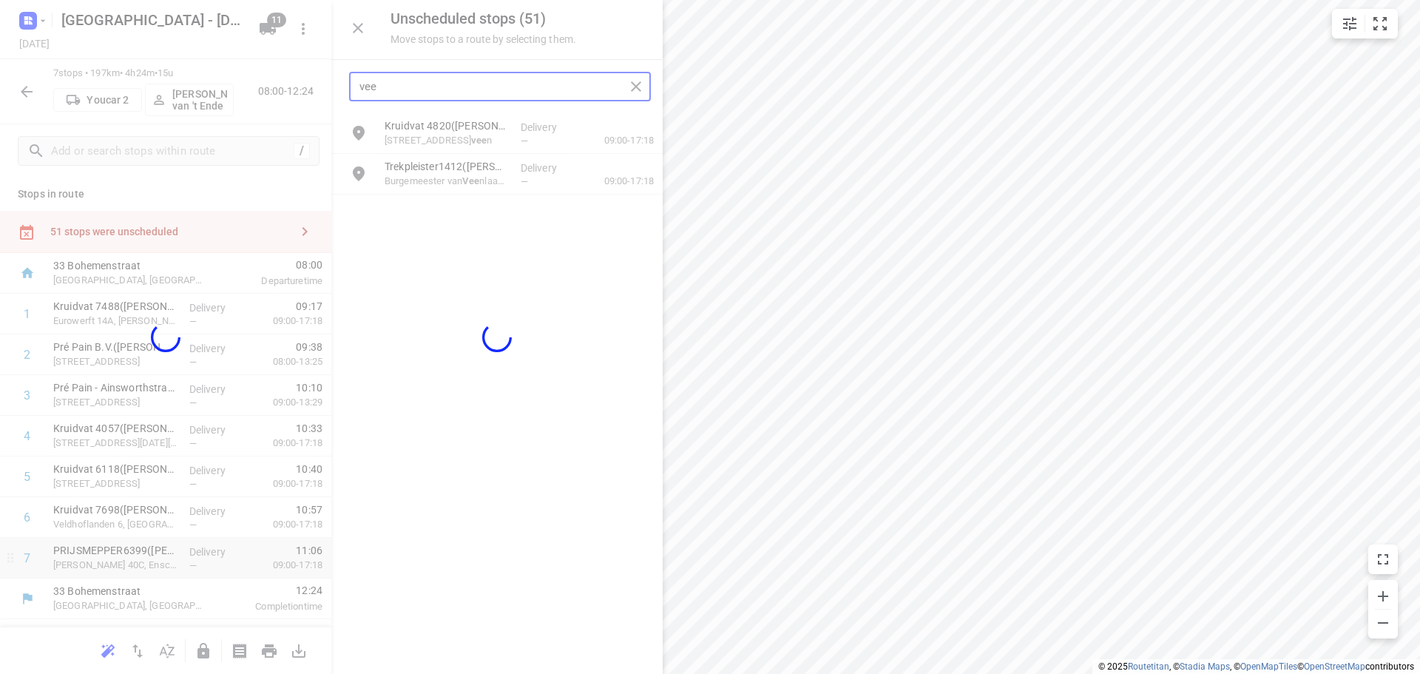
scroll to position [0, 0]
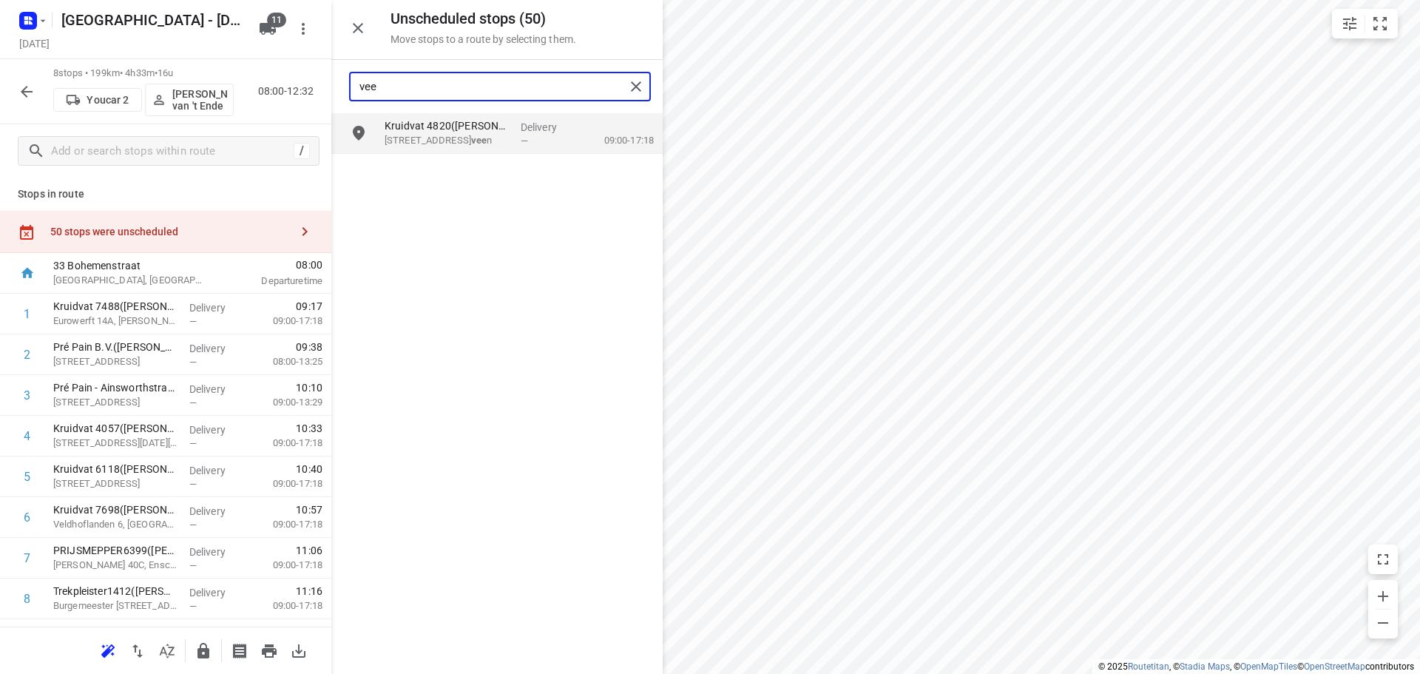
click at [428, 80] on input "vee" at bounding box center [493, 86] width 266 height 23
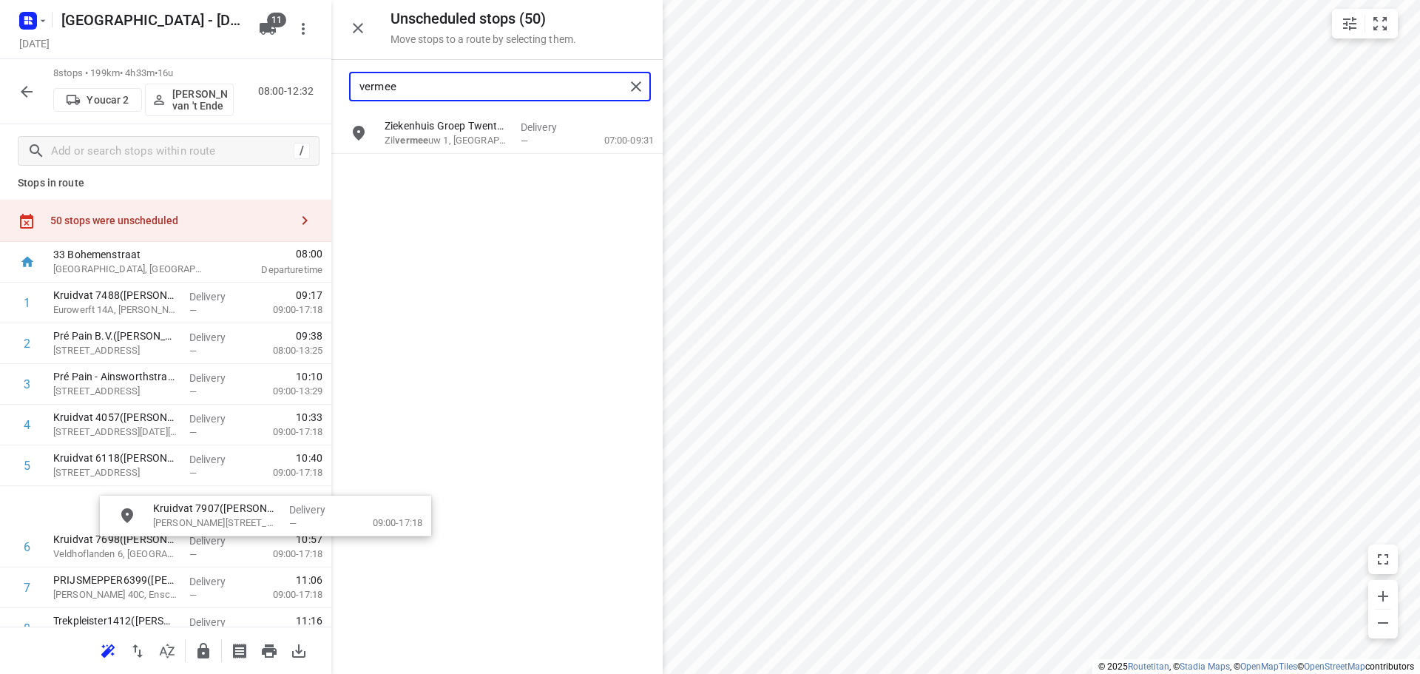
scroll to position [67, 11]
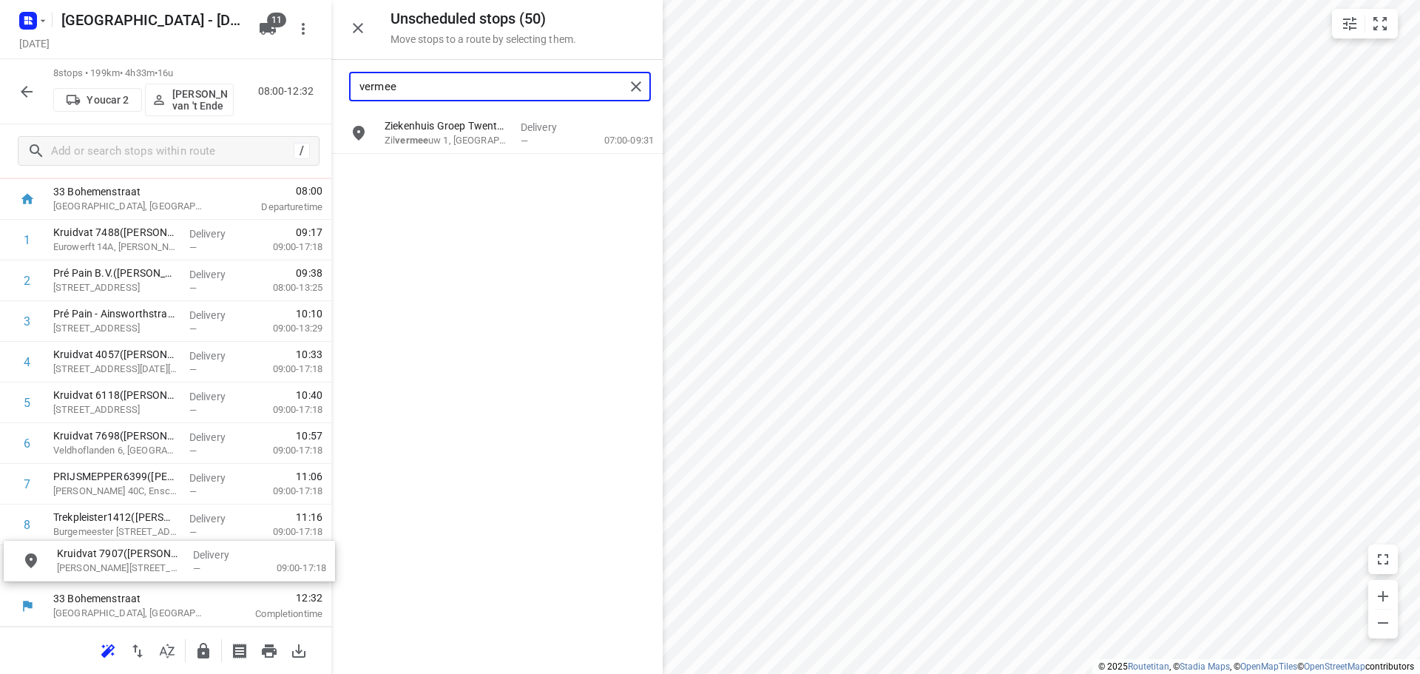
drag, startPoint x: 436, startPoint y: 186, endPoint x: 102, endPoint y: 579, distance: 515.9
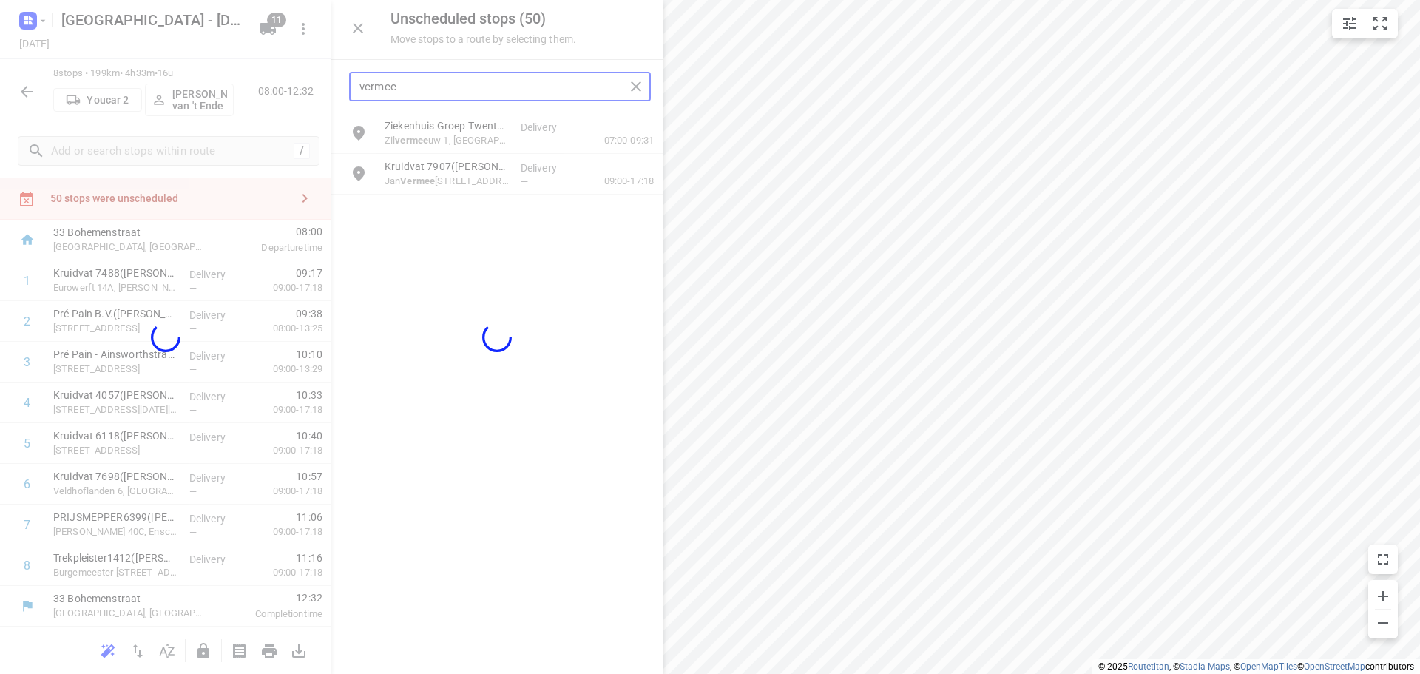
scroll to position [33, 0]
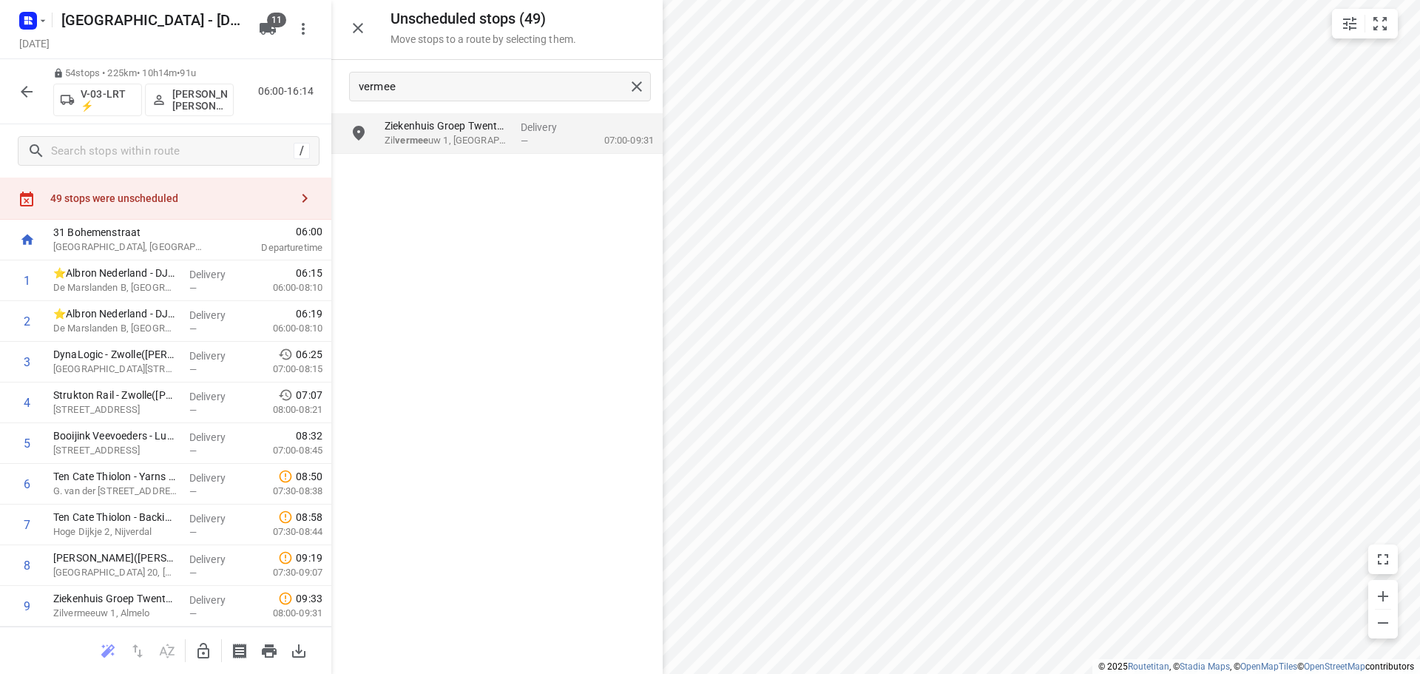
click at [199, 644] on icon "button" at bounding box center [204, 651] width 18 height 18
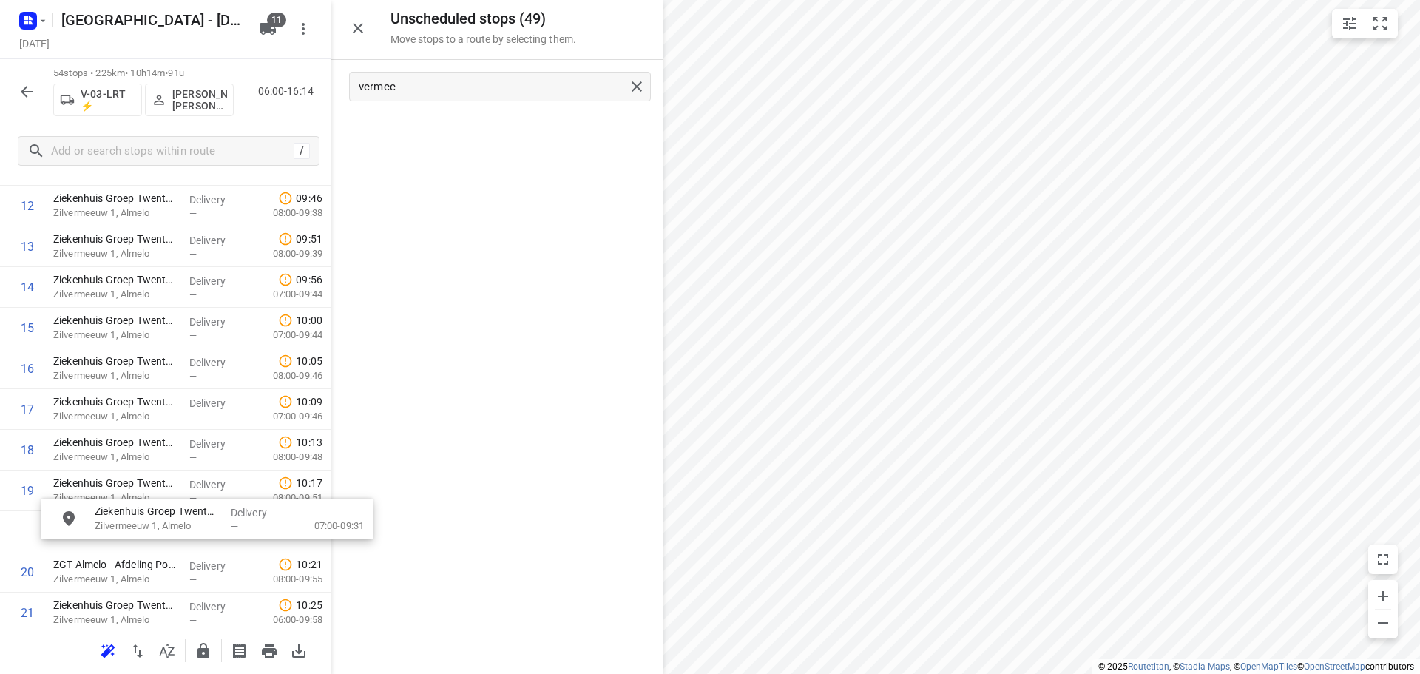
scroll to position [556, 0]
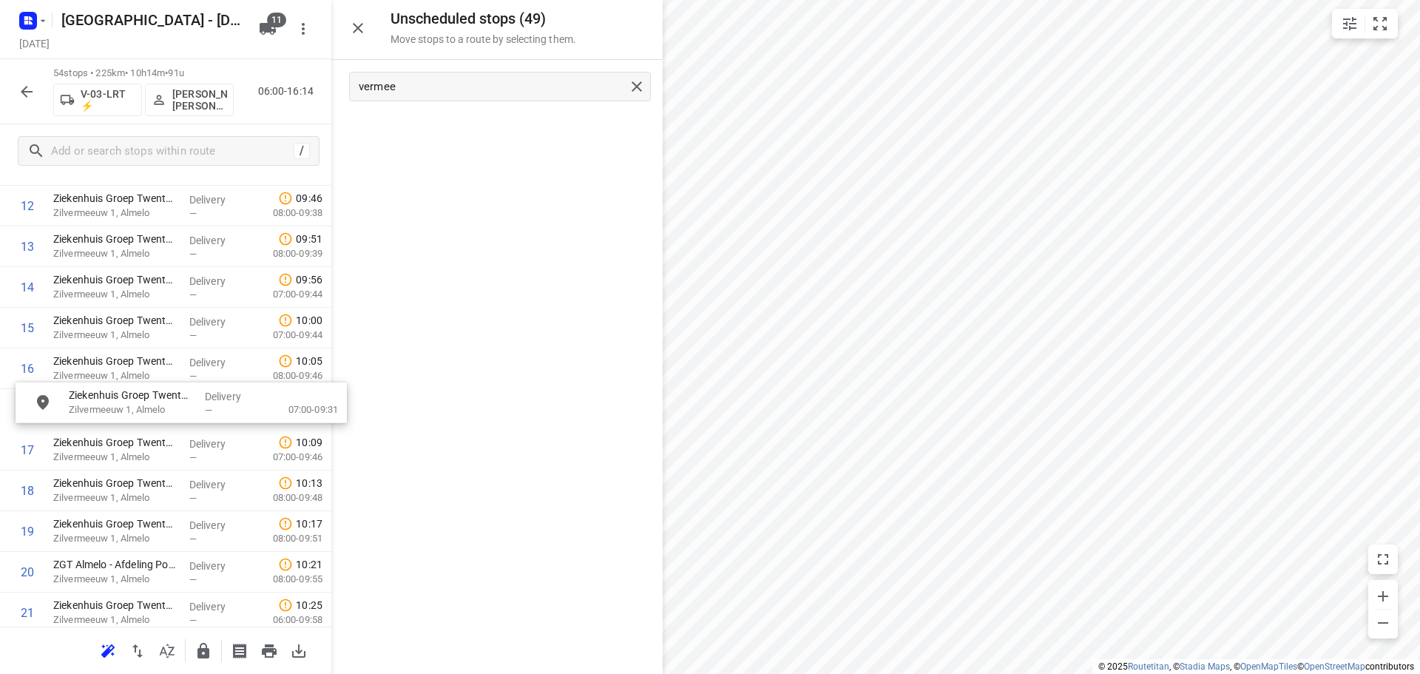
drag, startPoint x: 452, startPoint y: 136, endPoint x: 134, endPoint y: 410, distance: 419.7
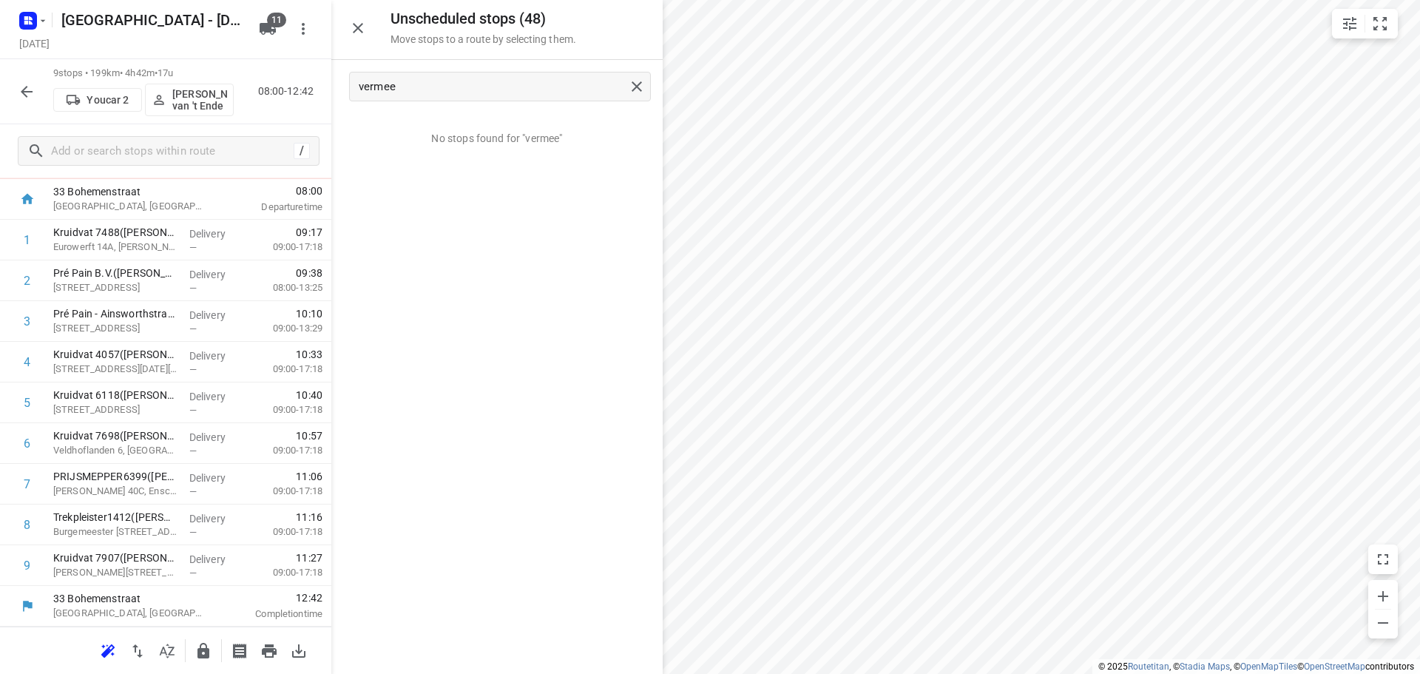
scroll to position [74, 0]
click at [425, 86] on input "vermee" at bounding box center [493, 86] width 266 height 23
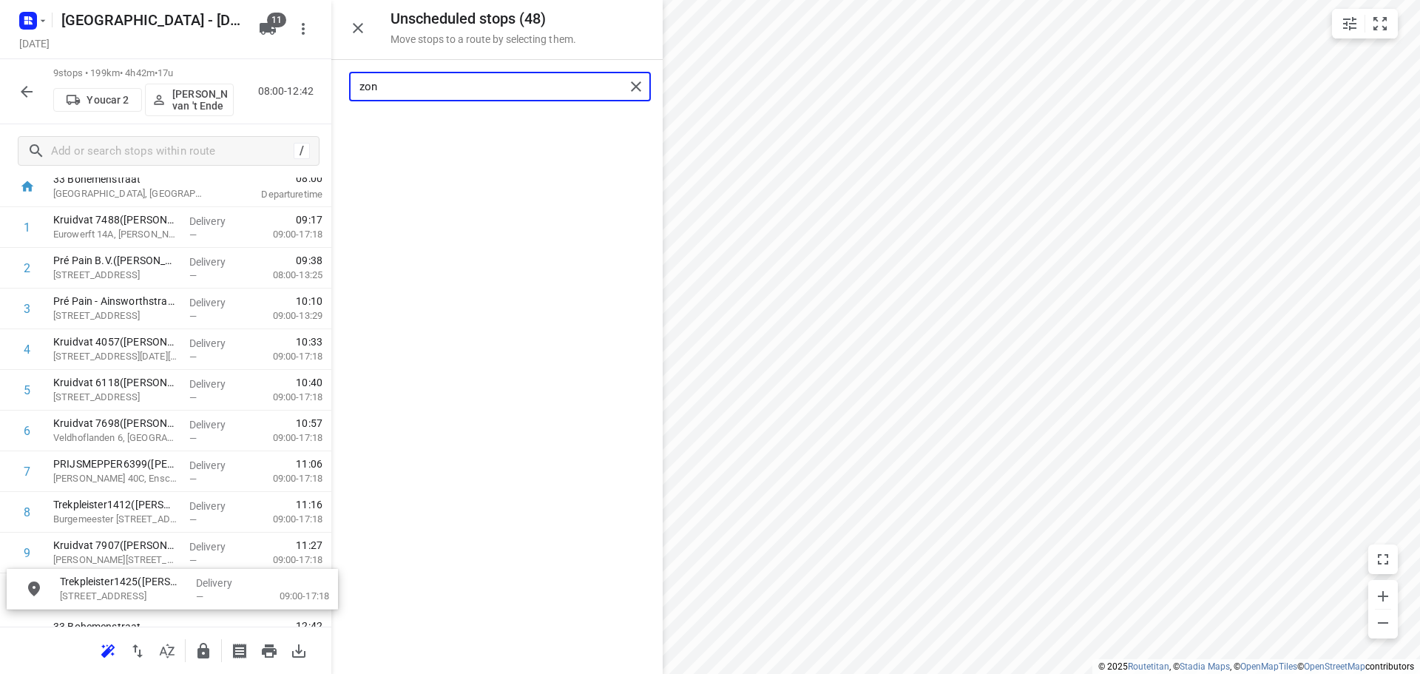
scroll to position [125, 0]
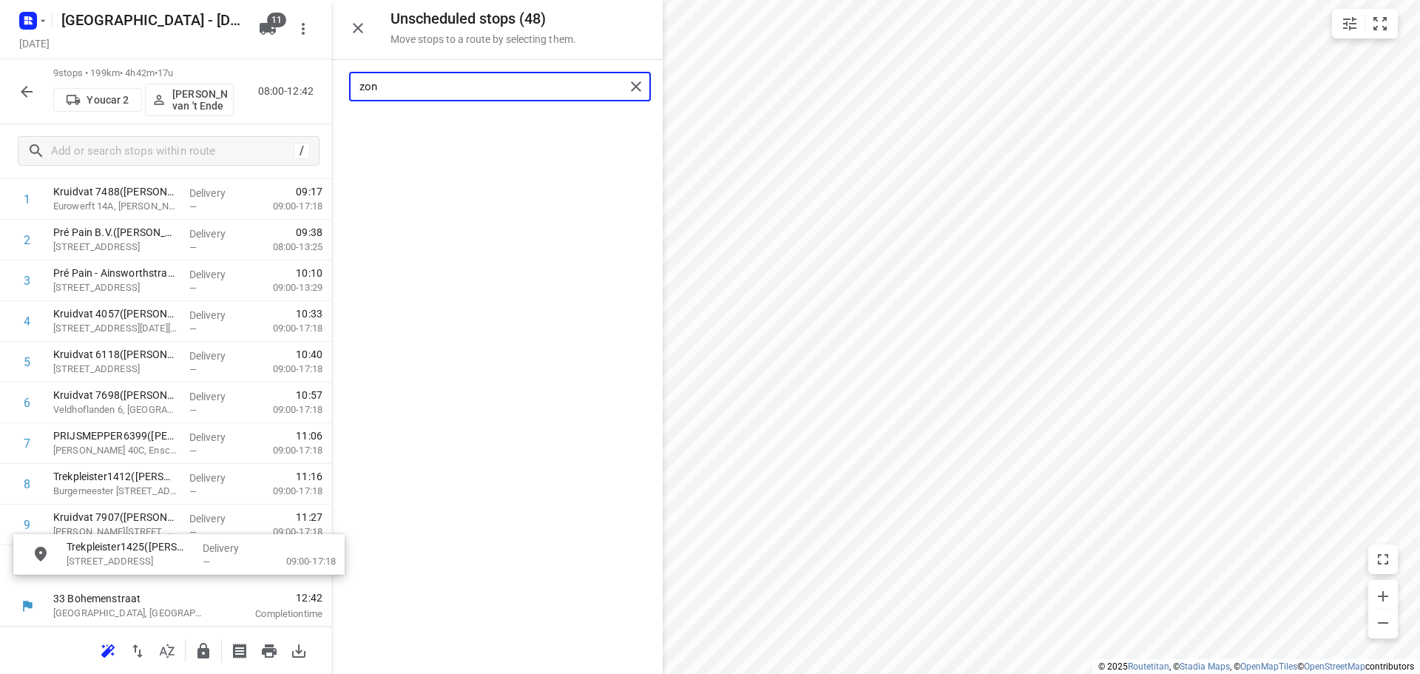
drag, startPoint x: 456, startPoint y: 152, endPoint x: 132, endPoint y: 585, distance: 541.1
click at [437, 84] on input "zon" at bounding box center [493, 86] width 266 height 23
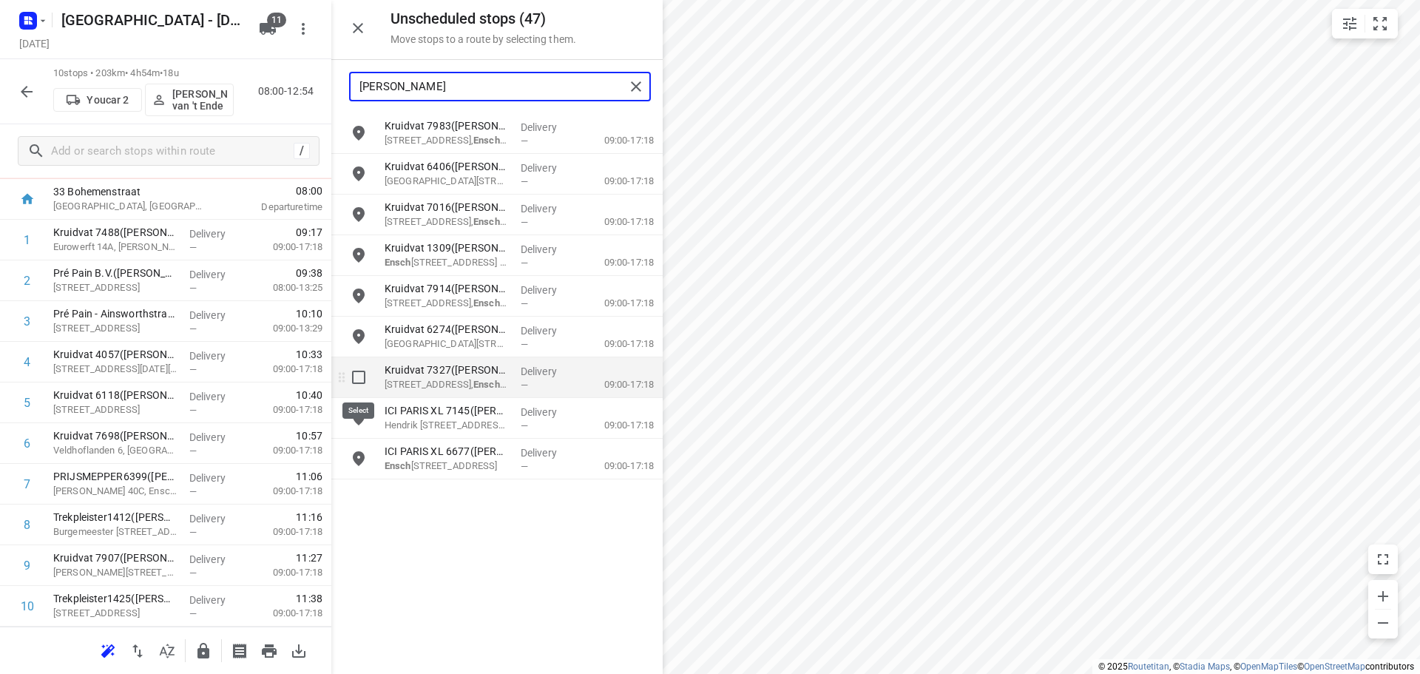
type input "ensch"
click at [358, 374] on input "grid" at bounding box center [359, 378] width 30 height 30
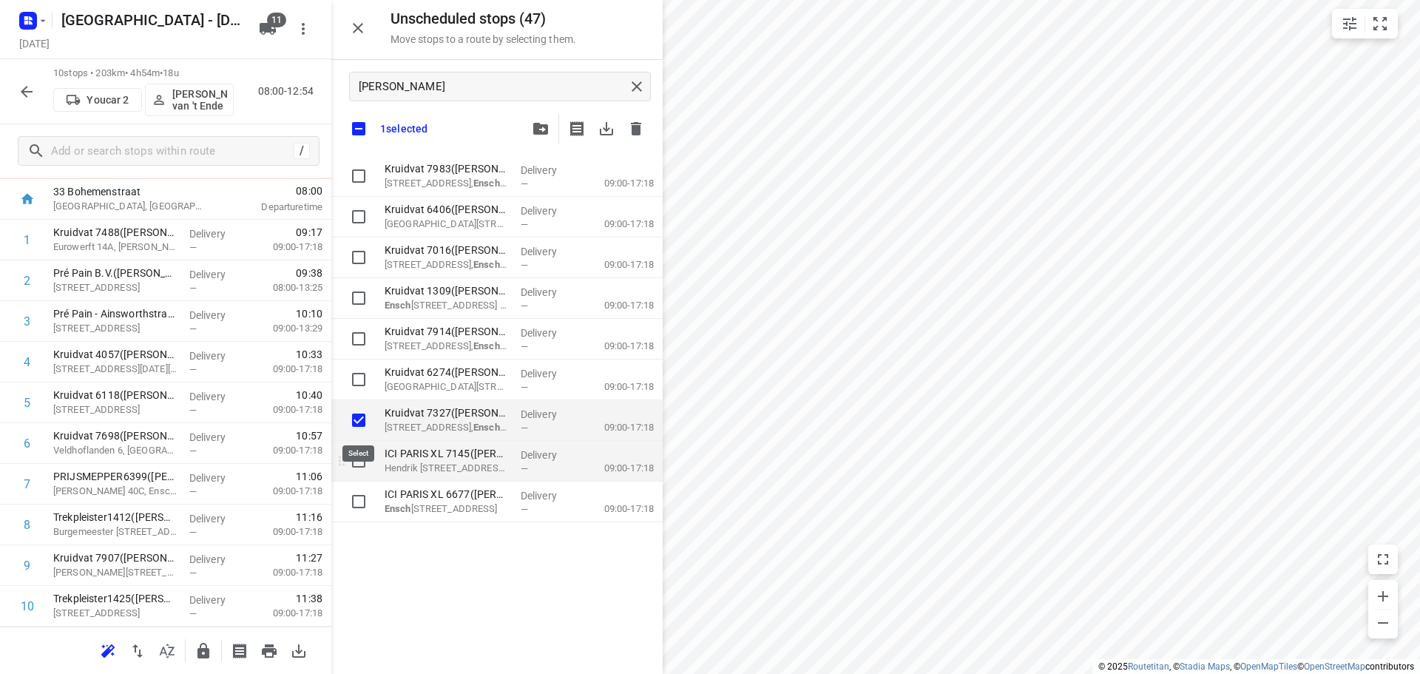
checkbox input "true"
click at [356, 460] on input "grid" at bounding box center [359, 461] width 30 height 30
checkbox input "true"
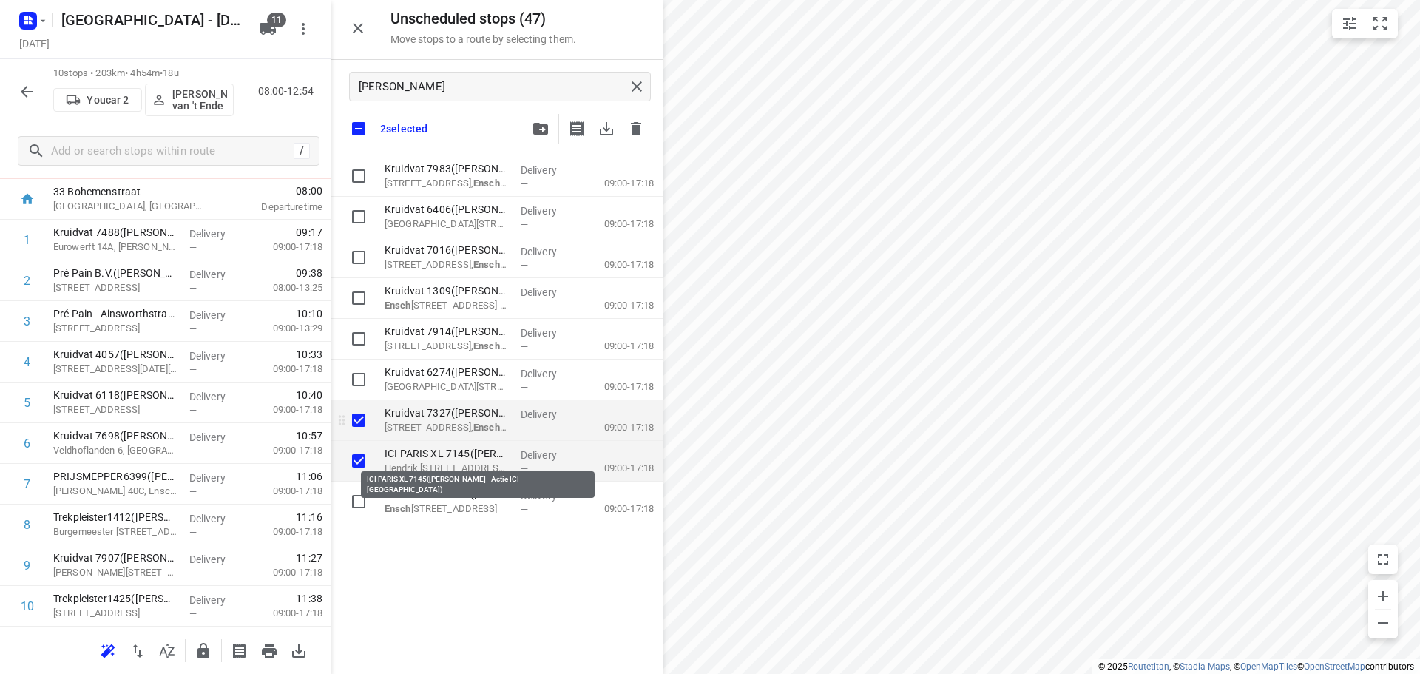
checkbox input "true"
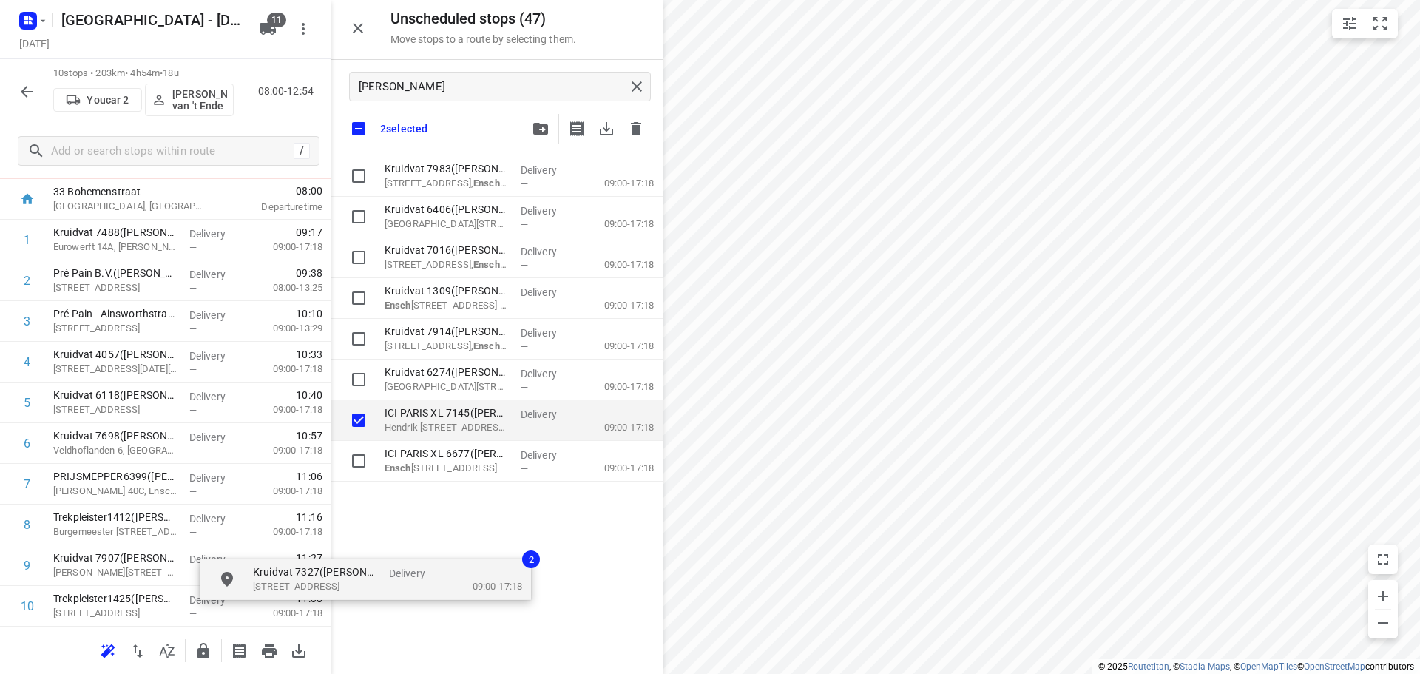
checkbox input "true"
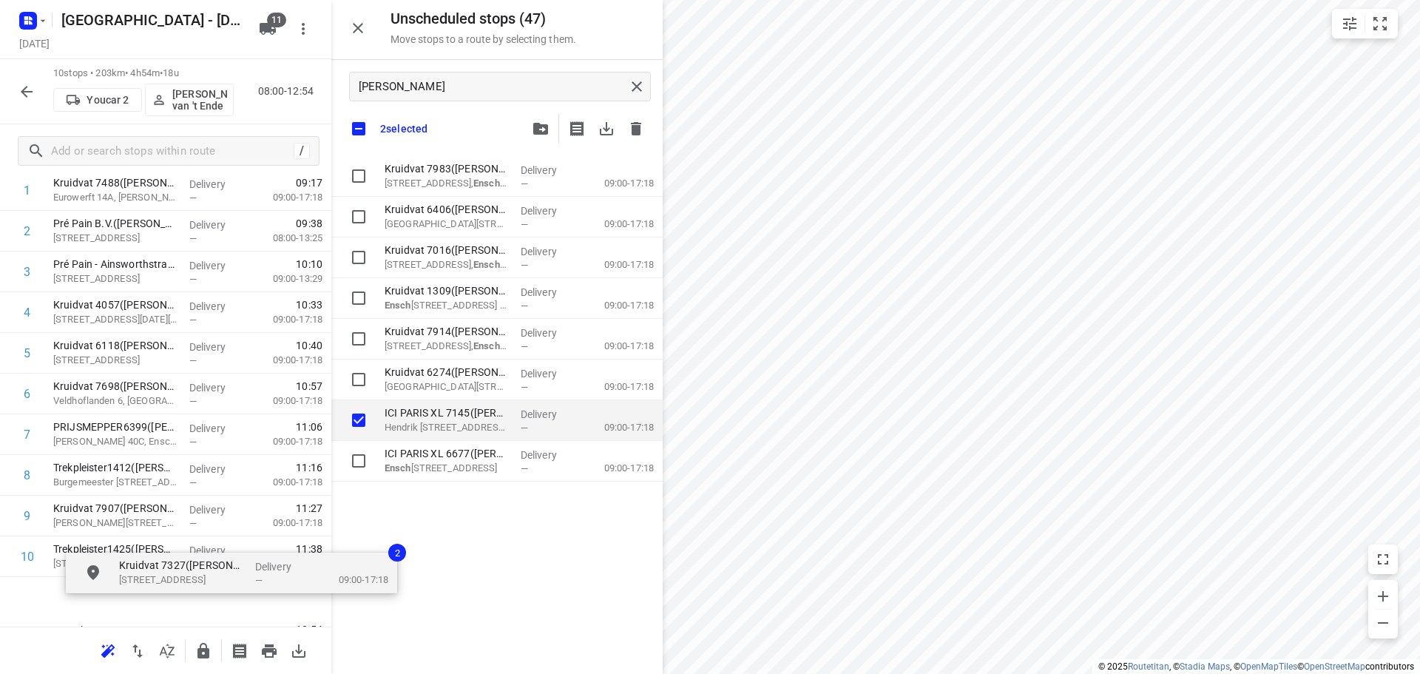
scroll to position [166, 0]
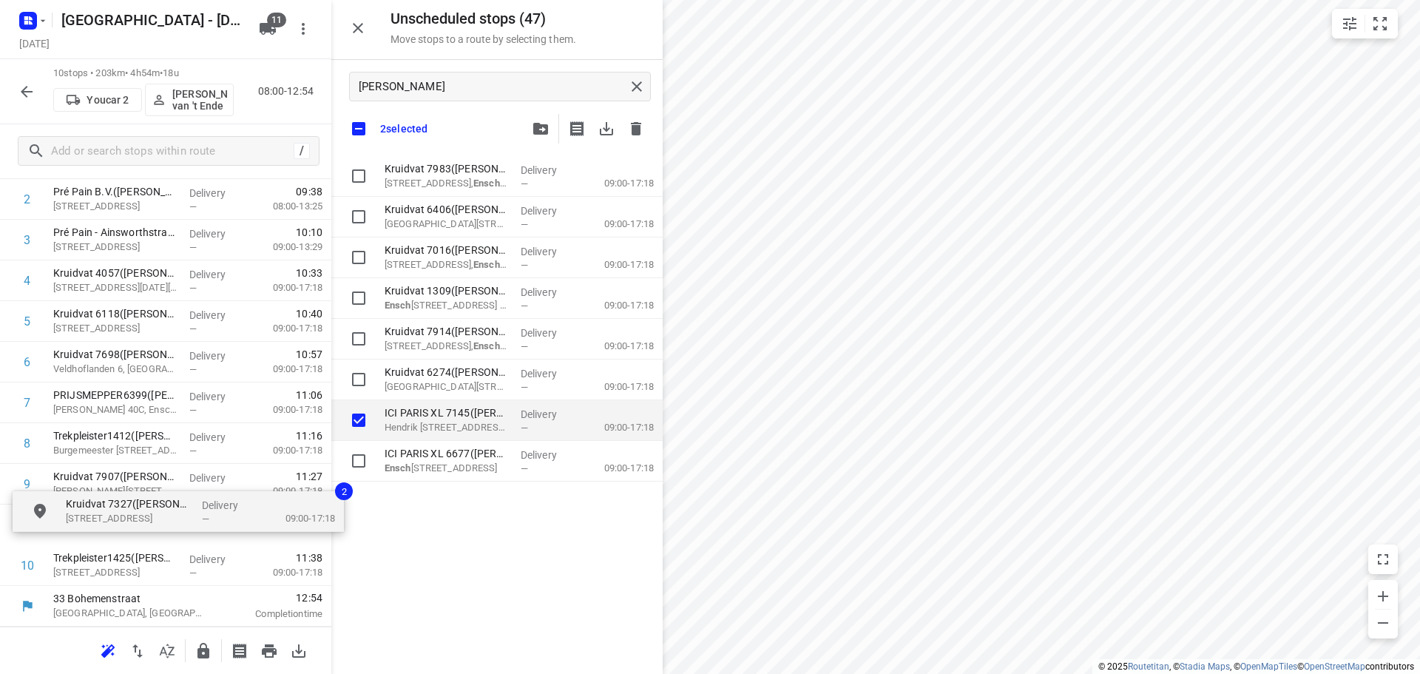
drag, startPoint x: 430, startPoint y: 428, endPoint x: 108, endPoint y: 516, distance: 333.6
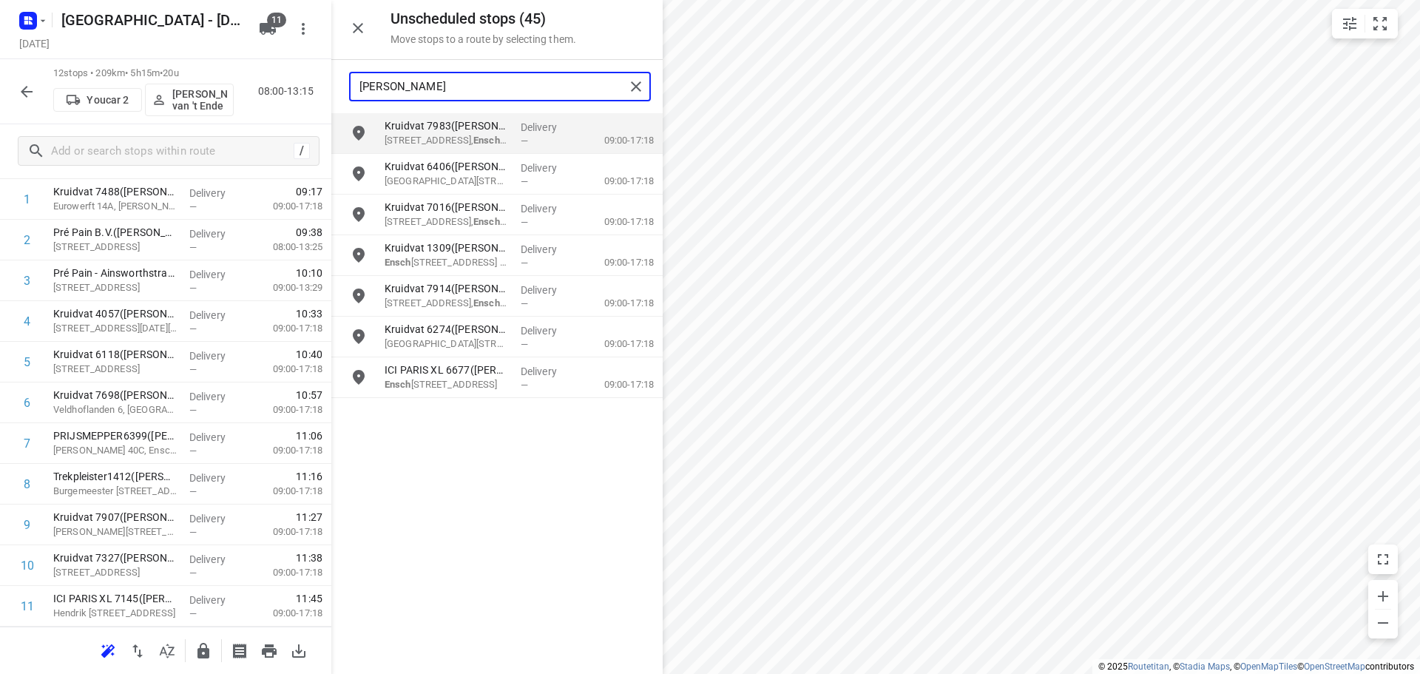
click at [472, 91] on input "ensch" at bounding box center [493, 86] width 266 height 23
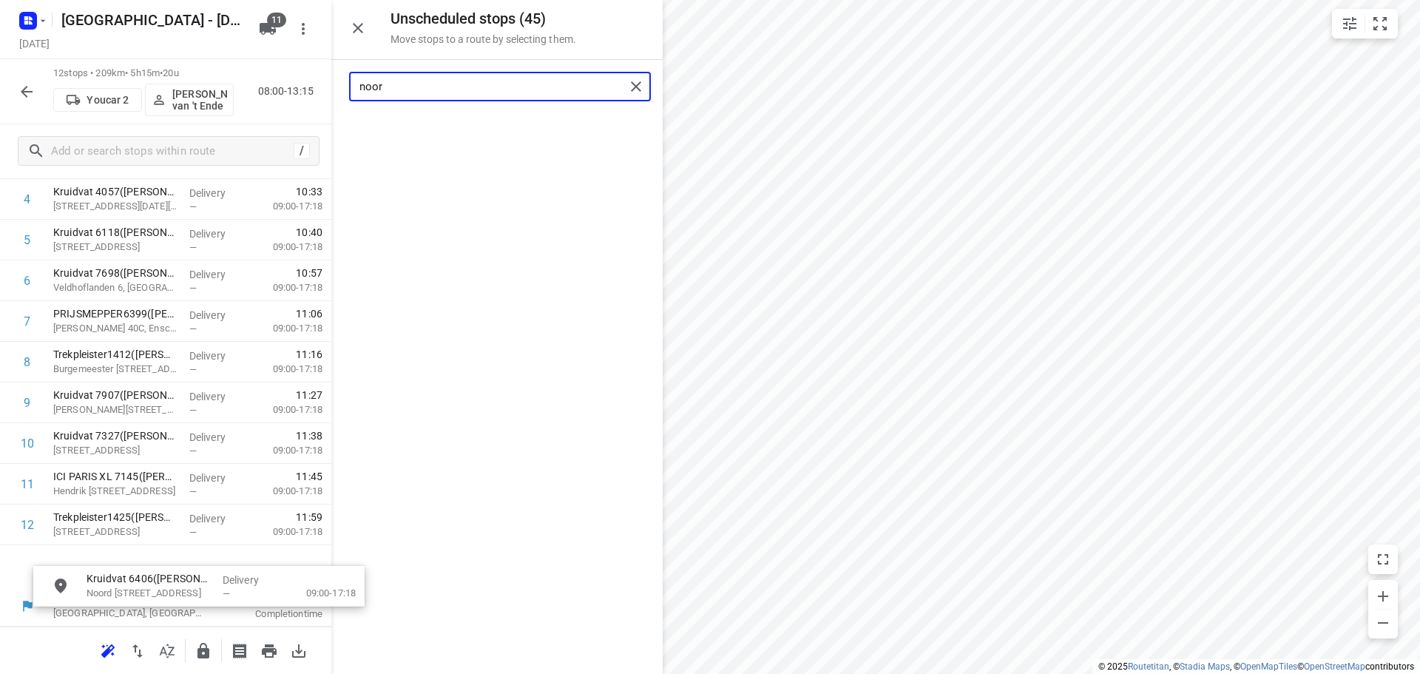
scroll to position [248, 4]
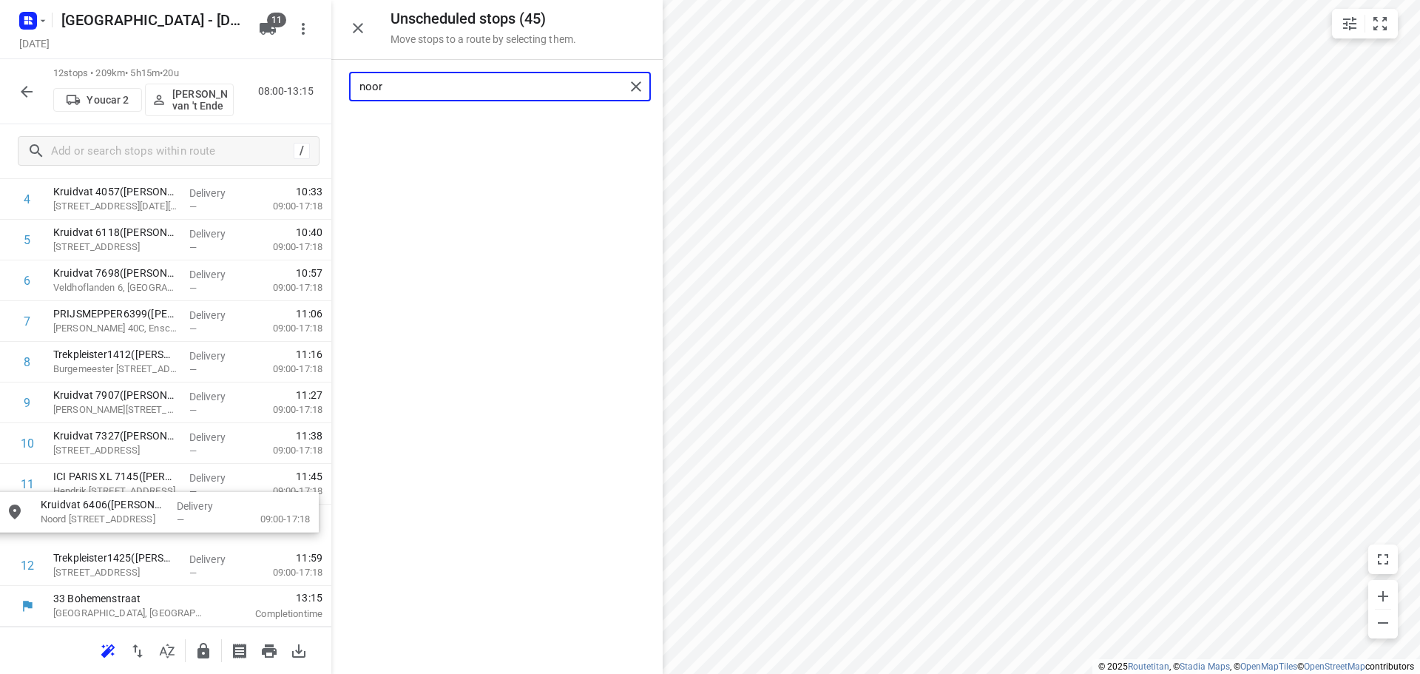
drag, startPoint x: 487, startPoint y: 138, endPoint x: 141, endPoint y: 520, distance: 515.9
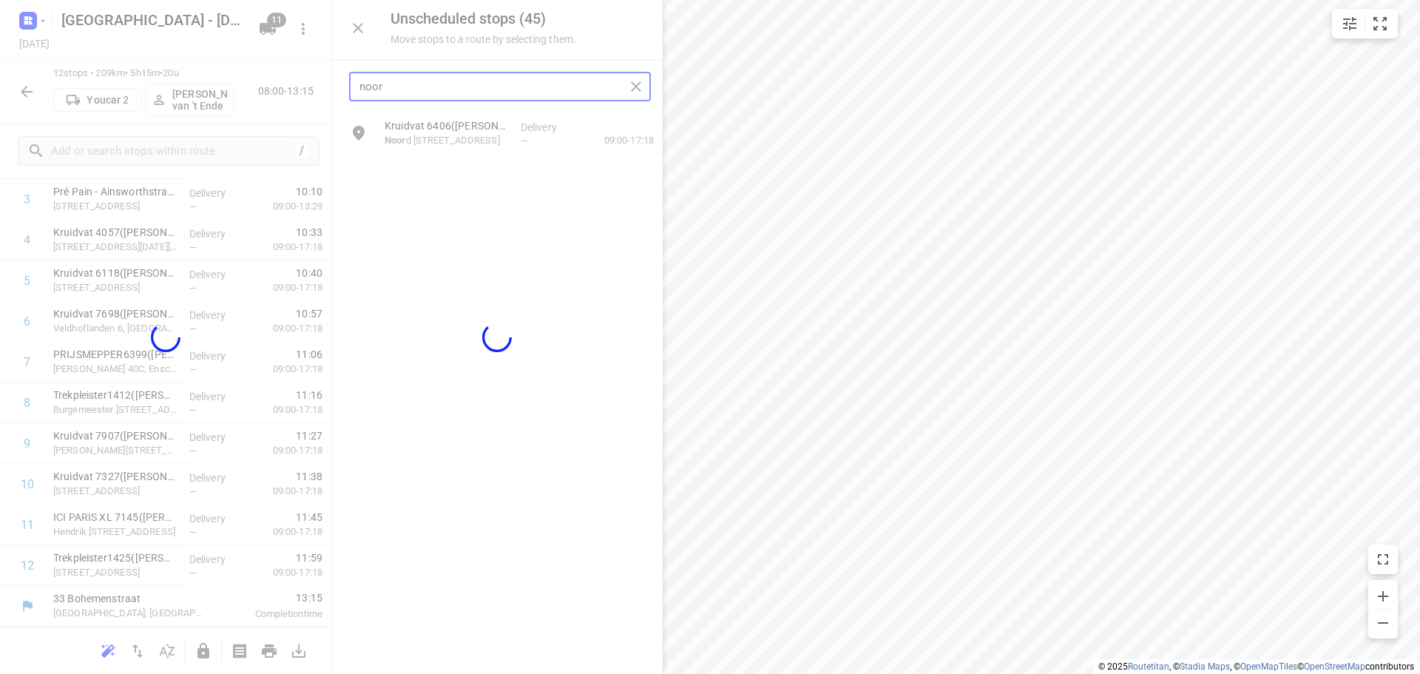
scroll to position [196, 0]
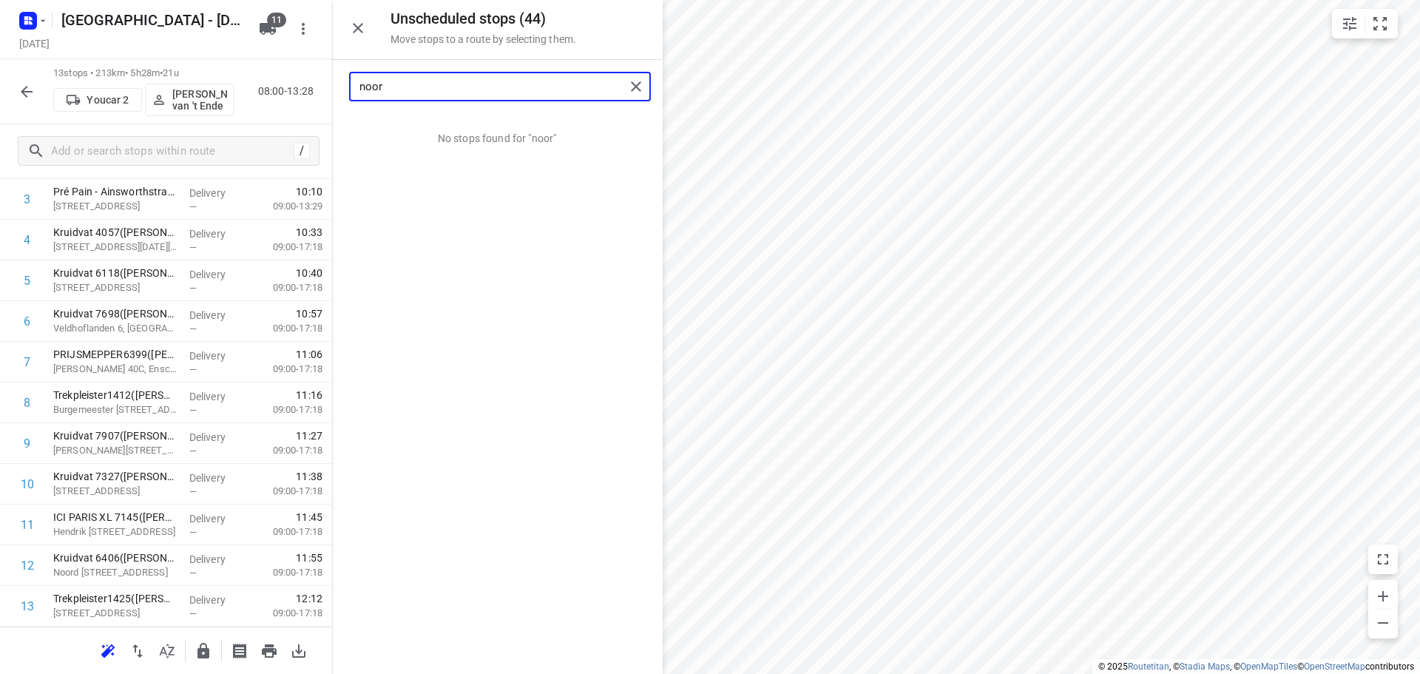
click at [522, 81] on input "noor" at bounding box center [493, 86] width 266 height 23
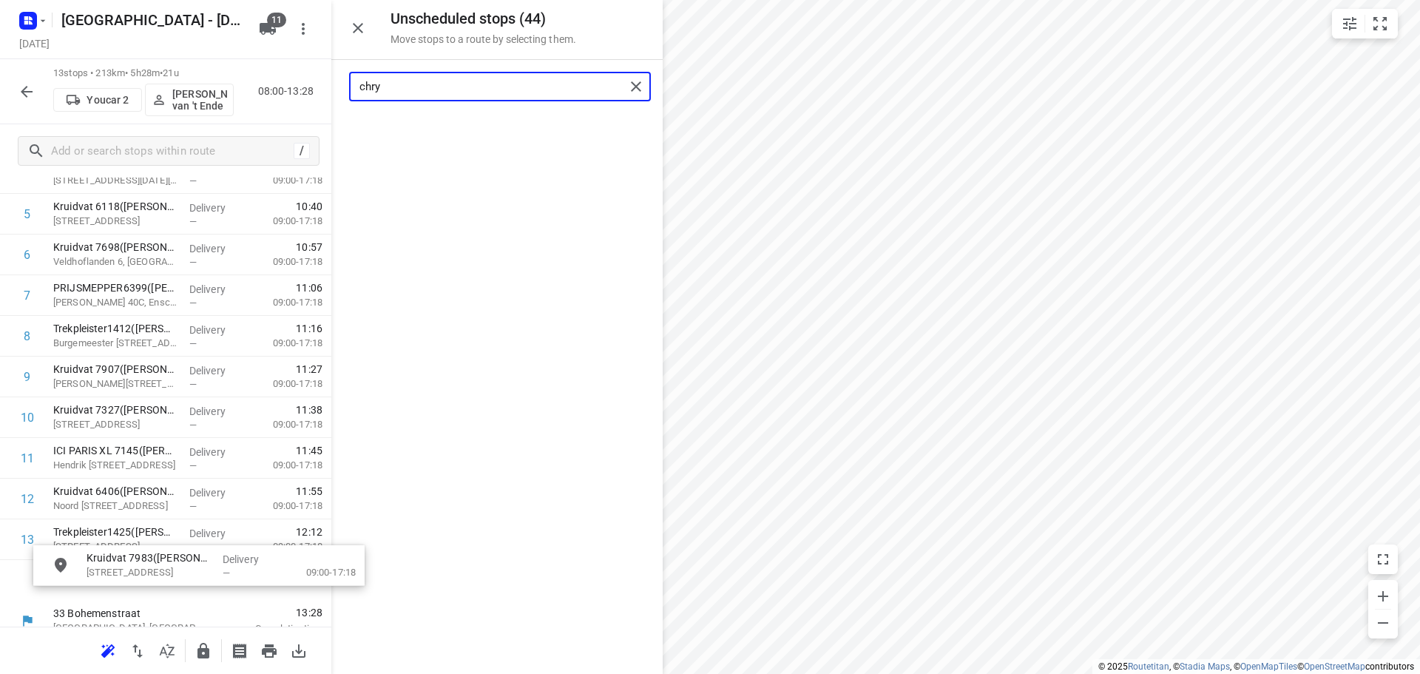
scroll to position [277, 11]
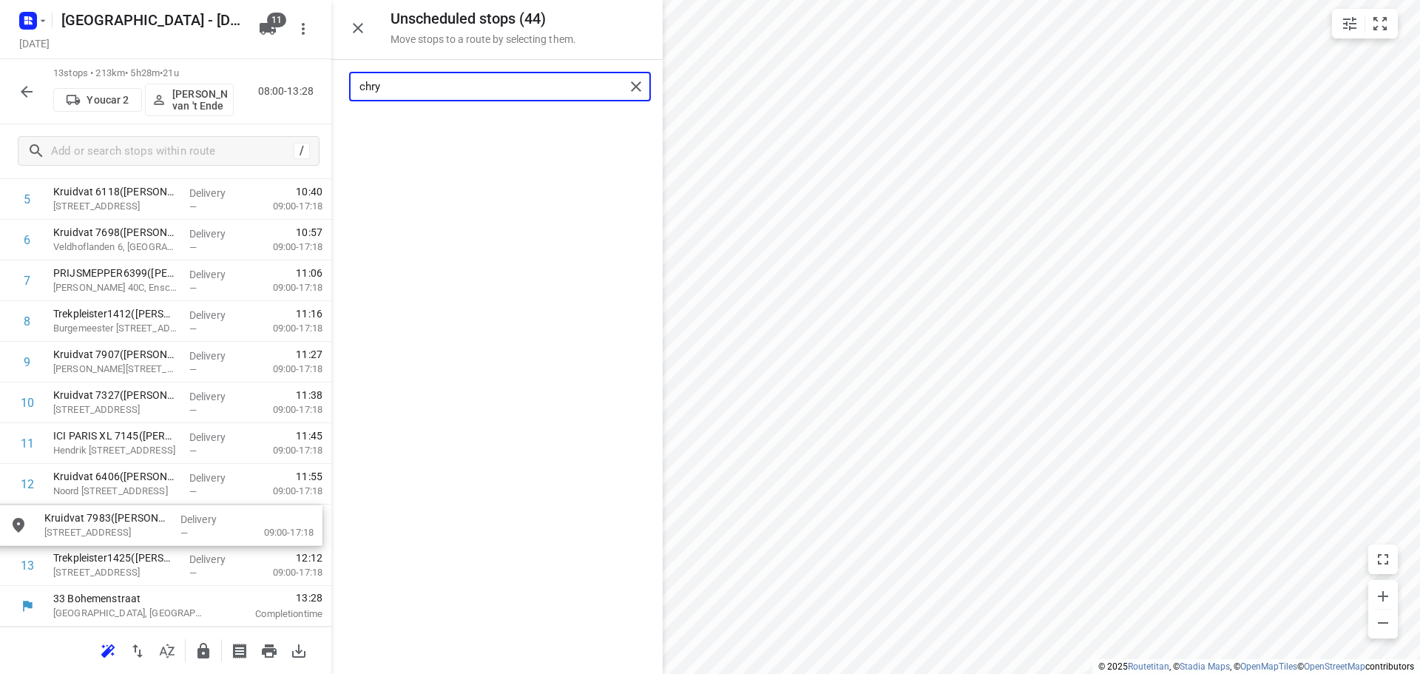
drag, startPoint x: 475, startPoint y: 131, endPoint x: 129, endPoint y: 530, distance: 528.1
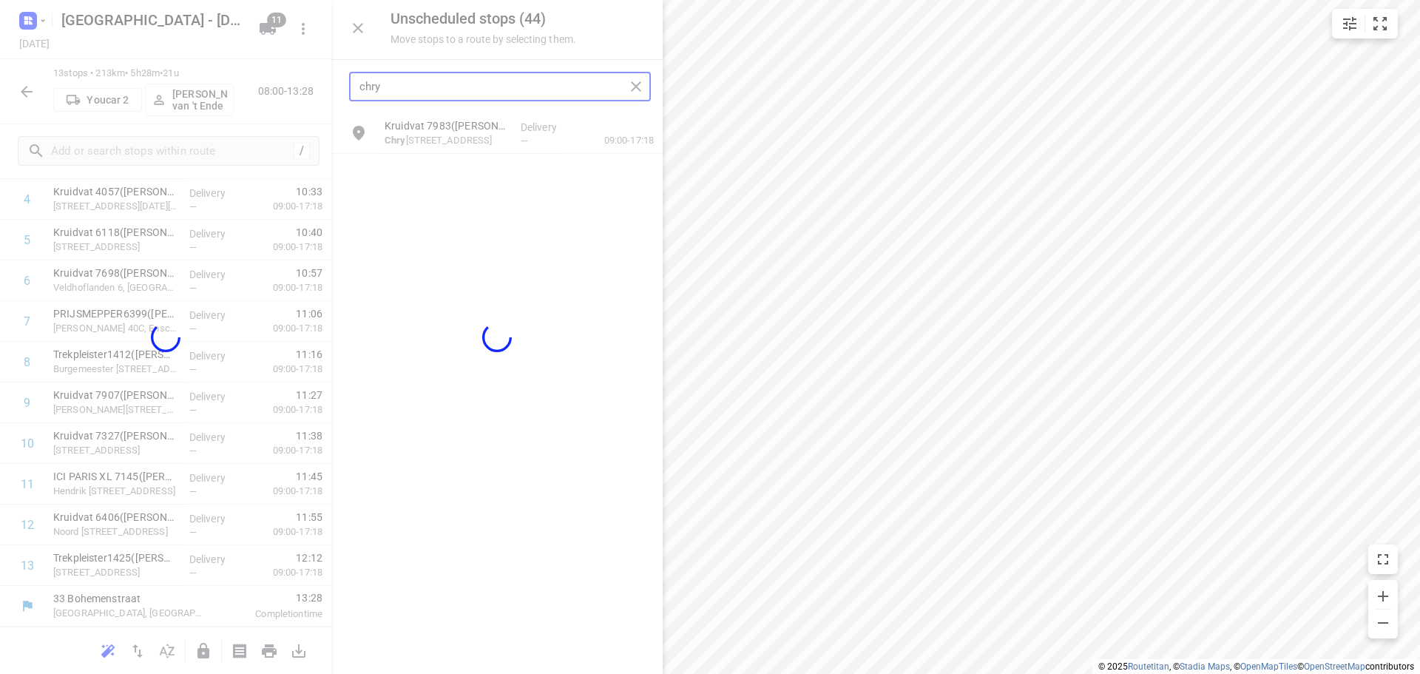
scroll to position [237, 0]
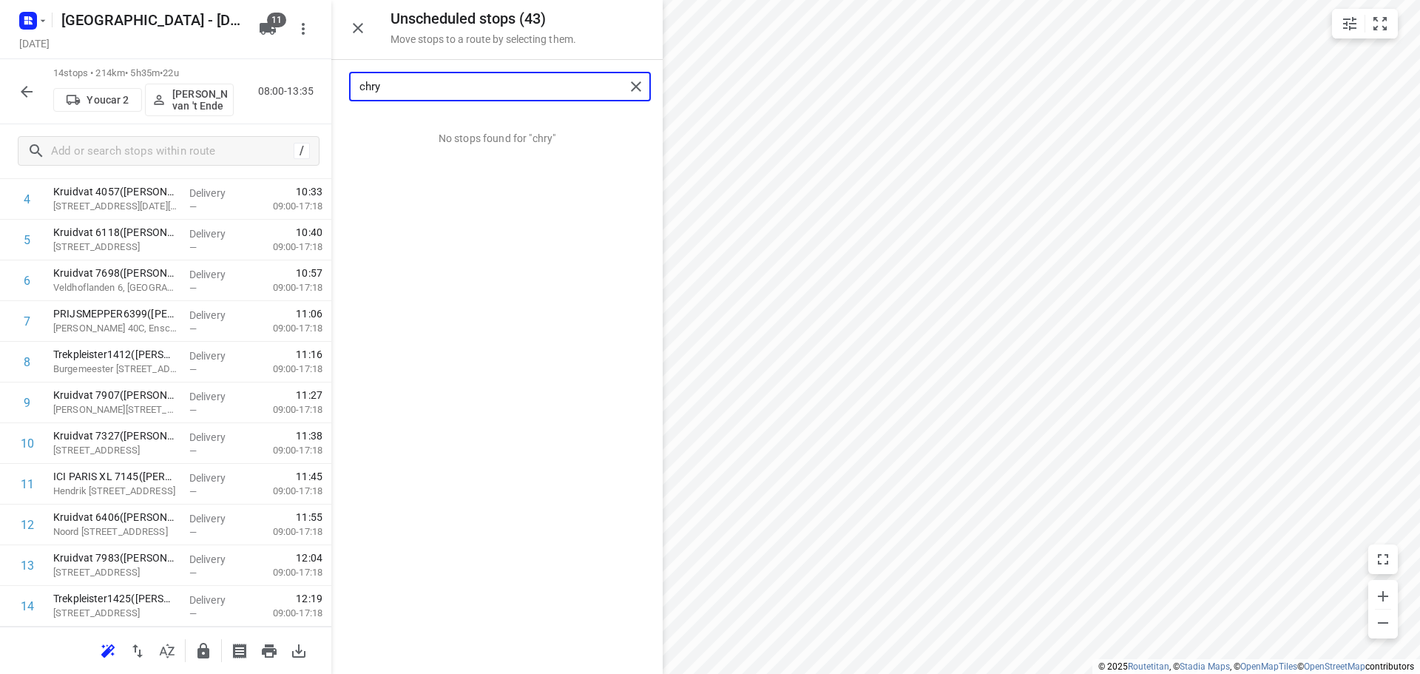
click at [501, 87] on input "chry" at bounding box center [493, 86] width 266 height 23
drag, startPoint x: 439, startPoint y: 142, endPoint x: 124, endPoint y: 517, distance: 489.9
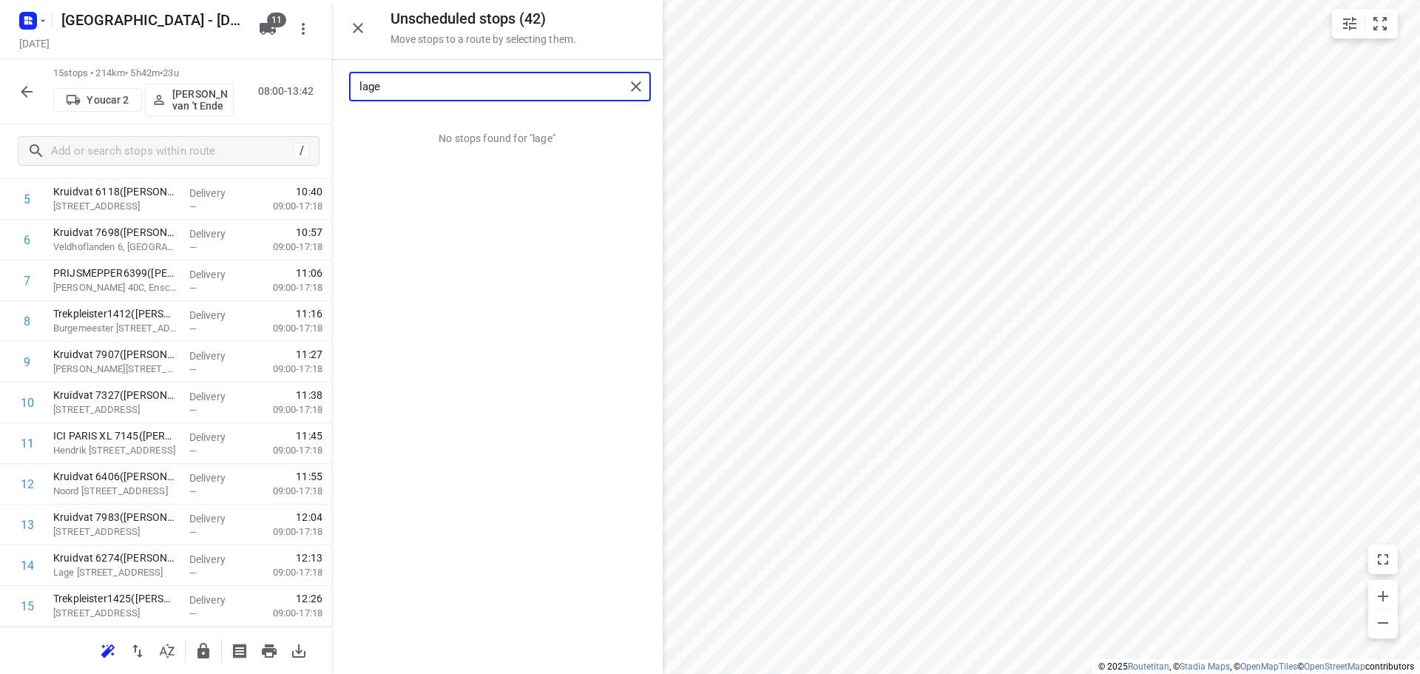
click at [441, 80] on input "lage" at bounding box center [493, 86] width 266 height 23
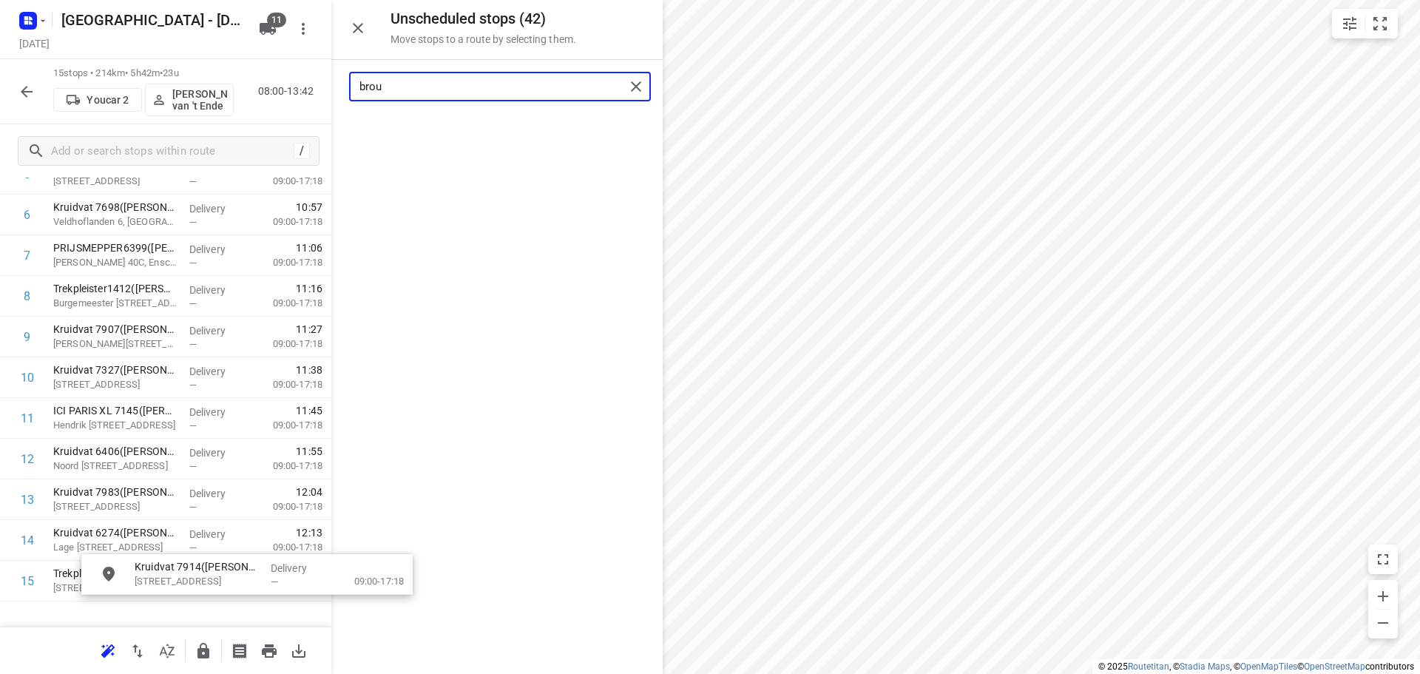
scroll to position [370, 11]
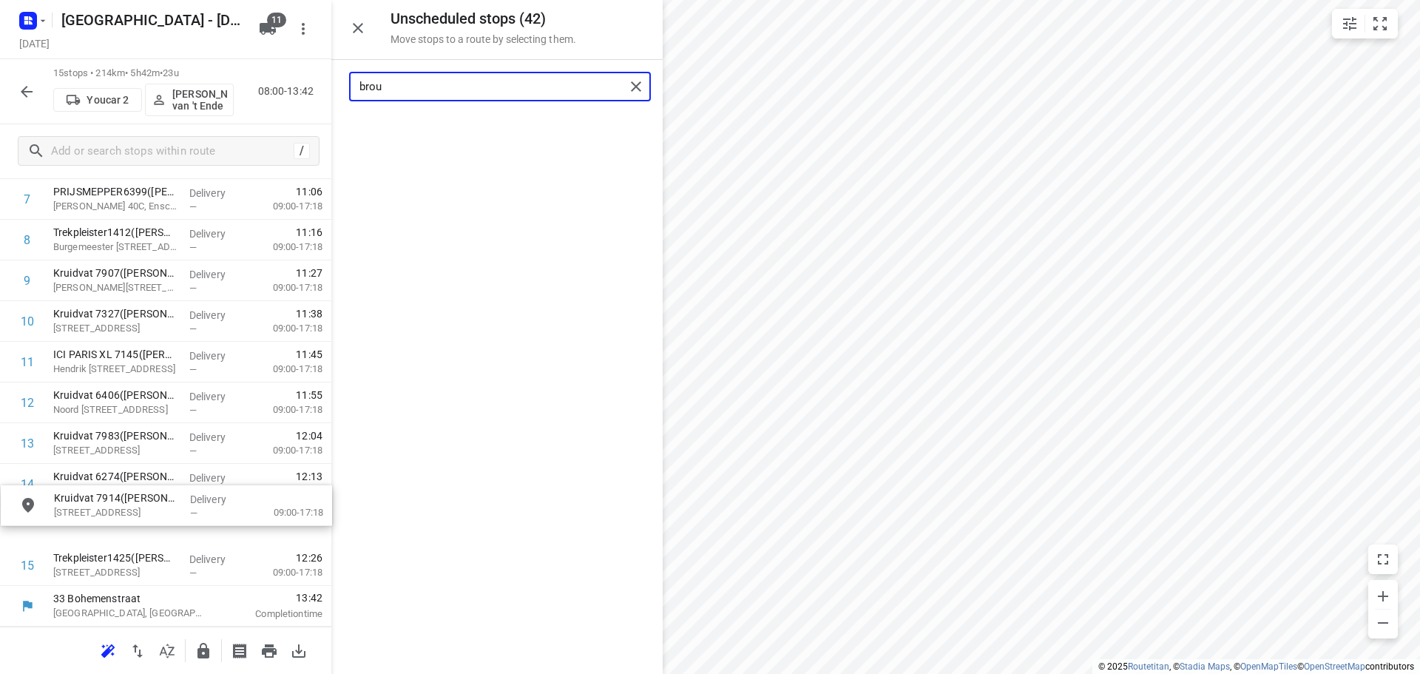
drag, startPoint x: 430, startPoint y: 137, endPoint x: 84, endPoint y: 527, distance: 521.5
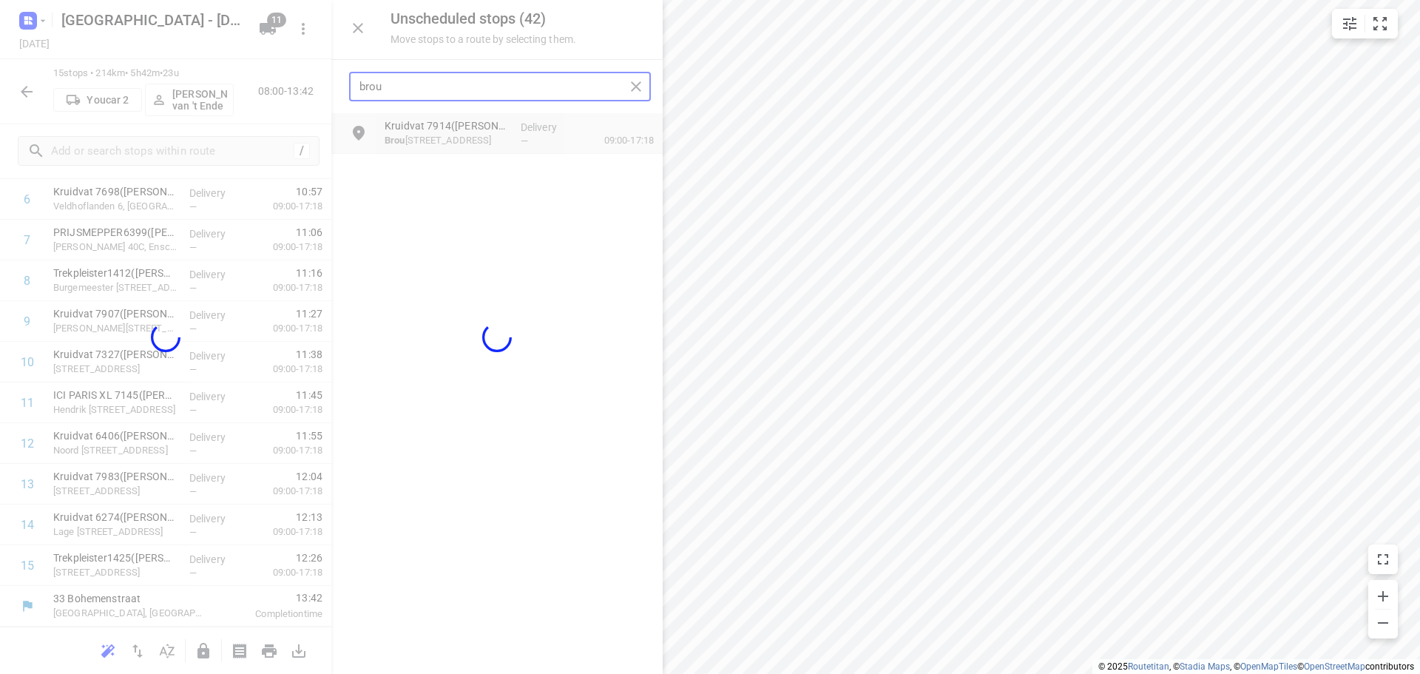
scroll to position [318, 0]
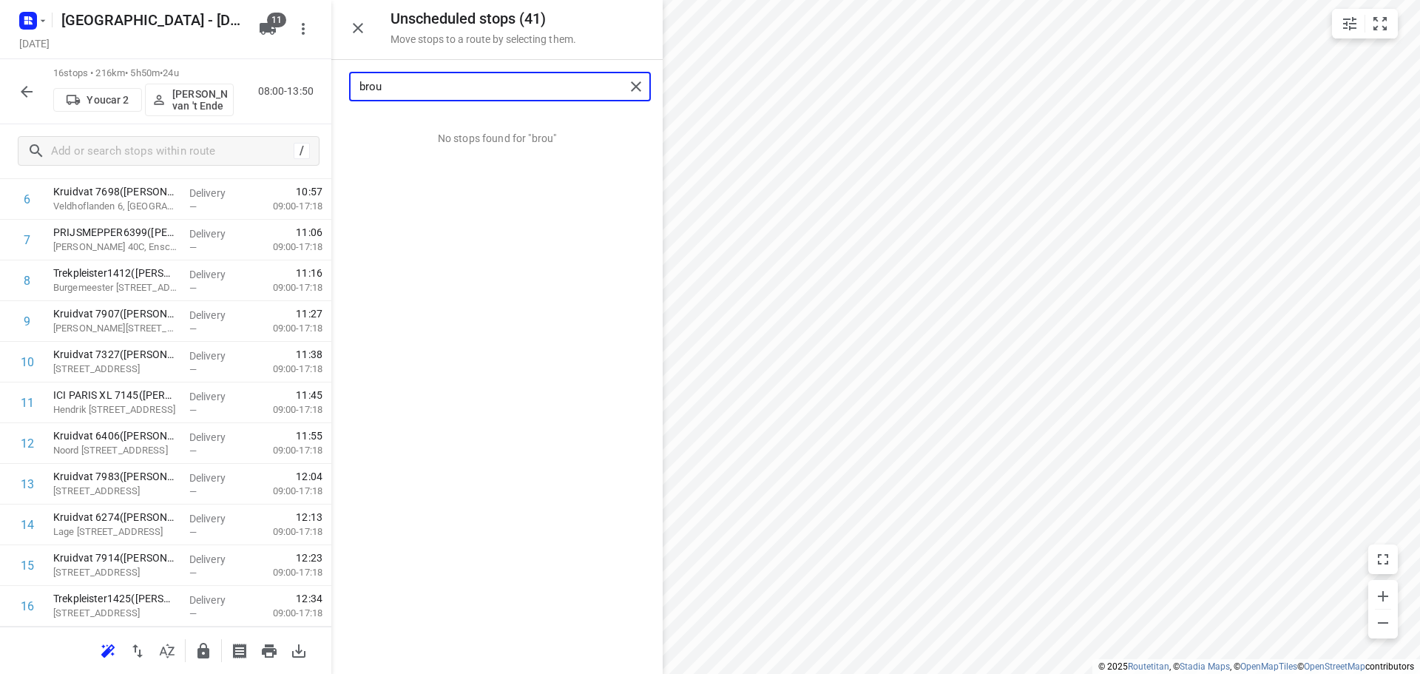
click at [491, 98] on input "brou" at bounding box center [493, 86] width 266 height 23
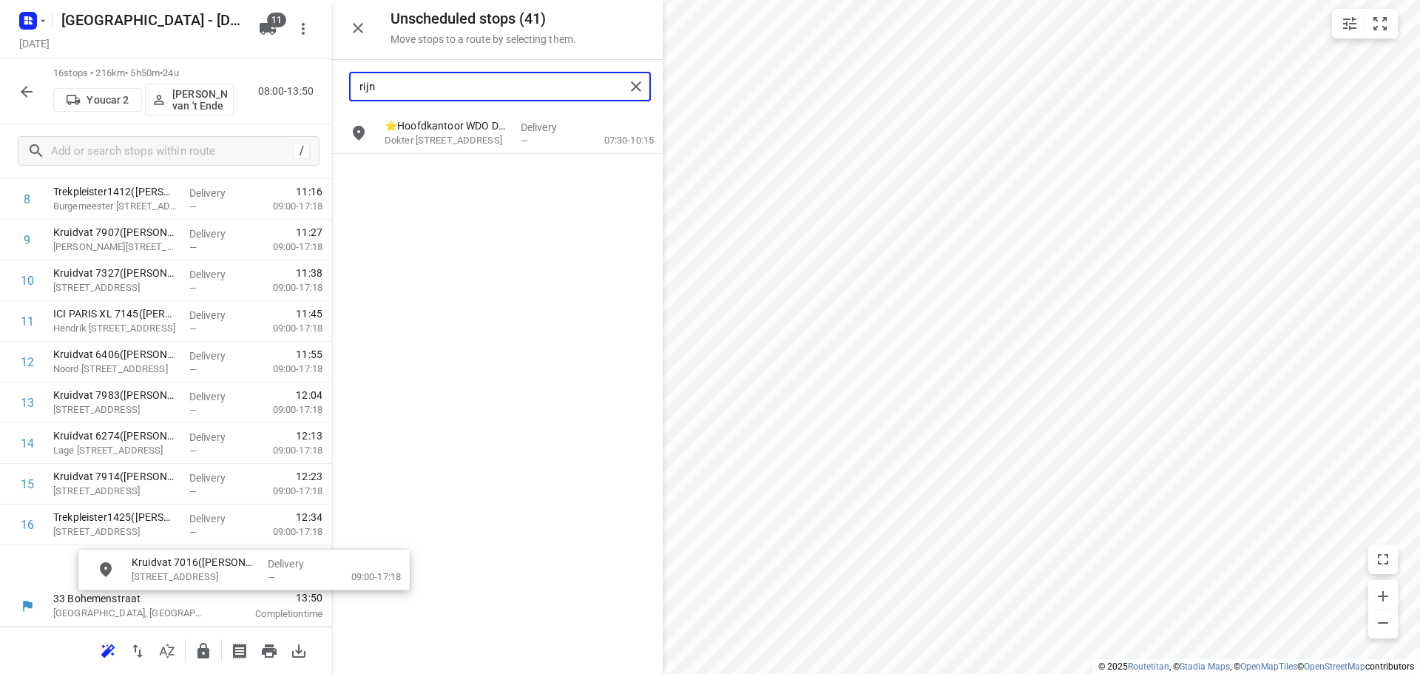
scroll to position [411, 0]
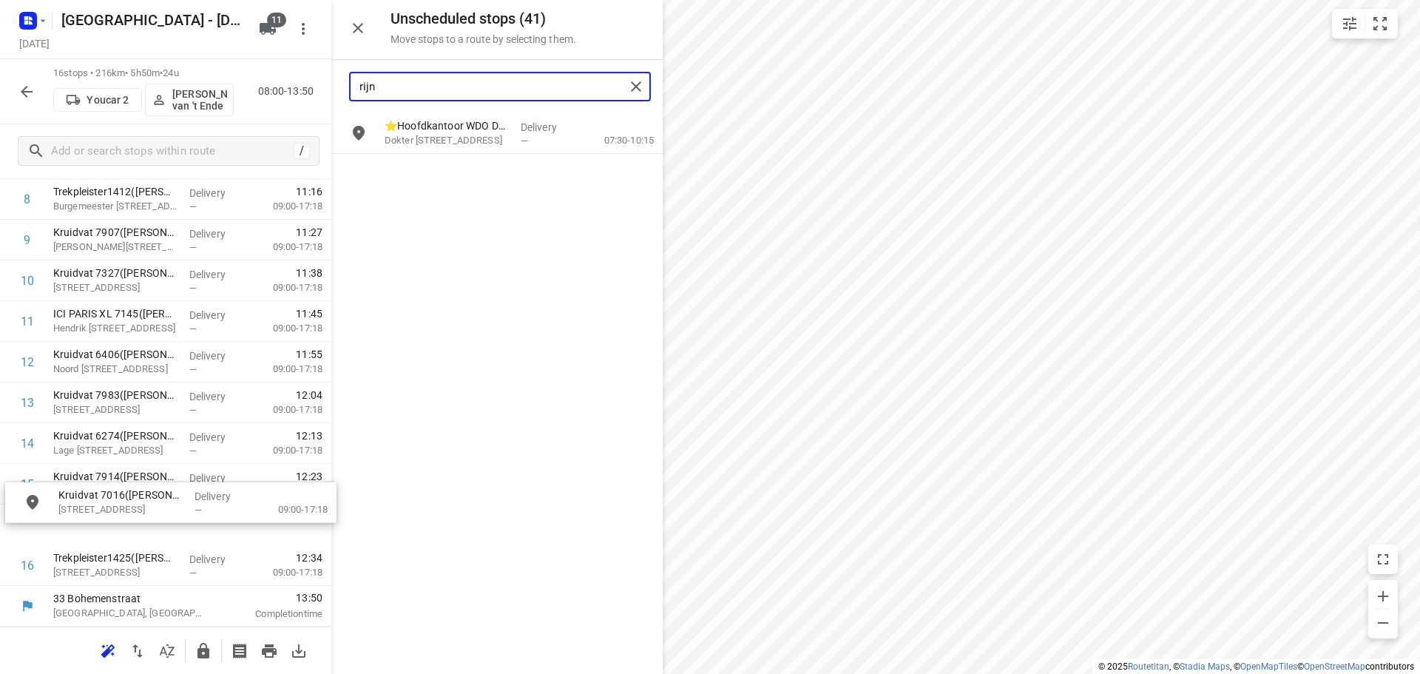
drag, startPoint x: 488, startPoint y: 186, endPoint x: 158, endPoint y: 519, distance: 468.2
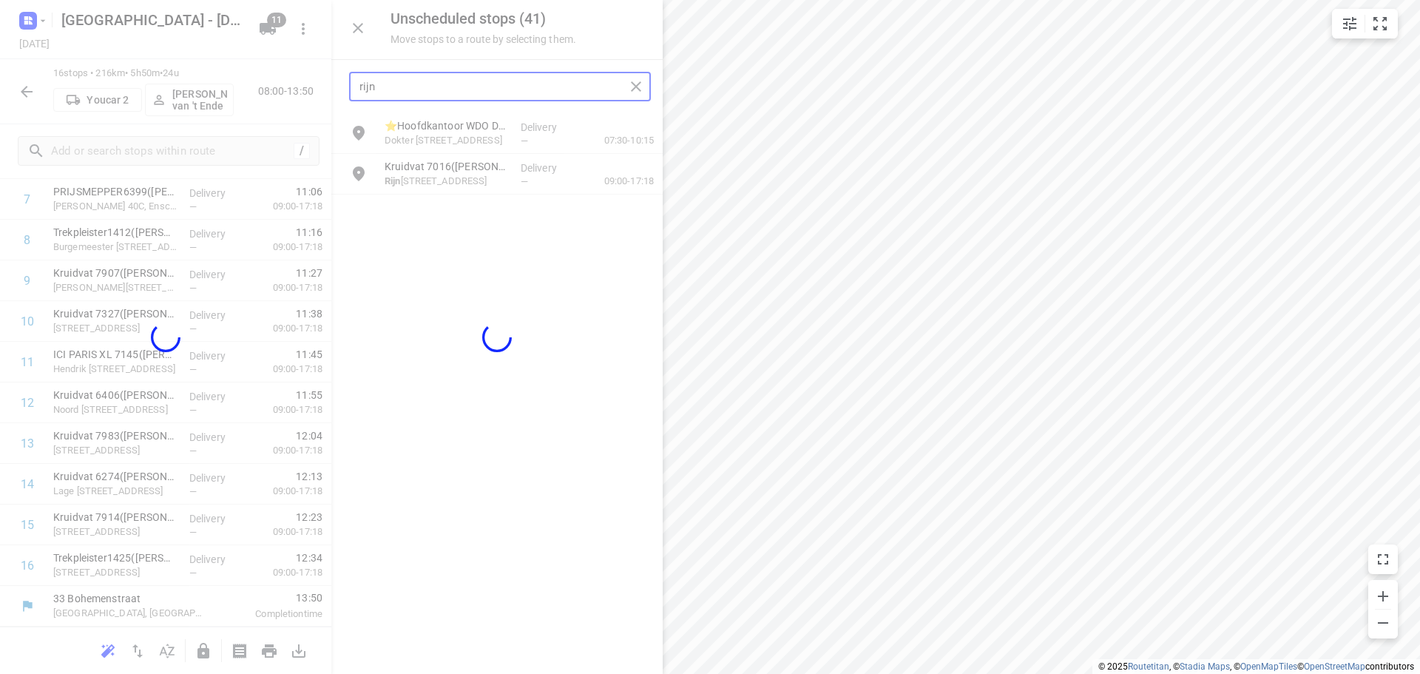
scroll to position [359, 0]
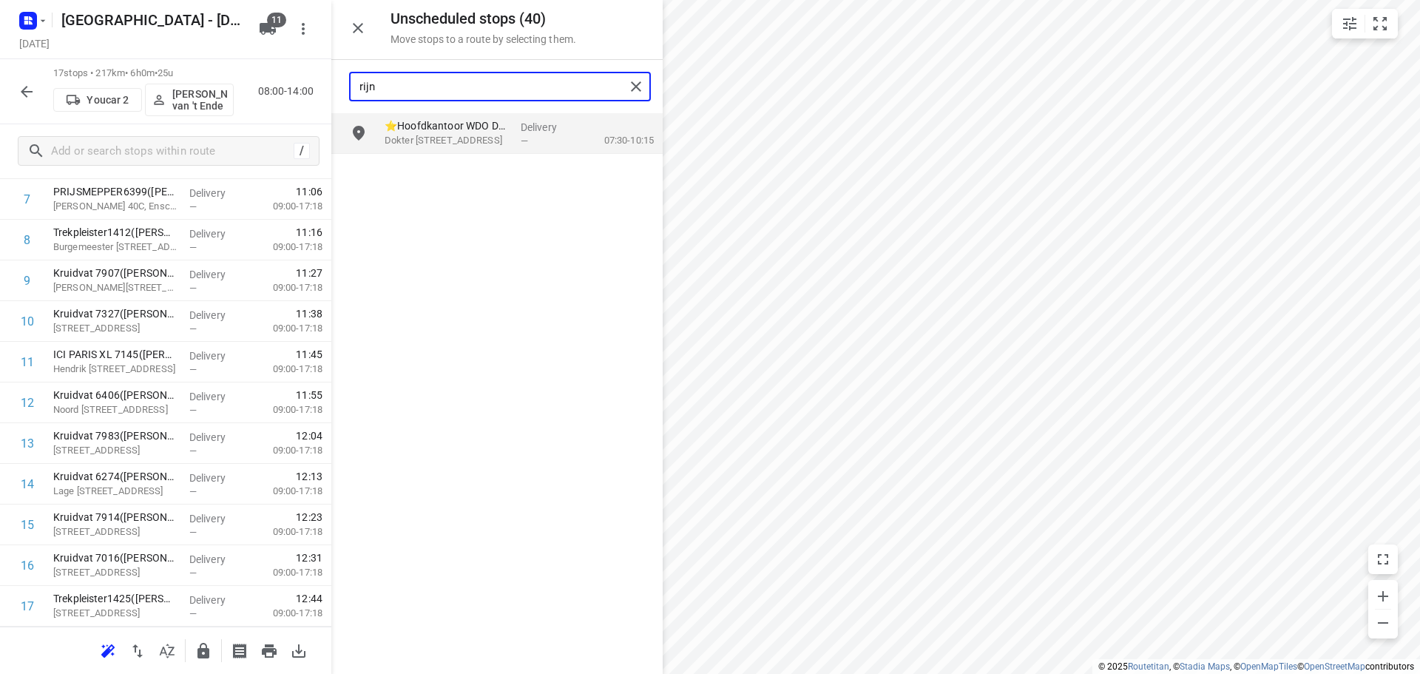
click at [449, 95] on input "rijn" at bounding box center [493, 86] width 266 height 23
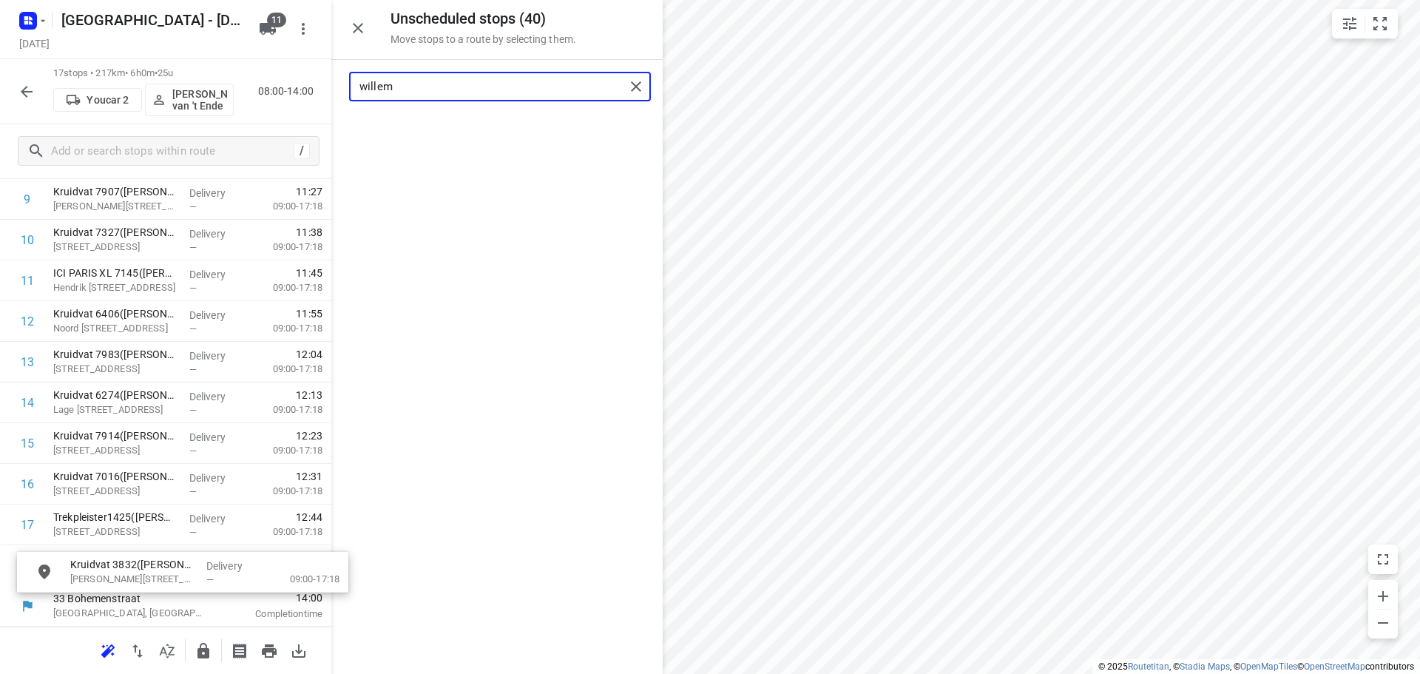
scroll to position [440, 0]
drag, startPoint x: 456, startPoint y: 117, endPoint x: 133, endPoint y: 554, distance: 543.3
click at [456, 78] on input "willem" at bounding box center [493, 86] width 266 height 23
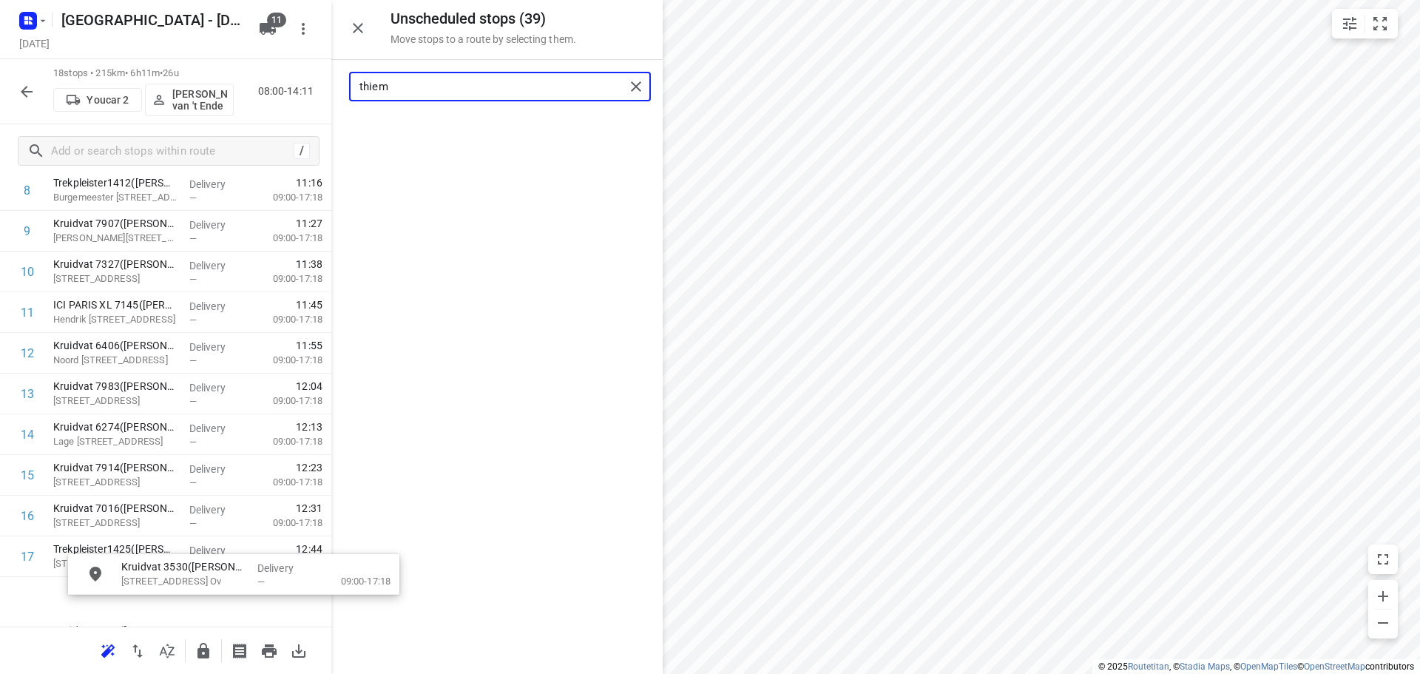
scroll to position [492, 0]
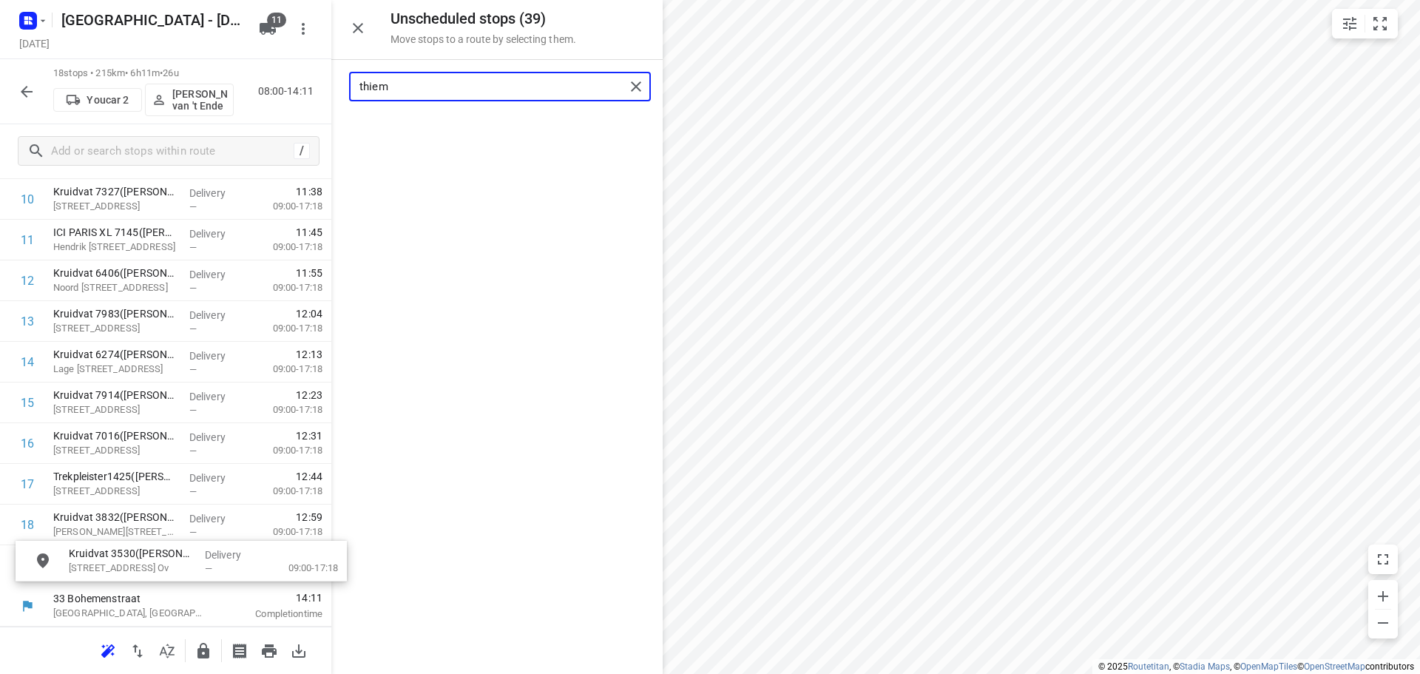
drag, startPoint x: 454, startPoint y: 140, endPoint x: 135, endPoint y: 572, distance: 537.0
click at [541, 94] on input "thiem" at bounding box center [493, 86] width 266 height 23
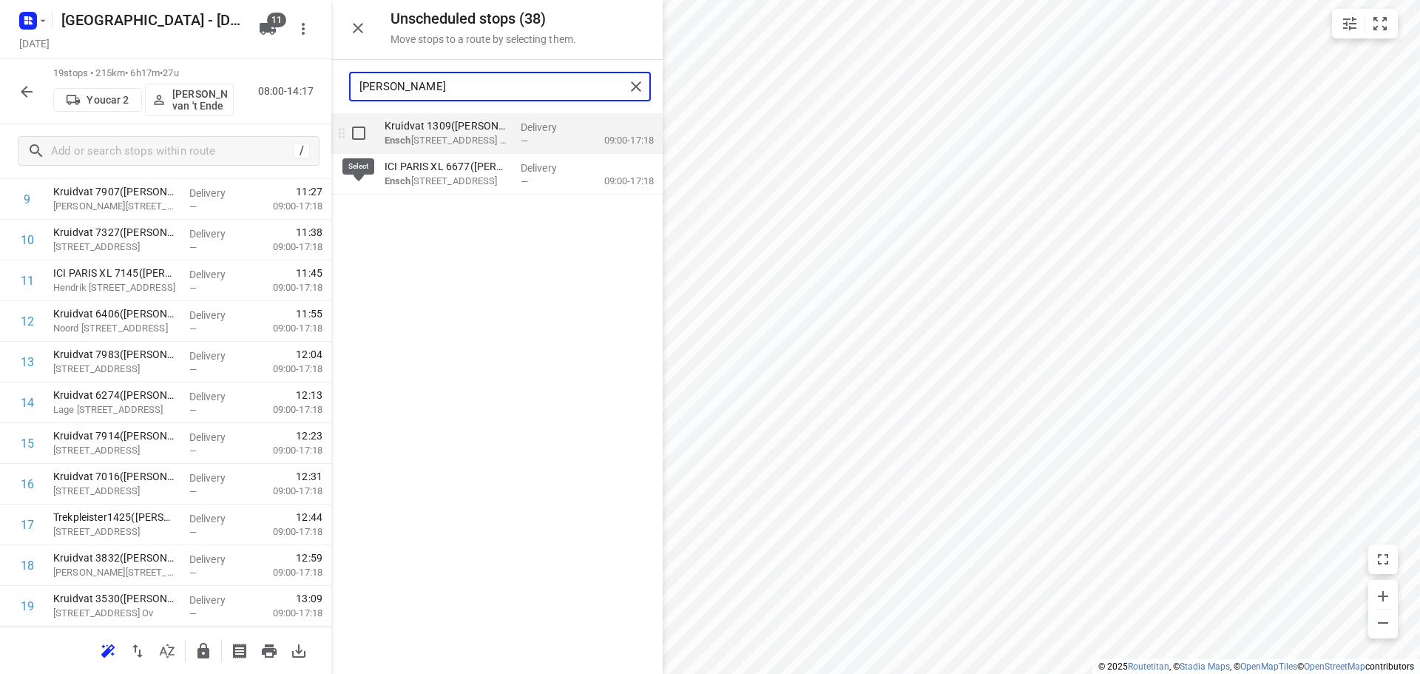
type input "ensch"
click at [354, 132] on input "grid" at bounding box center [359, 133] width 30 height 30
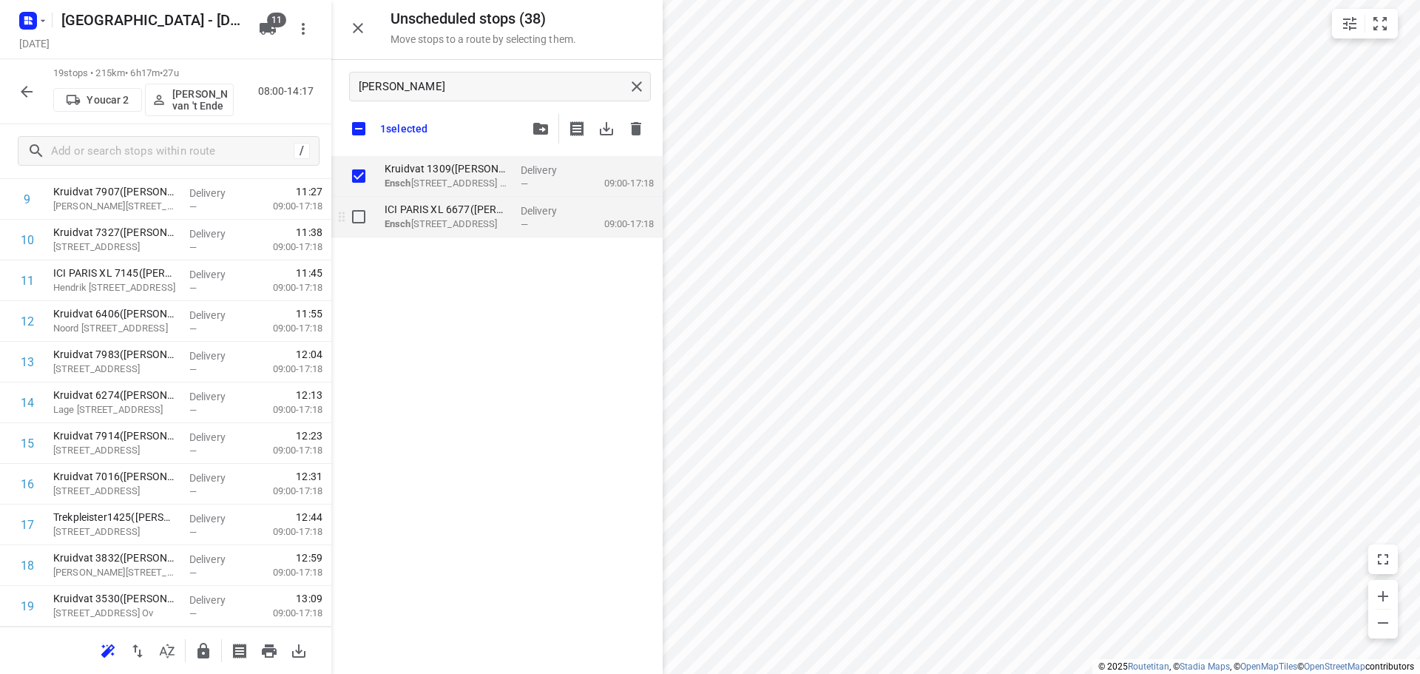
checkbox input "true"
click at [356, 222] on input "grid" at bounding box center [359, 217] width 30 height 30
checkbox input "true"
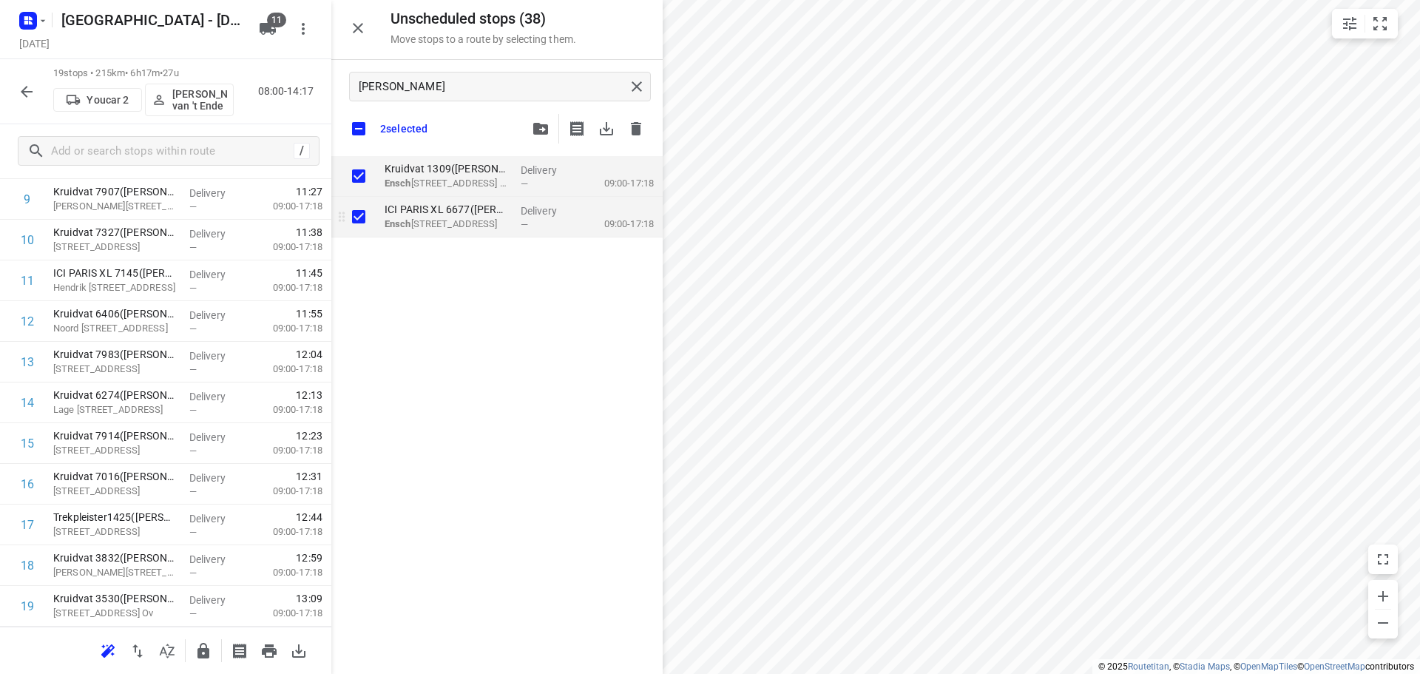
checkbox input "true"
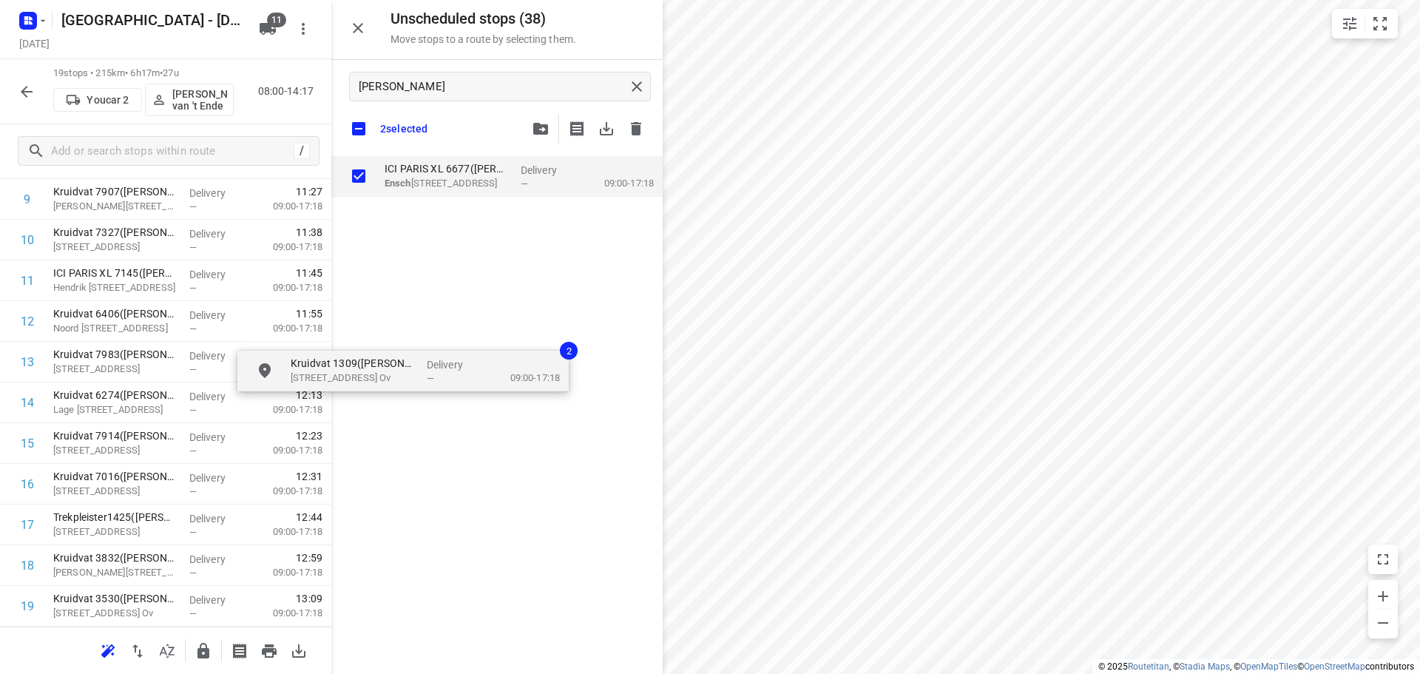
checkbox input "true"
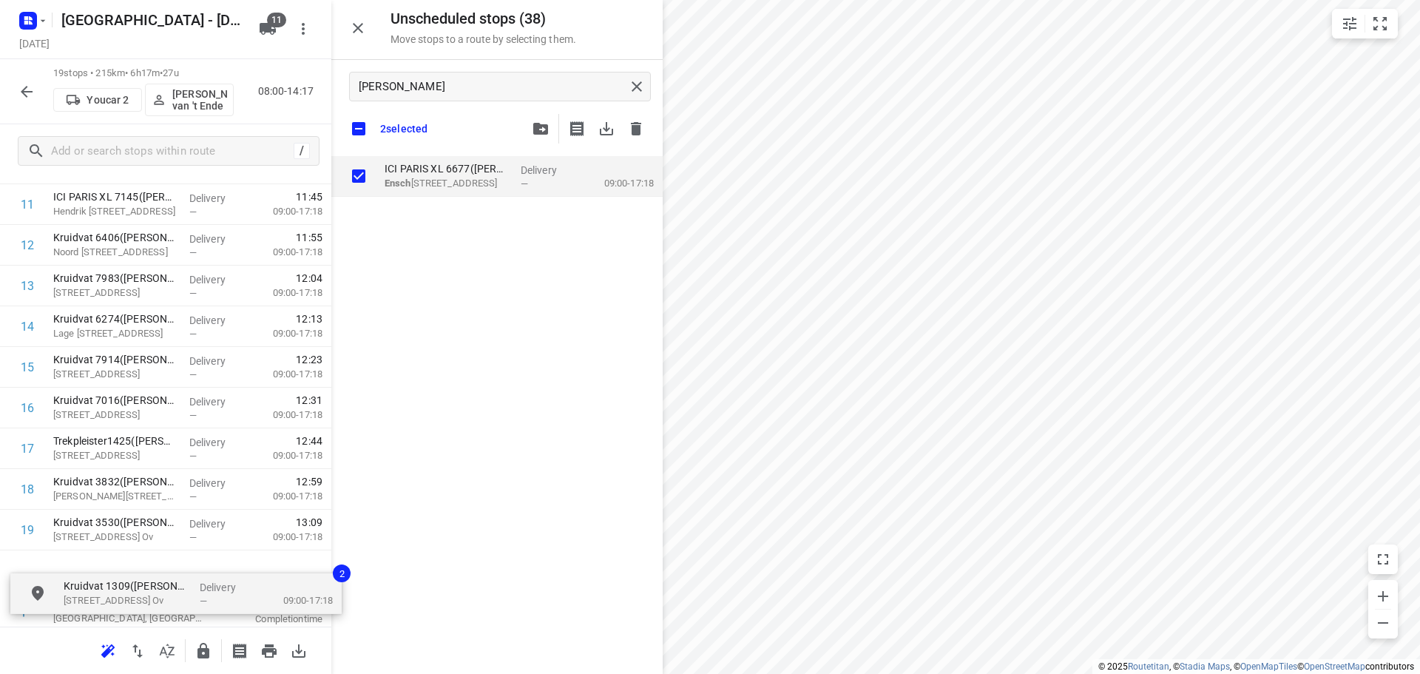
scroll to position [532, 0]
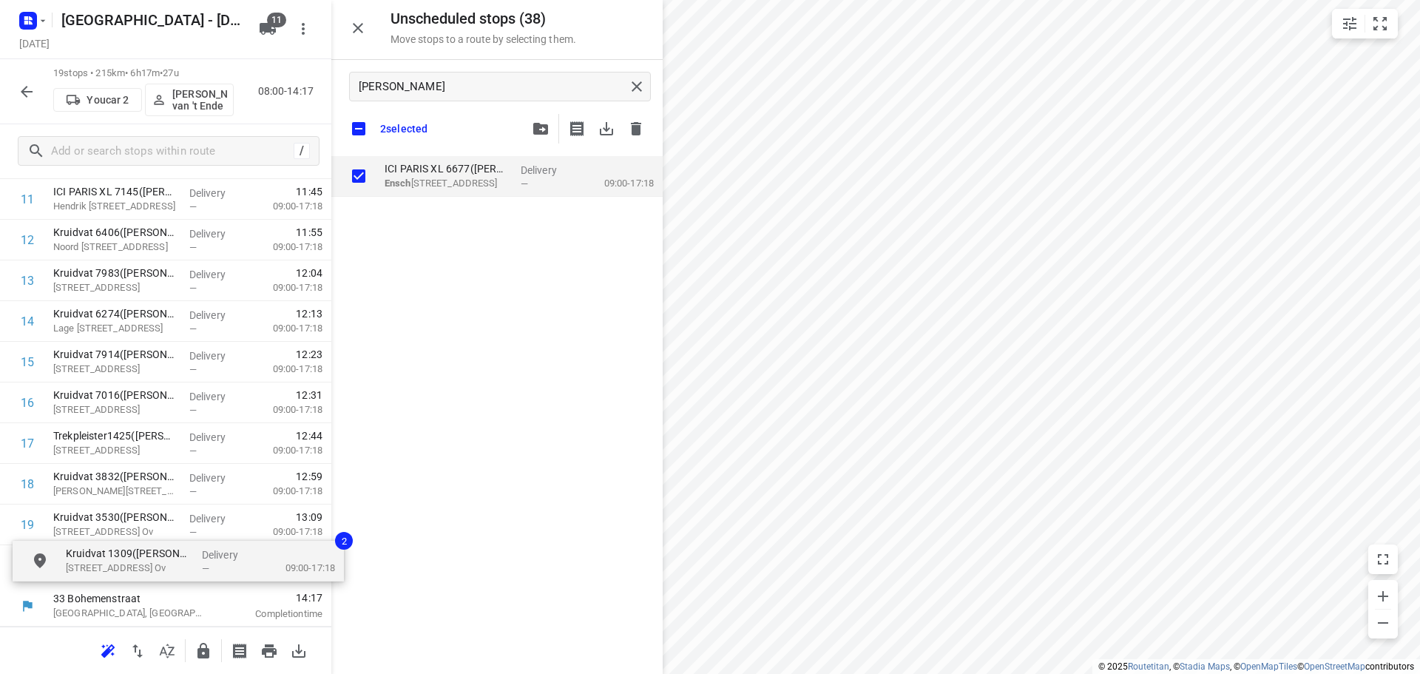
drag, startPoint x: 465, startPoint y: 185, endPoint x: 141, endPoint y: 580, distance: 511.4
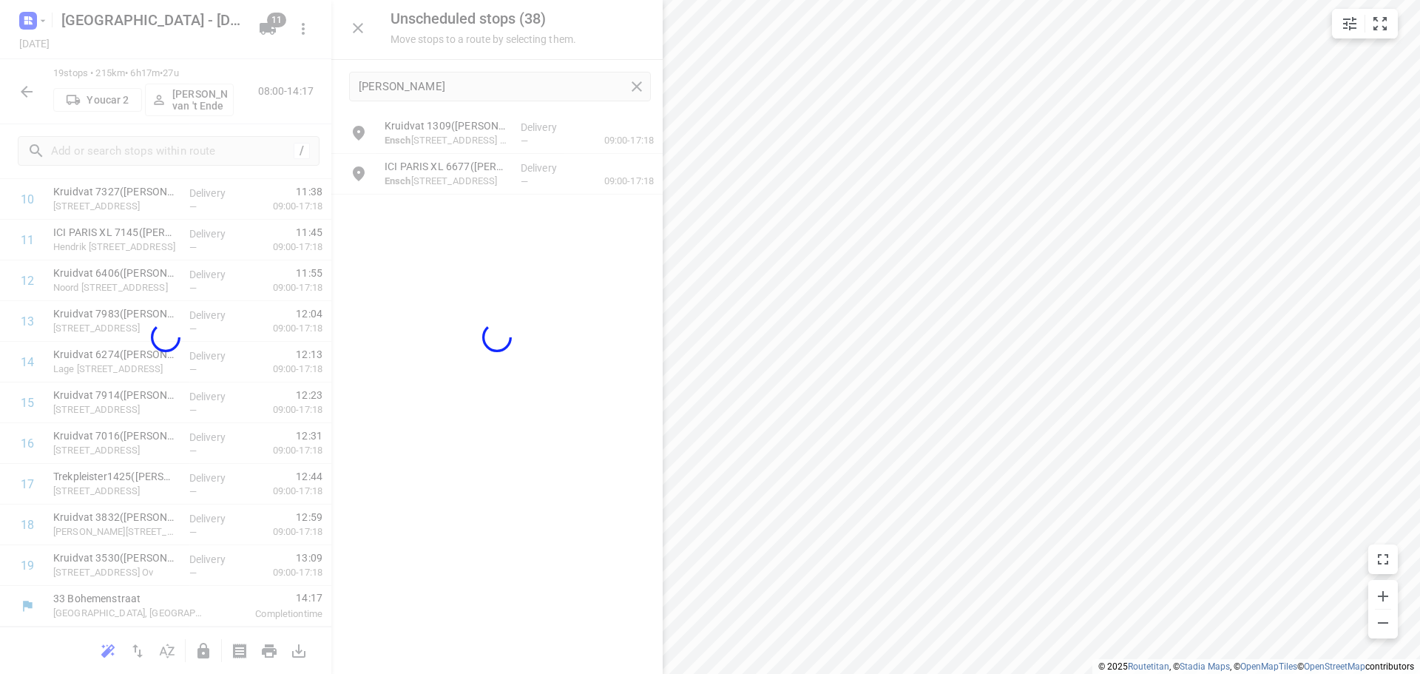
scroll to position [481, 0]
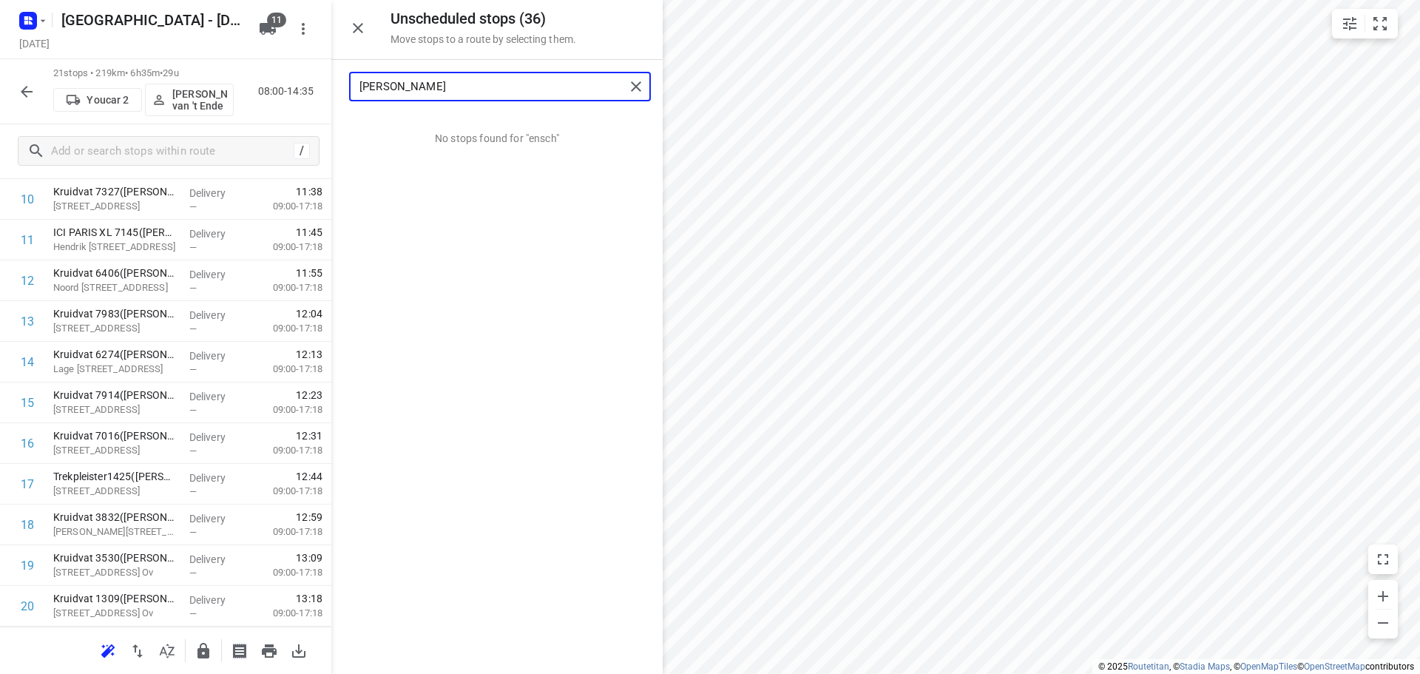
click at [416, 81] on input "ensch" at bounding box center [493, 86] width 266 height 23
drag, startPoint x: 456, startPoint y: 146, endPoint x: 155, endPoint y: 583, distance: 530.3
click at [414, 88] on input "boek" at bounding box center [493, 86] width 266 height 23
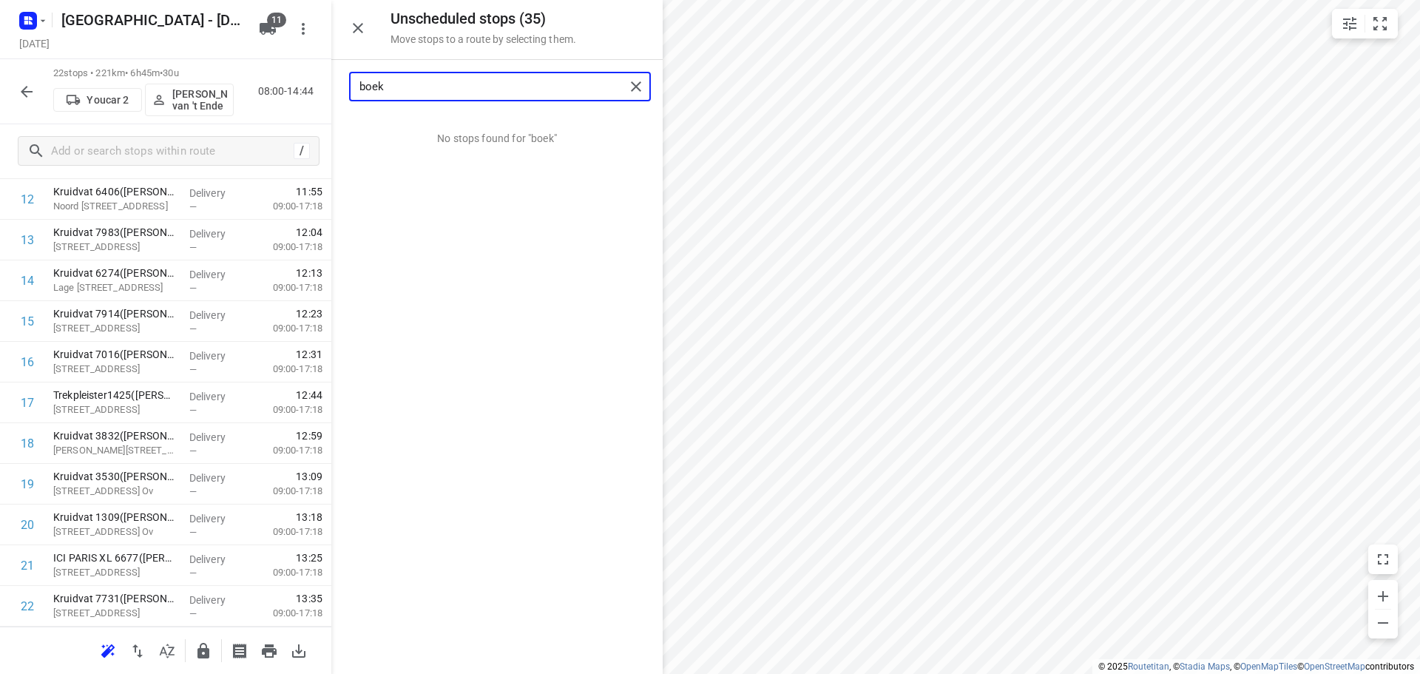
click at [414, 88] on input "boek" at bounding box center [493, 86] width 266 height 23
click at [445, 83] on input "boek" at bounding box center [493, 86] width 266 height 23
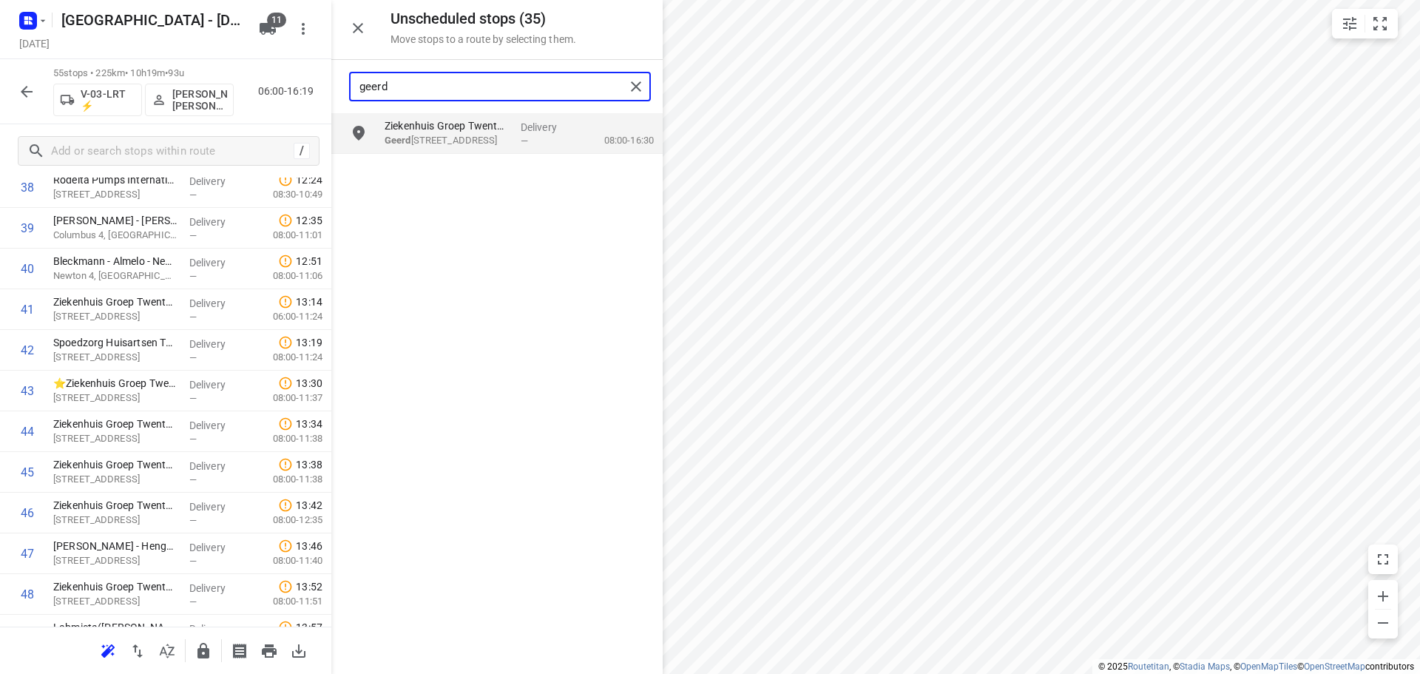
scroll to position [1746, 0]
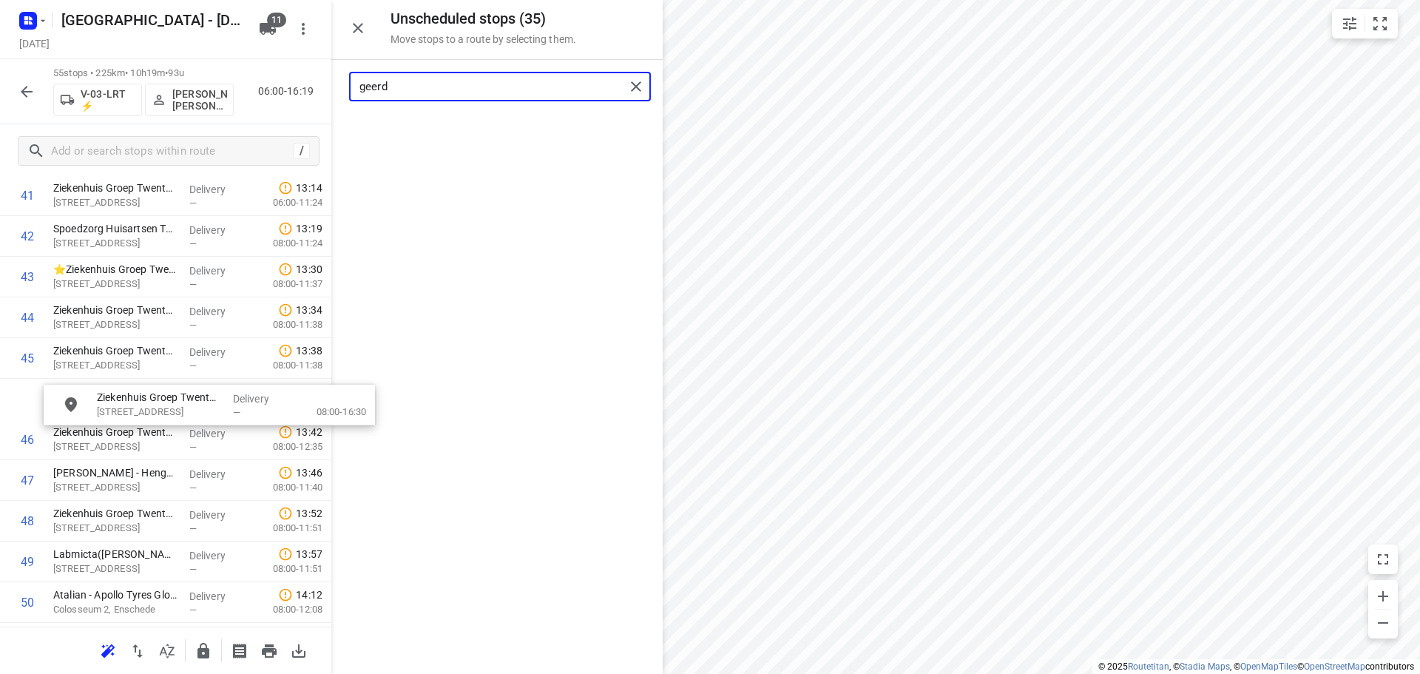
drag, startPoint x: 418, startPoint y: 136, endPoint x: 112, endPoint y: 415, distance: 413.7
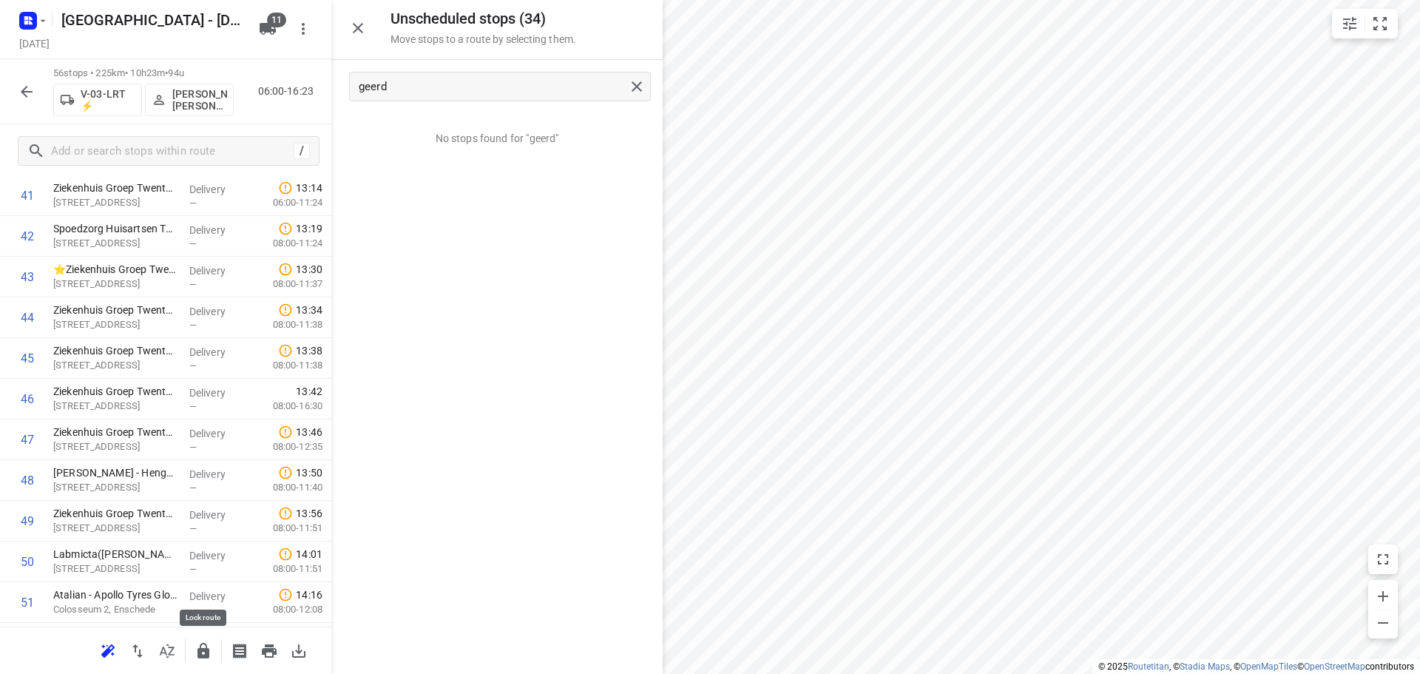
click at [203, 644] on icon "button" at bounding box center [204, 651] width 18 height 18
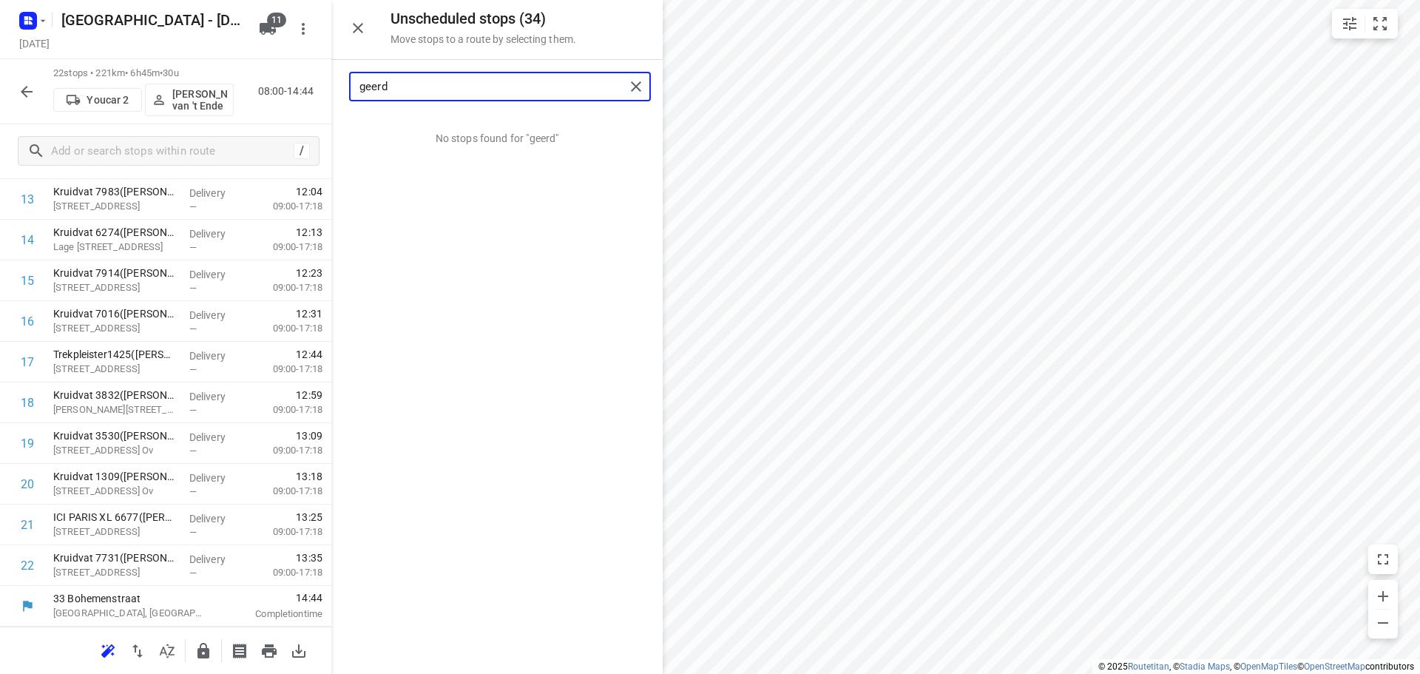
click at [511, 83] on input "geerd" at bounding box center [493, 86] width 266 height 23
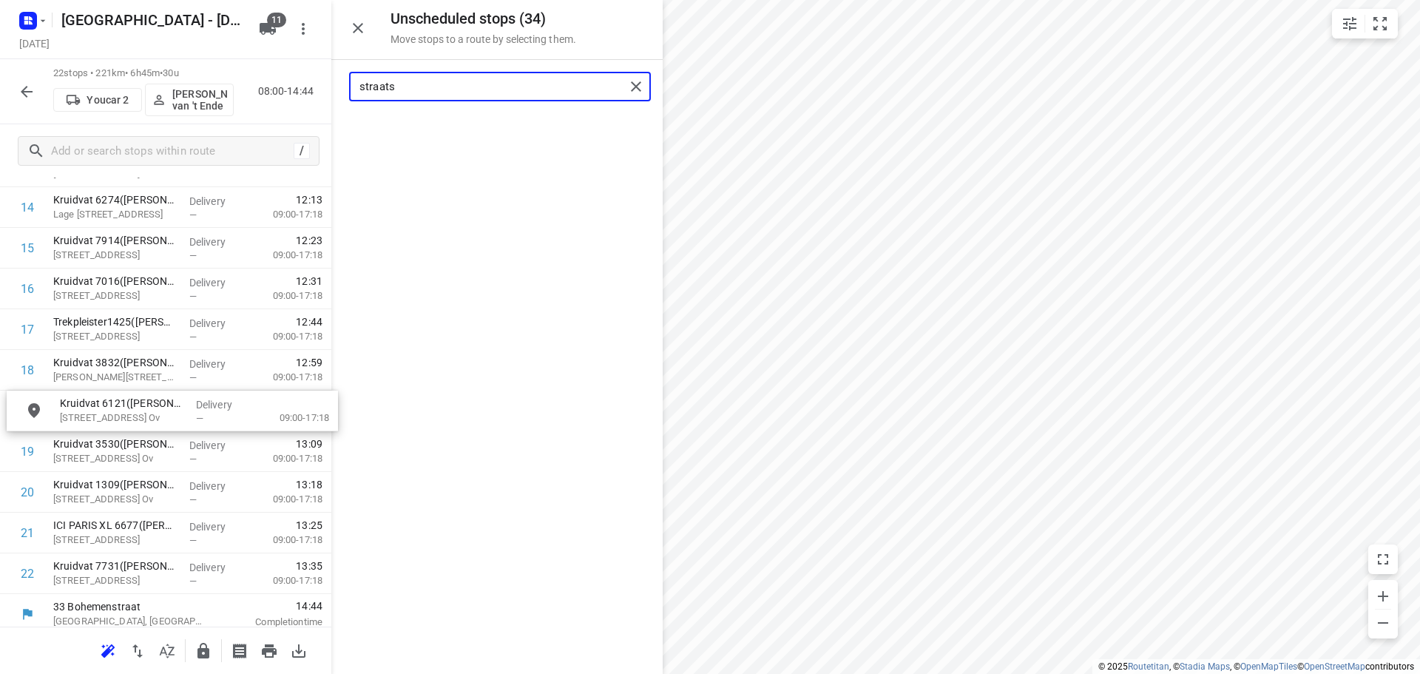
drag, startPoint x: 489, startPoint y: 129, endPoint x: 160, endPoint y: 414, distance: 435.8
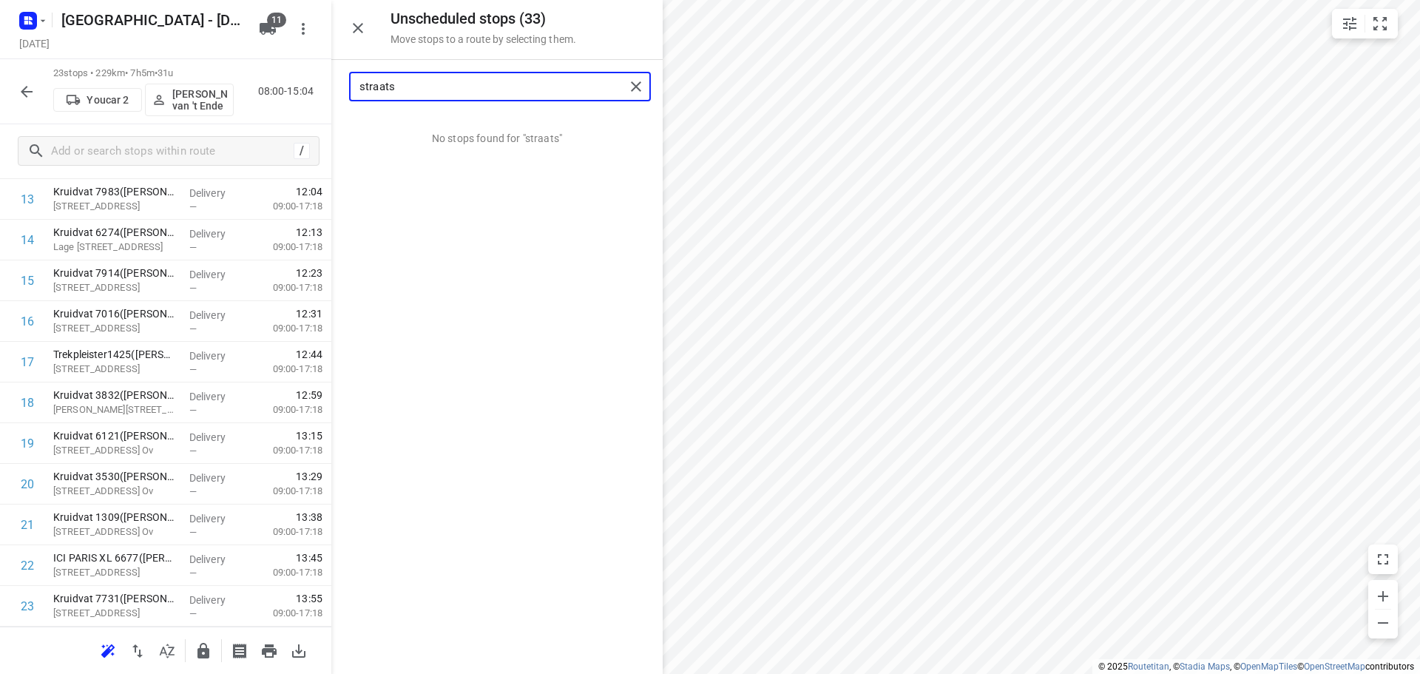
click at [398, 86] on input "straats" at bounding box center [493, 86] width 266 height 23
drag, startPoint x: 408, startPoint y: 129, endPoint x: 88, endPoint y: 383, distance: 408.5
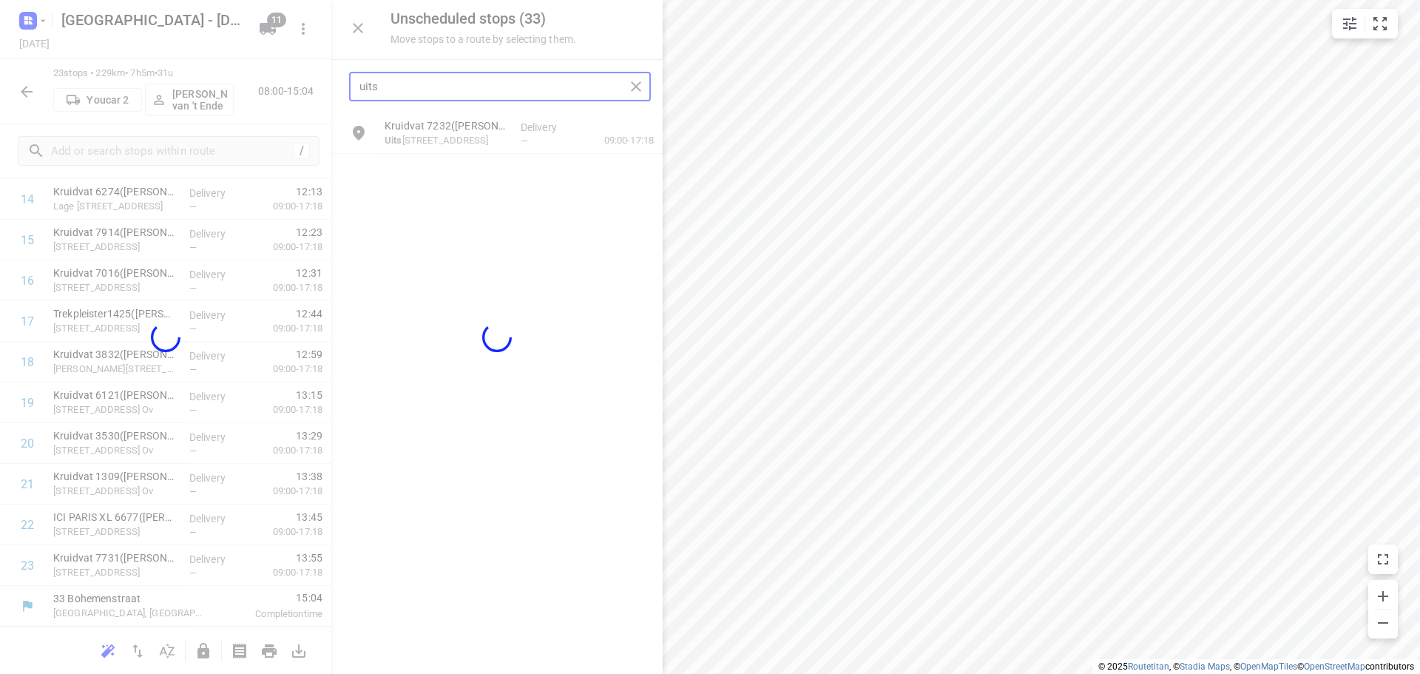
scroll to position [644, 0]
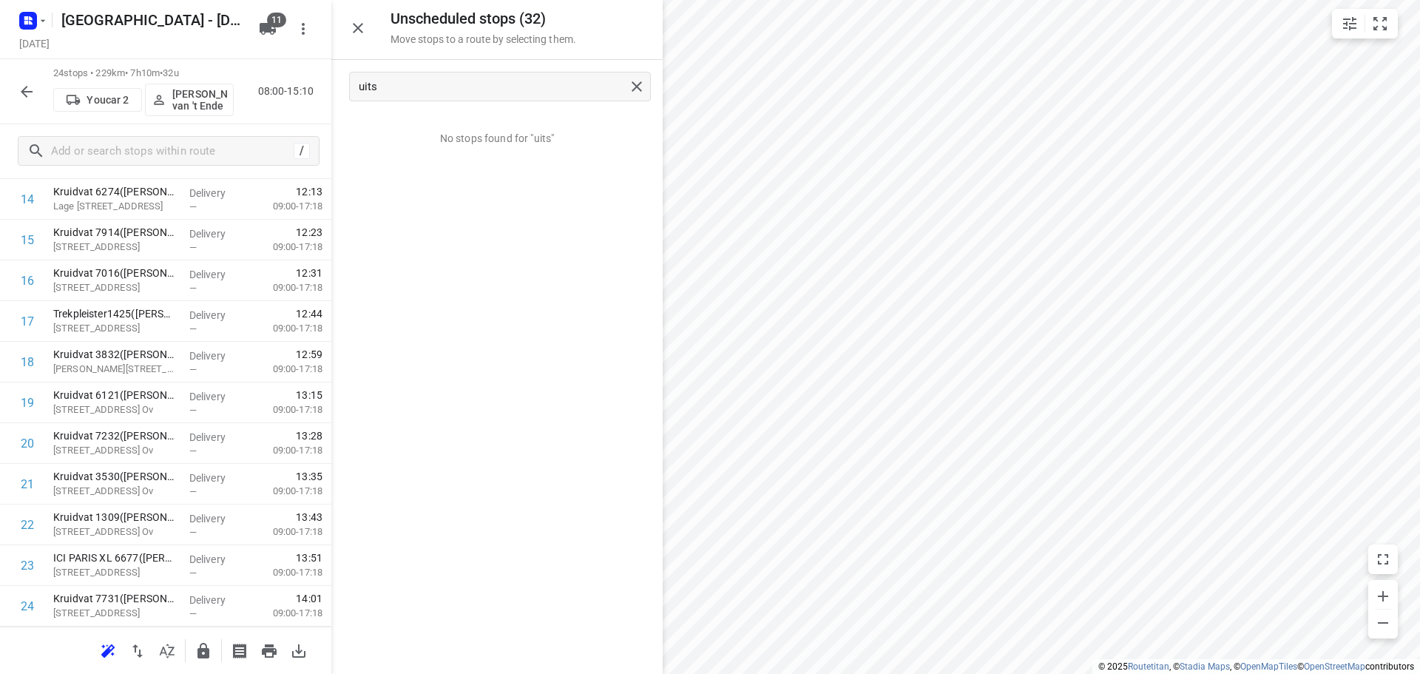
click at [445, 68] on div "uits" at bounding box center [496, 86] width 331 height 53
click at [439, 97] on input "uits" at bounding box center [493, 86] width 266 height 23
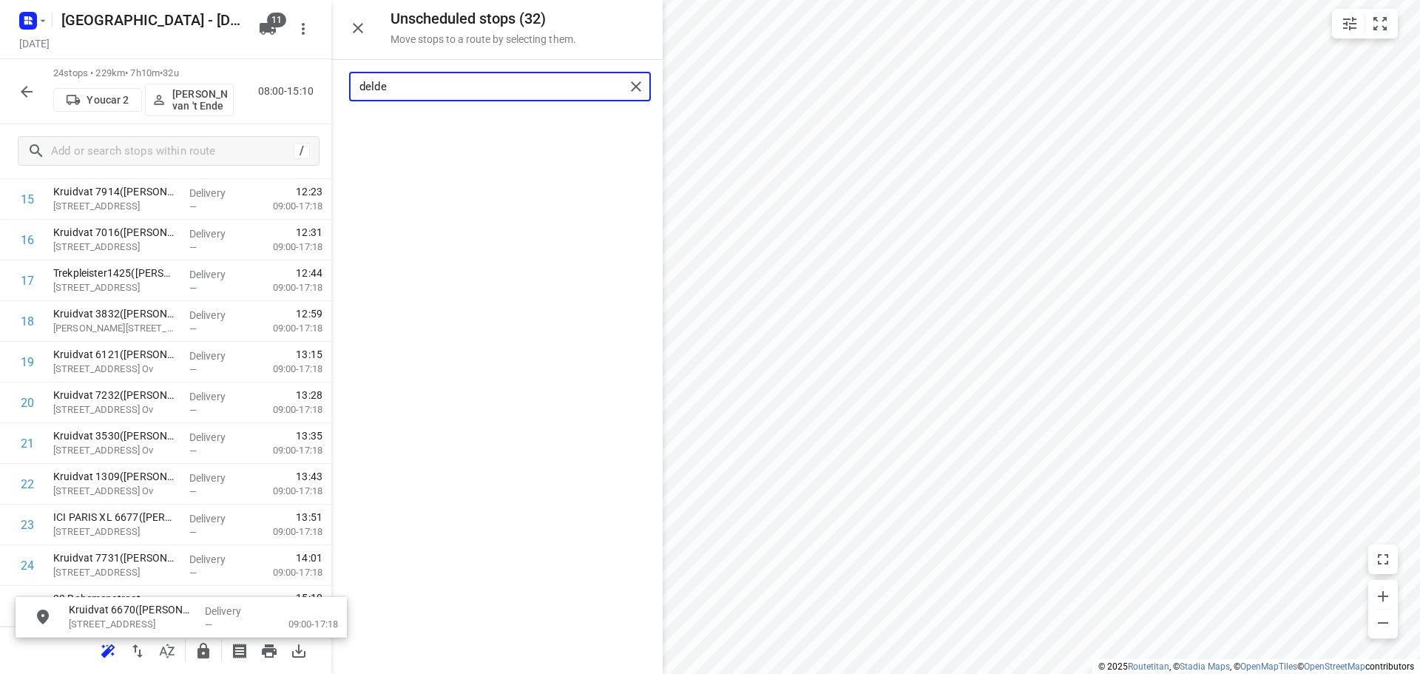
scroll to position [684, 0]
drag, startPoint x: 443, startPoint y: 136, endPoint x: 132, endPoint y: 611, distance: 567.6
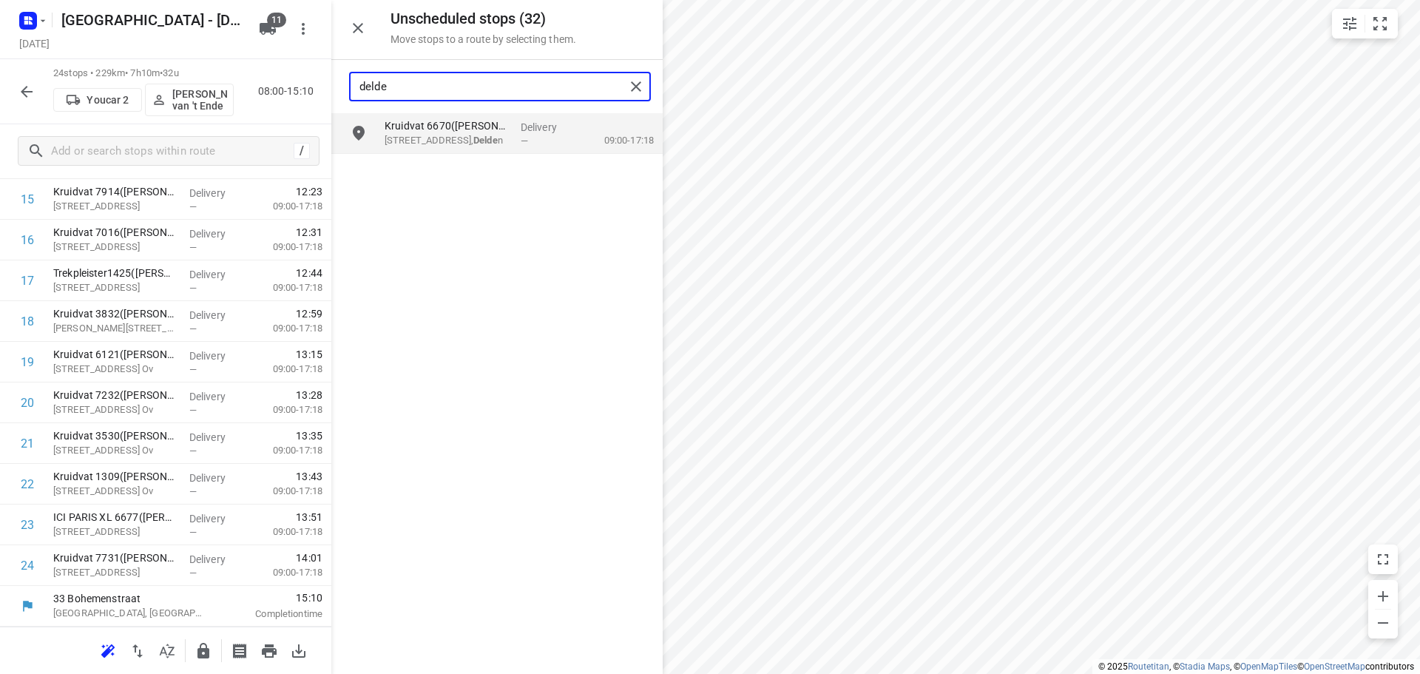
click at [526, 96] on input "delde" at bounding box center [493, 86] width 266 height 23
type input "borne"
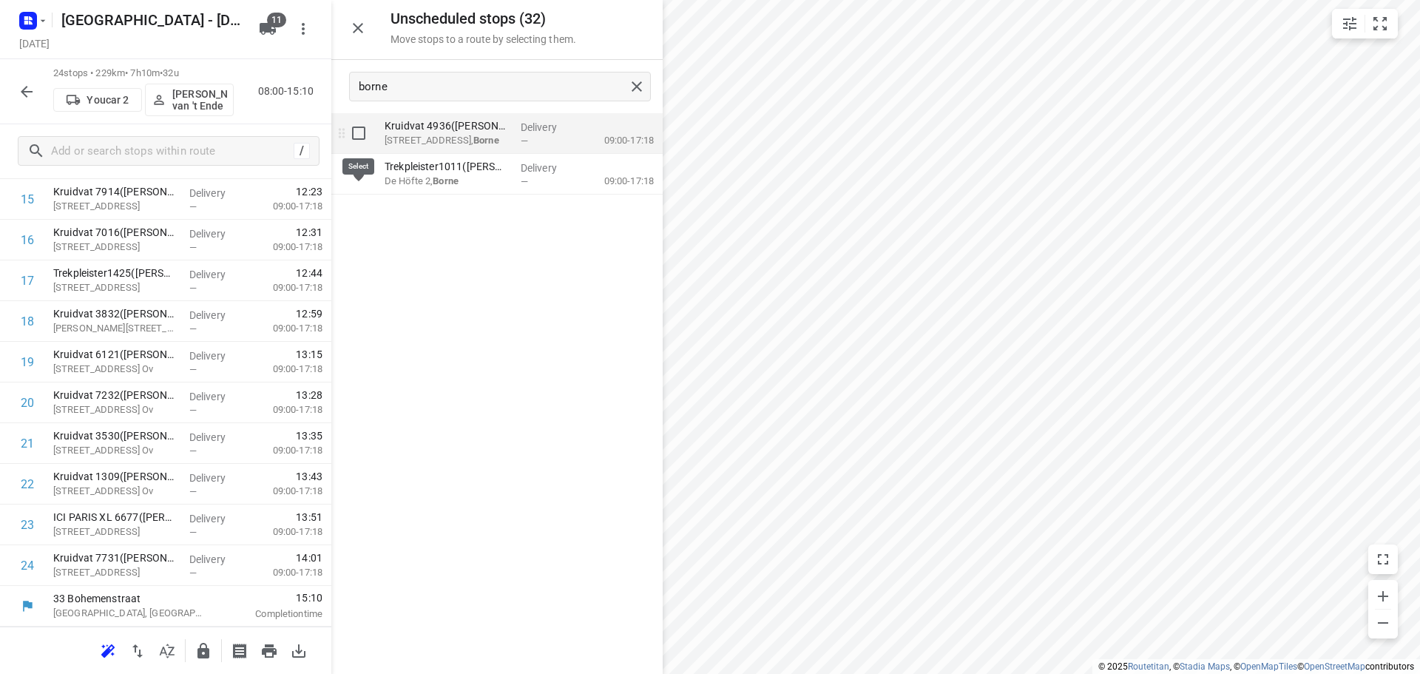
click at [355, 132] on input "grid" at bounding box center [359, 133] width 30 height 30
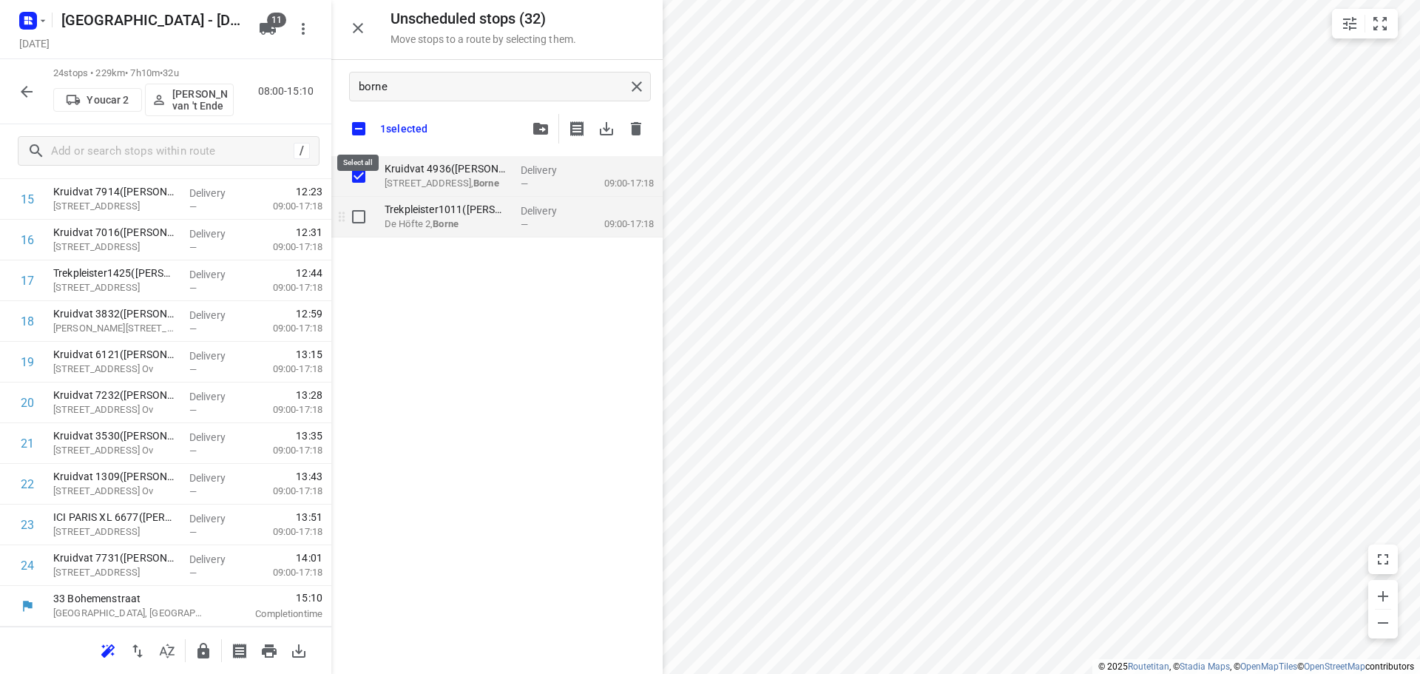
checkbox input "true"
click at [359, 212] on input "grid" at bounding box center [359, 217] width 30 height 30
checkbox input "true"
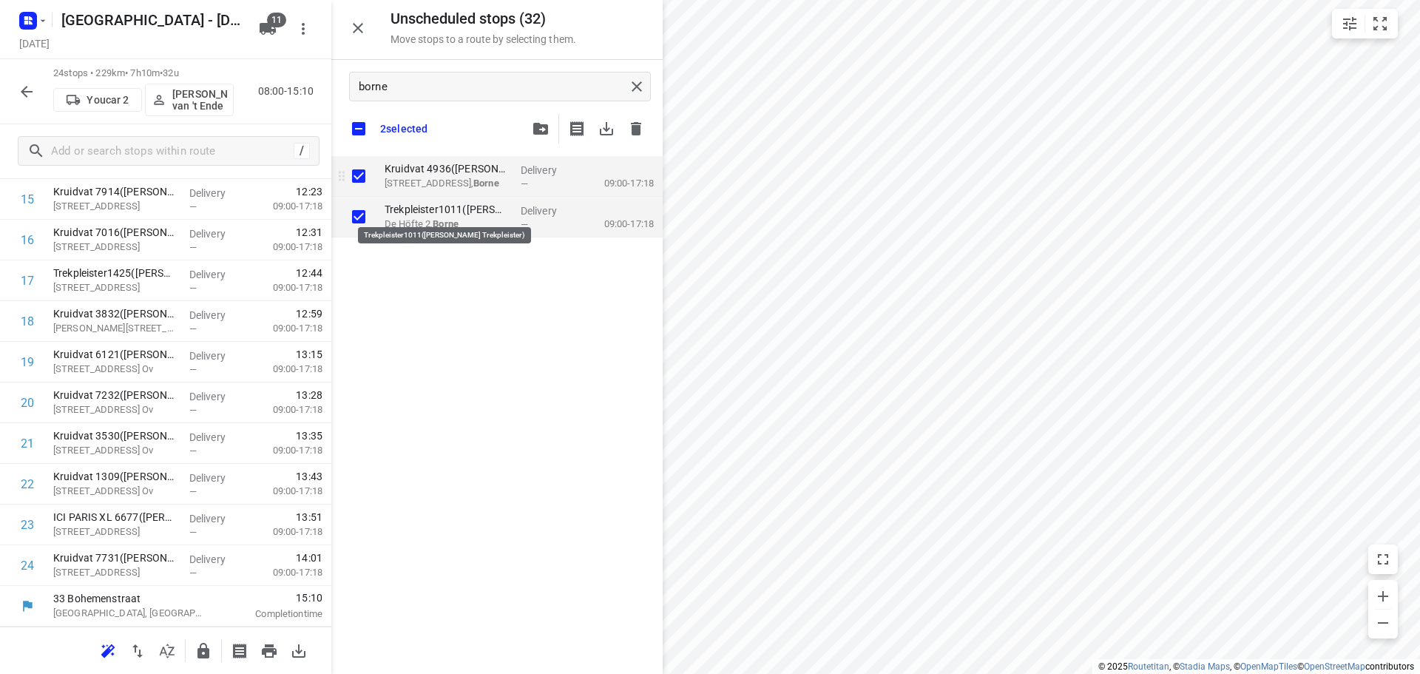
checkbox input "true"
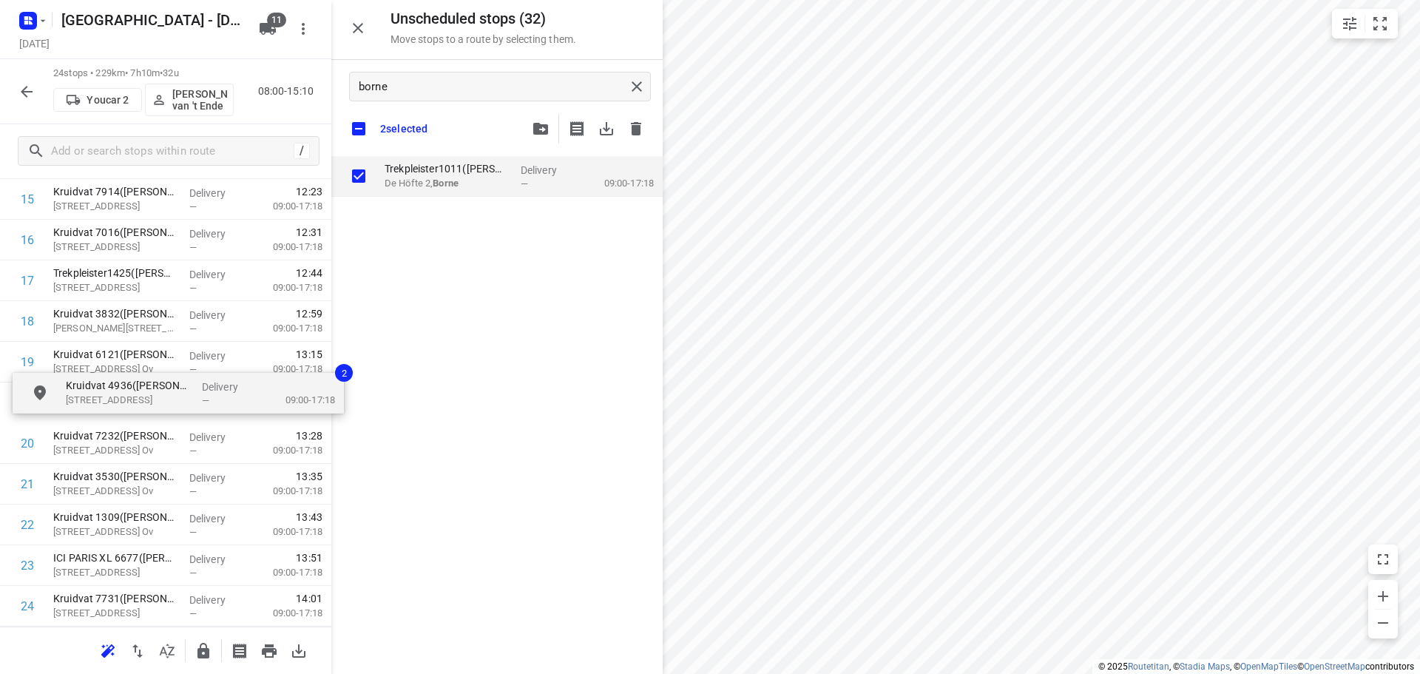
drag, startPoint x: 476, startPoint y: 190, endPoint x: 152, endPoint y: 402, distance: 387.0
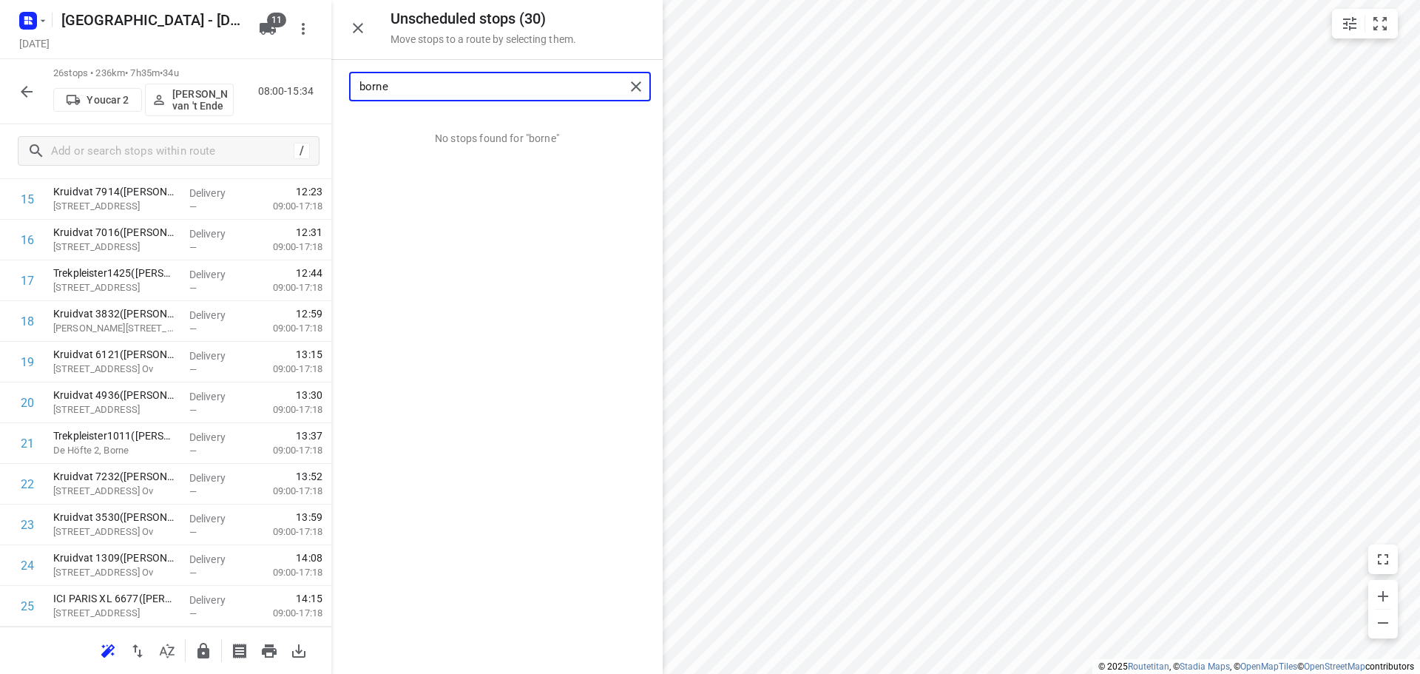
click at [490, 91] on input "borne" at bounding box center [493, 86] width 266 height 23
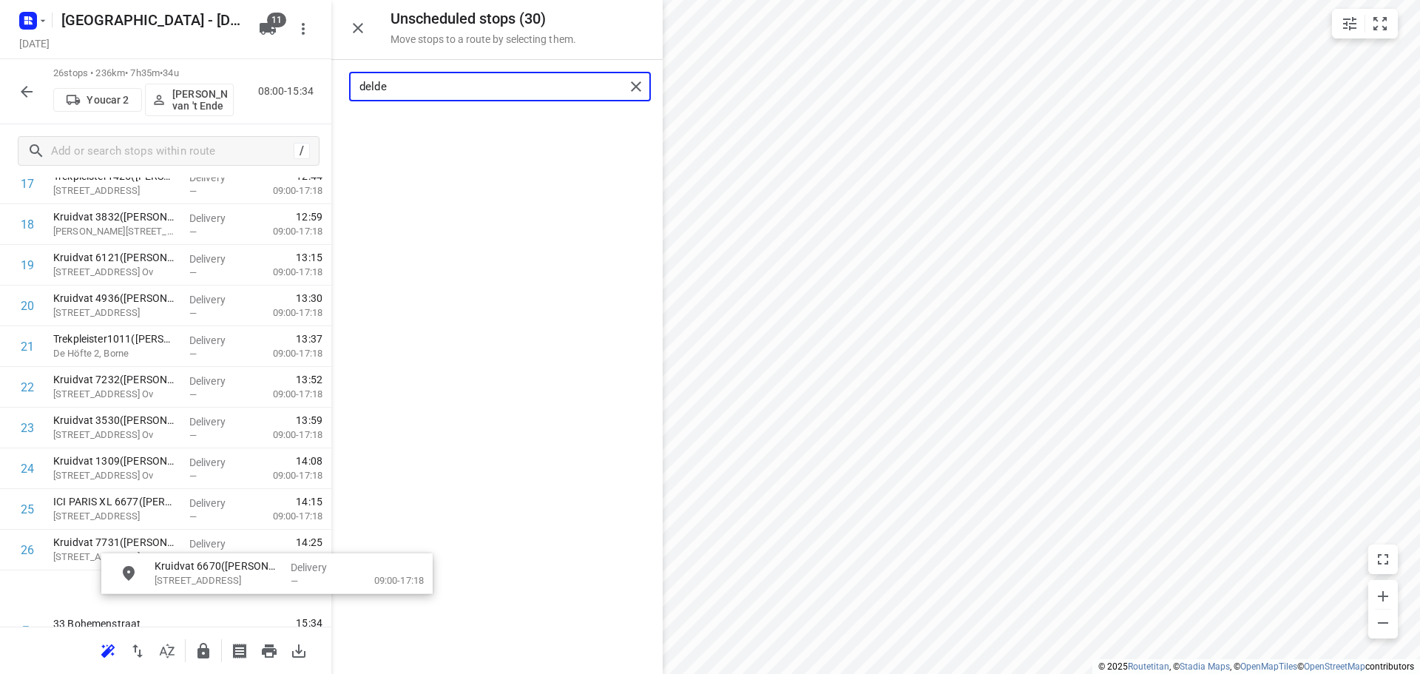
scroll to position [817, 11]
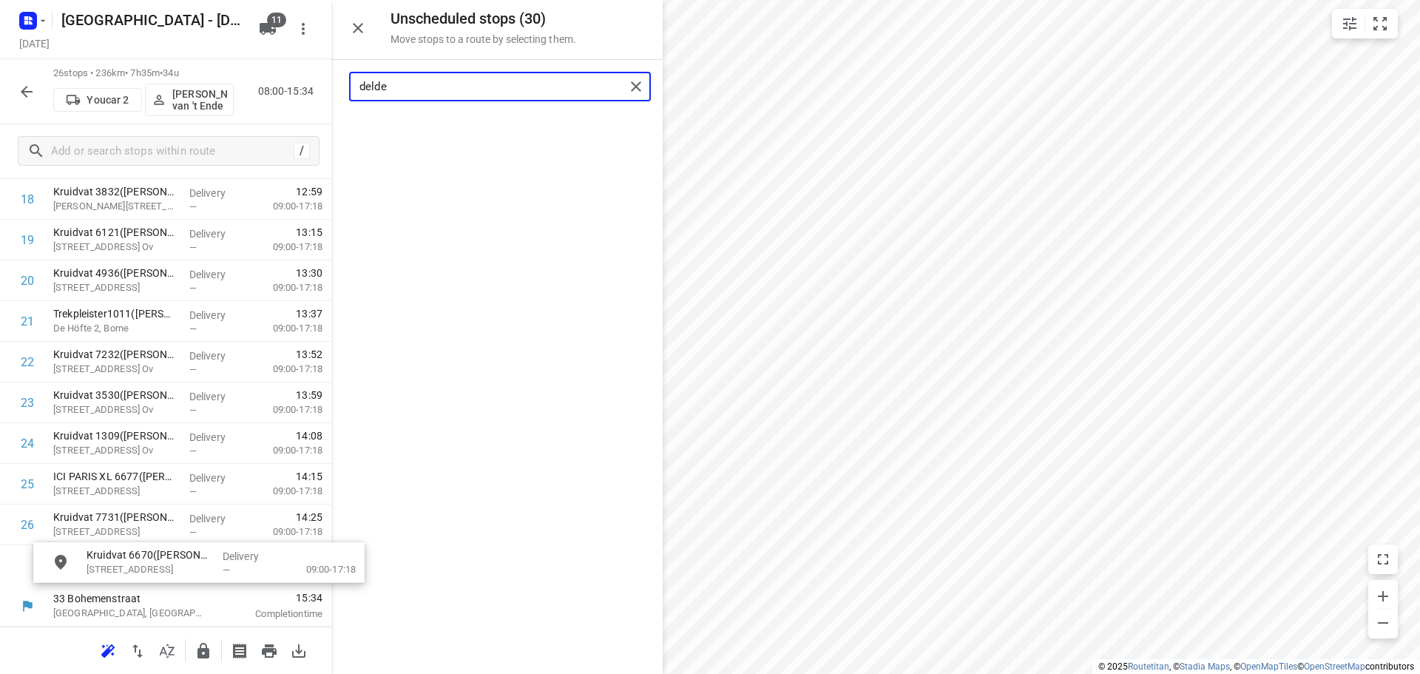
drag, startPoint x: 480, startPoint y: 132, endPoint x: 178, endPoint y: 571, distance: 532.9
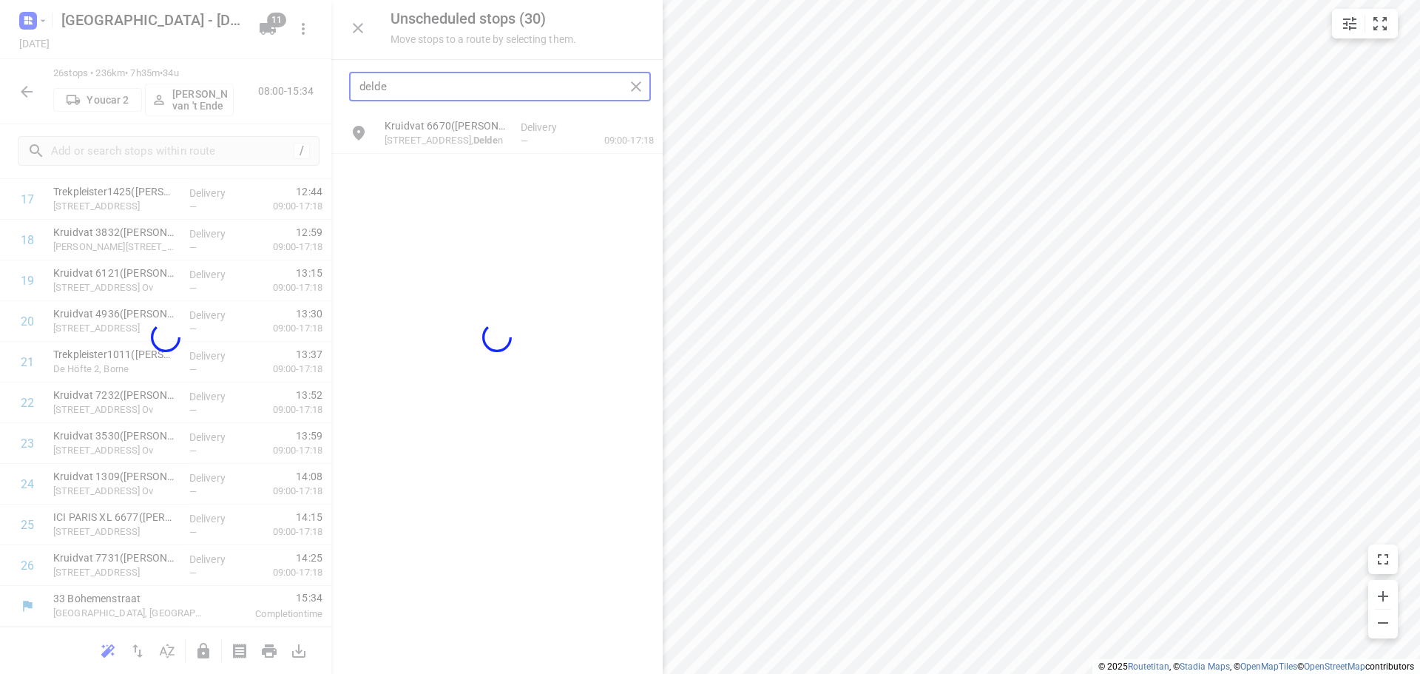
scroll to position [766, 0]
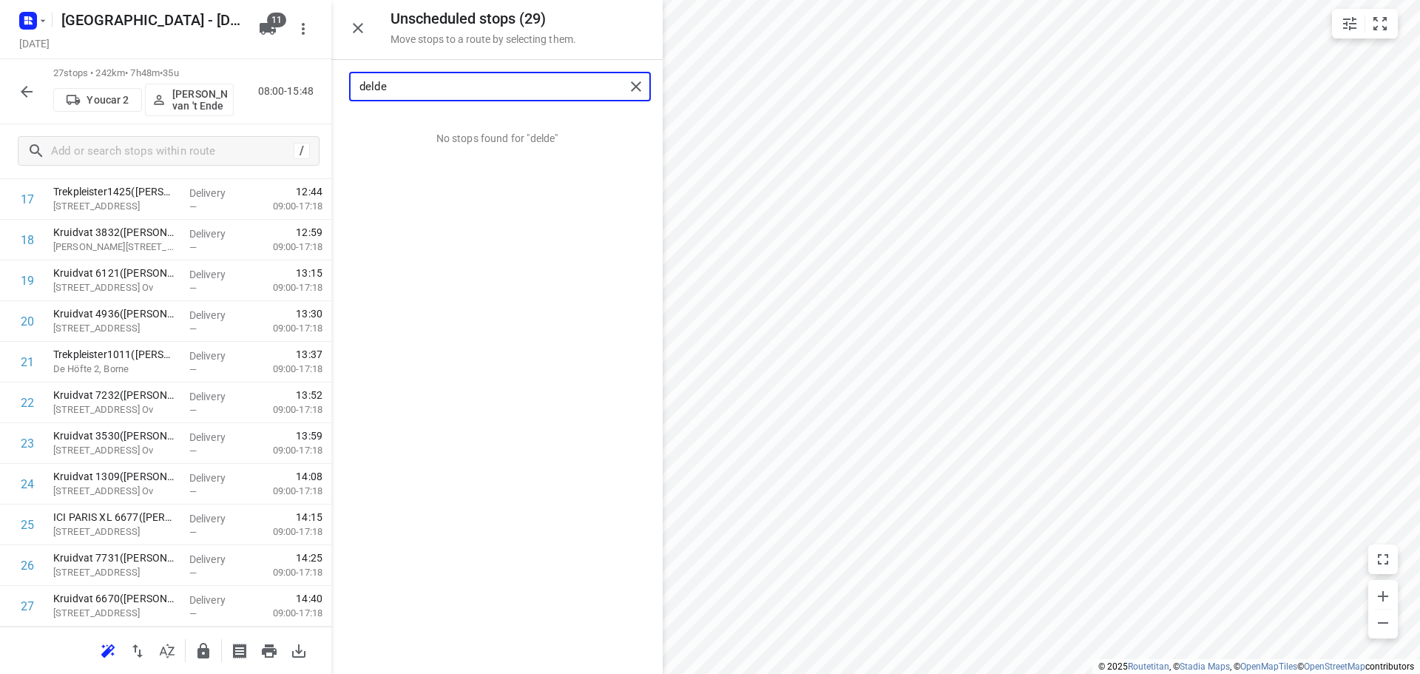
type input "delde"
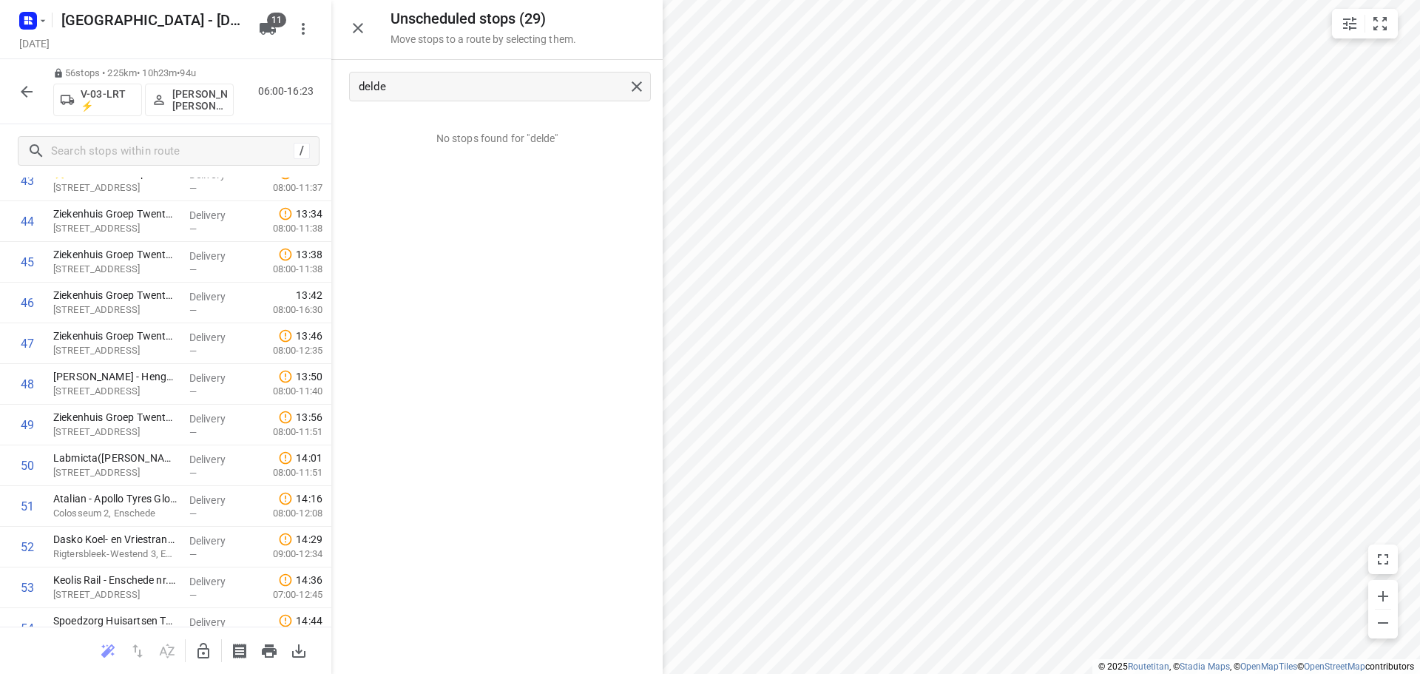
scroll to position [1986, 0]
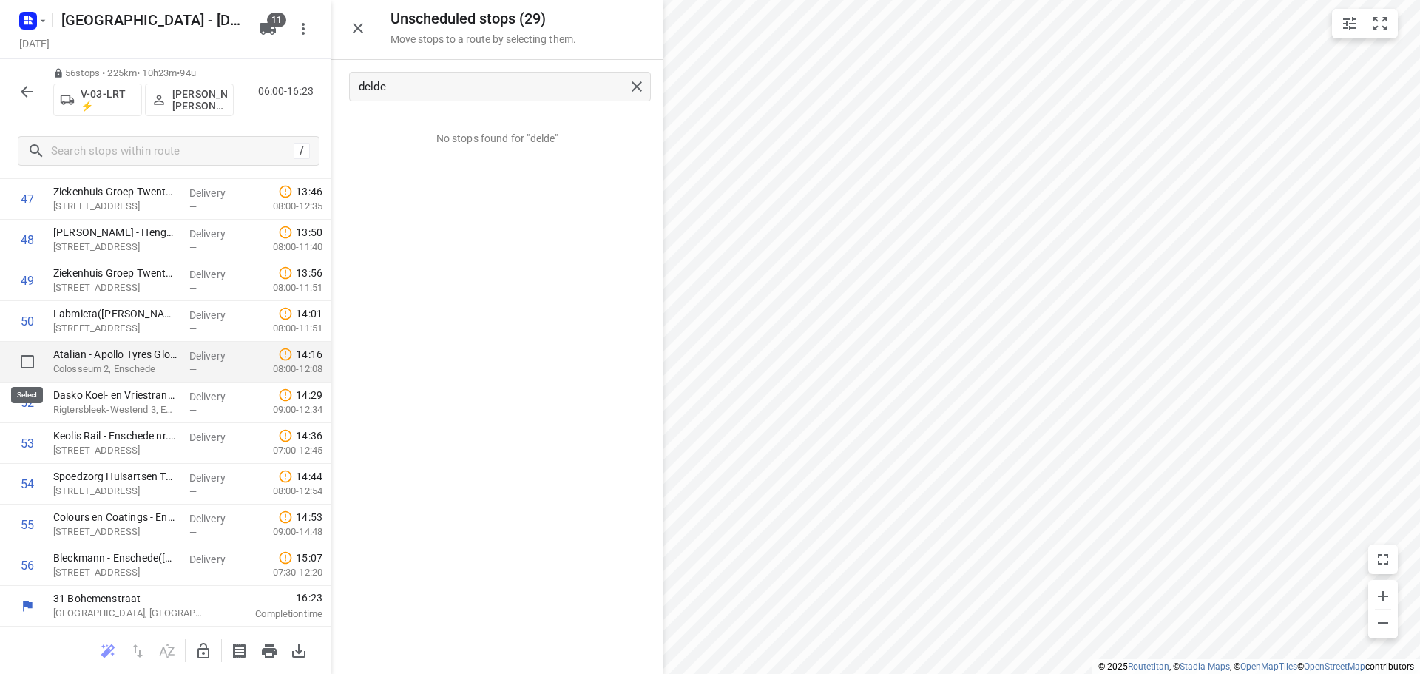
click at [23, 360] on input "checkbox" at bounding box center [28, 362] width 30 height 30
checkbox input "true"
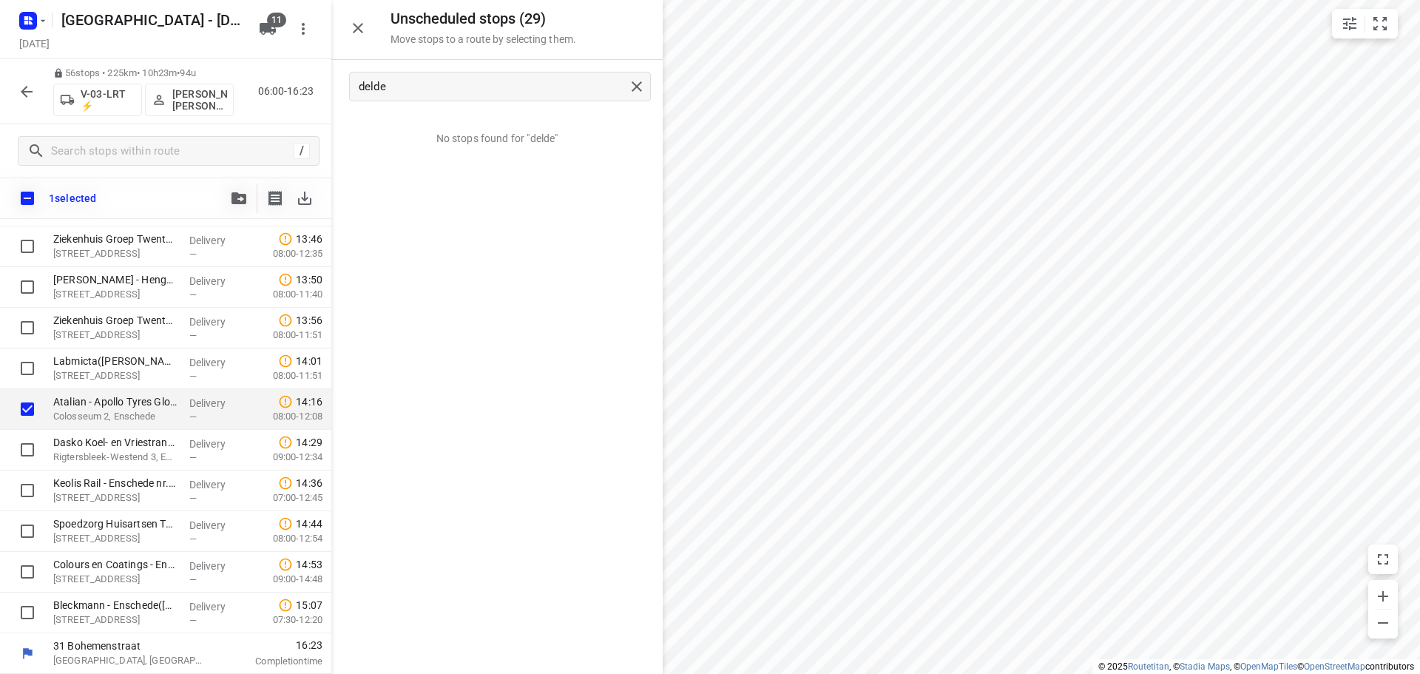
scroll to position [1980, 0]
click at [28, 452] on input "checkbox" at bounding box center [28, 450] width 30 height 30
checkbox input "true"
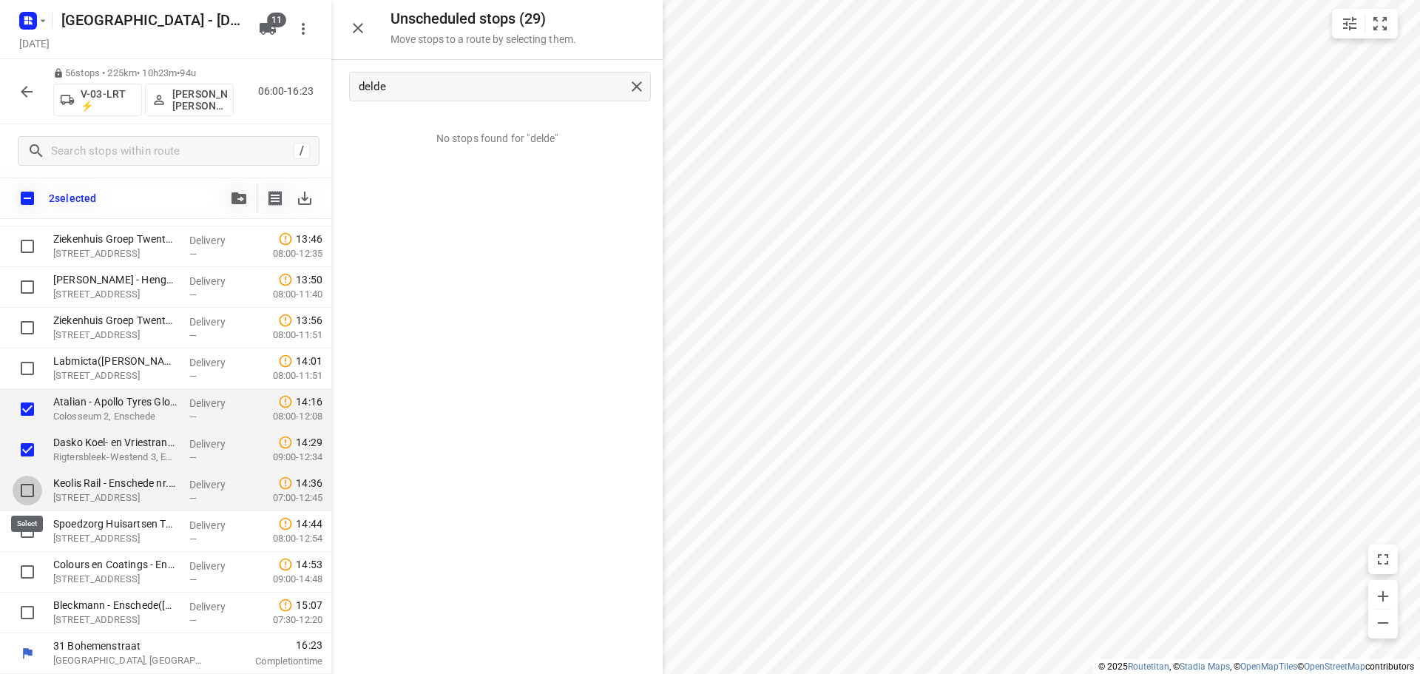
click at [27, 482] on input "checkbox" at bounding box center [28, 491] width 30 height 30
checkbox input "true"
click at [27, 526] on input "checkbox" at bounding box center [28, 531] width 30 height 30
checkbox input "true"
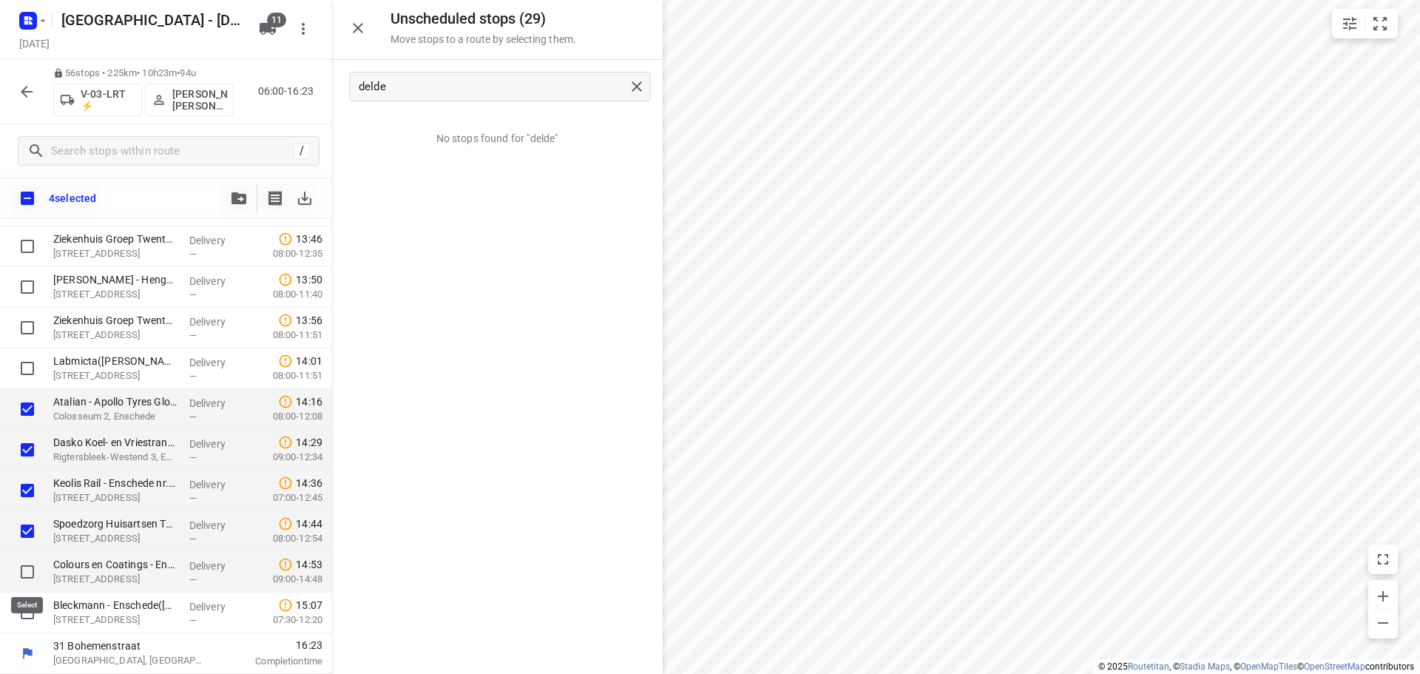
click at [29, 568] on input "checkbox" at bounding box center [28, 572] width 30 height 30
checkbox input "true"
click at [20, 614] on input "checkbox" at bounding box center [28, 613] width 30 height 30
checkbox input "true"
click at [232, 199] on icon "button" at bounding box center [239, 198] width 15 height 12
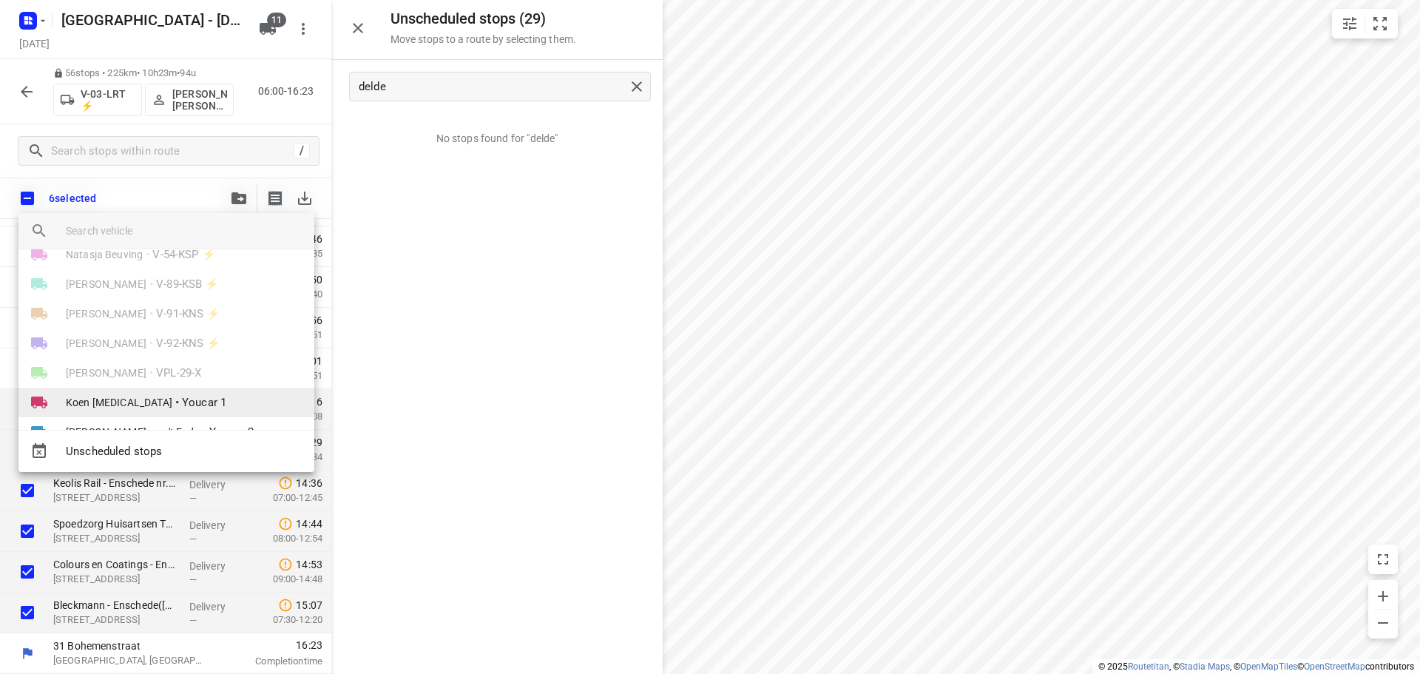
scroll to position [175, 0]
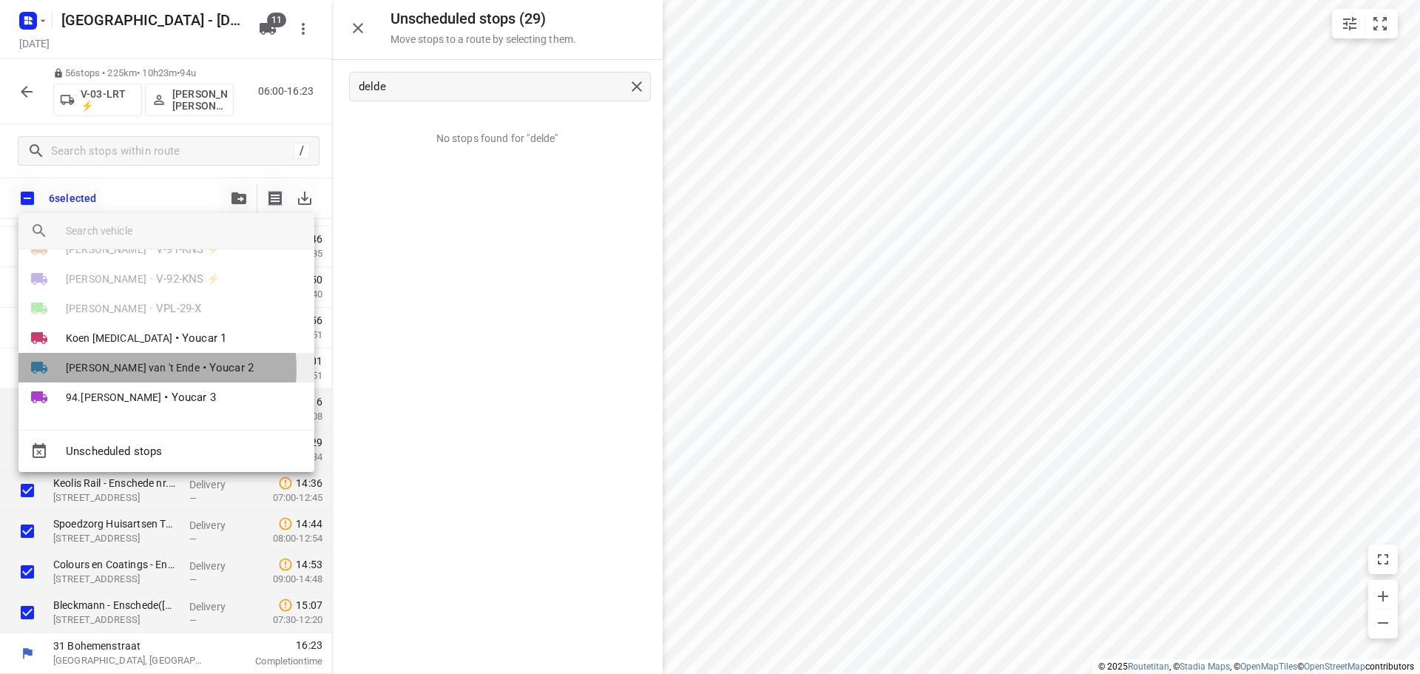
click at [157, 369] on span "[PERSON_NAME] van 't Ende" at bounding box center [133, 367] width 134 height 15
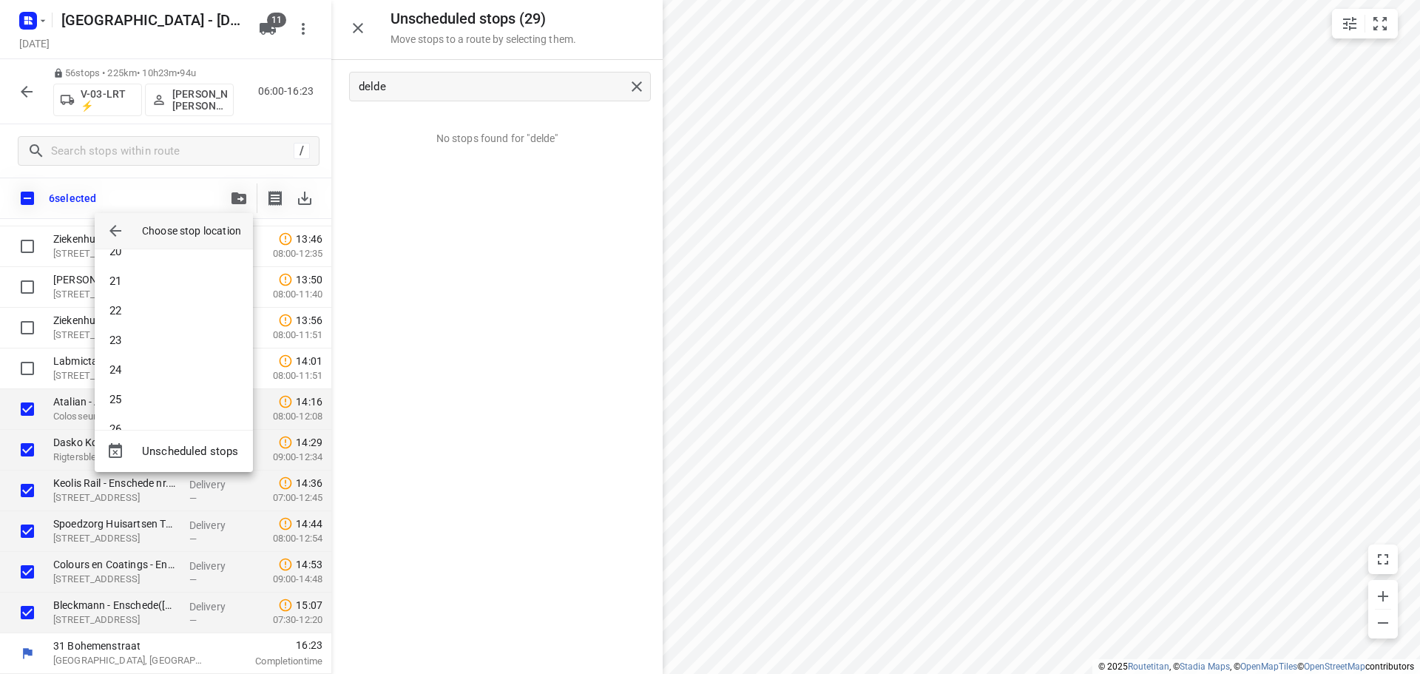
scroll to position [636, 0]
click at [158, 397] on li "27" at bounding box center [174, 403] width 158 height 30
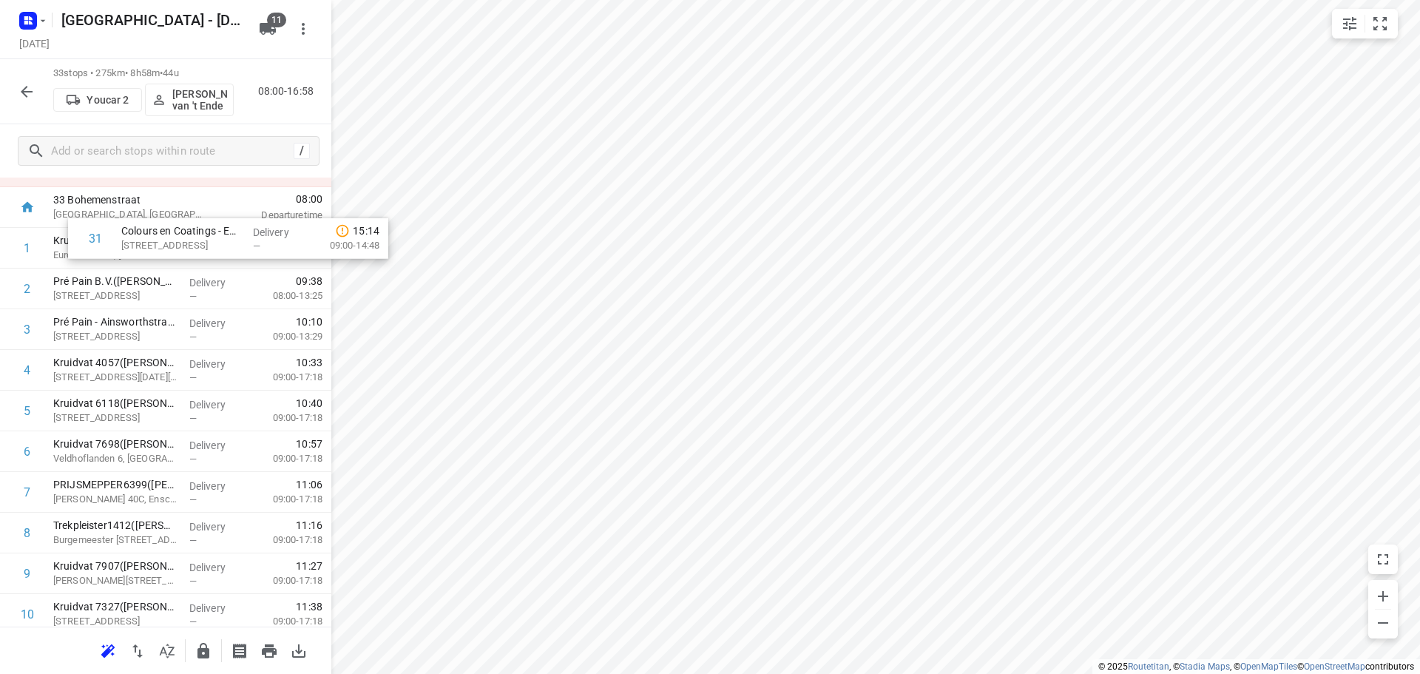
scroll to position [0, 0]
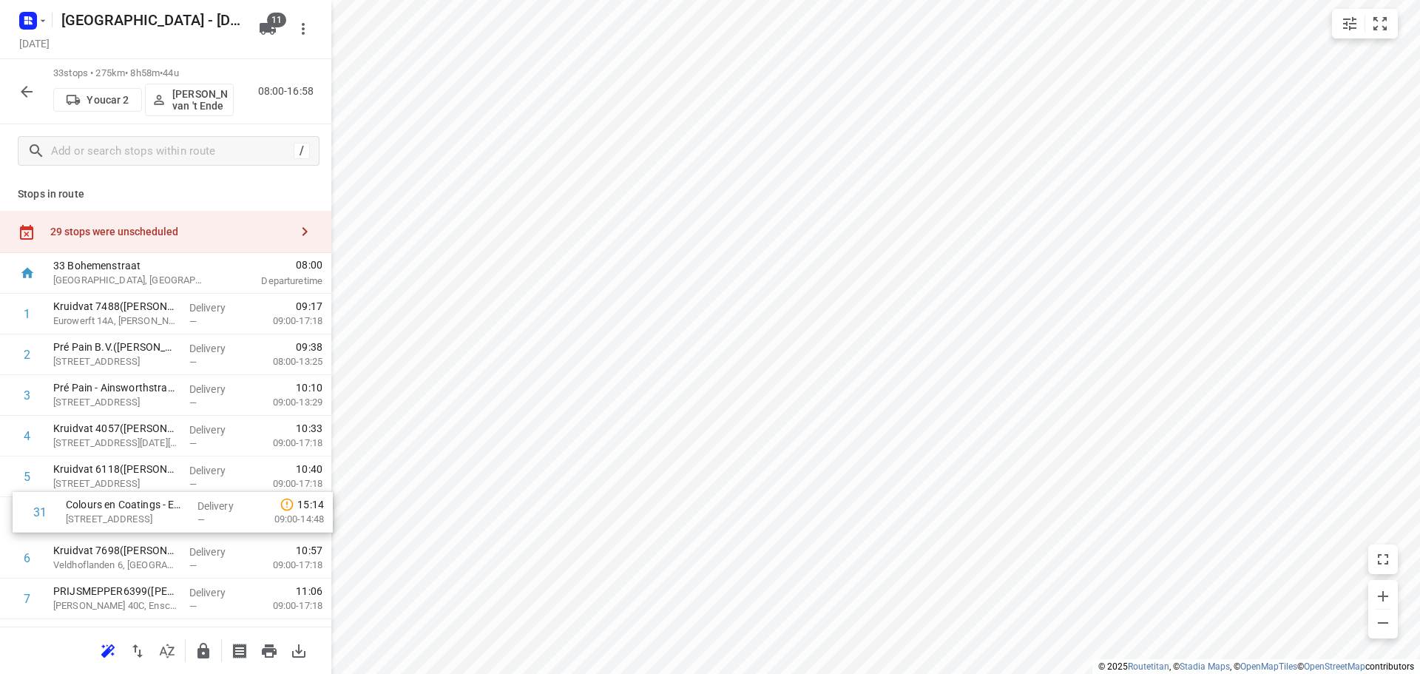
drag, startPoint x: 84, startPoint y: 488, endPoint x: 101, endPoint y: 516, distance: 32.9
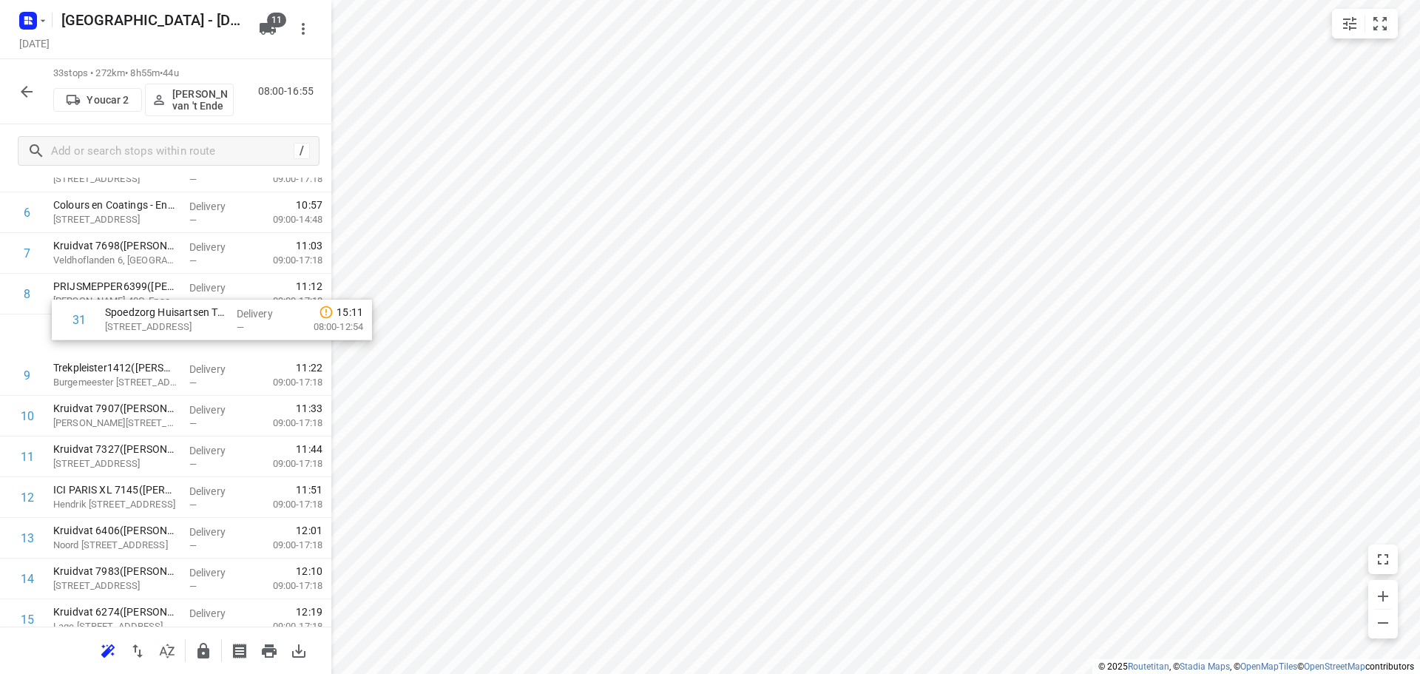
scroll to position [303, 0]
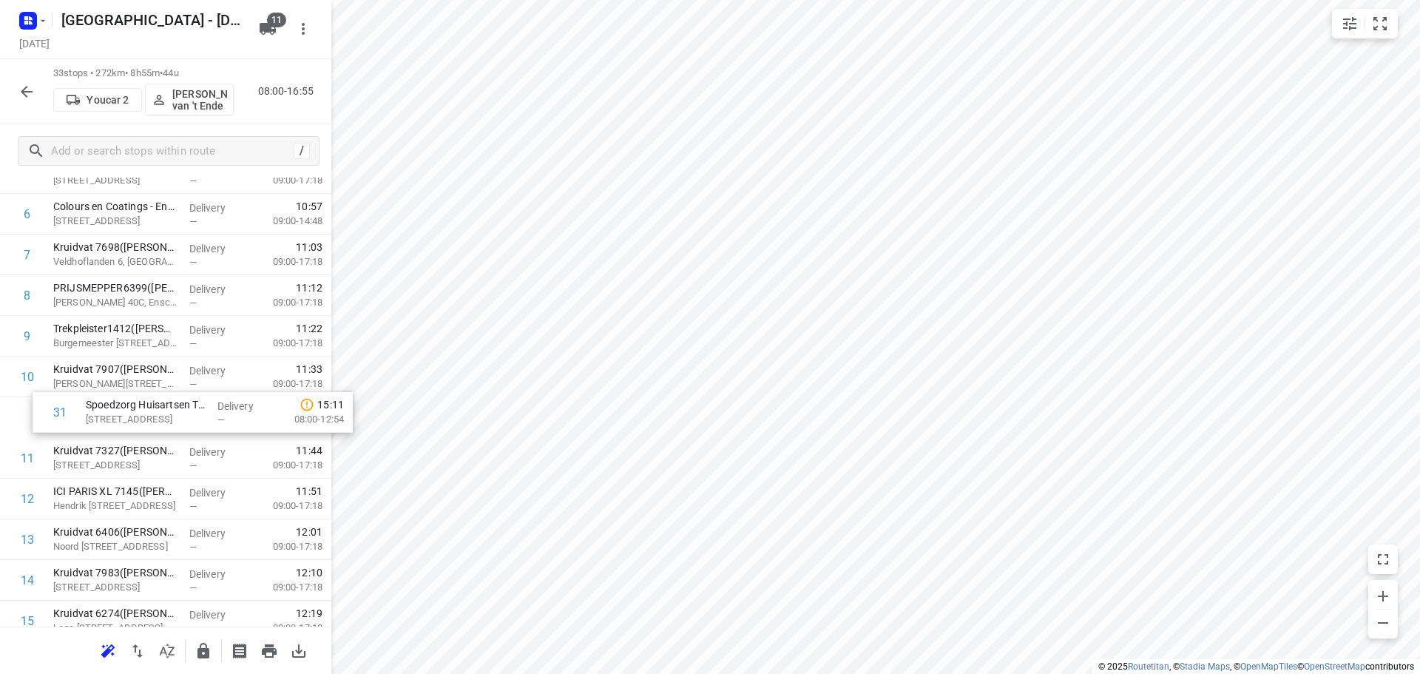
drag, startPoint x: 90, startPoint y: 494, endPoint x: 126, endPoint y: 423, distance: 79.7
click at [126, 423] on div "1 Kruidvat 7488(A.S. Watson - Actie Kruidvat) Eurowerft 14A, Denekamp Delivery …" at bounding box center [165, 661] width 331 height 1343
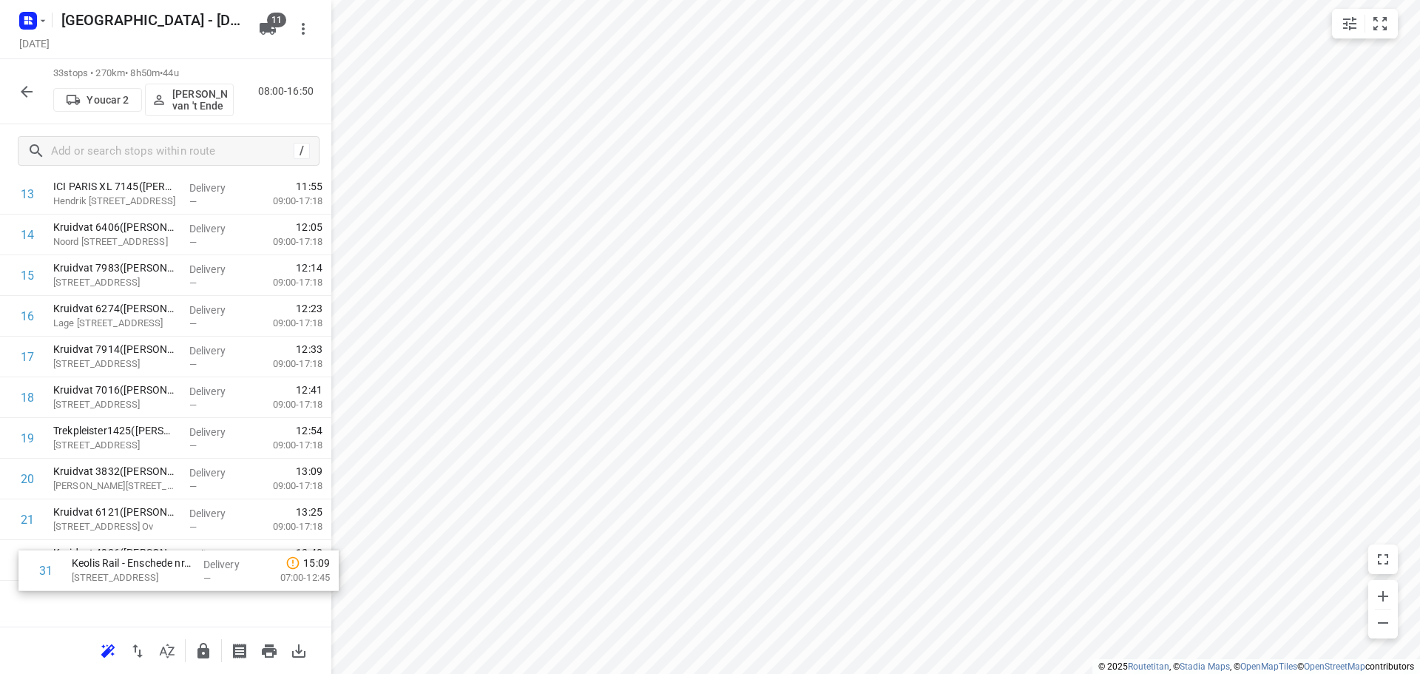
scroll to position [634, 0]
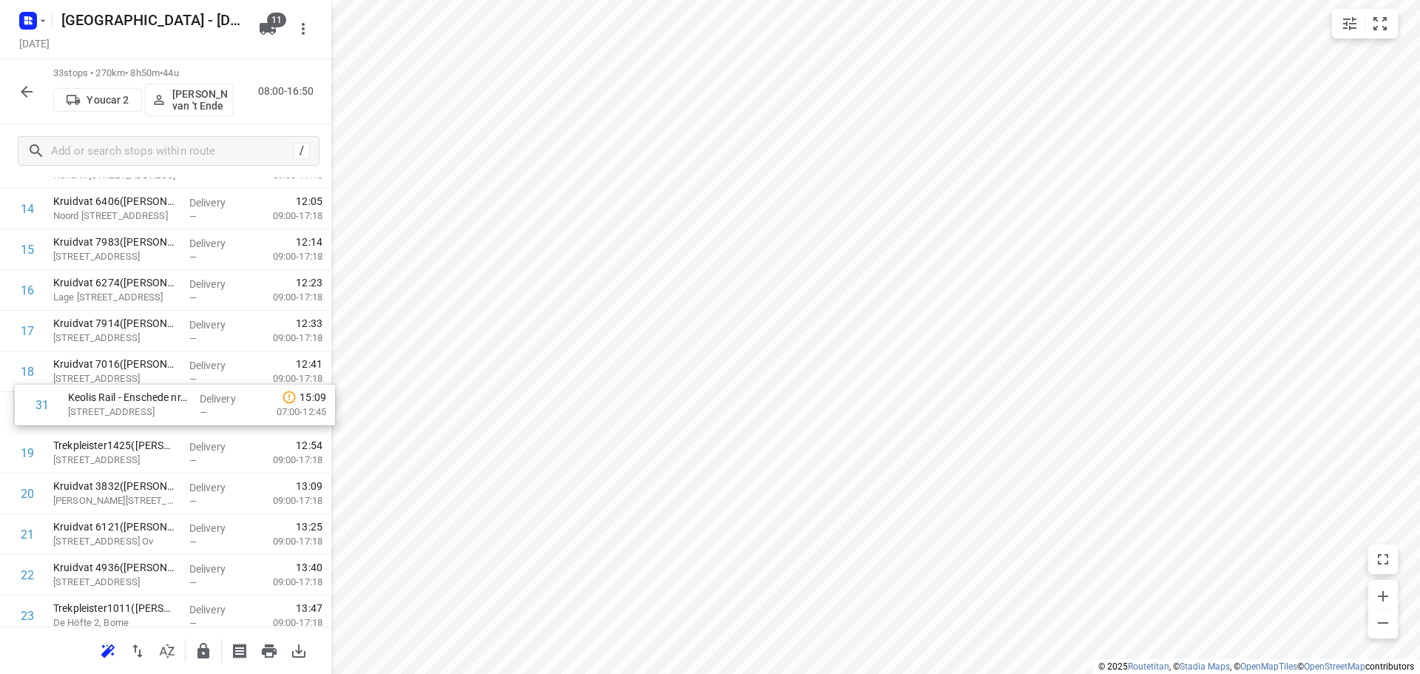
drag, startPoint x: 89, startPoint y: 492, endPoint x: 107, endPoint y: 412, distance: 82.0
click at [107, 412] on div "1 Kruidvat 7488(A.S. Watson - Actie Kruidvat) Eurowerft 14A, Denekamp Delivery …" at bounding box center [165, 331] width 331 height 1343
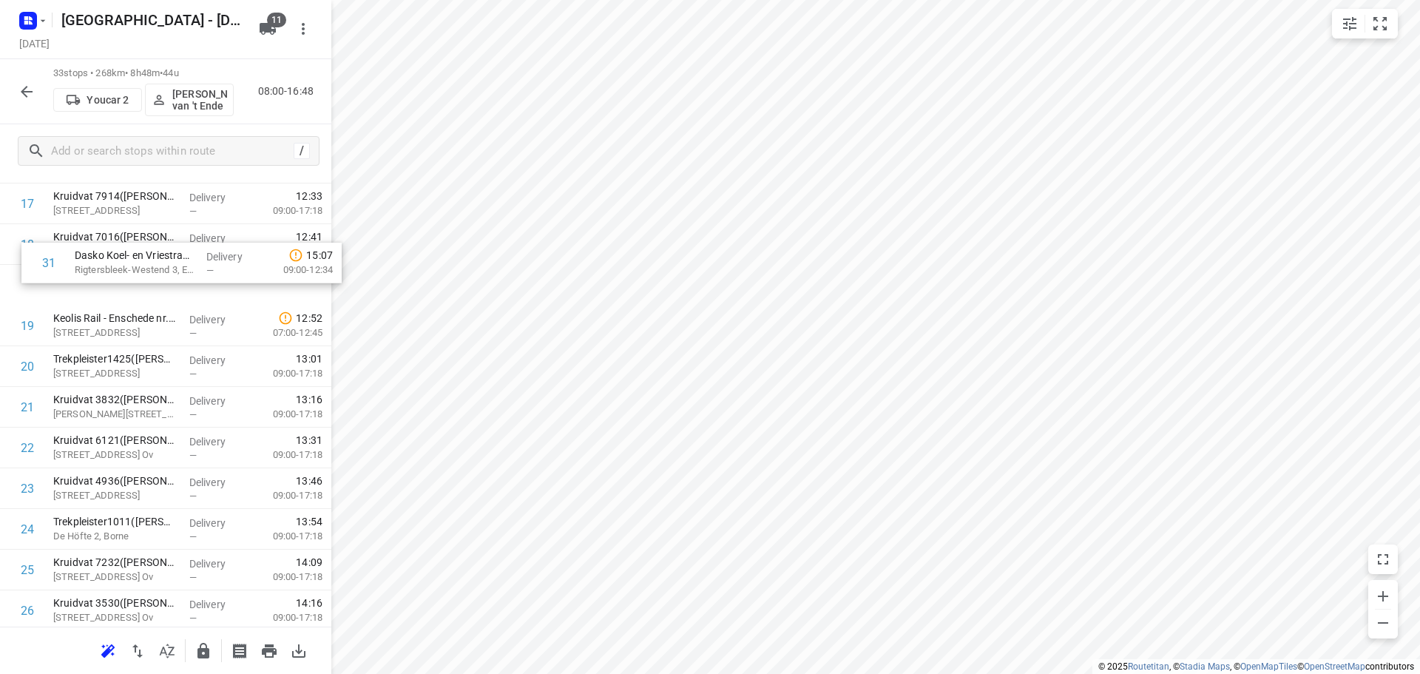
scroll to position [757, 0]
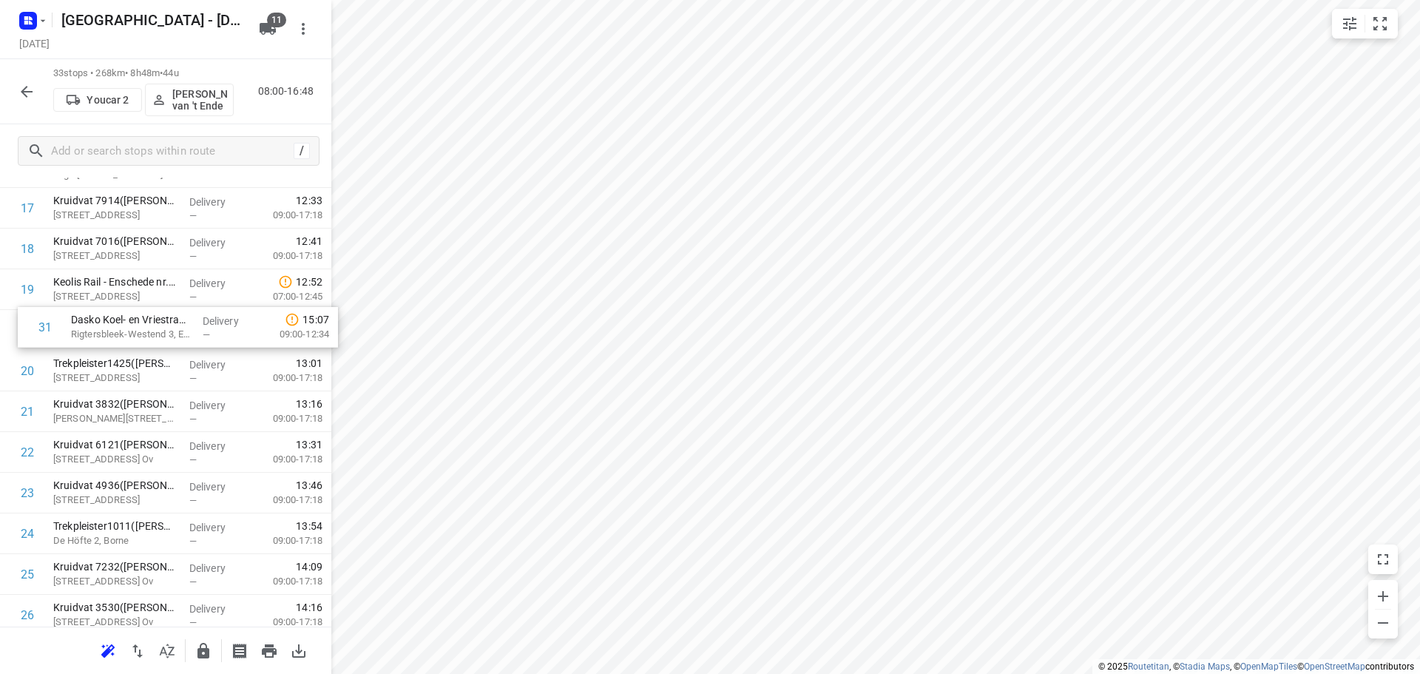
drag, startPoint x: 102, startPoint y: 601, endPoint x: 127, endPoint y: 323, distance: 278.5
click at [127, 323] on div "1 Kruidvat 7488(A.S. Watson - Actie Kruidvat) Eurowerft 14A, Denekamp Delivery …" at bounding box center [165, 208] width 331 height 1343
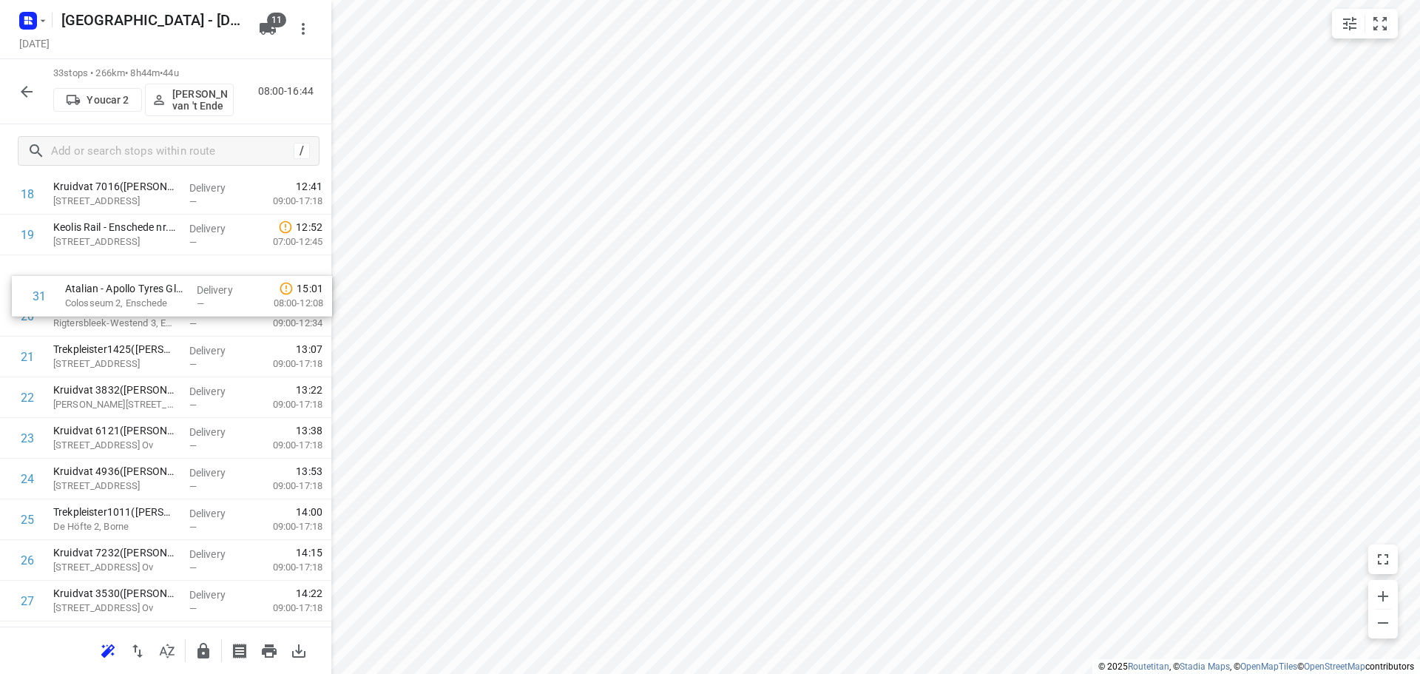
scroll to position [811, 0]
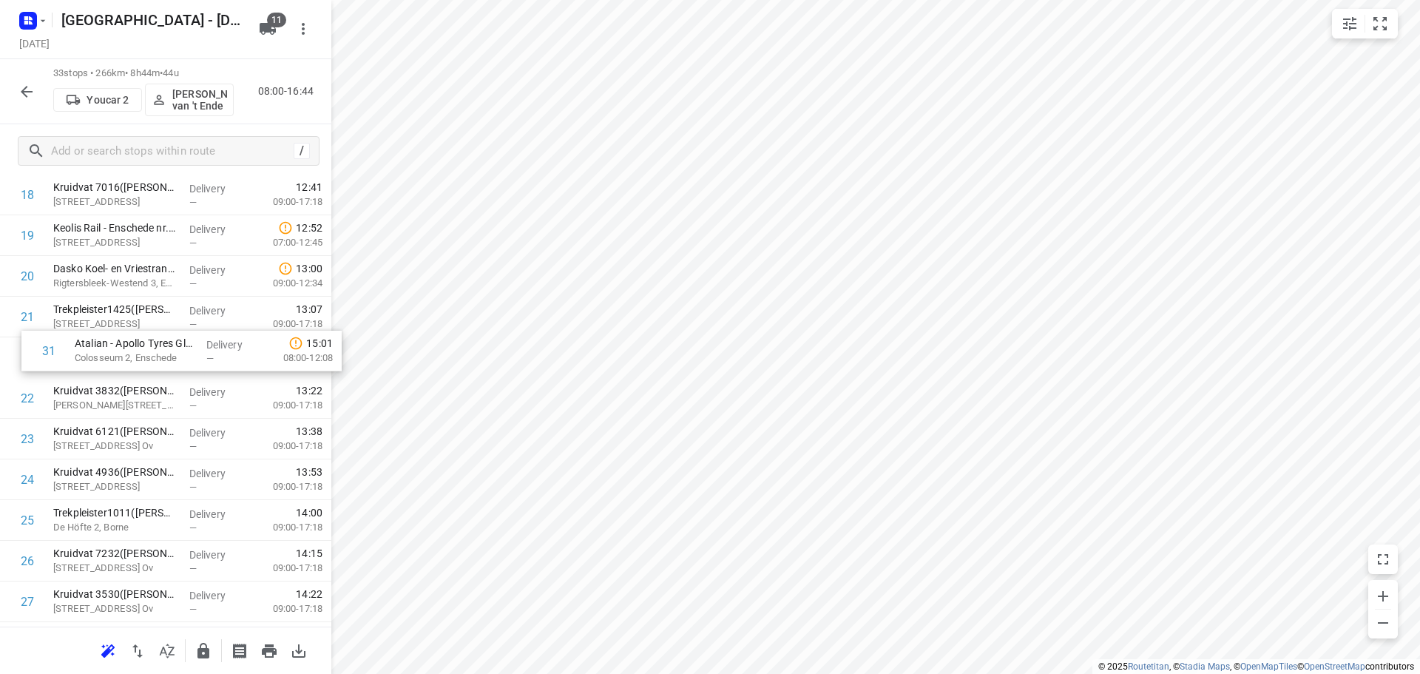
drag, startPoint x: 84, startPoint y: 495, endPoint x: 106, endPoint y: 365, distance: 132.0
click at [106, 365] on div "1 Kruidvat 7488(A.S. Watson - Actie Kruidvat) Eurowerft 14A, Denekamp Delivery …" at bounding box center [165, 154] width 331 height 1343
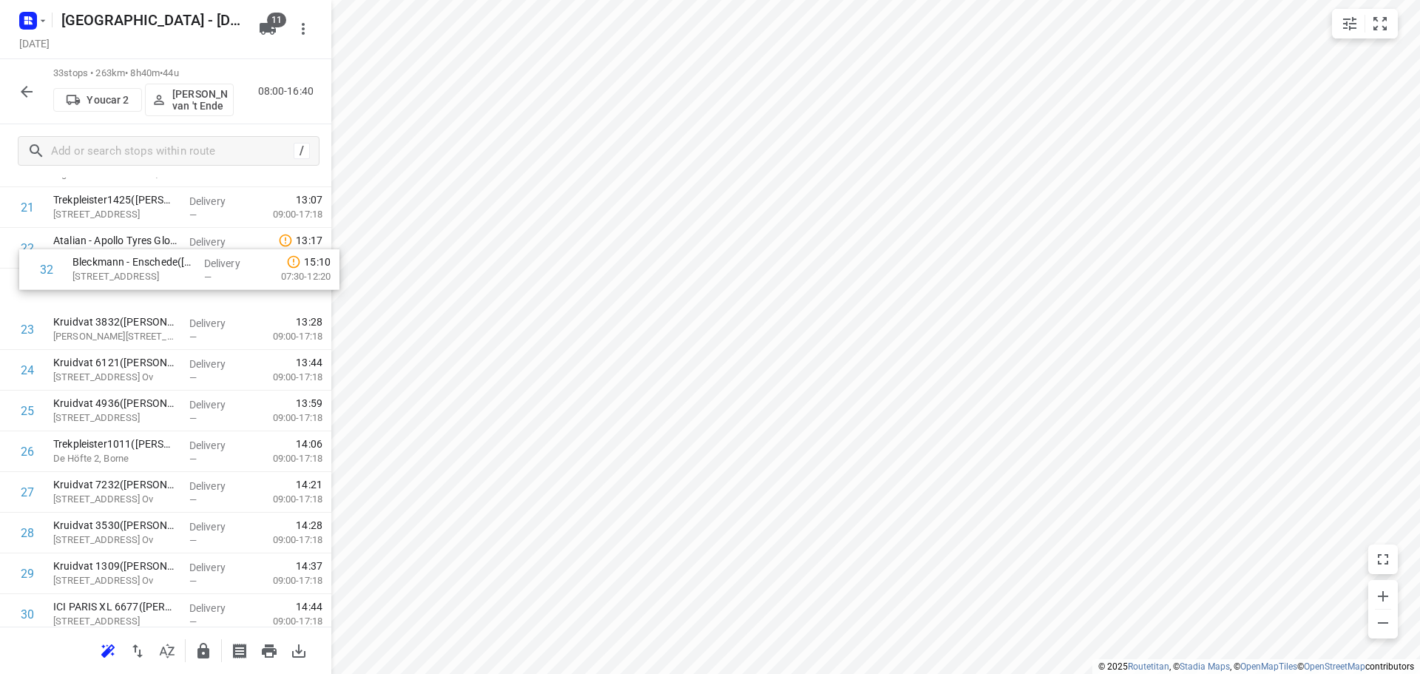
scroll to position [917, 0]
drag, startPoint x: 81, startPoint y: 534, endPoint x: 107, endPoint y: 299, distance: 236.8
click at [107, 299] on div "1 Kruidvat 7488(A.S. Watson - Actie Kruidvat) Eurowerft 14A, Denekamp Delivery …" at bounding box center [165, 47] width 331 height 1343
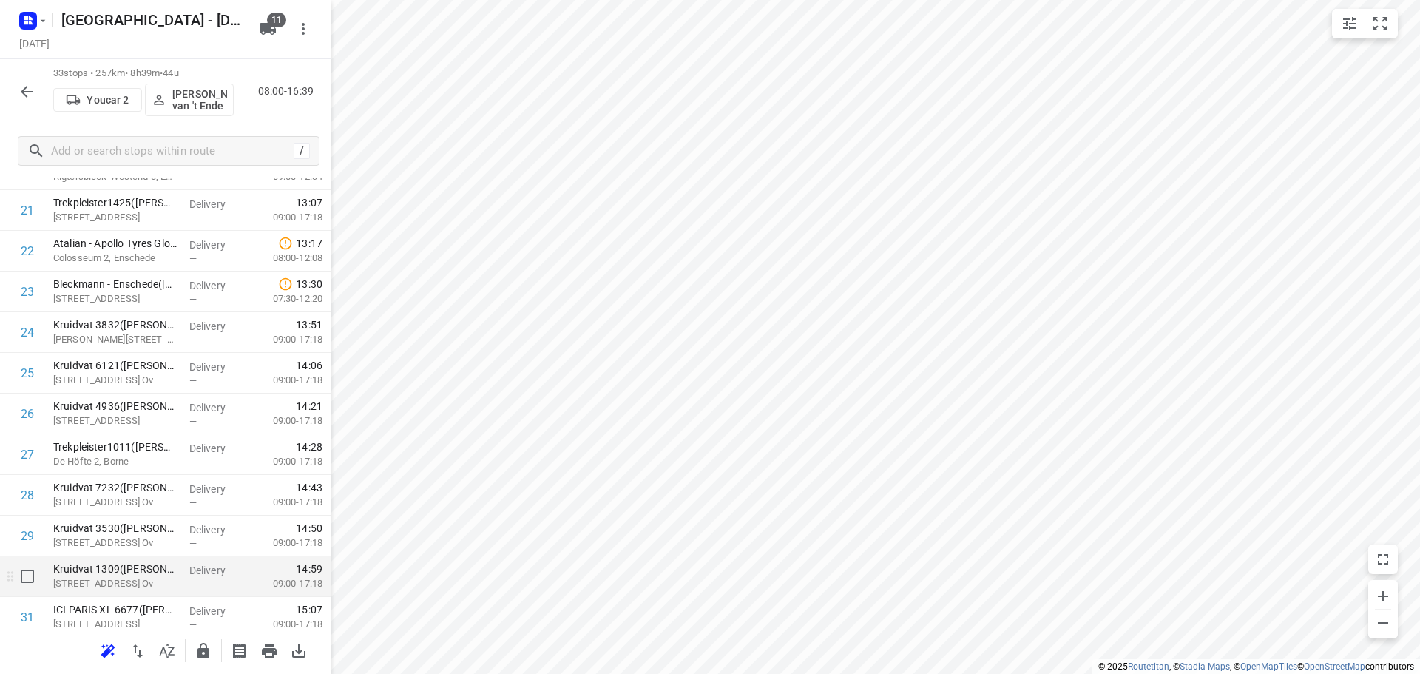
scroll to position [1051, 0]
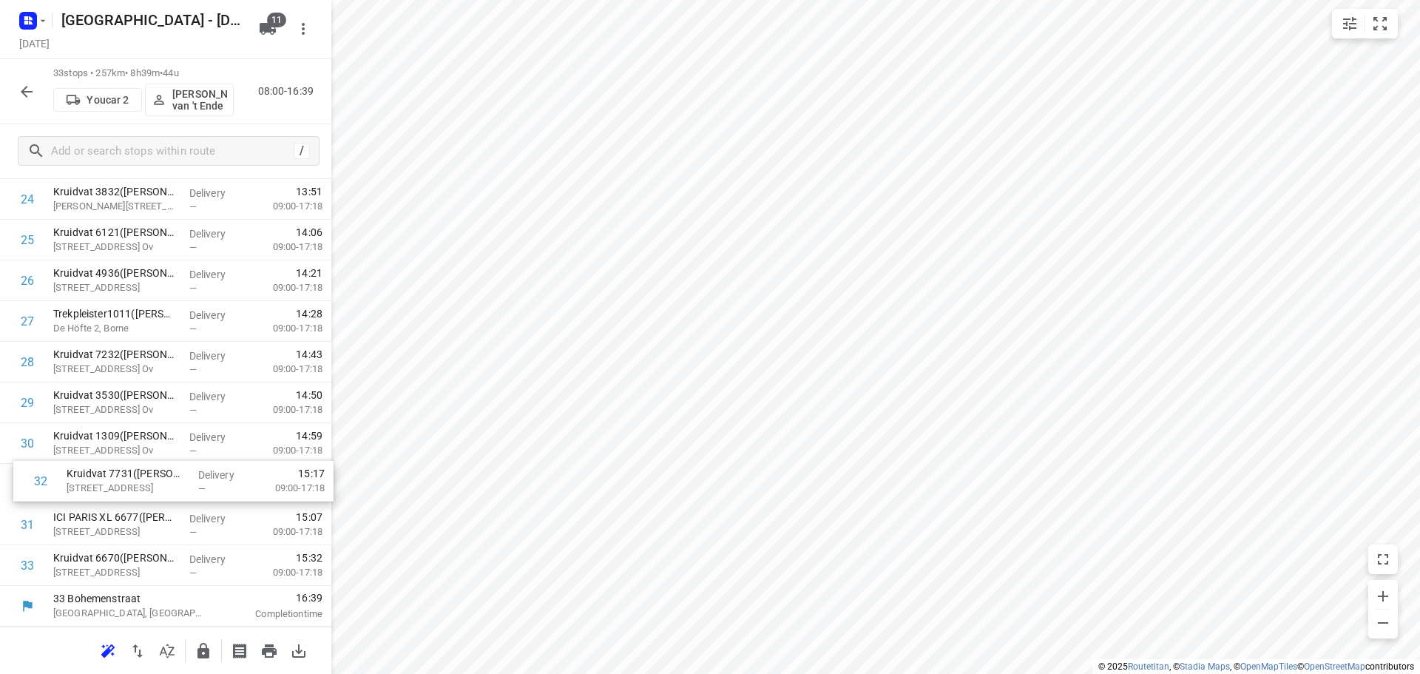
drag, startPoint x: 73, startPoint y: 539, endPoint x: 90, endPoint y: 490, distance: 51.7
drag, startPoint x: 160, startPoint y: 487, endPoint x: 153, endPoint y: 526, distance: 39.8
click at [206, 641] on button "button" at bounding box center [204, 651] width 30 height 30
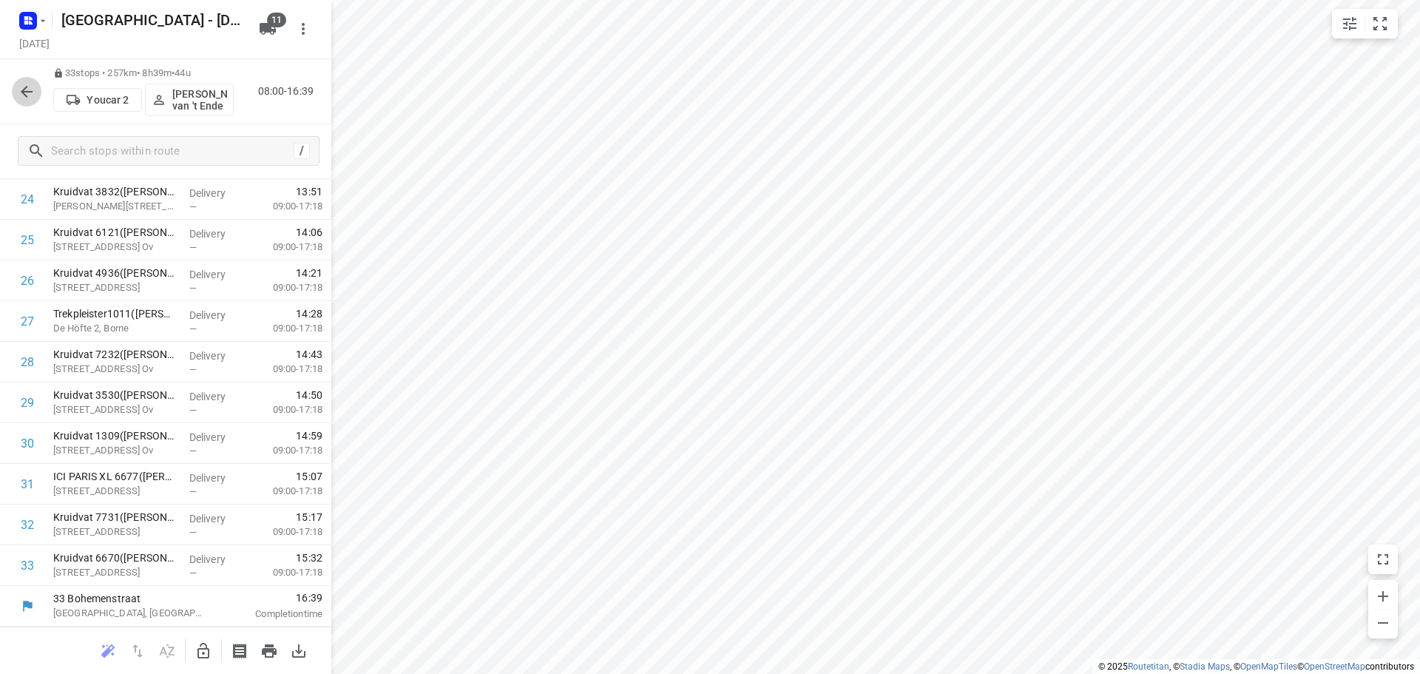
click at [16, 98] on button "button" at bounding box center [27, 92] width 30 height 30
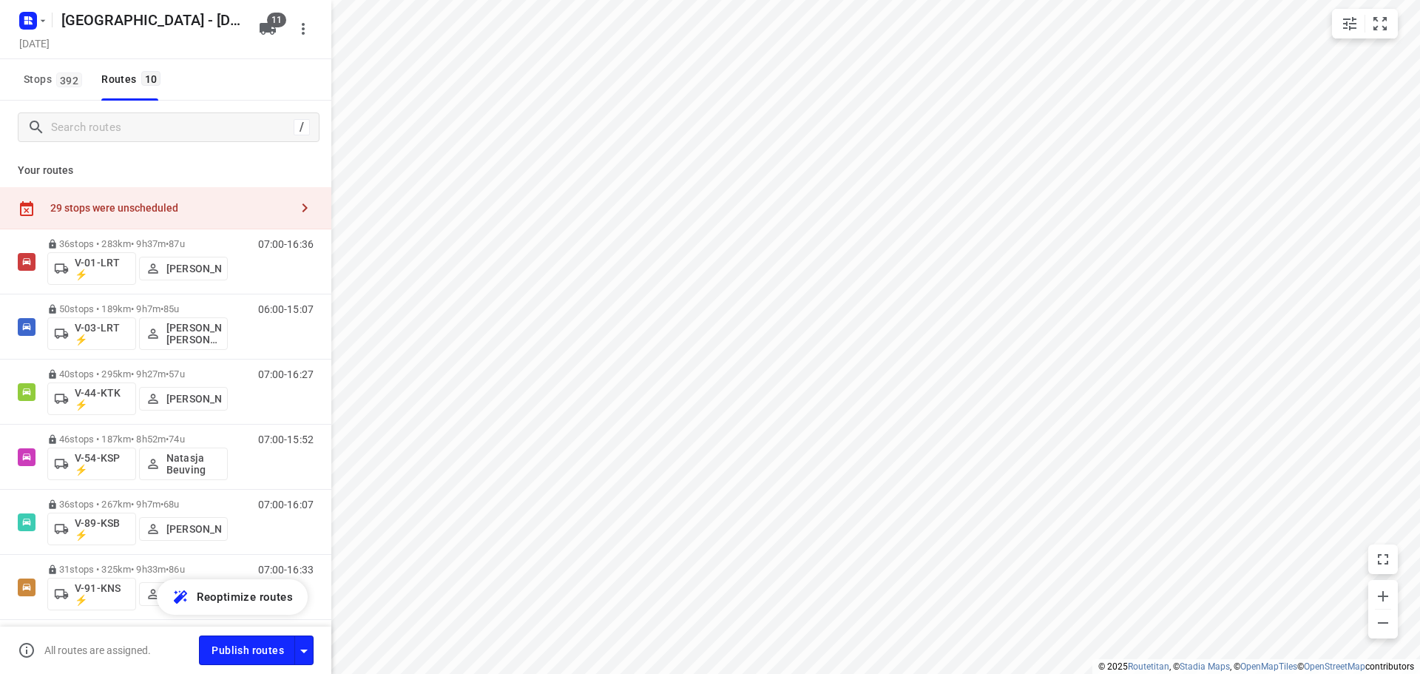
click at [296, 204] on icon "button" at bounding box center [305, 208] width 18 height 18
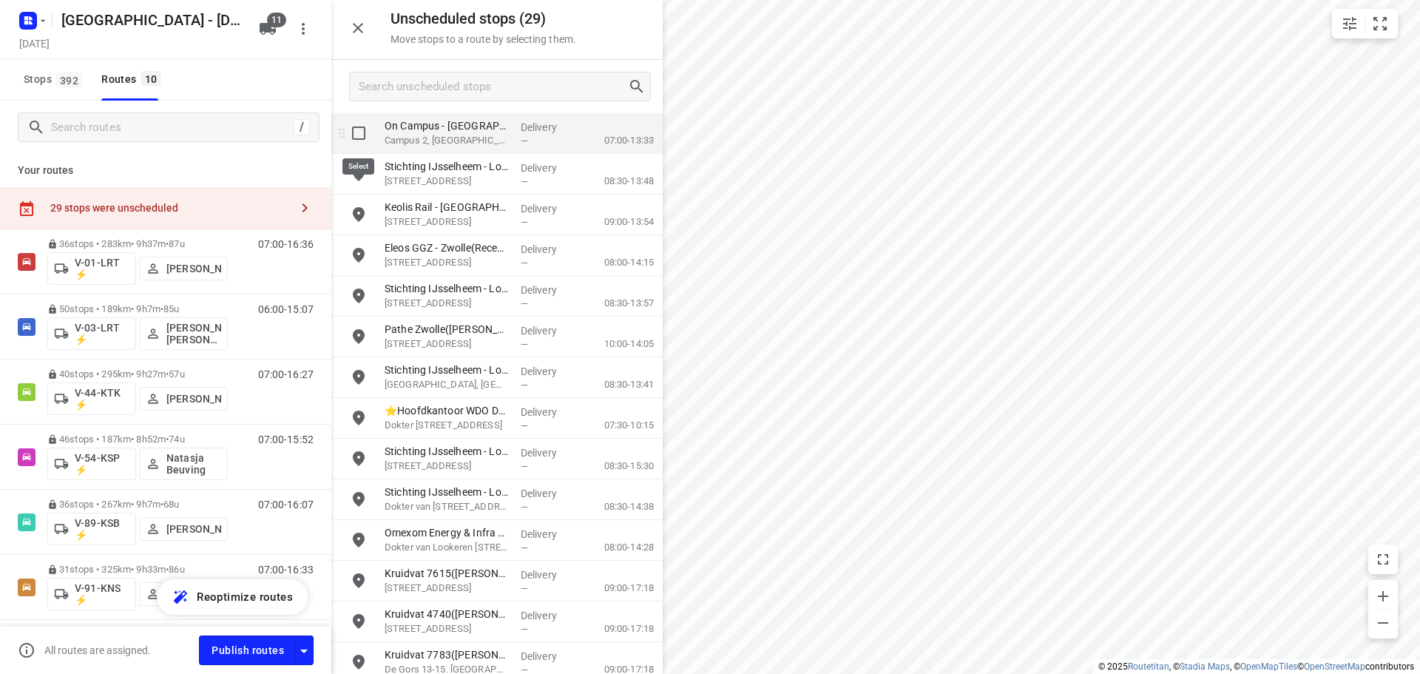
click at [365, 133] on input "grid" at bounding box center [359, 133] width 30 height 30
checkbox input "true"
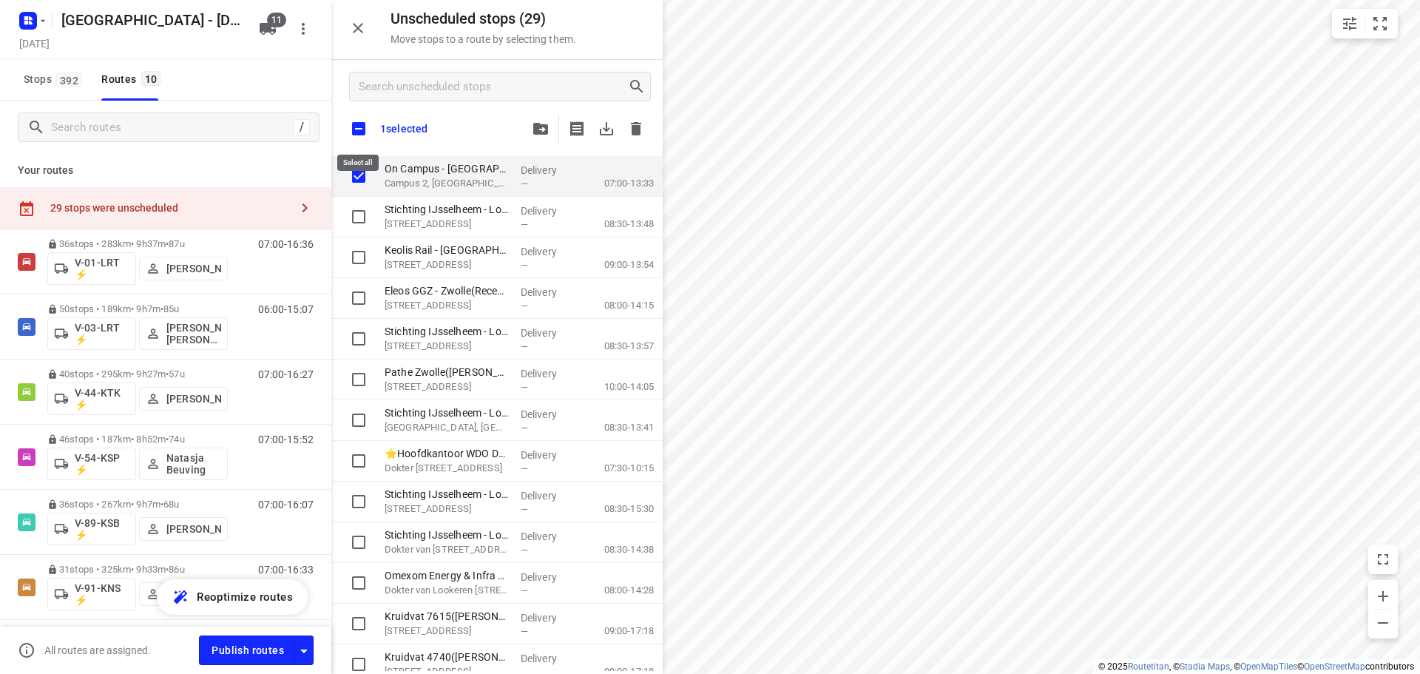
click at [361, 130] on input "checkbox" at bounding box center [358, 128] width 31 height 31
checkbox input "true"
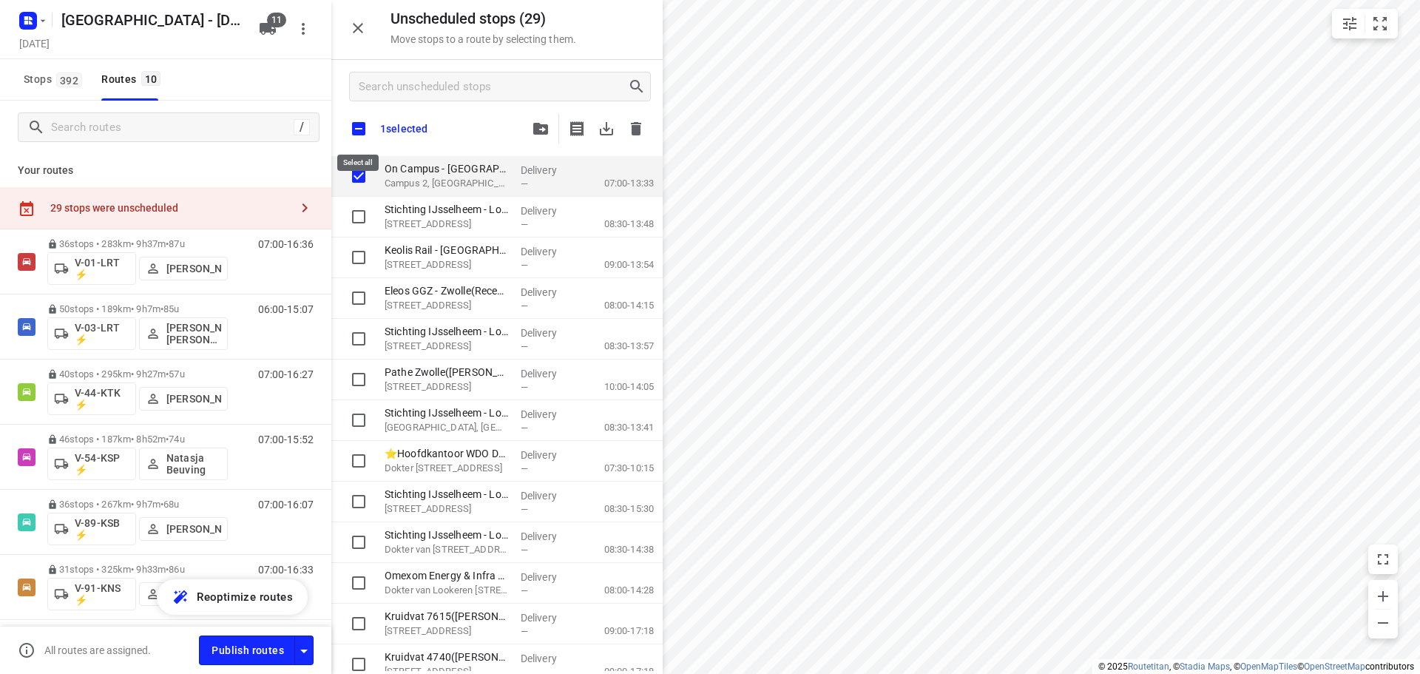
checkbox input "true"
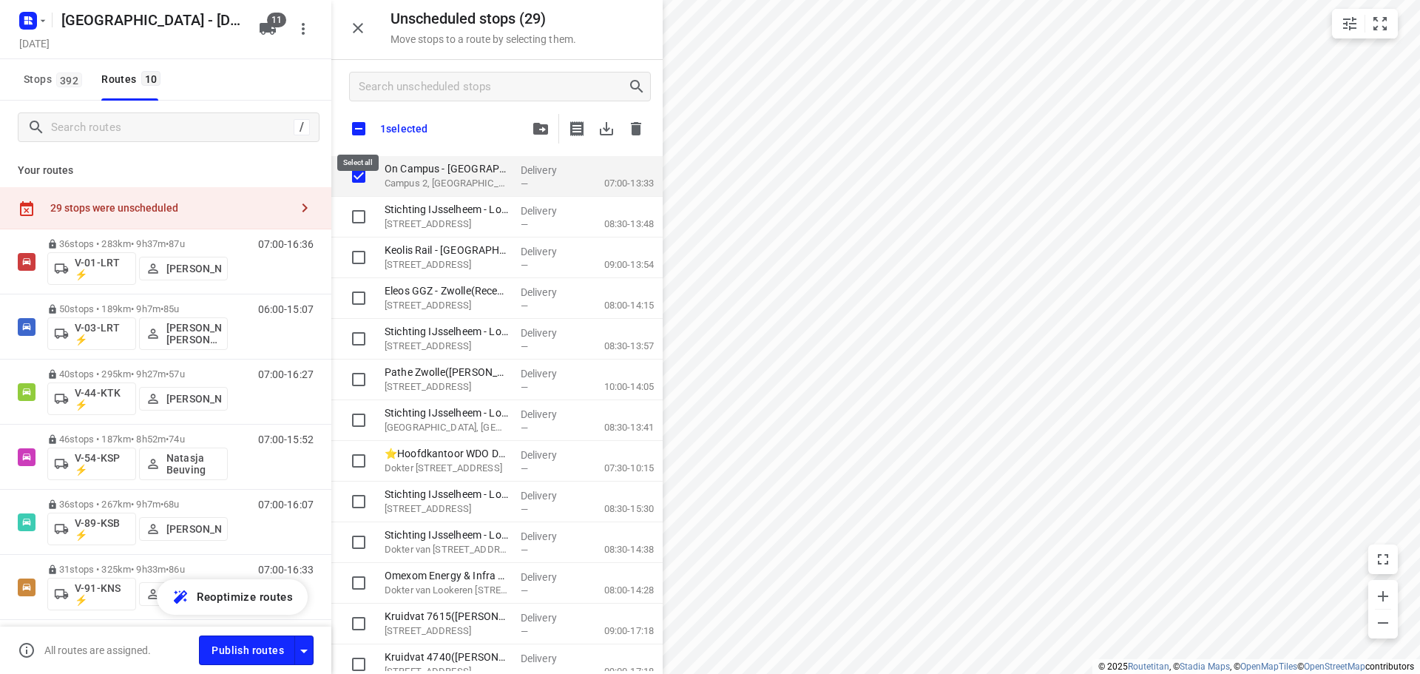
checkbox input "true"
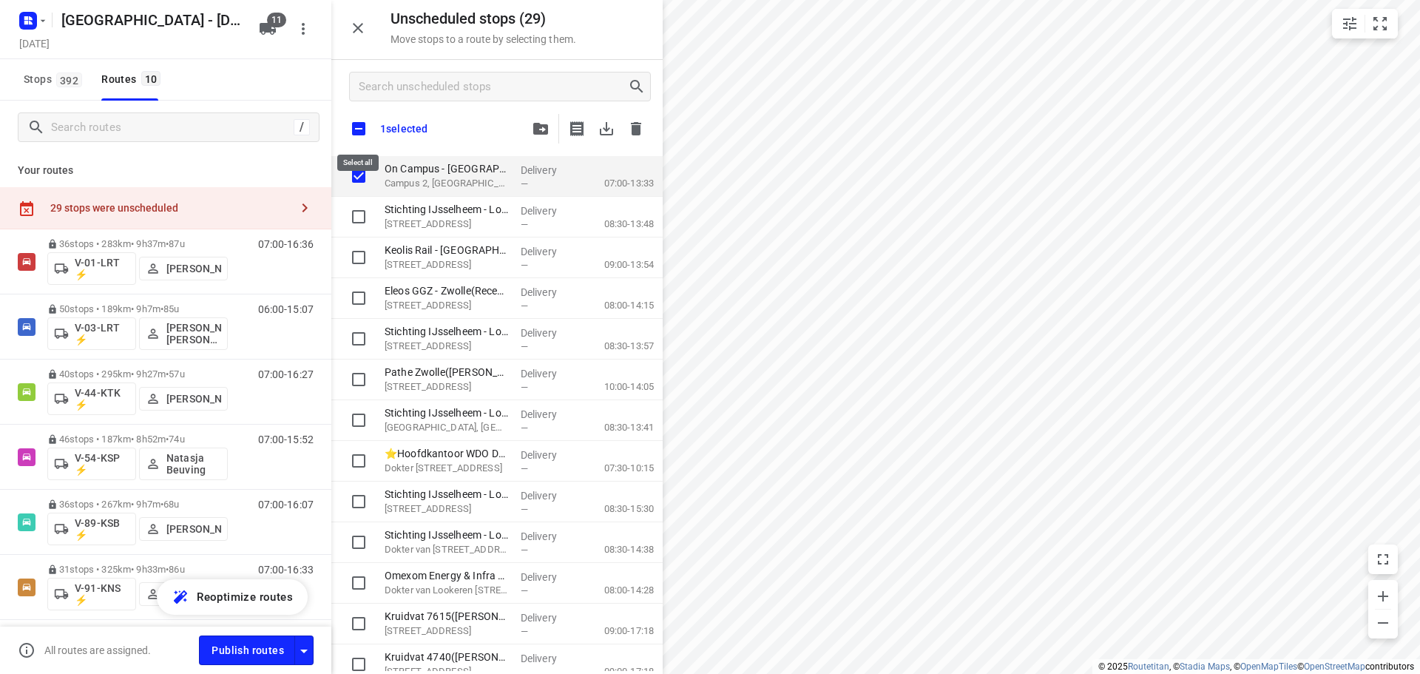
checkbox input "true"
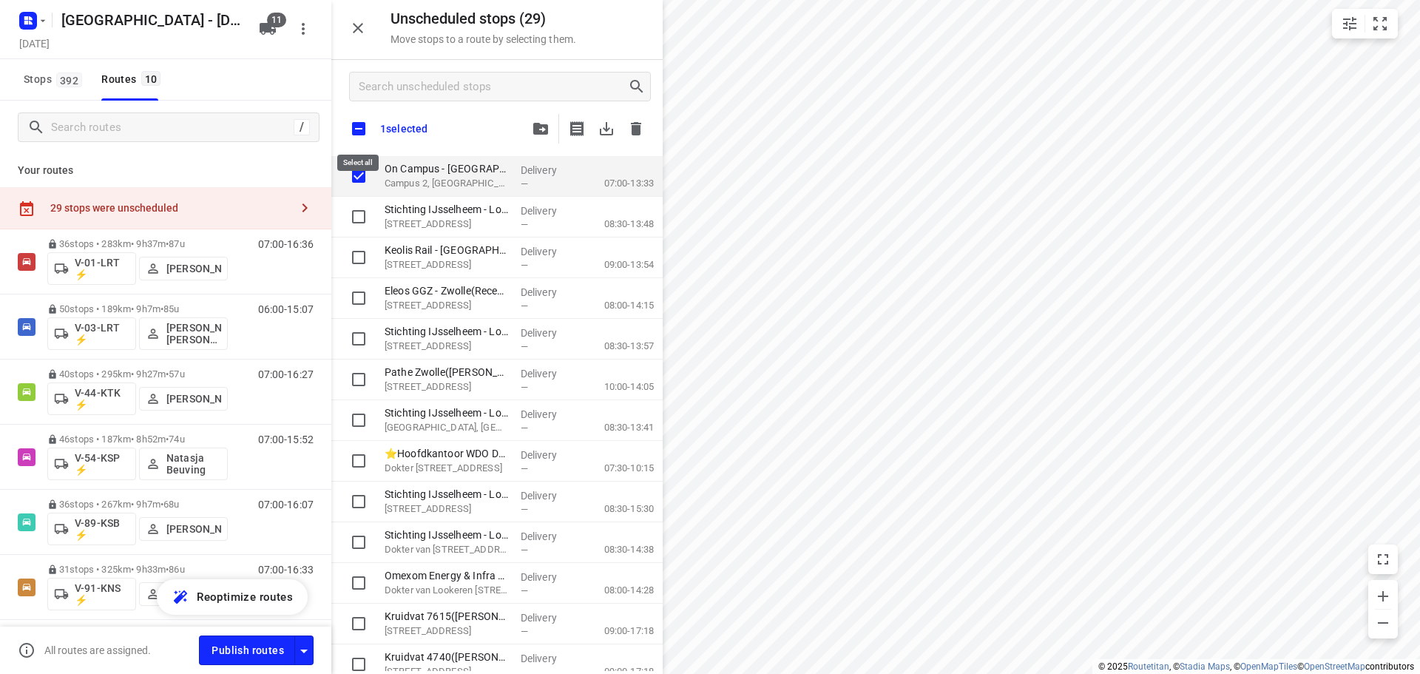
checkbox input "true"
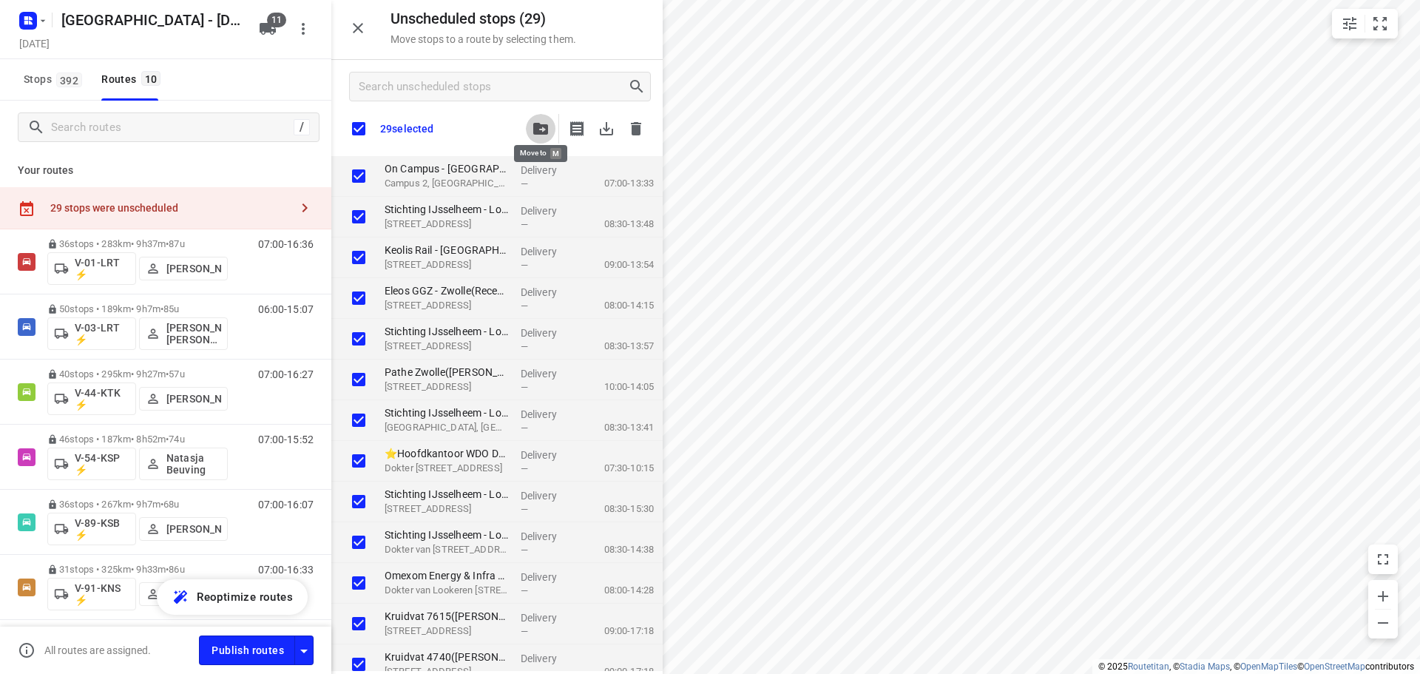
click at [544, 124] on icon "button" at bounding box center [540, 129] width 15 height 12
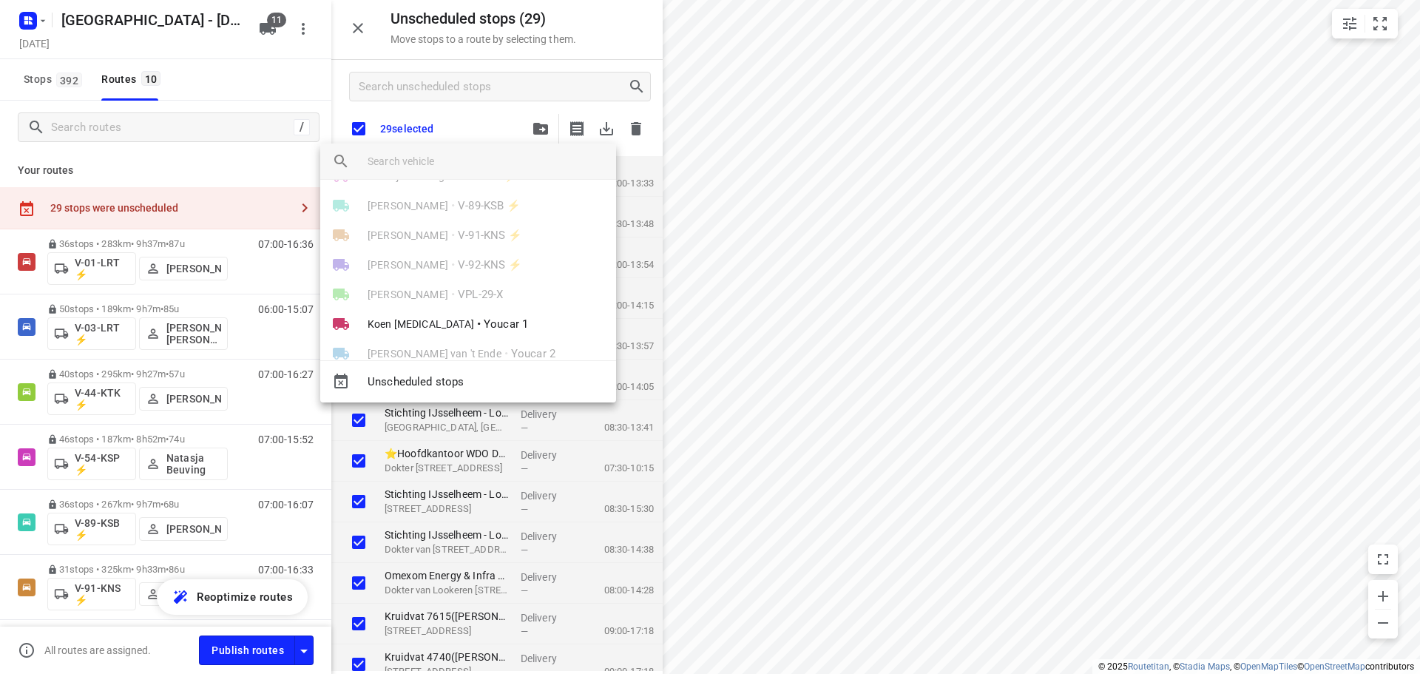
scroll to position [175, 0]
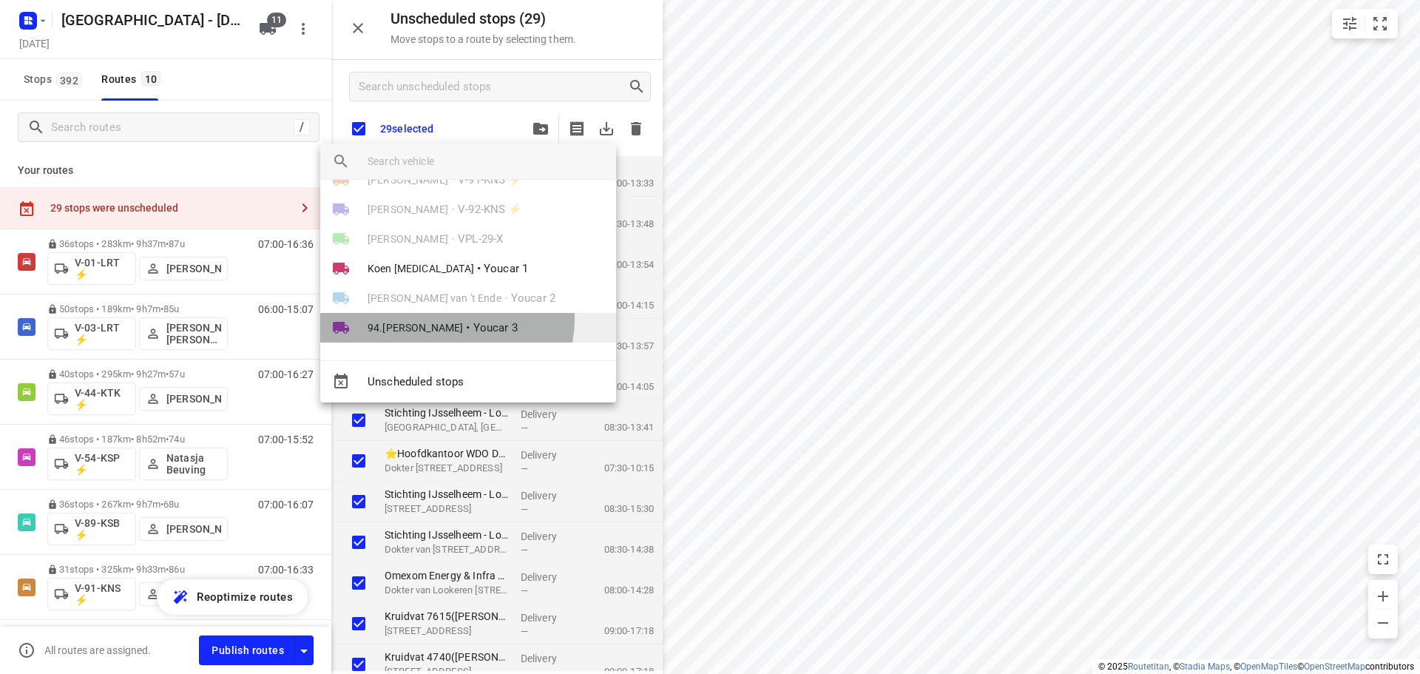
click at [446, 319] on li "94.Hans Groenewegen • Youcar 3" at bounding box center [468, 328] width 296 height 30
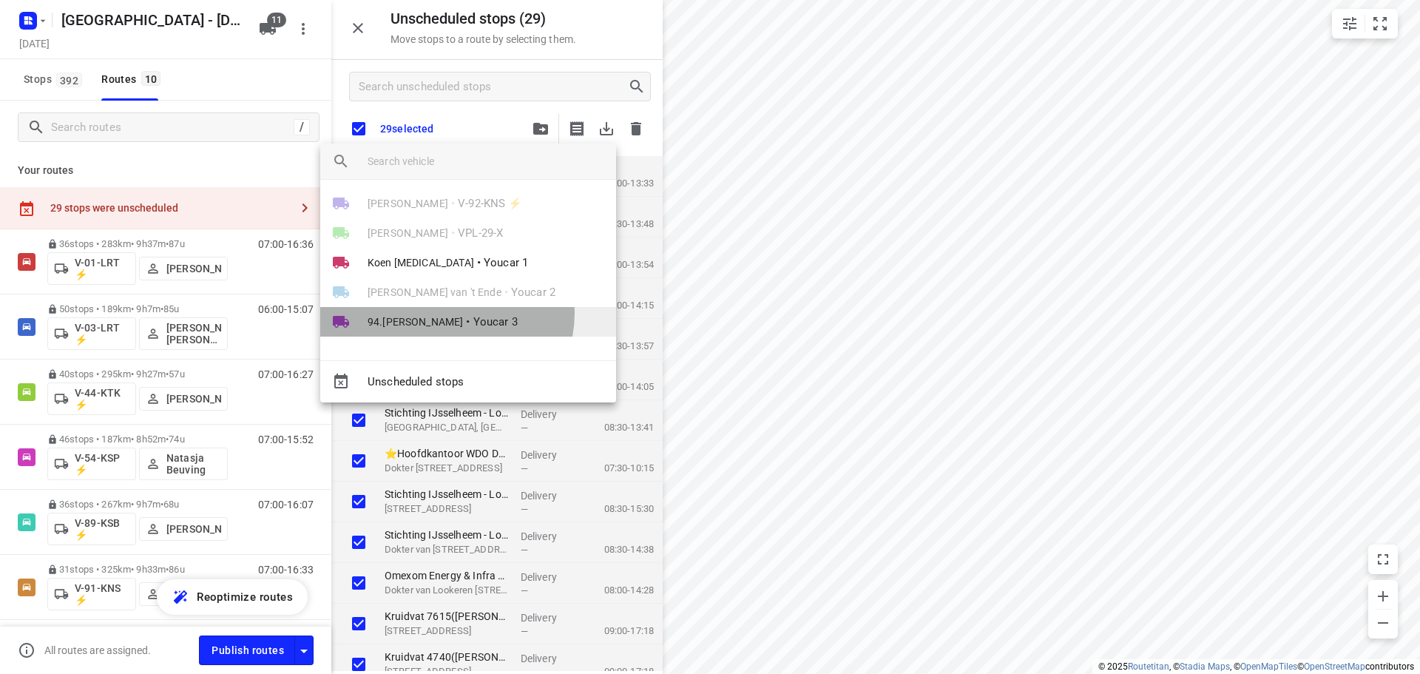
scroll to position [0, 0]
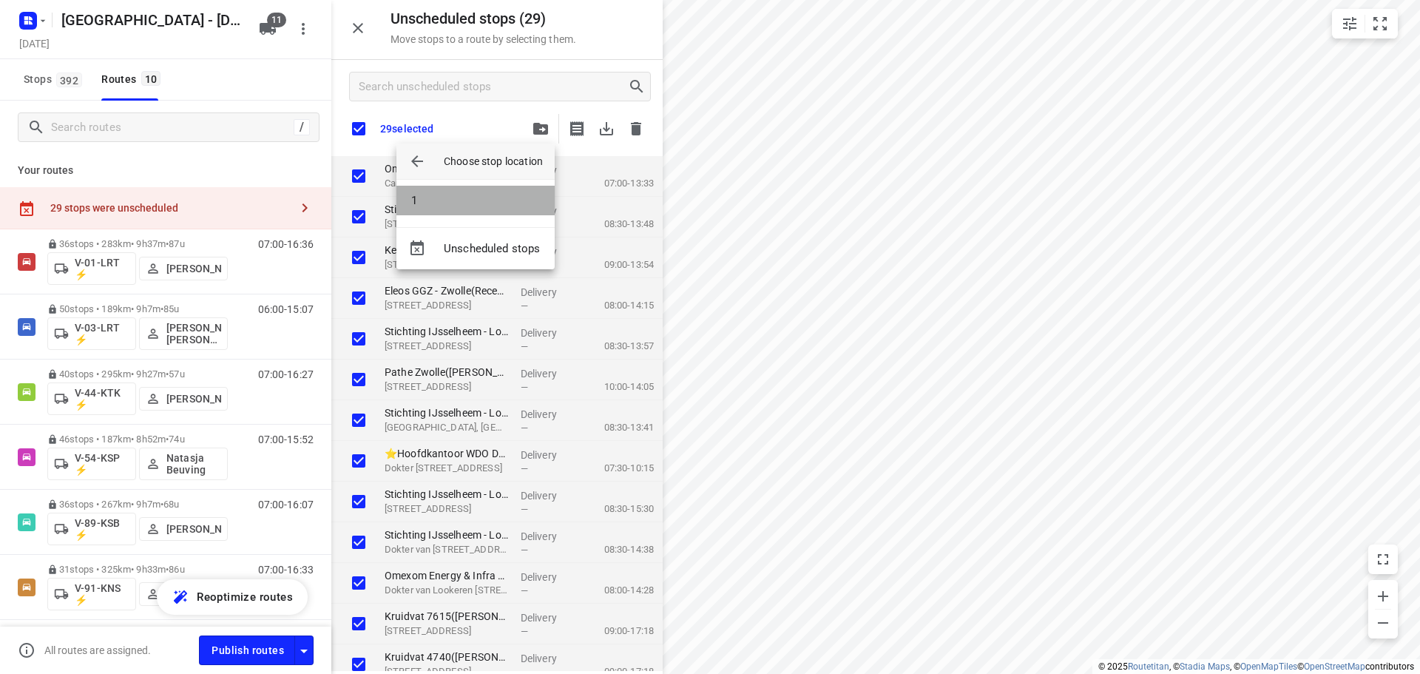
click at [465, 199] on li "1" at bounding box center [476, 201] width 158 height 30
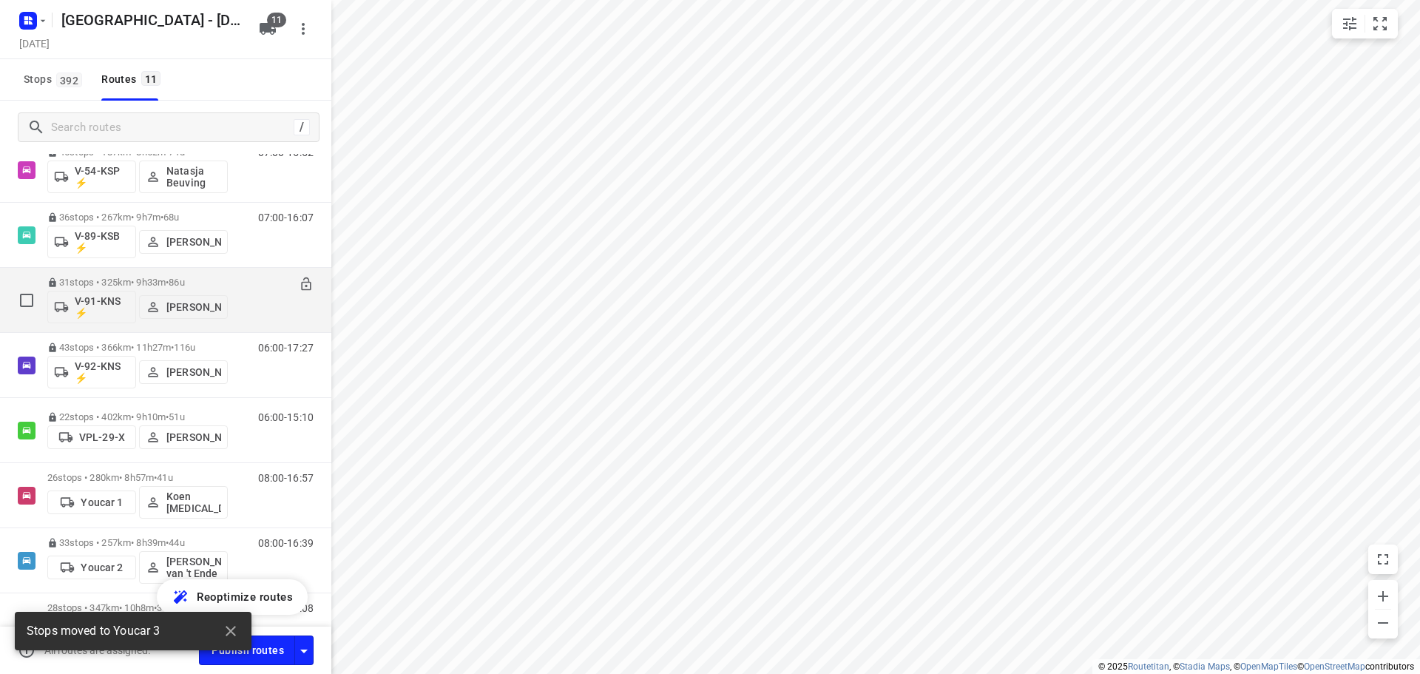
scroll to position [336, 0]
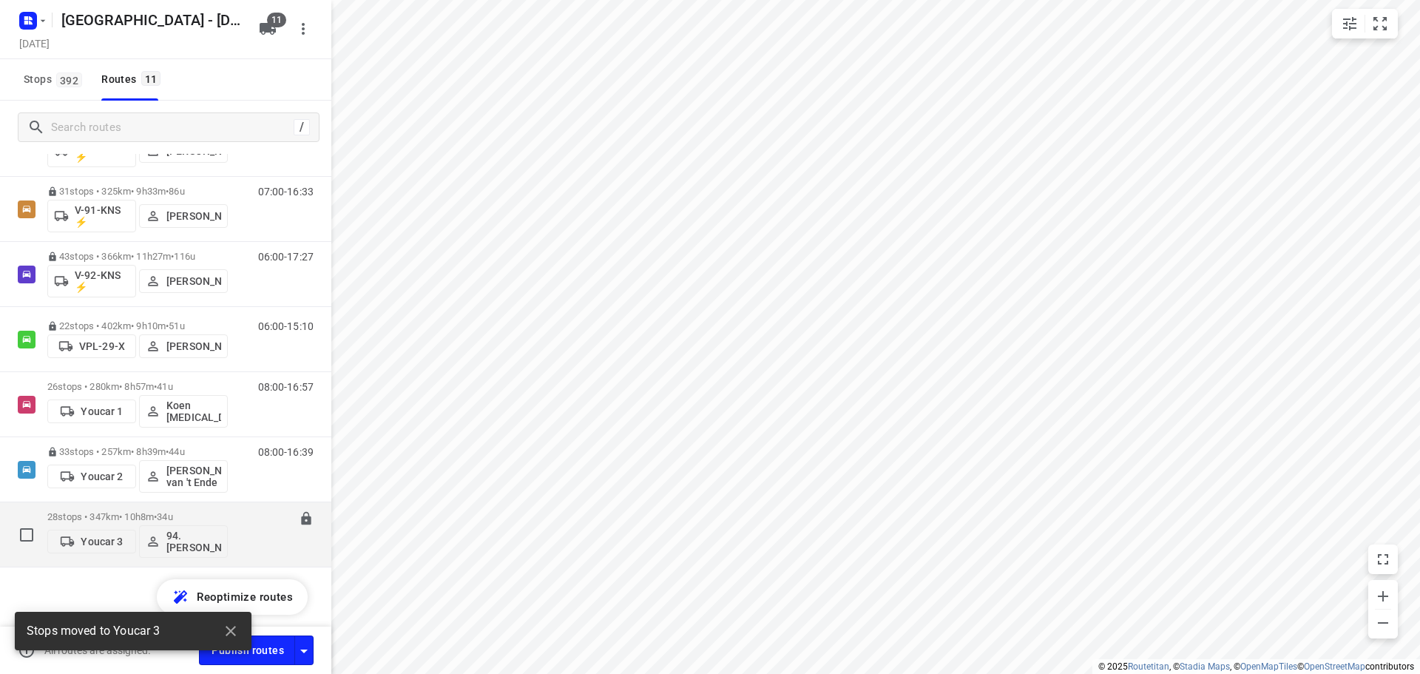
click at [176, 536] on p "94.[PERSON_NAME]" at bounding box center [193, 542] width 55 height 24
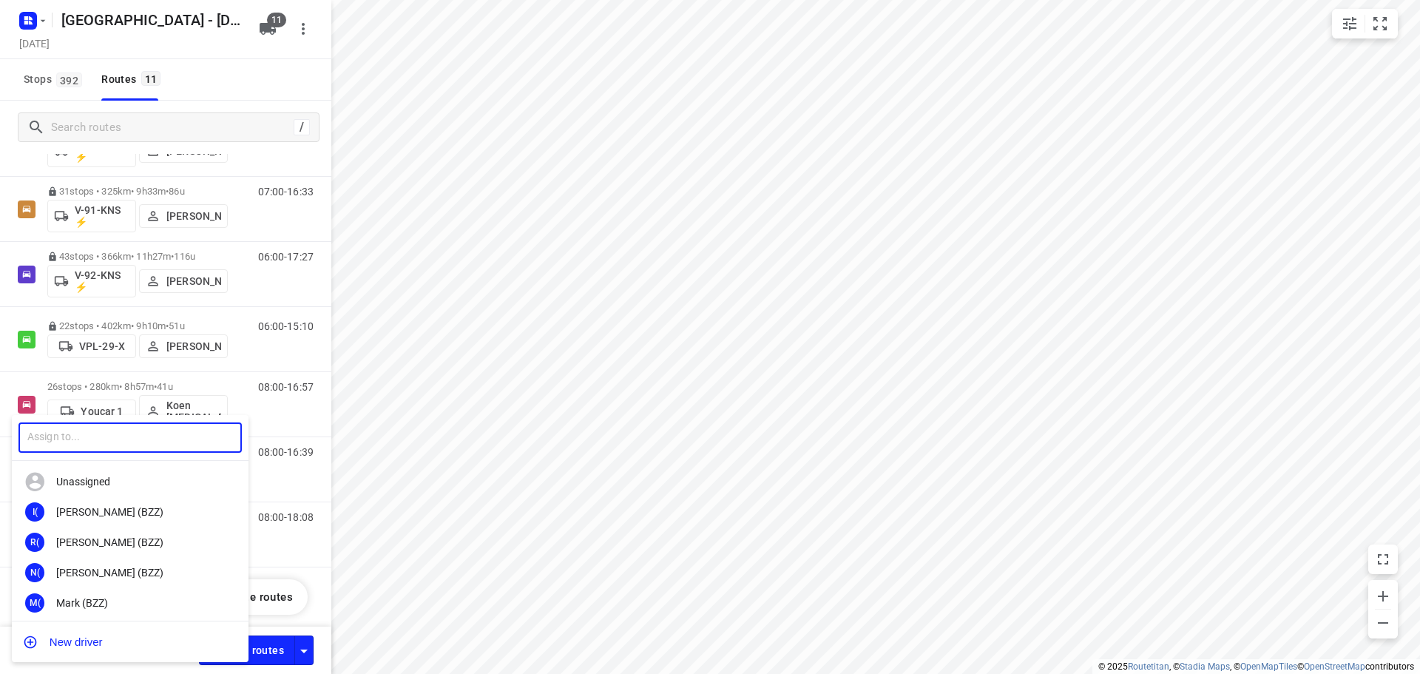
click at [107, 434] on input "text" at bounding box center [129, 437] width 223 height 30
type input "hen"
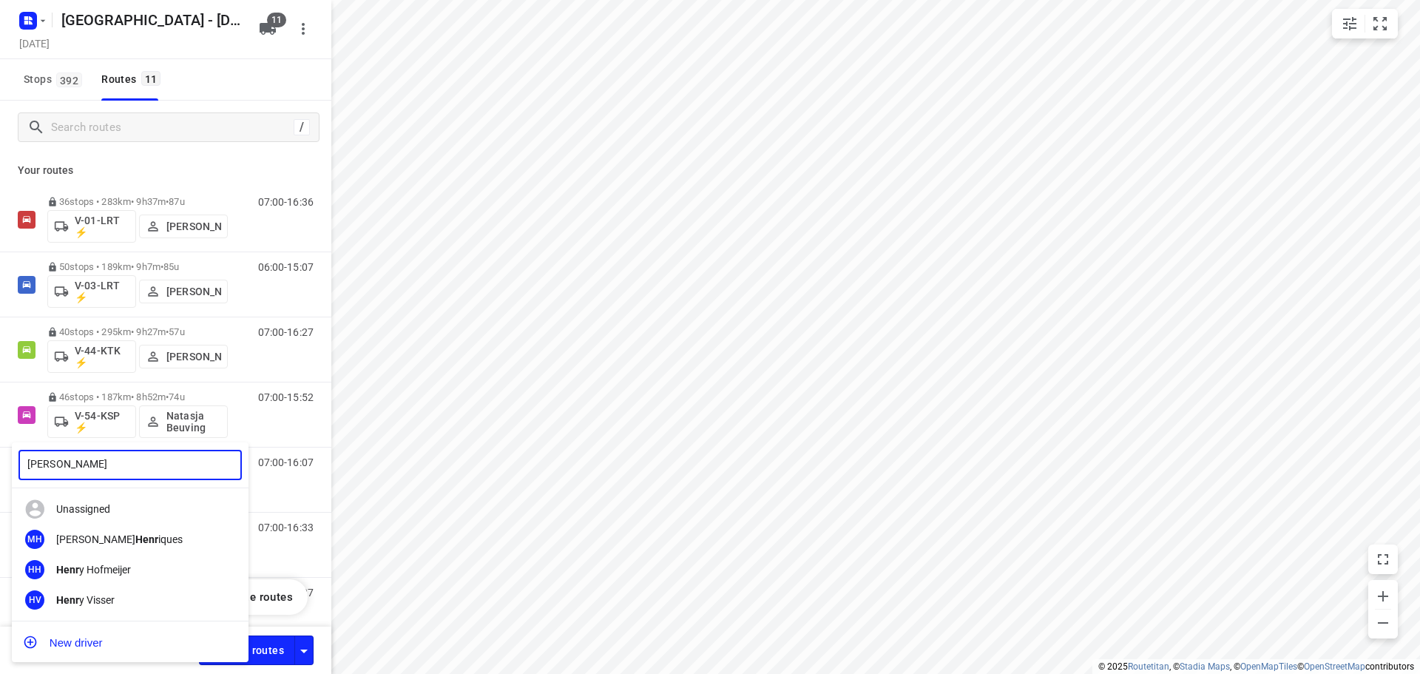
scroll to position [336, 0]
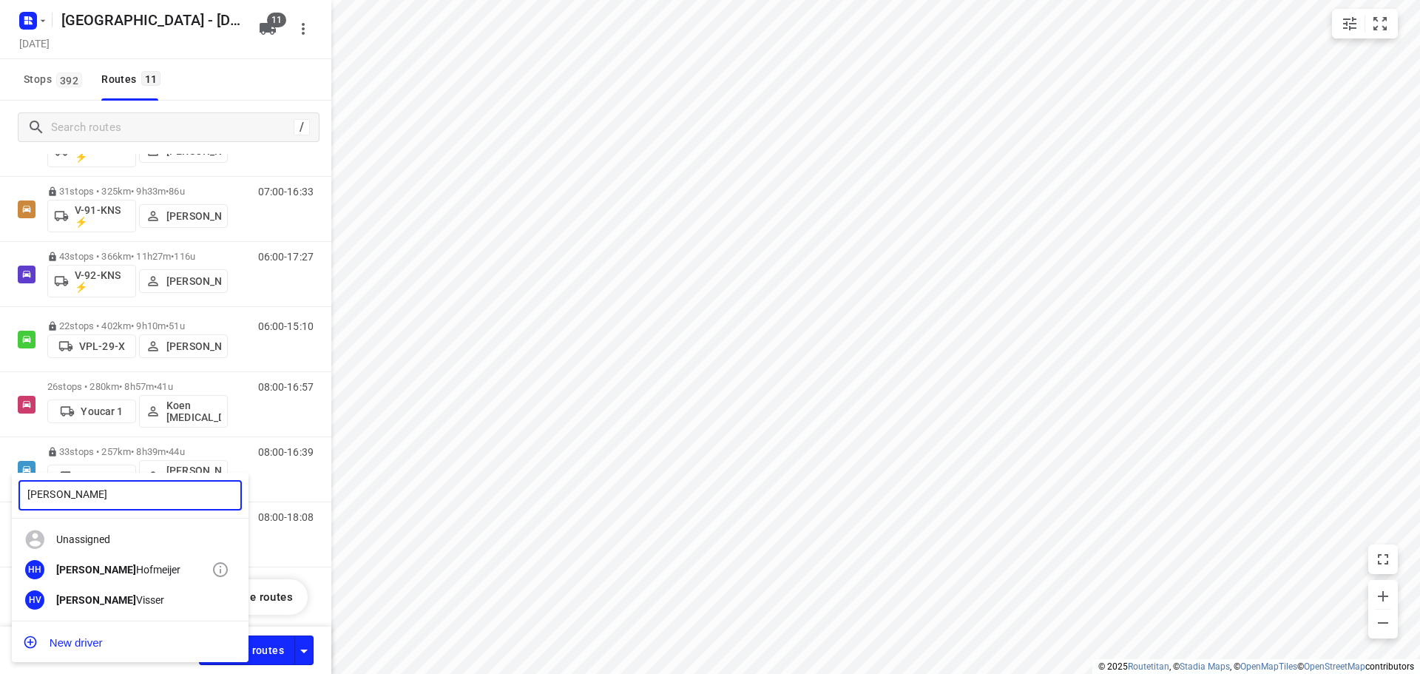
type input "[PERSON_NAME]"
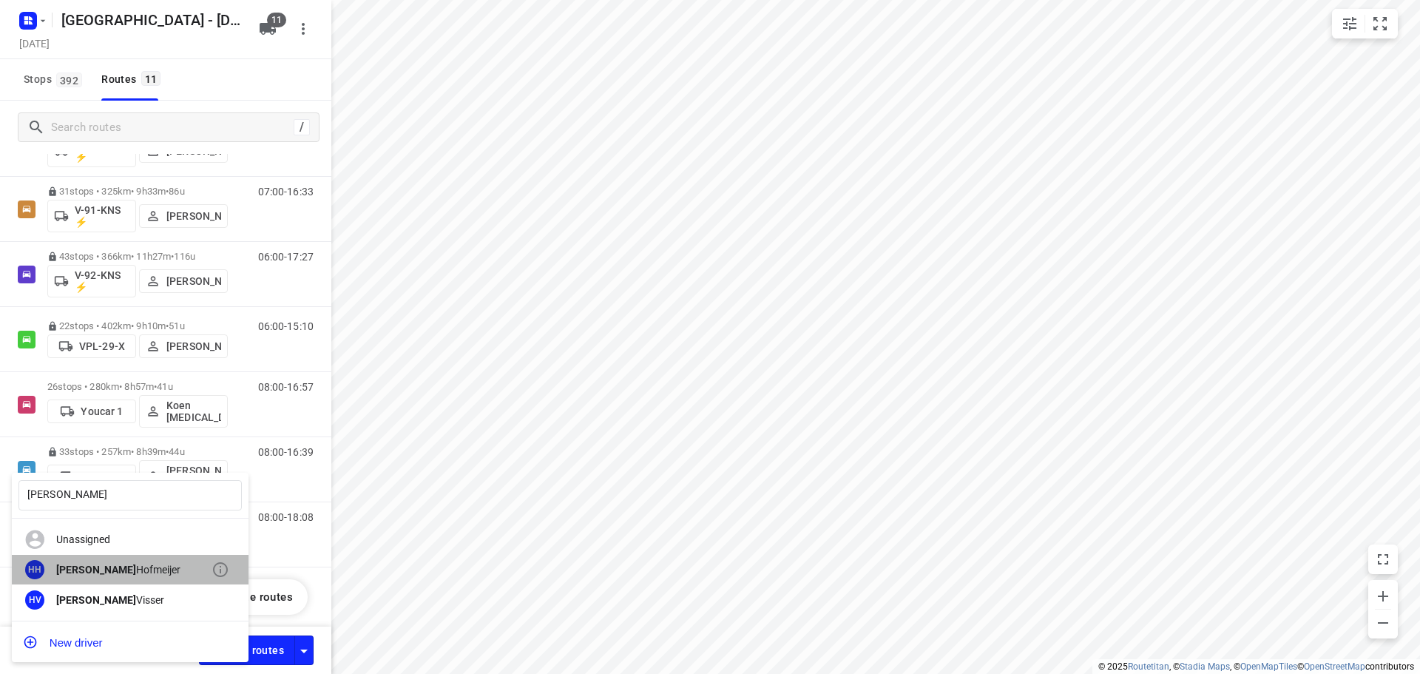
click at [113, 567] on div "[PERSON_NAME]" at bounding box center [133, 570] width 155 height 12
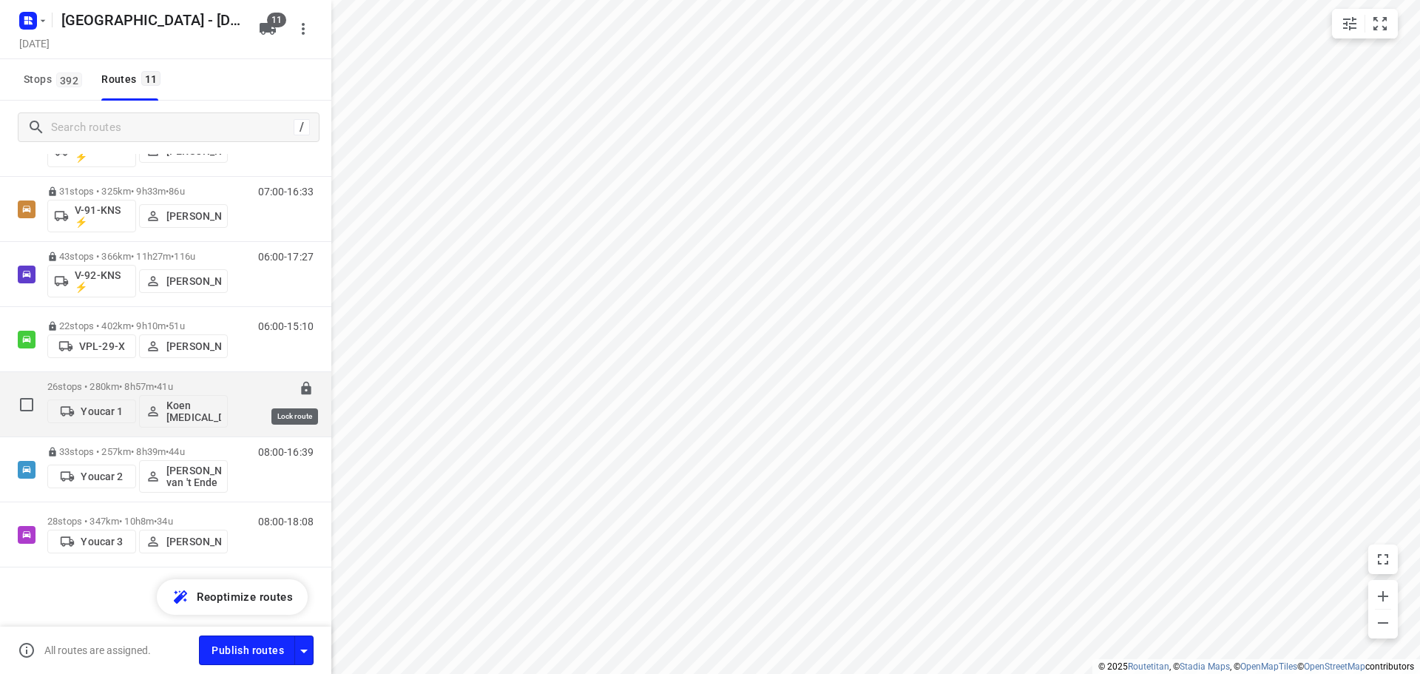
click at [301, 387] on icon at bounding box center [306, 388] width 10 height 13
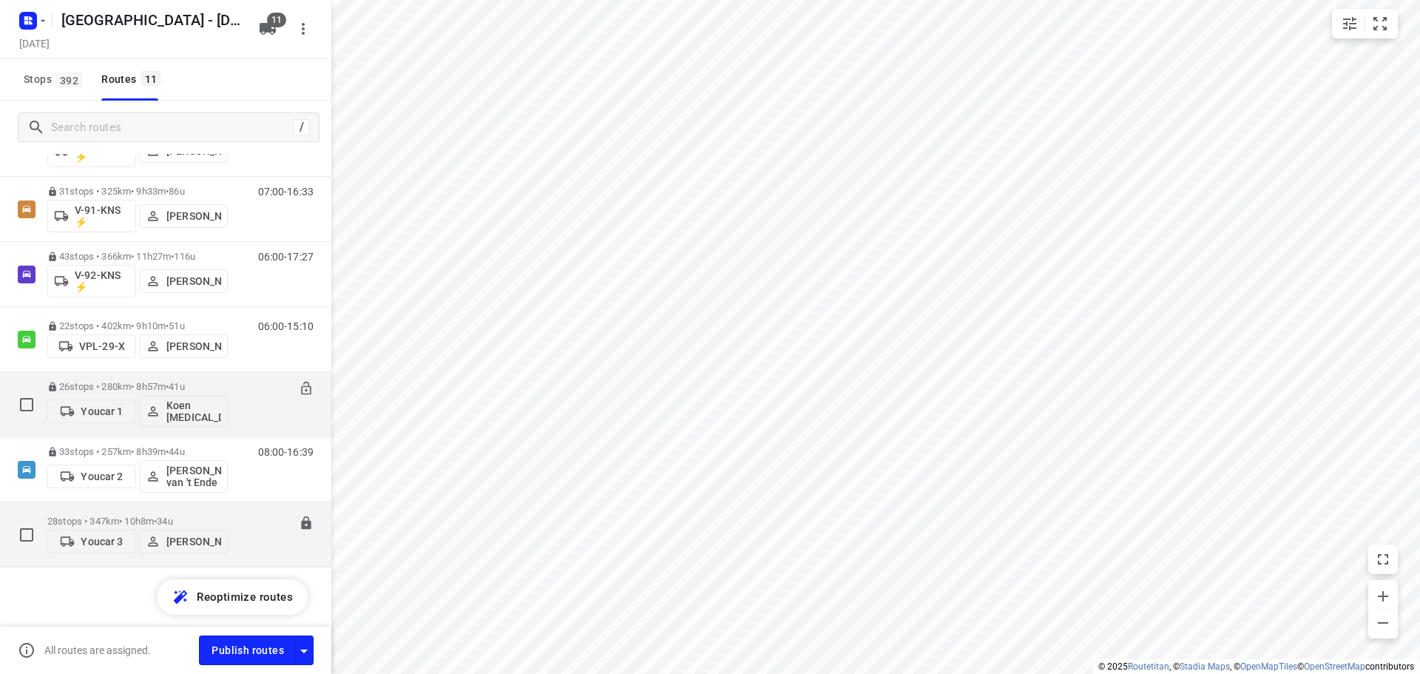
click at [127, 516] on p "28 stops • 347km • 10h8m • 34u" at bounding box center [137, 521] width 181 height 11
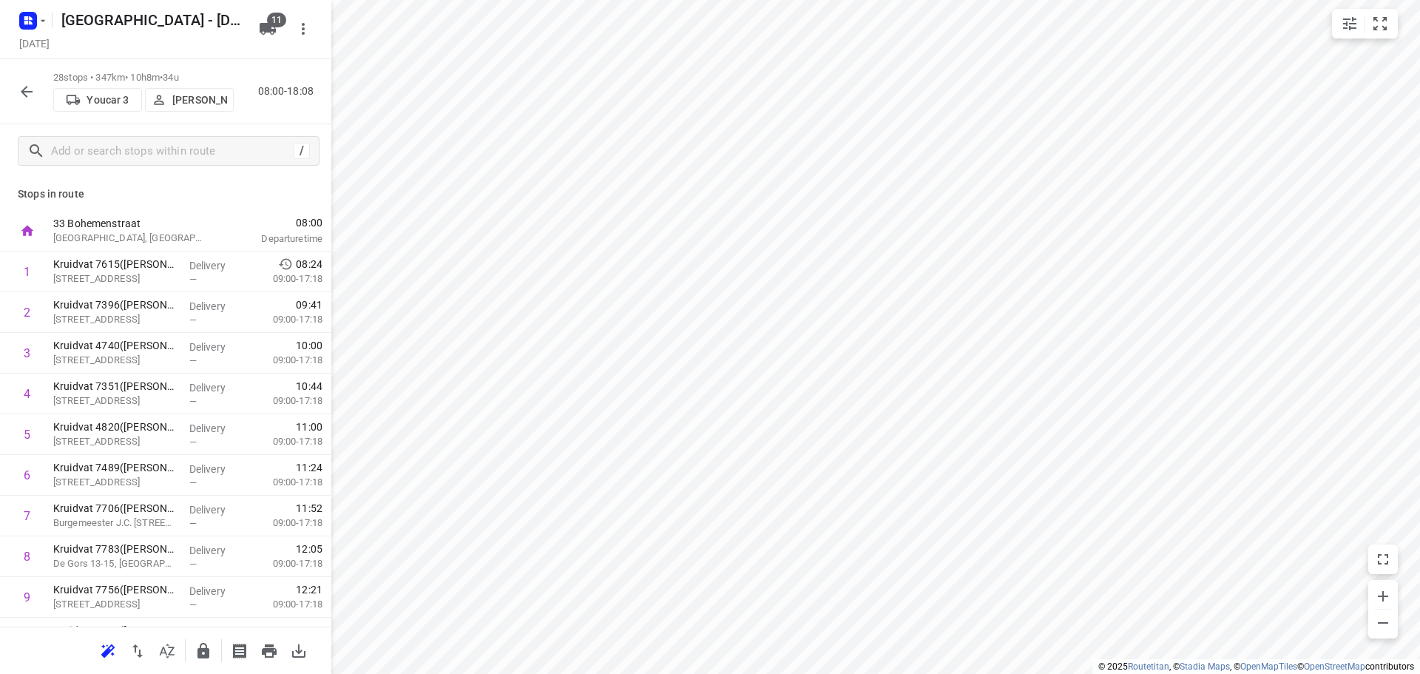
click at [166, 647] on icon "button" at bounding box center [167, 651] width 18 height 18
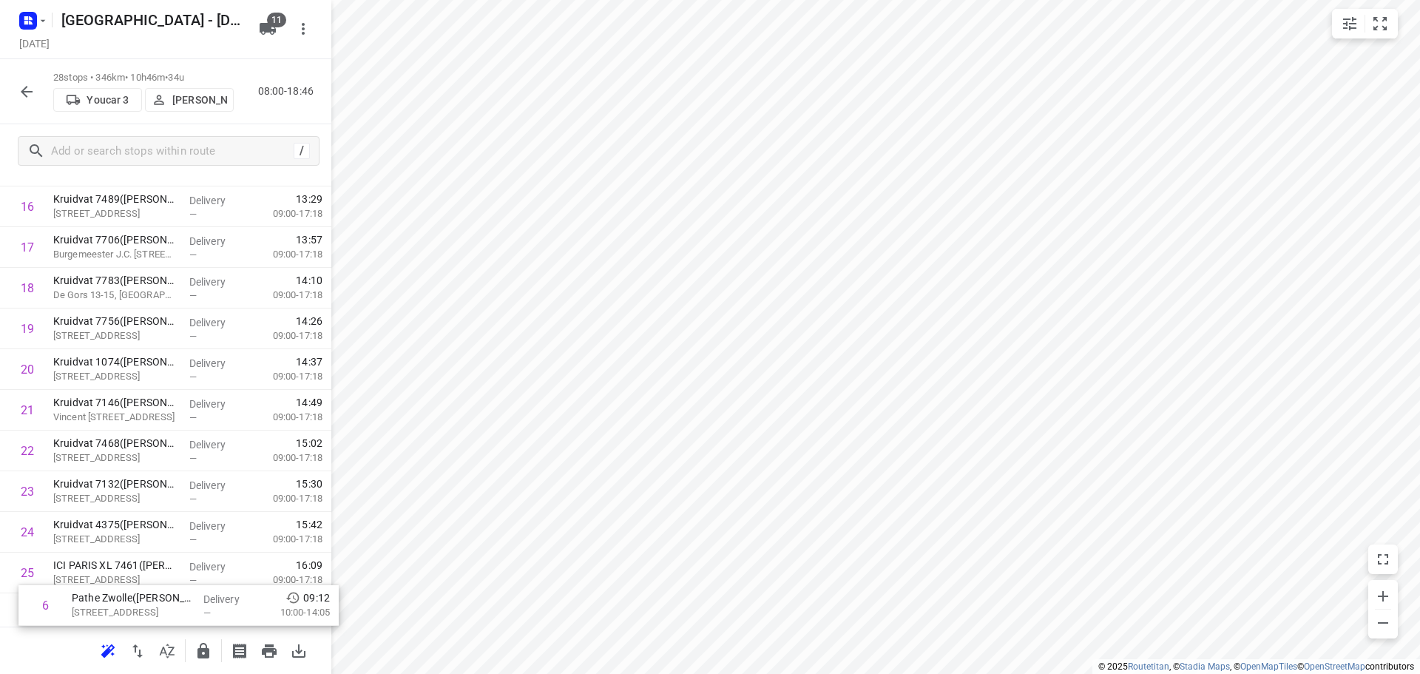
scroll to position [805, 0]
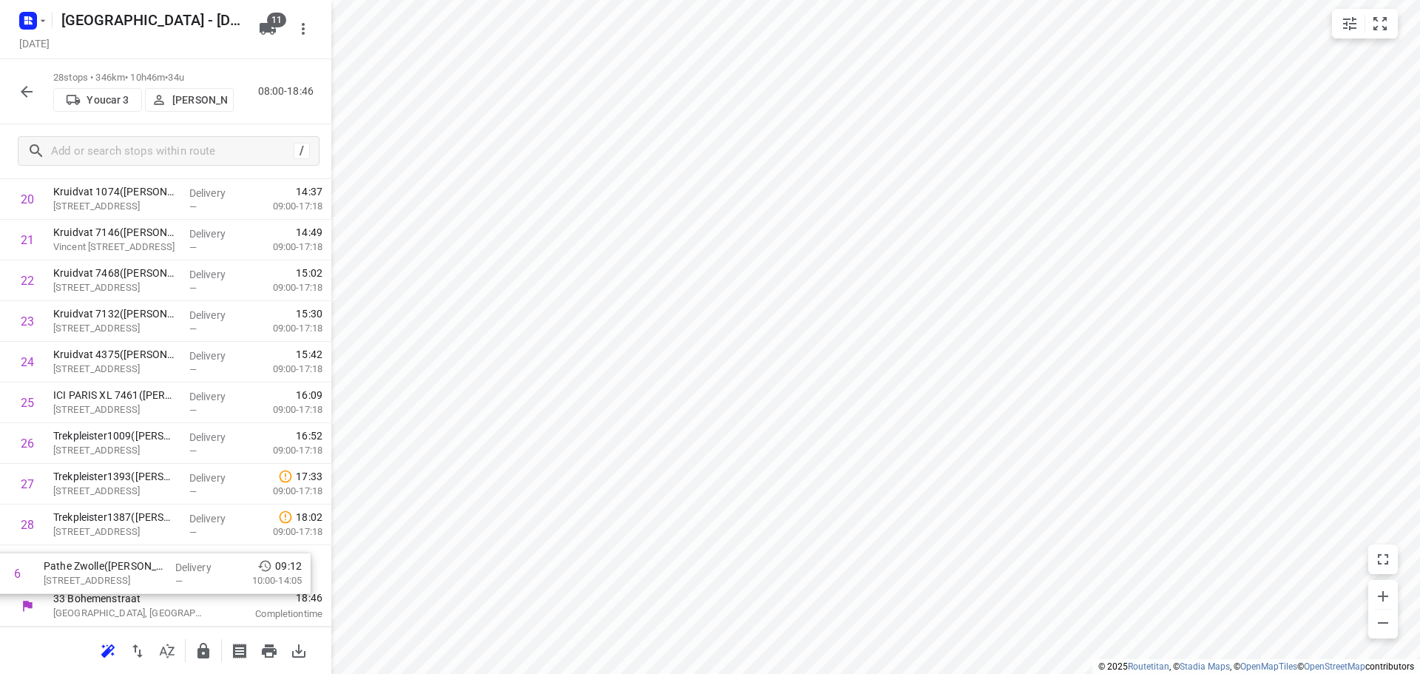
drag, startPoint x: 135, startPoint y: 473, endPoint x: 129, endPoint y: 576, distance: 103.0
click at [129, 576] on div "1 On Campus - [GEOGRAPHIC_DATA]([GEOGRAPHIC_DATA]) Campus 2, [GEOGRAPHIC_DATA] …" at bounding box center [165, 16] width 331 height 1139
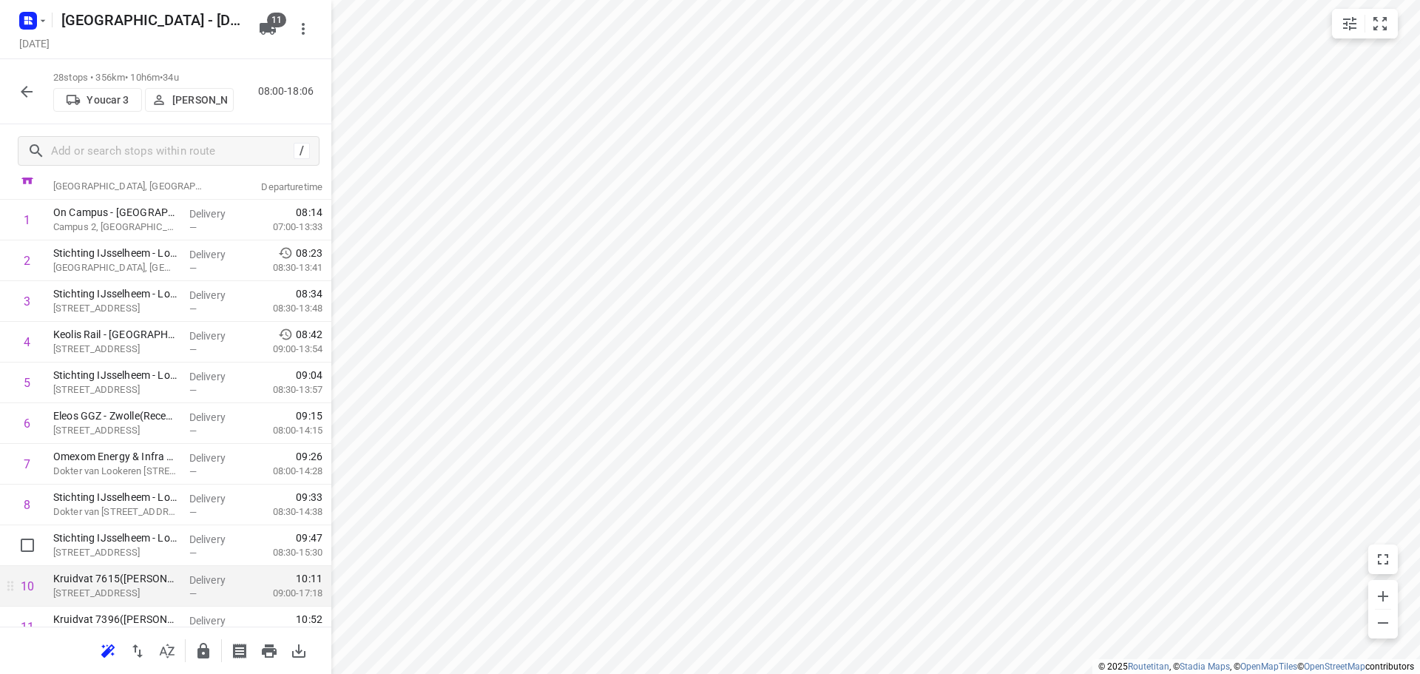
scroll to position [0, 0]
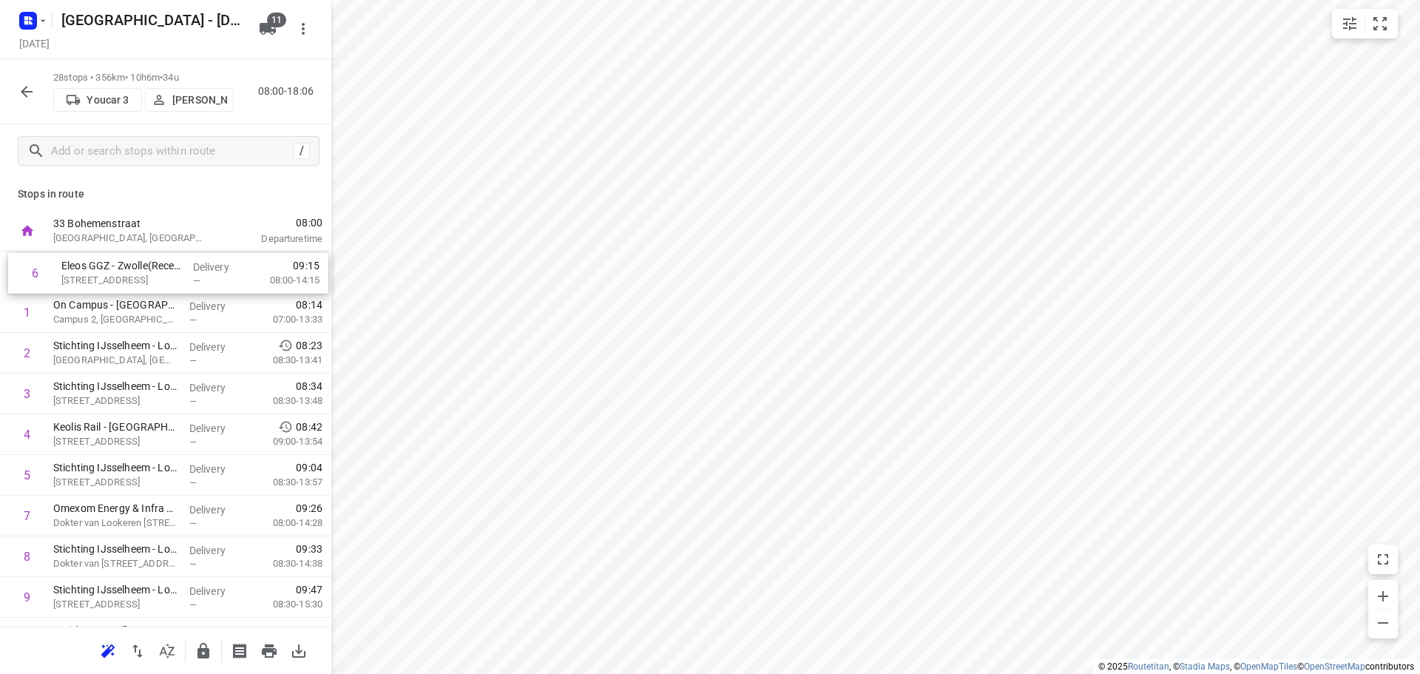
drag, startPoint x: 156, startPoint y: 478, endPoint x: 163, endPoint y: 264, distance: 213.9
drag, startPoint x: 118, startPoint y: 482, endPoint x: 124, endPoint y: 426, distance: 56.5
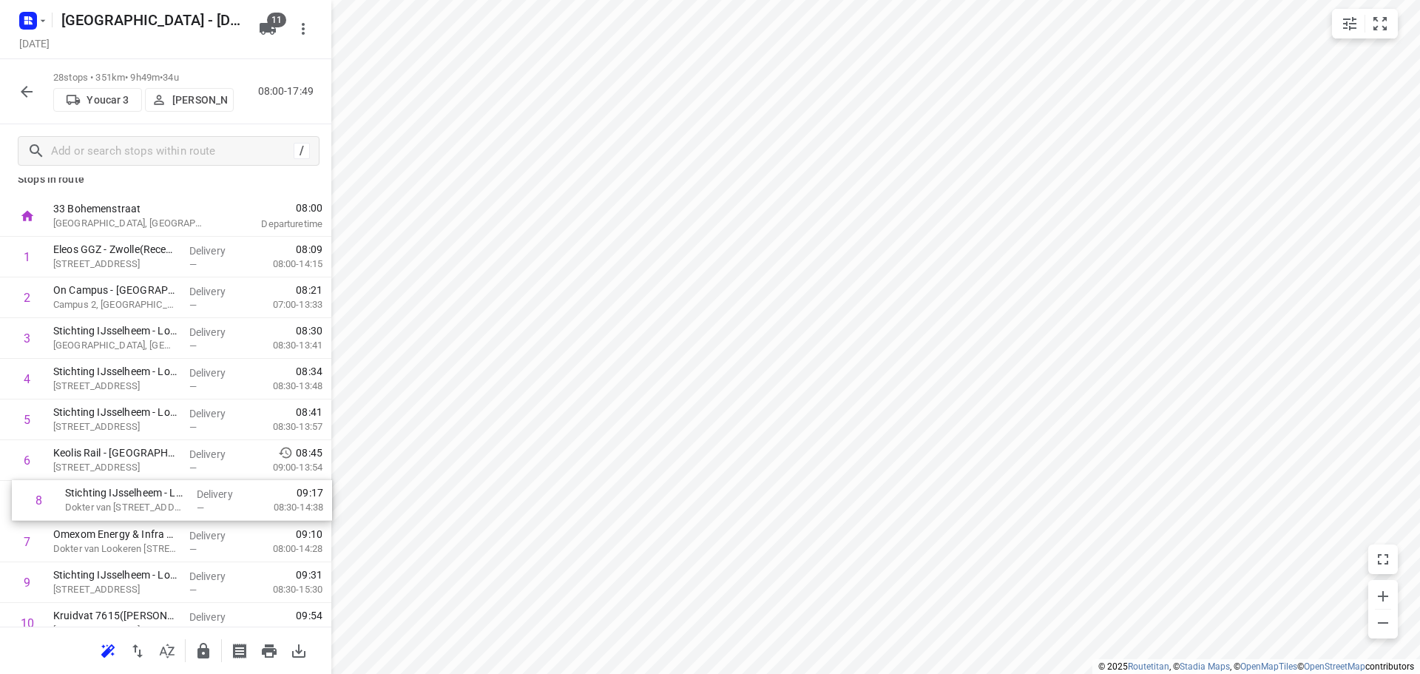
scroll to position [16, 0]
drag, startPoint x: 123, startPoint y: 552, endPoint x: 135, endPoint y: 480, distance: 72.7
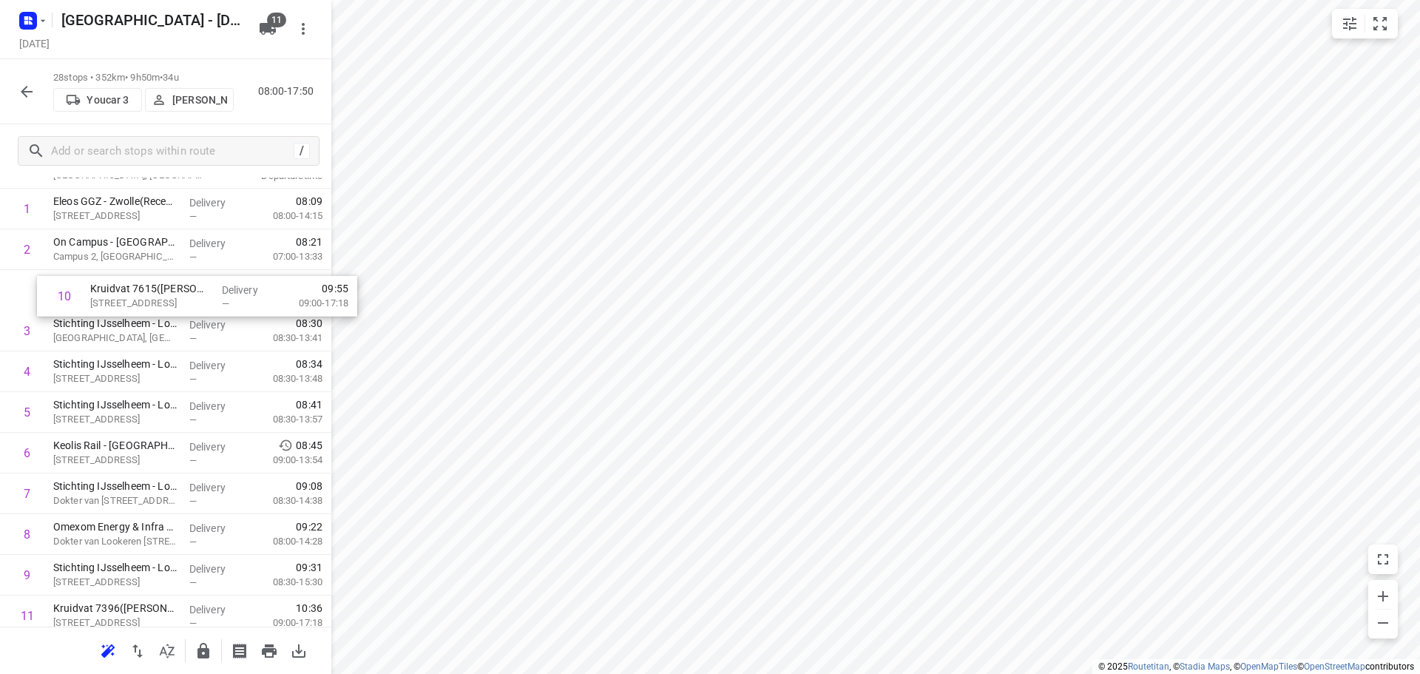
scroll to position [62, 0]
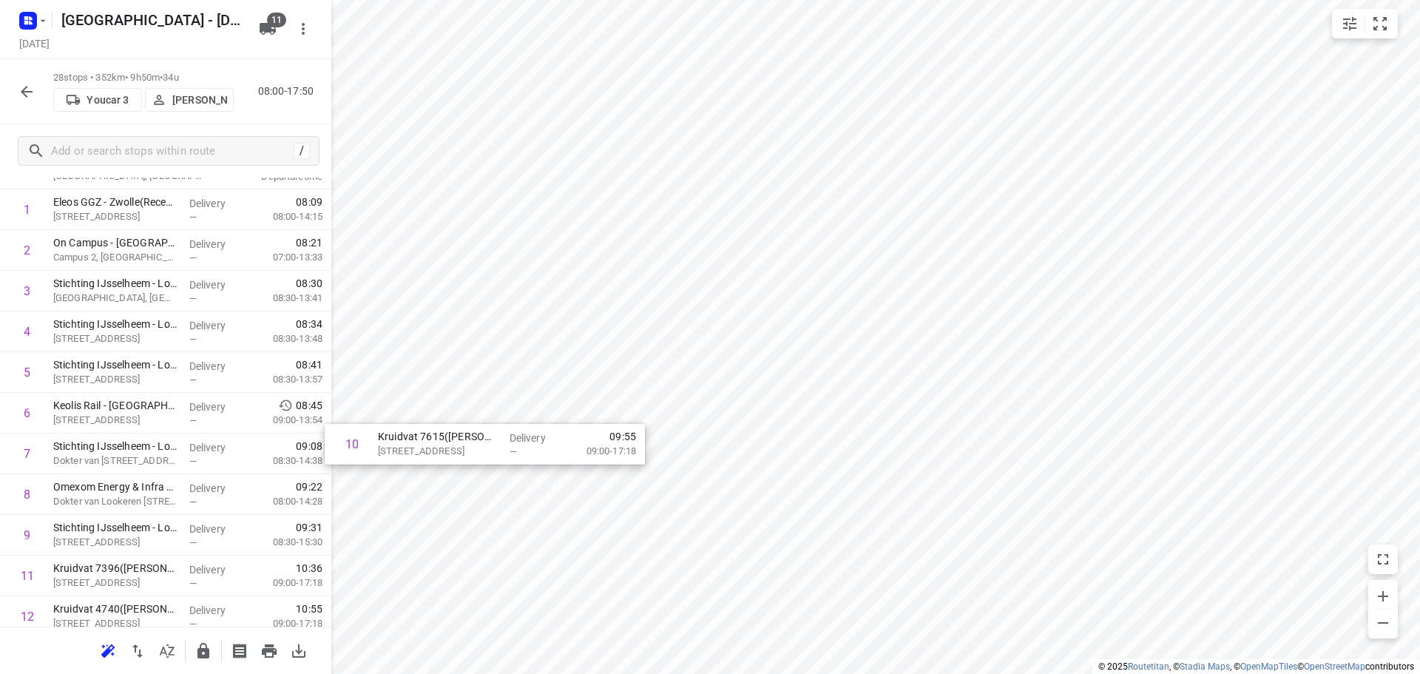
click at [449, 445] on div "i © 2025 Routetitan , © Stadia Maps , © OpenMapTiles © OpenStreetMap contributo…" at bounding box center [710, 337] width 1420 height 674
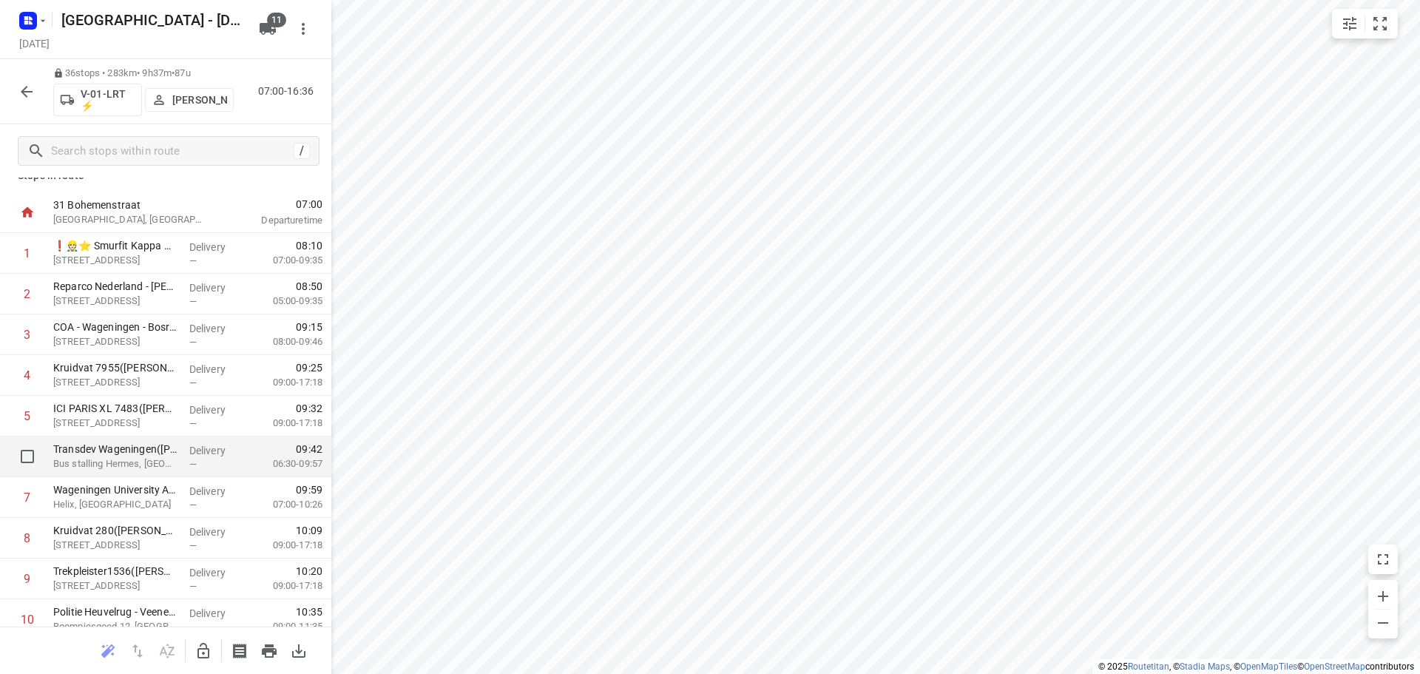
scroll to position [0, 0]
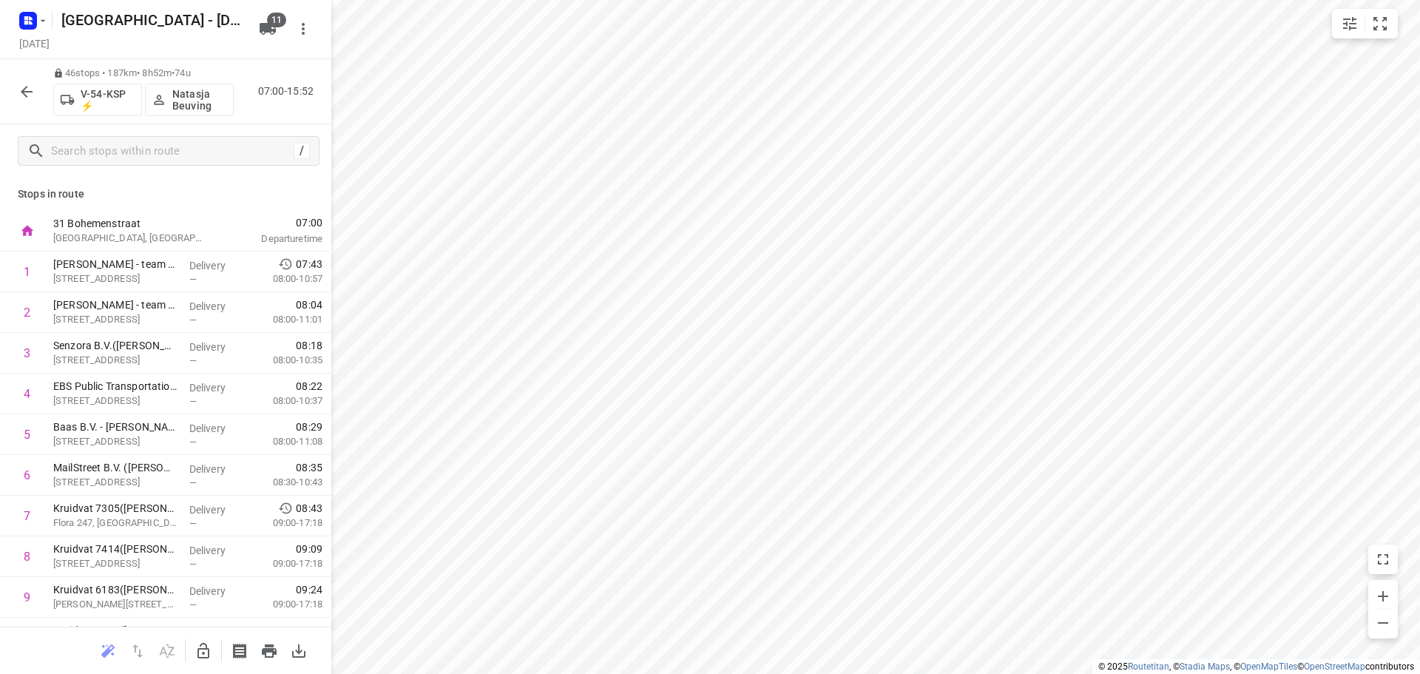
click at [203, 644] on icon "button" at bounding box center [204, 651] width 18 height 18
drag, startPoint x: 198, startPoint y: 658, endPoint x: 175, endPoint y: 683, distance: 34.5
click at [175, 673] on html "i © 2025 Routetitan , © Stadia Maps , © OpenMapTiles © OpenStreetMap contributo…" at bounding box center [710, 337] width 1420 height 674
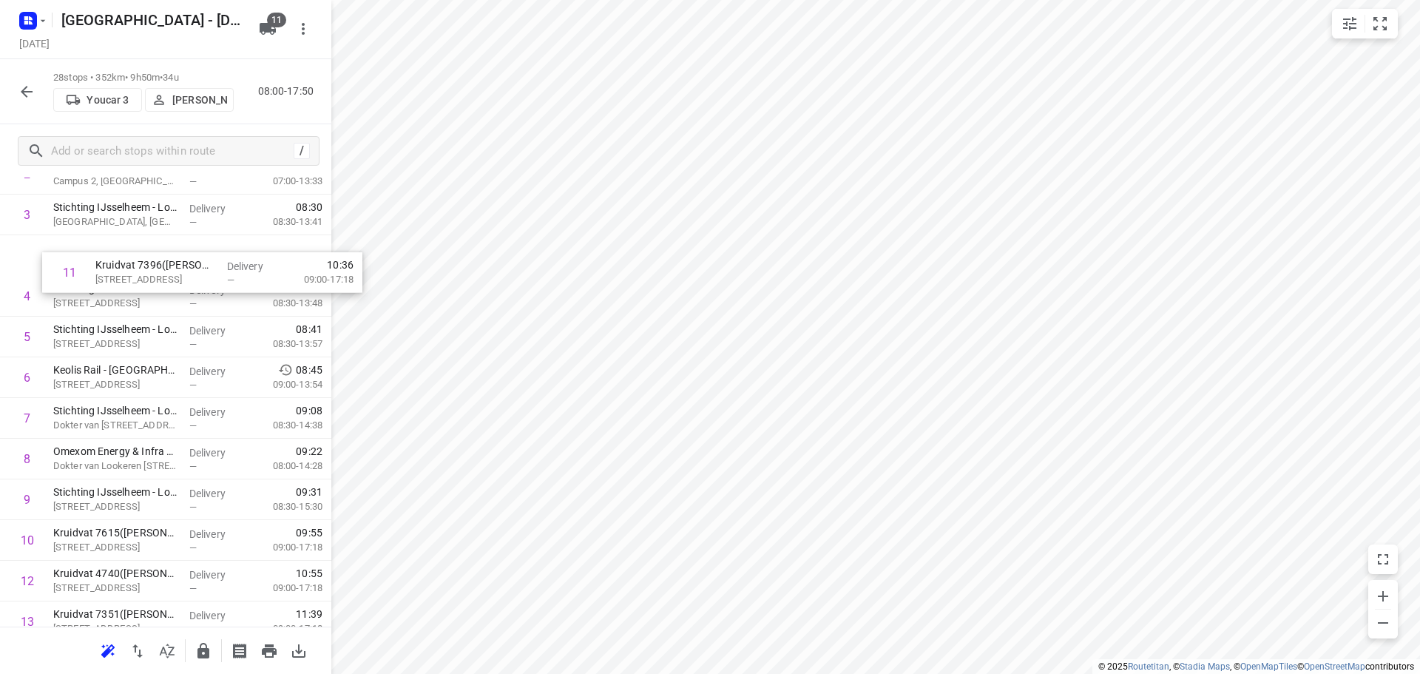
scroll to position [136, 0]
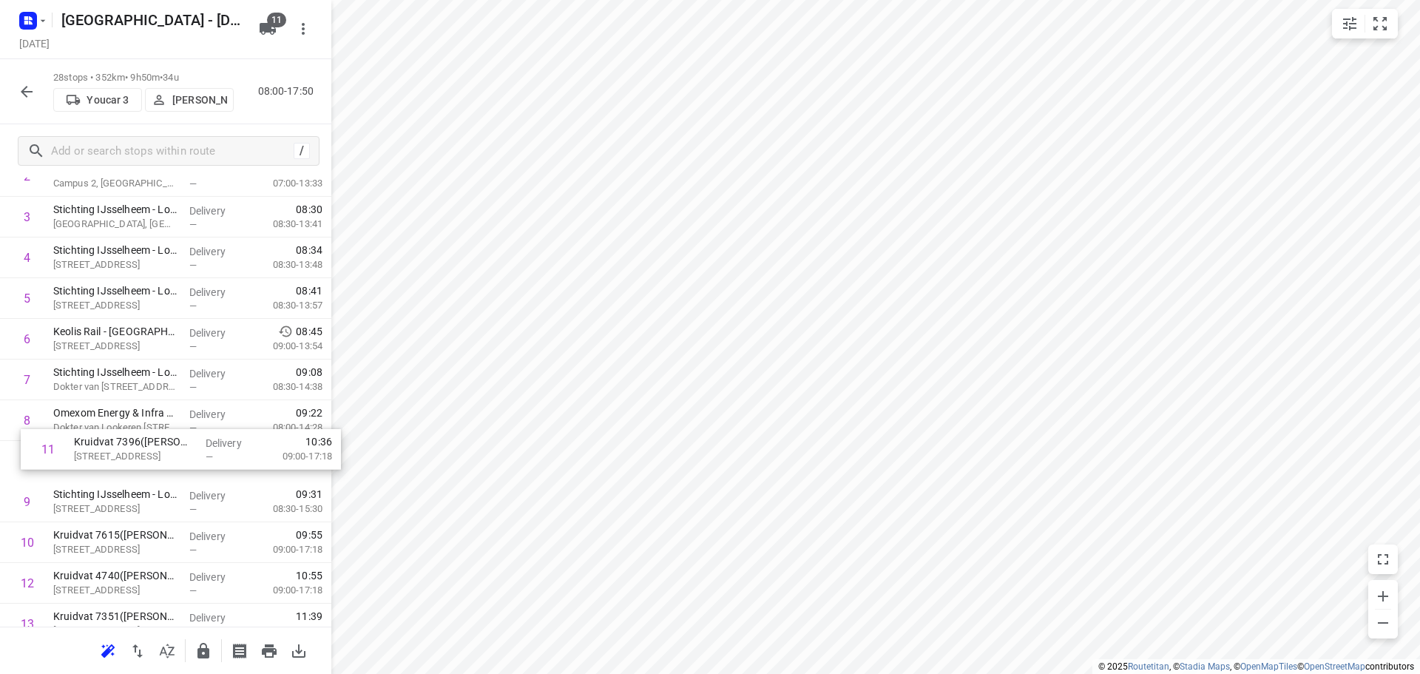
drag, startPoint x: 77, startPoint y: 538, endPoint x: 101, endPoint y: 456, distance: 85.7
click at [101, 456] on div "1 Eleos GGZ - [GEOGRAPHIC_DATA](Receptie) [STREET_ADDRESS] Delivery — 08:09 08:…" at bounding box center [165, 684] width 331 height 1139
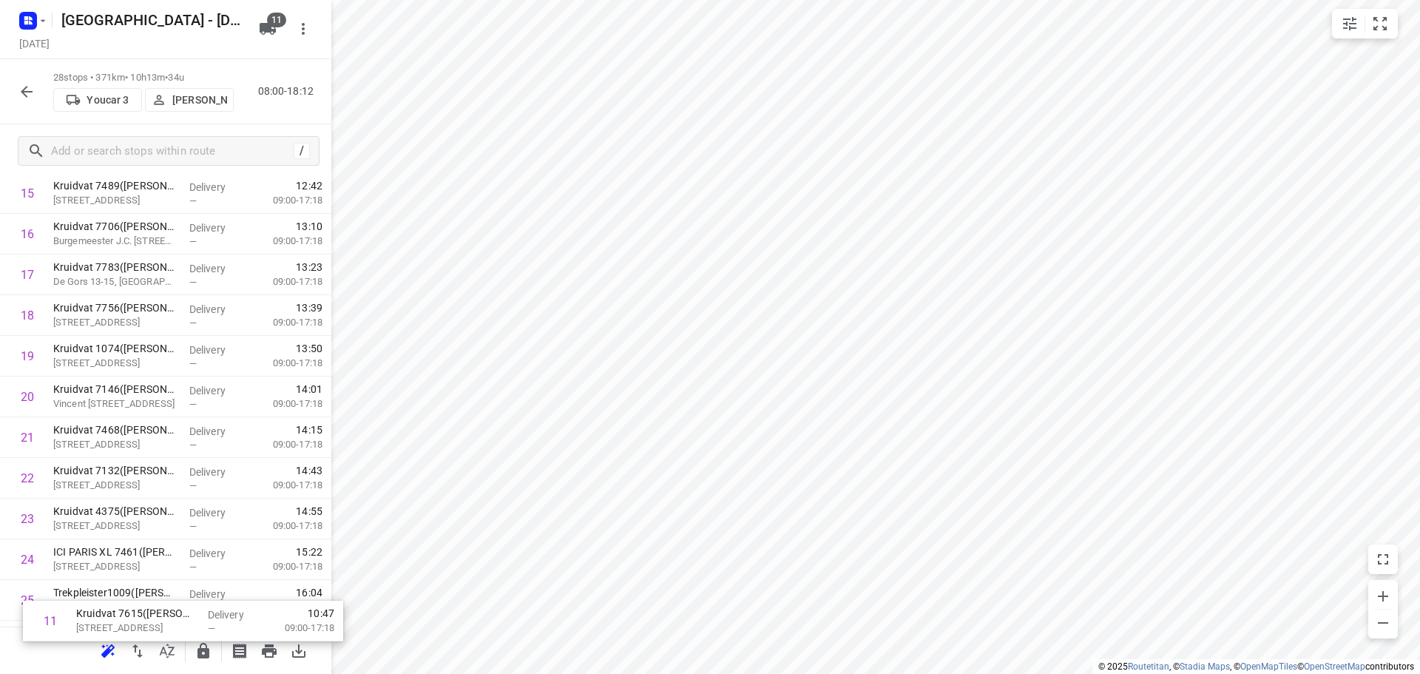
scroll to position [805, 0]
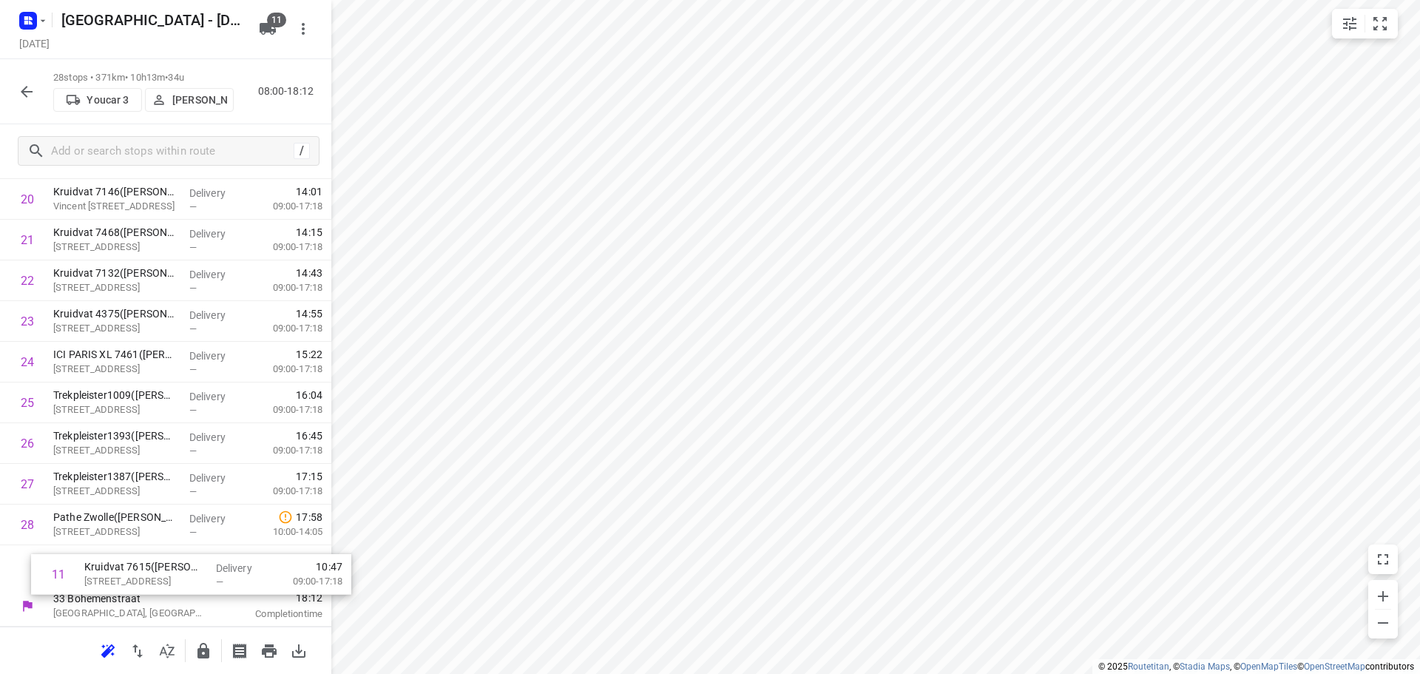
drag, startPoint x: 73, startPoint y: 536, endPoint x: 110, endPoint y: 577, distance: 55.5
click at [110, 577] on div "1 Eleos GGZ - [GEOGRAPHIC_DATA](Receptie) [STREET_ADDRESS] Delivery — 08:09 08:…" at bounding box center [165, 16] width 331 height 1139
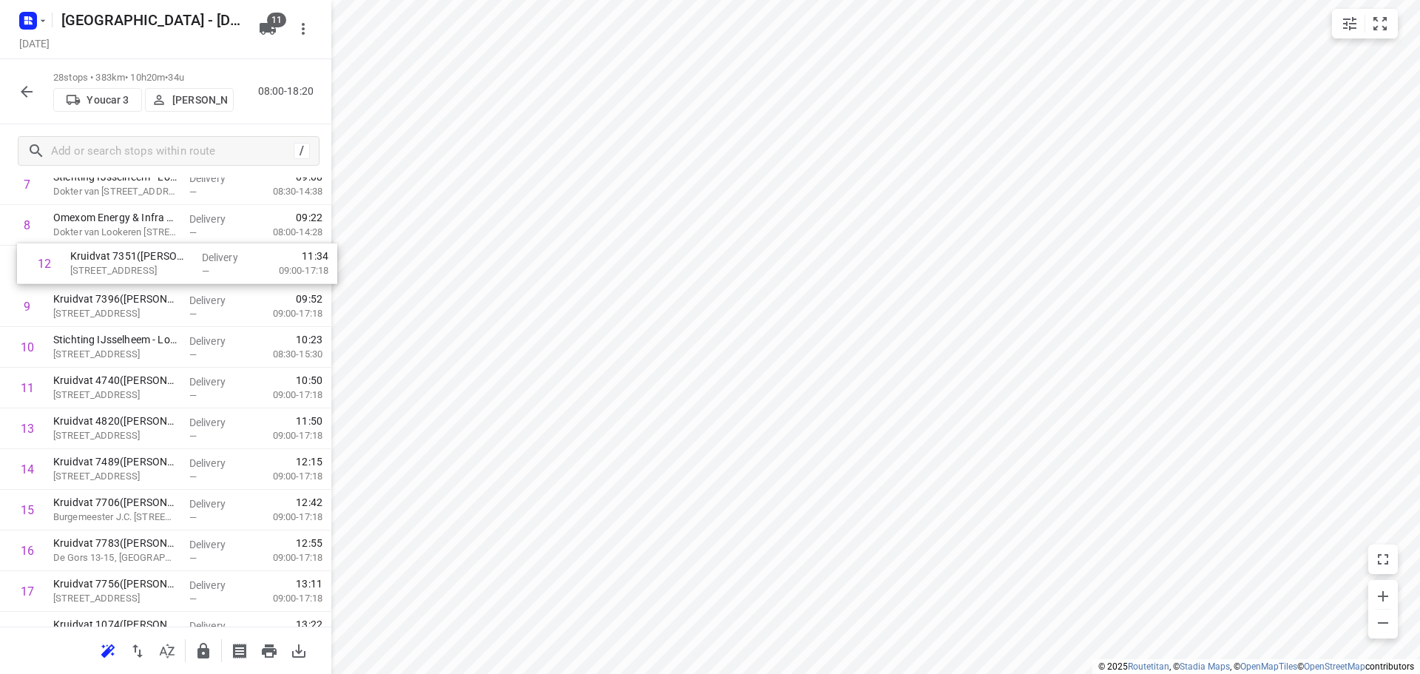
scroll to position [327, 0]
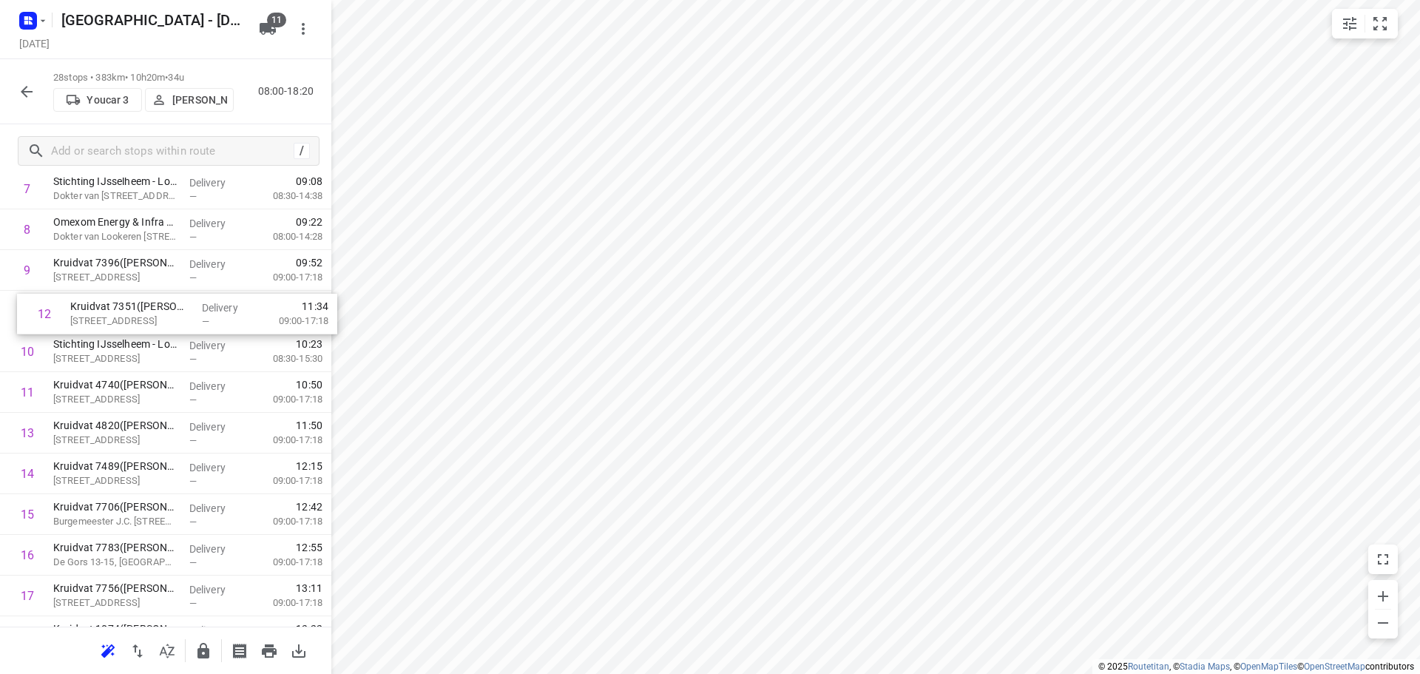
drag, startPoint x: 95, startPoint y: 288, endPoint x: 115, endPoint y: 317, distance: 35.5
click at [115, 317] on div "1 Eleos GGZ - [GEOGRAPHIC_DATA](Receptie) [STREET_ADDRESS] Delivery — 08:09 08:…" at bounding box center [165, 494] width 331 height 1139
drag, startPoint x: 92, startPoint y: 444, endPoint x: 123, endPoint y: 348, distance: 100.4
click at [123, 348] on div "1 Eleos GGZ - [GEOGRAPHIC_DATA](Receptie) [STREET_ADDRESS] Delivery — 08:09 08:…" at bounding box center [165, 494] width 331 height 1139
drag, startPoint x: 102, startPoint y: 477, endPoint x: 97, endPoint y: 389, distance: 88.2
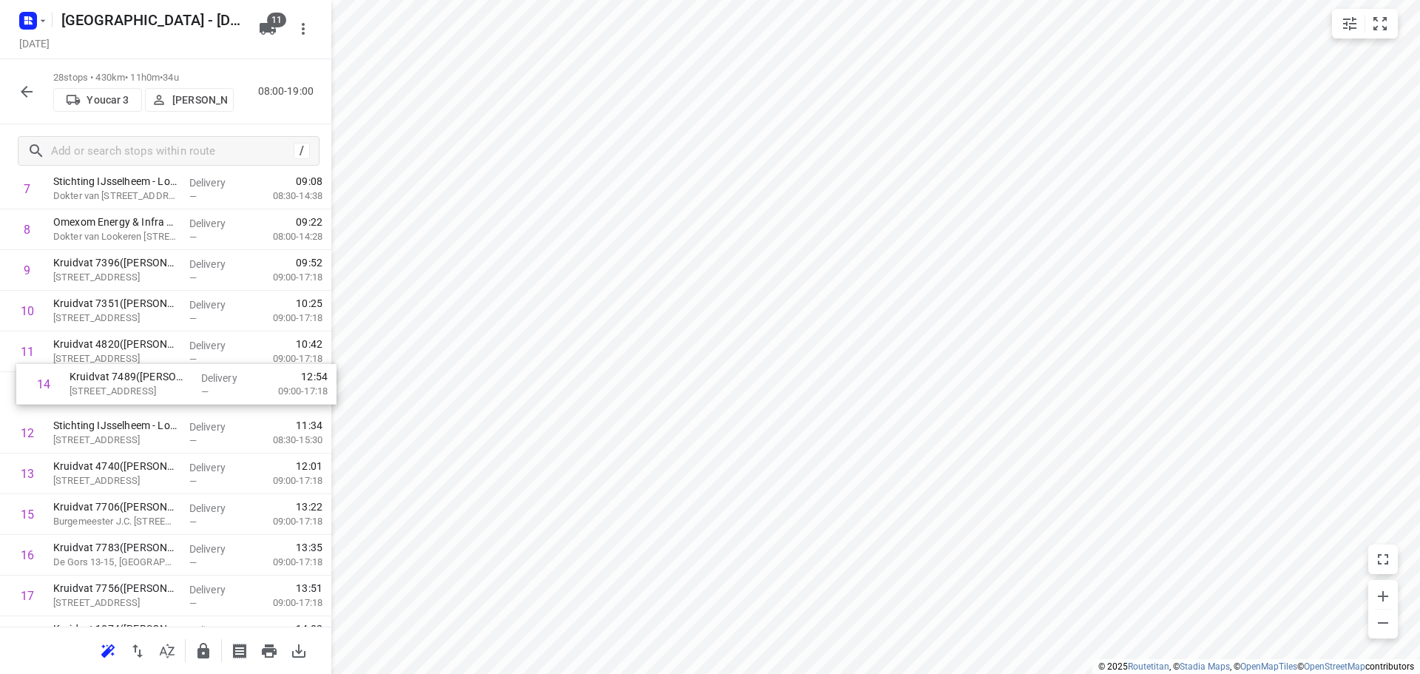
click at [97, 389] on div "1 Eleos GGZ - [GEOGRAPHIC_DATA](Receptie) [STREET_ADDRESS] Delivery — 08:09 08:…" at bounding box center [165, 494] width 331 height 1139
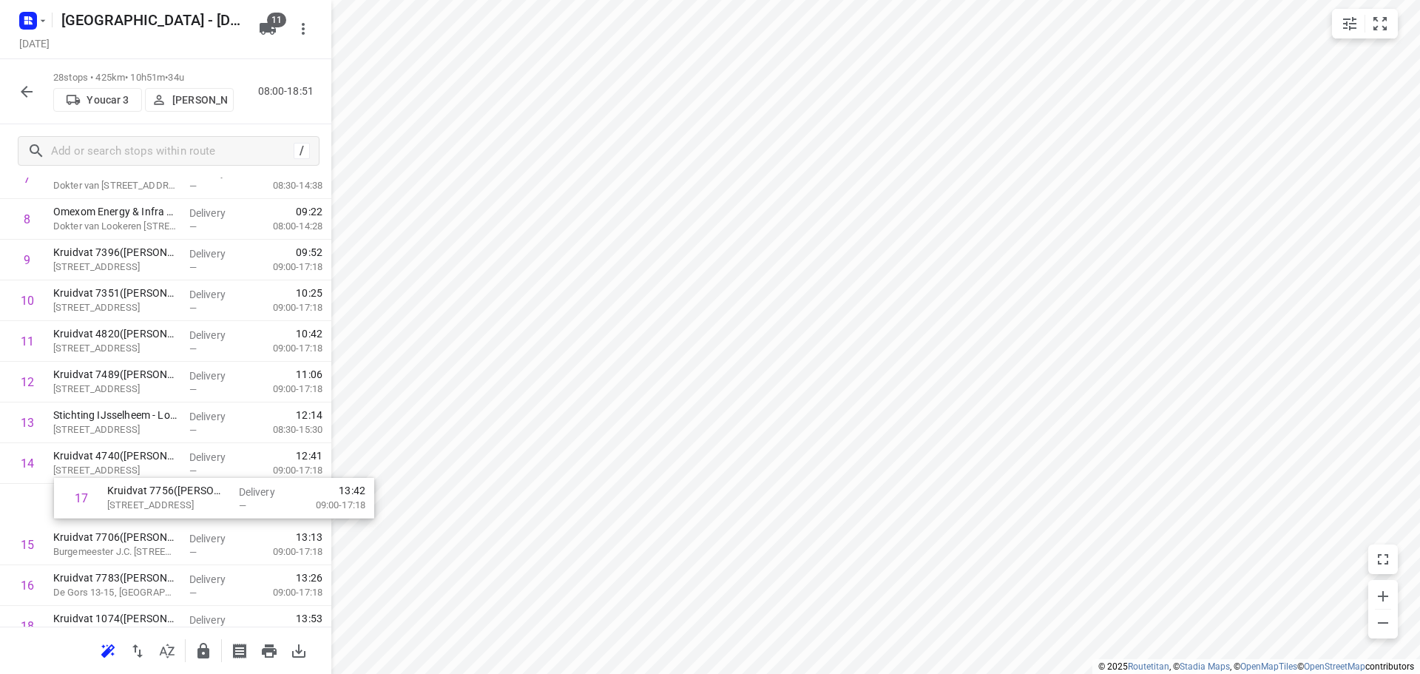
scroll to position [340, 0]
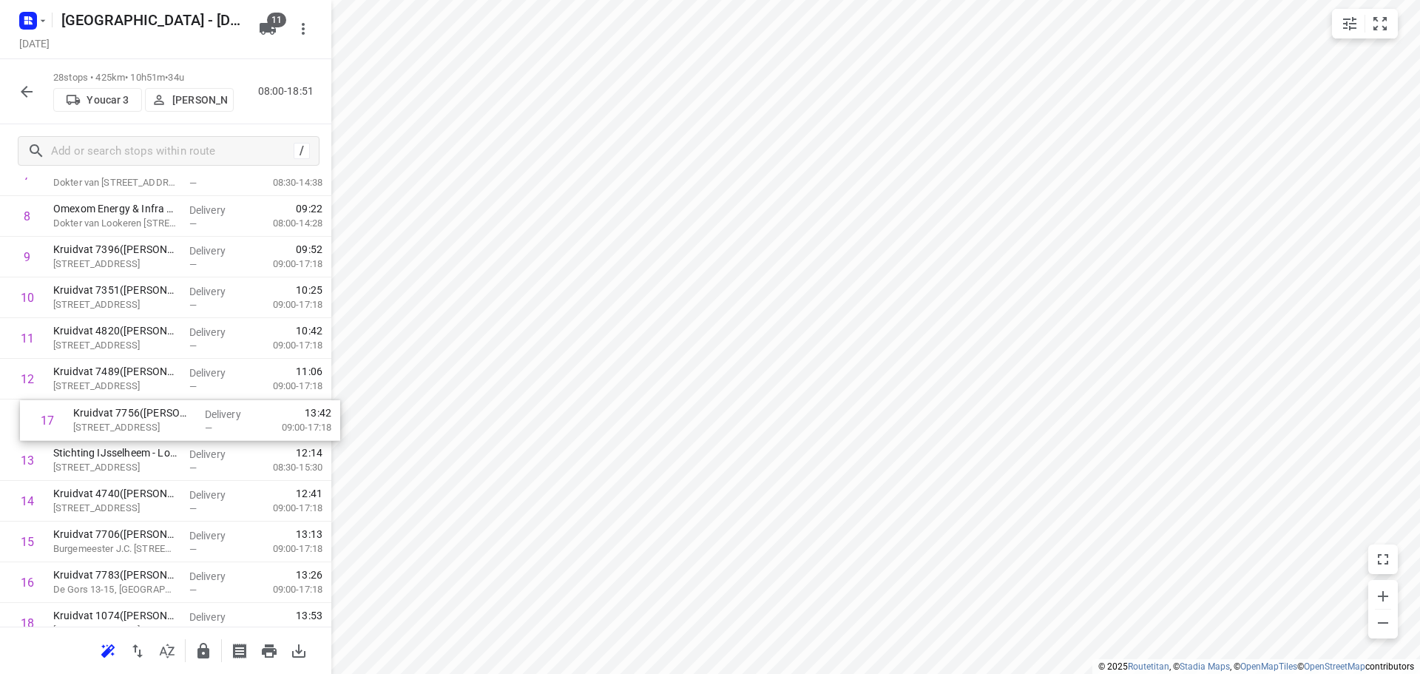
drag, startPoint x: 90, startPoint y: 592, endPoint x: 116, endPoint y: 415, distance: 178.7
click at [116, 415] on div "1 Eleos GGZ - [GEOGRAPHIC_DATA](Receptie) [STREET_ADDRESS] Delivery — 08:09 08:…" at bounding box center [165, 480] width 331 height 1139
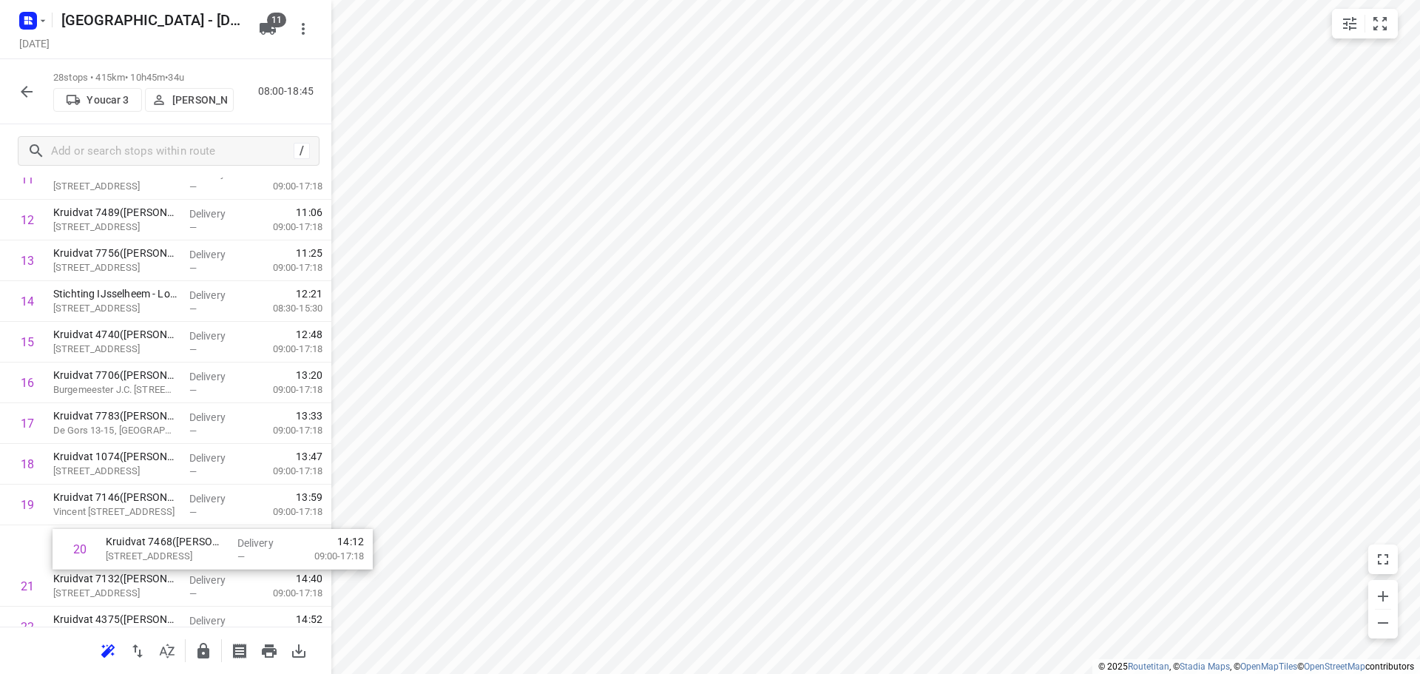
scroll to position [502, 0]
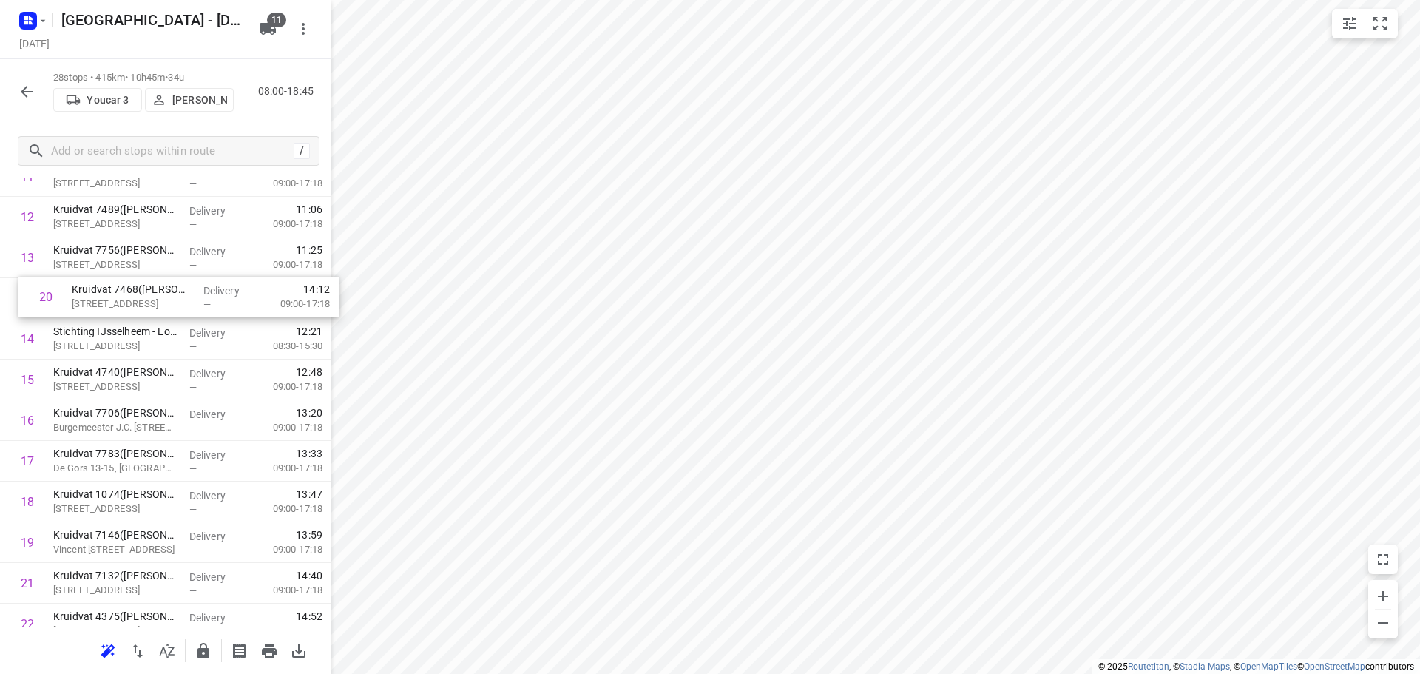
drag, startPoint x: 83, startPoint y: 558, endPoint x: 106, endPoint y: 299, distance: 259.9
click at [106, 299] on div "1 Eleos GGZ - [GEOGRAPHIC_DATA](Receptie) [STREET_ADDRESS] Delivery — 08:09 08:…" at bounding box center [165, 318] width 331 height 1139
drag, startPoint x: 67, startPoint y: 493, endPoint x: 89, endPoint y: 343, distance: 151.7
click at [89, 343] on div "1 Eleos GGZ - [GEOGRAPHIC_DATA](Receptie) [STREET_ADDRESS] Delivery — 08:09 08:…" at bounding box center [165, 319] width 331 height 1139
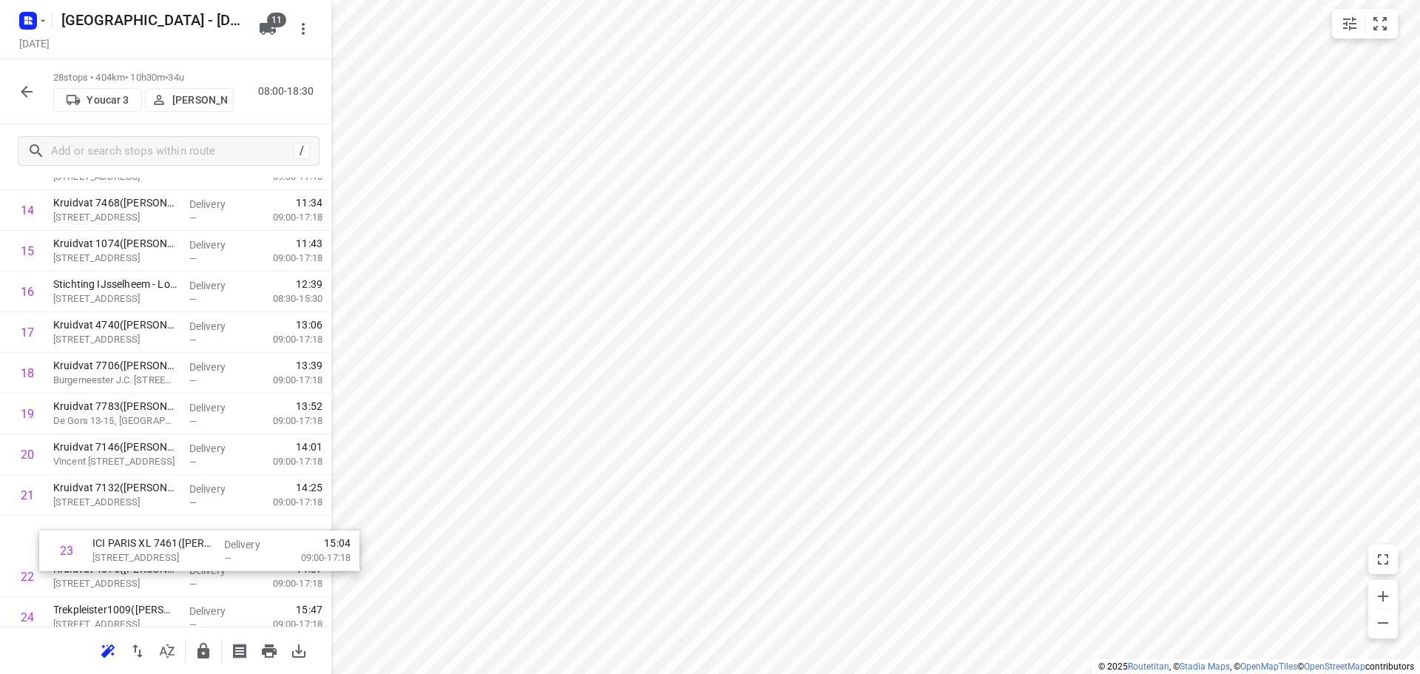
scroll to position [593, 0]
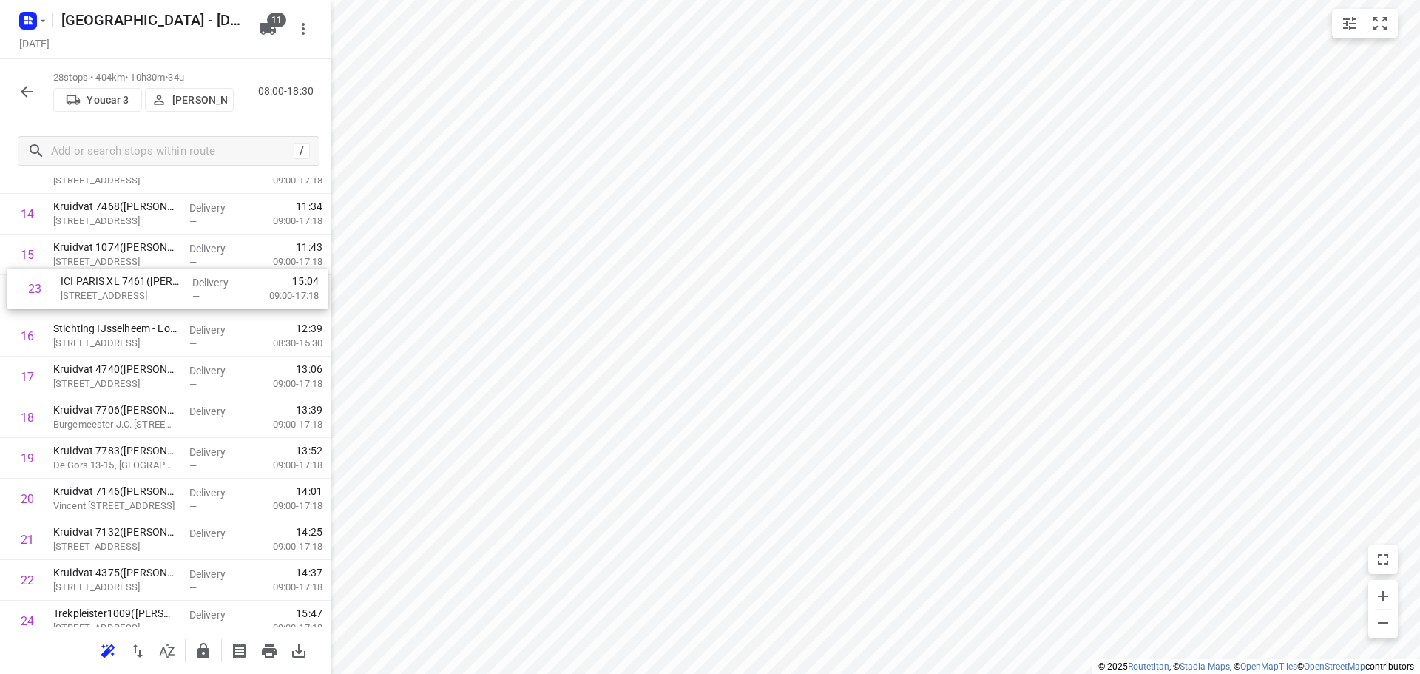
drag, startPoint x: 107, startPoint y: 590, endPoint x: 120, endPoint y: 287, distance: 302.8
click at [120, 287] on div "1 Eleos GGZ - [GEOGRAPHIC_DATA](Receptie) [STREET_ADDRESS] Delivery — 08:09 08:…" at bounding box center [165, 234] width 331 height 1139
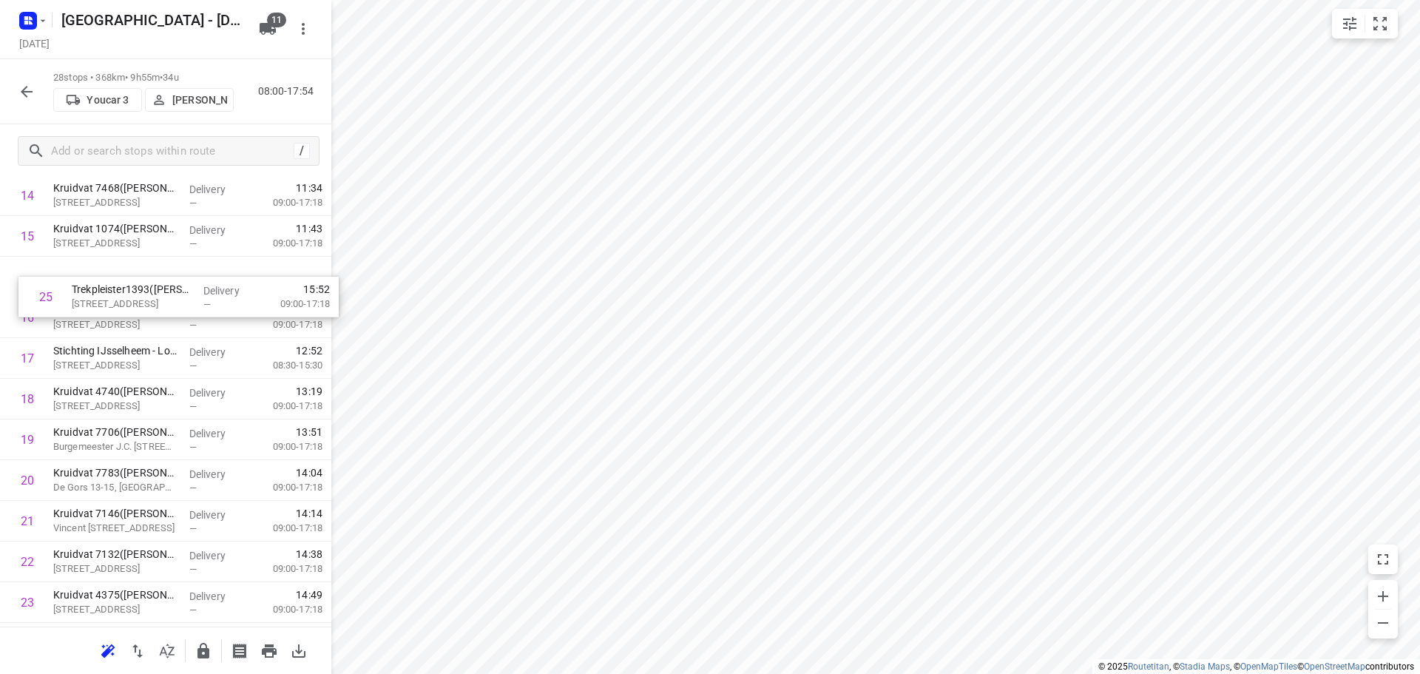
scroll to position [605, 0]
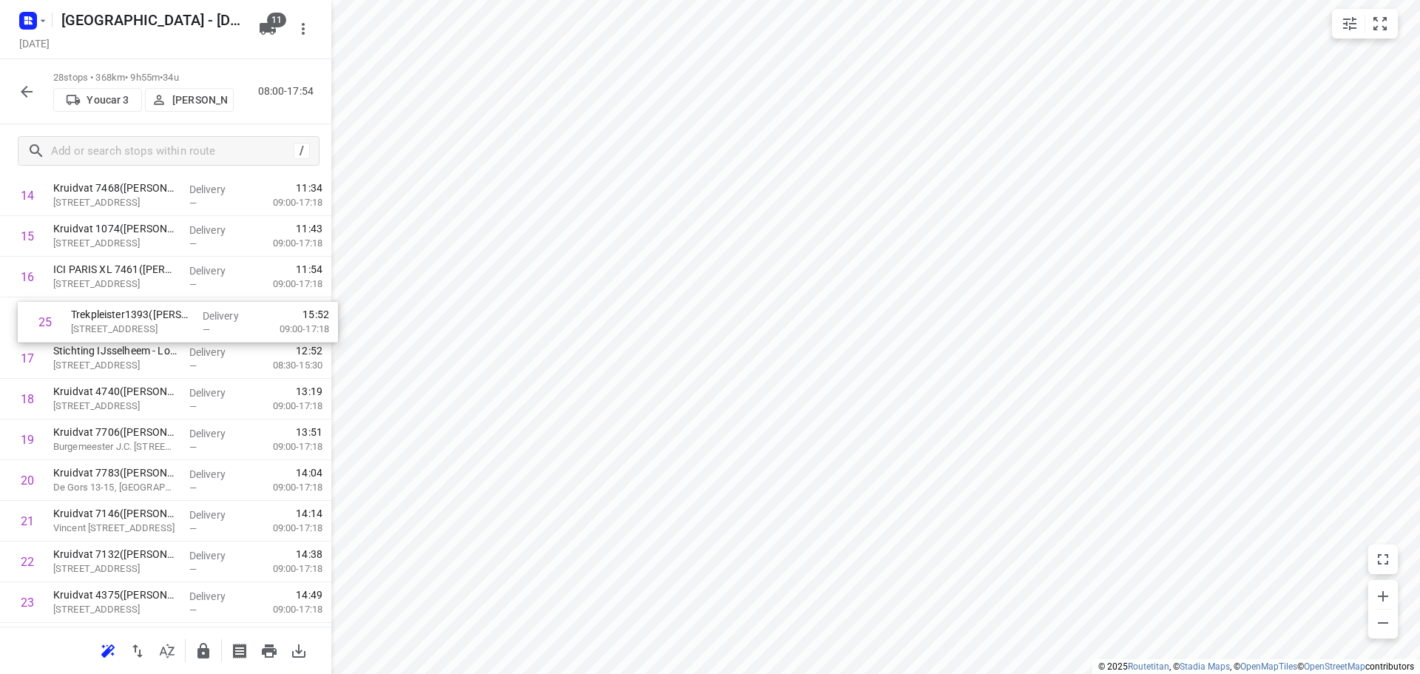
drag, startPoint x: 81, startPoint y: 521, endPoint x: 104, endPoint y: 328, distance: 194.4
click at [104, 328] on div "1 Eleos GGZ - [GEOGRAPHIC_DATA](Receptie) [STREET_ADDRESS] Delivery — 08:09 08:…" at bounding box center [165, 215] width 331 height 1139
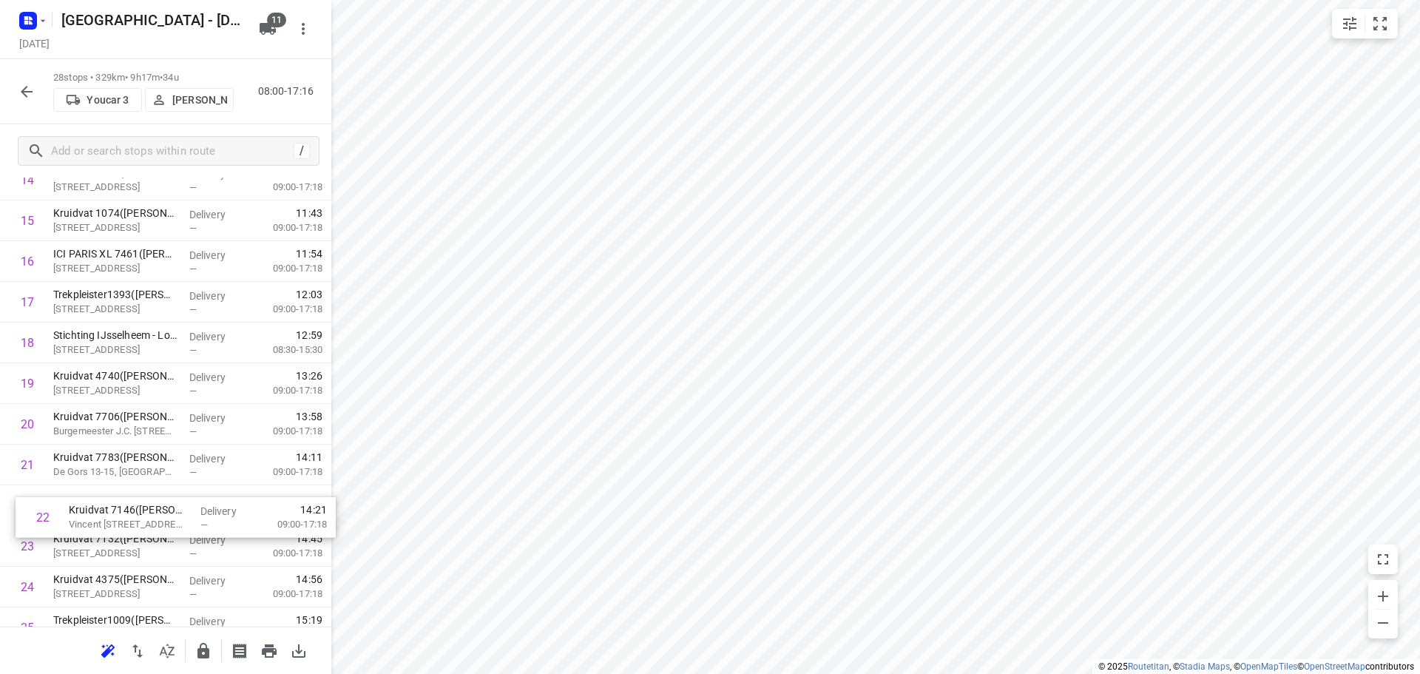
scroll to position [622, 0]
drag, startPoint x: 78, startPoint y: 525, endPoint x: 90, endPoint y: 345, distance: 180.9
click at [90, 345] on div "1 Eleos GGZ - [GEOGRAPHIC_DATA](Receptie) [STREET_ADDRESS] Delivery — 08:09 08:…" at bounding box center [165, 198] width 331 height 1139
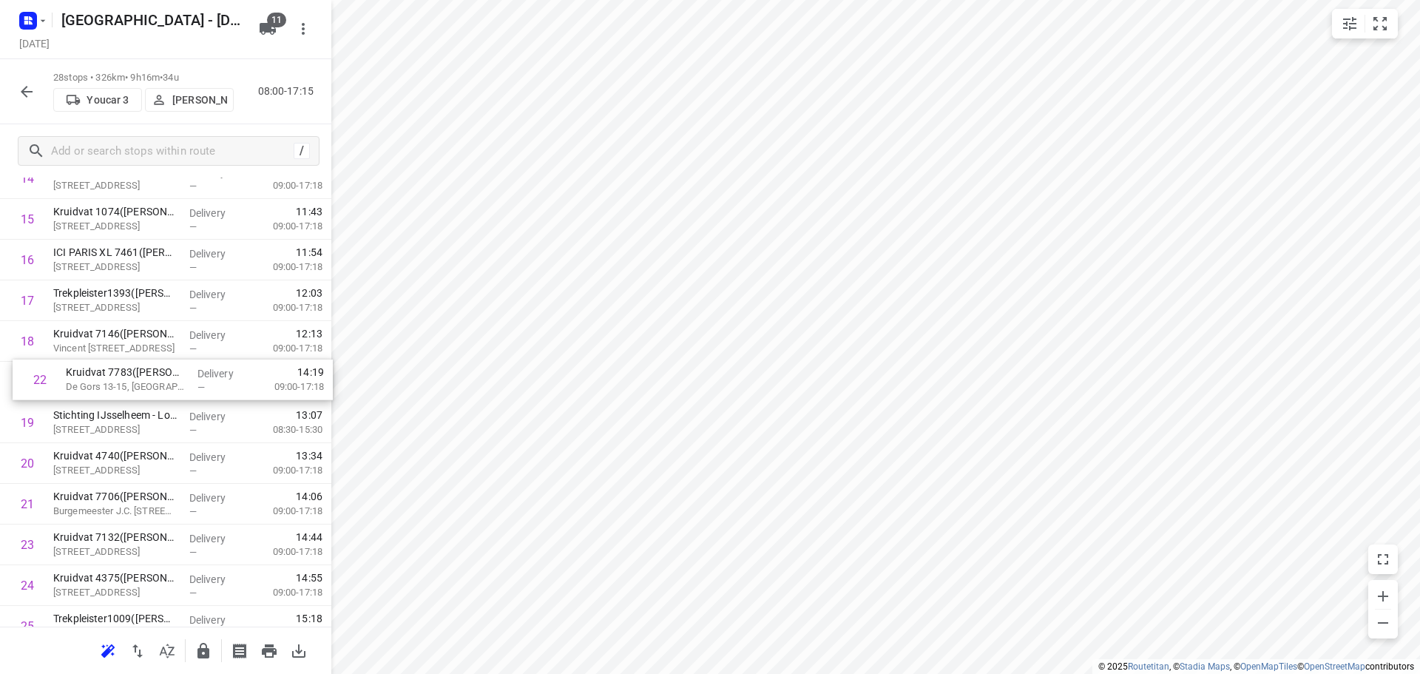
drag, startPoint x: 119, startPoint y: 505, endPoint x: 136, endPoint y: 381, distance: 125.4
click at [136, 381] on div "1 Eleos GGZ - [GEOGRAPHIC_DATA](Receptie) [STREET_ADDRESS] Delivery — 08:09 08:…" at bounding box center [165, 198] width 331 height 1139
drag, startPoint x: 95, startPoint y: 515, endPoint x: 124, endPoint y: 423, distance: 96.2
click at [124, 423] on div "1 Eleos GGZ - [GEOGRAPHIC_DATA](Receptie) [STREET_ADDRESS] Delivery — 08:09 08:…" at bounding box center [165, 198] width 331 height 1139
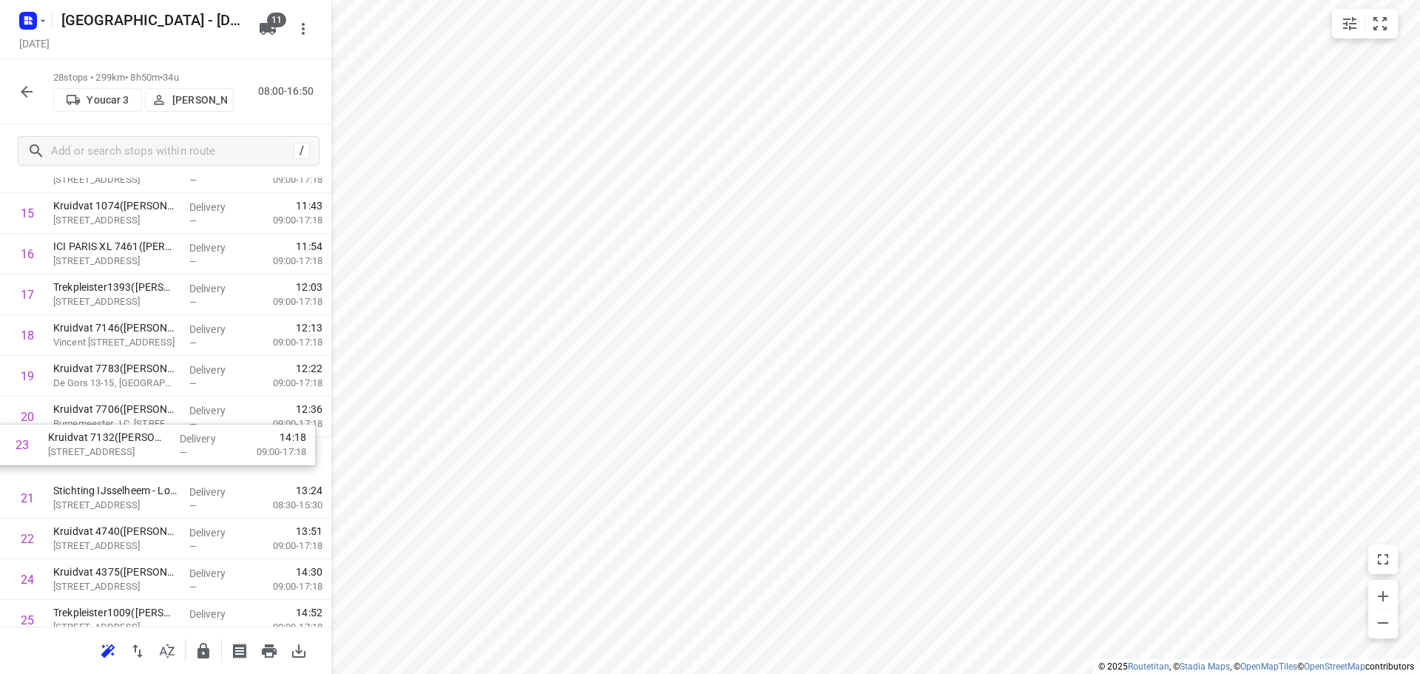
drag, startPoint x: 102, startPoint y: 544, endPoint x: 106, endPoint y: 442, distance: 102.9
click at [106, 442] on div "1 Eleos GGZ - [GEOGRAPHIC_DATA](Receptie) [STREET_ADDRESS] Delivery — 08:09 08:…" at bounding box center [165, 192] width 331 height 1139
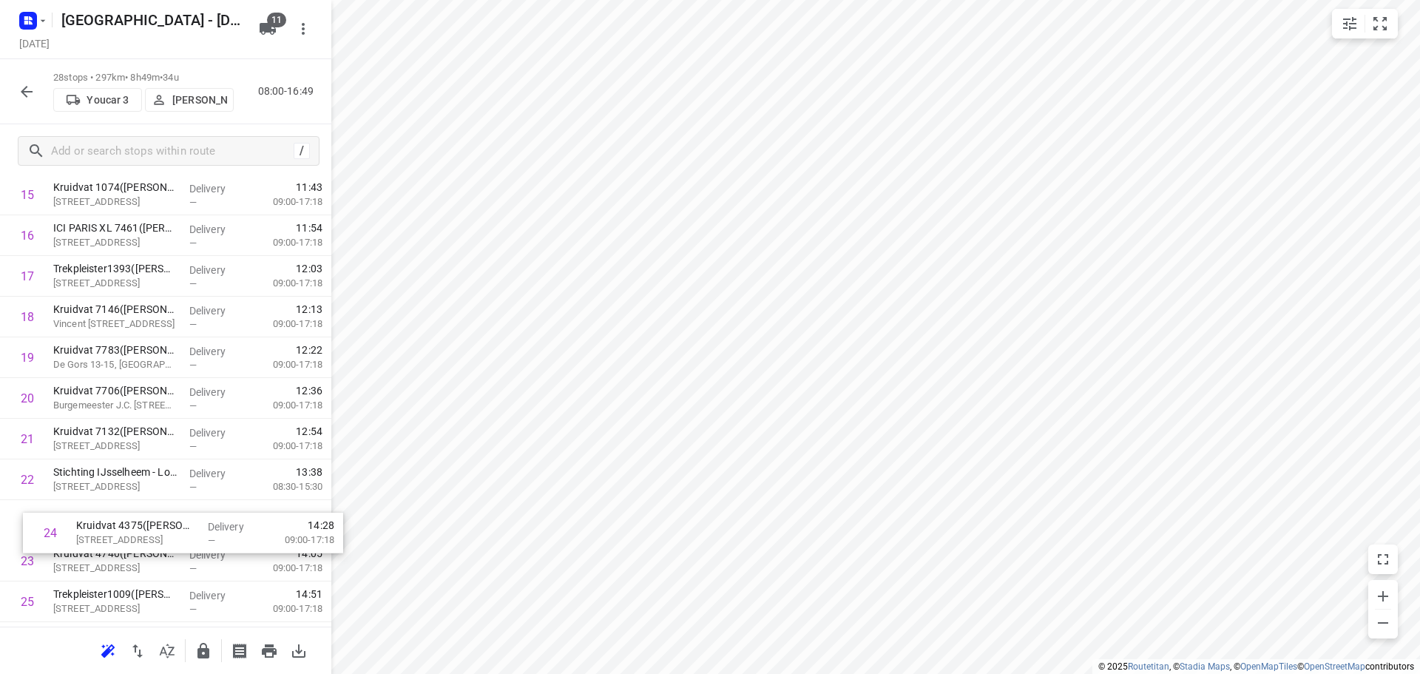
scroll to position [655, 0]
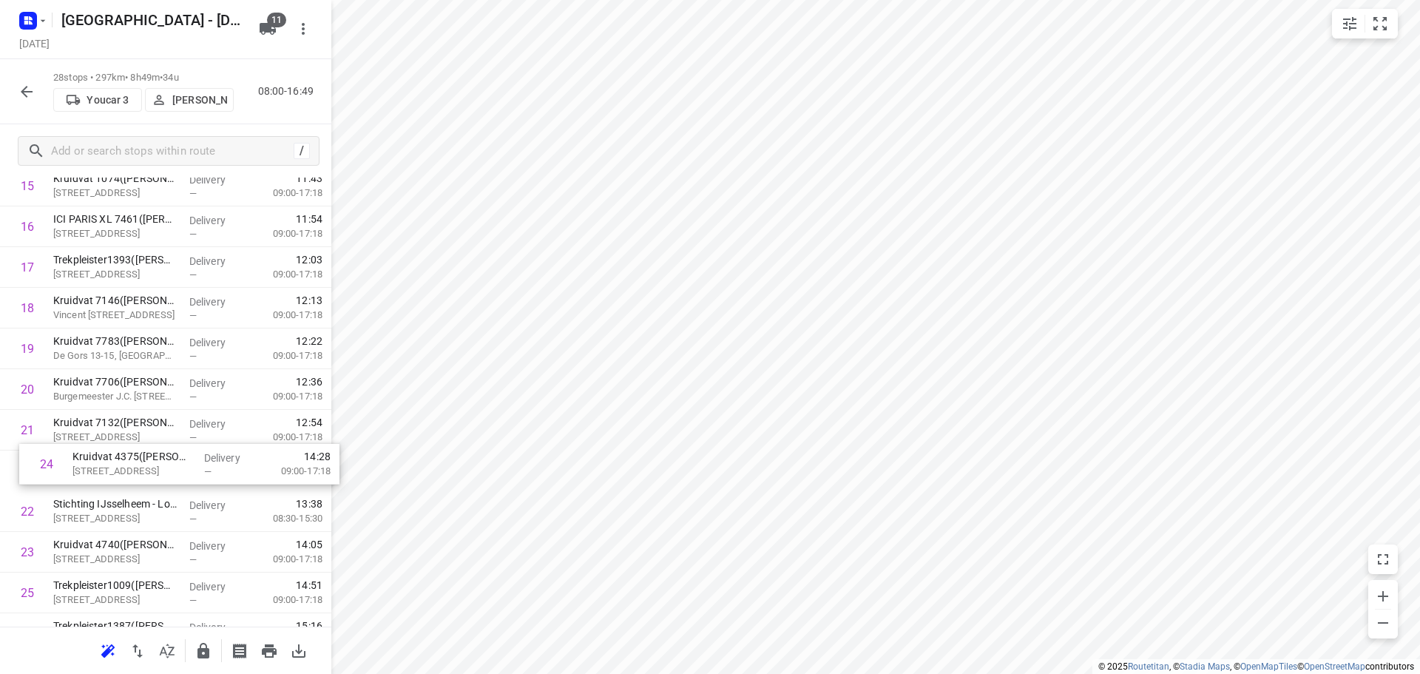
drag, startPoint x: 67, startPoint y: 588, endPoint x: 90, endPoint y: 471, distance: 119.1
click at [90, 471] on div "1 Eleos GGZ - [GEOGRAPHIC_DATA](Receptie) [STREET_ADDRESS] Delivery — 08:09 08:…" at bounding box center [165, 165] width 331 height 1139
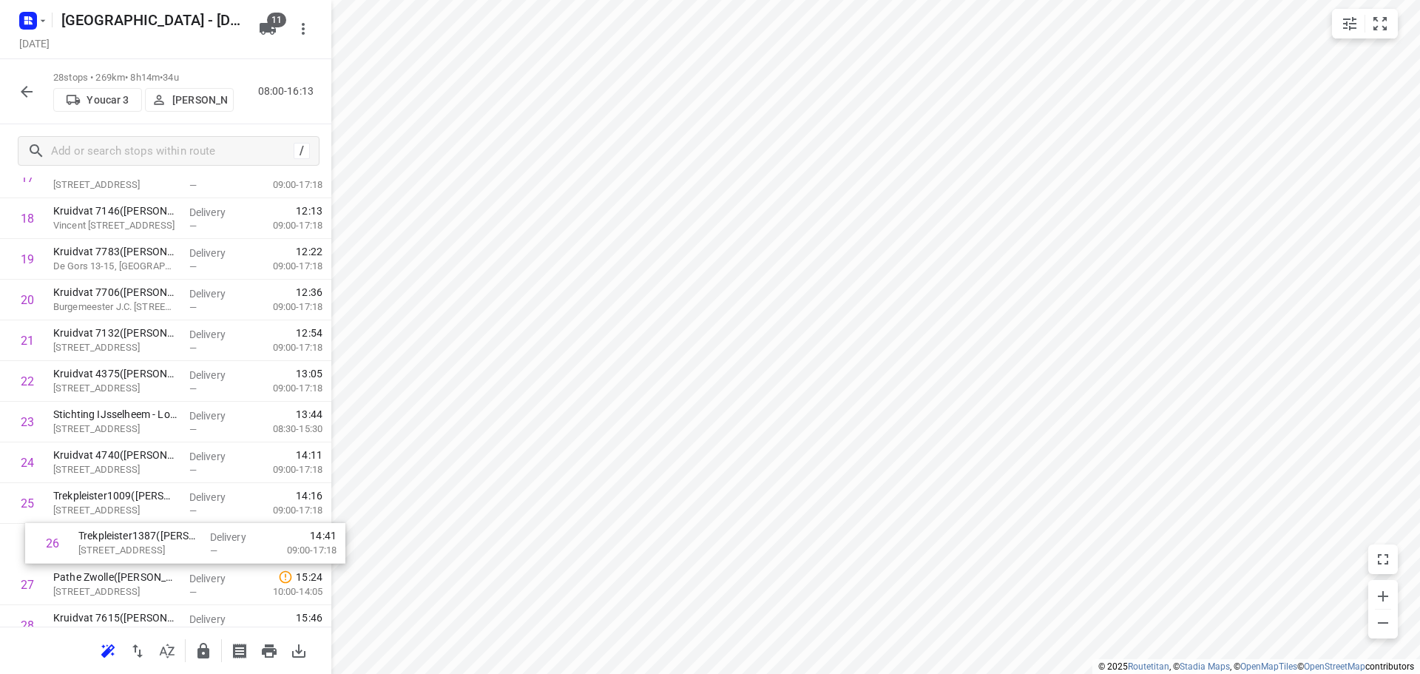
scroll to position [746, 0]
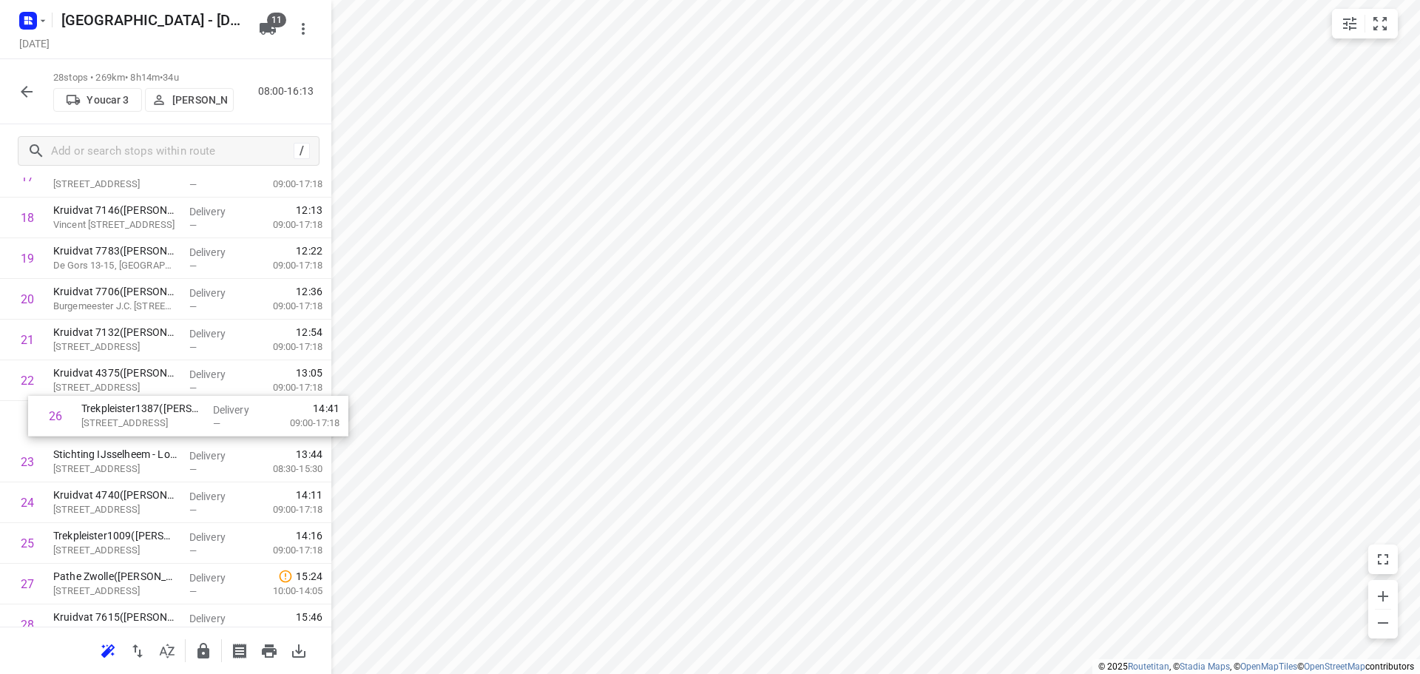
drag, startPoint x: 95, startPoint y: 564, endPoint x: 128, endPoint y: 420, distance: 148.1
click at [128, 420] on div "1 Eleos GGZ - [GEOGRAPHIC_DATA](Receptie) [STREET_ADDRESS] Delivery — 08:09 08:…" at bounding box center [165, 75] width 331 height 1139
drag, startPoint x: 80, startPoint y: 509, endPoint x: 117, endPoint y: 454, distance: 66.1
click at [117, 454] on div "1 Eleos GGZ - [GEOGRAPHIC_DATA](Receptie) [STREET_ADDRESS] Delivery — 08:09 08:…" at bounding box center [165, 75] width 331 height 1139
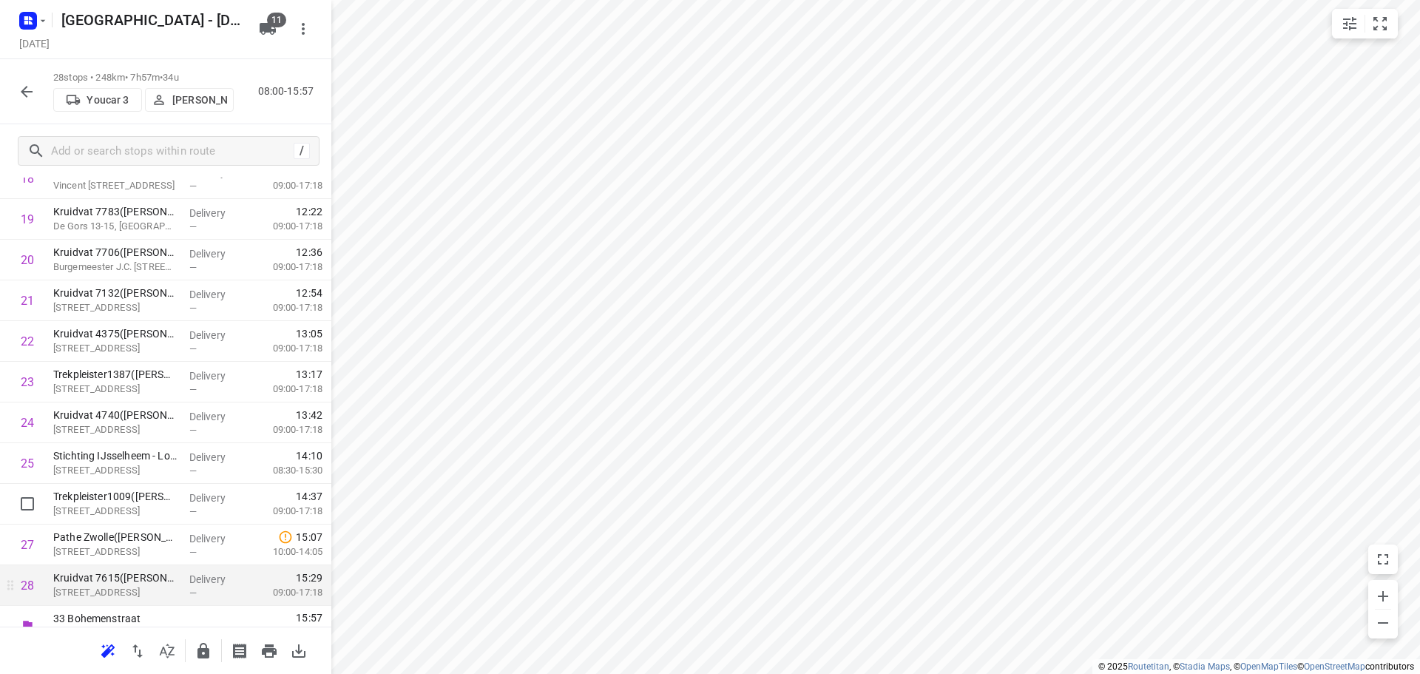
scroll to position [805, 0]
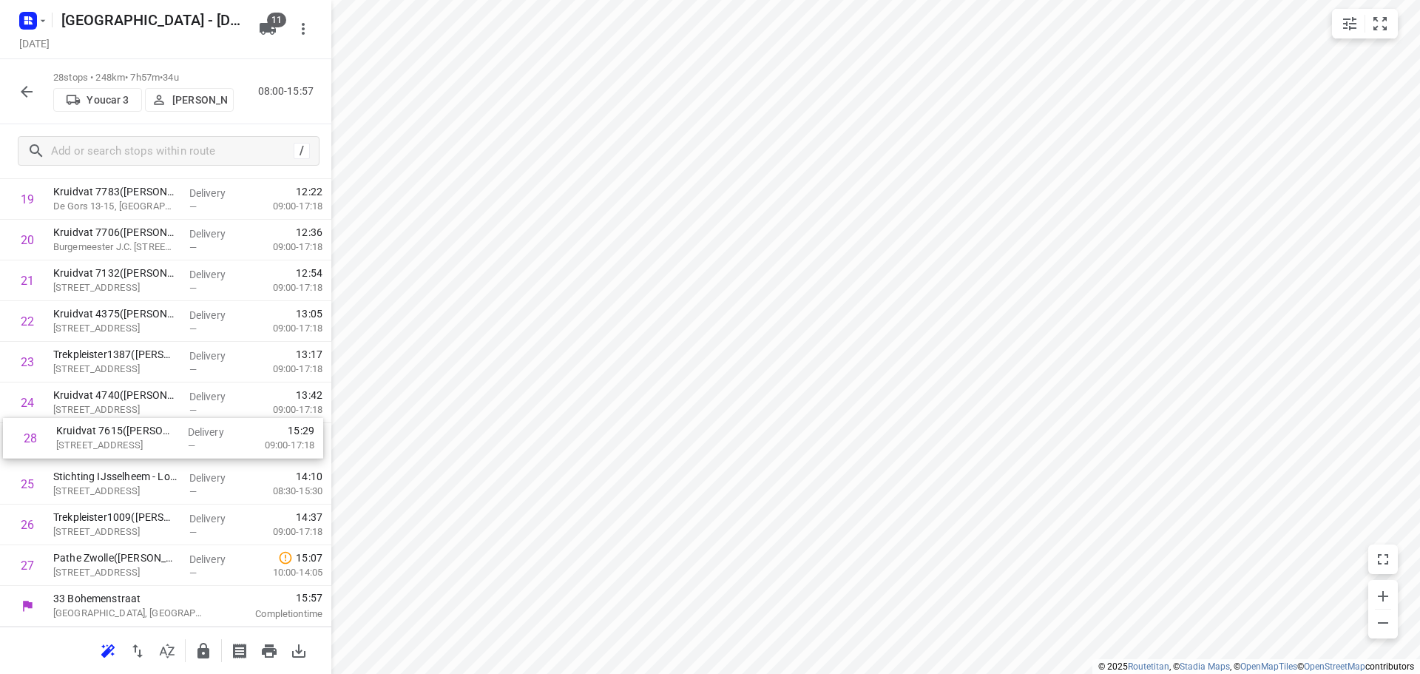
drag, startPoint x: 97, startPoint y: 553, endPoint x: 102, endPoint y: 430, distance: 123.7
click at [102, 430] on div "1 Eleos GGZ - [GEOGRAPHIC_DATA](Receptie) [STREET_ADDRESS] Delivery — 08:09 08:…" at bounding box center [165, 16] width 331 height 1139
drag, startPoint x: 75, startPoint y: 527, endPoint x: 109, endPoint y: 391, distance: 140.3
click at [109, 391] on div "1 Eleos GGZ - [GEOGRAPHIC_DATA](Receptie) [STREET_ADDRESS] Delivery — 08:09 08:…" at bounding box center [165, 16] width 331 height 1139
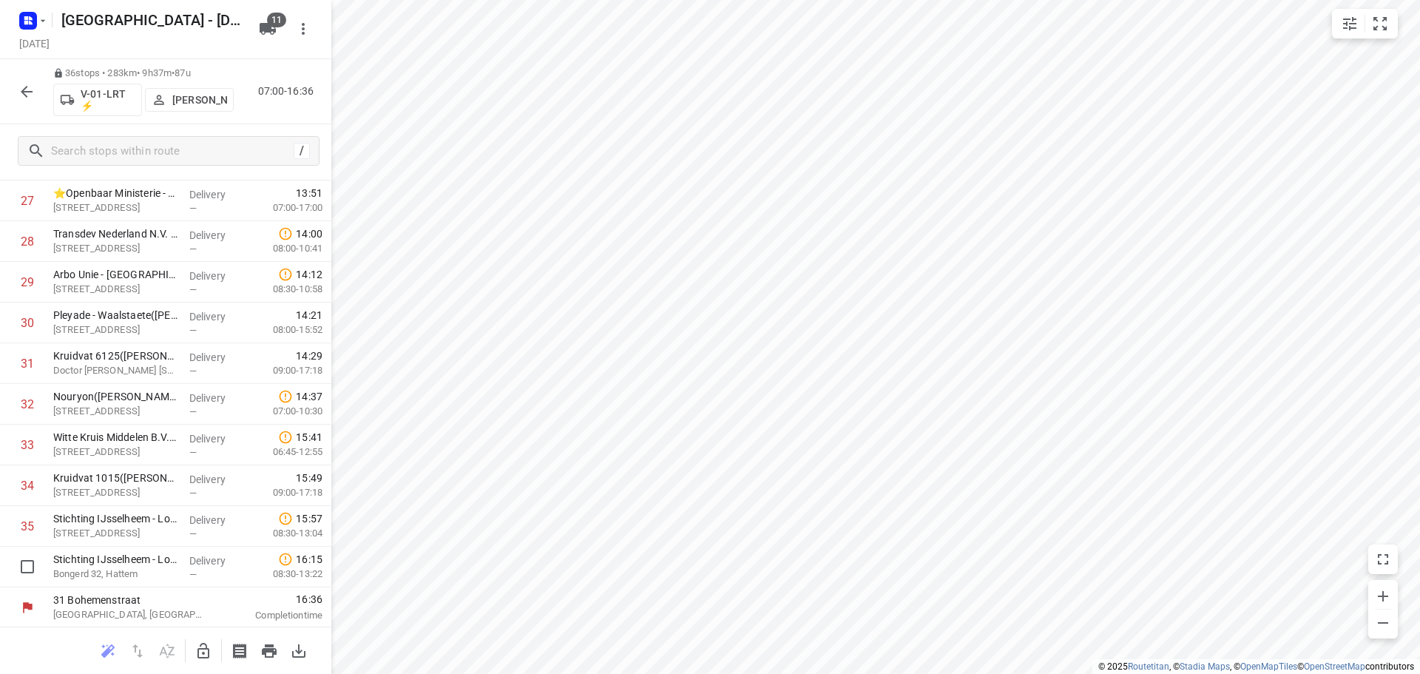
scroll to position [1130, 0]
click at [24, 562] on input "checkbox" at bounding box center [28, 565] width 30 height 30
checkbox input "true"
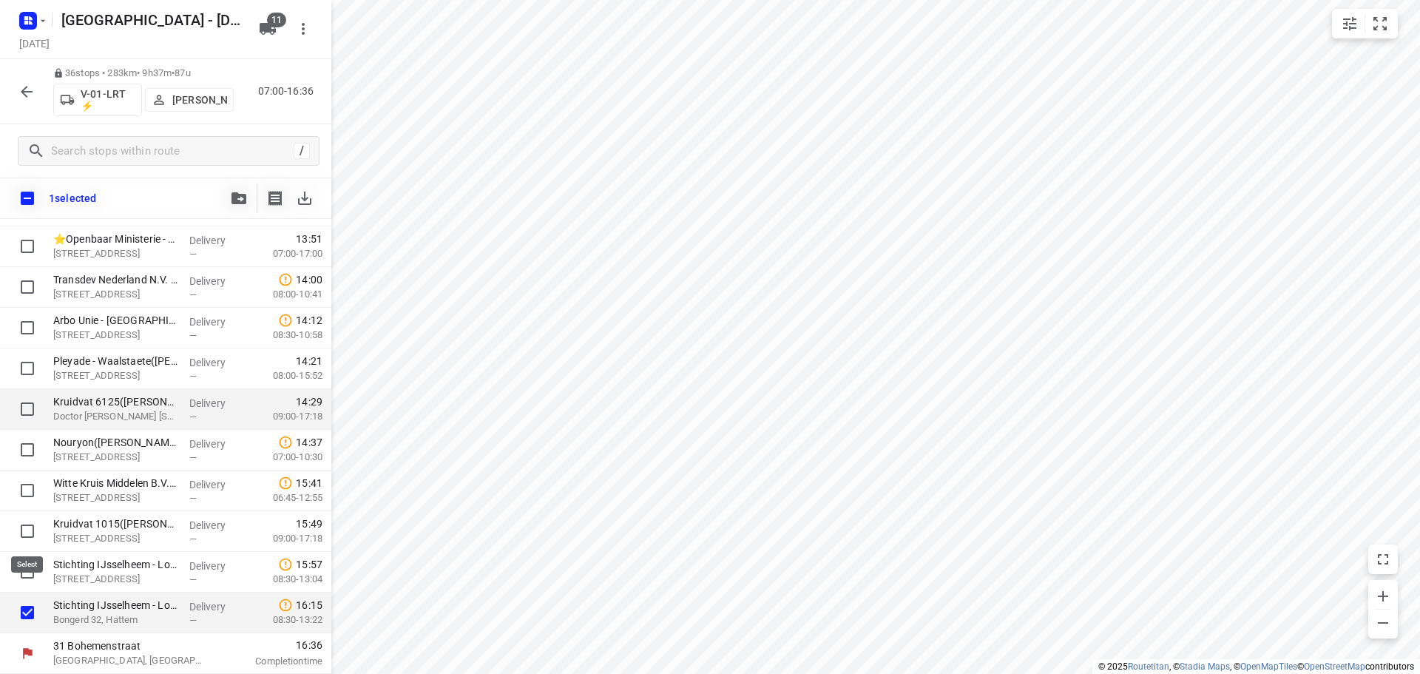
scroll to position [1124, 0]
click at [232, 199] on icon "button" at bounding box center [239, 198] width 15 height 12
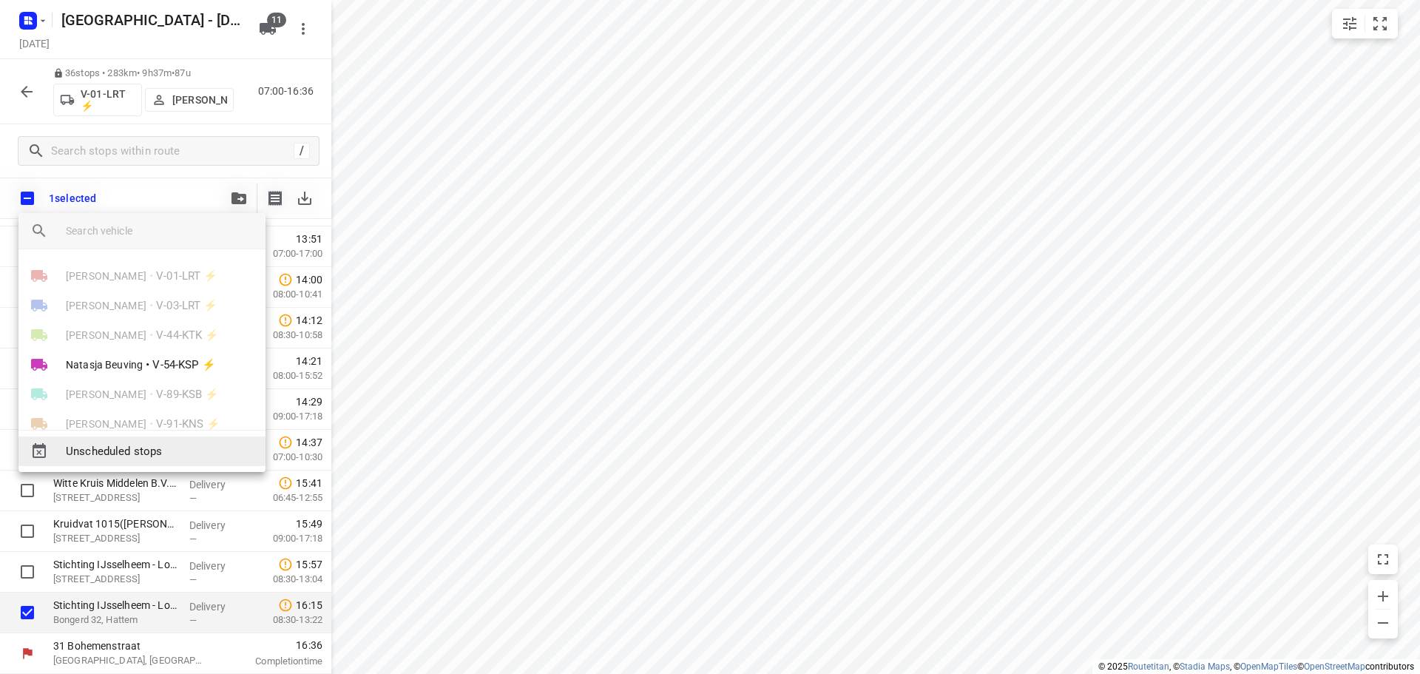
click at [129, 451] on span "Unscheduled stops" at bounding box center [160, 451] width 188 height 17
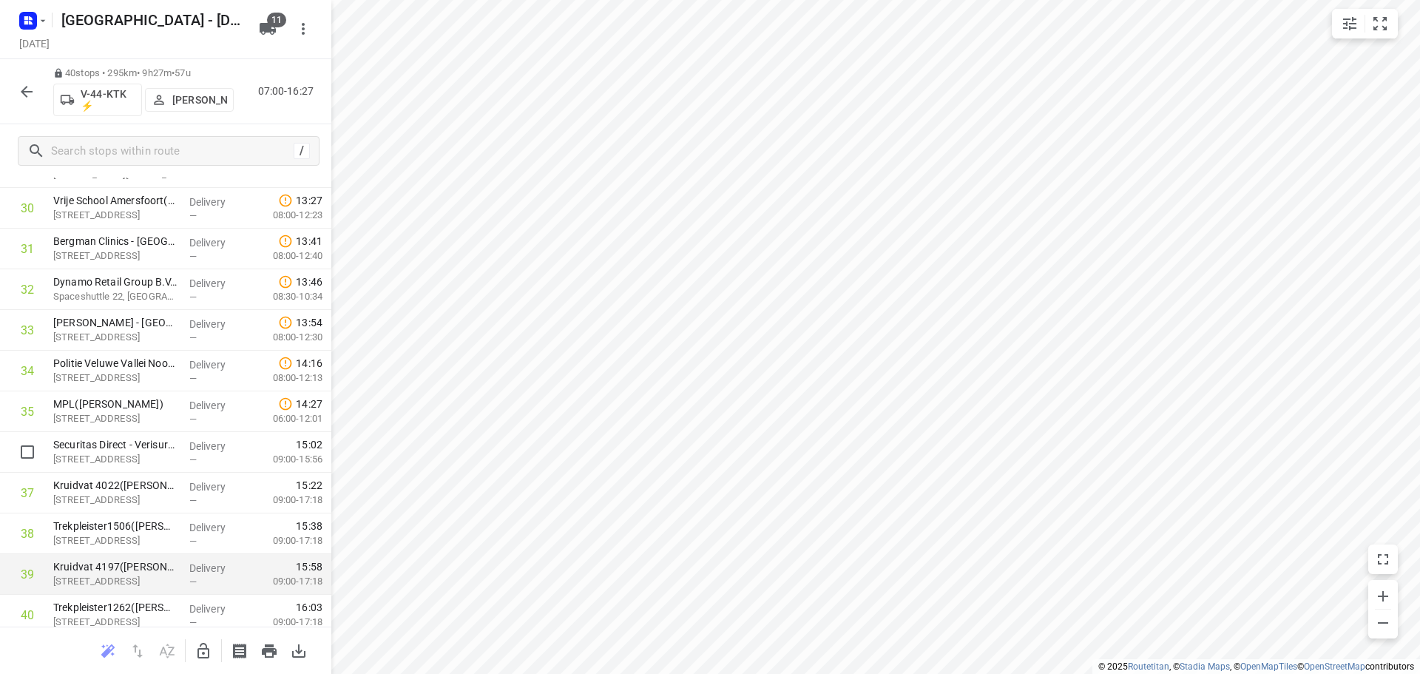
scroll to position [1335, 0]
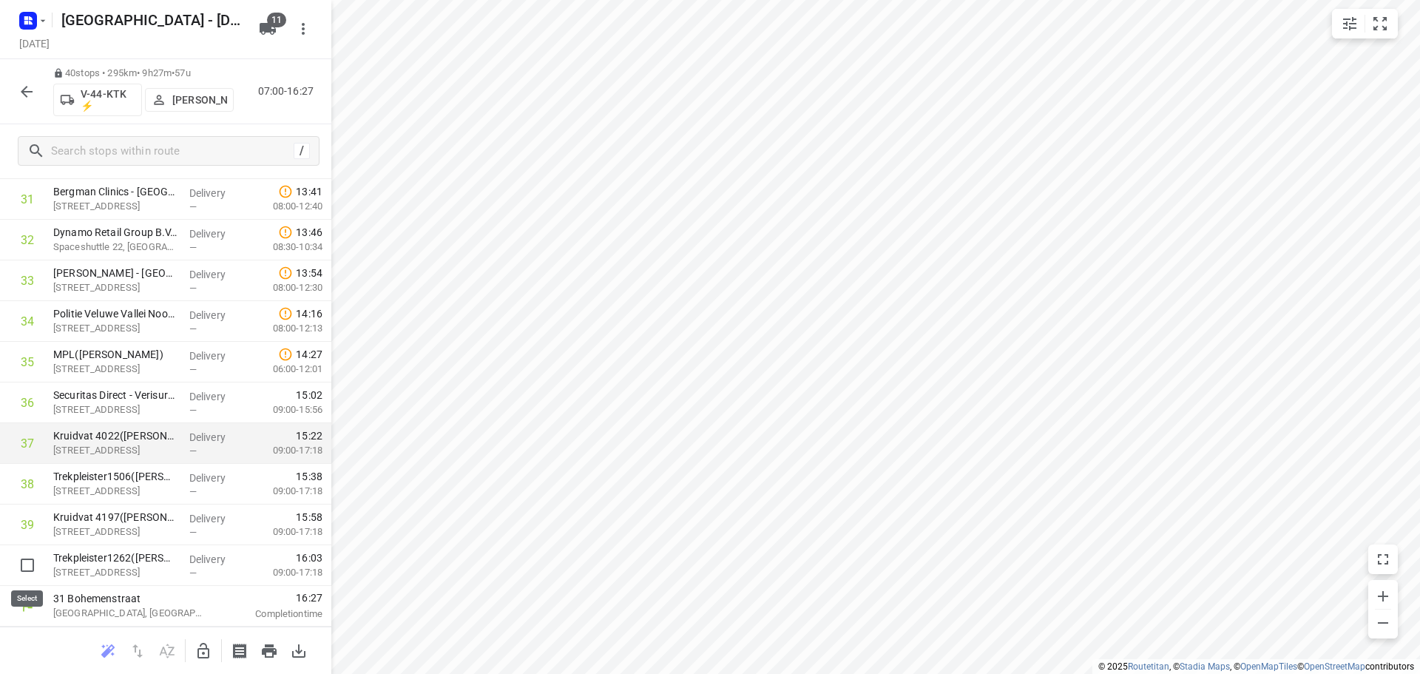
drag, startPoint x: 19, startPoint y: 569, endPoint x: 54, endPoint y: 490, distance: 85.8
click at [20, 568] on input "checkbox" at bounding box center [28, 565] width 30 height 30
checkbox input "true"
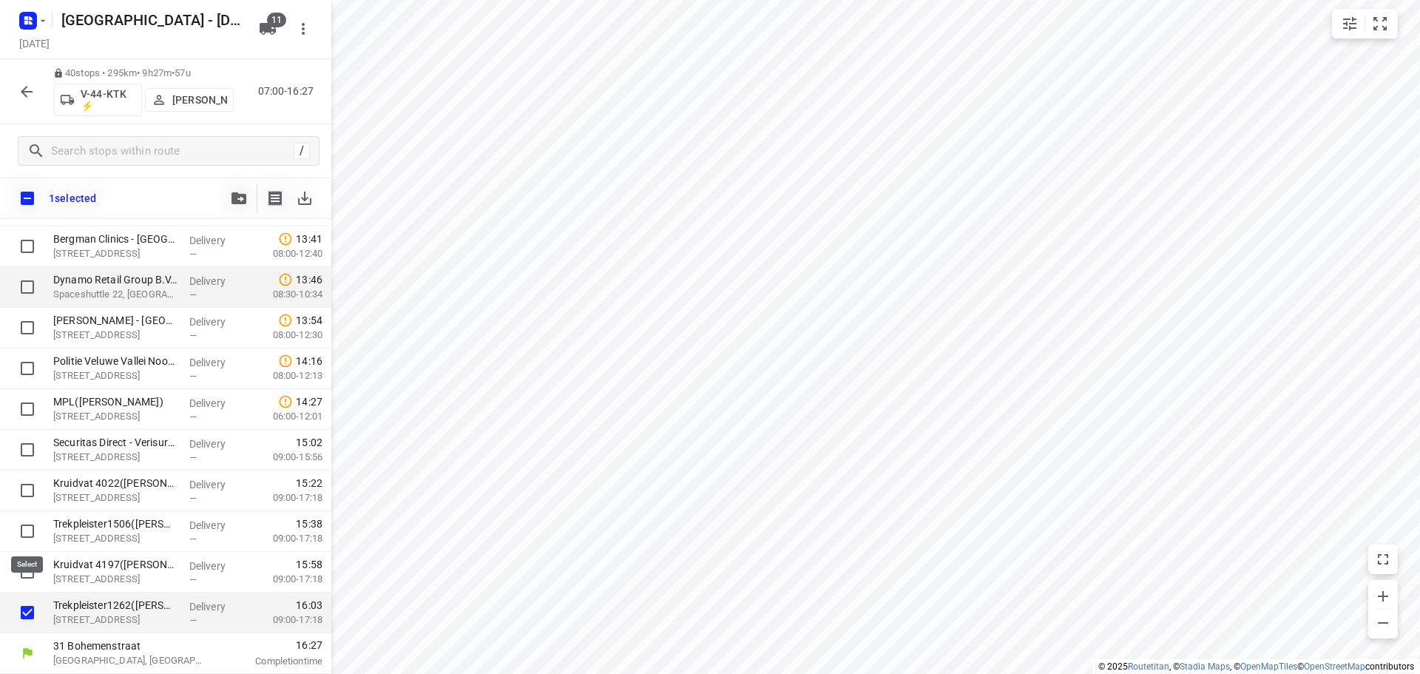
scroll to position [1329, 0]
click at [228, 194] on button "button" at bounding box center [239, 198] width 30 height 30
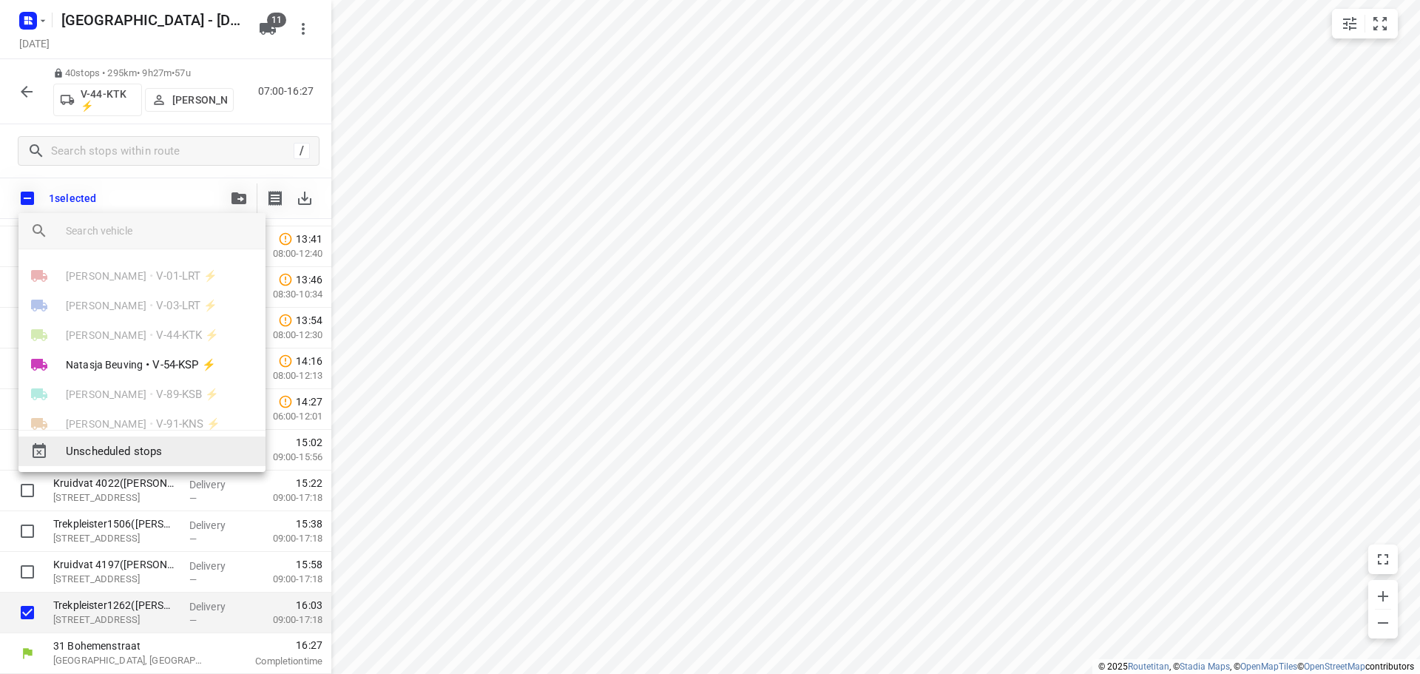
click at [107, 448] on span "Unscheduled stops" at bounding box center [160, 451] width 188 height 17
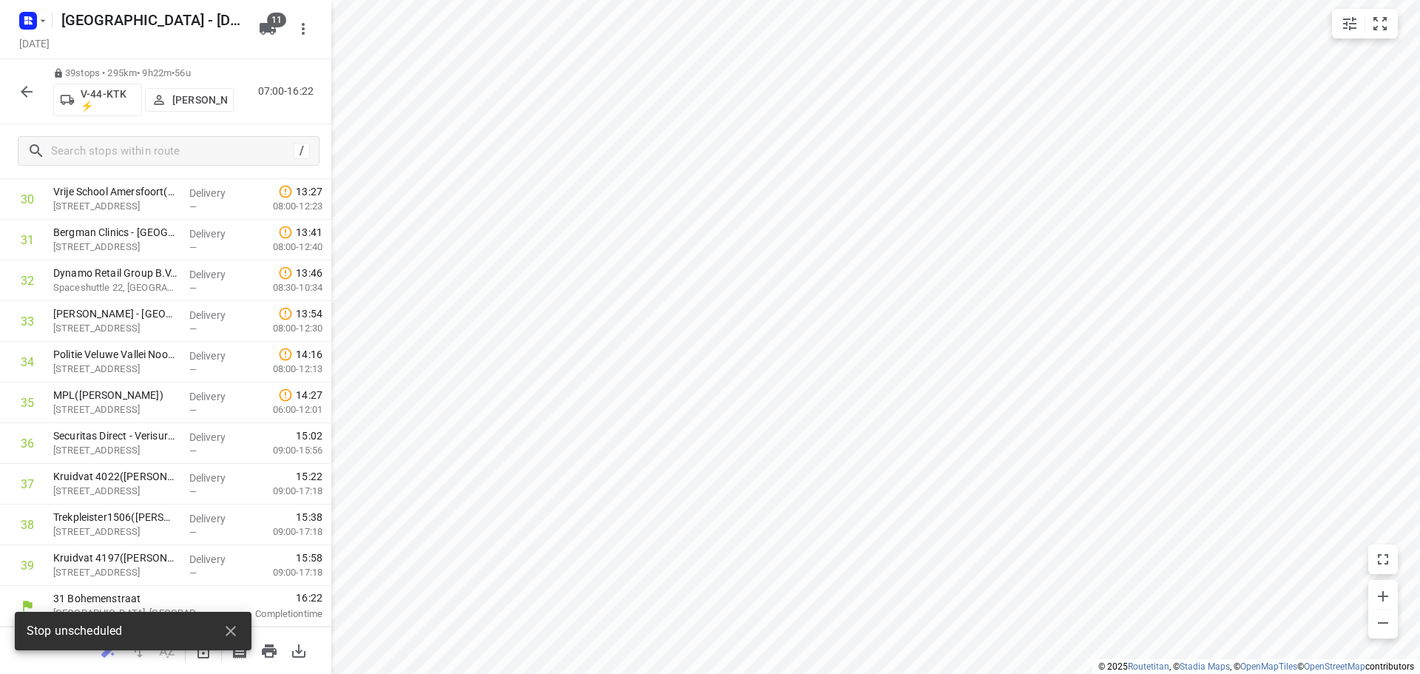
scroll to position [1295, 0]
click at [21, 565] on input "checkbox" at bounding box center [28, 565] width 30 height 30
checkbox input "true"
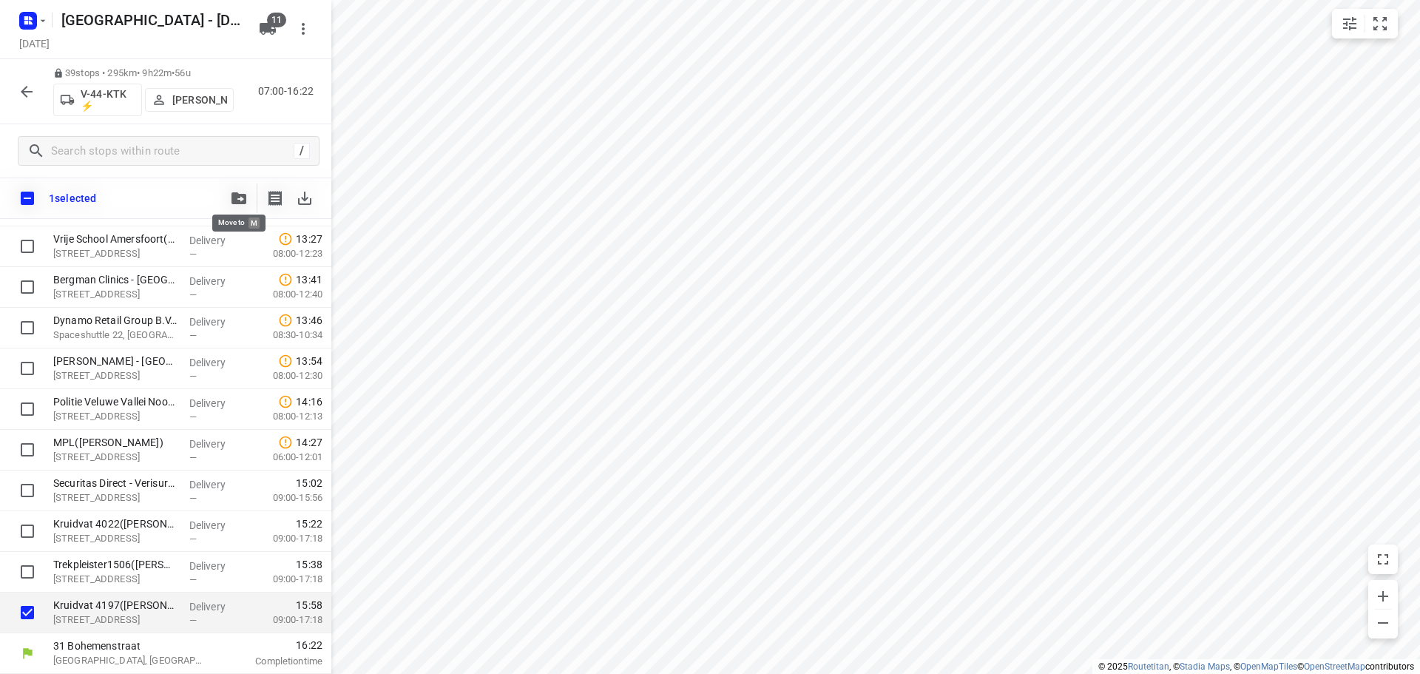
click at [235, 199] on icon "button" at bounding box center [239, 198] width 15 height 12
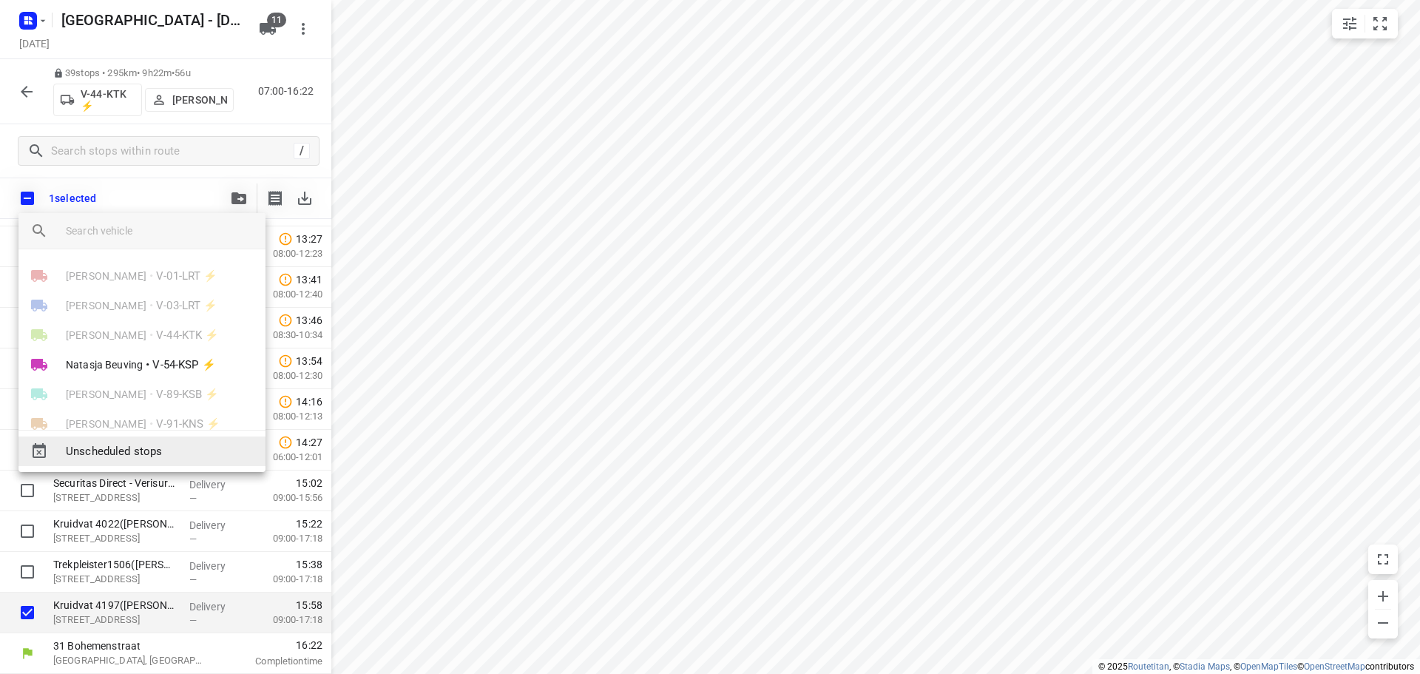
click at [142, 452] on span "Unscheduled stops" at bounding box center [160, 451] width 188 height 17
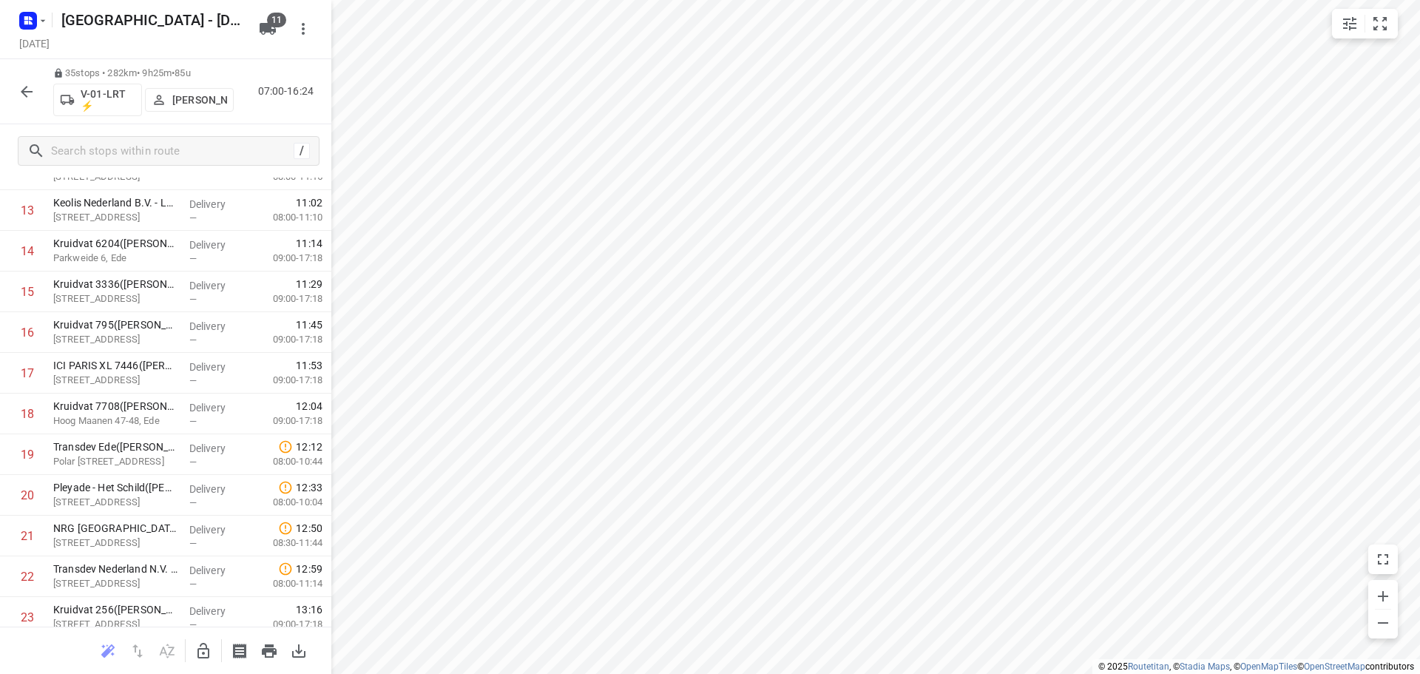
scroll to position [1132, 0]
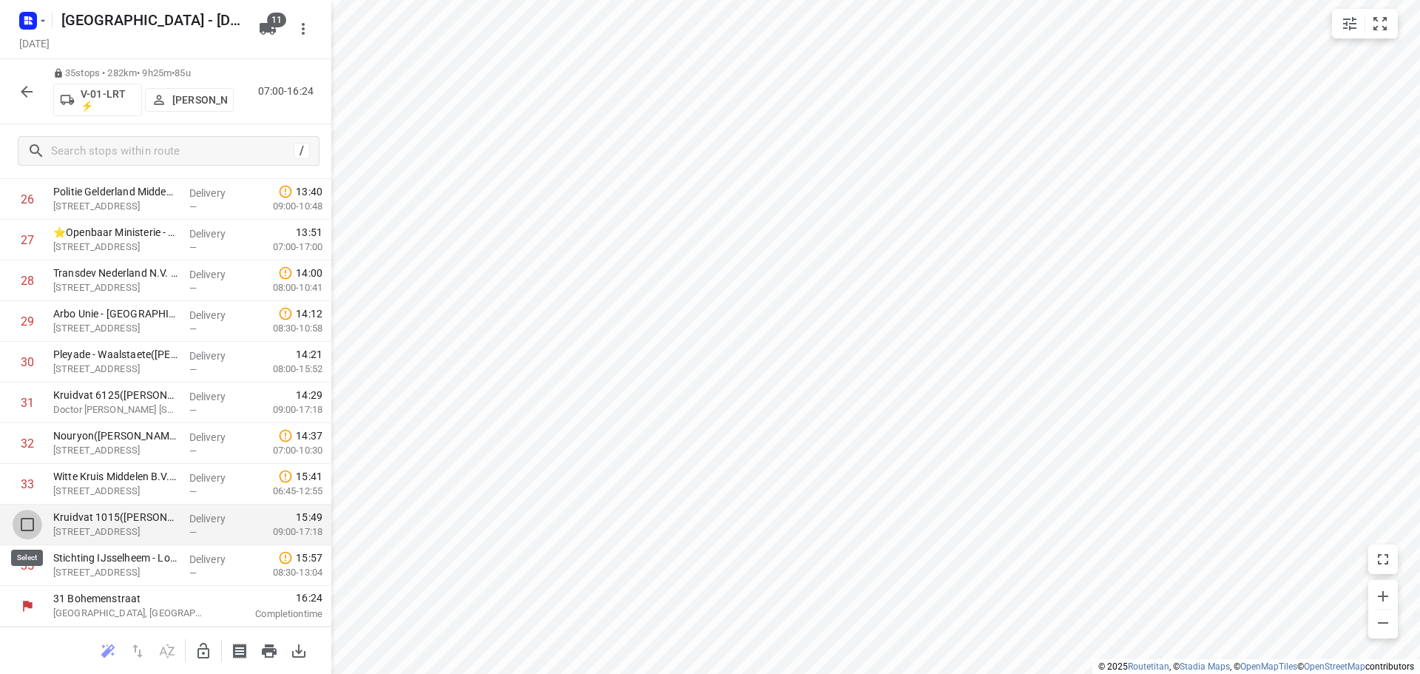
click at [18, 521] on input "checkbox" at bounding box center [28, 525] width 30 height 30
checkbox input "true"
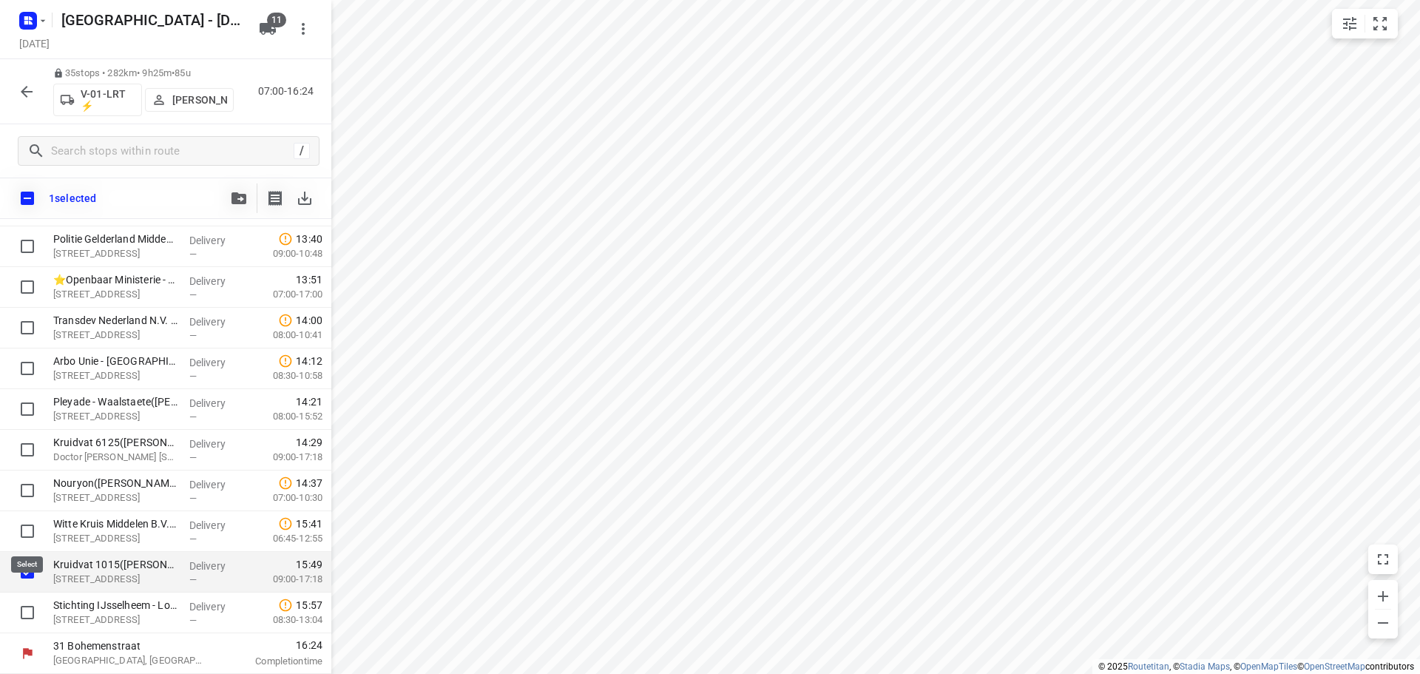
scroll to position [1126, 0]
click at [27, 607] on input "checkbox" at bounding box center [28, 613] width 30 height 30
checkbox input "true"
click at [234, 196] on icon "button" at bounding box center [239, 198] width 15 height 12
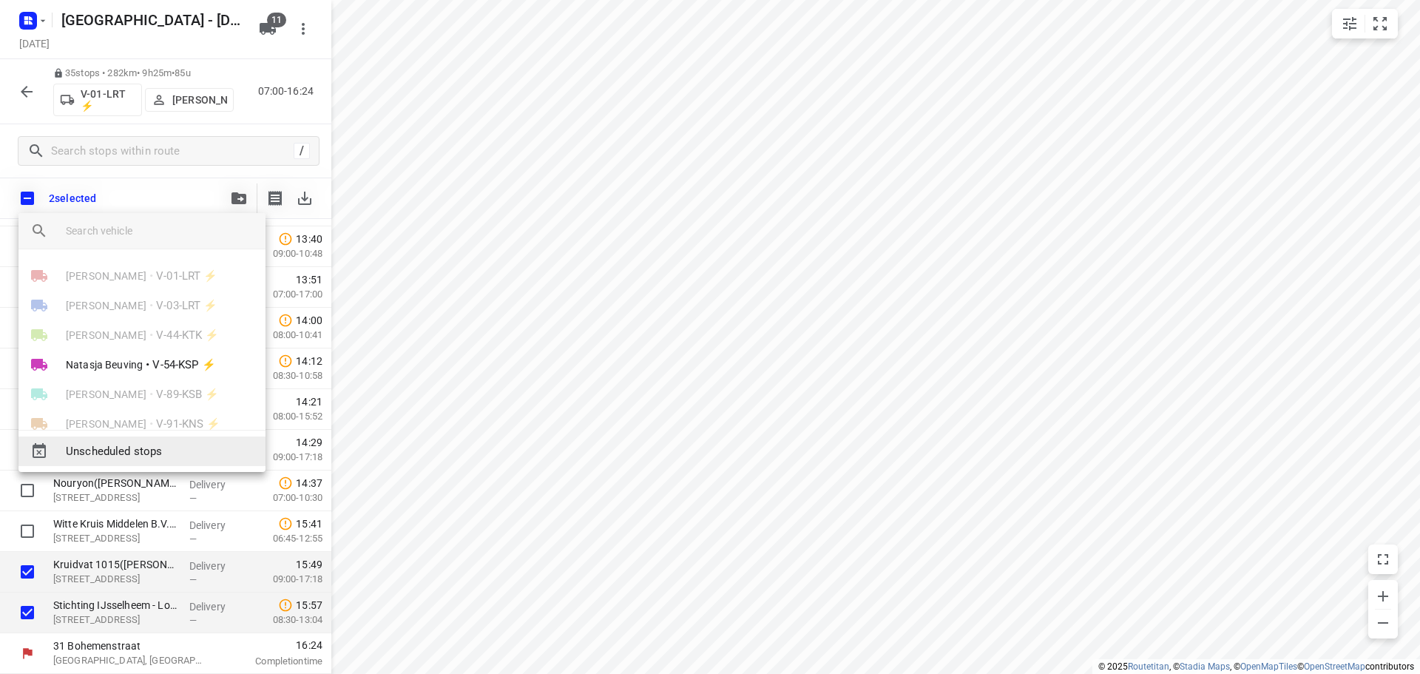
click at [135, 447] on span "Unscheduled stops" at bounding box center [160, 451] width 188 height 17
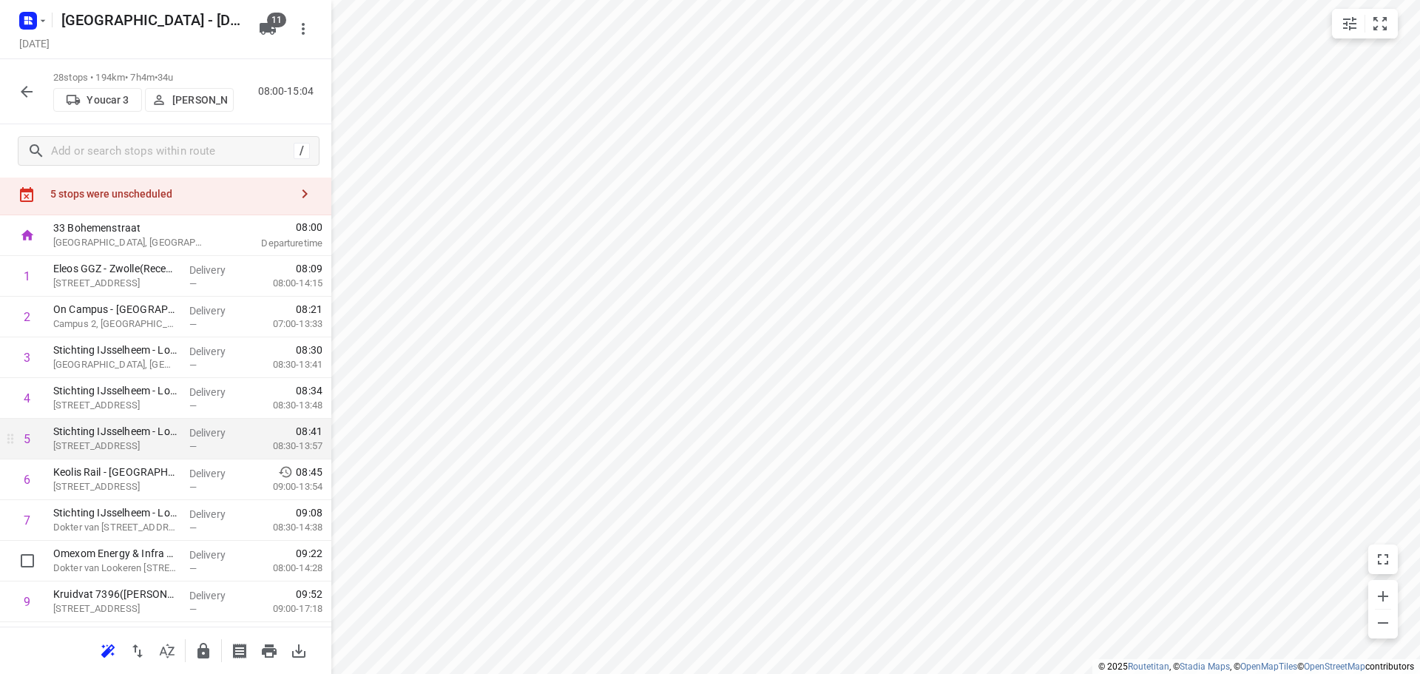
scroll to position [0, 0]
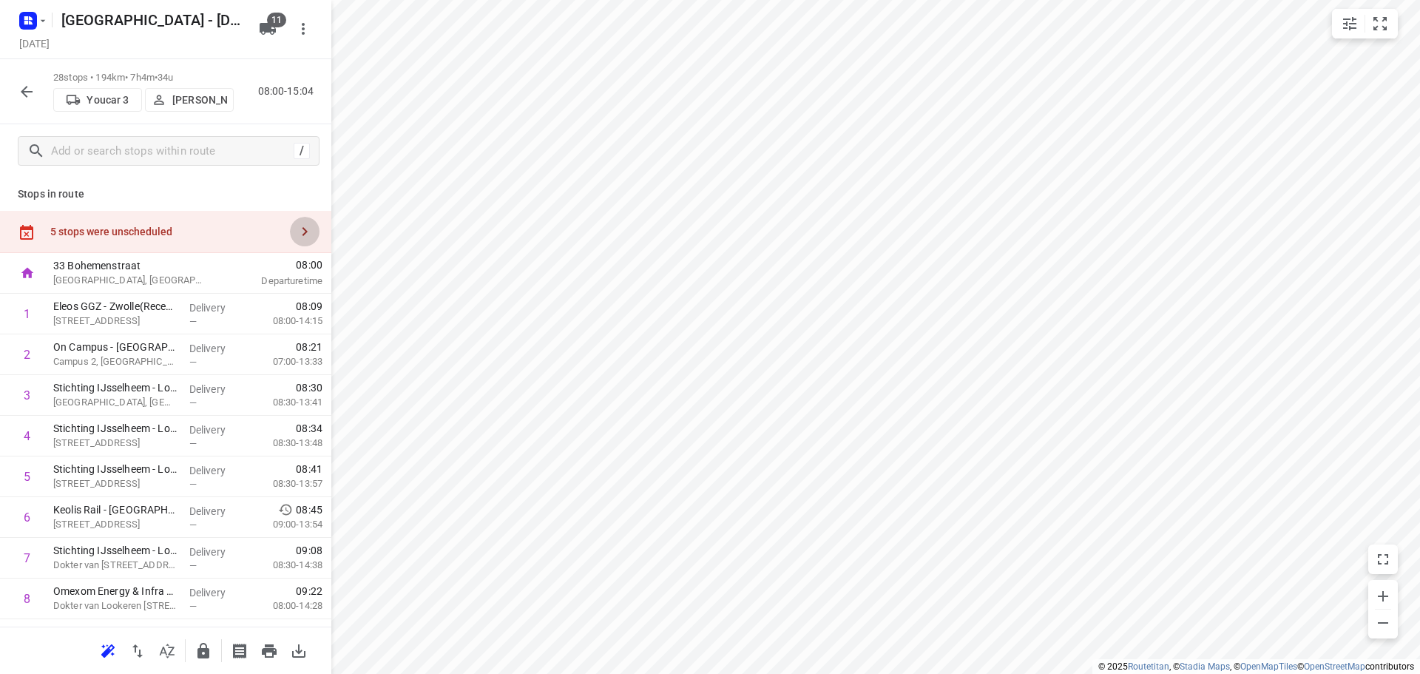
click at [299, 227] on icon "button" at bounding box center [305, 232] width 18 height 18
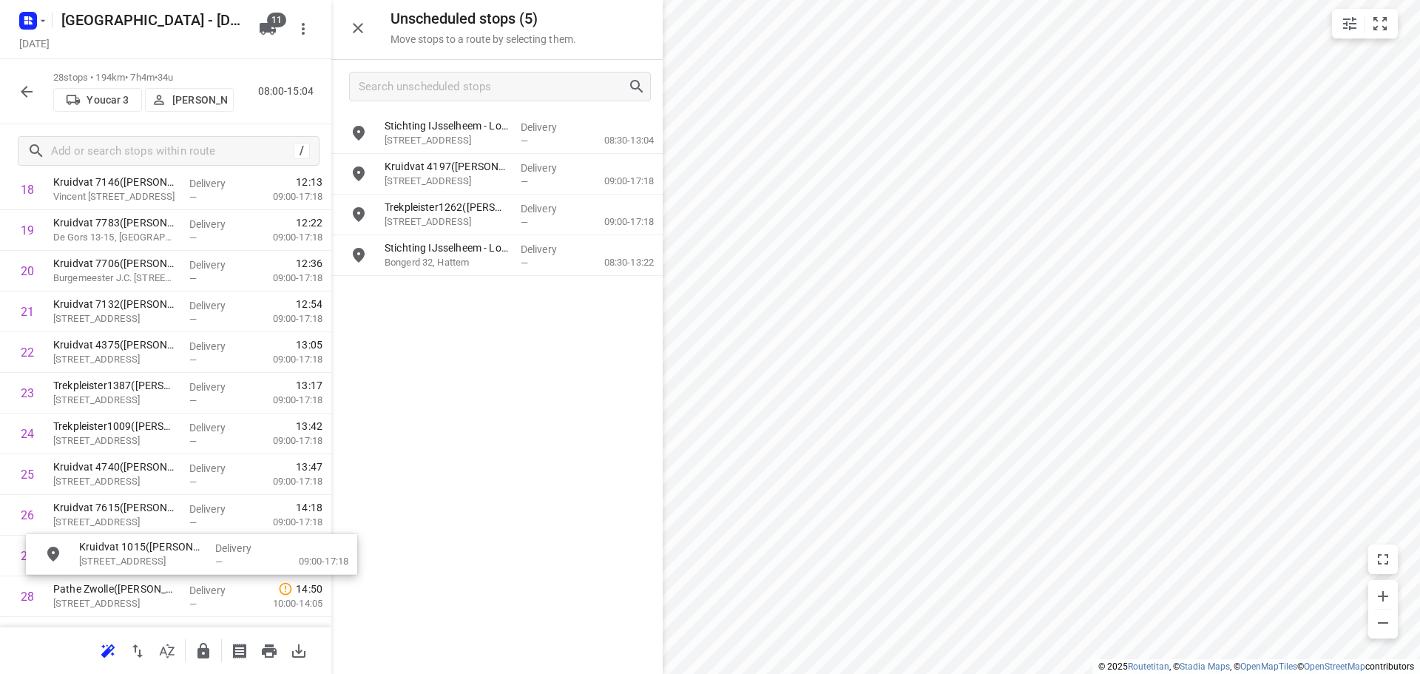
scroll to position [899, 0]
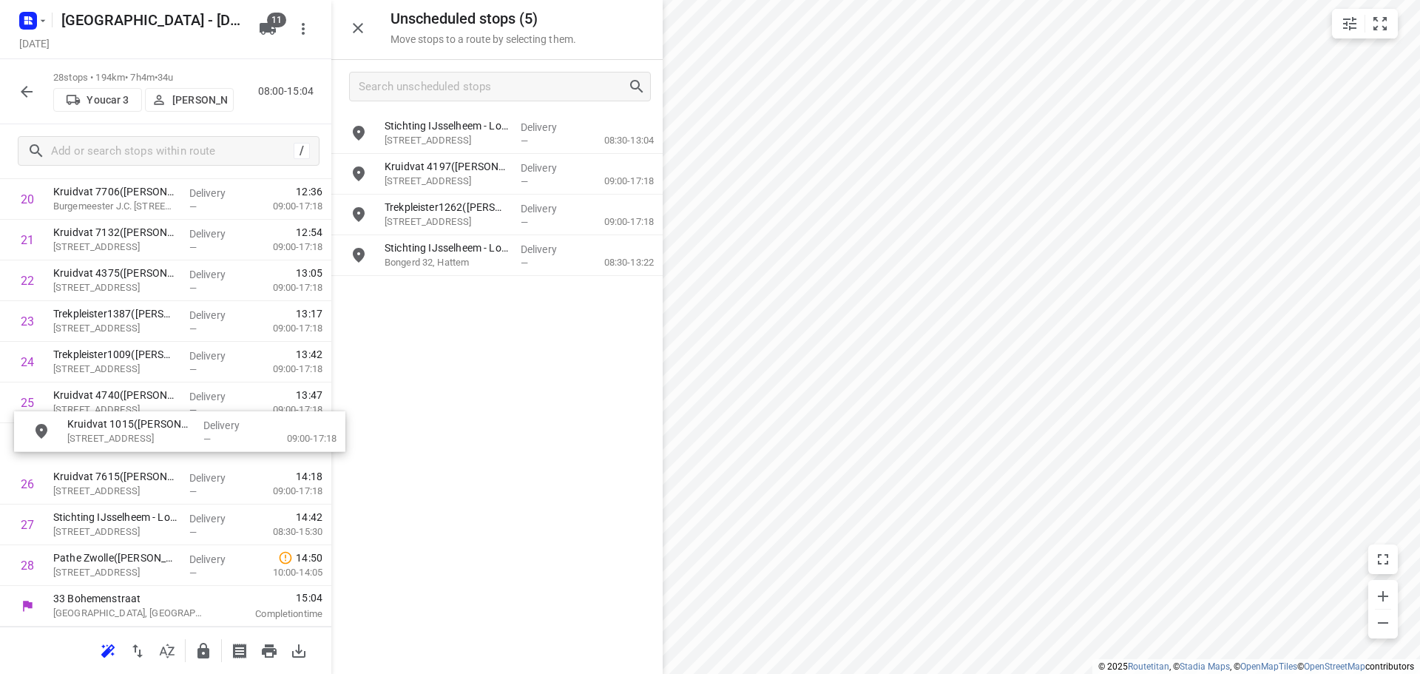
drag, startPoint x: 493, startPoint y: 138, endPoint x: 172, endPoint y: 436, distance: 438.1
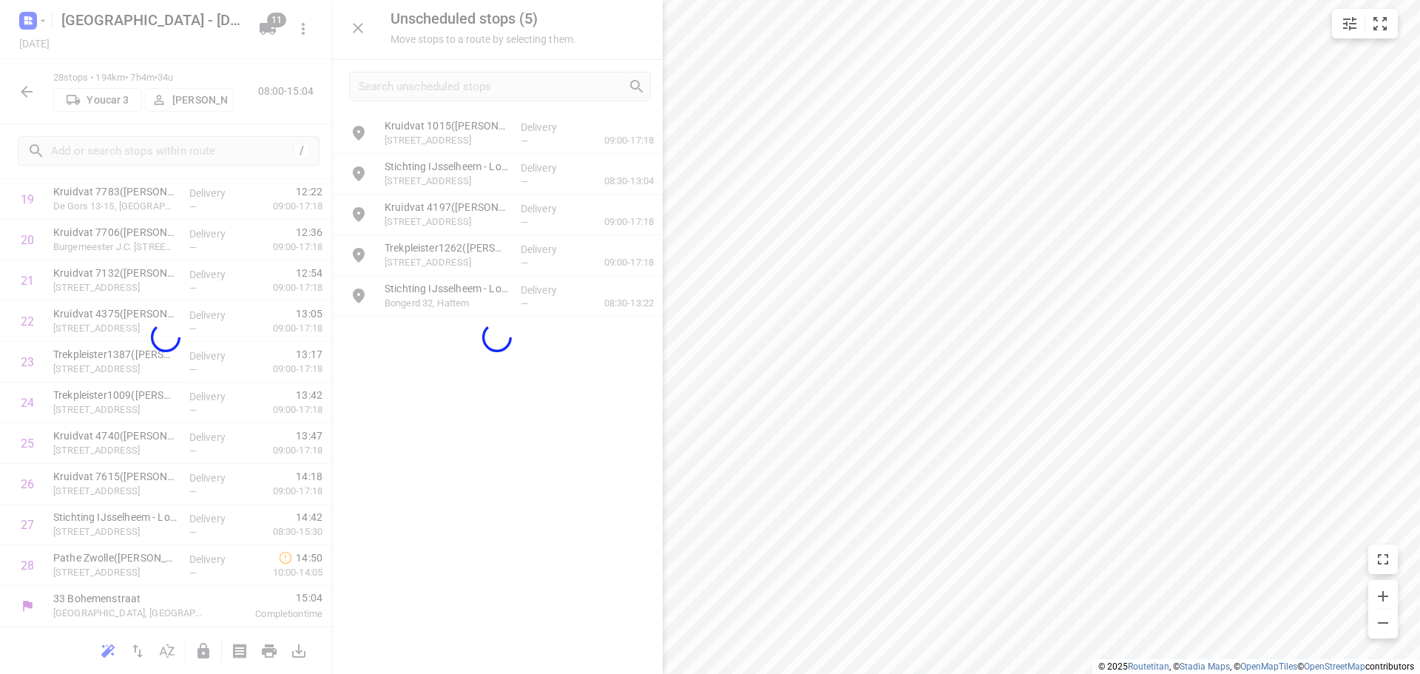
scroll to position [847, 0]
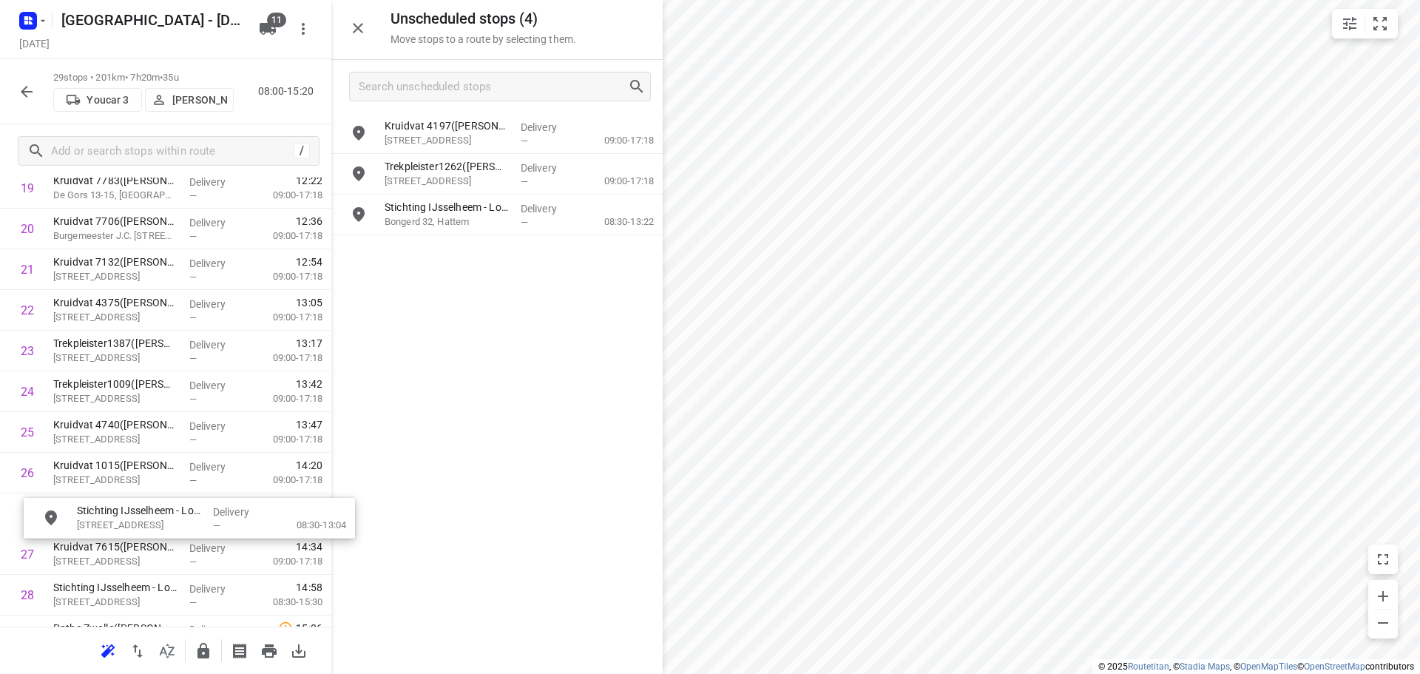
drag, startPoint x: 453, startPoint y: 141, endPoint x: 129, endPoint y: 535, distance: 510.4
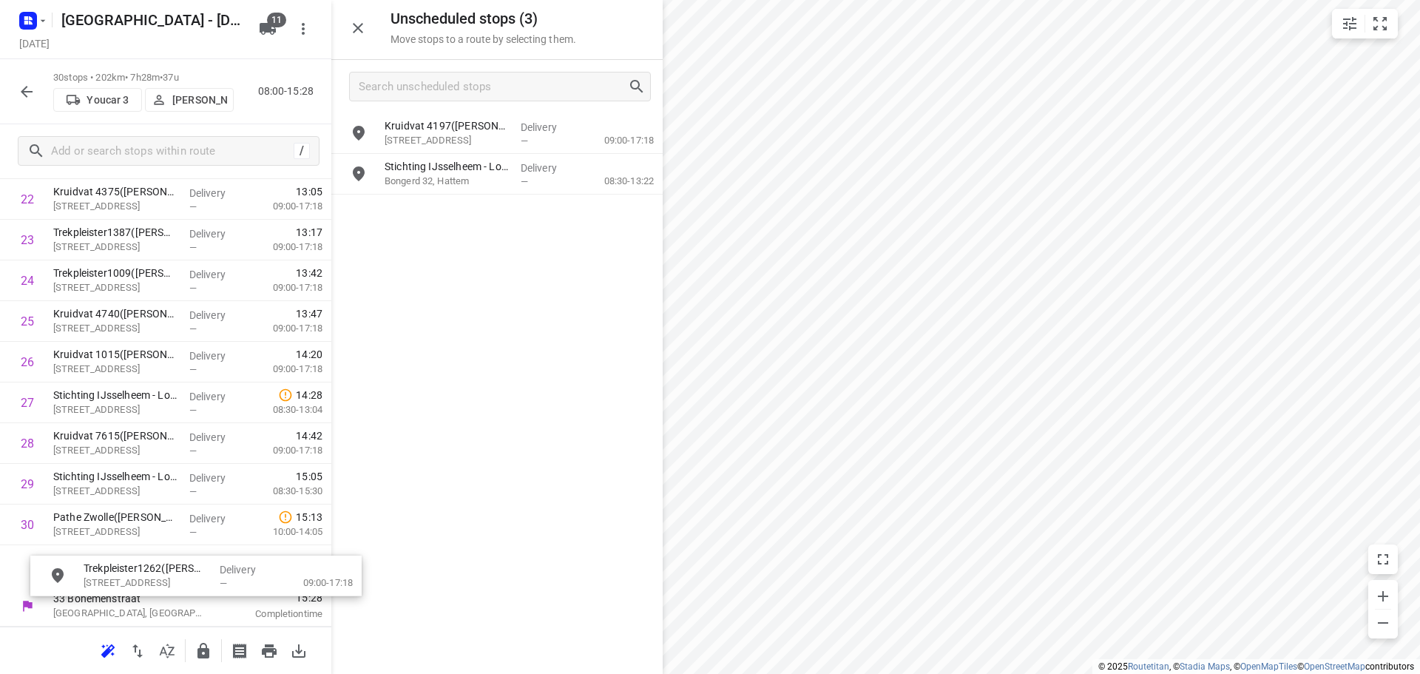
scroll to position [978, 0]
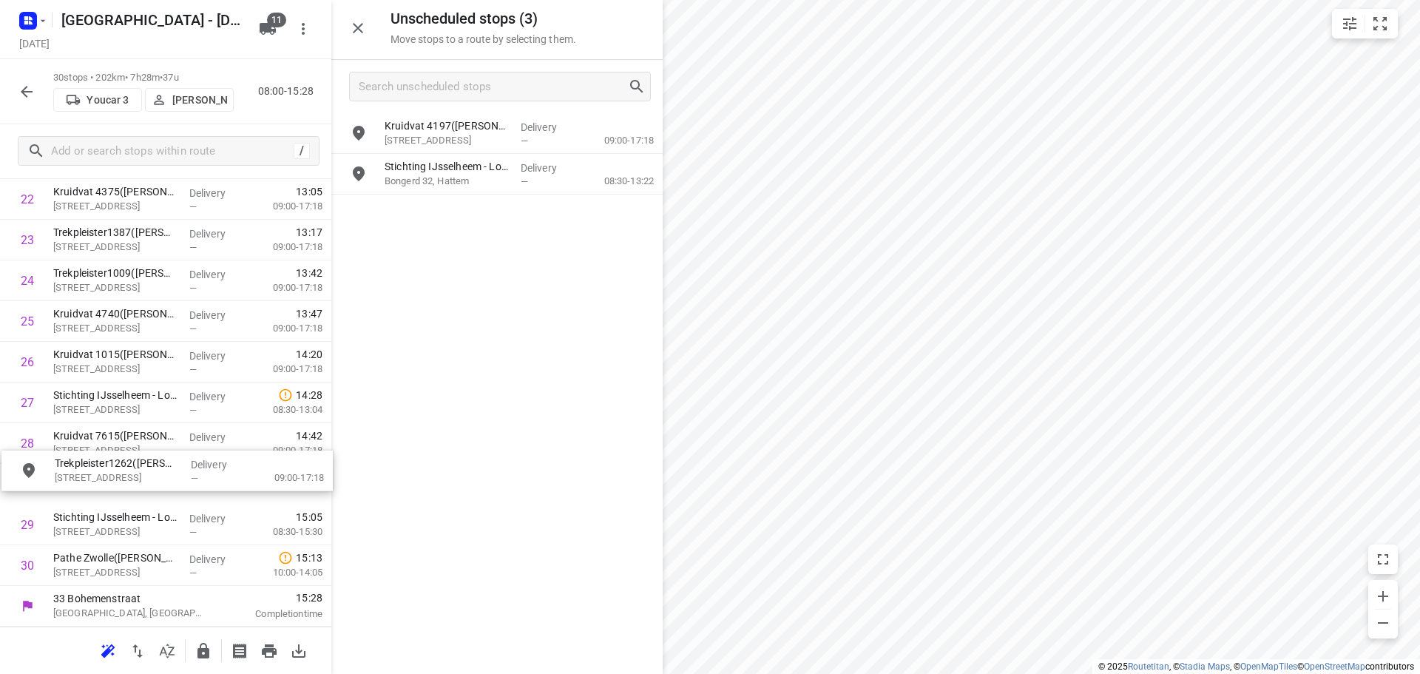
drag, startPoint x: 411, startPoint y: 179, endPoint x: 78, endPoint y: 479, distance: 447.8
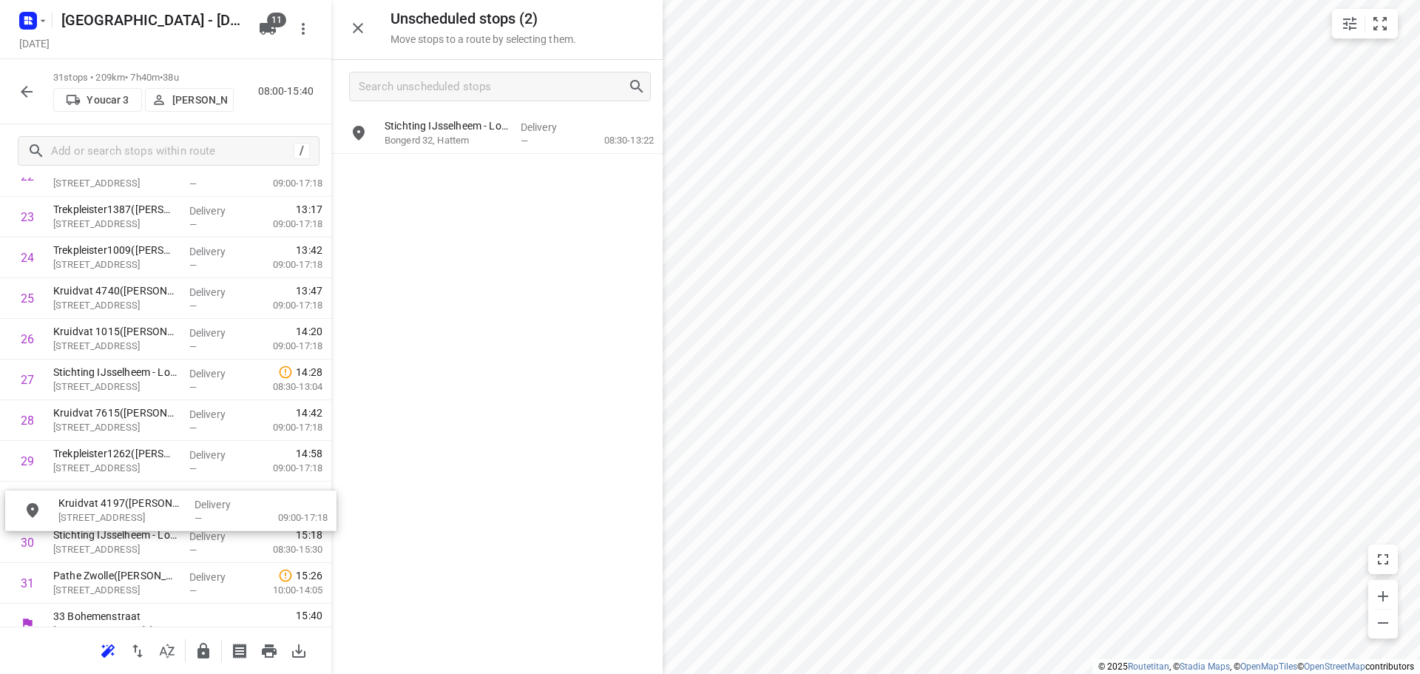
scroll to position [994, 0]
drag, startPoint x: 451, startPoint y: 137, endPoint x: 127, endPoint y: 506, distance: 491.2
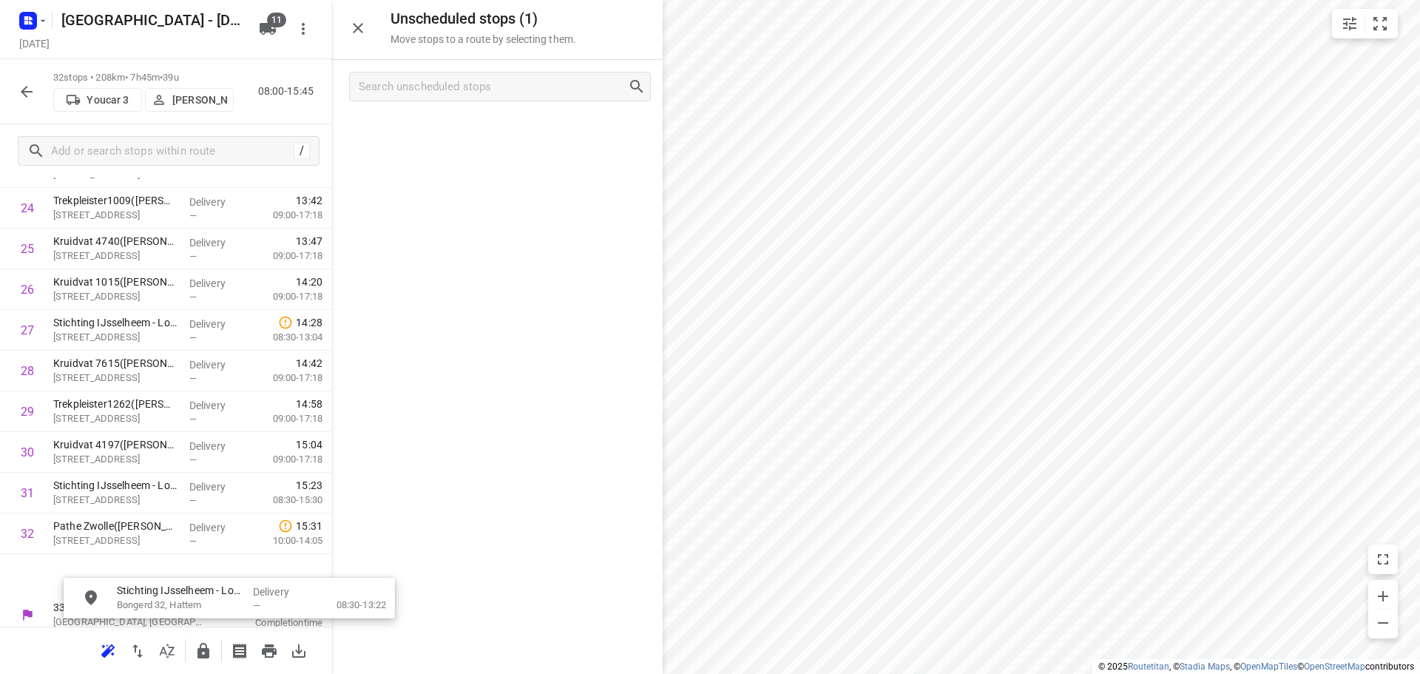
scroll to position [1049, 0]
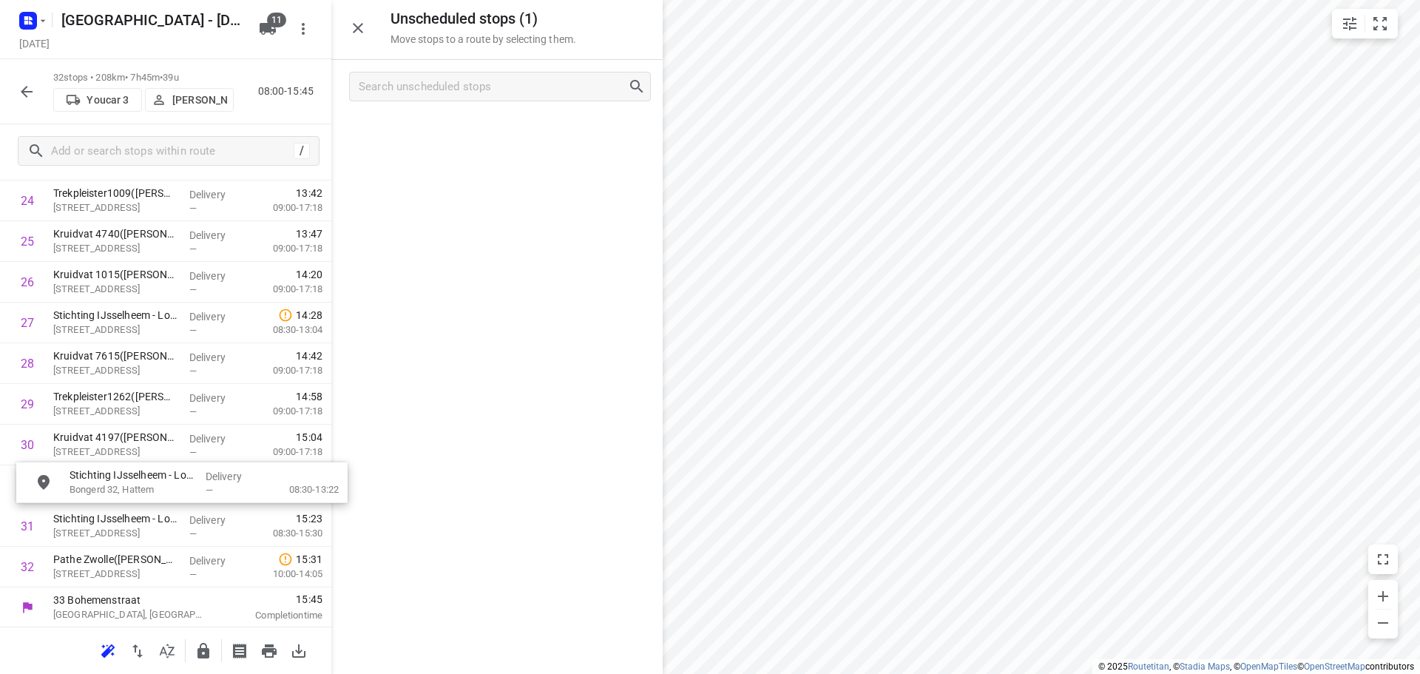
drag, startPoint x: 402, startPoint y: 226, endPoint x: 129, endPoint y: 490, distance: 379.8
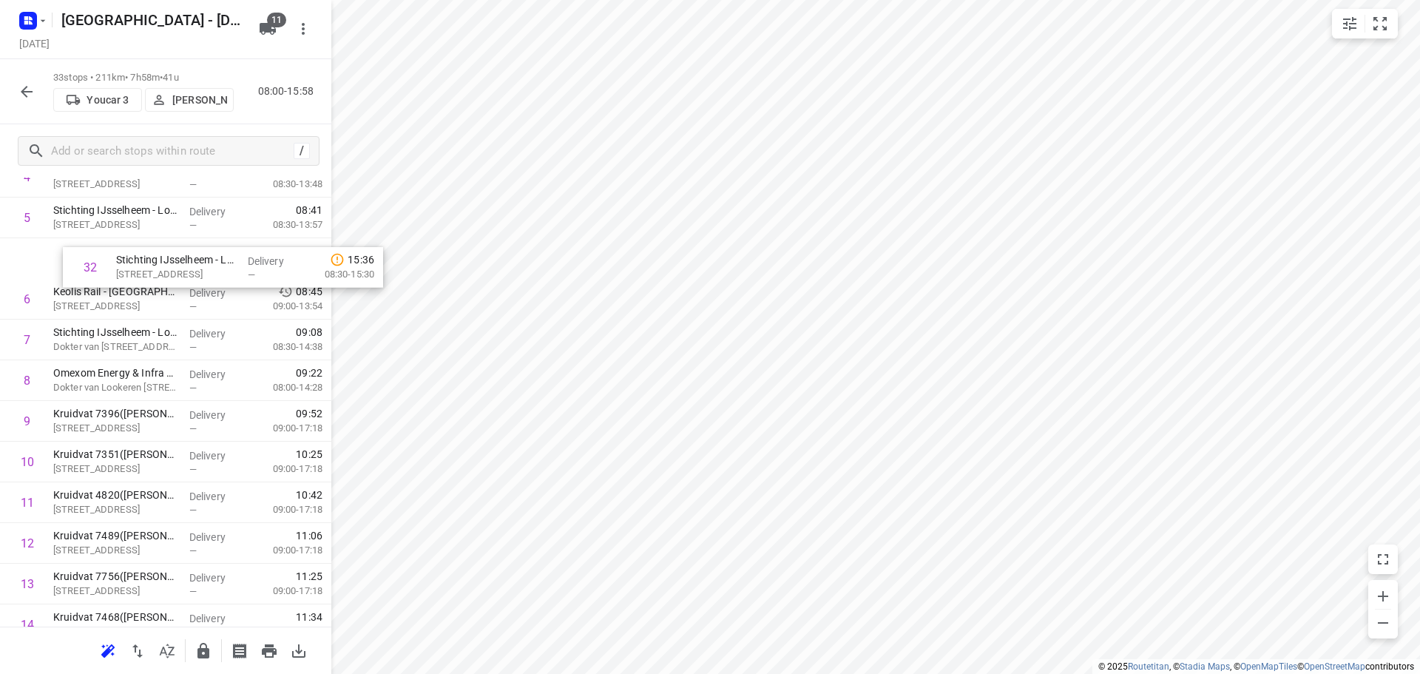
scroll to position [204, 0]
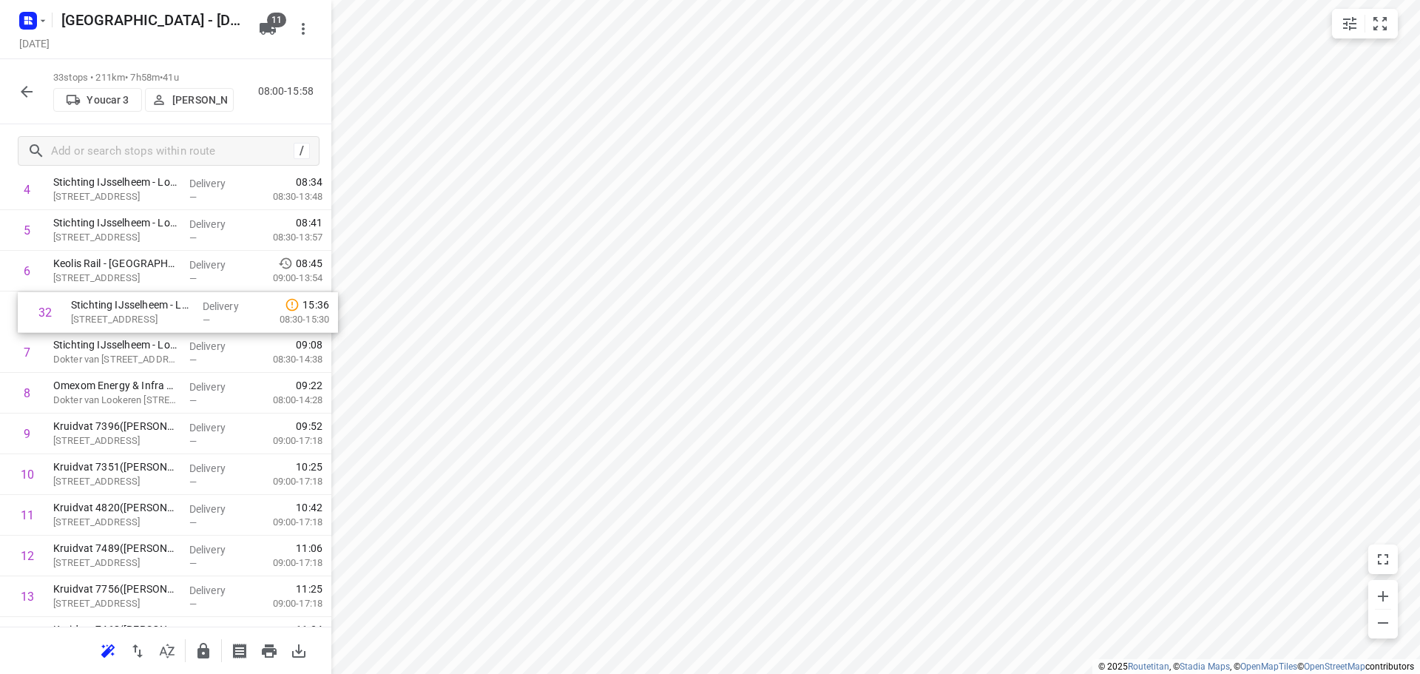
drag, startPoint x: 76, startPoint y: 525, endPoint x: 98, endPoint y: 312, distance: 213.4
click at [204, 653] on icon "button" at bounding box center [204, 651] width 18 height 18
click at [27, 87] on icon "button" at bounding box center [27, 92] width 18 height 18
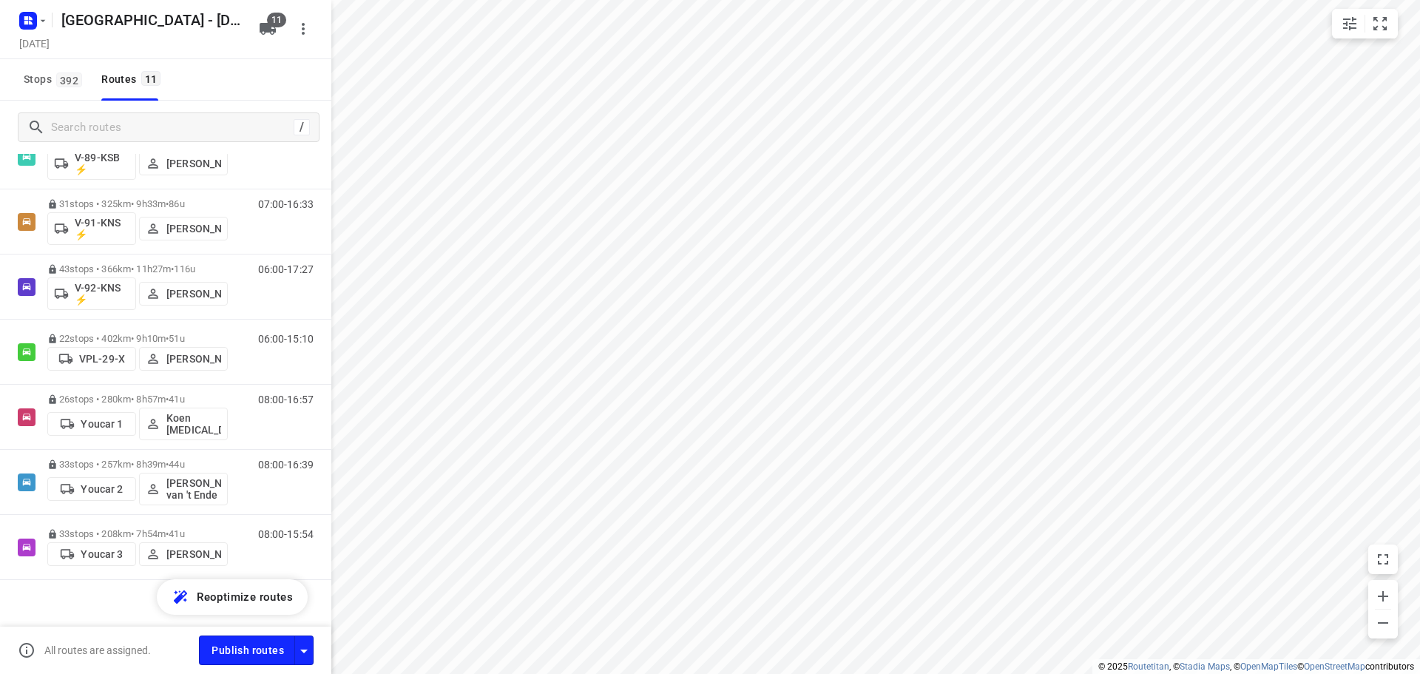
scroll to position [336, 0]
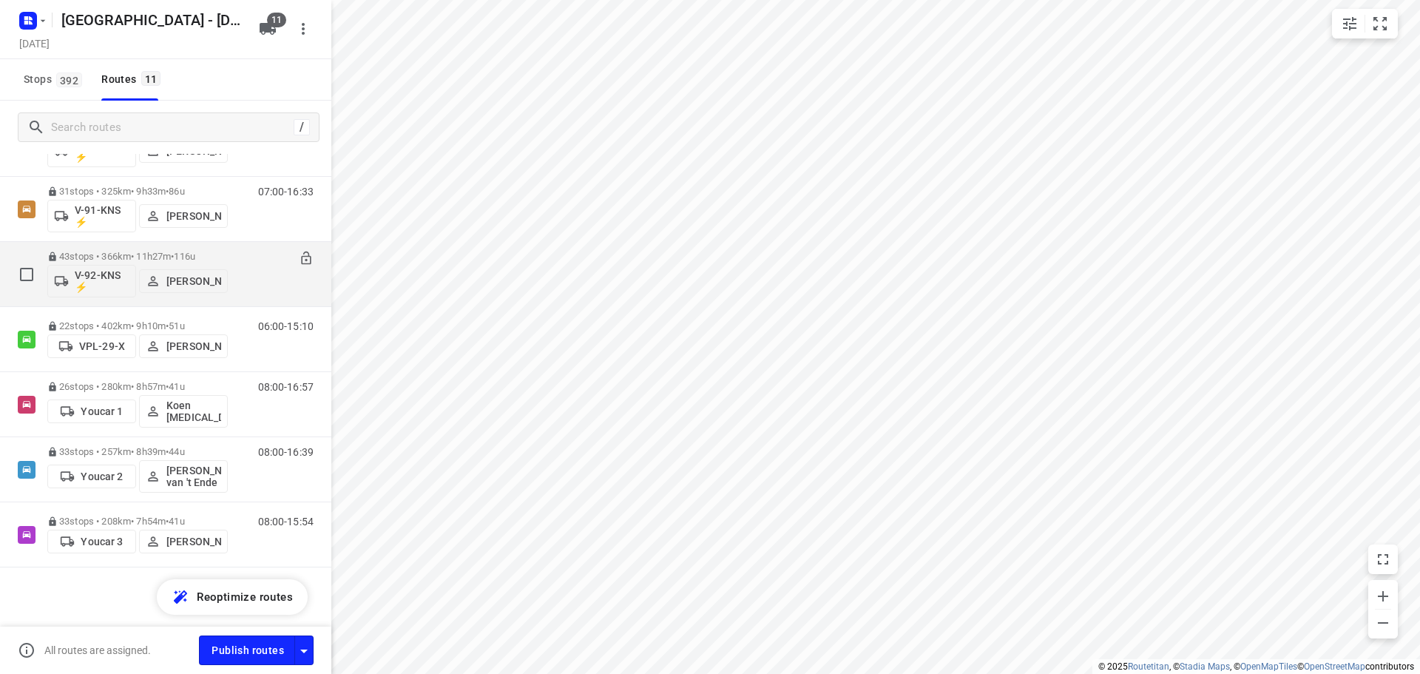
click at [249, 282] on div "06:00-17:27" at bounding box center [277, 278] width 74 height 54
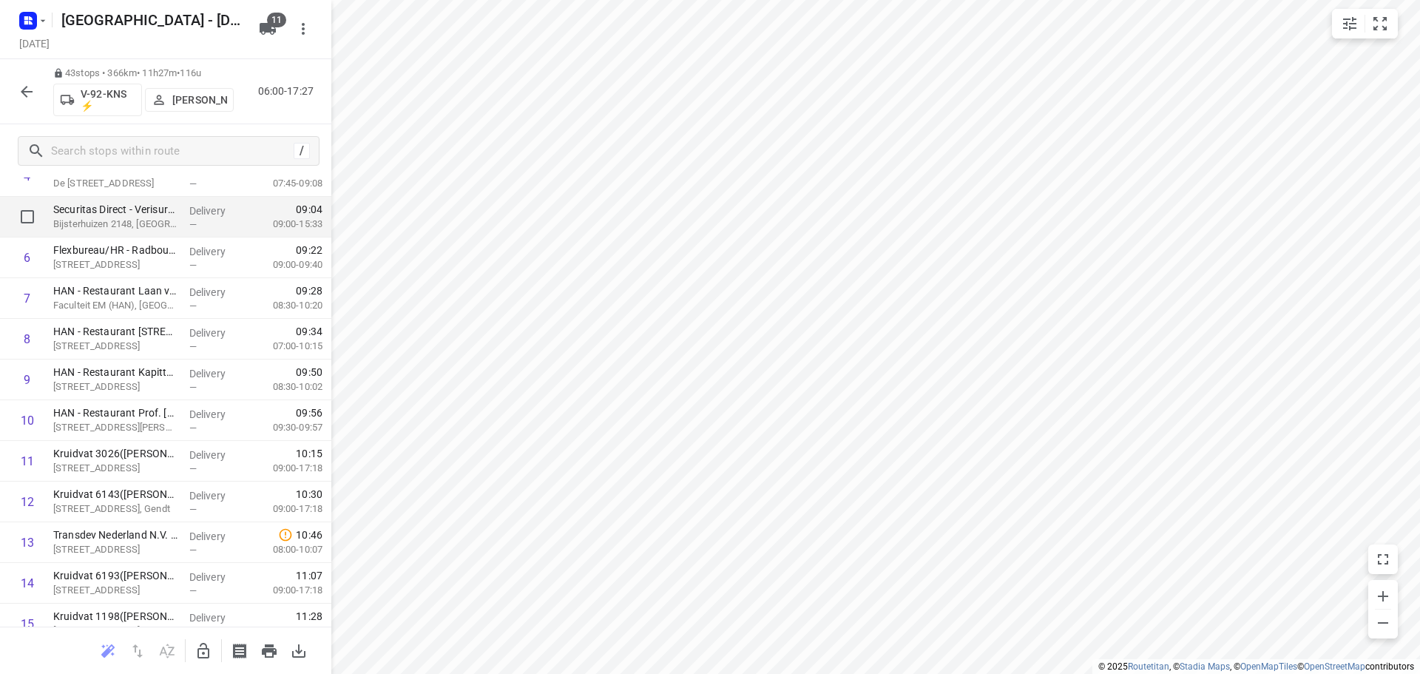
scroll to position [222, 0]
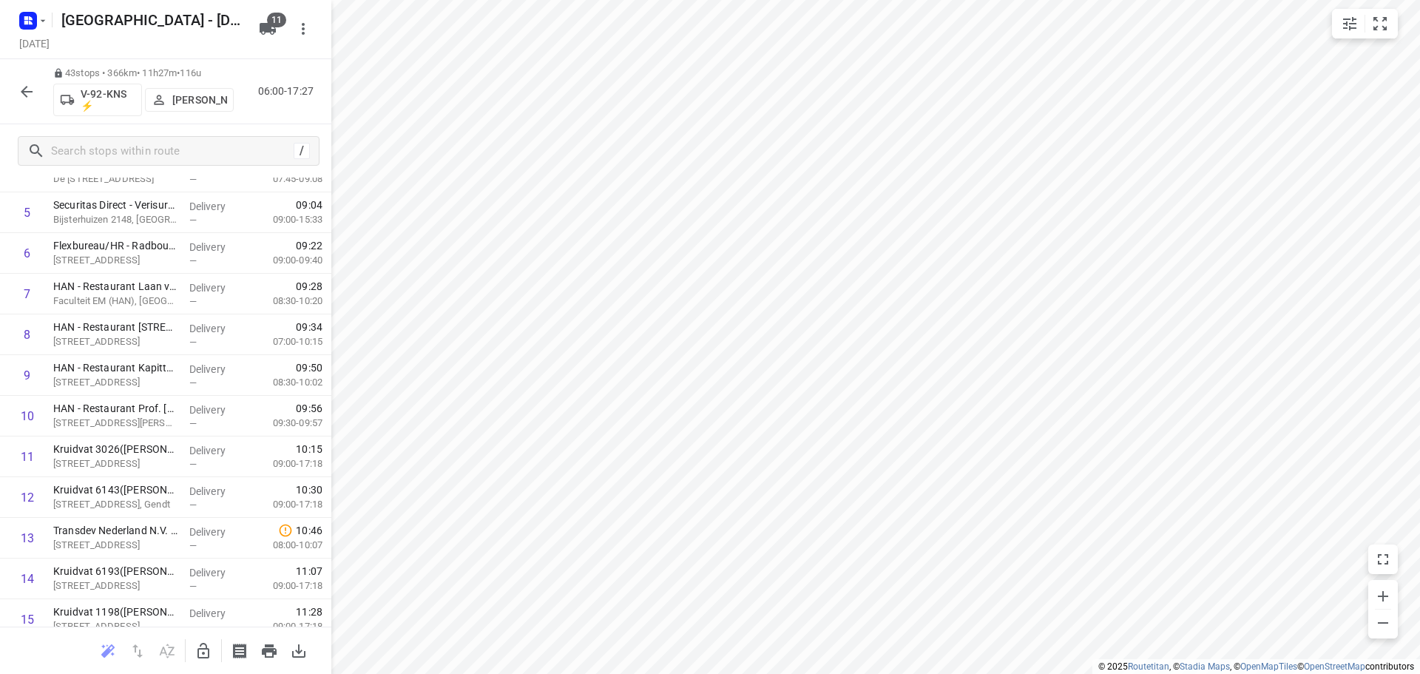
click at [202, 647] on icon "button" at bounding box center [204, 651] width 18 height 18
click at [204, 645] on icon "button" at bounding box center [204, 651] width 18 height 18
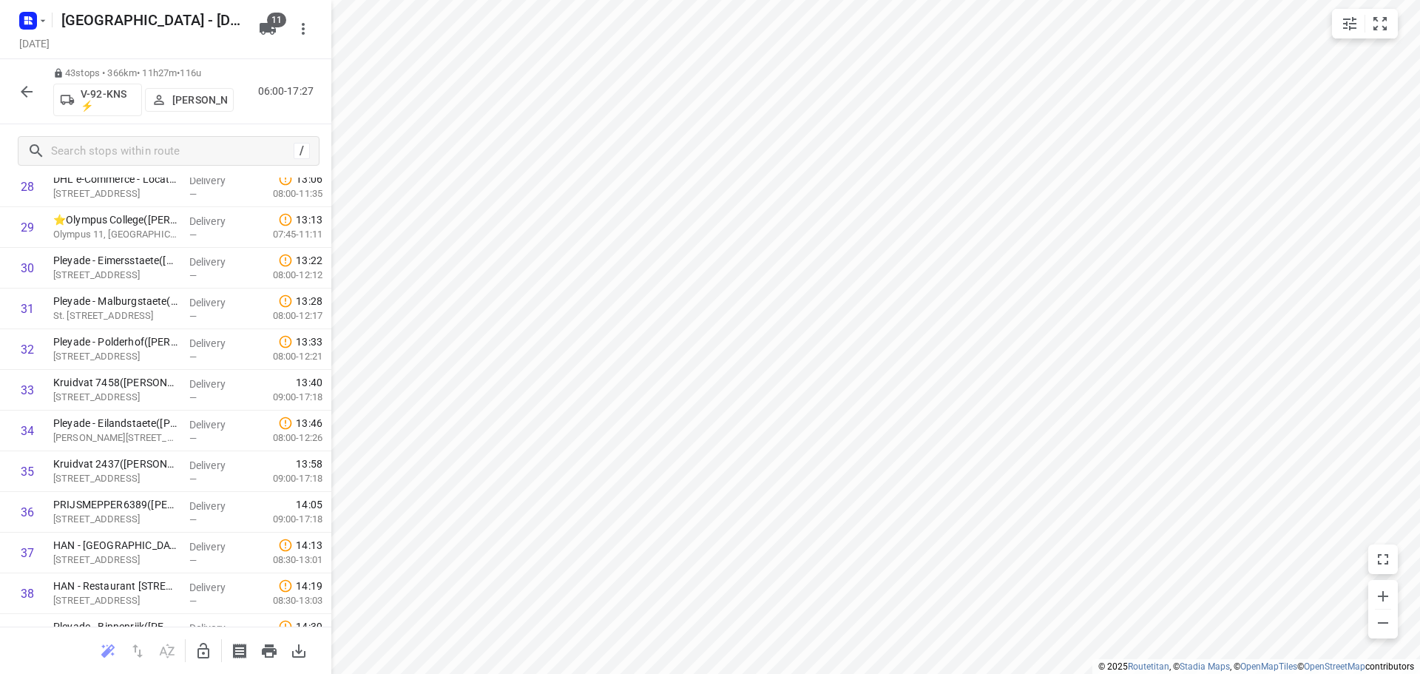
scroll to position [1332, 0]
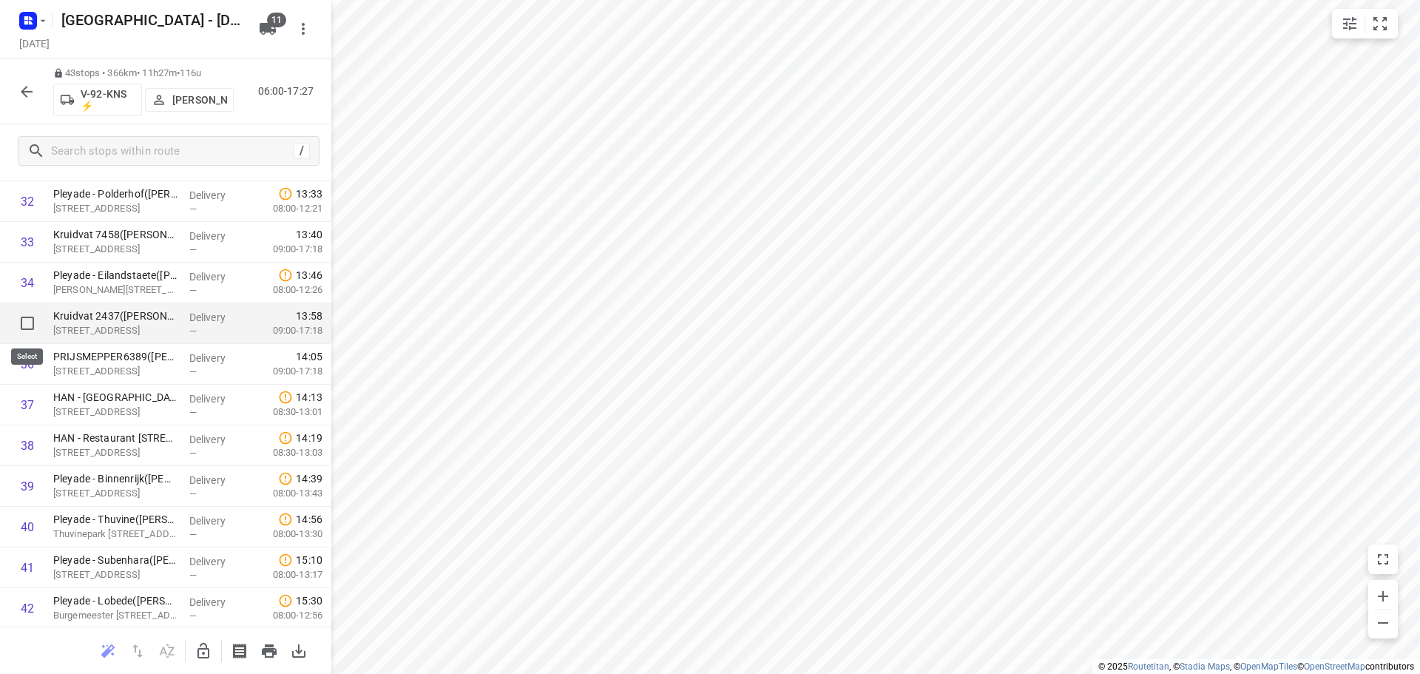
click at [29, 321] on input "checkbox" at bounding box center [28, 323] width 30 height 30
checkbox input "true"
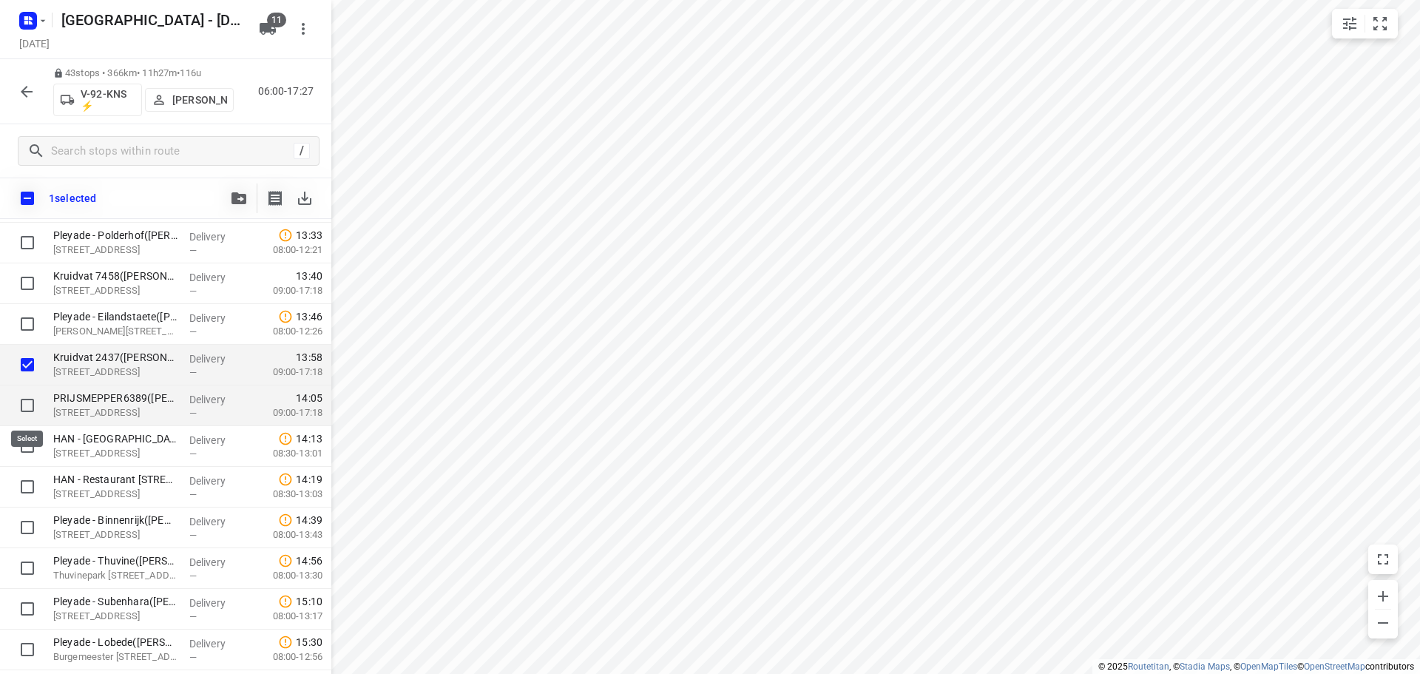
click at [24, 399] on input "checkbox" at bounding box center [28, 406] width 30 height 30
checkbox input "true"
click at [24, 437] on input "checkbox" at bounding box center [28, 446] width 30 height 30
checkbox input "true"
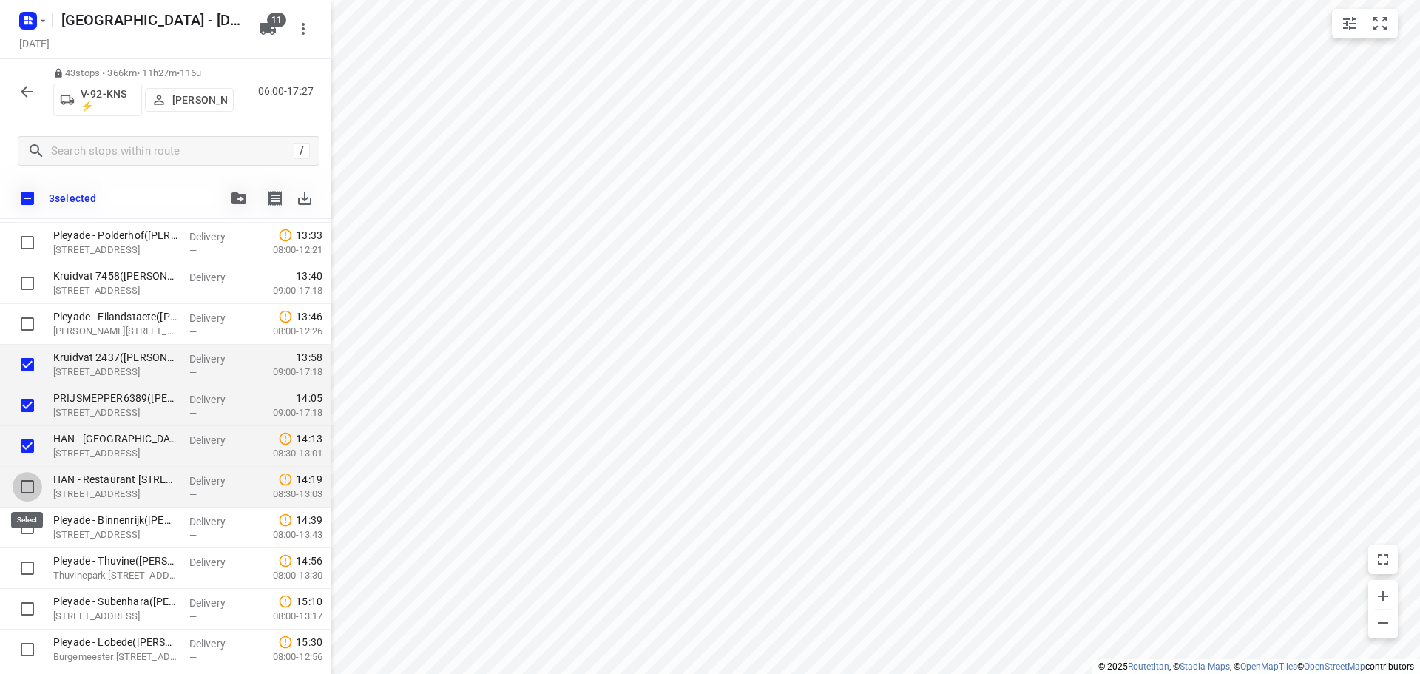
click at [23, 481] on input "checkbox" at bounding box center [28, 487] width 30 height 30
checkbox input "true"
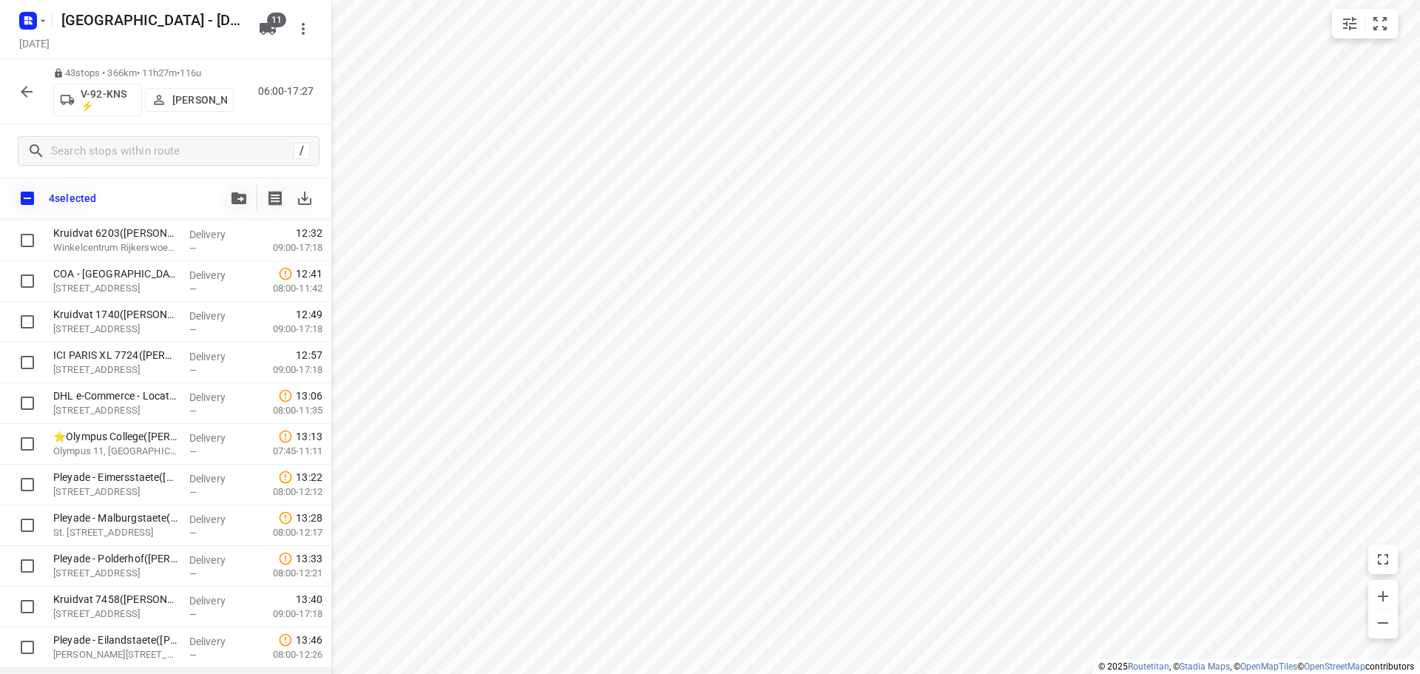
scroll to position [1002, 0]
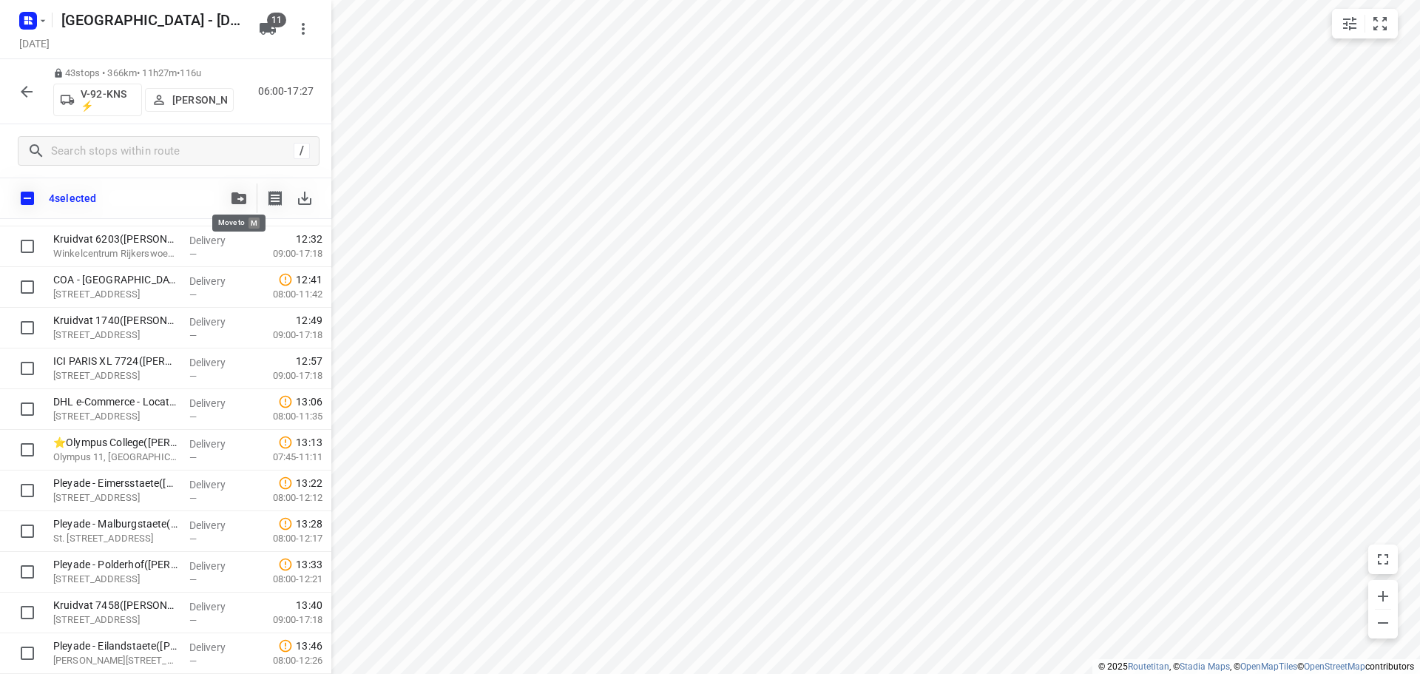
click at [241, 198] on icon "button" at bounding box center [239, 198] width 15 height 12
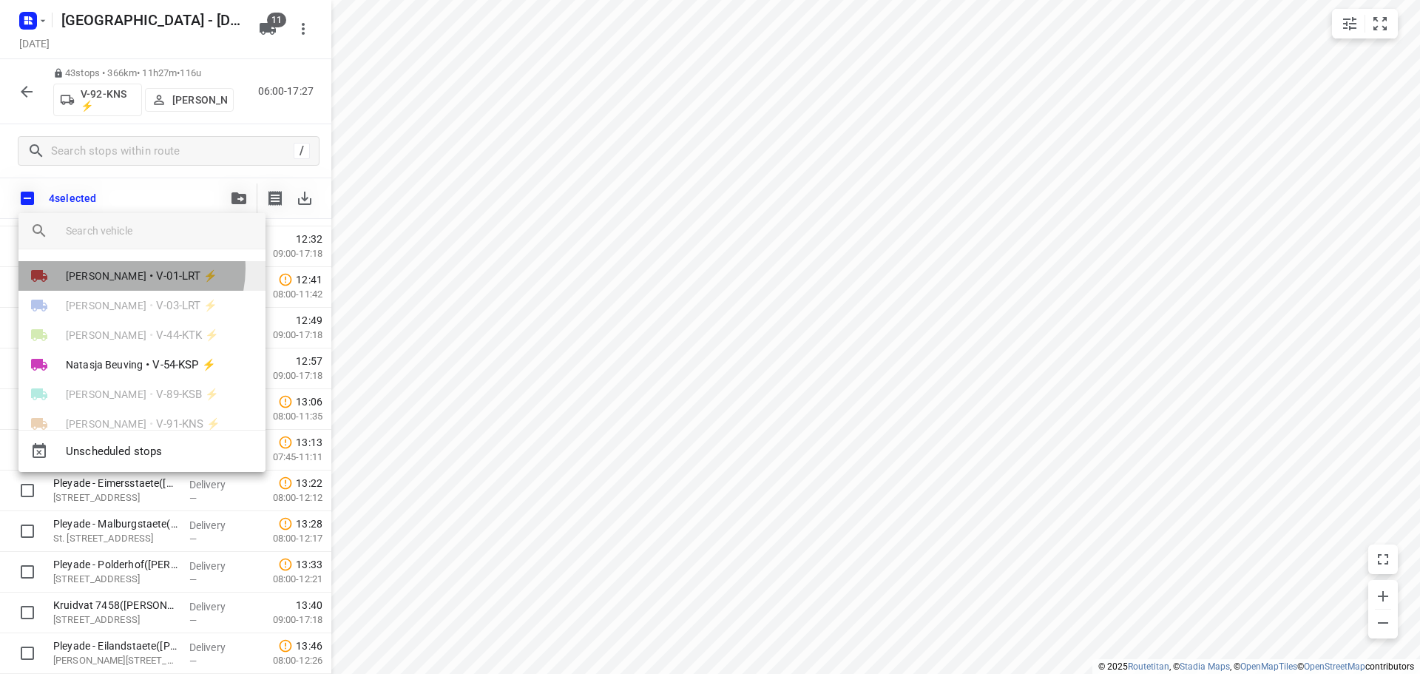
click at [156, 269] on span "V-01-LRT ⚡" at bounding box center [186, 276] width 61 height 17
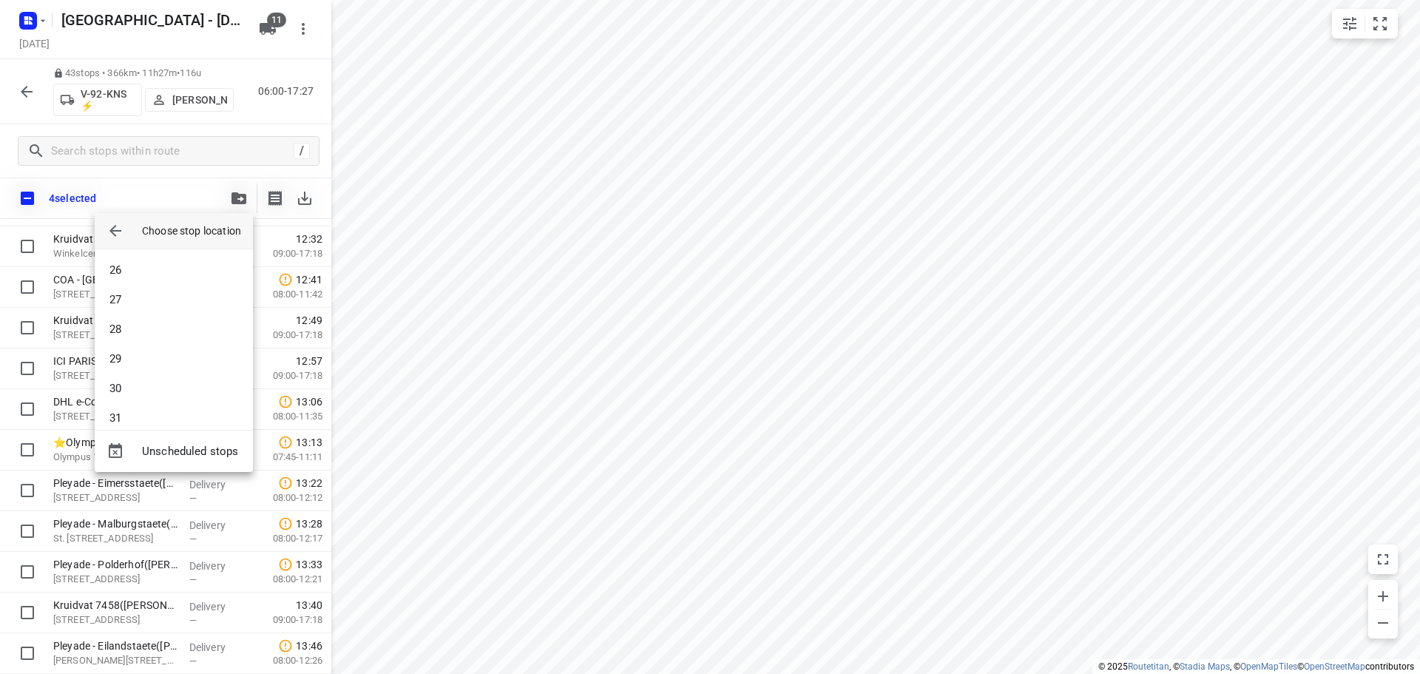
scroll to position [814, 0]
click at [138, 346] on li "31" at bounding box center [174, 344] width 158 height 30
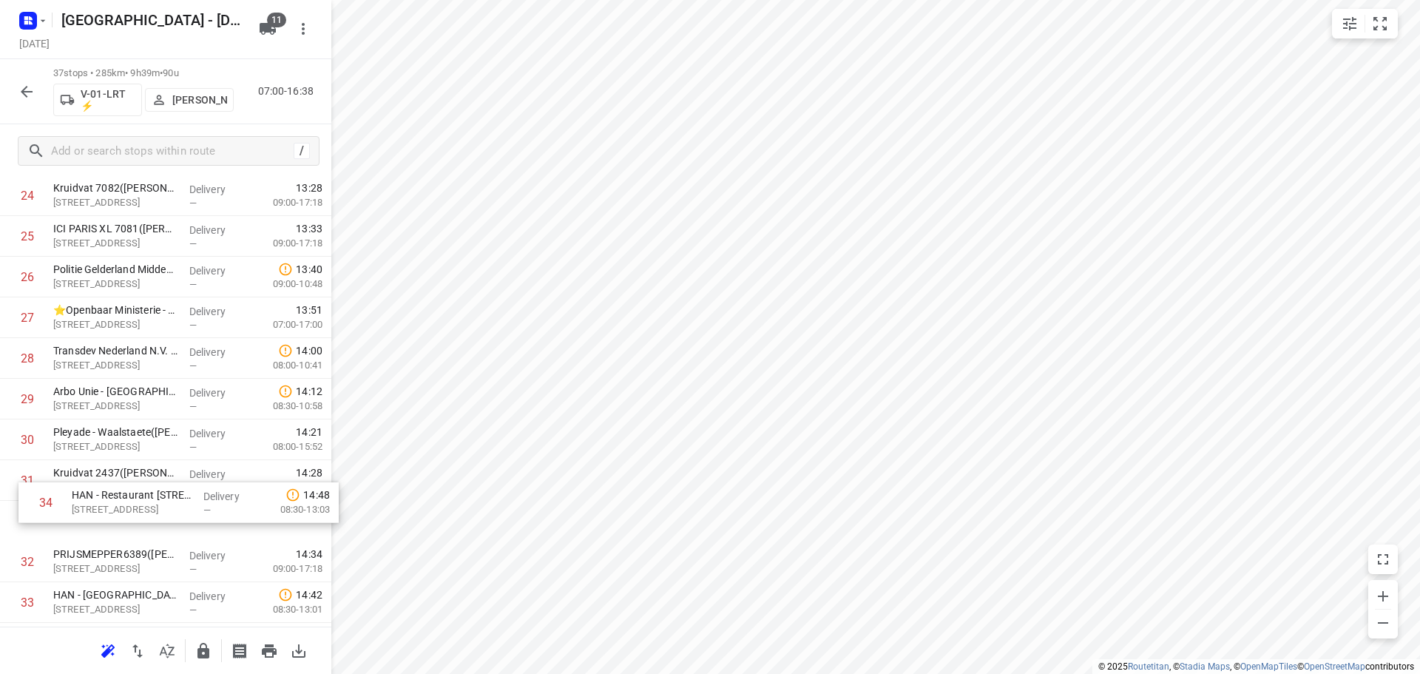
scroll to position [1014, 0]
drag, startPoint x: 114, startPoint y: 606, endPoint x: 124, endPoint y: 473, distance: 133.6
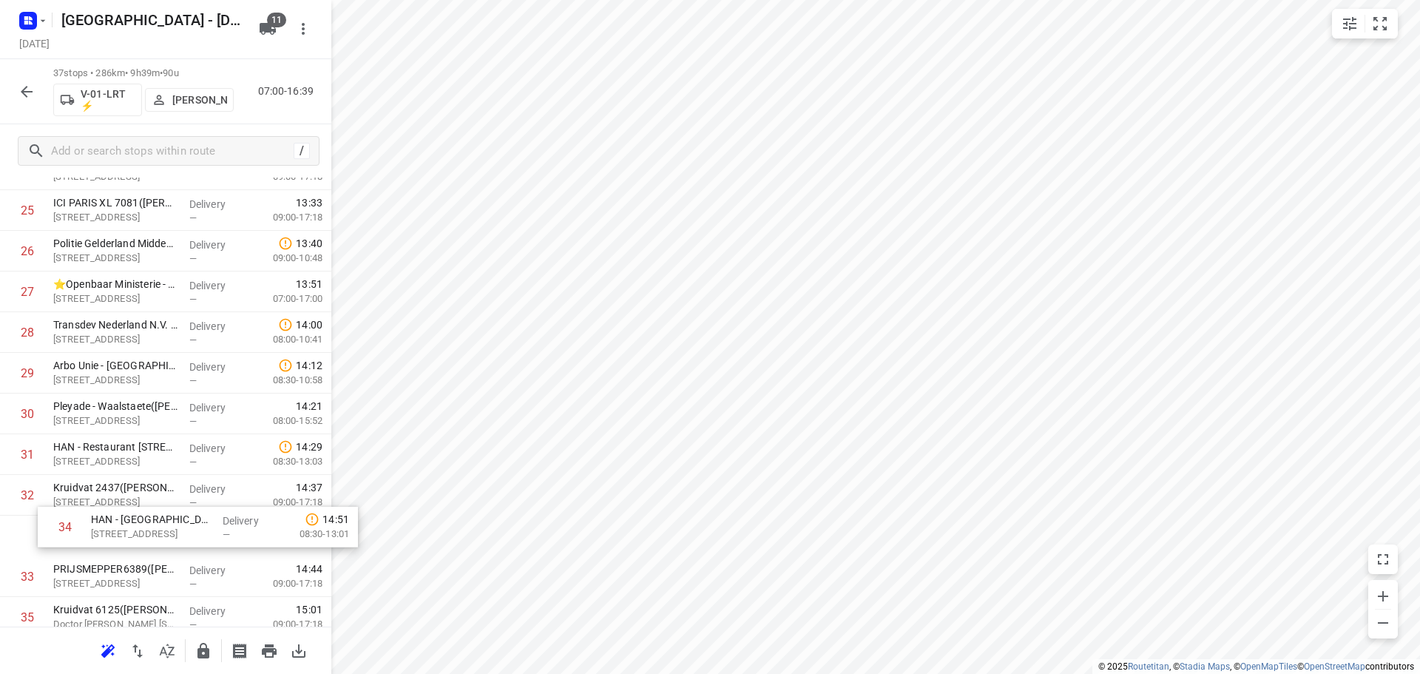
scroll to position [1039, 0]
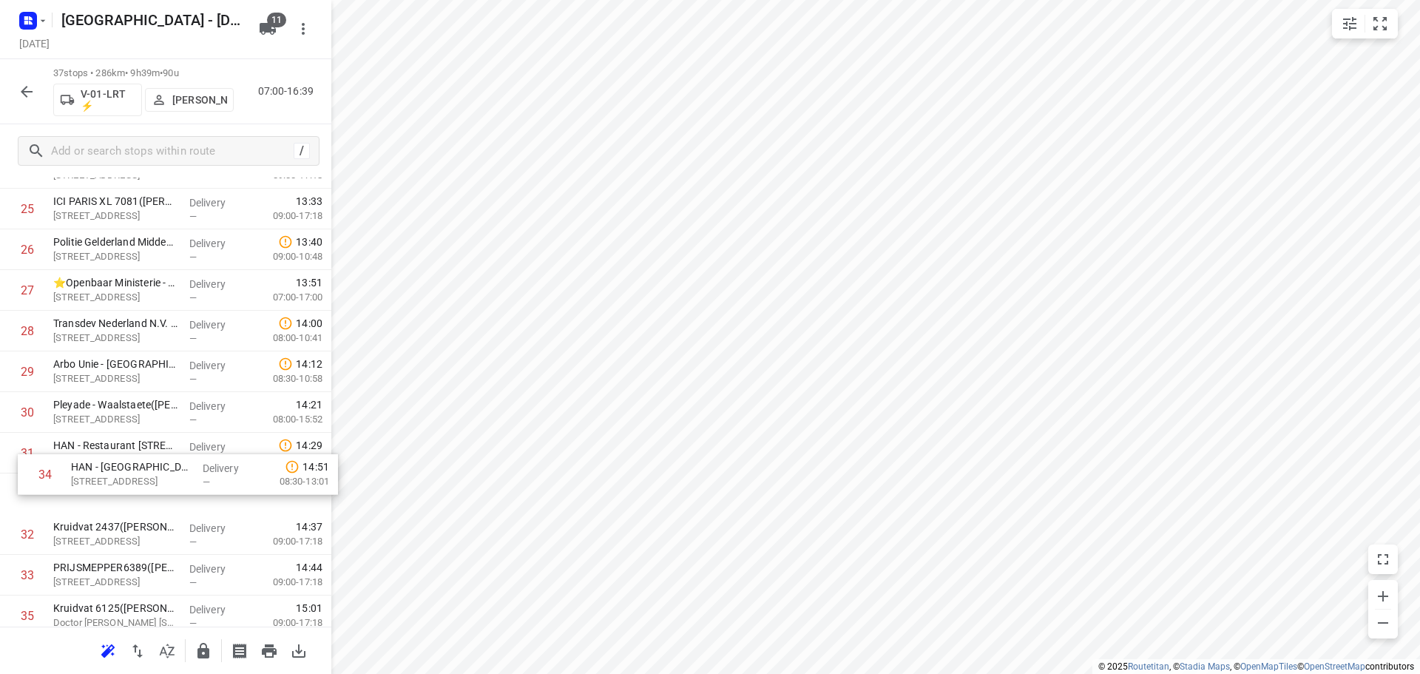
drag, startPoint x: 86, startPoint y: 606, endPoint x: 102, endPoint y: 485, distance: 122.4
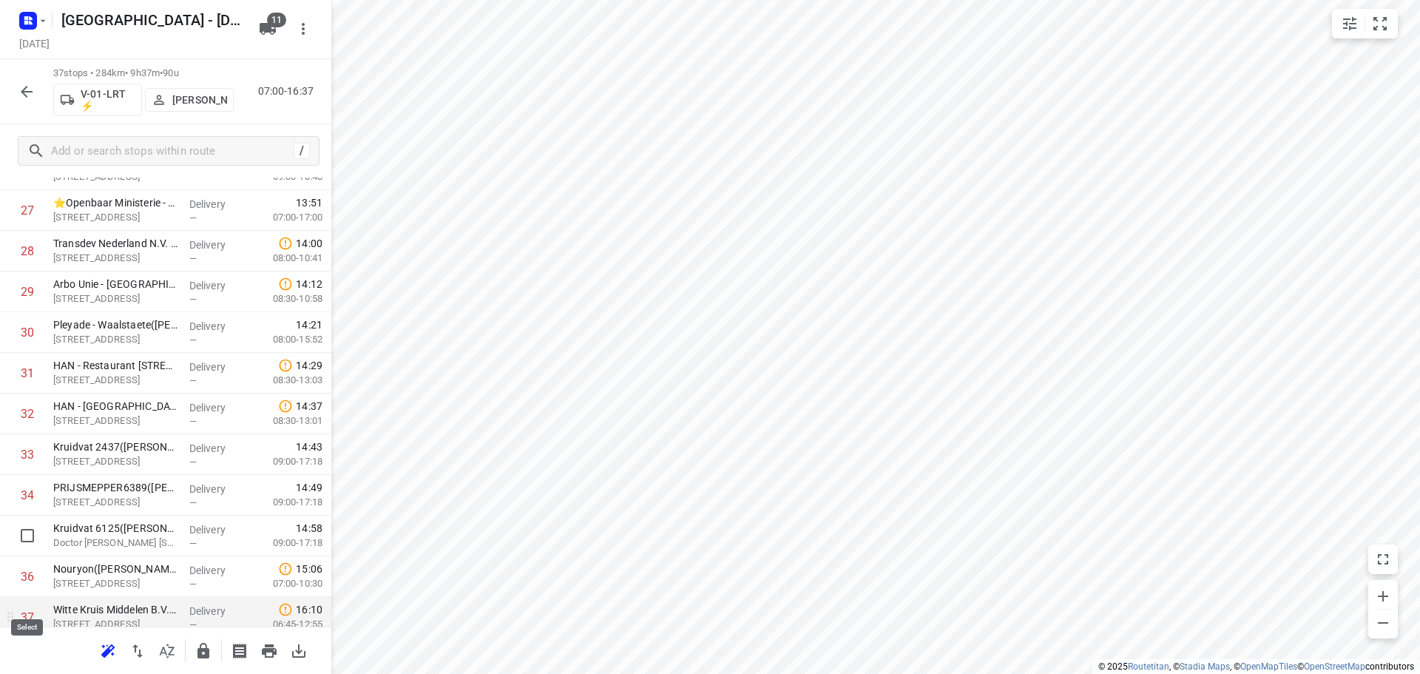
scroll to position [1171, 0]
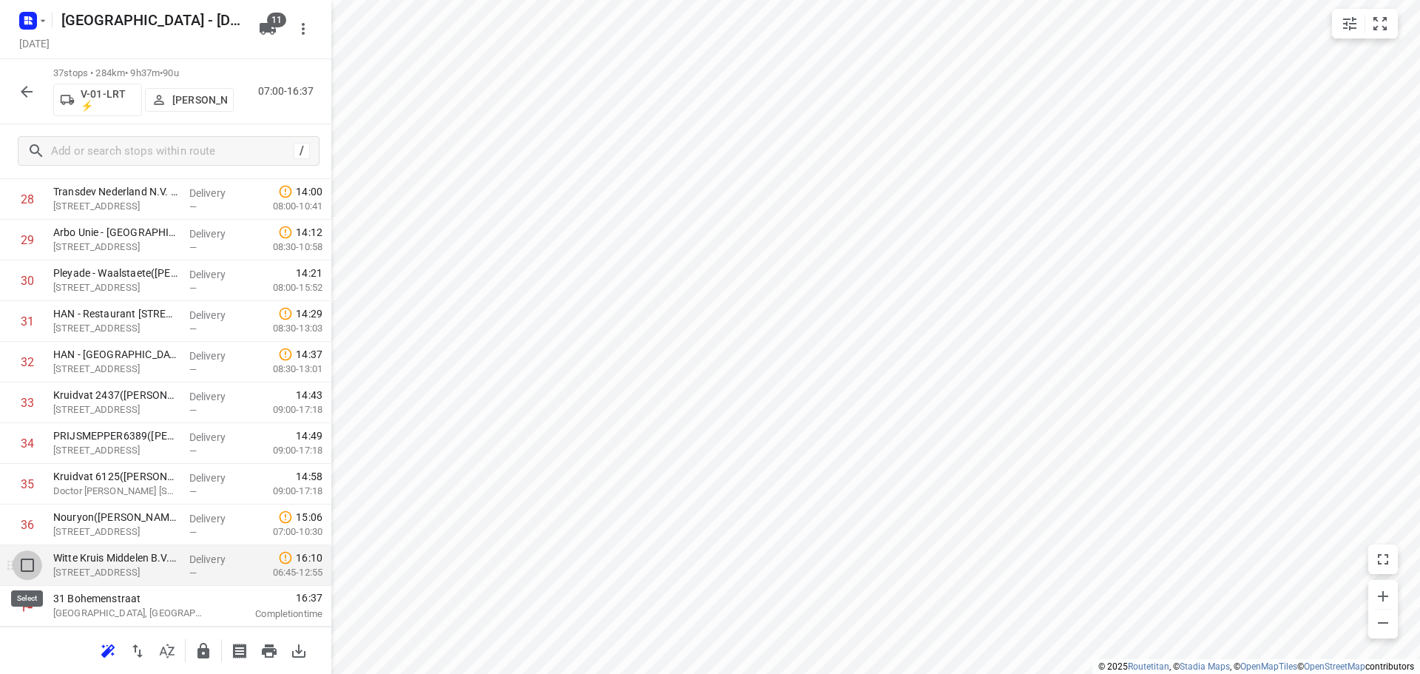
click at [20, 563] on input "checkbox" at bounding box center [28, 565] width 30 height 30
checkbox input "true"
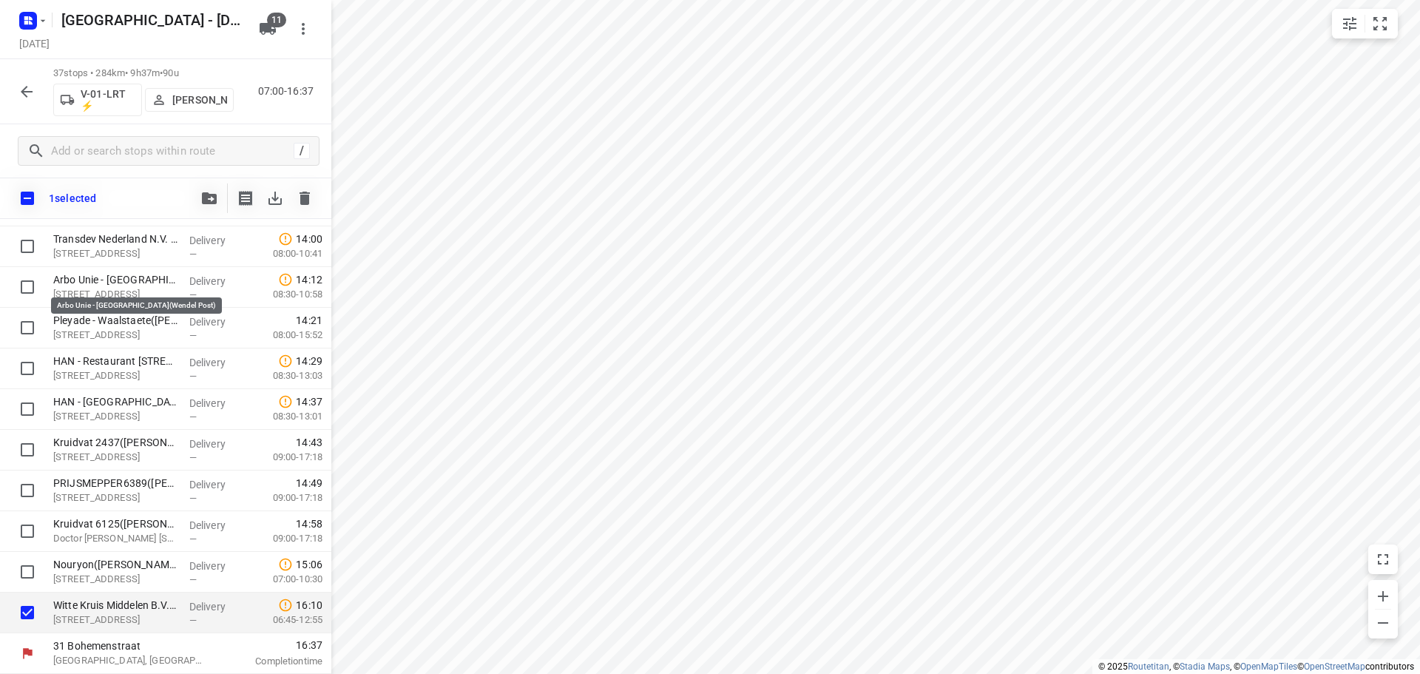
scroll to position [1165, 0]
click at [208, 197] on icon "button" at bounding box center [209, 198] width 15 height 12
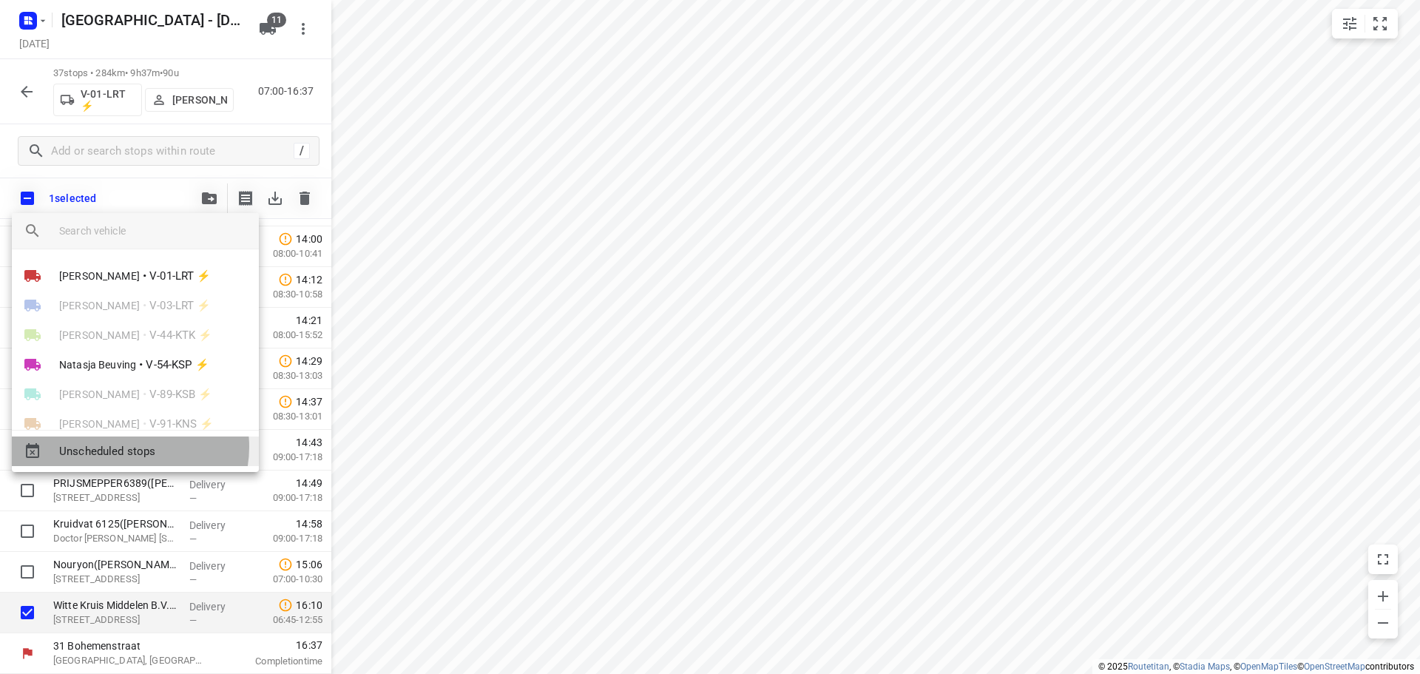
click at [128, 447] on span "Unscheduled stops" at bounding box center [153, 451] width 188 height 17
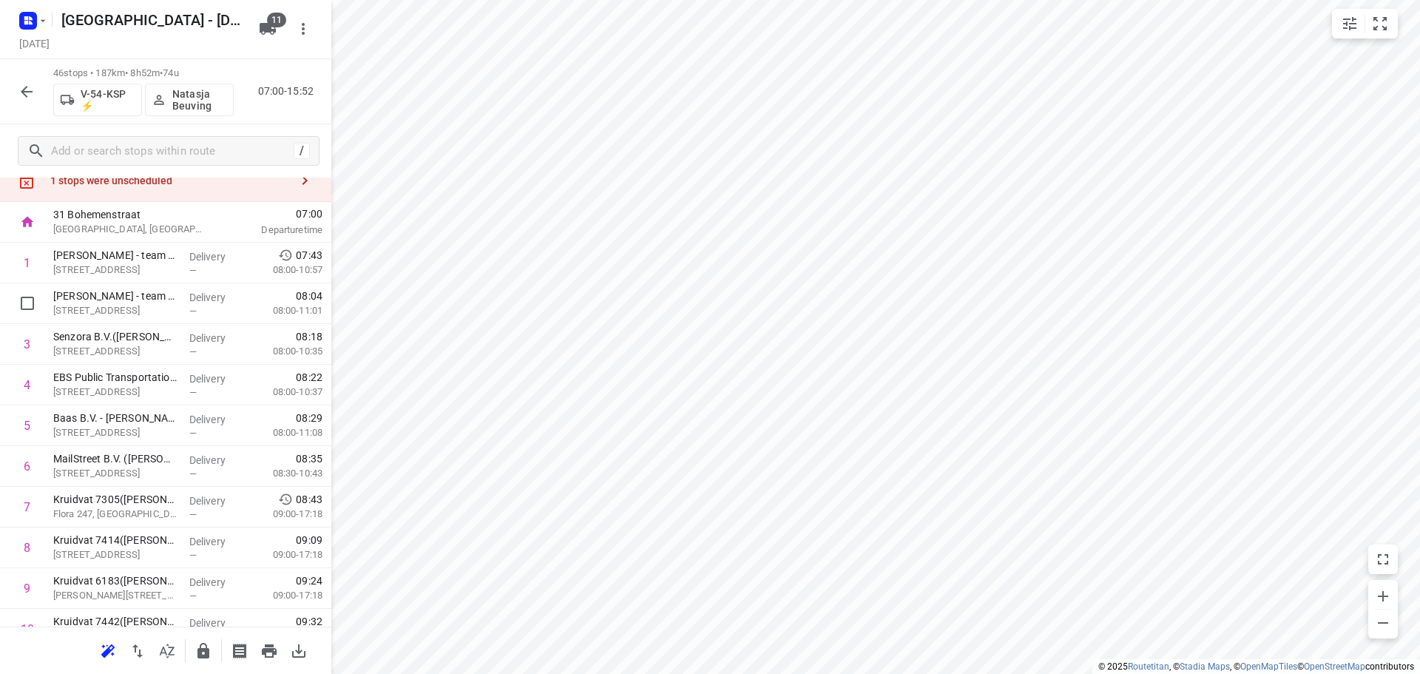
scroll to position [0, 0]
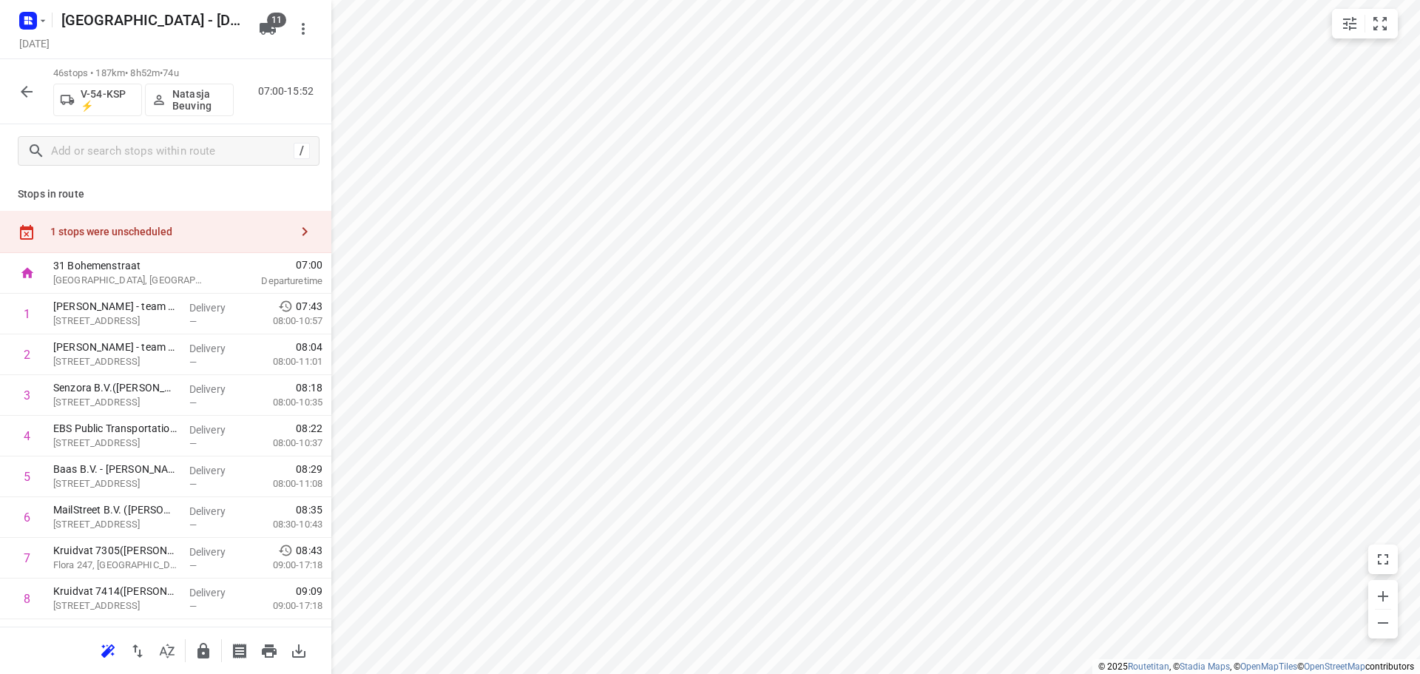
click at [299, 230] on icon "button" at bounding box center [305, 232] width 18 height 18
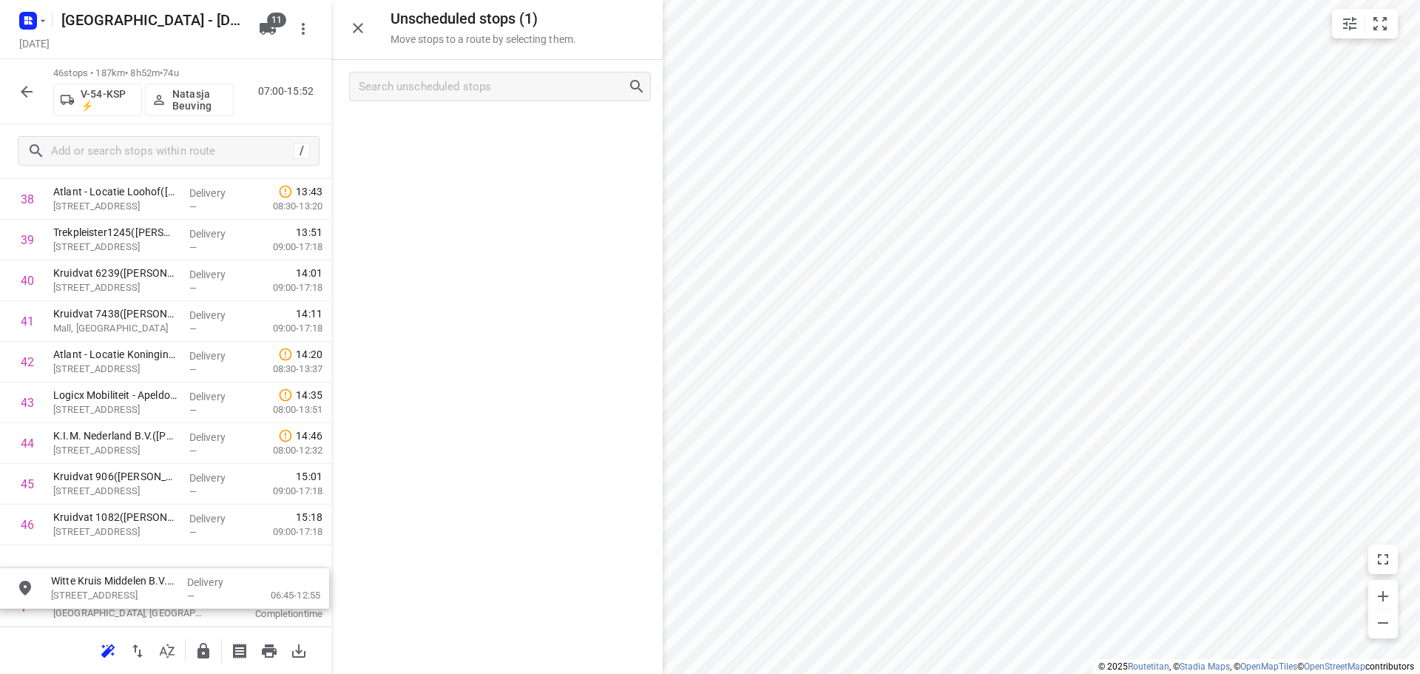
scroll to position [1631, 0]
drag, startPoint x: 446, startPoint y: 146, endPoint x: 128, endPoint y: 573, distance: 532.4
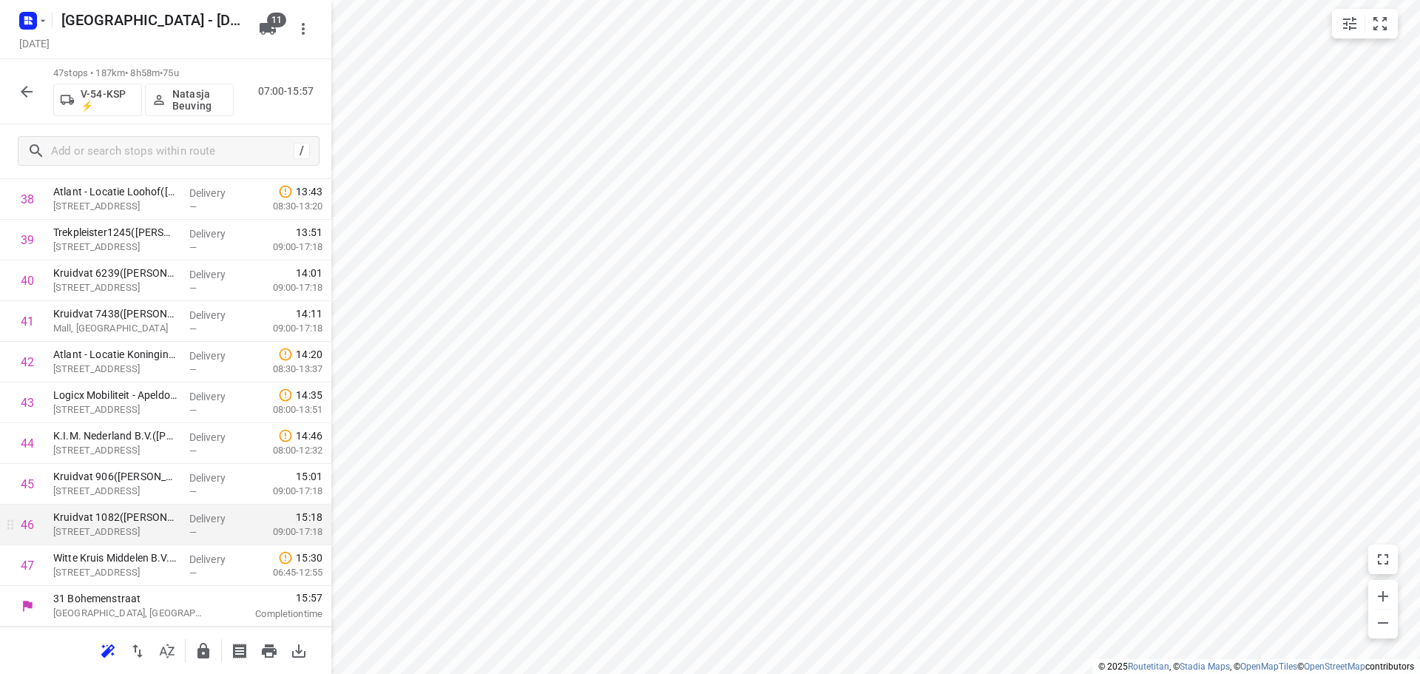
scroll to position [1578, 0]
click at [197, 649] on icon "button" at bounding box center [204, 651] width 18 height 18
click at [21, 93] on icon "button" at bounding box center [27, 92] width 18 height 18
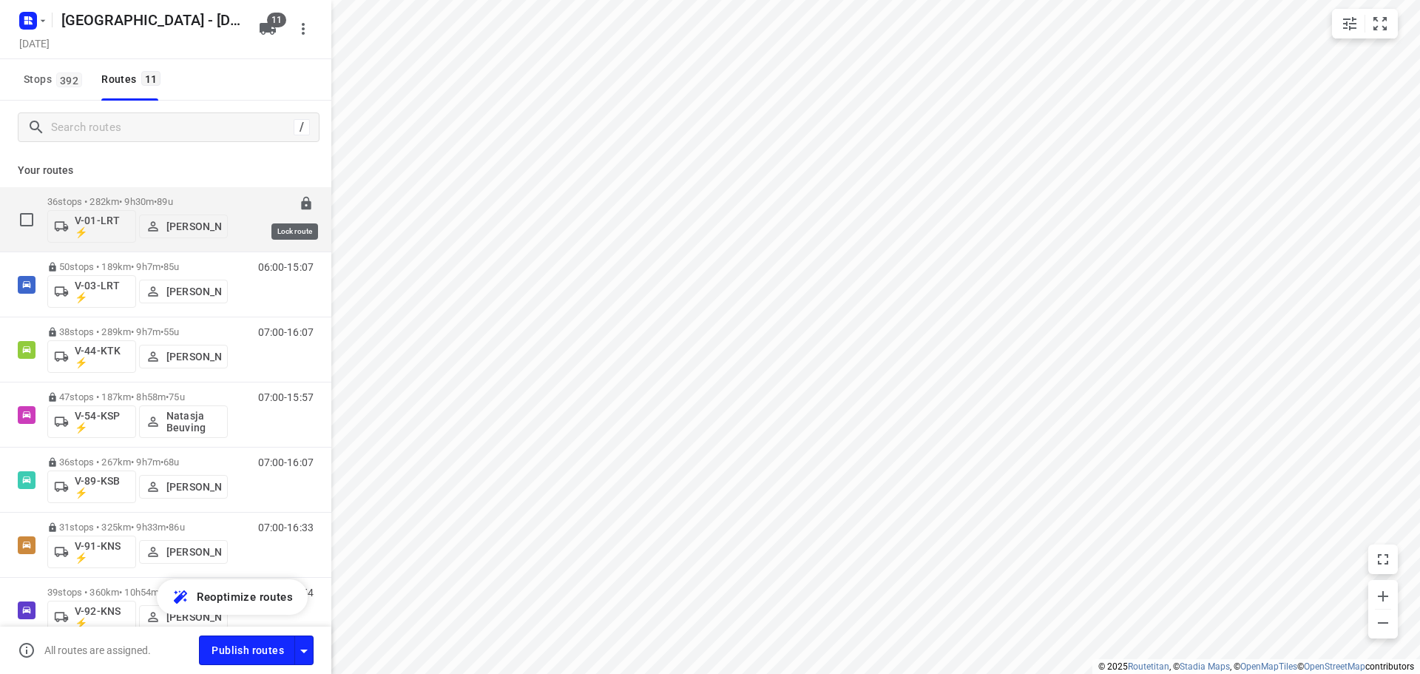
click at [301, 203] on icon at bounding box center [306, 203] width 10 height 13
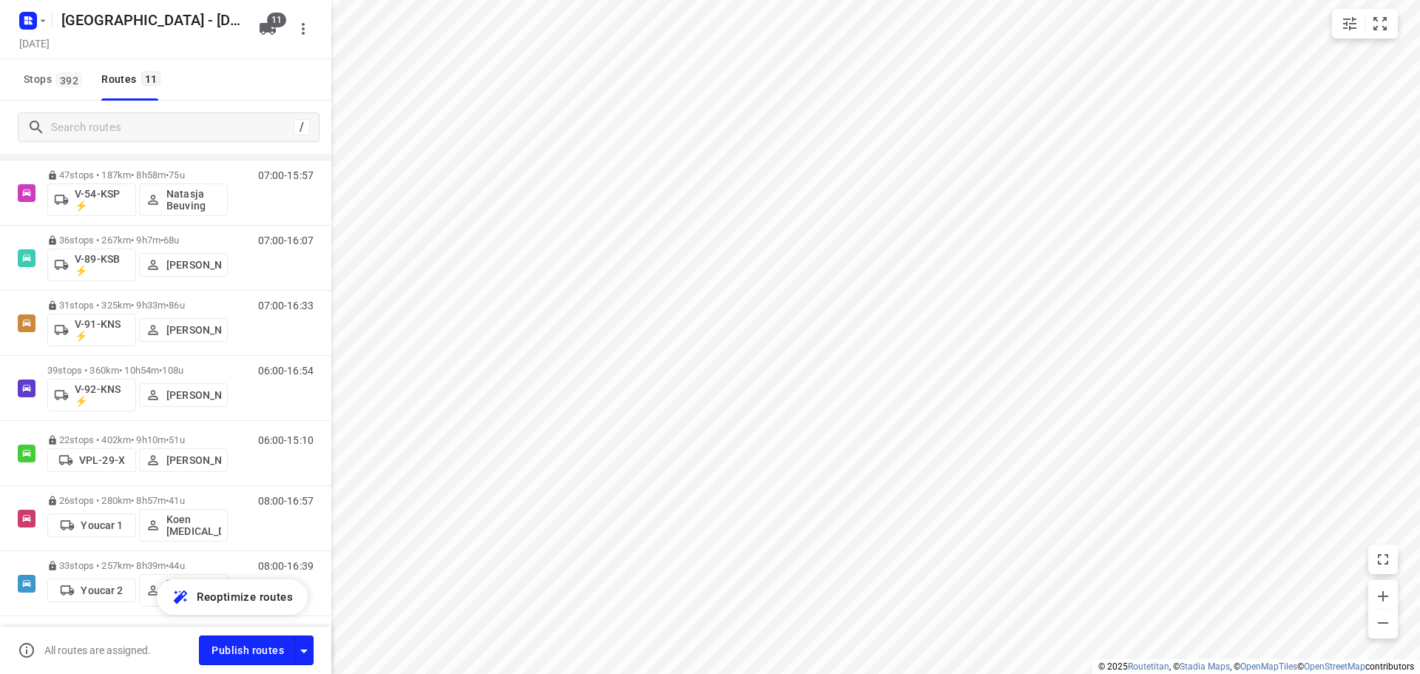
scroll to position [296, 0]
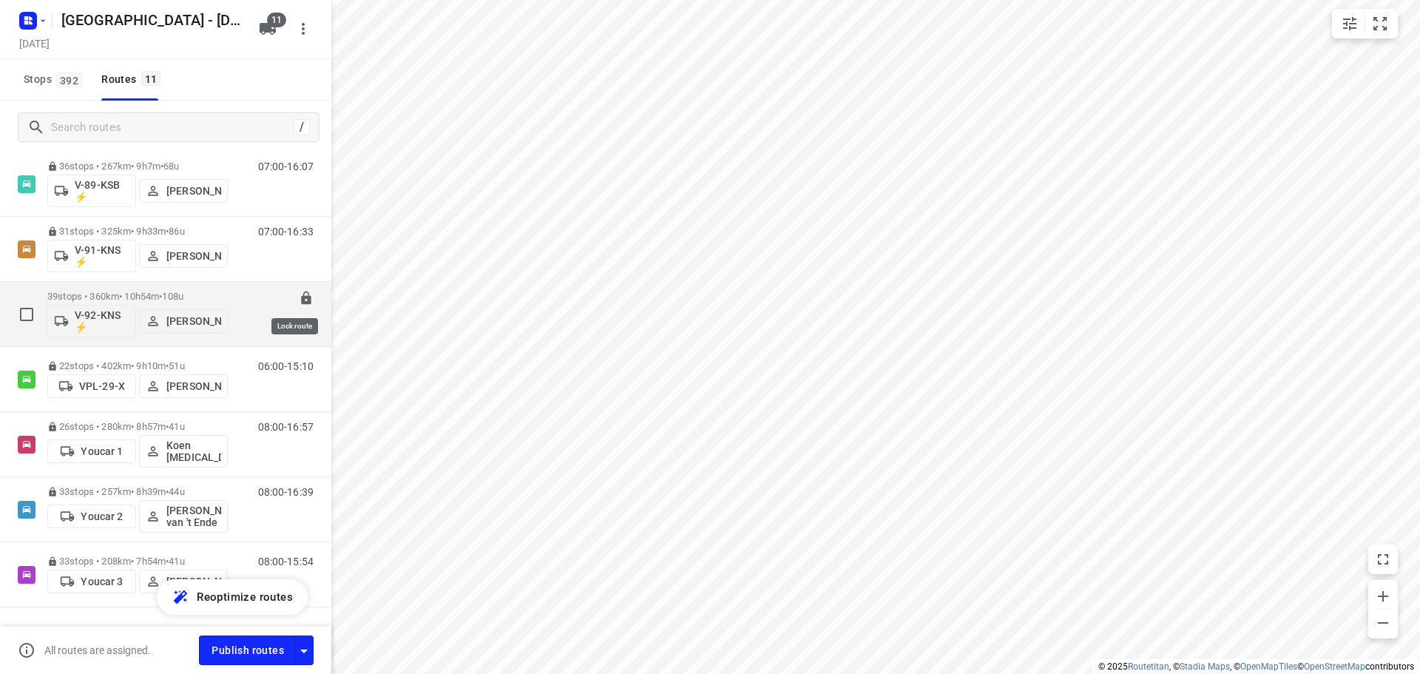
click at [301, 297] on icon at bounding box center [306, 297] width 10 height 13
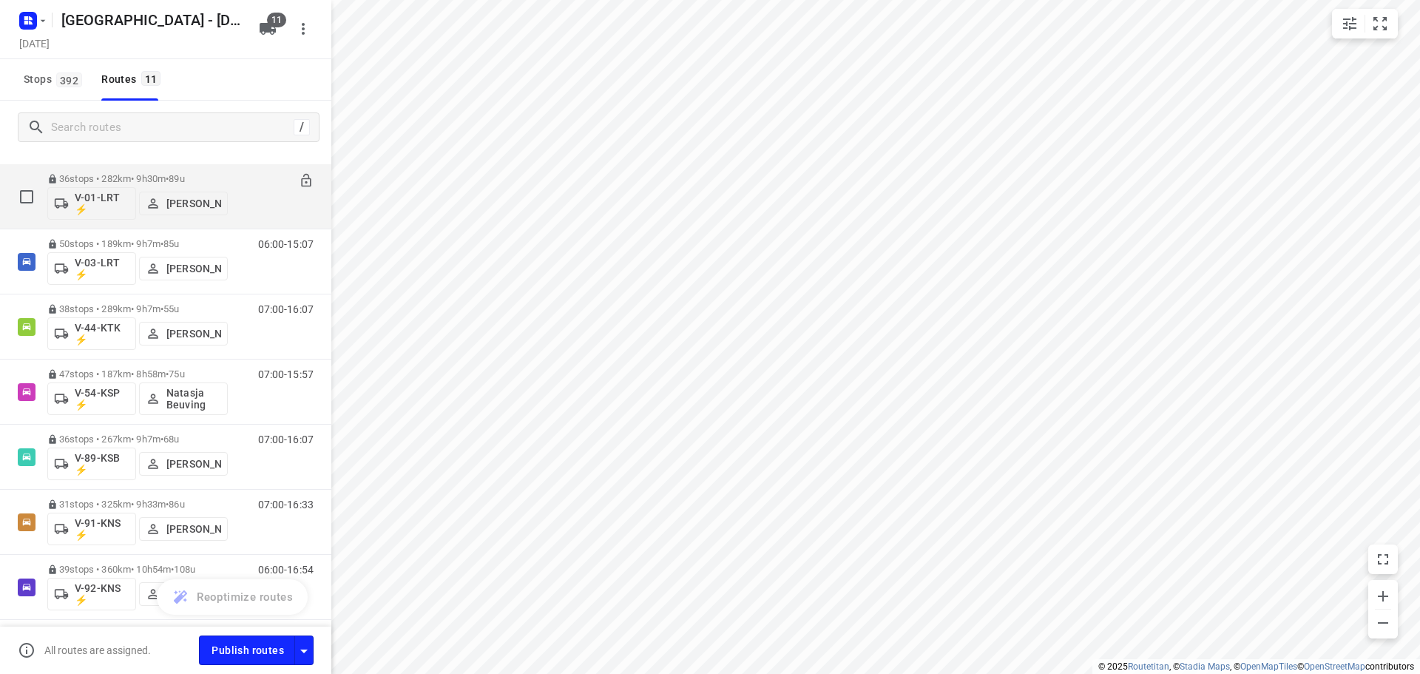
scroll to position [0, 0]
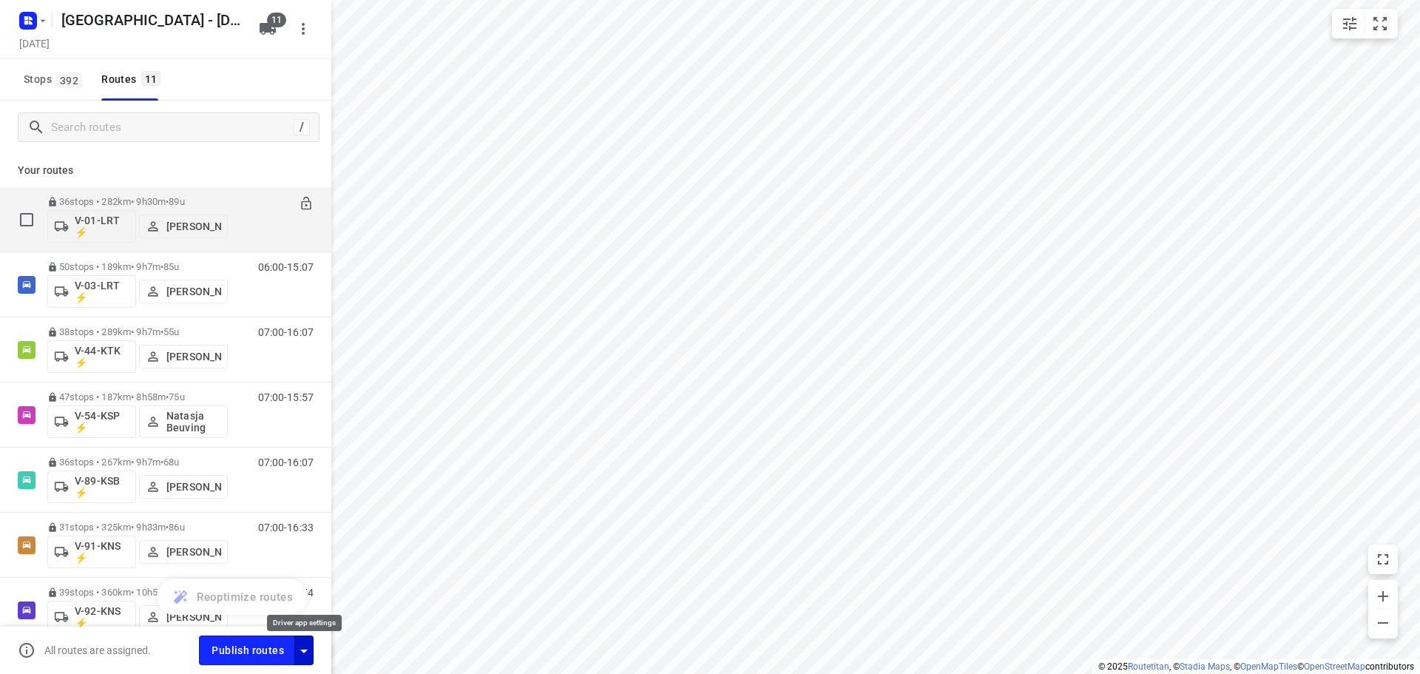
click at [306, 641] on div "button" at bounding box center [304, 650] width 18 height 18
click at [306, 644] on icon "button" at bounding box center [304, 651] width 18 height 18
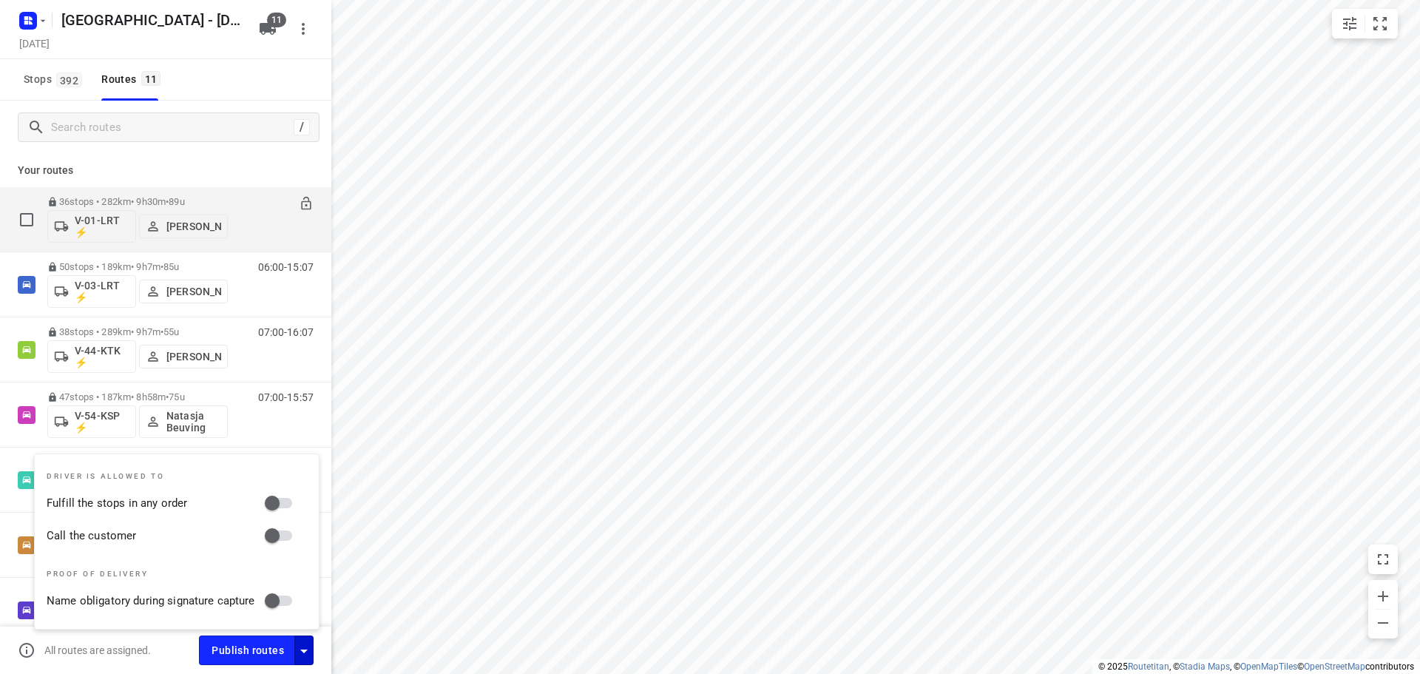
click at [291, 504] on input "Fulfill the stops in any order" at bounding box center [272, 503] width 84 height 28
checkbox input "true"
click at [287, 534] on input "Call the customer" at bounding box center [272, 536] width 84 height 28
checkbox input "true"
